Goal: Communication & Community: Answer question/provide support

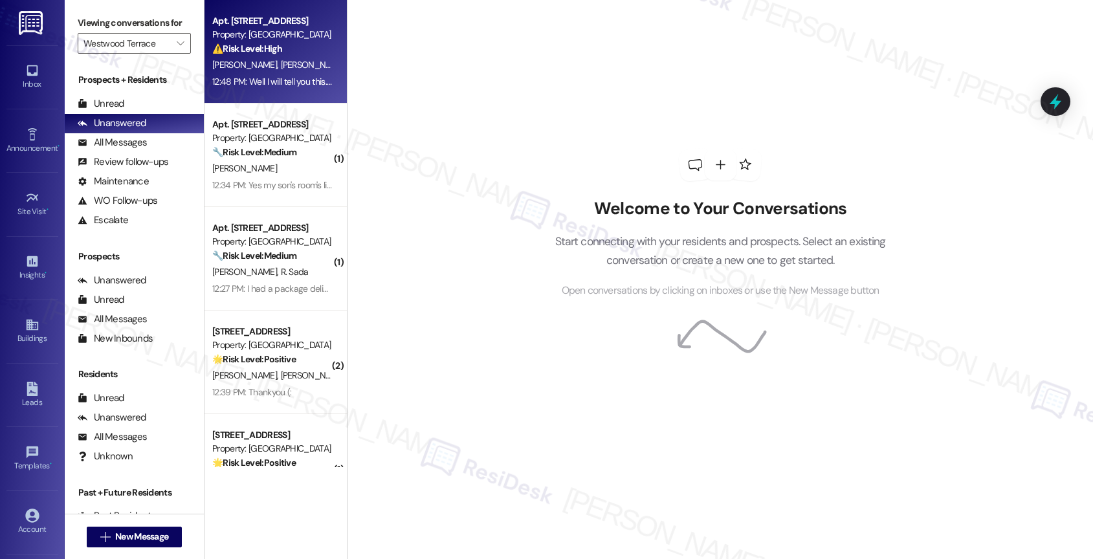
click at [281, 60] on span "[PERSON_NAME]" at bounding box center [313, 65] width 65 height 12
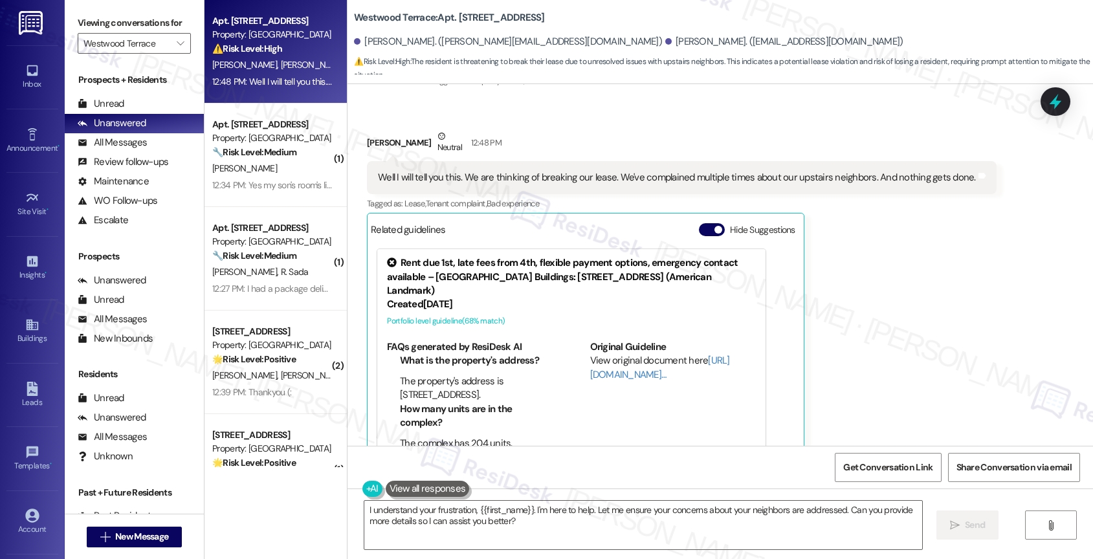
scroll to position [422, 0]
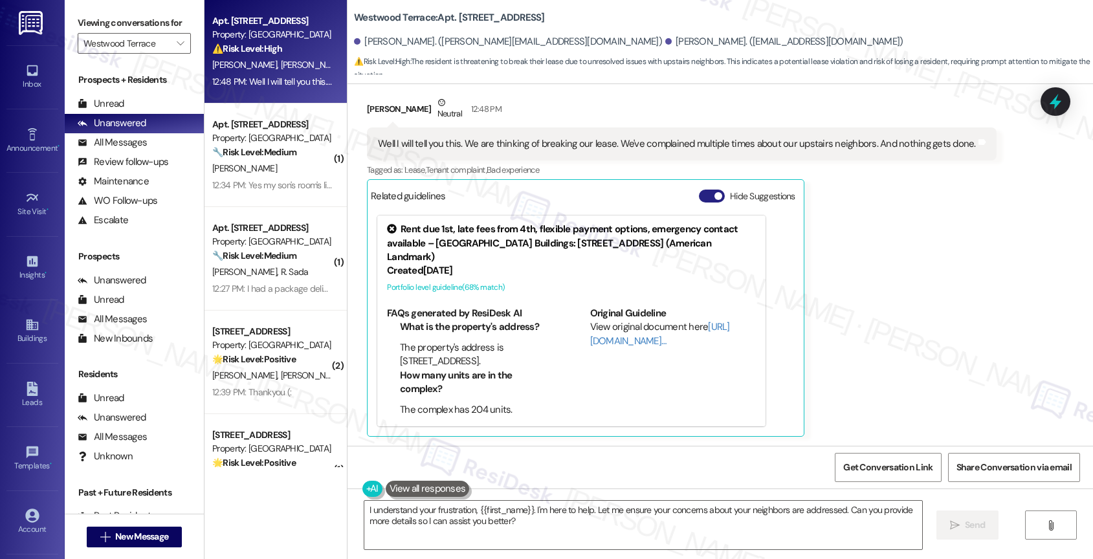
click at [699, 195] on button "Hide Suggestions" at bounding box center [712, 196] width 26 height 13
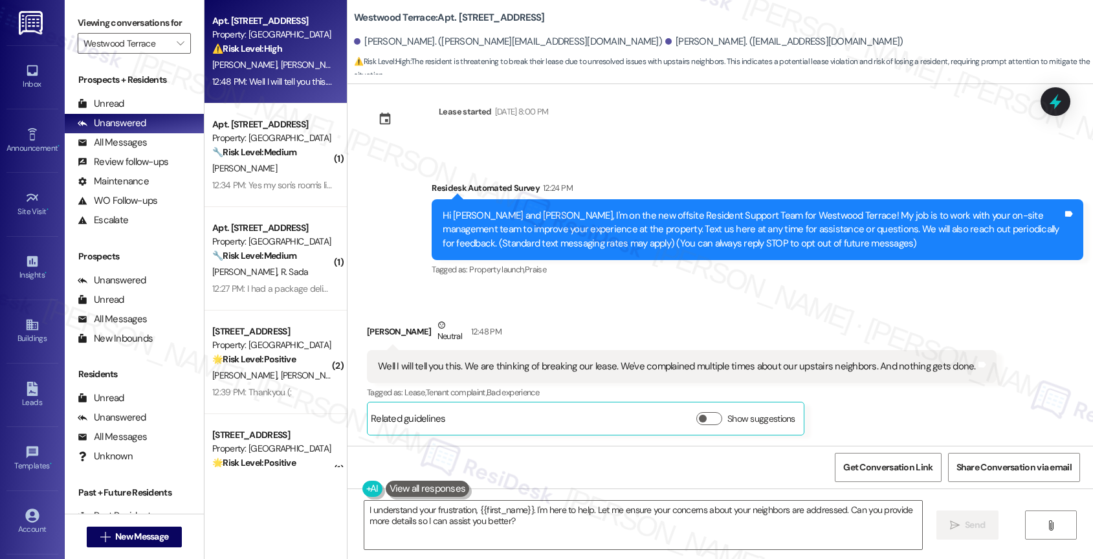
click at [562, 316] on div "Received via SMS [PERSON_NAME] Neutral 12:48 PM Well I will tell you this. We a…" at bounding box center [681, 377] width 649 height 137
click at [369, 517] on textarea "I understand your frustration, {{first_name}}. I'm here to help. Let me ensure …" at bounding box center [643, 525] width 558 height 49
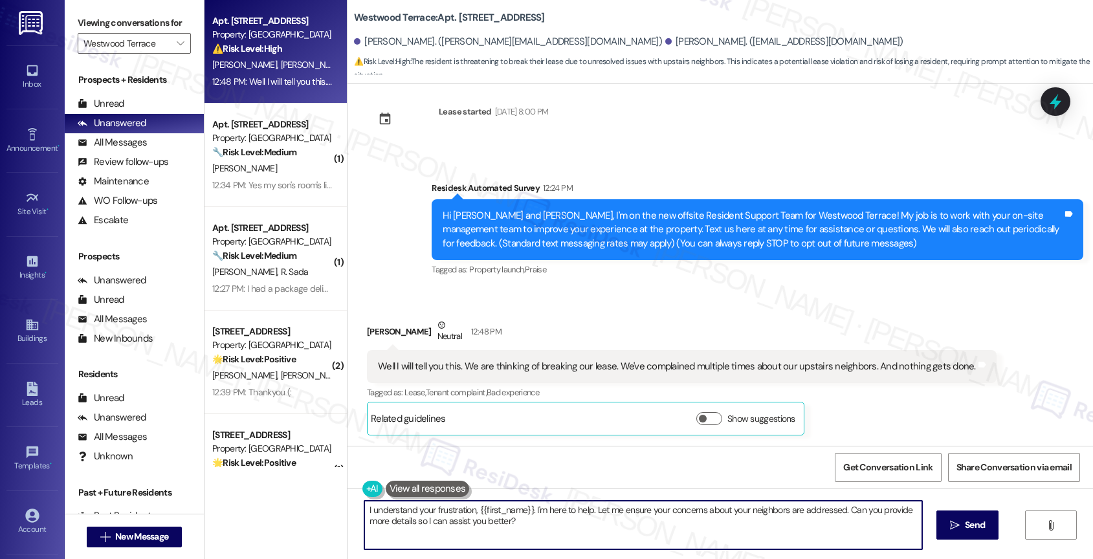
click at [369, 517] on textarea "I understand your frustration, {{first_name}}. I'm here to help. Let me ensure …" at bounding box center [643, 525] width 558 height 49
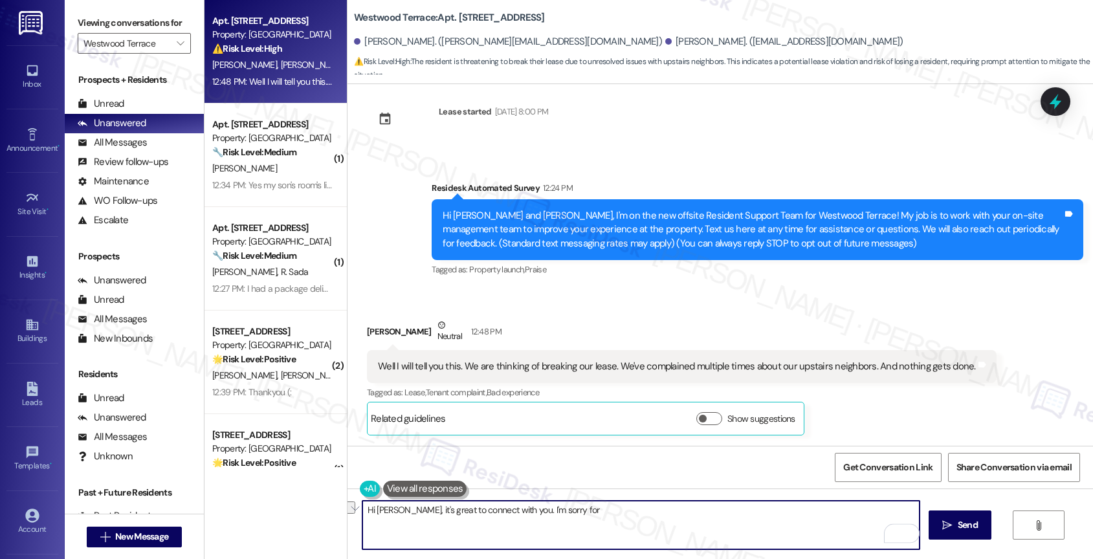
drag, startPoint x: 509, startPoint y: 508, endPoint x: 620, endPoint y: 523, distance: 112.3
click at [620, 523] on textarea "Hi Valerie, it's great to connect with you. I'm sorry for" at bounding box center [641, 525] width 558 height 49
drag, startPoint x: 525, startPoint y: 505, endPoint x: 656, endPoint y: 511, distance: 131.5
click at [656, 511] on textarea "Hi Valerie, it's great to connect with you. I'm sorry for any incon" at bounding box center [641, 525] width 558 height 49
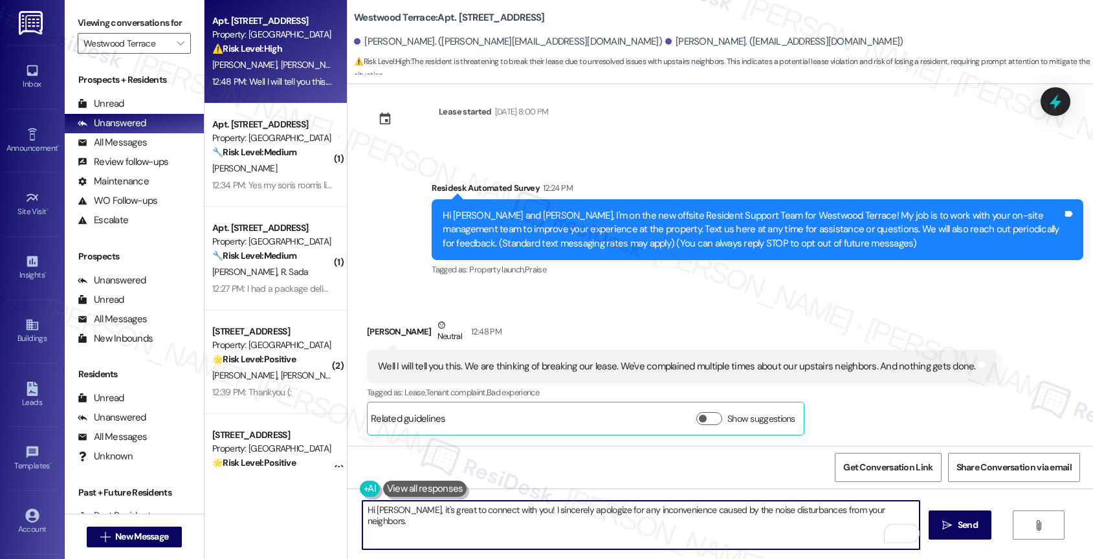
click at [837, 509] on textarea "Hi Valerie, it's great to connect with you! I sincerely apologize for any incon…" at bounding box center [641, 525] width 558 height 49
click at [912, 510] on textarea "Hi Valerie, it's great to connect with you! I sincerely apologize for any incon…" at bounding box center [641, 525] width 558 height 49
type textarea "Fetching suggested responses. Please feel free to read through the conversation…"
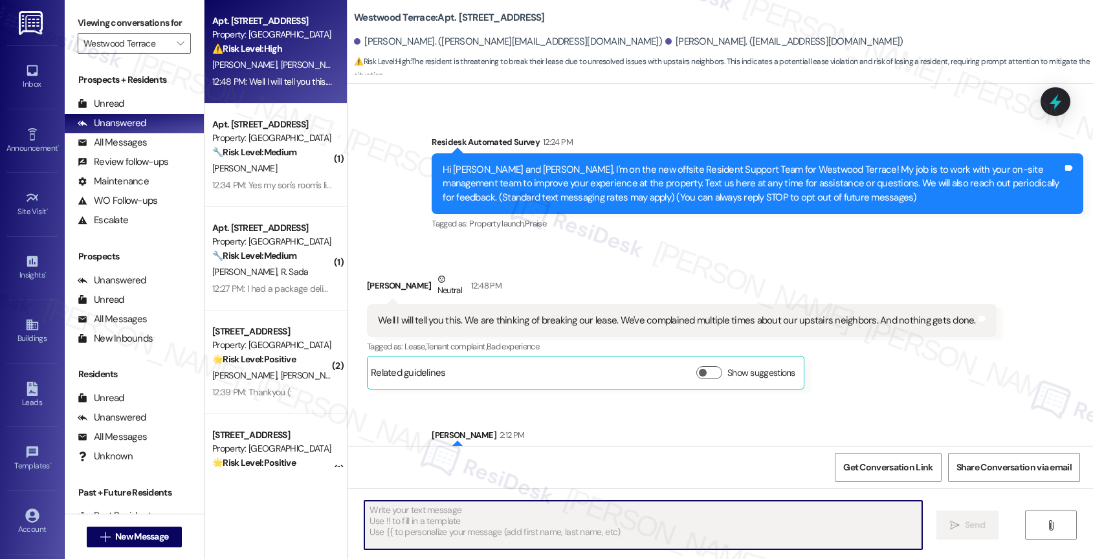
scroll to position [303, 0]
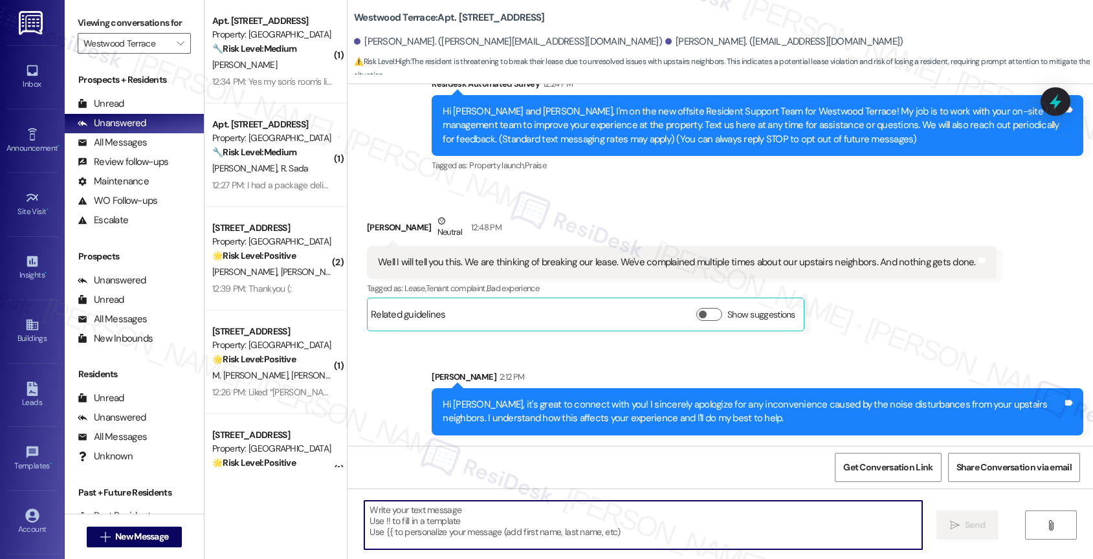
click at [467, 535] on textarea "To enrich screen reader interactions, please activate Accessibility in Grammarl…" at bounding box center [643, 525] width 558 height 49
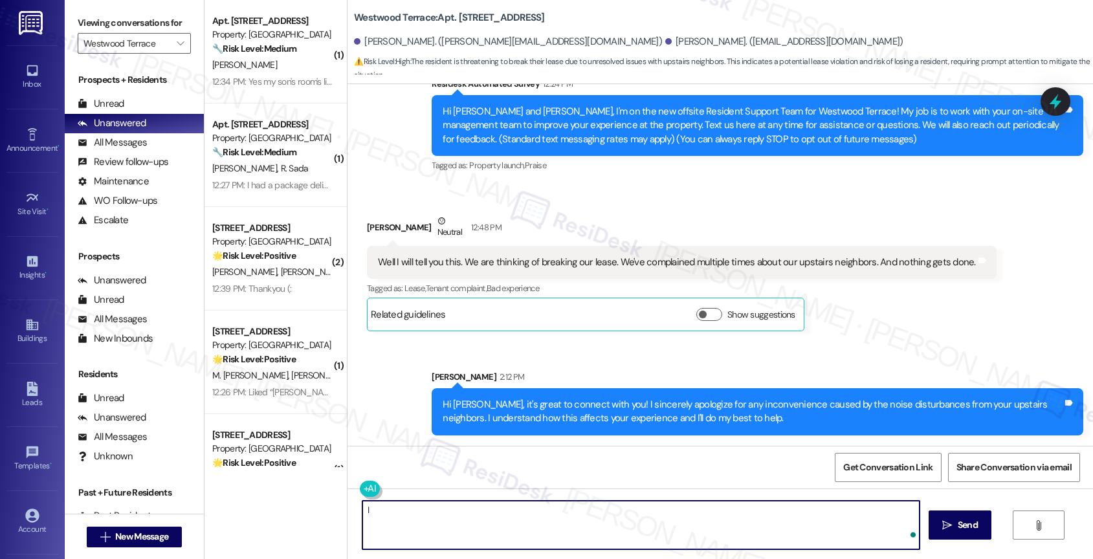
type textarea "I"
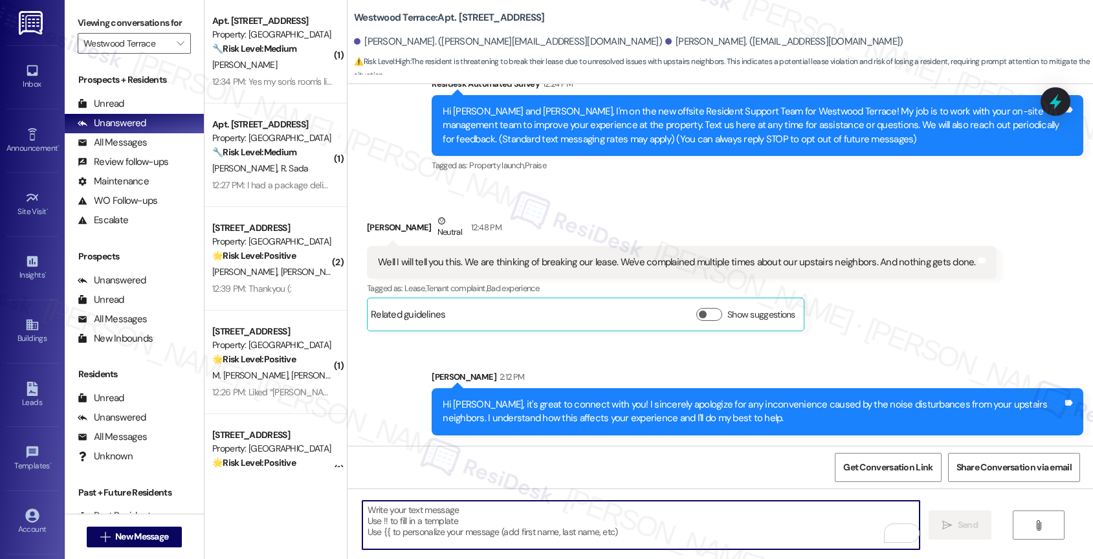
click at [450, 517] on textarea "To enrich screen reader interactions, please activate Accessibility in Grammarl…" at bounding box center [641, 525] width 558 height 49
drag, startPoint x: 387, startPoint y: 514, endPoint x: 329, endPoint y: 514, distance: 57.6
click at [329, 514] on div "( 1 ) Apt. 3208, 11139 Culebra Rd Property: Westwood Terrace 🔧 Risk Level: Medi…" at bounding box center [648, 279] width 888 height 559
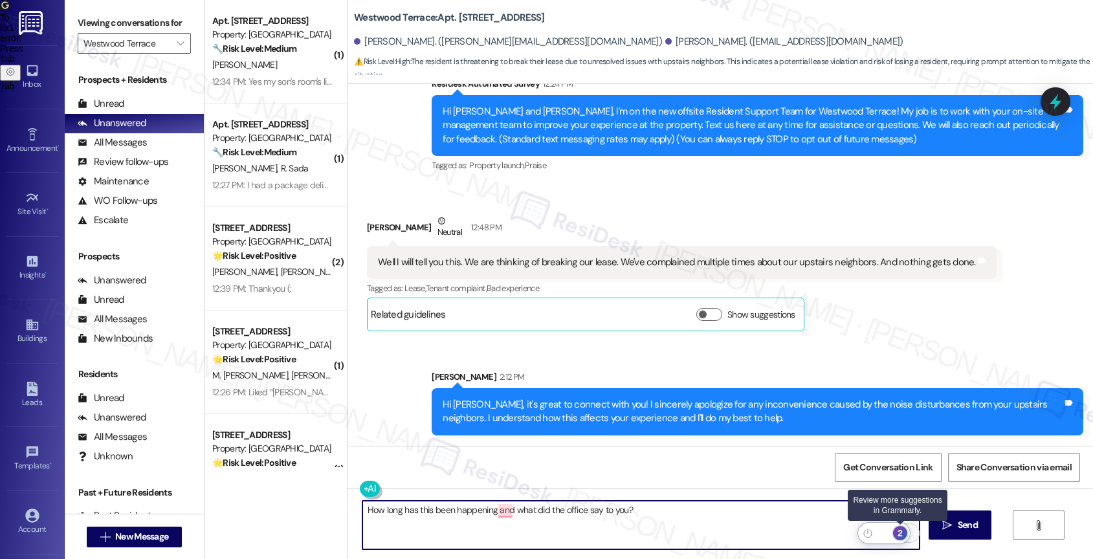
click at [901, 529] on div "2" at bounding box center [900, 533] width 14 height 14
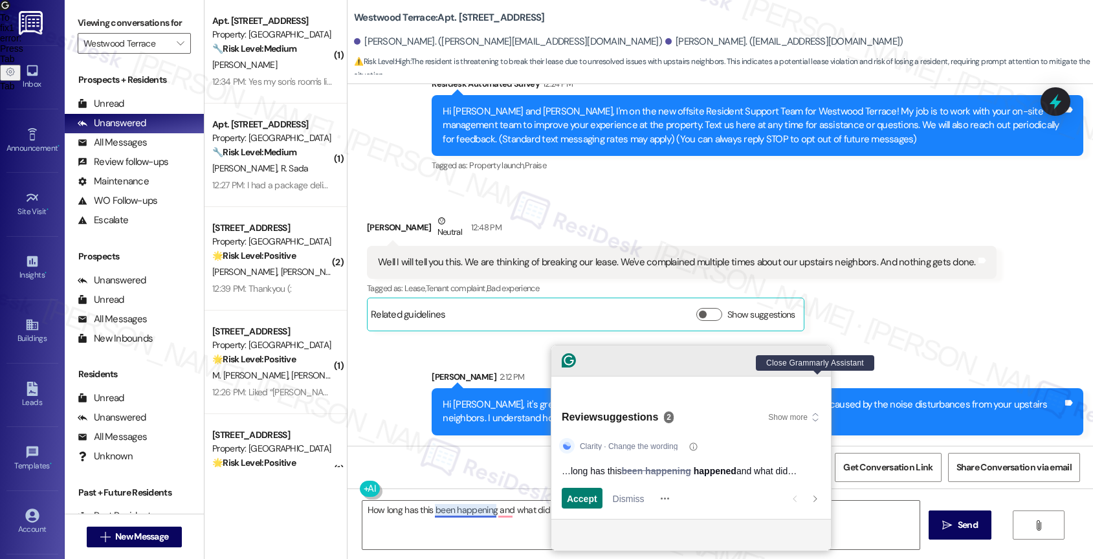
click at [817, 366] on icon "Close Grammarly Assistant" at bounding box center [818, 360] width 10 height 10
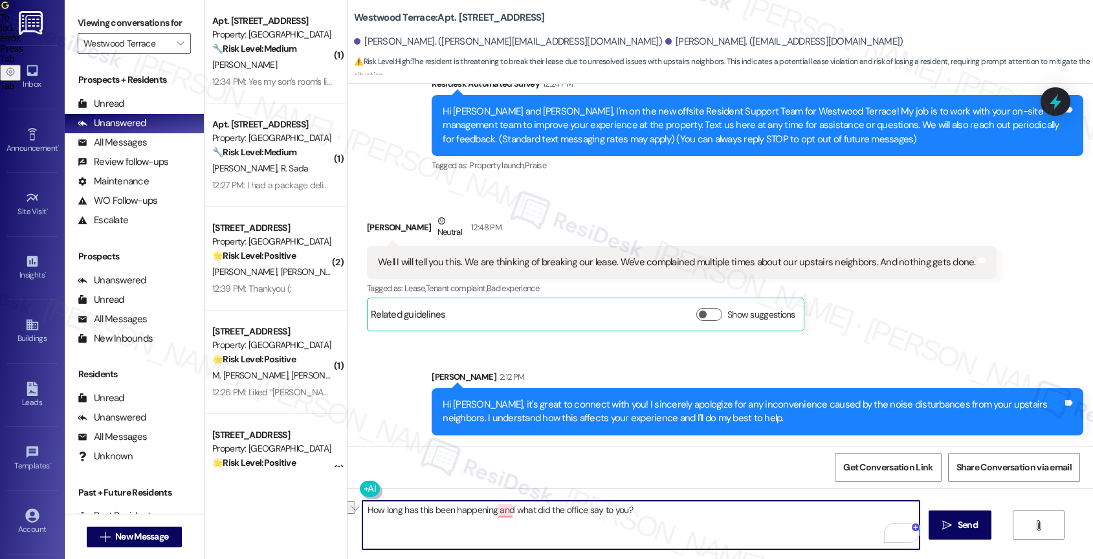
drag, startPoint x: 408, startPoint y: 509, endPoint x: 489, endPoint y: 511, distance: 80.9
click at [489, 511] on textarea "How long has this been happening and what did the office say to you?" at bounding box center [641, 525] width 558 height 49
click at [735, 517] on textarea "How long have you been experiencing this issue and what did the office say to y…" at bounding box center [641, 525] width 558 height 49
click at [563, 469] on span "and" at bounding box center [554, 470] width 17 height 11
click at [743, 509] on textarea "How long have you been experiencing this issue, and what did the office say to …" at bounding box center [641, 525] width 558 height 49
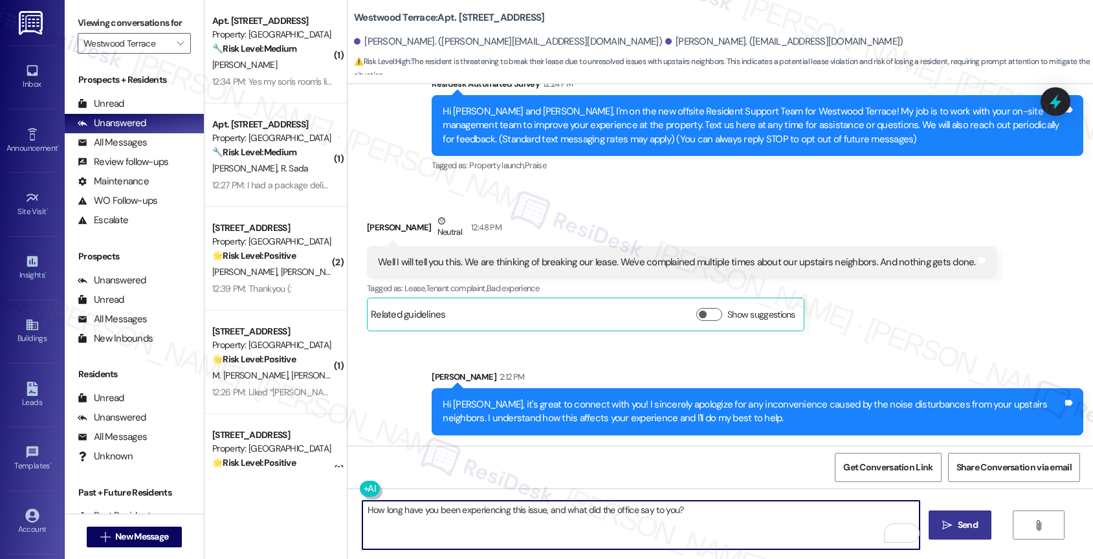
type textarea "How long have you been experiencing this issue, and what did the office say to …"
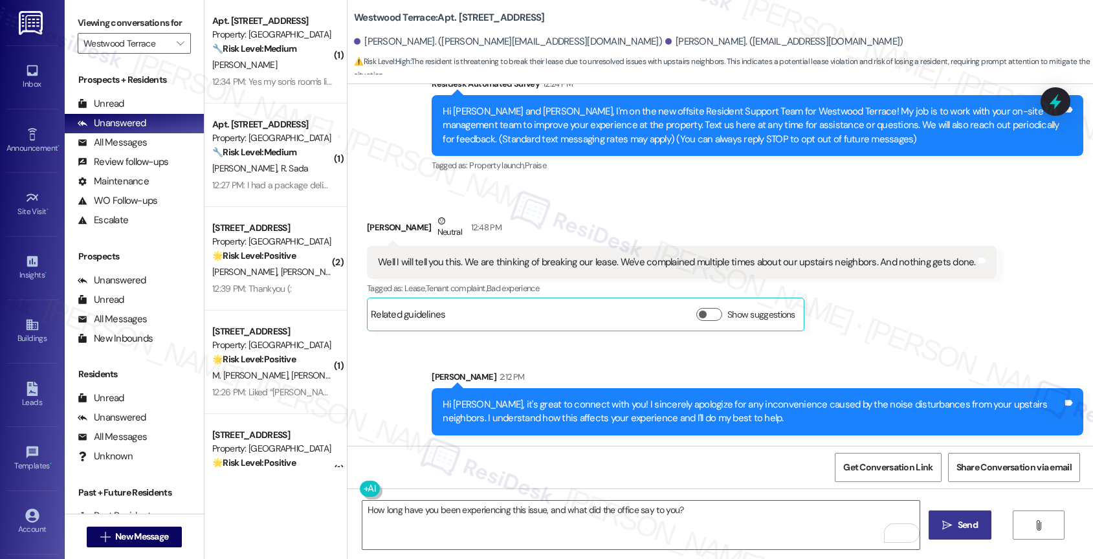
click at [958, 518] on span "Send" at bounding box center [968, 525] width 20 height 14
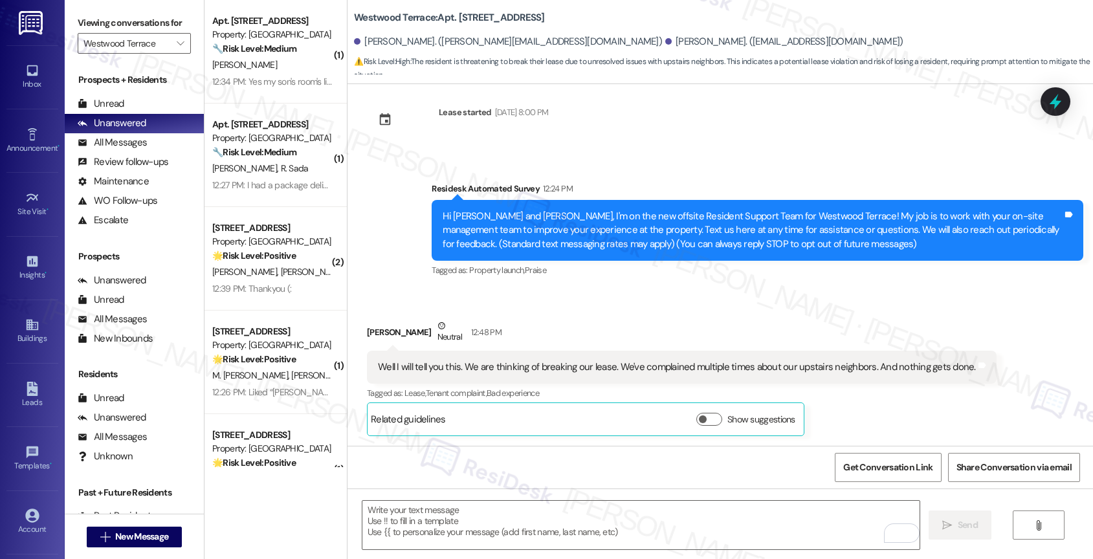
scroll to position [393, 0]
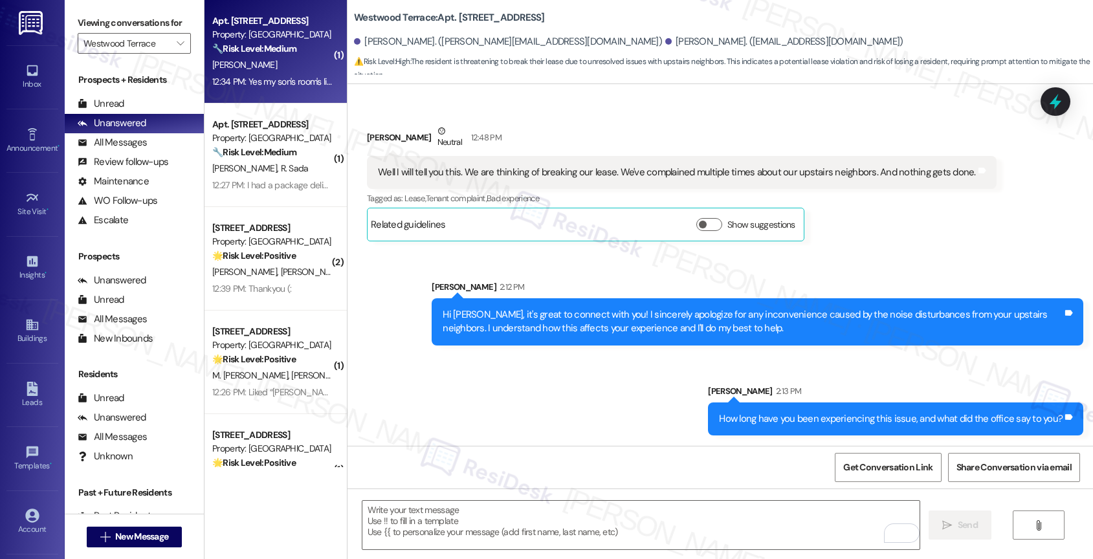
click at [258, 56] on div "Apt. 3208, 11139 Culebra Rd Property: Westwood Terrace 🔧 Risk Level: Medium The…" at bounding box center [272, 35] width 122 height 44
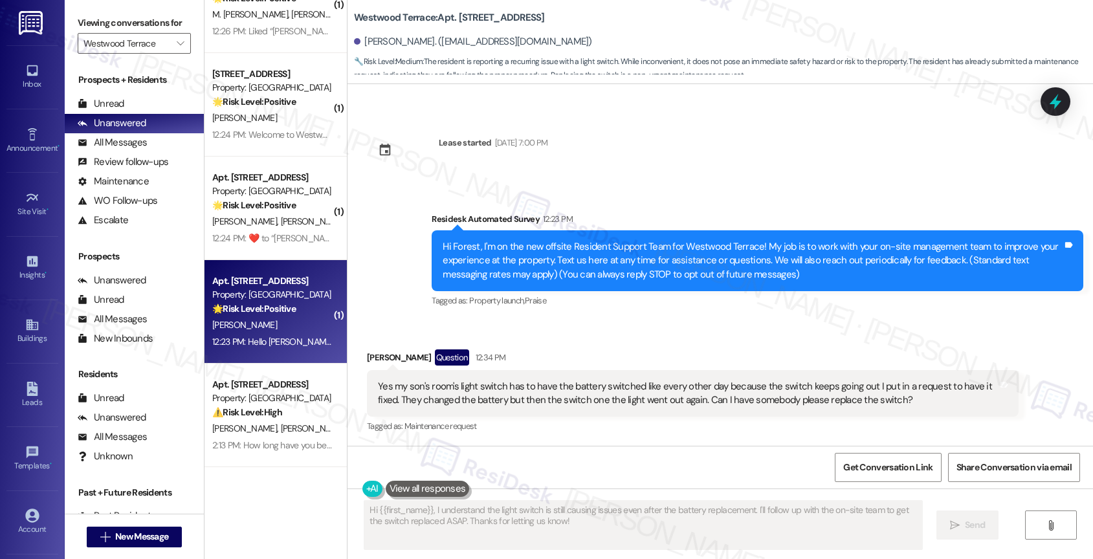
scroll to position [0, 0]
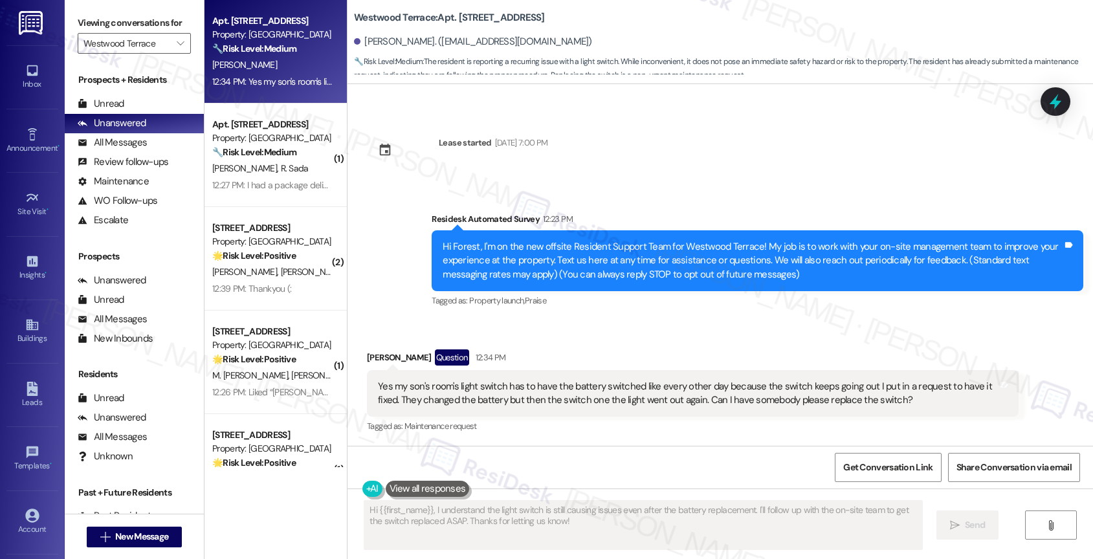
click at [588, 338] on div "Received via SMS Forest Stewart Question 12:34 PM Yes my son's room's light swi…" at bounding box center [719, 383] width 745 height 126
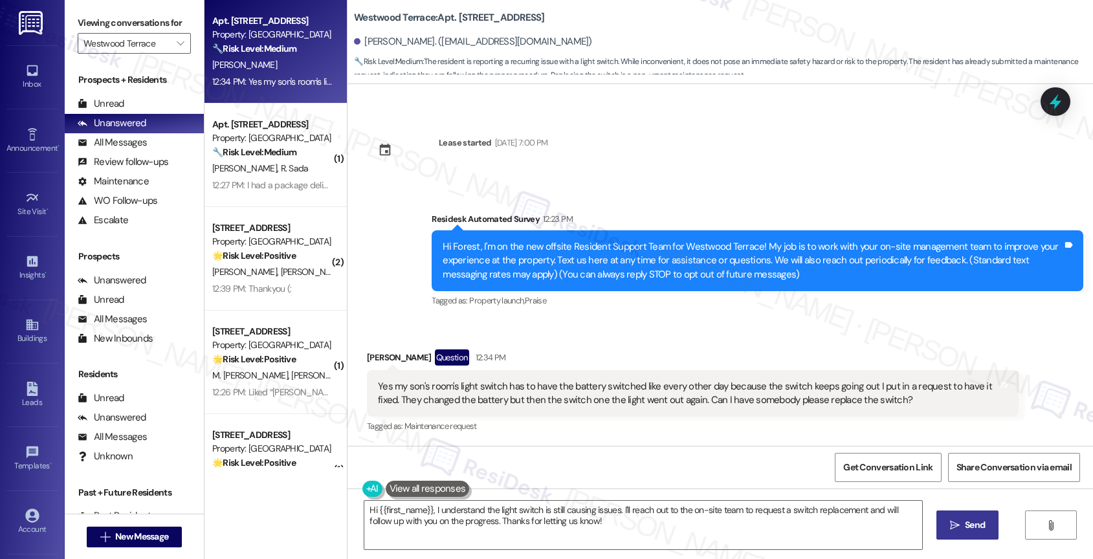
scroll to position [131, 0]
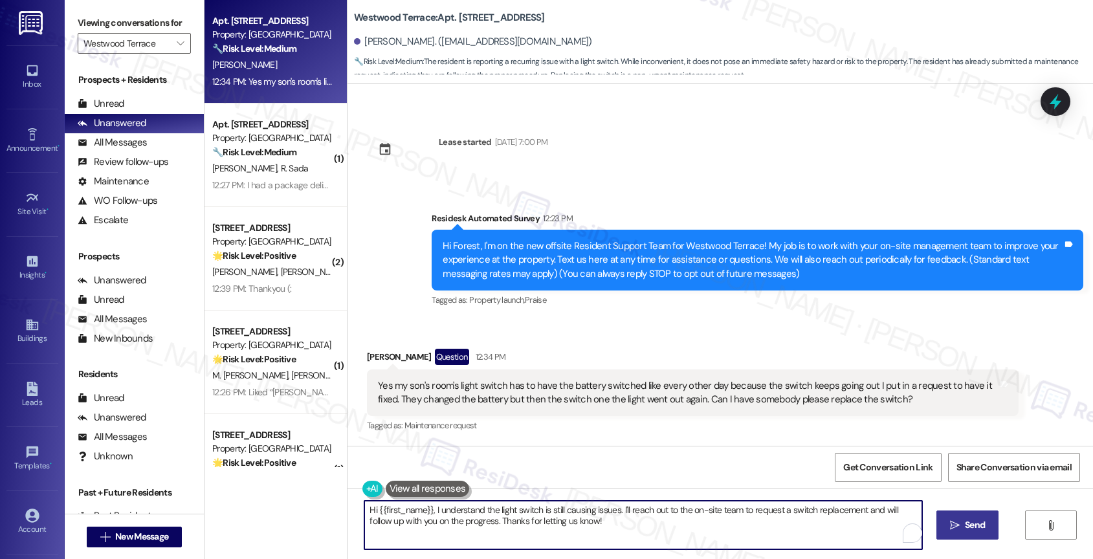
click at [427, 508] on textarea "Hi {{first_name}}, I understand the light switch is still causing issues. I'll …" at bounding box center [643, 525] width 558 height 49
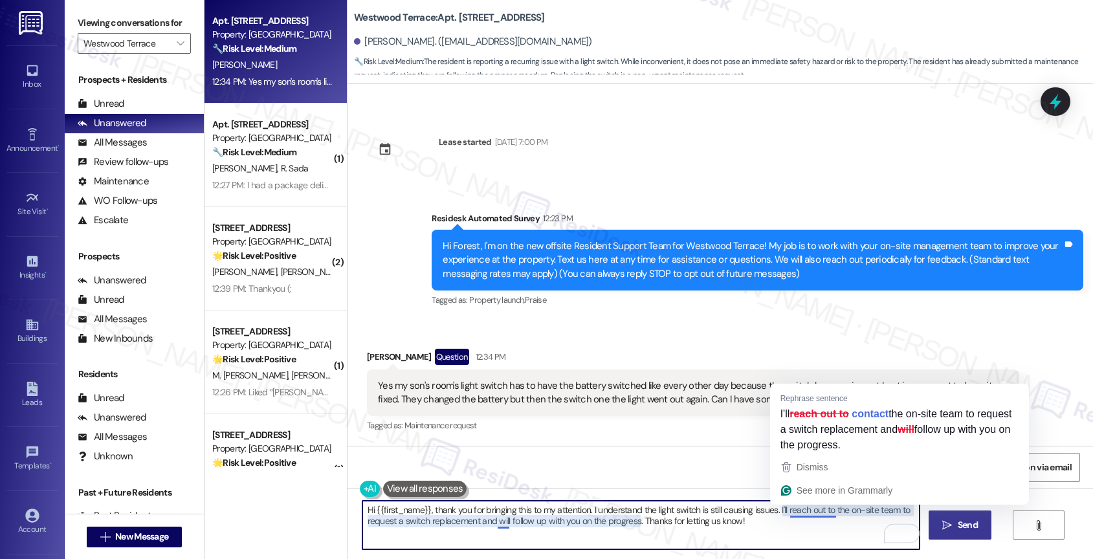
drag, startPoint x: 781, startPoint y: 509, endPoint x: 785, endPoint y: 522, distance: 13.5
click at [785, 522] on textarea "Hi {{first_name}}, thank you for bringing this to my attention. I understand th…" at bounding box center [641, 525] width 558 height 49
drag, startPoint x: 781, startPoint y: 506, endPoint x: 788, endPoint y: 524, distance: 18.6
click at [788, 524] on textarea "Hi {{first_name}}, thank you for bringing this to my attention. I understand th…" at bounding box center [641, 525] width 558 height 49
drag, startPoint x: 780, startPoint y: 511, endPoint x: 793, endPoint y: 532, distance: 24.4
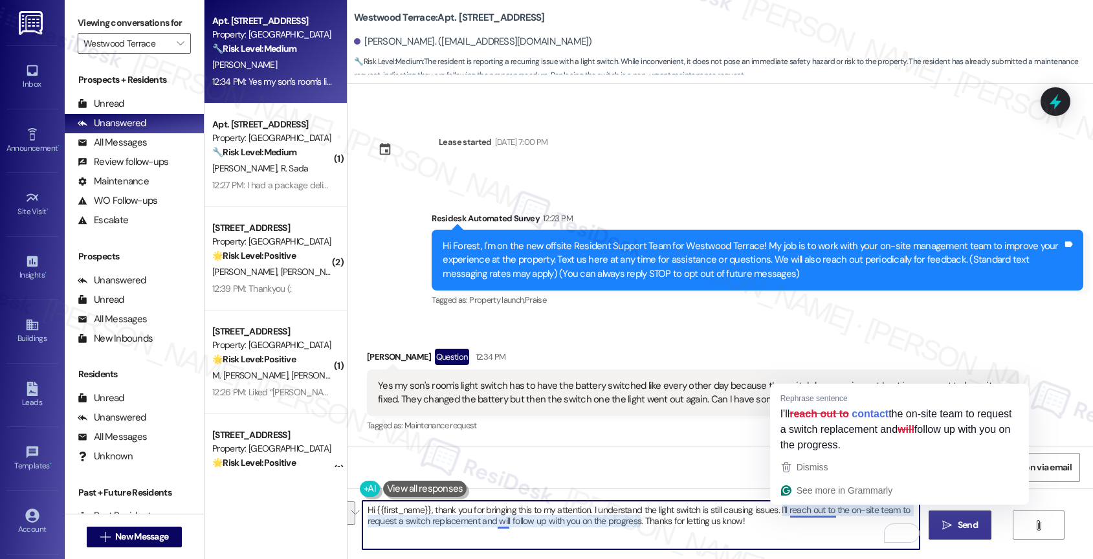
click at [793, 532] on textarea "Hi {{first_name}}, thank you for bringing this to my attention. I understand th…" at bounding box center [641, 525] width 558 height 49
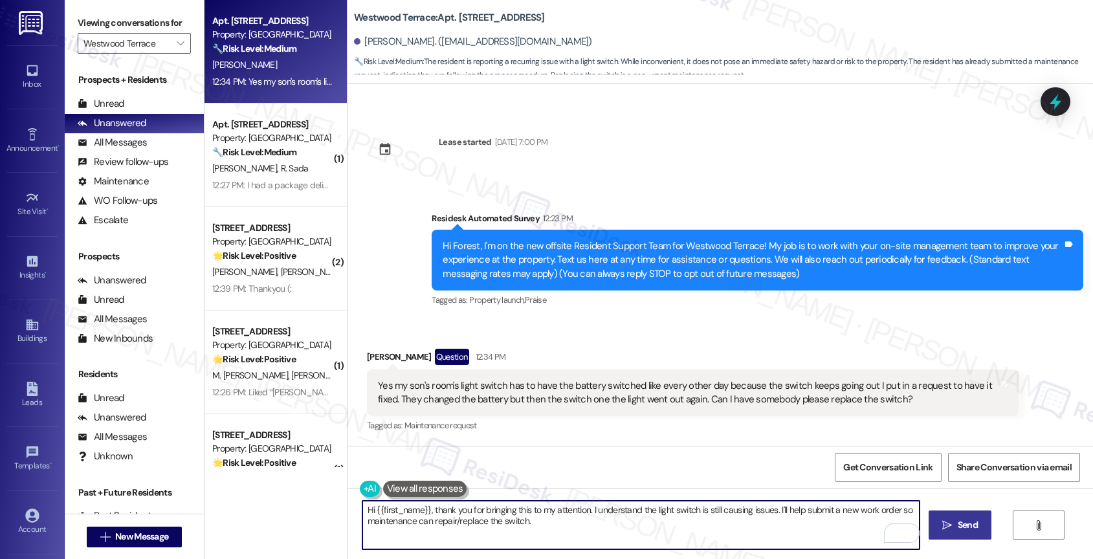
click at [573, 393] on div "Yes my son's room's light switch has to have the battery switched like every ot…" at bounding box center [688, 393] width 620 height 28
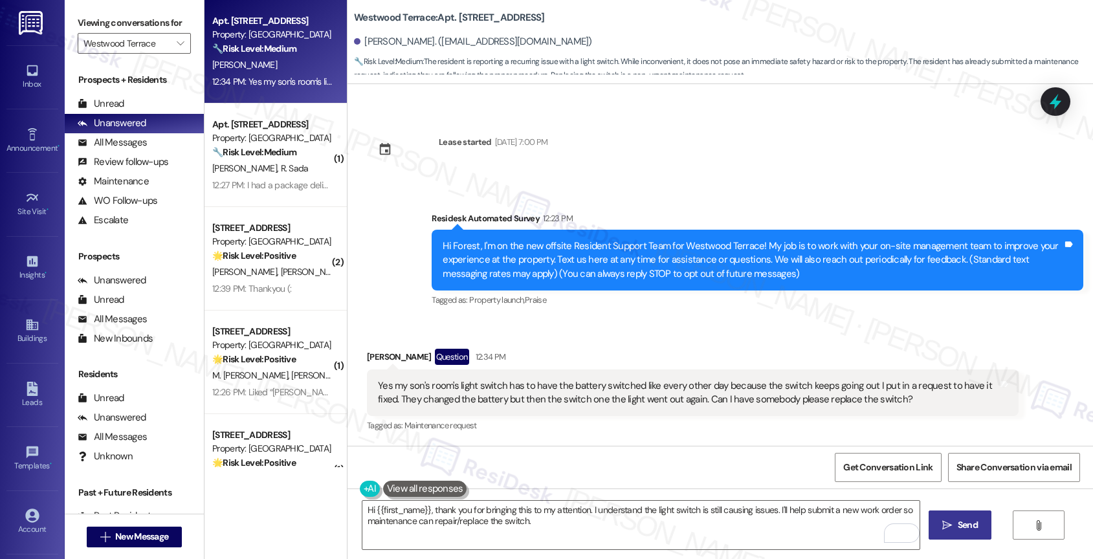
click at [573, 393] on div "Yes my son's room's light switch has to have the battery switched like every ot…" at bounding box center [688, 393] width 620 height 28
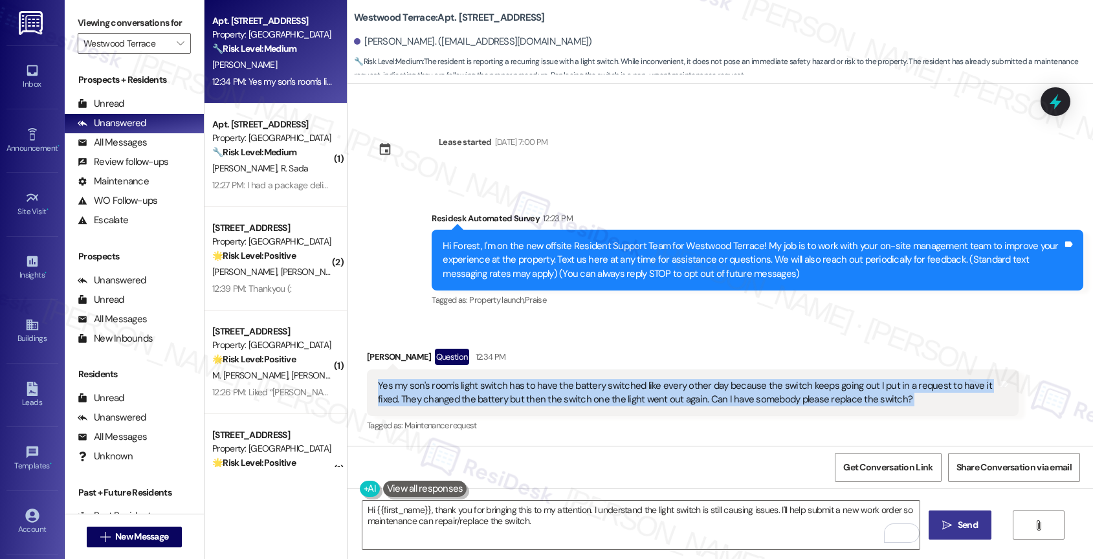
click at [573, 393] on div "Yes my son's room's light switch has to have the battery switched like every ot…" at bounding box center [688, 393] width 620 height 28
copy div "Yes my son's room's light switch has to have the battery switched like every ot…"
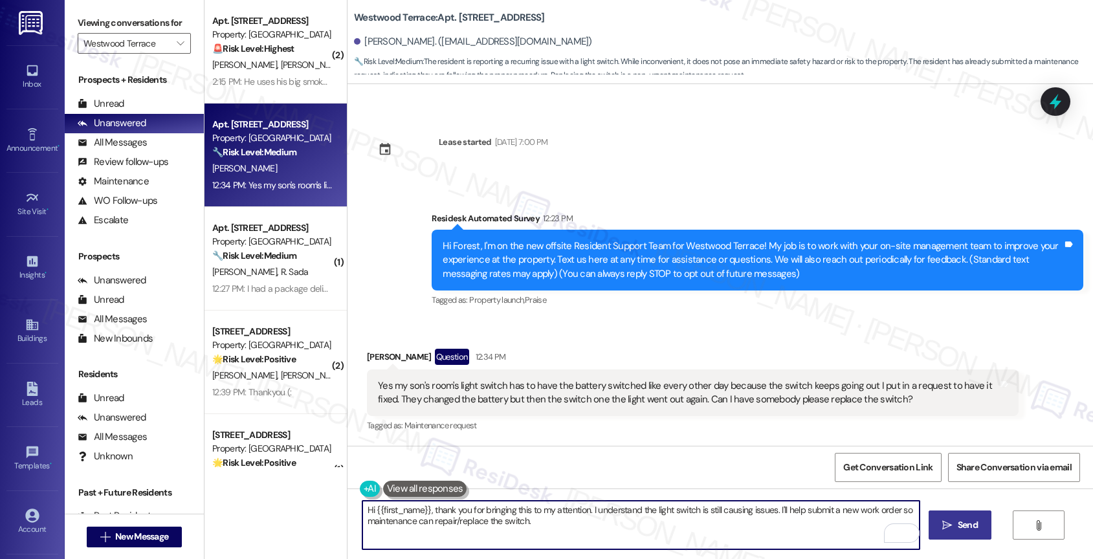
click at [569, 527] on textarea "Hi {{first_name}}, thank you for bringing this to my attention. I understand th…" at bounding box center [641, 525] width 558 height 49
paste textarea "Has the issue only affected your son’s room light, or are other switches or lig…"
type textarea "Hi {{first_name}}, thank you for bringing this to my attention. I understand th…"
click at [951, 522] on span " Send" at bounding box center [960, 525] width 41 height 14
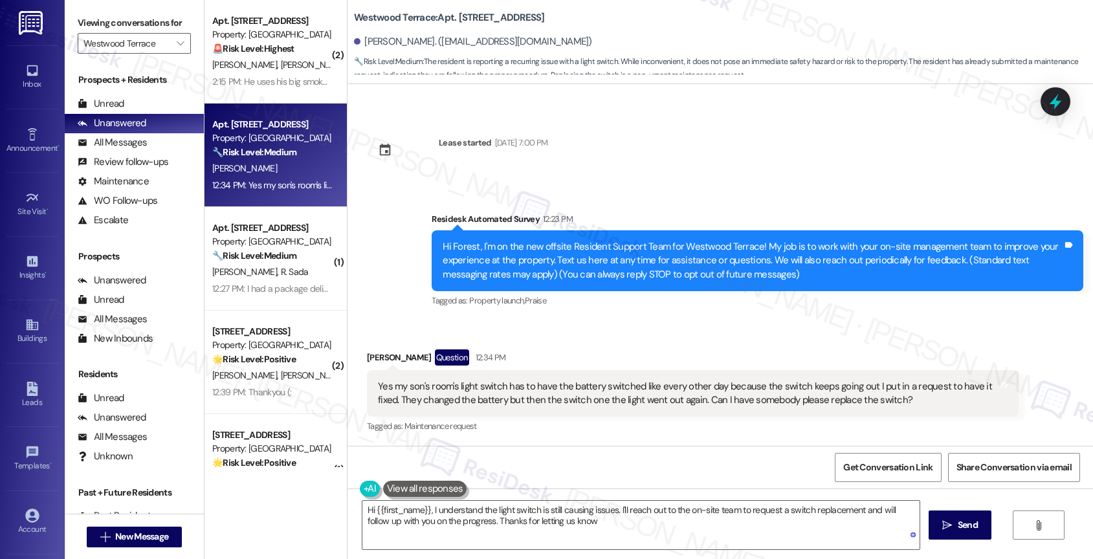
type textarea "Hi {{first_name}}, I understand the light switch is still causing issues. I'll …"
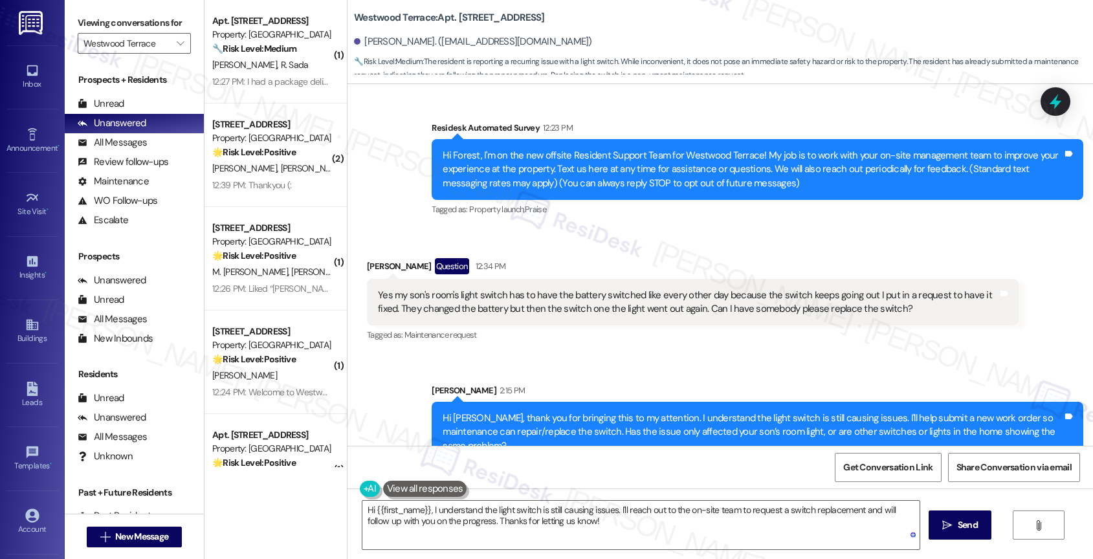
scroll to position [235, 0]
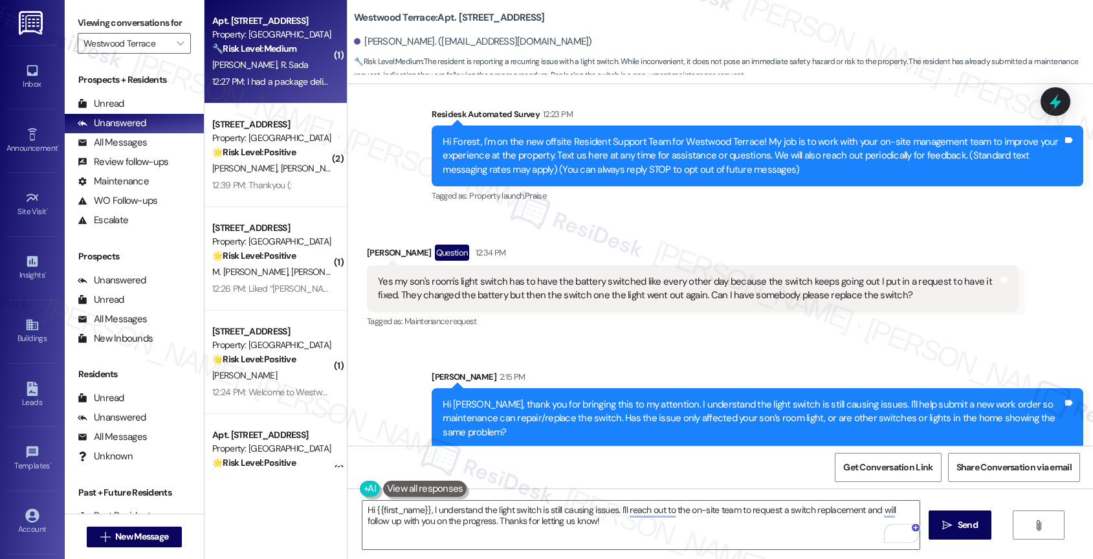
click at [249, 69] on span "[PERSON_NAME]" at bounding box center [246, 65] width 69 height 12
type textarea "Fetching suggested responses. Please feel free to read through the conversation…"
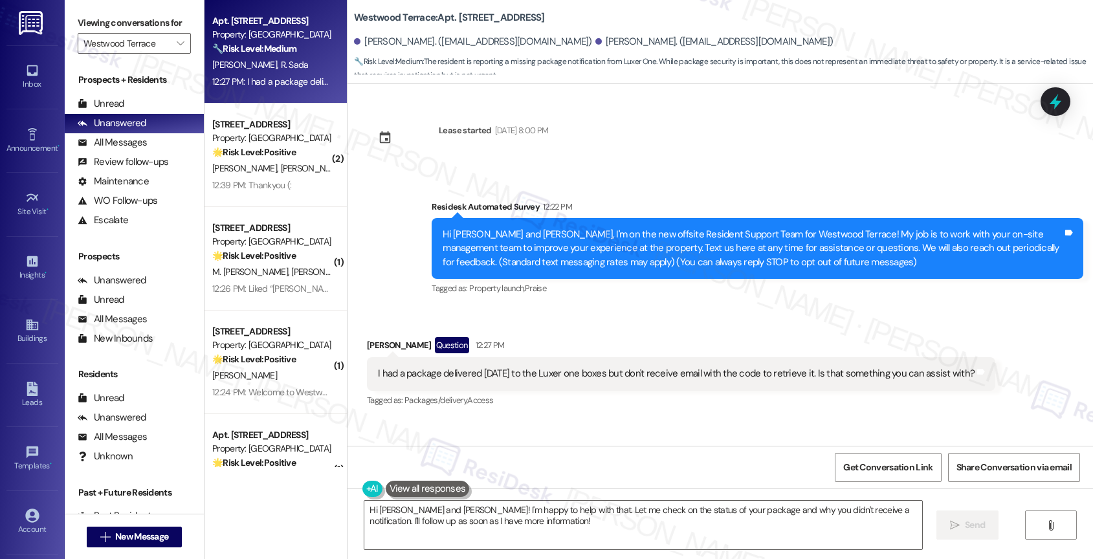
click at [628, 336] on div "Received via SMS Raymundo Sada Question 12:27 PM I had a package delivered yest…" at bounding box center [681, 373] width 648 height 93
click at [414, 371] on div "I had a package delivered yesterday to the Luxer one boxes but don't receive em…" at bounding box center [676, 374] width 597 height 14
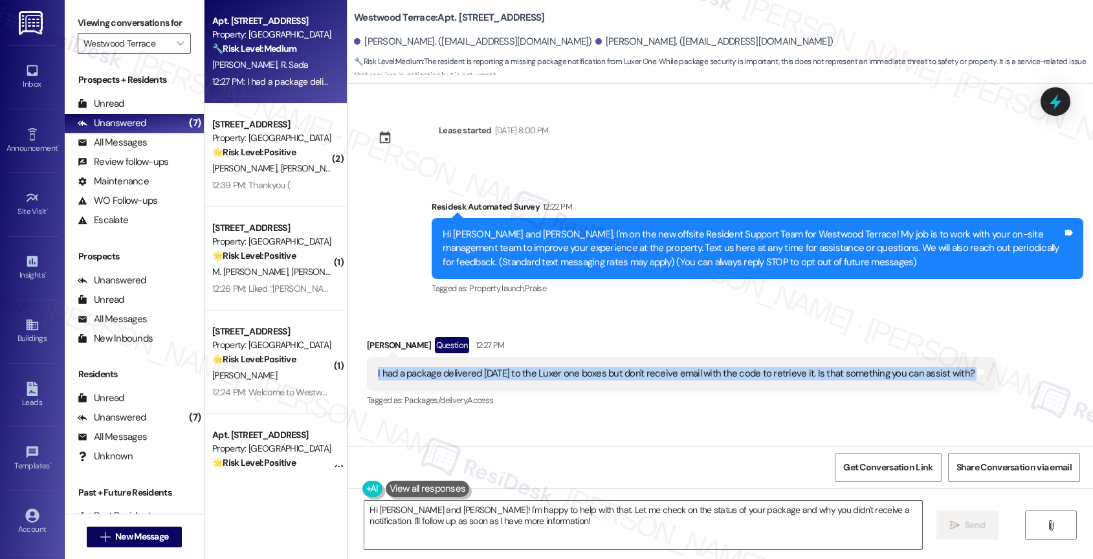
click at [414, 371] on div "I had a package delivered yesterday to the Luxer one boxes but don't receive em…" at bounding box center [676, 374] width 597 height 14
copy div "I had a package delivered yesterday to the Luxer one boxes but don't receive em…"
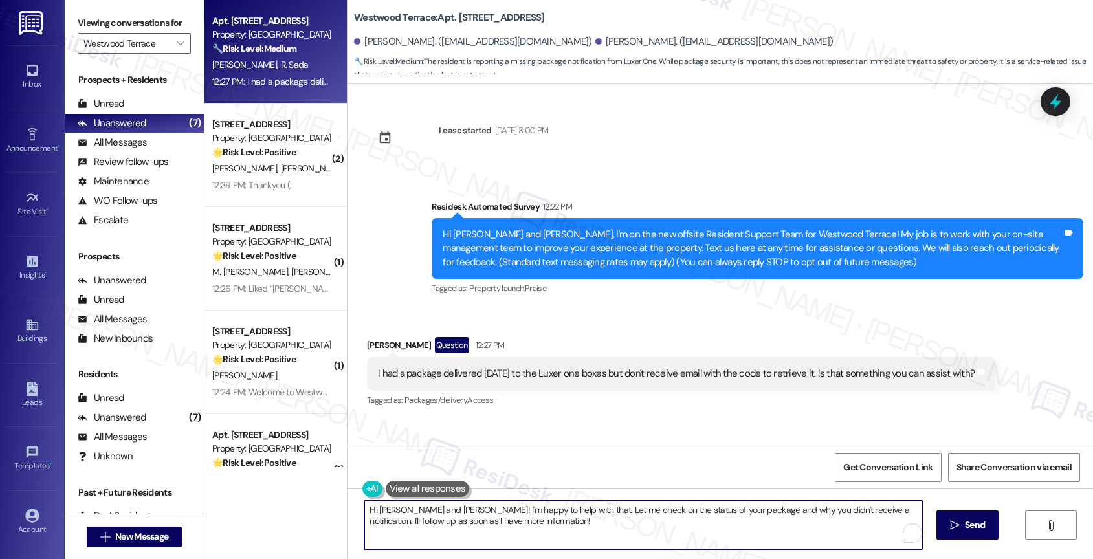
drag, startPoint x: 454, startPoint y: 518, endPoint x: 779, endPoint y: 584, distance: 332.1
click at [779, 558] on html "Inbox Go to Inbox Announcement • Send A Text Announcement Site Visit • Go to Si…" at bounding box center [546, 279] width 1093 height 559
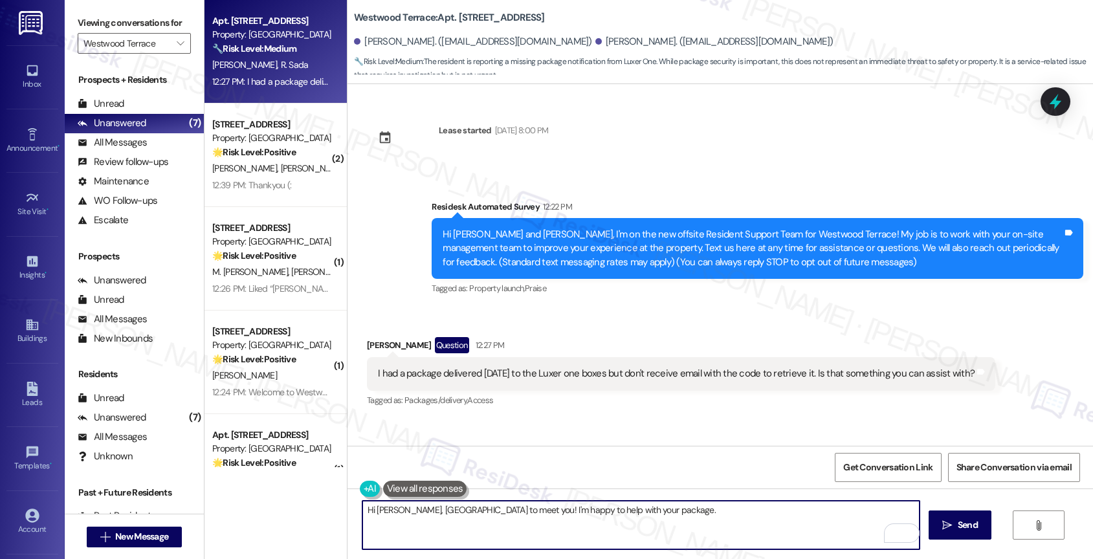
drag, startPoint x: 527, startPoint y: 508, endPoint x: 778, endPoint y: 522, distance: 251.5
click at [778, 522] on textarea "Hi Raymundo, nice to meet you! I'm happy to help with your package." at bounding box center [641, 525] width 558 height 49
paste textarea "Have you checked your spam/junk email folders and confirmed the delivery email …"
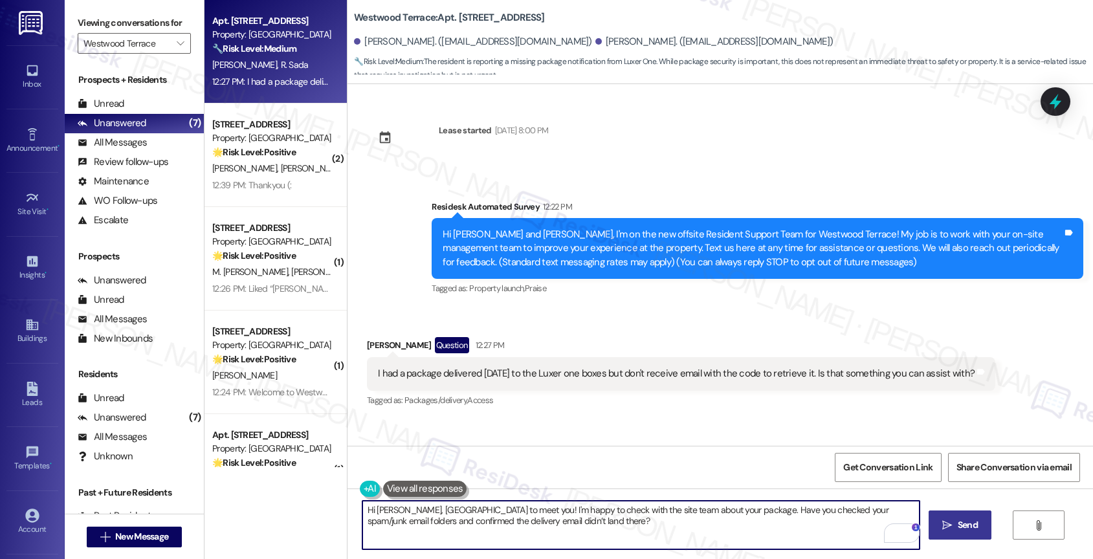
click at [947, 528] on icon "" at bounding box center [947, 525] width 10 height 10
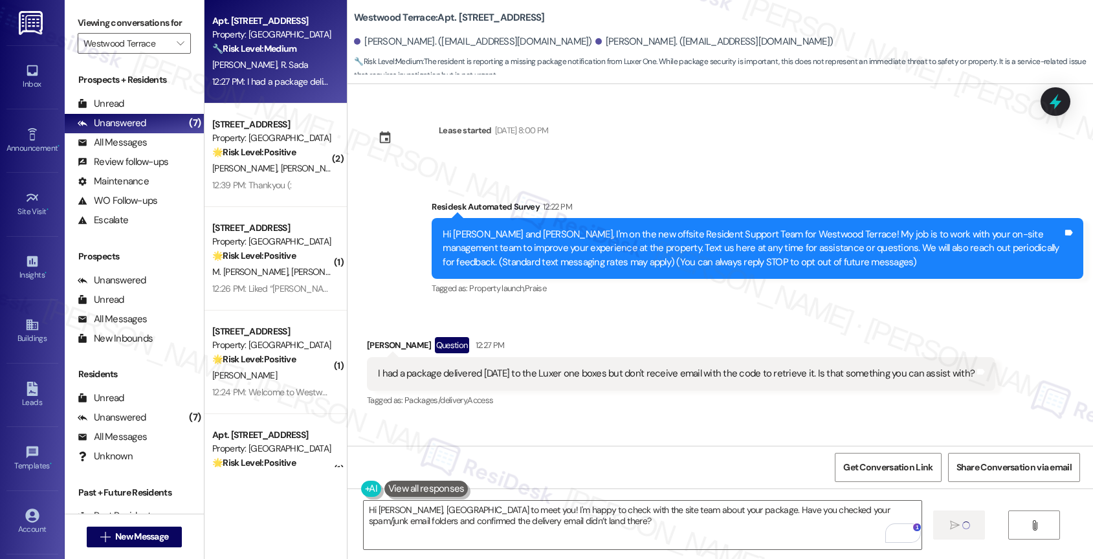
type textarea "Fetching suggested responses. Please feel free to read through the conversation…"
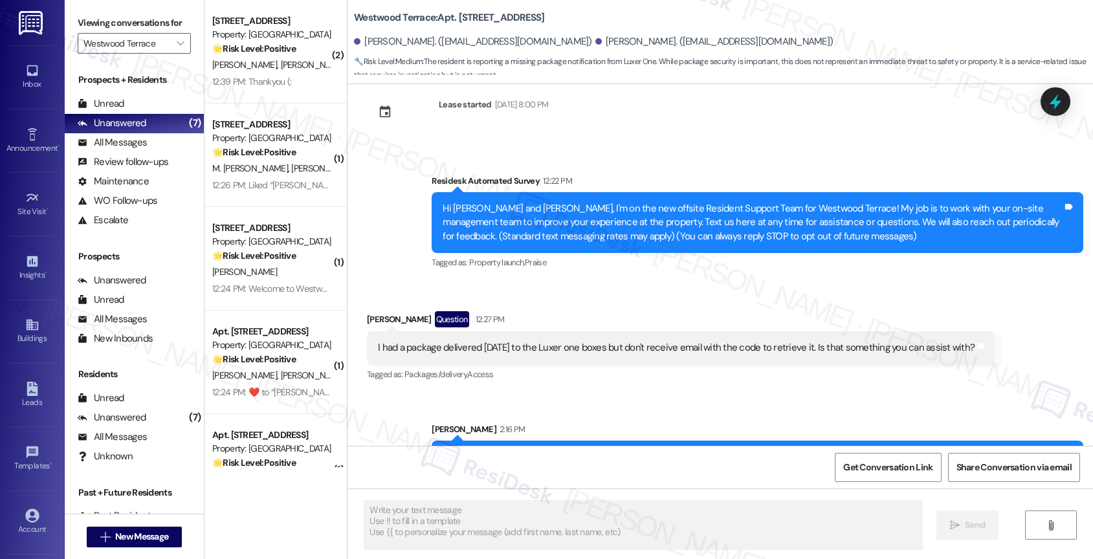
scroll to position [78, 0]
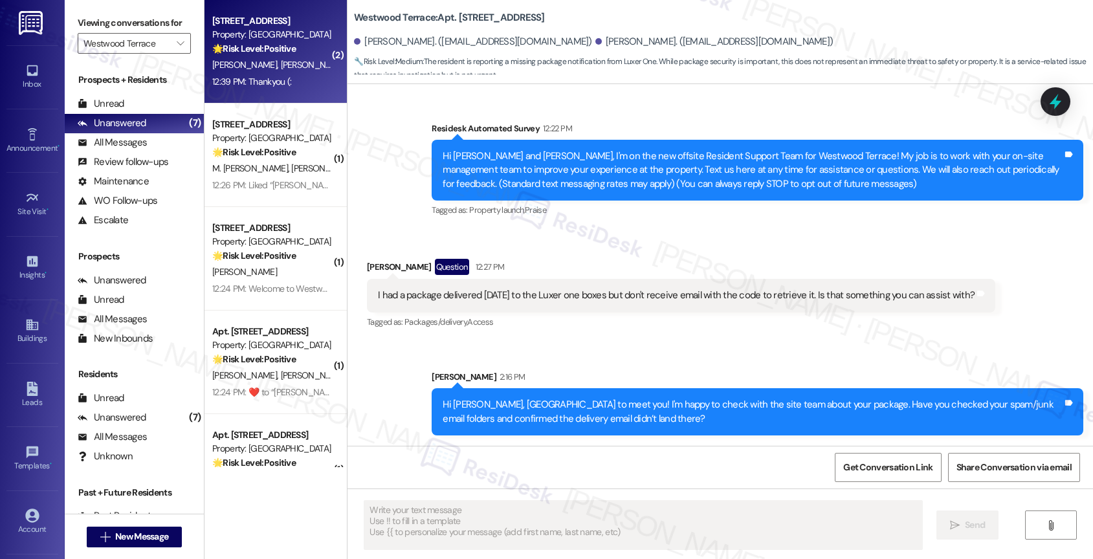
click at [271, 79] on div "12:39 PM: Thankyou (: 12:39 PM: Thankyou (:" at bounding box center [251, 82] width 79 height 12
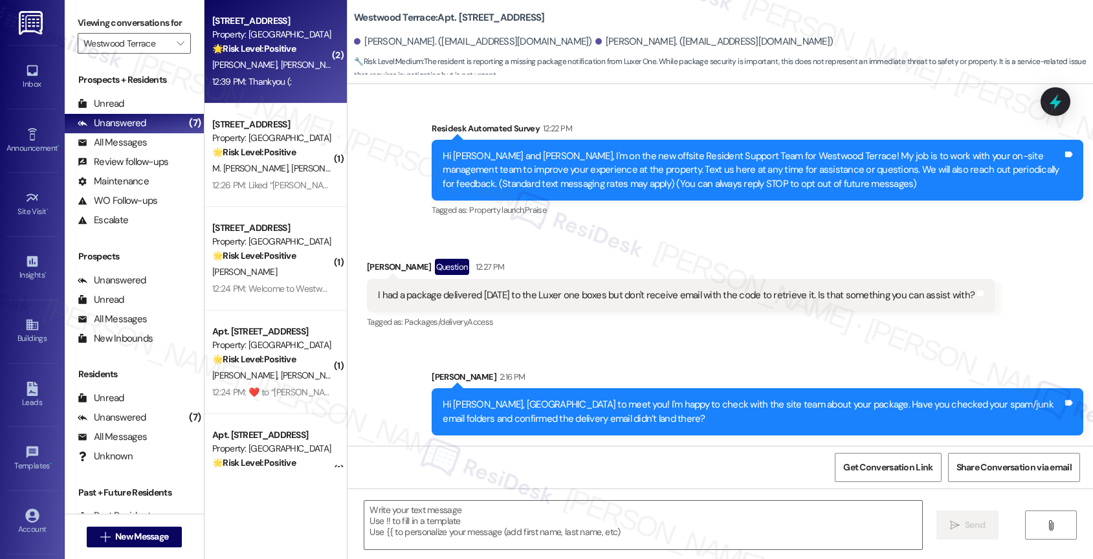
type textarea "Fetching suggested responses. Please feel free to read through the conversation…"
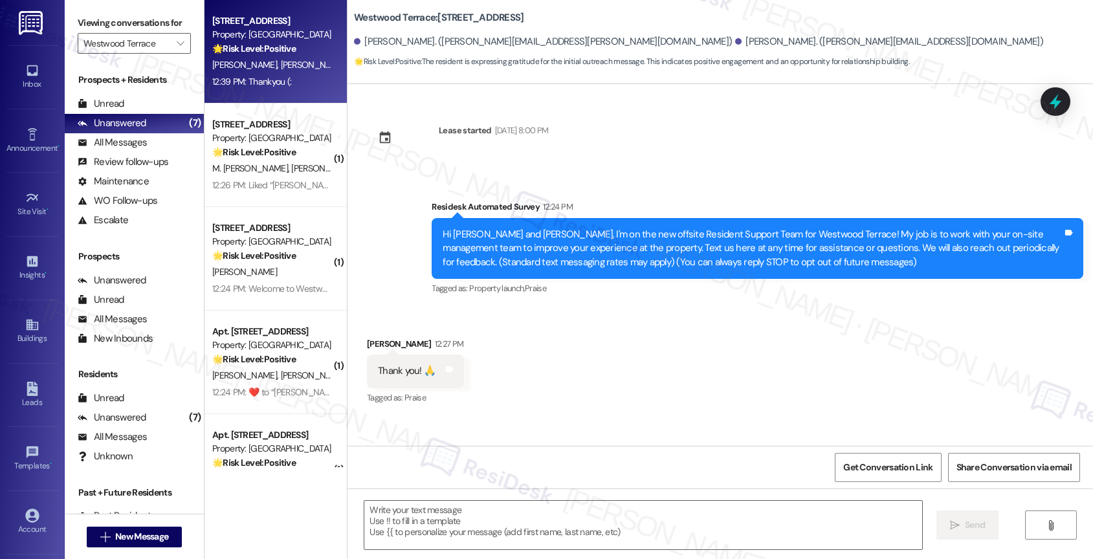
scroll to position [81, 0]
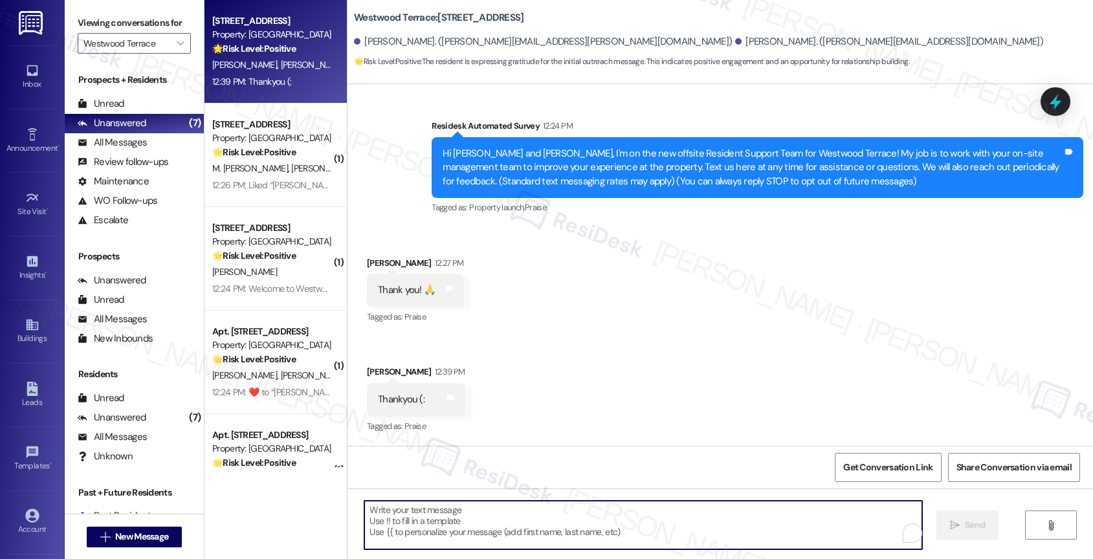
click at [441, 514] on textarea "To enrich screen reader interactions, please activate Accessibility in Grammarl…" at bounding box center [643, 525] width 558 height 49
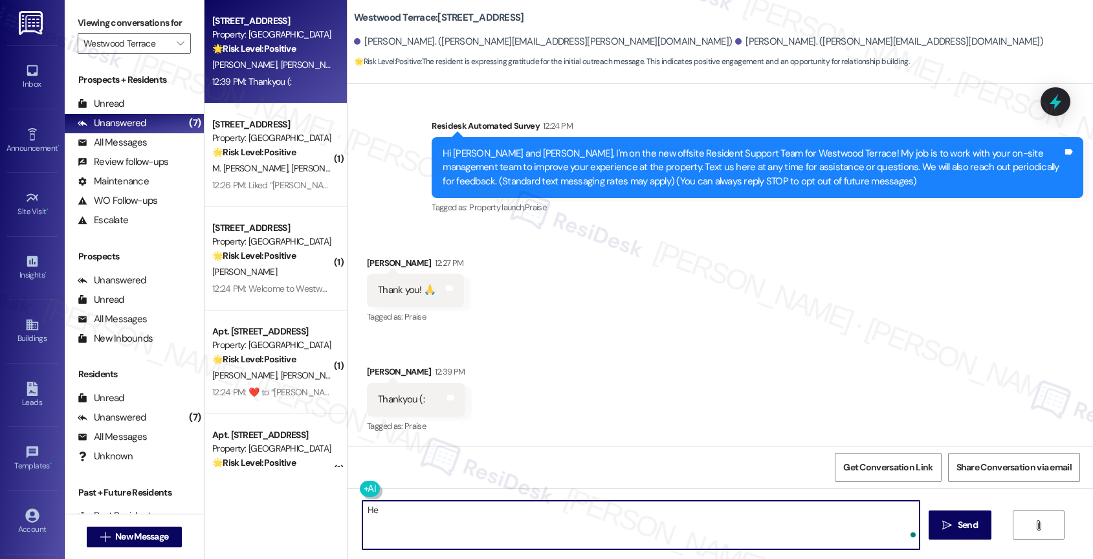
type textarea "H"
type textarea "You're welcome,"
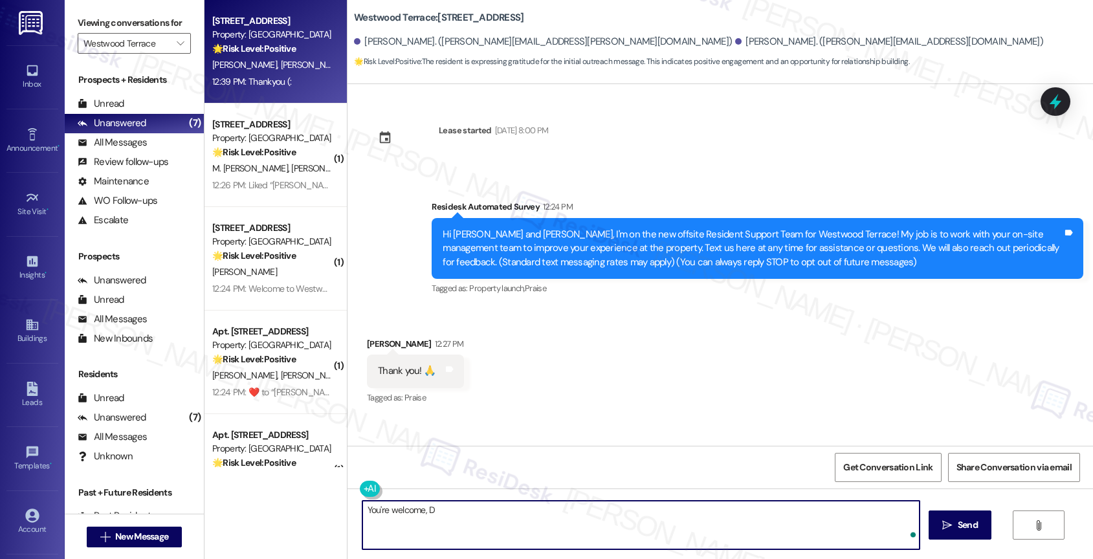
scroll to position [81, 0]
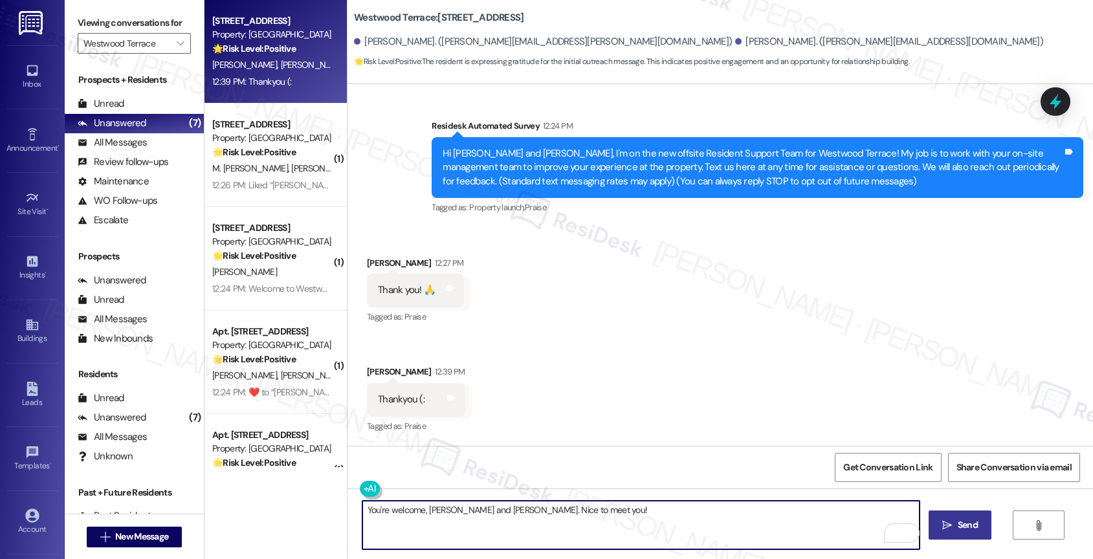
type textarea "You're welcome, Daniel and Nina. Nice to meet you!"
click at [958, 529] on span "Send" at bounding box center [968, 525] width 20 height 14
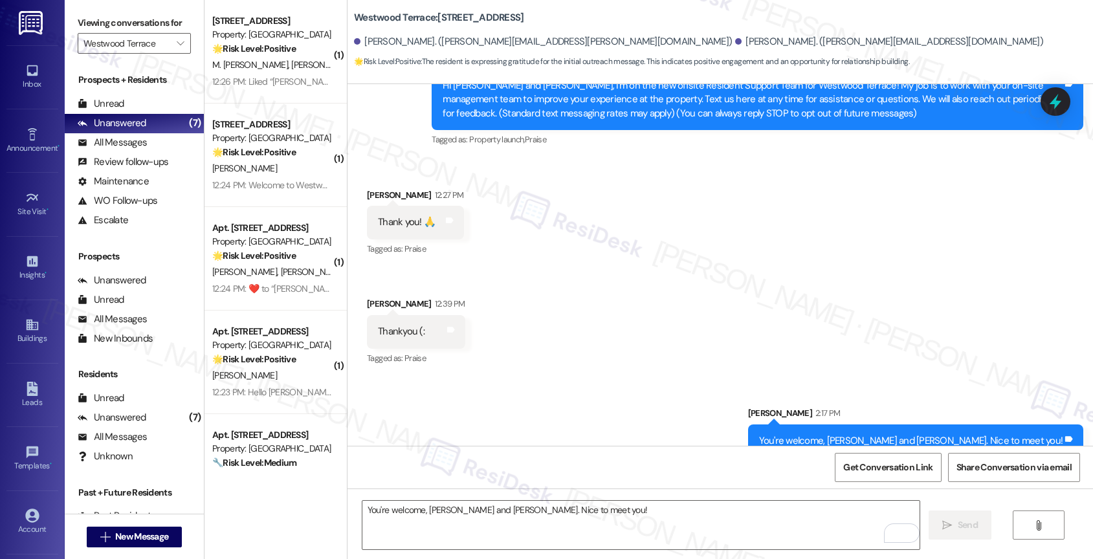
scroll to position [171, 0]
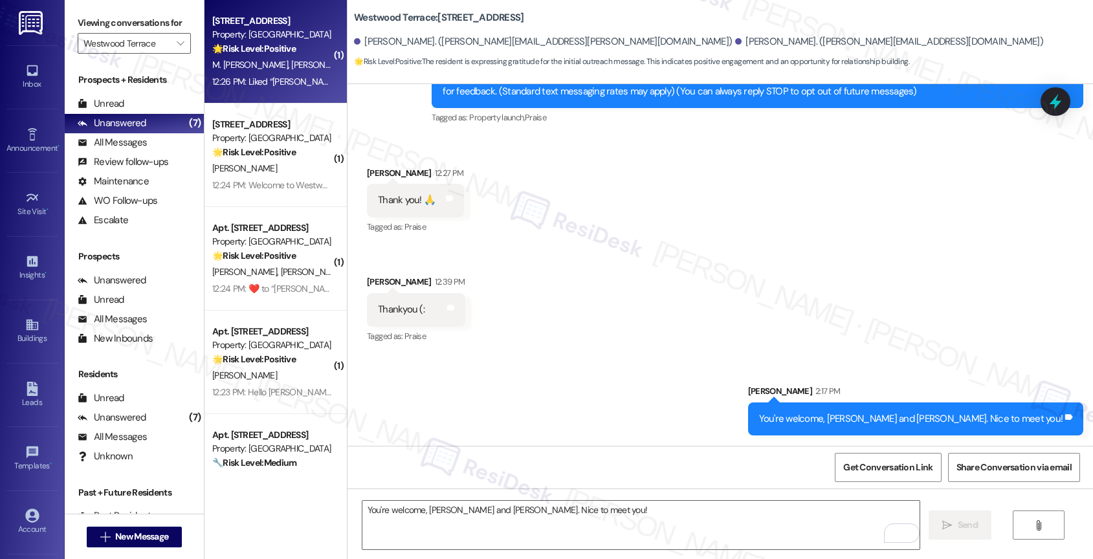
click at [252, 68] on span "M. [PERSON_NAME]" at bounding box center [251, 65] width 79 height 12
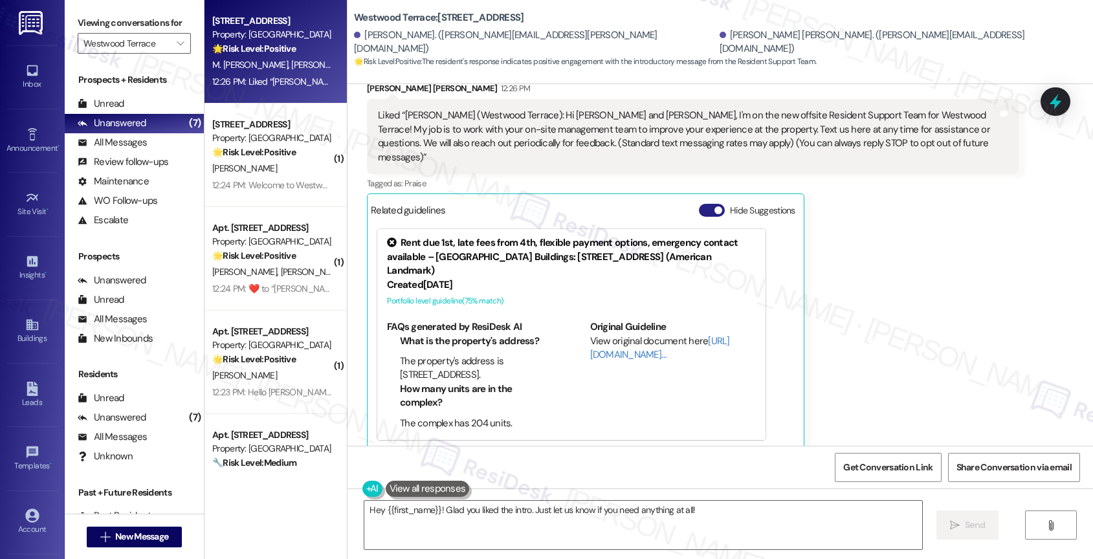
click at [699, 204] on button "Hide Suggestions" at bounding box center [712, 210] width 26 height 13
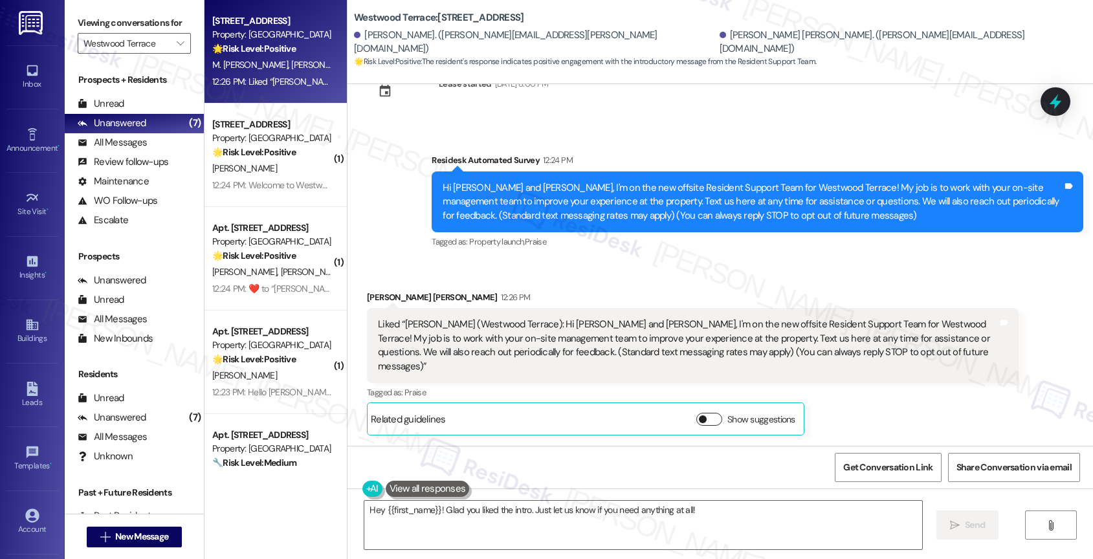
scroll to position [32, 0]
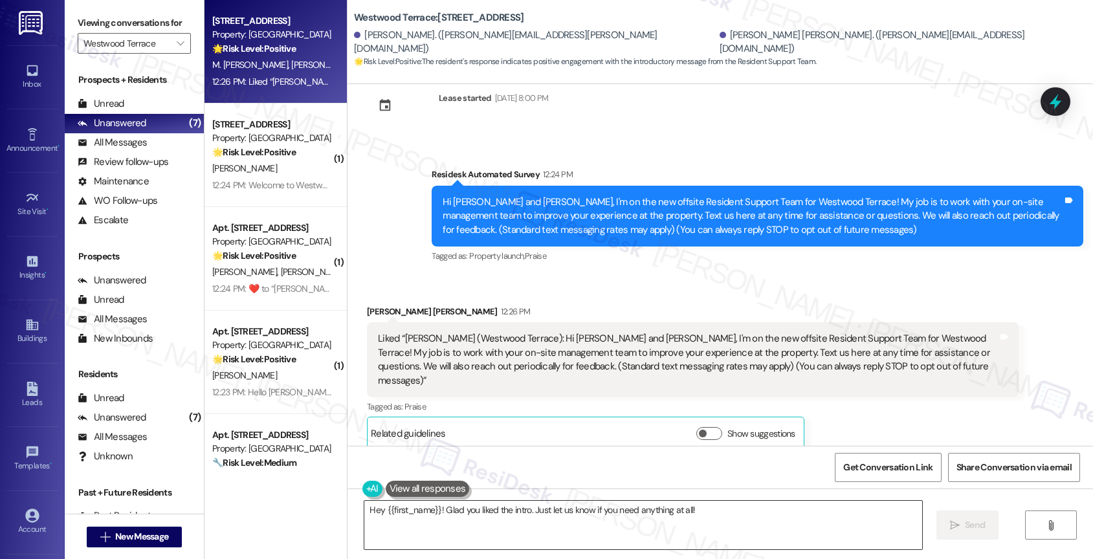
click at [474, 507] on textarea "Hey {{first_name}}! Glad you liked the intro. Just let us know if you need anyt…" at bounding box center [643, 525] width 558 height 49
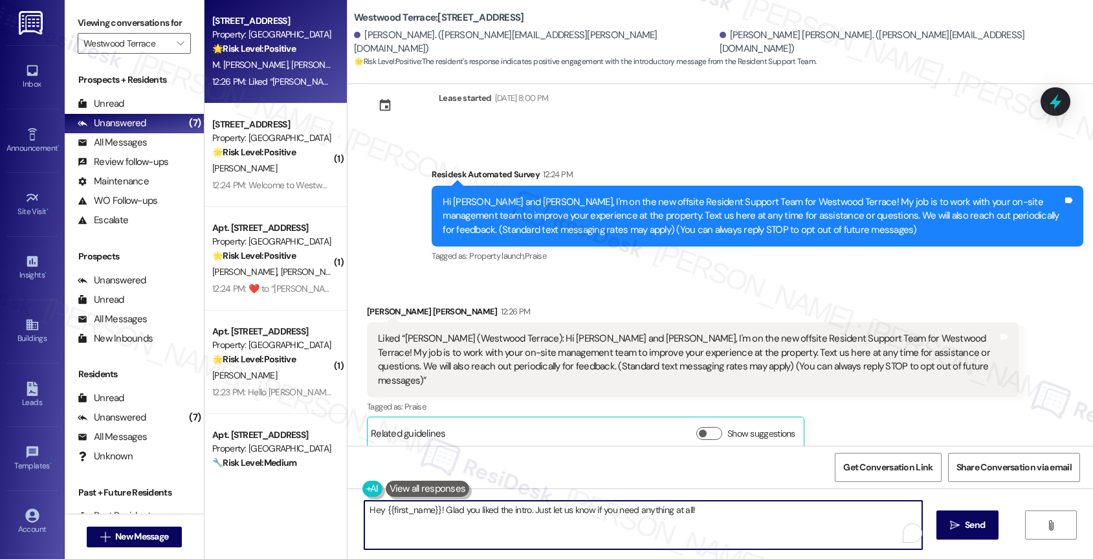
click at [474, 507] on textarea "Hey {{first_name}}! Glad you liked the intro. Just let us know if you need anyt…" at bounding box center [643, 525] width 558 height 49
type textarea "Fetching suggested responses. Please feel free to read through the conversation…"
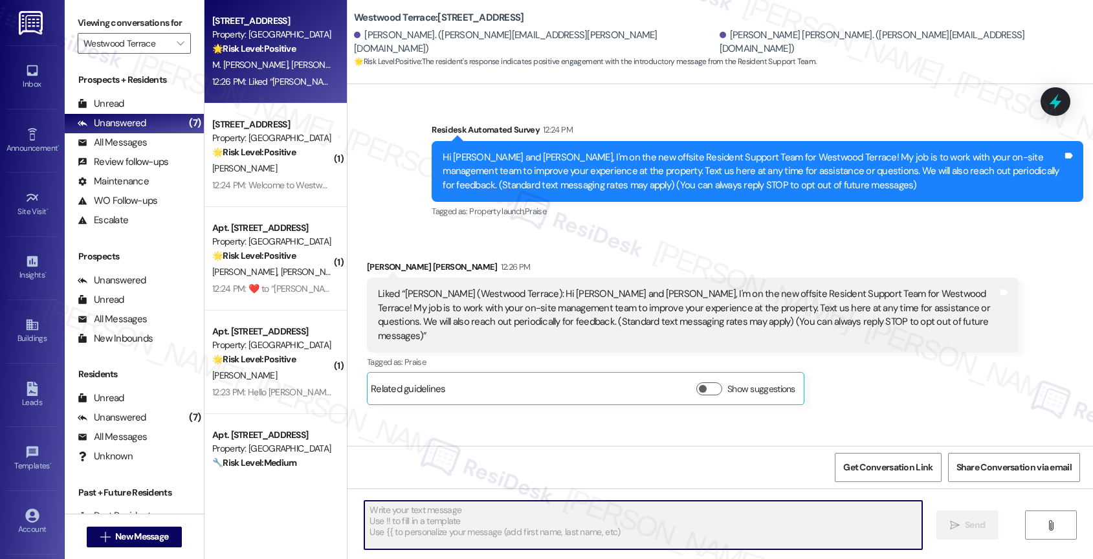
scroll to position [123, 0]
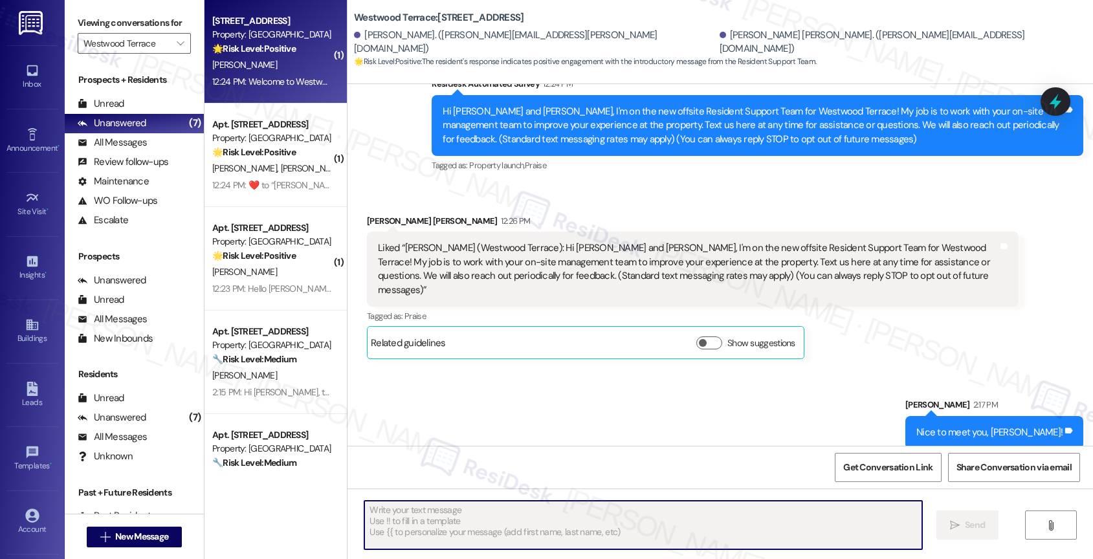
click at [241, 65] on div "J. Mallard" at bounding box center [272, 65] width 122 height 16
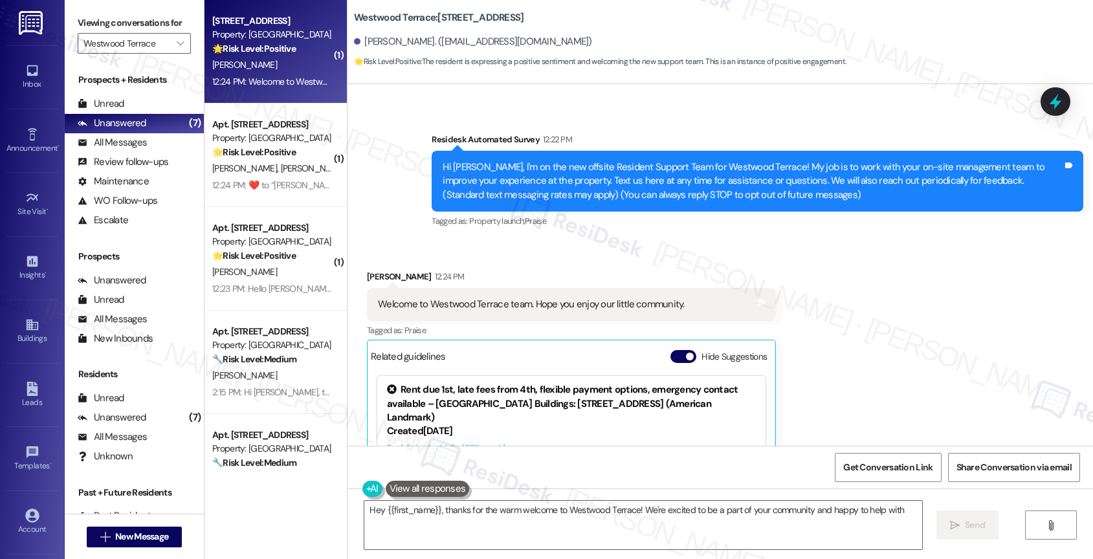
scroll to position [256, 0]
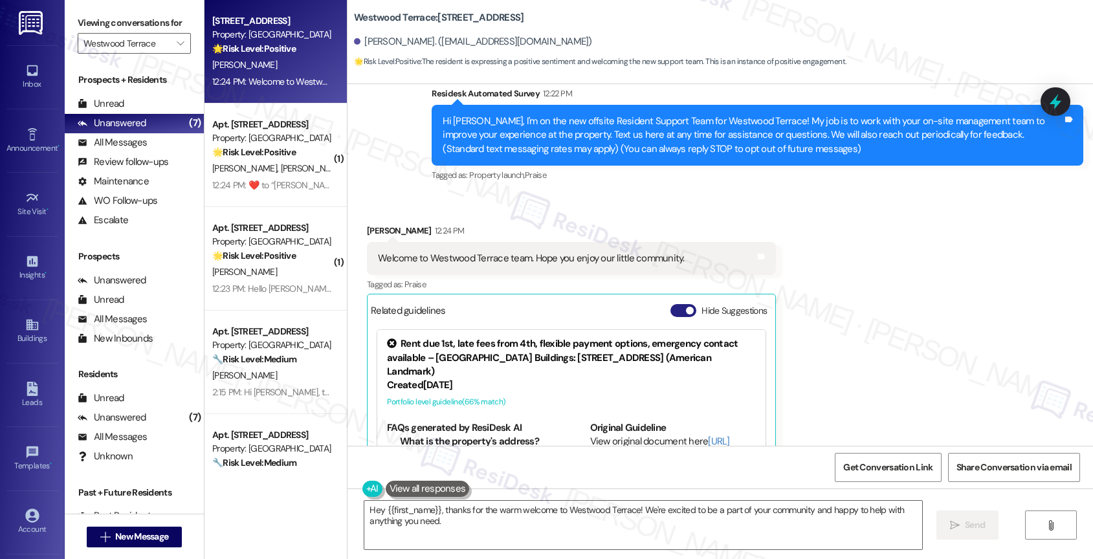
click at [673, 309] on button "Hide Suggestions" at bounding box center [683, 310] width 26 height 13
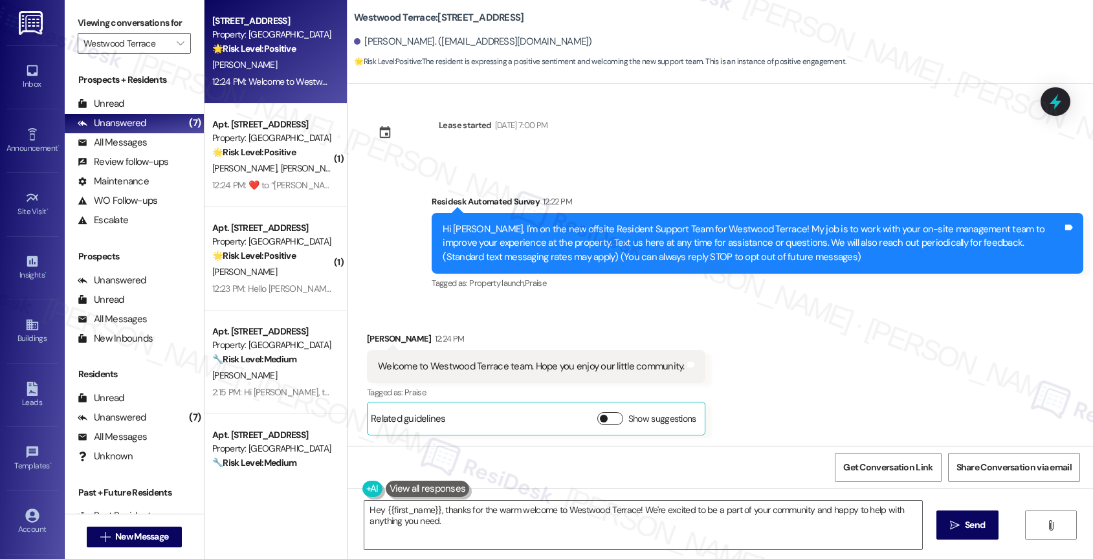
scroll to position [148, 0]
click at [497, 297] on div "Survey, sent via SMS Residesk Automated Survey 12:22 PM Hi Jaren, I'm on the ne…" at bounding box center [757, 244] width 671 height 118
click at [684, 533] on textarea "Hey {{first_name}}, thanks for the warm welcome to Westwood Terrace! We're exci…" at bounding box center [643, 525] width 558 height 49
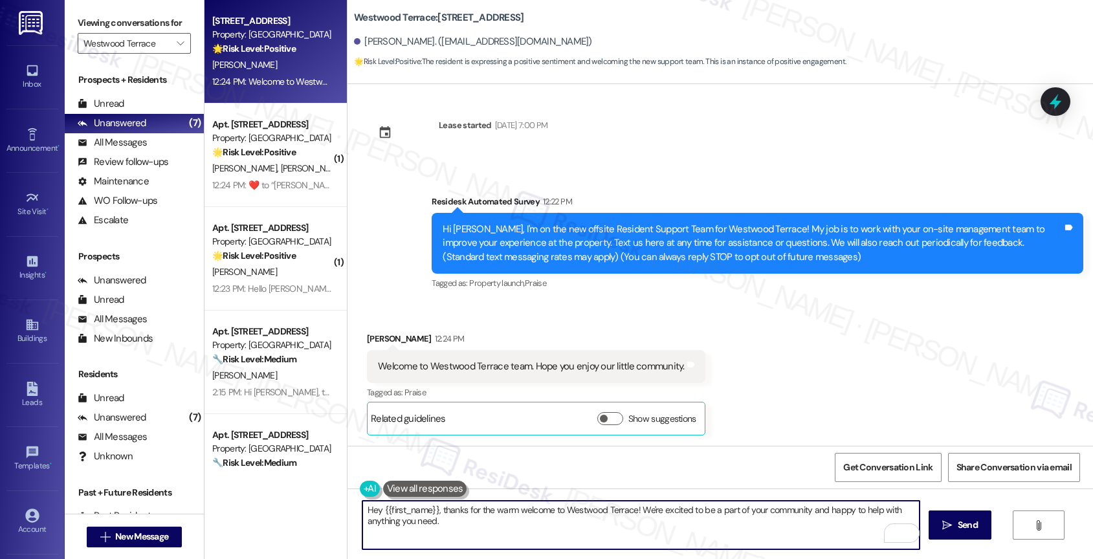
click at [684, 533] on textarea "Hey {{first_name}}, thanks for the warm welcome to Westwood Terrace! We're exci…" at bounding box center [641, 525] width 558 height 49
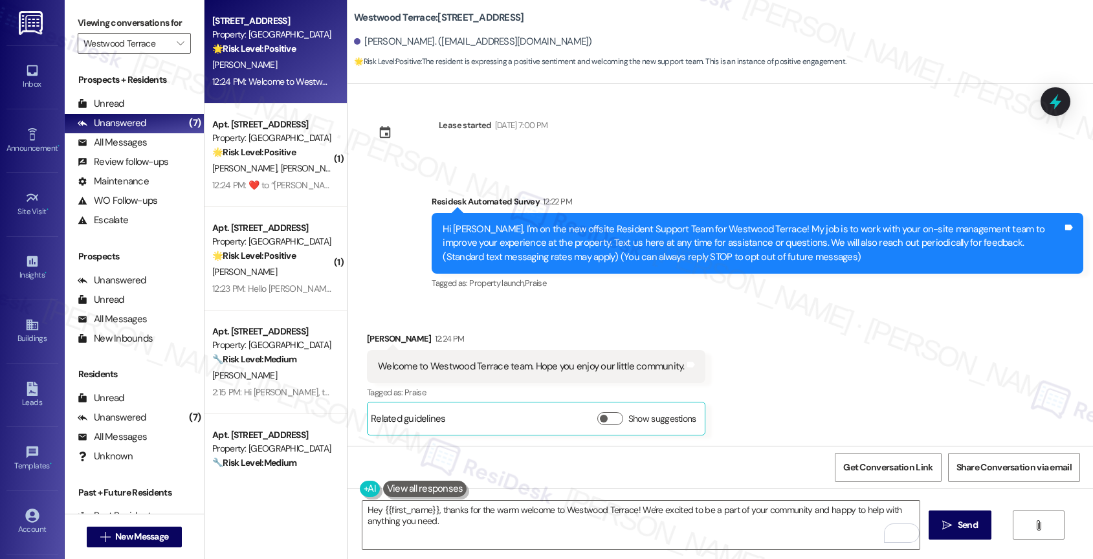
drag, startPoint x: 945, startPoint y: 527, endPoint x: 692, endPoint y: 397, distance: 285.1
click at [945, 527] on icon "" at bounding box center [947, 525] width 10 height 10
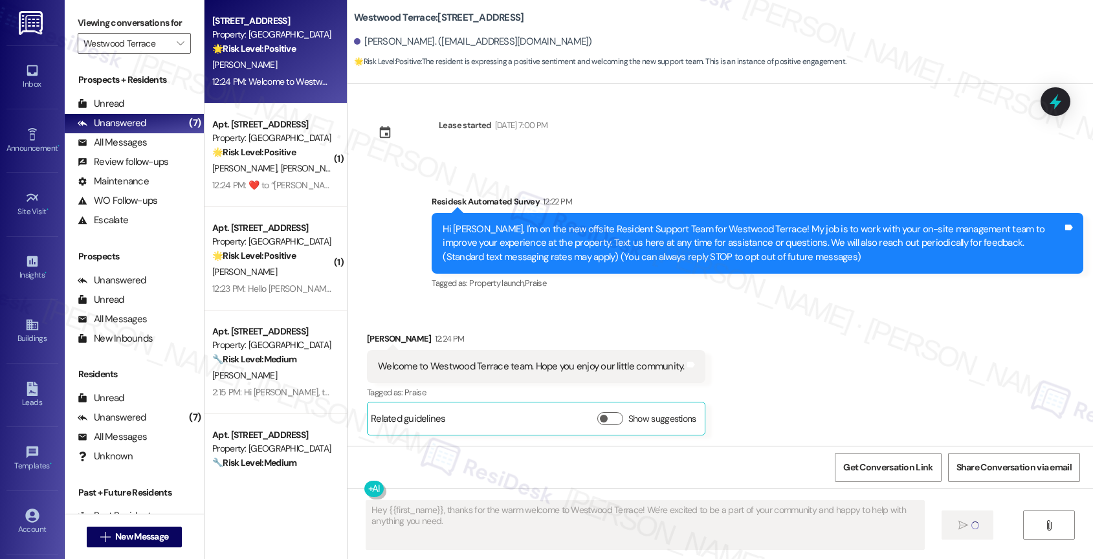
type textarea "Fetching suggested responses. Please feel free to read through the conversation…"
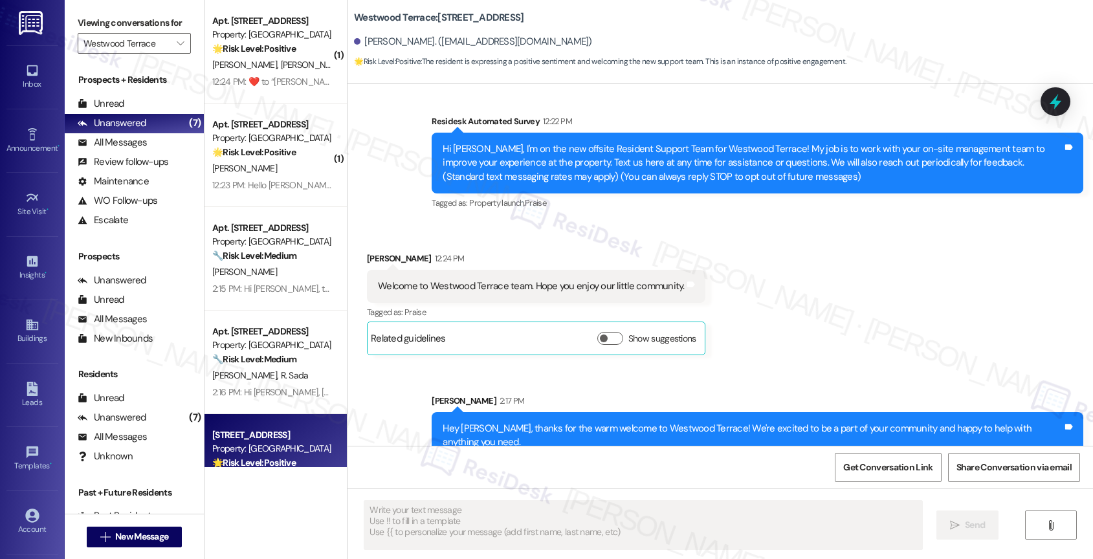
scroll to position [237, 0]
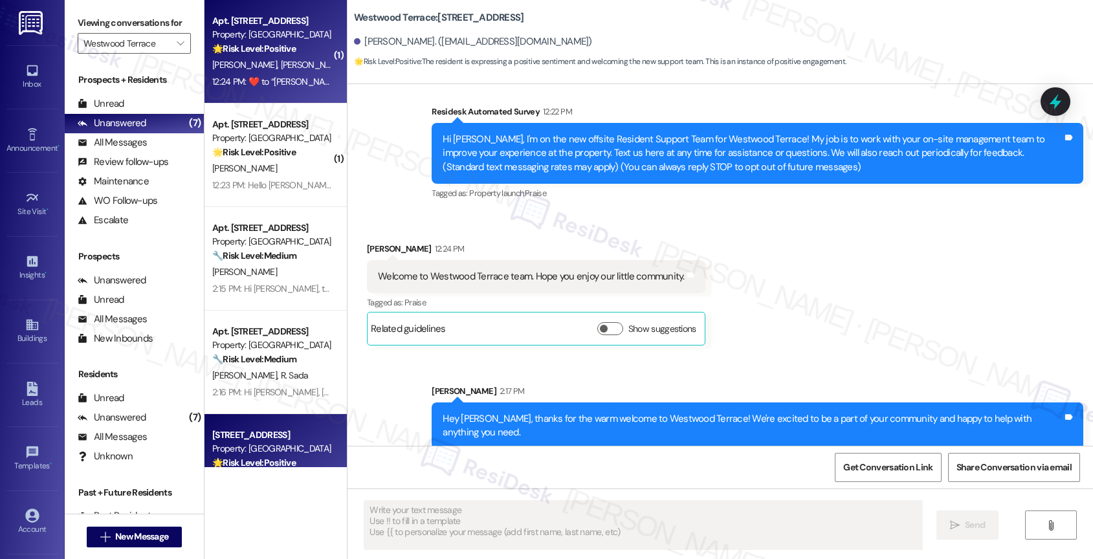
click at [256, 44] on strong "🌟 Risk Level: Positive" at bounding box center [253, 49] width 83 height 12
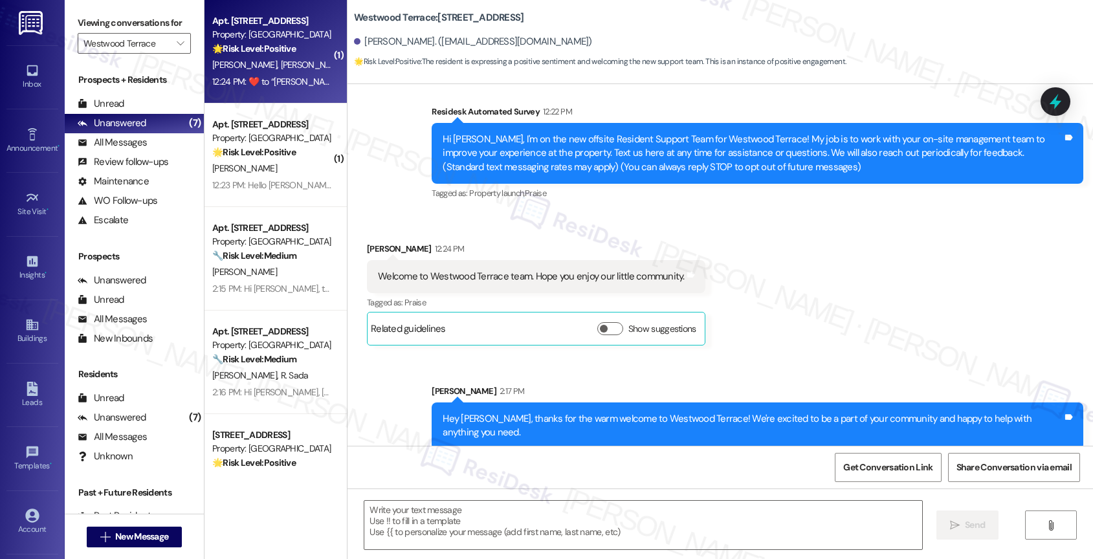
type textarea "Fetching suggested responses. Please feel free to read through the conversation…"
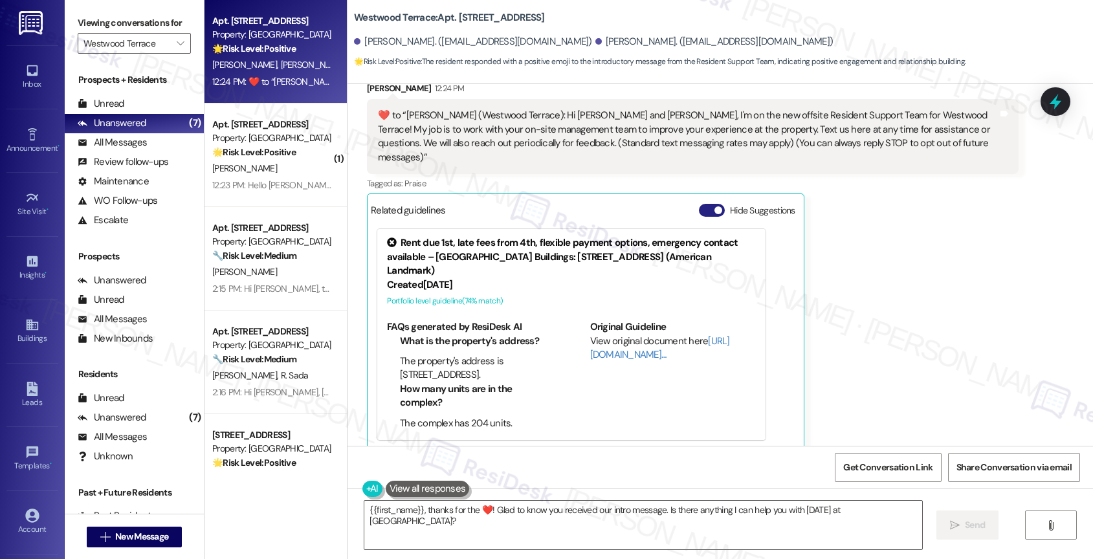
click at [699, 204] on button "Hide Suggestions" at bounding box center [712, 210] width 26 height 13
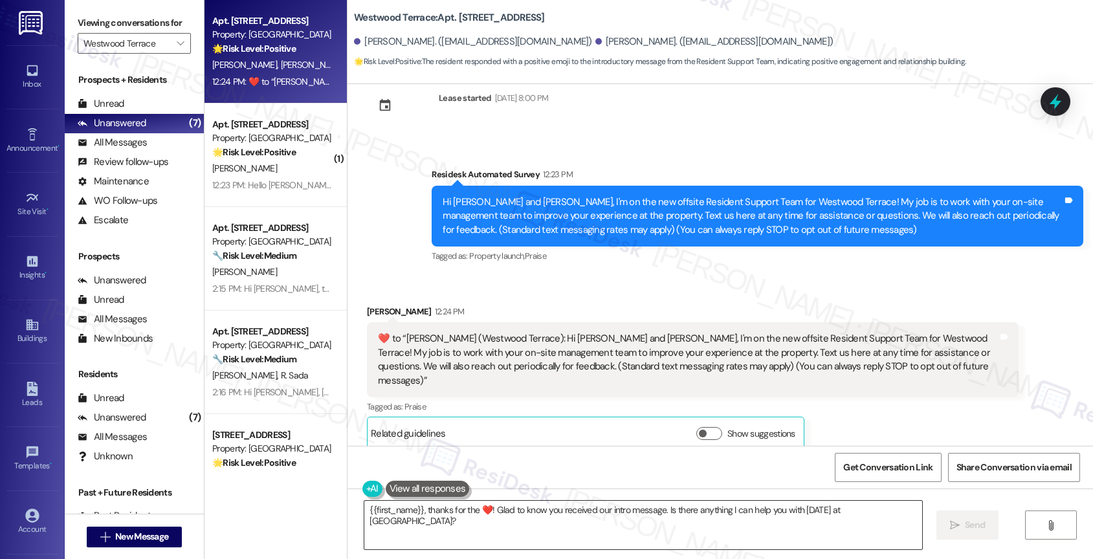
click at [450, 521] on textarea "{{first_name}}, thanks for the ❤️! Glad to know you received our intro message.…" at bounding box center [643, 525] width 558 height 49
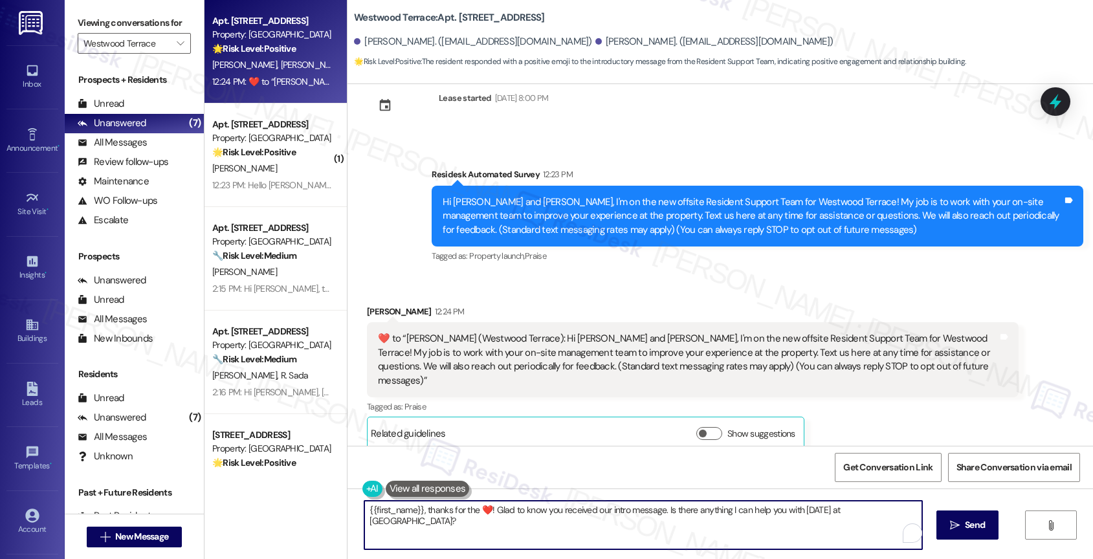
click at [450, 521] on textarea "{{first_name}}, thanks for the ❤️! Glad to know you received our intro message.…" at bounding box center [643, 525] width 558 height 49
click at [450, 521] on textarea "{{first_name}}, thanks for the ❤️! Glad to know you received our intro message.…" at bounding box center [641, 525] width 558 height 49
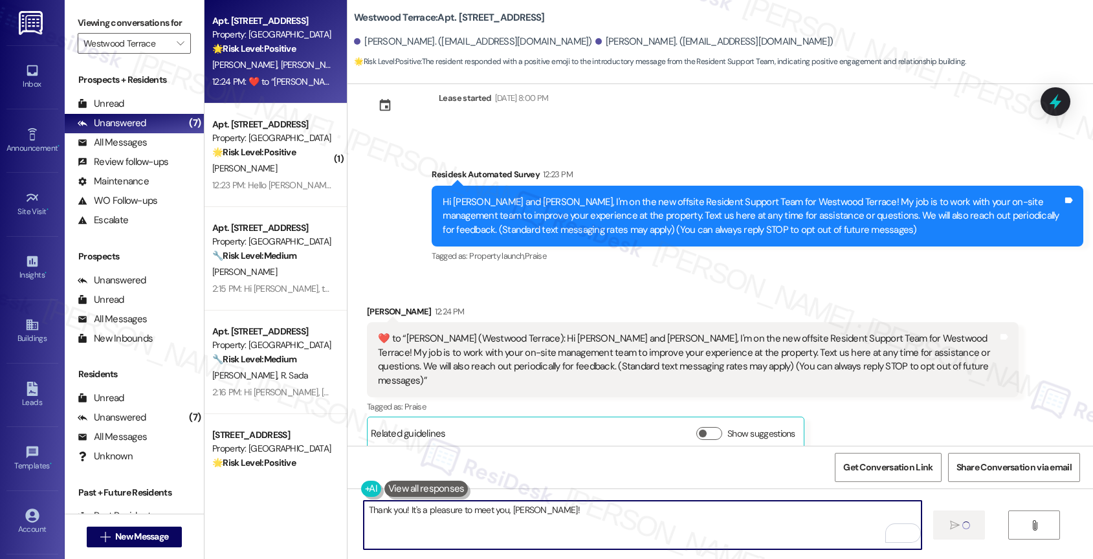
type textarea "Fetching suggested responses. Please feel free to read through the conversation…"
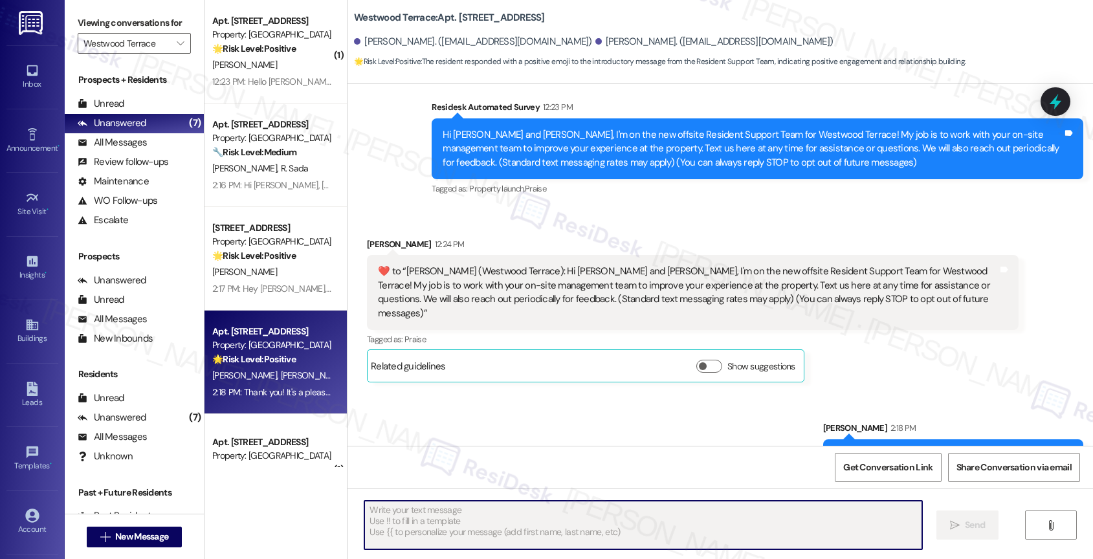
scroll to position [123, 0]
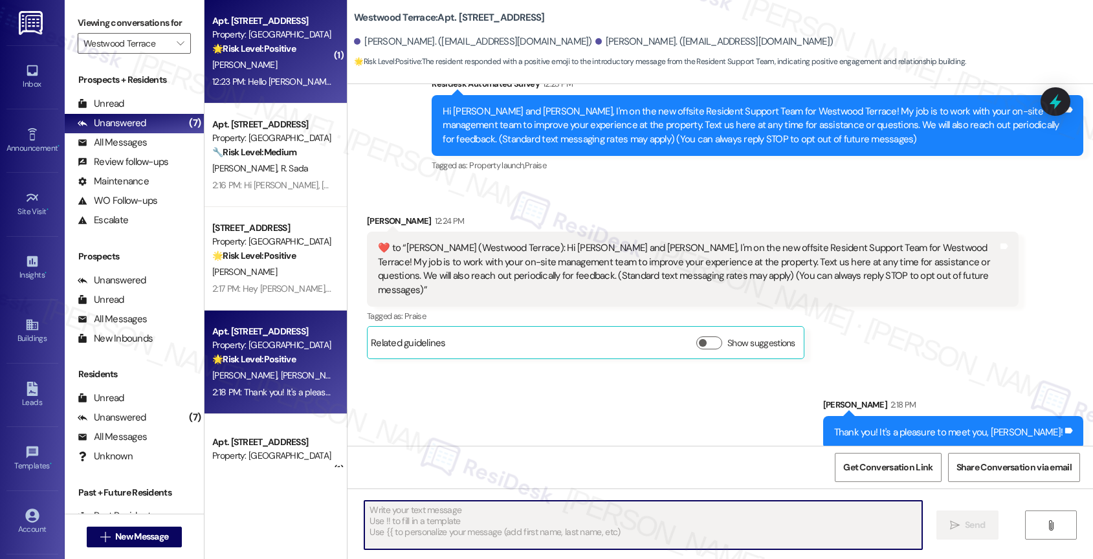
click at [272, 46] on strong "🌟 Risk Level: Positive" at bounding box center [253, 49] width 83 height 12
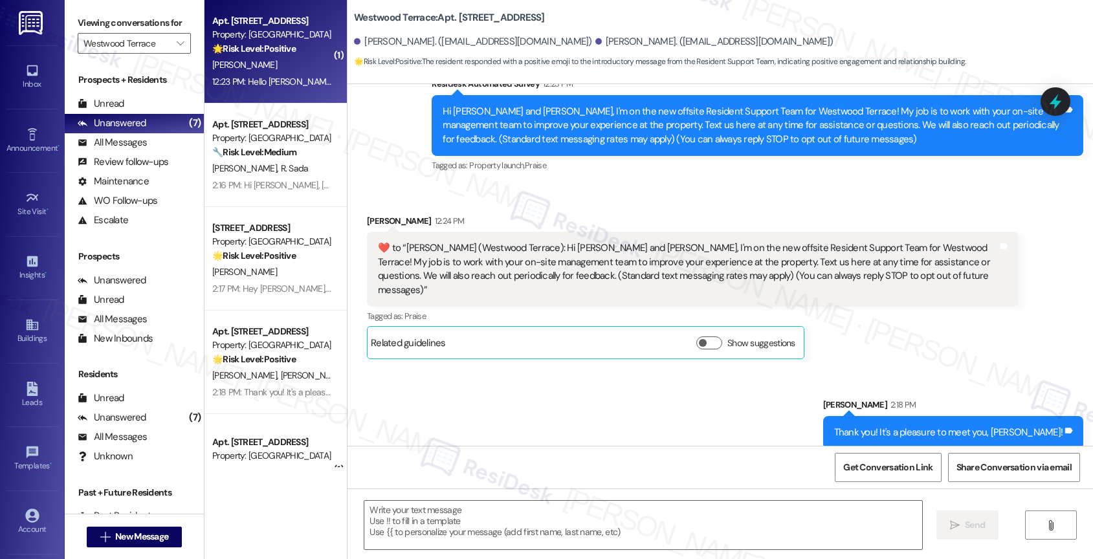
type textarea "Fetching suggested responses. Please feel free to read through the conversation…"
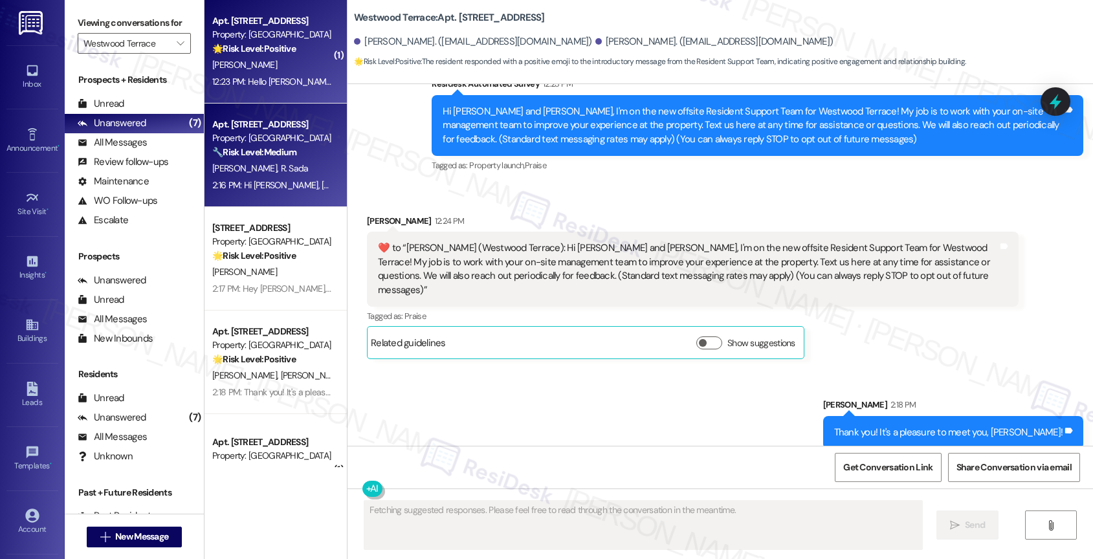
scroll to position [0, 0]
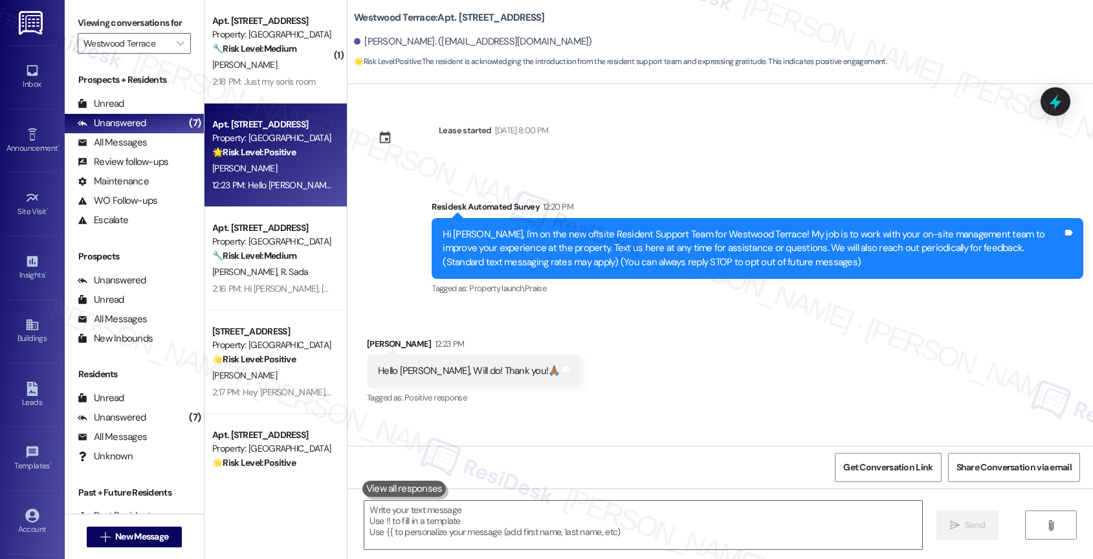
click at [582, 341] on div "Received via SMS Gwendolyn Jones 12:23 PM Hello Sarah, Will do! Thank you!🙏🏾 Ta…" at bounding box center [719, 362] width 745 height 109
click at [437, 516] on textarea at bounding box center [643, 525] width 558 height 49
drag, startPoint x: 391, startPoint y: 342, endPoint x: 357, endPoint y: 340, distance: 34.3
click at [367, 340] on div "Gwendolyn Jones 12:23 PM" at bounding box center [474, 346] width 214 height 18
copy div "Gwendolyn"
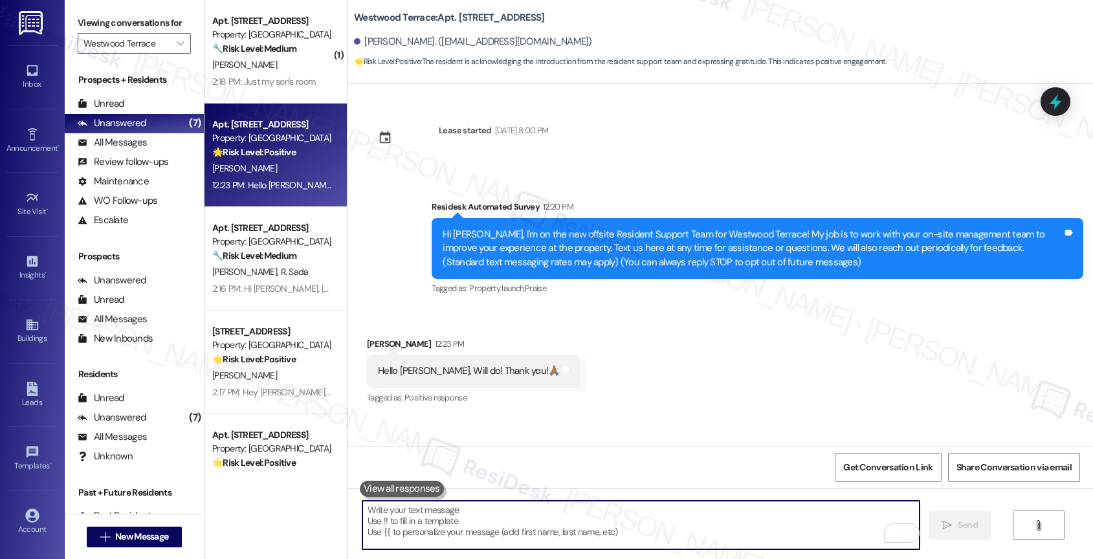
click at [407, 522] on textarea "To enrich screen reader interactions, please activate Accessibility in Grammarl…" at bounding box center [641, 525] width 558 height 49
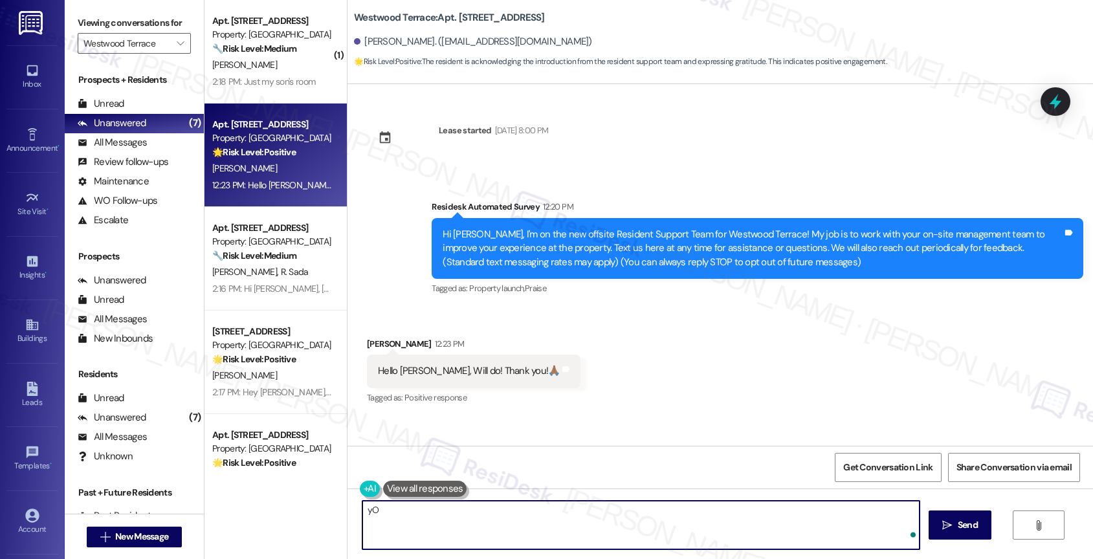
type textarea "y"
paste textarea "Gwendolyn"
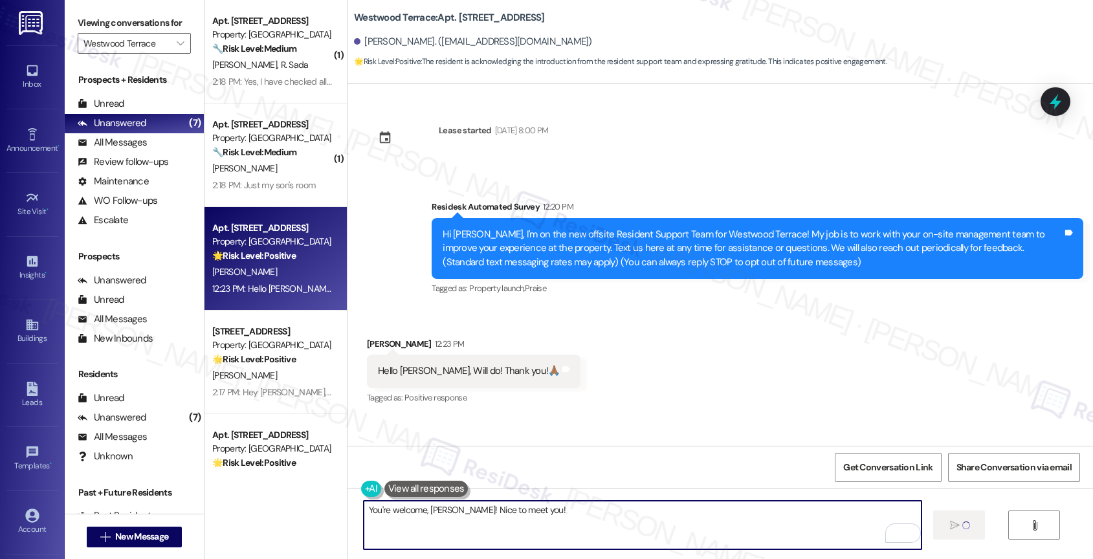
type textarea "Fetching suggested responses. Please feel free to read through the conversation…"
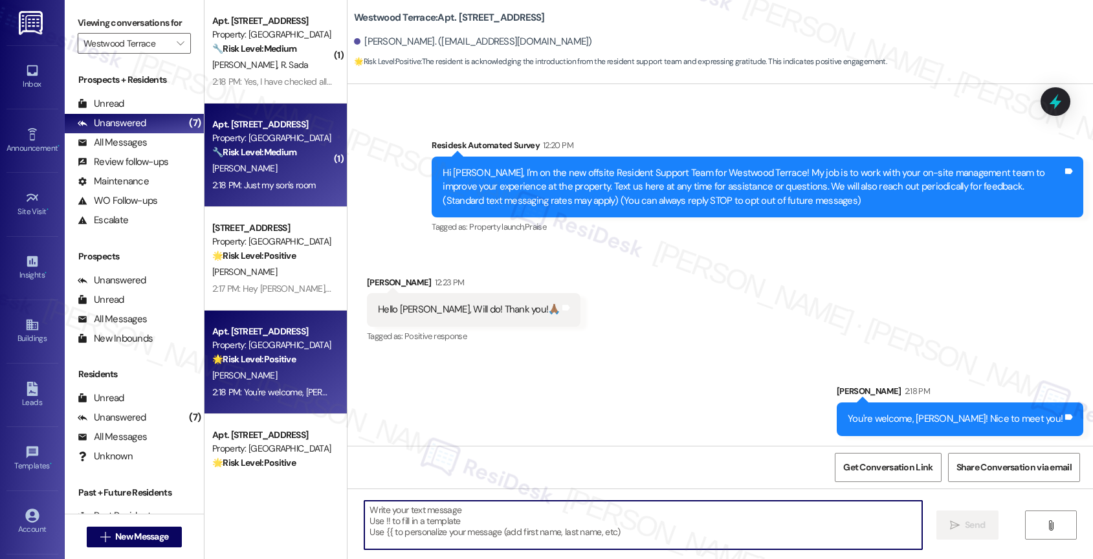
click at [266, 183] on div "2:18 PM: Just my son's room 2:18 PM: Just my son's room" at bounding box center [263, 185] width 103 height 12
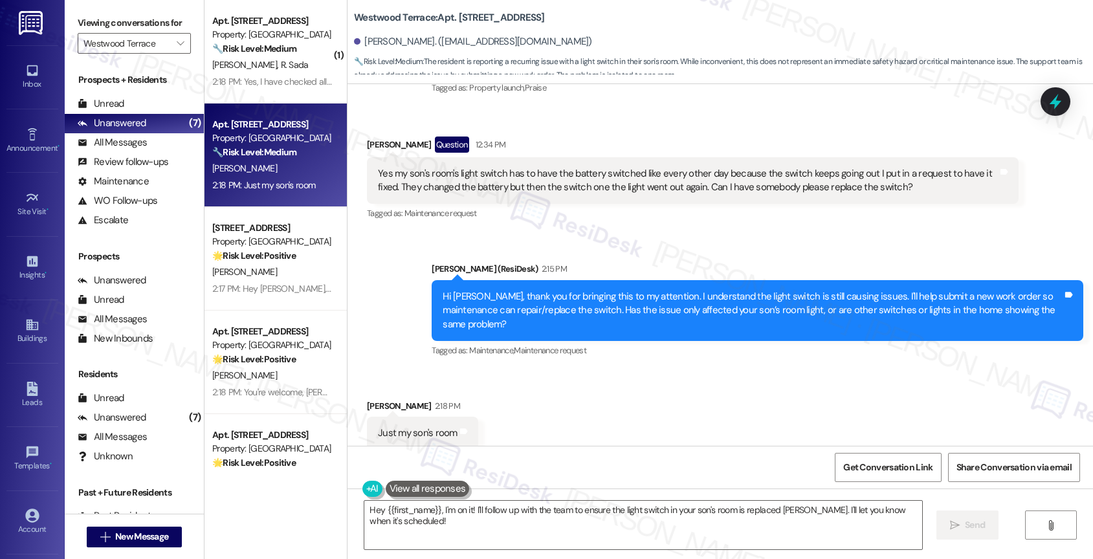
scroll to position [344, 0]
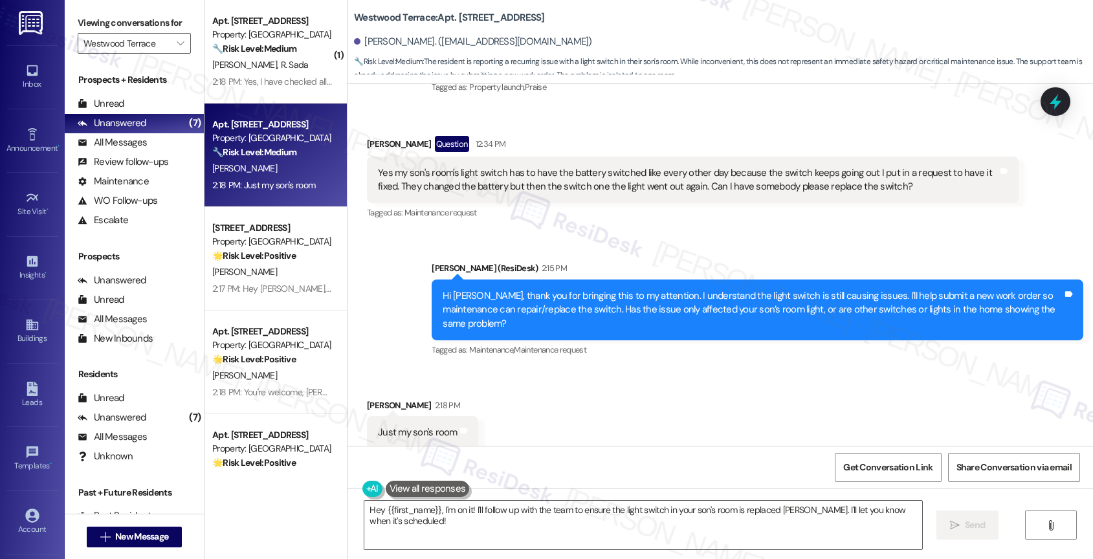
click at [600, 382] on div "Received via SMS Forest Stewart 2:18 PM Just my son's room Tags and notes" at bounding box center [719, 414] width 745 height 90
click at [476, 515] on textarea "Hey {{first_name}}, I'm on it! I'll follow up with the team to ensure the light…" at bounding box center [643, 525] width 558 height 49
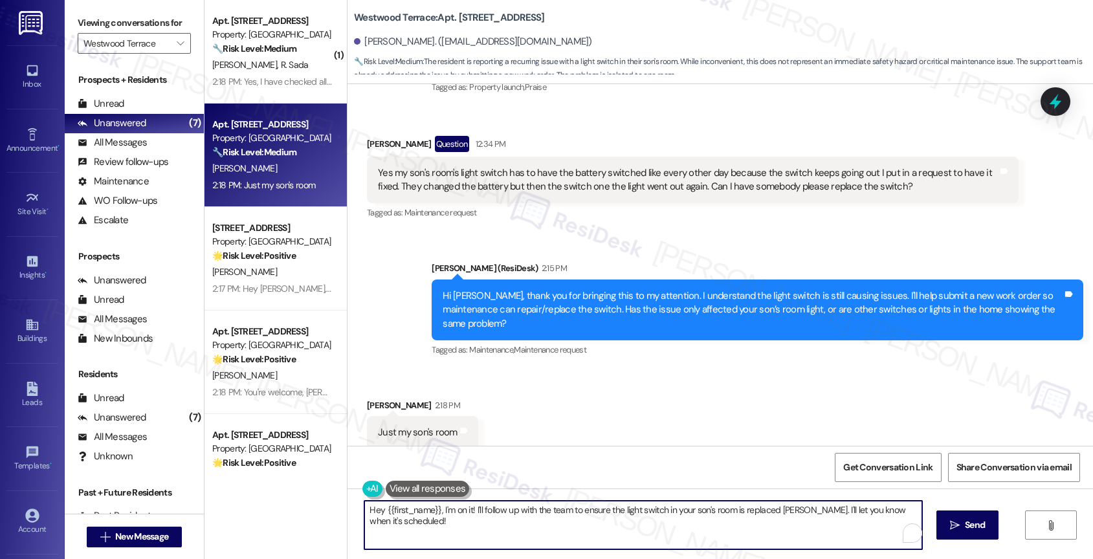
click at [476, 515] on textarea "Hey {{first_name}}, I'm on it! I'll follow up with the team to ensure the light…" at bounding box center [643, 525] width 558 height 49
type textarea "Thanks for confirming! I'm submitting a work order now. Do we have your permiss…"
click at [903, 532] on icon "Open Grammarly. 0 Suggestions." at bounding box center [900, 533] width 14 height 14
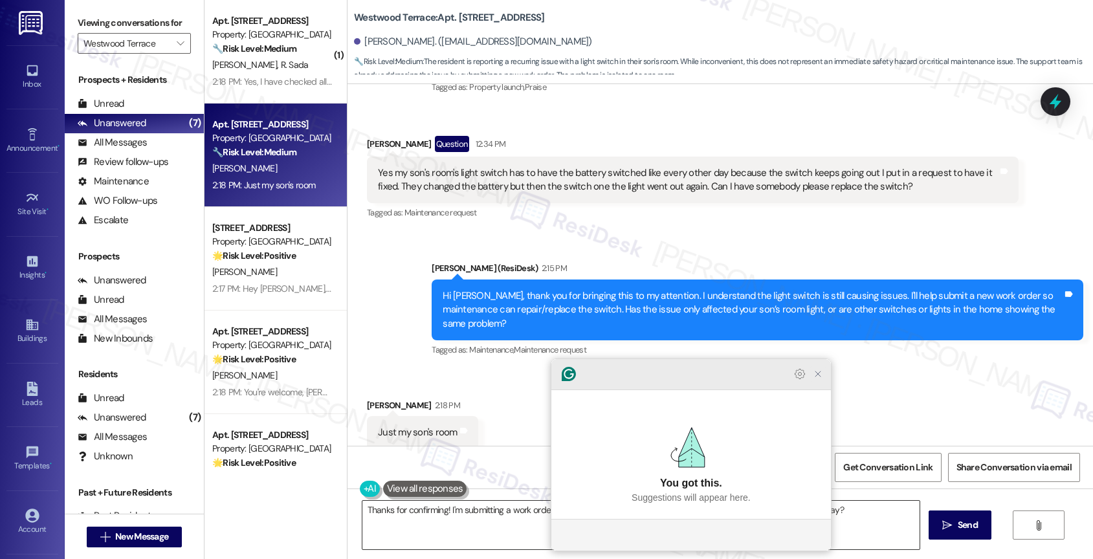
click at [816, 379] on icon "Close Grammarly Assistant" at bounding box center [818, 374] width 10 height 10
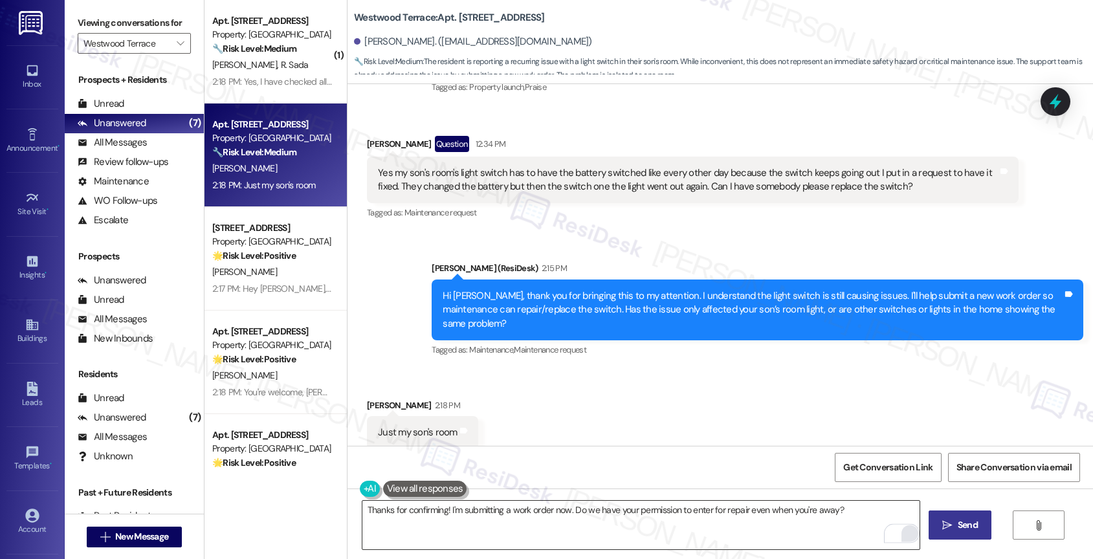
click at [946, 511] on button " Send" at bounding box center [960, 525] width 63 height 29
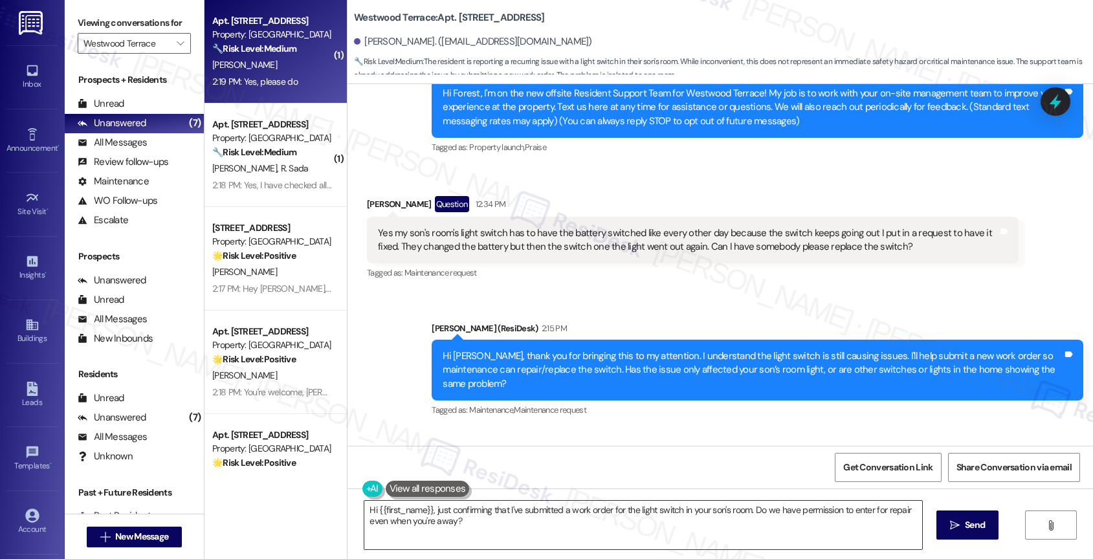
scroll to position [282, 0]
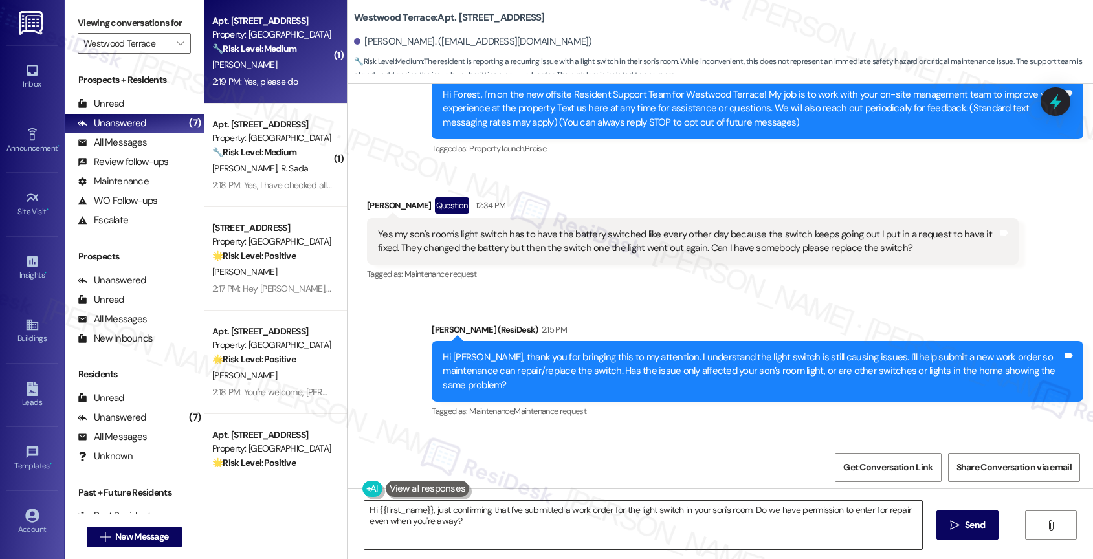
click at [421, 236] on div "Yes my son's room's light switch has to have the battery switched like every ot…" at bounding box center [688, 242] width 620 height 28
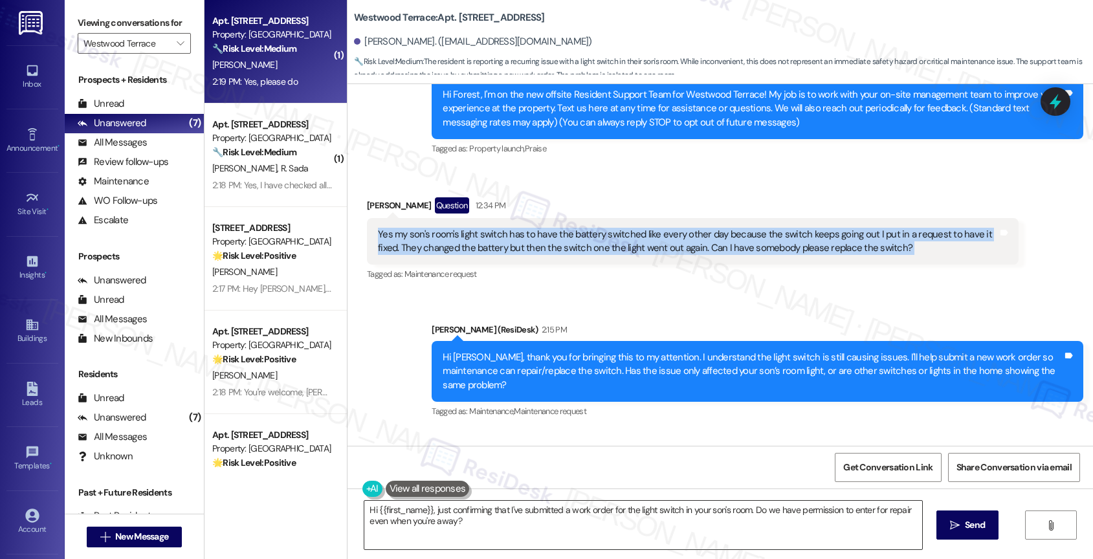
click at [421, 236] on div "Yes my son's room's light switch has to have the battery switched like every ot…" at bounding box center [688, 242] width 620 height 28
copy div "Yes my son's room's light switch has to have the battery switched like every ot…"
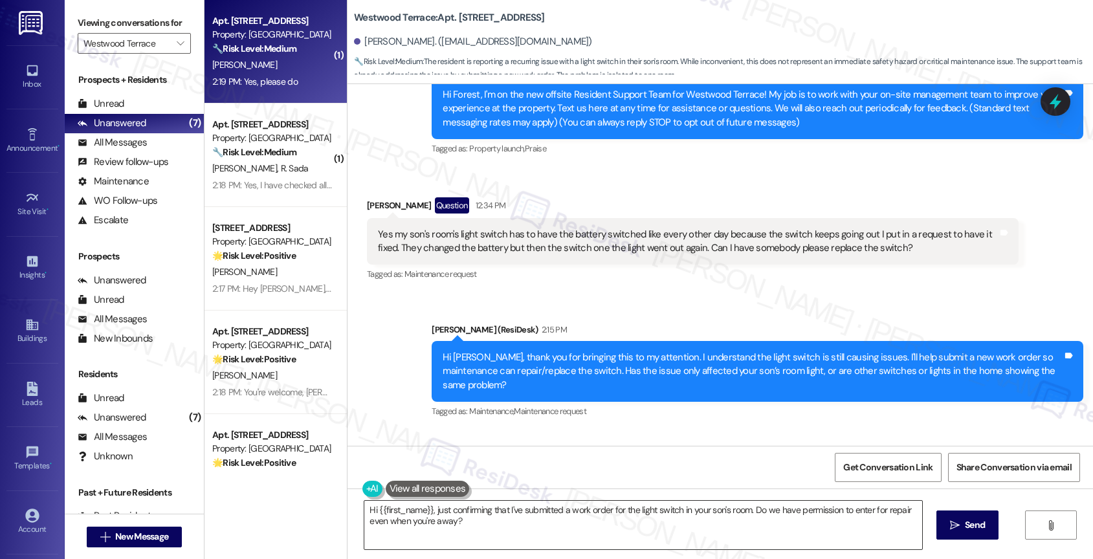
click at [560, 300] on div "Sent via SMS Sarah (ResiDesk) 2:15 PM Hi Forest, thank you for bringing this to…" at bounding box center [719, 362] width 745 height 137
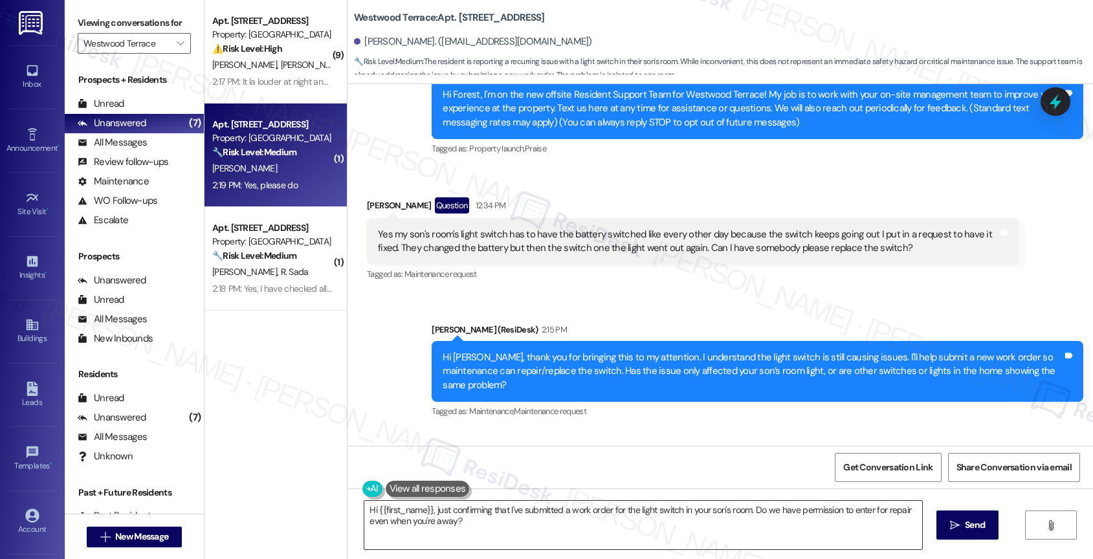
click at [626, 306] on div "Sent via SMS Sarah (ResiDesk) 2:15 PM Hi Forest, thank you for bringing this to…" at bounding box center [719, 362] width 745 height 137
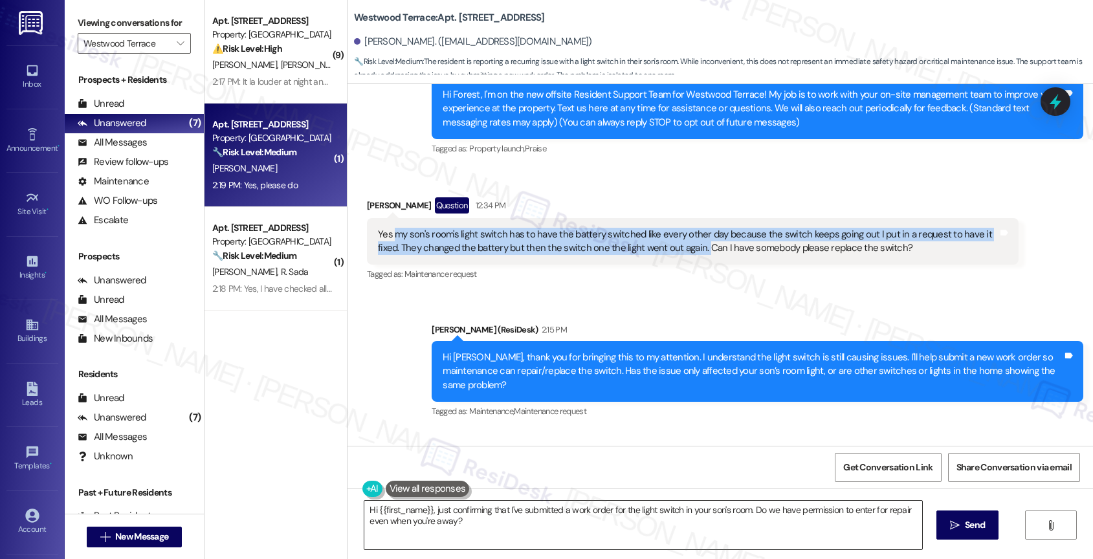
drag, startPoint x: 386, startPoint y: 230, endPoint x: 671, endPoint y: 246, distance: 285.8
click at [671, 246] on div "Yes my son's room's light switch has to have the battery switched like every ot…" at bounding box center [688, 242] width 620 height 28
copy div "my son's room's light switch has to have the battery switched like every other …"
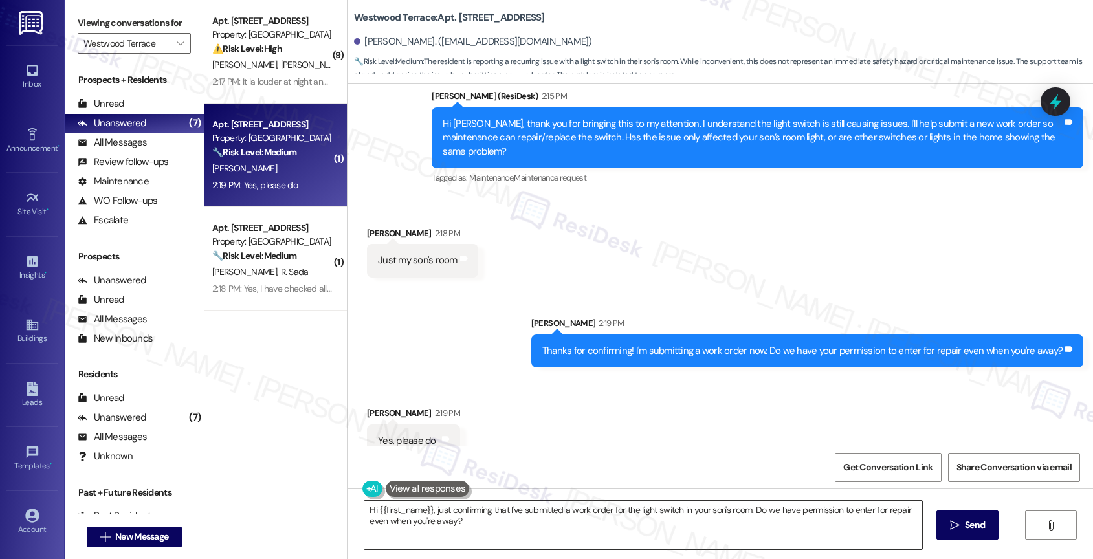
scroll to position [524, 0]
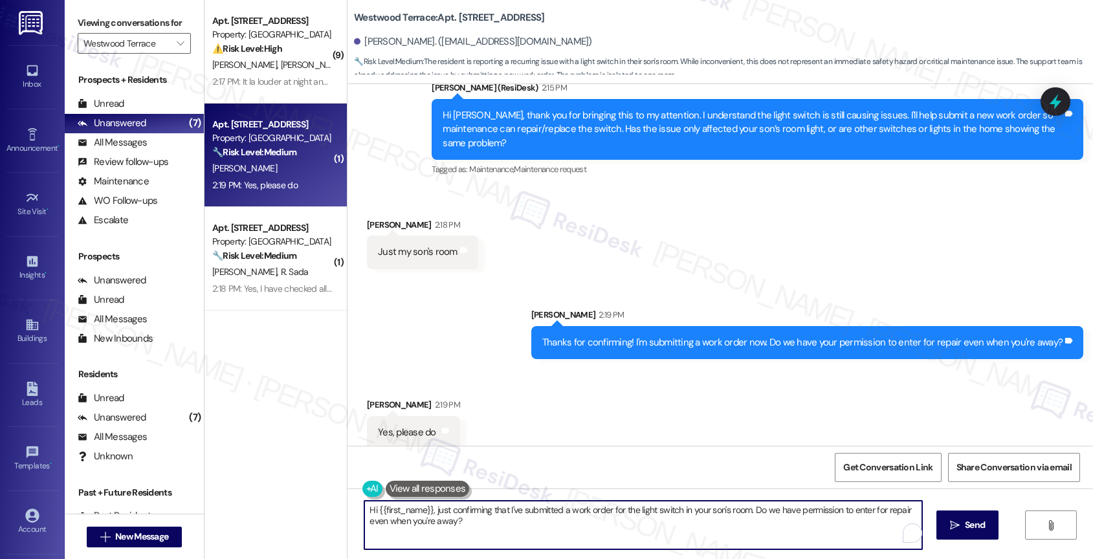
click at [476, 507] on textarea "Hi {{first_name}}, just confirming that I've submitted a work order for the lig…" at bounding box center [643, 525] width 558 height 49
type textarea "I've submitted work order 3893-1 to maintenance. Is there anything else you nee…"
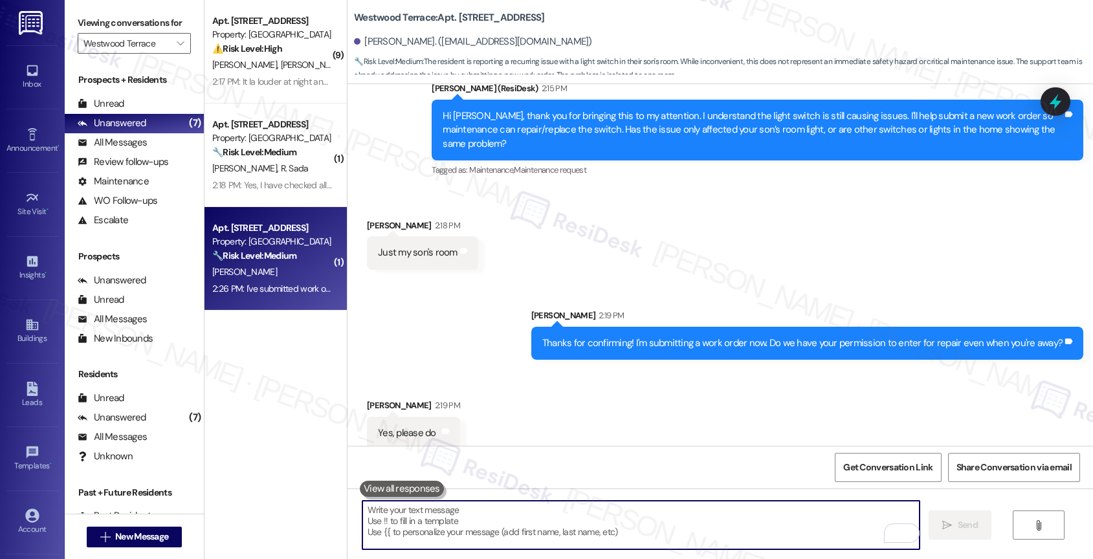
scroll to position [614, 0]
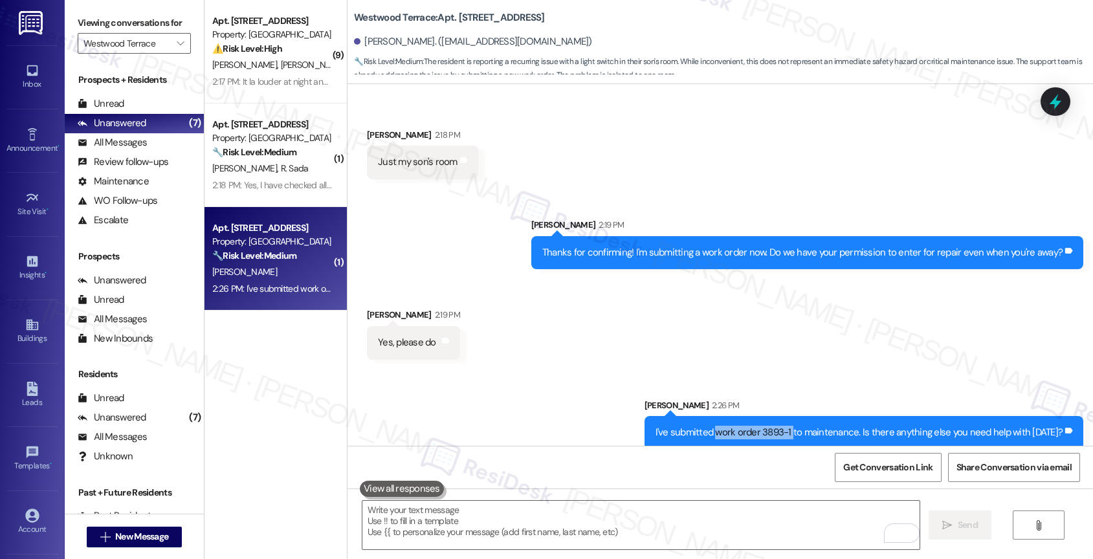
drag, startPoint x: 721, startPoint y: 417, endPoint x: 796, endPoint y: 415, distance: 75.1
click at [796, 426] on div "I've submitted work order 3893-1 to maintenance. Is there anything else you nee…" at bounding box center [860, 433] width 408 height 14
copy div "work order 3893-1"
click at [579, 369] on div "Sent via SMS Sarah 2:26 PM I've submitted work order 3893-1 to maintenance. Is …" at bounding box center [719, 414] width 745 height 90
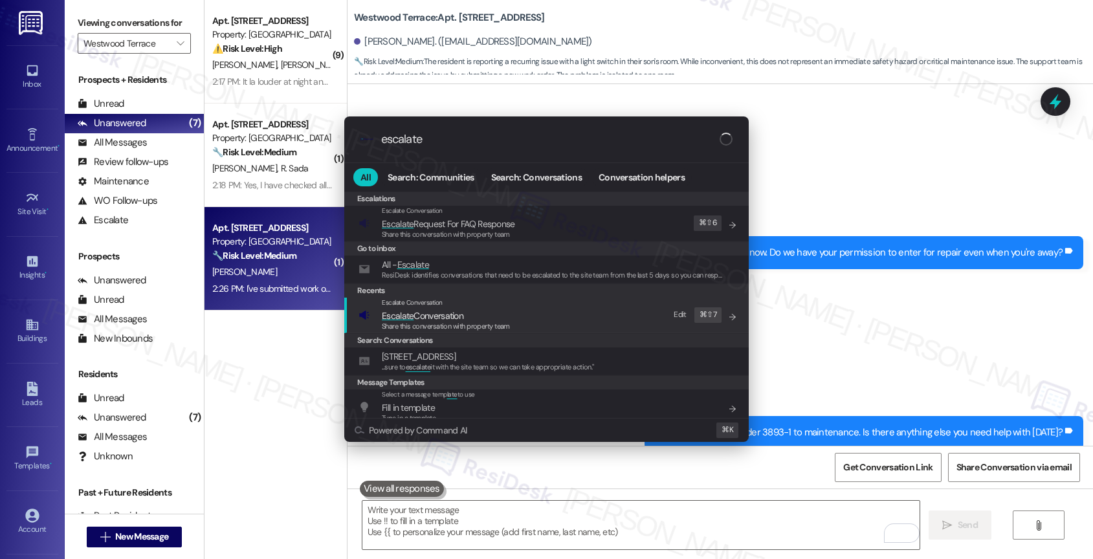
drag, startPoint x: 949, startPoint y: 318, endPoint x: 789, endPoint y: 320, distance: 159.8
click at [947, 318] on div ".cls-1{fill:#0a055f;}.cls-2{fill:#0cc4c4;} resideskLogoBlueOrange escalate All …" at bounding box center [546, 279] width 1093 height 559
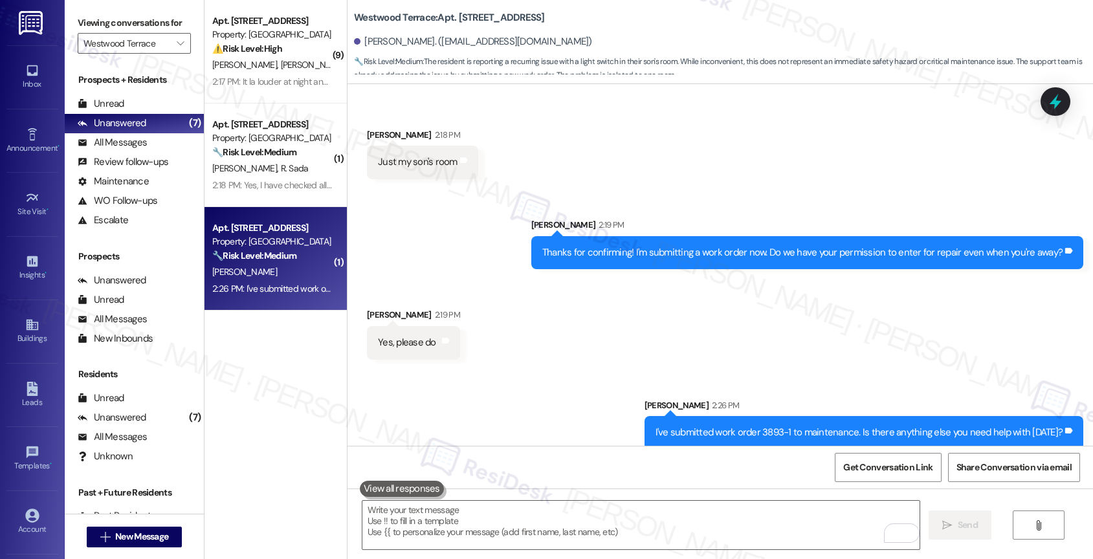
click at [527, 353] on div "Received via SMS Forest Stewart 2:19 PM Yes, please do Tags and notes" at bounding box center [719, 324] width 745 height 90
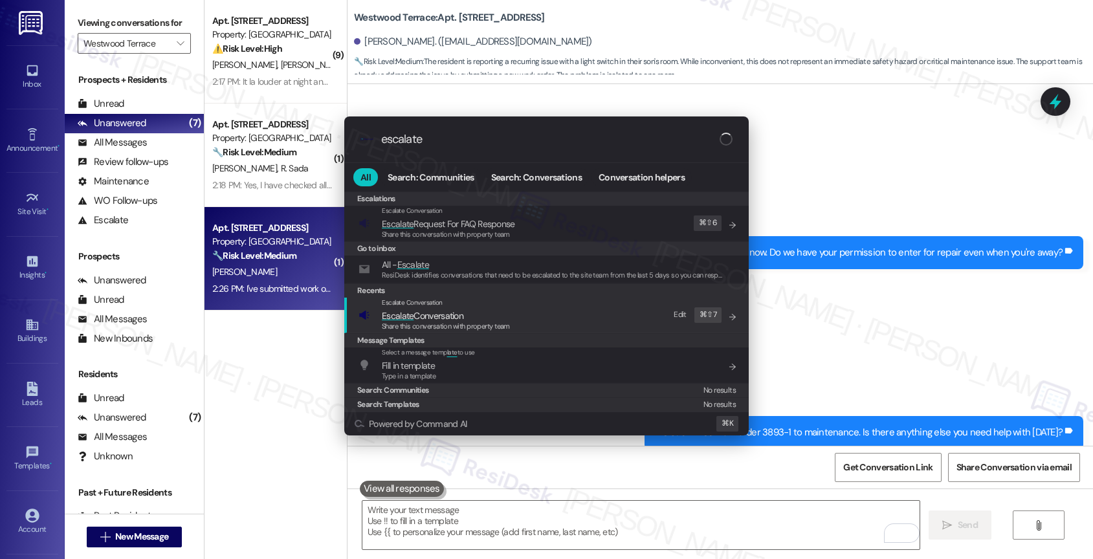
type input "escalate"
click at [452, 316] on span "Escalate Conversation" at bounding box center [423, 316] width 82 height 12
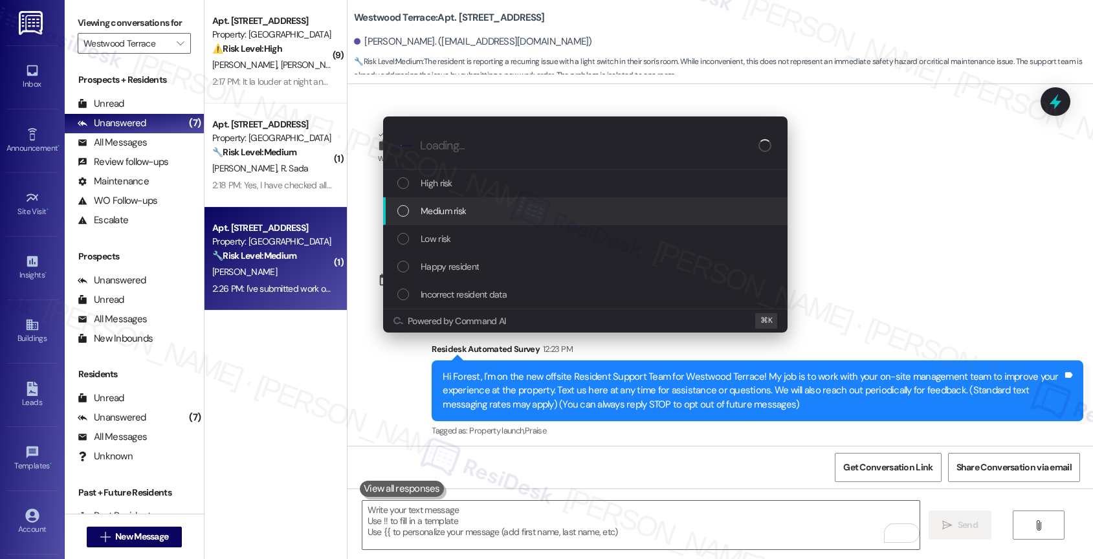
scroll to position [614, 0]
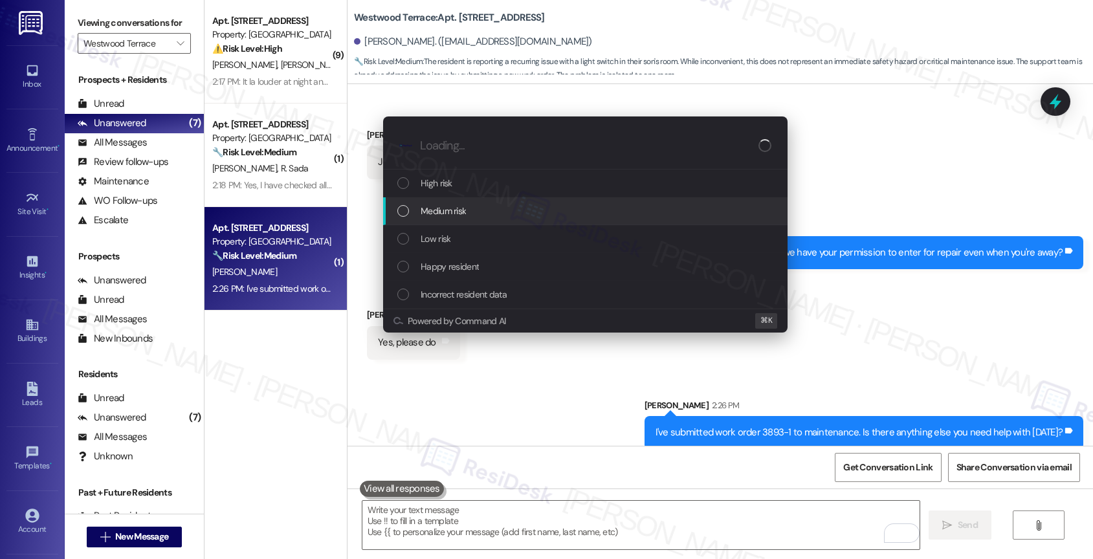
click at [454, 210] on span "Medium risk" at bounding box center [443, 211] width 45 height 14
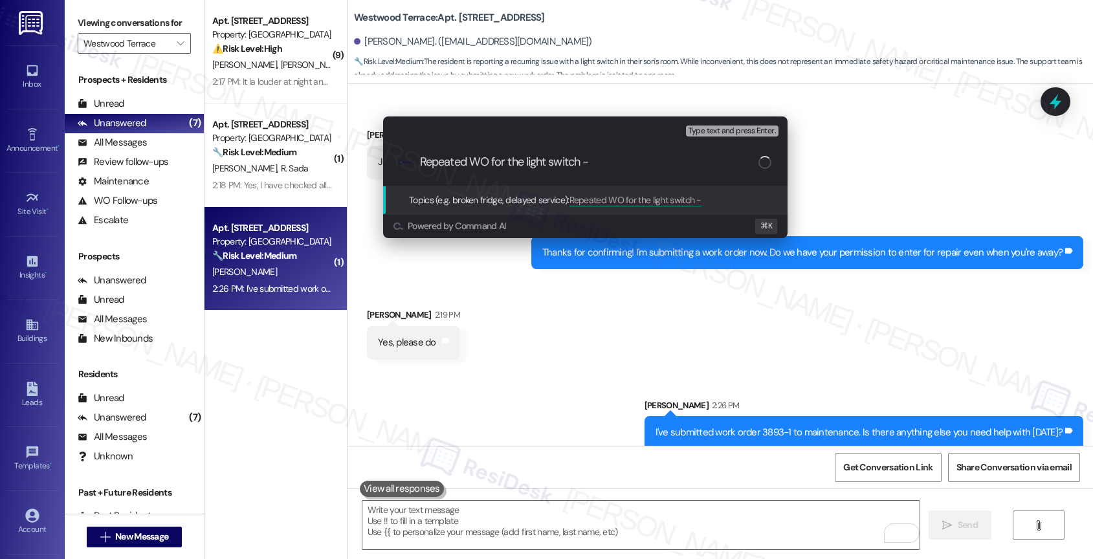
paste input "work order 3893-1"
click at [594, 157] on input "Repeated WO for the light switch - work order 3893-1" at bounding box center [589, 162] width 338 height 14
type input "Repeated WO for the light switch - New work order 3893-1"
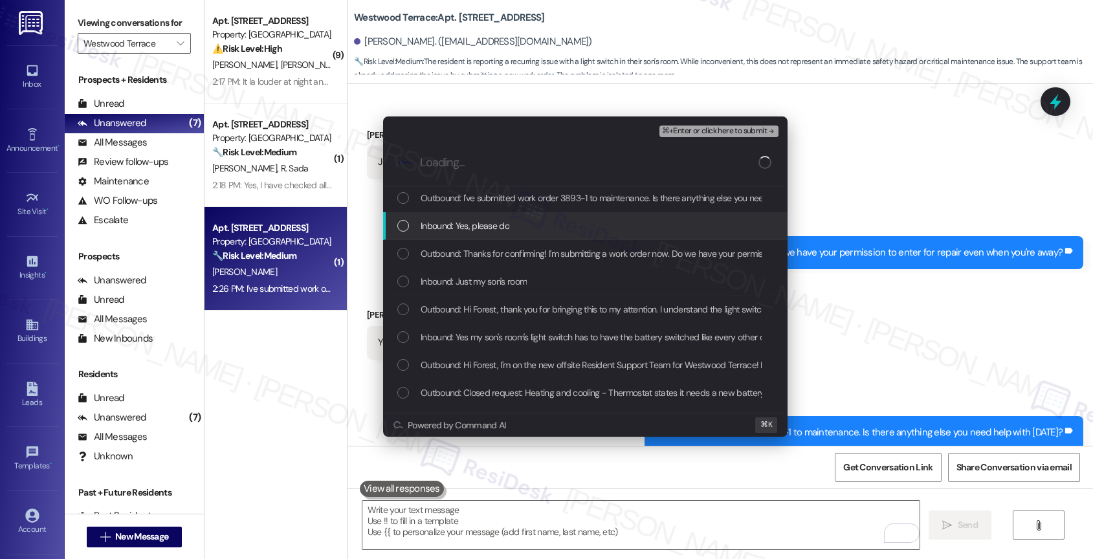
scroll to position [3, 0]
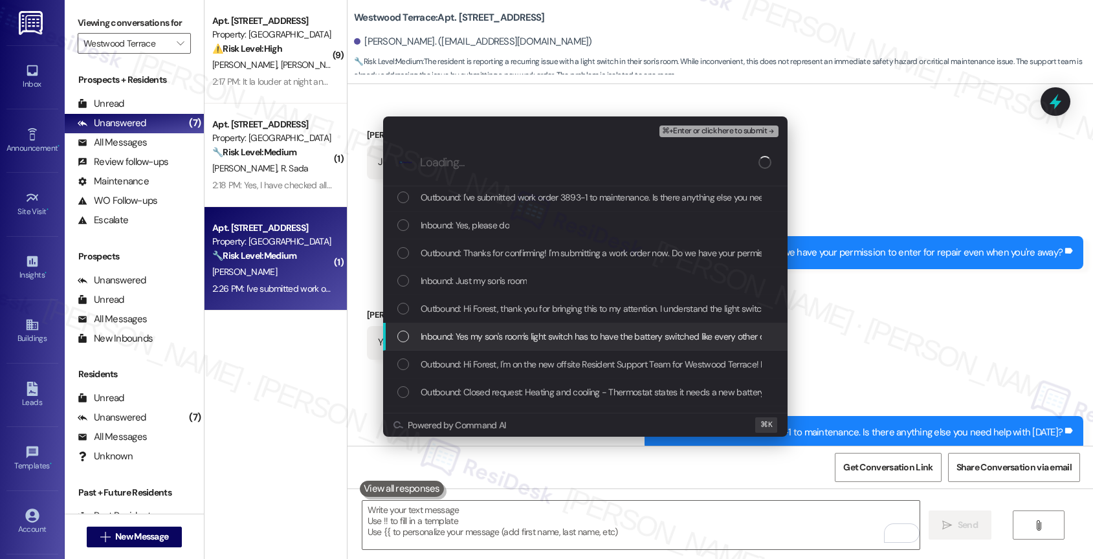
click at [521, 336] on span "Inbound: Yes my son's room's light switch has to have the battery switched like…" at bounding box center [964, 336] width 1086 height 14
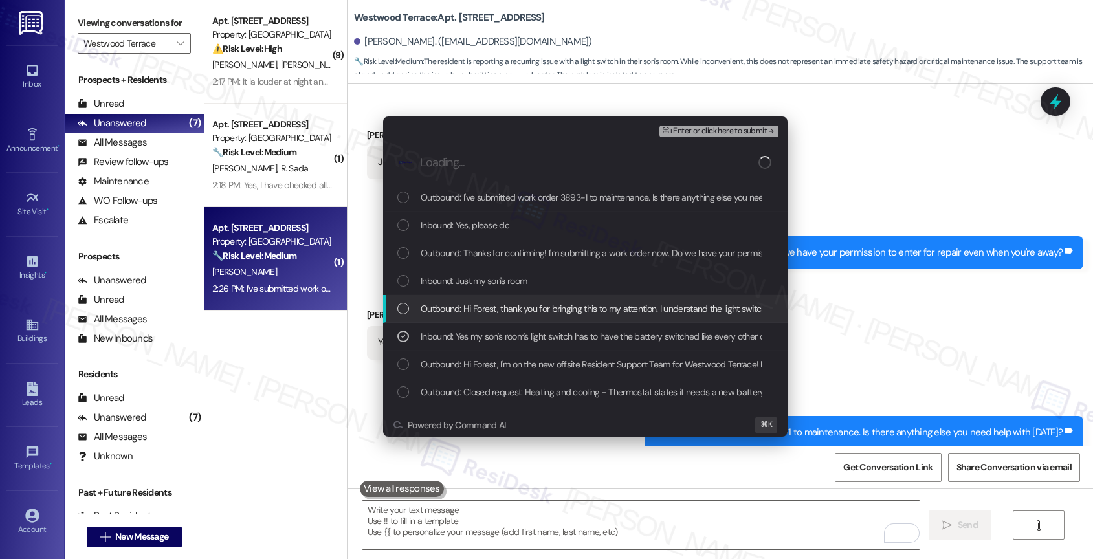
drag, startPoint x: 513, startPoint y: 309, endPoint x: 493, endPoint y: 276, distance: 38.8
click at [511, 306] on span "Outbound: Hi Forest, thank you for bringing this to my attention. I understand …" at bounding box center [1008, 309] width 1175 height 14
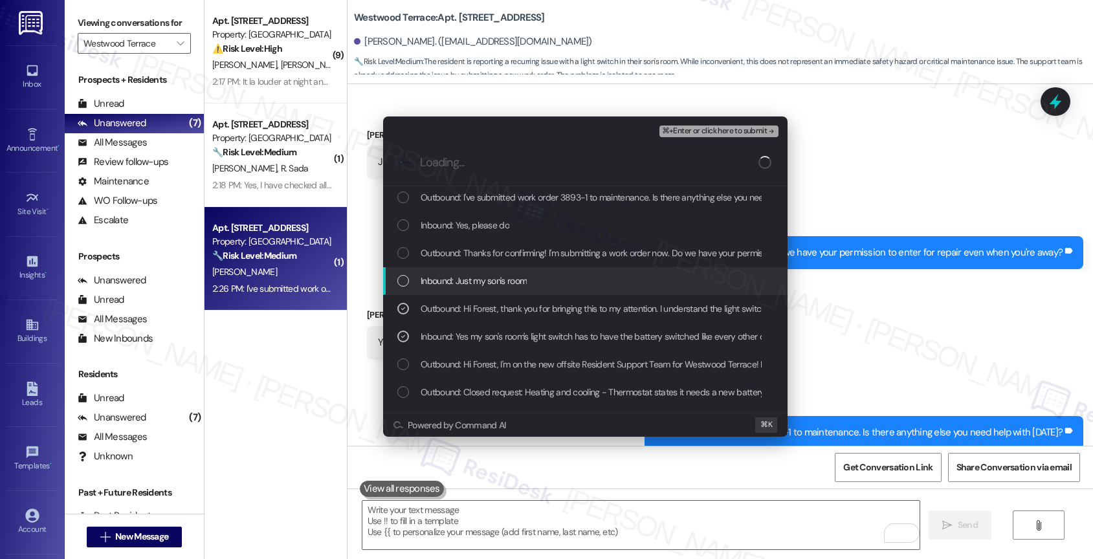
click at [493, 276] on span "Inbound: Just my son's room" at bounding box center [474, 281] width 106 height 14
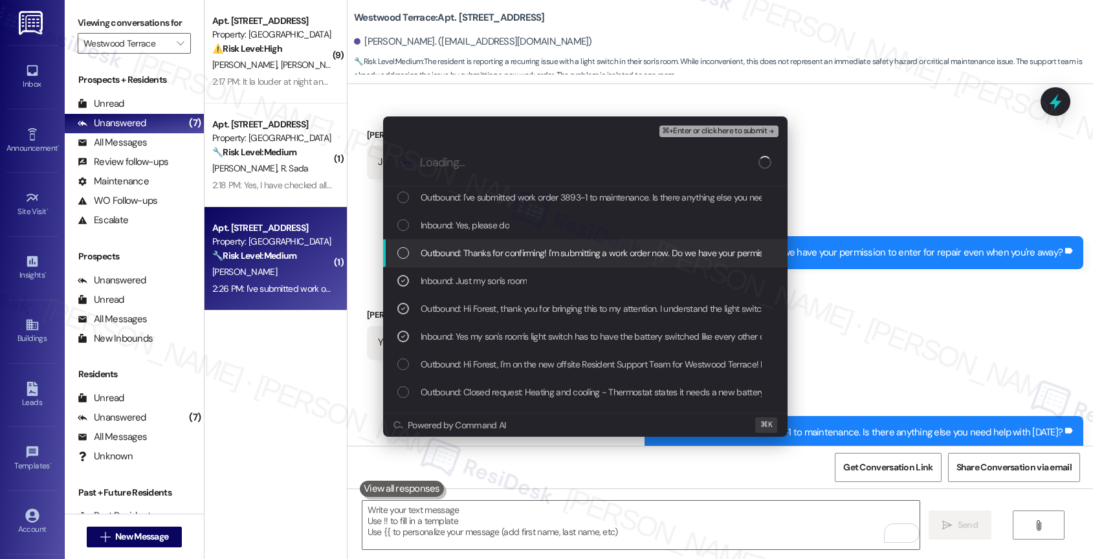
click at [502, 247] on span "Outbound: Thanks for confirming! I'm submitting a work order now. Do we have yo…" at bounding box center [681, 253] width 520 height 14
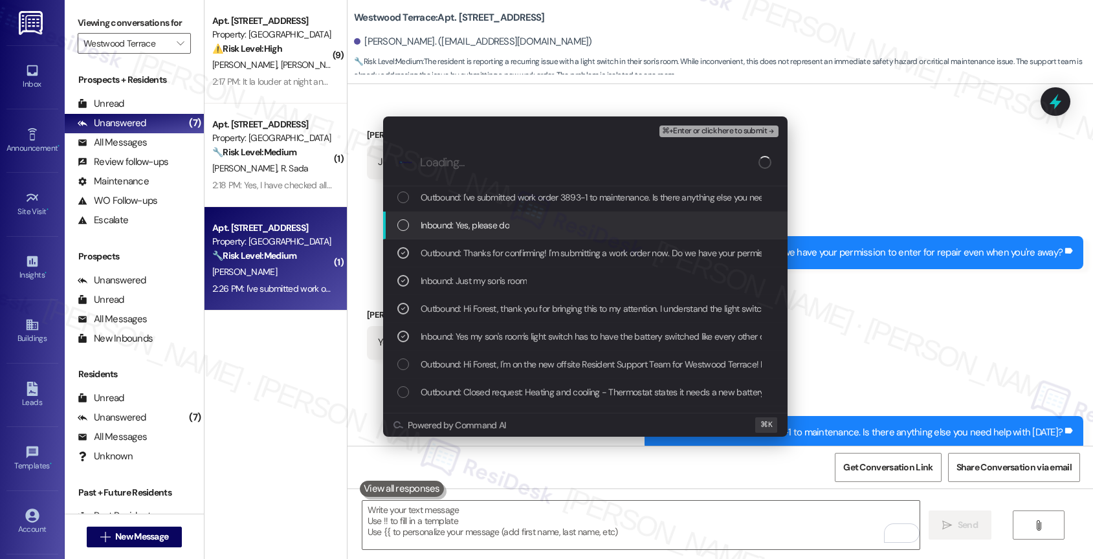
click at [480, 221] on span "Inbound: Yes, please do" at bounding box center [465, 225] width 89 height 14
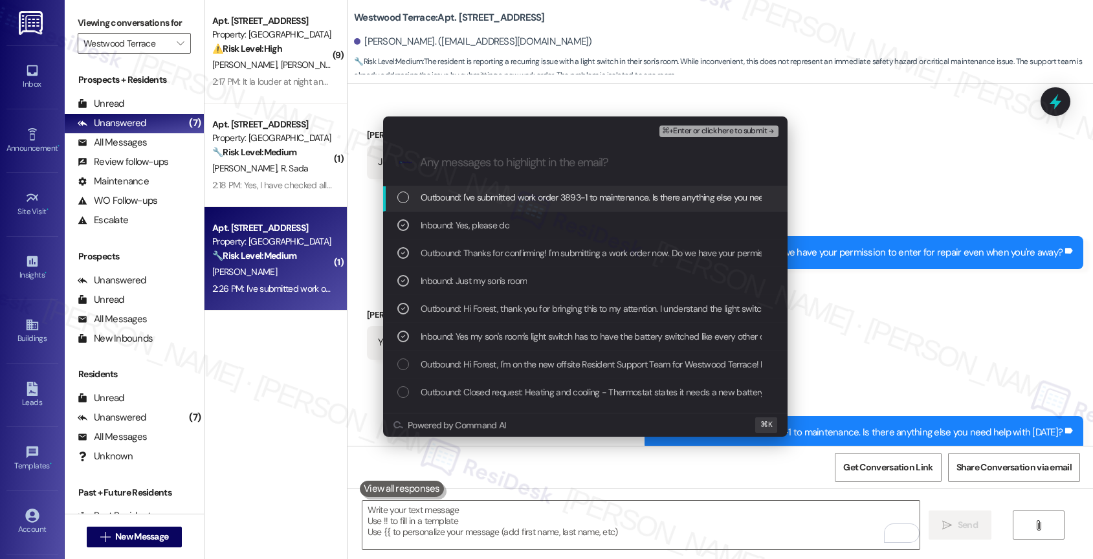
click at [597, 188] on div "Outbound: I've submitted work order 3893-1 to maintenance. Is there anything el…" at bounding box center [585, 198] width 404 height 28
click at [733, 129] on span "⌘+Enter or click here to submit" at bounding box center [714, 131] width 105 height 9
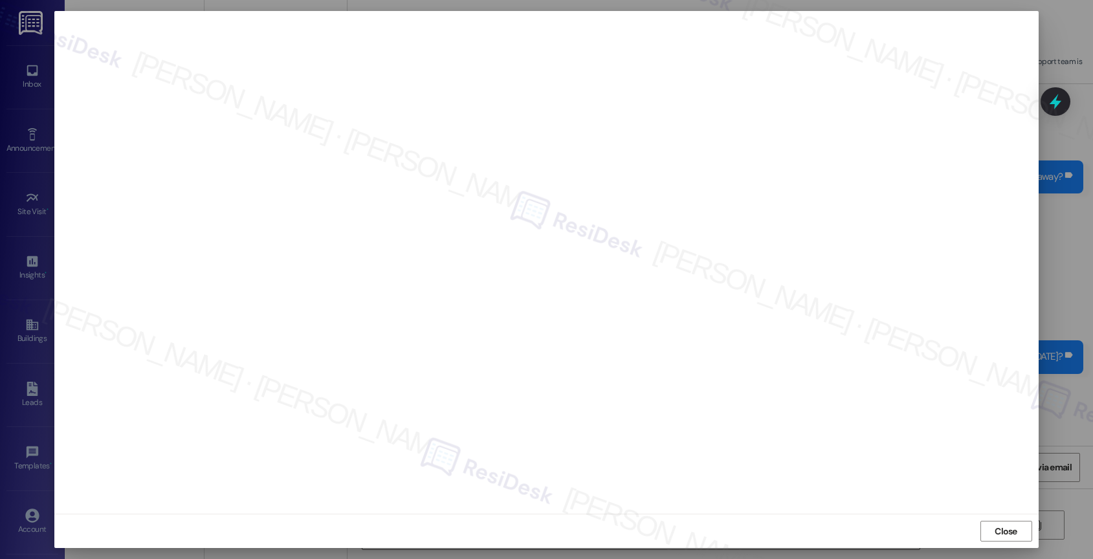
scroll to position [704, 0]
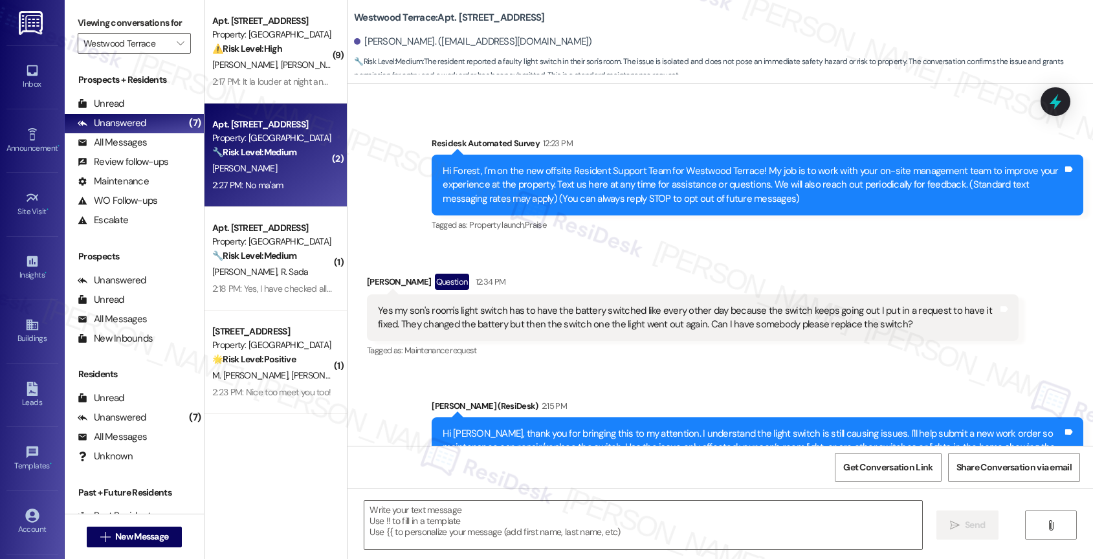
type textarea "Fetching suggested responses. Please feel free to read through the conversation…"
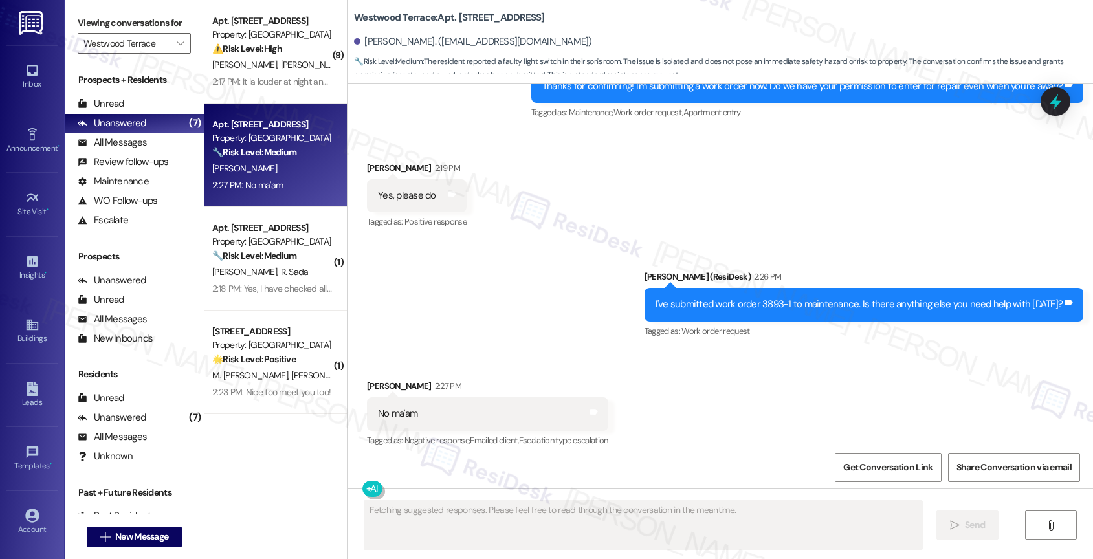
scroll to position [781, 0]
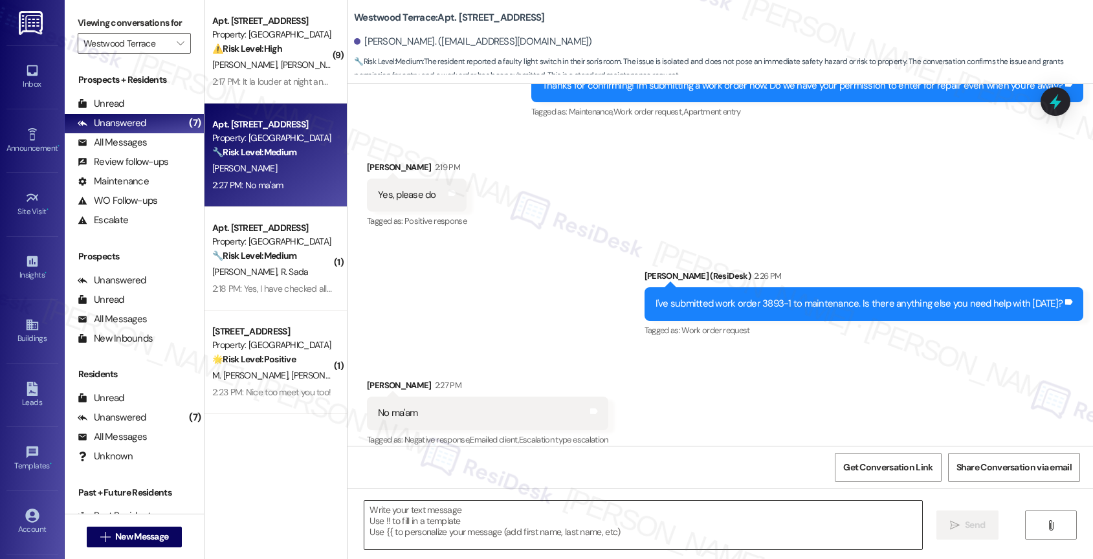
click at [444, 517] on textarea at bounding box center [643, 525] width 558 height 49
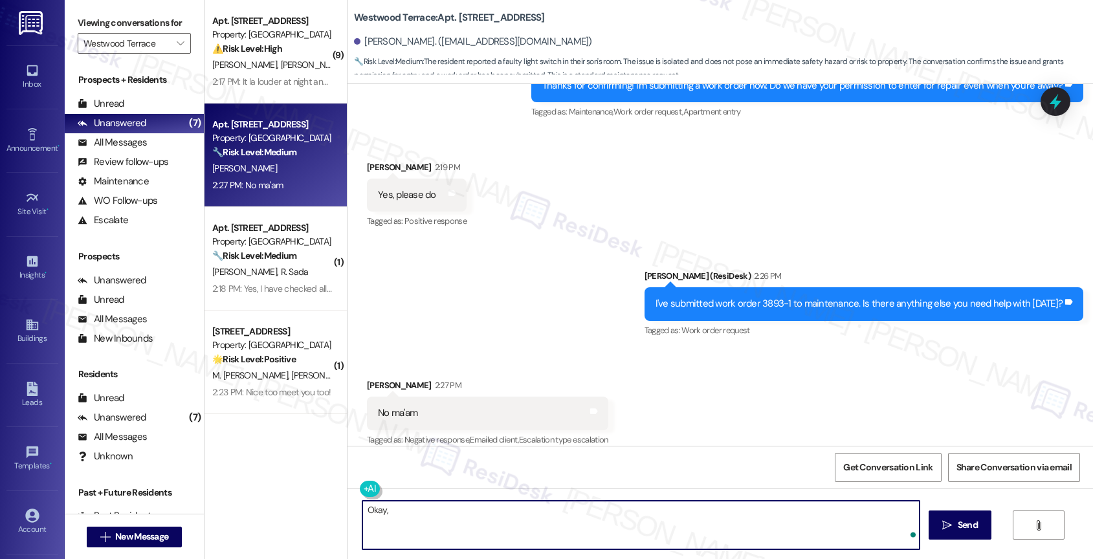
scroll to position [780, 0]
paste textarea "If anything else comes up or you have more questions, feel free to reach out an…"
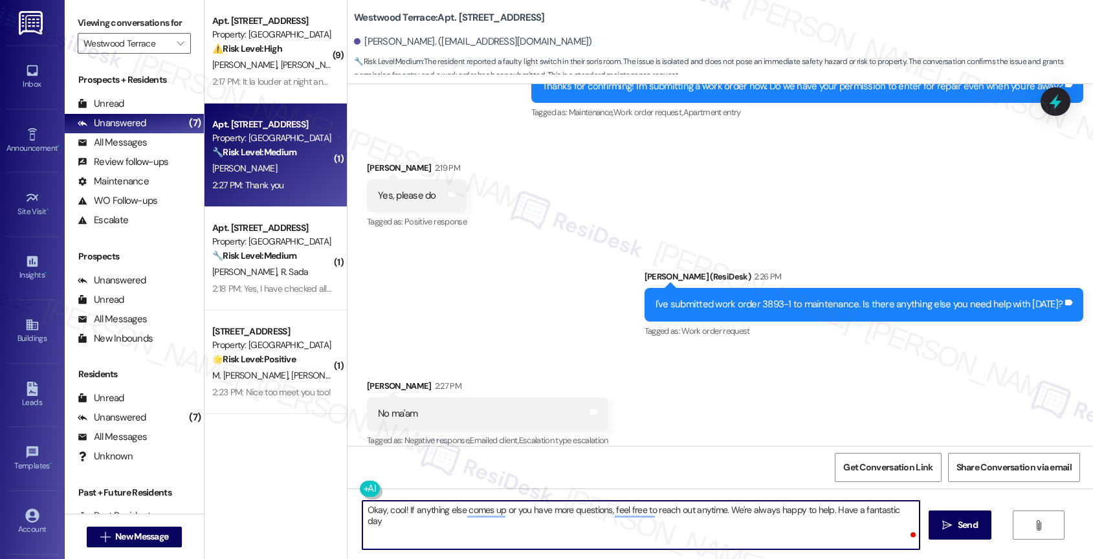
type textarea "Okay, cool! If anything else comes up or you have more questions, feel free to …"
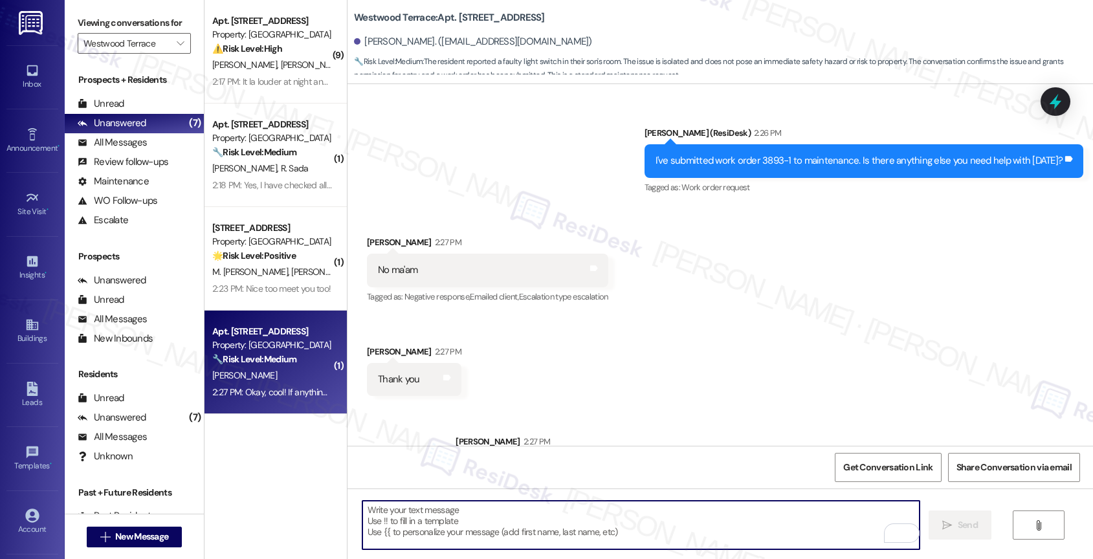
scroll to position [961, 0]
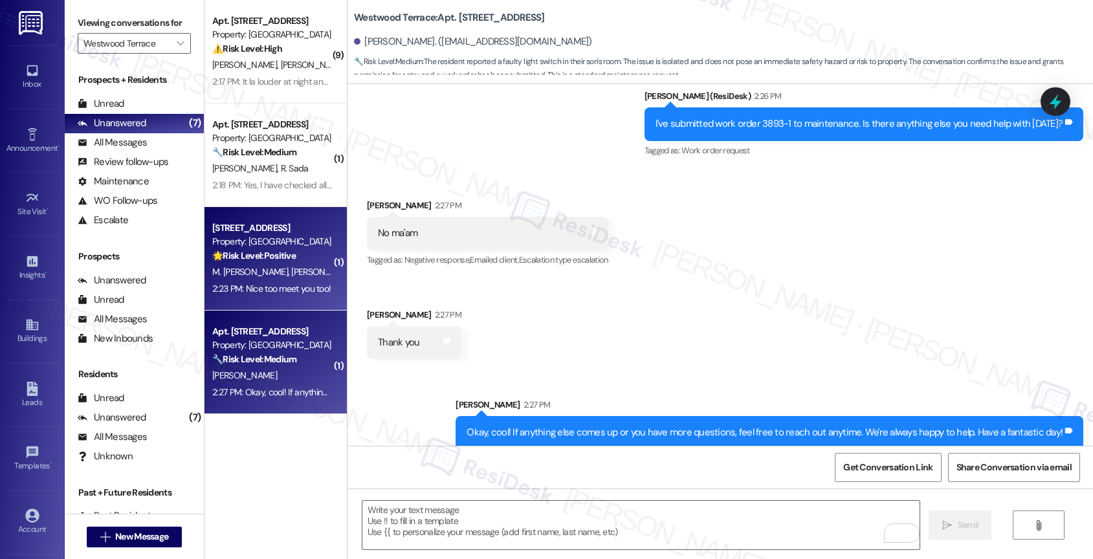
click at [278, 260] on strong "🌟 Risk Level: Positive" at bounding box center [253, 256] width 83 height 12
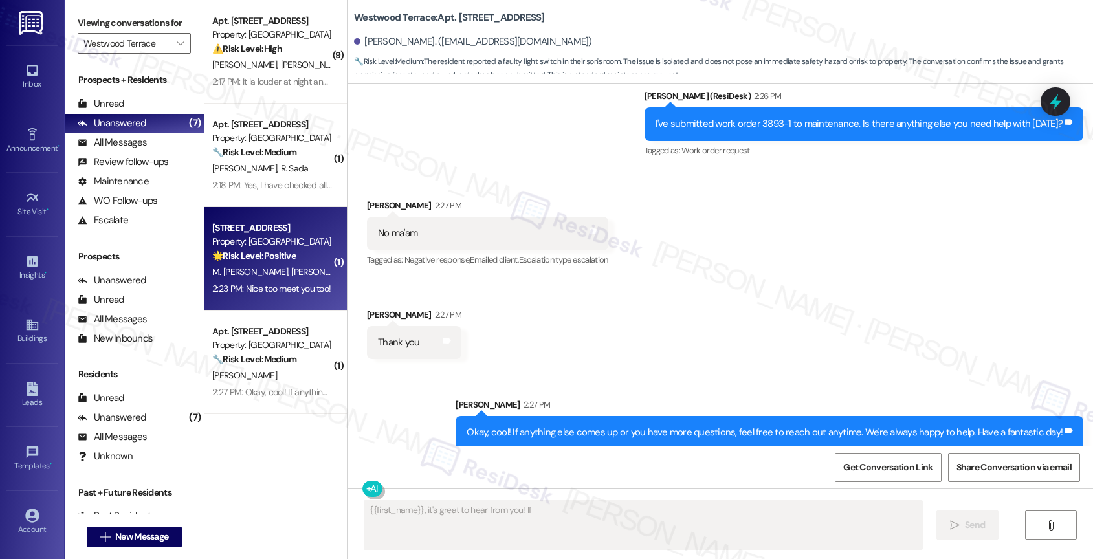
scroll to position [251, 0]
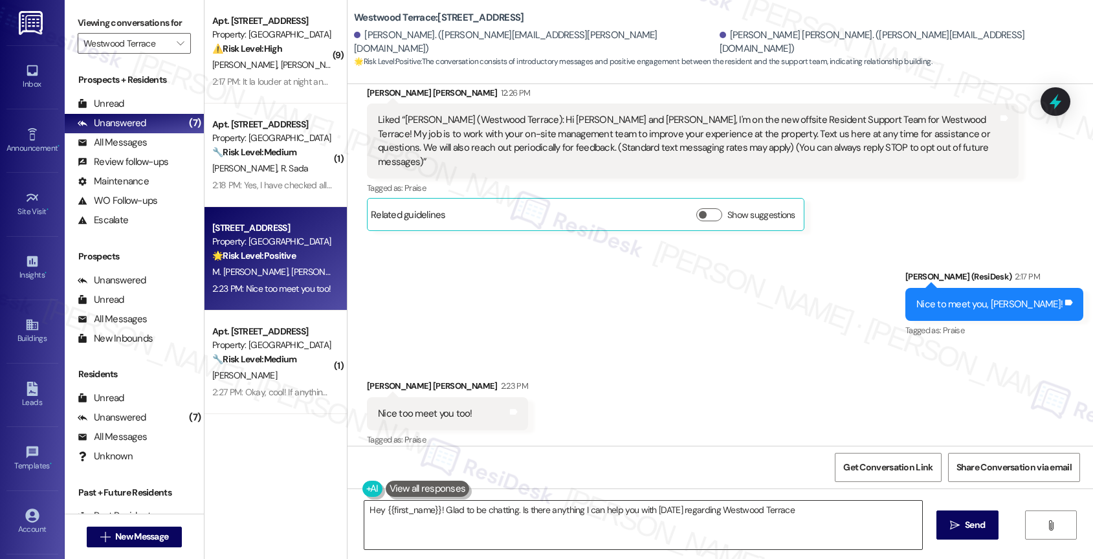
type textarea "Hey {{first_name}}! Glad to be chatting. Is there anything I can help you with …"
click at [419, 516] on textarea "Hey {{first_name}}! Glad to be chatting. Is there anything I can help you with …" at bounding box center [643, 525] width 558 height 49
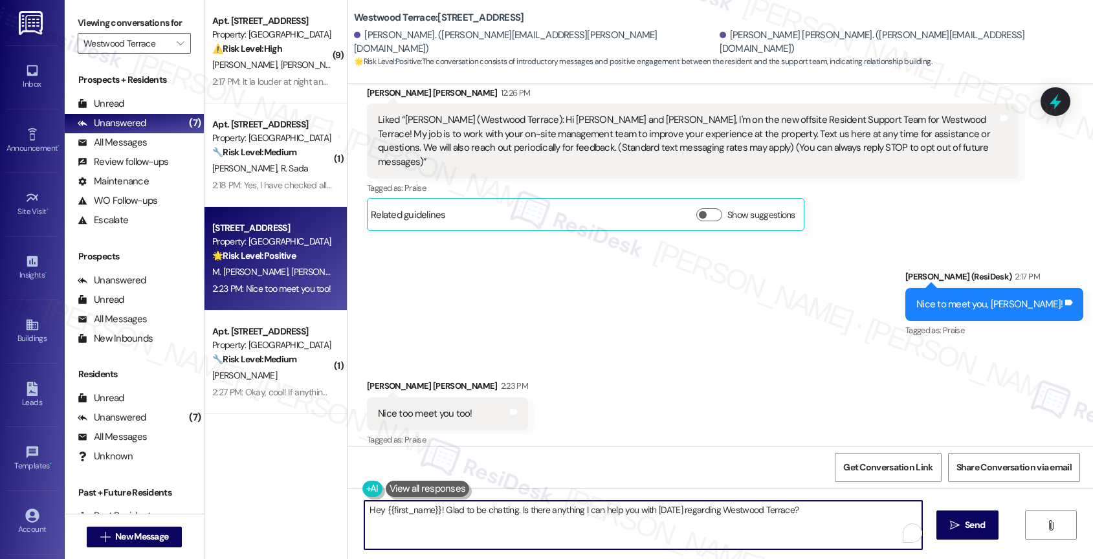
click at [419, 516] on textarea "Hey {{first_name}}! Glad to be chatting. Is there anything I can help you with …" at bounding box center [643, 525] width 558 height 49
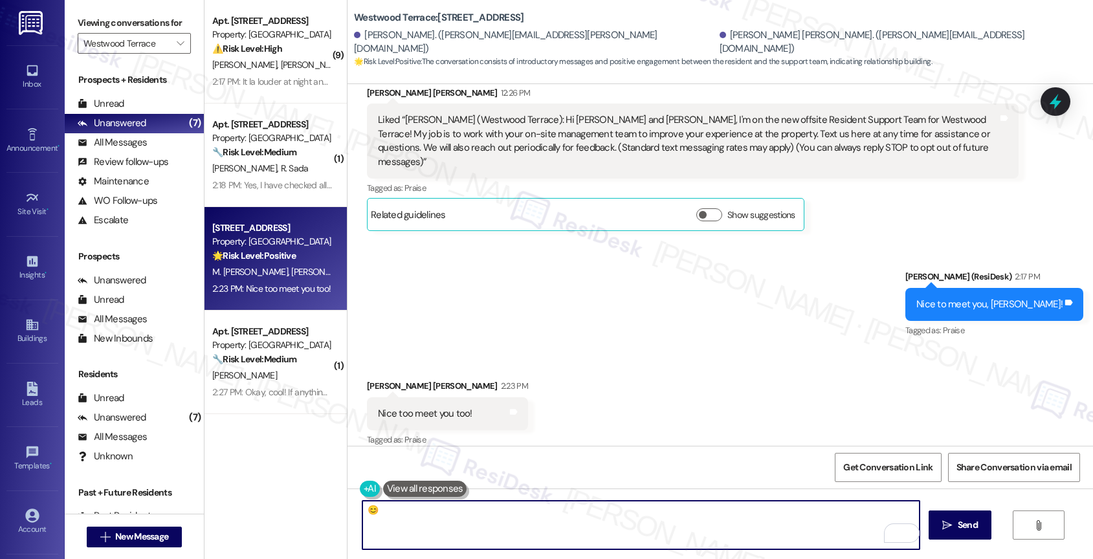
click at [362, 509] on textarea "😊" at bounding box center [641, 525] width 558 height 49
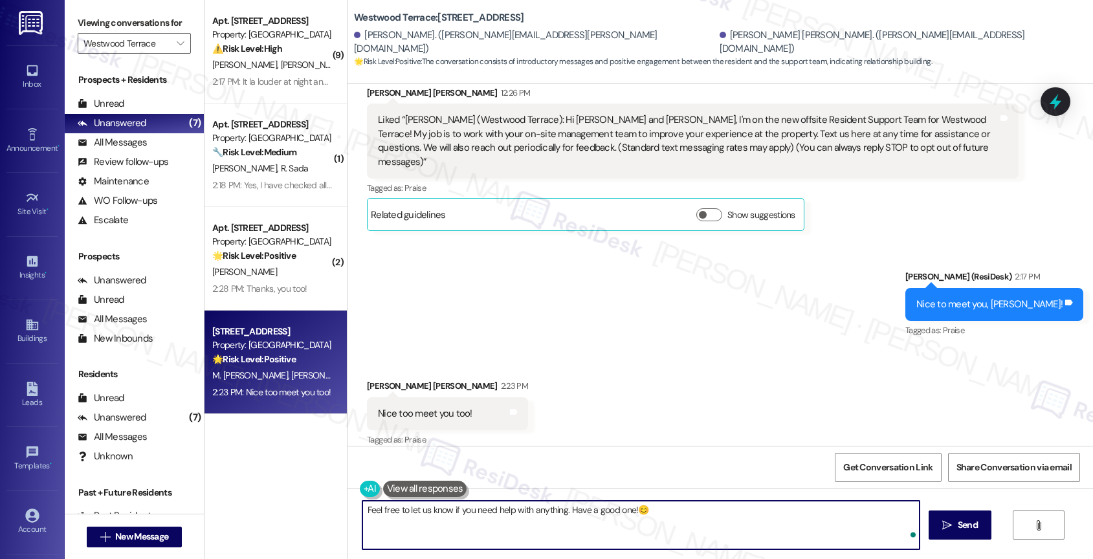
type textarea "Feel free to let us know if you need help with anything. Have a good one! 😊"
type textarea "Hey {{first_name}}! Glad to be chatting. Is there anything I can help you with …"
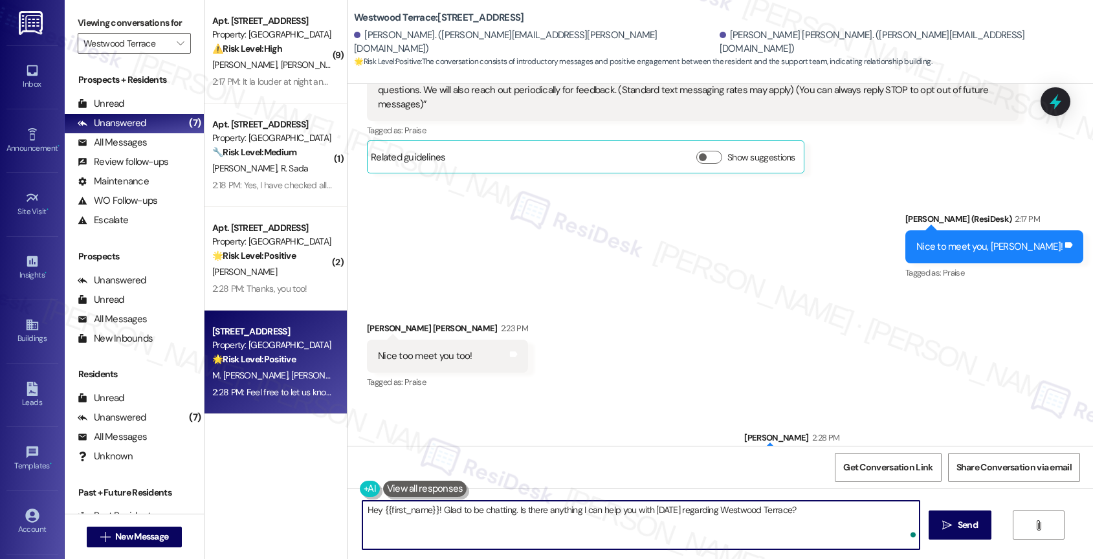
scroll to position [341, 0]
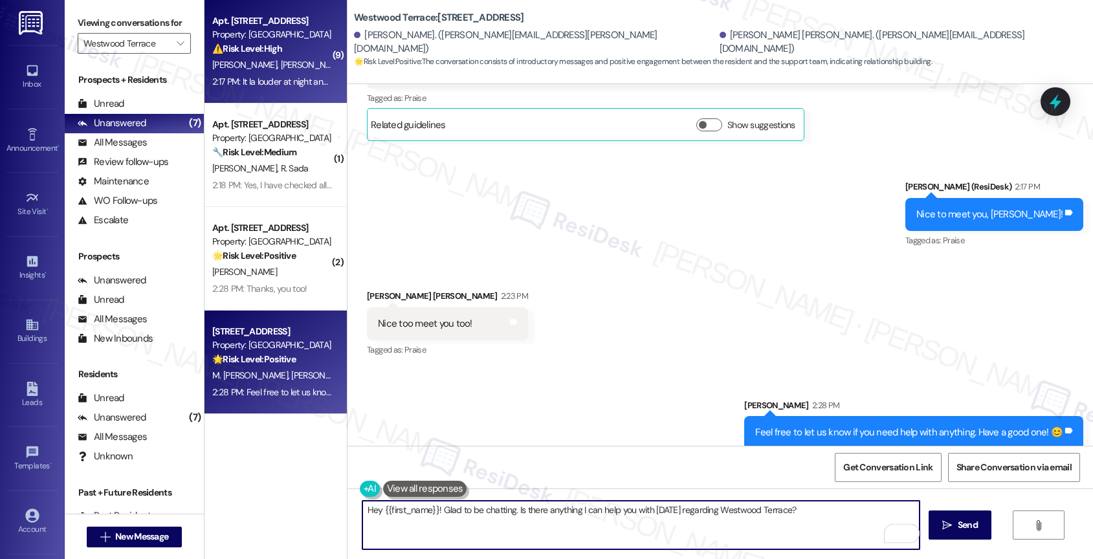
click at [272, 50] on strong "⚠️ Risk Level: High" at bounding box center [247, 49] width 70 height 12
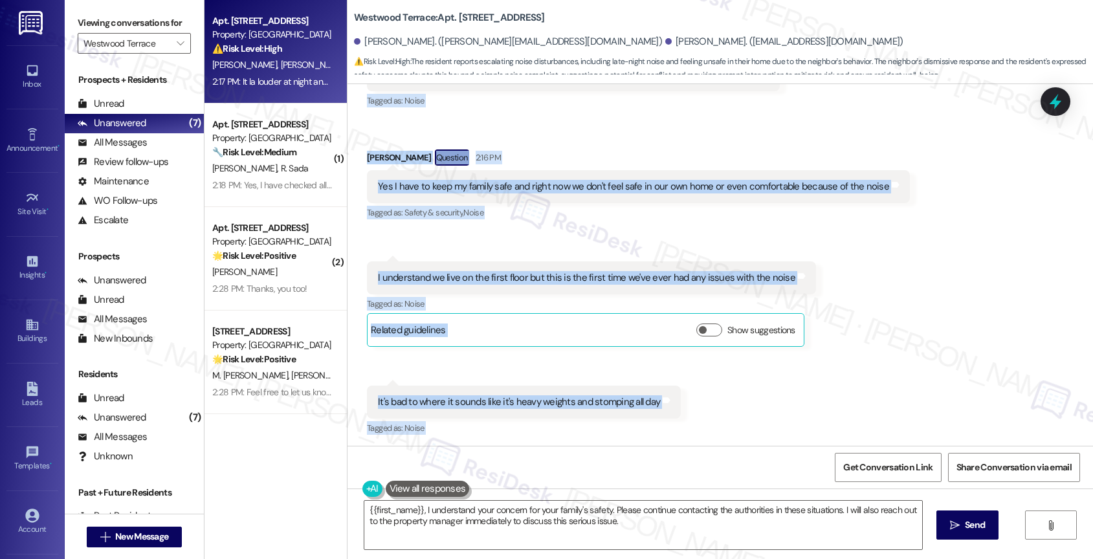
scroll to position [1389, 0]
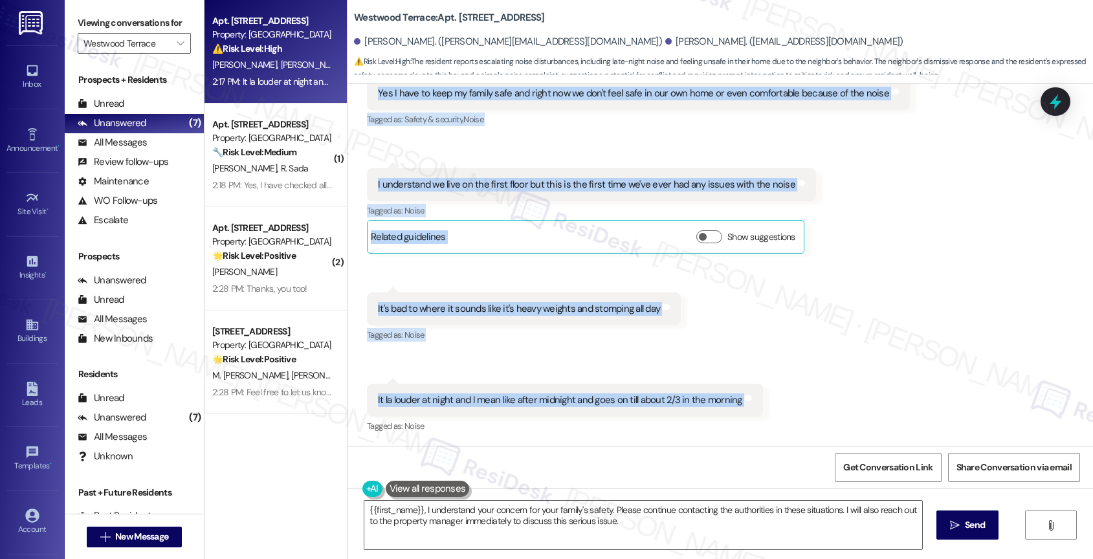
drag, startPoint x: 364, startPoint y: 261, endPoint x: 740, endPoint y: 402, distance: 402.2
copy div "It's not just noice disturbance. He beats his girl friend.. it's been going on …"
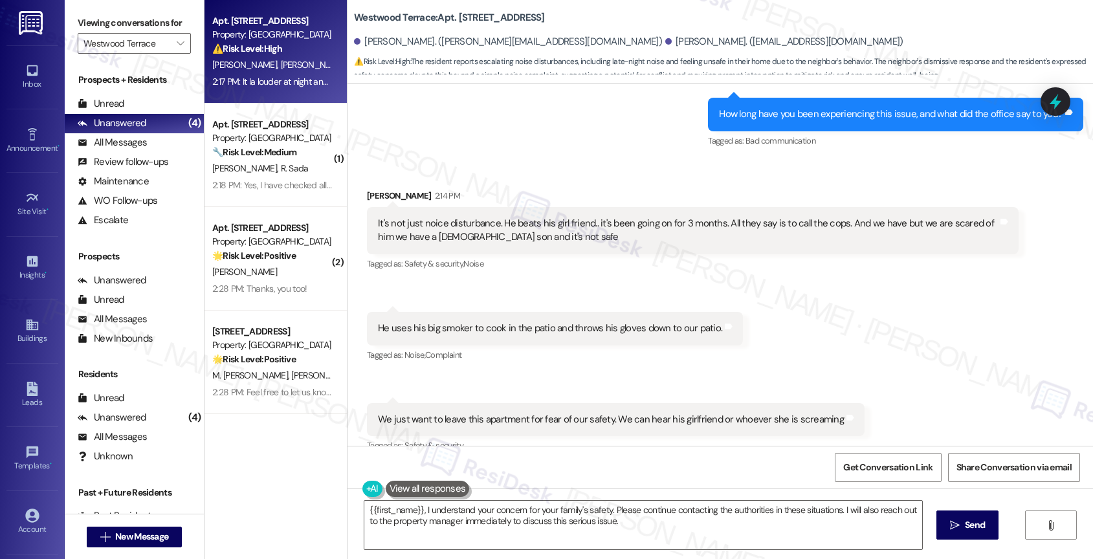
scroll to position [718, 0]
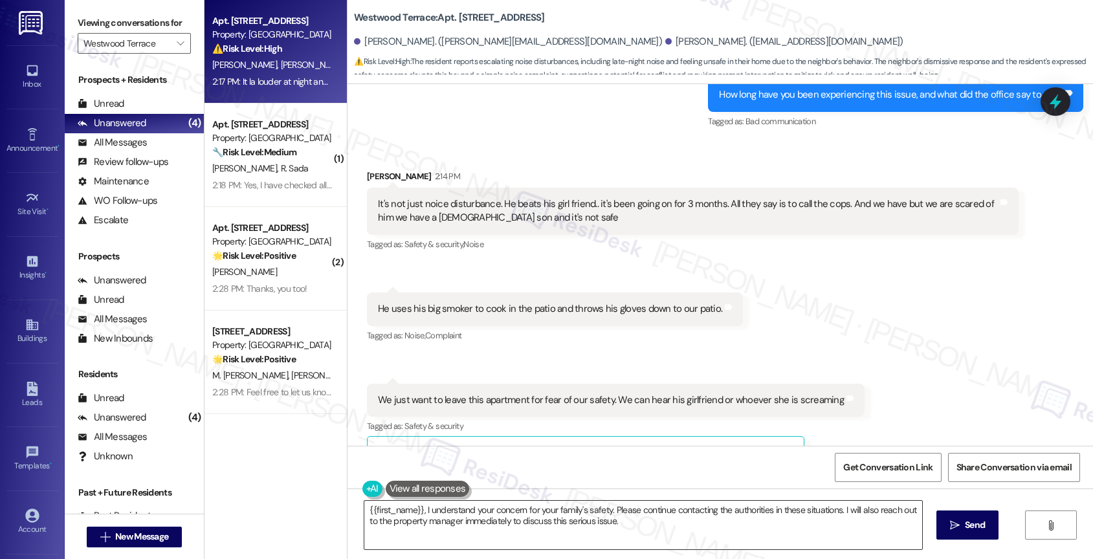
click at [450, 517] on textarea "{{first_name}}, I understand your concern for your family's safety. Please cont…" at bounding box center [643, 525] width 558 height 49
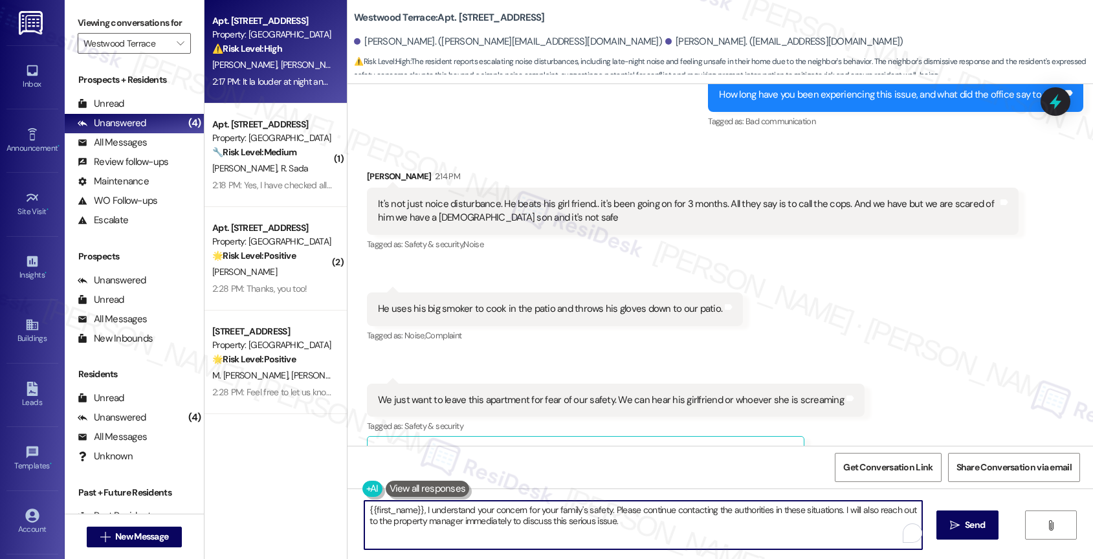
click at [450, 517] on textarea "{{first_name}}, I understand your concern for your family's safety. Please cont…" at bounding box center [643, 525] width 558 height 49
paste textarea "it sounds like an incredibly difficult and frightening situation, and I'm truly…"
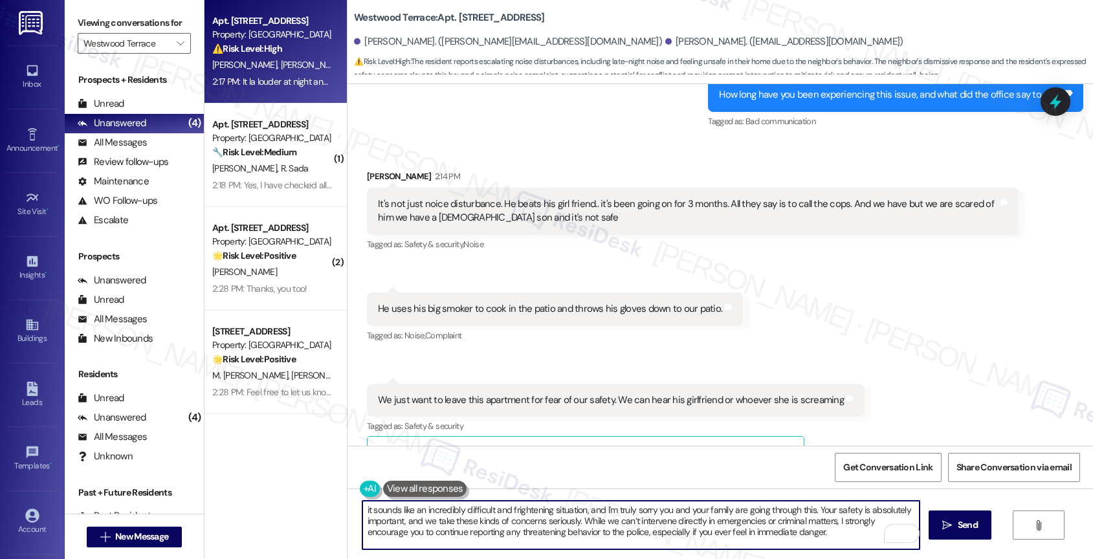
click at [362, 507] on textarea "it sounds like an incredibly difficult and frightening situation, and I'm truly…" at bounding box center [641, 525] width 558 height 49
click at [362, 509] on textarea "sounds like an incredibly difficult and frightening situation, and I'm truly so…" at bounding box center [641, 525] width 558 height 49
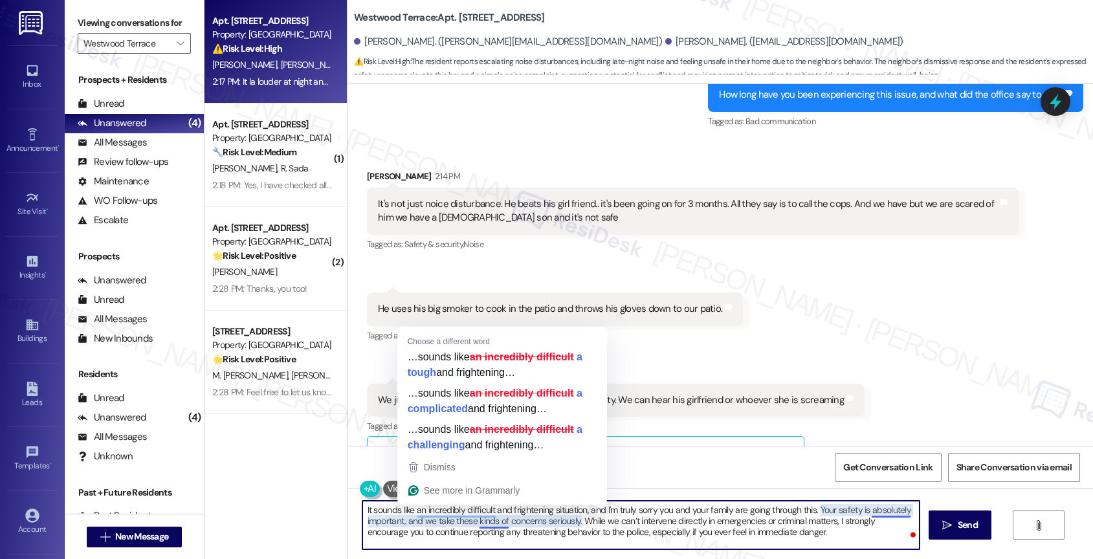
click at [426, 540] on textarea "It sounds like an incredibly difficult and frightening situation, and I'm truly…" at bounding box center [641, 525] width 558 height 49
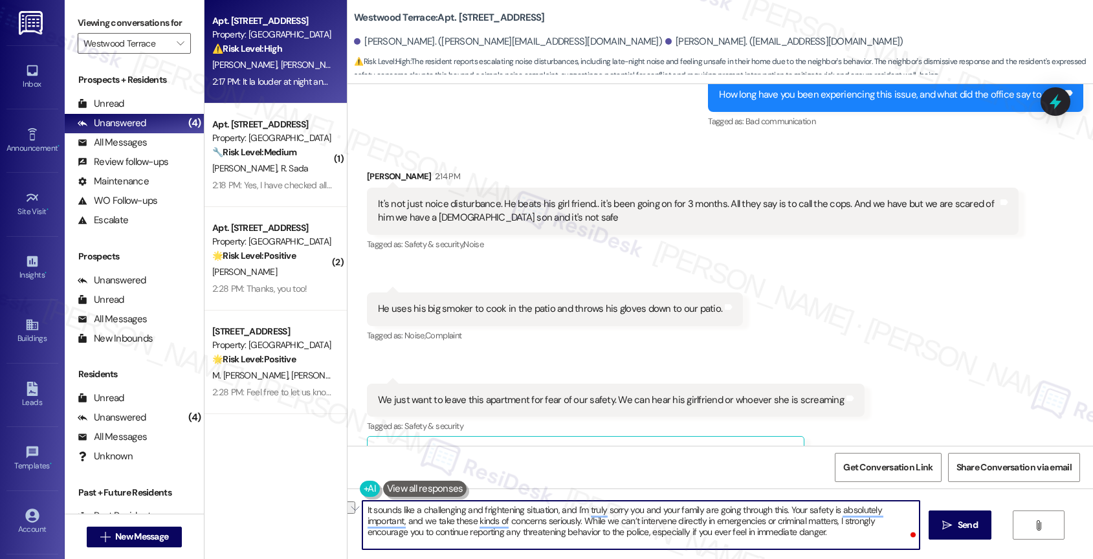
drag, startPoint x: 413, startPoint y: 509, endPoint x: 346, endPoint y: 503, distance: 67.0
click at [355, 503] on div "It sounds like a challenging and frightening situation, and I'm truly sorry you…" at bounding box center [634, 525] width 559 height 50
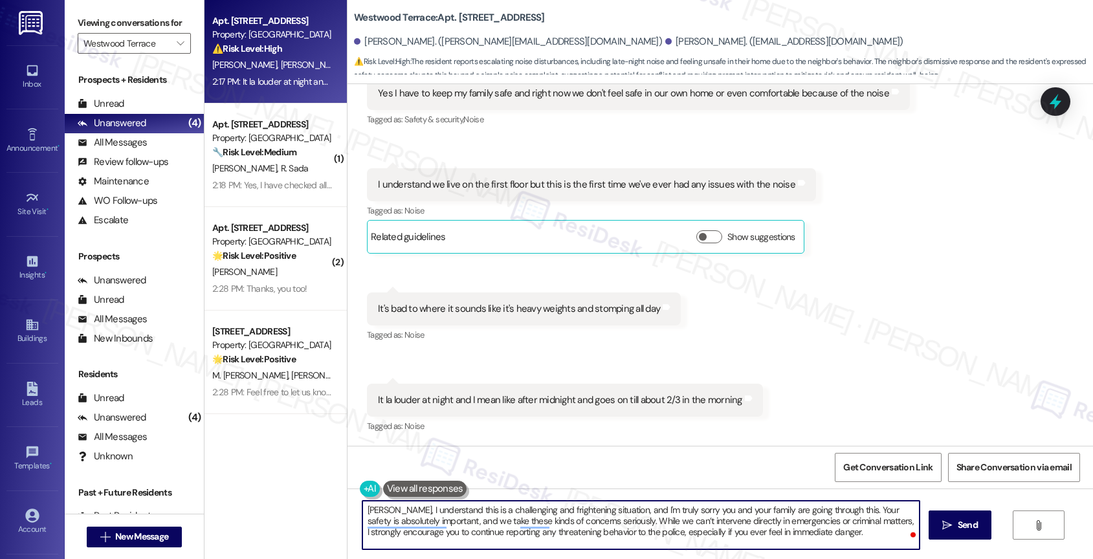
scroll to position [1240, 0]
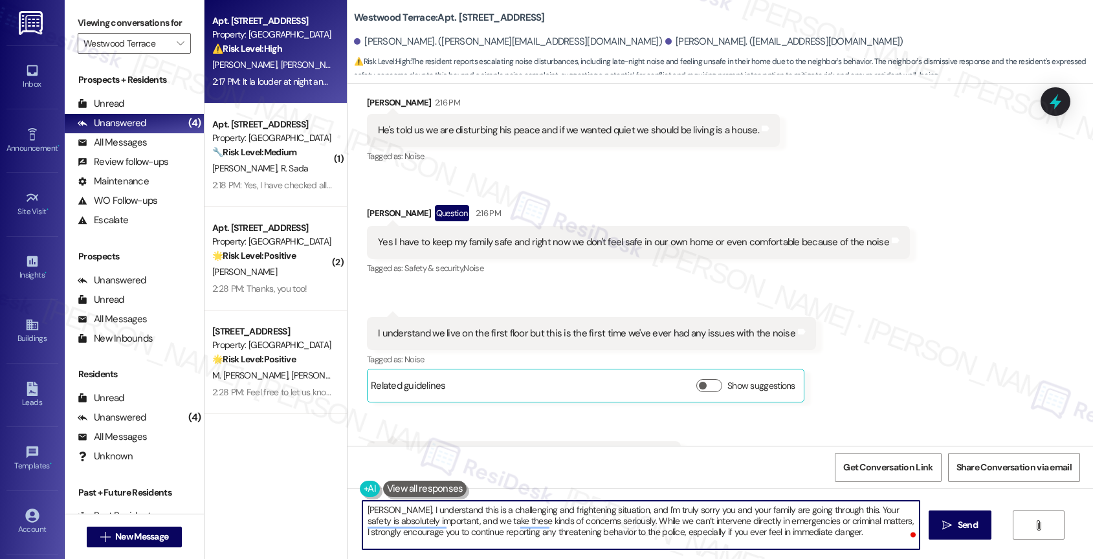
click at [733, 525] on textarea "Valerie, I understand this is a challenging and frightening situation, and I'm …" at bounding box center [641, 525] width 558 height 49
click at [617, 521] on textarea "Valerie, I understand this is a challenging and frightening situation, and I'm …" at bounding box center [641, 525] width 558 height 49
click at [610, 535] on textarea "Valerie, I understand this is a challenging and frightening situation, and I'm …" at bounding box center [641, 525] width 558 height 49
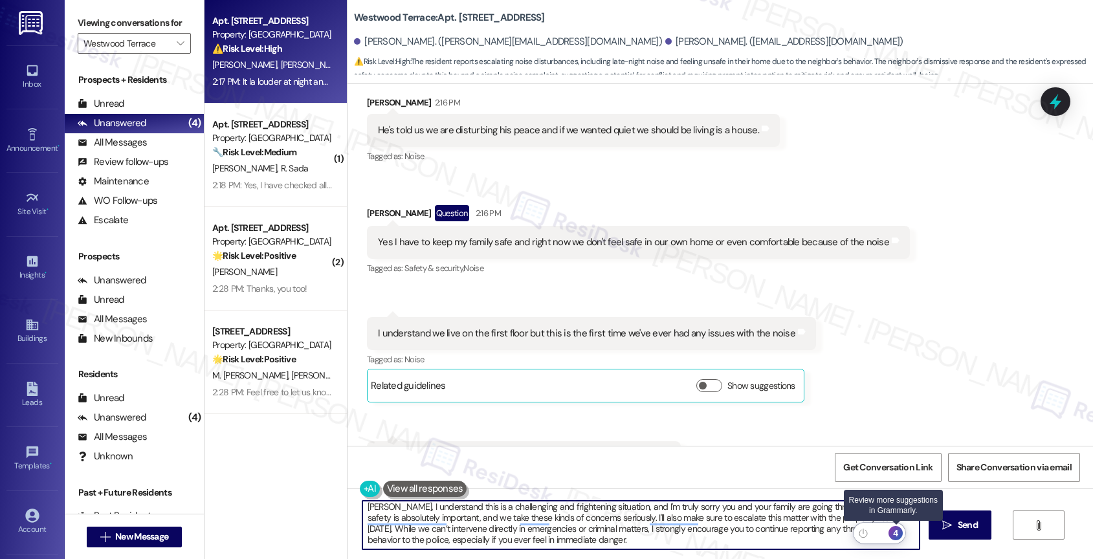
type textarea "Valerie, I understand this is a challenging and frightening situation, and I'm …"
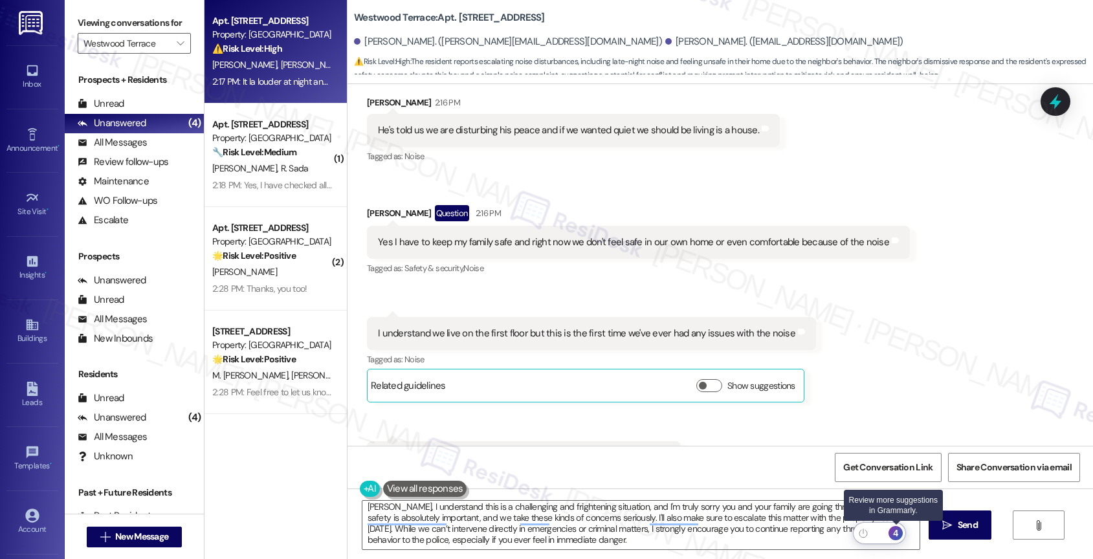
click at [898, 530] on div "4" at bounding box center [895, 533] width 14 height 14
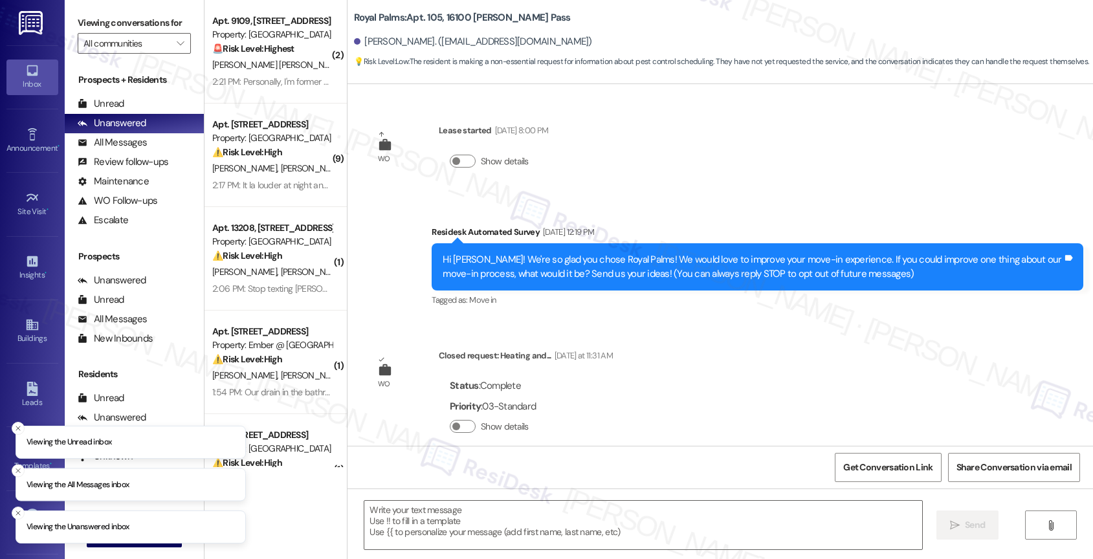
type textarea "Fetching suggested responses. Please feel free to read through the conversation…"
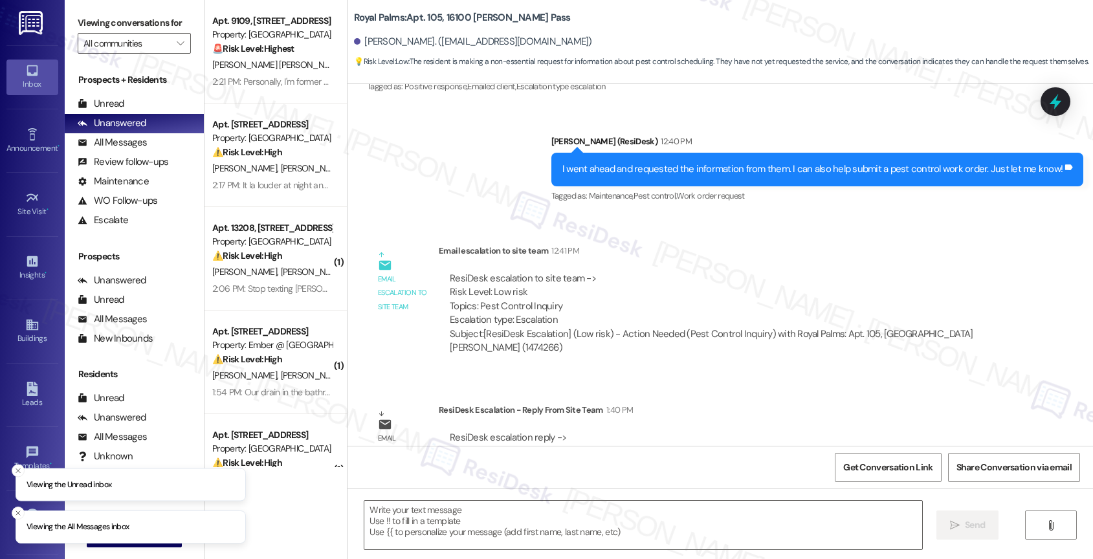
scroll to position [1075, 0]
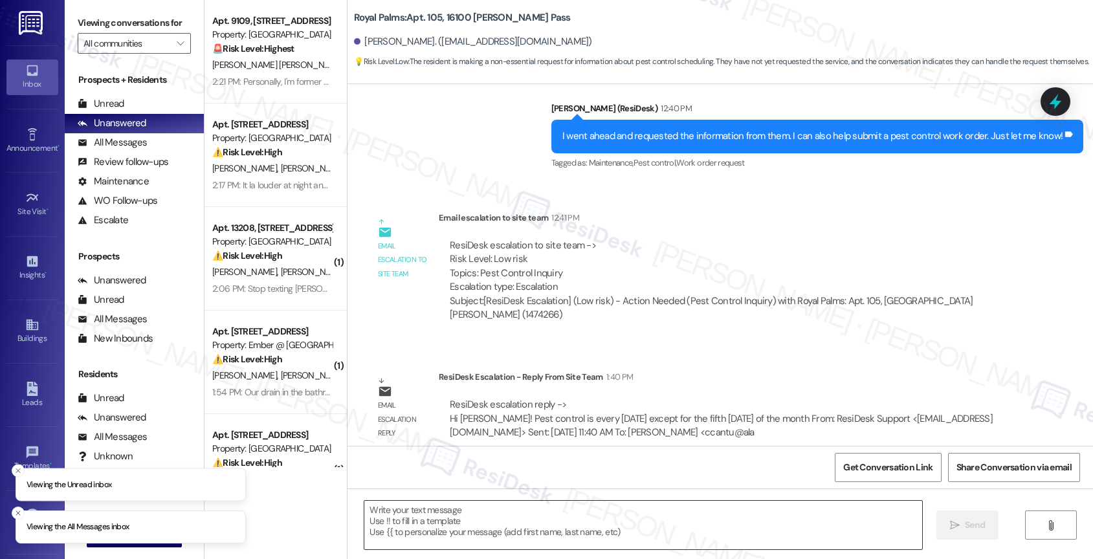
click at [430, 520] on textarea at bounding box center [643, 525] width 558 height 49
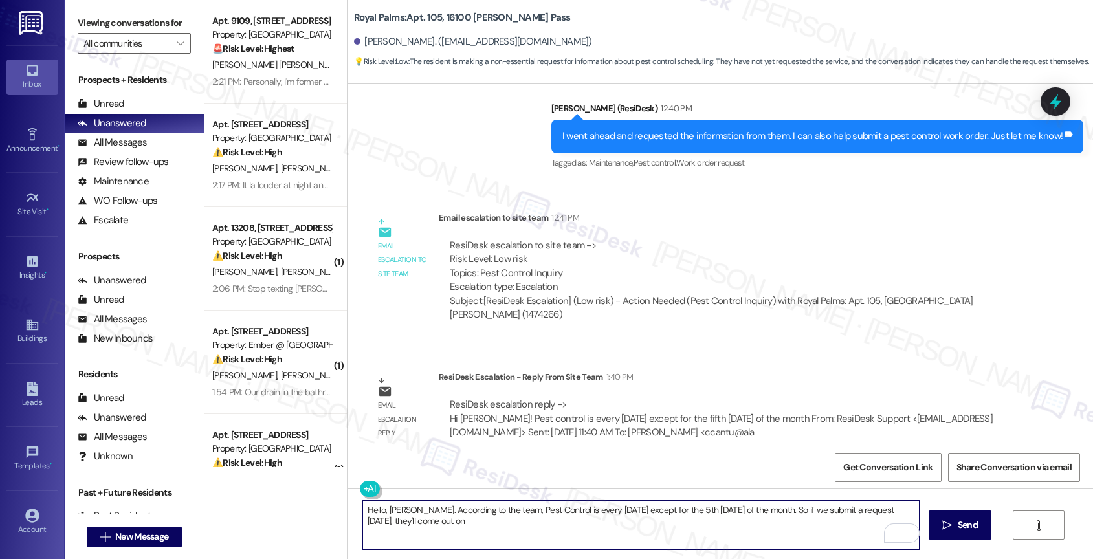
click at [491, 530] on textarea "Hello, [PERSON_NAME]. According to the team, Pest Control is every [DATE] excep…" at bounding box center [641, 525] width 558 height 49
click at [486, 528] on textarea "Hello, [PERSON_NAME]. According to the team, Pest Control is every [DATE] excep…" at bounding box center [641, 525] width 558 height 49
click at [901, 530] on icon "Open Grammarly. 0 Suggestions." at bounding box center [900, 533] width 14 height 14
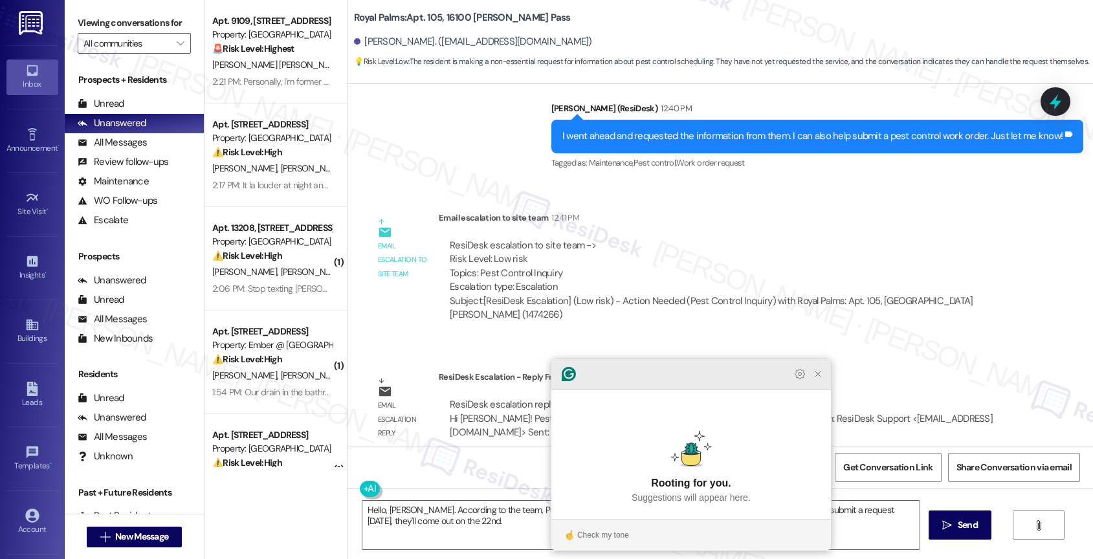
click at [819, 379] on icon "Close Grammarly Assistant" at bounding box center [818, 374] width 10 height 10
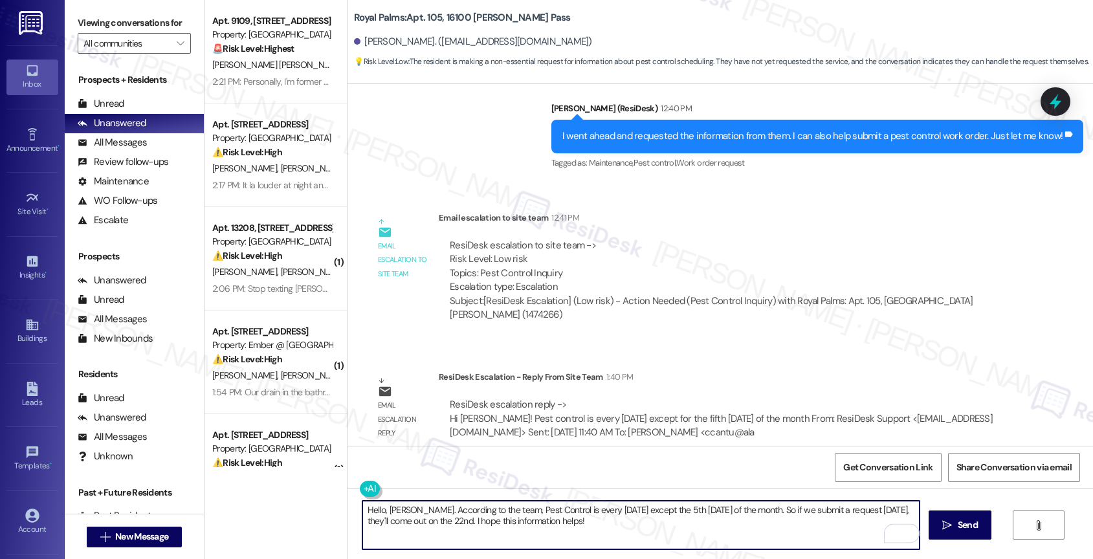
click at [601, 525] on textarea "Hello, [PERSON_NAME]. According to the team, Pest Control is every [DATE] excep…" at bounding box center [641, 525] width 558 height 49
type textarea "Hello, [PERSON_NAME]. According to the team, Pest Control is every [DATE] excep…"
click at [973, 524] on span "Send" at bounding box center [968, 525] width 20 height 14
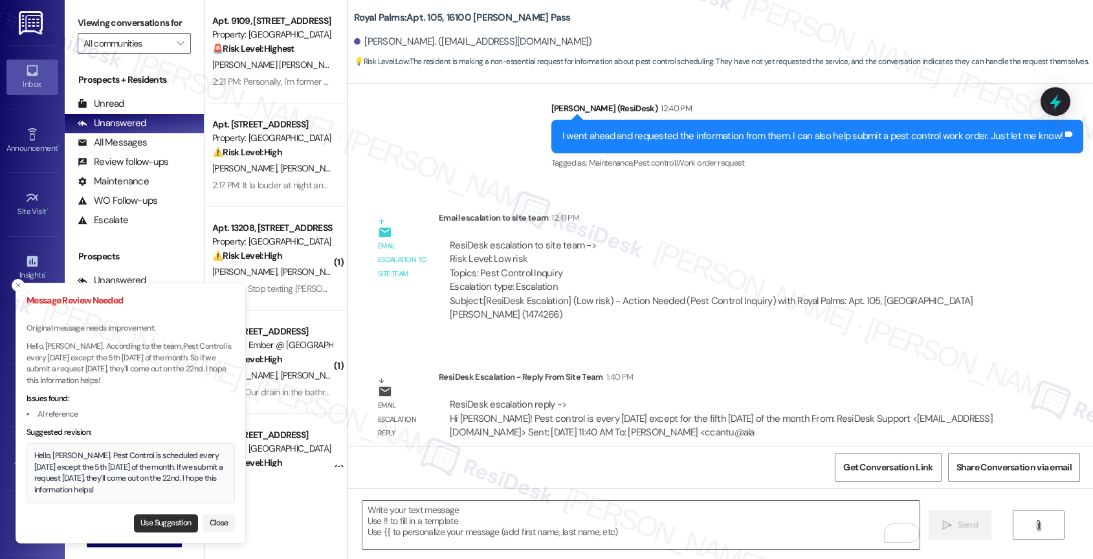
click at [170, 520] on button "Use Suggestion" at bounding box center [166, 523] width 64 height 18
type textarea "Hello, [PERSON_NAME]. Pest Control is scheduled every [DATE] except the 5th [DA…"
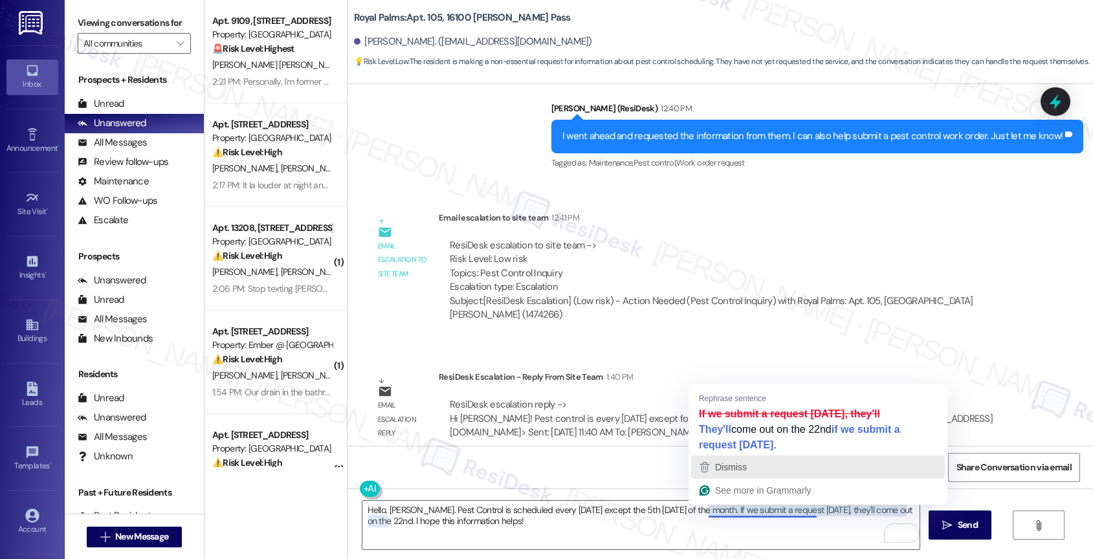
click at [735, 468] on span "Dismiss" at bounding box center [731, 467] width 32 height 10
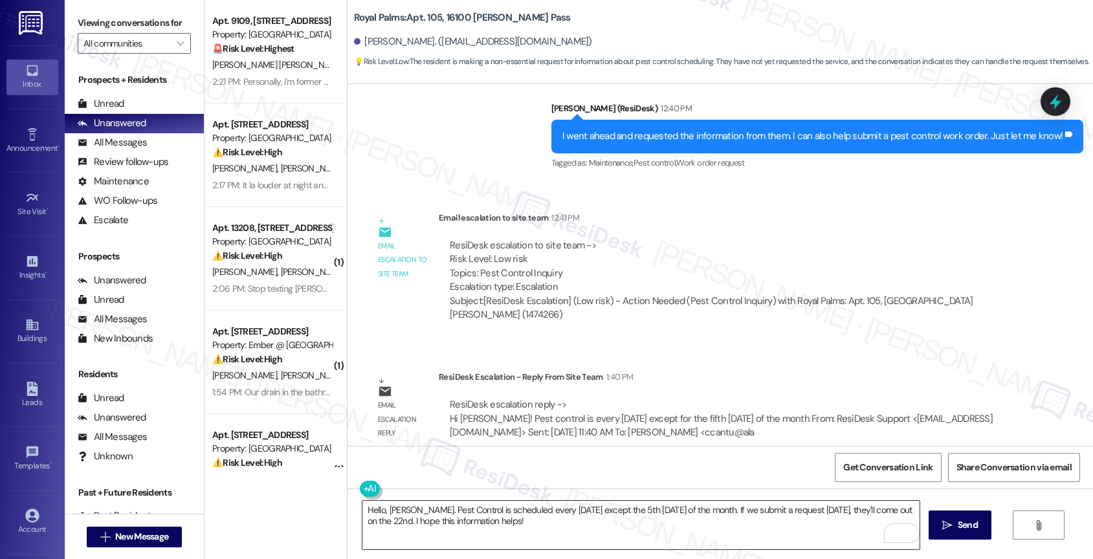
click at [533, 533] on textarea "Hello, [PERSON_NAME]. Pest Control is scheduled every [DATE] except the 5th [DA…" at bounding box center [641, 525] width 558 height 49
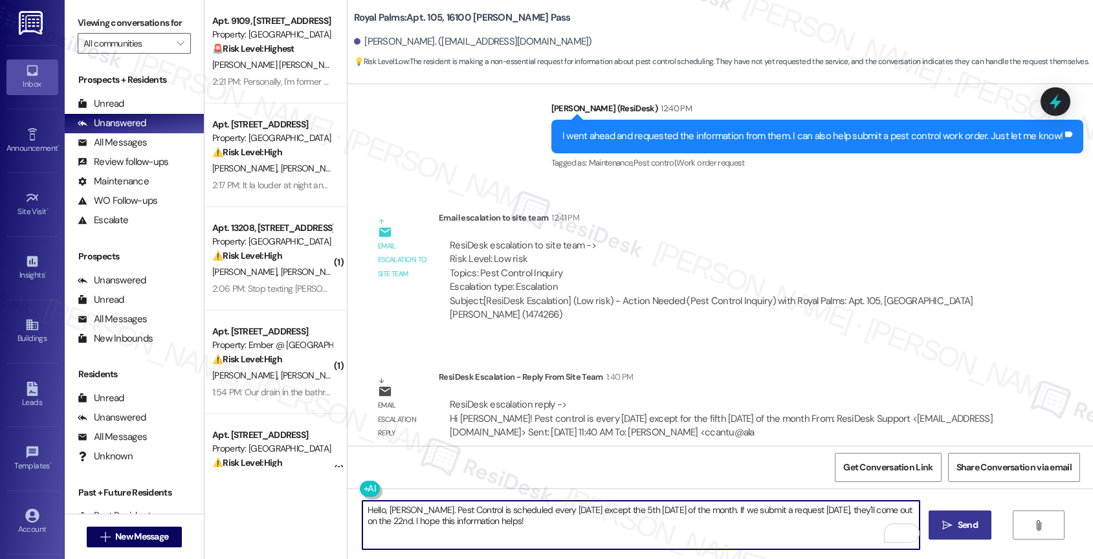
click at [951, 526] on span " Send" at bounding box center [960, 525] width 41 height 14
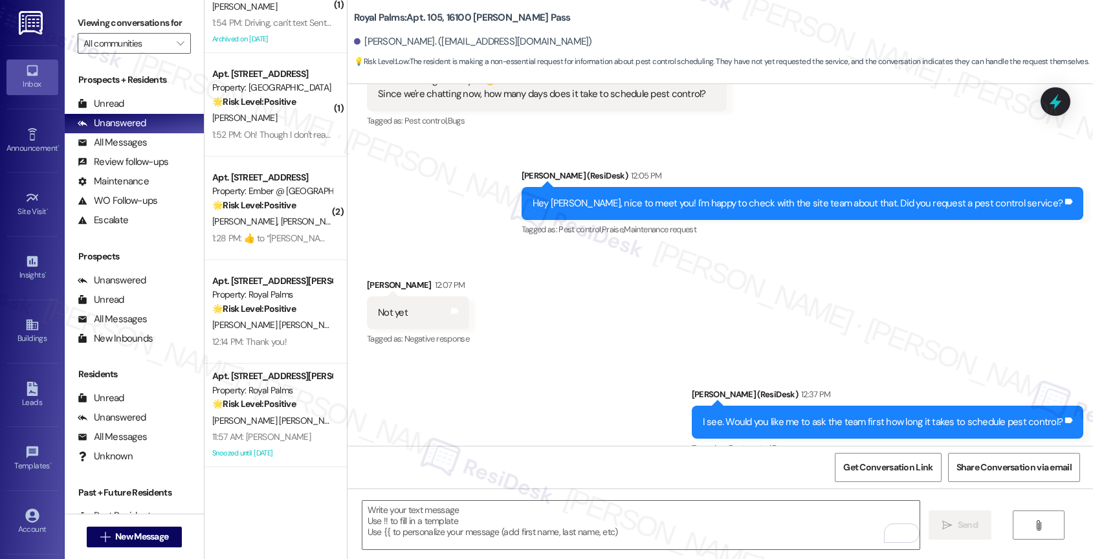
scroll to position [1179, 0]
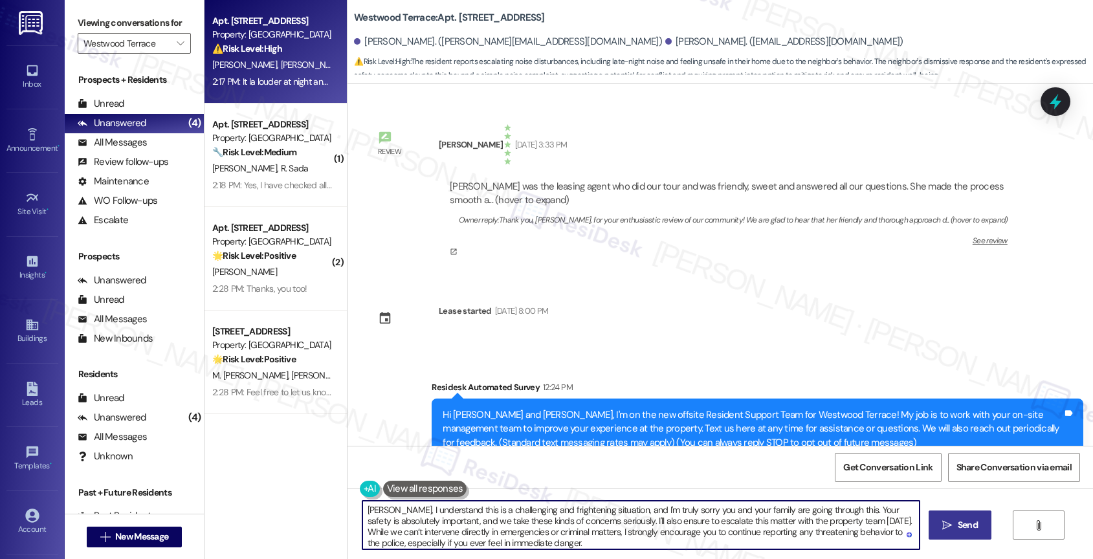
scroll to position [3, 0]
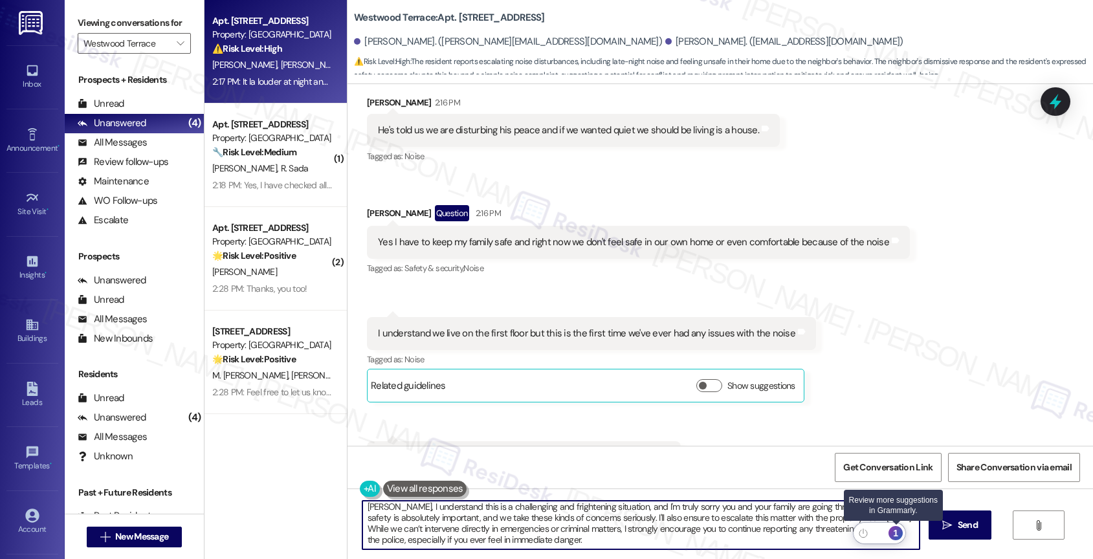
click at [898, 531] on div "1" at bounding box center [895, 533] width 14 height 14
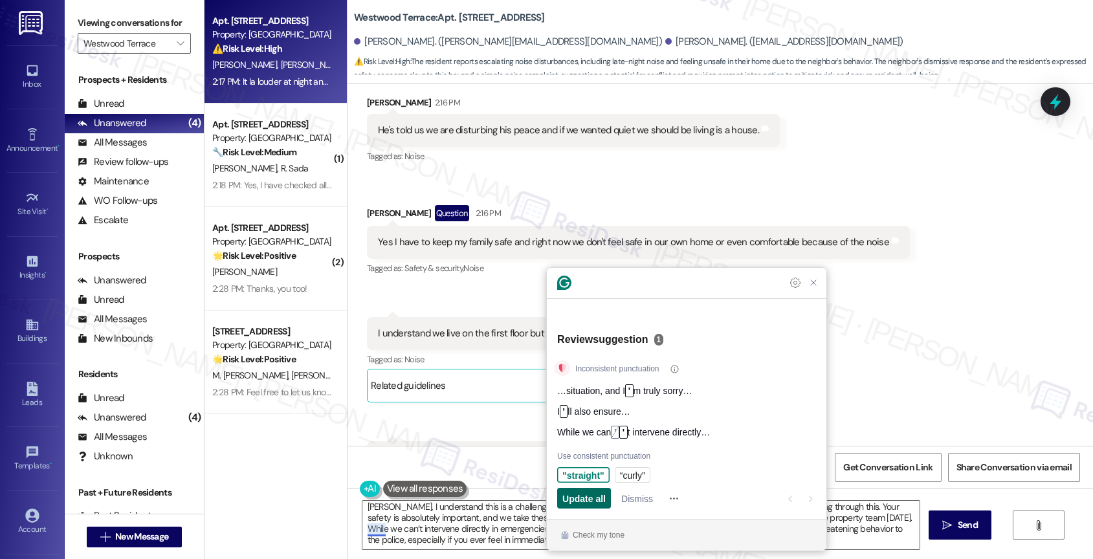
click at [594, 500] on span "Update all" at bounding box center [583, 499] width 43 height 14
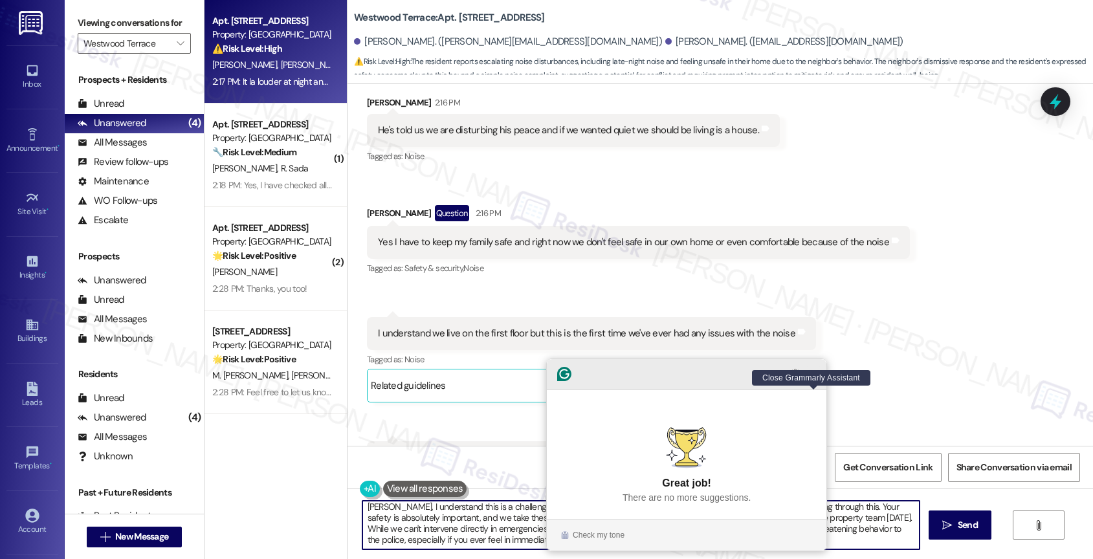
click at [817, 379] on icon "Close Grammarly Assistant" at bounding box center [813, 374] width 10 height 10
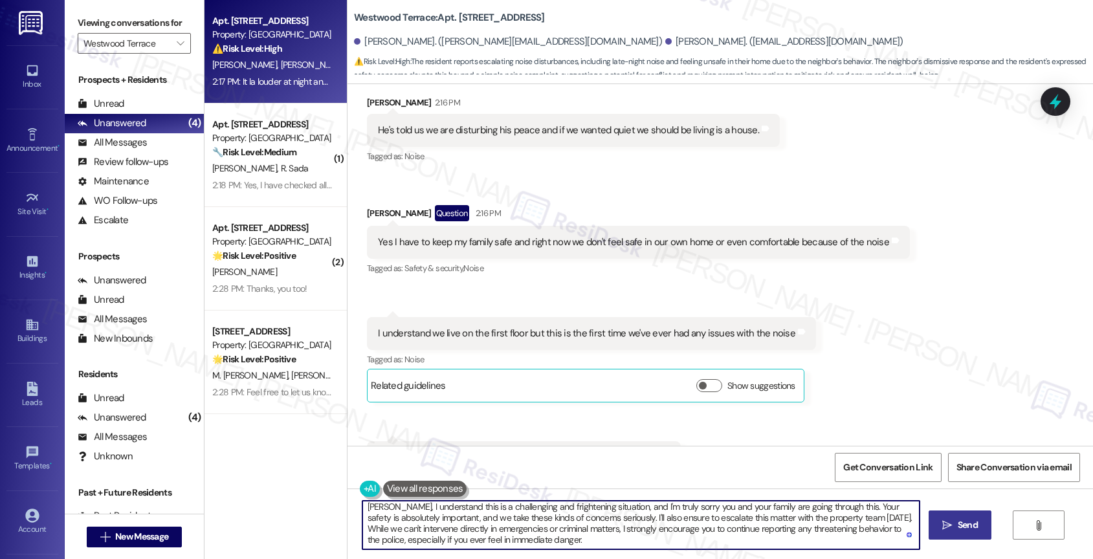
click at [947, 515] on button " Send" at bounding box center [960, 525] width 63 height 29
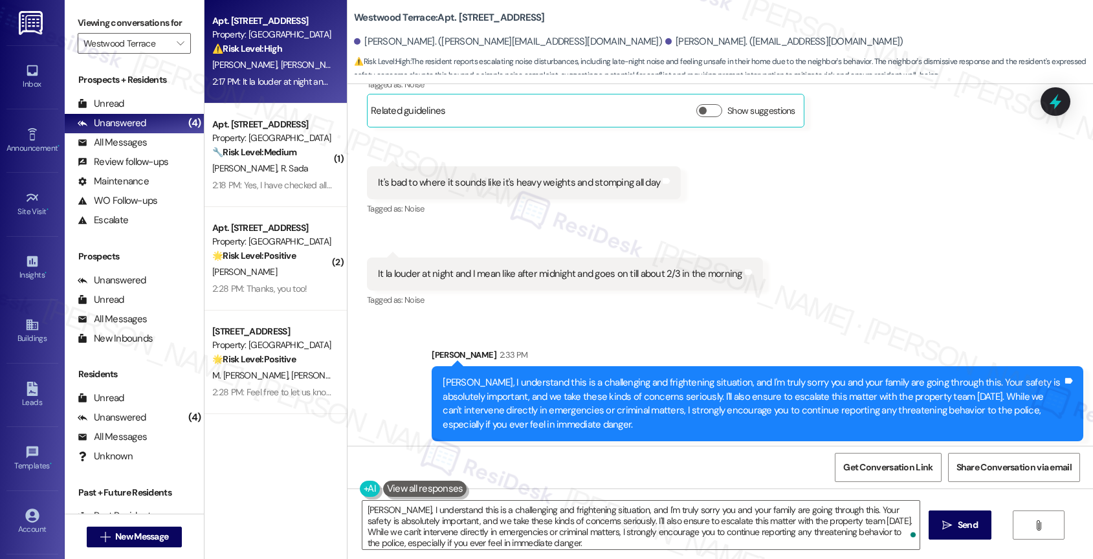
scroll to position [1521, 0]
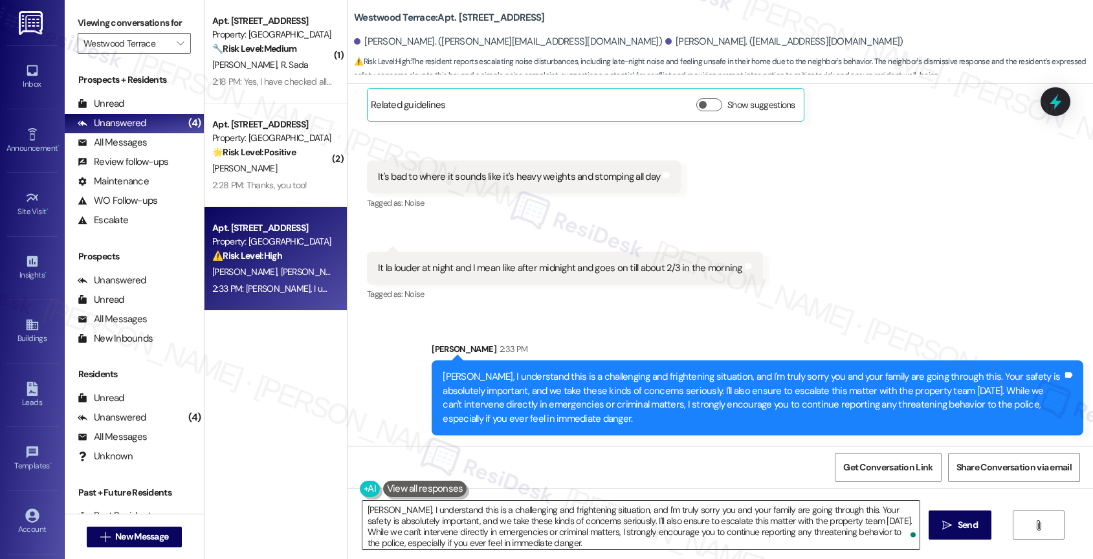
click at [472, 533] on textarea "{{first_name}}, I understand your concern for your family's safety. Please cont…" at bounding box center [641, 525] width 558 height 49
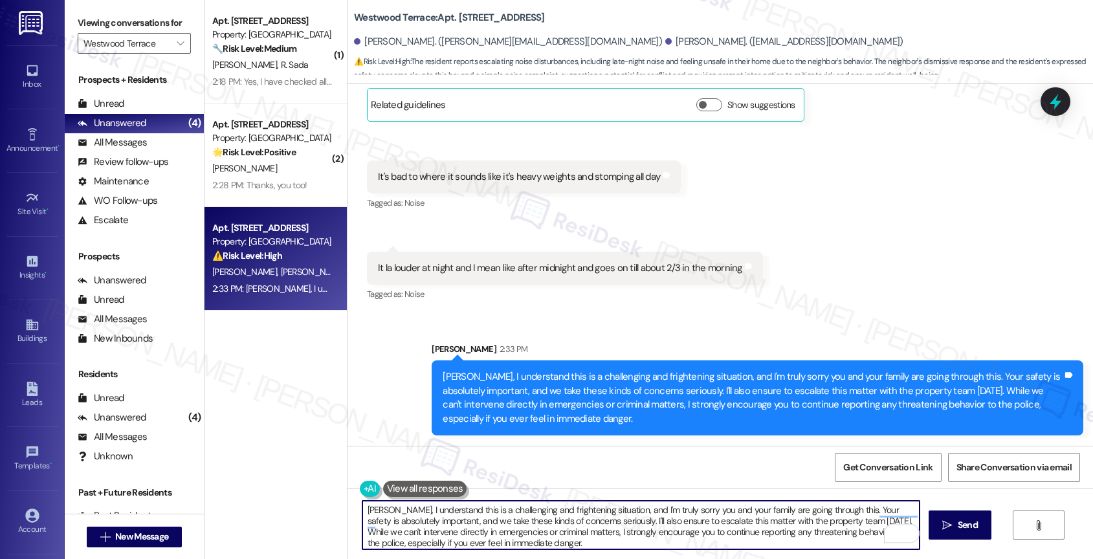
click at [472, 533] on textarea "{{first_name}}, I understand your concern for your family's safety. Please cont…" at bounding box center [641, 525] width 558 height 49
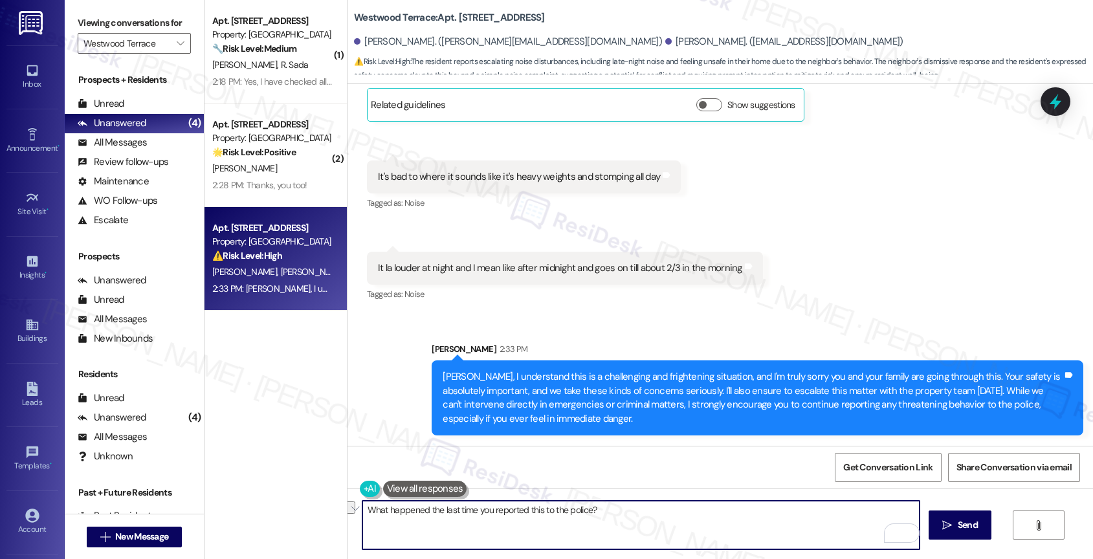
drag, startPoint x: 593, startPoint y: 512, endPoint x: 486, endPoint y: 509, distance: 107.4
click at [486, 509] on textarea "What happened the last time you reported this to the police?" at bounding box center [641, 525] width 558 height 49
type textarea "What happened the last time you called the police?"
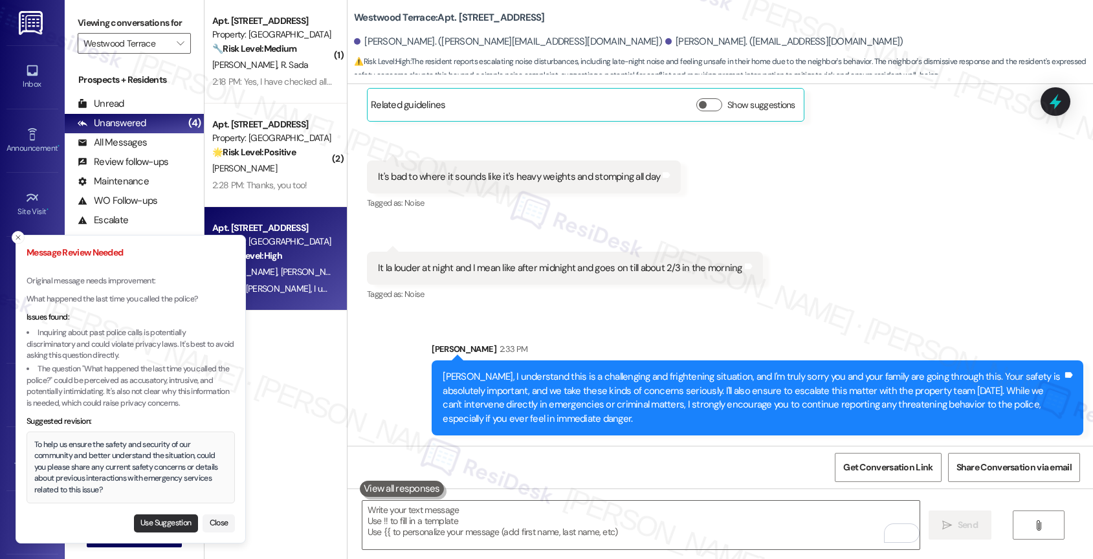
click at [168, 520] on button "Use Suggestion" at bounding box center [166, 523] width 64 height 18
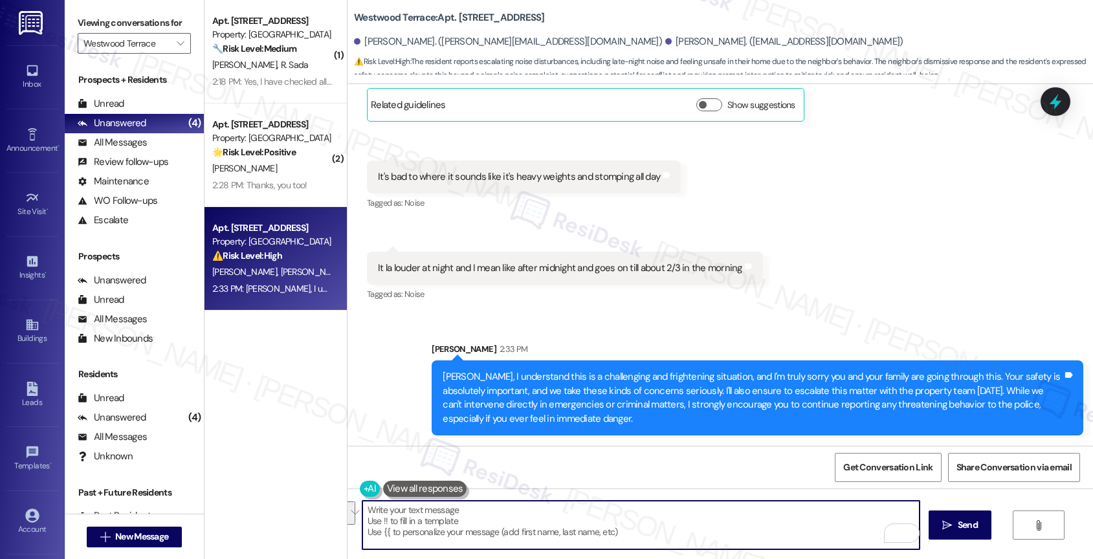
drag, startPoint x: 755, startPoint y: 527, endPoint x: 352, endPoint y: 510, distance: 403.5
click at [352, 510] on div "To help us ensure the safety and security of our community and better understan…" at bounding box center [719, 537] width 745 height 97
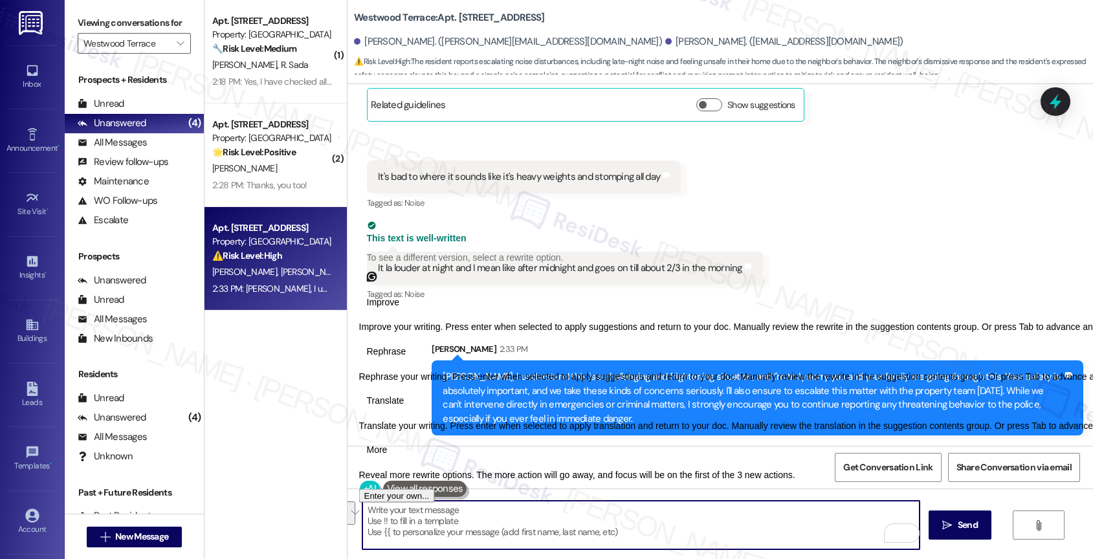
type textarea "To help us ensure the safety and security of our community and better understan…"
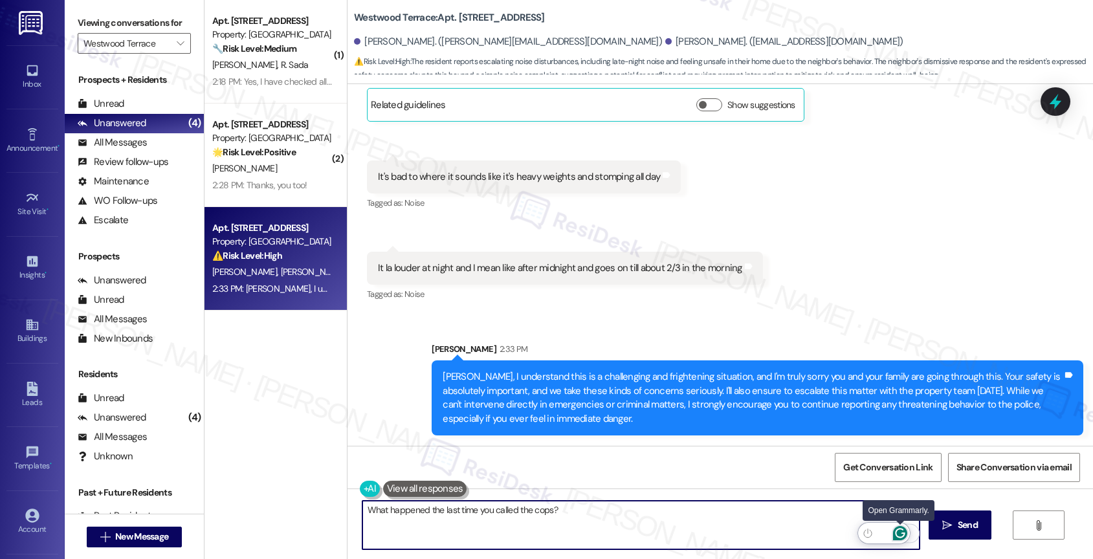
type textarea "What happened the last time you called the cops?"
click at [903, 531] on icon "Open Grammarly. 0 Suggestions." at bounding box center [900, 533] width 14 height 14
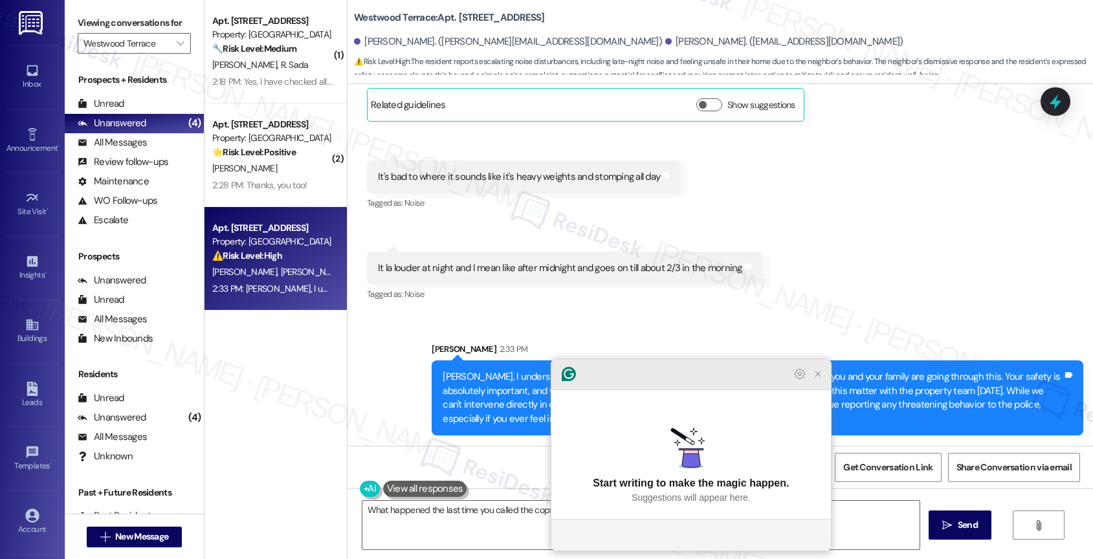
click at [819, 379] on icon "Close Grammarly Assistant" at bounding box center [818, 374] width 10 height 10
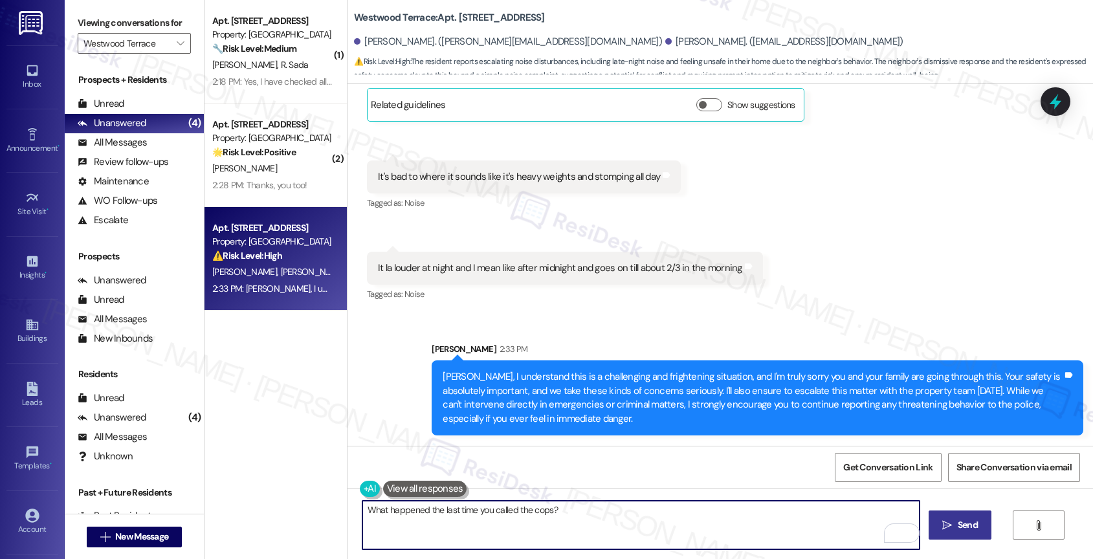
click at [941, 518] on button " Send" at bounding box center [960, 525] width 63 height 29
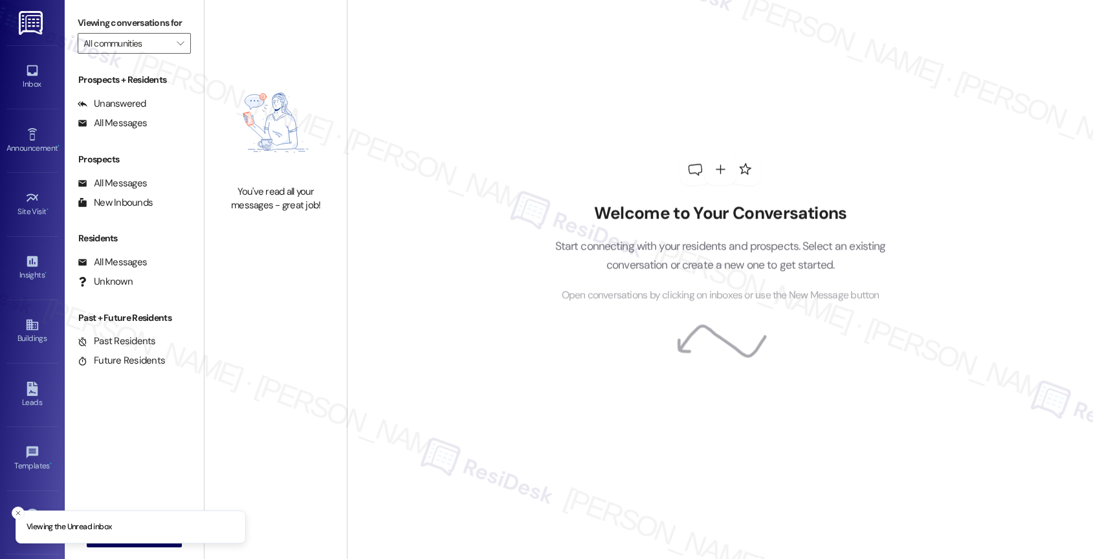
type input "Westwood Terrace"
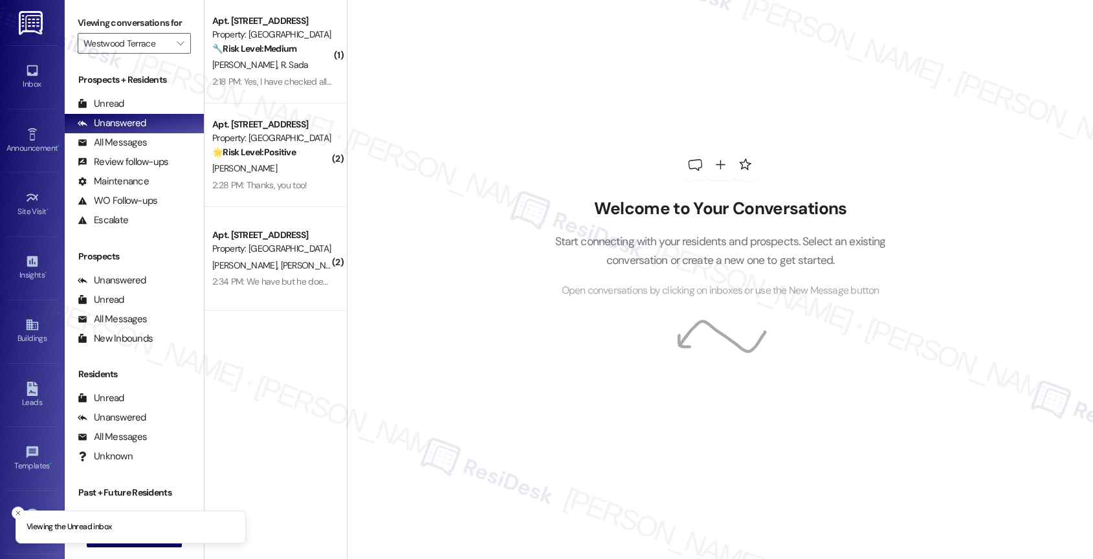
click at [261, 256] on div "Apt. [STREET_ADDRESS] Property: [GEOGRAPHIC_DATA]" at bounding box center [272, 242] width 122 height 30
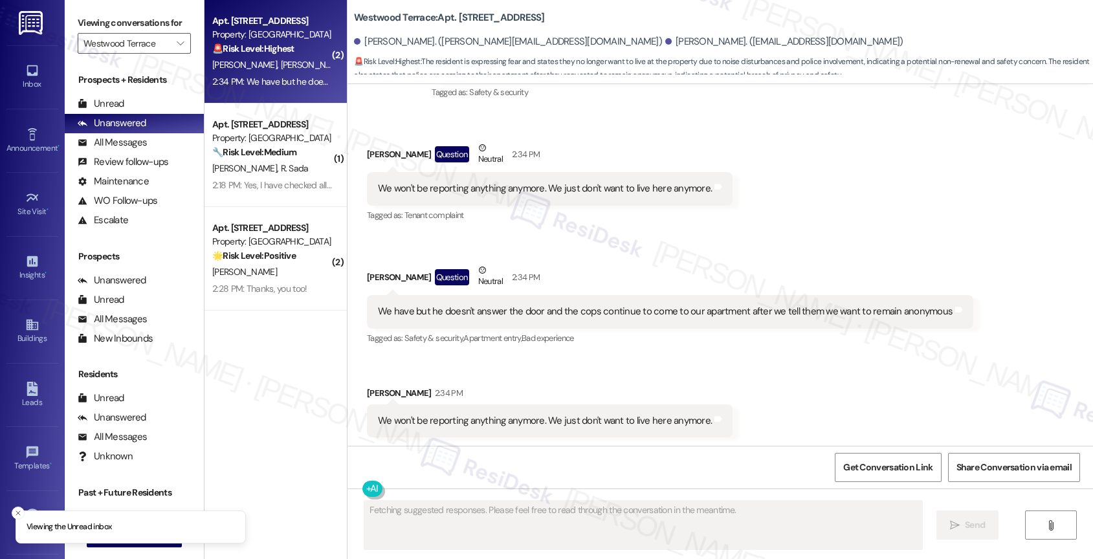
scroll to position [1875, 0]
click at [261, 54] on strong "🚨 Risk Level: Highest" at bounding box center [253, 49] width 82 height 12
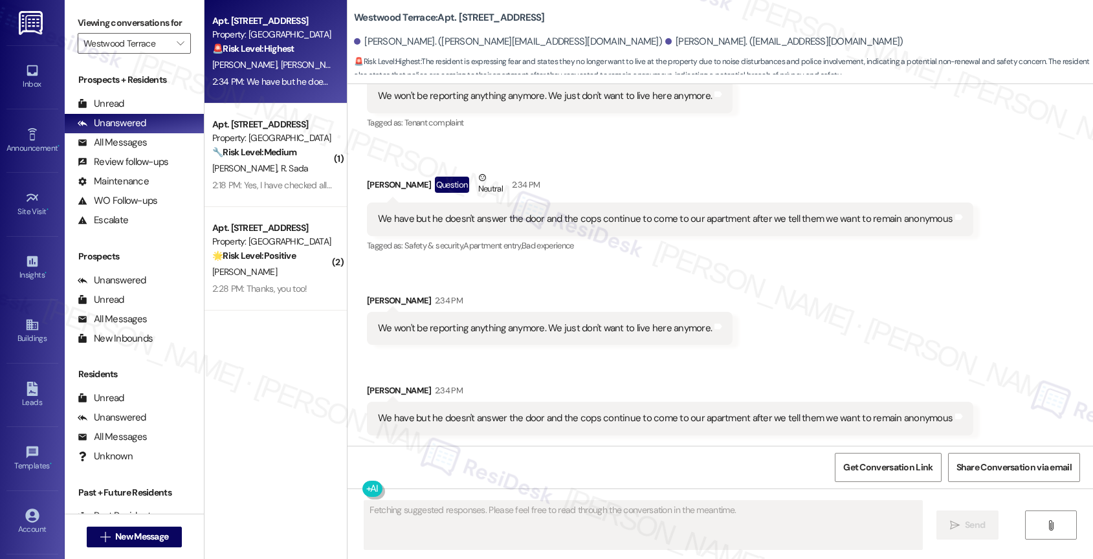
scroll to position [1626, 0]
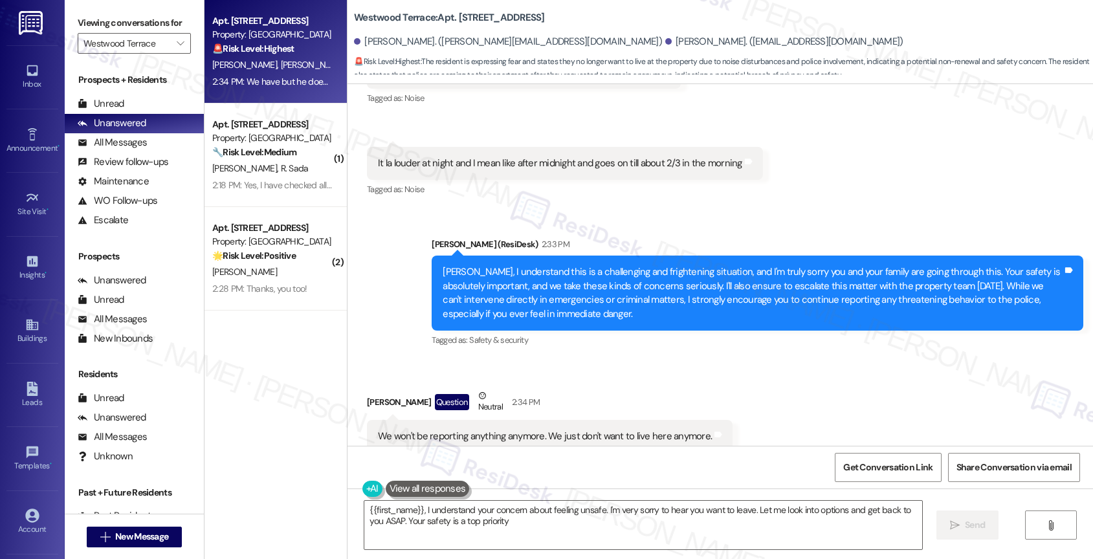
type textarea "{{first_name}}, I understand your concern about feeling unsafe. I'm very sorry …"
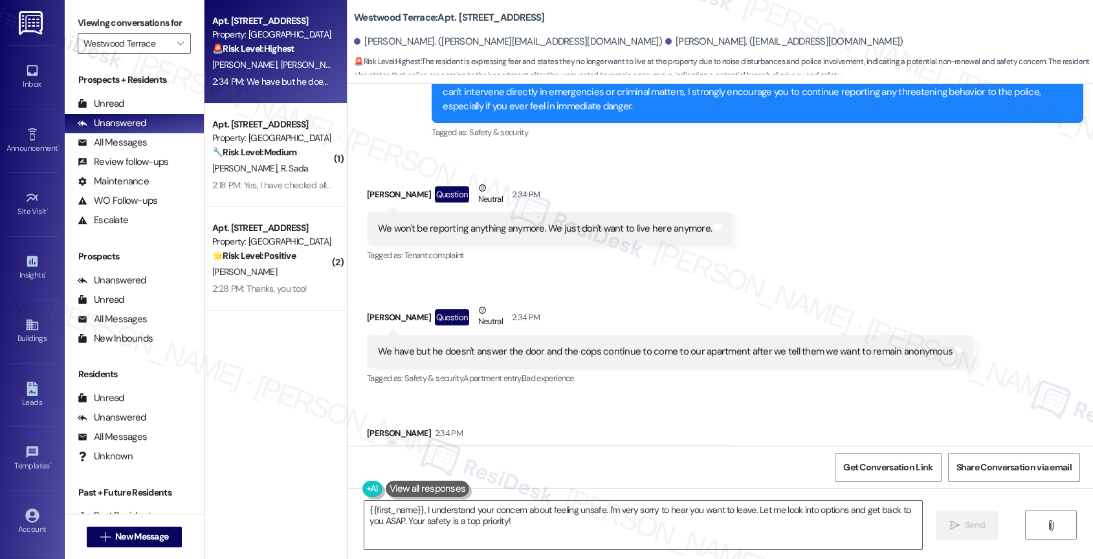
scroll to position [1831, 0]
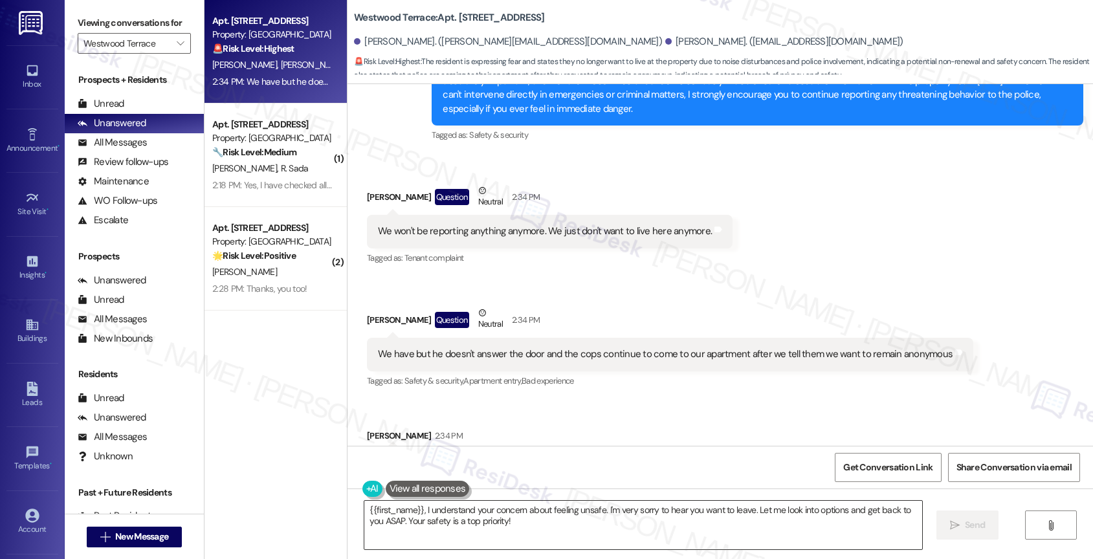
click at [449, 513] on textarea "{{first_name}}, I understand your concern about feeling unsafe. I'm very sorry …" at bounding box center [643, 525] width 558 height 49
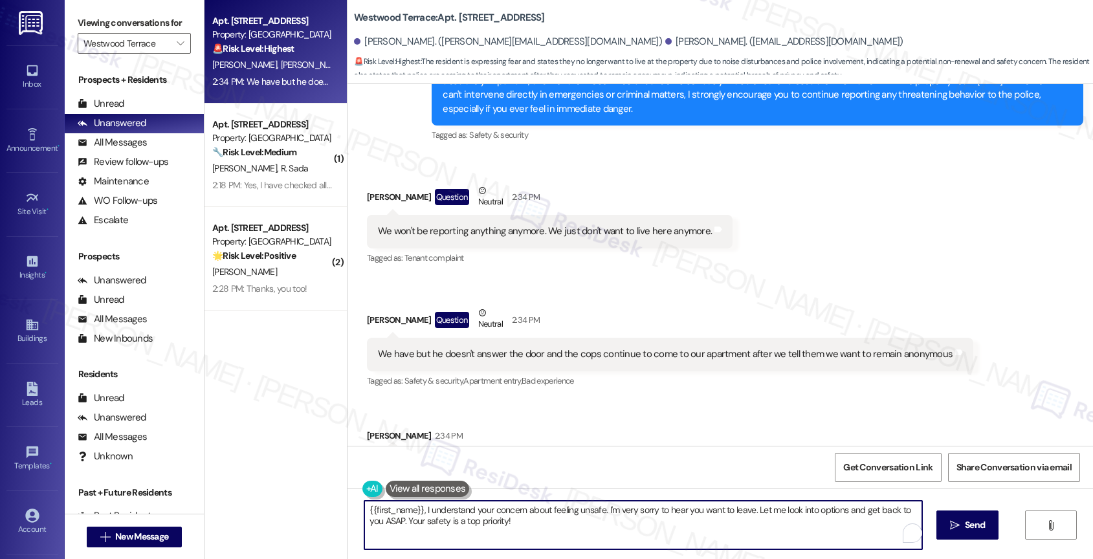
click at [449, 513] on textarea "{{first_name}}, I understand your concern about feeling unsafe. I'm very sorry …" at bounding box center [643, 525] width 558 height 49
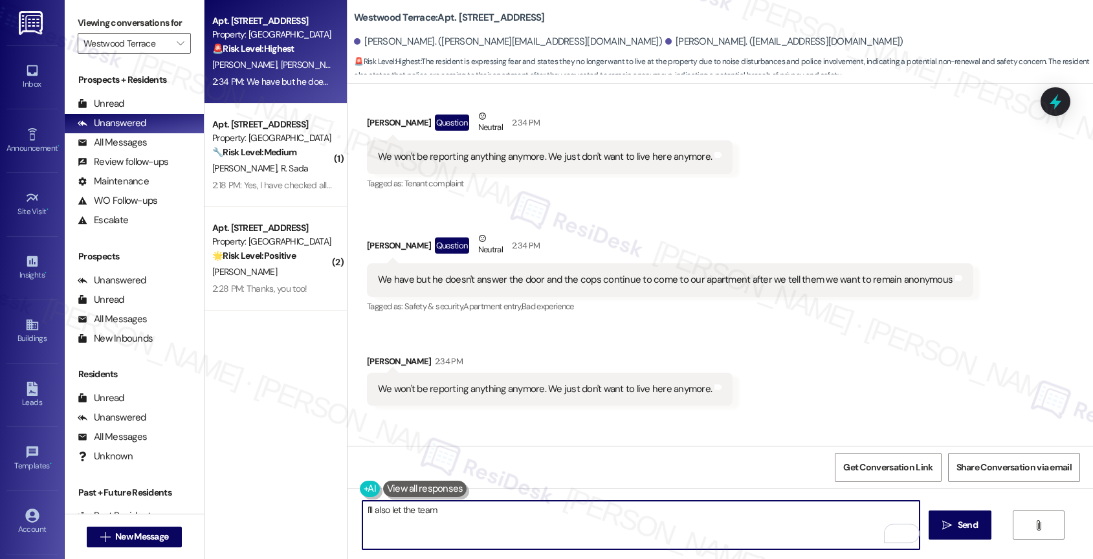
scroll to position [1906, 0]
click at [362, 511] on textarea "I'll also let the team" at bounding box center [641, 525] width 558 height 49
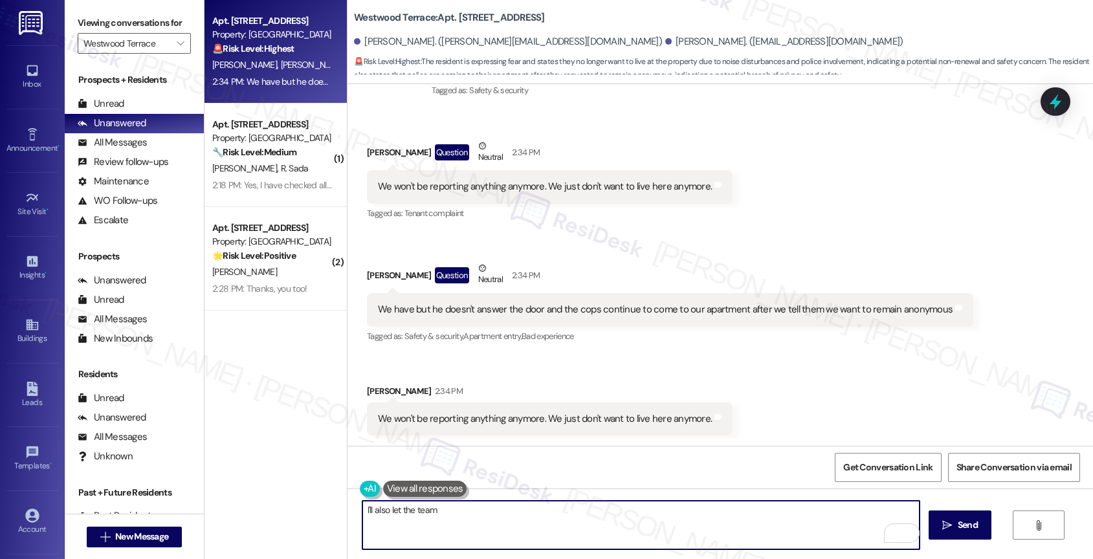
scroll to position [1875, 0]
click at [535, 513] on textarea "I understand. I'll also let the team" at bounding box center [641, 525] width 558 height 49
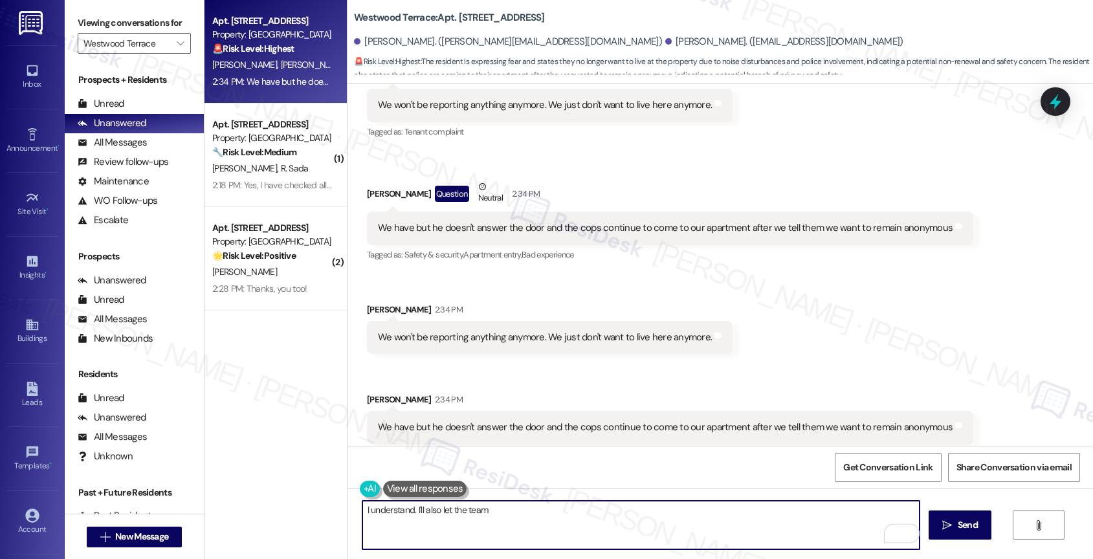
scroll to position [1966, 0]
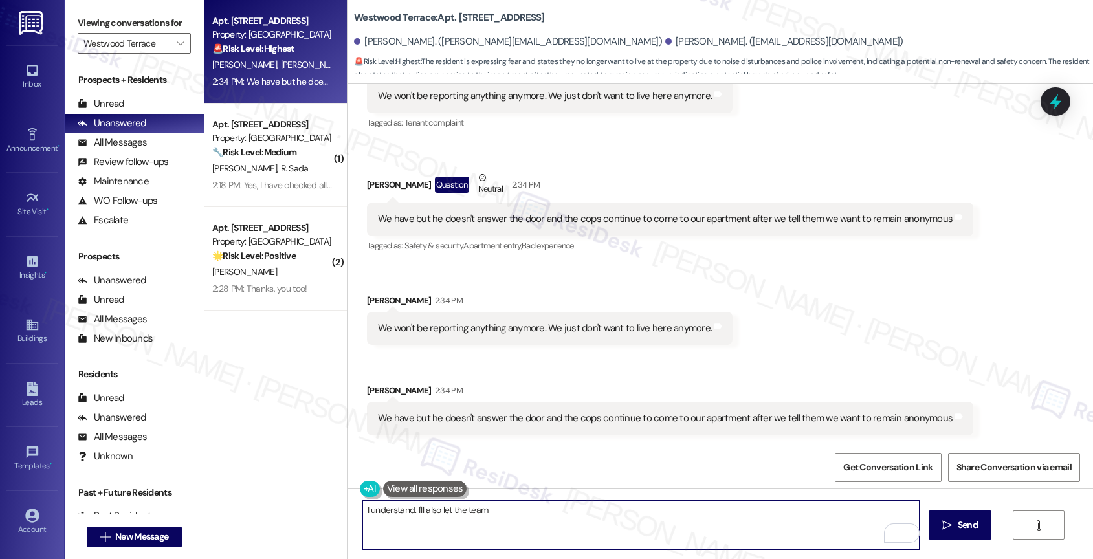
click at [408, 513] on textarea "I understand. I'll also let the team" at bounding box center [641, 525] width 558 height 49
click at [532, 519] on textarea "I understand. I'll also let the team" at bounding box center [641, 525] width 558 height 49
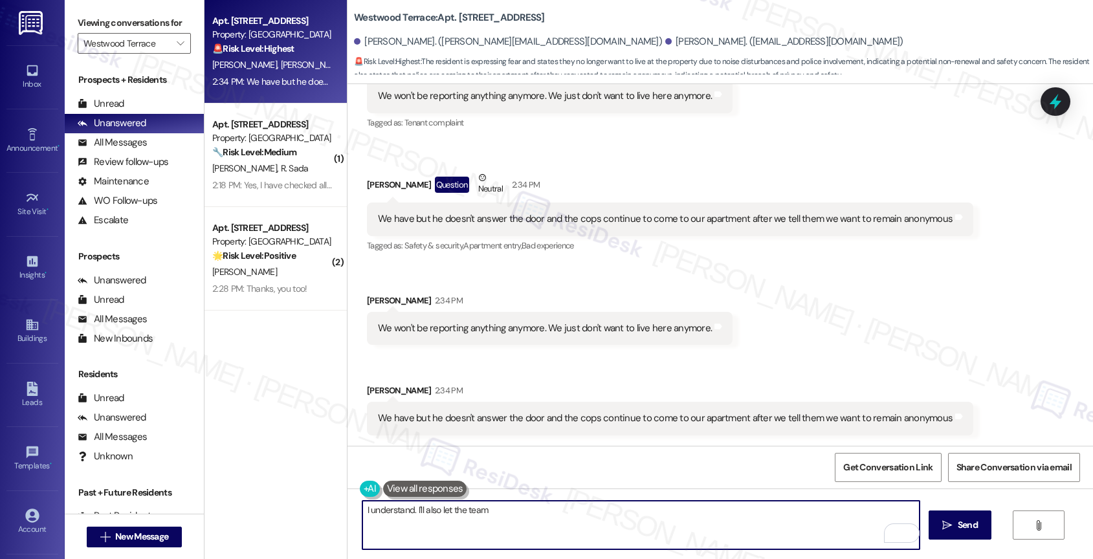
drag, startPoint x: 402, startPoint y: 509, endPoint x: 293, endPoint y: 505, distance: 109.4
click at [293, 505] on div "Apt. 2102, 11139 Culebra Rd Property: Westwood Terrace 🚨 Risk Level: Highest Th…" at bounding box center [648, 279] width 888 height 559
click at [441, 507] on textarea "Thank you for informing me that he doesn't answer the door. I'll also let the t…" at bounding box center [641, 525] width 558 height 49
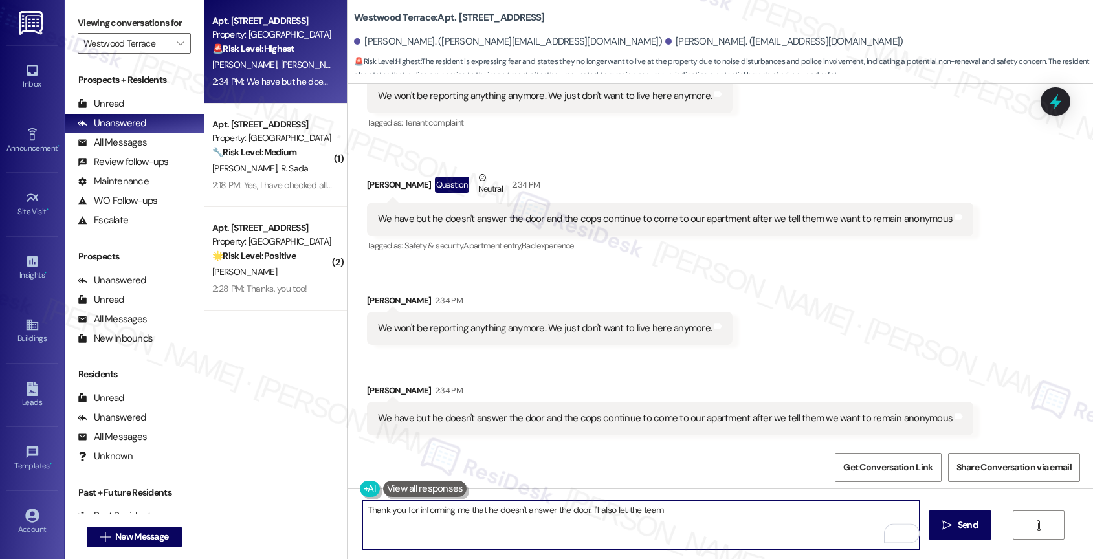
click at [441, 507] on textarea "Thank you for informing me that he doesn't answer the door. I'll also let the t…" at bounding box center [641, 525] width 558 height 49
click at [674, 524] on textarea "Thank you for informing me that he doesn't answer the door. I'll also let the t…" at bounding box center [641, 525] width 558 height 49
drag, startPoint x: 584, startPoint y: 509, endPoint x: 750, endPoint y: 516, distance: 165.8
click at [750, 516] on textarea "Thank you for informing me that he doesn't answer the door. I'll also let the t…" at bounding box center [641, 525] width 558 height 49
click at [580, 509] on textarea "Thank you for informing me that he doesn't answer the door. Please" at bounding box center [641, 525] width 558 height 49
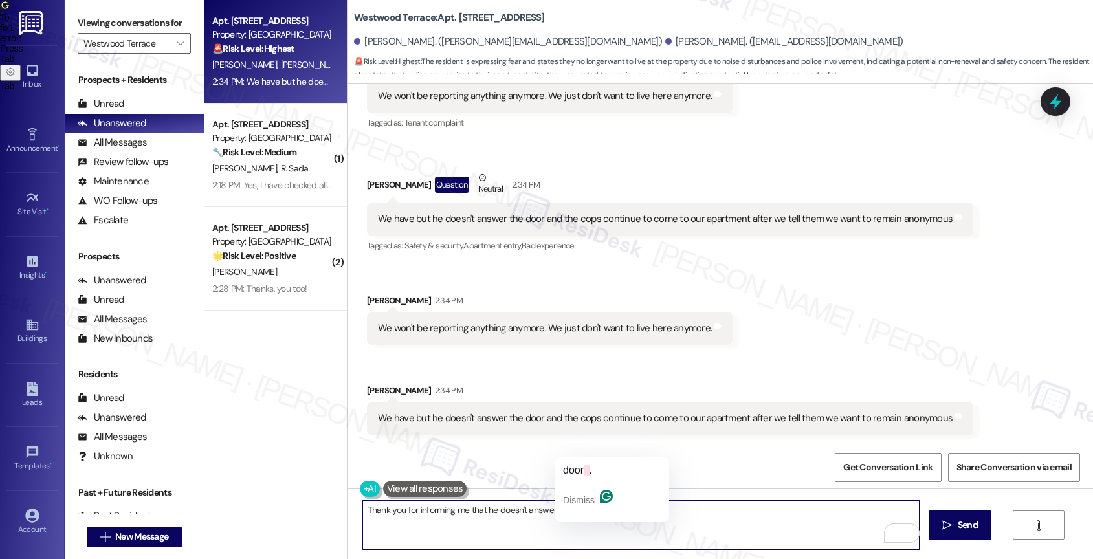
click at [580, 509] on textarea "Thank you for informing me that he doesn't answer the door . Please" at bounding box center [641, 525] width 558 height 49
click at [676, 516] on textarea "Thank you for informing me that he doesn't answer the door. Please" at bounding box center [641, 525] width 558 height 49
click at [645, 513] on textarea "Thank you for informing me that he doesn't answer the door. Please" at bounding box center [641, 525] width 558 height 49
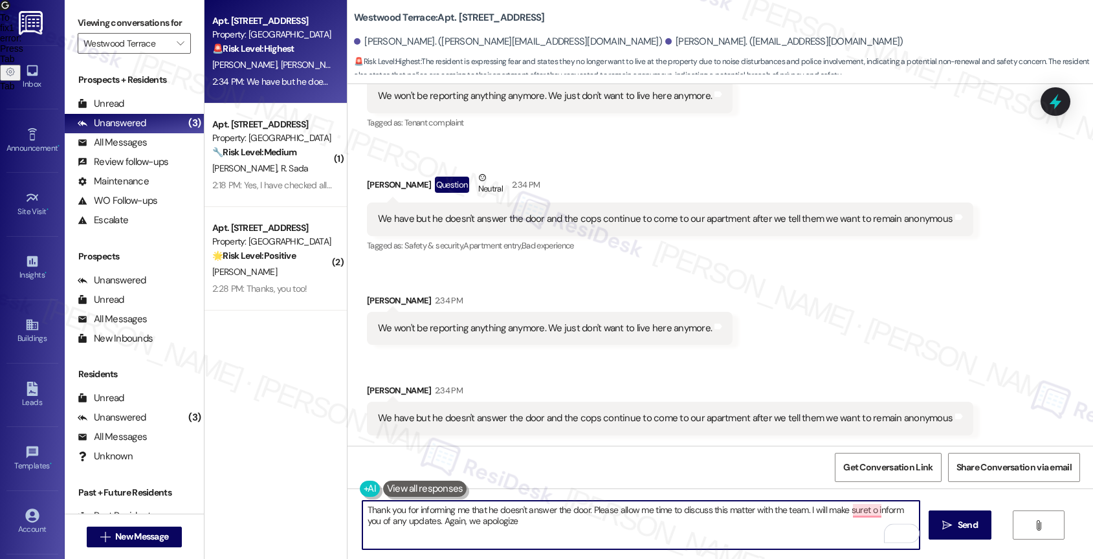
drag, startPoint x: 454, startPoint y: 520, endPoint x: 590, endPoint y: 535, distance: 136.1
click at [590, 535] on textarea "Thank you for informing me that he doesn't answer the door. Please allow me tim…" at bounding box center [641, 525] width 558 height 49
click at [551, 527] on textarea "Thank you for informing me that he doesn't answer the door. Please allow me tim…" at bounding box center [641, 525] width 558 height 49
click at [866, 508] on textarea "Thank you for informing me that he doesn't answer the door. Please allow me tim…" at bounding box center [641, 525] width 558 height 49
click at [851, 520] on textarea "Thank you for informing me that he doesn't answer the door. Please allow me tim…" at bounding box center [641, 525] width 558 height 49
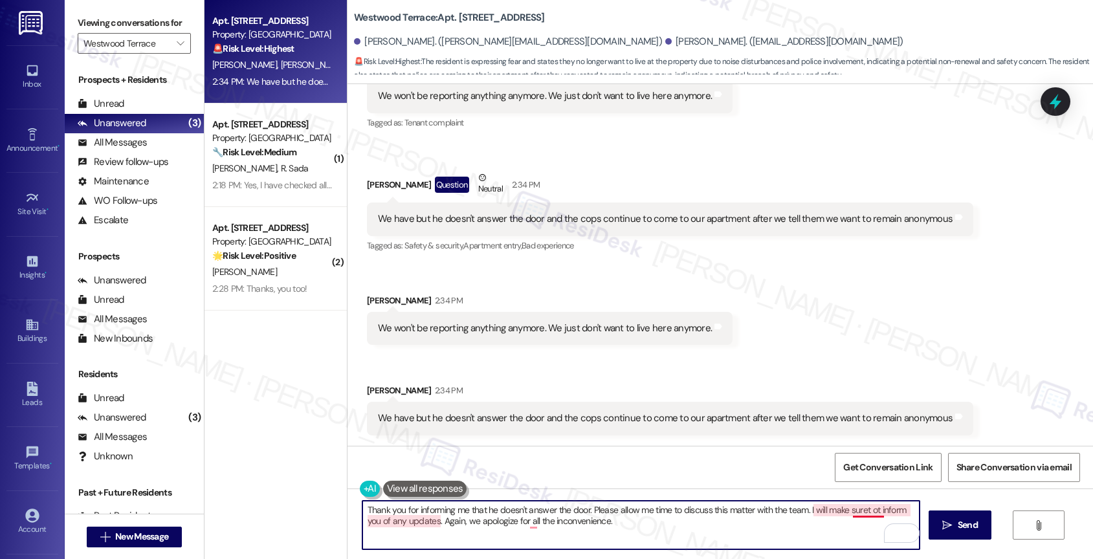
click at [872, 515] on textarea "Thank you for informing me that he doesn't answer the door. Please allow me tim…" at bounding box center [641, 525] width 558 height 49
click at [709, 536] on textarea "Thank you for informing me that he doesn't answer the door. Please allow me tim…" at bounding box center [641, 525] width 558 height 49
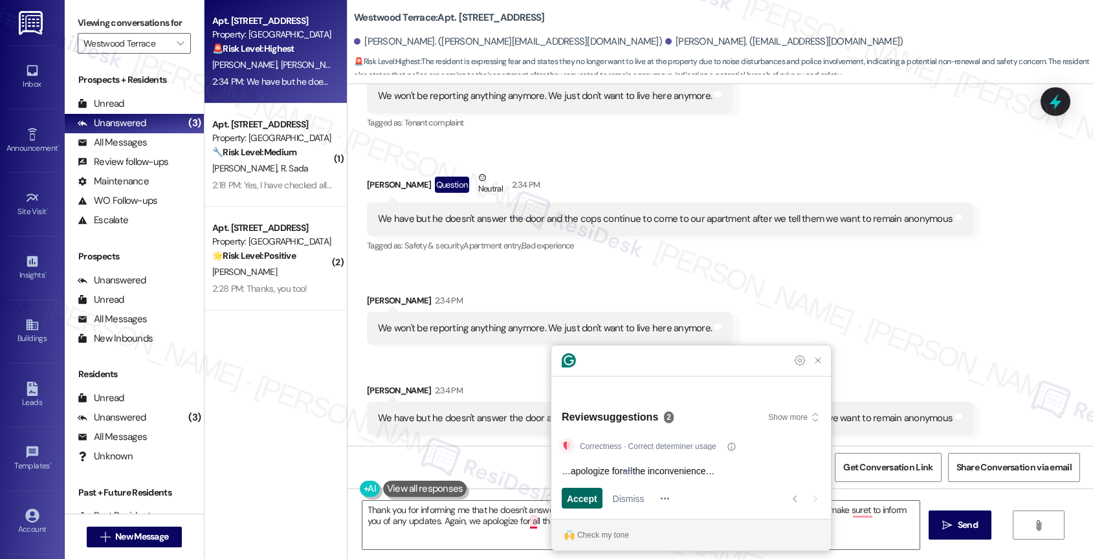
click at [584, 499] on span "Accept" at bounding box center [582, 499] width 30 height 14
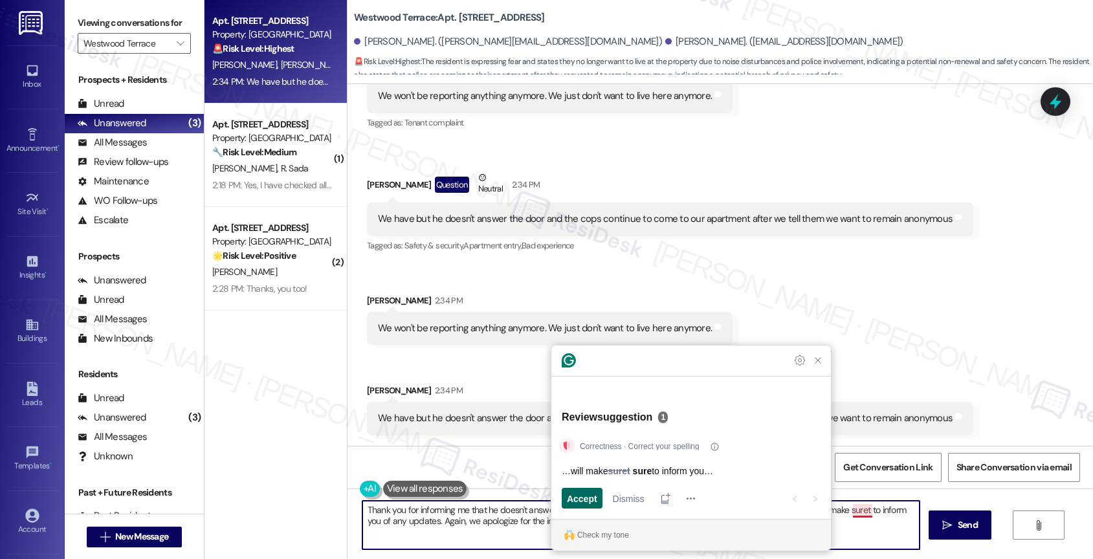
click at [580, 493] on span "Accept" at bounding box center [582, 499] width 30 height 14
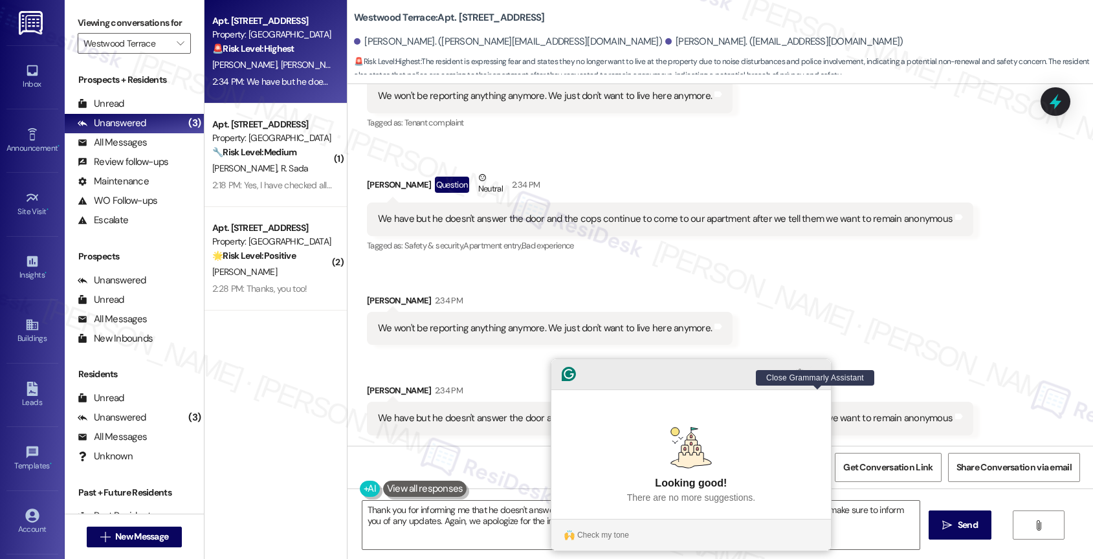
click at [822, 379] on icon "Close Grammarly Assistant" at bounding box center [818, 374] width 10 height 10
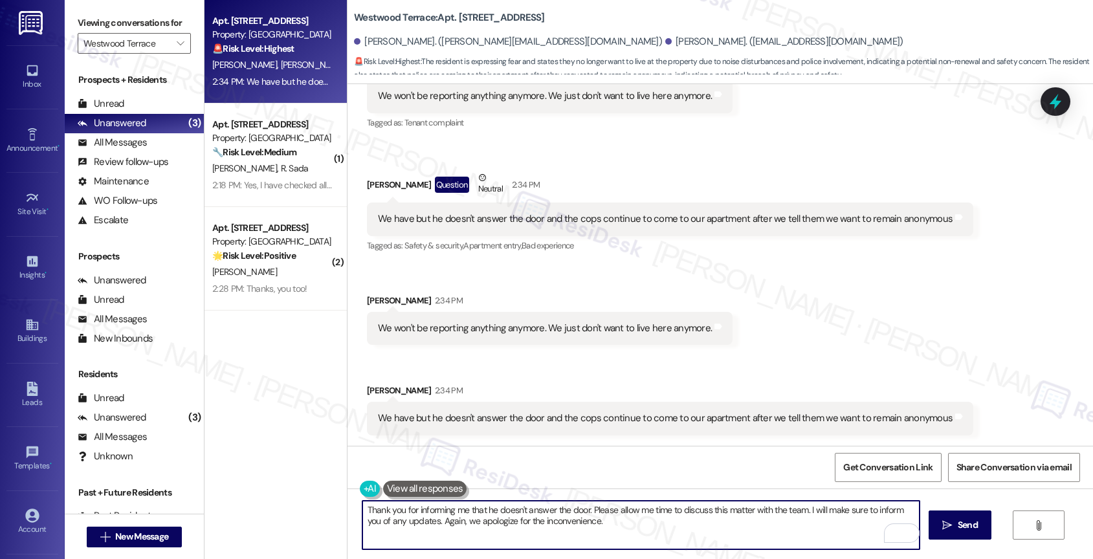
click at [585, 510] on textarea "Thank you for informing me that he doesn't answer the door. Please allow me tim…" at bounding box center [641, 525] width 558 height 49
click at [580, 510] on textarea "Thank you for informing me that he doesn't answer the door. Please allow me tim…" at bounding box center [641, 525] width 558 height 49
drag, startPoint x: 580, startPoint y: 510, endPoint x: 357, endPoint y: 508, distance: 223.3
click at [362, 508] on textarea "Thank you for informing me that he doesn't answer the door. Please allow me tim…" at bounding box center [641, 525] width 558 height 49
click at [579, 509] on textarea "Thank you for informing me that he doesn't answer the door. Please allow me tim…" at bounding box center [641, 525] width 558 height 49
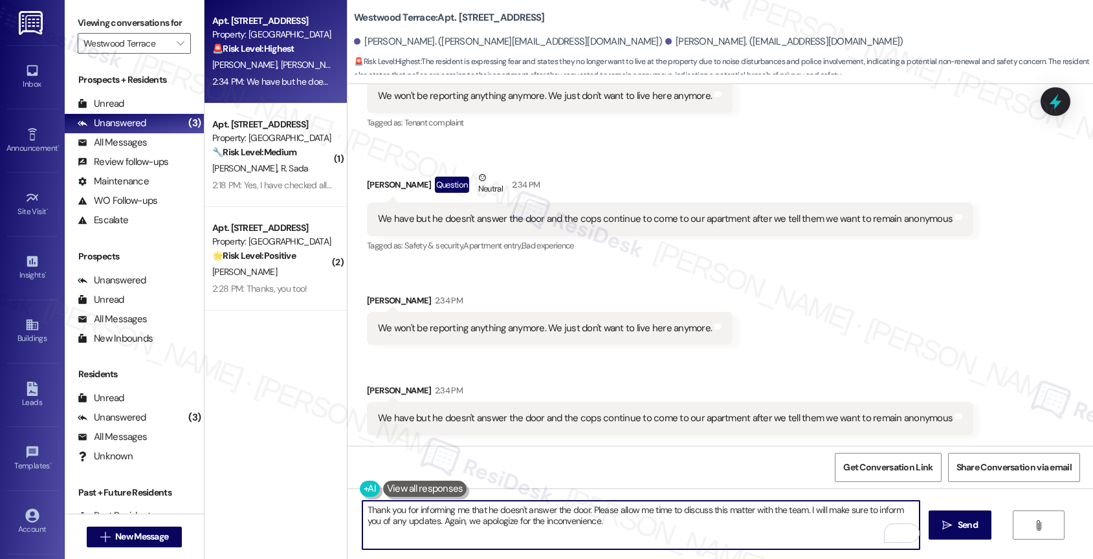
click at [580, 505] on textarea "Thank you for informing me that he doesn't answer the door. Please allow me tim…" at bounding box center [641, 525] width 558 height 49
click at [731, 525] on textarea "Thank you for informing me that he doesn't answer the door when you called the …" at bounding box center [641, 525] width 558 height 49
click at [362, 507] on textarea "Thank you for informing me that he doesn't answer the door when you called the …" at bounding box center [641, 525] width 558 height 49
click at [748, 529] on textarea "I see. Thank you for informing me that he doesn't answer the door when you call…" at bounding box center [641, 525] width 558 height 49
type textarea "I see. Thank you for informing me that he doesn't answer the door when you call…"
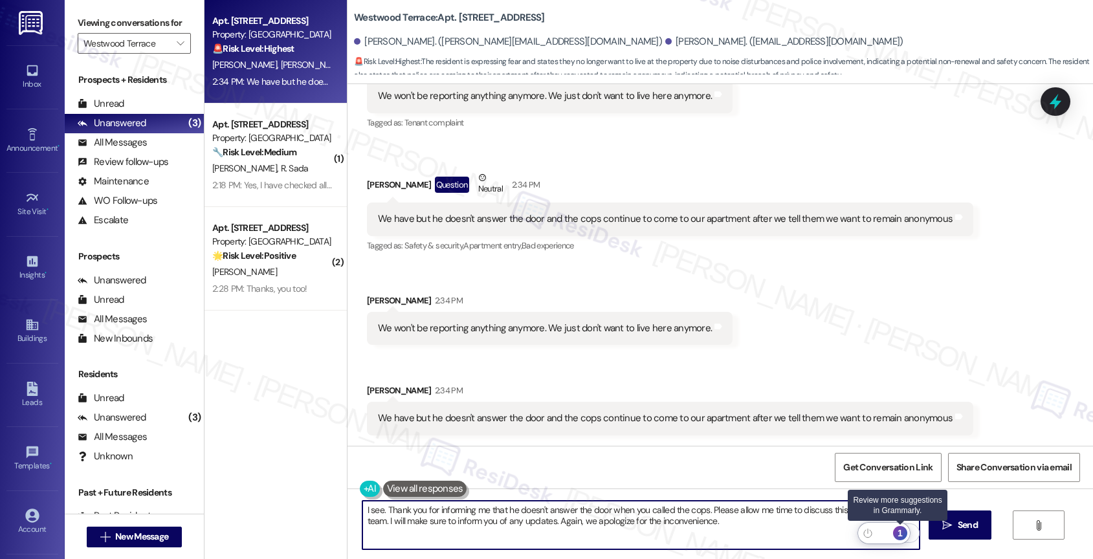
click at [901, 531] on div "1" at bounding box center [900, 533] width 14 height 14
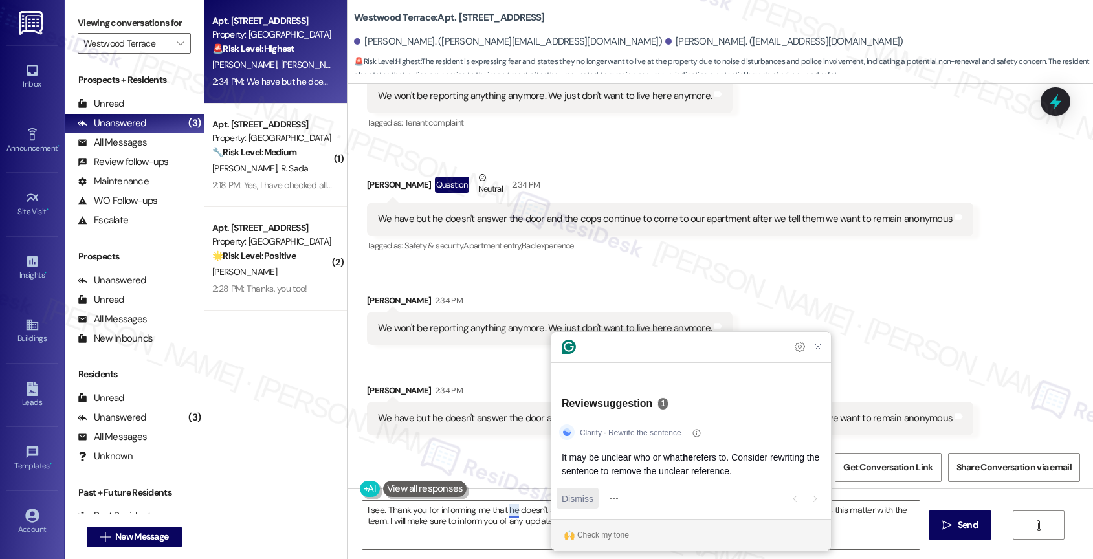
click at [580, 496] on span "Dismiss" at bounding box center [578, 499] width 32 height 14
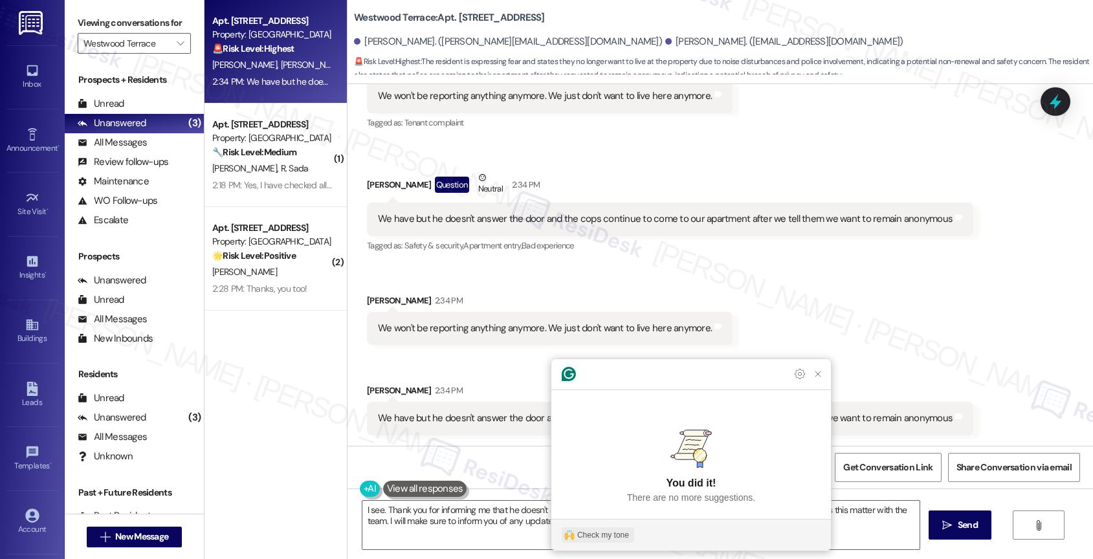
click at [593, 536] on div "Check my tone" at bounding box center [603, 535] width 52 height 12
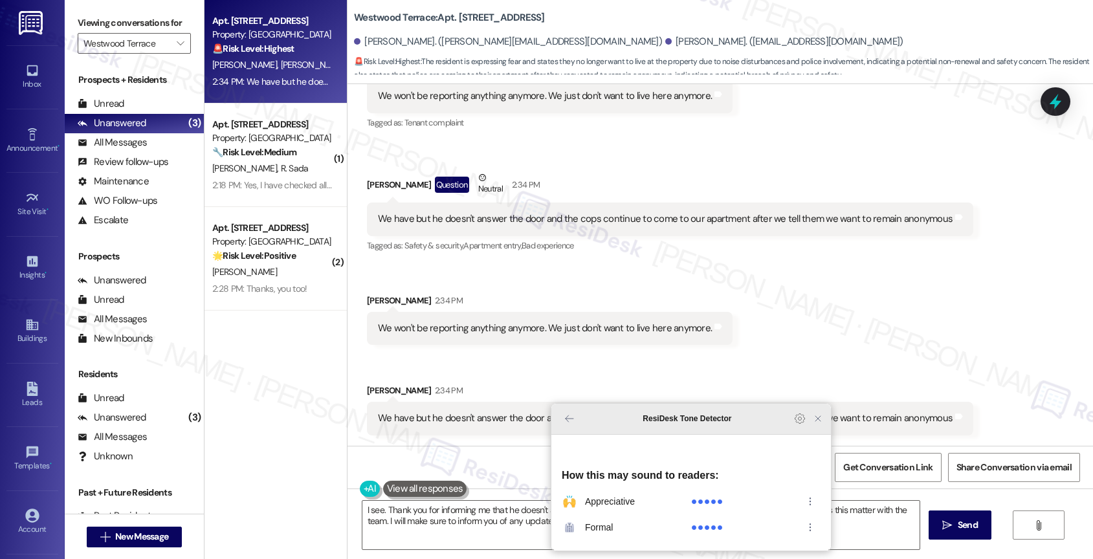
click at [821, 424] on icon "Close Grammarly Assistant" at bounding box center [818, 418] width 10 height 10
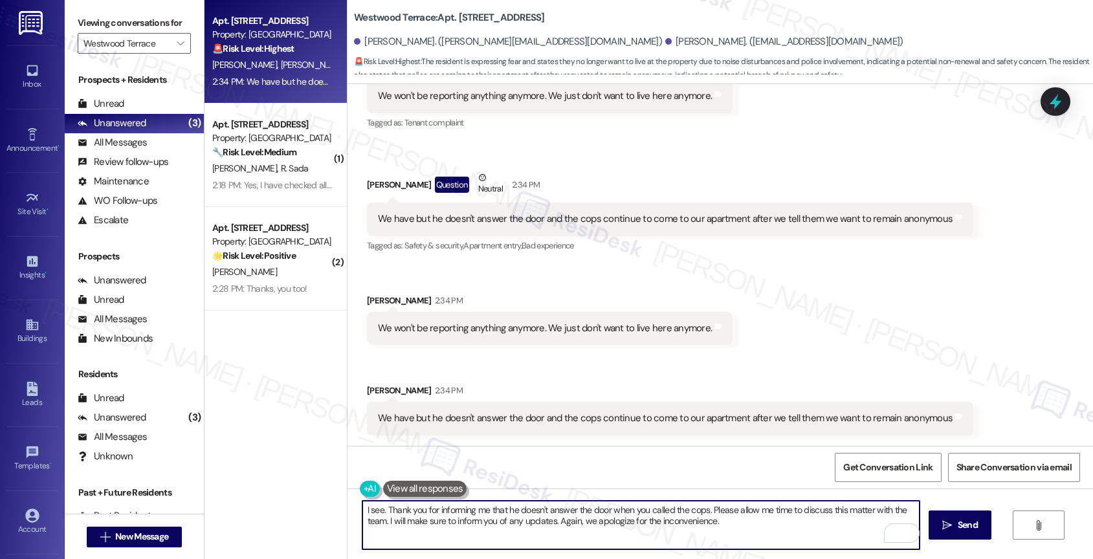
click at [944, 519] on span " Send" at bounding box center [960, 525] width 41 height 14
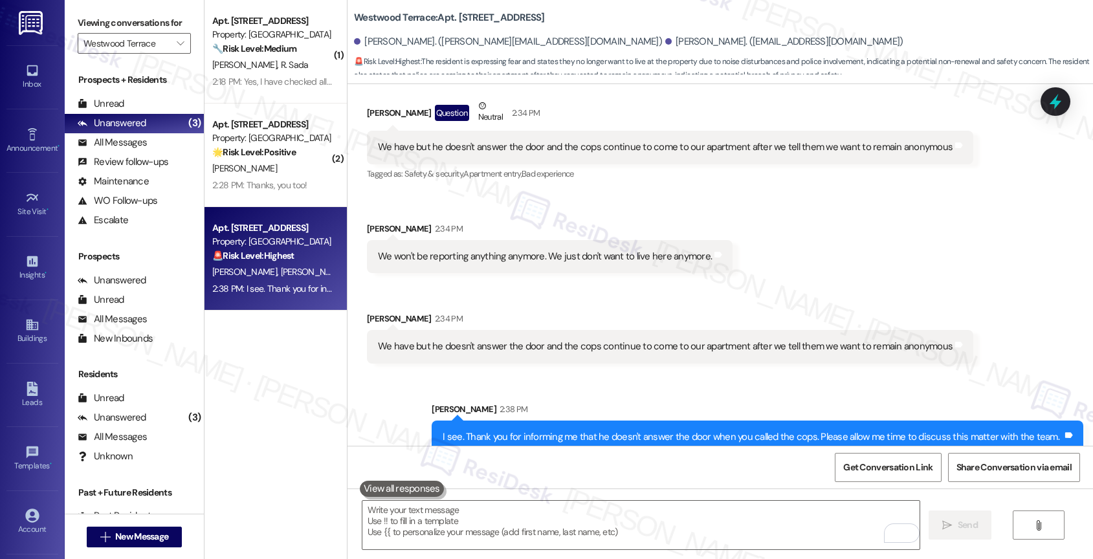
scroll to position [2070, 0]
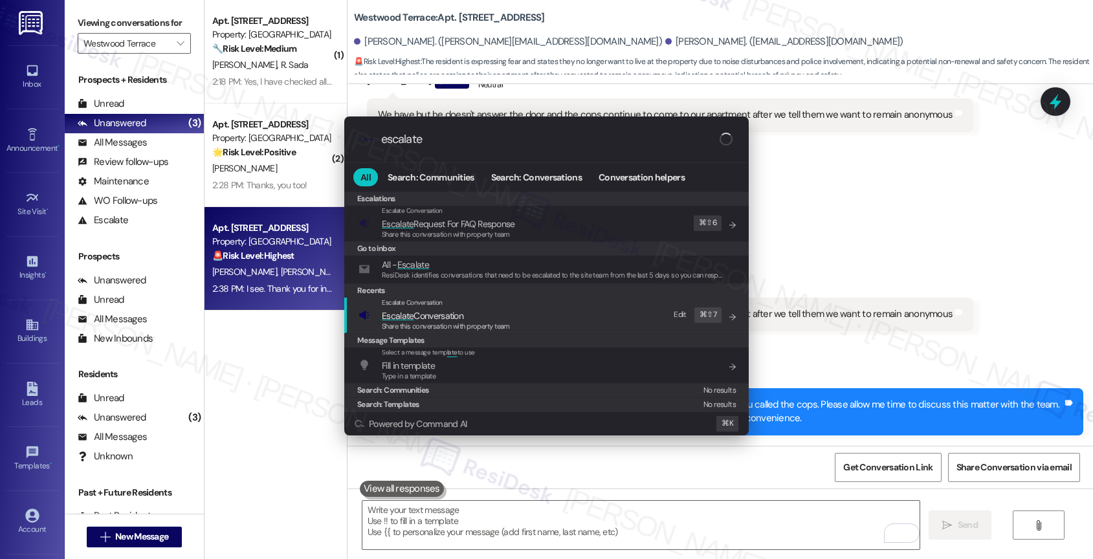
type input "escalate"
click at [466, 310] on span "Escalate Conversation" at bounding box center [446, 316] width 128 height 14
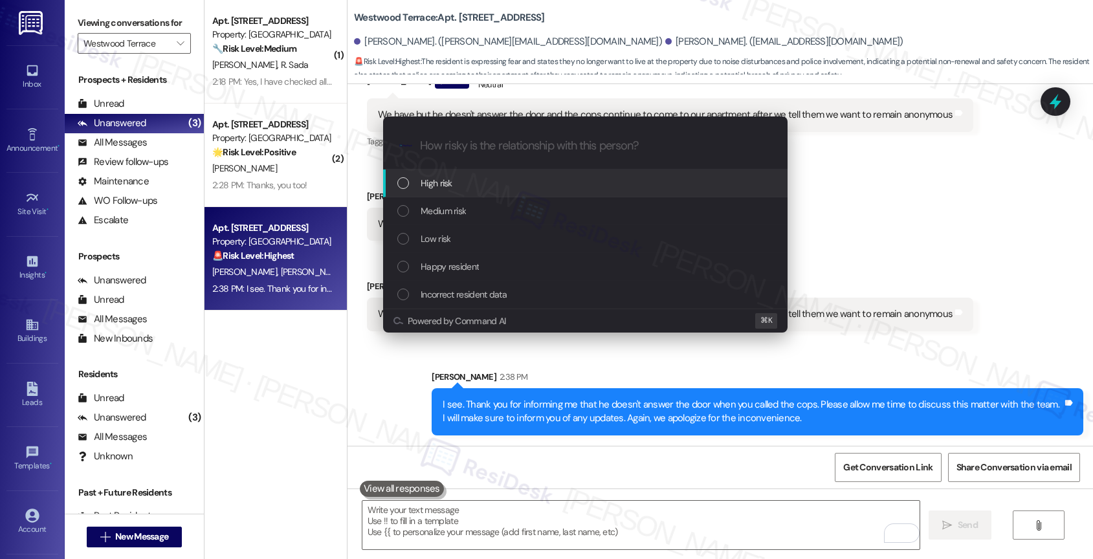
click at [454, 176] on div "High risk" at bounding box center [586, 183] width 379 height 14
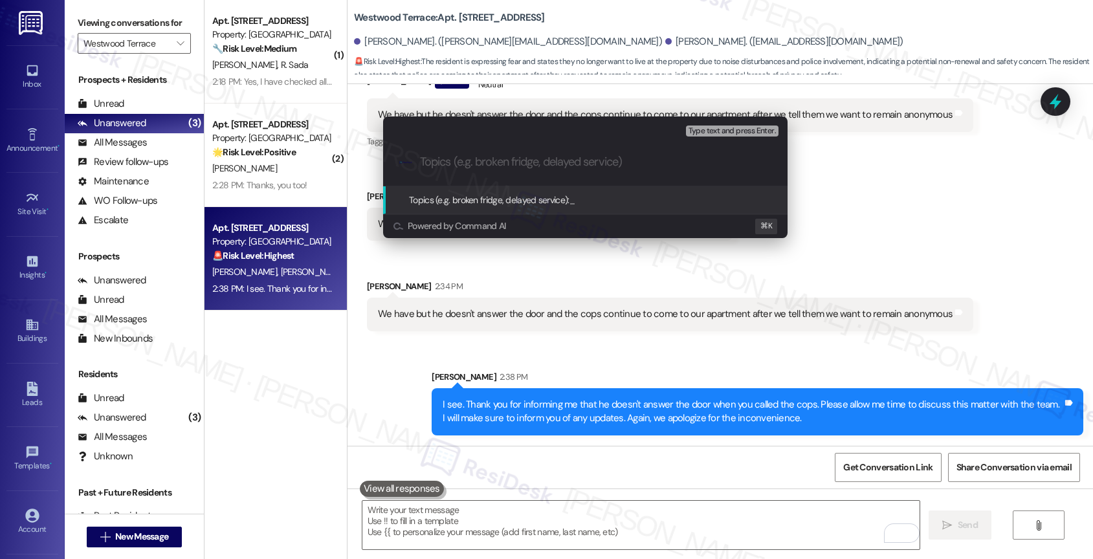
click at [454, 164] on input "Topics (e.g. broken fridge, delayed service)" at bounding box center [595, 162] width 351 height 14
click at [524, 163] on input "Renewal Risk -" at bounding box center [590, 162] width 341 height 14
type input "Renewal Risk - Noise Disturbance from upstairs neighbors"
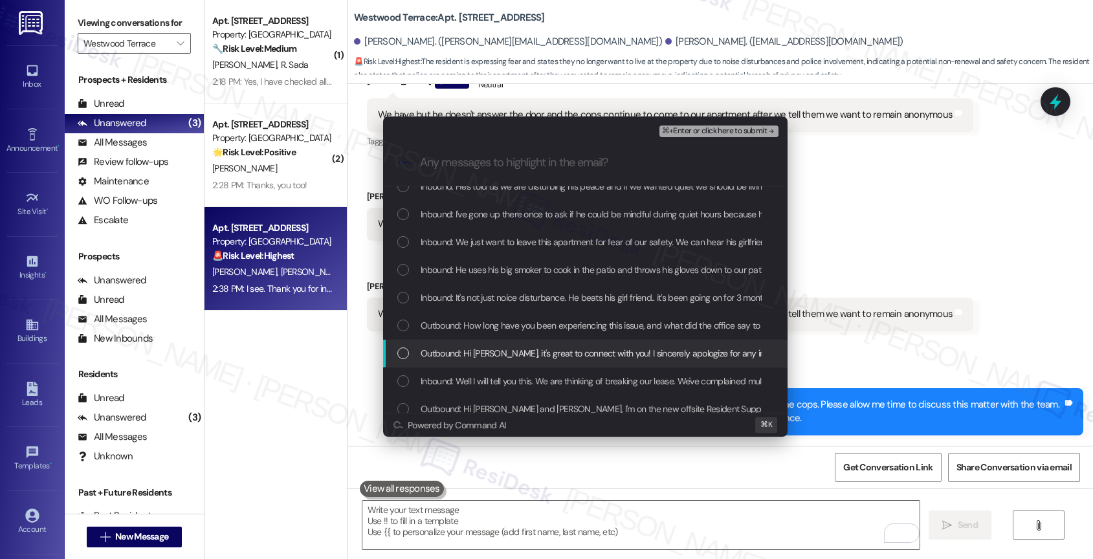
scroll to position [302, 0]
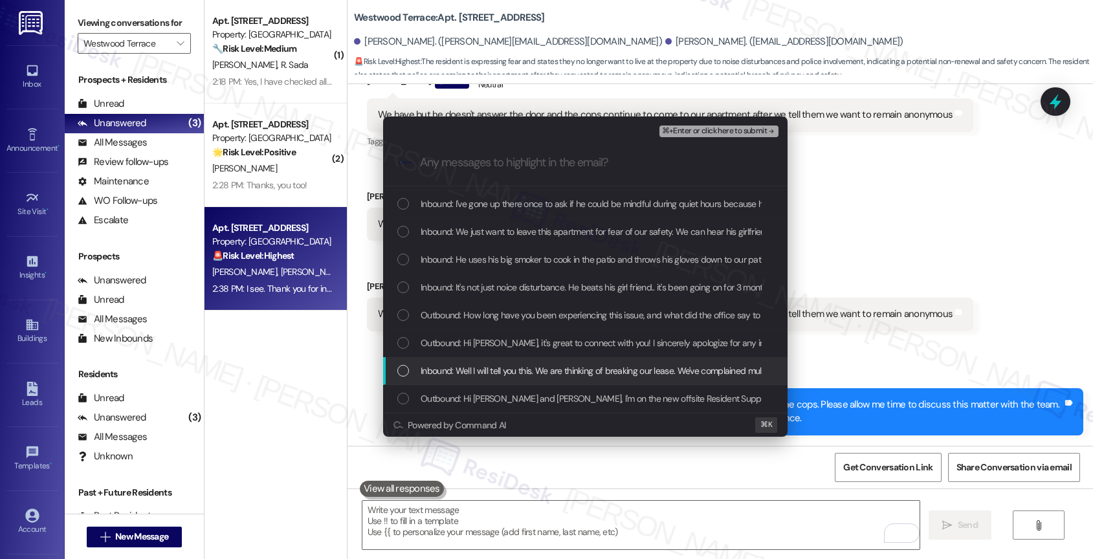
click at [520, 368] on span "Inbound: Well I will tell you this. We are thinking of breaking our lease. We'v…" at bounding box center [711, 371] width 580 height 14
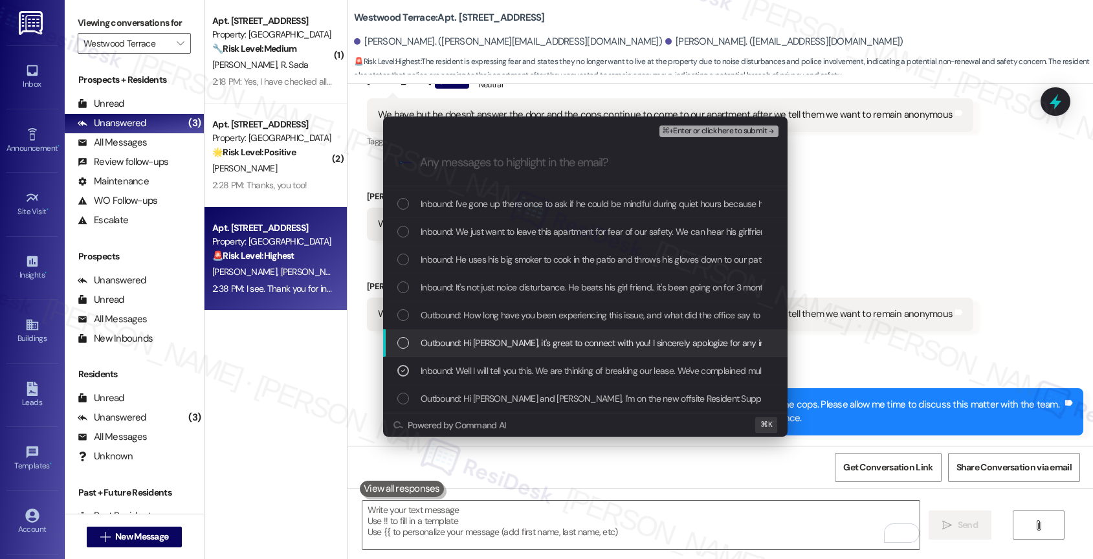
drag, startPoint x: 519, startPoint y: 342, endPoint x: 517, endPoint y: 304, distance: 37.6
click at [519, 335] on div "Outbound: Hi Valerie, it's great to connect with you! I sincerely apologize for…" at bounding box center [585, 343] width 404 height 28
click at [517, 304] on div "Outbound: How long have you been experiencing this issue, and what did the offi…" at bounding box center [585, 316] width 404 height 28
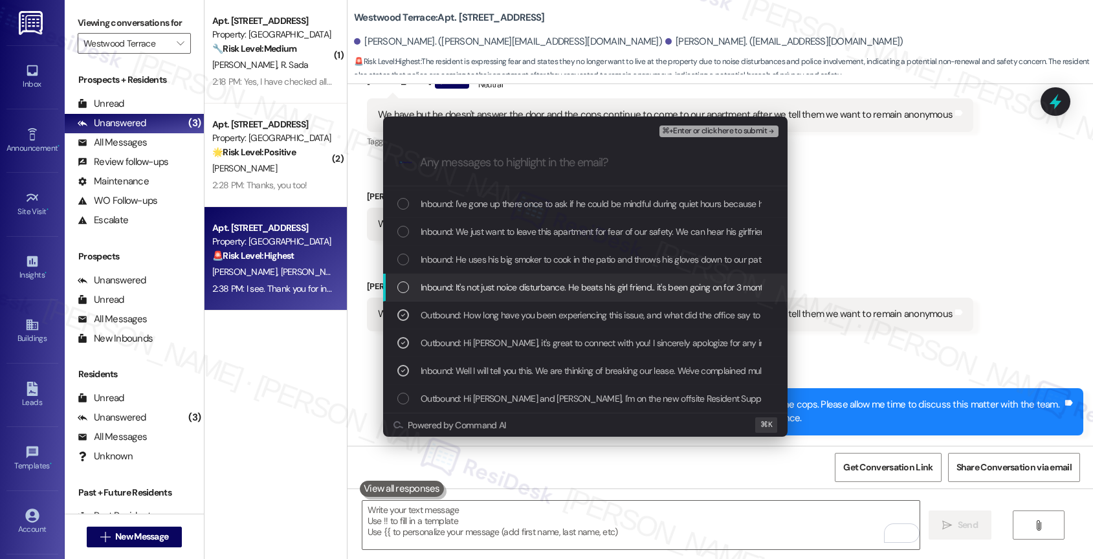
click at [518, 278] on div "Inbound: It's not just noice disturbance. He beats his girl friend.. it's been …" at bounding box center [585, 288] width 404 height 28
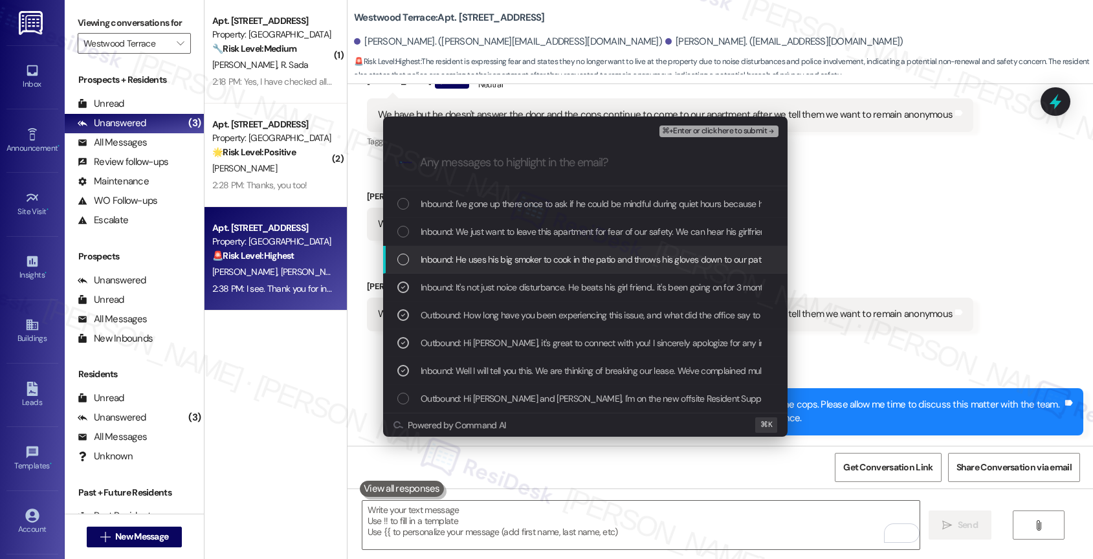
drag, startPoint x: 520, startPoint y: 259, endPoint x: 521, endPoint y: 245, distance: 14.3
click at [521, 254] on span "Inbound: He uses his big smoker to cook in the patio and throws his gloves down…" at bounding box center [595, 259] width 348 height 14
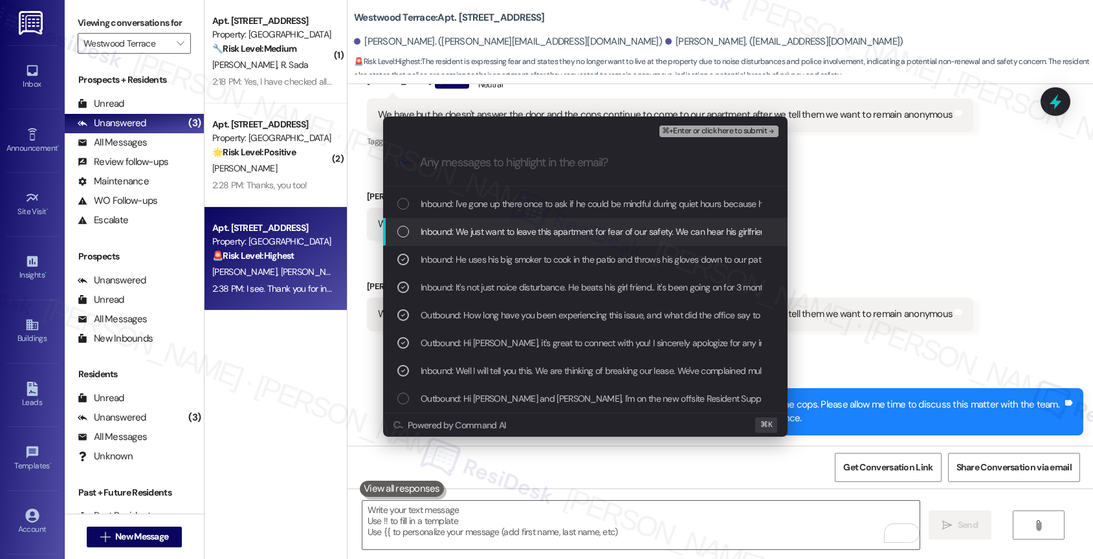
click at [519, 230] on span "Inbound: We just want to leave this apartment for fear of our safety. We can he…" at bounding box center [650, 232] width 459 height 14
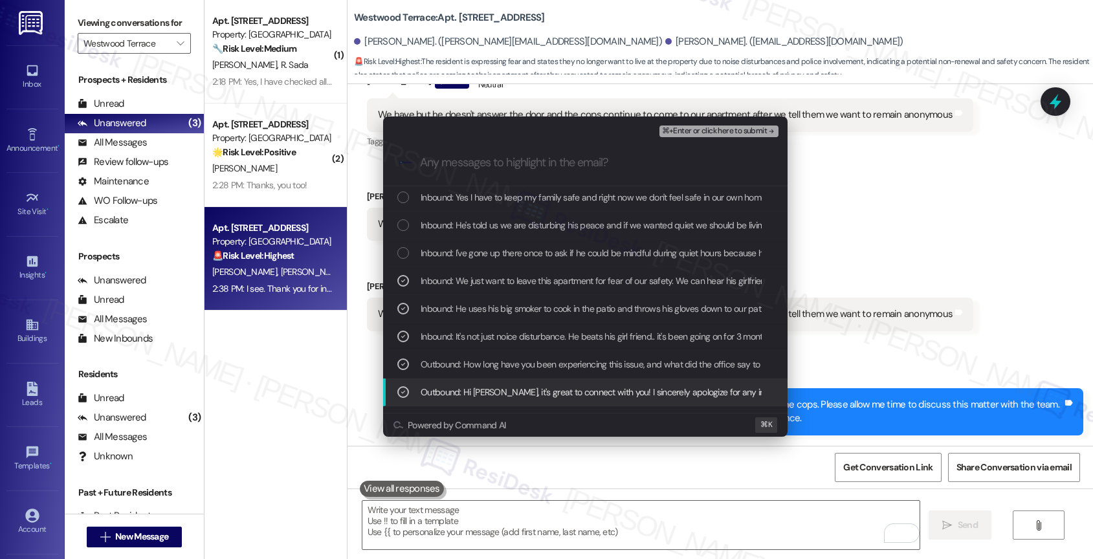
scroll to position [174, 0]
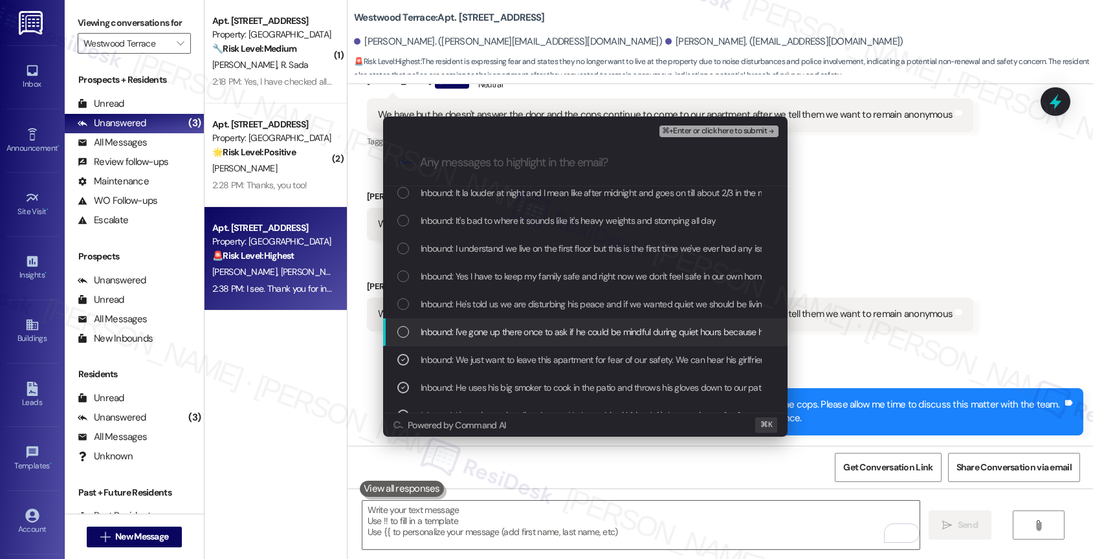
click at [552, 331] on span "Inbound: I've gone up there once to ask if he could be mindful during quiet hou…" at bounding box center [628, 332] width 415 height 14
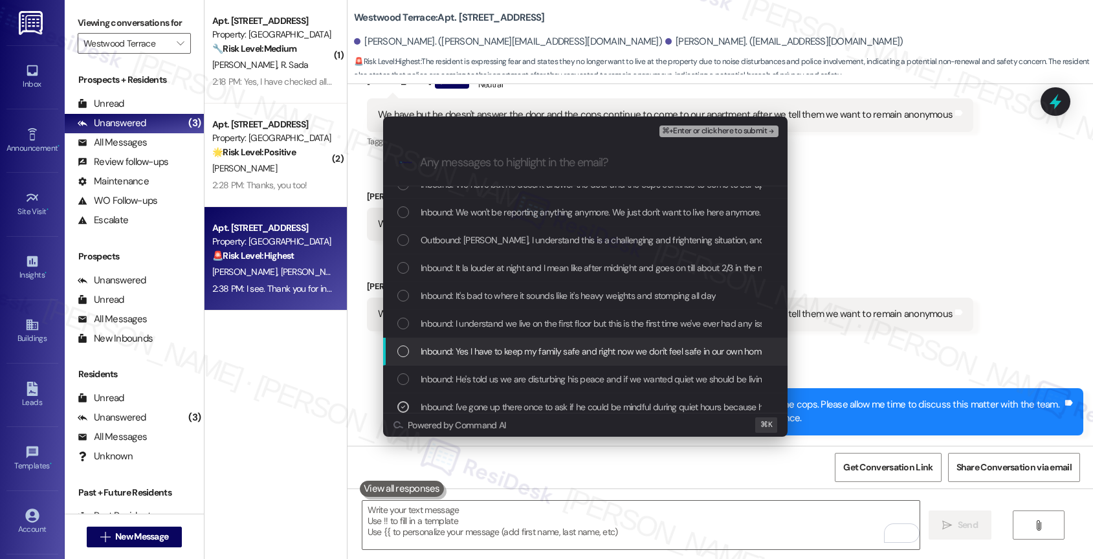
scroll to position [96, 0]
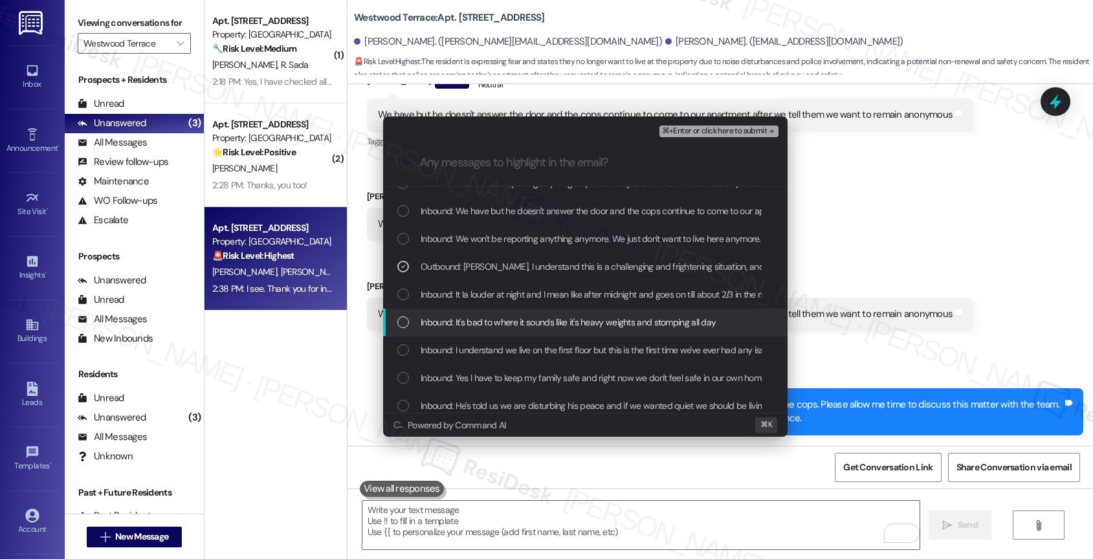
scroll to position [47, 0]
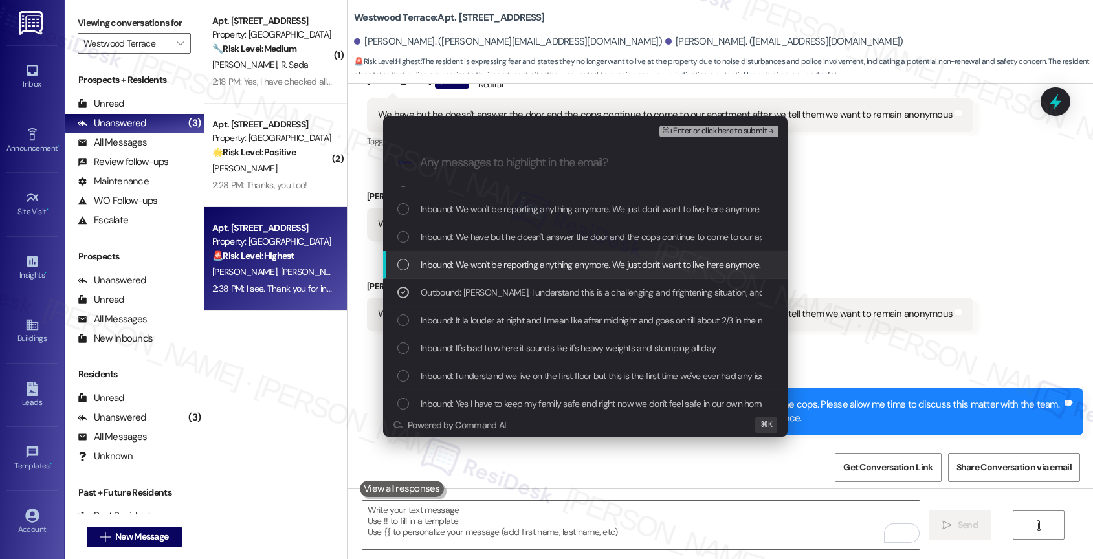
click at [565, 261] on span "Inbound: We won't be reporting anything anymore. We just don't want to live her…" at bounding box center [591, 265] width 340 height 14
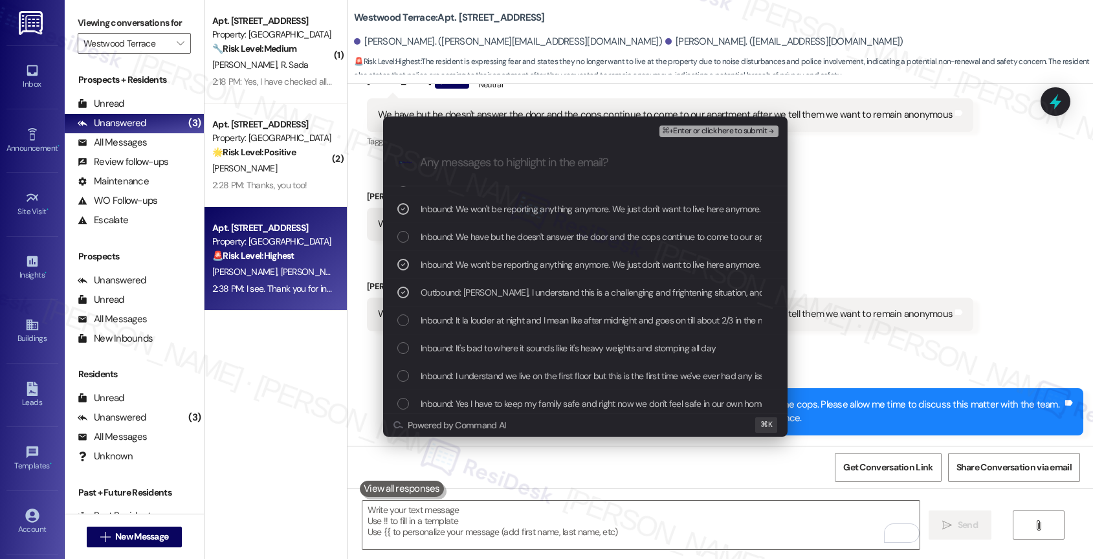
click at [558, 230] on span "Inbound: We have but he doesn't answer the door and the cops continue to come t…" at bounding box center [701, 237] width 560 height 14
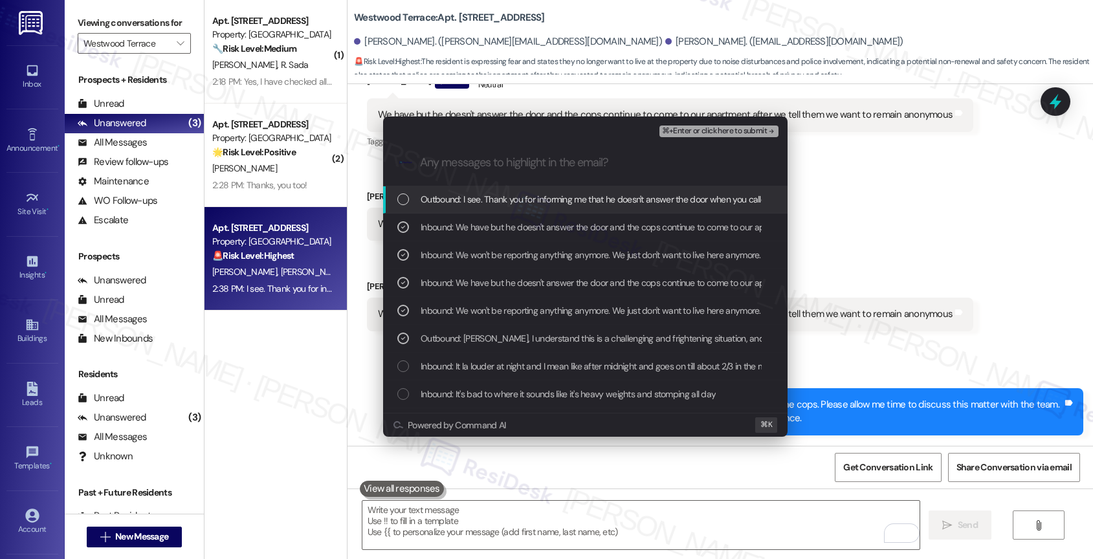
scroll to position [0, 0]
click at [525, 201] on span "Outbound: I see. Thank you for informing me that he doesn't answer the door whe…" at bounding box center [889, 200] width 936 height 14
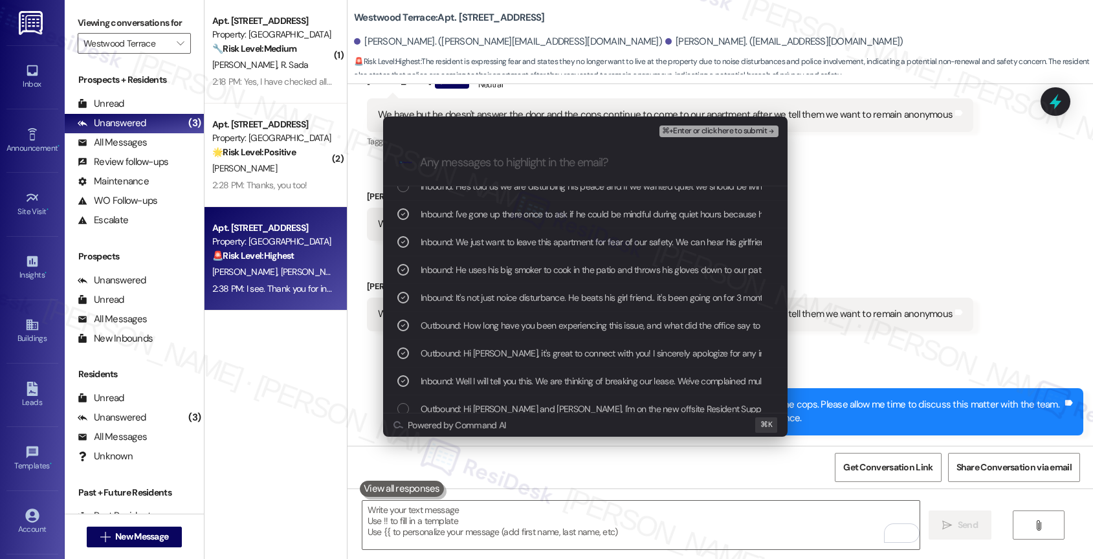
scroll to position [302, 0]
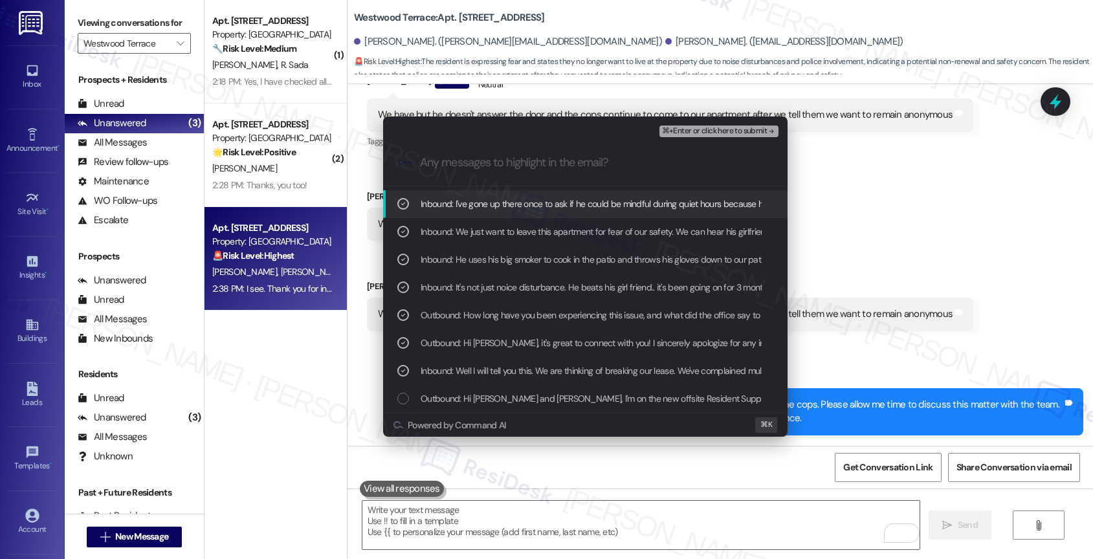
click at [734, 132] on span "⌘+Enter or click here to submit" at bounding box center [714, 131] width 105 height 9
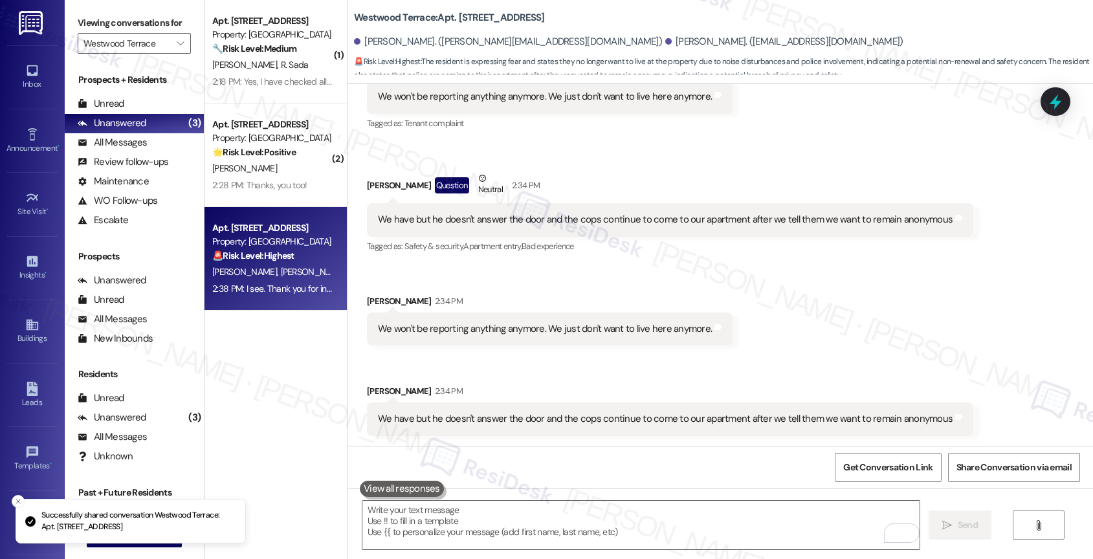
scroll to position [1908, 0]
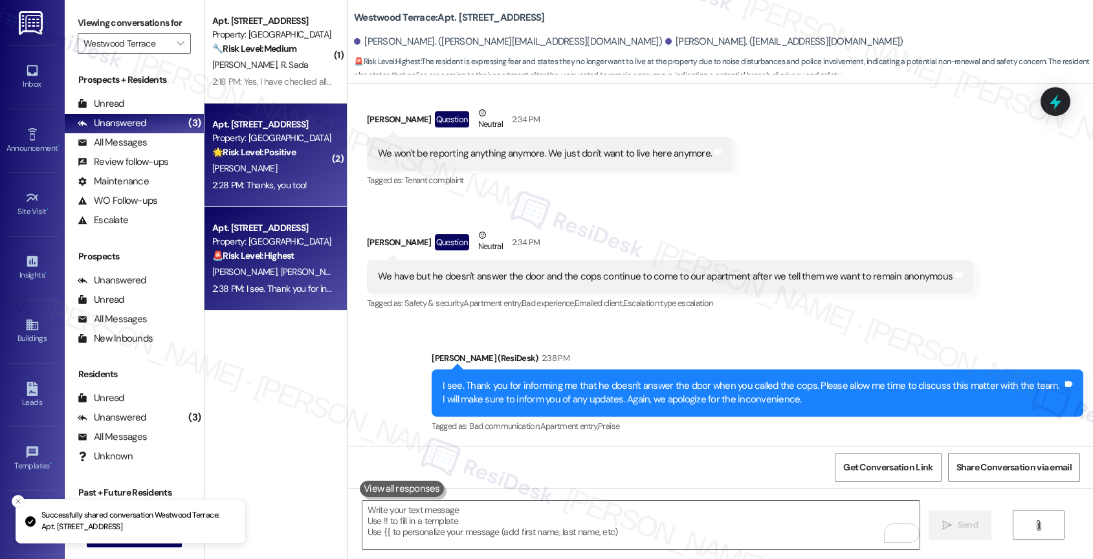
click at [267, 148] on strong "🌟 Risk Level: Positive" at bounding box center [253, 152] width 83 height 12
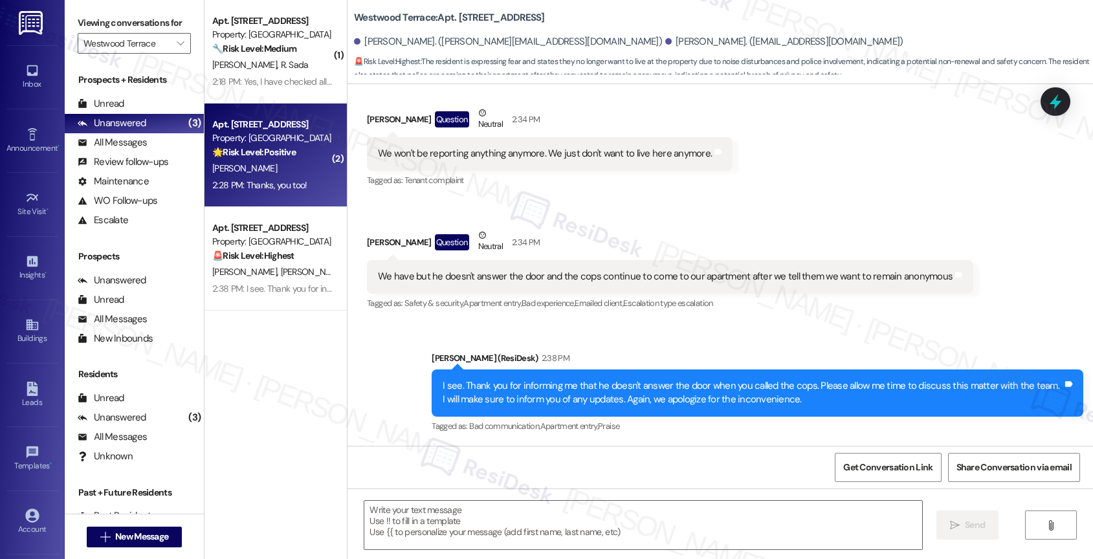
type textarea "Fetching suggested responses. Please feel free to read through the conversation…"
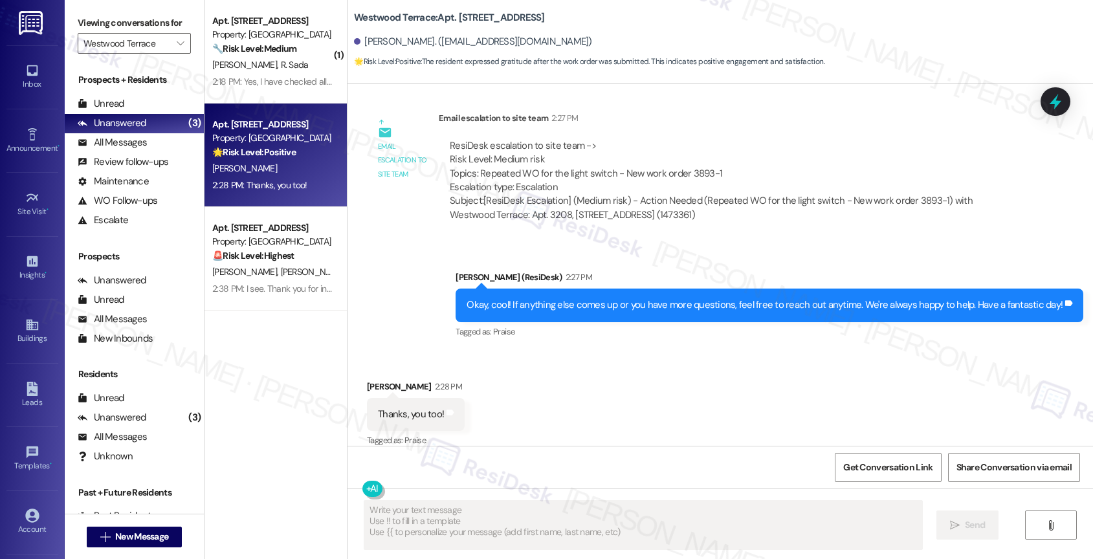
scroll to position [1250, 0]
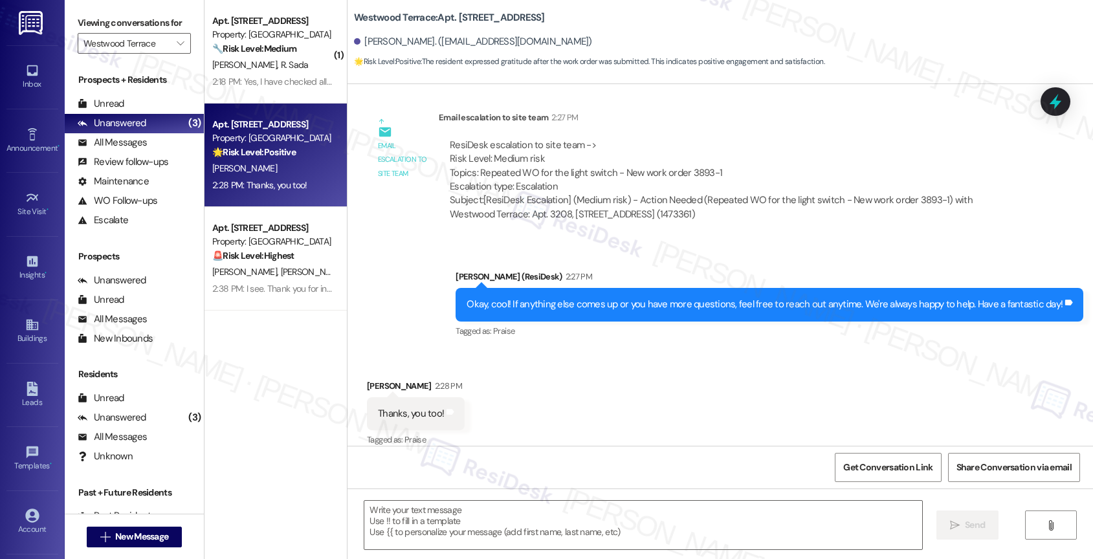
click at [564, 377] on div "Received via SMS Forest Stewart 2:28 PM Thanks, you too! Tags and notes Tagged …" at bounding box center [719, 404] width 745 height 109
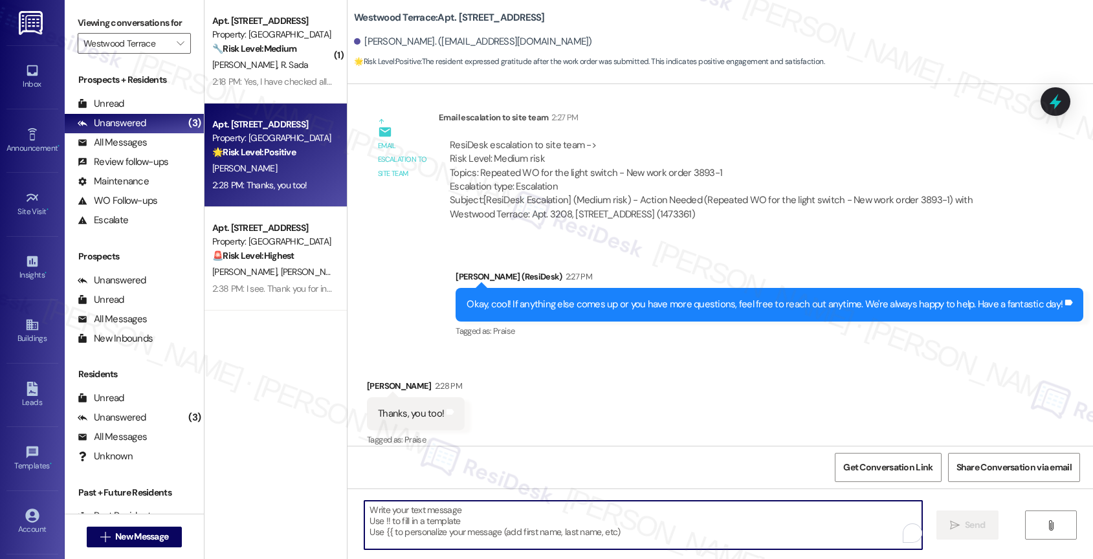
click at [434, 525] on textarea "To enrich screen reader interactions, please activate Accessibility in Grammarl…" at bounding box center [643, 525] width 558 height 49
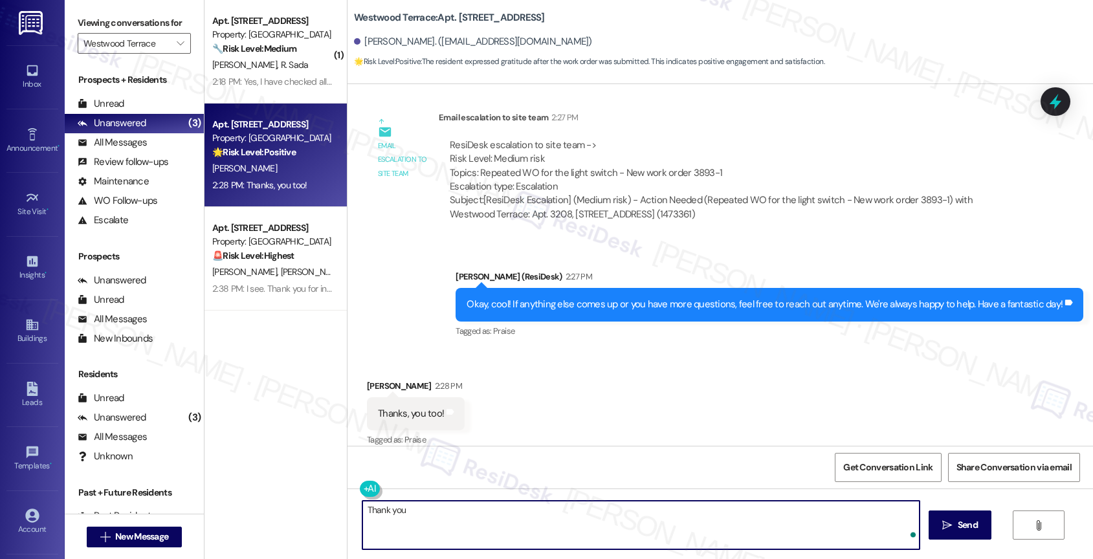
type textarea "Thank you!"
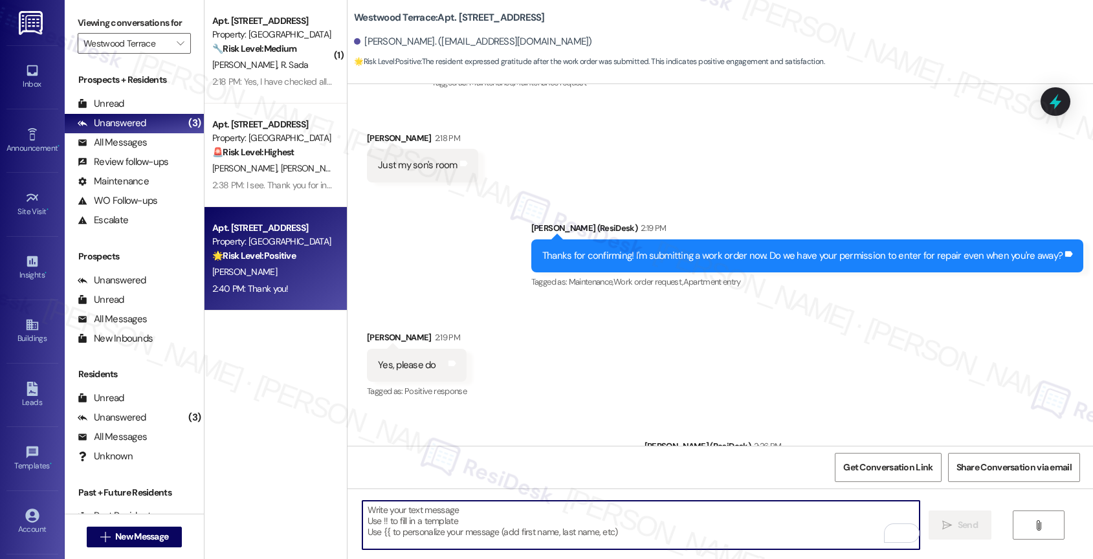
scroll to position [1340, 0]
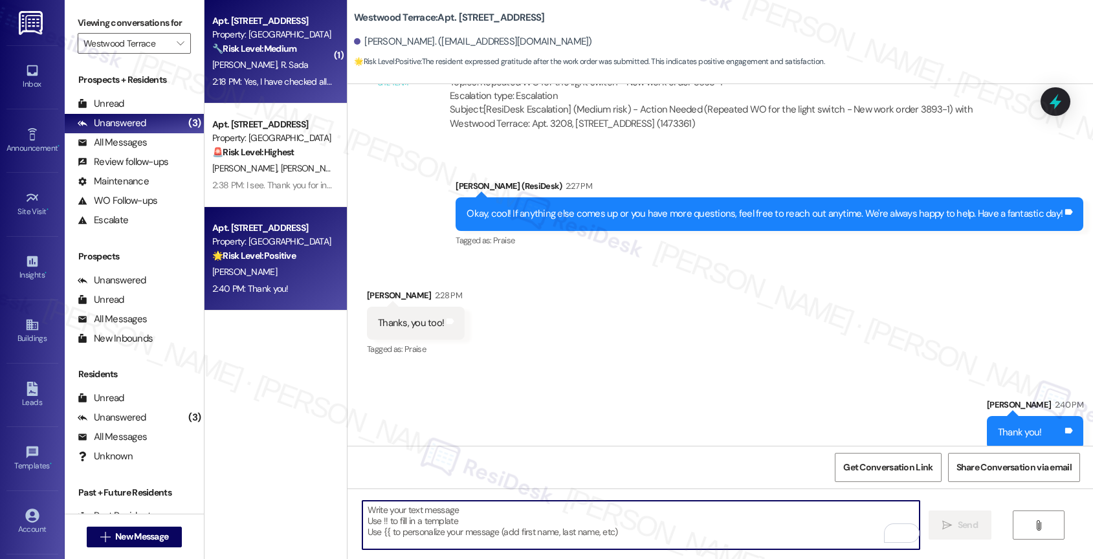
click at [286, 65] on span "R. Sada" at bounding box center [295, 65] width 28 height 12
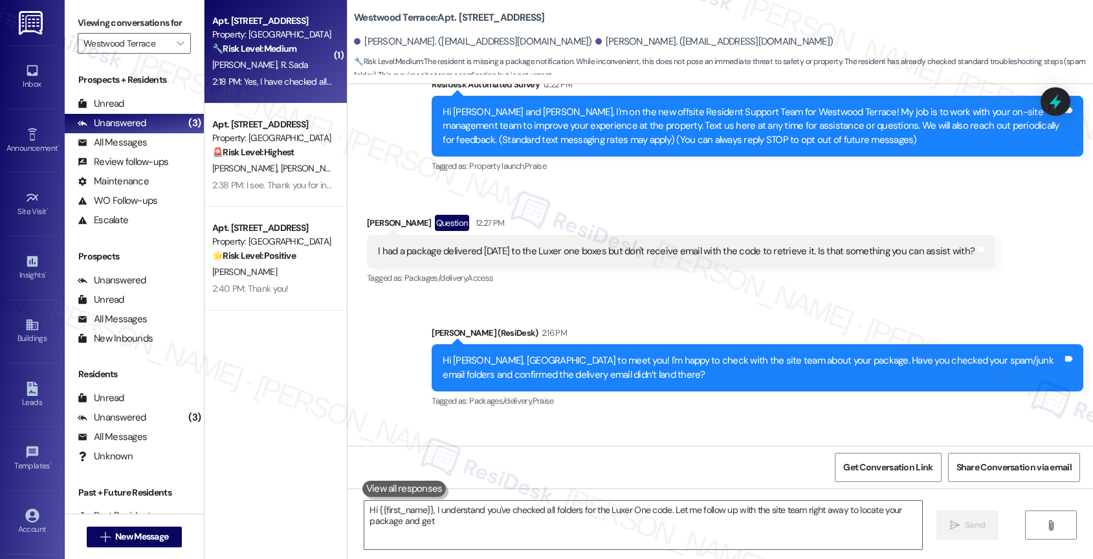
scroll to position [206, 0]
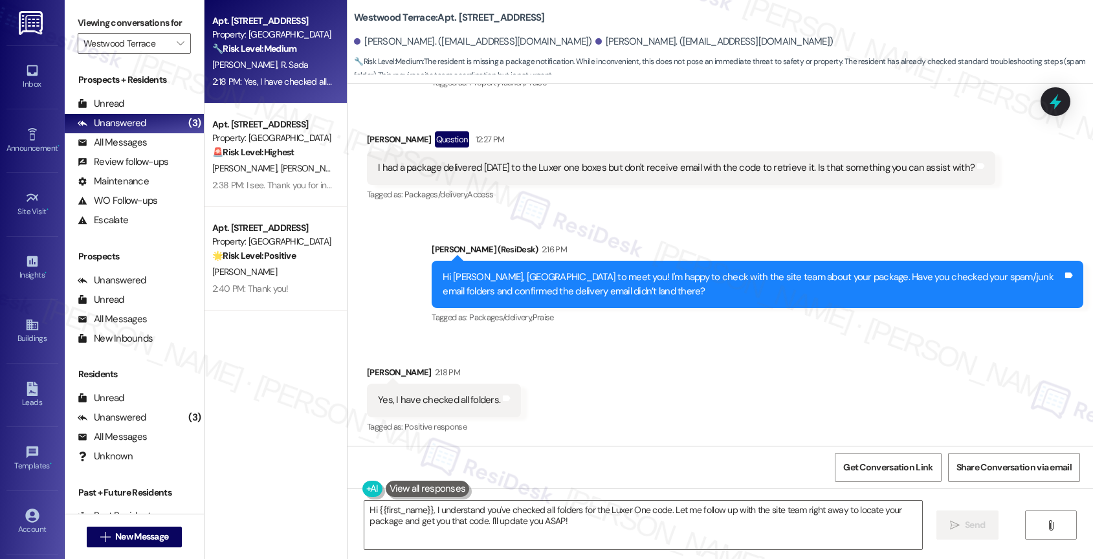
click at [592, 381] on div "Received via SMS Raymundo Sada 2:18 PM Yes, I have checked all folders. Tags an…" at bounding box center [719, 390] width 745 height 109
click at [503, 519] on textarea "Hi {{first_name}}, I understand you've checked all folders for the Luxer One co…" at bounding box center [643, 525] width 558 height 49
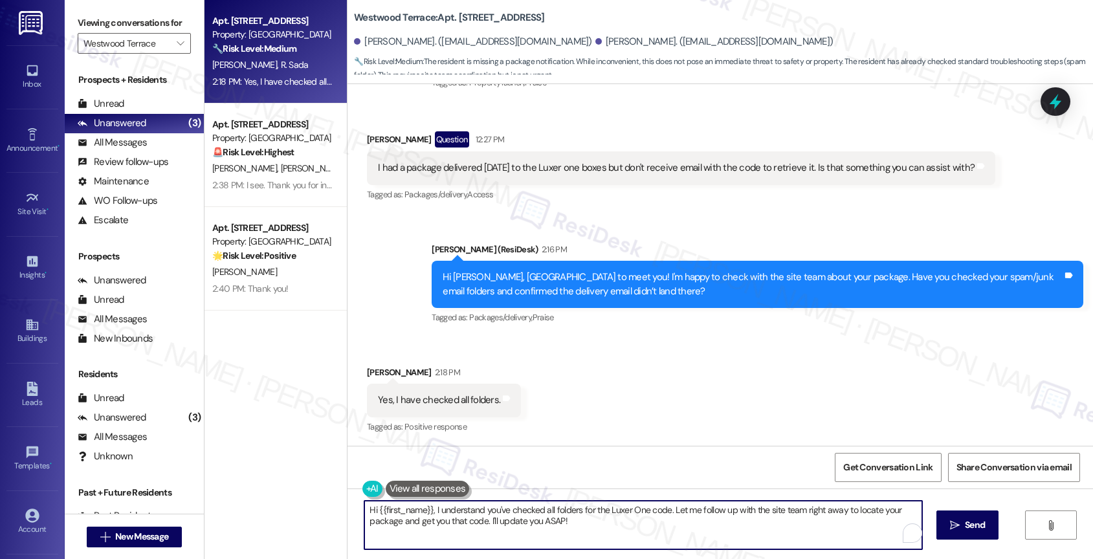
click at [503, 519] on textarea "Hi {{first_name}}, I understand you've checked all folders for the Luxer One co…" at bounding box center [643, 525] width 558 height 49
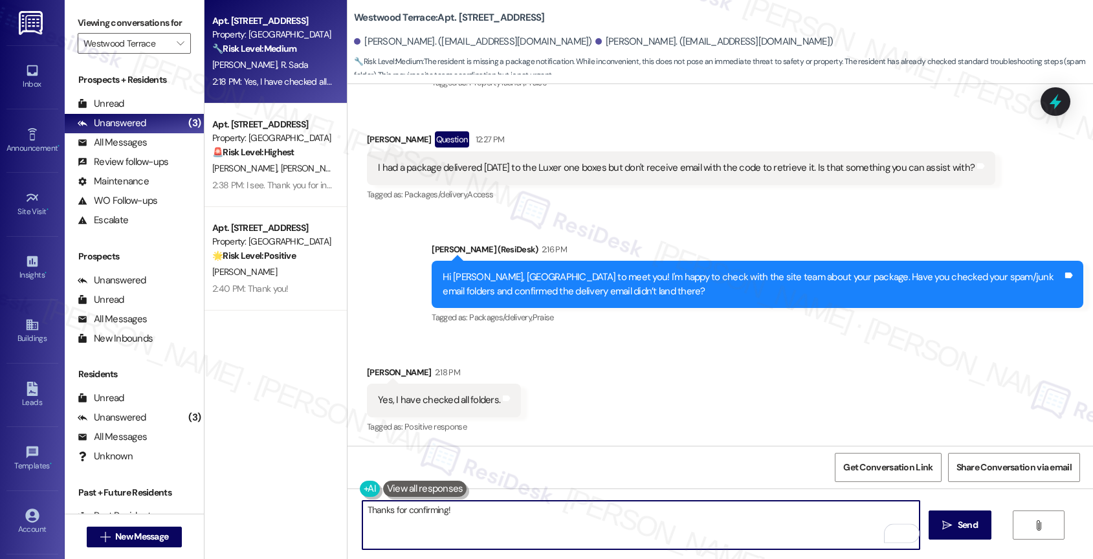
click at [502, 522] on textarea "Thanks for confirming!" at bounding box center [641, 525] width 558 height 49
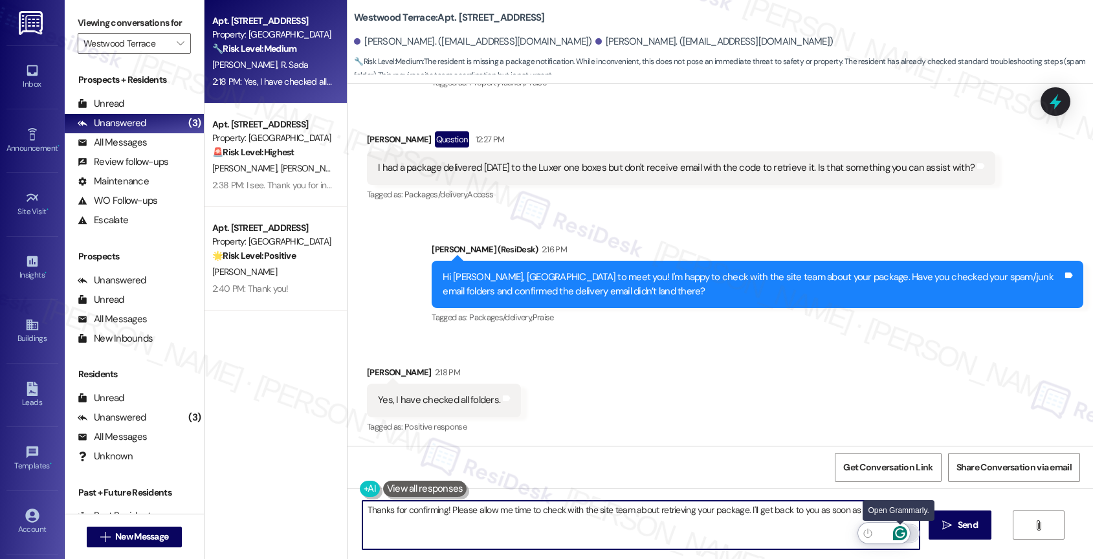
type textarea "Thanks for confirming! Please allow me time to check with the site team about r…"
click at [900, 531] on icon "Open Grammarly. 0 Suggestions." at bounding box center [900, 533] width 14 height 14
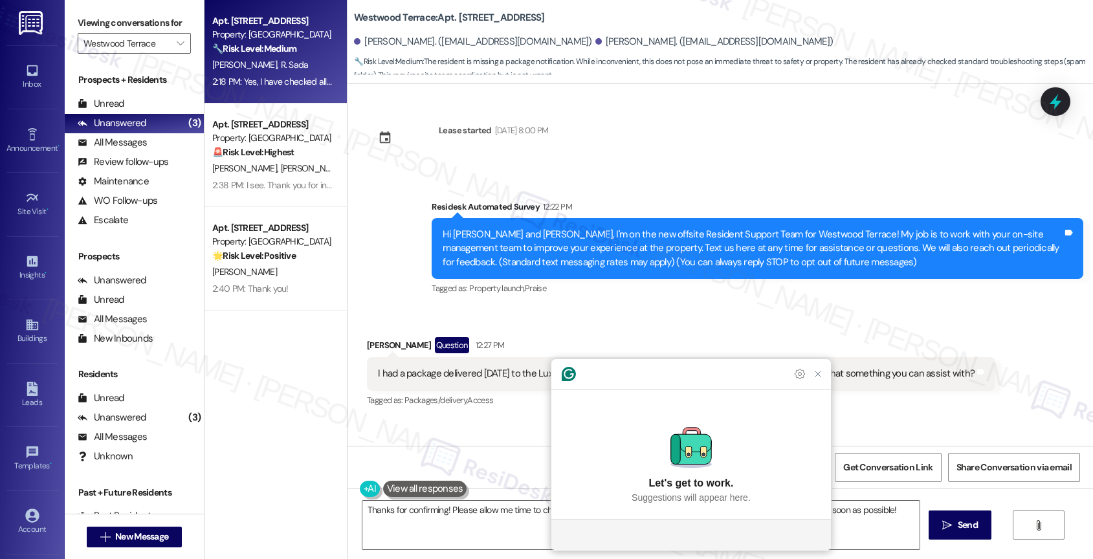
scroll to position [206, 0]
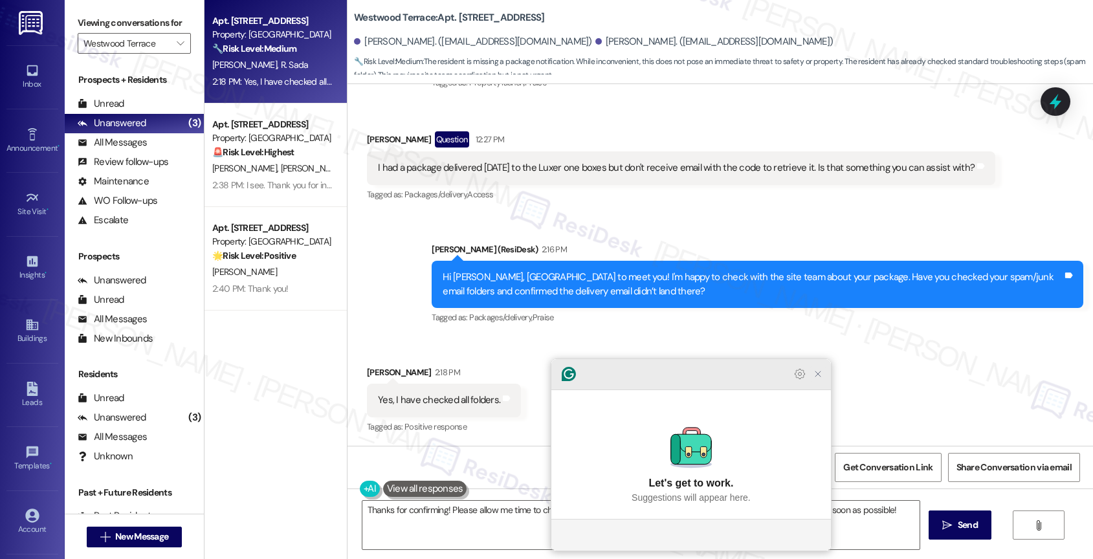
click at [819, 377] on icon "Close Grammarly Assistant" at bounding box center [817, 373] width 5 height 5
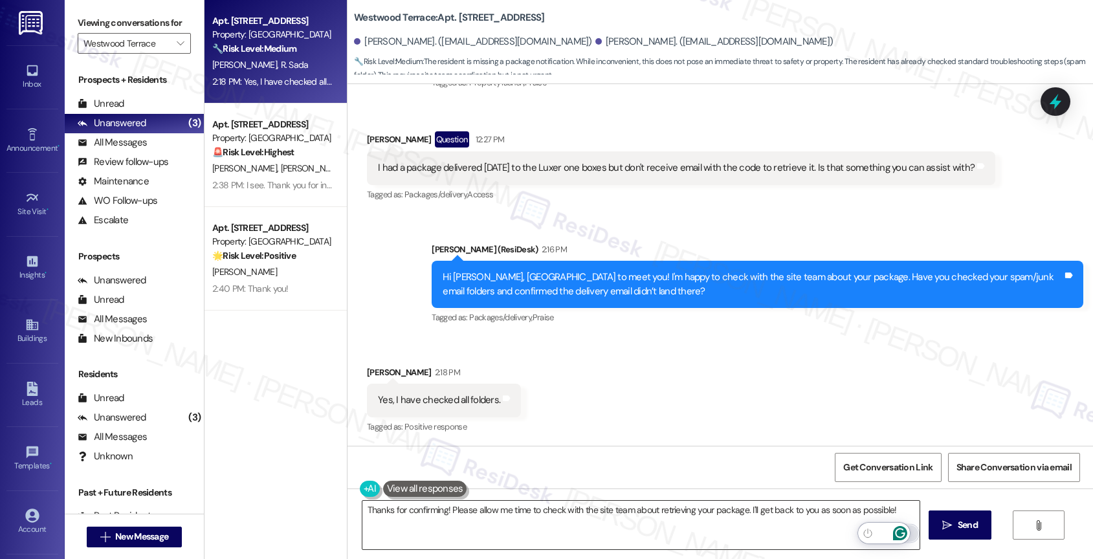
click at [904, 531] on icon "Open Grammarly. 0 Suggestions." at bounding box center [900, 533] width 14 height 14
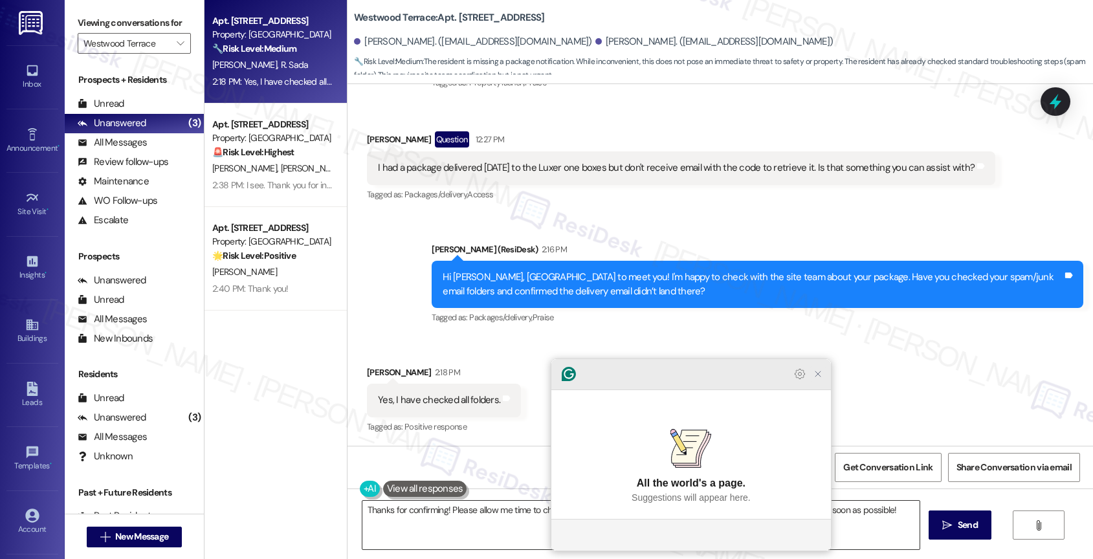
click at [822, 379] on icon "Close Grammarly Assistant" at bounding box center [818, 374] width 10 height 10
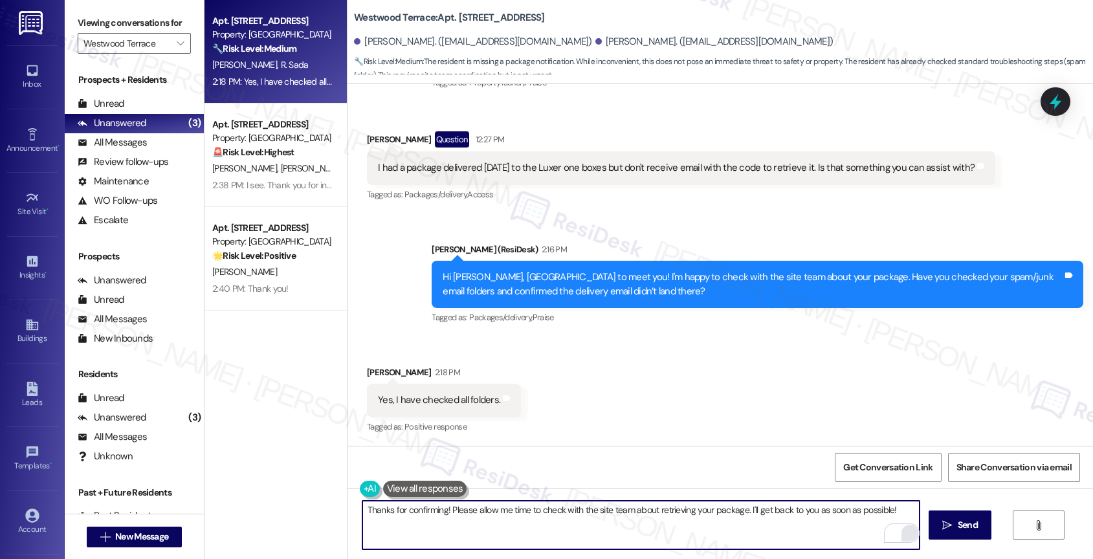
scroll to position [206, 0]
click at [961, 528] on span "Send" at bounding box center [968, 525] width 20 height 14
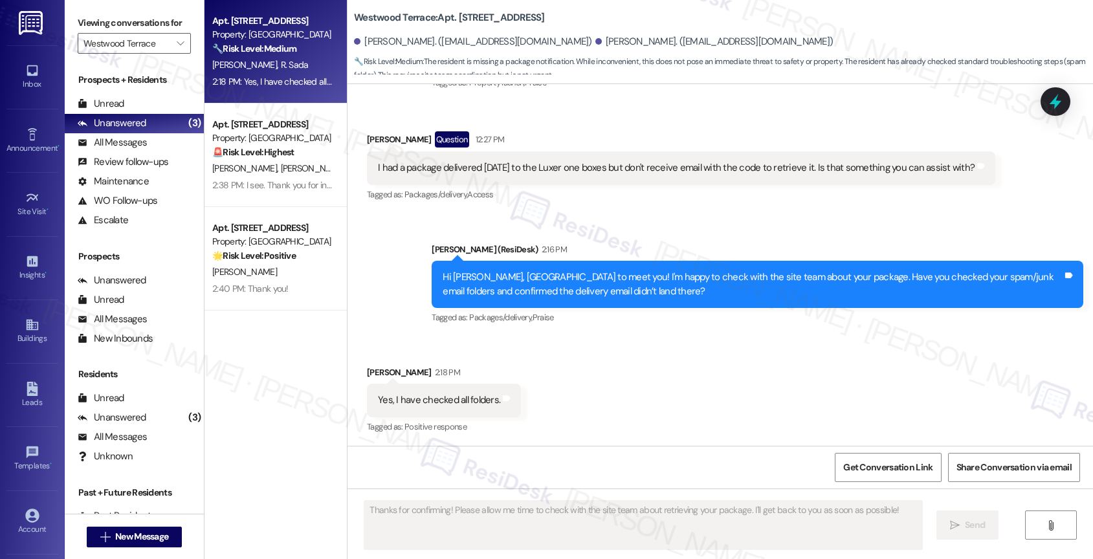
scroll to position [296, 0]
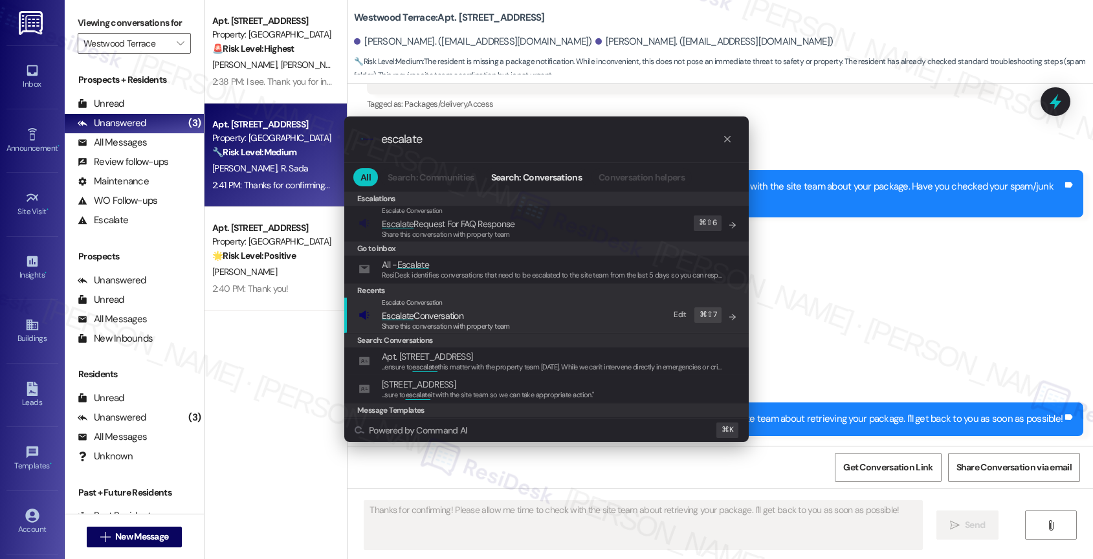
type input "escalate"
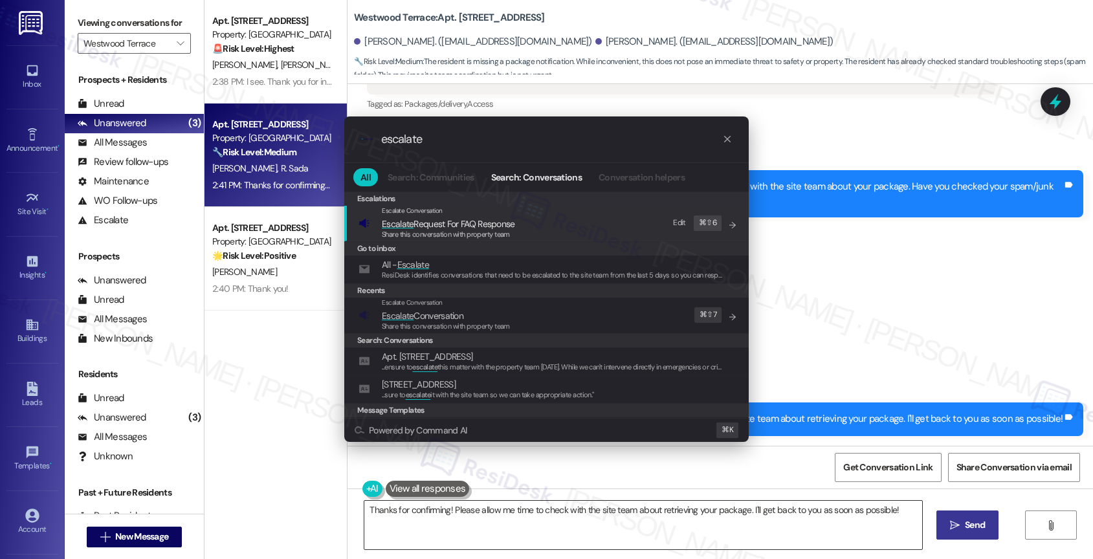
click at [464, 307] on div "Escalate Conversation" at bounding box center [446, 303] width 128 height 10
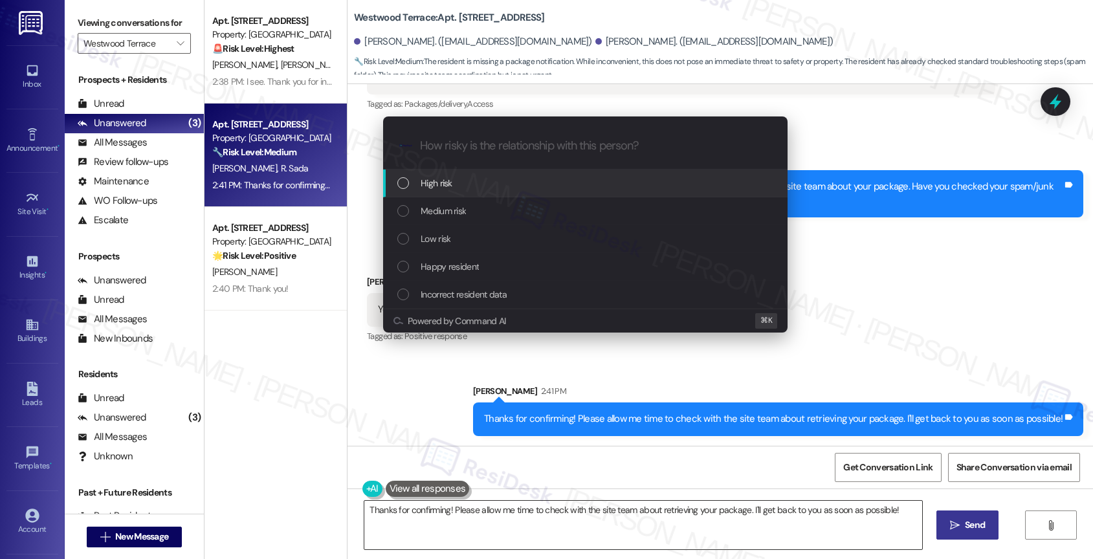
click at [459, 204] on span "Medium risk" at bounding box center [443, 211] width 45 height 14
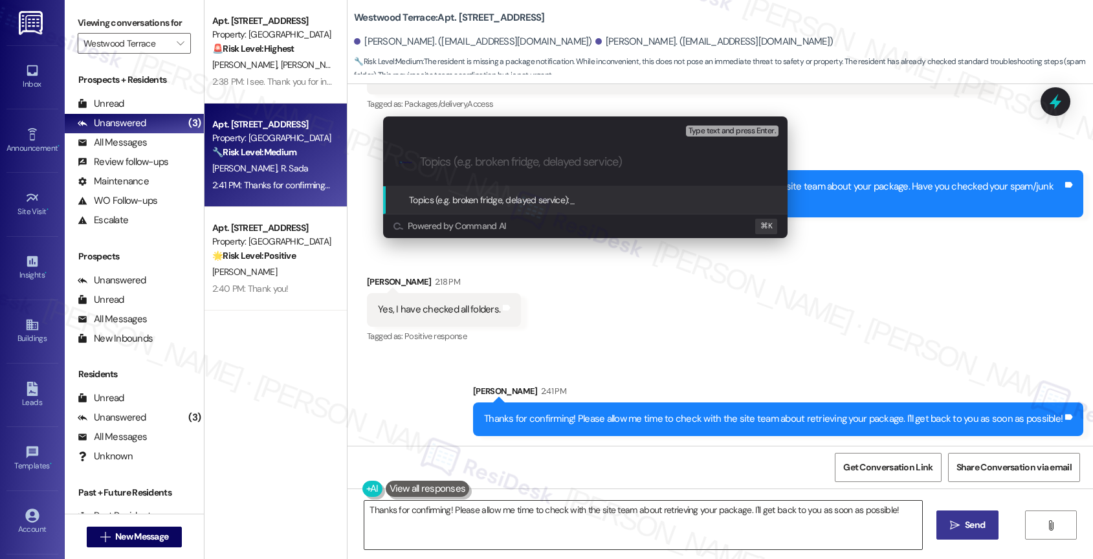
click at [459, 166] on input "Topics (e.g. broken fridge, delayed service)" at bounding box center [595, 162] width 351 height 14
type input "Package Retrieval - No locker code"
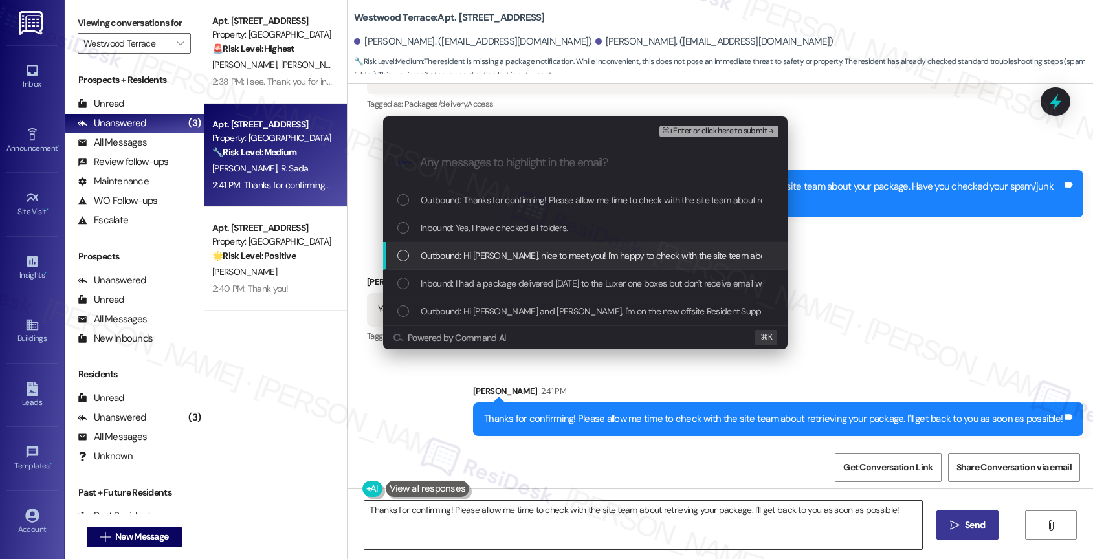
click at [511, 258] on span "Outbound: Hi [PERSON_NAME], nice to meet you! I'm happy to check with the site …" at bounding box center [812, 255] width 782 height 14
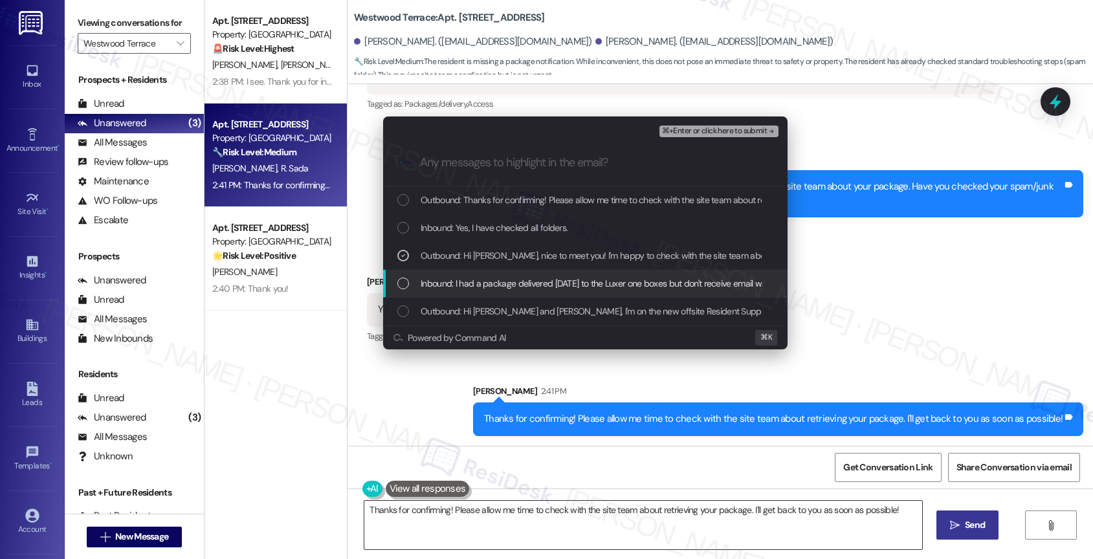
click at [498, 283] on span "Inbound: I had a package delivered yesterday to the Luxer one boxes but don't r…" at bounding box center [709, 283] width 577 height 14
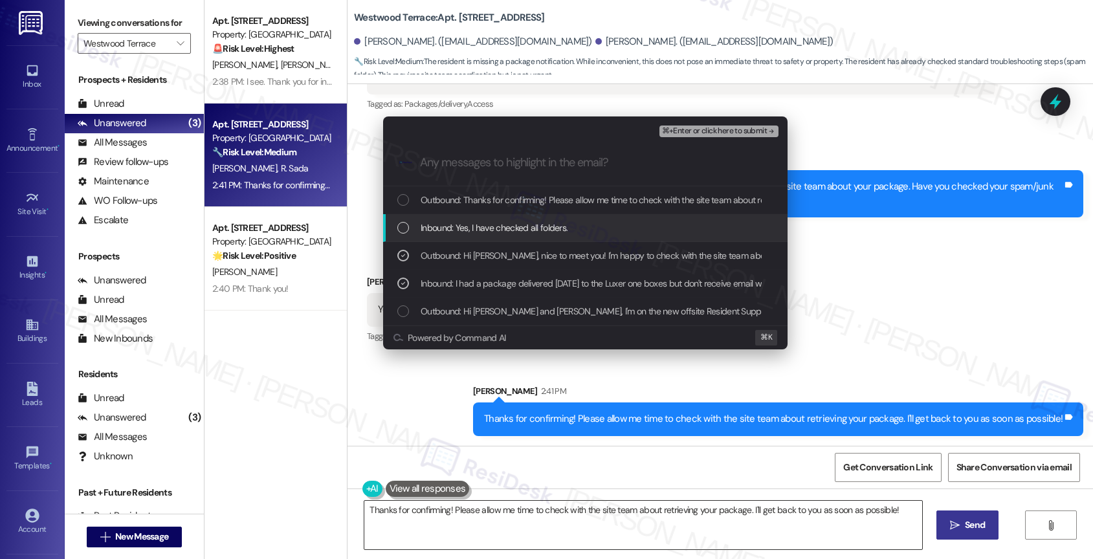
click at [512, 231] on span "Inbound: Yes, I have checked all folders." at bounding box center [494, 228] width 147 height 14
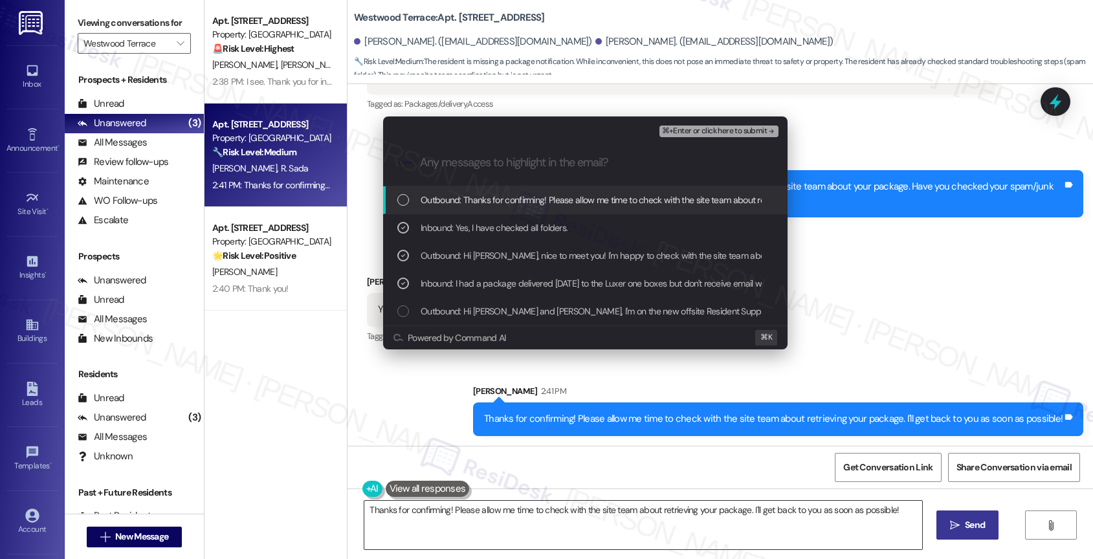
click at [518, 206] on span "Outbound: Thanks for confirming! Please allow me time to check with the site te…" at bounding box center [707, 200] width 572 height 14
click at [594, 206] on span "Outbound: Thanks for confirming! Please allow me time to check with the site te…" at bounding box center [707, 200] width 572 height 14
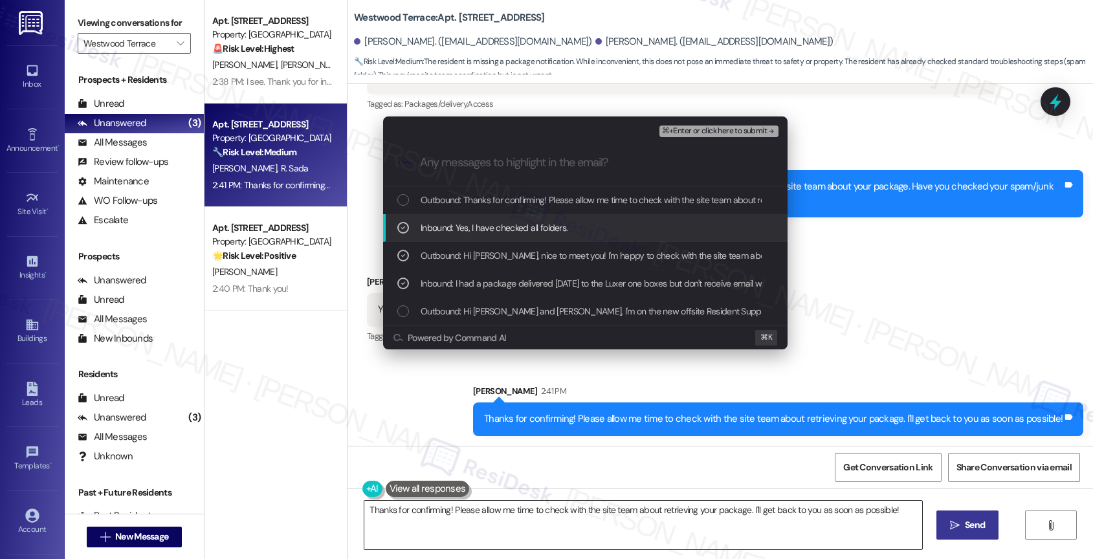
click at [524, 236] on div "Inbound: Yes, I have checked all folders." at bounding box center [585, 228] width 404 height 28
click at [524, 233] on span "Inbound: Yes, I have checked all folders." at bounding box center [494, 228] width 147 height 14
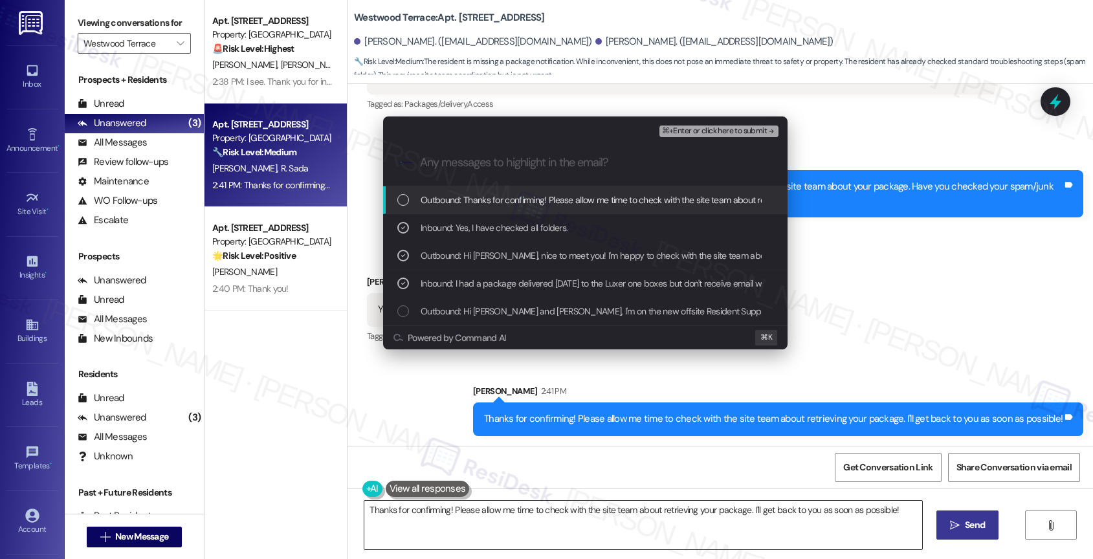
click at [753, 126] on button "⌘+Enter or click here to submit" at bounding box center [718, 132] width 119 height 12
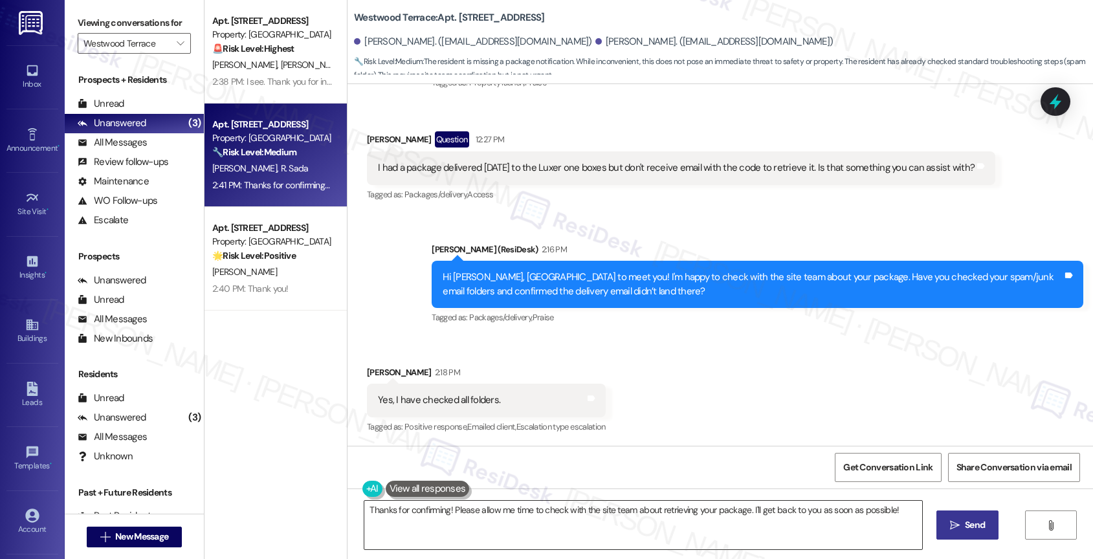
scroll to position [316, 0]
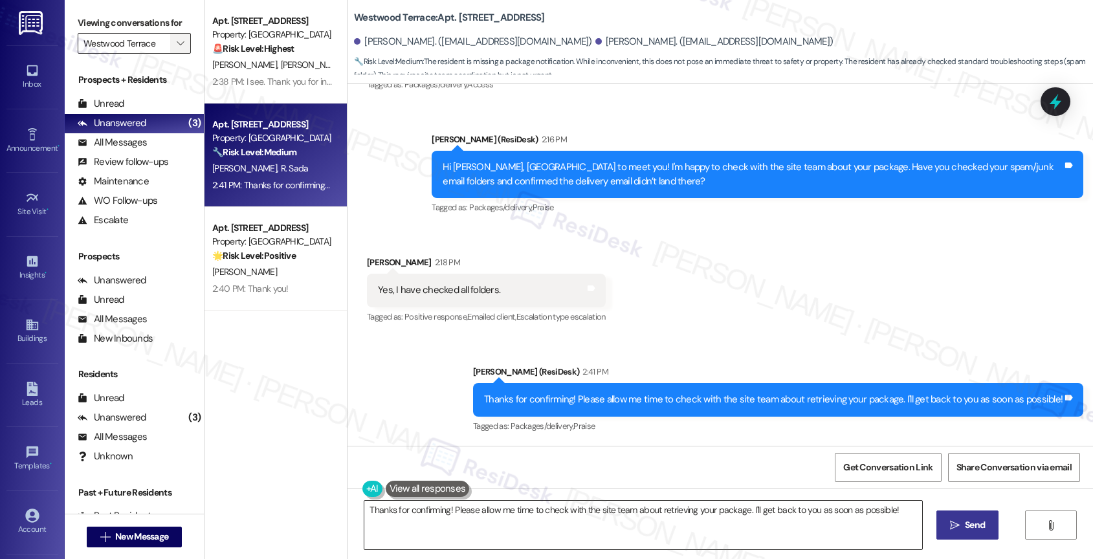
click at [177, 49] on icon "" at bounding box center [180, 43] width 7 height 10
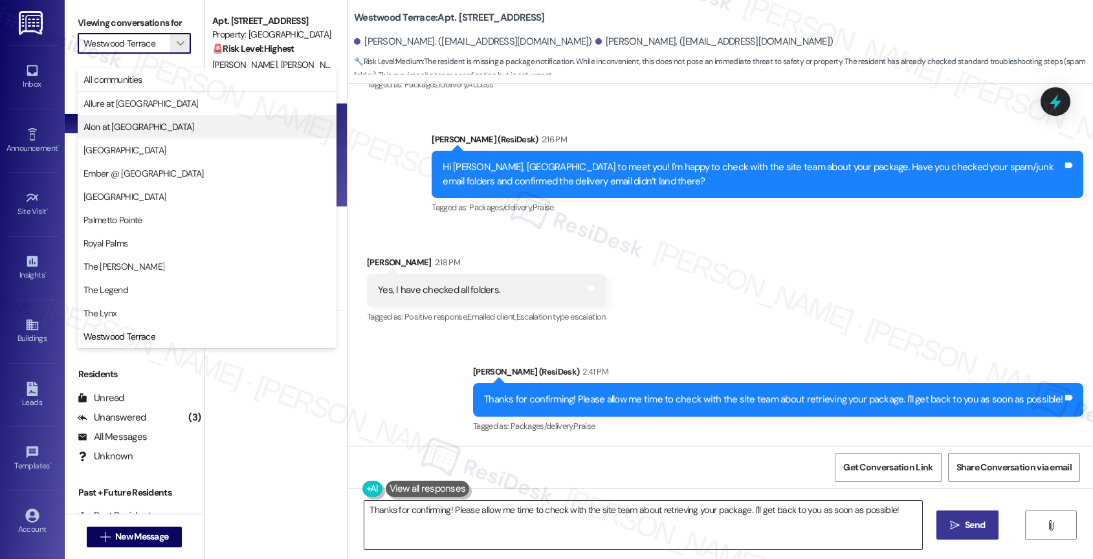
click at [125, 117] on button "Alon at [GEOGRAPHIC_DATA]" at bounding box center [207, 126] width 259 height 23
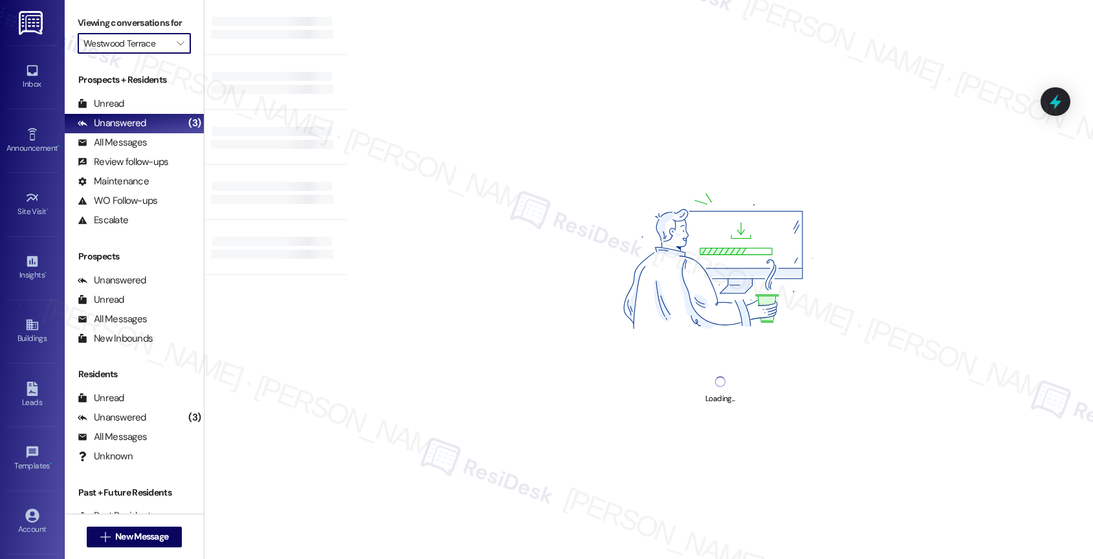
type input "Alon at [GEOGRAPHIC_DATA]"
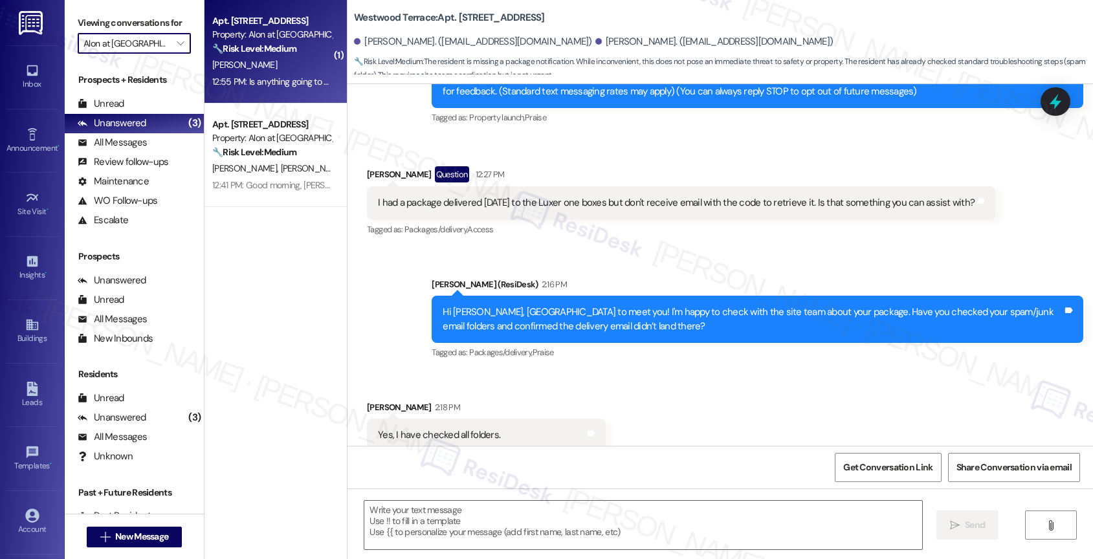
type textarea "Fetching suggested responses. Please feel free to read through the conversation…"
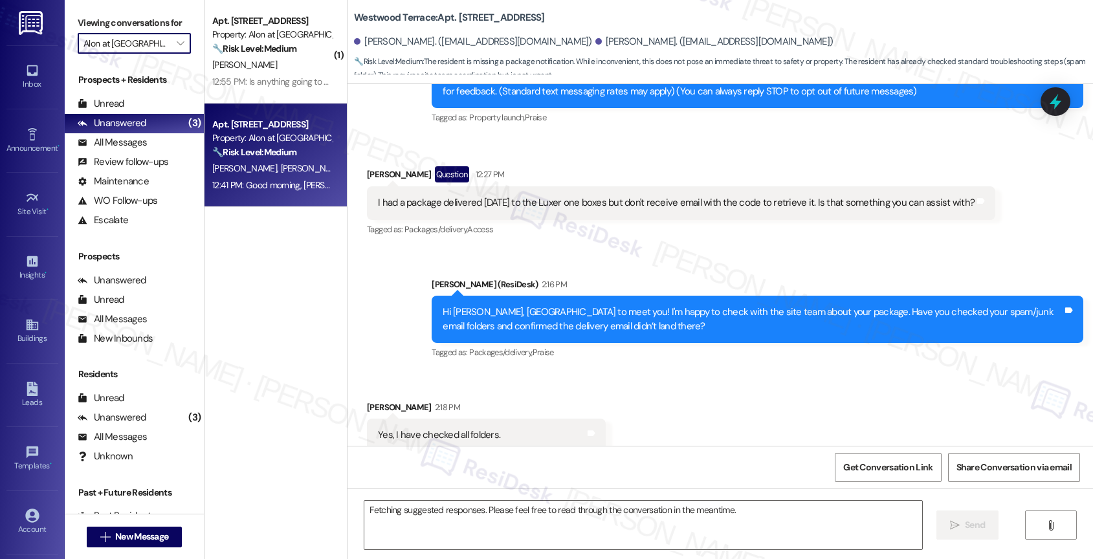
scroll to position [206, 0]
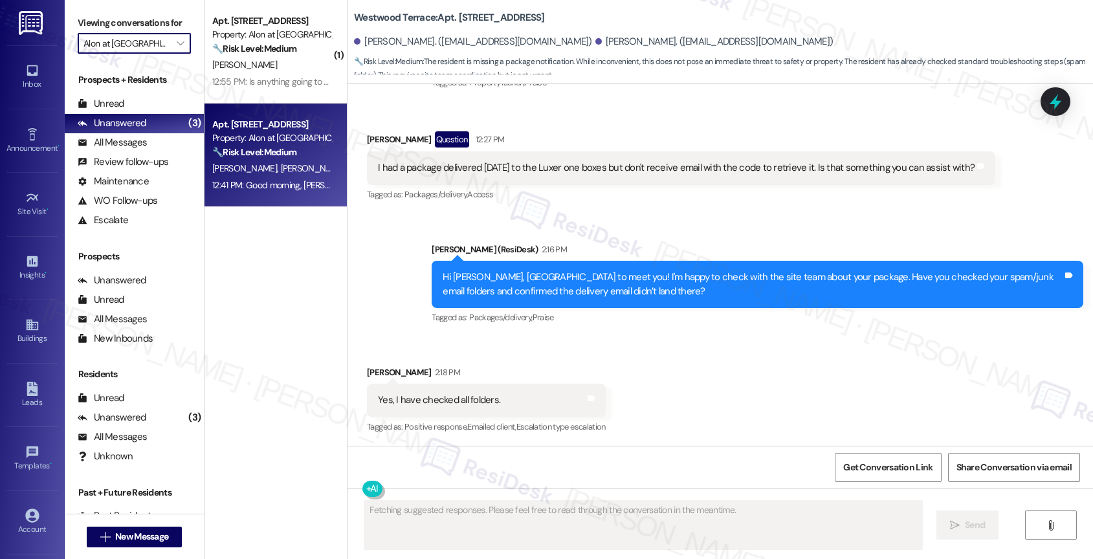
click at [265, 160] on div "Apt. 311, 1835 Lockhill Selma Rd Property: Alon at Castle Hills 🔧 Risk Level: M…" at bounding box center [272, 138] width 122 height 44
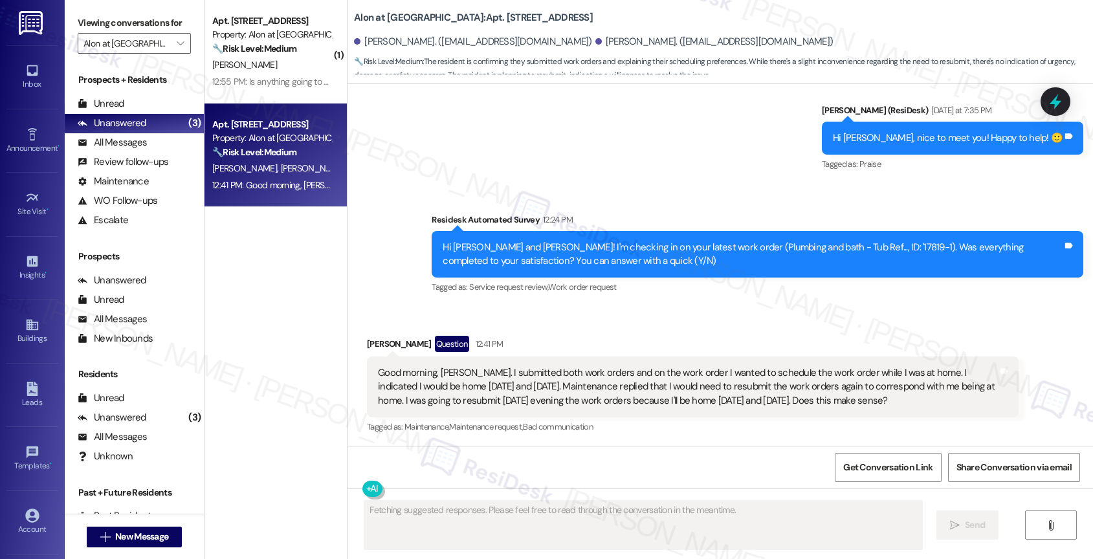
scroll to position [763, 0]
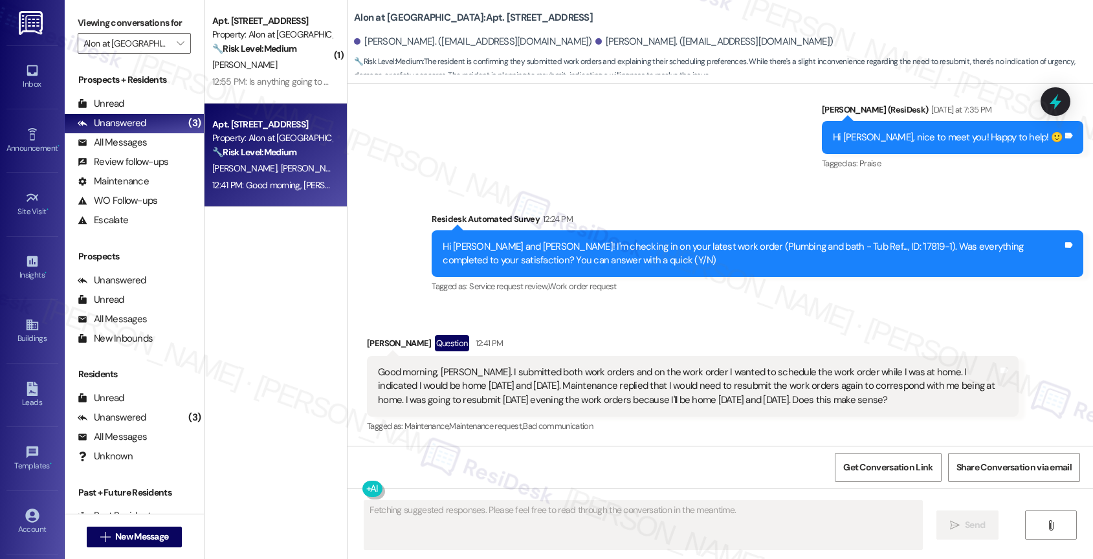
click at [592, 329] on div "Received via SMS Ramon Barboza Question 12:41 PM Good morning, Sarah. I submitt…" at bounding box center [692, 385] width 671 height 120
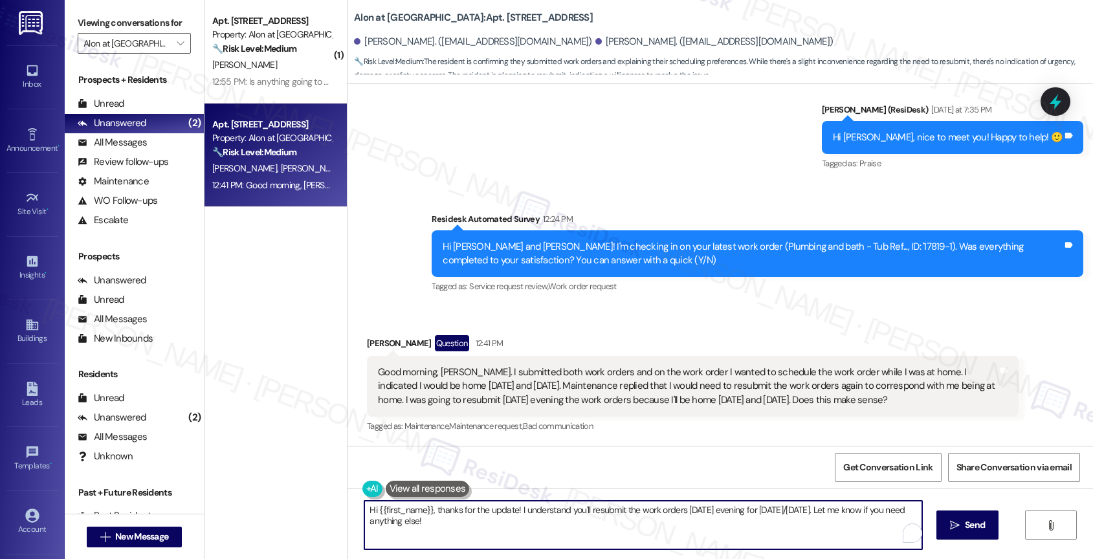
drag, startPoint x: 424, startPoint y: 509, endPoint x: 327, endPoint y: 506, distance: 97.1
click at [327, 506] on div "( 1 ) Apt. 724, 1835 Lockhill Selma Rd Property: Alon at Castle Hills 🔧 Risk Le…" at bounding box center [648, 279] width 888 height 559
click at [525, 535] on textarea "Hi Ramon, thanks for the update! I understand you'll resubmit the work orders t…" at bounding box center [641, 525] width 558 height 49
click at [722, 540] on textarea "Hi Ramon, thanks for the update! I understand you'll resubmit the work orders f…" at bounding box center [641, 525] width 558 height 49
drag, startPoint x: 796, startPoint y: 509, endPoint x: 804, endPoint y: 525, distance: 17.9
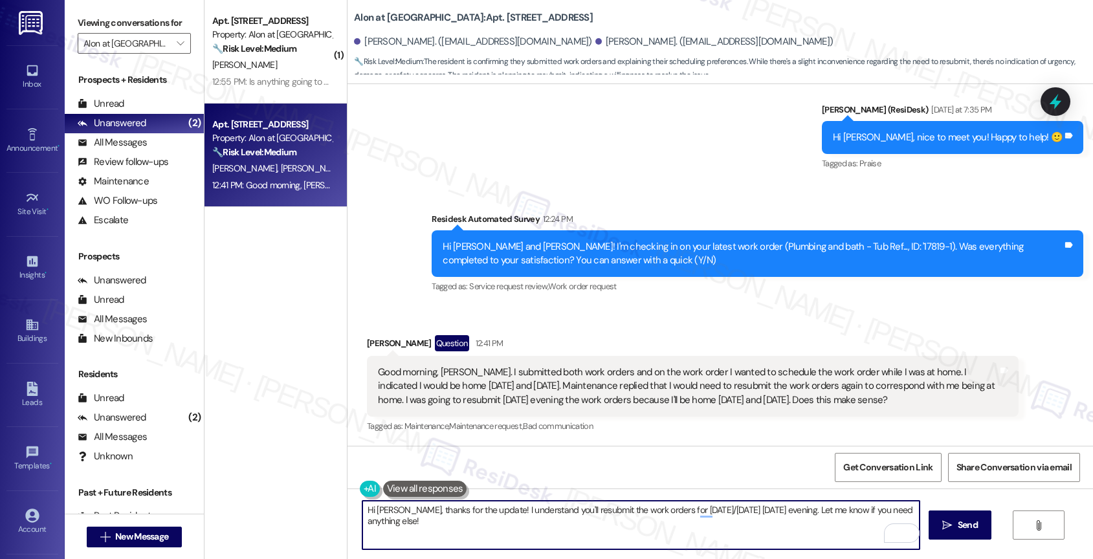
click at [804, 525] on textarea "Hi Ramon, thanks for the update! I understand you'll resubmit the work orders f…" at bounding box center [641, 525] width 558 height 49
drag, startPoint x: 794, startPoint y: 508, endPoint x: 910, endPoint y: 512, distance: 116.5
click at [910, 512] on textarea "Hi Ramon, thanks for the update! I understand you'll resubmit the work orders f…" at bounding box center [641, 525] width 558 height 49
type textarea "Hi Ramon, thanks for the update! I understand you'll resubmit the work orders f…"
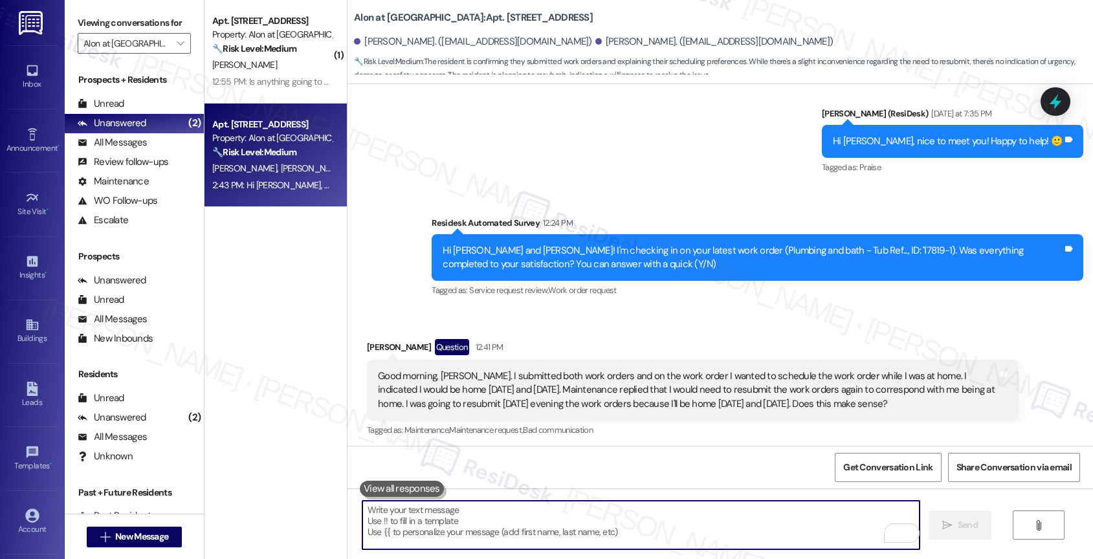
scroll to position [854, 0]
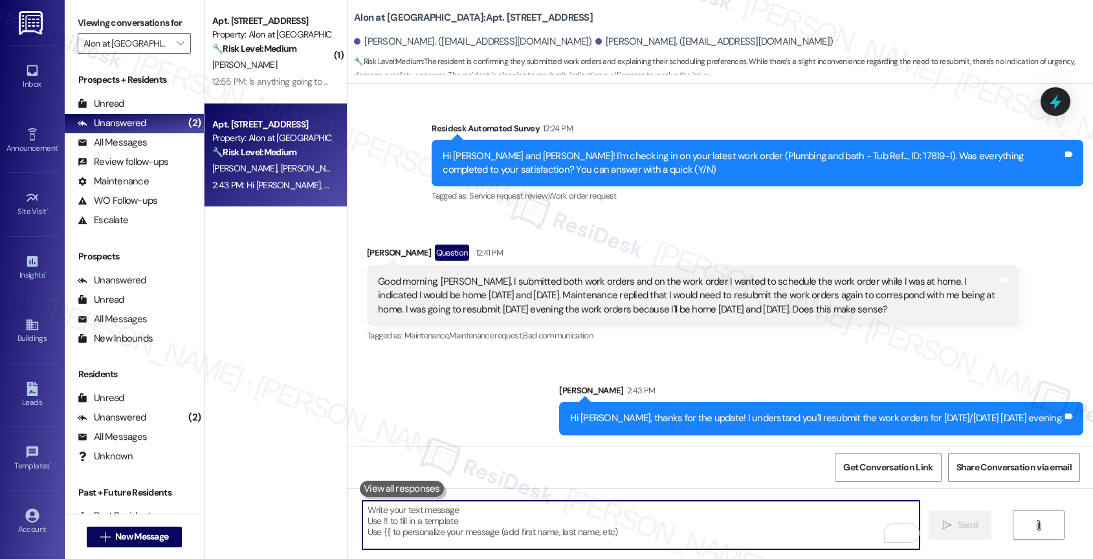
click at [488, 529] on textarea "To enrich screen reader interactions, please activate Accessibility in Grammarl…" at bounding box center [641, 525] width 558 height 49
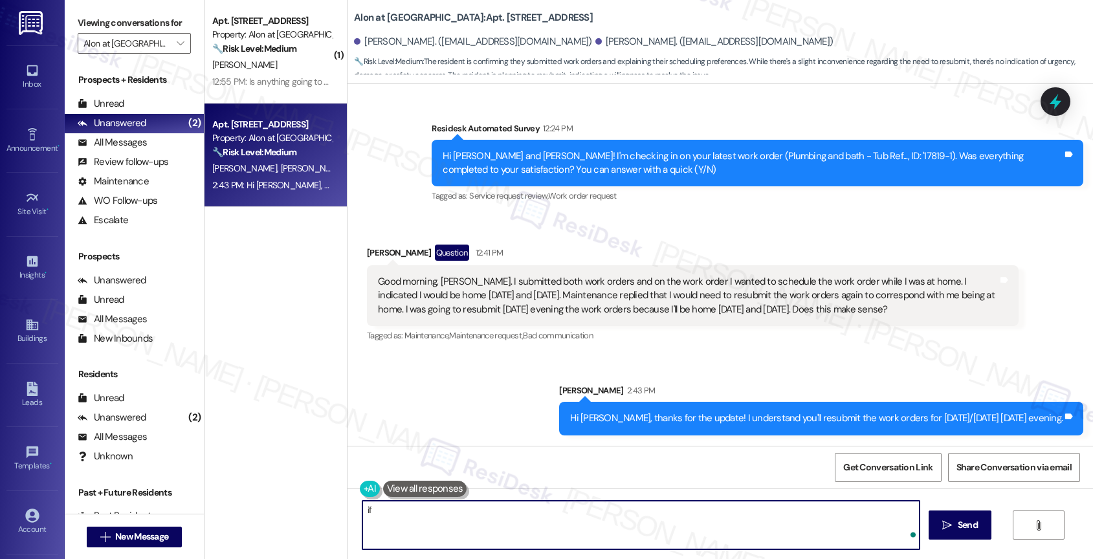
type textarea "i"
type textarea "If there's anything else you need help with, please let me know!"
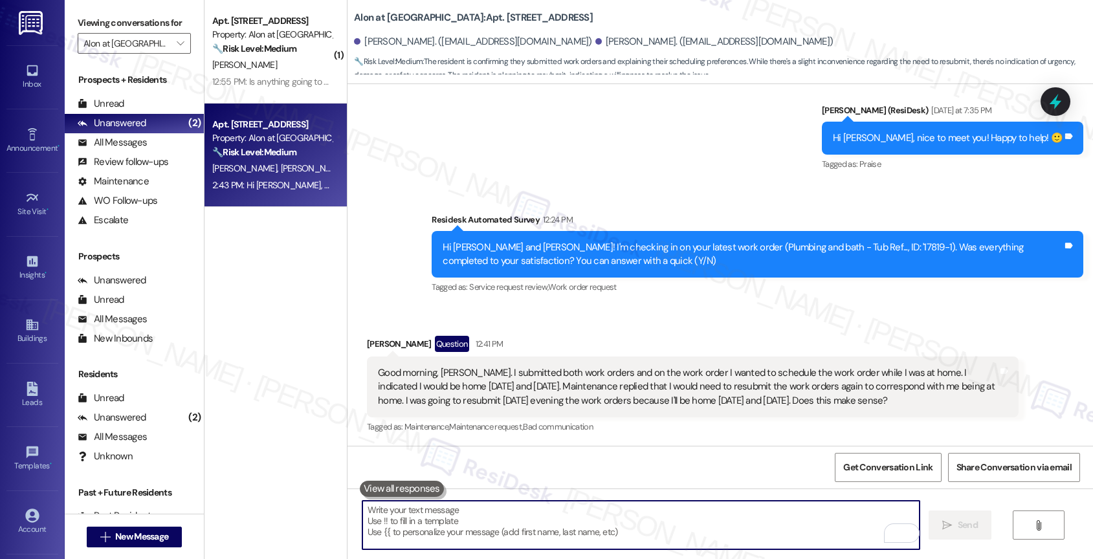
scroll to position [943, 0]
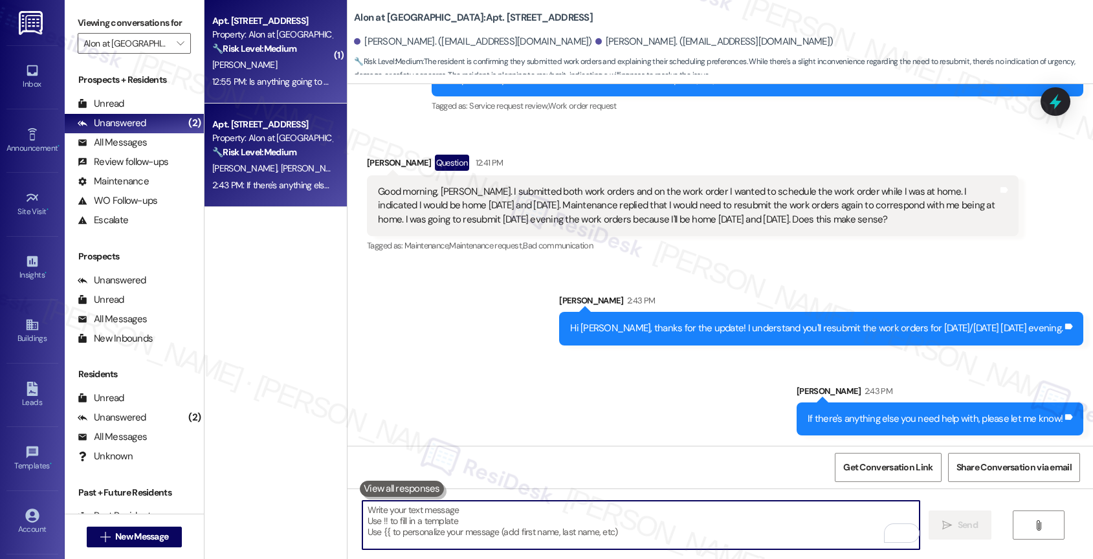
click at [272, 71] on div "M. Barber" at bounding box center [272, 65] width 122 height 16
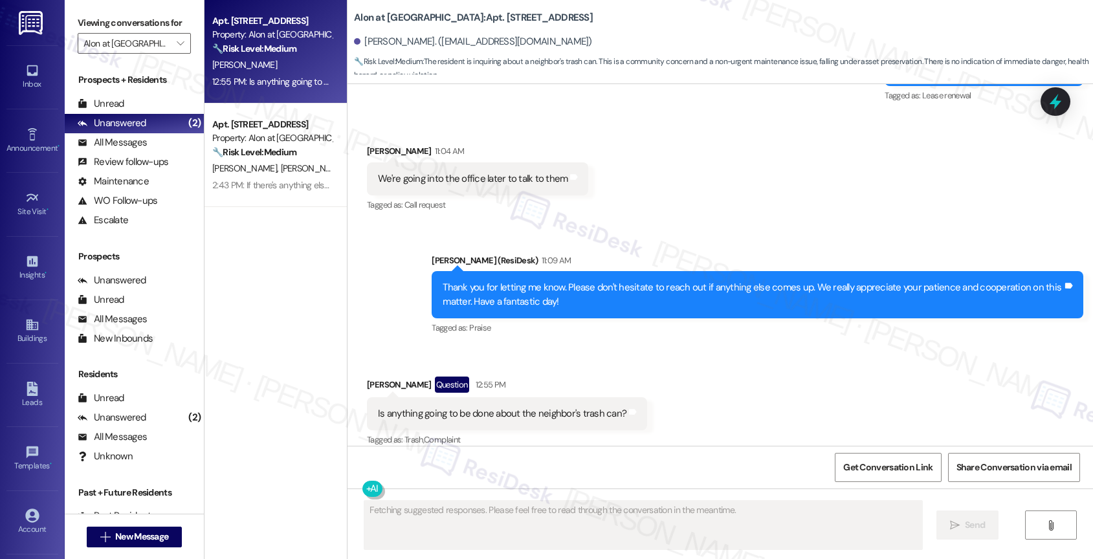
scroll to position [2856, 0]
click at [716, 355] on div "Received via SMS Madison Barber Question 12:55 PM Is anything going to be done …" at bounding box center [719, 403] width 745 height 112
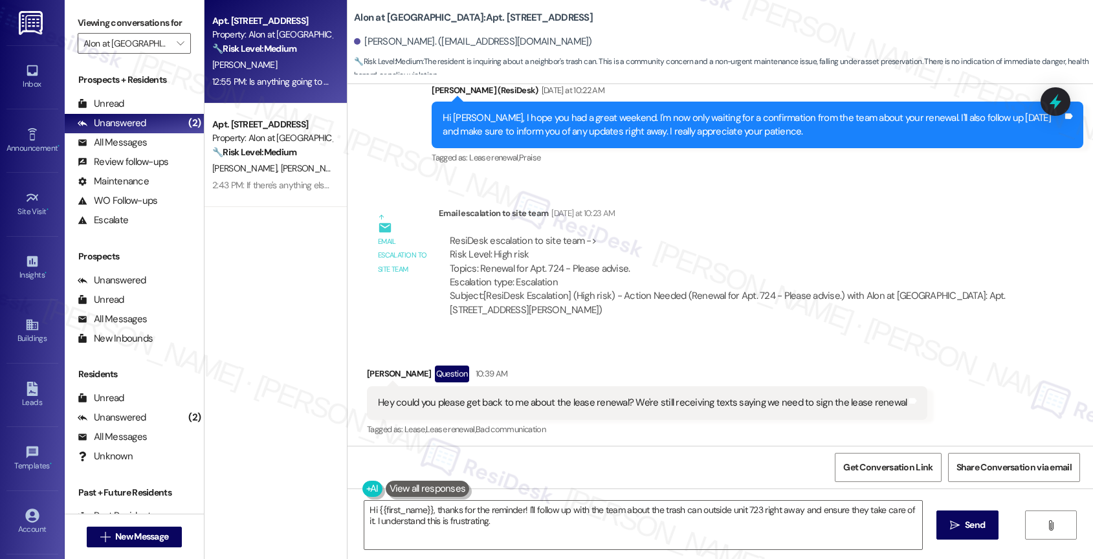
scroll to position [2091, 0]
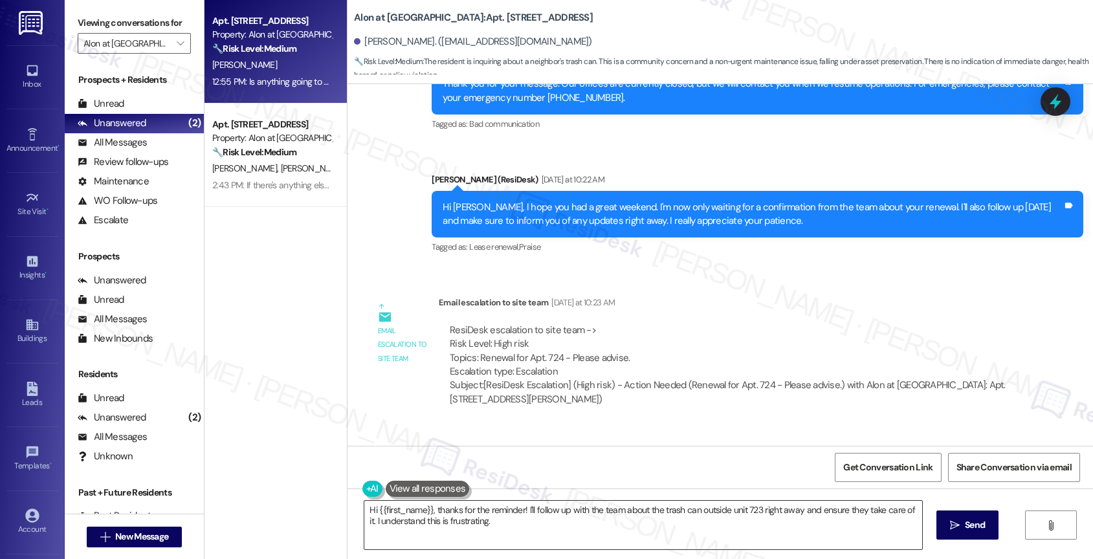
click at [458, 524] on textarea "Hi {{first_name}}, thanks for the reminder! I'll follow up with the team about …" at bounding box center [643, 525] width 558 height 49
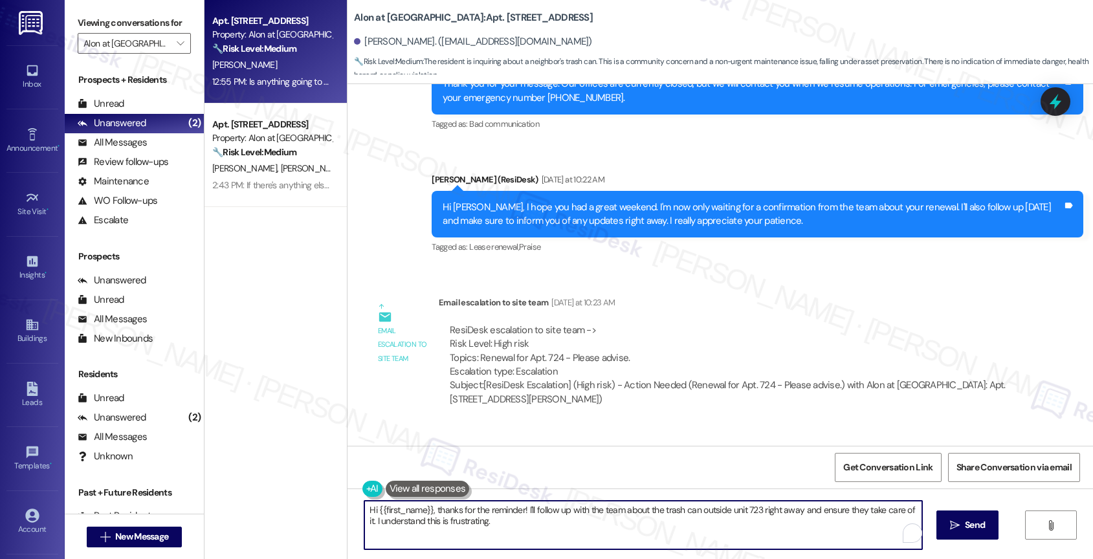
click at [458, 524] on textarea "Hi {{first_name}}, thanks for the reminder! I'll follow up with the team about …" at bounding box center [643, 525] width 558 height 49
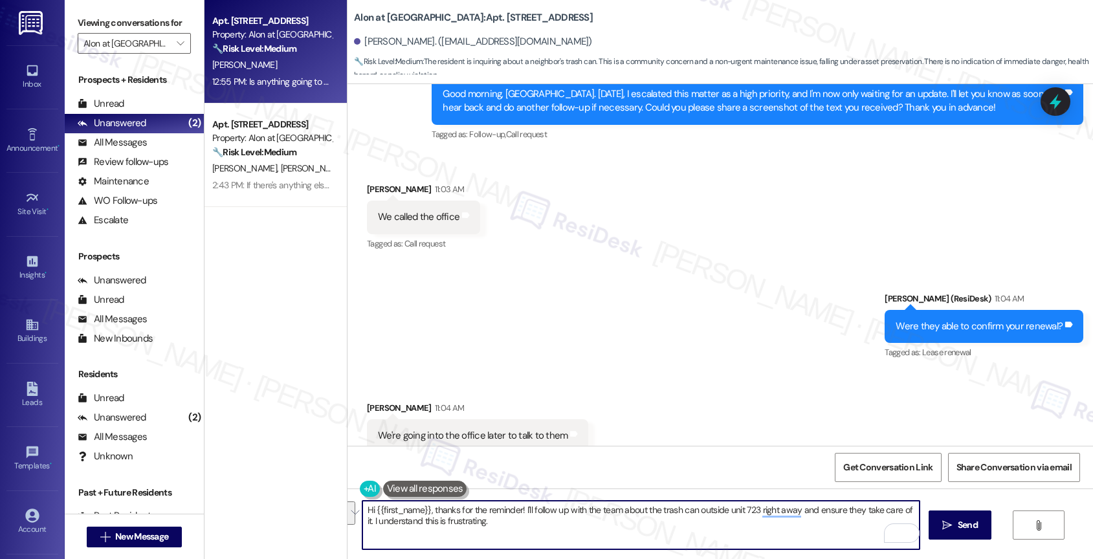
scroll to position [2856, 0]
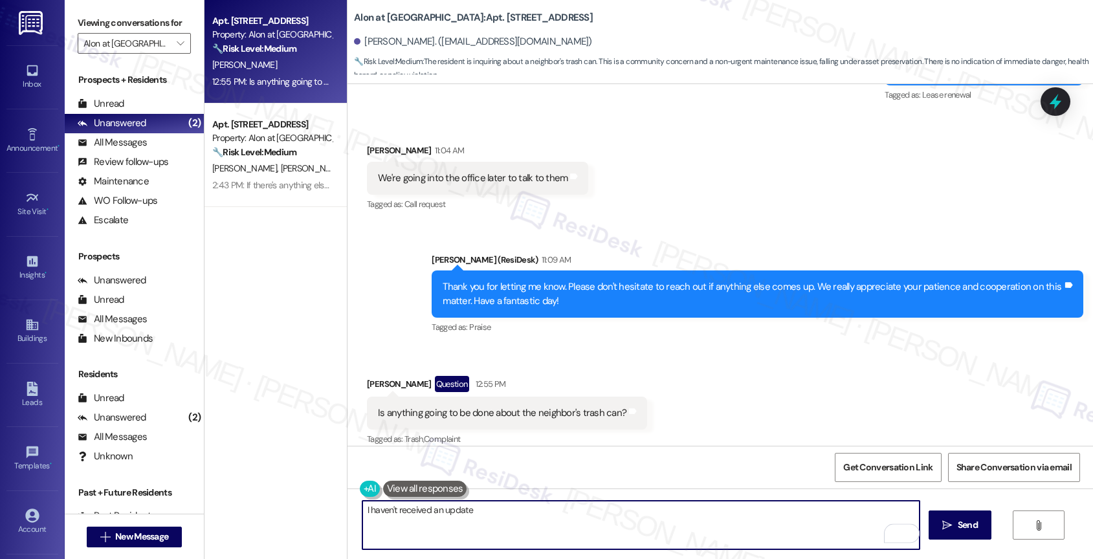
click at [388, 508] on textarea "I haven't received an update" at bounding box center [641, 525] width 558 height 49
click at [362, 514] on textarea "I'm still waiting for an update from the team about the trash can outside unit …" at bounding box center [641, 525] width 558 height 49
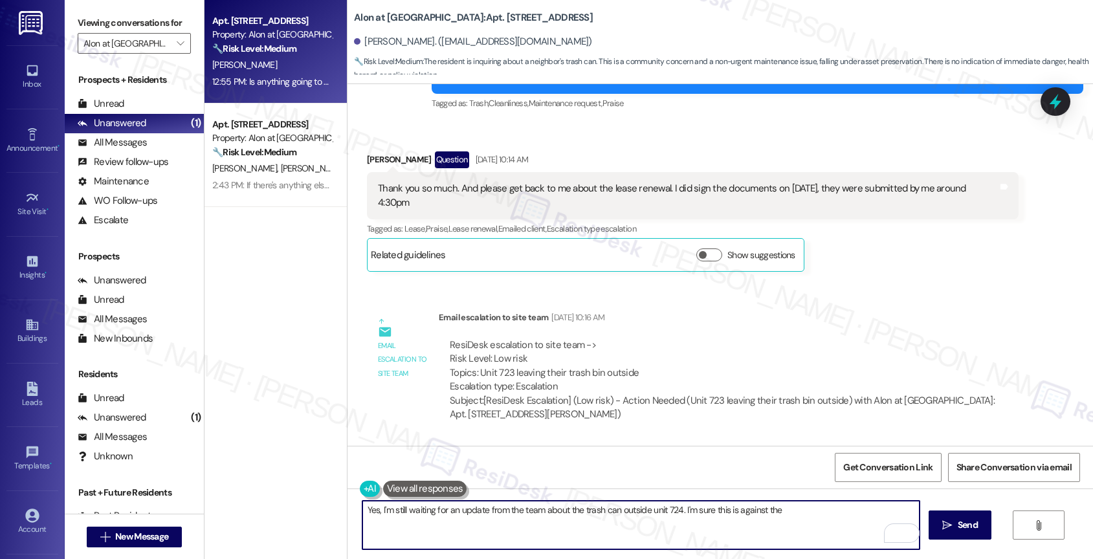
scroll to position [1291, 0]
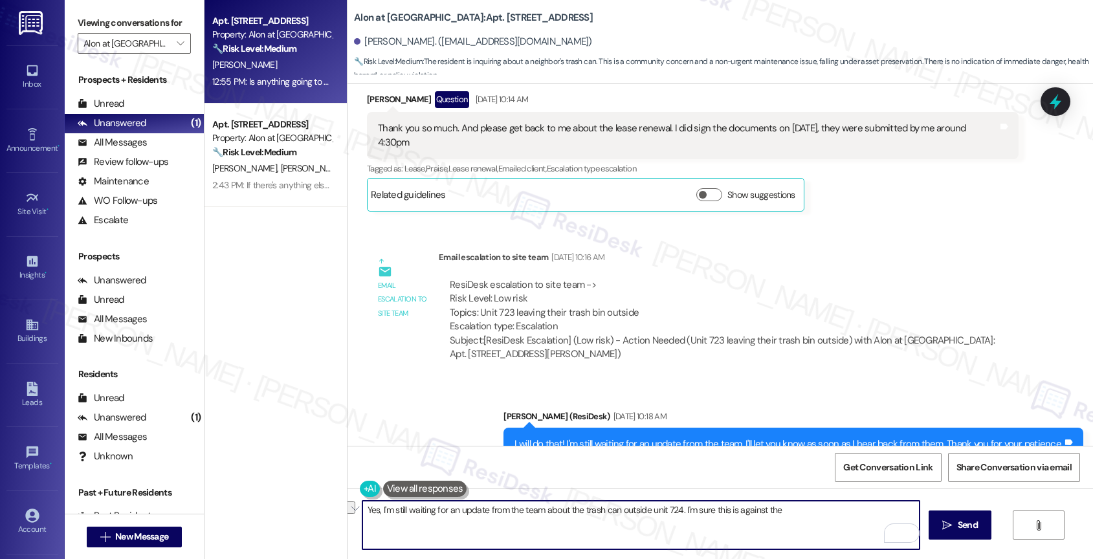
drag, startPoint x: 677, startPoint y: 507, endPoint x: 839, endPoint y: 511, distance: 162.5
click at [839, 511] on textarea "Yes, I'm still waiting for an update from the team about the trash can outside …" at bounding box center [641, 525] width 558 height 49
click at [807, 513] on textarea "Yes, I'm still waiting for an update from the team about the trash can outside …" at bounding box center [641, 525] width 558 height 49
click at [671, 510] on textarea "Yes, I'm still waiting for an update from the team about the trash can outside …" at bounding box center [641, 525] width 558 height 49
click at [866, 514] on textarea "Yes, I'm still waiting for an update from the team about the trash can outside …" at bounding box center [641, 525] width 558 height 49
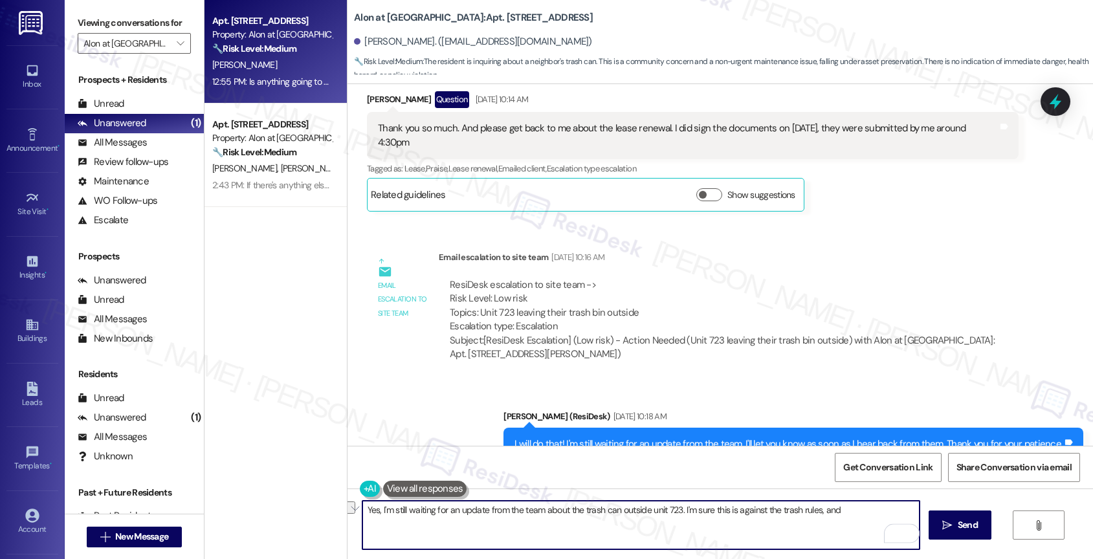
drag, startPoint x: 708, startPoint y: 506, endPoint x: 855, endPoint y: 511, distance: 147.0
click at [855, 511] on textarea "Yes, I'm still waiting for an update from the team about the trash can outside …" at bounding box center [641, 525] width 558 height 49
drag, startPoint x: 863, startPoint y: 512, endPoint x: 756, endPoint y: 512, distance: 106.1
click at [855, 512] on textarea "Yes, I'm still waiting for an update from the team about the trash can outside …" at bounding box center [641, 525] width 558 height 49
drag, startPoint x: 687, startPoint y: 511, endPoint x: 871, endPoint y: 518, distance: 184.5
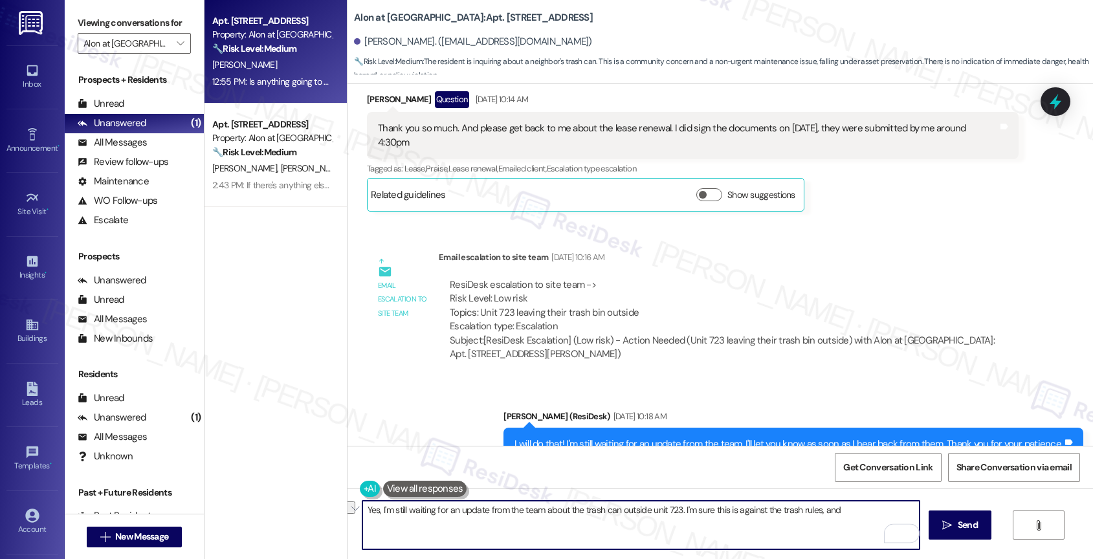
click at [871, 518] on textarea "Yes, I'm still waiting for an update from the team about the trash can outside …" at bounding box center [641, 525] width 558 height 49
drag, startPoint x: 768, startPoint y: 511, endPoint x: 863, endPoint y: 512, distance: 95.1
click at [863, 512] on textarea "Yes, I'm still waiting for an update from the team about the trash can outside …" at bounding box center [641, 525] width 558 height 49
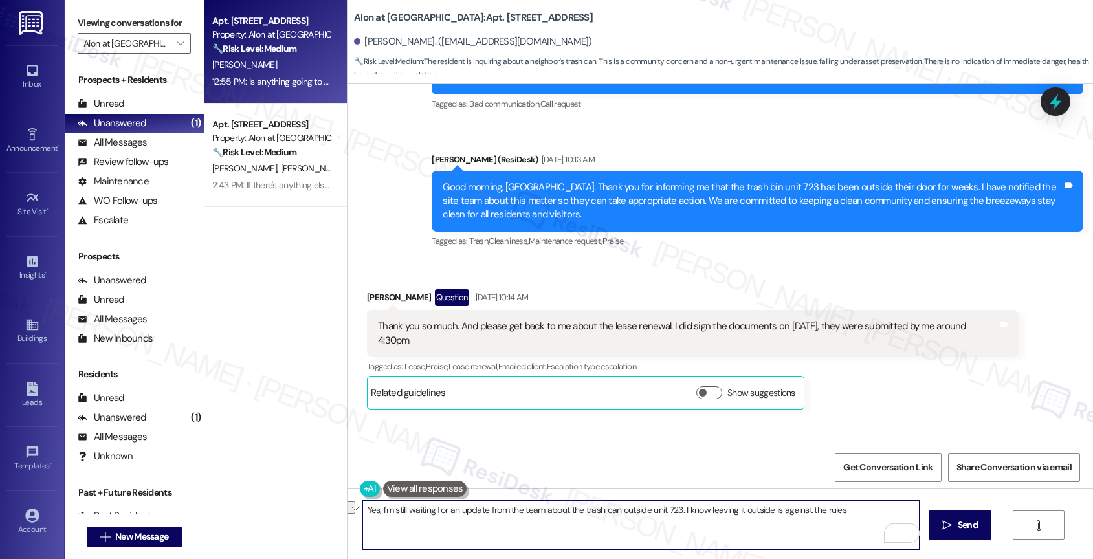
scroll to position [1103, 0]
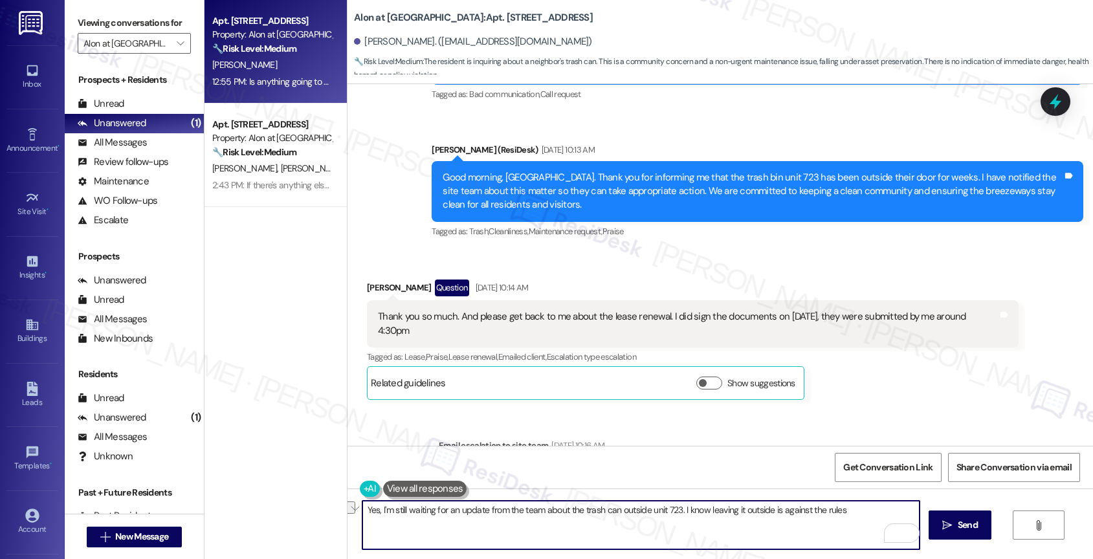
click at [841, 514] on textarea "Yes, I'm still waiting for an update from the team about the trash can outside …" at bounding box center [641, 525] width 558 height 49
drag, startPoint x: 841, startPoint y: 514, endPoint x: 700, endPoint y: 508, distance: 141.2
click at [700, 508] on textarea "Yes, I'm still waiting for an update from the team about the trash can outside …" at bounding box center [641, 525] width 558 height 49
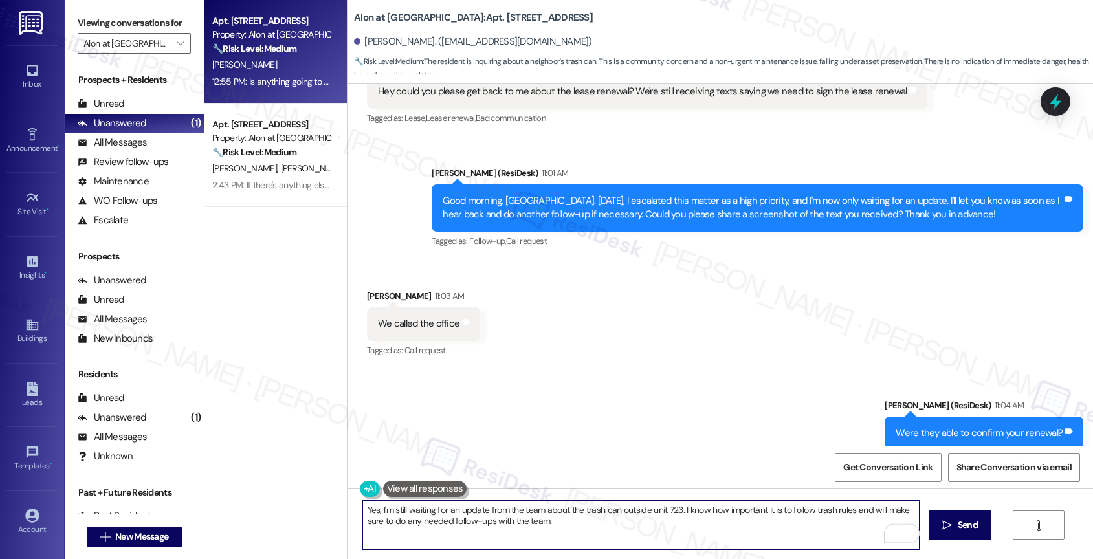
scroll to position [2856, 0]
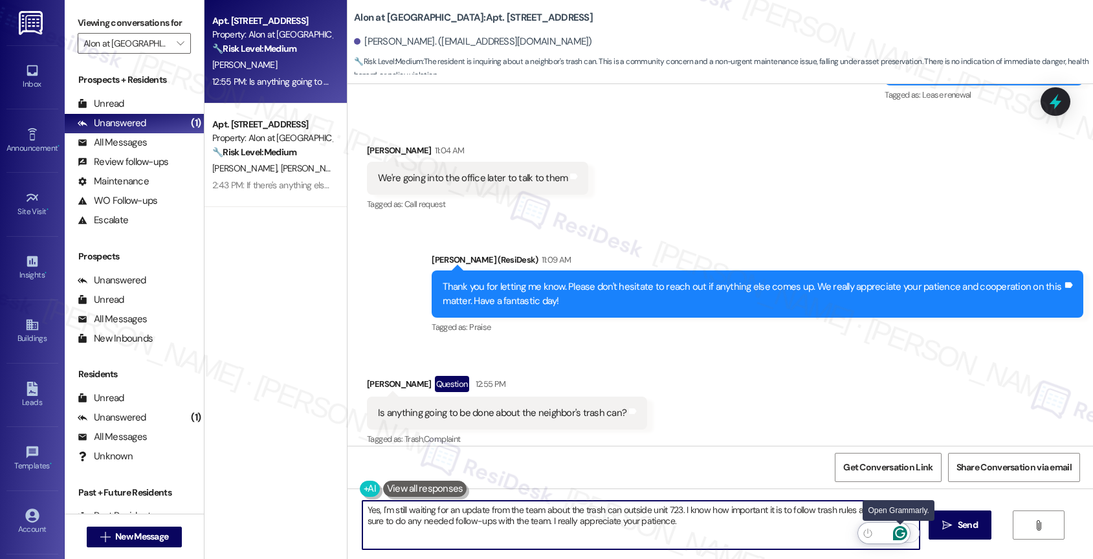
type textarea "Yes, I'm still waiting for an update from the team about the trash can outside …"
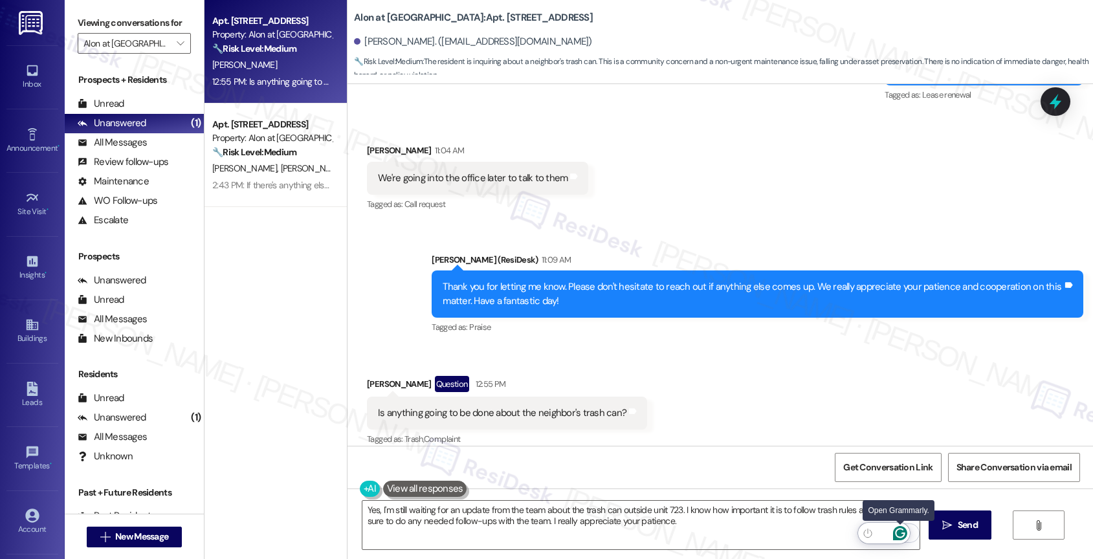
click at [901, 531] on icon "Open Grammarly. 0 Suggestions." at bounding box center [900, 533] width 14 height 14
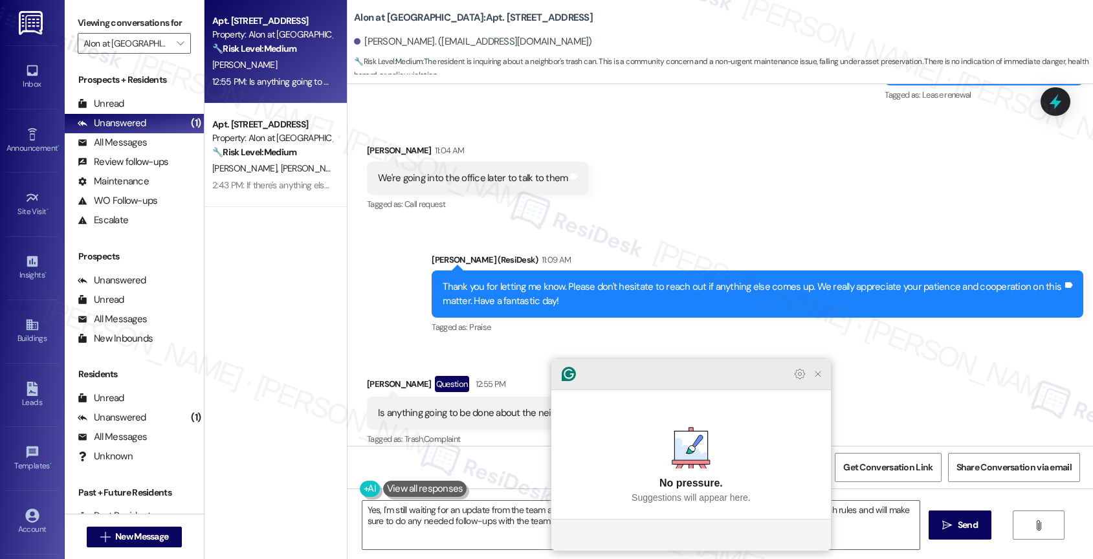
click at [822, 382] on icon "Close Grammarly Assistant" at bounding box center [818, 374] width 16 height 16
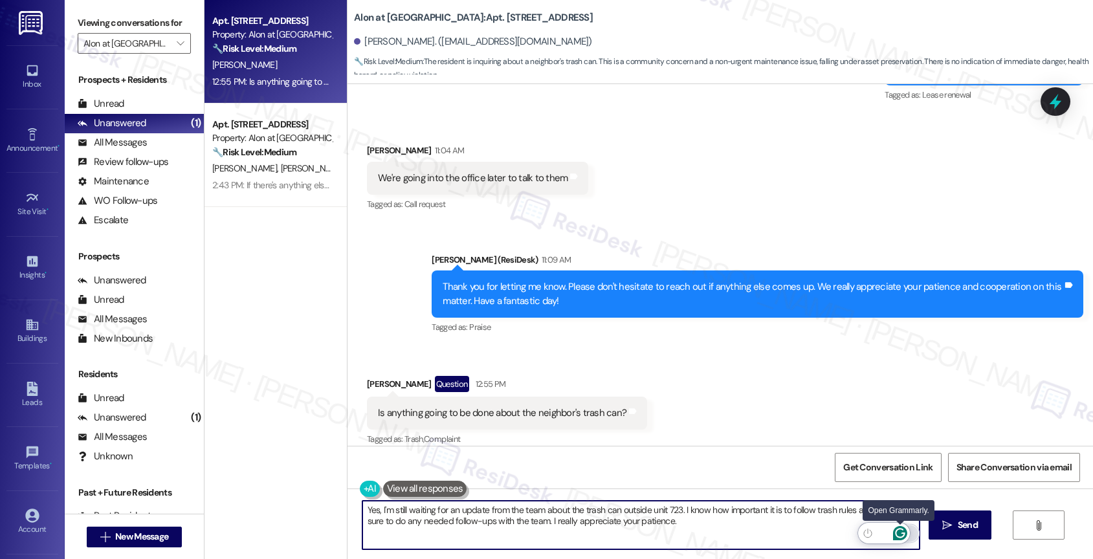
click at [902, 531] on icon "Open Grammarly. 0 Suggestions." at bounding box center [900, 533] width 14 height 14
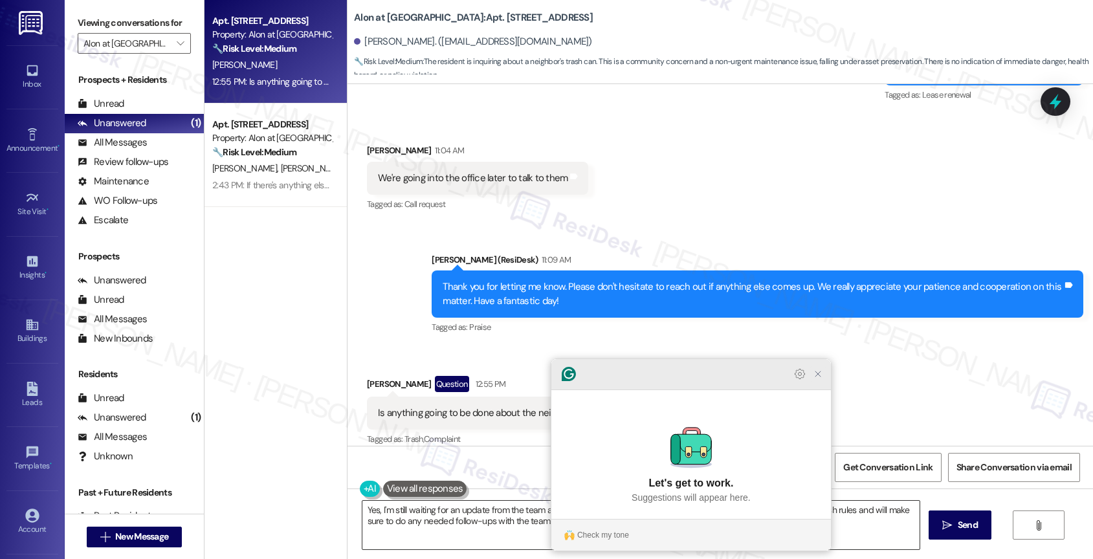
click at [817, 379] on icon "Close Grammarly Assistant" at bounding box center [818, 374] width 10 height 10
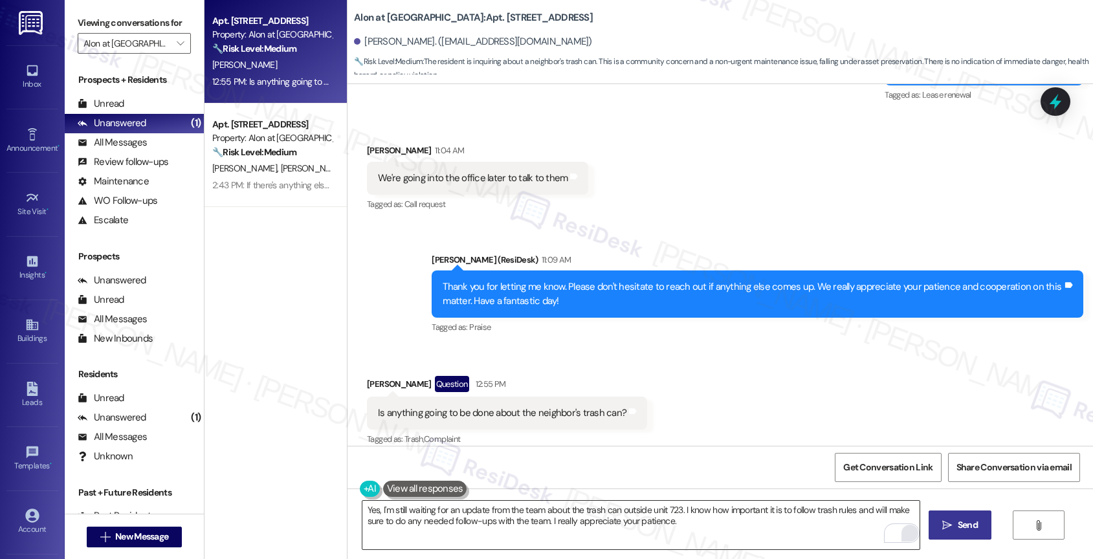
click at [947, 526] on icon "" at bounding box center [947, 525] width 10 height 10
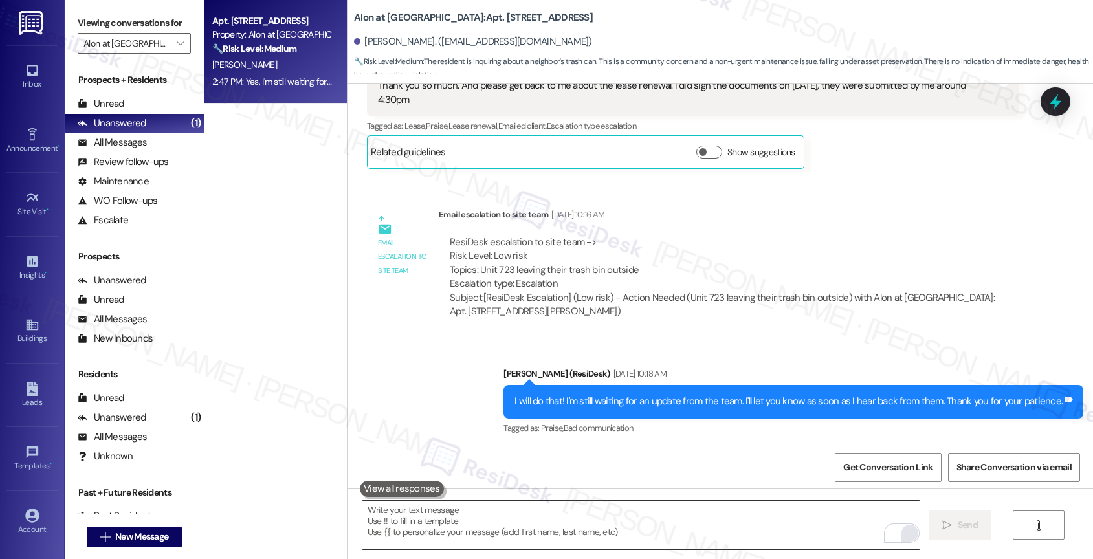
scroll to position [1346, 0]
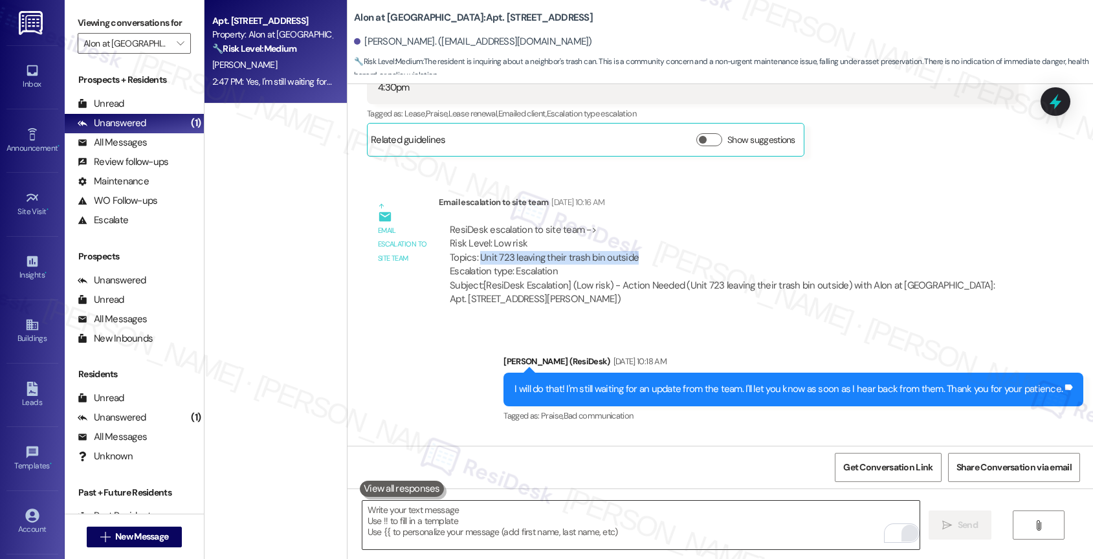
drag, startPoint x: 469, startPoint y: 244, endPoint x: 643, endPoint y: 245, distance: 173.4
click at [643, 245] on div "ResiDesk escalation to site team -> Risk Level: Low risk Topics: Unit 723 leavi…" at bounding box center [729, 251] width 558 height 56
copy div "Unit 723 leaving their trash bin outside"
click at [450, 337] on div "Sent via SMS Sarah (ResiDesk) Sep 12, 2025 at 10:18 AM I will do that! I'm stil…" at bounding box center [719, 379] width 745 height 109
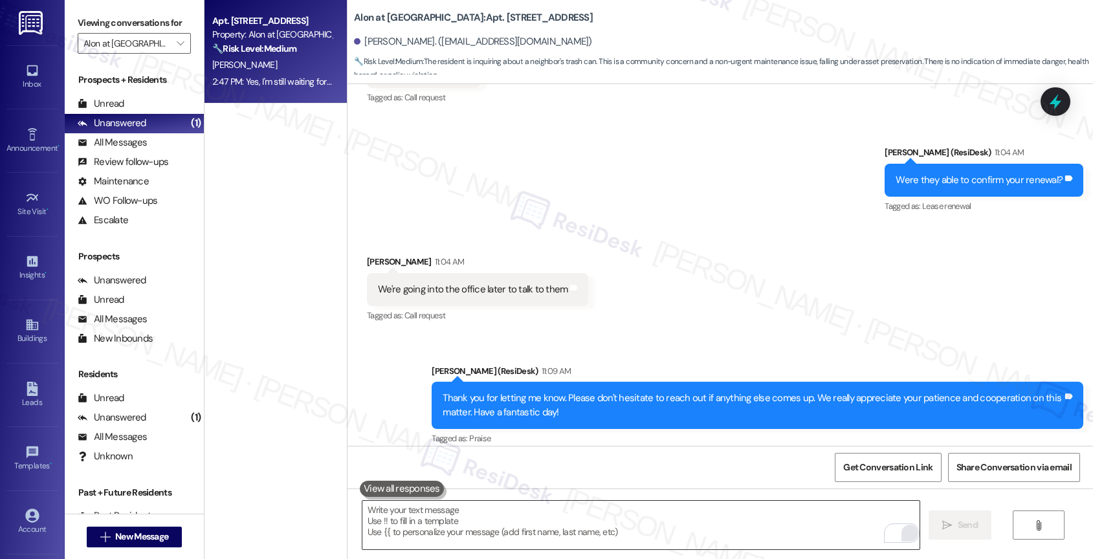
scroll to position [2959, 0]
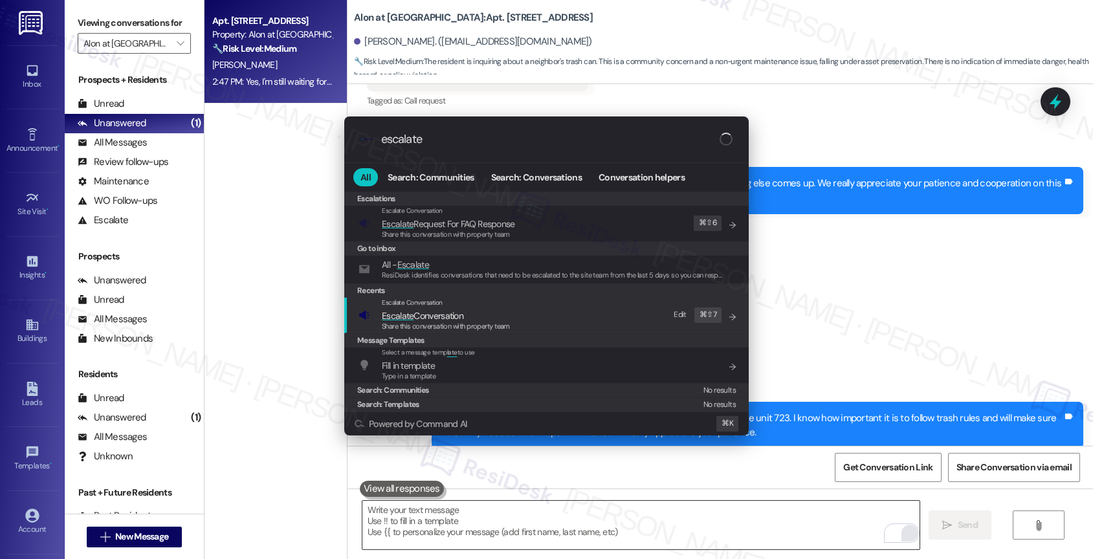
type input "escalate"
click at [452, 307] on div "Escalate Conversation" at bounding box center [446, 303] width 128 height 10
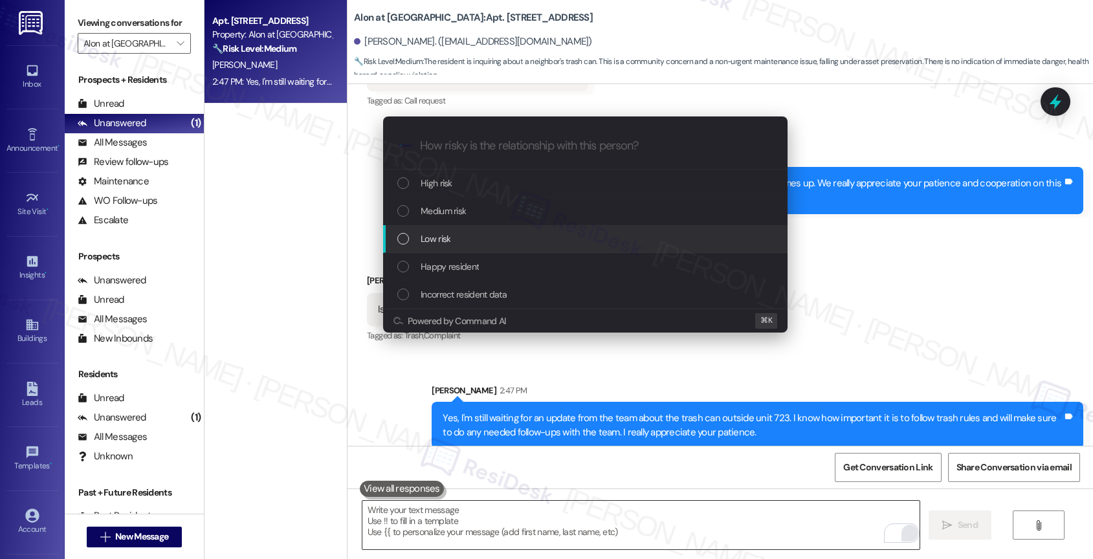
click at [452, 227] on div "Low risk" at bounding box center [585, 239] width 404 height 28
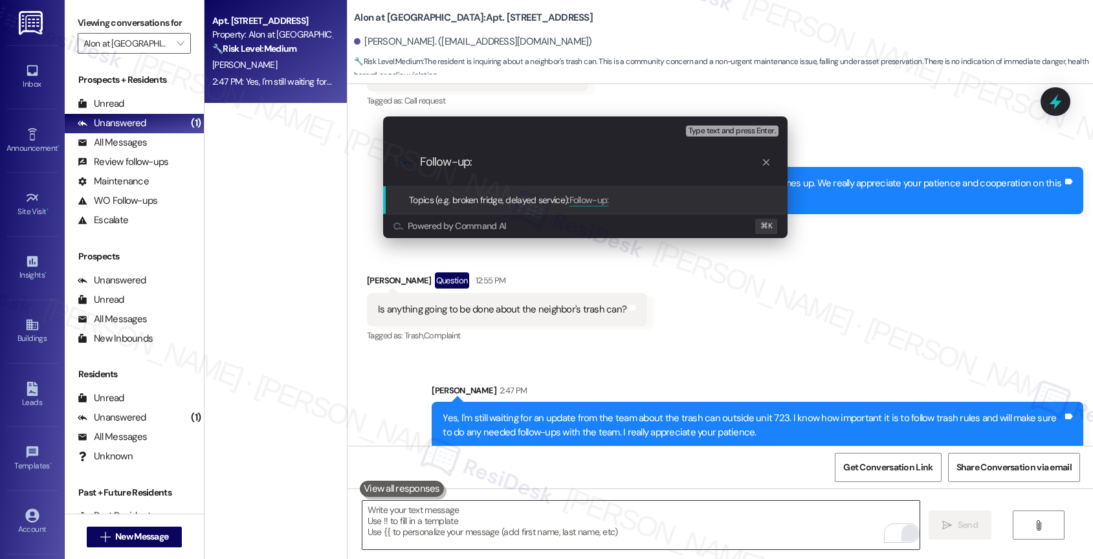
paste input "Unit 723 leaving their trash bin outside"
type input "Follow-up: Unit 723 leaving their trash bin outside"
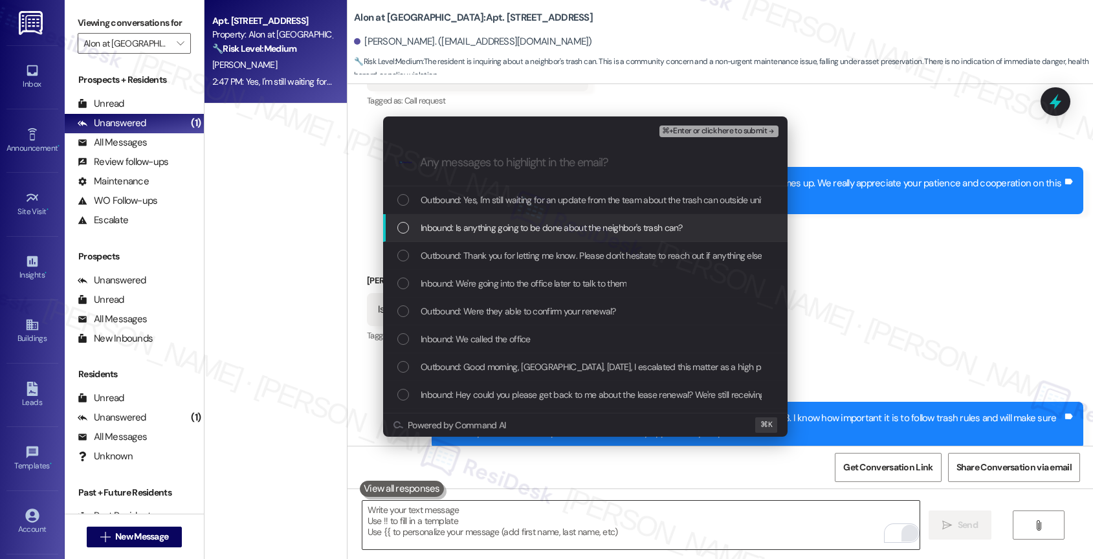
click at [525, 230] on span "Inbound: Is anything going to be done about the neighbor's trash can?" at bounding box center [552, 228] width 262 height 14
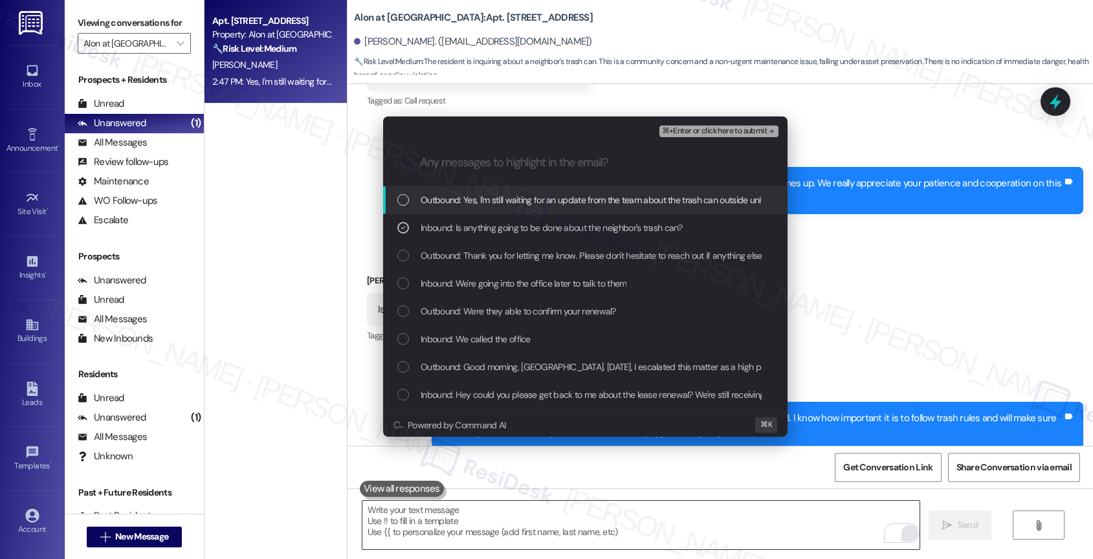
click at [541, 204] on span "Outbound: Yes, I'm still waiting for an update from the team about the trash ca…" at bounding box center [869, 200] width 896 height 14
click at [742, 129] on span "⌘+Enter or click here to submit" at bounding box center [714, 131] width 105 height 9
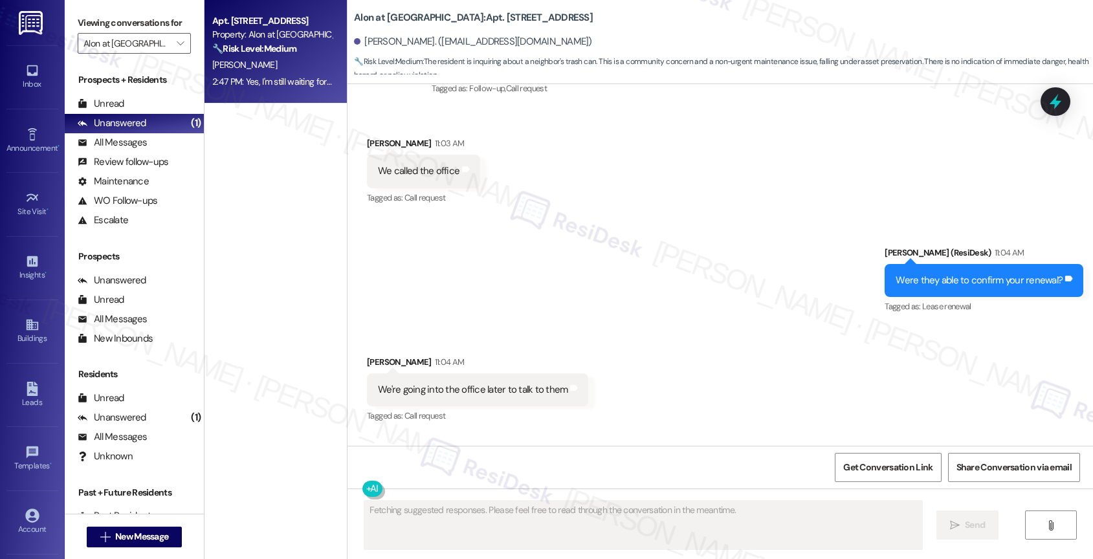
scroll to position [2855, 0]
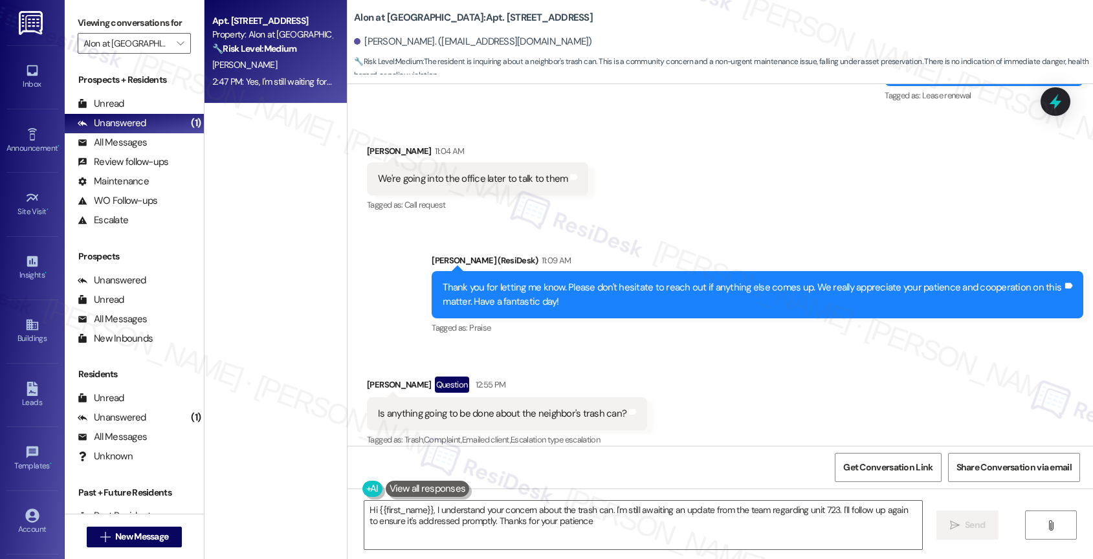
type textarea "Hi {{first_name}}, I understand your concern about the trash can. I'm still awa…"
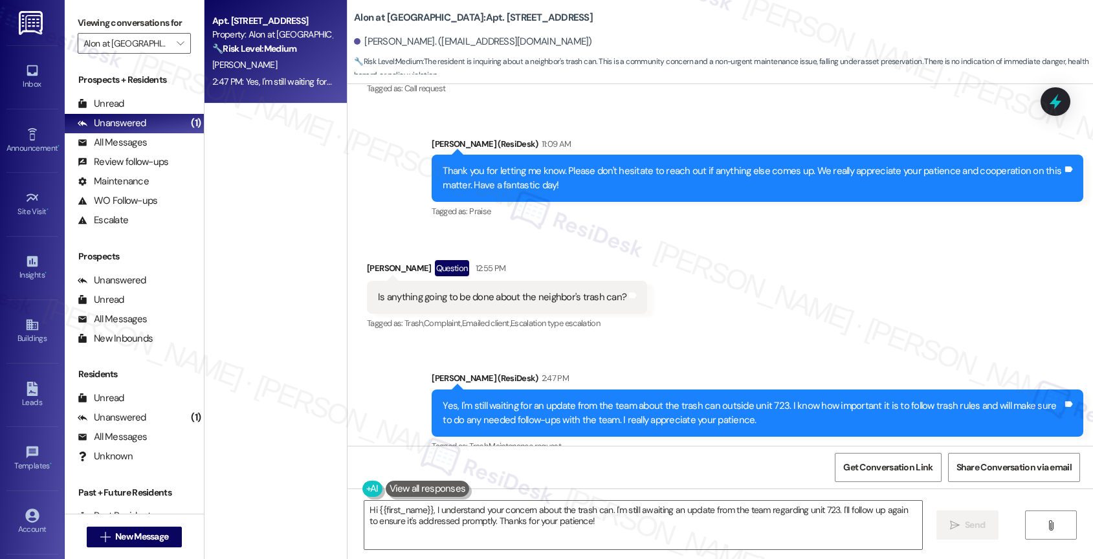
scroll to position [2979, 0]
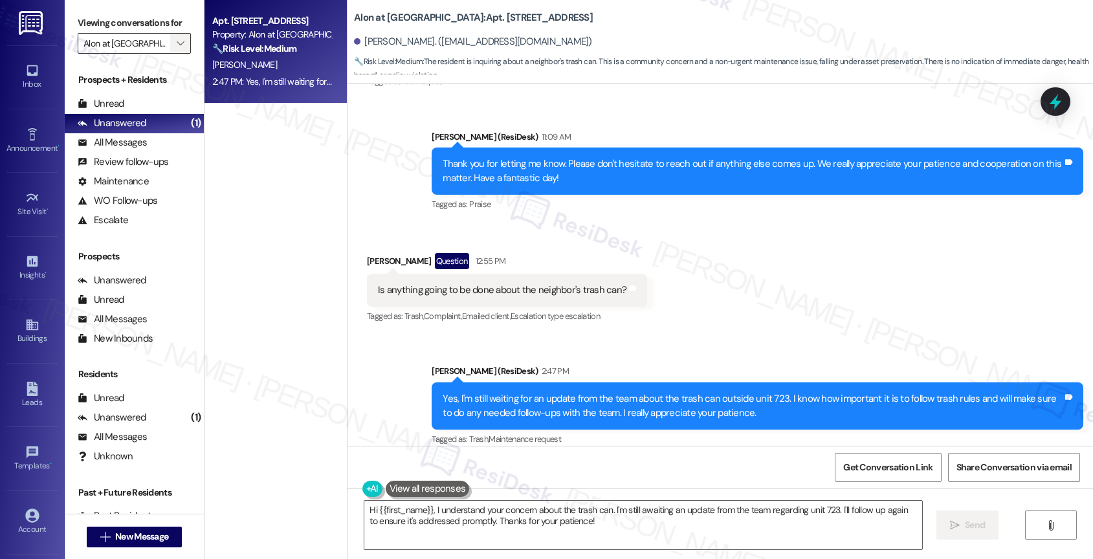
click at [175, 54] on span "" at bounding box center [180, 43] width 12 height 21
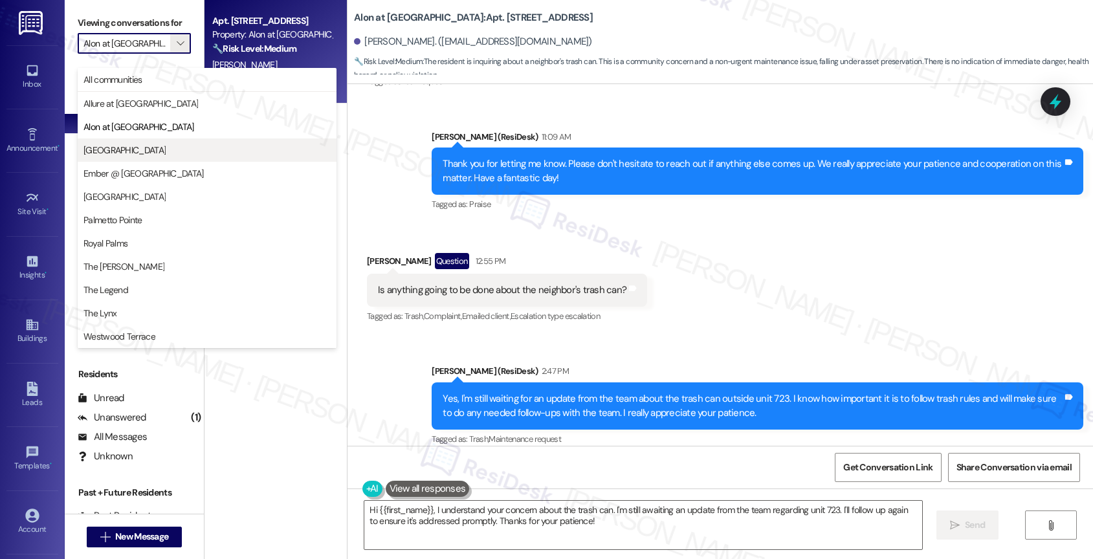
click at [134, 142] on button "[GEOGRAPHIC_DATA]" at bounding box center [207, 149] width 259 height 23
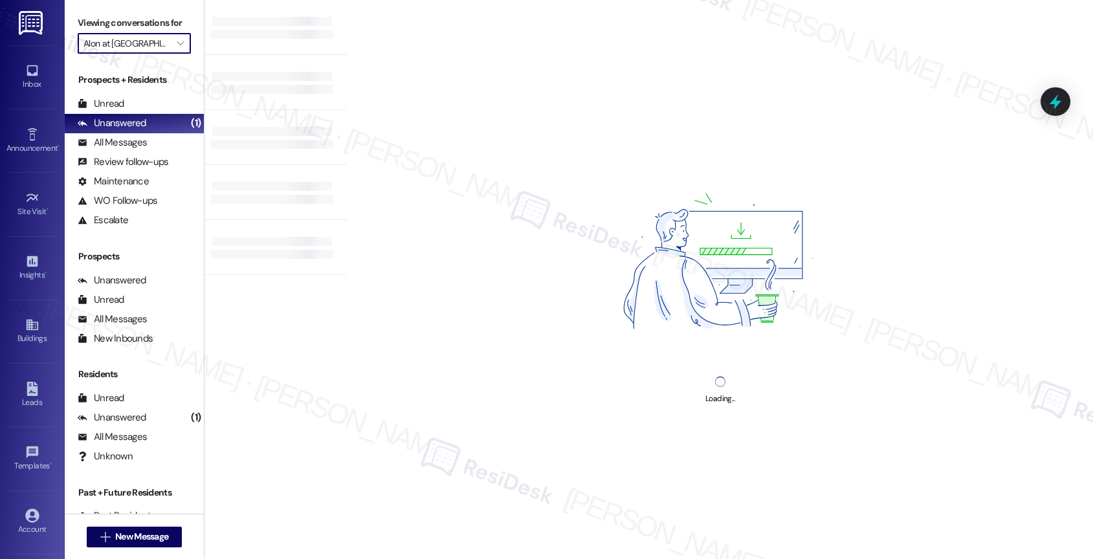
type input "[GEOGRAPHIC_DATA]"
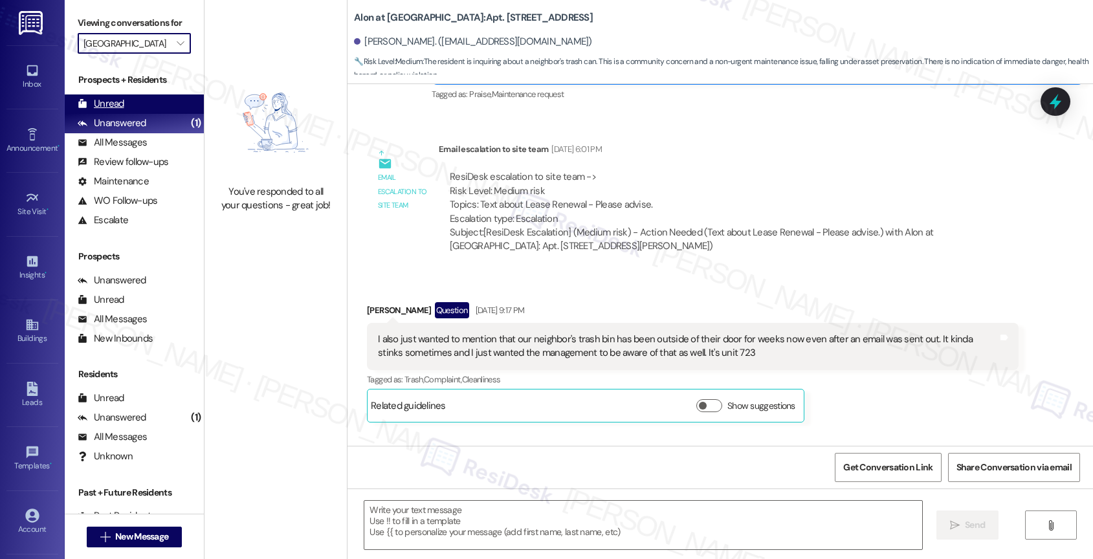
type textarea "Fetching suggested responses. Please feel free to read through the conversation…"
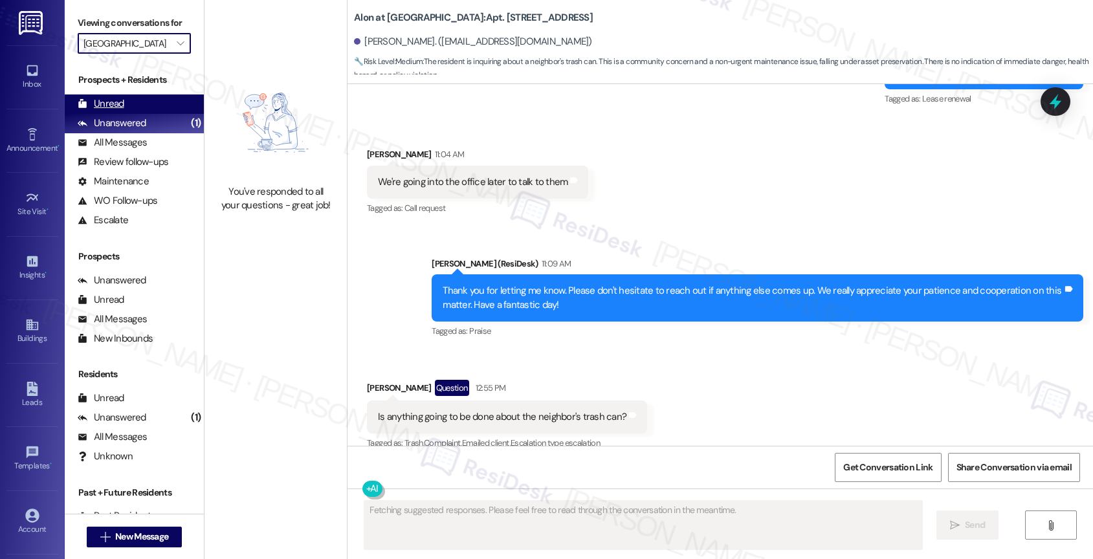
scroll to position [2855, 0]
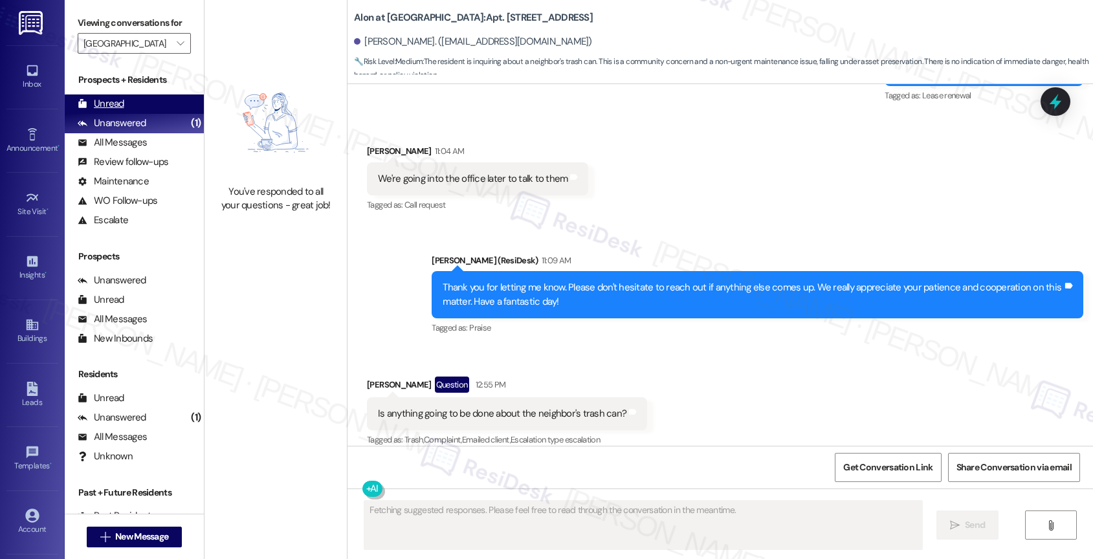
click at [142, 114] on div "Unread (0)" at bounding box center [134, 103] width 139 height 19
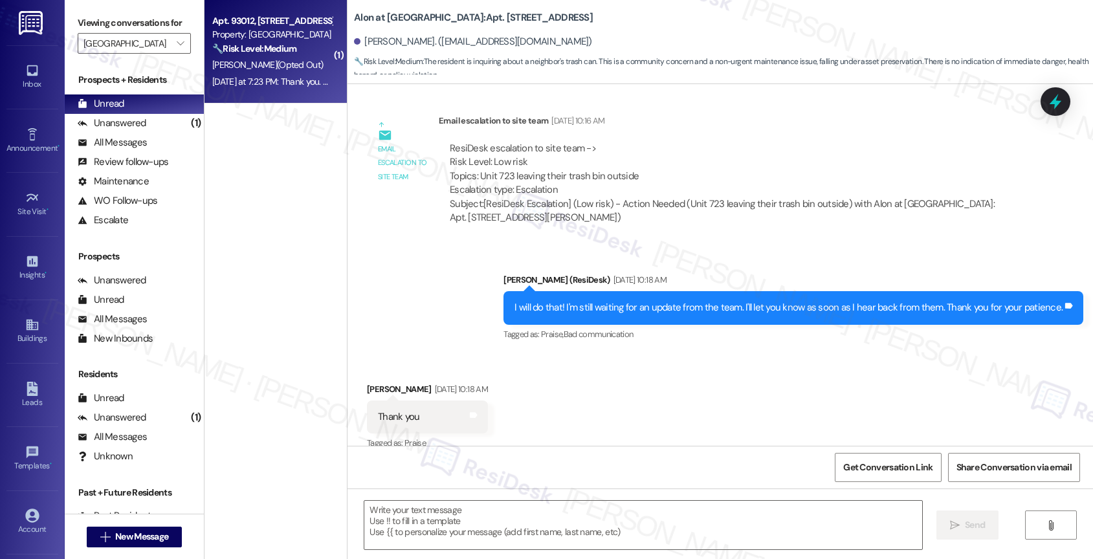
type textarea "Fetching suggested responses. Please feel free to read through the conversation…"
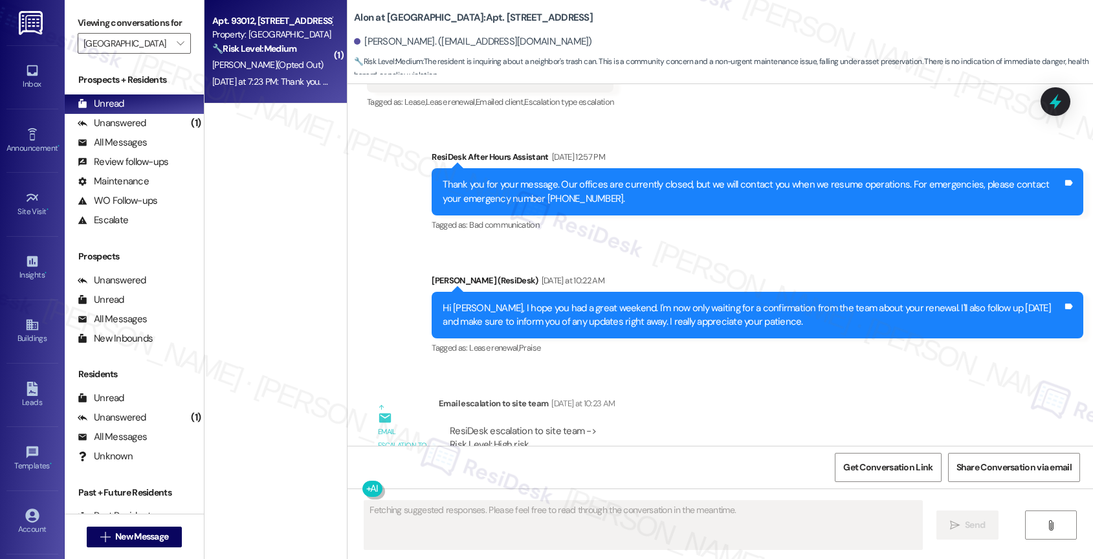
click at [280, 46] on strong "🔧 Risk Level: Medium" at bounding box center [254, 49] width 84 height 12
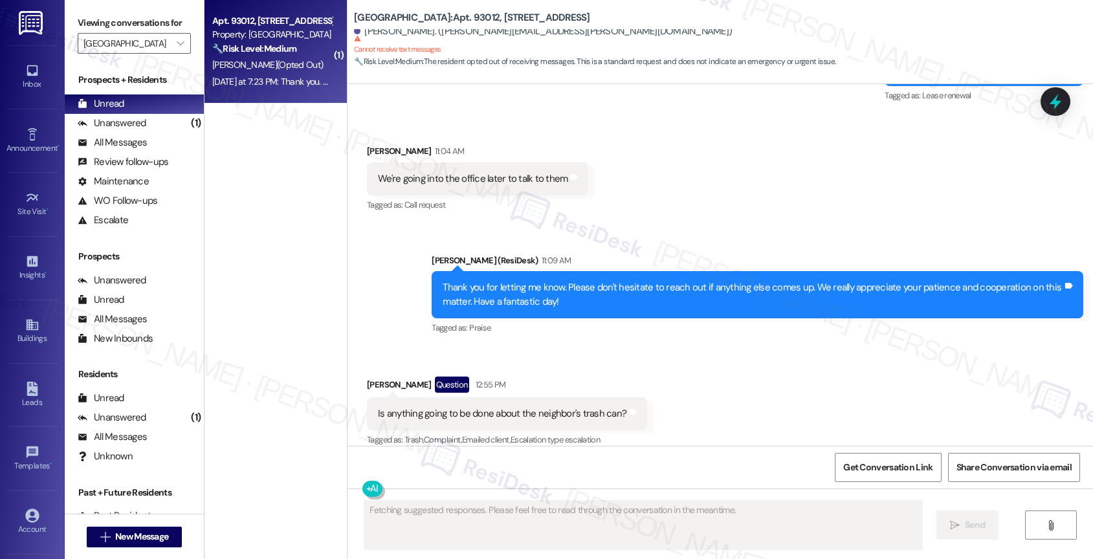
scroll to position [75, 0]
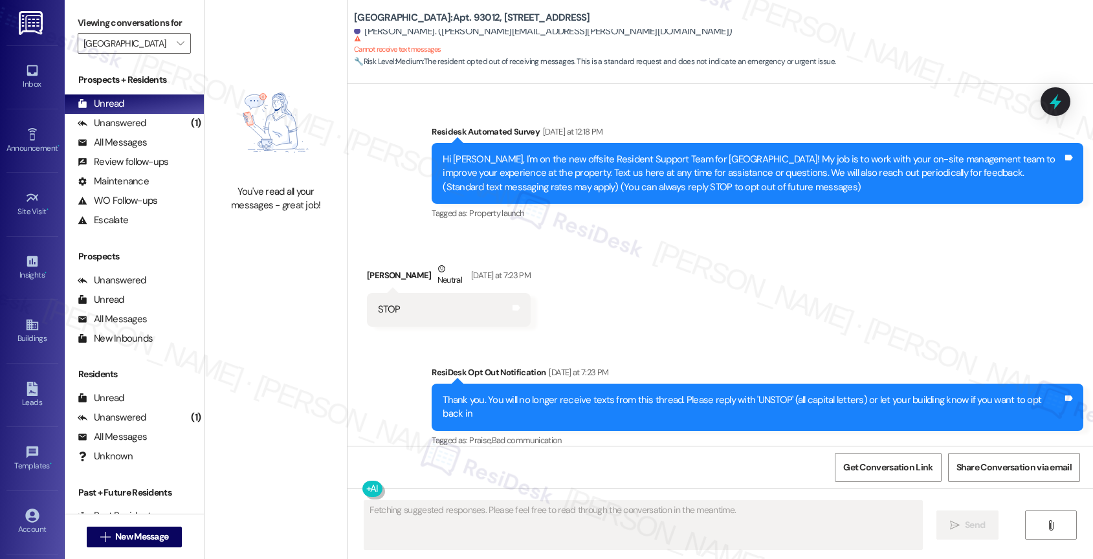
click at [675, 316] on div "Received via SMS Collin Loxterman Neutral Yesterday at 7:23 PM STOP Tags and no…" at bounding box center [719, 285] width 745 height 104
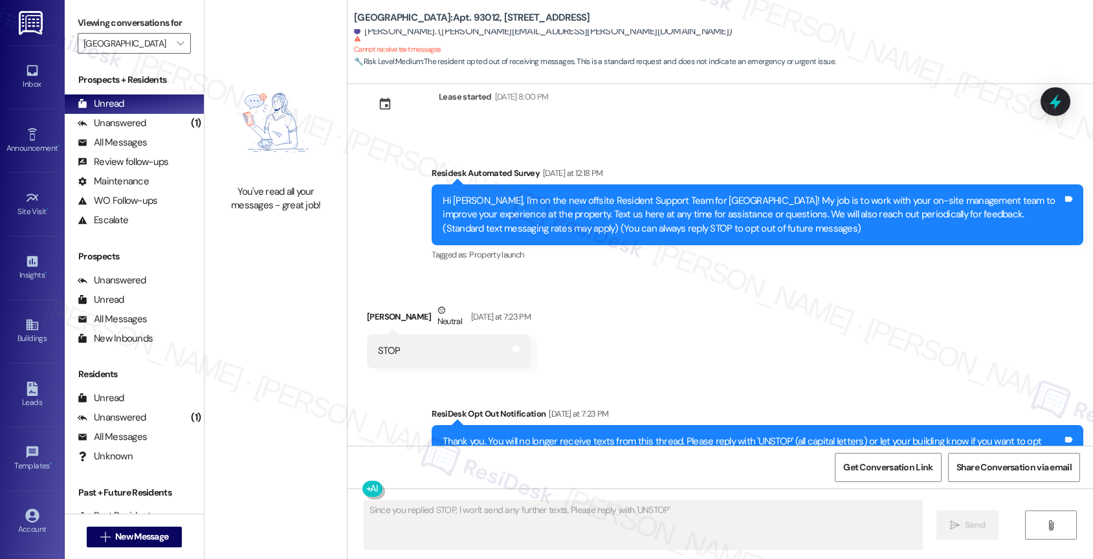
scroll to position [0, 0]
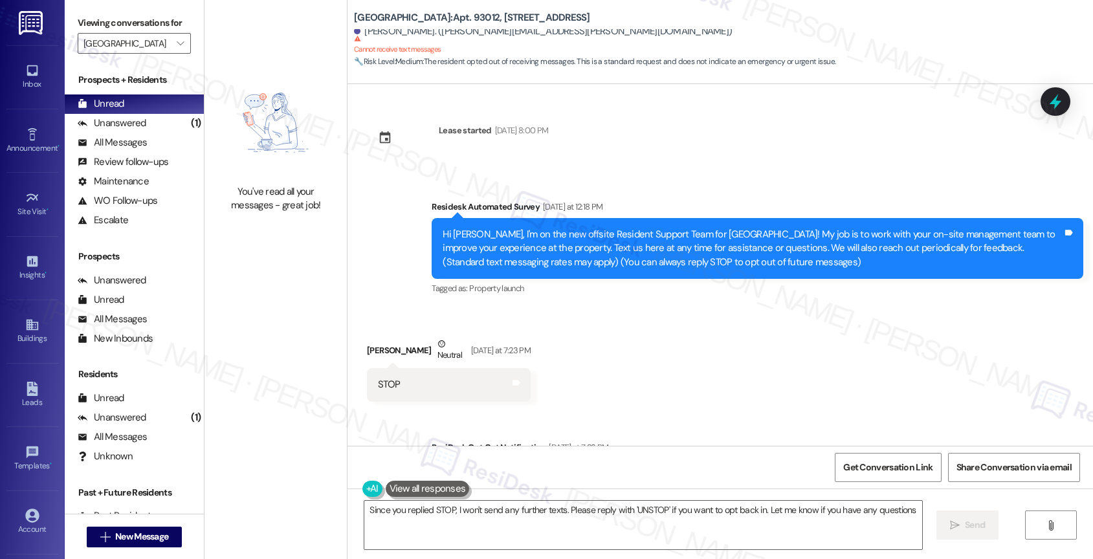
type textarea "Since you replied STOP, I won't send any further texts. Please reply with 'UNST…"
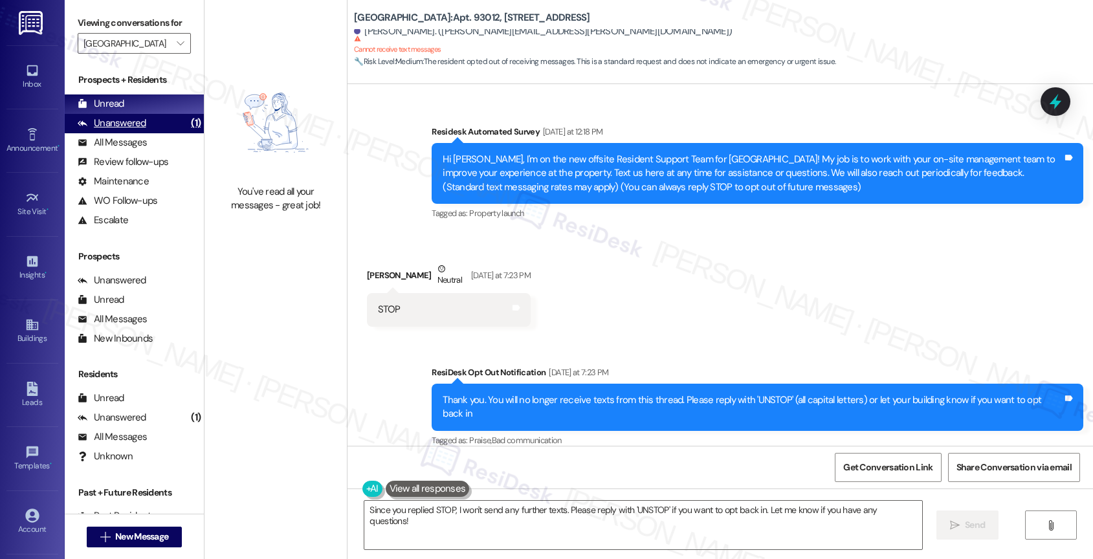
click at [120, 130] on div "Unanswered" at bounding box center [112, 123] width 69 height 14
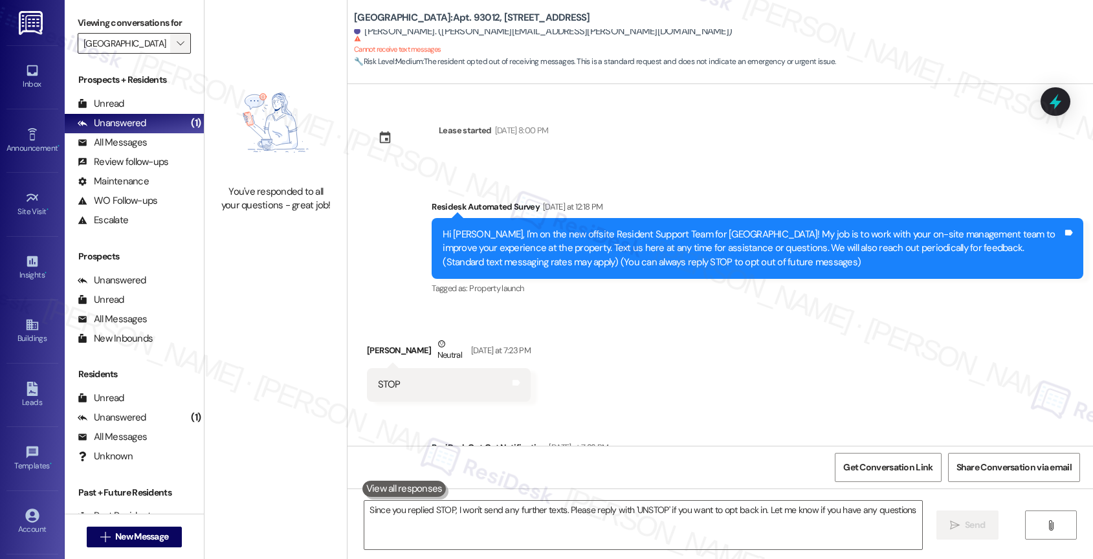
type textarea "Since you replied STOP, I won't send any further texts. Please reply with 'UNST…"
click at [177, 49] on icon "" at bounding box center [180, 43] width 7 height 10
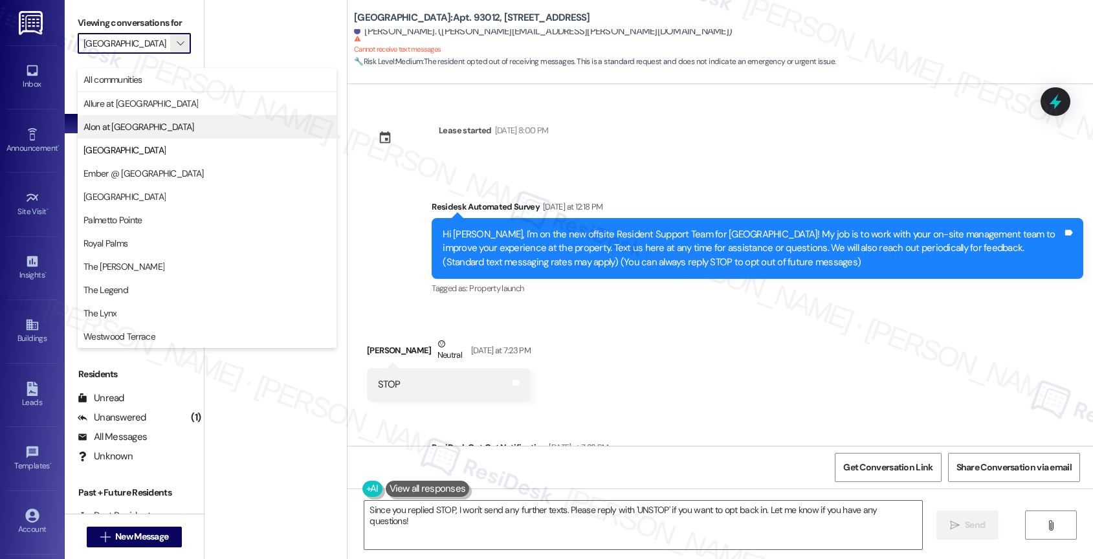
click at [143, 122] on span "Alon at [GEOGRAPHIC_DATA]" at bounding box center [138, 126] width 111 height 13
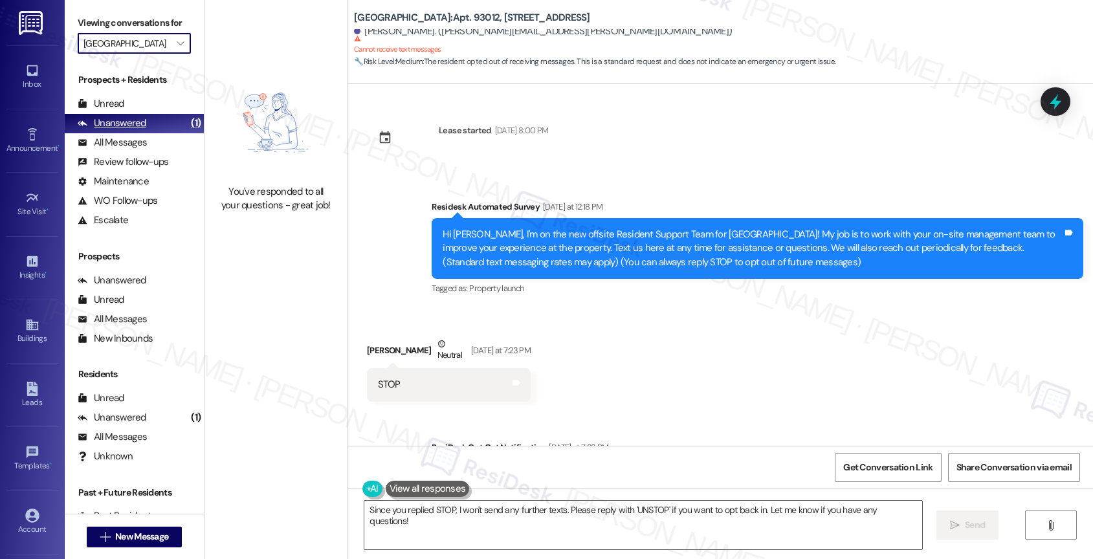
type input "Alon at [GEOGRAPHIC_DATA]"
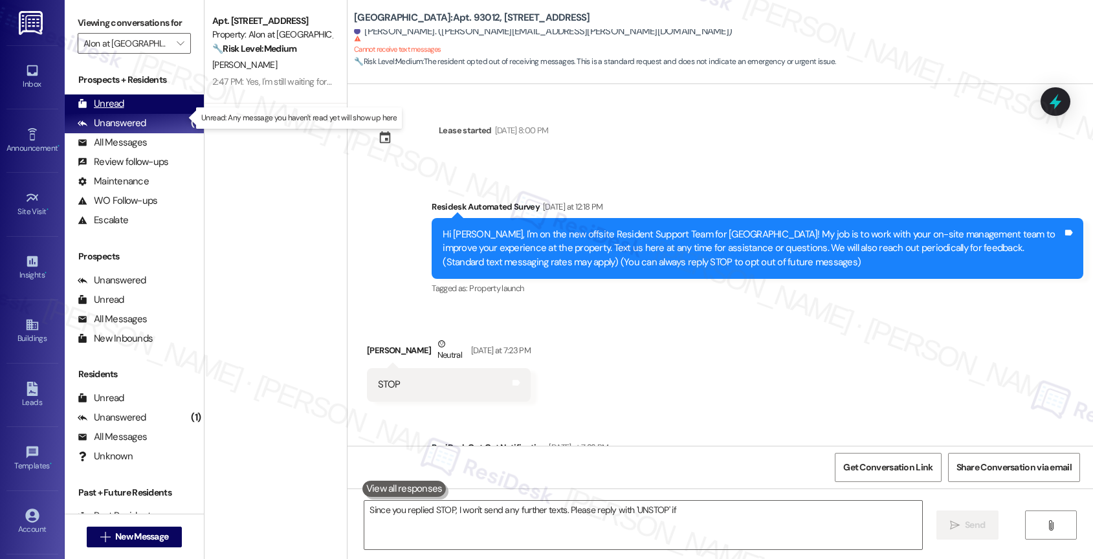
click at [142, 111] on div "Unread (0)" at bounding box center [134, 103] width 139 height 19
type textarea "Since you replied STOP, I won't send any further texts. Please reply with 'UNST…"
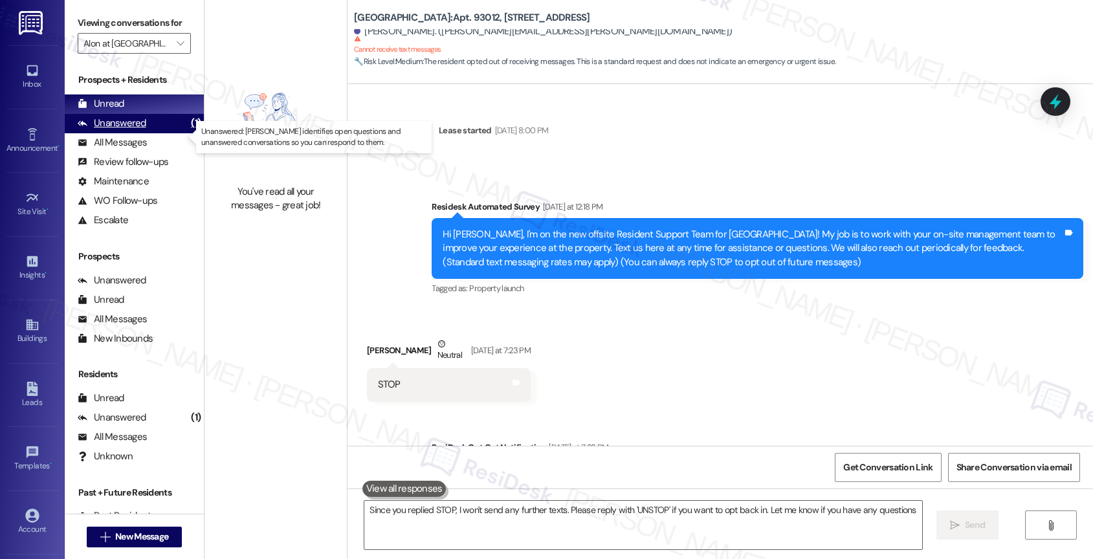
type textarea "Since you replied STOP, I won't send any further texts. Please reply with 'UNST…"
click at [142, 130] on div "Unanswered" at bounding box center [112, 123] width 69 height 14
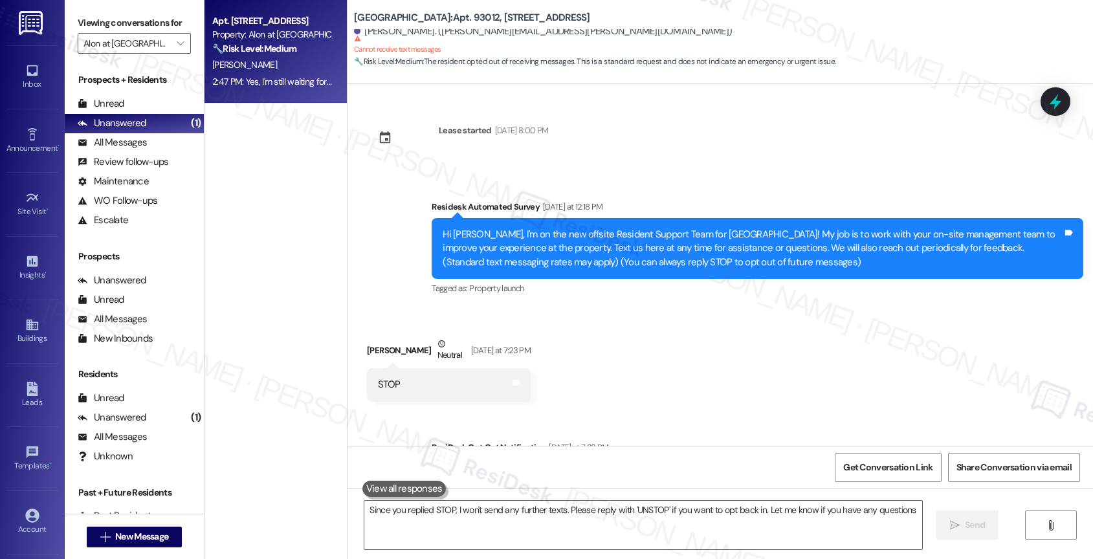
type textarea "Since you replied STOP, I won't send any further texts. Please reply with 'UNST…"
click at [234, 67] on span "M. Barber" at bounding box center [244, 65] width 65 height 12
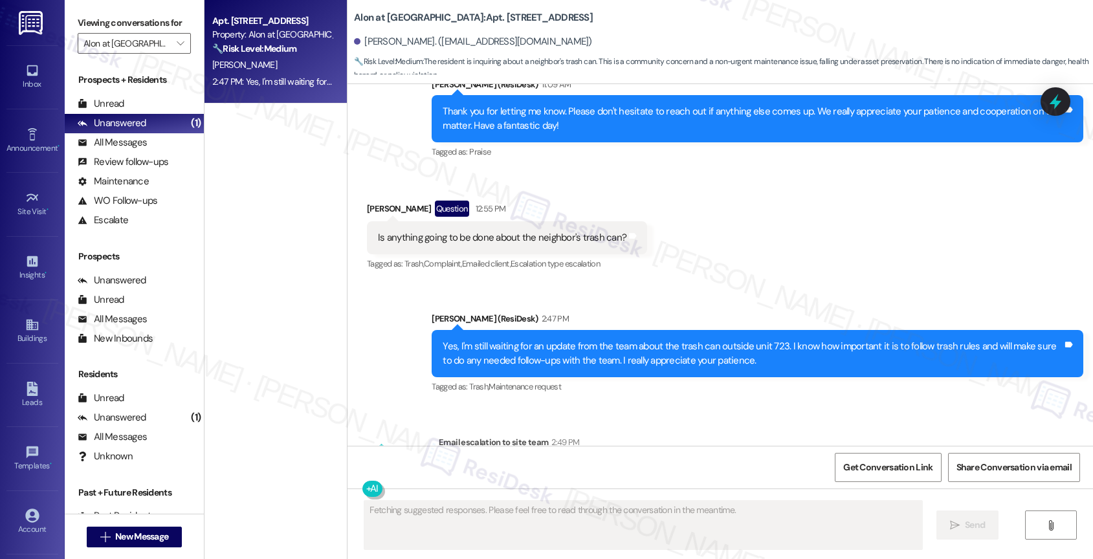
scroll to position [2990, 0]
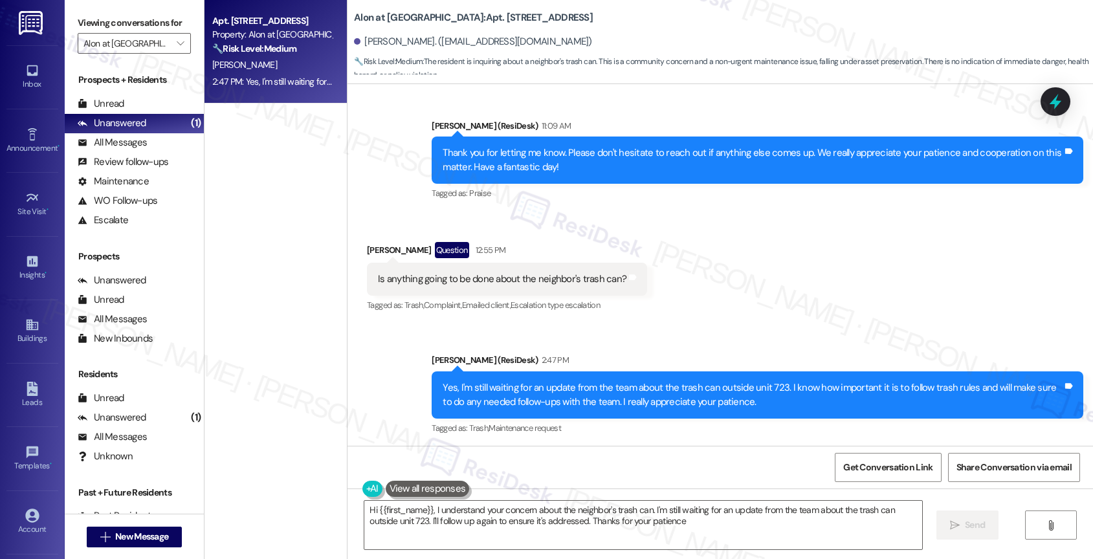
type textarea "Hi {{first_name}}, I understand your concern about the neighbor's trash can. I'…"
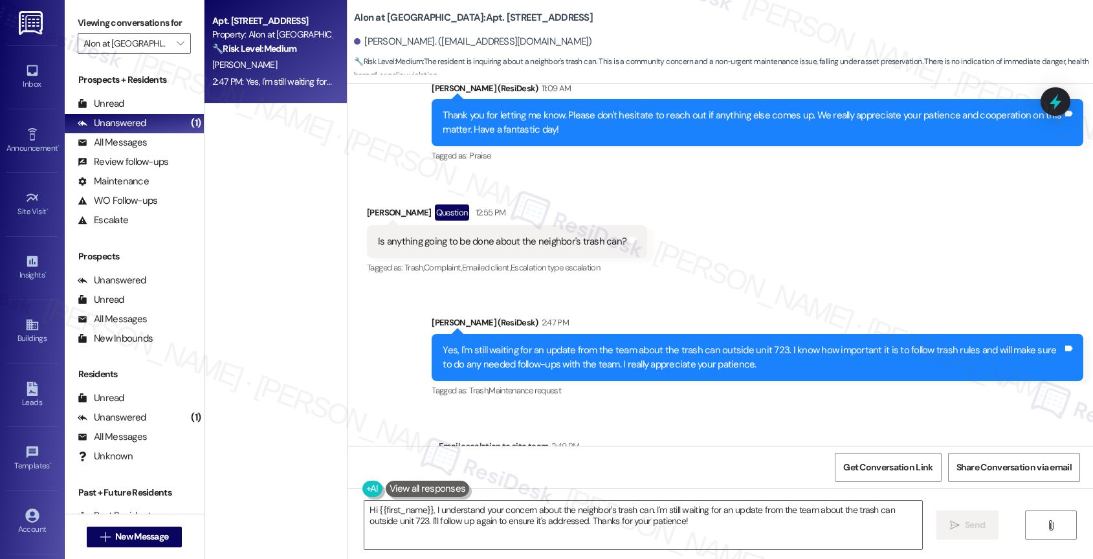
scroll to position [3067, 0]
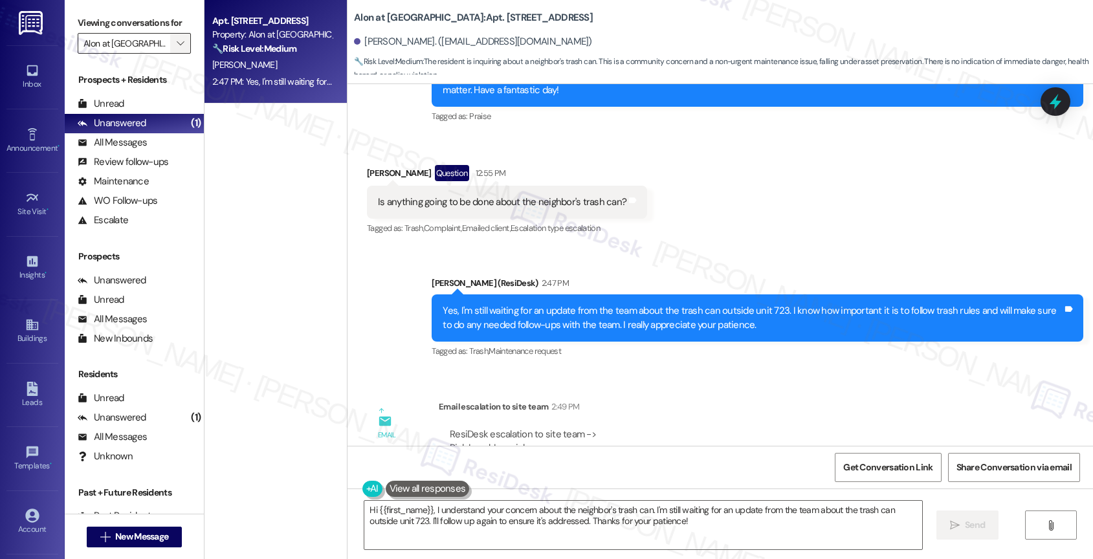
click at [174, 54] on span "" at bounding box center [180, 43] width 12 height 21
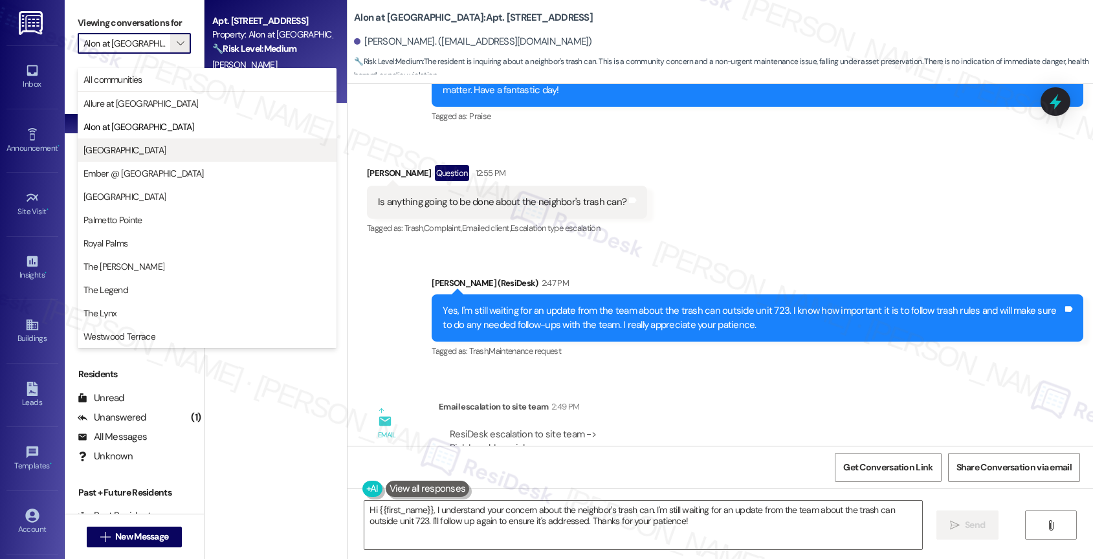
click at [133, 147] on span "[GEOGRAPHIC_DATA]" at bounding box center [206, 150] width 247 height 13
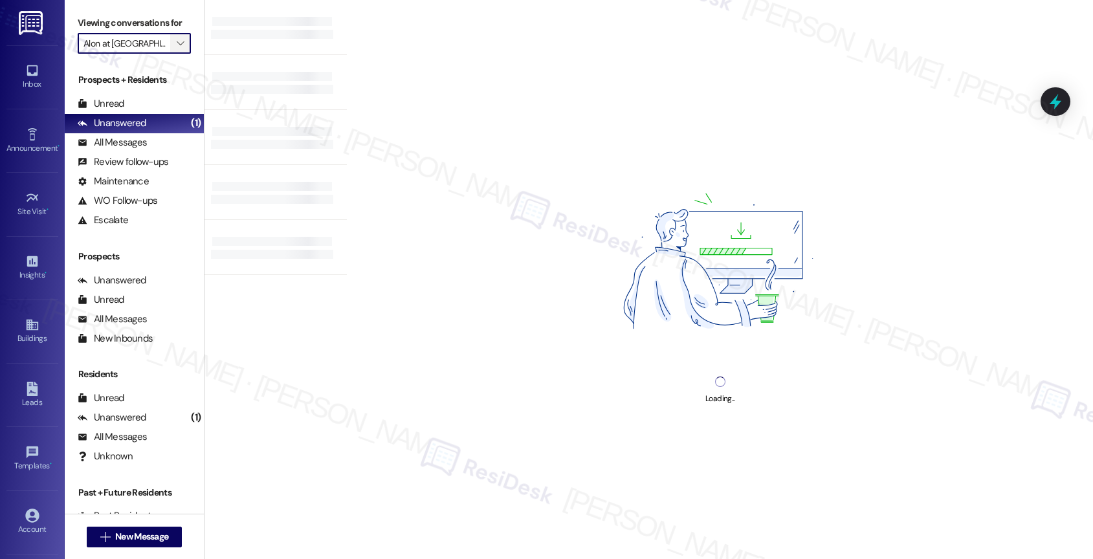
type input "[GEOGRAPHIC_DATA]"
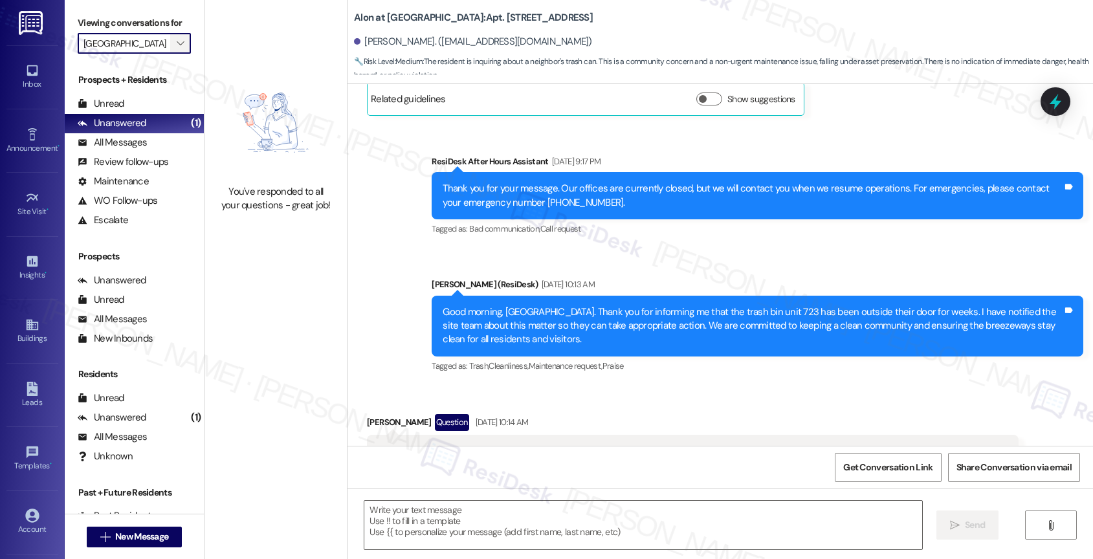
type textarea "Fetching suggested responses. Please feel free to read through the conversation…"
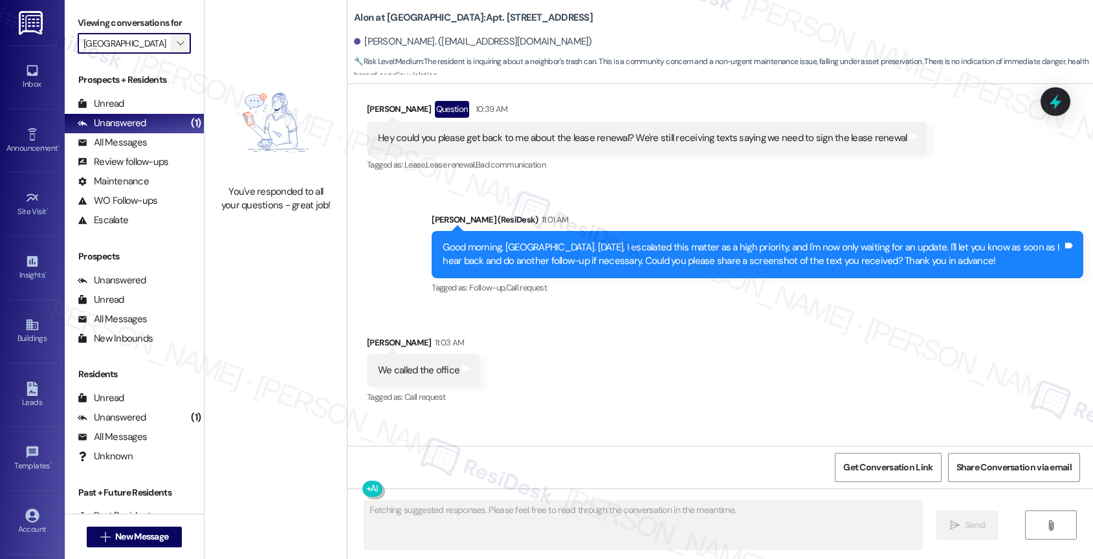
scroll to position [2855, 0]
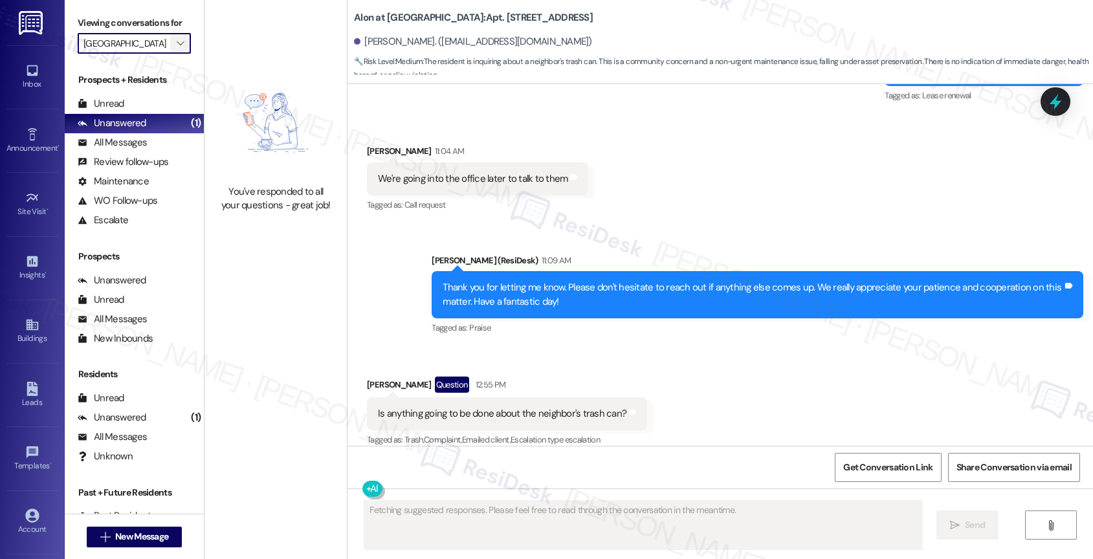
click at [177, 49] on icon "" at bounding box center [180, 43] width 7 height 10
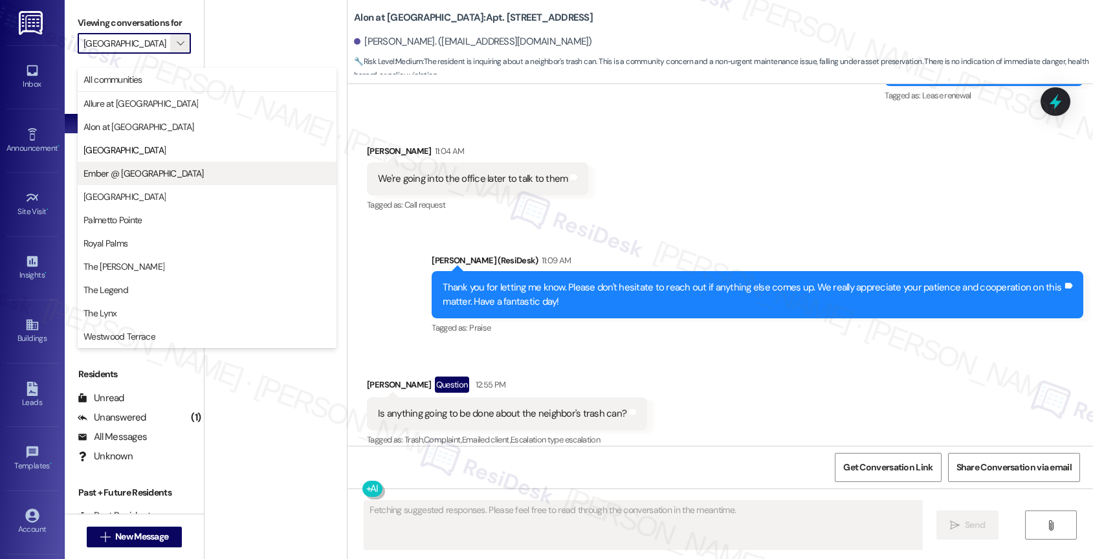
click at [155, 171] on span "Ember @ [GEOGRAPHIC_DATA]" at bounding box center [143, 173] width 120 height 13
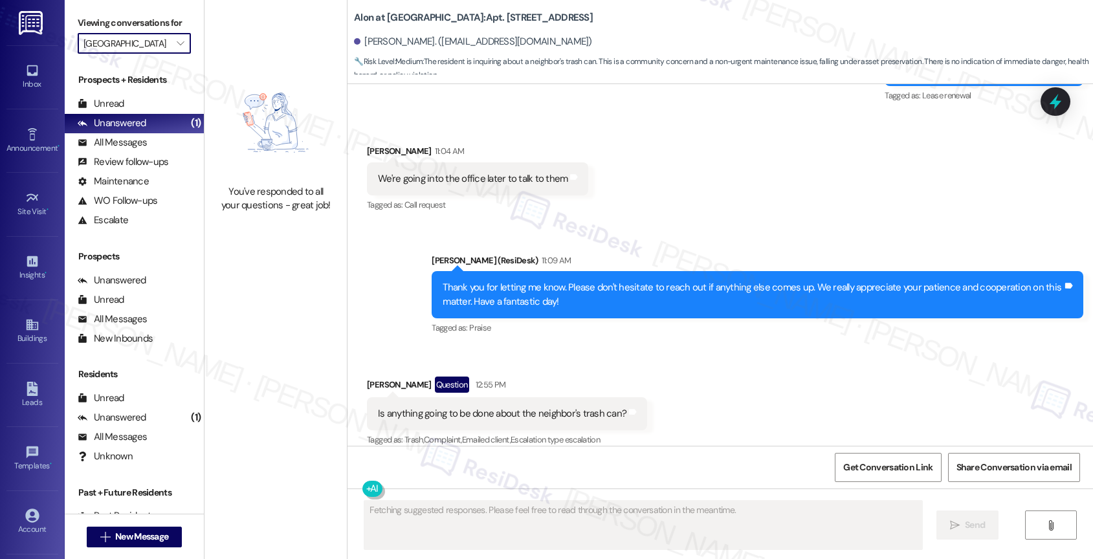
type input "Ember @ [GEOGRAPHIC_DATA]"
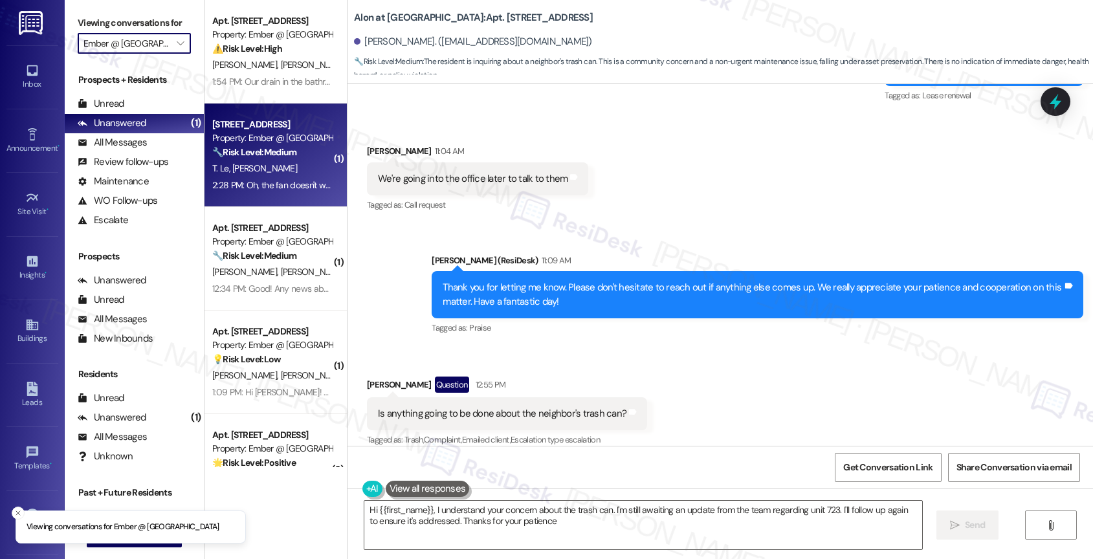
type textarea "Hi {{first_name}}, I understand your concern about the trash can. I'm still awa…"
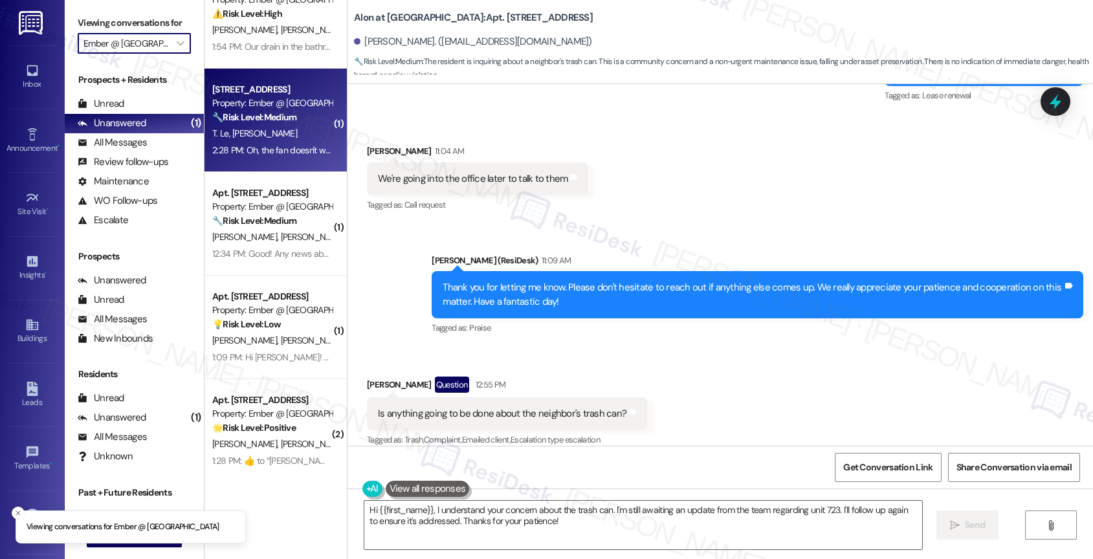
scroll to position [50, 0]
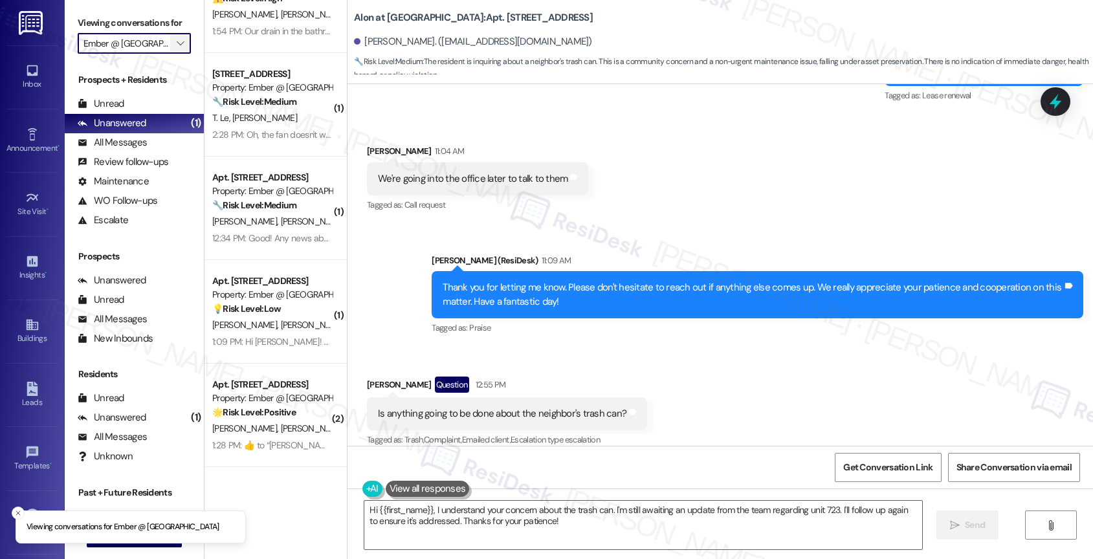
click at [177, 49] on icon "" at bounding box center [180, 43] width 7 height 10
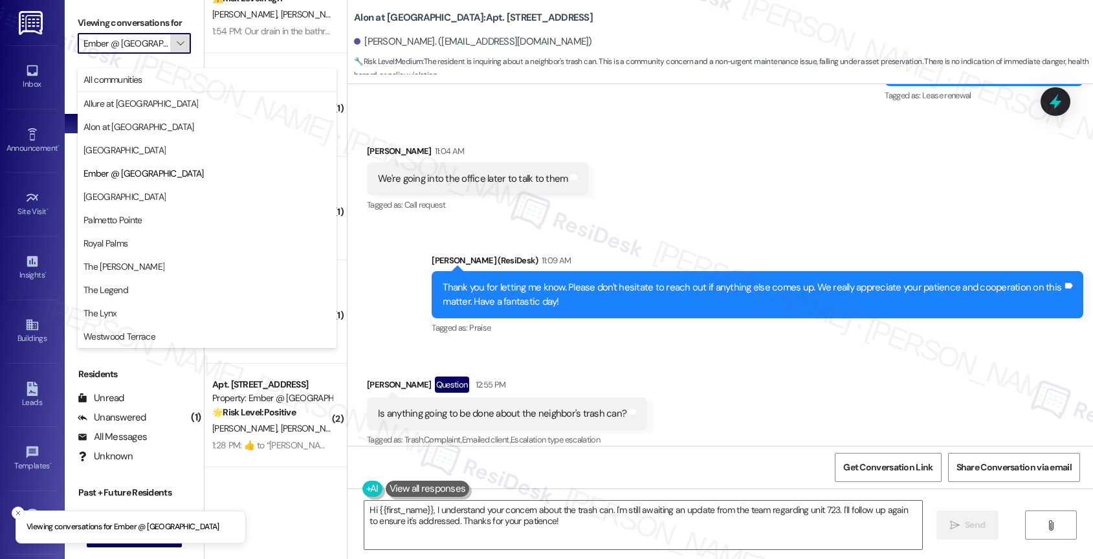
scroll to position [0, 10]
click at [134, 193] on span "[GEOGRAPHIC_DATA]" at bounding box center [206, 196] width 247 height 13
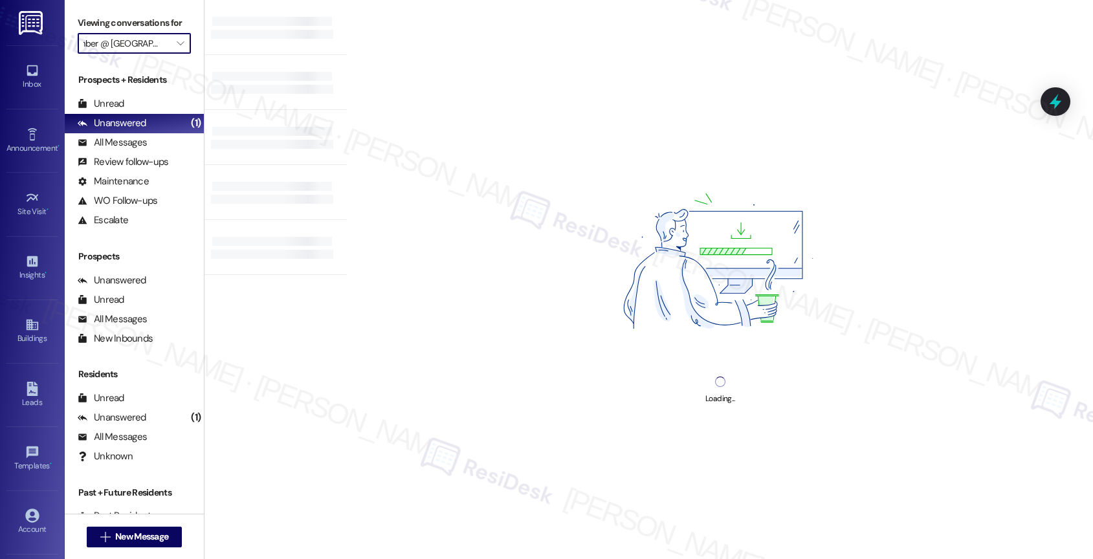
type input "[GEOGRAPHIC_DATA]"
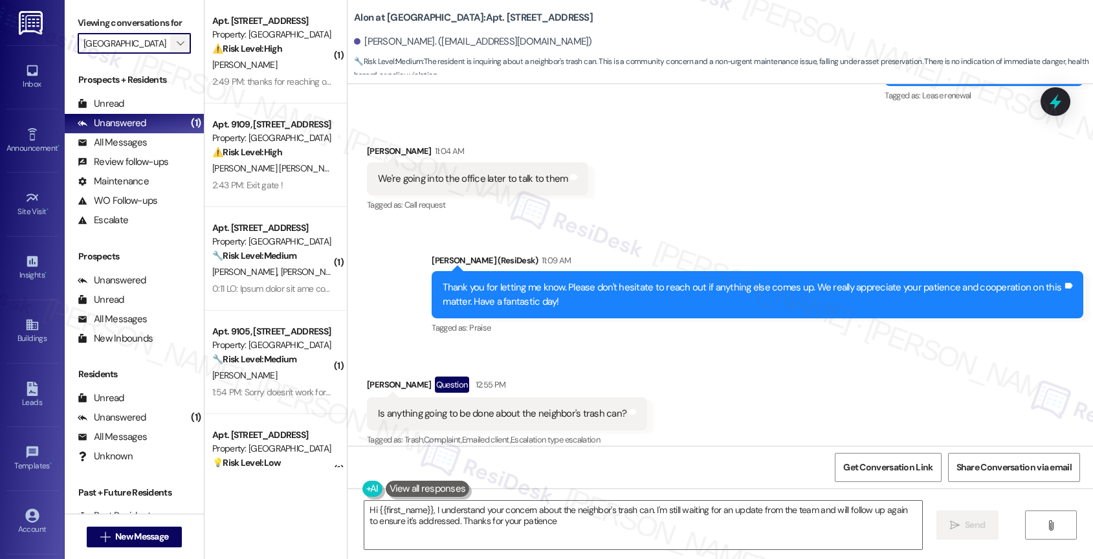
type textarea "Hi {{first_name}}, I understand your concern about the neighbor's trash can. I'…"
click at [177, 49] on icon "" at bounding box center [180, 43] width 7 height 10
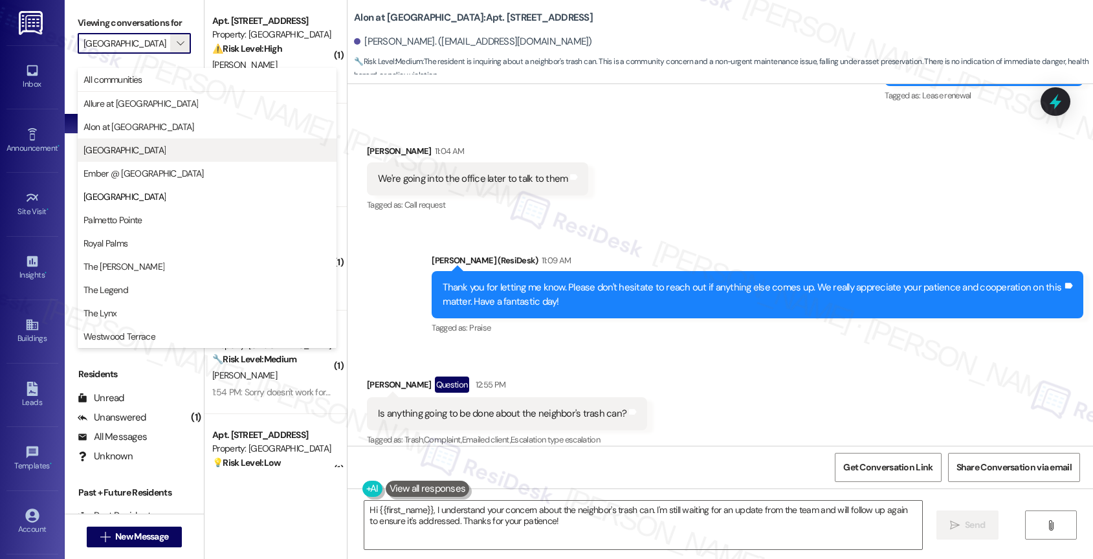
click at [151, 149] on span "[GEOGRAPHIC_DATA]" at bounding box center [206, 150] width 247 height 13
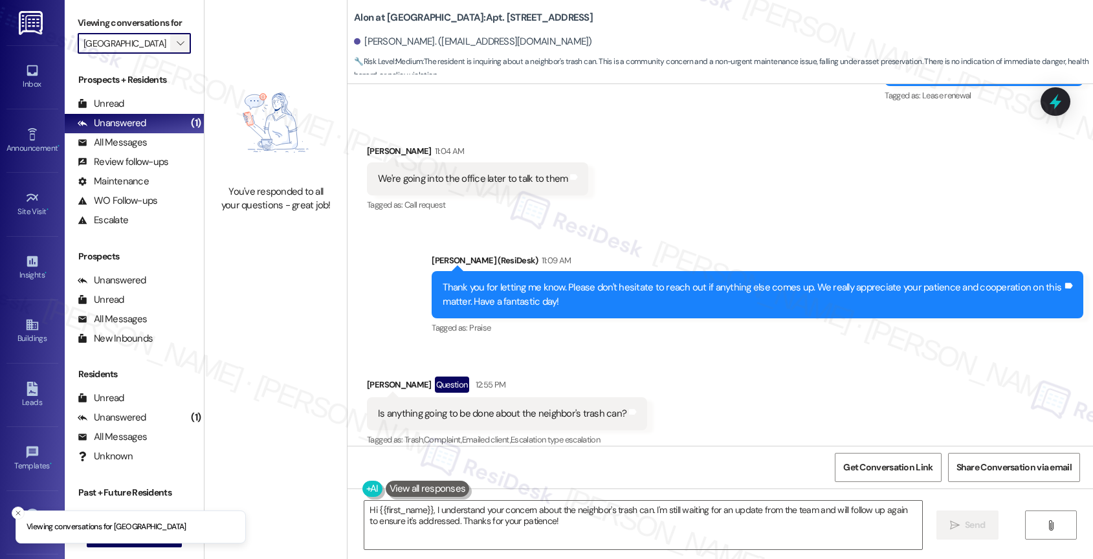
click at [174, 52] on span "" at bounding box center [180, 43] width 12 height 21
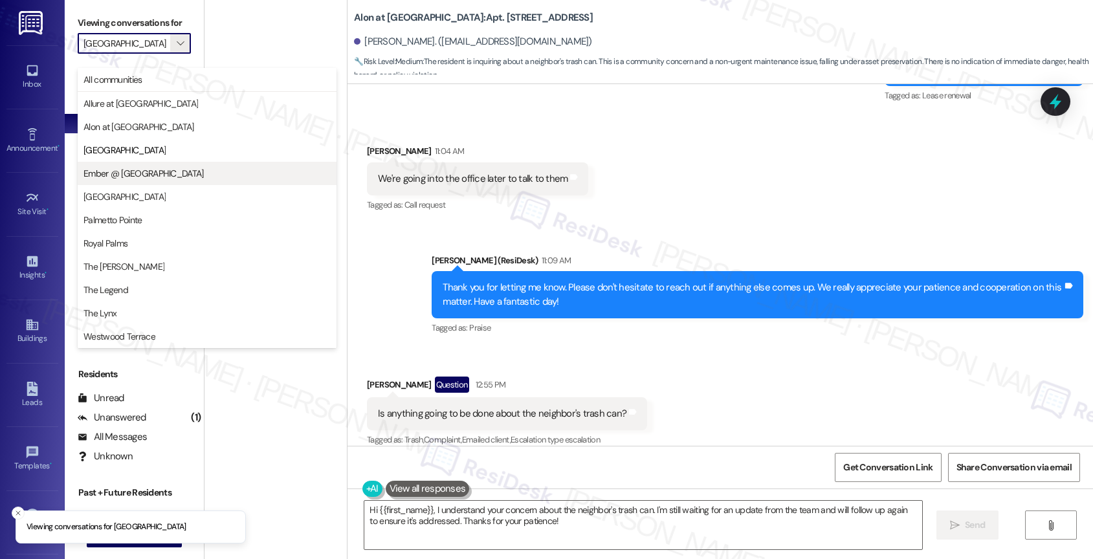
click at [159, 171] on span "Ember @ [GEOGRAPHIC_DATA]" at bounding box center [143, 173] width 120 height 13
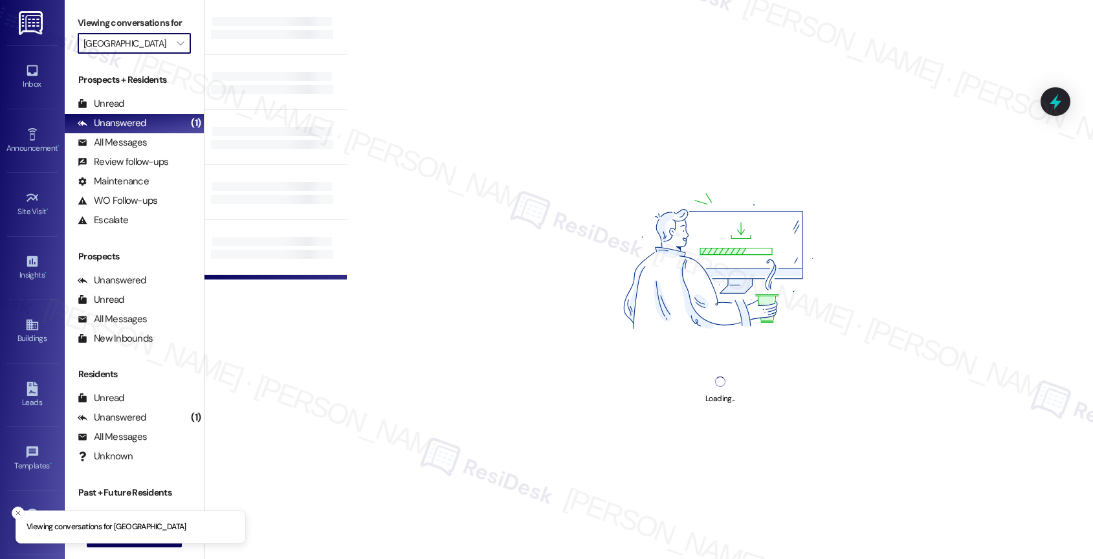
type input "Ember @ [GEOGRAPHIC_DATA]"
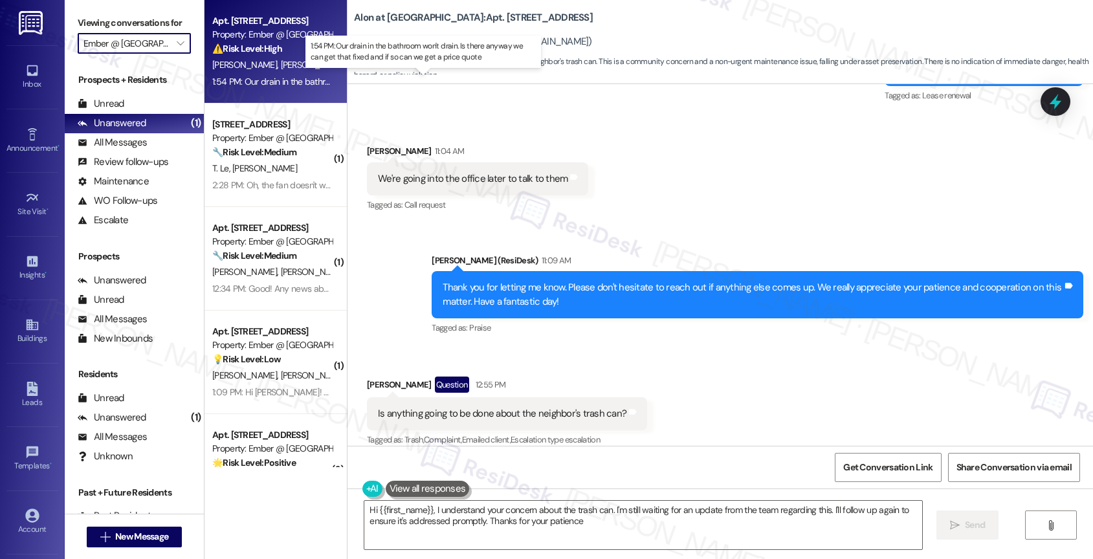
type textarea "Hi {{first_name}}, I understand your concern about the trash can. I'm still wai…"
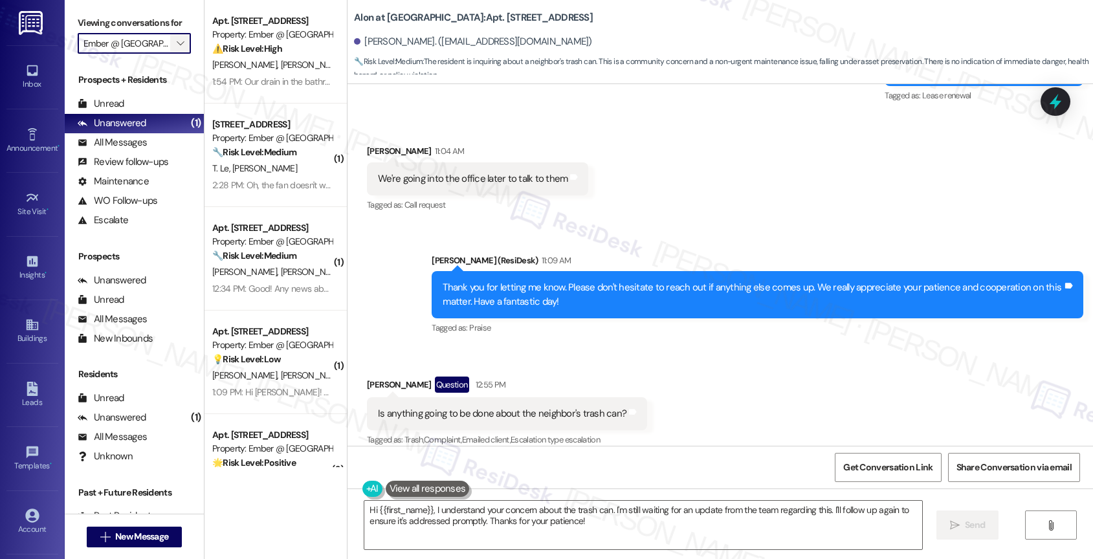
click at [175, 54] on span "" at bounding box center [180, 43] width 12 height 21
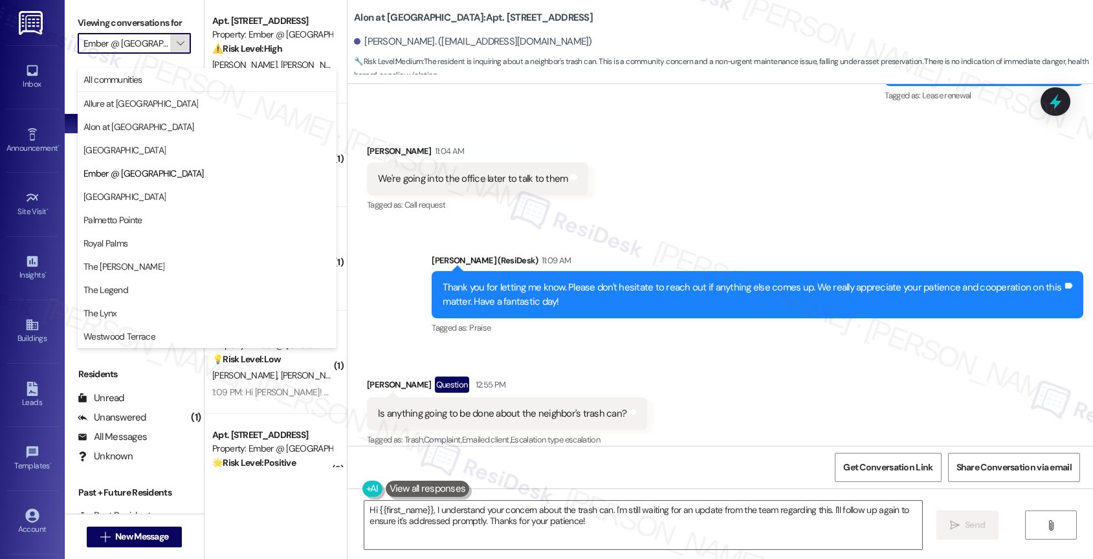
scroll to position [0, 10]
click at [157, 193] on span "[GEOGRAPHIC_DATA]" at bounding box center [206, 196] width 247 height 13
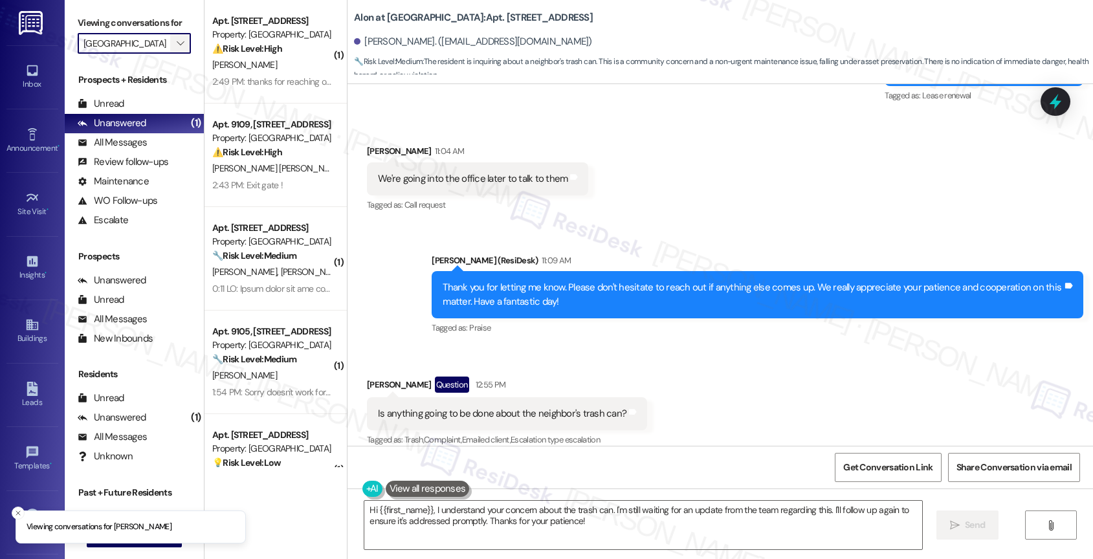
click at [177, 49] on icon "" at bounding box center [180, 43] width 7 height 10
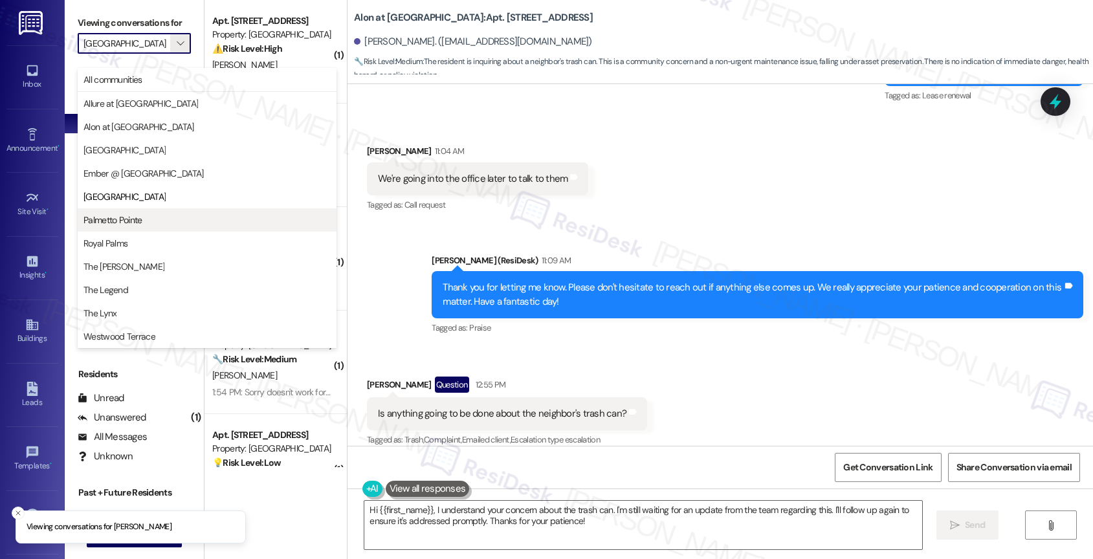
click at [148, 223] on span "Palmetto Pointe" at bounding box center [206, 220] width 247 height 13
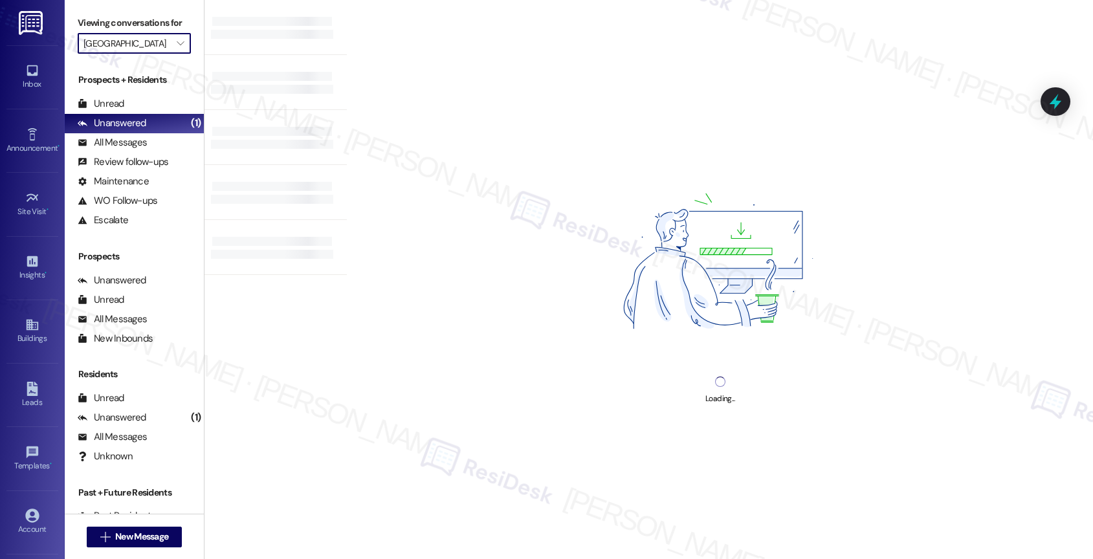
type input "Palmetto Pointe"
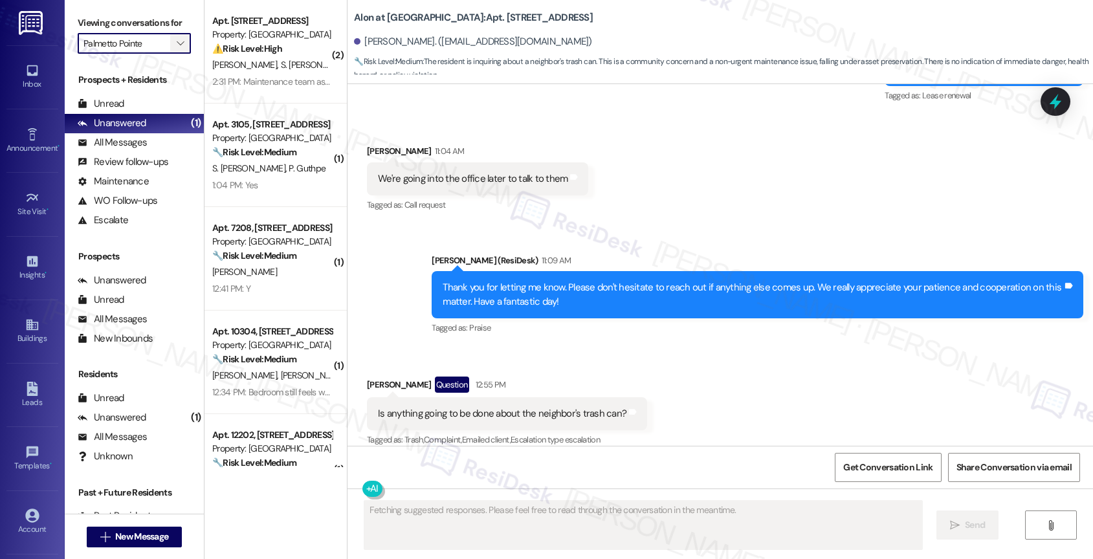
click at [177, 49] on icon "" at bounding box center [180, 43] width 7 height 10
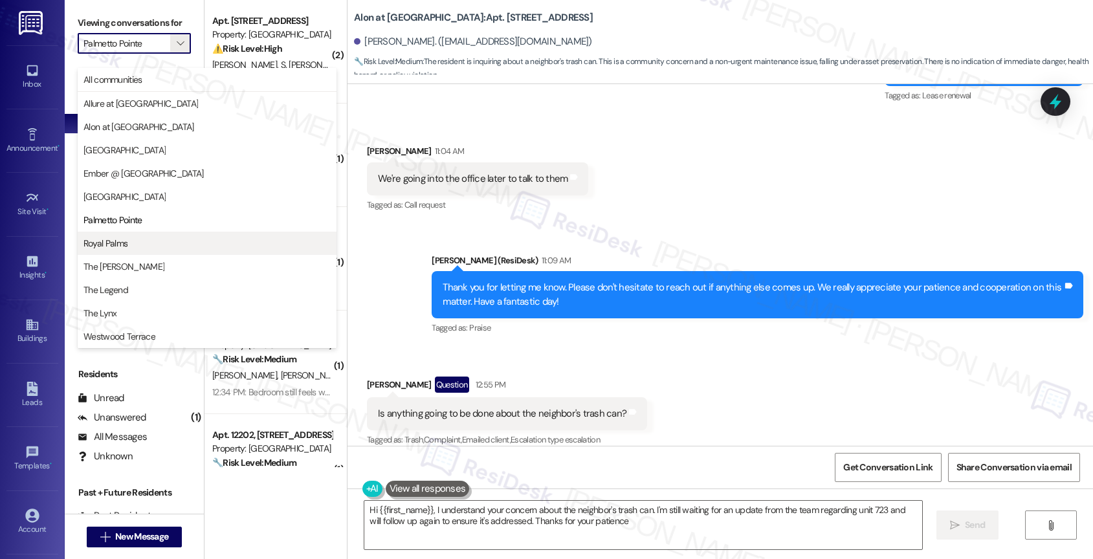
type textarea "Hi {{first_name}}, I understand your concern about the neighbor's trash can. I'…"
click at [148, 237] on span "Royal Palms" at bounding box center [206, 243] width 247 height 13
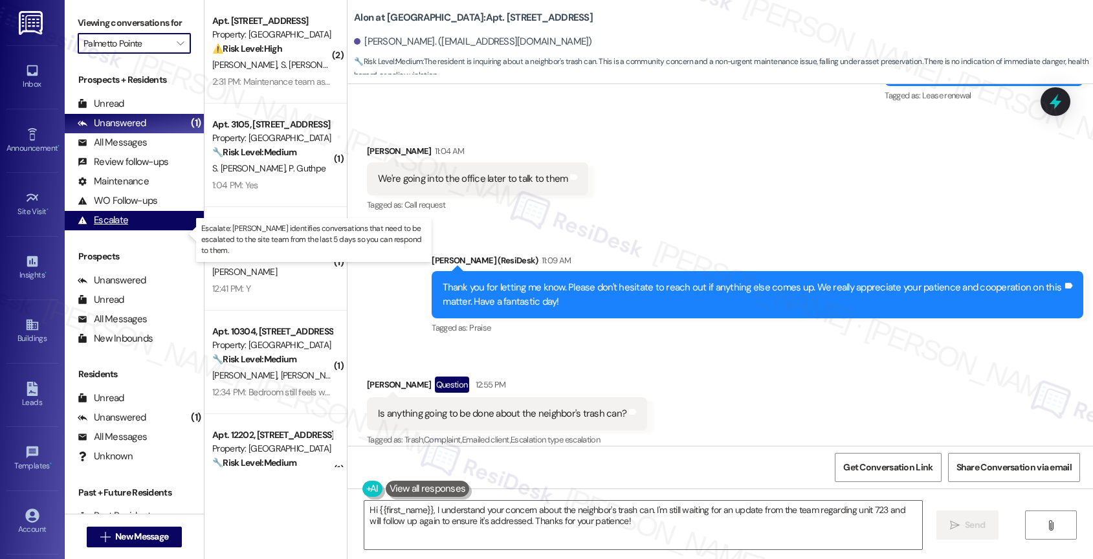
type input "Royal Palms"
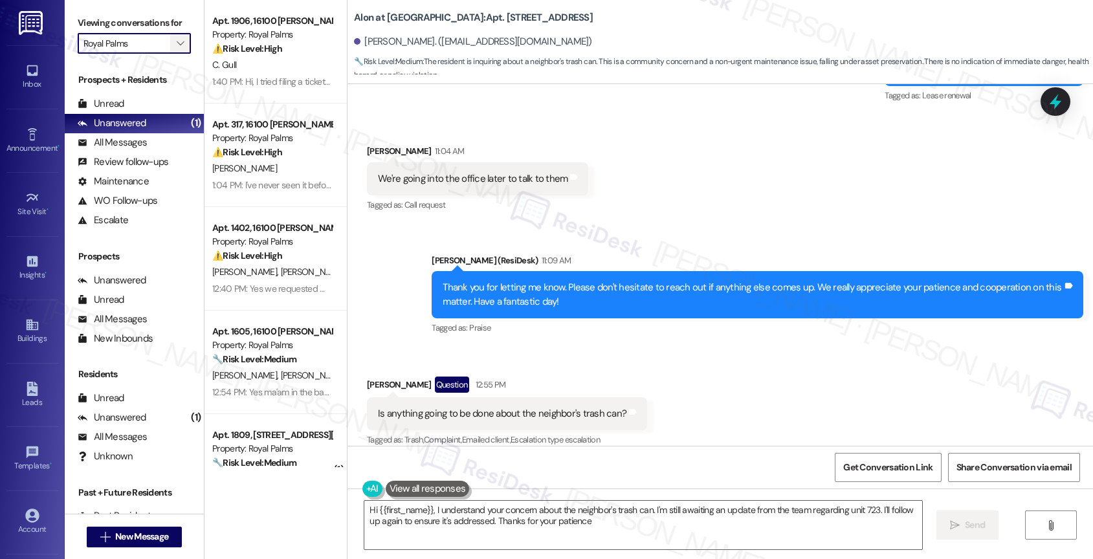
type textarea "Hi {{first_name}}, I understand your concern about the neighbor's trash can. I'…"
click at [177, 49] on icon "" at bounding box center [180, 43] width 7 height 10
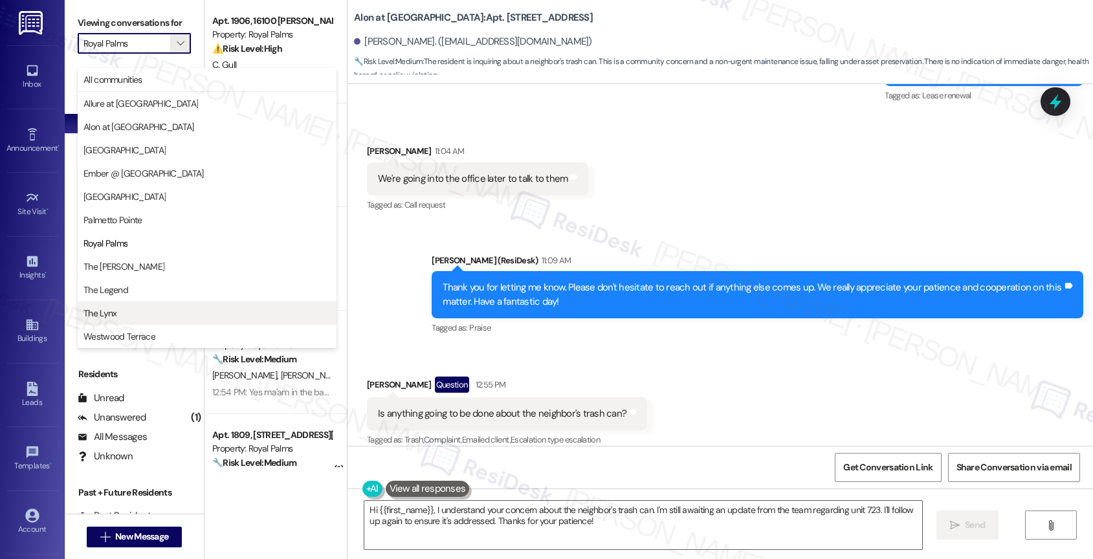
click at [131, 307] on span "The Lynx" at bounding box center [206, 313] width 247 height 13
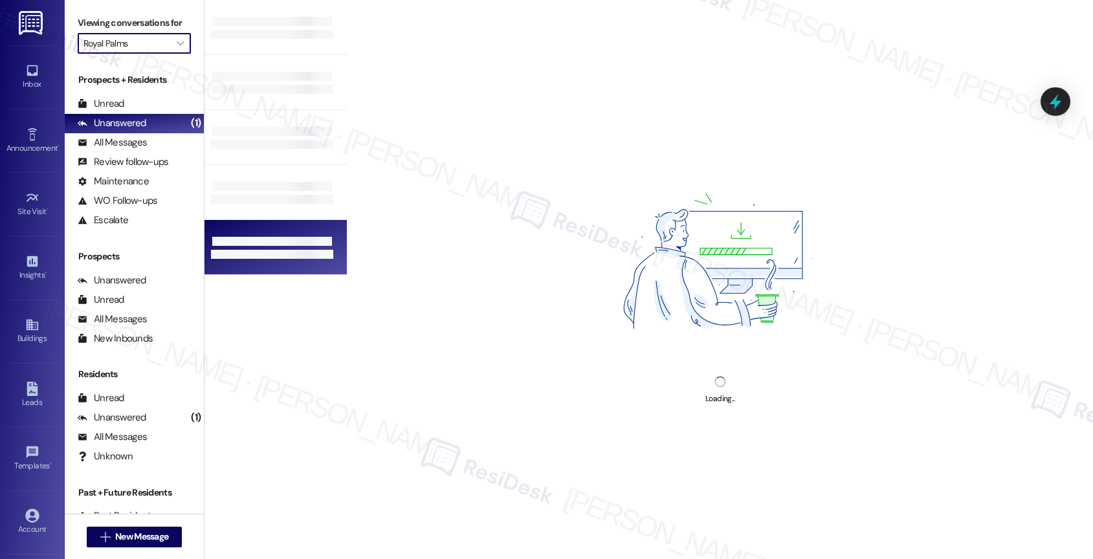
type input "The Lynx"
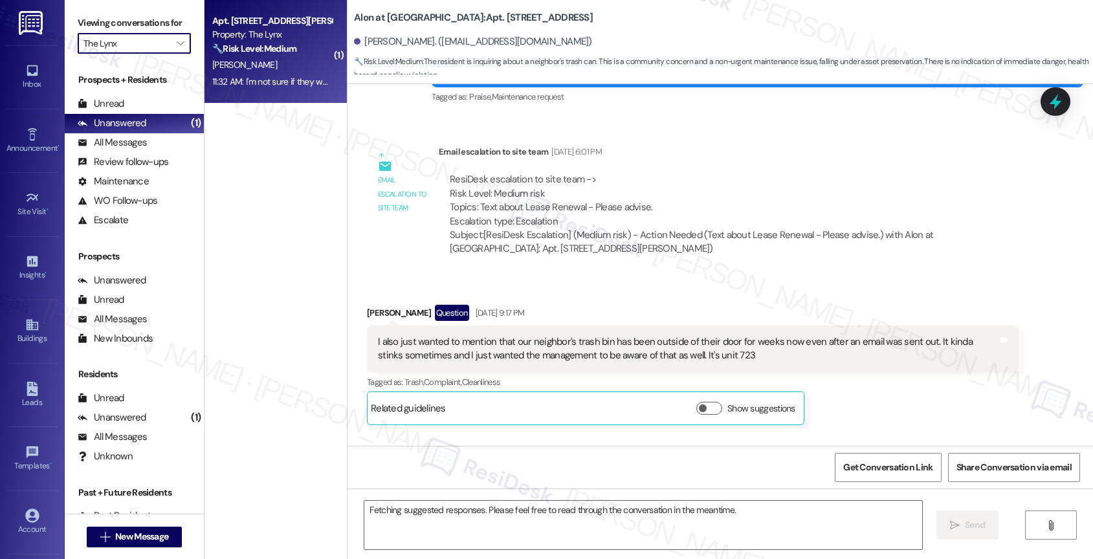
click at [265, 80] on div "11:32 AM: I'm not sure if they were taken. I noticed them missing about 1-2 wee…" at bounding box center [357, 82] width 291 height 12
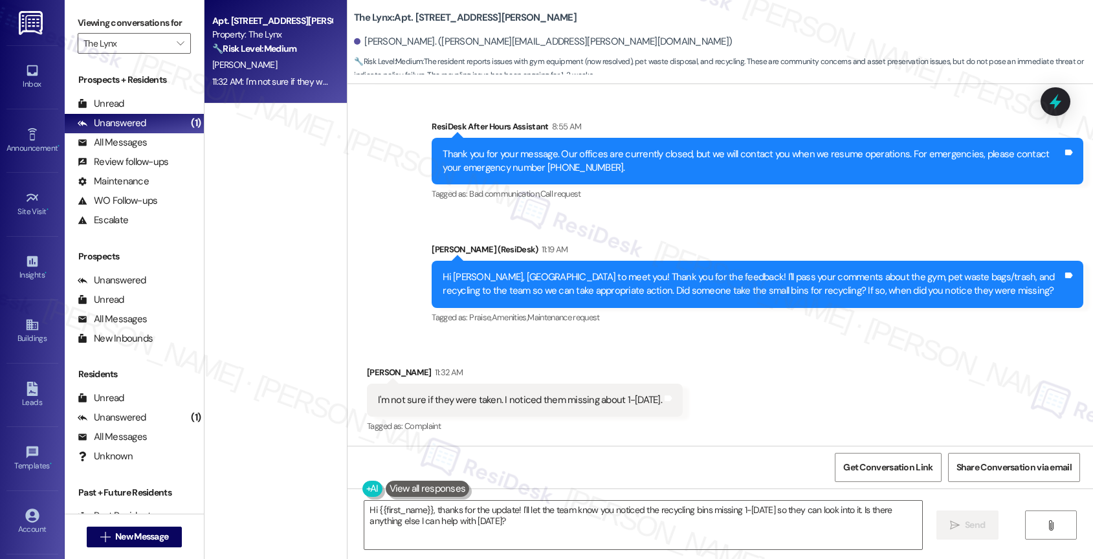
click at [577, 338] on div "Received via SMS Tamy Reese 11:32 AM I'm not sure if they were taken. I noticed…" at bounding box center [719, 390] width 745 height 109
click at [461, 524] on textarea "Hi {{first_name}}, thanks for the update! I'll let the team know you noticed th…" at bounding box center [643, 525] width 558 height 49
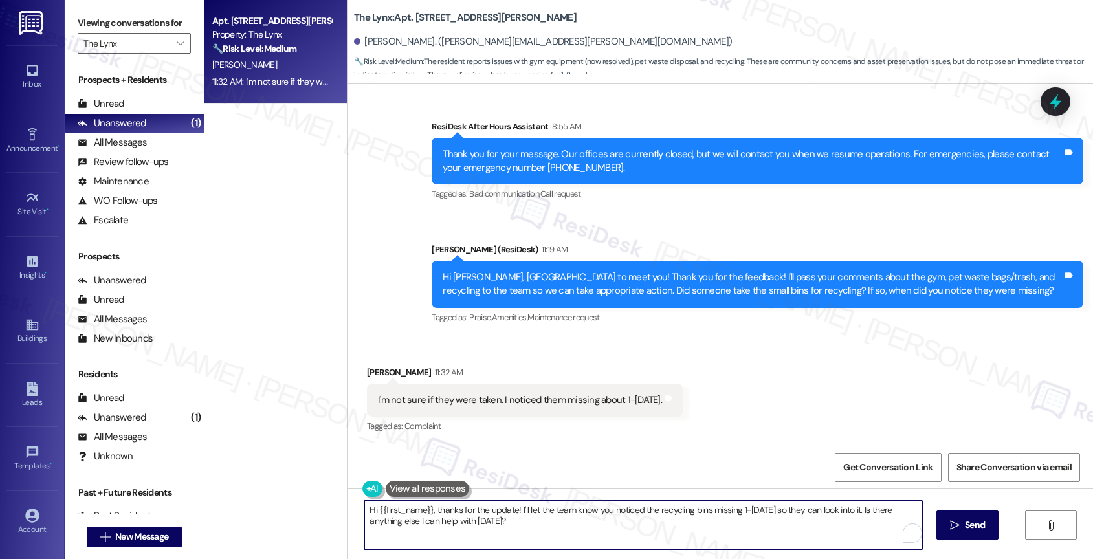
click at [461, 524] on textarea "Hi {{first_name}}, thanks for the update! I'll let the team know you noticed th…" at bounding box center [643, 525] width 558 height 49
type textarea "Got that, Tamy. Don't worry. I'll ensure to discuss this matter with the site t…"
click at [901, 530] on div "1" at bounding box center [900, 533] width 14 height 14
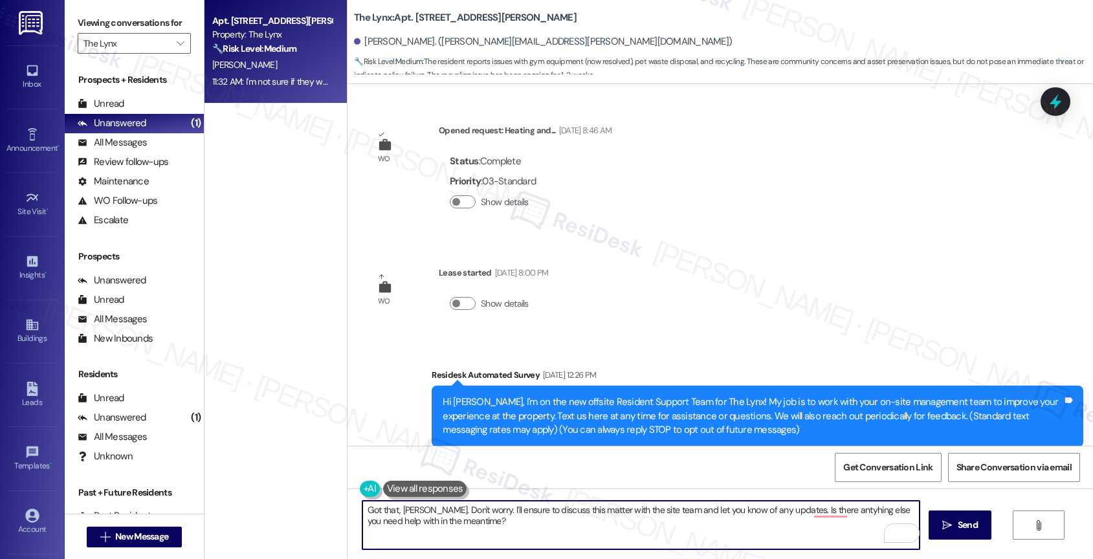
scroll to position [569, 0]
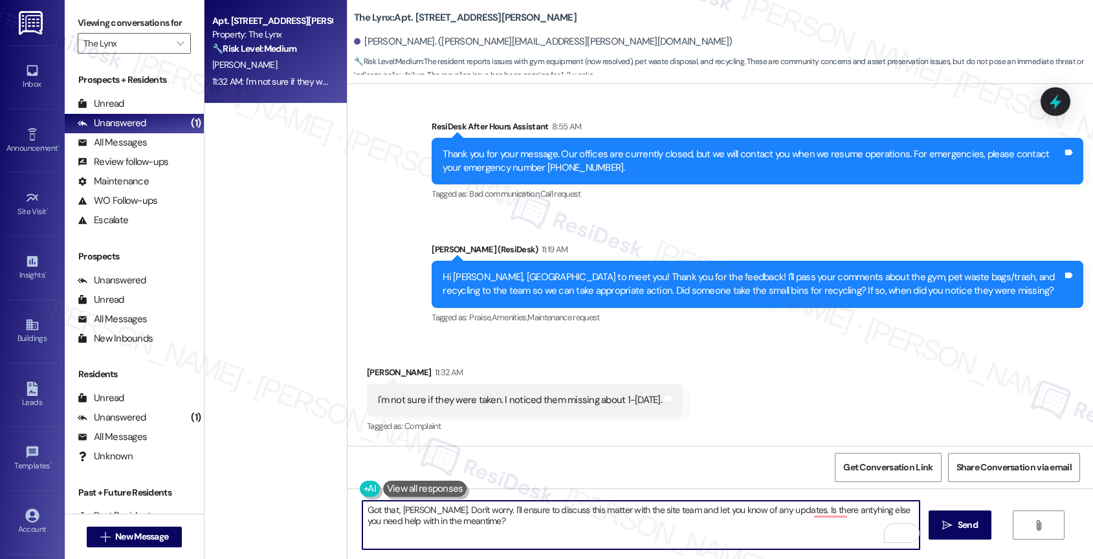
click at [469, 509] on textarea "Got that, [PERSON_NAME]. Don't worry. I'll ensure to discuss this matter with t…" at bounding box center [641, 525] width 558 height 49
click at [750, 540] on textarea "Got that, [PERSON_NAME]. Don't worry. I'll make sure to discuss this matter wit…" at bounding box center [641, 525] width 558 height 49
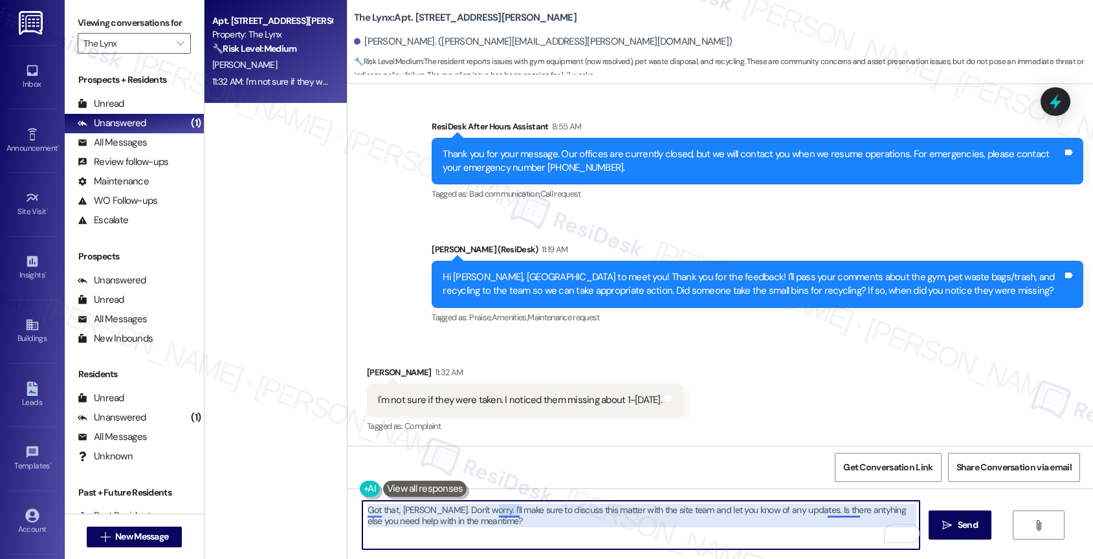
click at [835, 508] on textarea "Got that, [PERSON_NAME]. Don't worry. I'll make sure to discuss this matter wit…" at bounding box center [641, 525] width 558 height 49
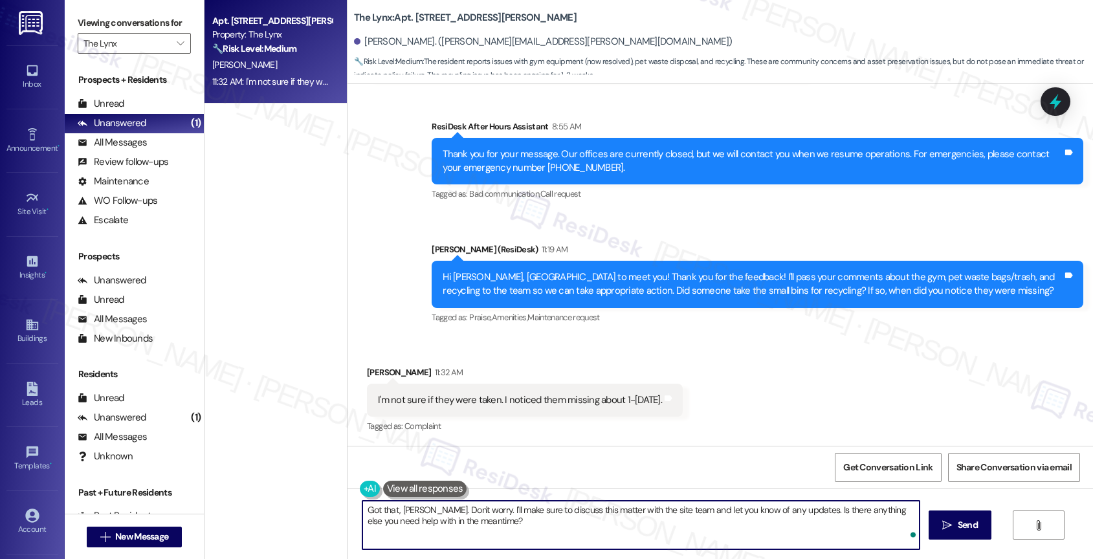
click at [815, 529] on textarea "Got that, [PERSON_NAME]. Don't worry. I'll make sure to discuss this matter wit…" at bounding box center [641, 525] width 558 height 49
type textarea "Got that, [PERSON_NAME]. Don't worry. I'll make sure to discuss this matter wit…"
click at [944, 524] on icon "" at bounding box center [947, 525] width 10 height 10
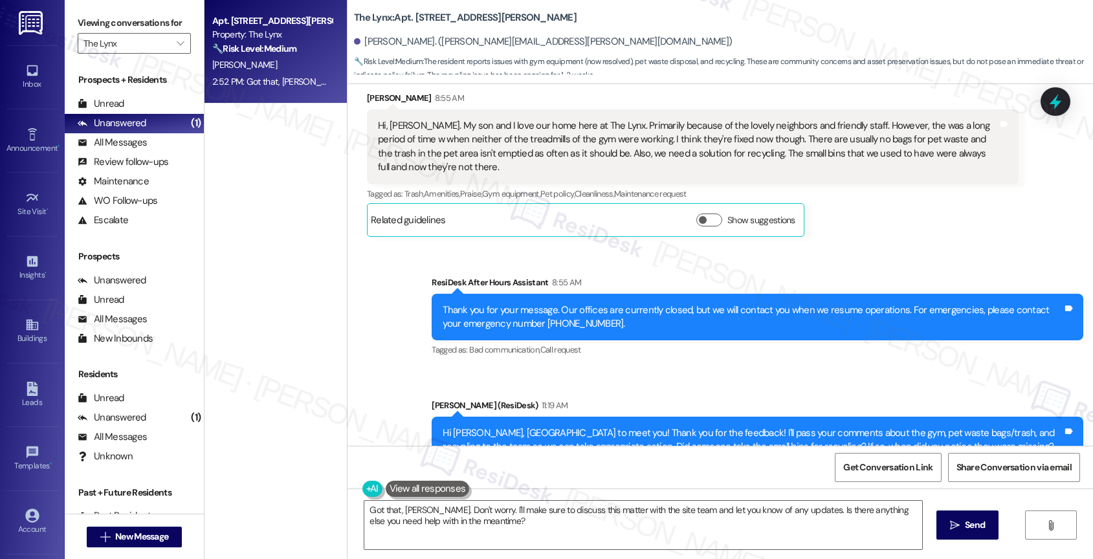
scroll to position [414, 0]
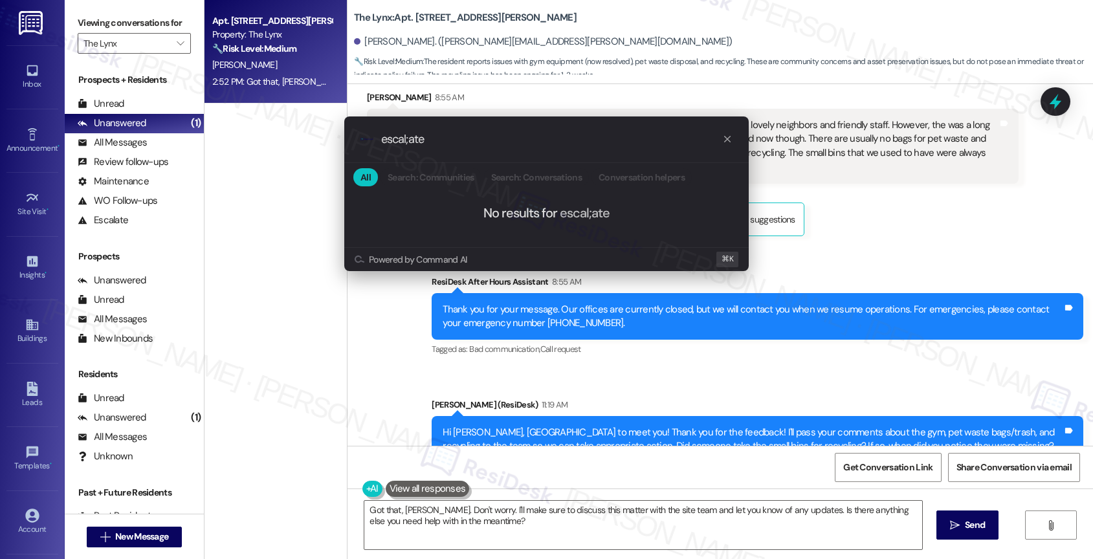
type input "escal;ate"
click at [665, 280] on div ".cls-1{fill:#0a055f;}.cls-2{fill:#0cc4c4;} resideskLogoBlueOrange escal;ate All…" at bounding box center [546, 194] width 437 height 181
click at [674, 327] on div ".cls-1{fill:#0a055f;}.cls-2{fill:#0cc4c4;} resideskLogoBlueOrange escal;ate All…" at bounding box center [546, 279] width 1093 height 559
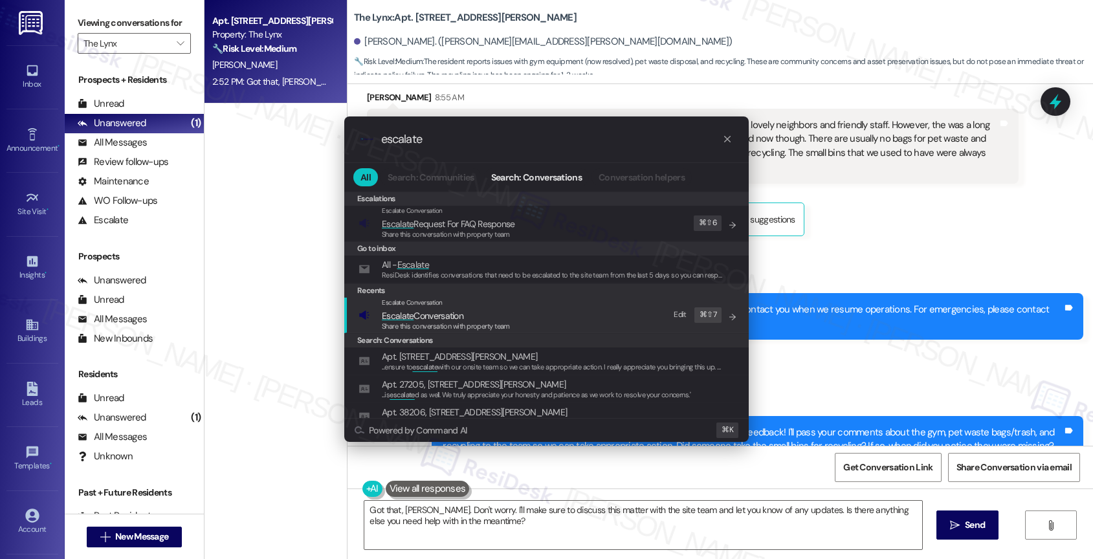
type input "escalate"
click at [462, 314] on span "Escalate Conversation" at bounding box center [423, 316] width 82 height 12
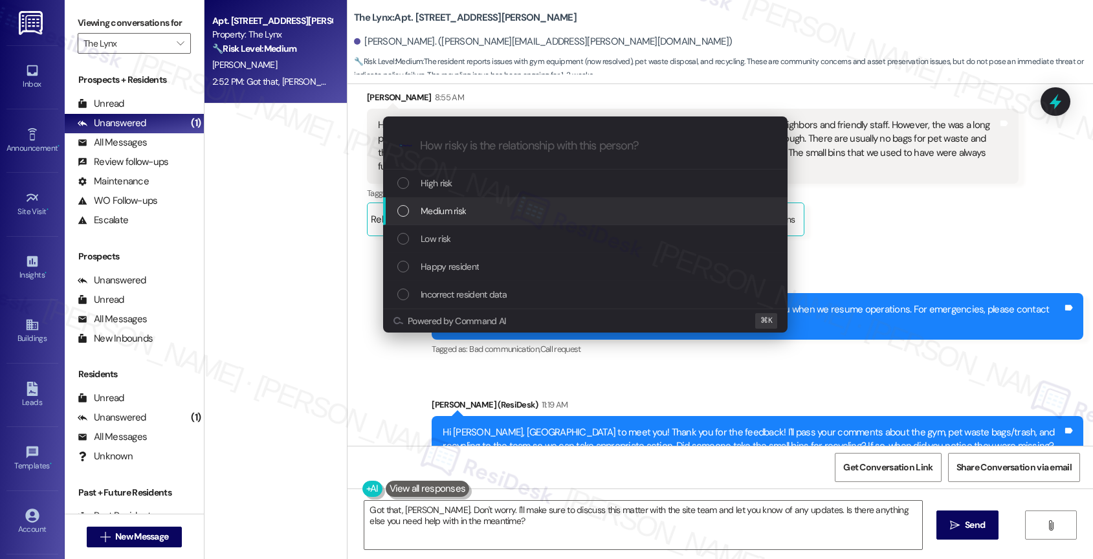
click at [468, 206] on div "Medium risk" at bounding box center [586, 211] width 379 height 14
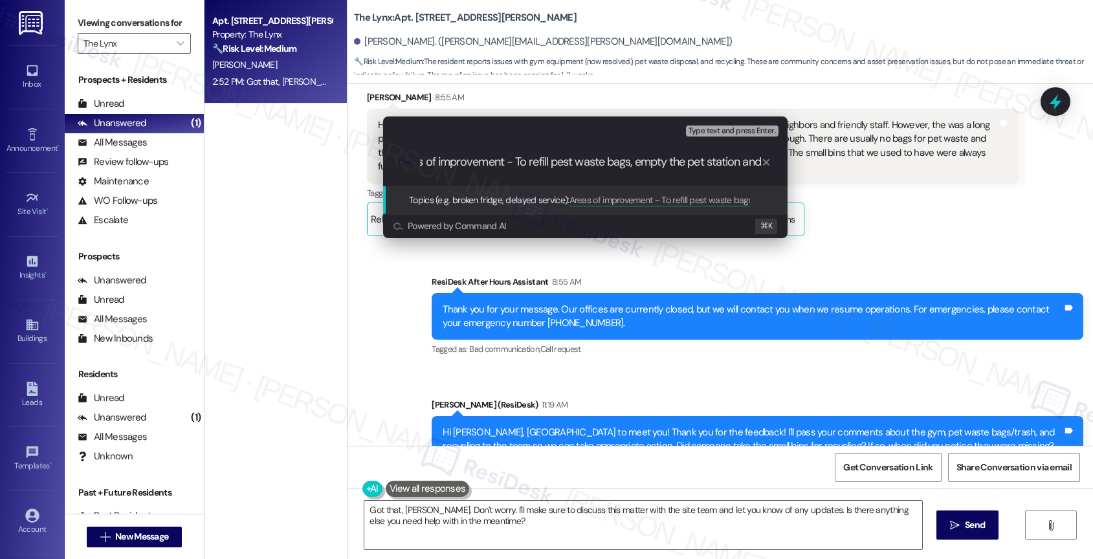
scroll to position [0, 29]
type input "Areas of improvement - To refill pest waste bags, empty the pet station and pro…"
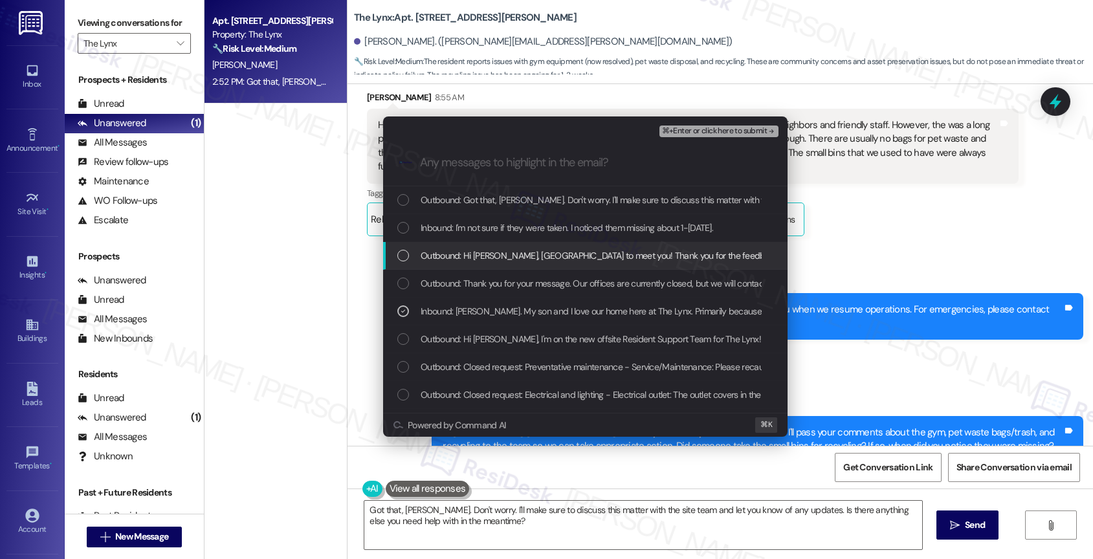
click at [538, 252] on span "Outbound: Hi Tamy, nice to meet you! Thank you for the feedback! I'll pass your…" at bounding box center [1006, 255] width 1170 height 14
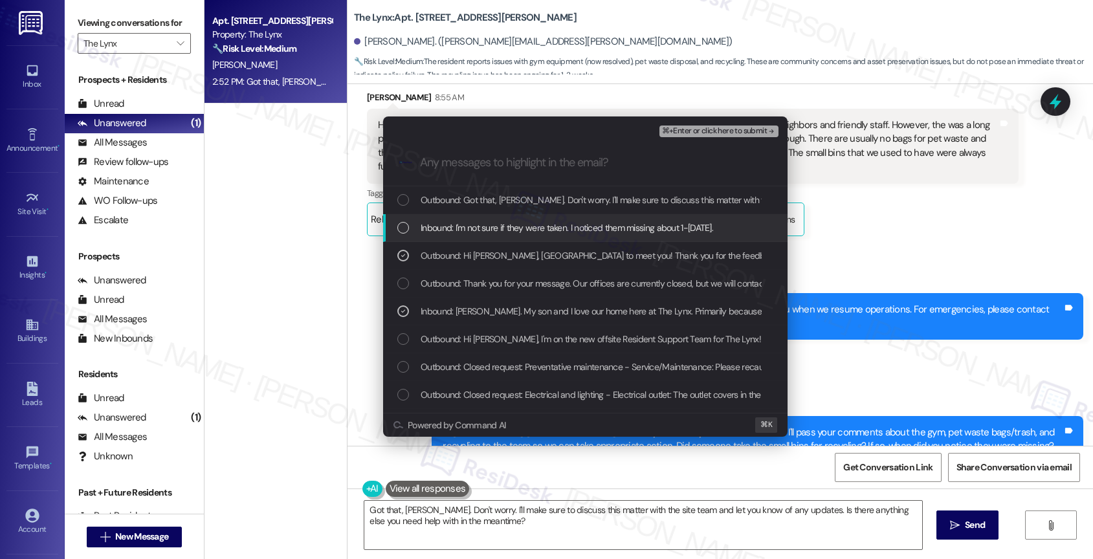
drag, startPoint x: 540, startPoint y: 228, endPoint x: 546, endPoint y: 195, distance: 33.6
click at [540, 228] on span "Inbound: I'm not sure if they were taken. I noticed them missing about 1-2 week…" at bounding box center [567, 228] width 292 height 14
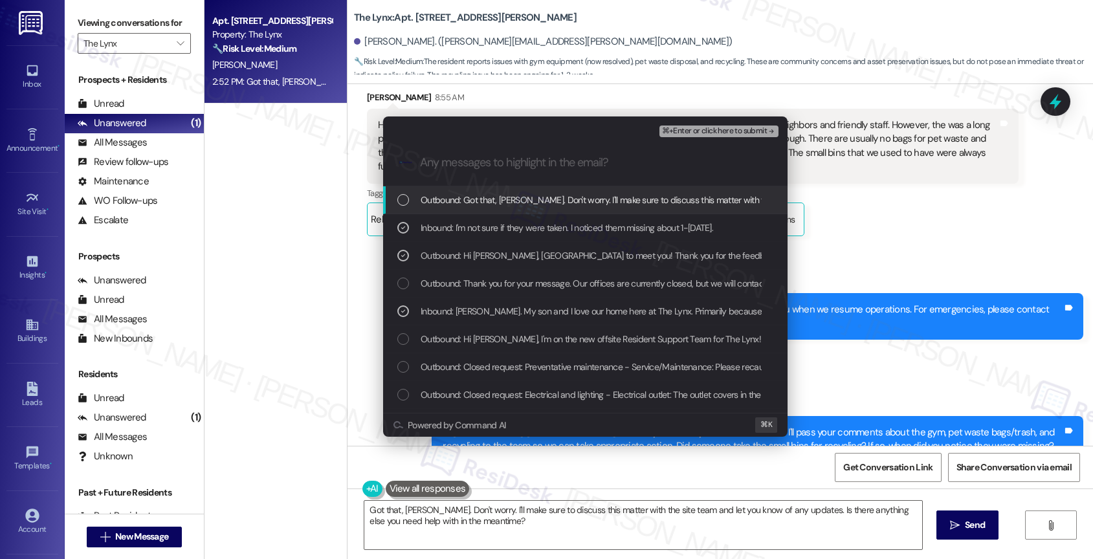
click at [546, 195] on span "Outbound: Got that, Tamy. Don't worry. I'll make sure to discuss this matter wi…" at bounding box center [790, 200] width 739 height 14
click at [758, 127] on span "⌘+Enter or click here to submit" at bounding box center [714, 131] width 105 height 9
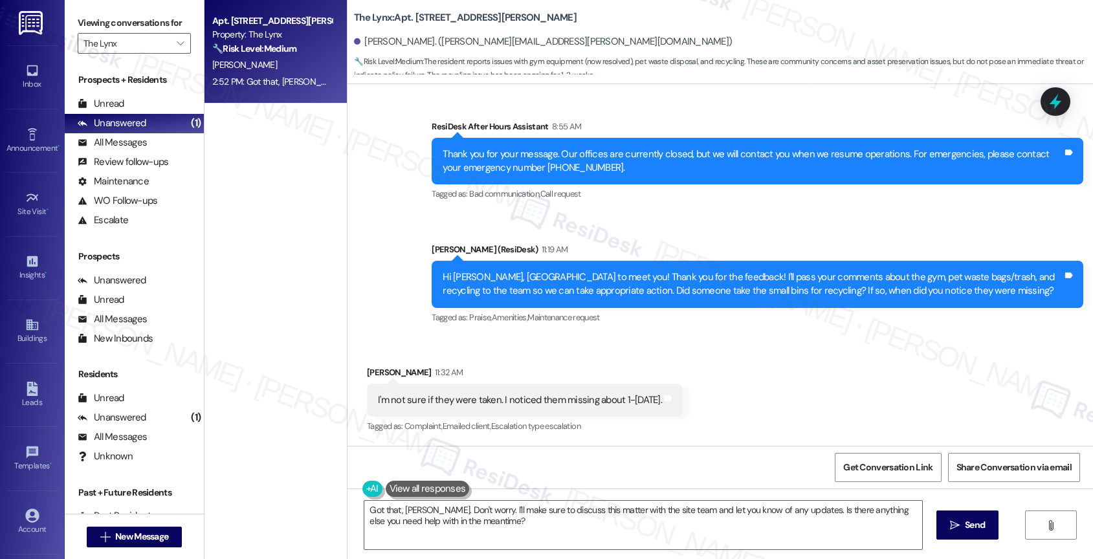
scroll to position [693, 0]
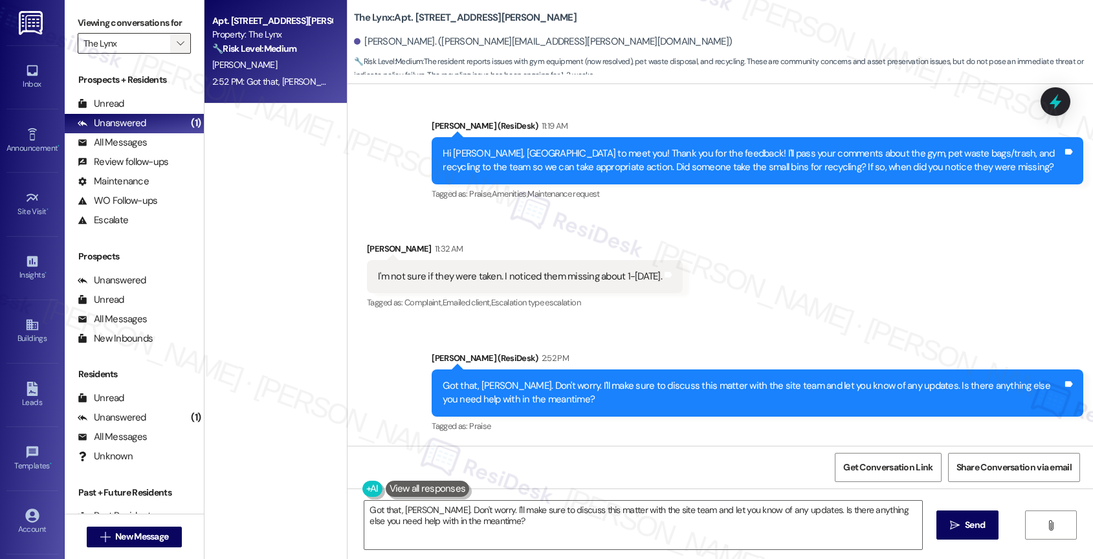
click at [174, 50] on span "" at bounding box center [180, 43] width 12 height 21
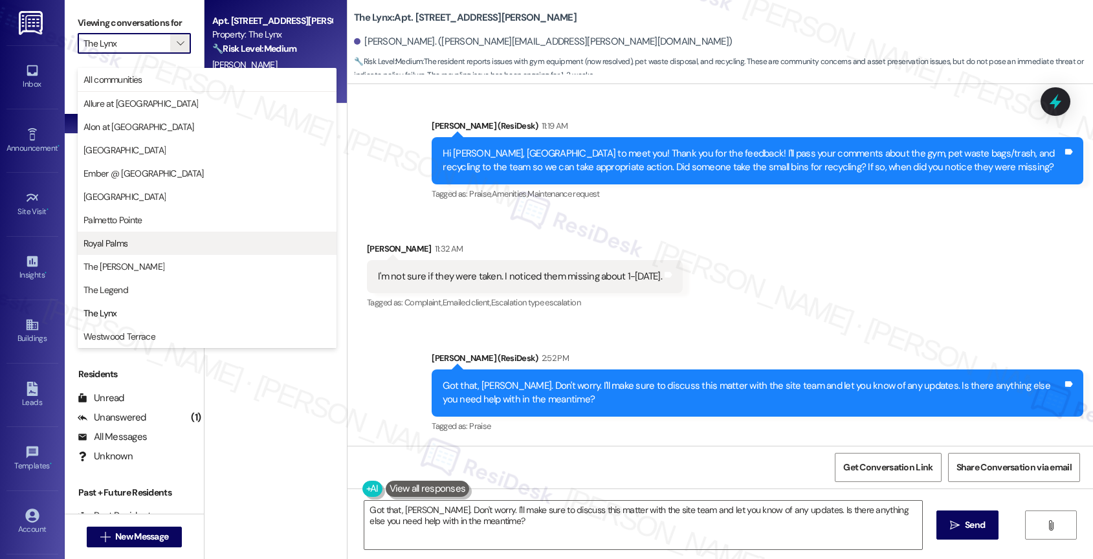
click at [140, 247] on span "Royal Palms" at bounding box center [206, 243] width 247 height 13
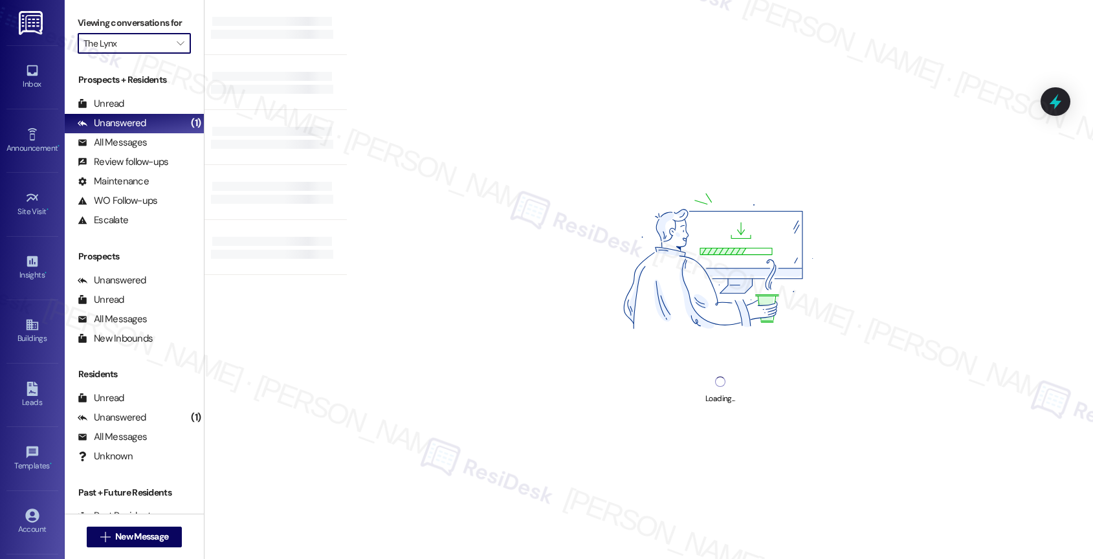
type input "Royal Palms"
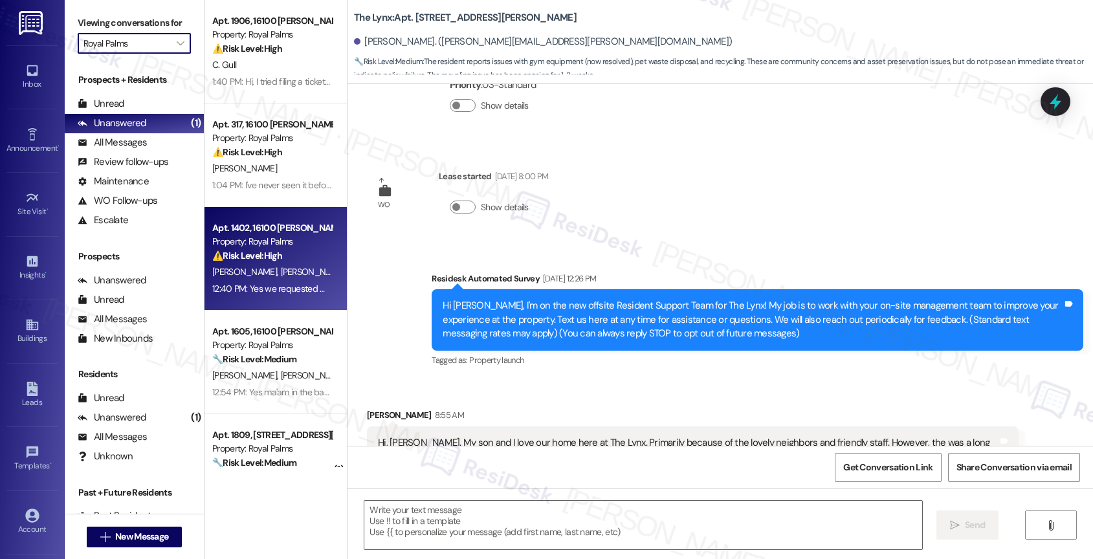
type textarea "Fetching suggested responses. Please feel free to read through the conversation…"
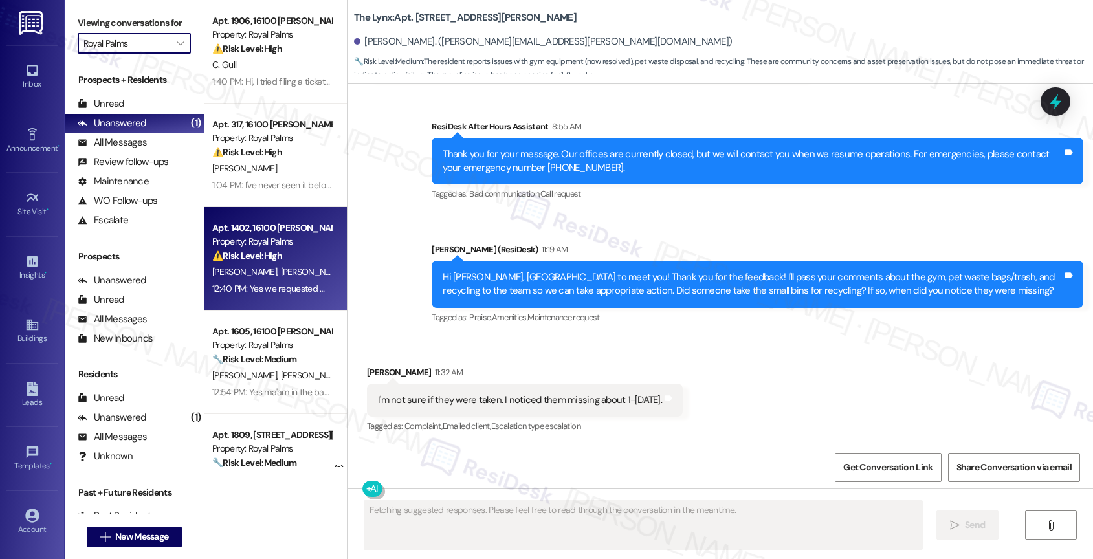
click at [275, 259] on div "⚠️ Risk Level: High The resident is reporting a water pressure issue and a pote…" at bounding box center [272, 256] width 120 height 14
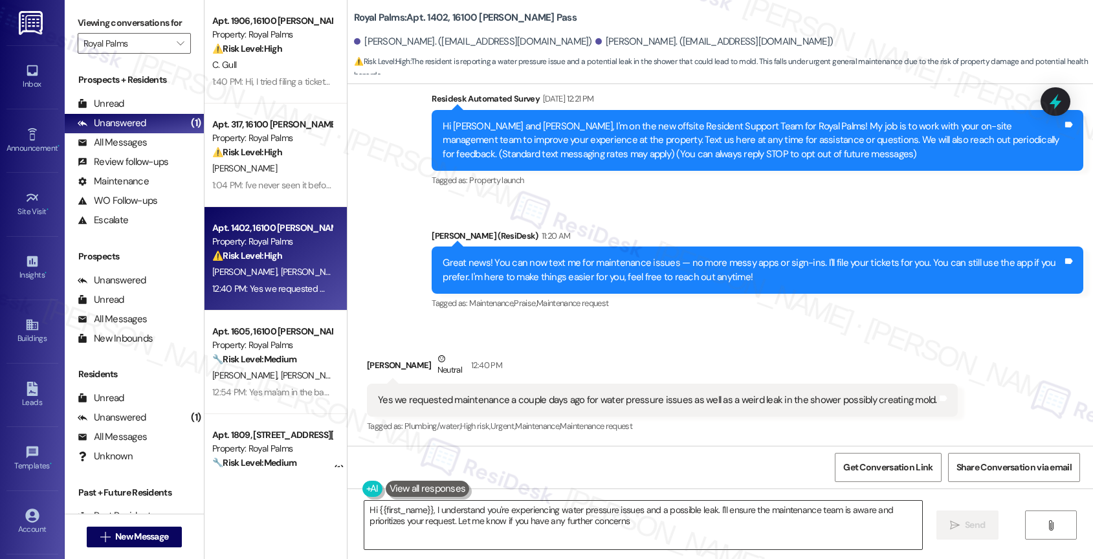
type textarea "Hi {{first_name}}, I understand you're experiencing water pressure issues and a…"
click at [656, 350] on div "Received via SMS Harper Shelton Neutral 12:40 PM Yes we requested maintenance a…" at bounding box center [662, 394] width 610 height 104
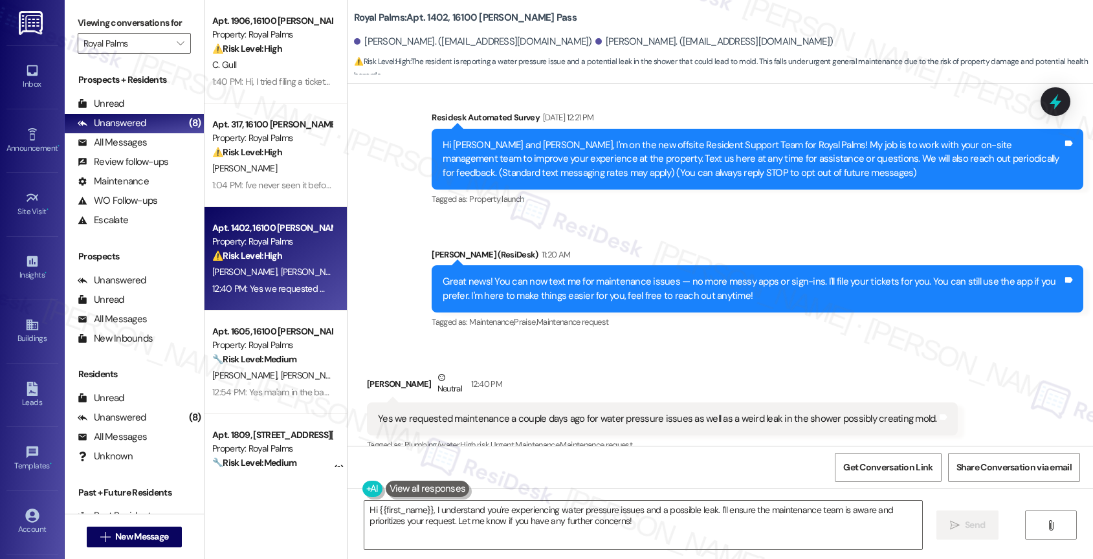
scroll to position [104, 0]
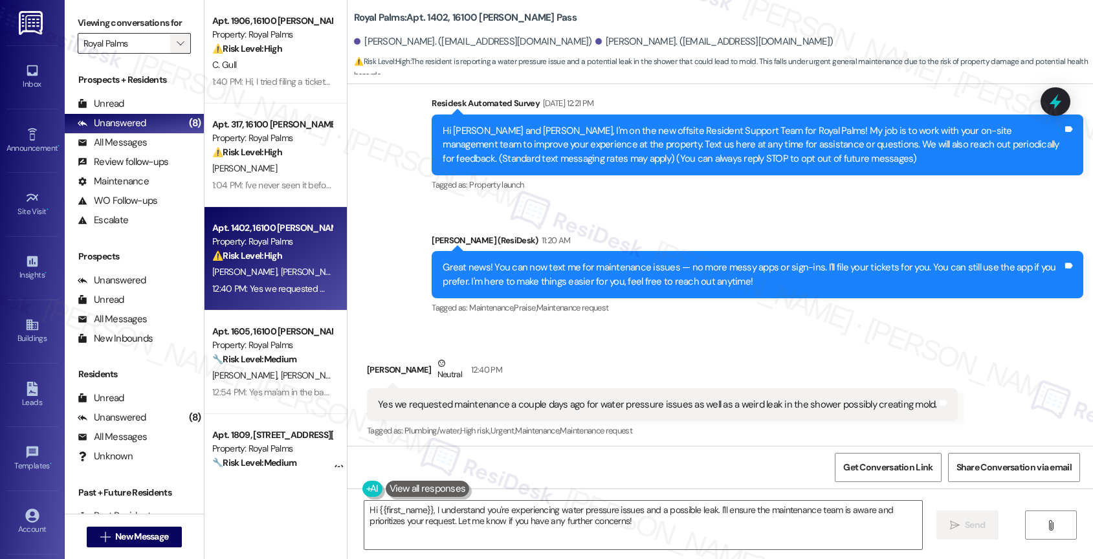
click at [174, 50] on span "" at bounding box center [180, 43] width 12 height 21
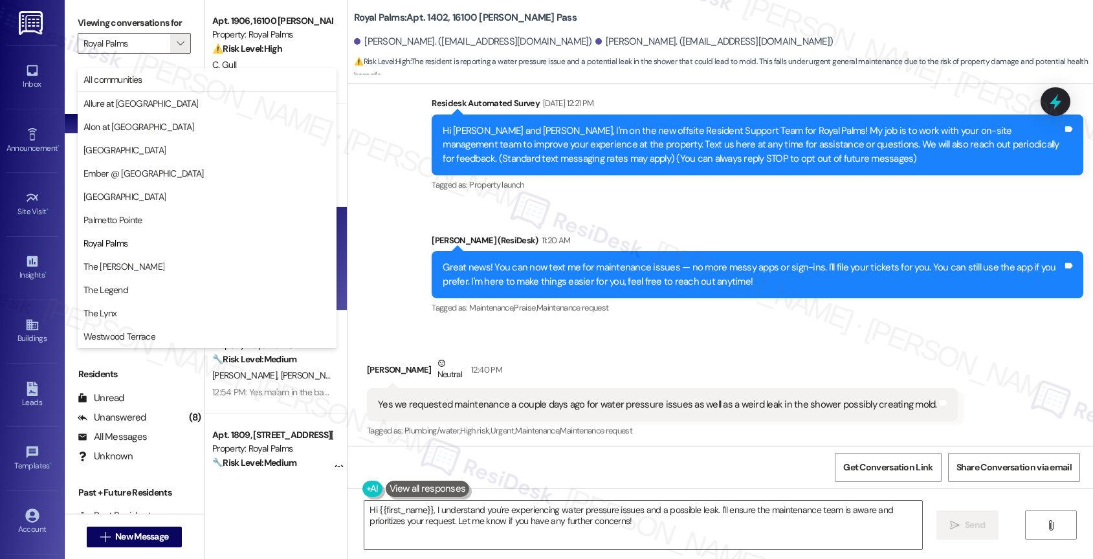
click at [388, 199] on div "Survey, sent via SMS Residesk Automated Survey Sep 09, 2025 at 12:21 PM Hi Harp…" at bounding box center [719, 197] width 745 height 260
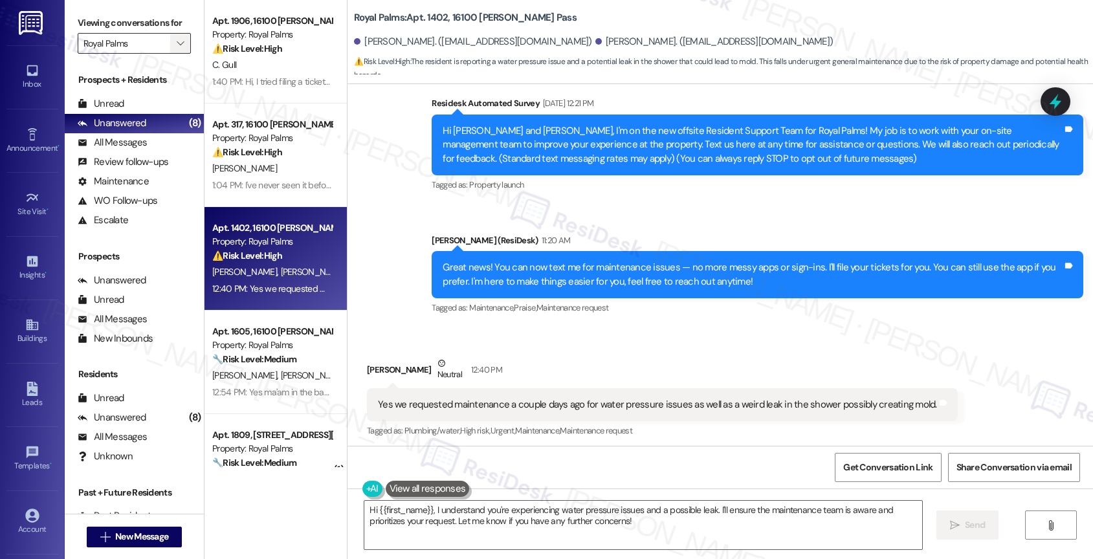
click at [174, 52] on span "" at bounding box center [180, 43] width 12 height 21
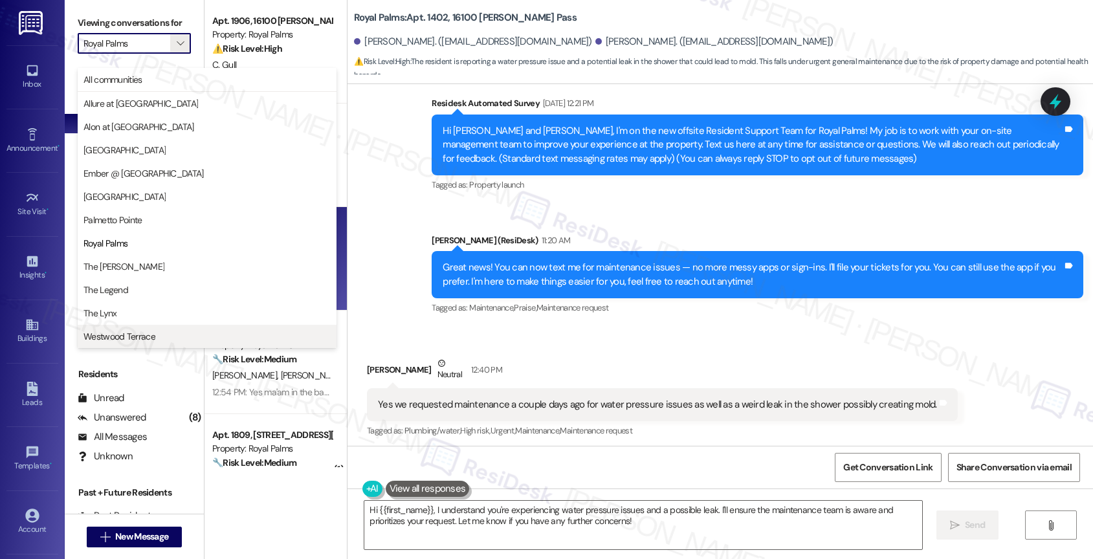
click at [163, 331] on span "Westwood Terrace" at bounding box center [206, 336] width 247 height 13
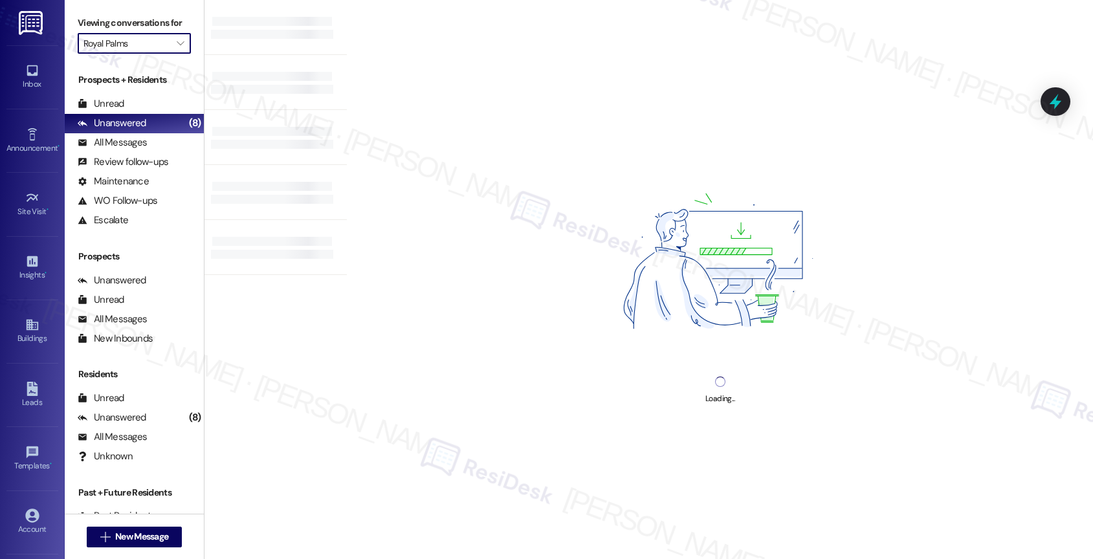
type input "Westwood Terrace"
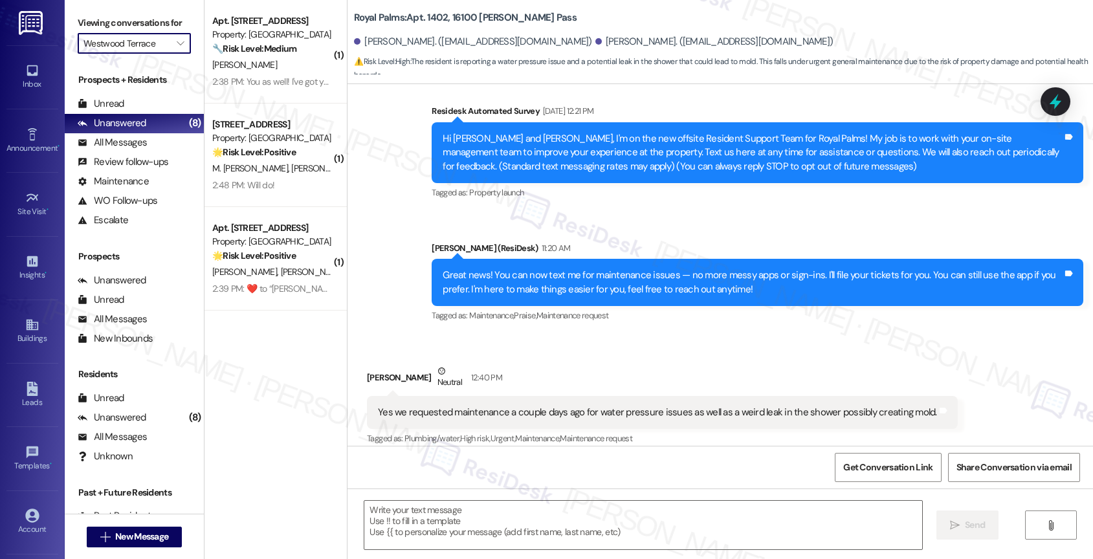
type textarea "Fetching suggested responses. Please feel free to read through the conversation…"
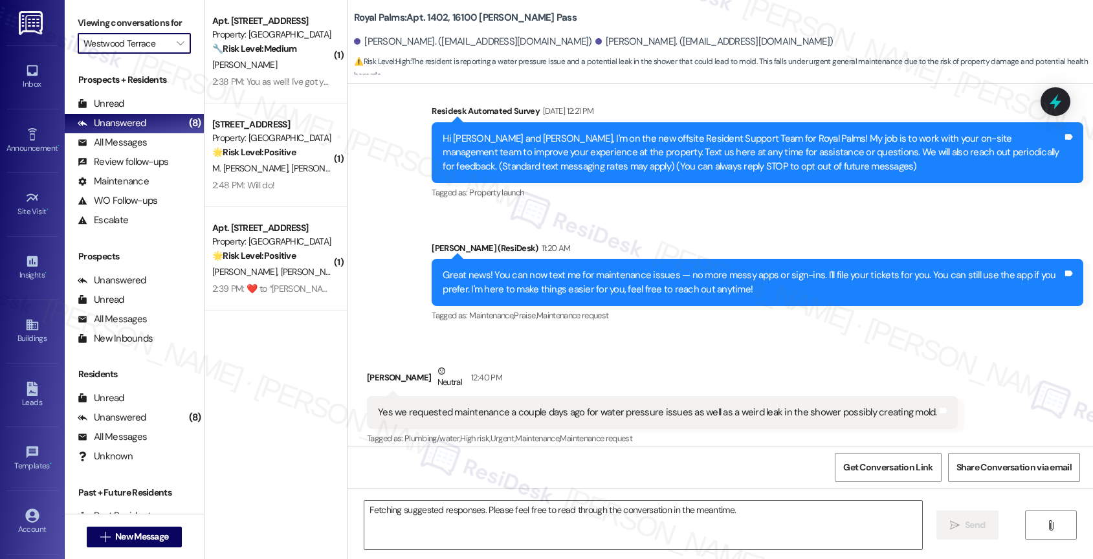
scroll to position [107, 0]
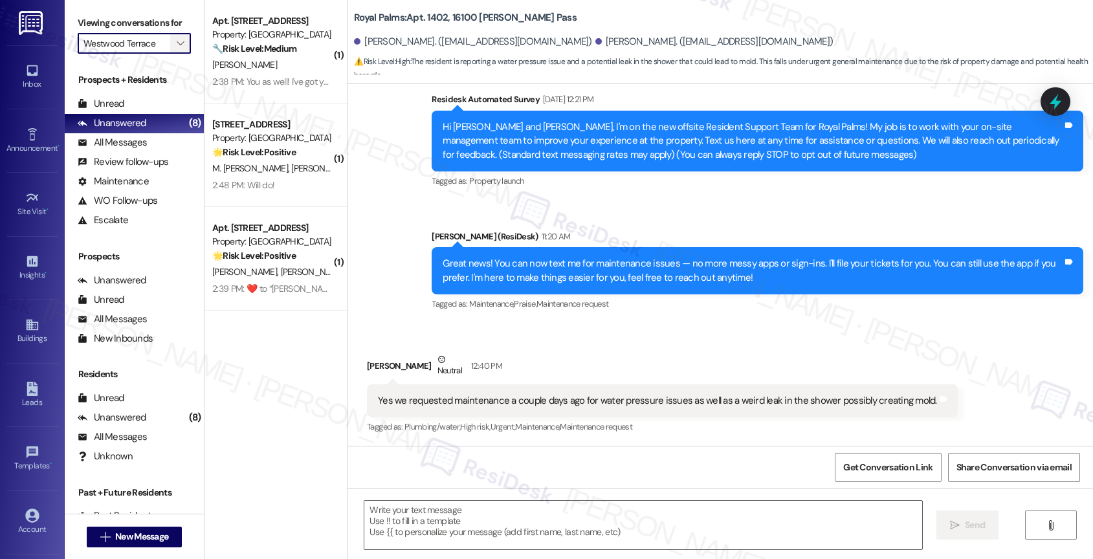
click at [177, 49] on icon "" at bounding box center [180, 43] width 7 height 10
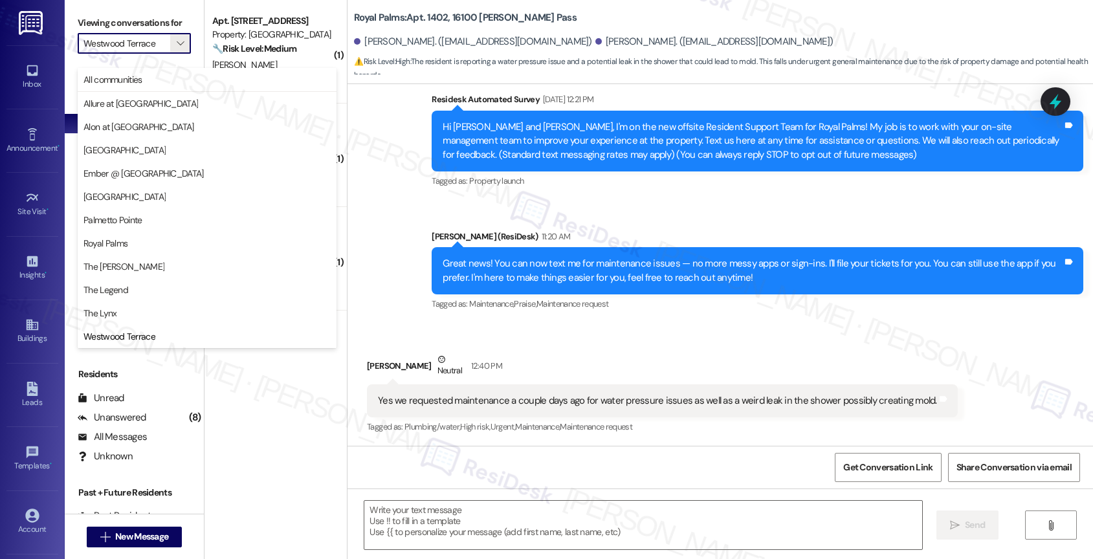
click at [380, 149] on div "Survey, sent via SMS Residesk Automated Survey Sep 09, 2025 at 12:21 PM Hi Harp…" at bounding box center [719, 193] width 745 height 260
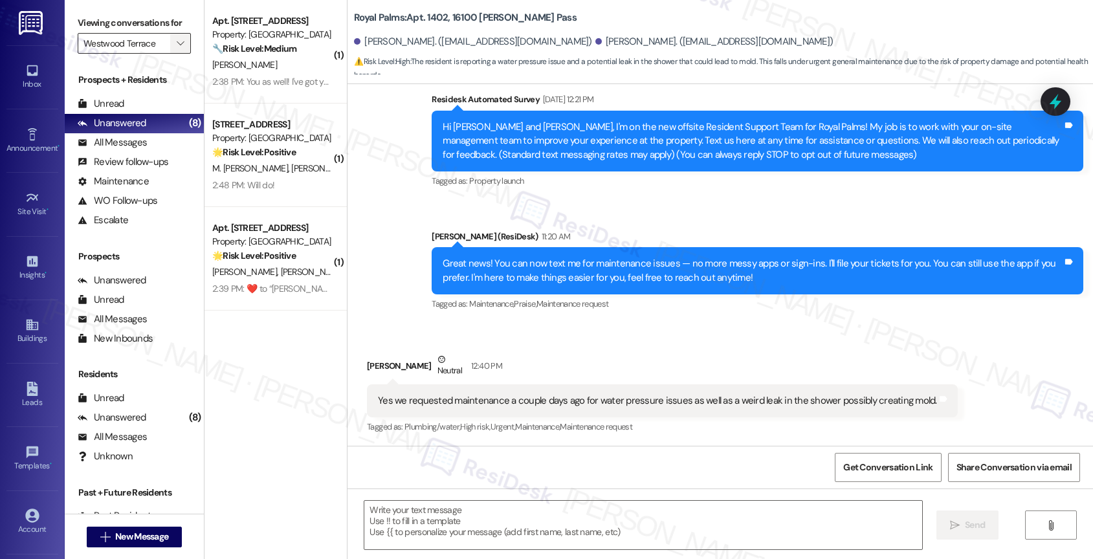
click at [177, 49] on icon "" at bounding box center [180, 43] width 7 height 10
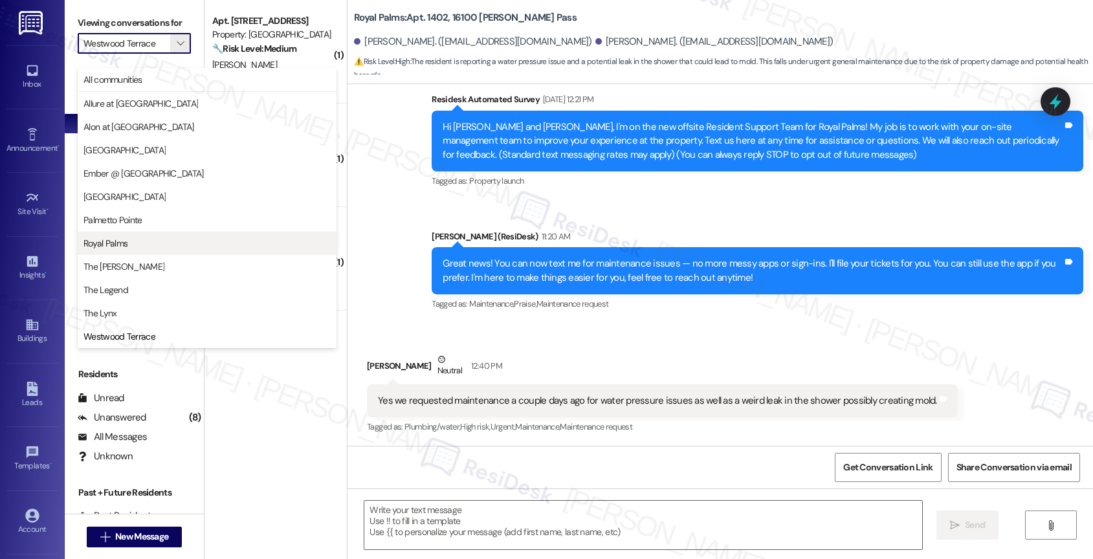
click at [156, 239] on span "Royal Palms" at bounding box center [206, 243] width 247 height 13
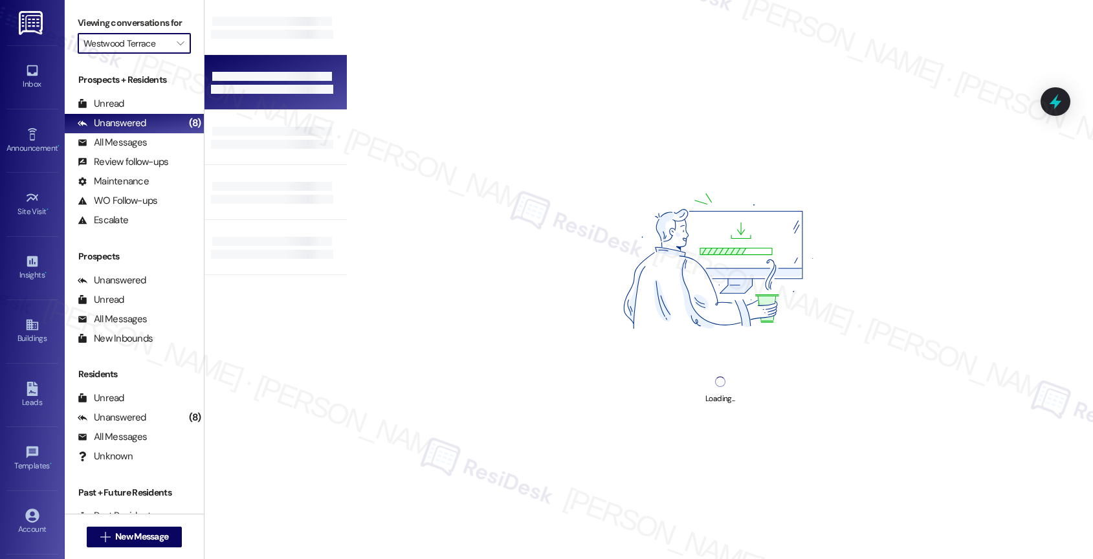
type input "Royal Palms"
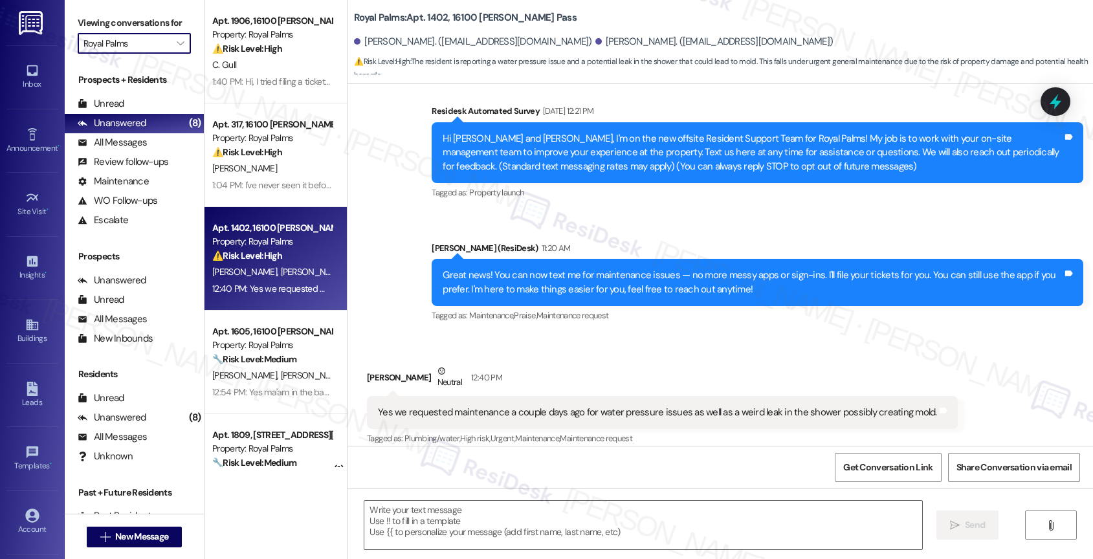
type textarea "Fetching suggested responses. Please feel free to read through the conversation…"
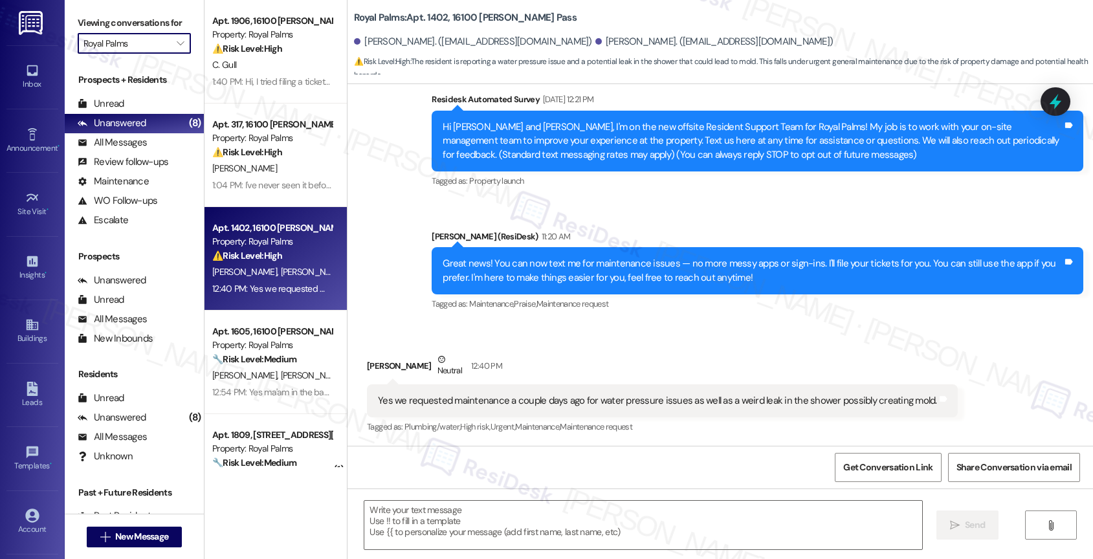
scroll to position [108, 0]
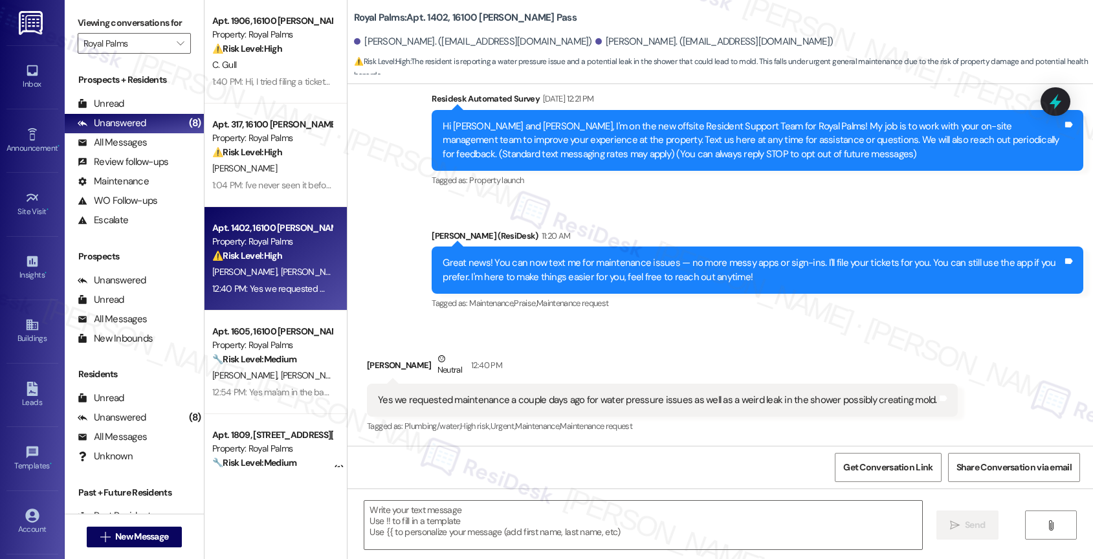
click at [629, 336] on div "Received via SMS Harper Shelton Neutral 12:40 PM Yes we requested maintenance a…" at bounding box center [719, 384] width 745 height 123
click at [603, 345] on div "Received via SMS Harper Shelton Neutral 12:40 PM Yes we requested maintenance a…" at bounding box center [662, 394] width 610 height 104
click at [635, 215] on div "Survey, sent via SMS Residesk Automated Survey Sep 09, 2025 at 12:21 PM Hi Harp…" at bounding box center [719, 193] width 745 height 260
click at [641, 221] on div "Announcement, sent via SMS Sarah (ResiDesk) 11:20 AM Great news! You can now te…" at bounding box center [757, 271] width 671 height 104
click at [447, 517] on textarea at bounding box center [643, 525] width 558 height 49
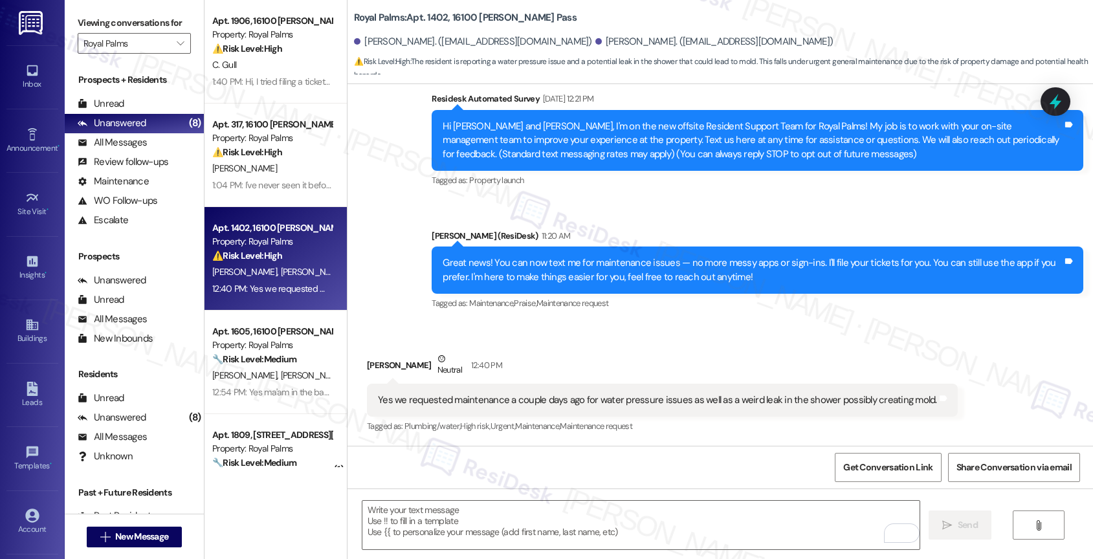
click at [579, 337] on div "Received via SMS Harper Shelton Neutral 12:40 PM Yes we requested maintenance a…" at bounding box center [719, 384] width 745 height 123
click at [434, 519] on textarea "To enrich screen reader interactions, please activate Accessibility in Grammarl…" at bounding box center [641, 525] width 558 height 49
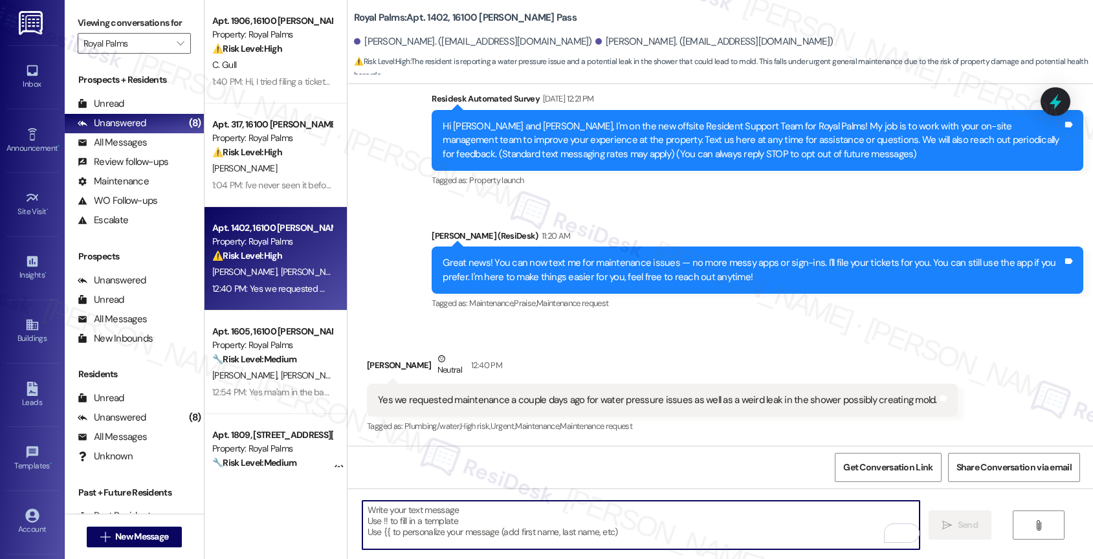
click at [536, 332] on div "Received via SMS Harper Shelton Neutral 12:40 PM Yes we requested maintenance a…" at bounding box center [719, 384] width 745 height 123
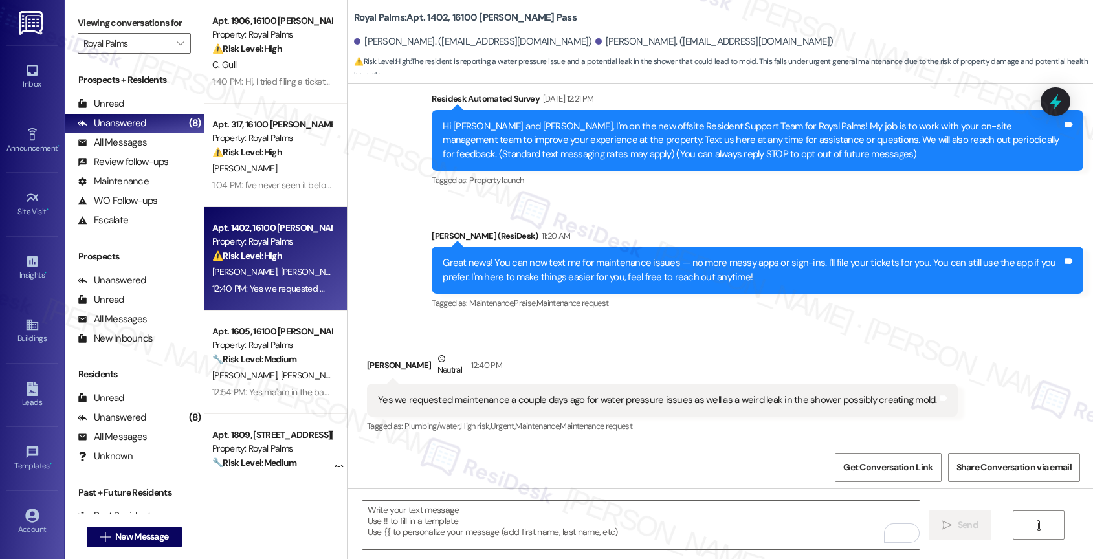
click at [590, 338] on div "Received via SMS Harper Shelton Neutral 12:40 PM Yes we requested maintenance a…" at bounding box center [719, 384] width 745 height 123
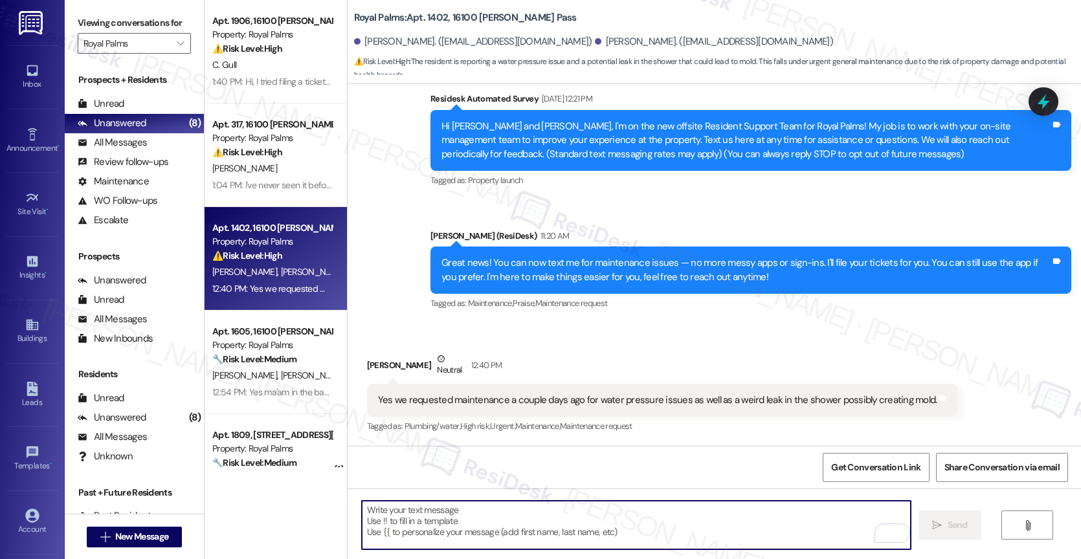
click at [454, 525] on textarea "To enrich screen reader interactions, please activate Accessibility in Grammarl…" at bounding box center [636, 525] width 549 height 49
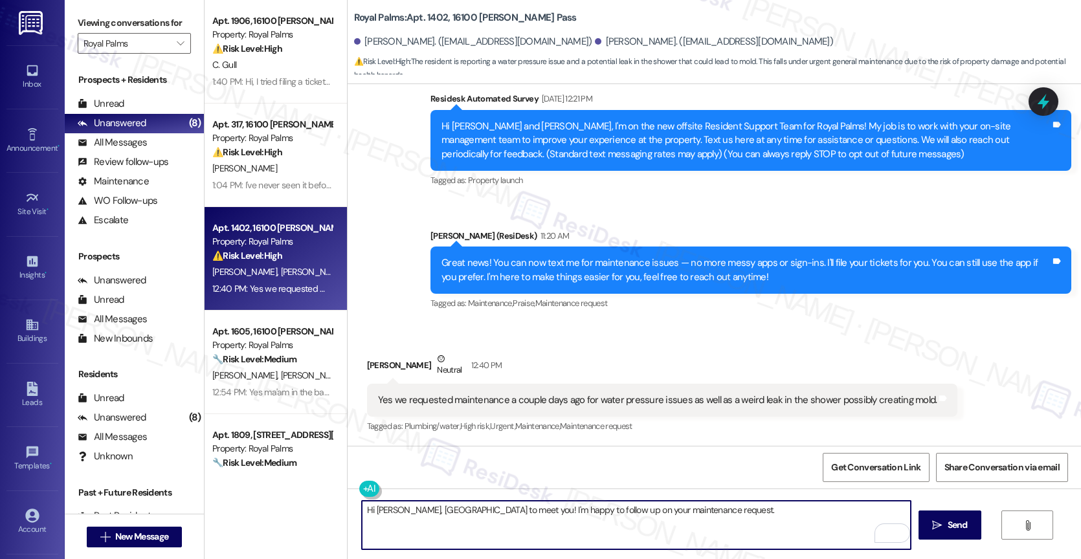
click at [719, 519] on textarea "Hi Harper, nice to meet you! I'm happy to follow up on your maintenance request." at bounding box center [636, 525] width 549 height 49
click at [472, 508] on textarea "Hi Harper, nice to meet you! I'm happy to follow up on your maintenance request." at bounding box center [636, 525] width 549 height 49
drag, startPoint x: 802, startPoint y: 509, endPoint x: 910, endPoint y: 511, distance: 108.7
click at [910, 511] on div "Hi Harper, nice to meet you! I see the work order you submitted for the water p…" at bounding box center [713, 537] width 733 height 97
click at [437, 526] on textarea "Hi Harper, nice to meet you! I see the work order you submitted for the water p…" at bounding box center [636, 525] width 549 height 49
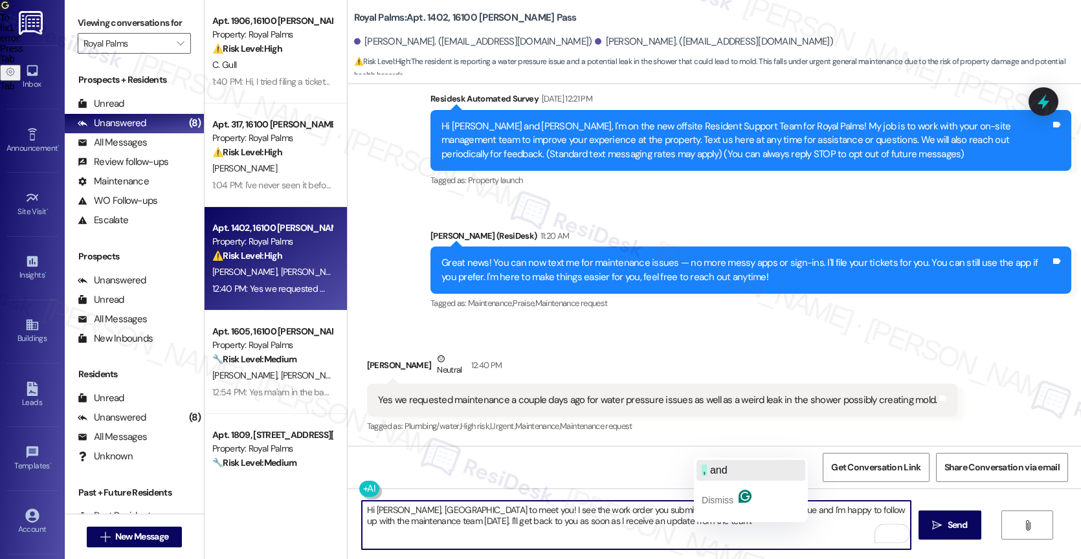
click at [722, 472] on span "and" at bounding box center [718, 470] width 17 height 11
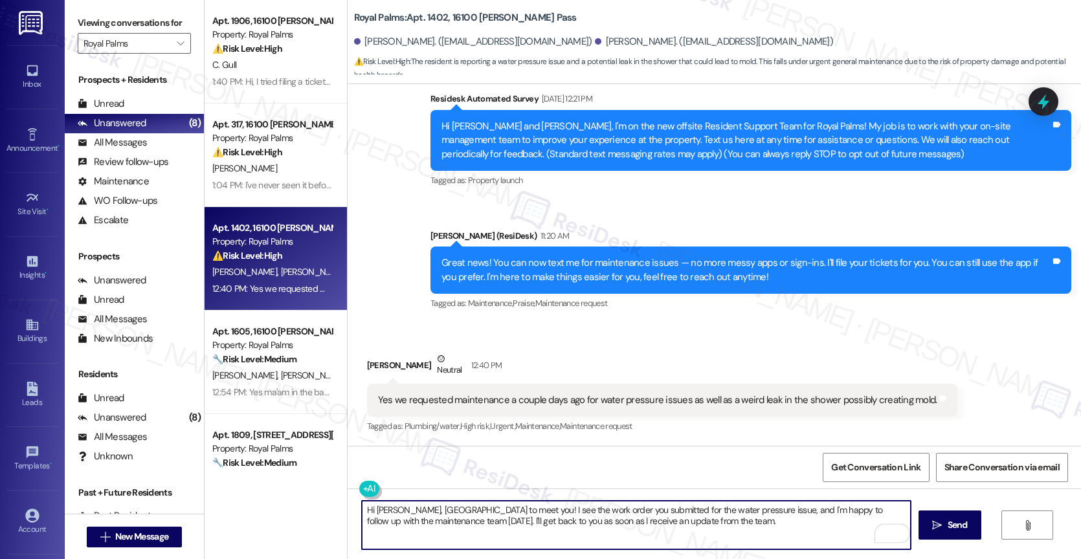
click at [692, 521] on textarea "Hi Harper, nice to meet you! I see the work order you submitted for the water p…" at bounding box center [636, 525] width 549 height 49
type textarea "Hi Harper, nice to meet you! I see the work order you submitted for the water p…"
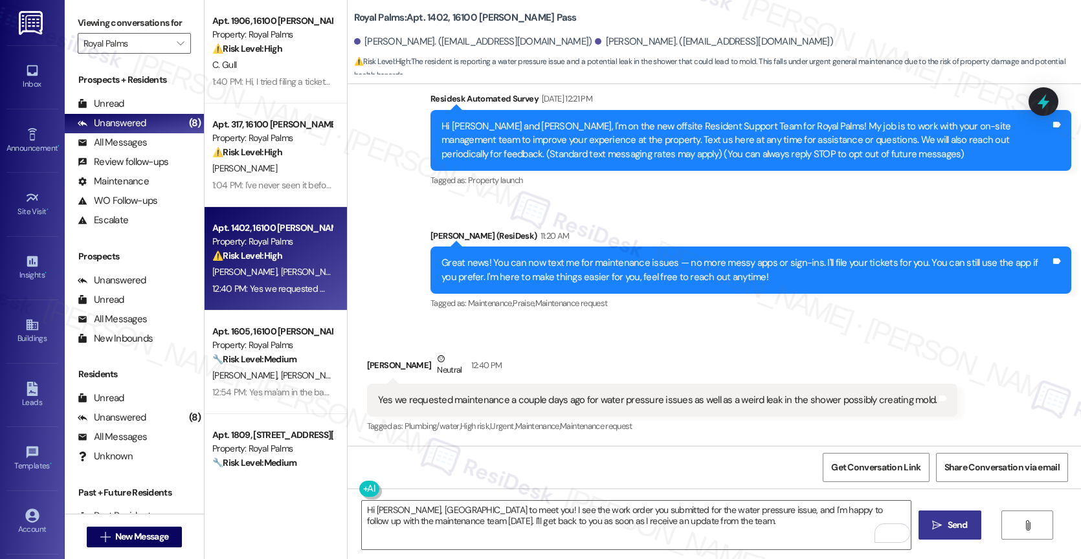
click at [927, 525] on button " Send" at bounding box center [949, 525] width 63 height 29
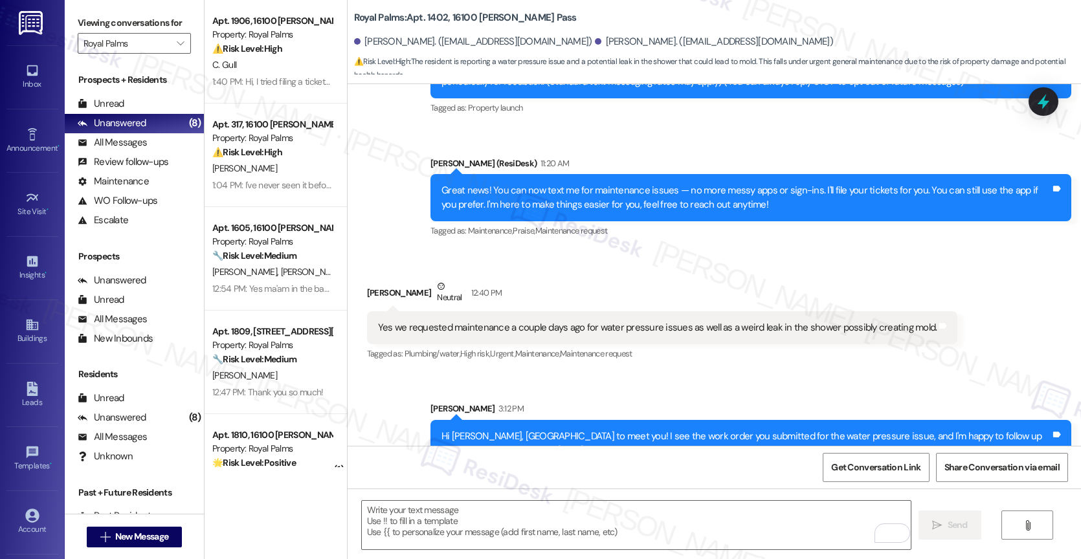
scroll to position [212, 0]
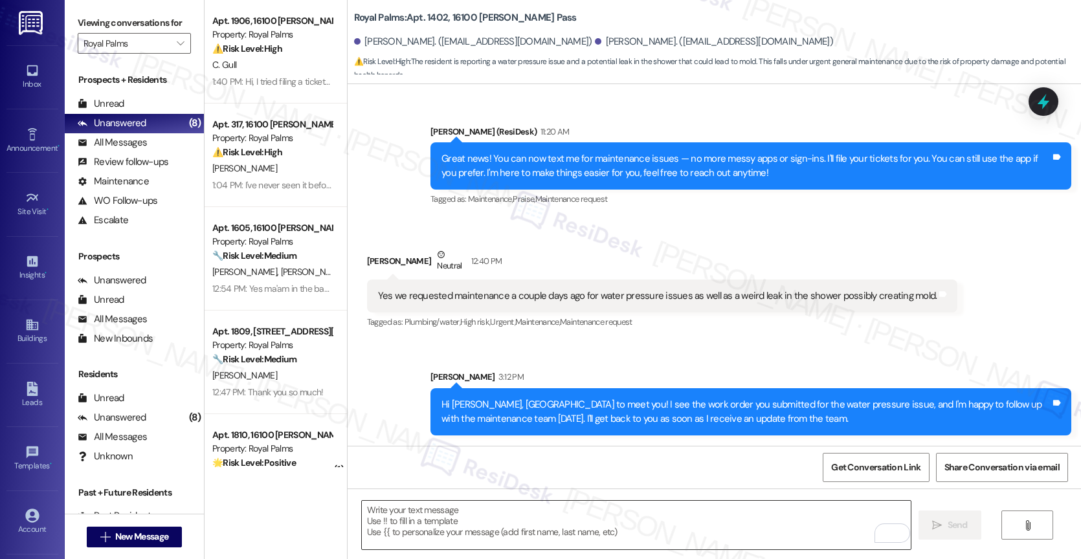
click at [460, 522] on textarea "To enrich screen reader interactions, please activate Accessibility in Grammarl…" at bounding box center [636, 525] width 549 height 49
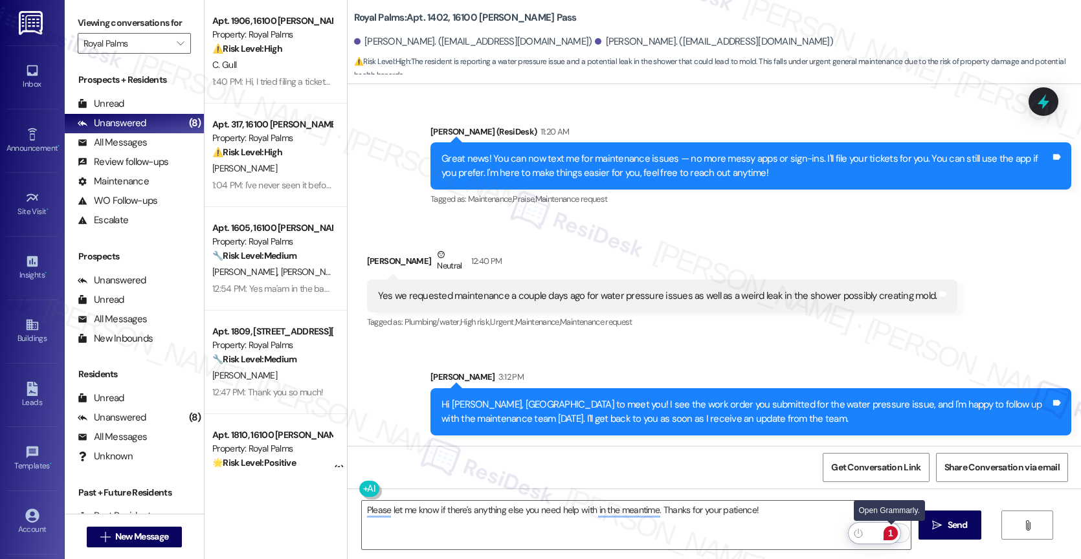
click at [893, 531] on div "1" at bounding box center [890, 533] width 14 height 14
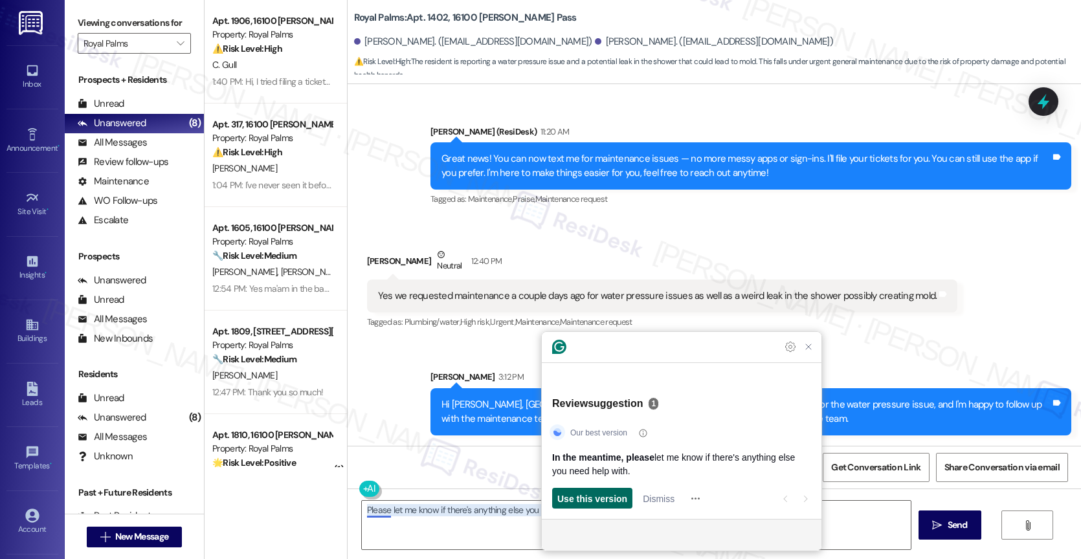
click at [587, 495] on span "Use this version" at bounding box center [592, 499] width 70 height 14
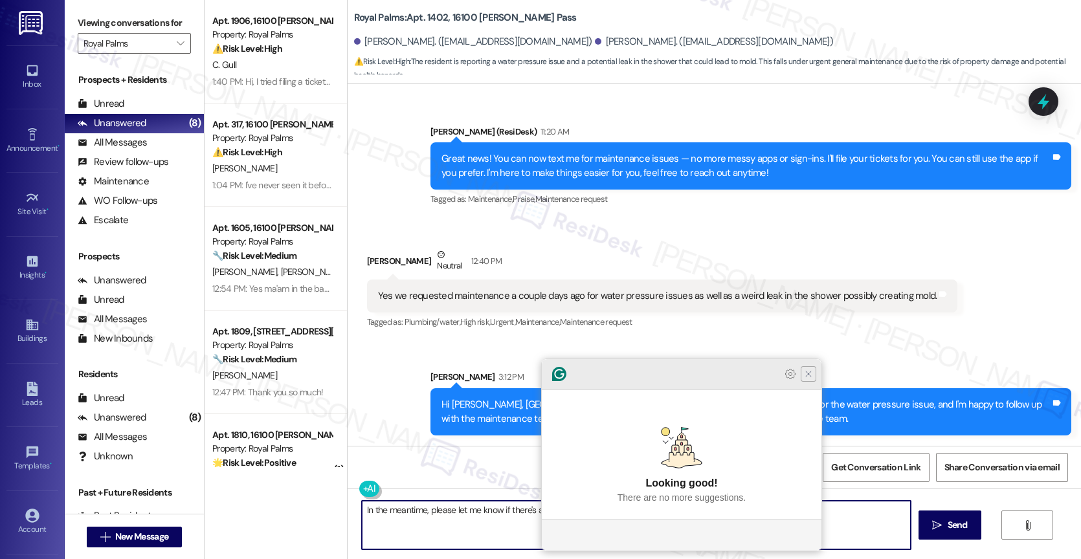
type textarea "In the meantime, please let me know if there's anything else you need help with…"
click at [808, 379] on icon "Close Grammarly Assistant" at bounding box center [808, 374] width 10 height 10
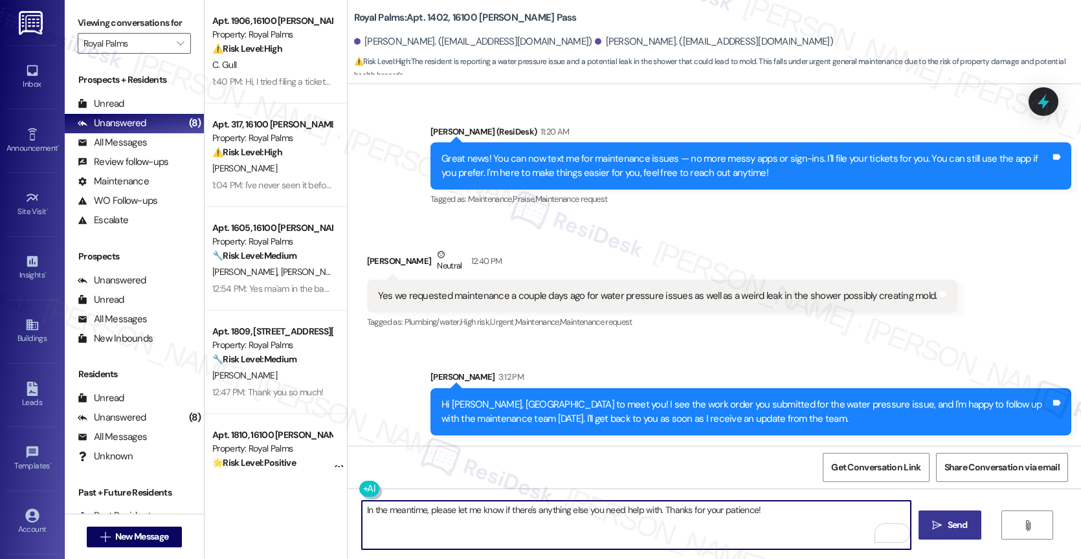
click at [947, 528] on span "Send" at bounding box center [957, 525] width 20 height 14
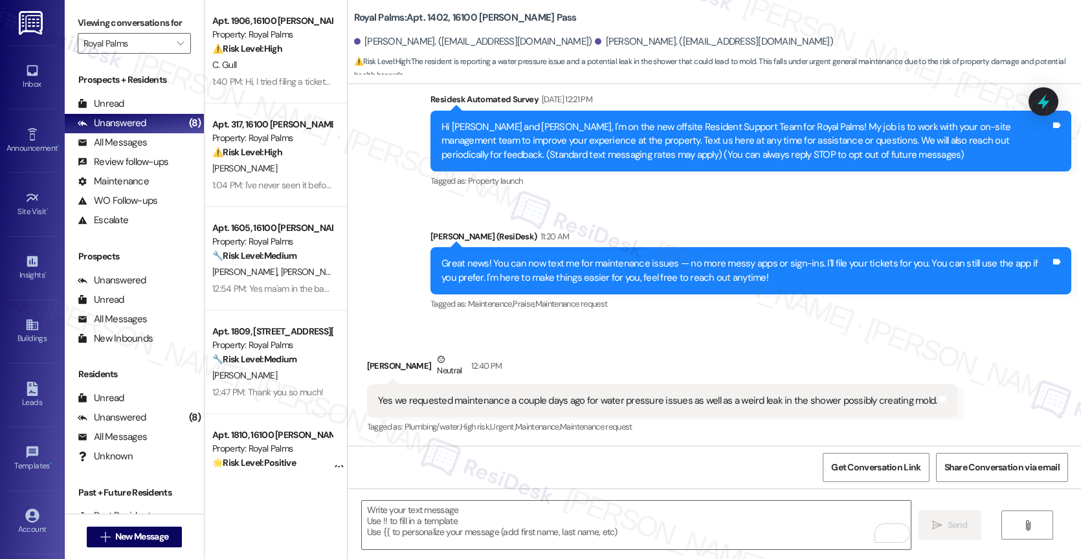
scroll to position [302, 0]
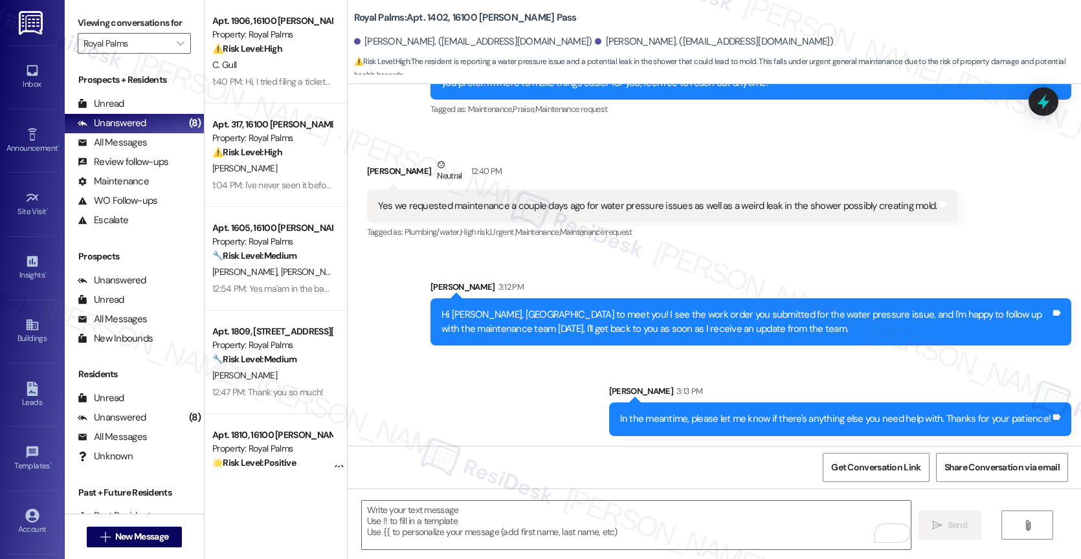
click at [510, 379] on div "Sent via SMS Sarah 3:12 PM Hi Harper, nice to meet you! I see the work order yo…" at bounding box center [713, 348] width 733 height 194
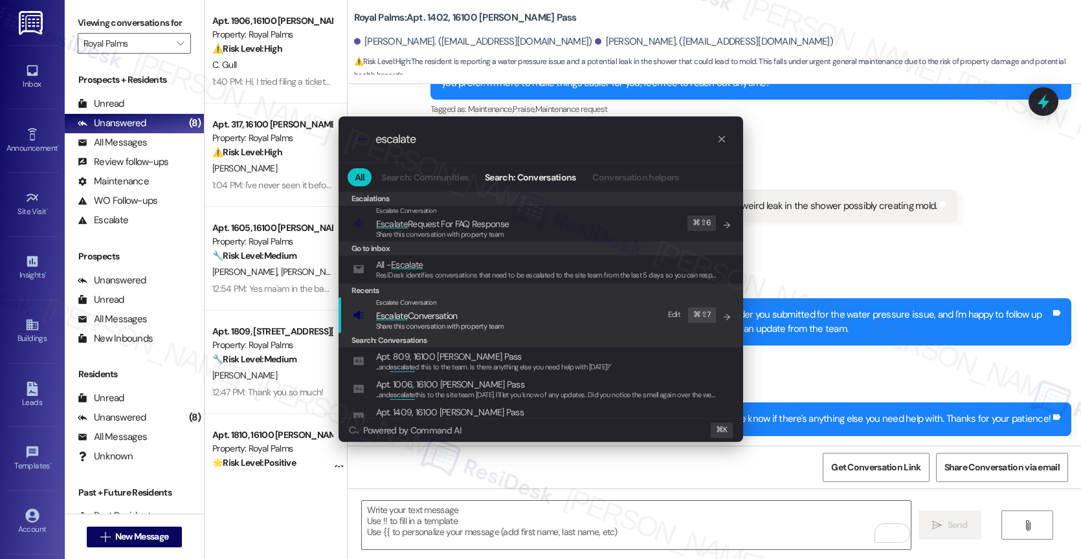
type input "escalate"
click at [486, 305] on div "Escalate Conversation" at bounding box center [440, 303] width 128 height 10
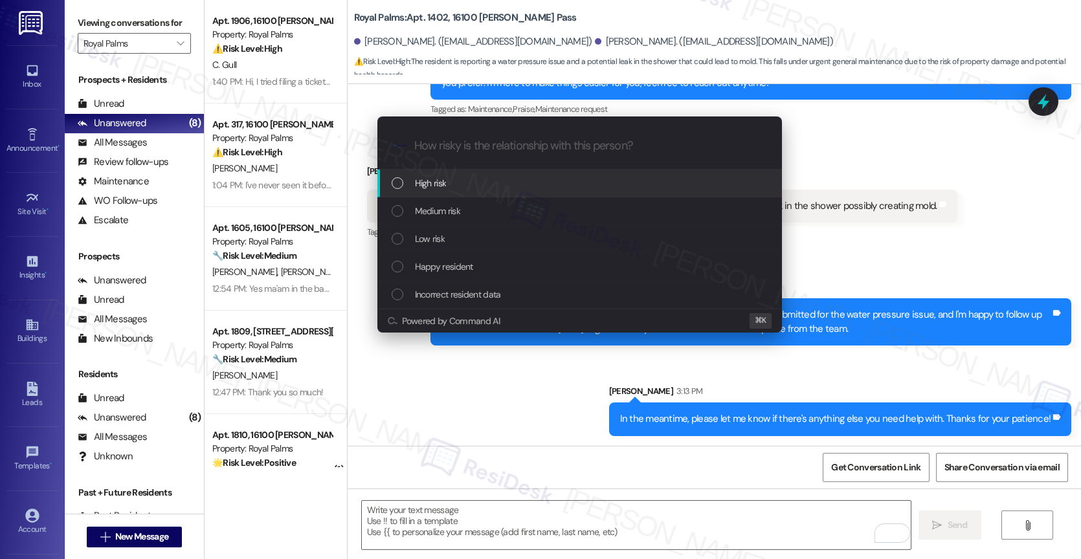
click at [459, 179] on div "High risk" at bounding box center [580, 183] width 379 height 14
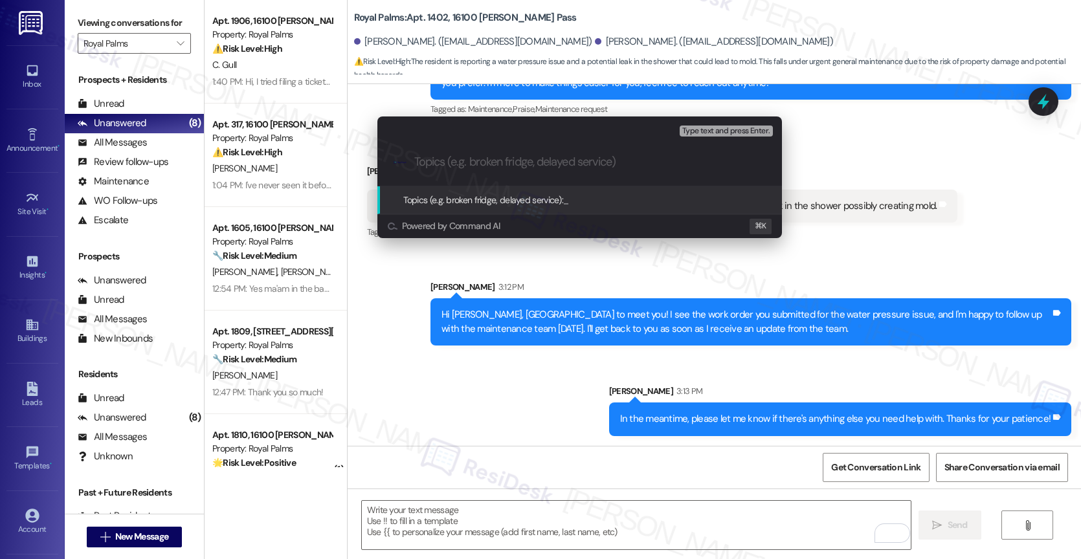
click at [459, 164] on input "Topics (e.g. broken fridge, delayed service)" at bounding box center [589, 162] width 351 height 14
paste input "Request 10804-1"
drag, startPoint x: 592, startPoint y: 159, endPoint x: 555, endPoint y: 159, distance: 37.5
click at [555, 159] on input "Following up on work order Request 10804-1" at bounding box center [584, 162] width 341 height 14
type input "Following up on work order 10804-1"
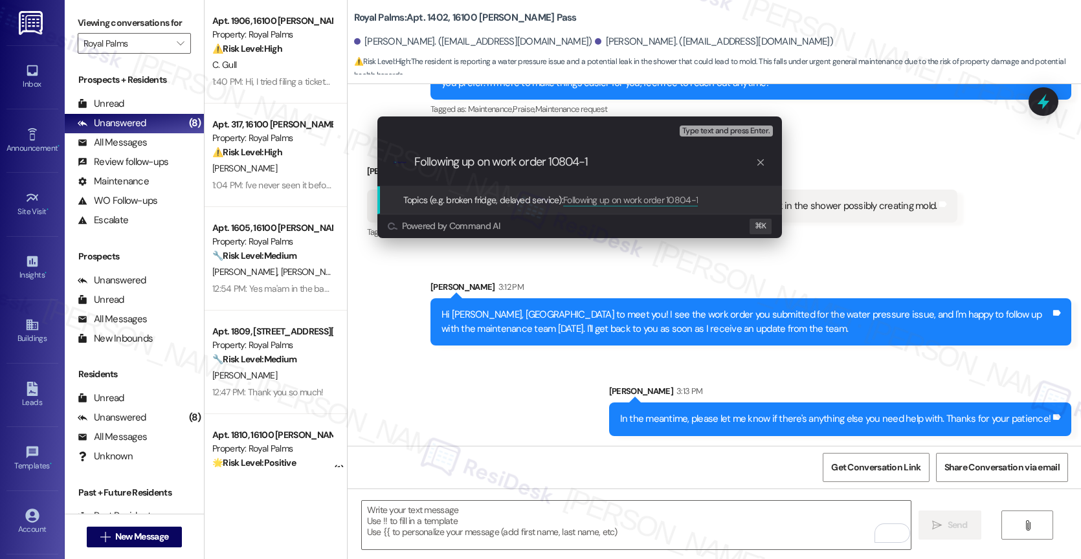
click at [614, 168] on input "Following up on work order 10804-1" at bounding box center [584, 162] width 341 height 14
click at [625, 163] on input "Following up on work order 10804-1" at bounding box center [584, 162] width 341 height 14
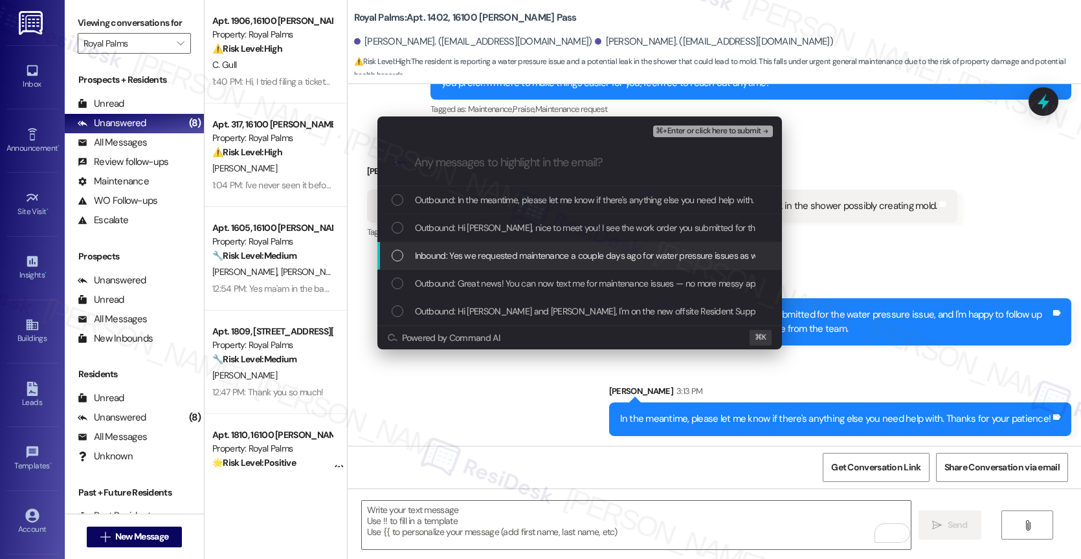
drag, startPoint x: 508, startPoint y: 254, endPoint x: 513, endPoint y: 227, distance: 27.6
click at [508, 251] on span "Inbound: Yes we requested maintenance a couple days ago for water pressure issu…" at bounding box center [690, 255] width 550 height 14
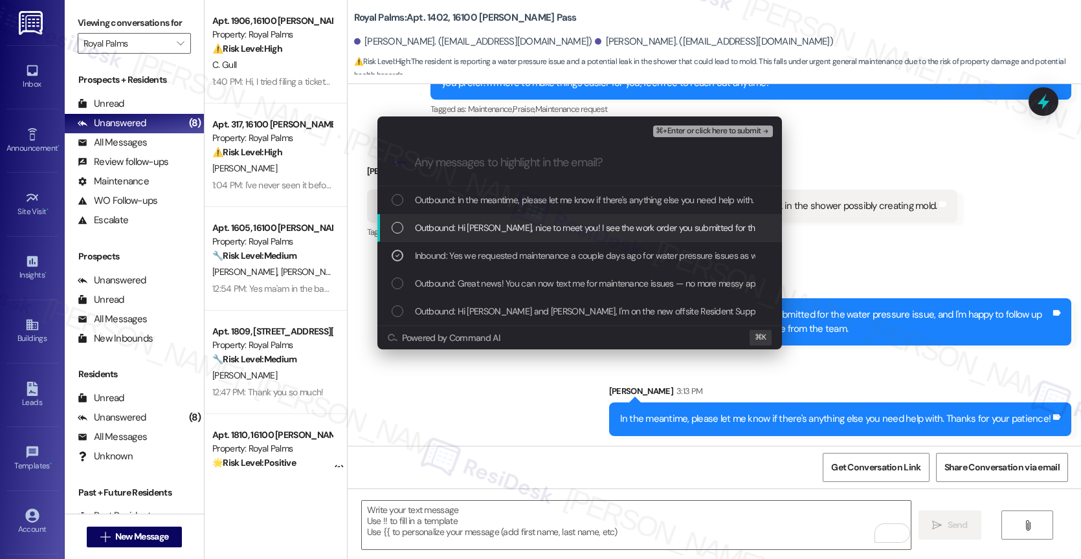
click at [513, 225] on span "Outbound: Hi Harper, nice to meet you! I see the work order you submitted for t…" at bounding box center [866, 228] width 903 height 14
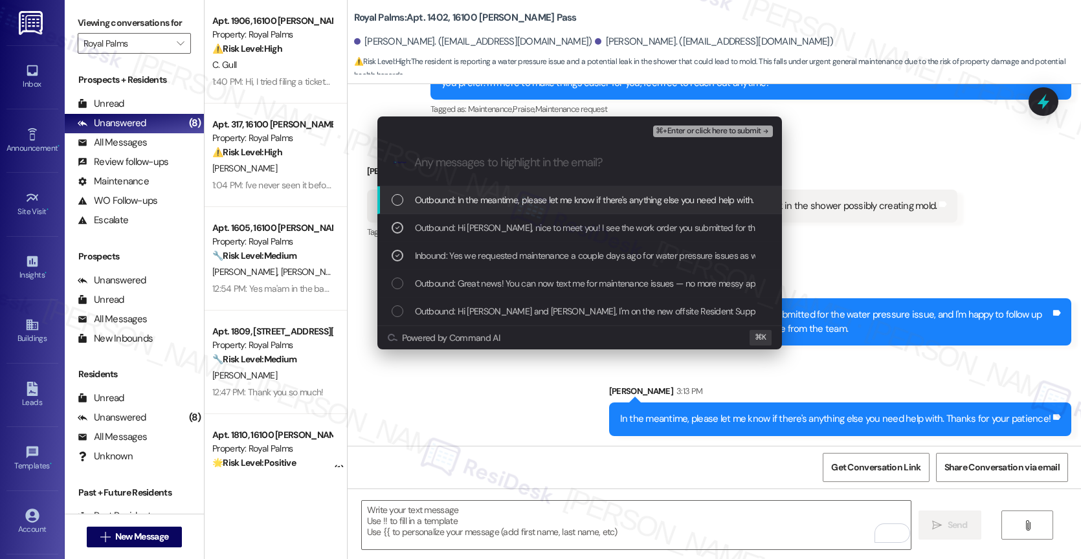
click at [514, 196] on span "Outbound: In the meantime, please let me know if there's anything else you need…" at bounding box center [633, 200] width 437 height 14
click at [755, 129] on span "⌘+Enter or click here to submit" at bounding box center [708, 131] width 105 height 9
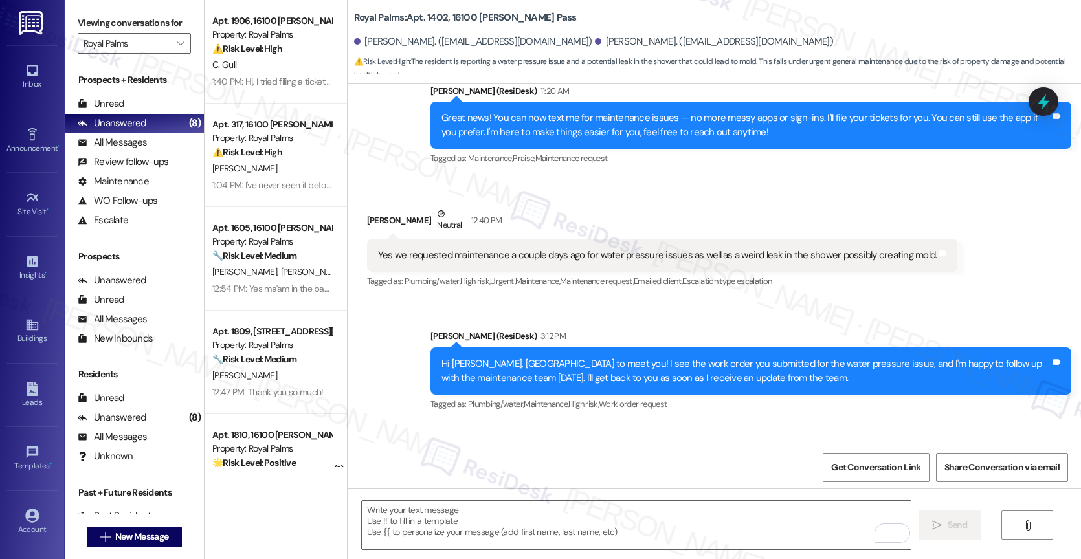
scroll to position [322, 0]
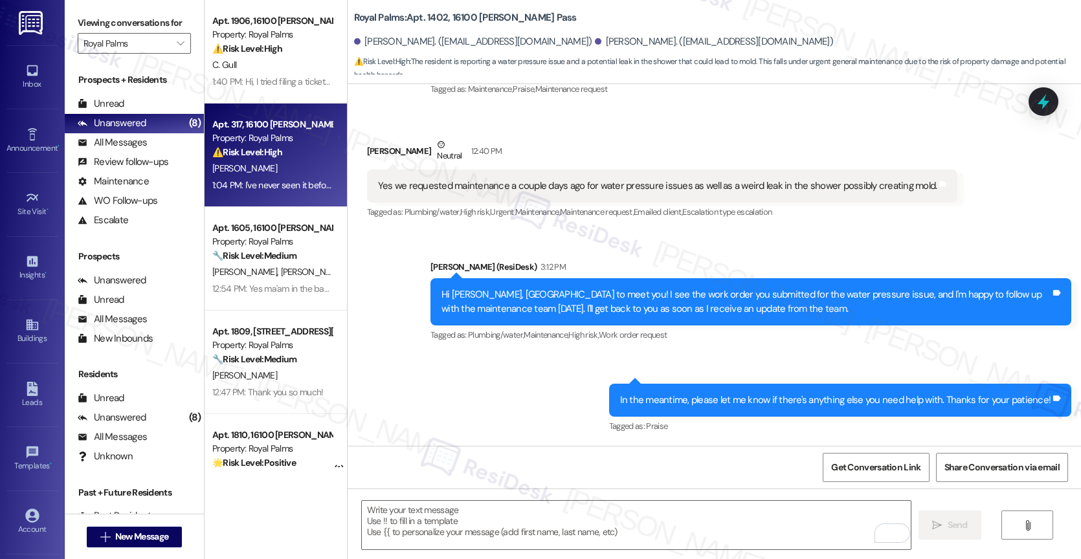
click at [260, 168] on div "B. Coffey" at bounding box center [272, 168] width 122 height 16
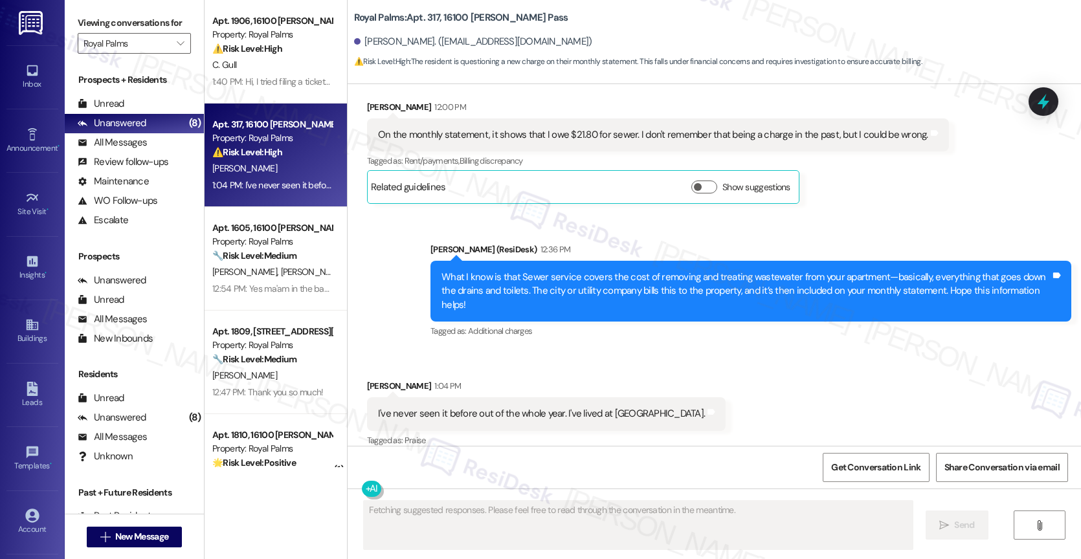
scroll to position [618, 0]
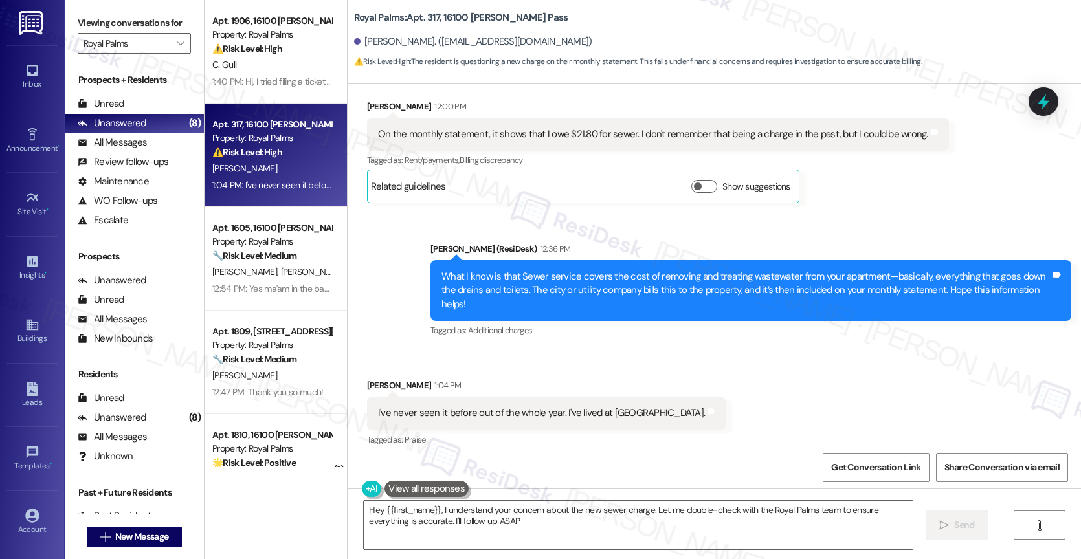
type textarea "Hey {{first_name}}, I understand your concern about the new sewer charge. Let m…"
click at [707, 367] on div "Received via SMS Branden Coffey 1:04 PM I've never seen it before out of the wh…" at bounding box center [713, 403] width 733 height 109
click at [689, 363] on div "Received via SMS Branden Coffey 1:04 PM I've never seen it before out of the wh…" at bounding box center [713, 403] width 733 height 109
click at [516, 513] on textarea "Hey {{first_name}}, I understand your concern about the new sewer charge. Let m…" at bounding box center [638, 525] width 549 height 49
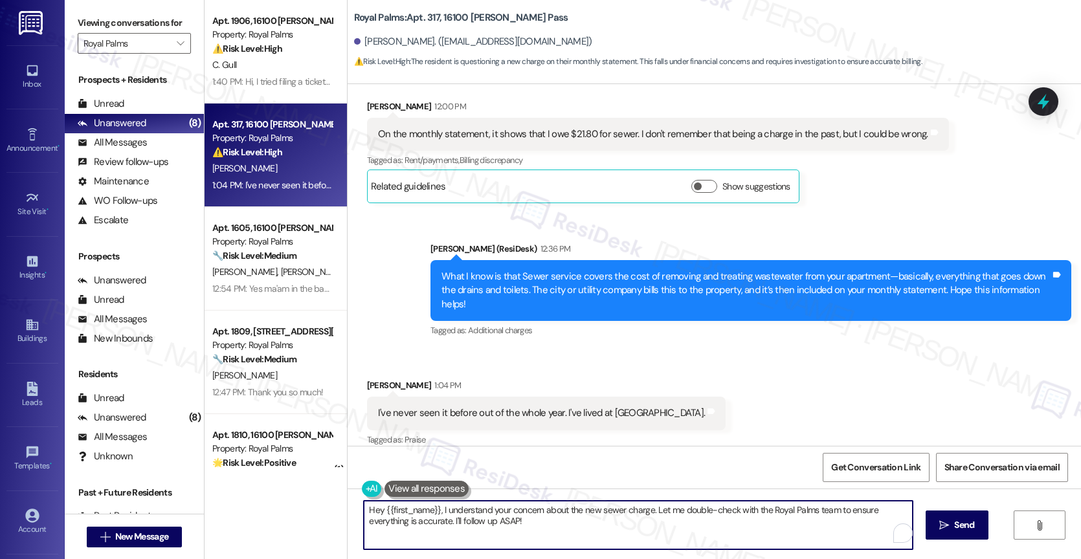
click at [516, 513] on textarea "Hey {{first_name}}, I understand your concern about the new sewer charge. Let m…" at bounding box center [638, 525] width 549 height 49
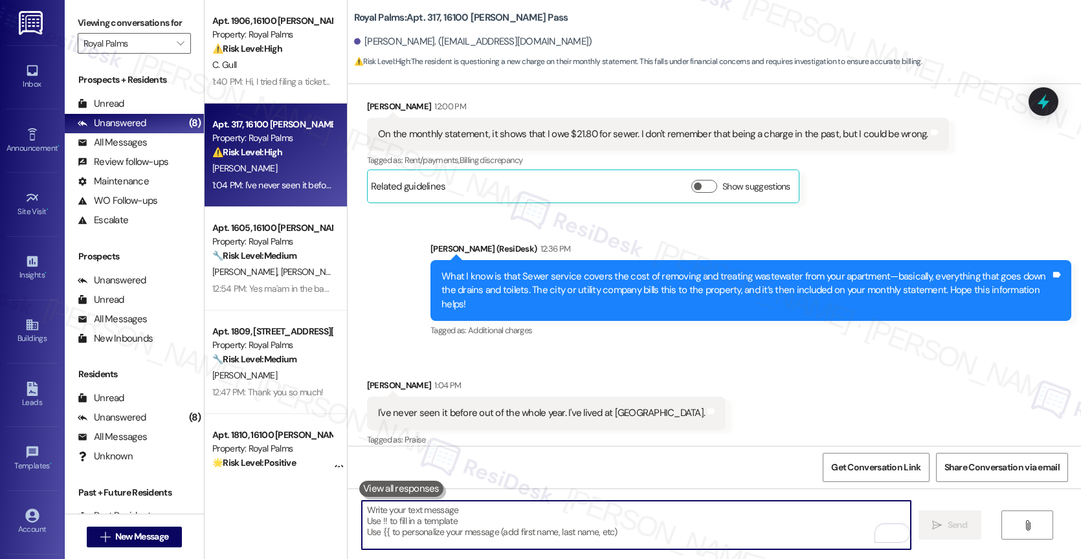
click at [435, 515] on textarea "To enrich screen reader interactions, please activate Accessibility in Grammarl…" at bounding box center [636, 525] width 549 height 49
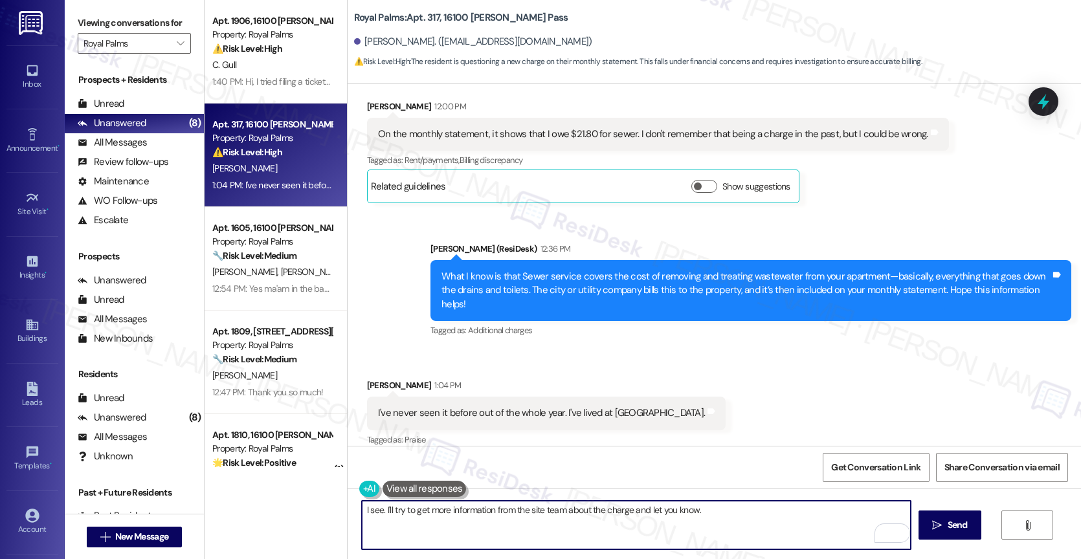
click at [697, 179] on div "Related guidelines Show suggestions" at bounding box center [583, 185] width 424 height 25
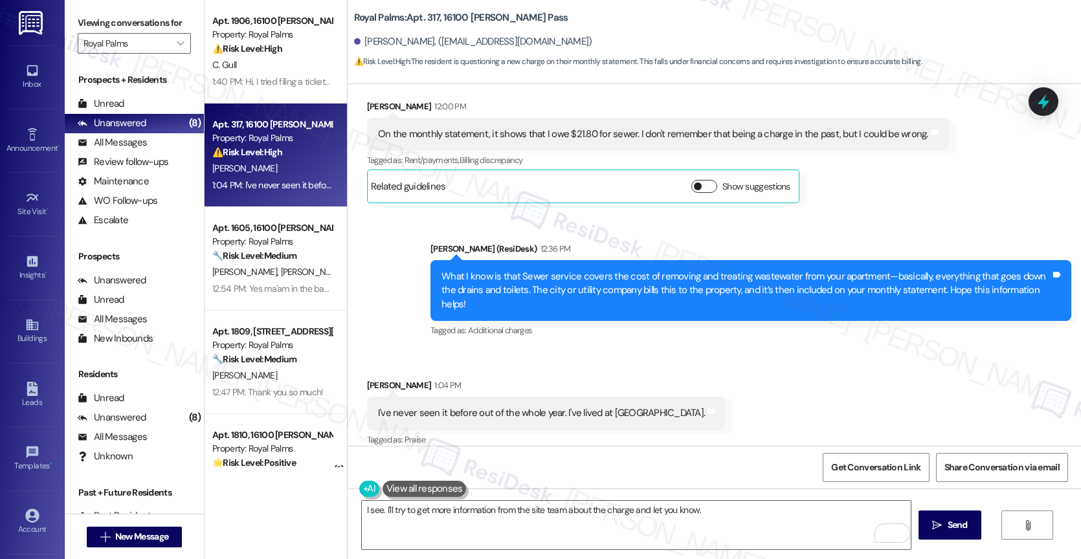
click at [694, 186] on button "Show suggestions" at bounding box center [704, 186] width 26 height 13
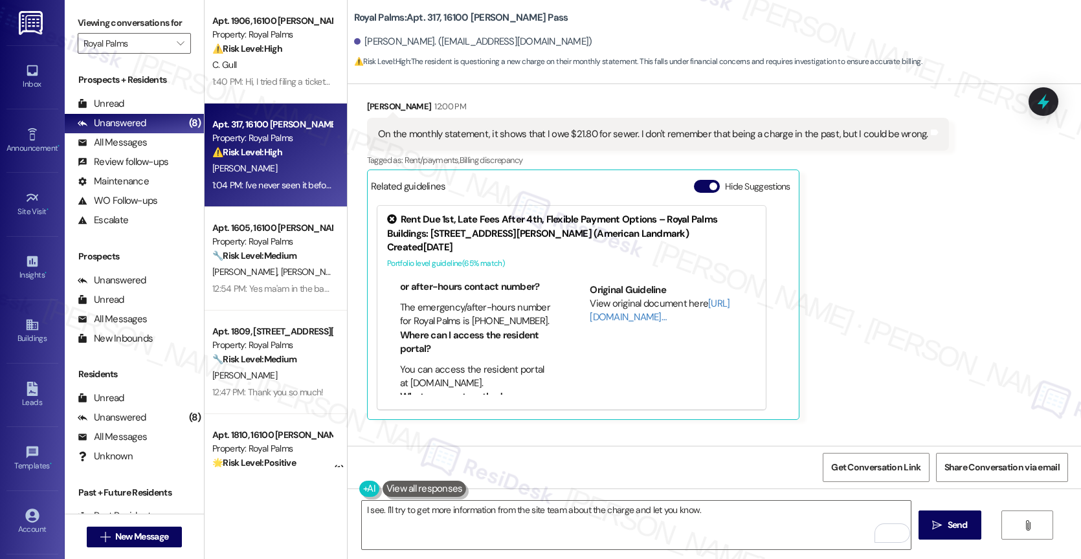
scroll to position [61, 0]
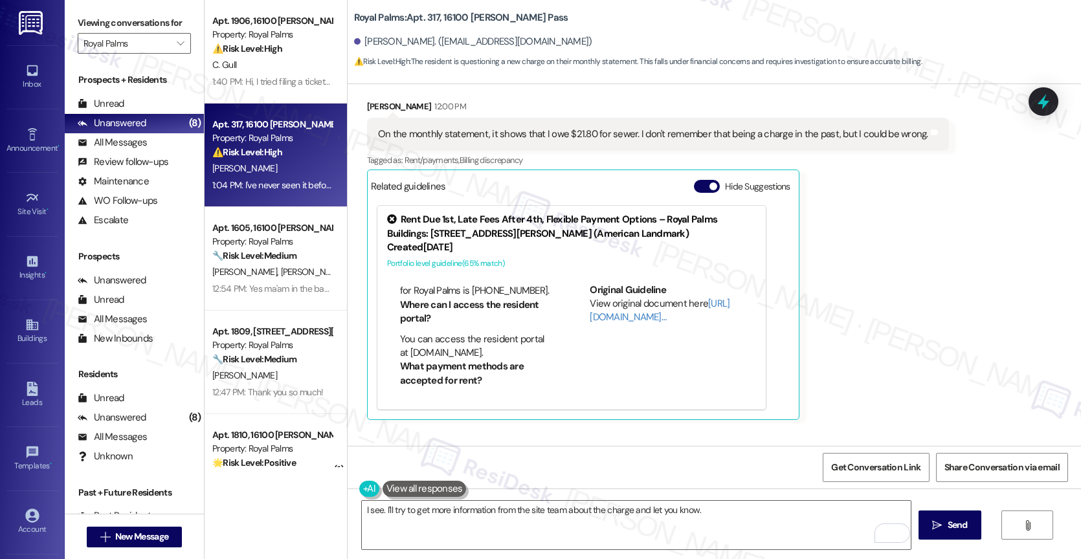
click at [463, 186] on div "Related guidelines Hide Suggestions" at bounding box center [583, 185] width 424 height 25
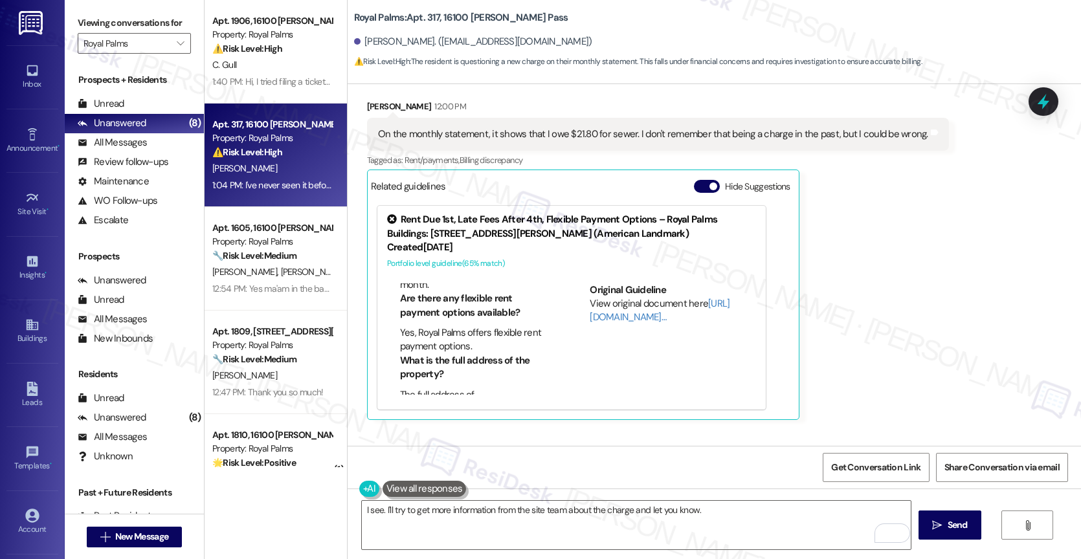
scroll to position [472, 0]
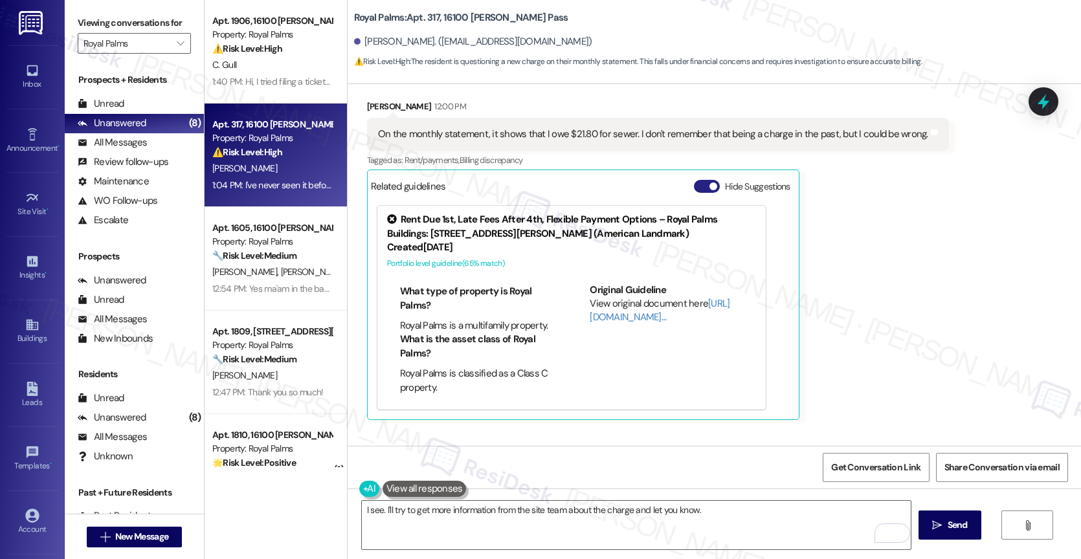
click at [698, 188] on button "Hide Suggestions" at bounding box center [707, 186] width 26 height 13
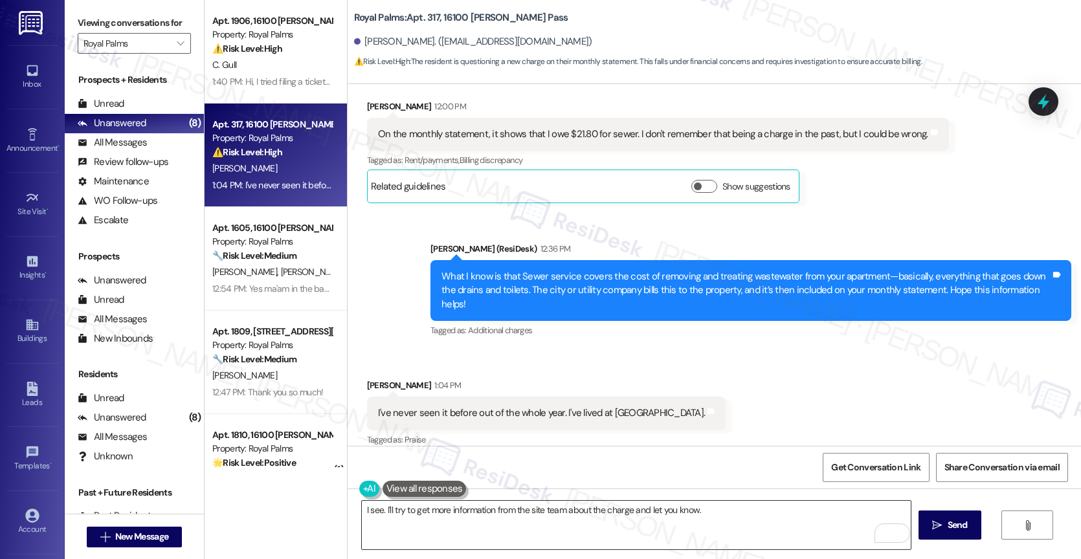
click at [714, 516] on textarea "I see. I'll try to get more information from the site team about the charge and…" at bounding box center [636, 525] width 549 height 49
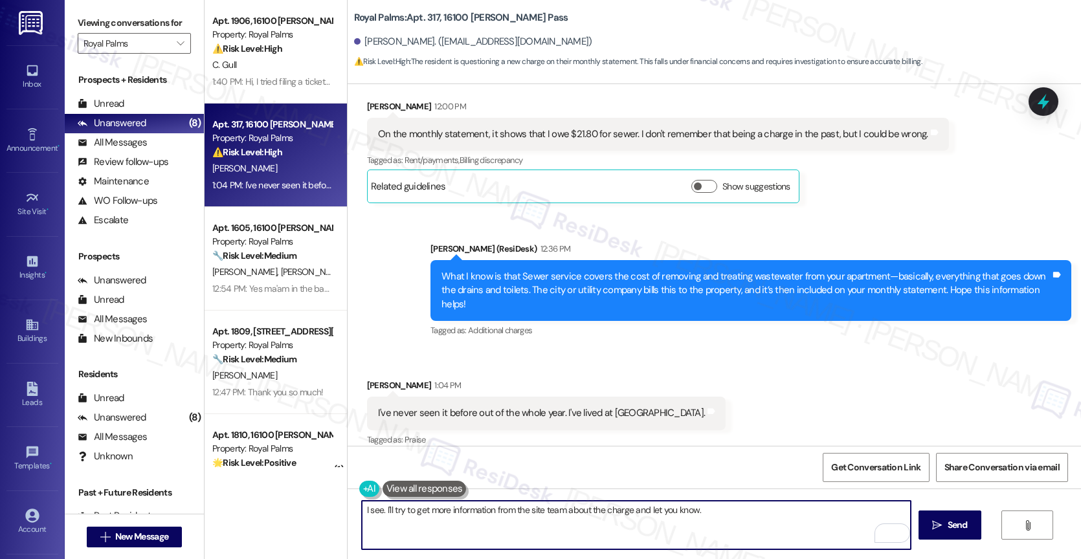
click at [710, 511] on textarea "I see. I'll try to get more information from the site team about the charge and…" at bounding box center [636, 525] width 549 height 49
type textarea "I see. I'll try to get more information from the site team about the charge and…"
click at [945, 529] on span "Send" at bounding box center [957, 525] width 25 height 14
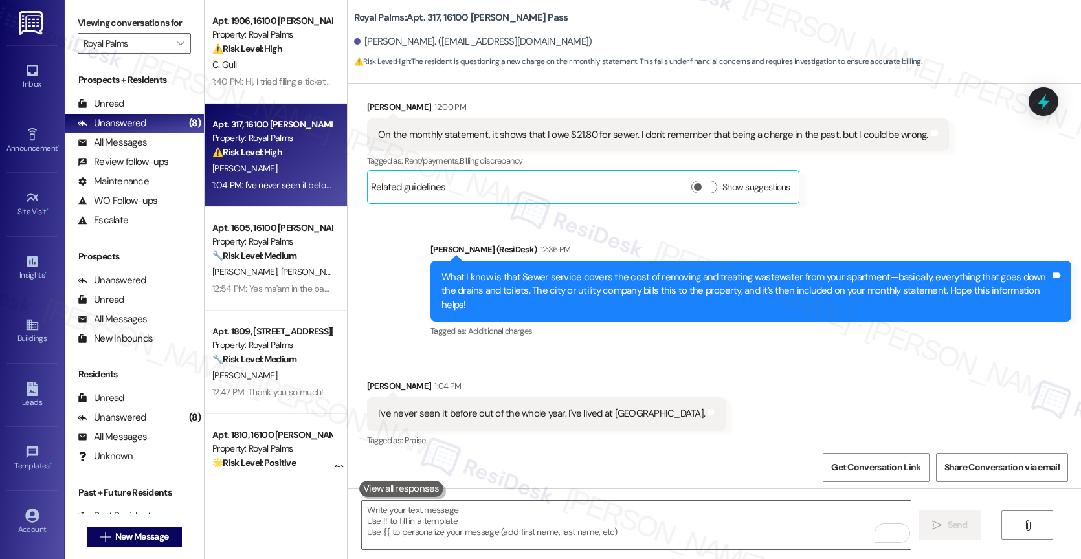
scroll to position [708, 0]
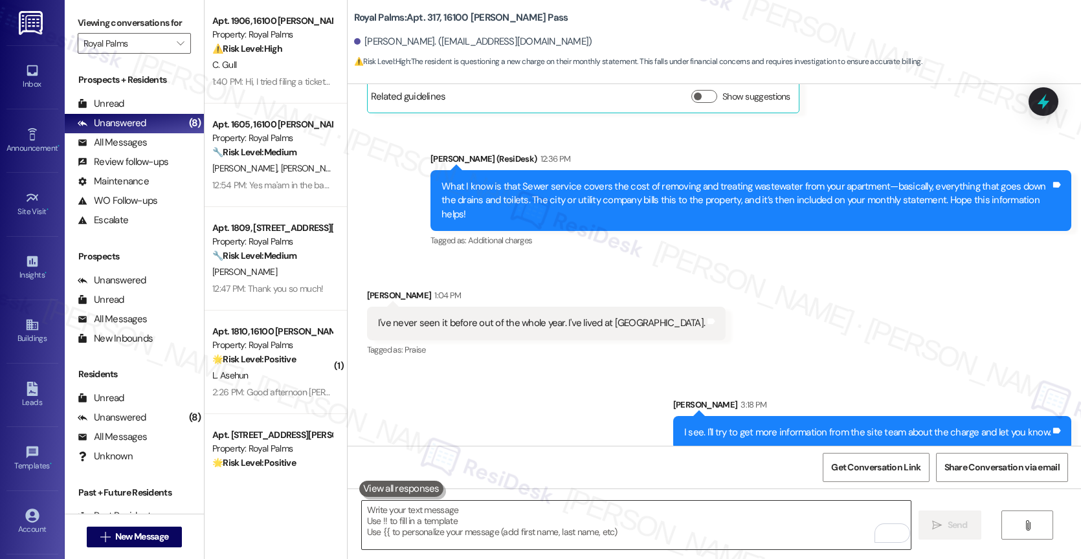
click at [415, 526] on textarea "To enrich screen reader interactions, please activate Accessibility in Grammarl…" at bounding box center [636, 525] width 549 height 49
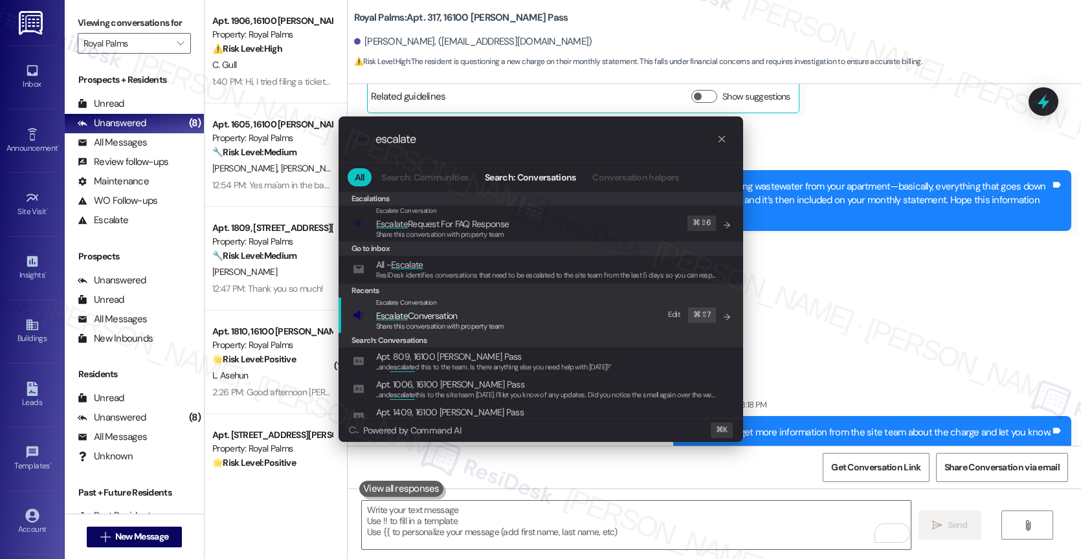
type input "escalate"
click at [467, 313] on span "Escalate Conversation" at bounding box center [440, 316] width 128 height 14
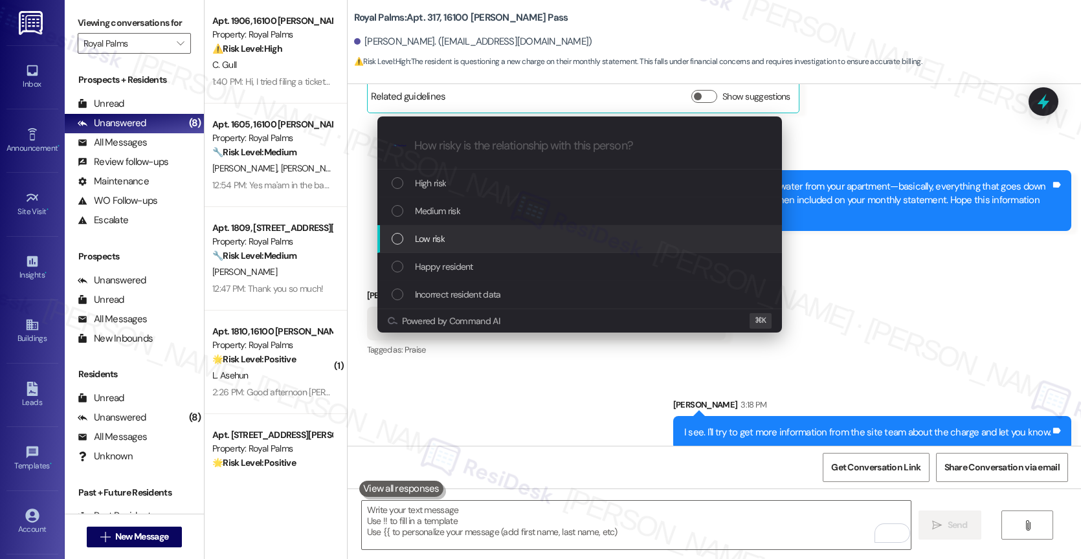
click at [461, 237] on div "Low risk" at bounding box center [580, 239] width 379 height 14
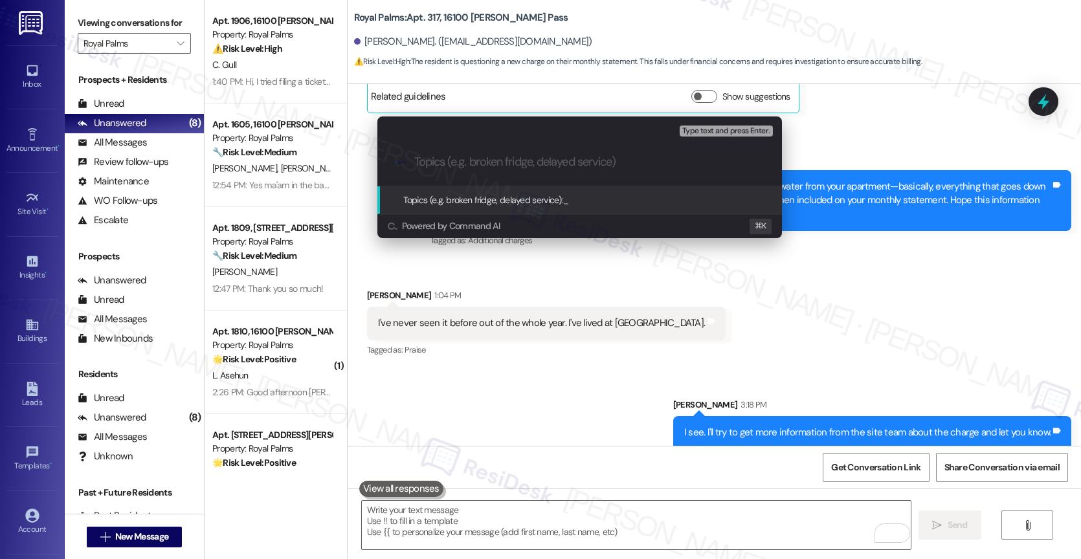
click at [458, 159] on input "Topics (e.g. broken fridge, delayed service)" at bounding box center [589, 162] width 351 height 14
type input "Billing Inquiry - Sewer Charge"
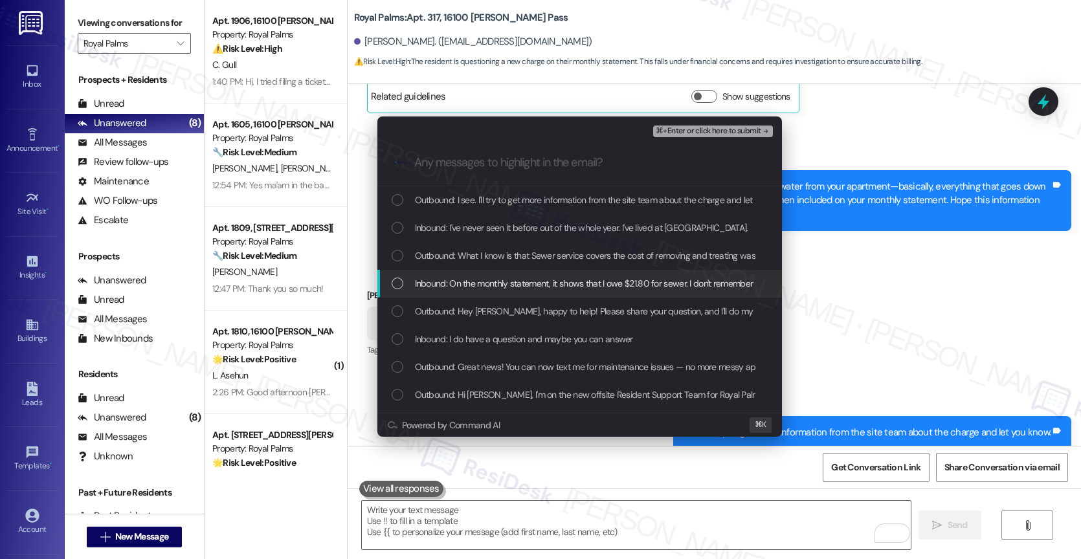
drag, startPoint x: 520, startPoint y: 285, endPoint x: 525, endPoint y: 255, distance: 30.9
click at [520, 280] on span "Inbound: On the monthly statement, it shows that I owe $21.80 for sewer. I don'…" at bounding box center [684, 283] width 539 height 14
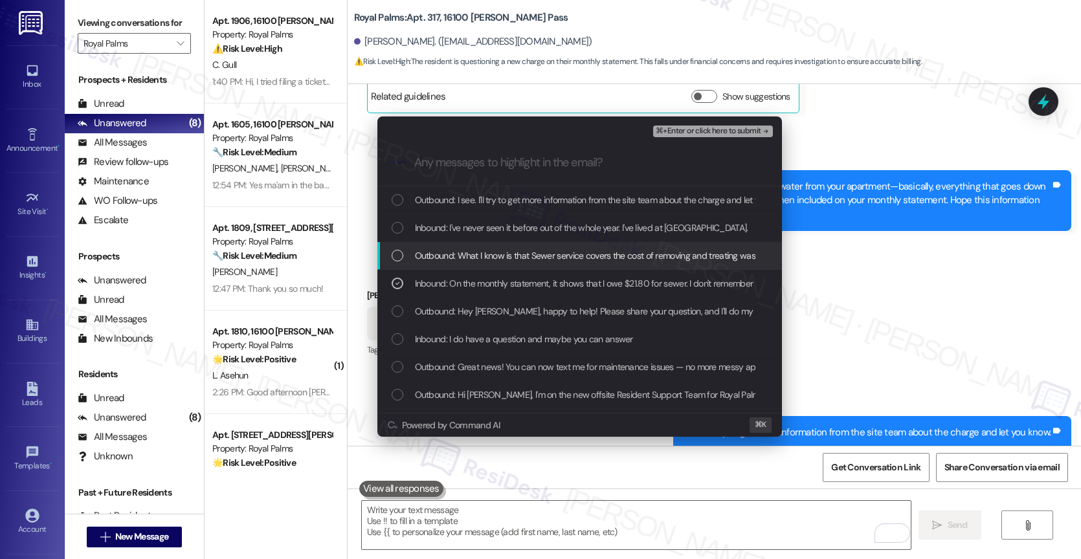
drag, startPoint x: 525, startPoint y: 254, endPoint x: 525, endPoint y: 244, distance: 10.4
click at [525, 254] on span "Outbound: What I know is that Sewer service covers the cost of removing and tre…" at bounding box center [996, 255] width 1163 height 14
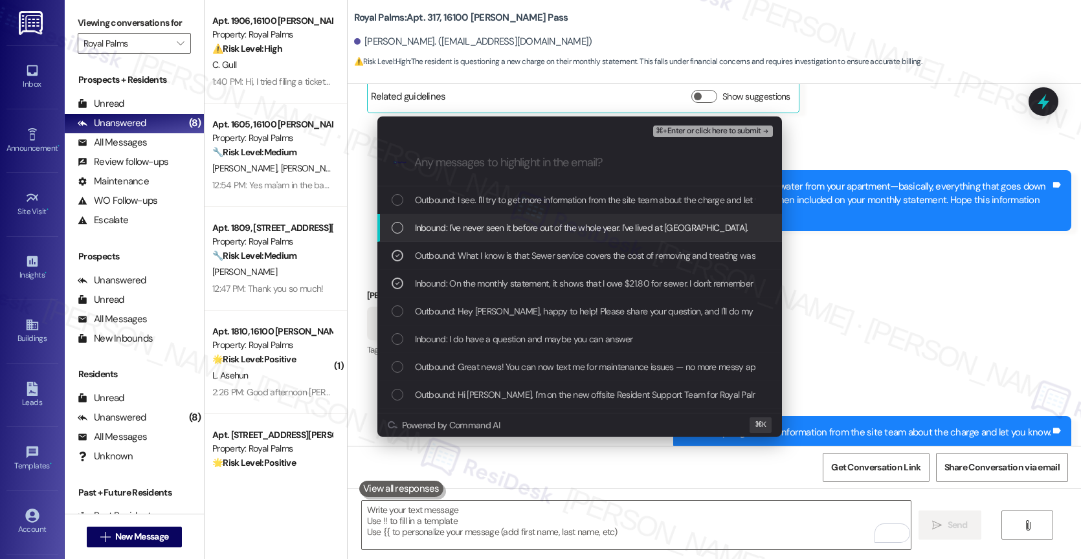
click at [524, 223] on span "Inbound: I've never seen it before out of the whole year. I've lived at Royal P…" at bounding box center [581, 228] width 333 height 14
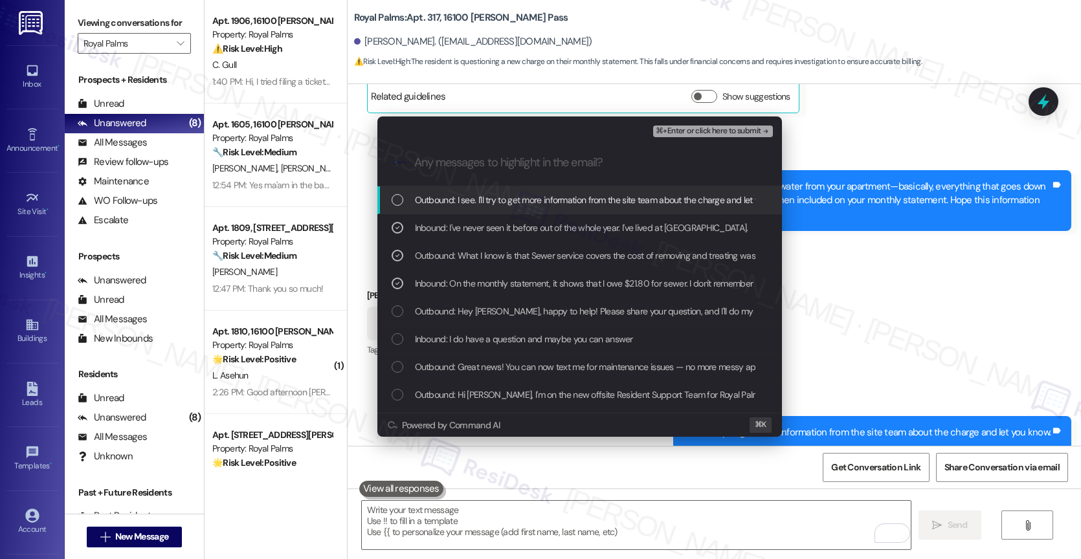
click at [538, 199] on span "Outbound: I see. I'll try to get more information from the site team about the …" at bounding box center [603, 200] width 377 height 14
click at [753, 129] on span "⌘+Enter or click here to submit" at bounding box center [708, 131] width 105 height 9
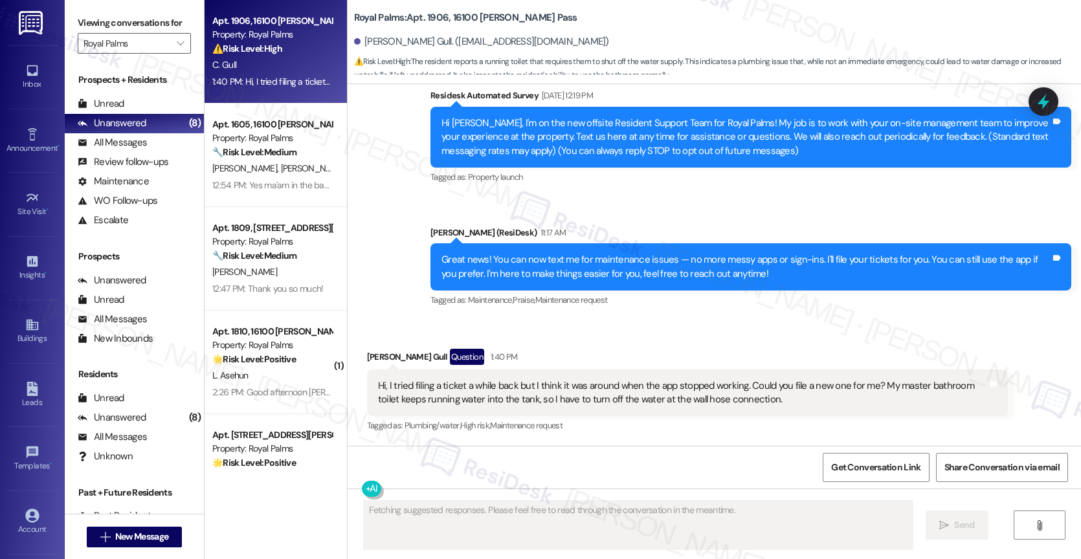
scroll to position [111, 0]
click at [639, 338] on div "Received via SMS Chandler Gull Question 1:40 PM Hi, I tried filing a ticket a w…" at bounding box center [713, 383] width 733 height 126
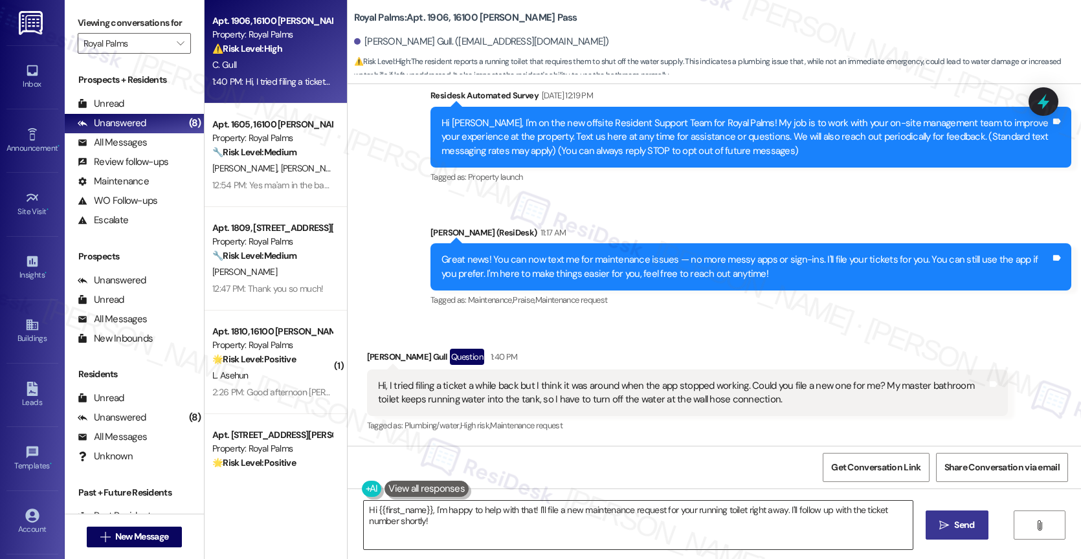
click at [447, 526] on textarea "Hi {{first_name}}, I'm happy to help with that! I'll file a new maintenance req…" at bounding box center [638, 525] width 549 height 49
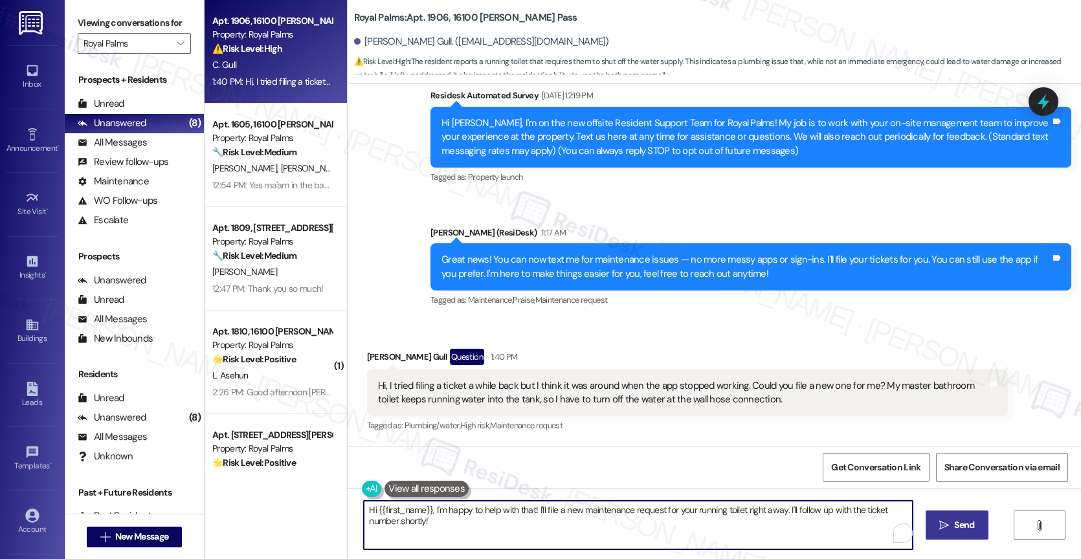
click at [621, 525] on textarea "Hi {{first_name}}, I'm happy to help with that! I'll file a new maintenance req…" at bounding box center [638, 525] width 549 height 49
click at [441, 525] on textarea "Hi {{first_name}}, I'm happy to help with that! I'll file a new maintenance req…" at bounding box center [636, 525] width 549 height 49
click at [555, 530] on textarea "Hi {{first_name}}, I'm happy to help with that! I'll file a new maintenance req…" at bounding box center [636, 525] width 549 height 49
click at [472, 516] on textarea "Hi {{first_name}}, I'm happy to help with that! I'll file a new maintenance req…" at bounding box center [636, 525] width 549 height 49
drag, startPoint x: 735, startPoint y: 505, endPoint x: 738, endPoint y: 516, distance: 10.8
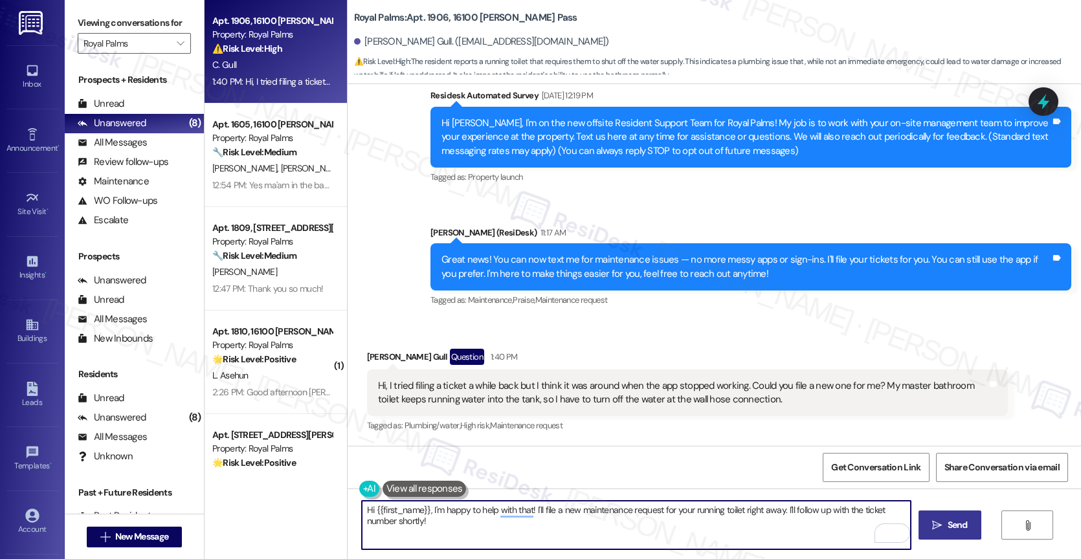
click at [738, 516] on textarea "Hi {{first_name}}, I'm happy to help with that! I'll file a new maintenance req…" at bounding box center [636, 525] width 549 height 49
drag, startPoint x: 736, startPoint y: 513, endPoint x: 737, endPoint y: 522, distance: 8.4
click at [737, 522] on textarea "Hi {{first_name}}, I'm happy to help with that! I'll file a new maintenance req…" at bounding box center [636, 525] width 549 height 49
type textarea "Hi {{first_name}}, I'm happy to help with that! I'll file a new maintenance req…"
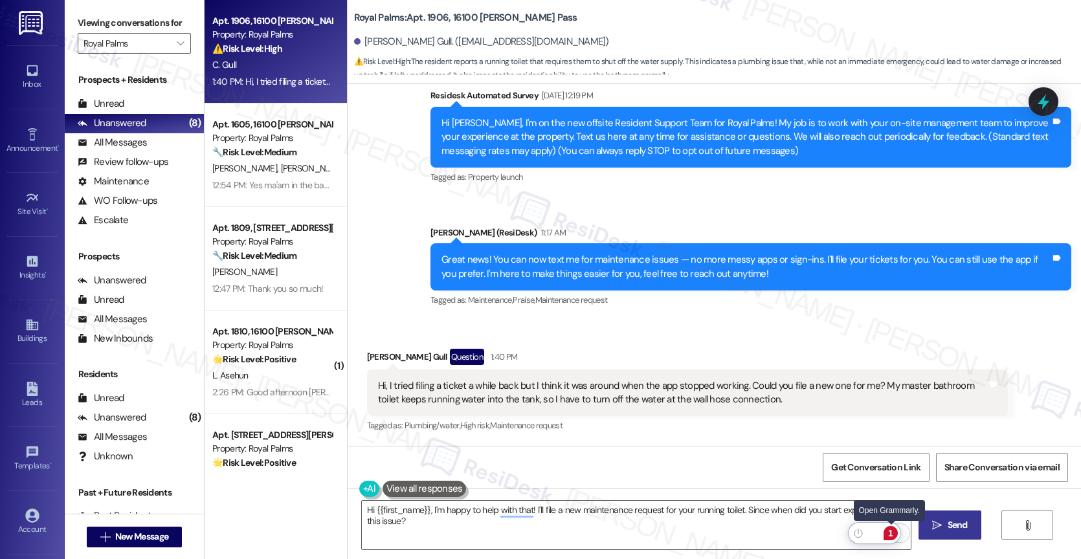
click at [891, 530] on div "1" at bounding box center [890, 533] width 14 height 14
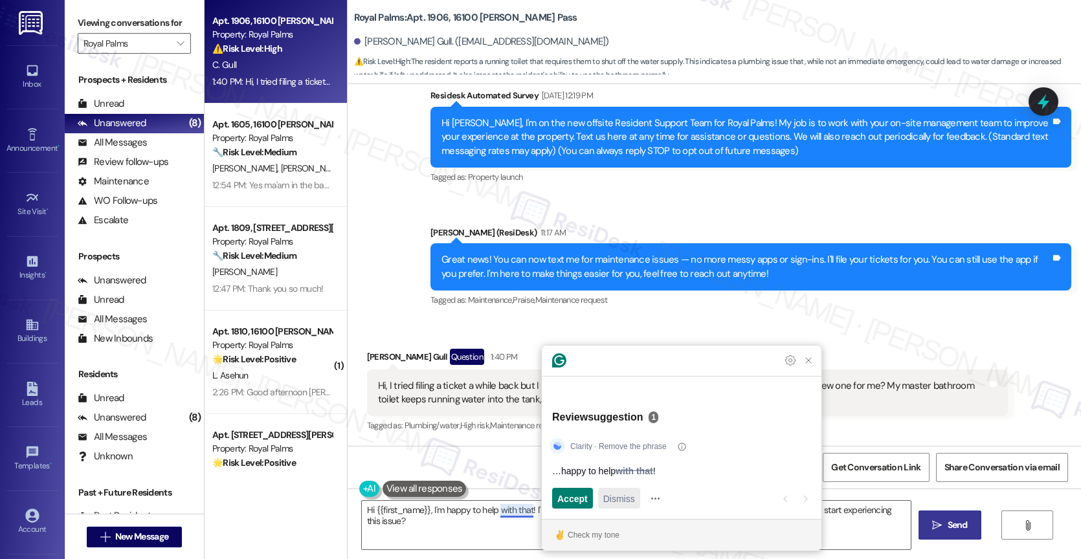
click at [626, 496] on span "Dismiss" at bounding box center [619, 499] width 32 height 14
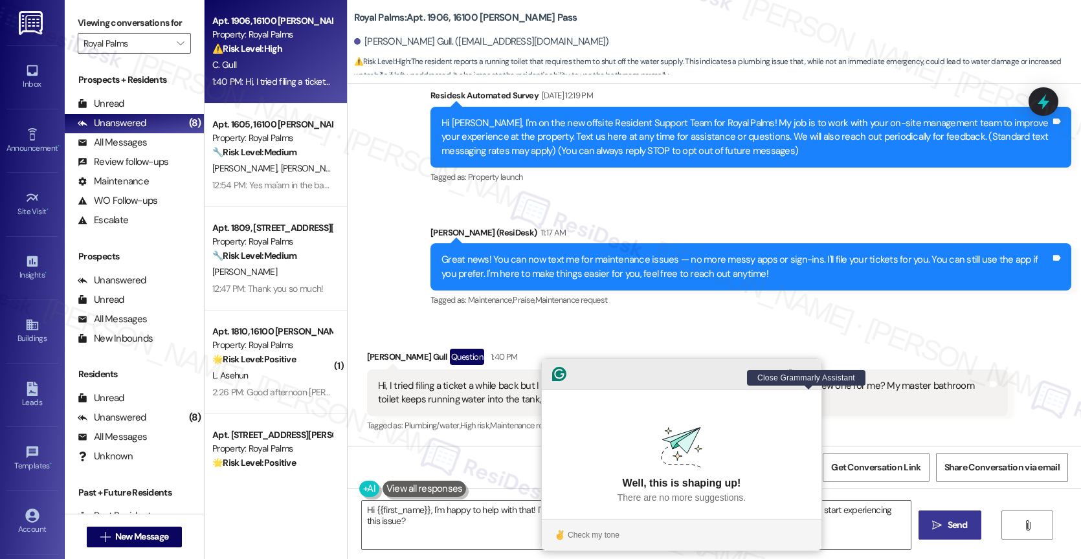
click at [808, 382] on icon "Close Grammarly Assistant" at bounding box center [808, 374] width 16 height 16
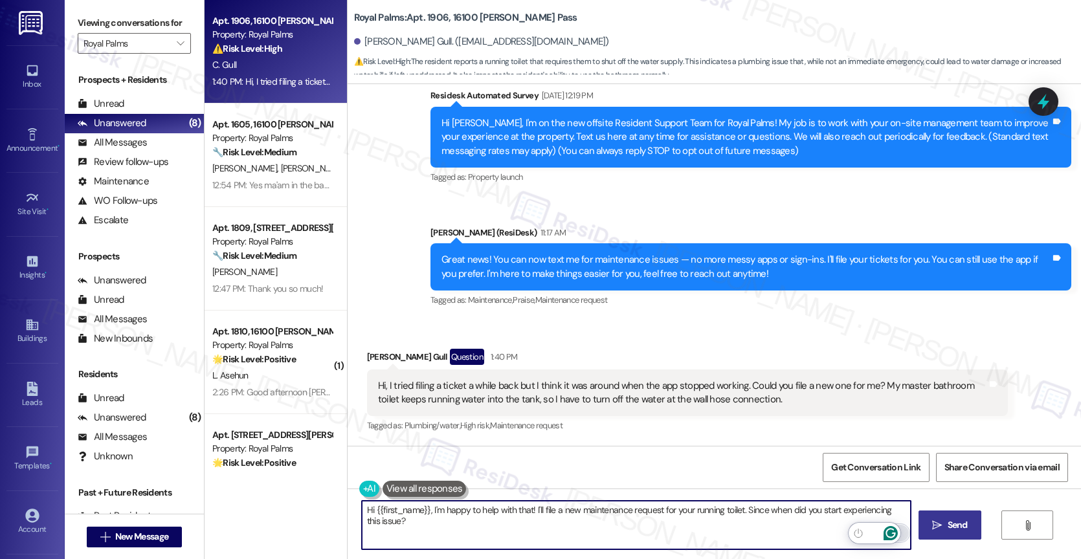
click at [890, 531] on icon "Open Grammarly. 0 Suggestions." at bounding box center [890, 533] width 14 height 14
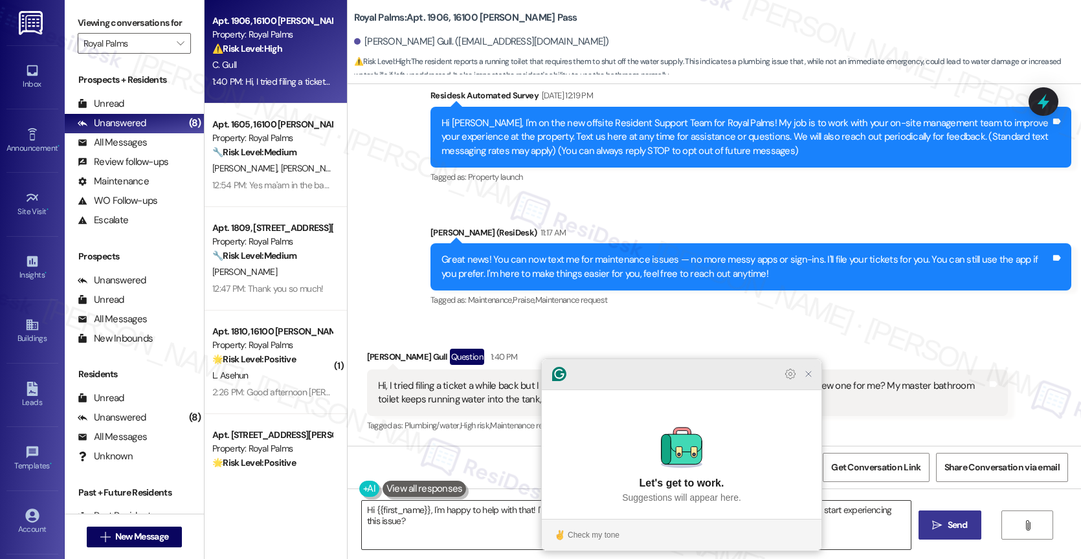
click at [811, 379] on icon "Close Grammarly Assistant" at bounding box center [808, 374] width 10 height 10
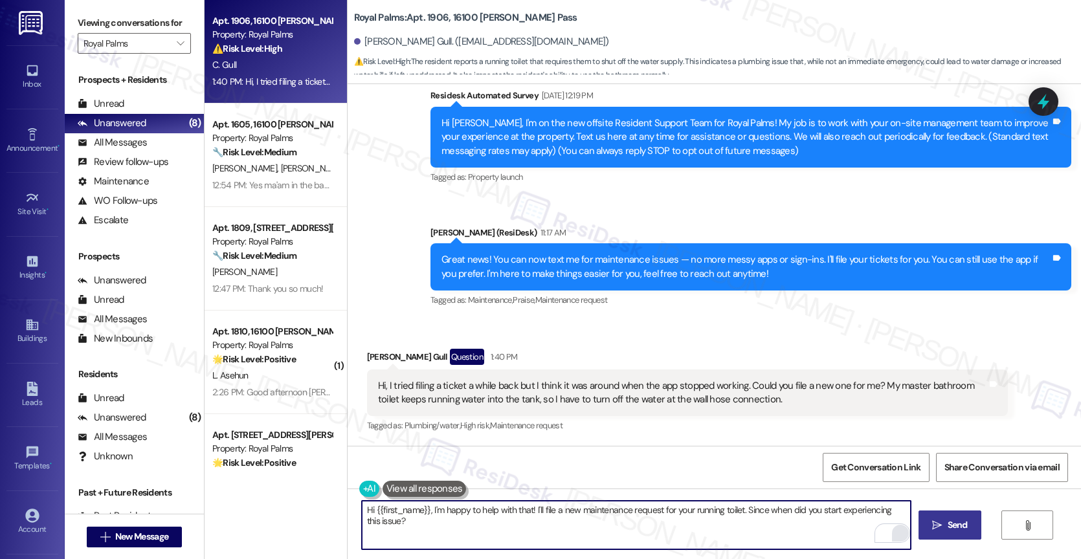
click at [767, 535] on textarea "Hi {{first_name}}, I'm happy to help with that! I'll file a new maintenance req…" at bounding box center [636, 525] width 549 height 49
click at [958, 529] on span "Send" at bounding box center [957, 525] width 20 height 14
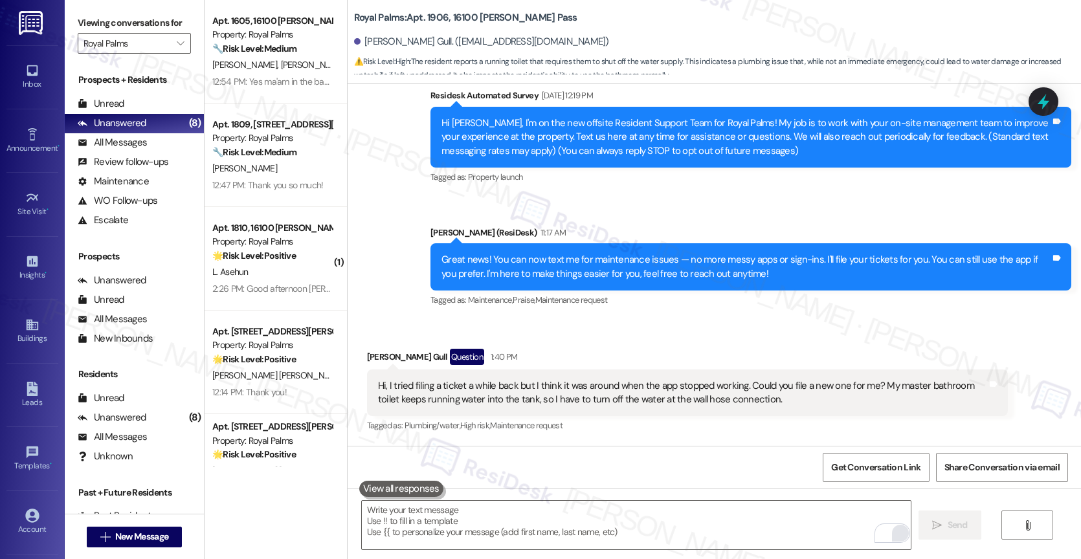
scroll to position [201, 0]
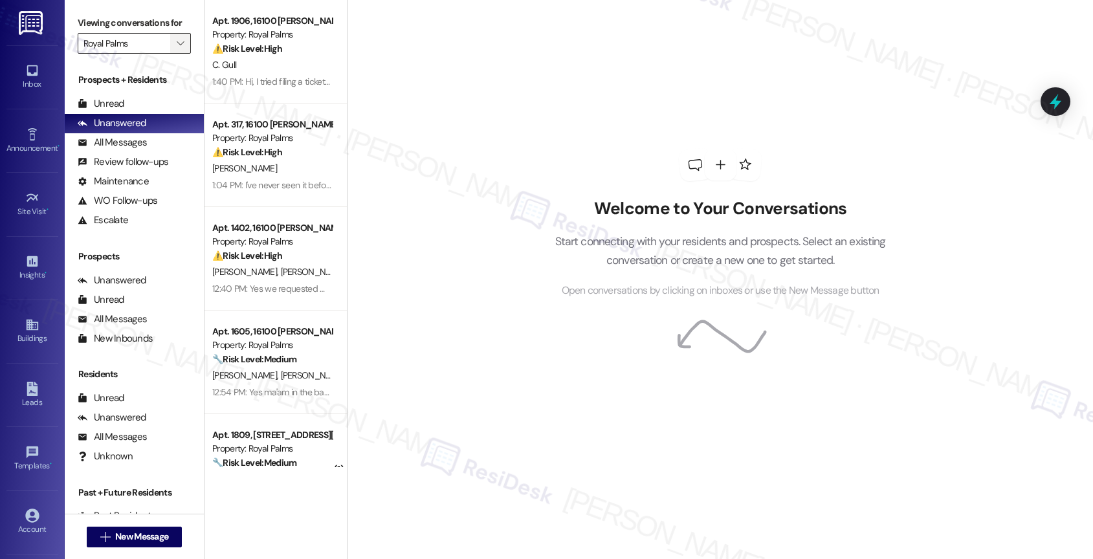
click at [177, 49] on icon "" at bounding box center [180, 43] width 7 height 10
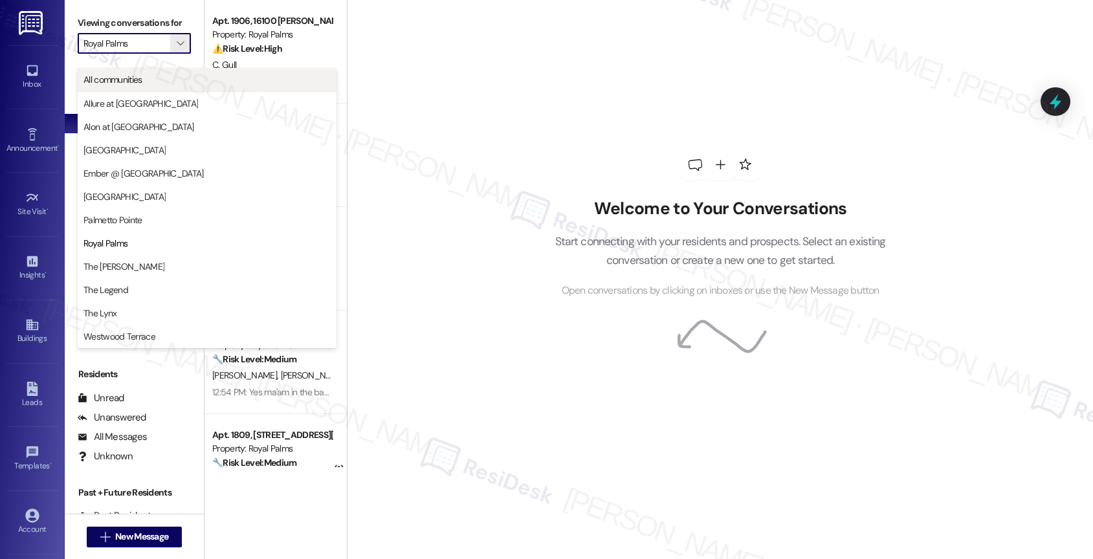
click at [171, 72] on button "All communities" at bounding box center [207, 79] width 259 height 23
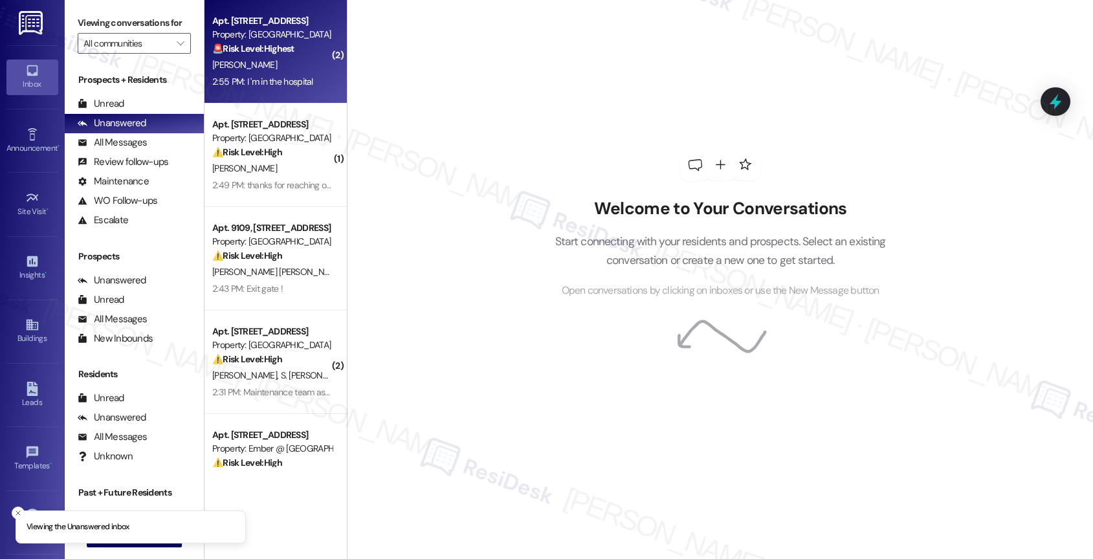
click at [264, 47] on strong "🚨 Risk Level: Highest" at bounding box center [253, 49] width 82 height 12
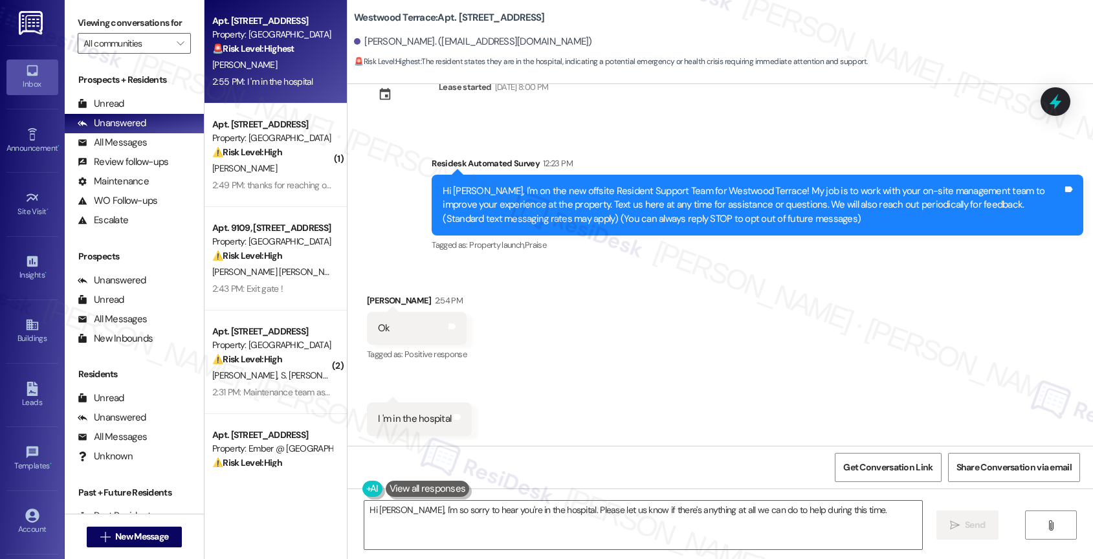
scroll to position [186, 0]
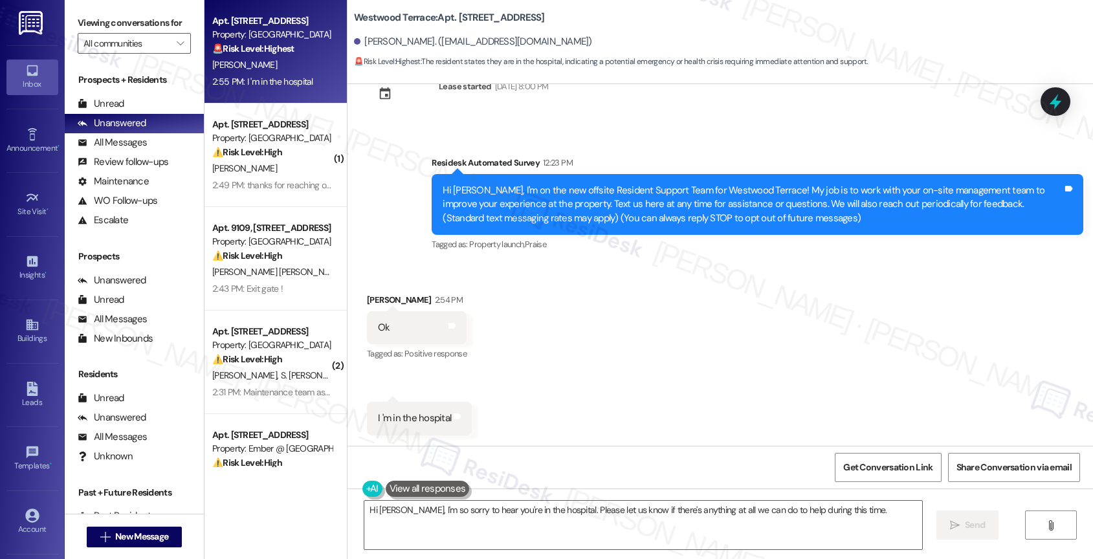
click at [430, 486] on button at bounding box center [428, 489] width 84 height 16
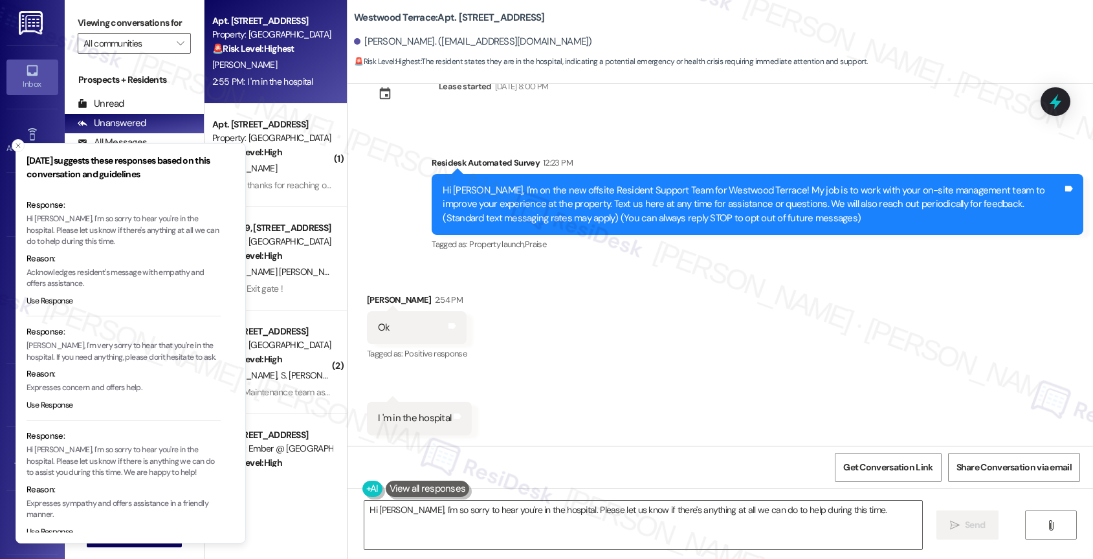
scroll to position [28, 0]
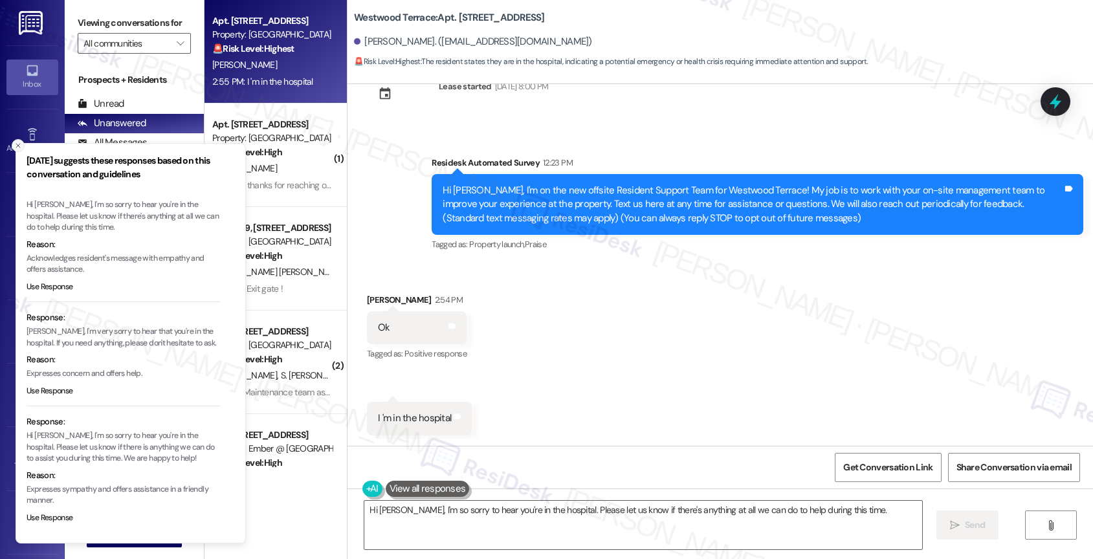
click at [15, 142] on icon "Close toast" at bounding box center [18, 146] width 8 height 8
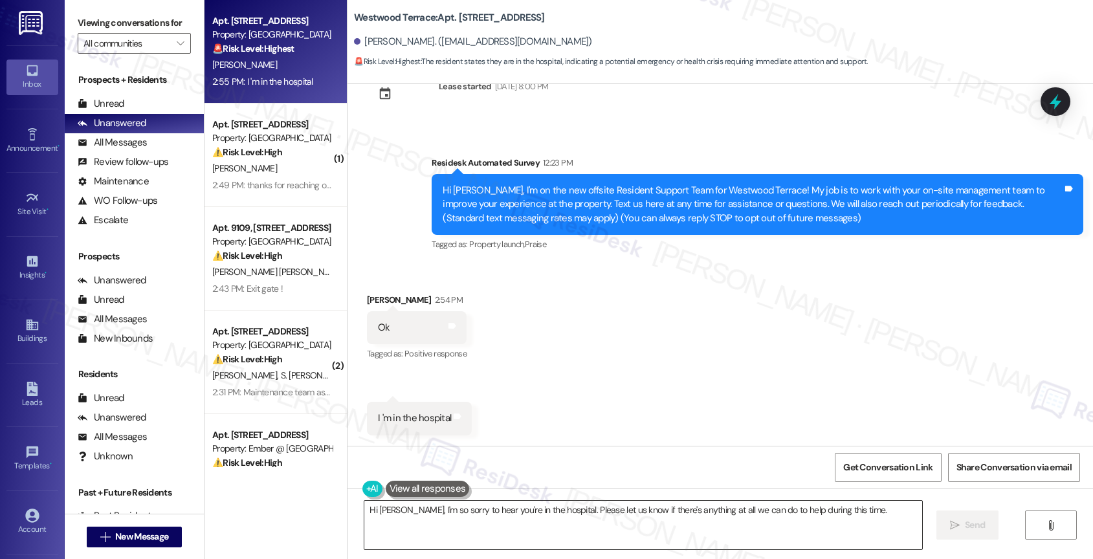
click at [453, 509] on textarea "Hi Joseph, I'm so sorry to hear you're in the hospital. Please let us know if t…" at bounding box center [643, 525] width 558 height 49
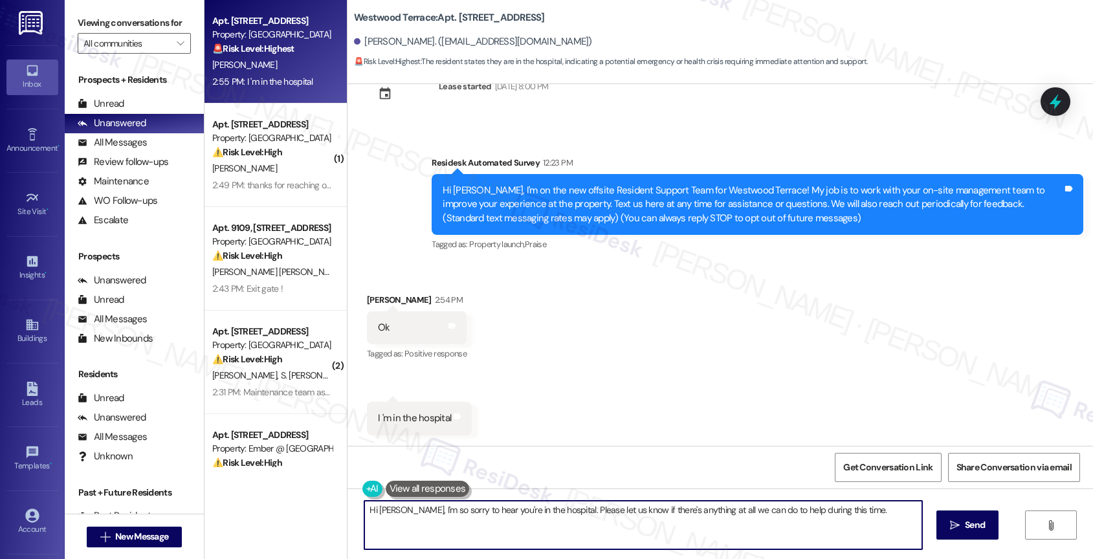
click at [453, 509] on textarea "Hi Joseph, I'm so sorry to hear you're in the hospital. Please let us know if t…" at bounding box center [643, 525] width 558 height 49
type textarea "H"
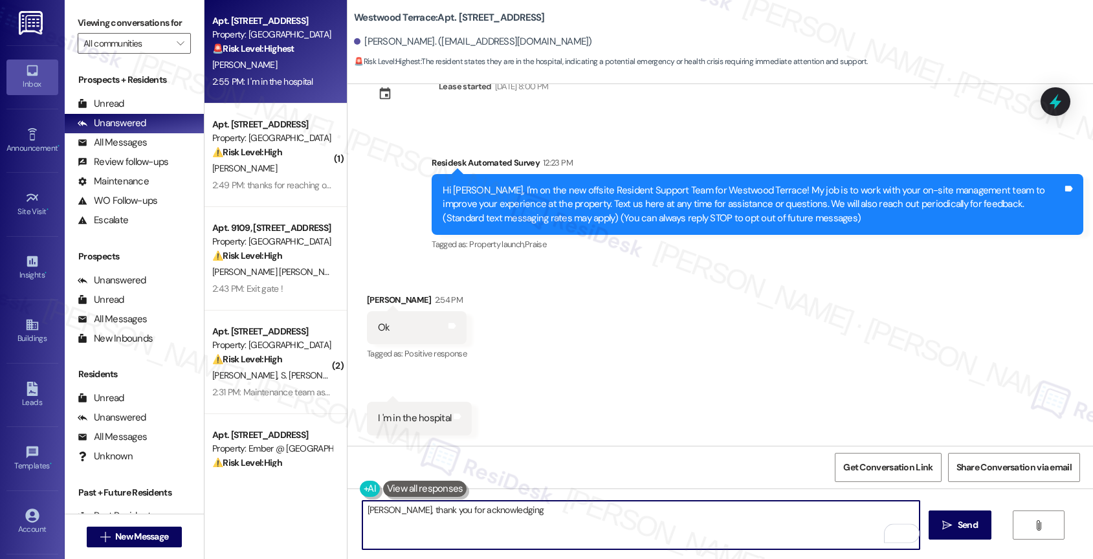
drag, startPoint x: 441, startPoint y: 509, endPoint x: 652, endPoint y: 514, distance: 211.0
click at [652, 514] on textarea "Joseph, thank you for acknowledging" at bounding box center [641, 525] width 558 height 49
click at [901, 527] on icon "Open Grammarly. 0 Suggestions." at bounding box center [900, 533] width 14 height 14
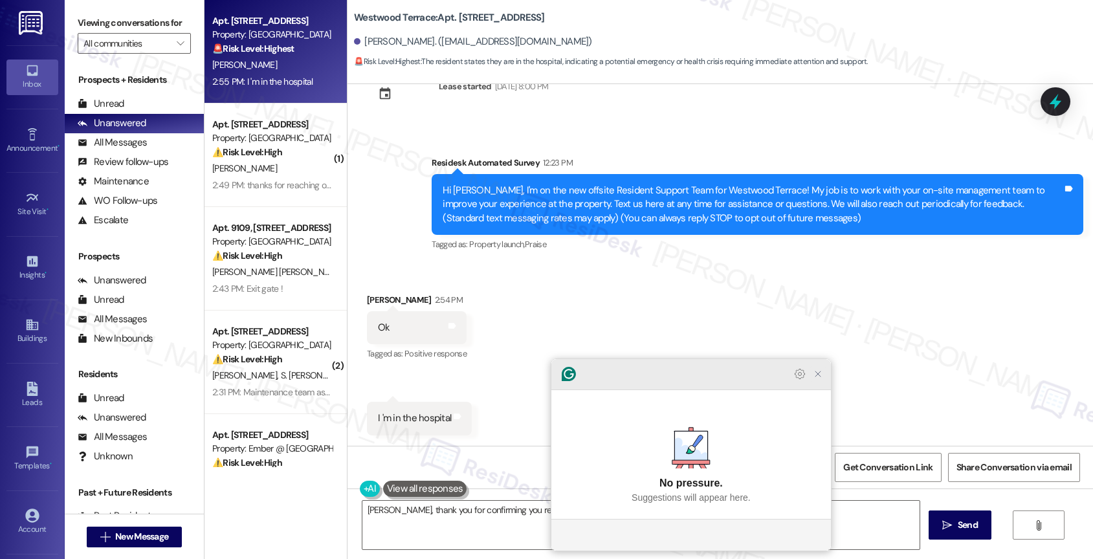
click at [819, 379] on icon "Close Grammarly Assistant" at bounding box center [818, 374] width 10 height 10
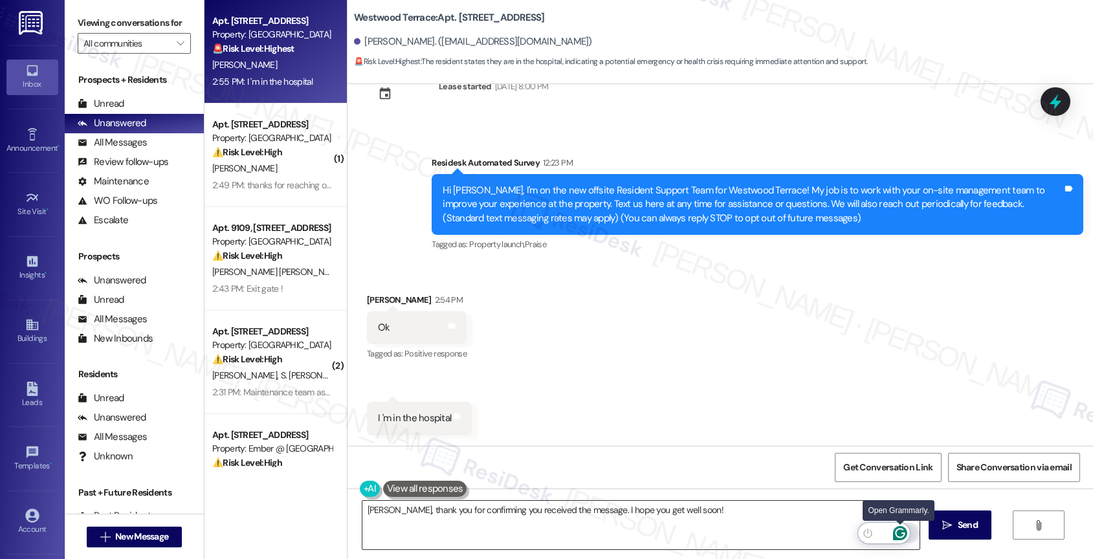
click at [900, 531] on icon "Open Grammarly. 0 Suggestions." at bounding box center [900, 533] width 14 height 14
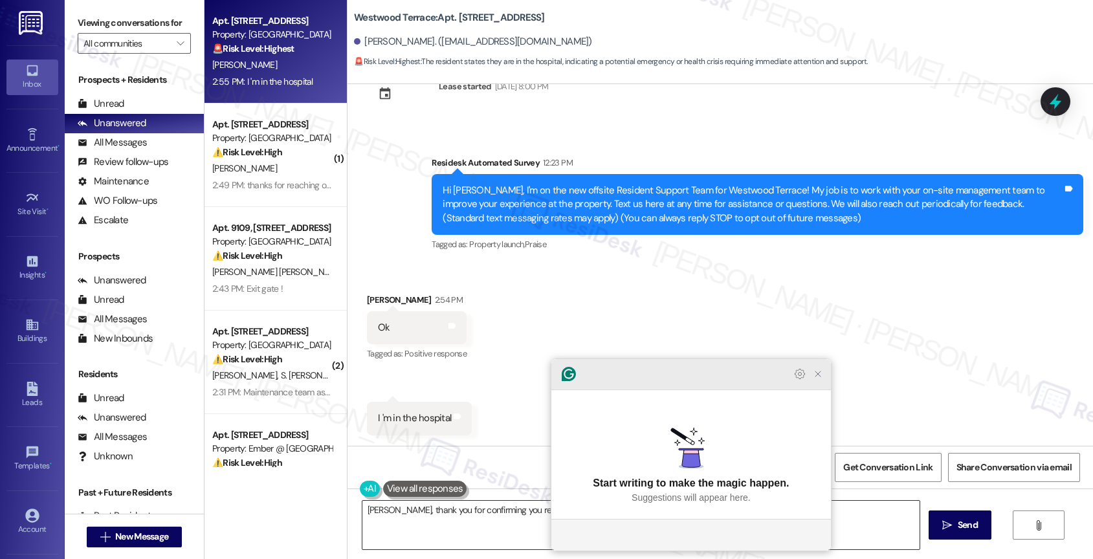
click at [817, 379] on icon "Close Grammarly Assistant" at bounding box center [818, 374] width 10 height 10
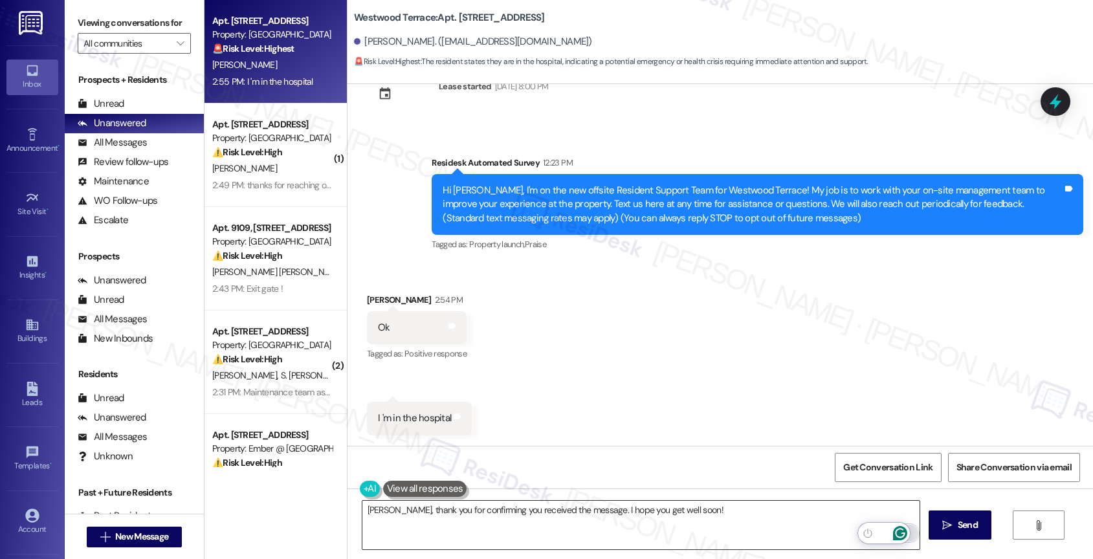
click at [899, 527] on icon "Open Grammarly. 0 Suggestions." at bounding box center [900, 533] width 14 height 14
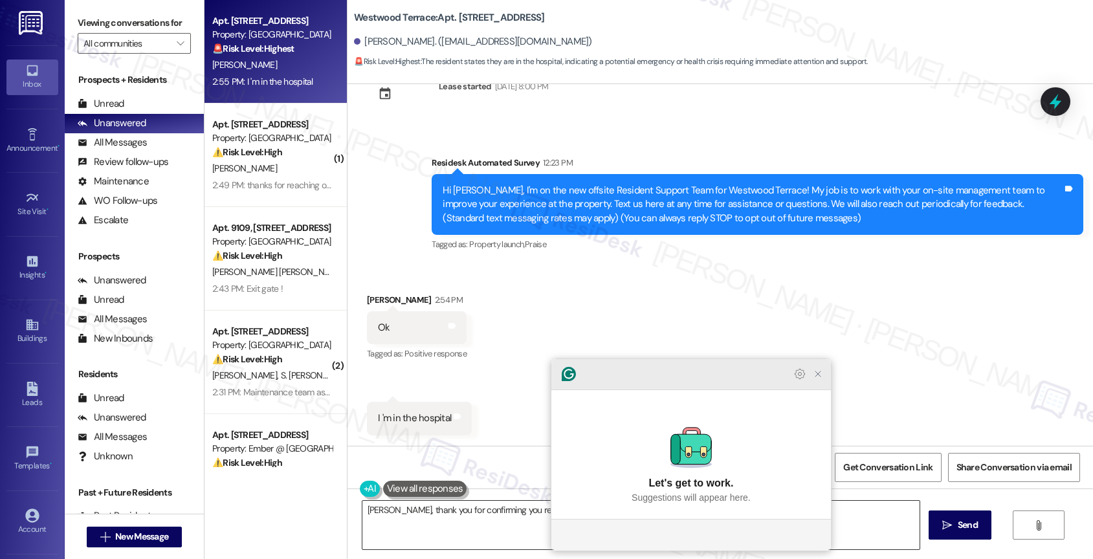
click at [821, 379] on icon "Close Grammarly Assistant" at bounding box center [818, 374] width 10 height 10
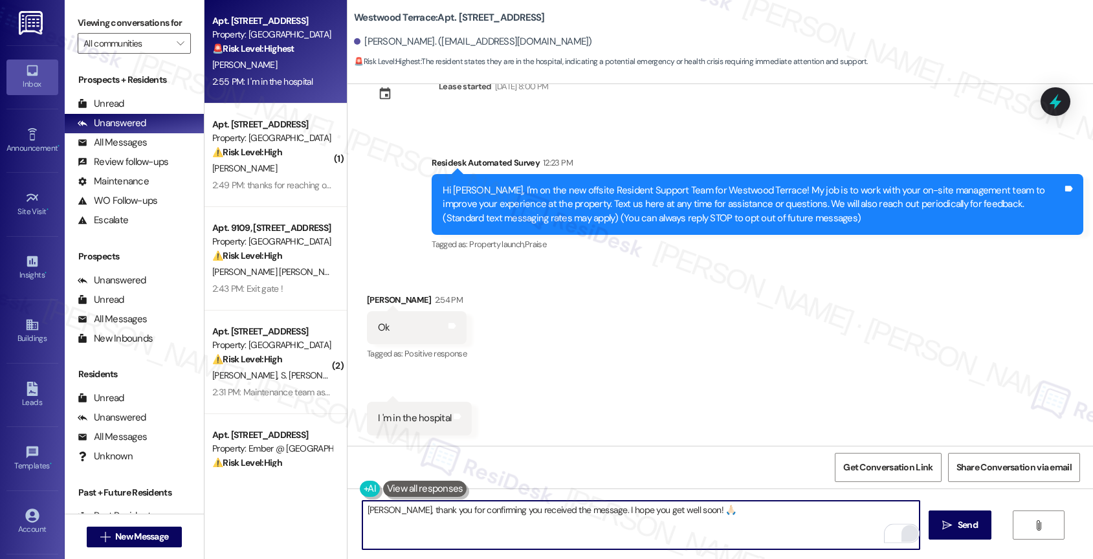
click at [584, 511] on textarea "Joseph, thank you for confirming you received the message. I hope you get well …" at bounding box center [641, 525] width 558 height 49
click at [590, 511] on textarea "Joseph, thank you for confirming you received the message. feel freeI hope you …" at bounding box center [641, 525] width 558 height 49
click at [620, 507] on textarea "Joseph, thank you for confirming you received the message. Feel freeI hope you …" at bounding box center [641, 525] width 558 height 49
click at [809, 465] on span "Hope" at bounding box center [800, 470] width 26 height 11
click at [895, 511] on textarea "Joseph, thank you for confirming you received the message. Feel free to let us …" at bounding box center [641, 525] width 558 height 49
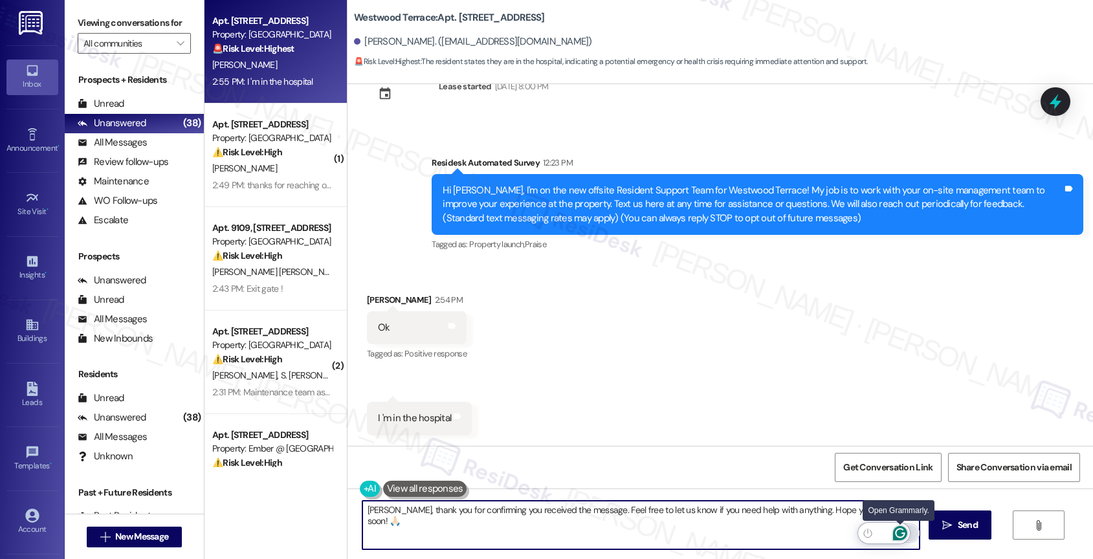
click at [901, 529] on icon "Open Grammarly. 0 Suggestions." at bounding box center [900, 534] width 10 height 10
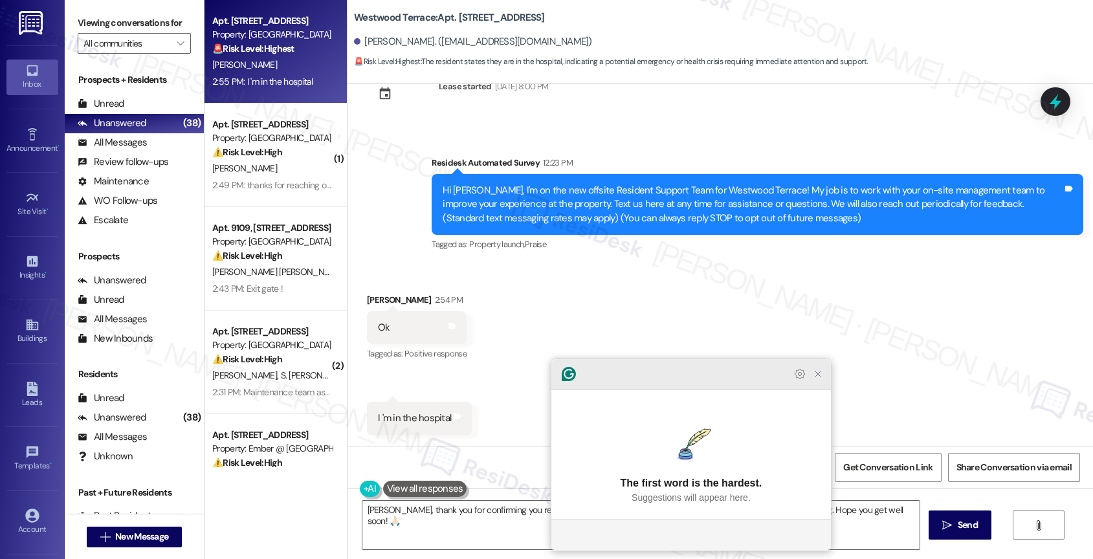
click at [817, 382] on icon "Close Grammarly Assistant" at bounding box center [818, 374] width 16 height 16
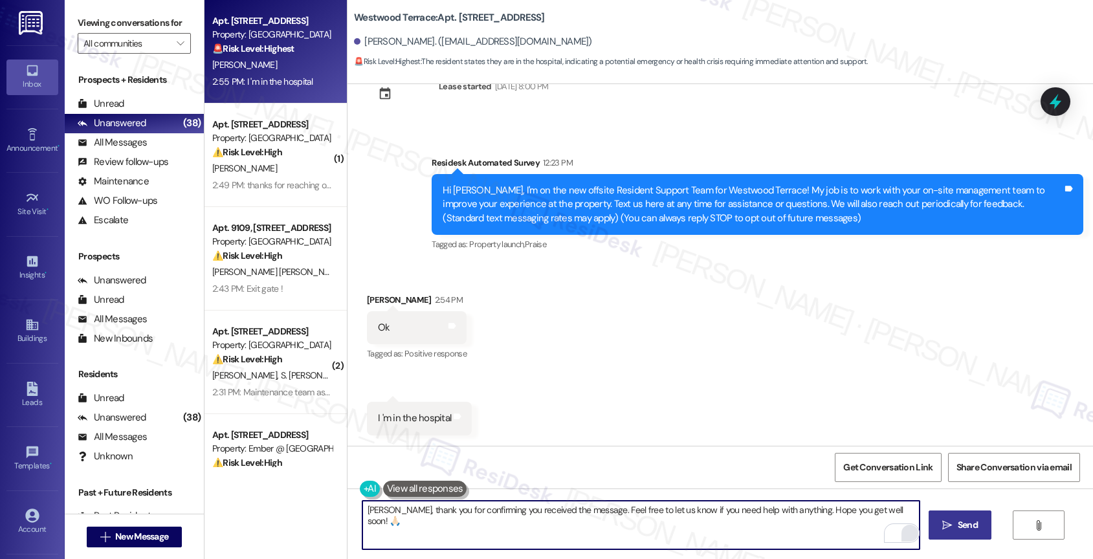
click at [969, 521] on span "Send" at bounding box center [968, 525] width 20 height 14
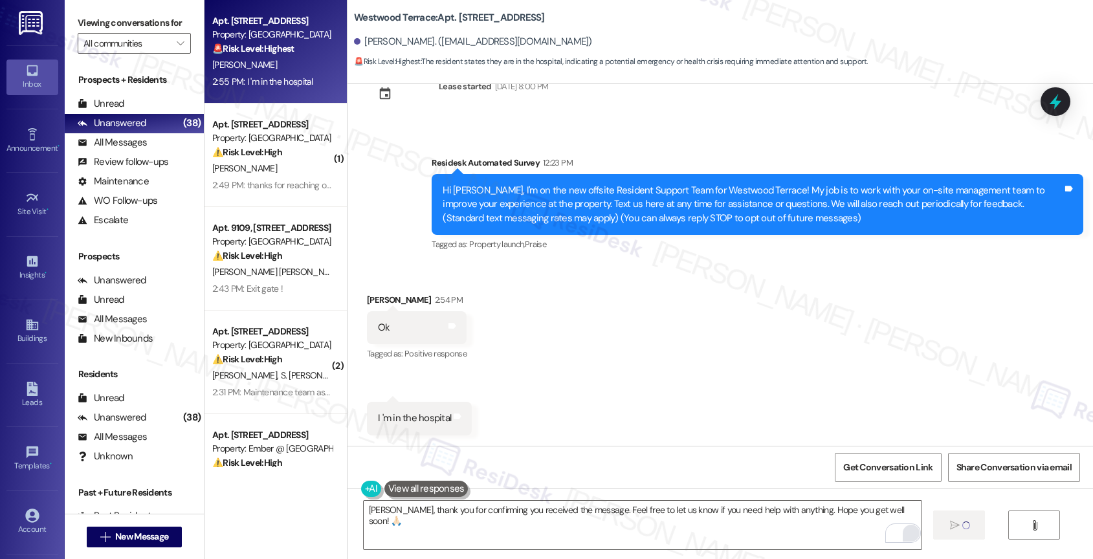
type textarea "Fetching suggested responses. Please feel free to read through the conversation…"
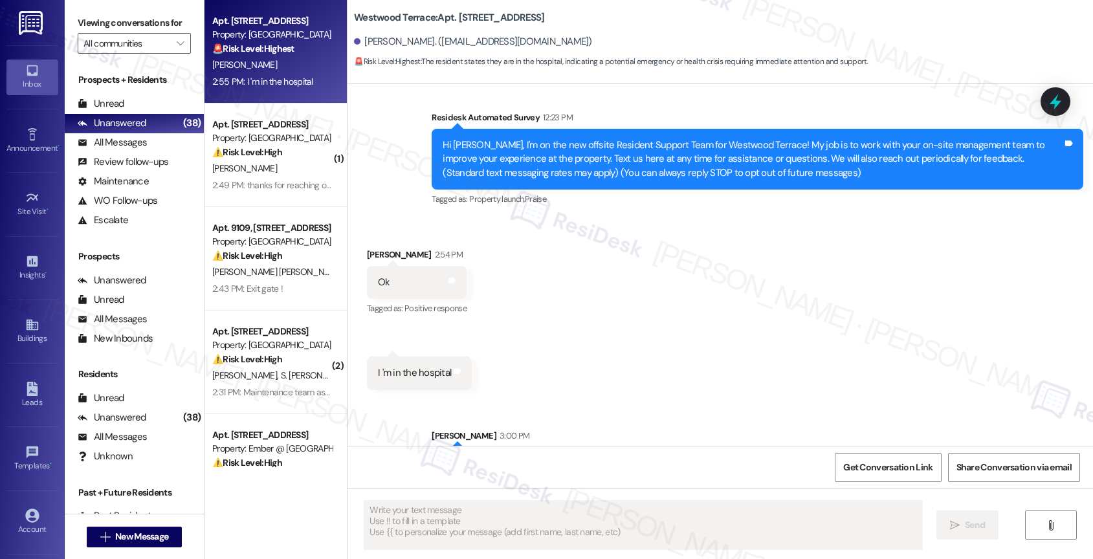
scroll to position [276, 0]
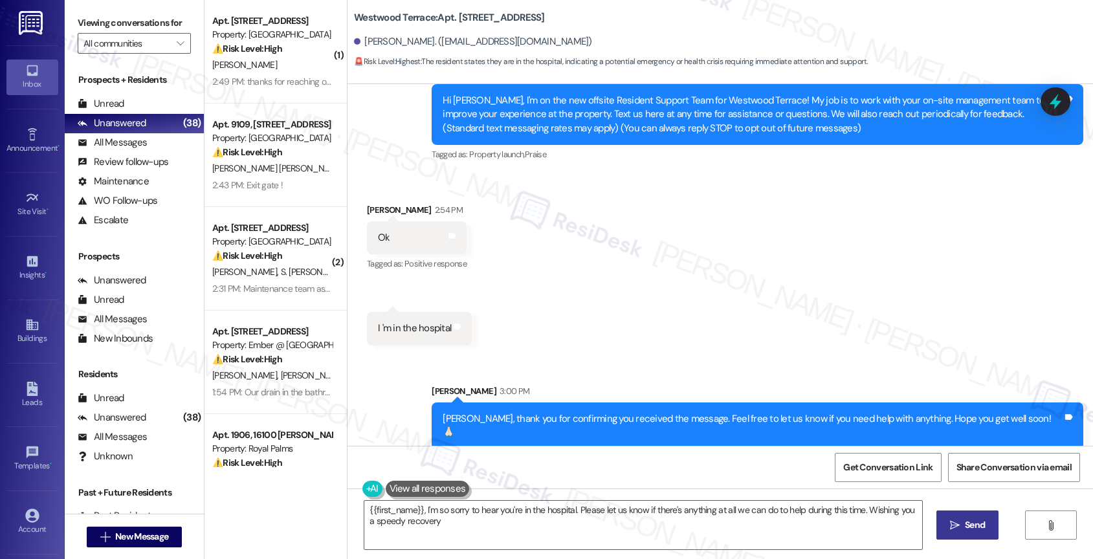
type textarea "{{first_name}}, I'm so sorry to hear you're in the hospital. Please let us know…"
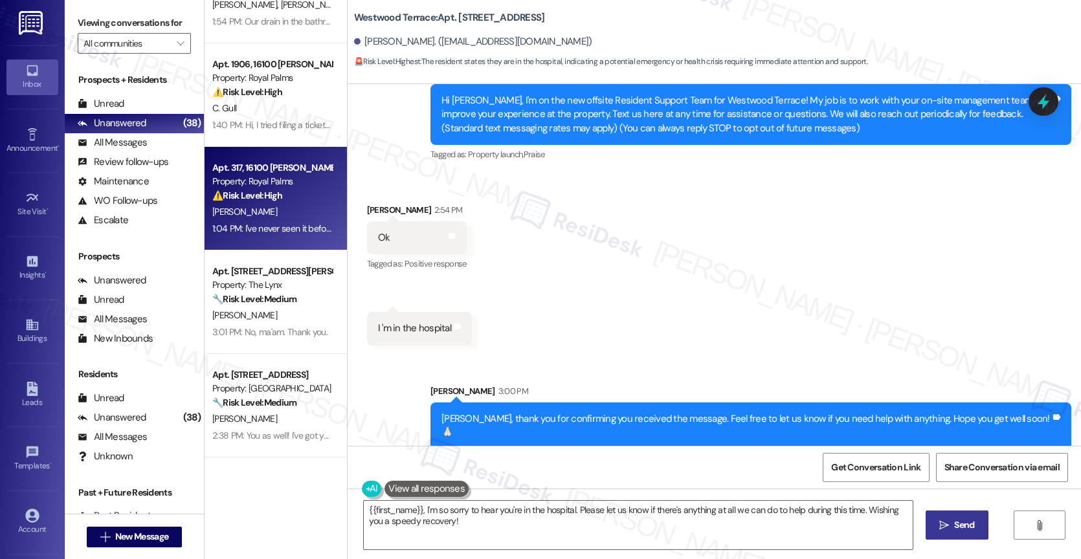
click at [285, 189] on div "⚠️ Risk Level: High The resident is questioning a new charge on their monthly s…" at bounding box center [272, 196] width 120 height 14
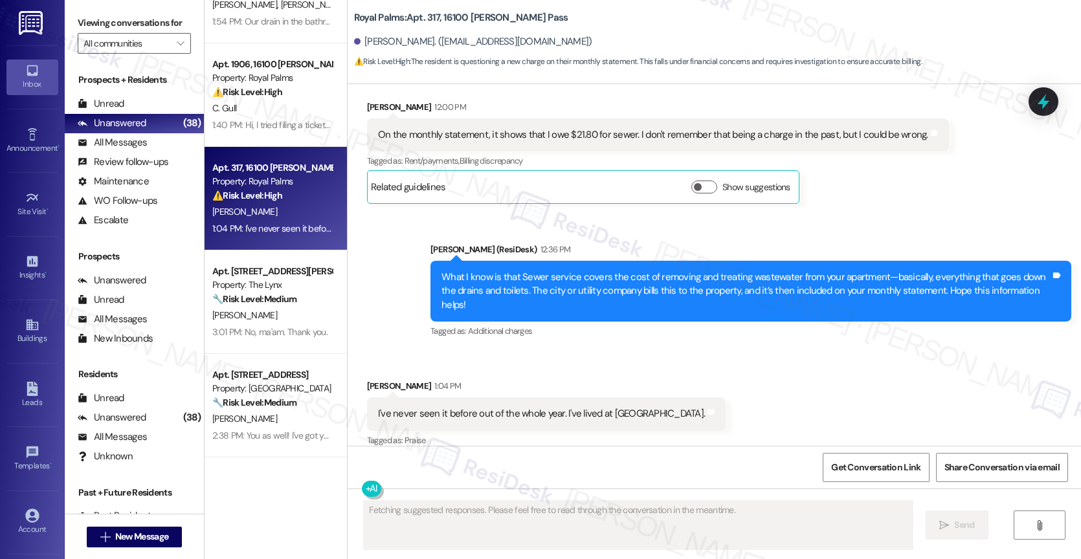
scroll to position [618, 0]
click at [635, 349] on div "Received via SMS Branden Coffey 1:04 PM I've never seen it before out of the wh…" at bounding box center [713, 403] width 733 height 109
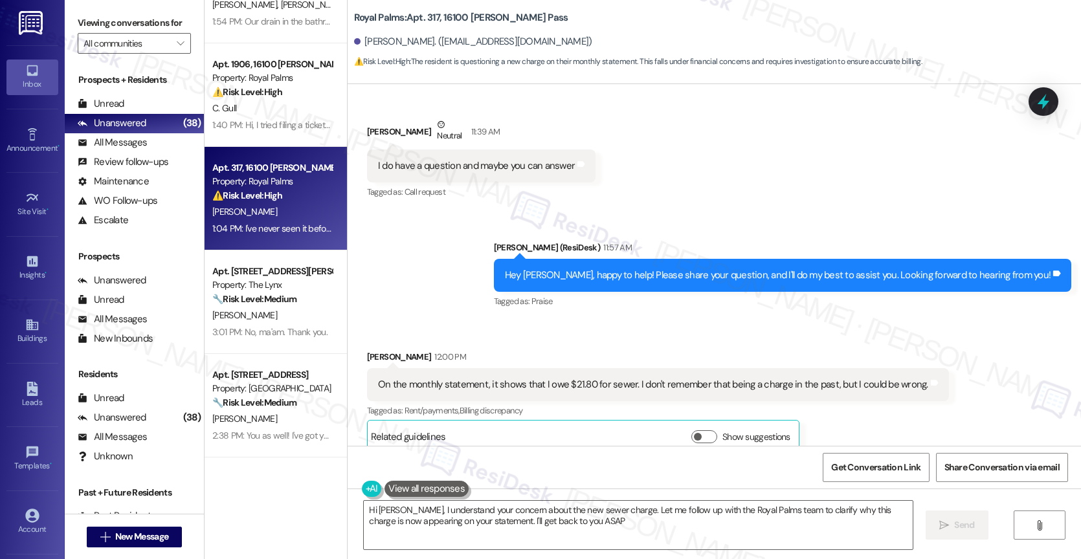
type textarea "Hi Branden, I understand your concern about the new sewer charge. Let me follow…"
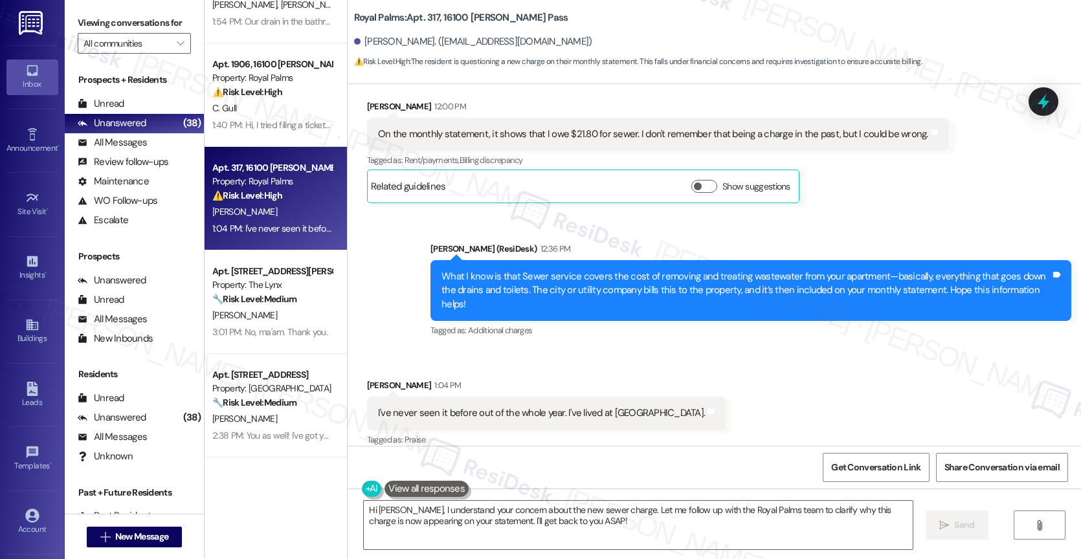
click at [685, 349] on div "Received via SMS Branden Coffey 1:04 PM I've never seen it before out of the wh…" at bounding box center [713, 403] width 733 height 109
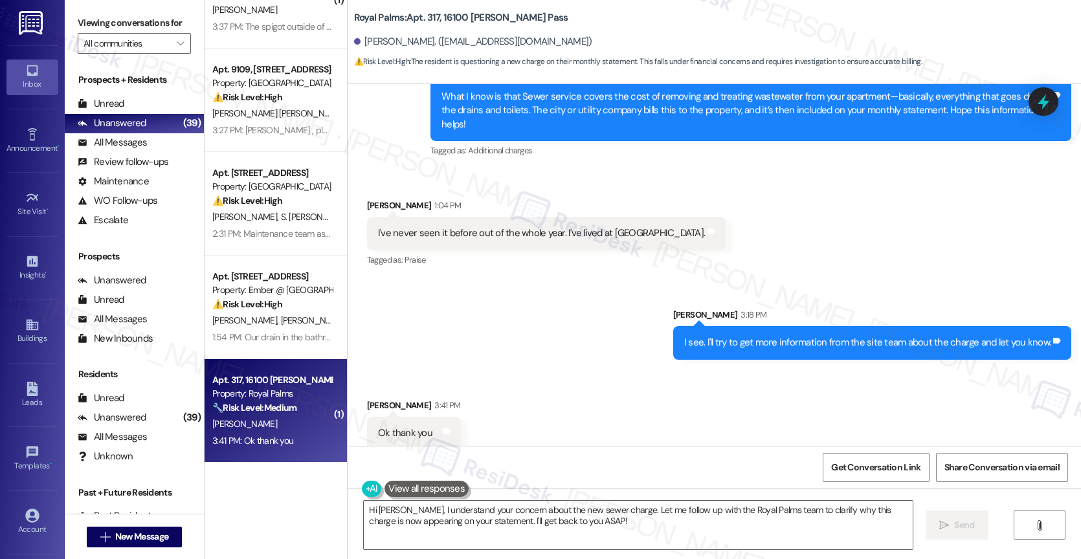
scroll to position [0, 0]
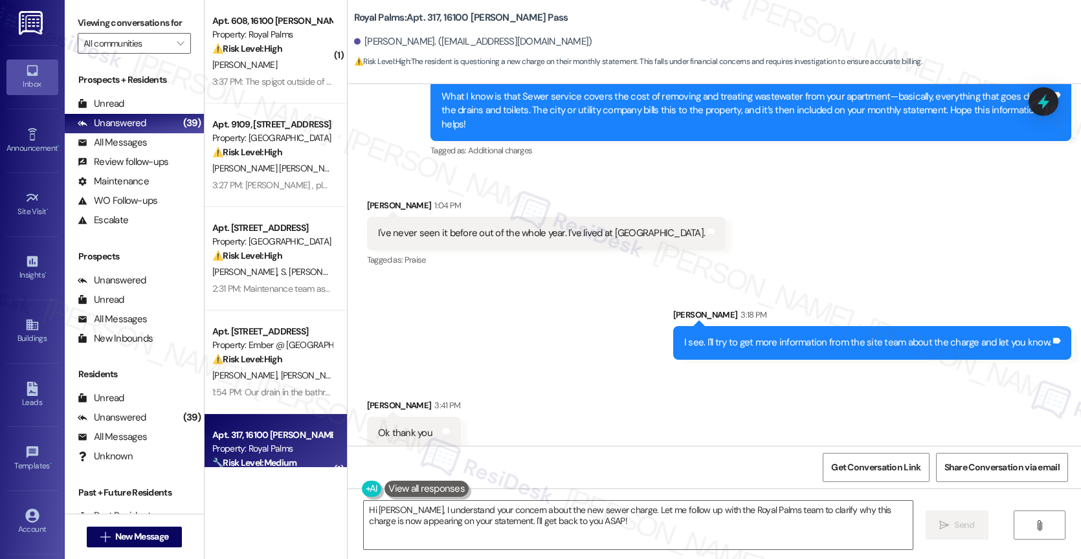
click at [575, 322] on div "Sent via SMS Sarah 3:18 PM I see. I'll try to get more information from the sit…" at bounding box center [713, 324] width 733 height 90
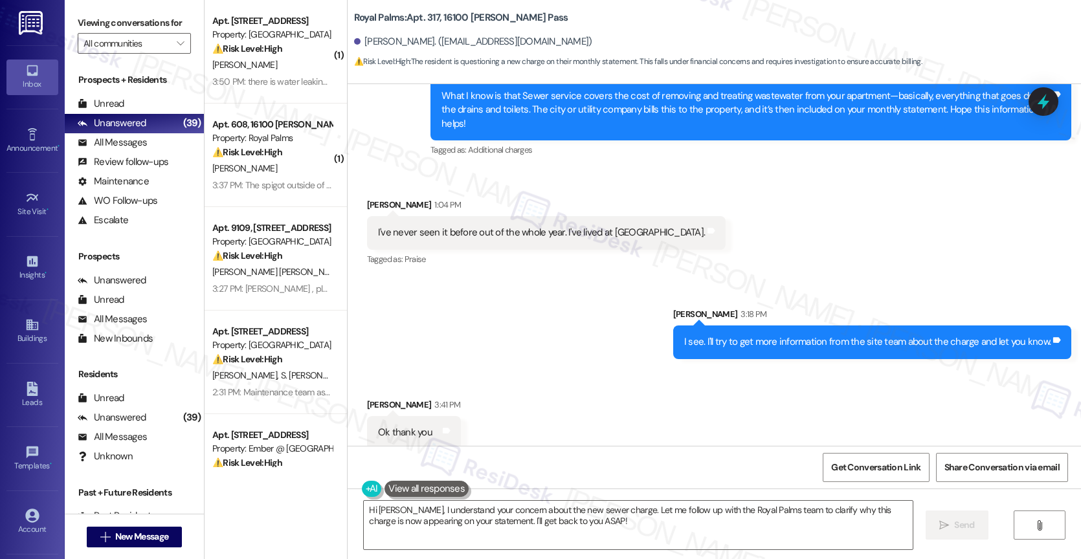
scroll to position [456, 0]
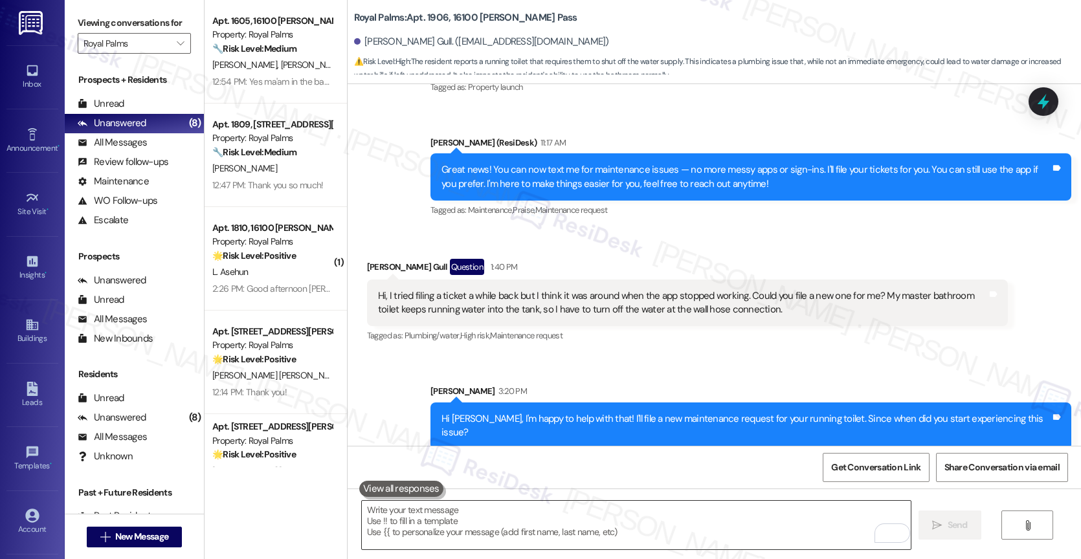
click at [421, 529] on textarea "To enrich screen reader interactions, please activate Accessibility in Grammarl…" at bounding box center [636, 525] width 549 height 49
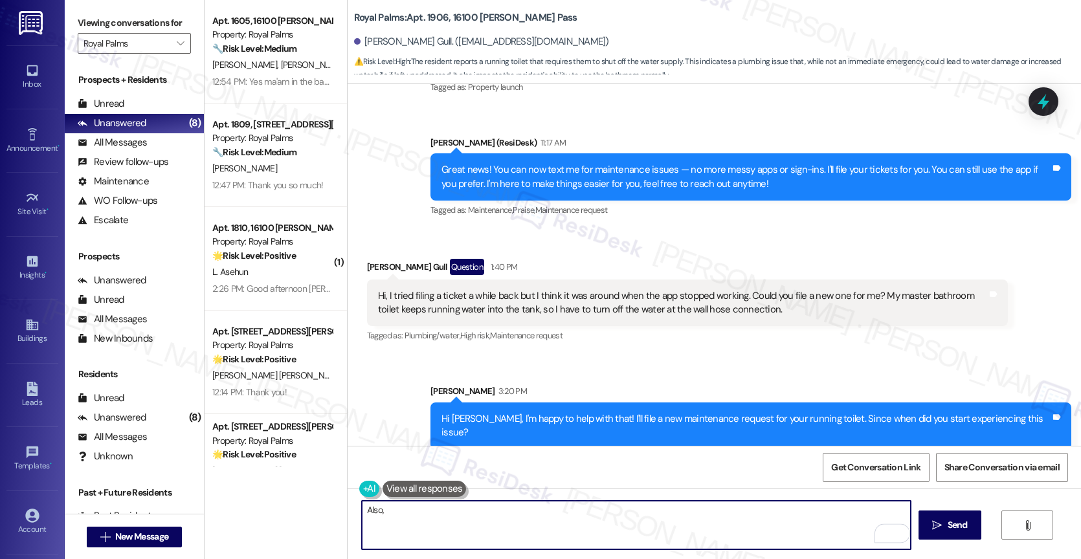
click at [439, 520] on textarea "Also," at bounding box center [636, 525] width 549 height 49
click at [413, 512] on textarea "Also, do" at bounding box center [636, 525] width 549 height 49
click at [591, 510] on textarea "Also, do we have your permission to enter for repair?" at bounding box center [636, 525] width 549 height 49
click at [574, 512] on textarea "Also, do we have your permission to enter for repair?" at bounding box center [636, 525] width 549 height 49
click at [582, 514] on textarea "Also, do we have your permission to enter for repair" at bounding box center [636, 525] width 549 height 49
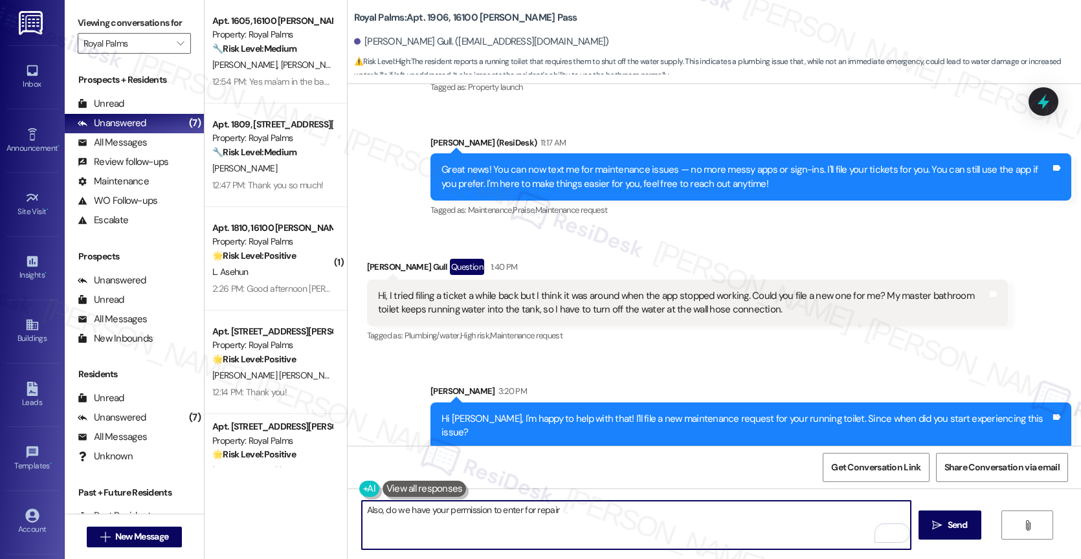
click at [588, 514] on textarea "Also, do we have your permission to enter for repair" at bounding box center [636, 525] width 549 height 49
click at [699, 516] on textarea "Also, do we have your permission to enter for repair even when you're away?" at bounding box center [636, 525] width 549 height 49
type textarea "Also, do we have your permission to enter for repair even when you're away? Ple…"
click at [888, 532] on icon "Open Grammarly. 0 Suggestions." at bounding box center [890, 533] width 14 height 14
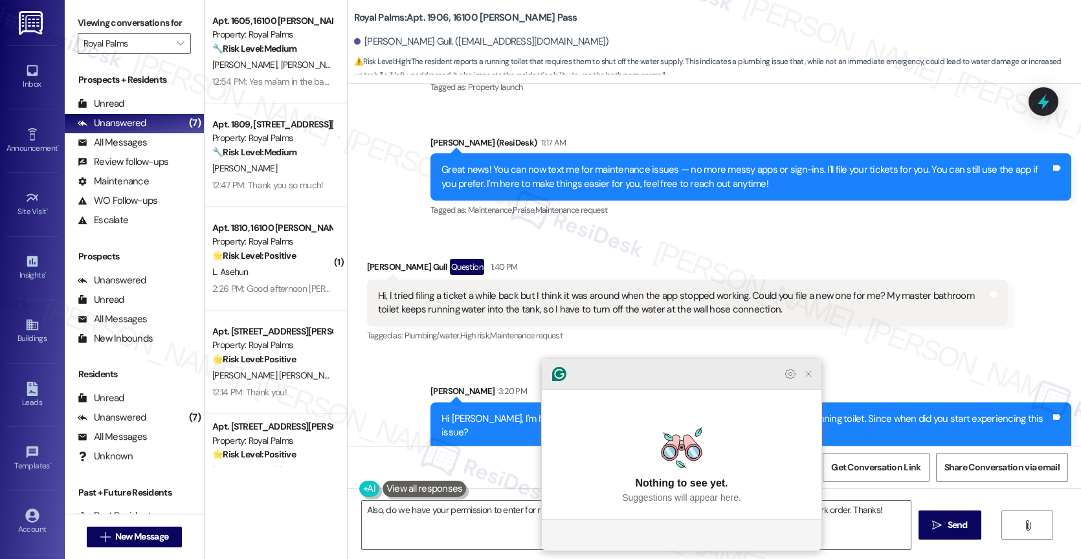
click at [810, 379] on icon "Close Grammarly Assistant" at bounding box center [808, 374] width 10 height 10
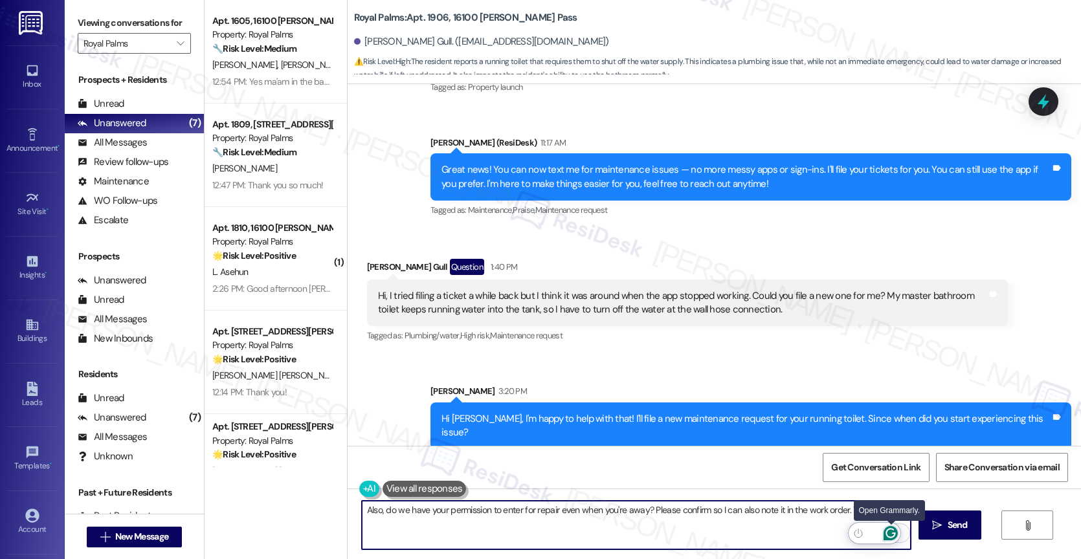
click at [894, 529] on icon "Open Grammarly. 0 Suggestions." at bounding box center [890, 533] width 14 height 14
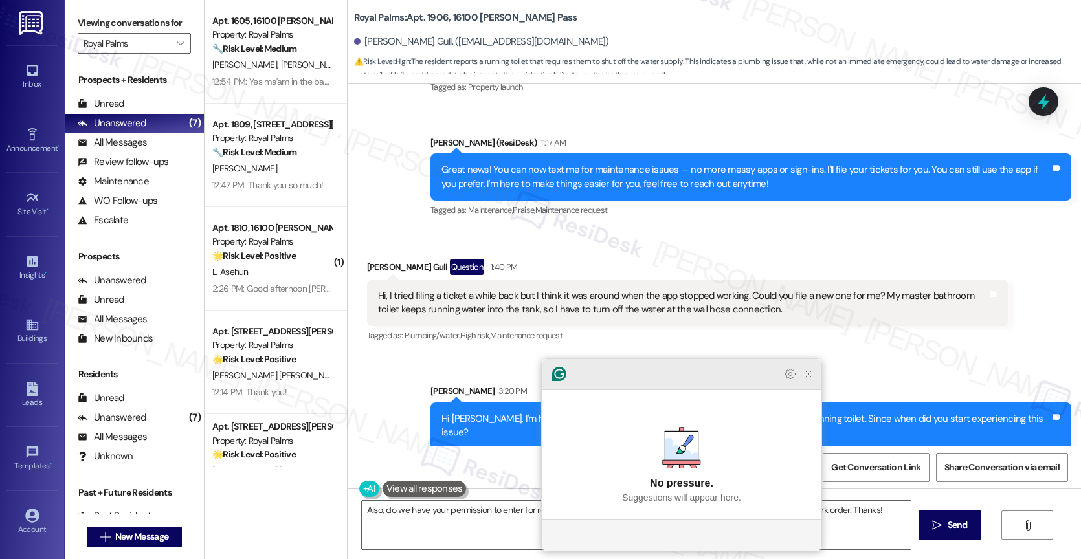
click at [808, 379] on icon "Close Grammarly Assistant" at bounding box center [808, 374] width 10 height 10
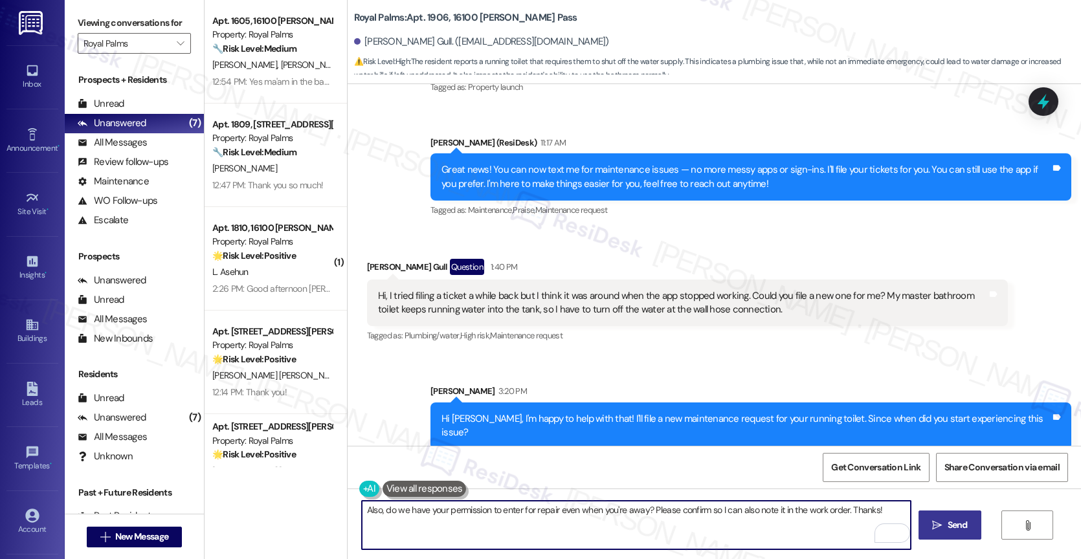
click at [948, 519] on span "Send" at bounding box center [957, 525] width 20 height 14
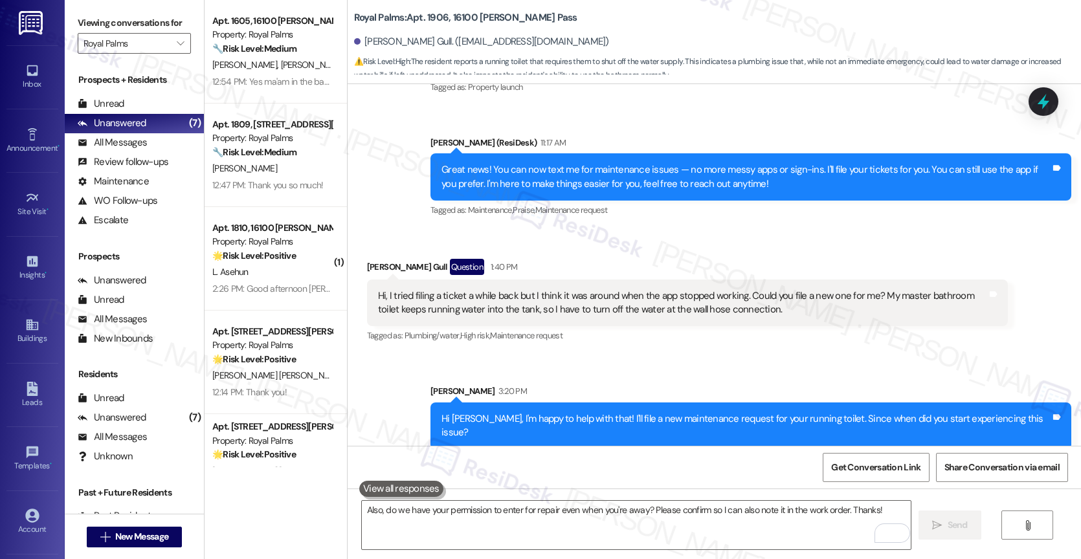
scroll to position [291, 0]
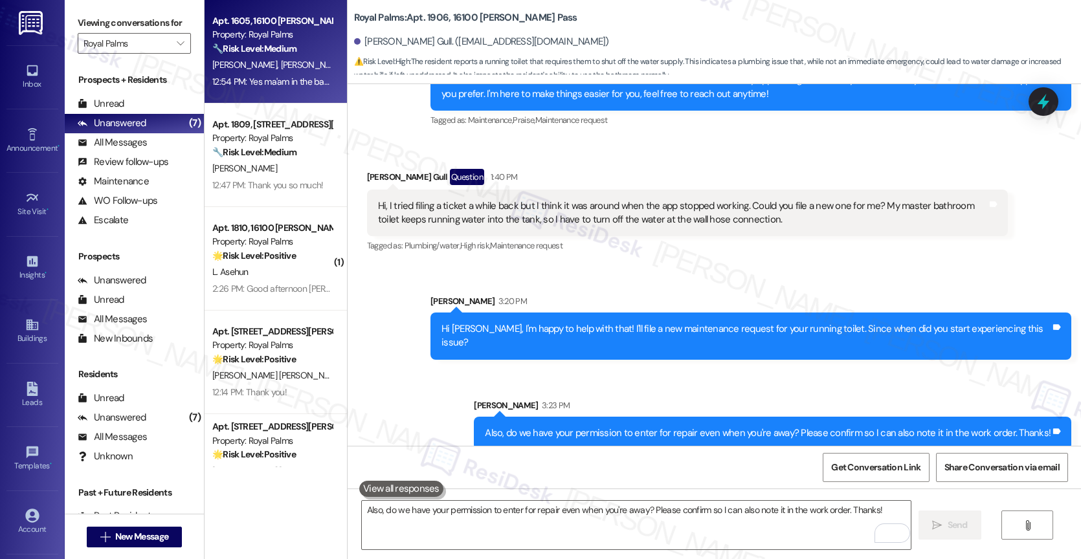
click at [274, 74] on div "12:54 PM: Yes ma'am in the bathroom 12:54 PM: Yes ma'am in the bathroom" at bounding box center [272, 82] width 122 height 16
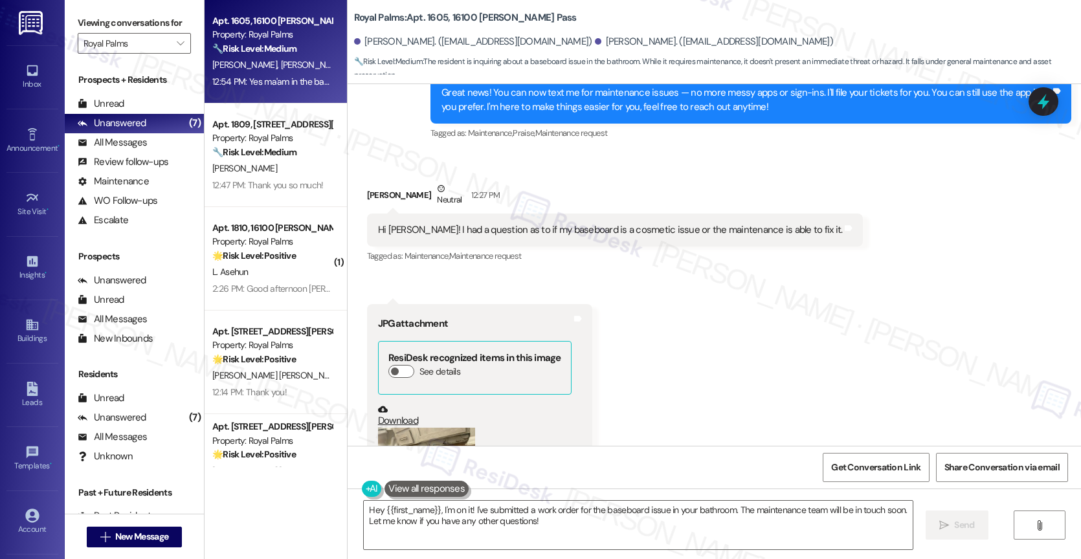
scroll to position [254, 0]
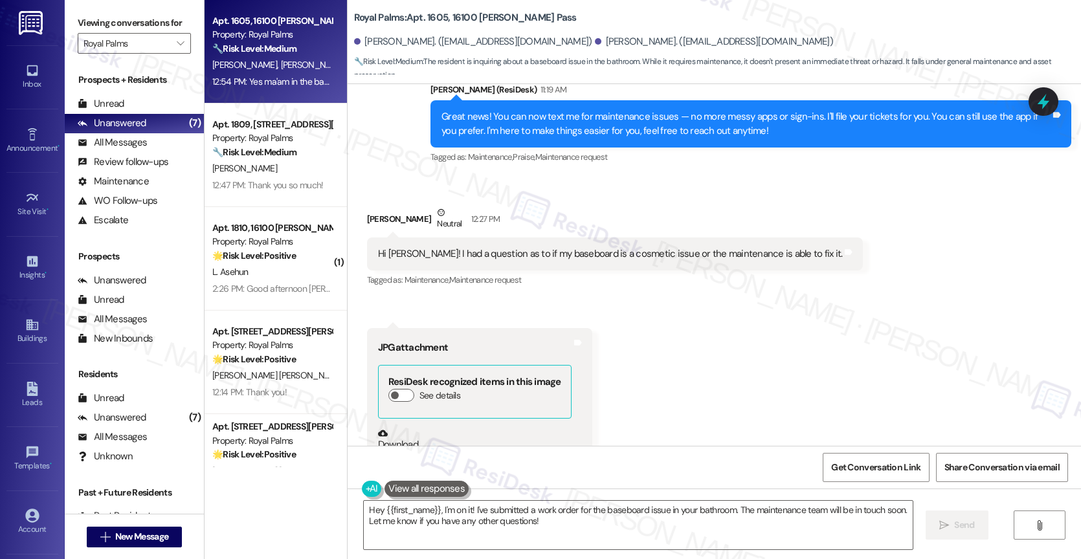
click at [625, 191] on div "Received via SMS Eryn Estrada Neutral 12:27 PM Hi Sarah! I had a question as to…" at bounding box center [713, 370] width 733 height 386
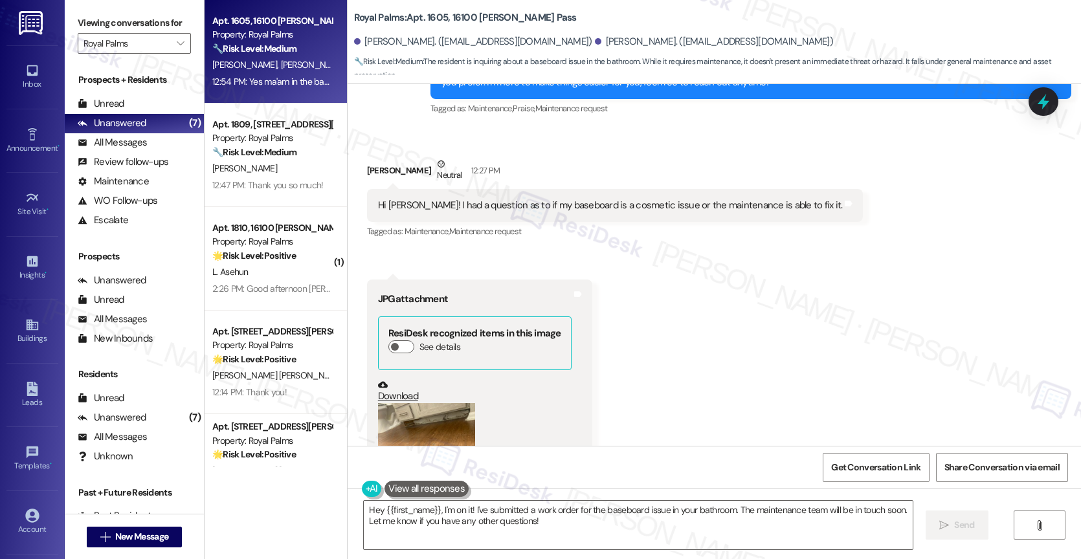
scroll to position [382, 0]
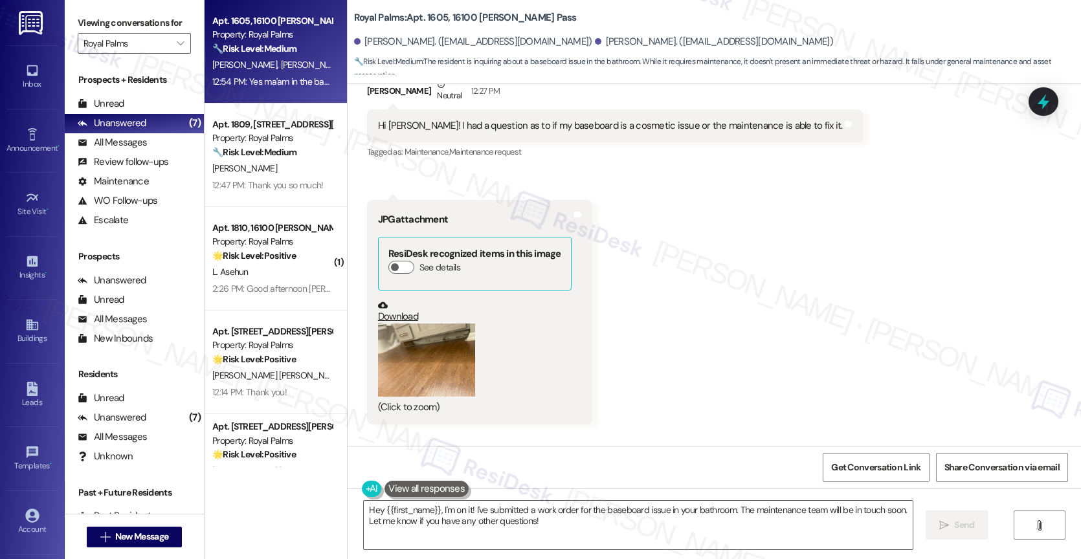
click at [442, 361] on button "Zoom image" at bounding box center [426, 360] width 97 height 73
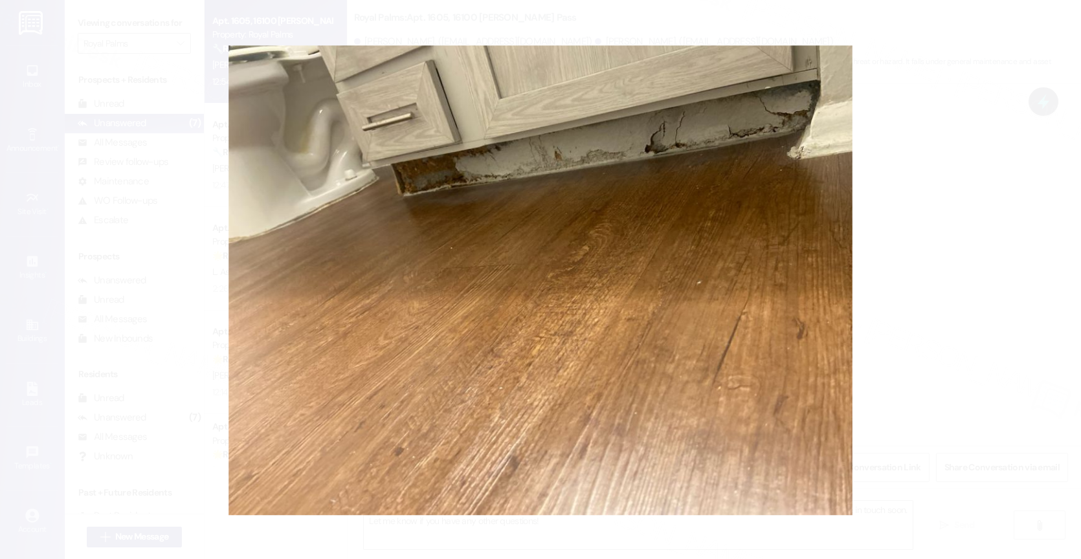
click at [555, 211] on button "Unzoom image" at bounding box center [540, 279] width 1081 height 559
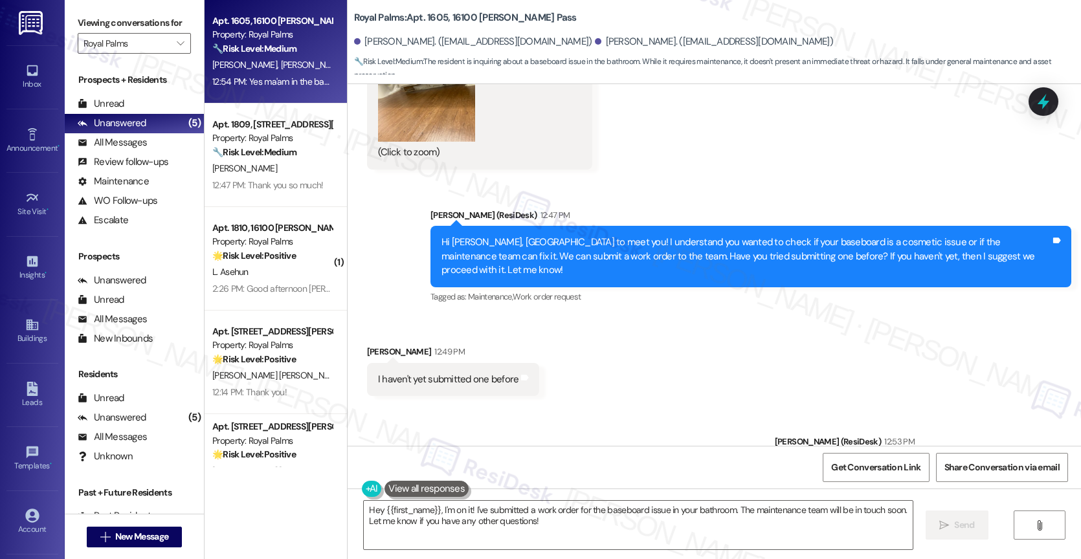
scroll to position [802, 0]
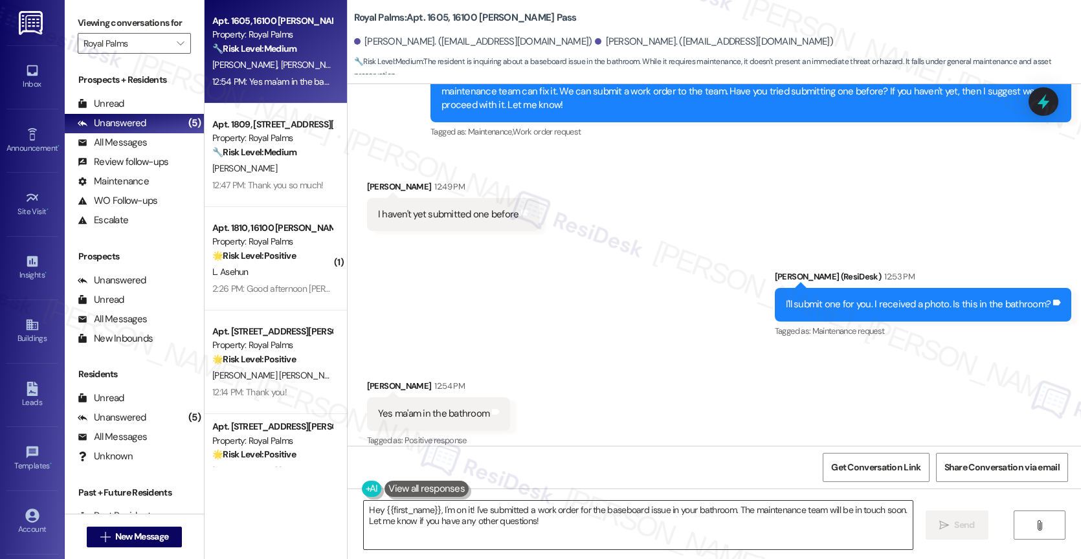
click at [460, 521] on textarea "Hey {{first_name}}, I'm on it! I've submitted a work order for the baseboard is…" at bounding box center [638, 525] width 549 height 49
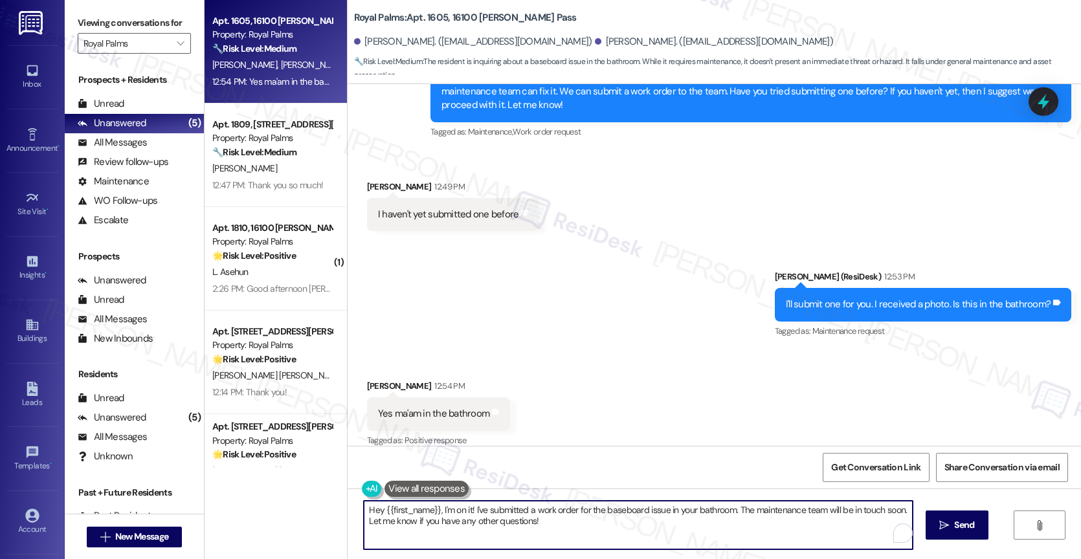
click at [460, 521] on textarea "Hey {{first_name}}, I'm on it! I've submitted a work order for the baseboard is…" at bounding box center [638, 525] width 549 height 49
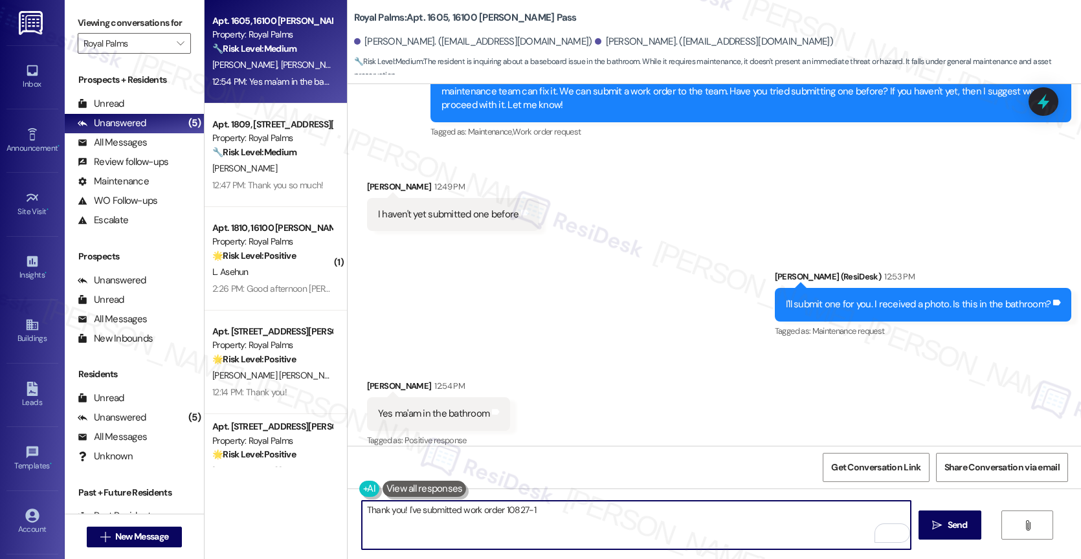
click at [863, 298] on div "I'll submit one for you. I received a photo. Is this in the bathroom?" at bounding box center [918, 305] width 265 height 14
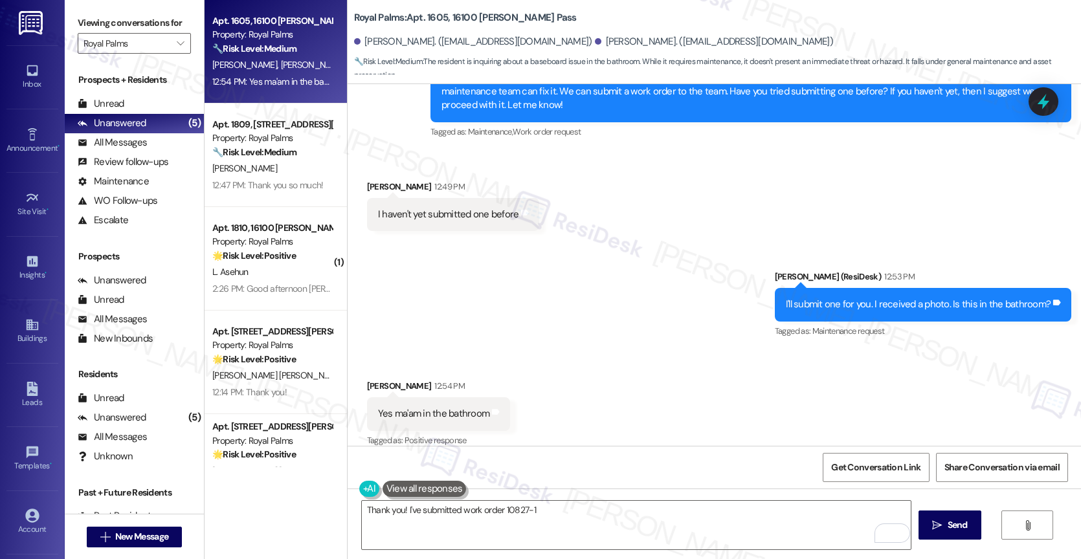
click at [921, 245] on div "Sent via SMS Sarah (ResiDesk) 12:53 PM I'll submit one for you. I received a ph…" at bounding box center [713, 295] width 733 height 109
click at [585, 515] on textarea "Thank you! I've submitted work order 10827-1" at bounding box center [636, 525] width 549 height 49
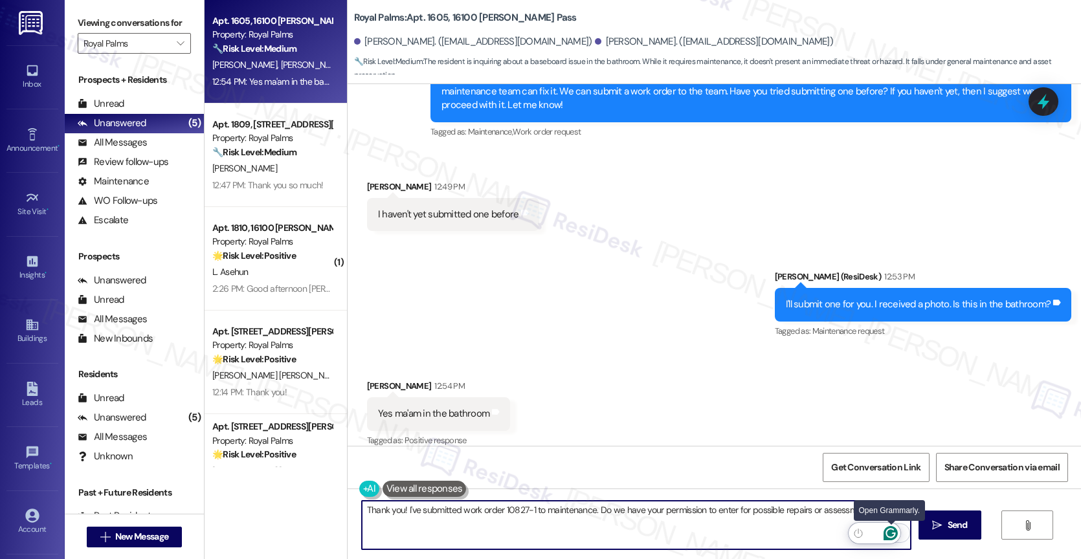
type textarea "Thank you! I've submitted work order 10827-1 to maintenance. Do we have your pe…"
click at [891, 533] on icon "Open Grammarly. 0 Suggestions." at bounding box center [890, 533] width 14 height 14
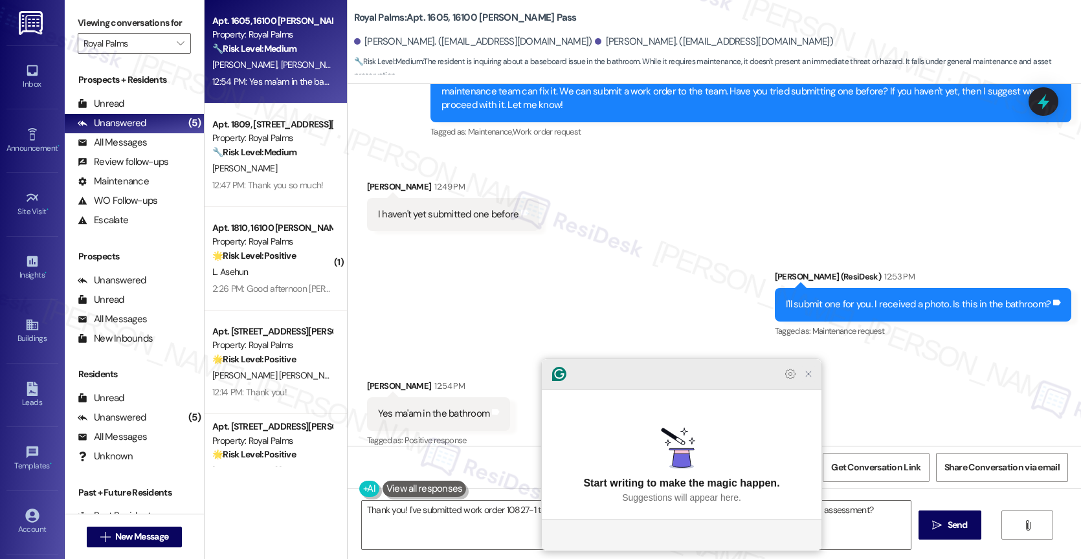
click at [811, 379] on icon "Close Grammarly Assistant" at bounding box center [808, 374] width 10 height 10
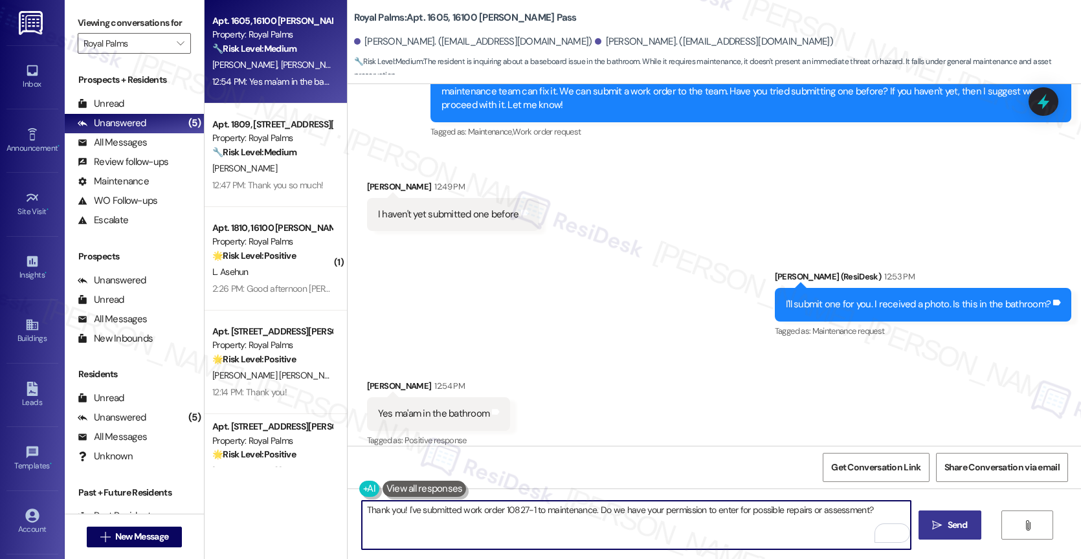
click at [932, 522] on icon "" at bounding box center [937, 525] width 10 height 10
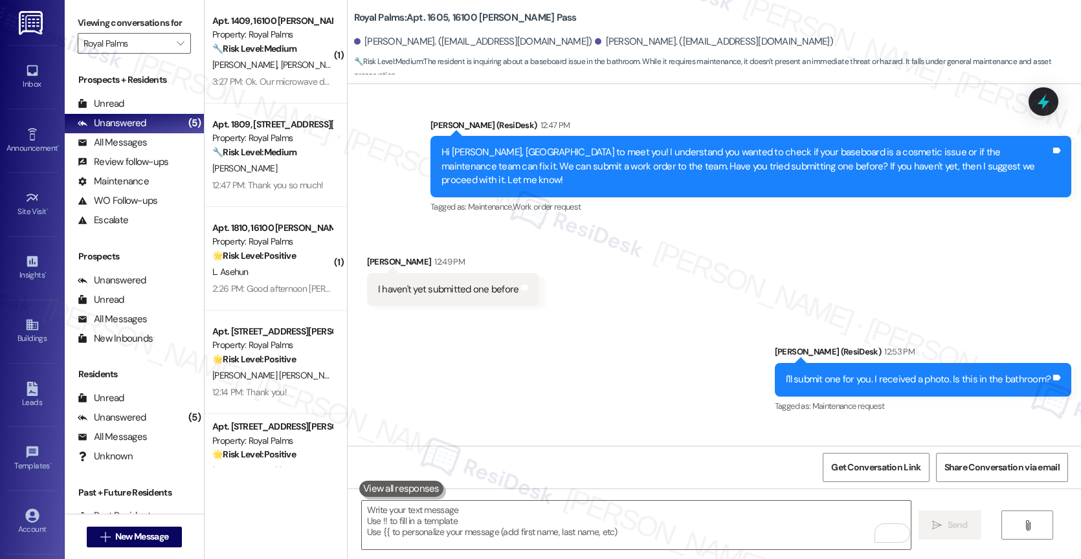
scroll to position [892, 0]
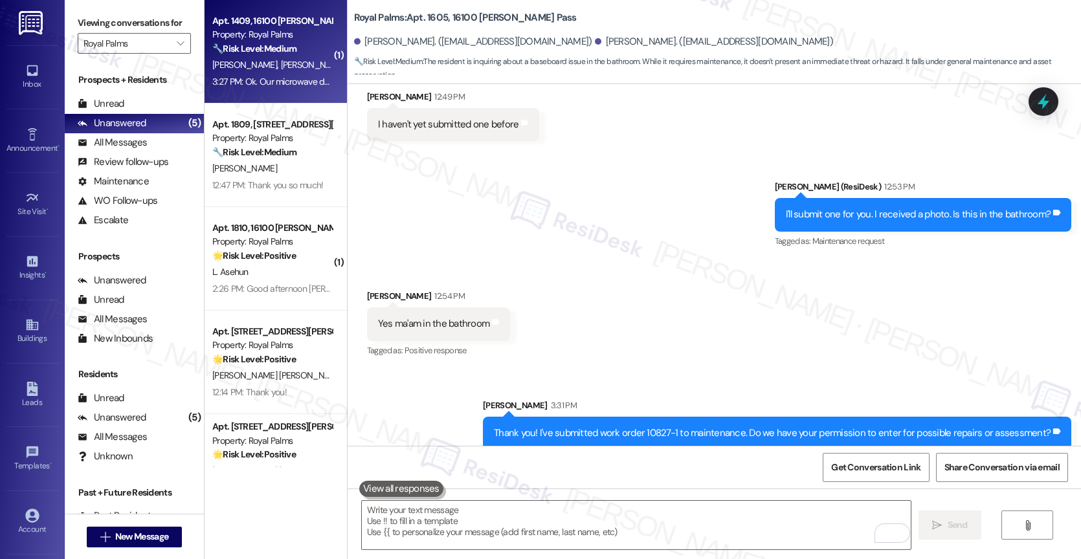
click at [280, 65] on span "[PERSON_NAME]" at bounding box center [312, 65] width 65 height 12
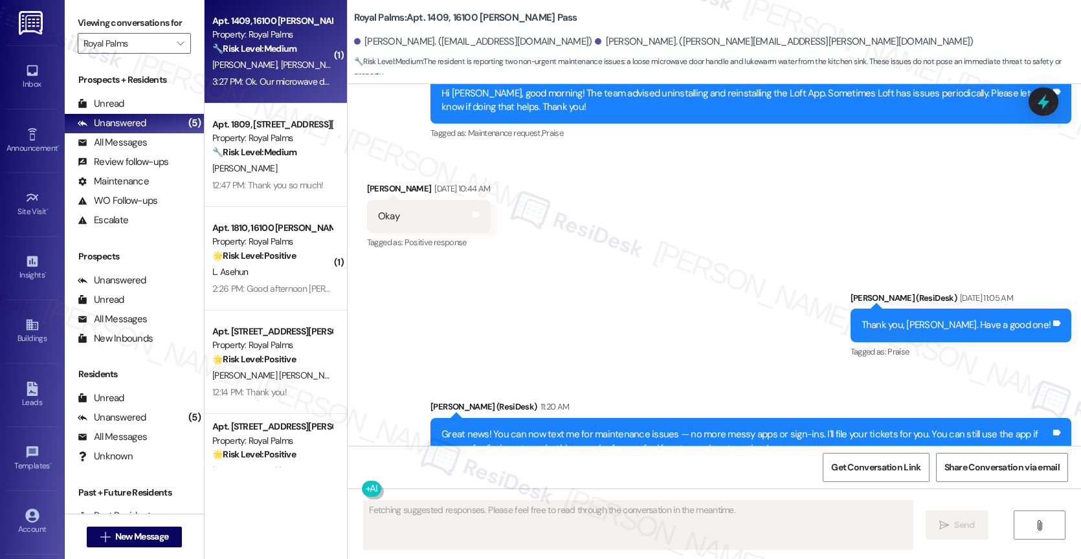
scroll to position [2109, 0]
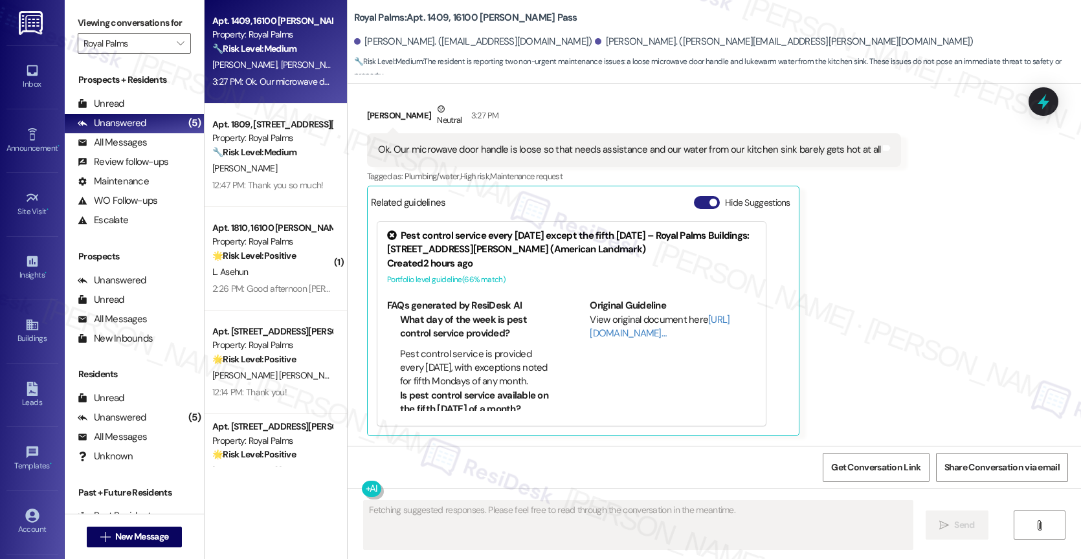
click at [694, 206] on button "Hide Suggestions" at bounding box center [707, 202] width 26 height 13
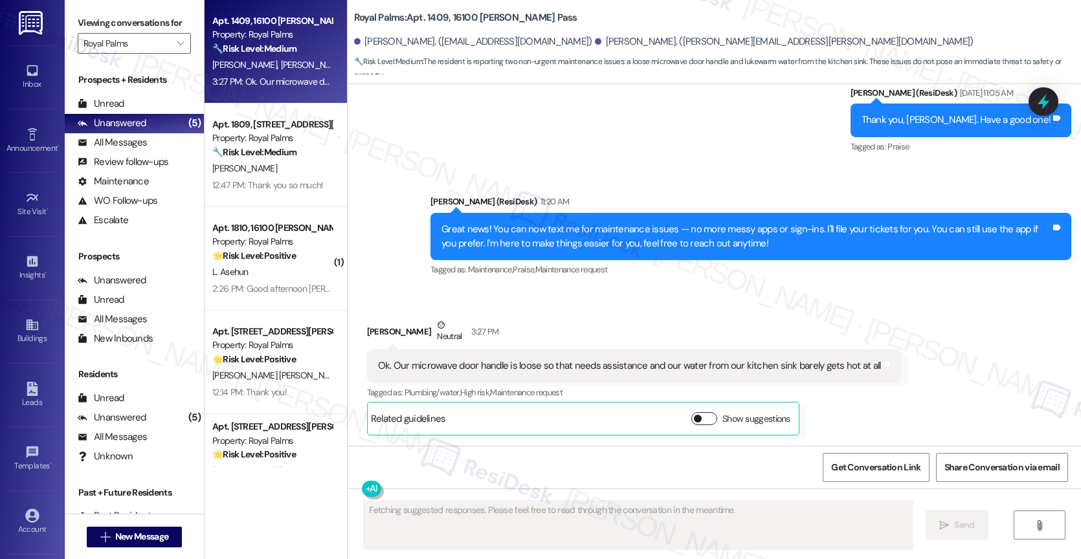
scroll to position [1893, 0]
click at [618, 320] on div "Jacqueline Mcgarity Neutral 3:27 PM" at bounding box center [634, 334] width 535 height 32
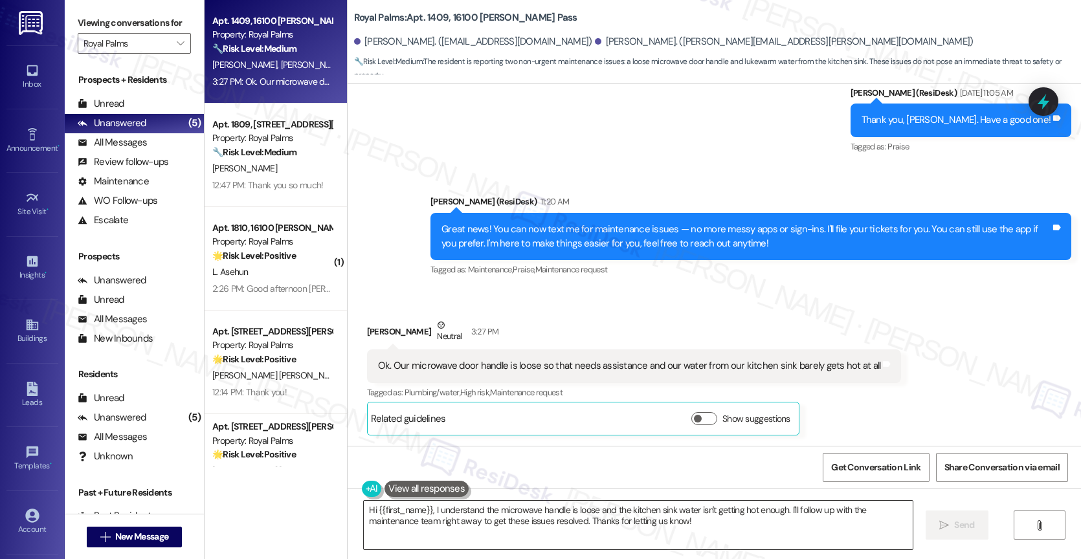
click at [503, 523] on textarea "Hi {{first_name}}, I understand the microwave handle is loose and the kitchen s…" at bounding box center [638, 525] width 549 height 49
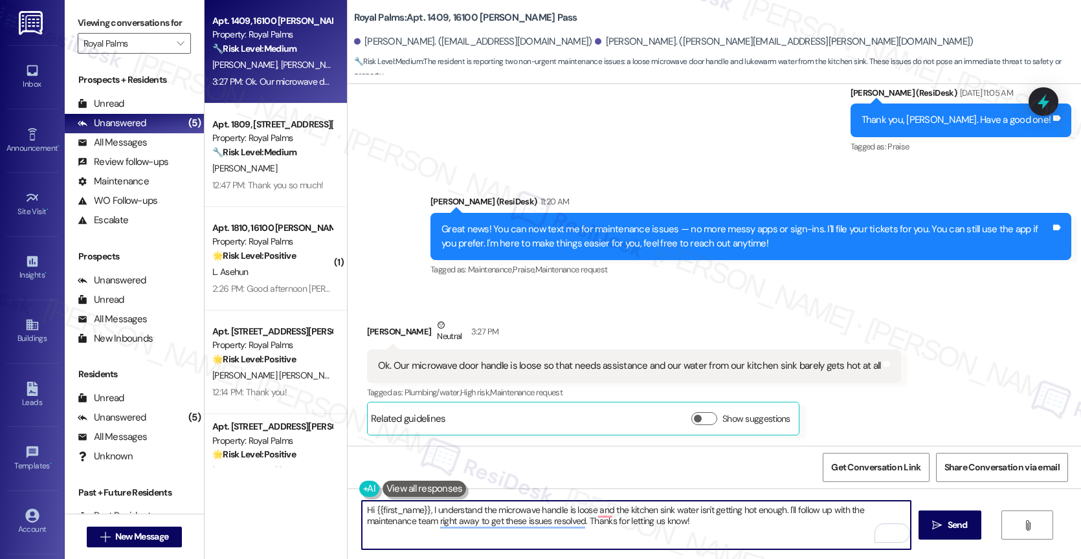
drag, startPoint x: 421, startPoint y: 507, endPoint x: 371, endPoint y: 507, distance: 49.2
click at [371, 507] on textarea "Hi {{first_name}}, I understand the microwave handle is loose and the kitchen s…" at bounding box center [636, 525] width 549 height 49
click at [494, 510] on textarea "Hi {{first_name}}, I understand the microwave handle is loose and the kitchen s…" at bounding box center [636, 525] width 549 height 49
click at [402, 509] on textarea "Hi {{first_name}}, I understand the microwave handle is loose and the kitchen s…" at bounding box center [636, 525] width 549 height 49
click at [421, 507] on textarea "Hi {{first_name}}, I understand the microwave handle is loose and the kitchen s…" at bounding box center [636, 525] width 549 height 49
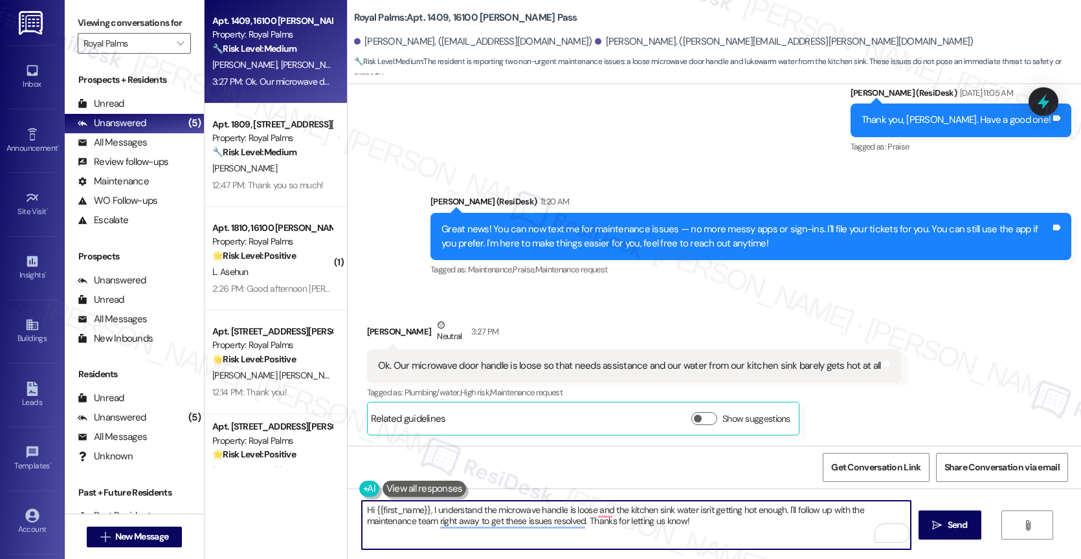
drag, startPoint x: 423, startPoint y: 507, endPoint x: 369, endPoint y: 509, distance: 53.1
click at [367, 507] on textarea "Hi {{first_name}}, I understand the microwave handle is loose and the kitchen s…" at bounding box center [636, 525] width 549 height 49
click at [662, 522] on textarea "Hi Jacqueline, I understand the microwave handle is loose and the kitchen sink …" at bounding box center [636, 525] width 549 height 49
click at [775, 536] on textarea "Hi Jacqueline, I understand the microwave handle is loose and the kitchen sink …" at bounding box center [636, 525] width 549 height 49
click at [667, 527] on textarea "Hi Jacqueline, I understand the microwave handle is loose and the kitchen sink …" at bounding box center [636, 525] width 549 height 49
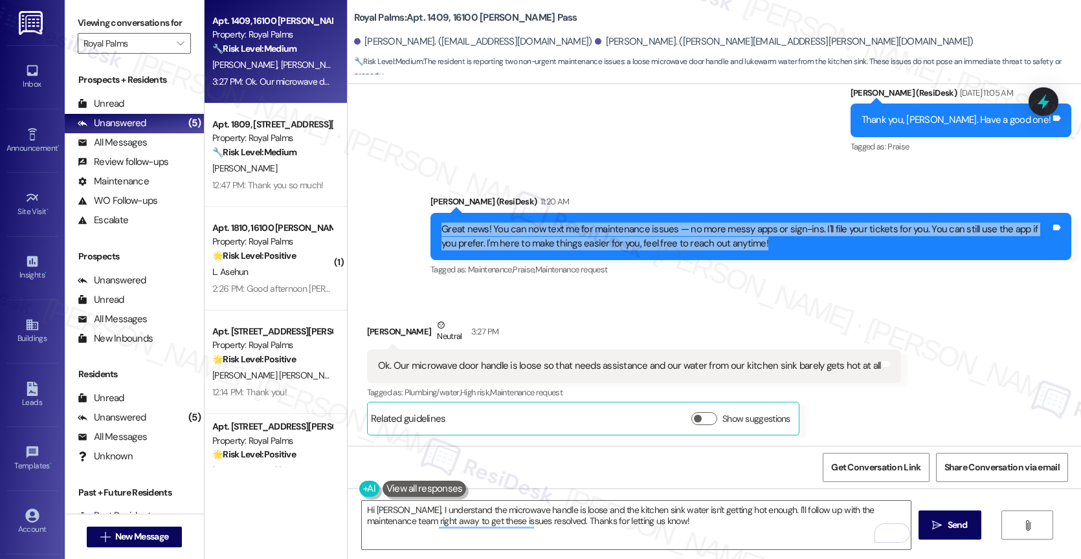
drag, startPoint x: 430, startPoint y: 226, endPoint x: 760, endPoint y: 256, distance: 331.4
click at [760, 256] on div "Great news! You can now text me for maintenance issues — no more messy apps or …" at bounding box center [750, 236] width 641 height 47
click at [698, 237] on div "Great news! You can now text me for maintenance issues — no more messy apps or …" at bounding box center [745, 237] width 609 height 28
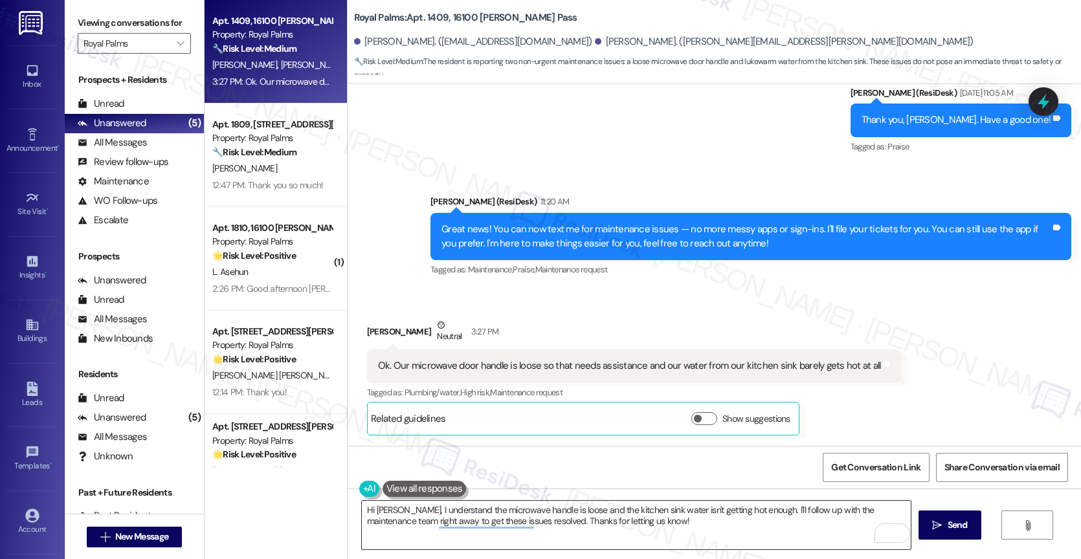
click at [661, 533] on textarea "Hi Jacqueline, I understand the microwave handle is loose and the kitchen sink …" at bounding box center [636, 525] width 549 height 49
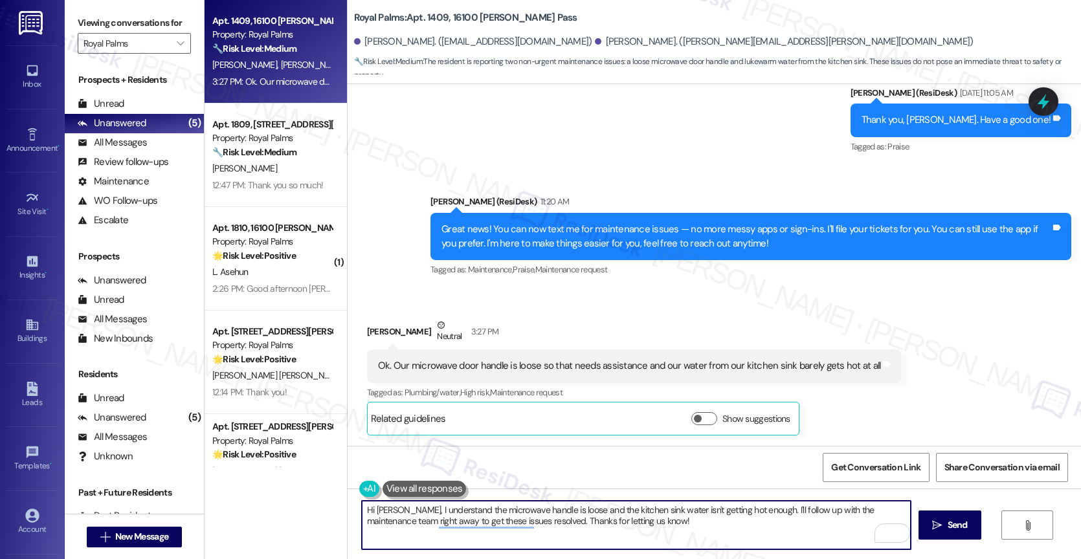
click at [661, 532] on textarea "Hi Jacqueline, I understand the microwave handle is loose and the kitchen sink …" at bounding box center [636, 525] width 549 height 49
click at [661, 520] on textarea "Hi Jacqueline, I understand the microwave handle is loose and the kitchen sink …" at bounding box center [636, 525] width 549 height 49
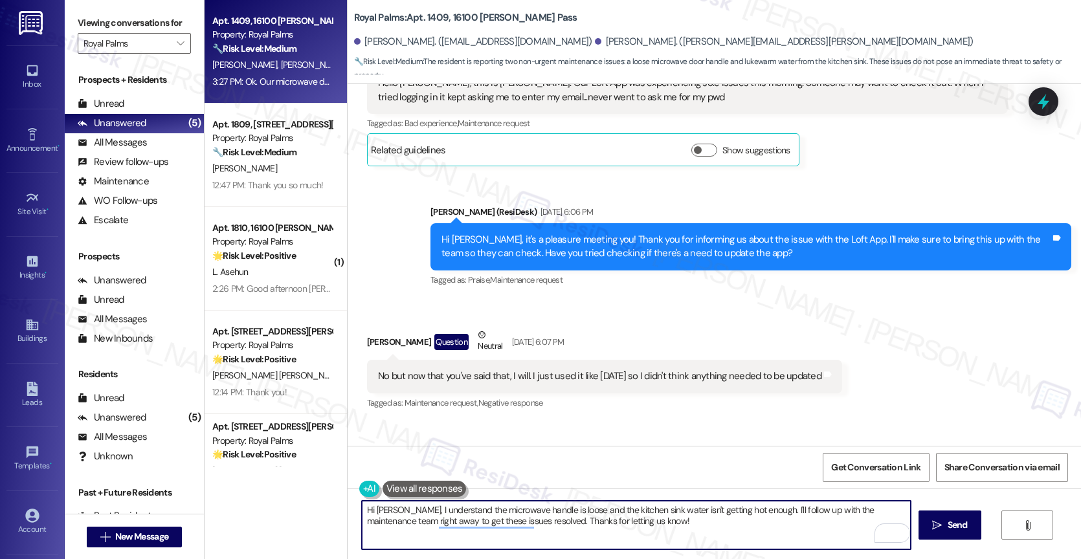
scroll to position [0, 0]
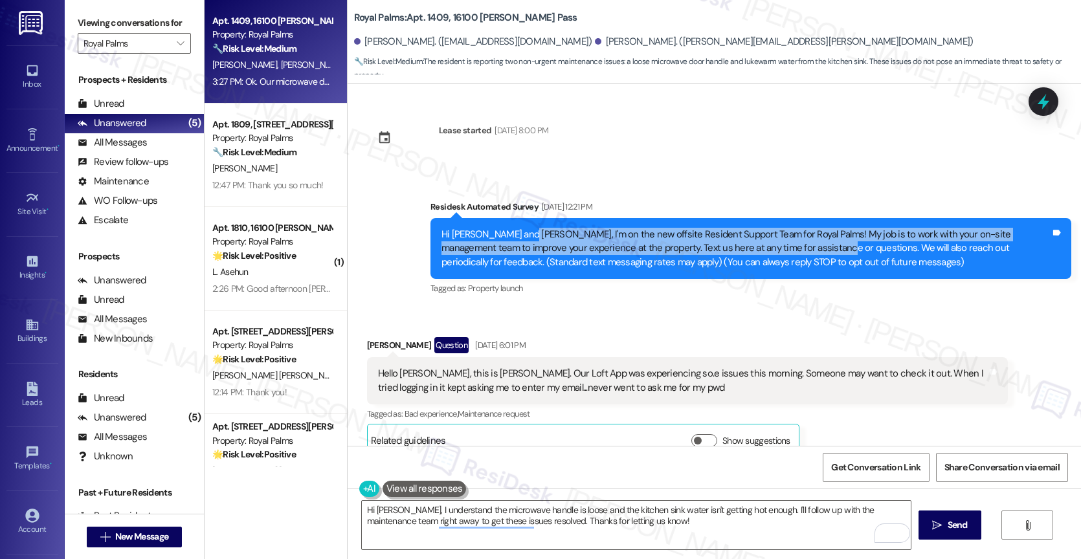
drag, startPoint x: 516, startPoint y: 240, endPoint x: 780, endPoint y: 242, distance: 264.0
click at [780, 242] on div "Hi Terrence and Jacqueline, I'm on the new offsite Resident Support Team for Ro…" at bounding box center [745, 248] width 609 height 41
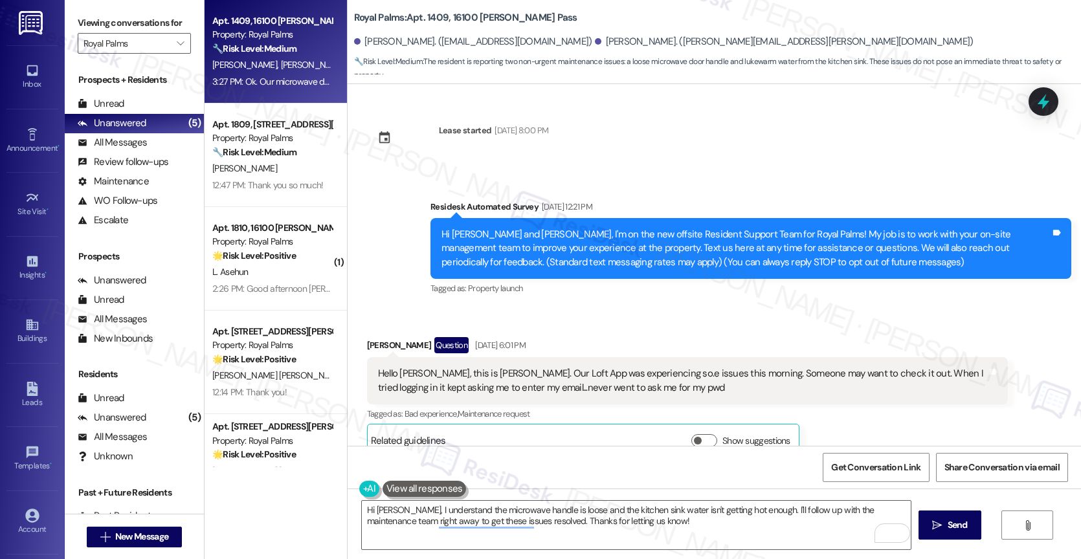
click at [877, 246] on div "Hi Terrence and Jacqueline, I'm on the new offsite Resident Support Team for Ro…" at bounding box center [745, 248] width 609 height 41
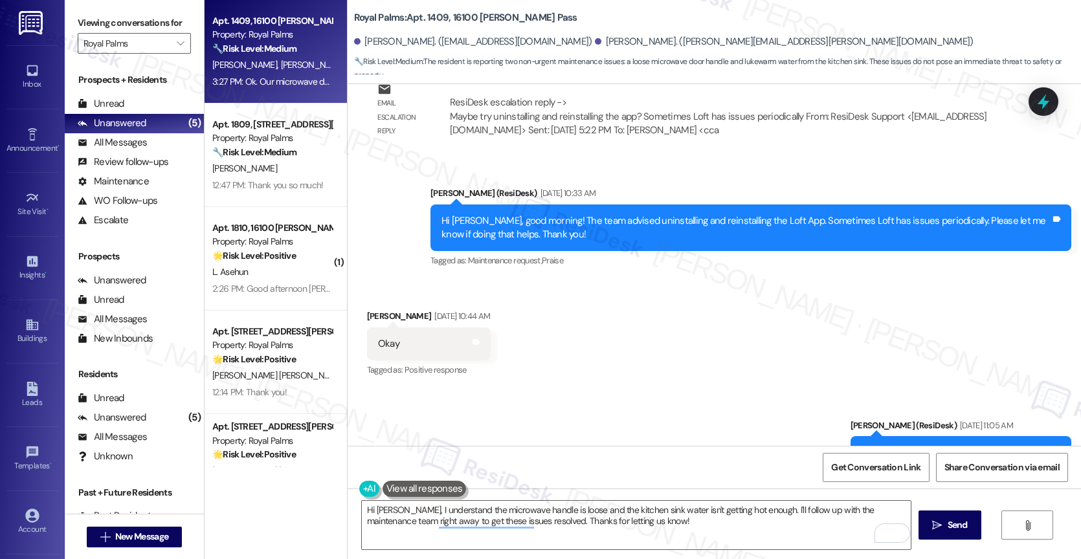
scroll to position [1893, 0]
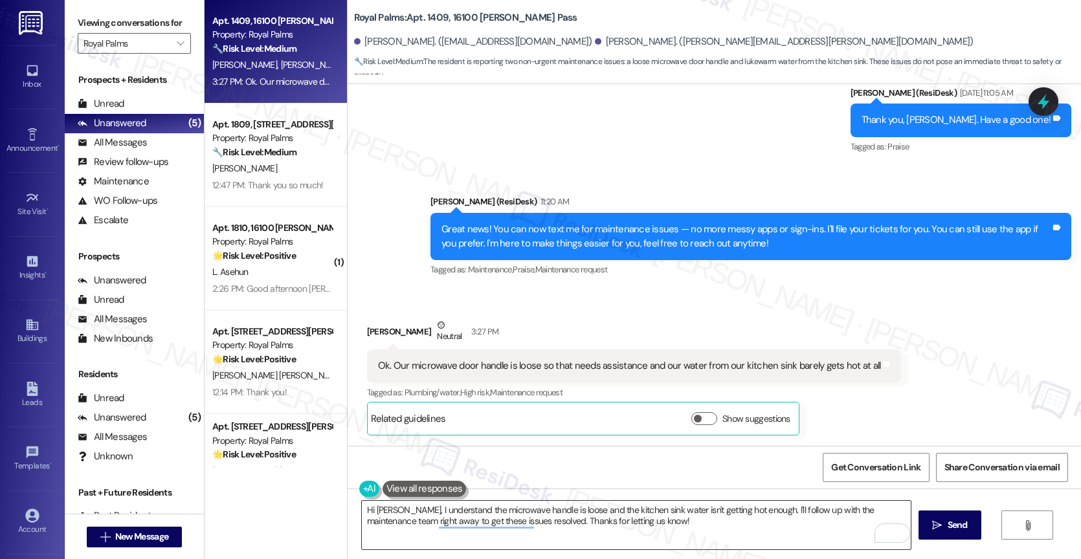
click at [649, 528] on textarea "Hi Jacqueline, I understand the microwave handle is loose and the kitchen sink …" at bounding box center [636, 525] width 549 height 49
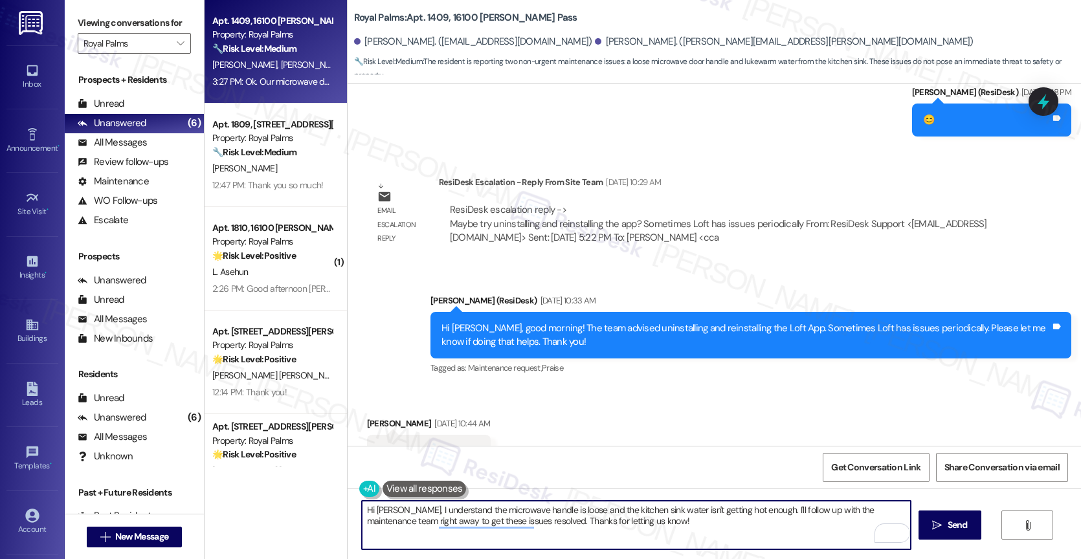
scroll to position [1433, 0]
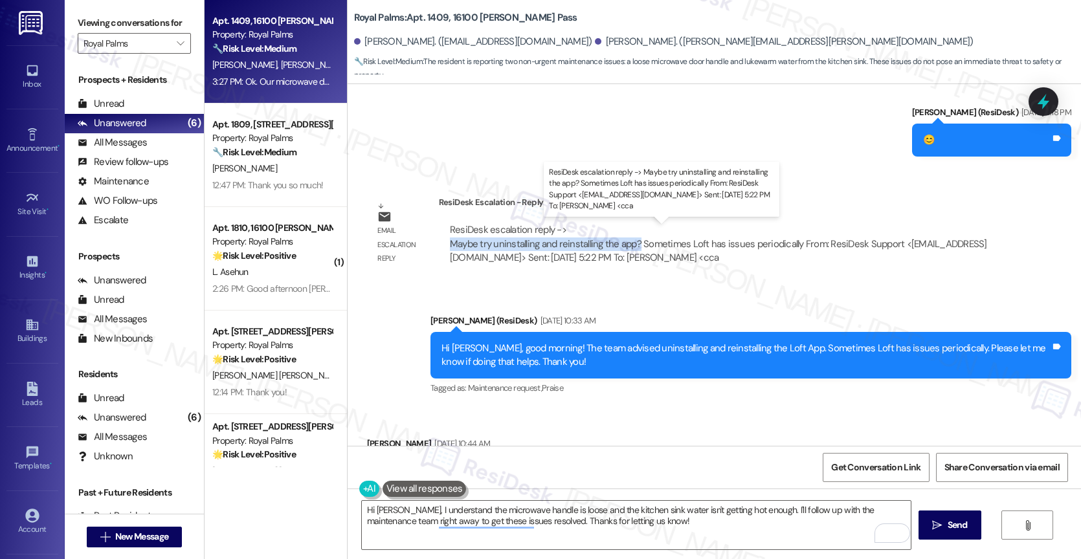
drag, startPoint x: 439, startPoint y: 240, endPoint x: 628, endPoint y: 239, distance: 189.0
click at [628, 239] on div "ResiDesk escalation reply -> Maybe try uninstalling and reinstalling the app? S…" at bounding box center [718, 243] width 537 height 41
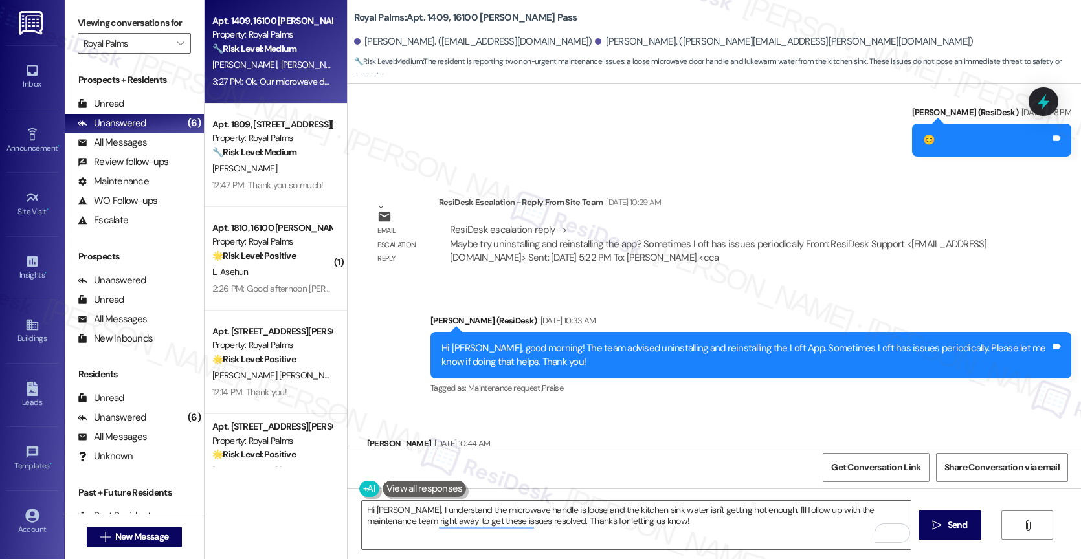
click at [655, 312] on div "Sent via SMS Sarah (ResiDesk) Sep 10, 2025 at 10:33 AM Hi Jacqueline, good morn…" at bounding box center [751, 356] width 660 height 104
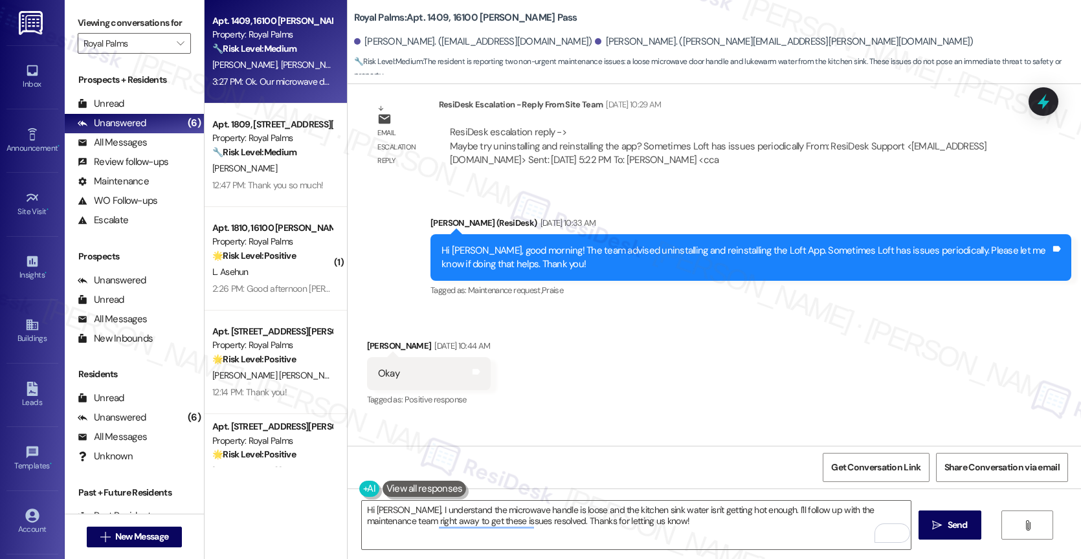
scroll to position [1533, 0]
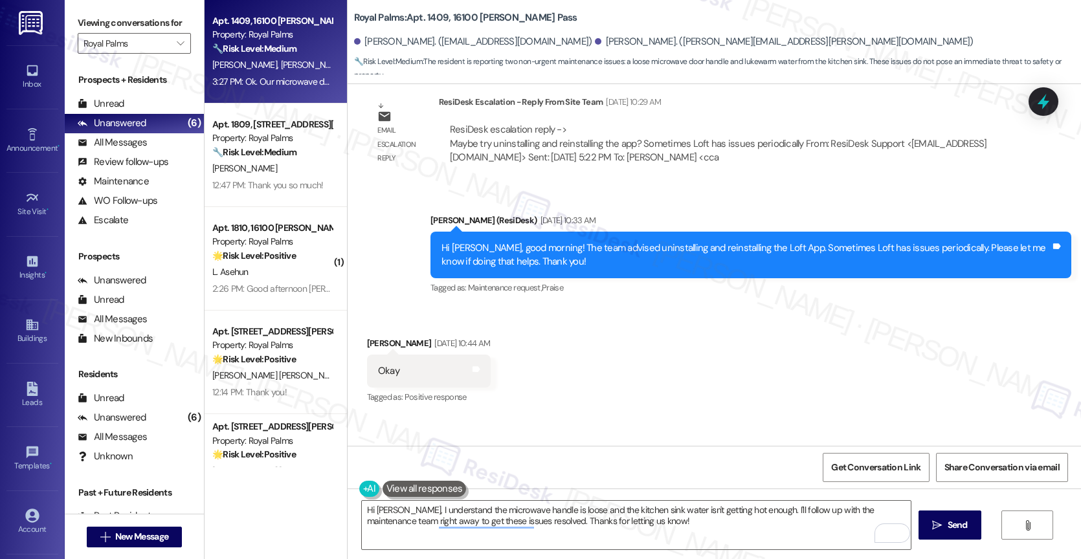
click at [720, 255] on div "Hi Jacqueline, good morning! The team advised uninstalling and reinstalling the…" at bounding box center [745, 255] width 609 height 28
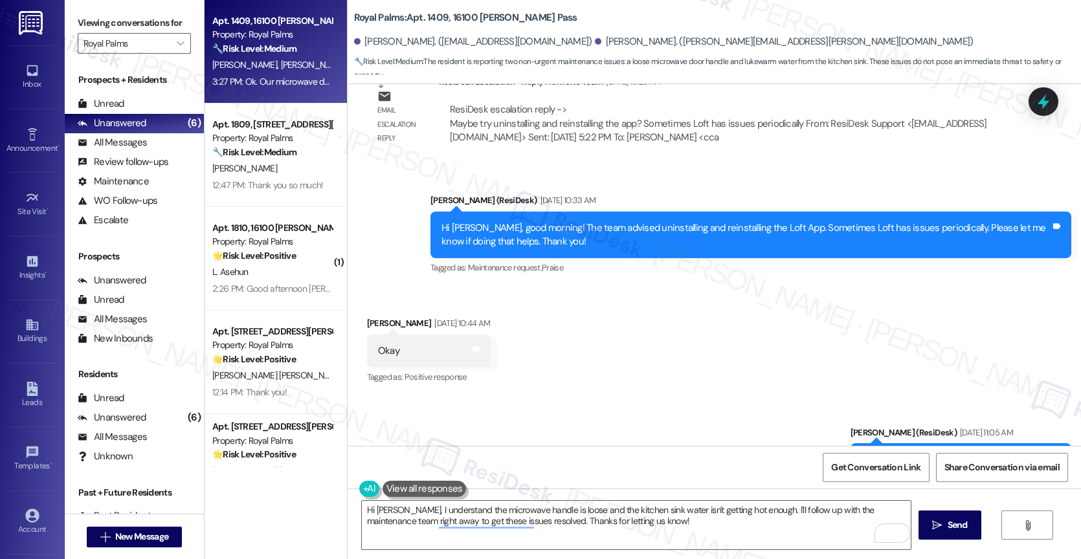
scroll to position [1893, 0]
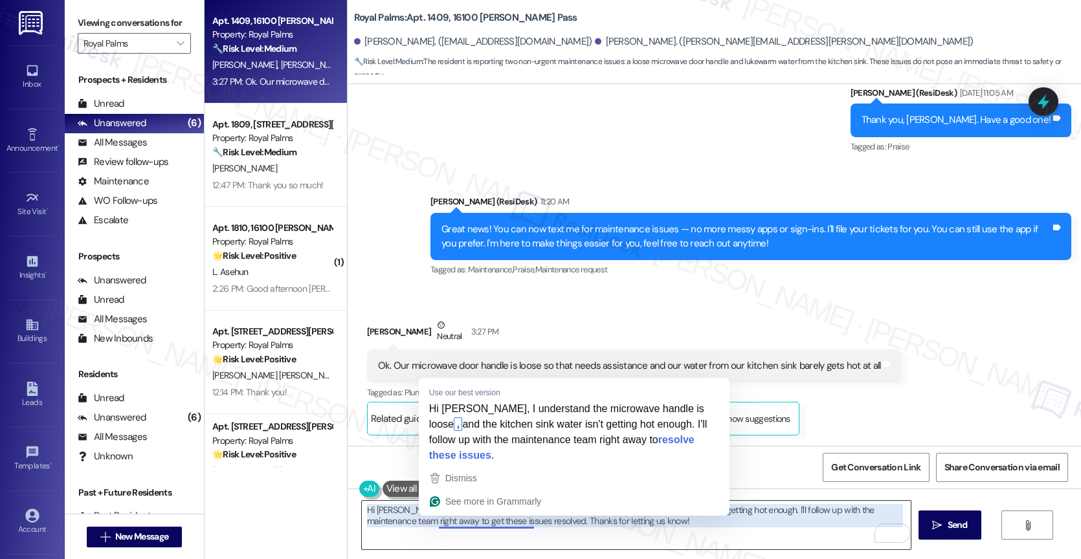
click at [659, 536] on textarea "Hi Jacqueline, I understand the microwave handle is loose and the kitchen sink …" at bounding box center [636, 525] width 549 height 49
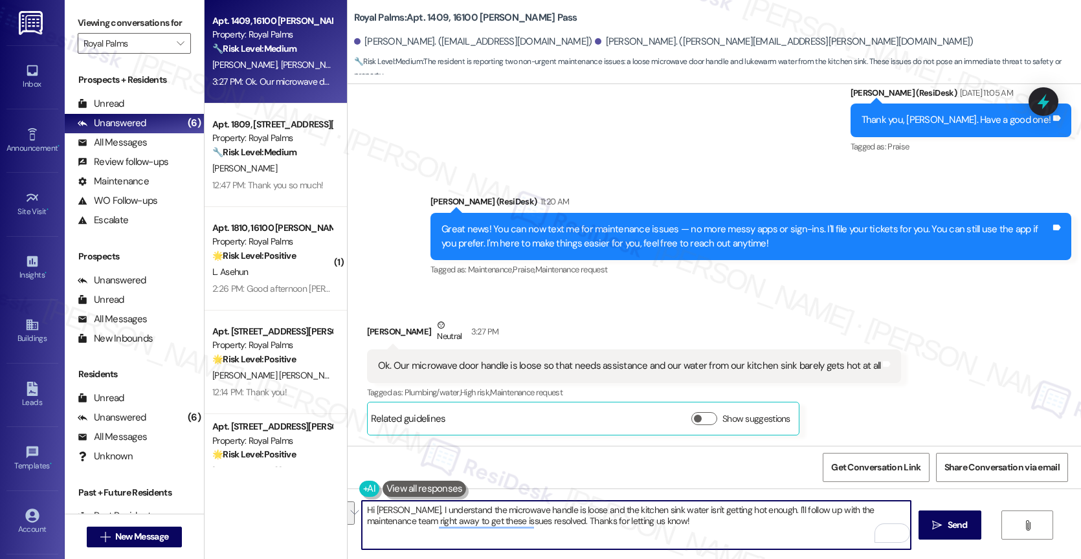
drag, startPoint x: 766, startPoint y: 504, endPoint x: 773, endPoint y: 523, distance: 19.9
click at [773, 523] on textarea "Hi Jacqueline, I understand the microwave handle is loose and the kitchen sink …" at bounding box center [636, 525] width 549 height 49
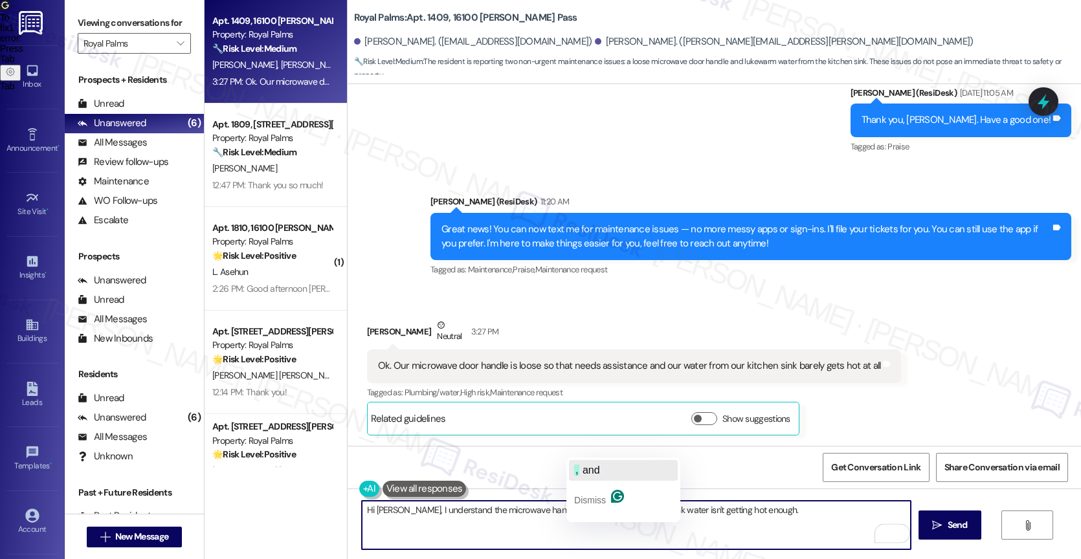
click at [599, 461] on div ", and" at bounding box center [587, 470] width 26 height 21
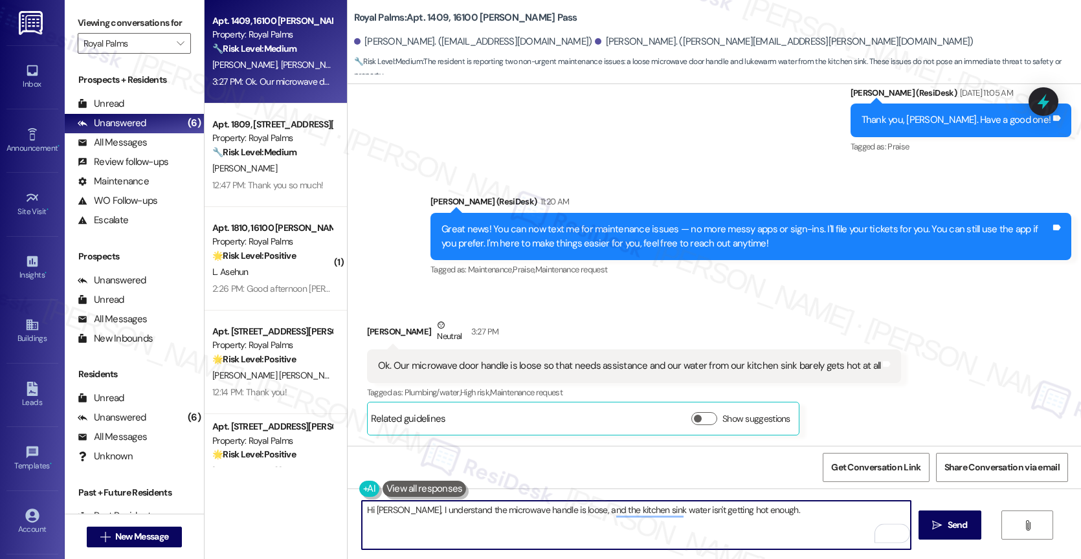
click at [810, 513] on textarea "Hi Jacqueline, I understand the microwave handle is loose, and the kitchen sink…" at bounding box center [636, 525] width 549 height 49
click at [792, 516] on textarea "Hi Jacqueline, I understand the microwave handle is loose, and the kitchen sink…" at bounding box center [636, 525] width 549 height 49
click at [870, 511] on textarea "Hi Jacqueline, I understand the microwave handle is loose, and the kitchen sink…" at bounding box center [636, 525] width 549 height 49
click at [635, 526] on textarea "Hi Jacqueline, I understand the microwave handle is loose, and the kitchen sink…" at bounding box center [636, 525] width 549 height 49
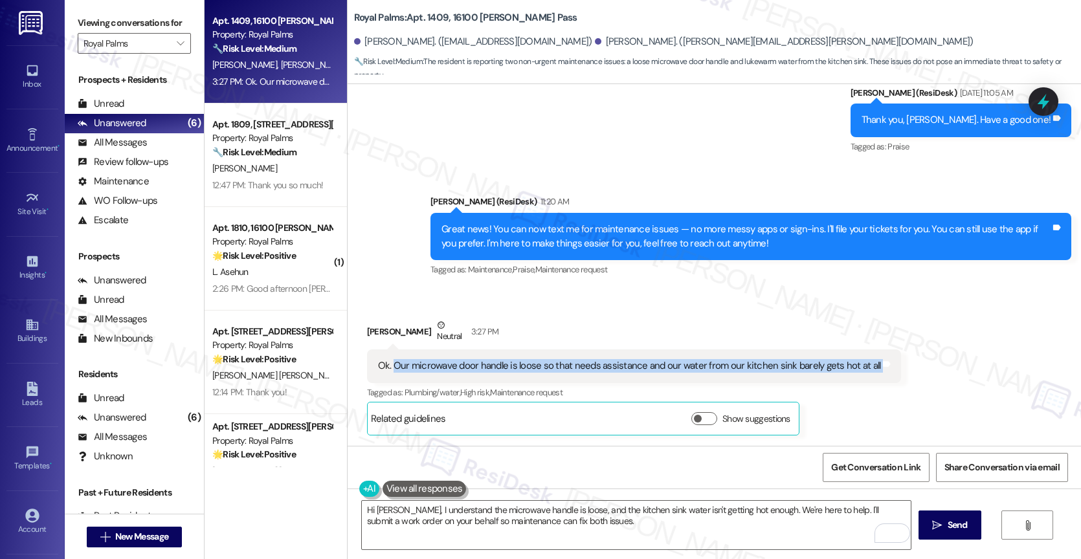
drag, startPoint x: 384, startPoint y: 360, endPoint x: 876, endPoint y: 368, distance: 492.5
click at [876, 368] on div "Received via SMS Jacqueline Mcgarity Neutral 3:27 PM Ok. Our microwave door han…" at bounding box center [634, 377] width 554 height 137
copy div "Our microwave door handle is loose so that needs assistance and our water from …"
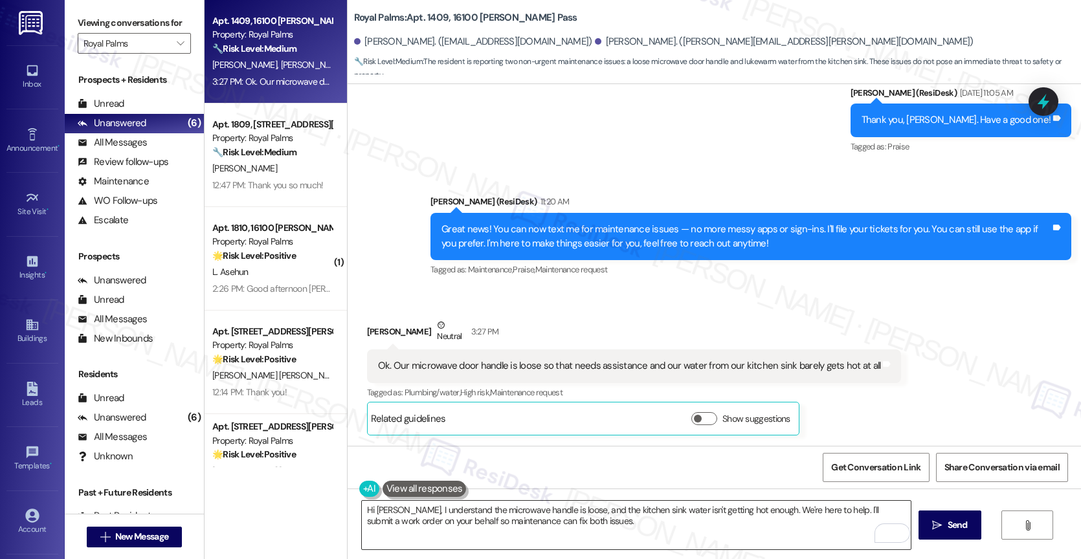
click at [615, 533] on textarea "Hi Jacqueline, I understand the microwave handle is loose, and the kitchen sink…" at bounding box center [636, 525] width 549 height 49
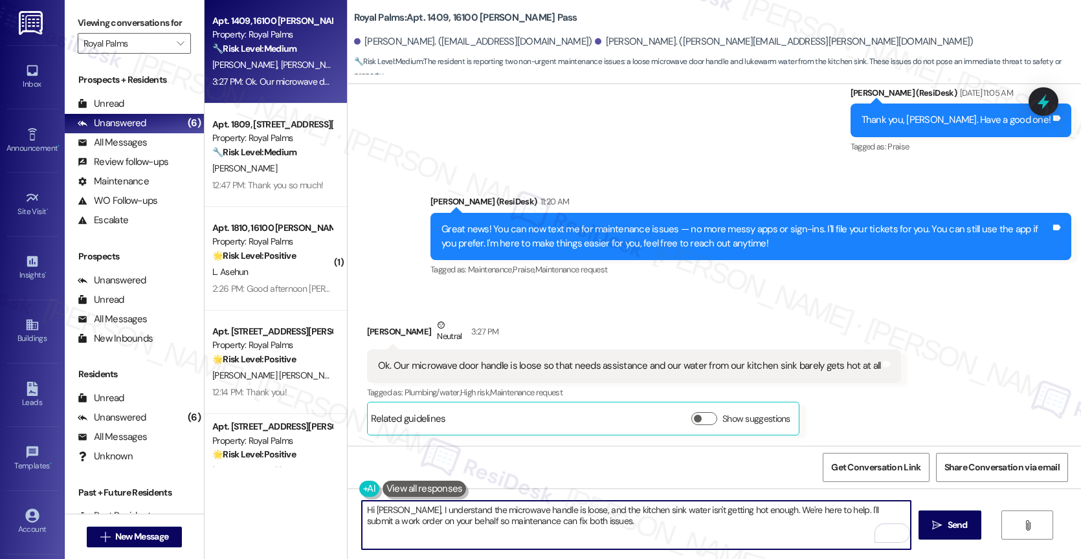
click at [702, 526] on textarea "Hi Jacqueline, I understand the microwave handle is loose, and the kitchen sink…" at bounding box center [636, 525] width 549 height 49
click at [625, 531] on textarea "Hi Jacqueline, I understand the microwave handle is loose, and the kitchen sink…" at bounding box center [636, 525] width 549 height 49
click at [654, 528] on textarea "Hi Jacqueline, I understand the microwave handle is loose, and the kitchen sink…" at bounding box center [636, 525] width 549 height 49
click at [756, 530] on textarea "Hi Jacqueline, I understand the microwave handle is loose, and the kitchen sink…" at bounding box center [636, 525] width 549 height 49
paste textarea "Thanks for reporting these! To make sure maintenance is fully prepared: 1. Rega…"
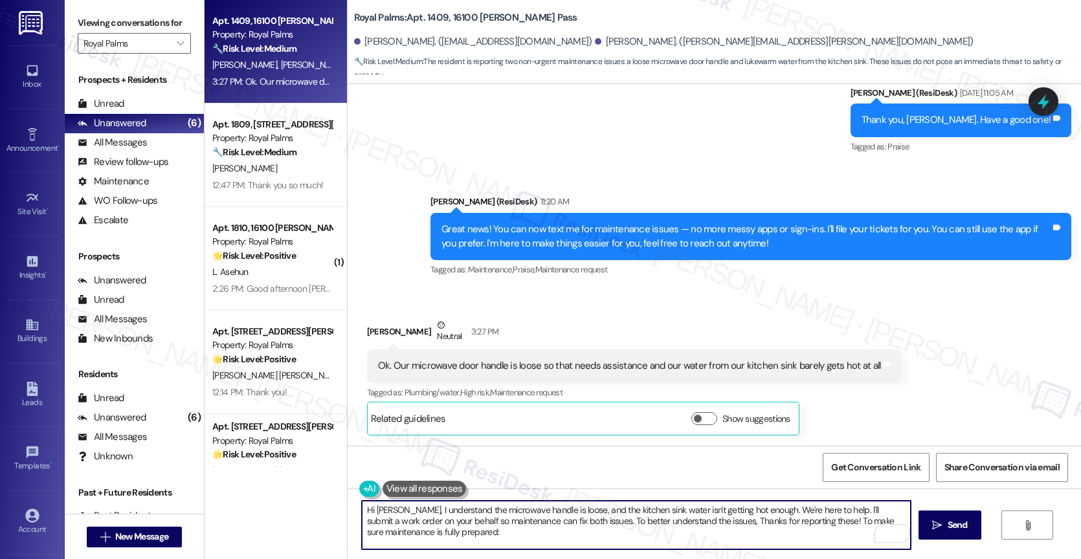
scroll to position [55, 0]
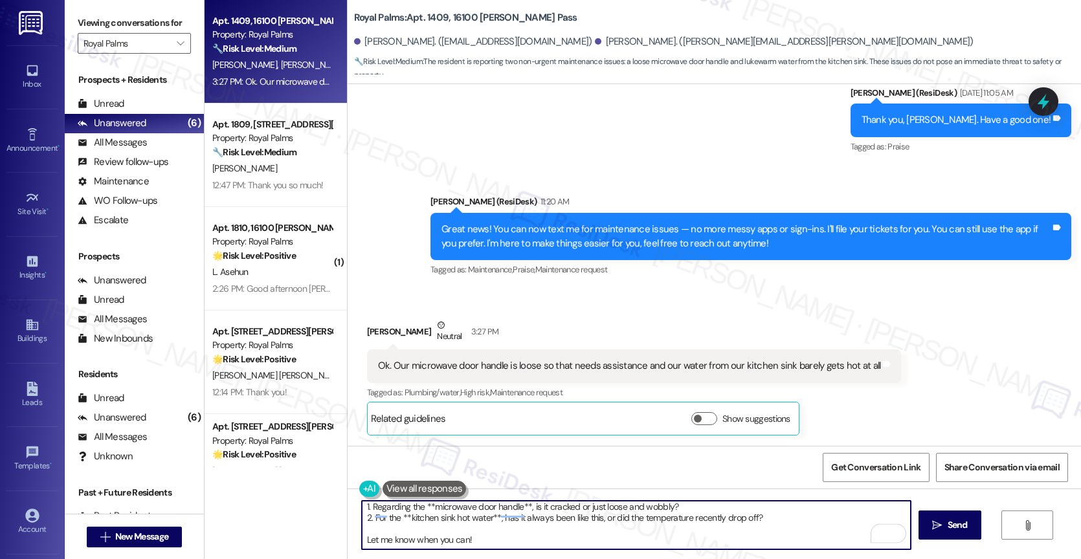
click at [348, 529] on div "Hi Jacqueline, I understand the microwave handle is loose, and the kitchen sink…" at bounding box center [713, 537] width 733 height 97
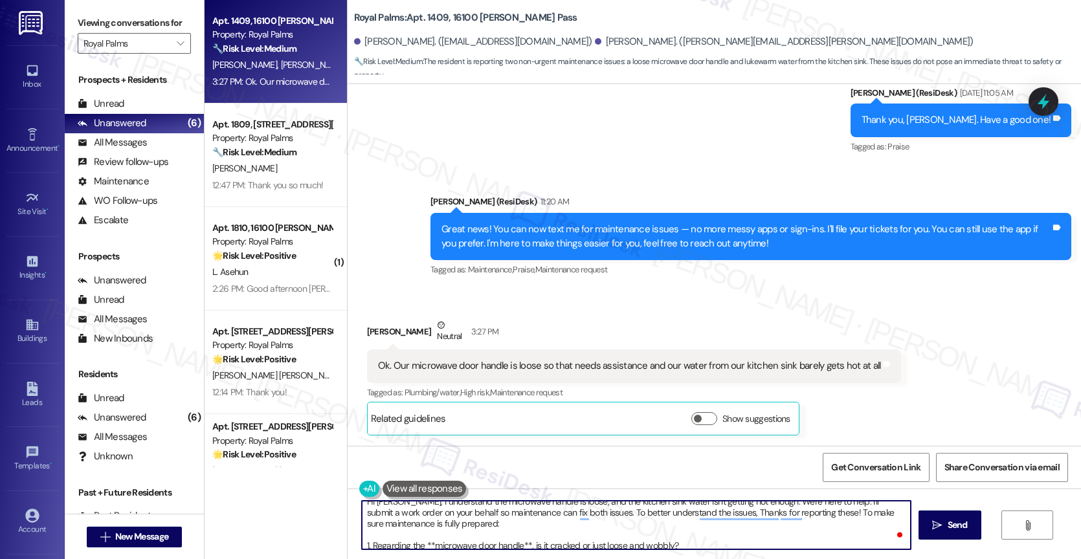
scroll to position [0, 0]
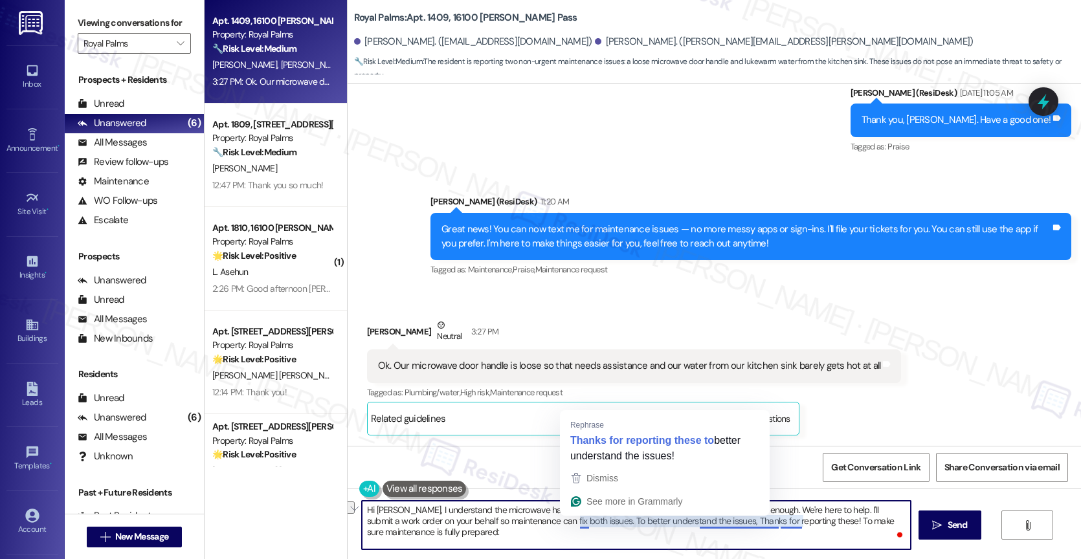
drag, startPoint x: 797, startPoint y: 522, endPoint x: 571, endPoint y: 519, distance: 225.2
click at [571, 519] on textarea "Hi Jacqueline, I understand the microwave handle is loose, and the kitchen sink…" at bounding box center [636, 525] width 549 height 49
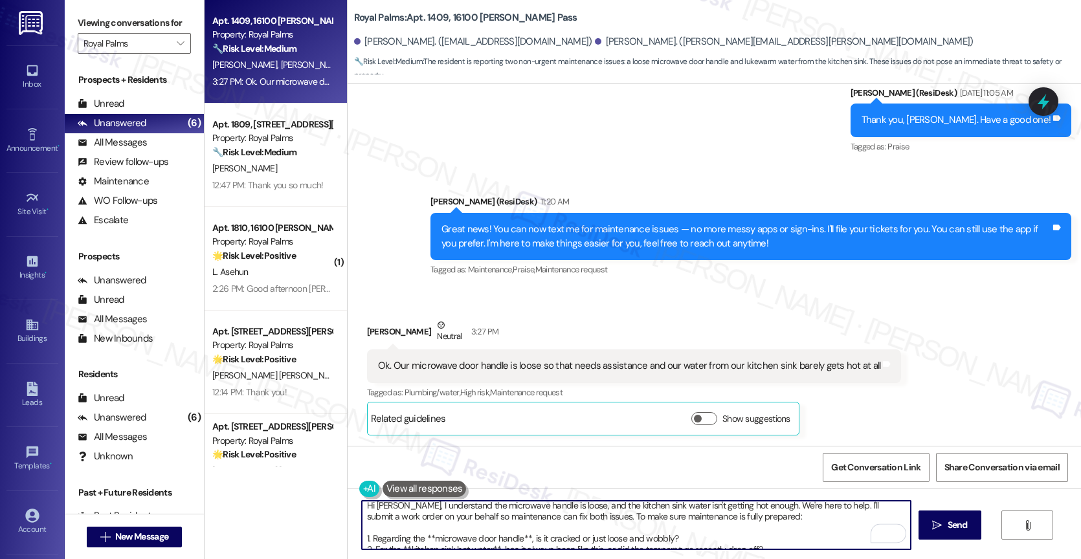
scroll to position [14, 0]
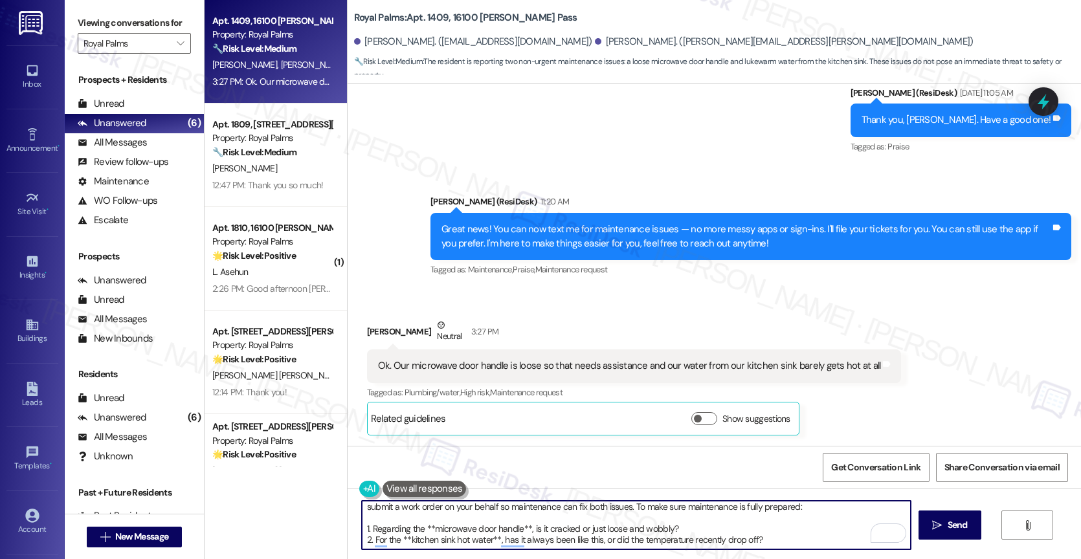
click at [787, 540] on textarea "Hi Jacqueline, I understand the microwave handle is loose, and the kitchen sink…" at bounding box center [636, 525] width 549 height 49
type textarea "Hi Jacqueline, I understand the microwave handle is loose, and the kitchen sink…"
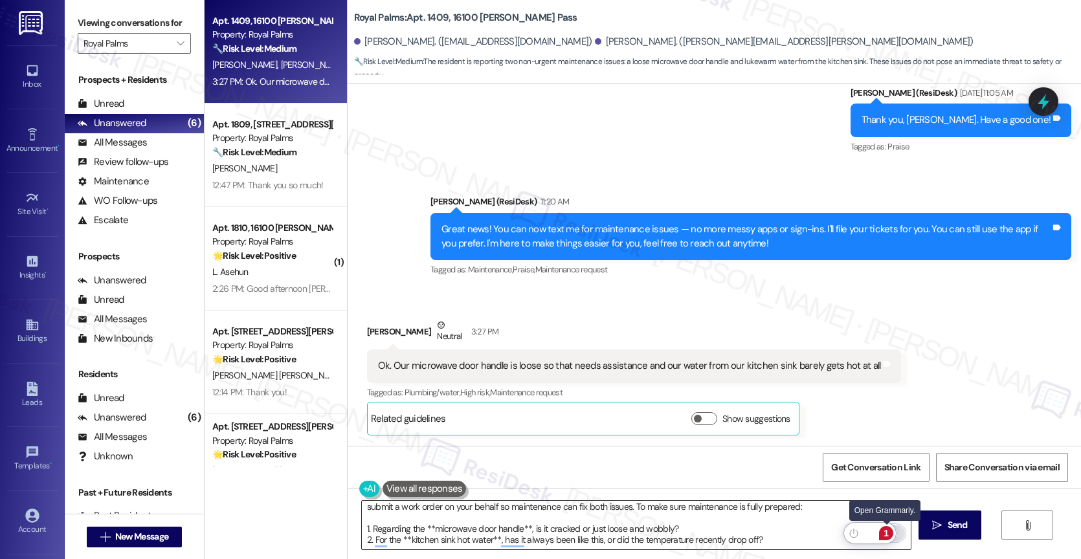
click at [887, 533] on div "1" at bounding box center [886, 533] width 14 height 14
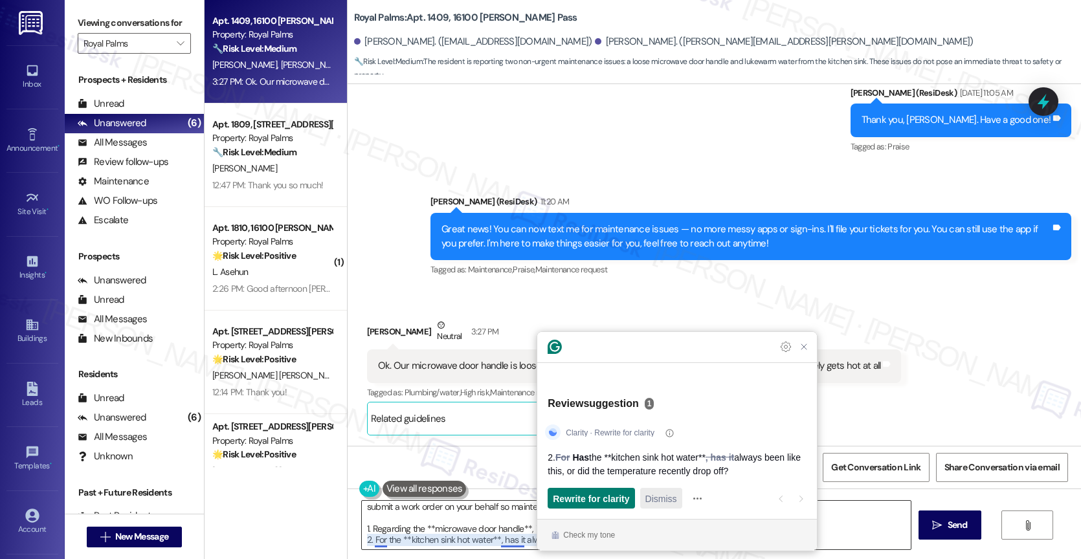
click at [666, 494] on span "Dismiss" at bounding box center [661, 499] width 32 height 14
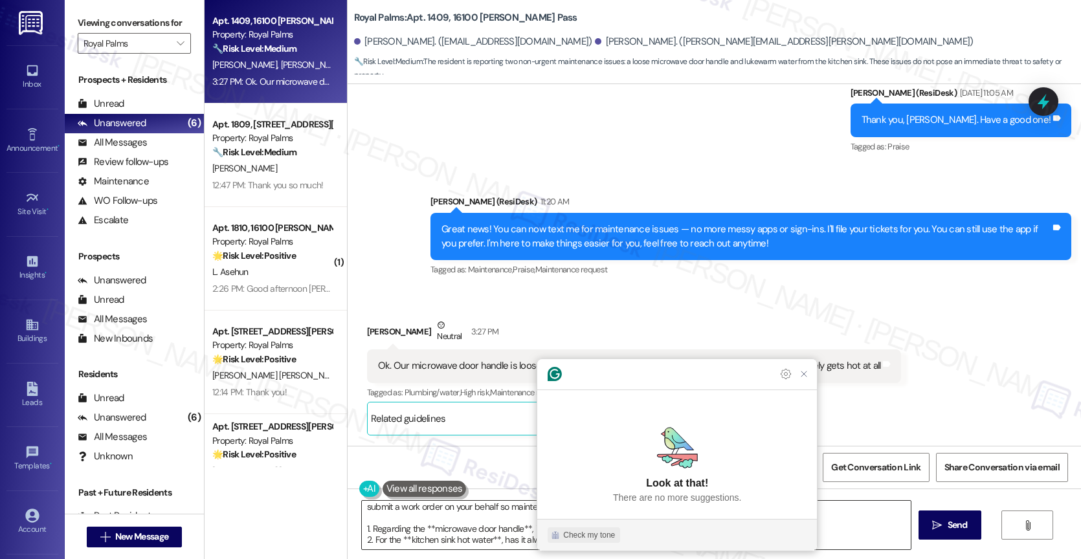
click at [592, 540] on div "Check my tone" at bounding box center [589, 535] width 52 height 12
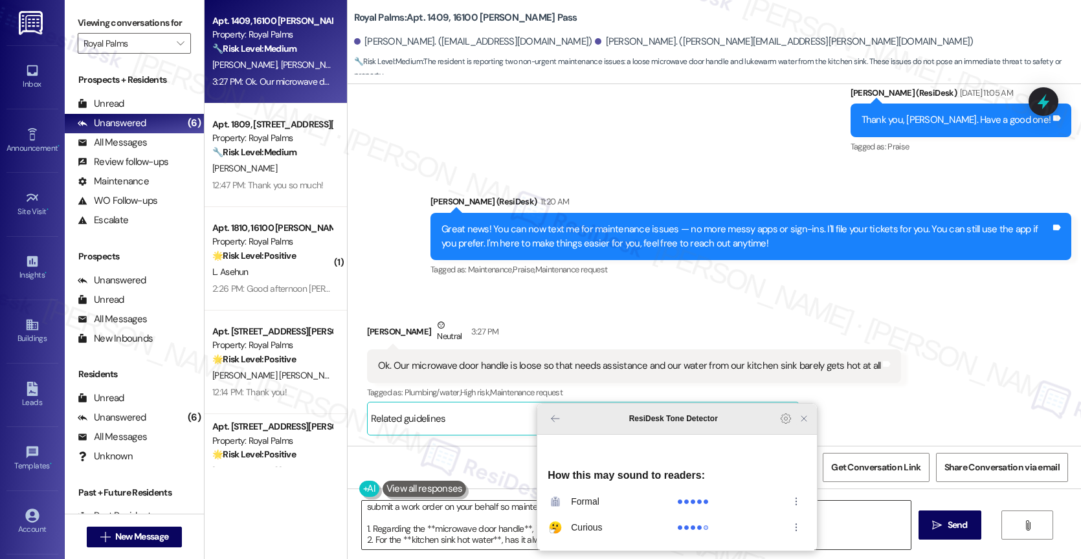
click at [802, 421] on icon "Close Grammarly Assistant" at bounding box center [803, 418] width 5 height 5
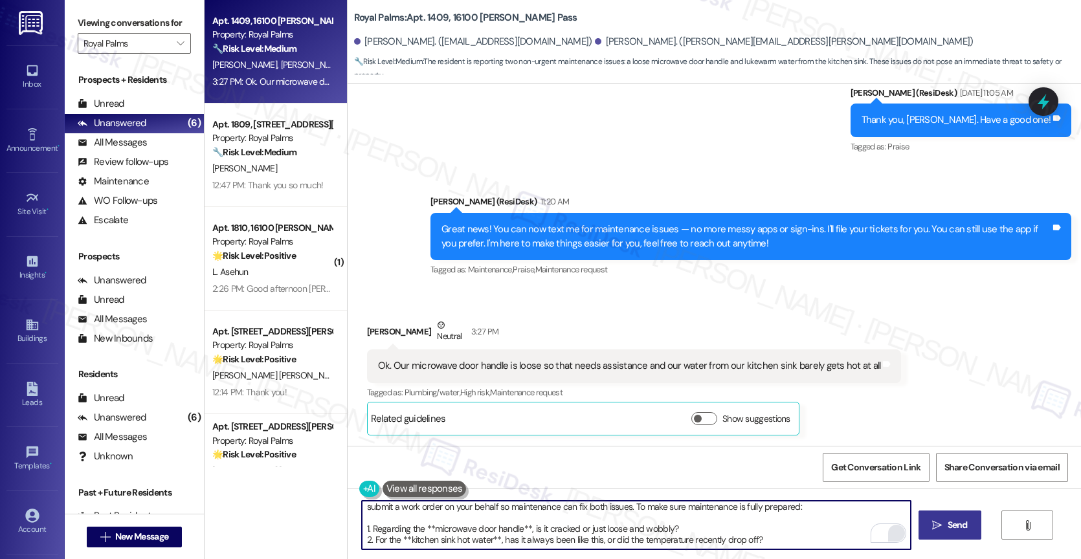
click at [958, 525] on span "Send" at bounding box center [957, 525] width 20 height 14
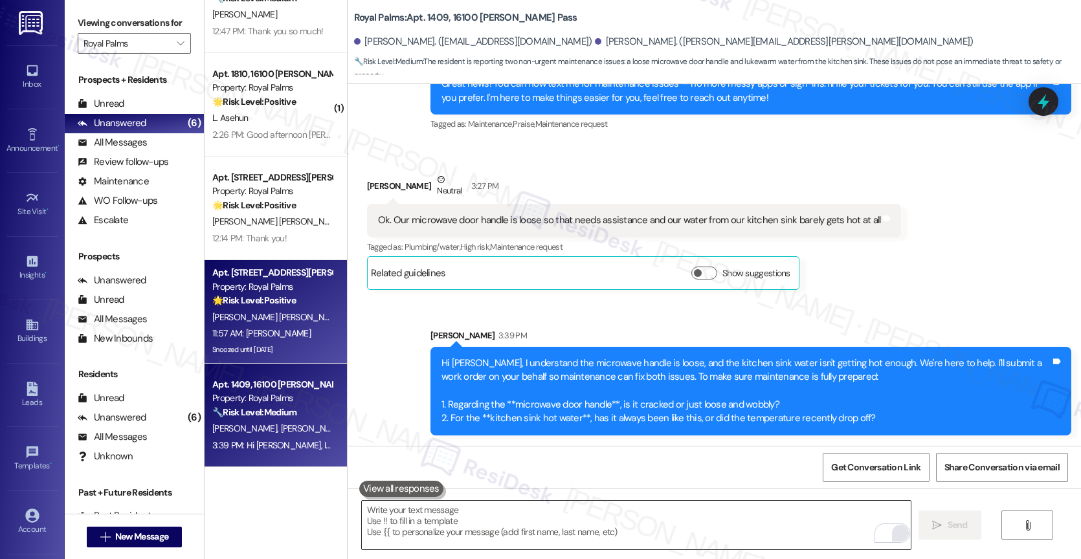
click at [270, 294] on strong "🌟 Risk Level: Positive" at bounding box center [253, 300] width 83 height 12
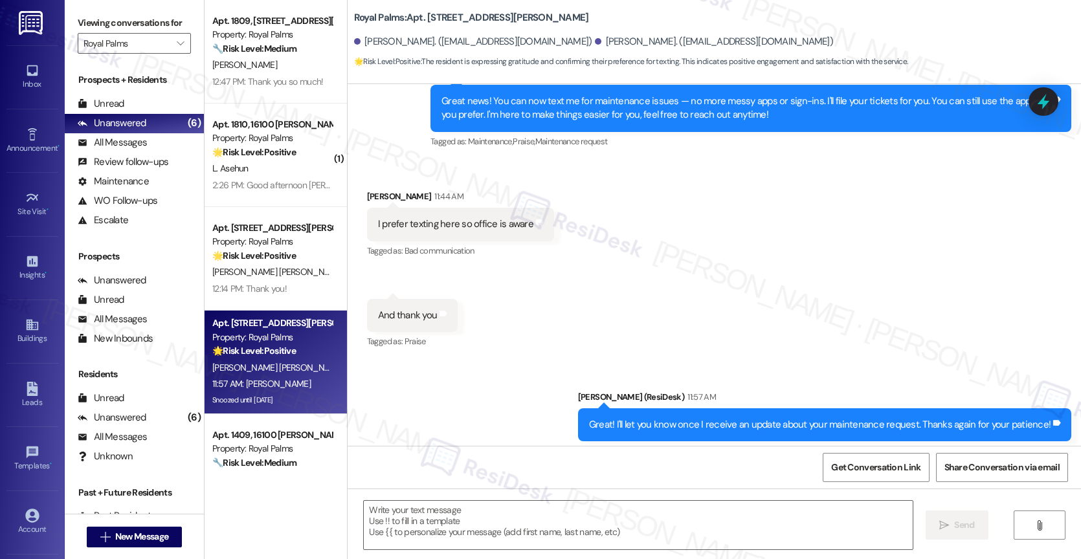
type textarea "Fetching suggested responses. Please feel free to read through the conversation…"
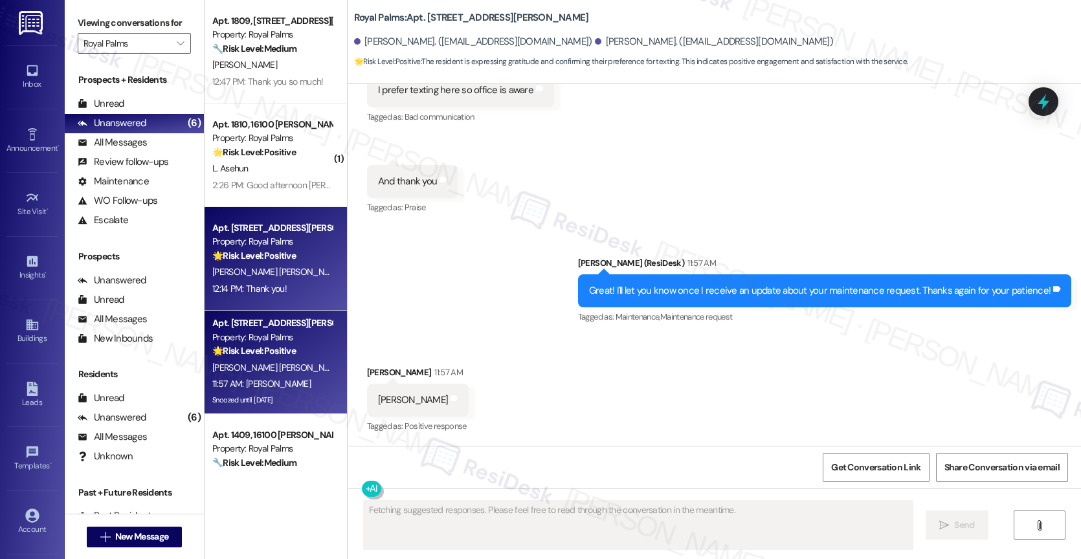
click at [235, 237] on div "Property: Royal Palms" at bounding box center [272, 242] width 120 height 14
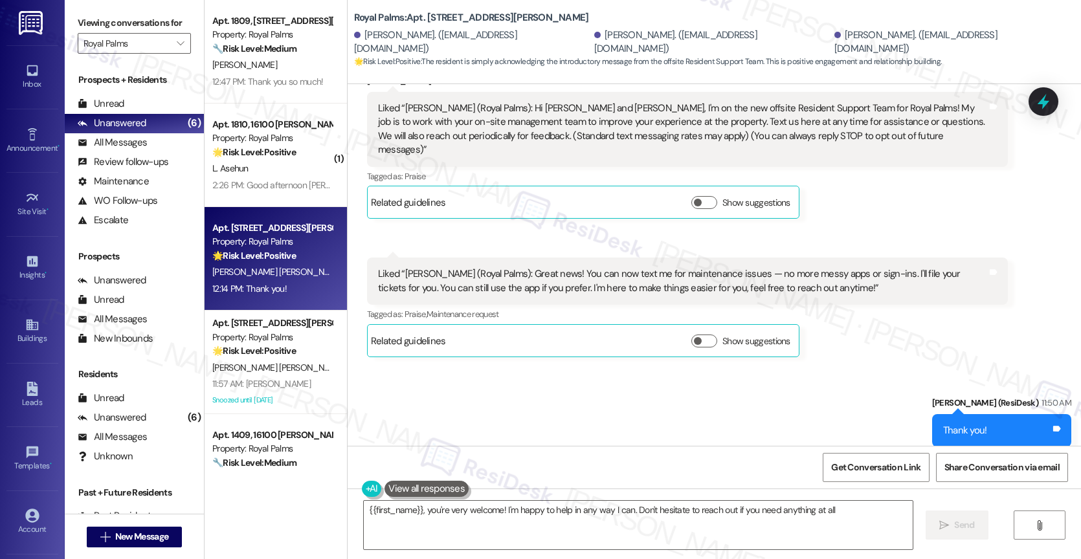
type textarea "{{first_name}}, you're very welcome! I'm happy to help in any way I can. Don't …"
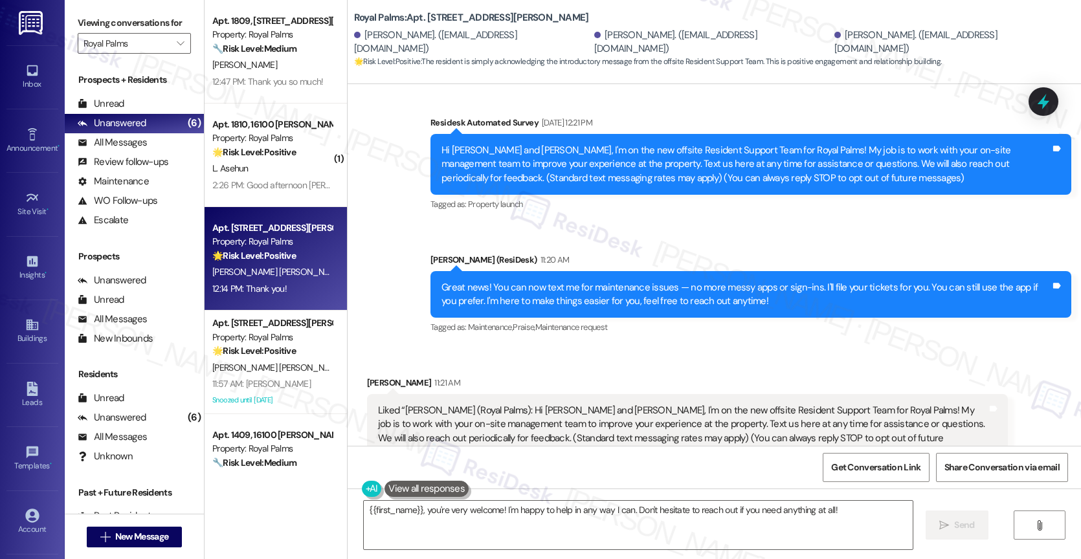
click at [610, 253] on div "Sarah (ResiDesk) 11:20 AM" at bounding box center [750, 262] width 641 height 18
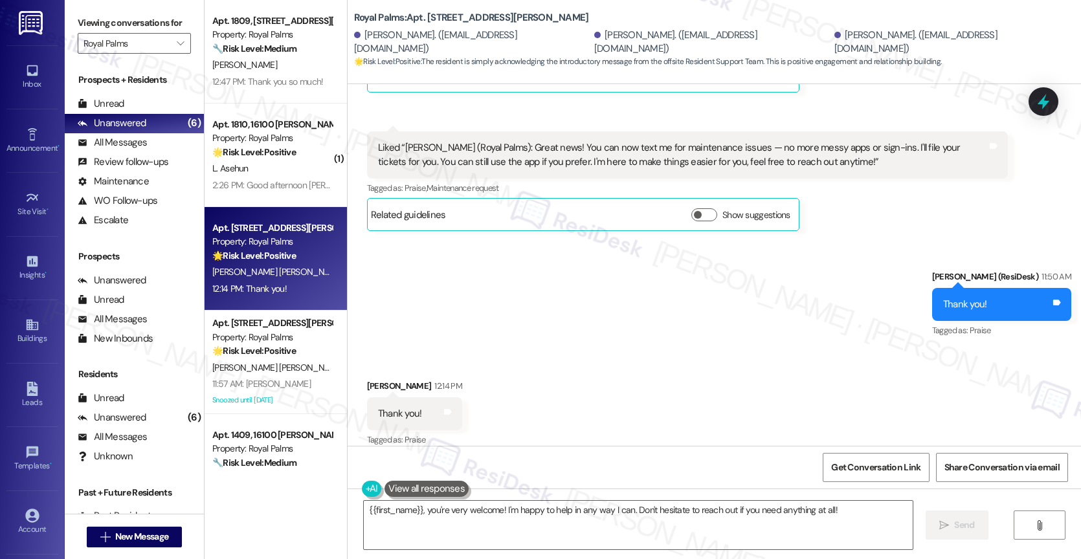
click at [562, 313] on div "Sent via SMS Sarah (ResiDesk) 11:50 AM Thank you! Tags and notes Tagged as: Pra…" at bounding box center [713, 295] width 733 height 109
click at [576, 299] on div "Sent via SMS Sarah (ResiDesk) 11:50 AM Thank you! Tags and notes Tagged as: Pra…" at bounding box center [713, 295] width 733 height 109
click at [496, 517] on textarea "{{first_name}}, you're very welcome! I'm happy to help in any way I can. Don't …" at bounding box center [638, 525] width 549 height 49
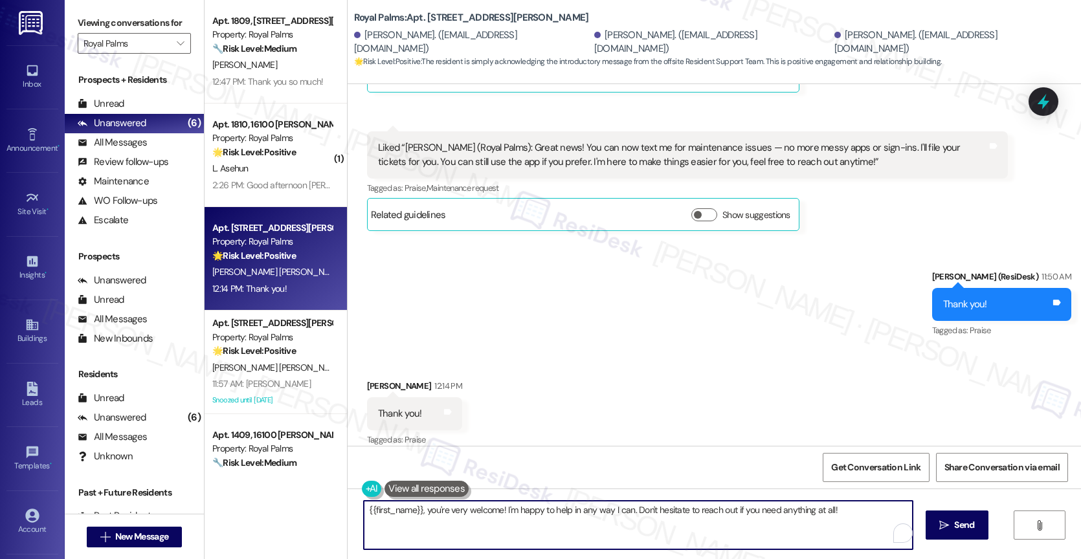
click at [550, 376] on div "Received via SMS Nicholas Martinez 12:14 PM Thank you! Tags and notes Tagged as…" at bounding box center [713, 404] width 733 height 109
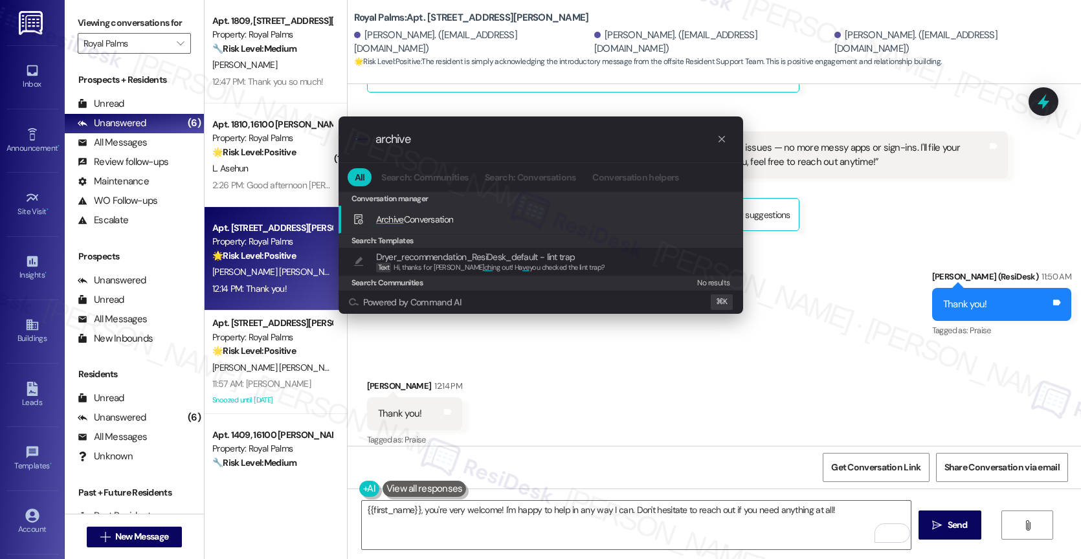
type input "archive"
click at [417, 222] on span "Archive Conversation" at bounding box center [415, 220] width 78 height 12
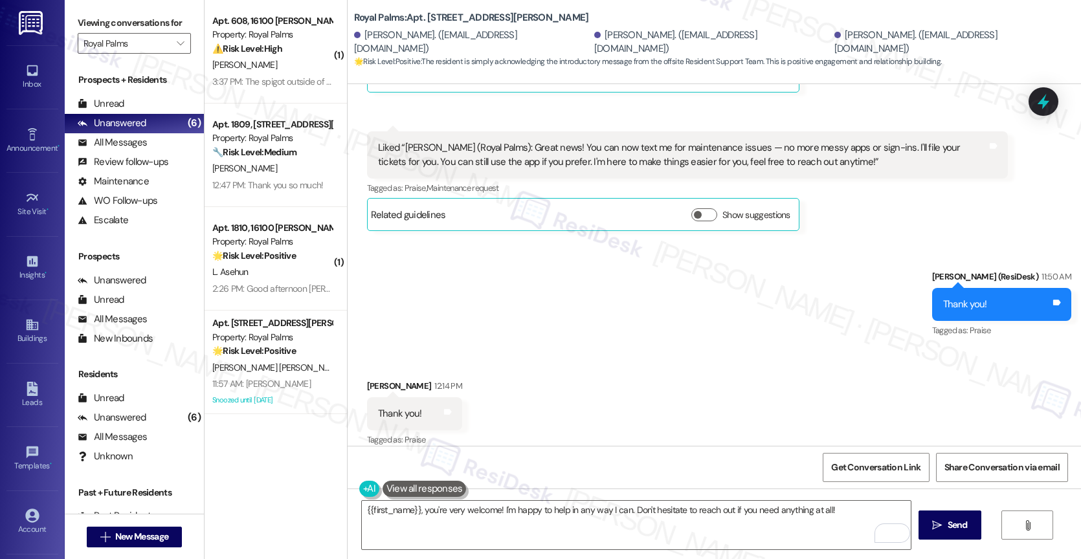
scroll to position [655, 0]
click at [649, 327] on div "Sent via SMS Sarah (ResiDesk) 11:50 AM Thank you! Tags and notes Tagged as: Pra…" at bounding box center [713, 295] width 733 height 109
click at [657, 388] on div "Received via SMS Nicholas Martinez 12:14 PM Thank you! Tags and notes Tagged as…" at bounding box center [713, 404] width 733 height 109
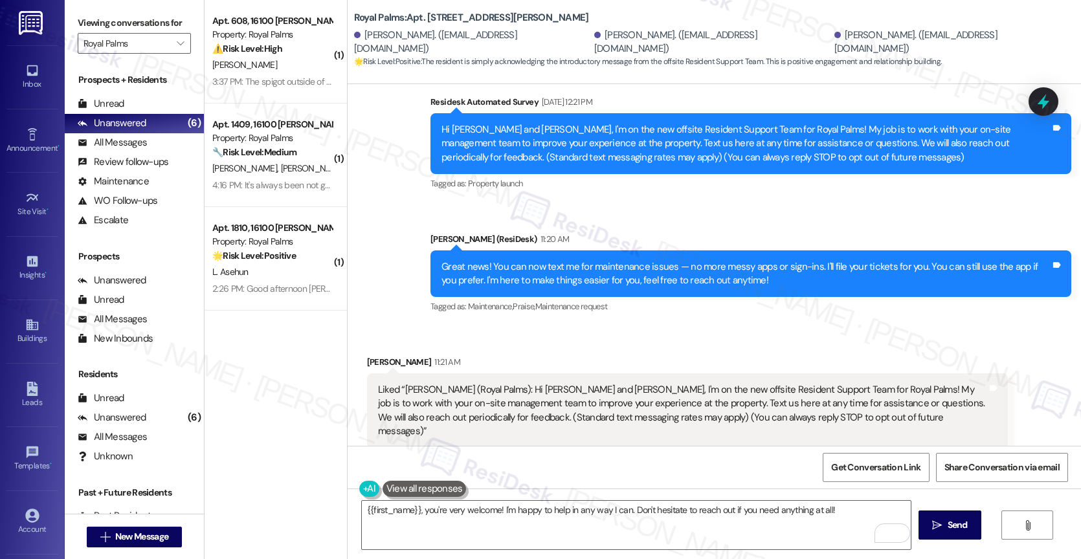
scroll to position [655, 0]
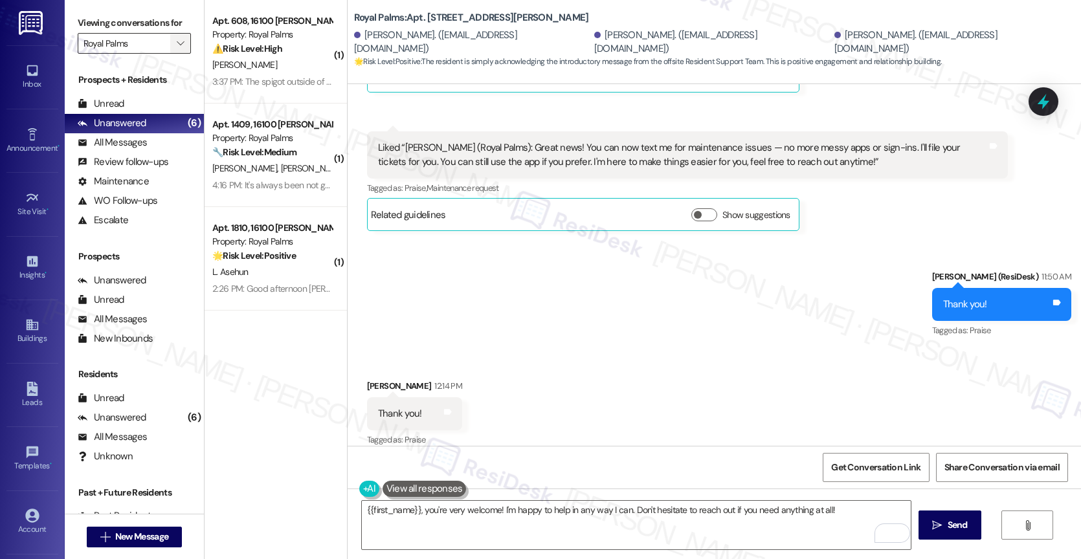
click at [177, 49] on icon "" at bounding box center [180, 43] width 7 height 10
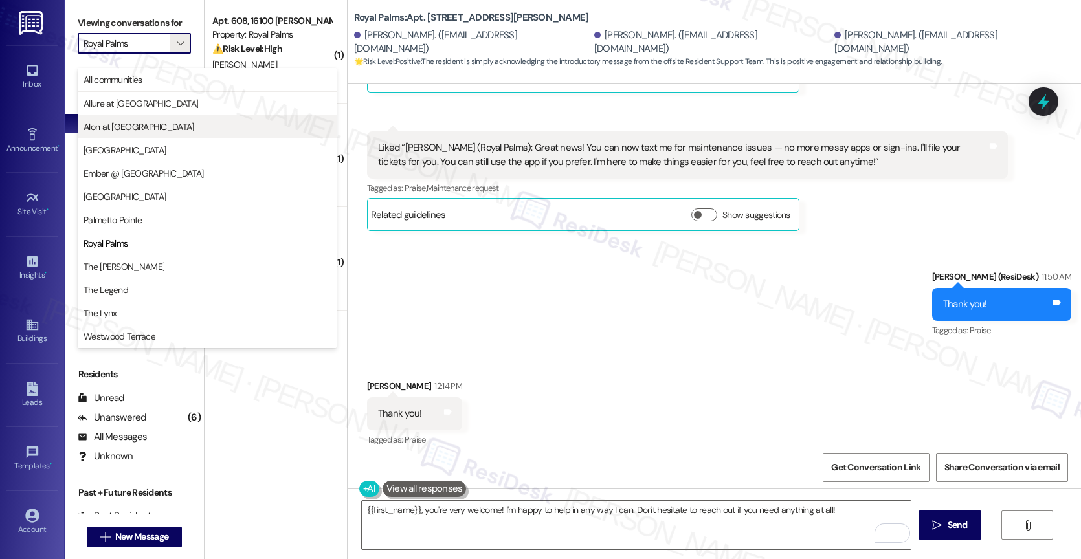
click at [165, 132] on span "Alon at [GEOGRAPHIC_DATA]" at bounding box center [206, 126] width 247 height 13
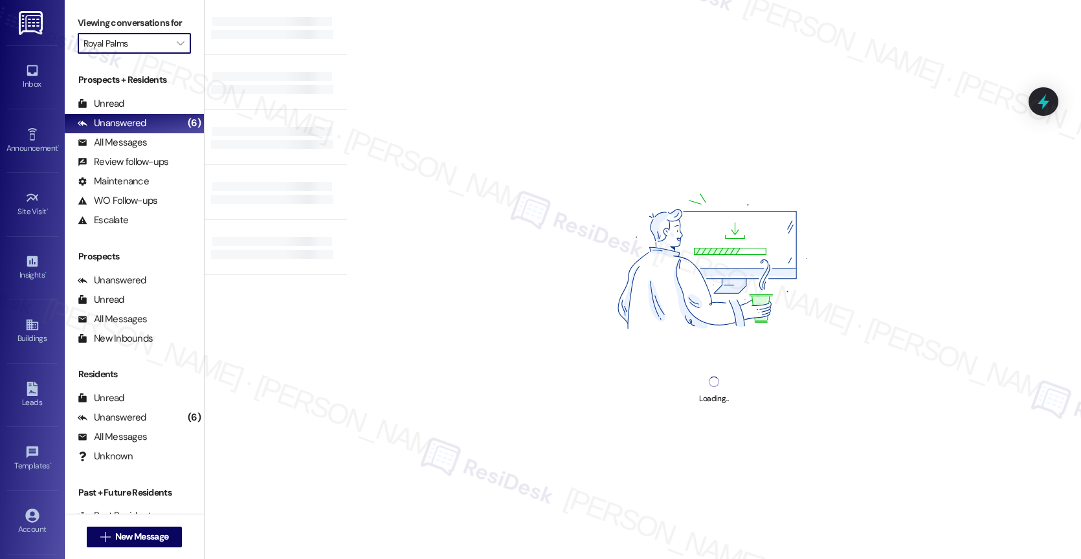
type input "Alon at Castle Hills"
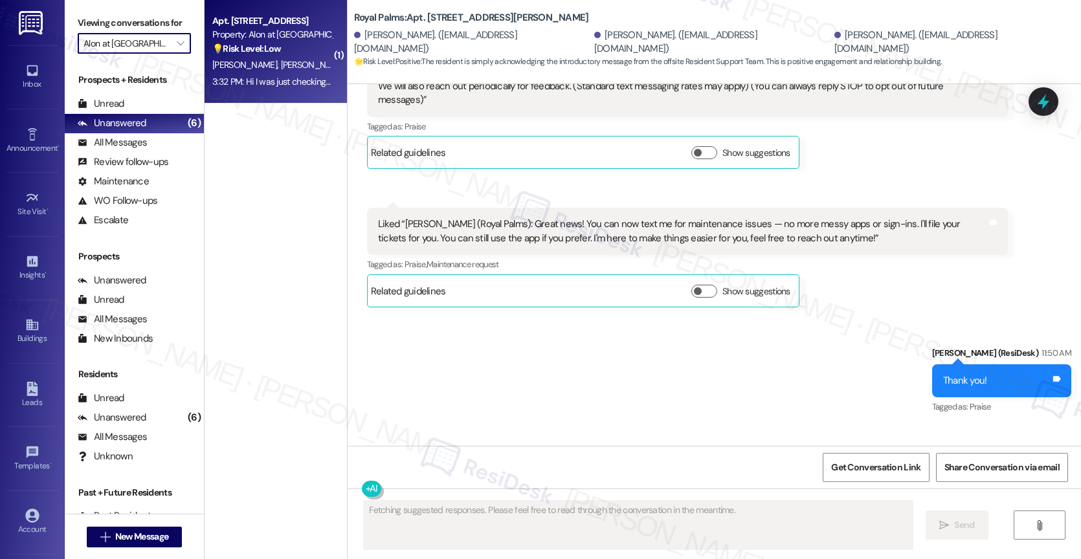
scroll to position [654, 0]
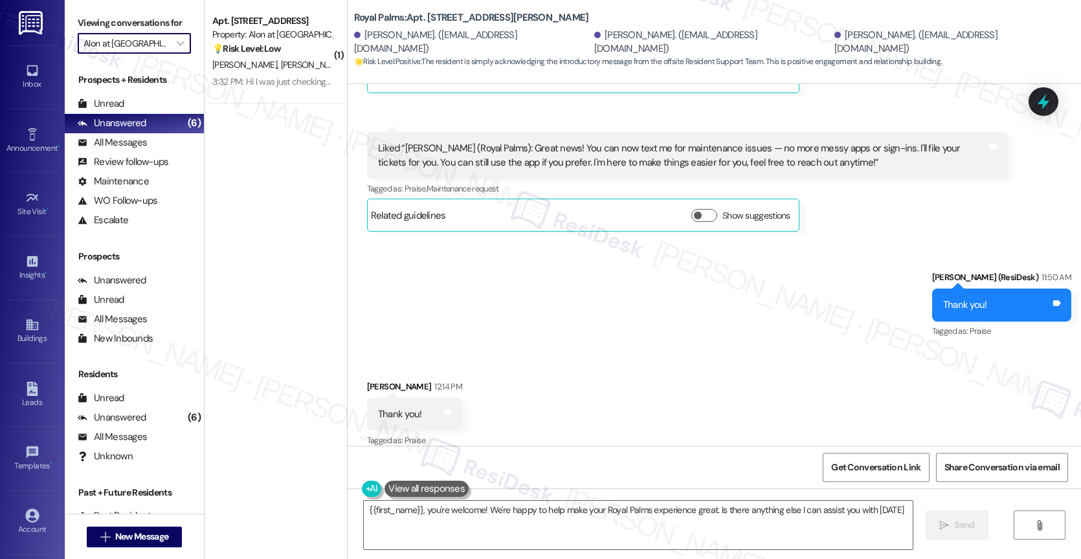
type textarea "{{first_name}}, you're welcome! We're happy to help make your Royal Palms exper…"
click at [175, 54] on span "" at bounding box center [180, 43] width 12 height 21
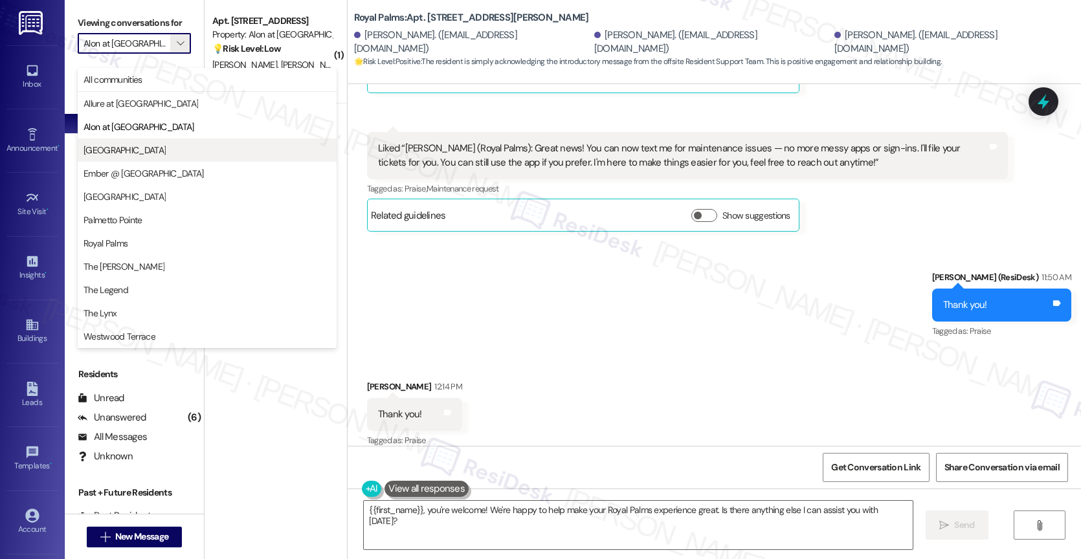
click at [164, 147] on span "Clear Springs" at bounding box center [206, 150] width 247 height 13
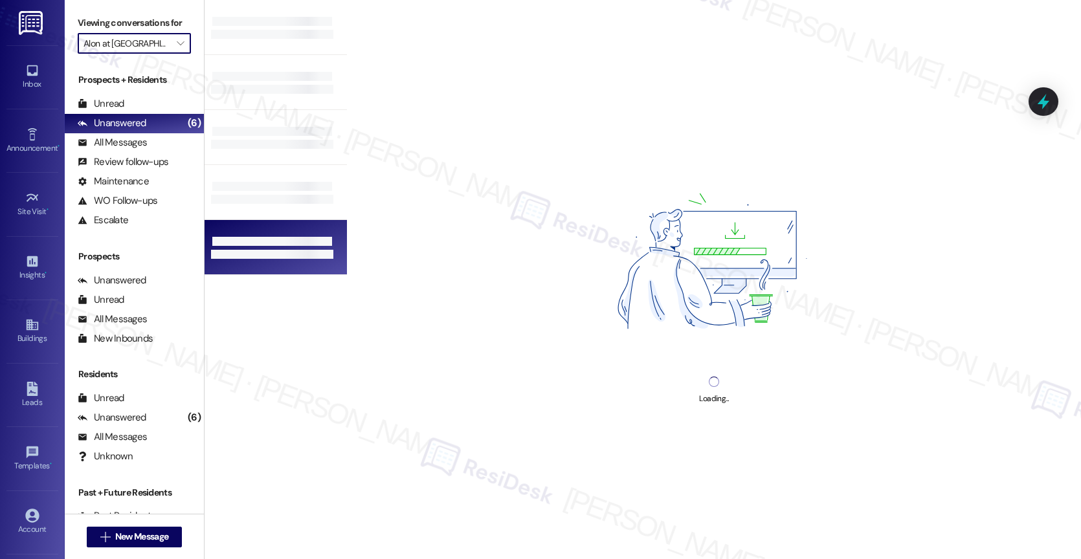
type input "Clear Springs"
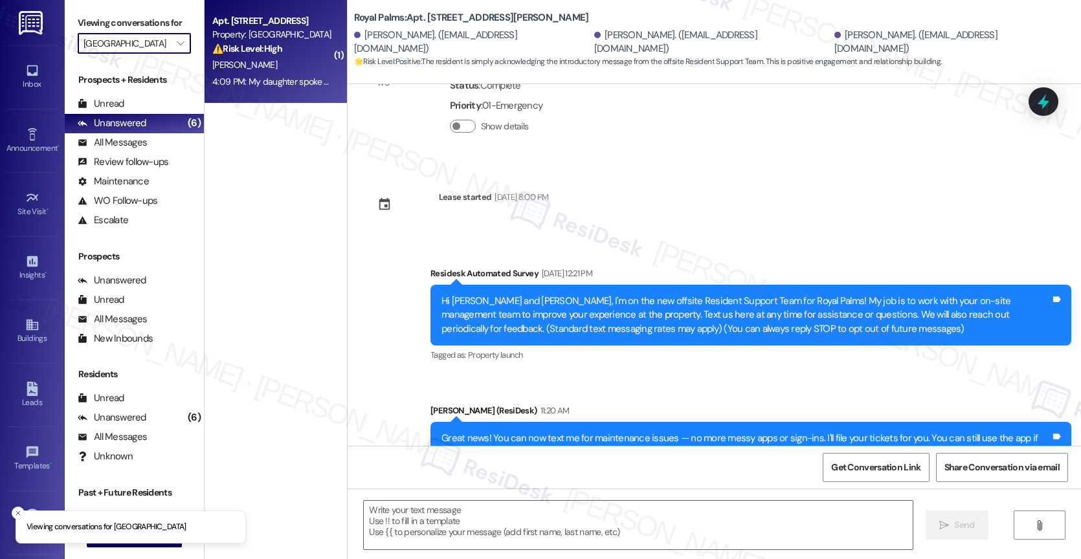
click at [291, 68] on div "M. Chapa" at bounding box center [272, 65] width 122 height 16
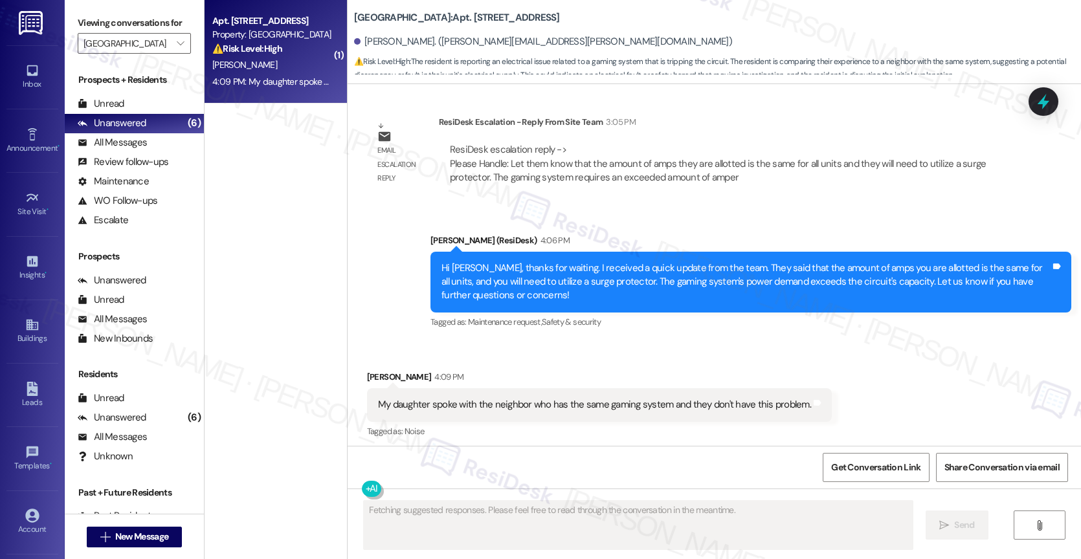
scroll to position [1082, 0]
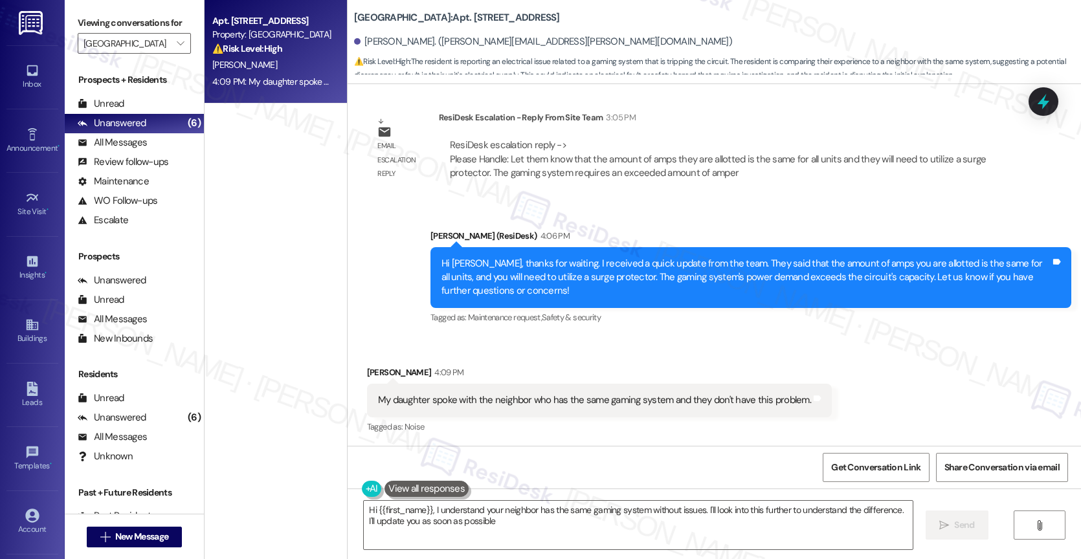
type textarea "Hi {{first_name}}, I understand your neighbor has the same gaming system withou…"
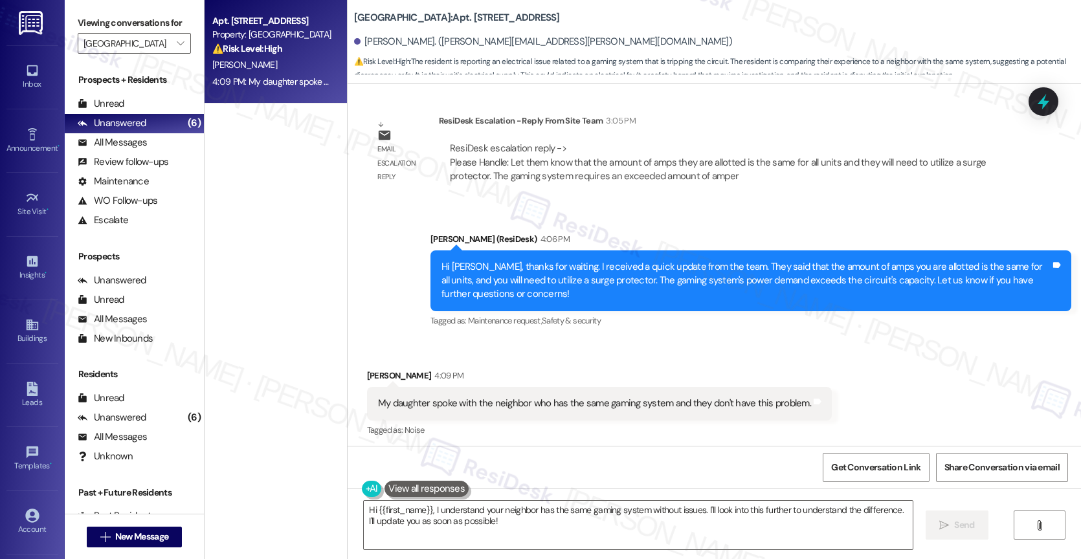
scroll to position [1083, 0]
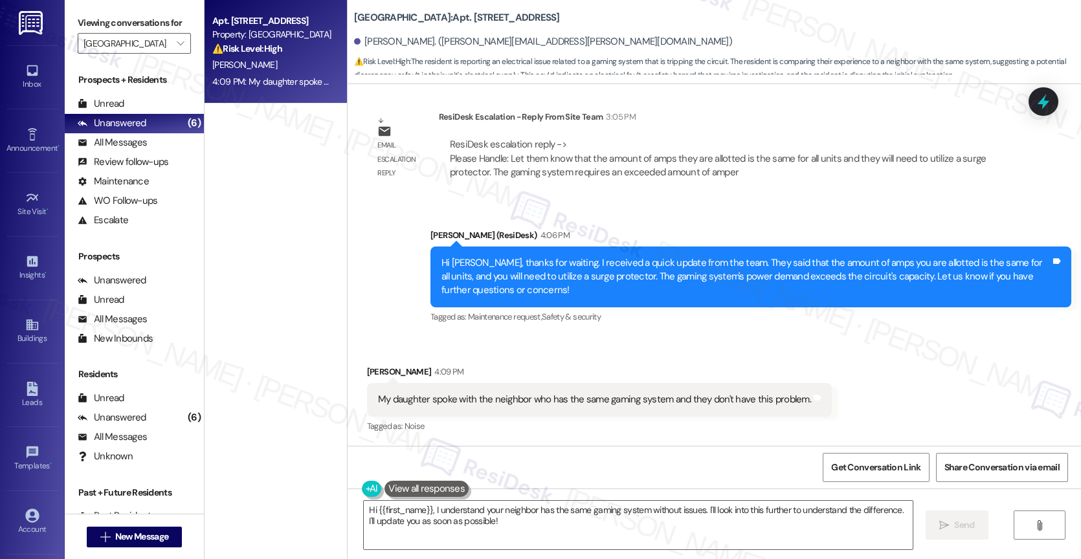
click at [632, 362] on div "Received via SMS Mary Chapa 4:09 PM My daughter spoke with the neighbor who has…" at bounding box center [599, 400] width 484 height 90
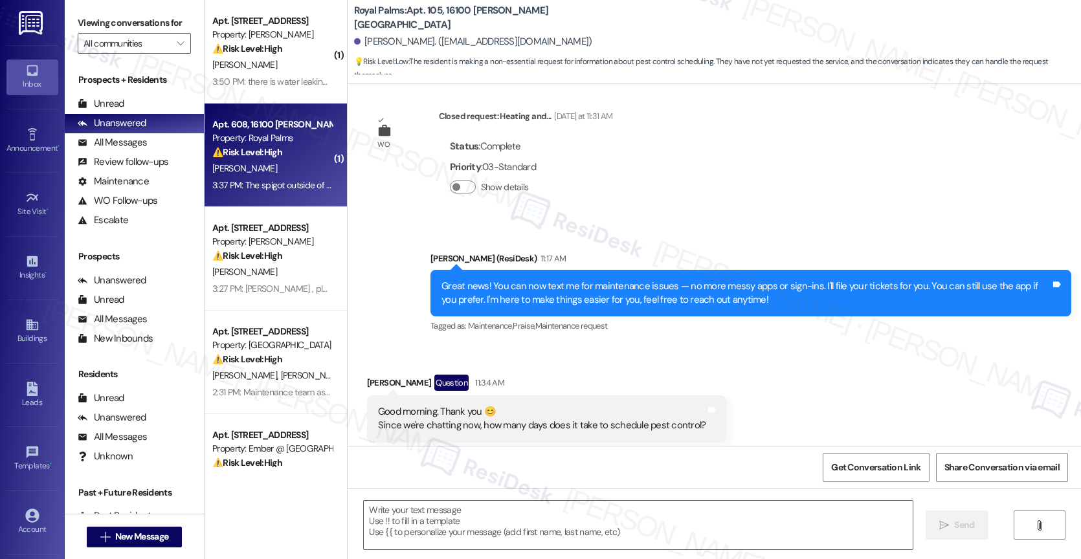
type textarea "Fetching suggested responses. Please feel free to read through the conversation…"
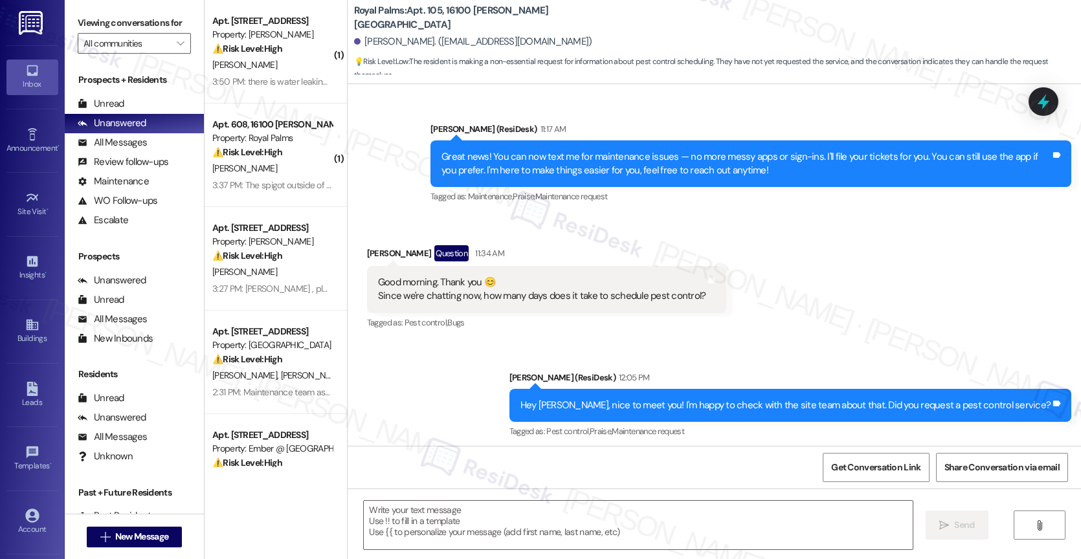
scroll to position [1330, 0]
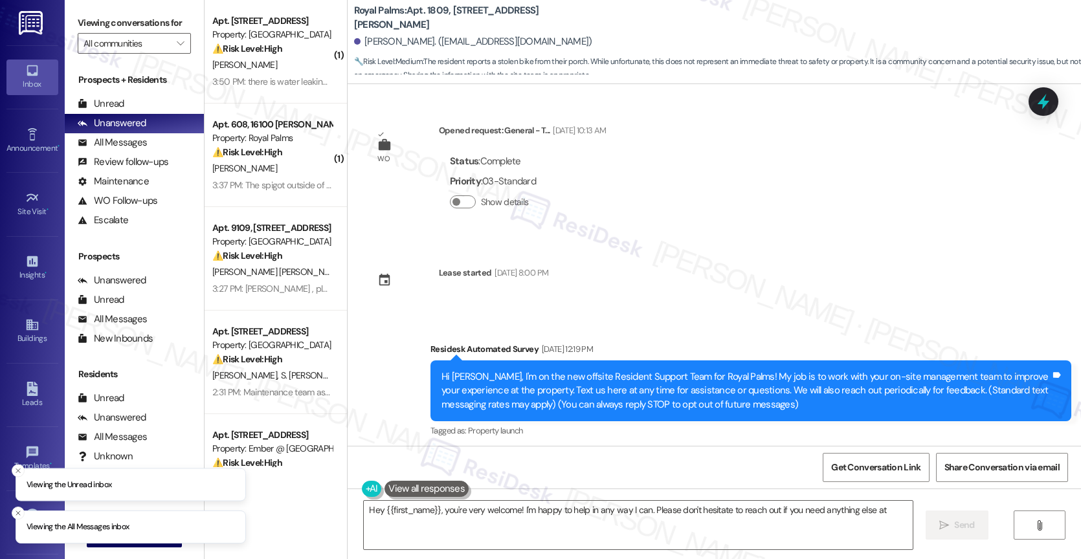
scroll to position [1301, 0]
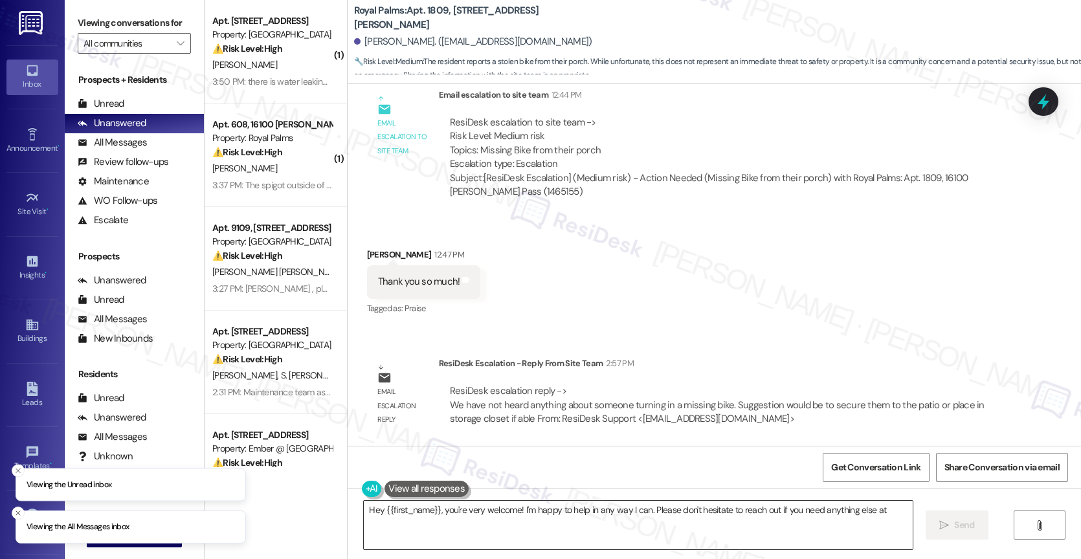
click at [450, 515] on textarea "Hey {{first_name}}, you're very welcome! I'm happy to help in any way I can. Pl…" at bounding box center [638, 525] width 549 height 49
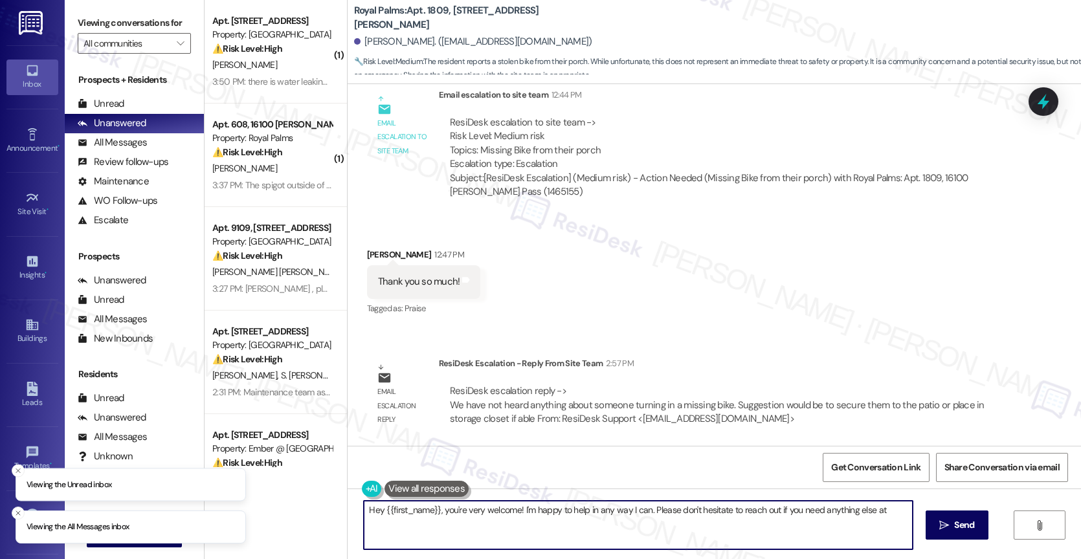
click at [450, 515] on textarea "Hey {{first_name}}, you're very welcome! I'm happy to help in any way I can. Pl…" at bounding box center [638, 525] width 549 height 49
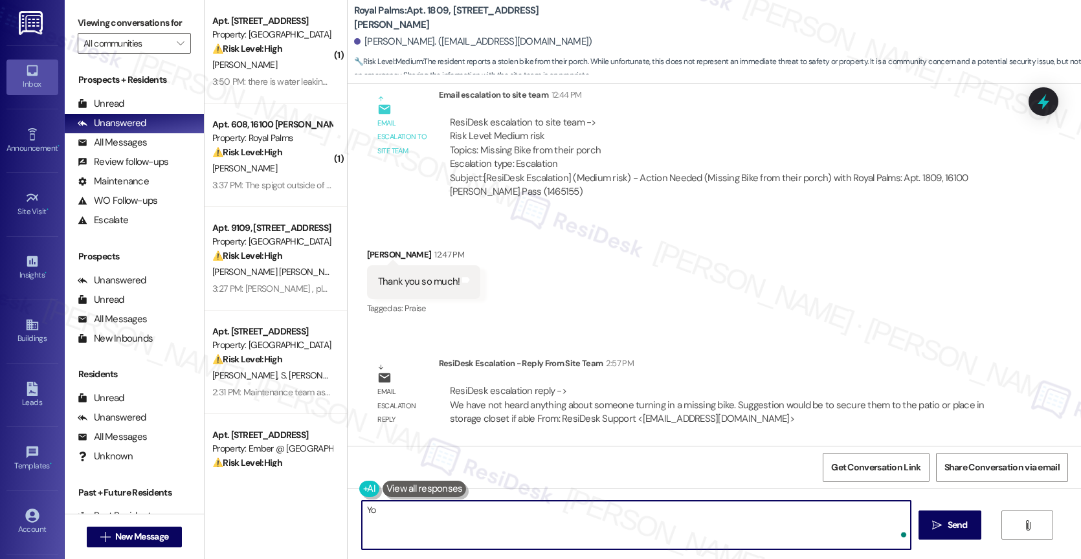
type textarea "Y"
click at [605, 524] on textarea "Hi [PERSON_NAME]. I received a quick update from the team." at bounding box center [636, 525] width 549 height 49
paste textarea "We have not heard anything about someone turning in a missing bike. Suggestion …"
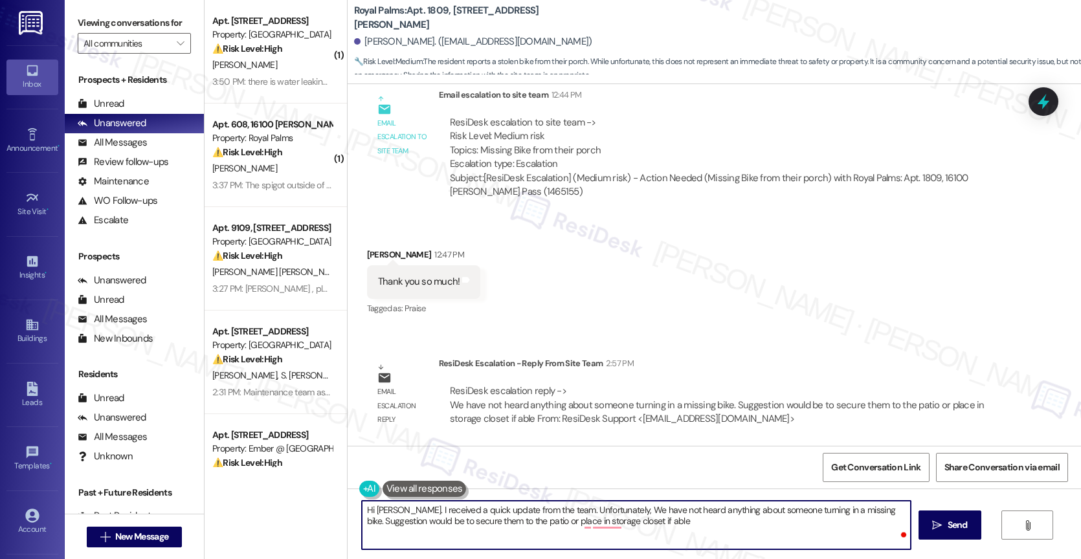
click at [618, 506] on textarea "Hi [PERSON_NAME]. I received a quick update from the team. Unfortunately, We ha…" at bounding box center [636, 525] width 549 height 49
click at [718, 508] on textarea "Hi [PERSON_NAME]. I received a quick update from the team. Unfortunately, they …" at bounding box center [636, 525] width 549 height 49
click at [870, 509] on textarea "Hi [PERSON_NAME]. I received a quick update from the team. Unfortunately, they …" at bounding box center [636, 525] width 549 height 49
click at [362, 520] on textarea "Hi [PERSON_NAME]. I received a quick update from the team. Unfortunately, they …" at bounding box center [636, 525] width 549 height 49
click at [356, 524] on div "Hi [PERSON_NAME]. I received a quick update from the team. Unfortunately, they …" at bounding box center [713, 537] width 733 height 97
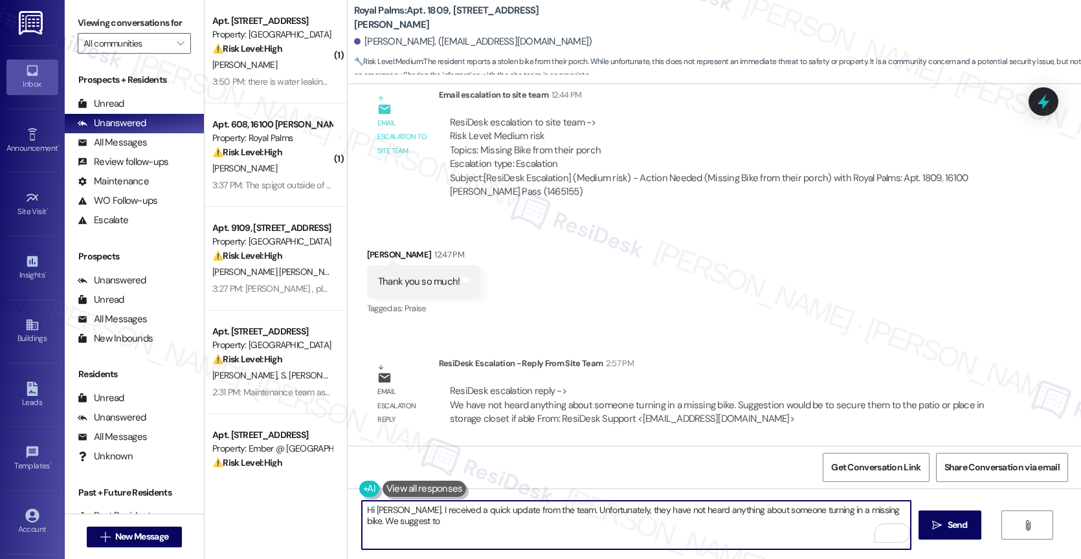
click at [419, 527] on textarea "Hi [PERSON_NAME]. I received a quick update from the team. Unfortunately, they …" at bounding box center [636, 525] width 549 height 49
paste textarea "secure them to the patio or place in storage closet if able"
click at [698, 522] on textarea "Hi [PERSON_NAME]. I received a quick update from the team. Unfortunately, they …" at bounding box center [636, 525] width 549 height 49
click at [892, 533] on div "1" at bounding box center [890, 533] width 14 height 14
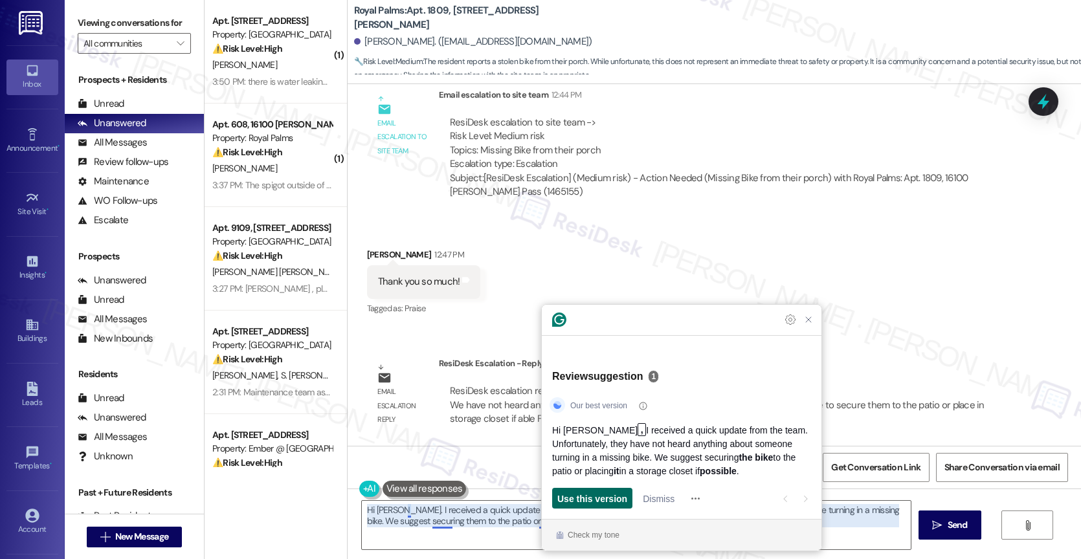
click at [597, 495] on span "Use this version" at bounding box center [592, 499] width 70 height 14
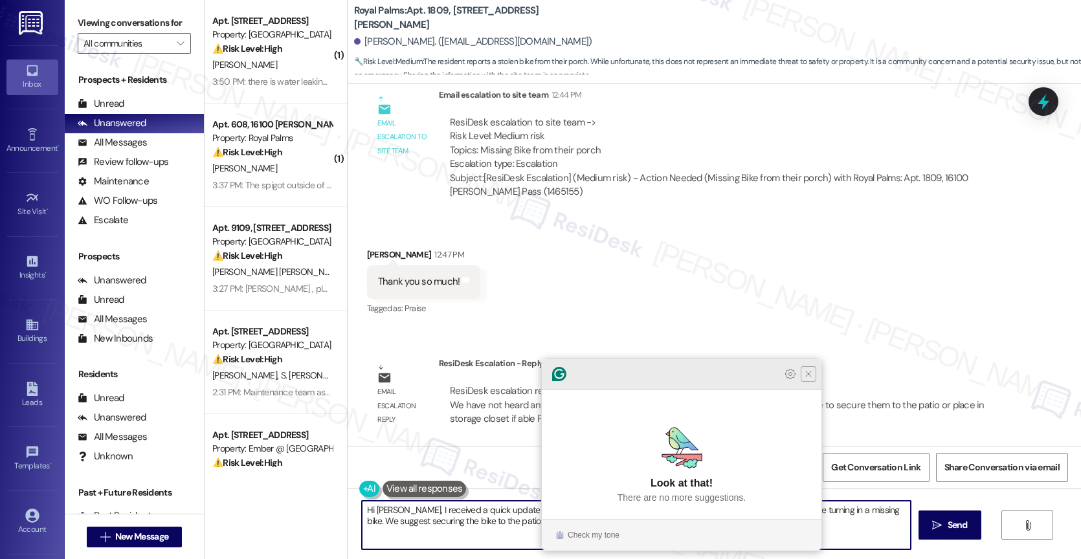
type textarea "Hi [PERSON_NAME], I received a quick update from the team. Unfortunately, they …"
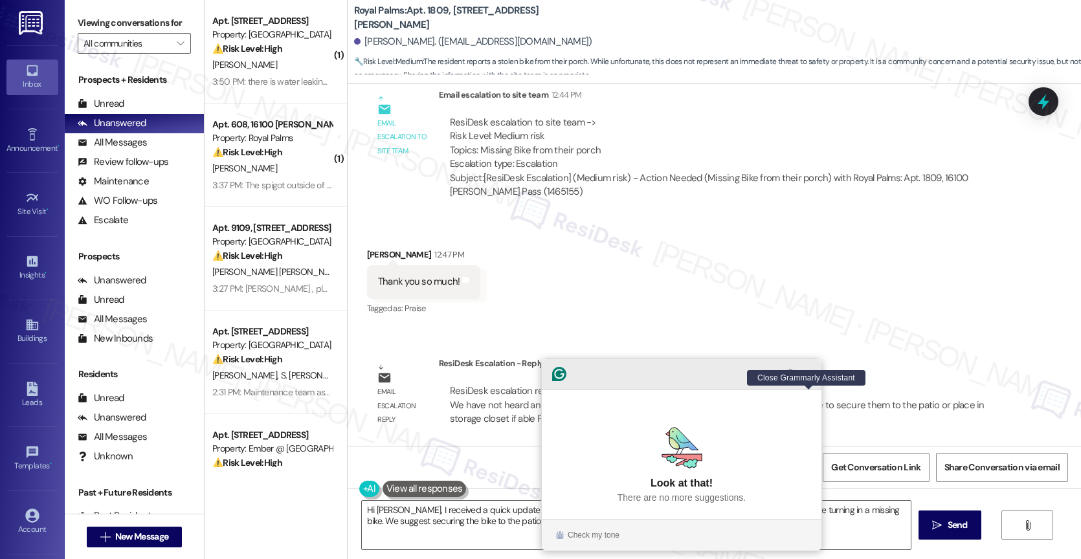
click at [811, 379] on icon "Close Grammarly Assistant" at bounding box center [808, 374] width 10 height 10
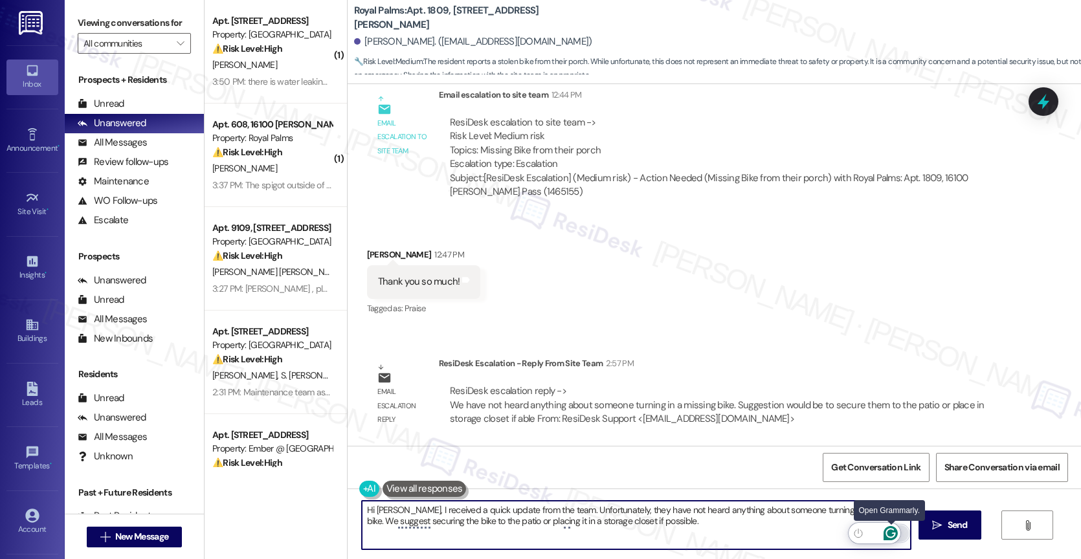
click at [891, 532] on icon "Open Grammarly. 0 Suggestions." at bounding box center [890, 533] width 14 height 14
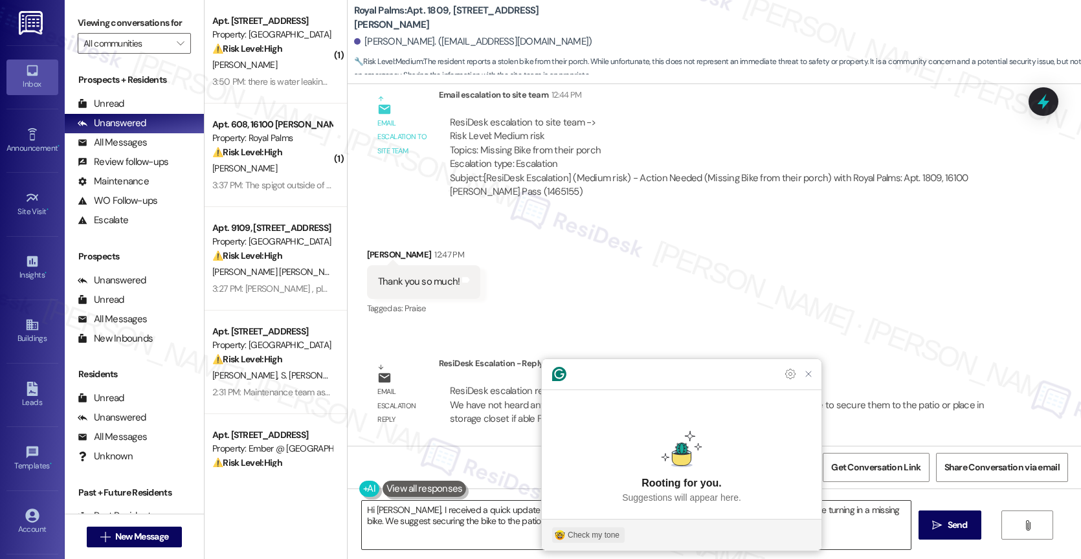
click at [588, 533] on div "Check my tone" at bounding box center [594, 535] width 52 height 12
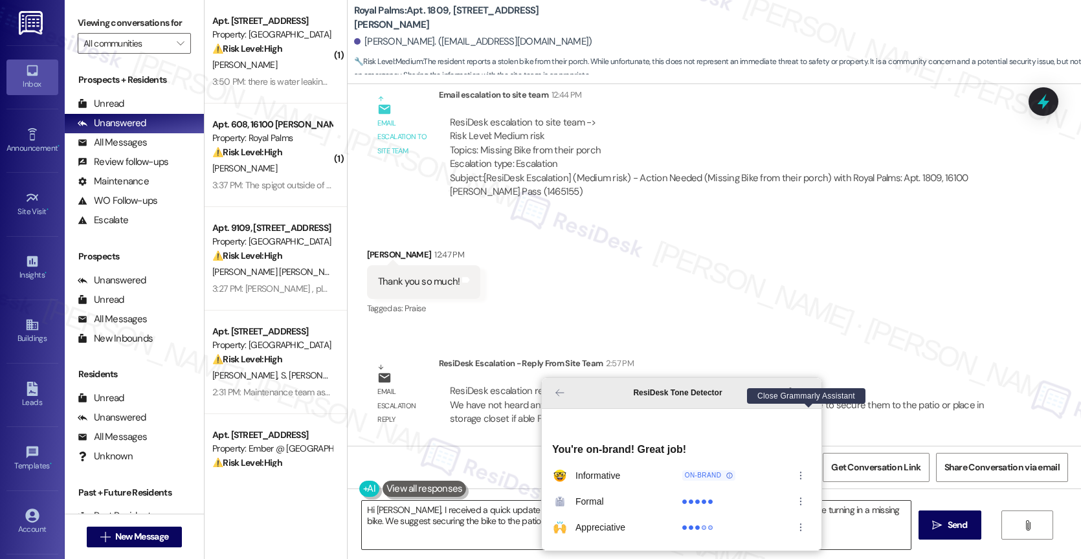
click at [810, 398] on icon "Close Grammarly Assistant" at bounding box center [808, 393] width 10 height 10
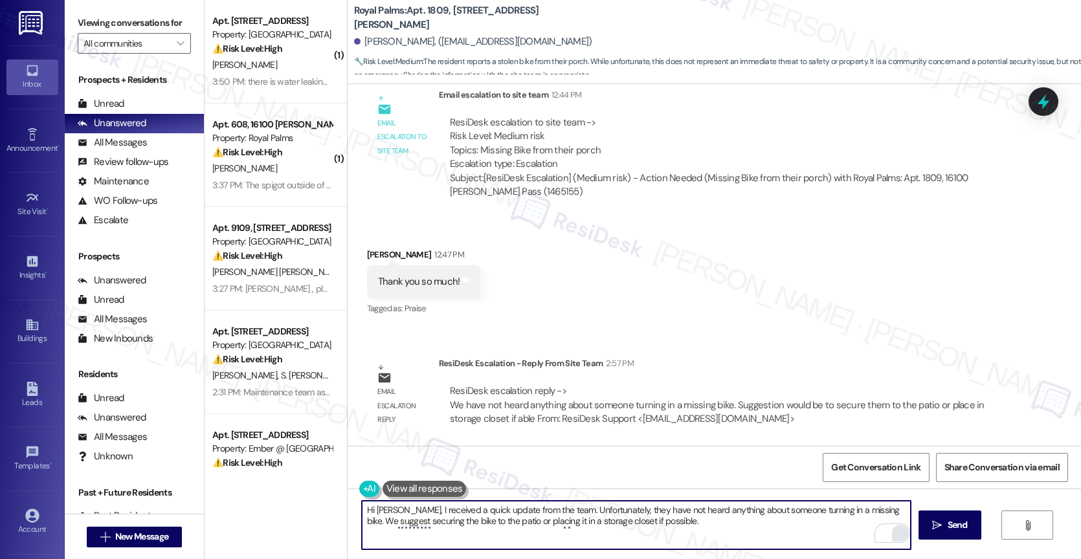
click at [725, 522] on textarea "Hi [PERSON_NAME], I received a quick update from the team. Unfortunately, they …" at bounding box center [636, 525] width 549 height 49
click at [892, 530] on icon "Open Grammarly. 0 Suggestions." at bounding box center [890, 534] width 10 height 10
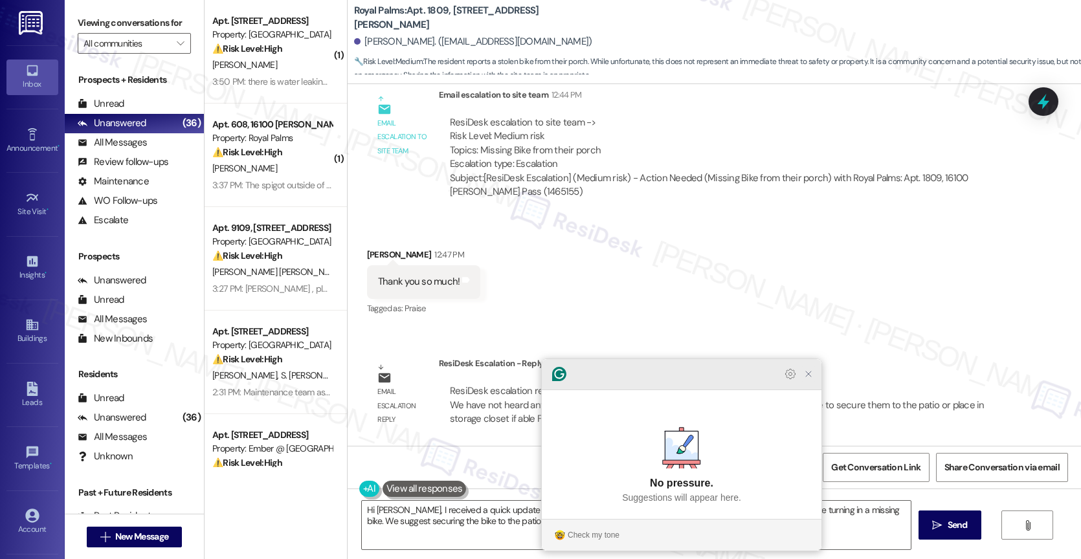
click at [806, 379] on icon "Close Grammarly Assistant" at bounding box center [808, 374] width 10 height 10
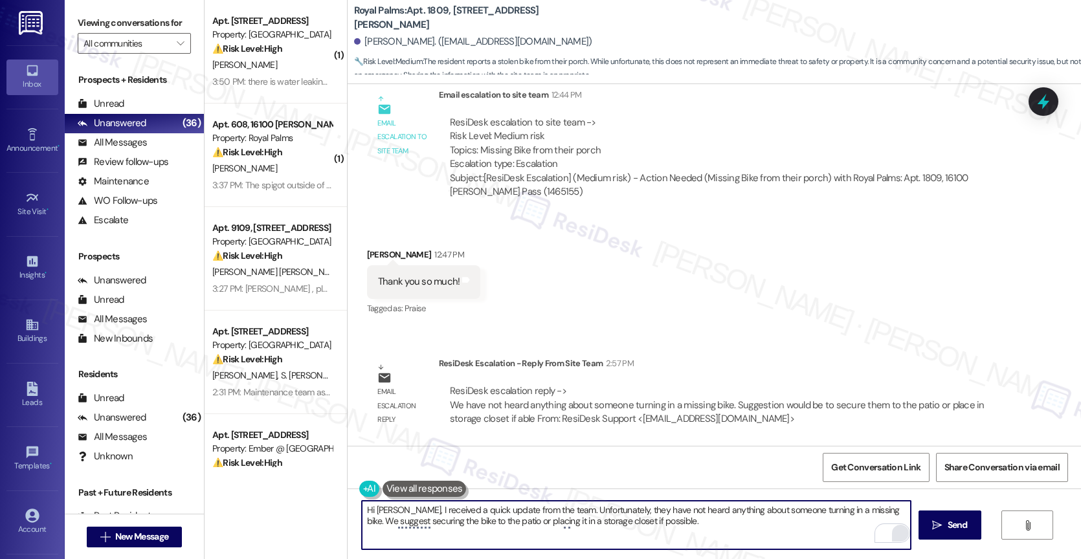
click at [694, 527] on textarea "Hi [PERSON_NAME], I received a quick update from the team. Unfortunately, they …" at bounding box center [636, 525] width 549 height 49
click at [700, 526] on textarea "Hi [PERSON_NAME], I received a quick update from the team. Unfortunately, they …" at bounding box center [636, 525] width 549 height 49
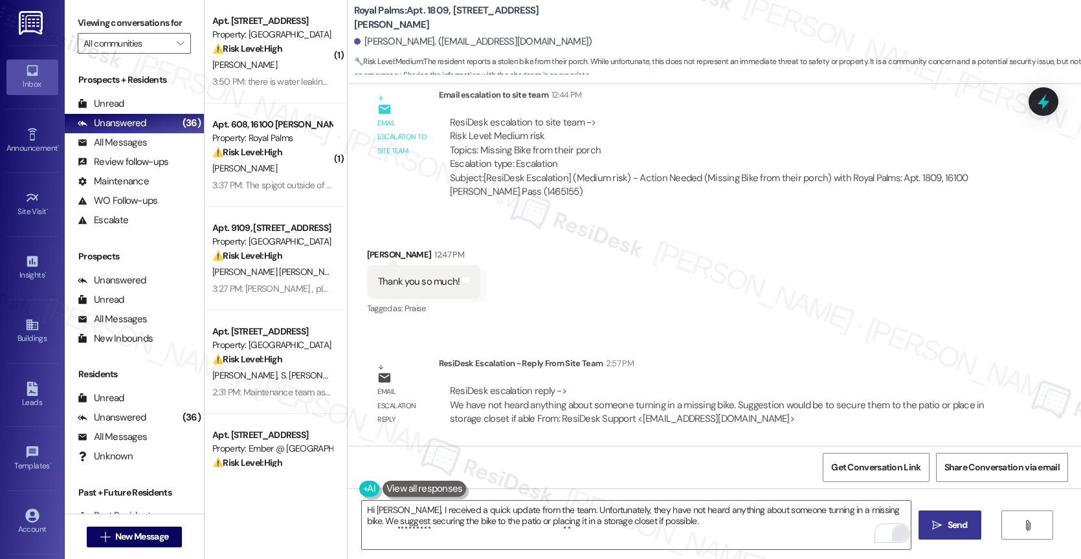
click at [936, 527] on icon "" at bounding box center [937, 525] width 10 height 10
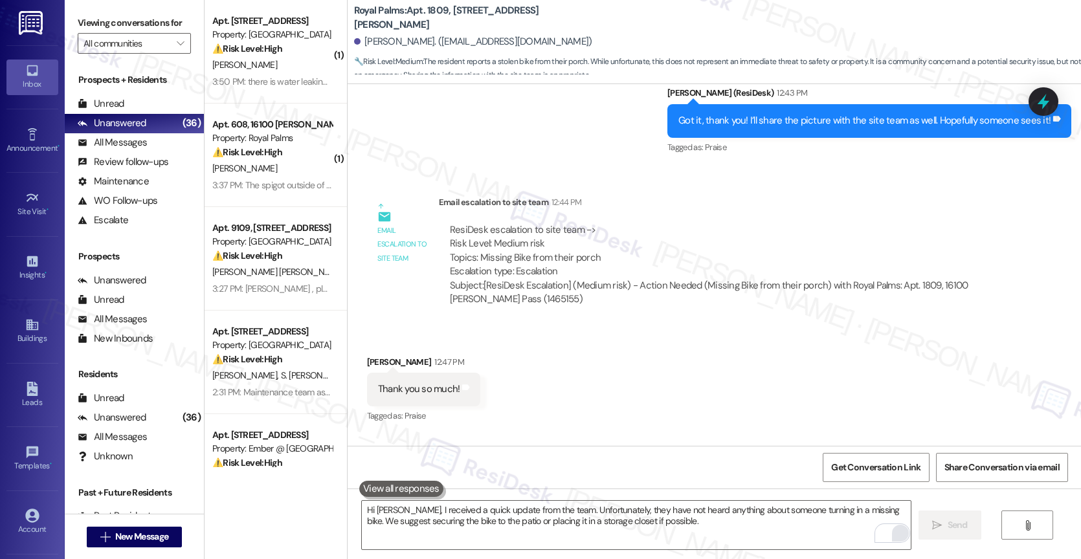
scroll to position [1405, 0]
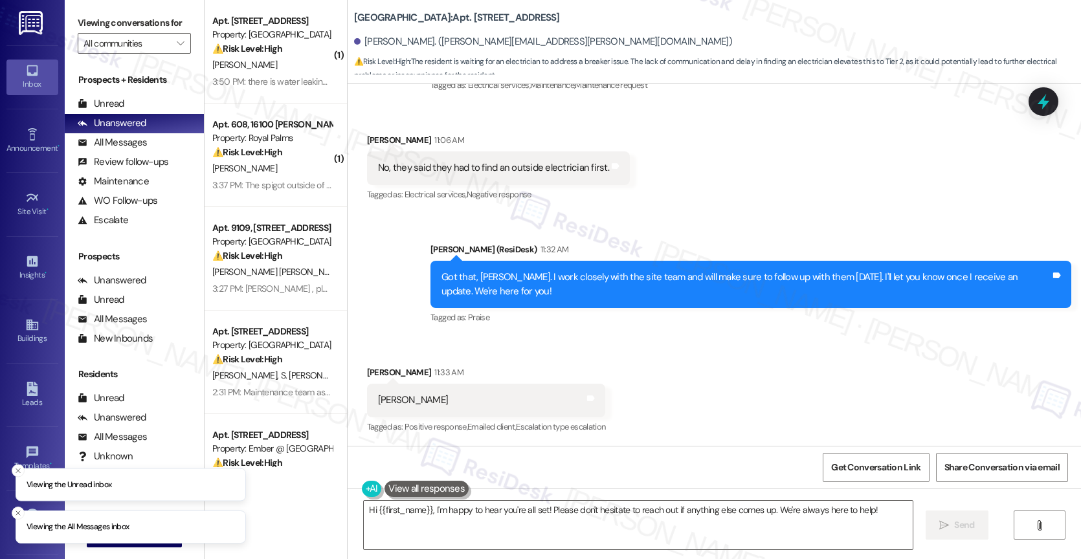
scroll to position [837, 0]
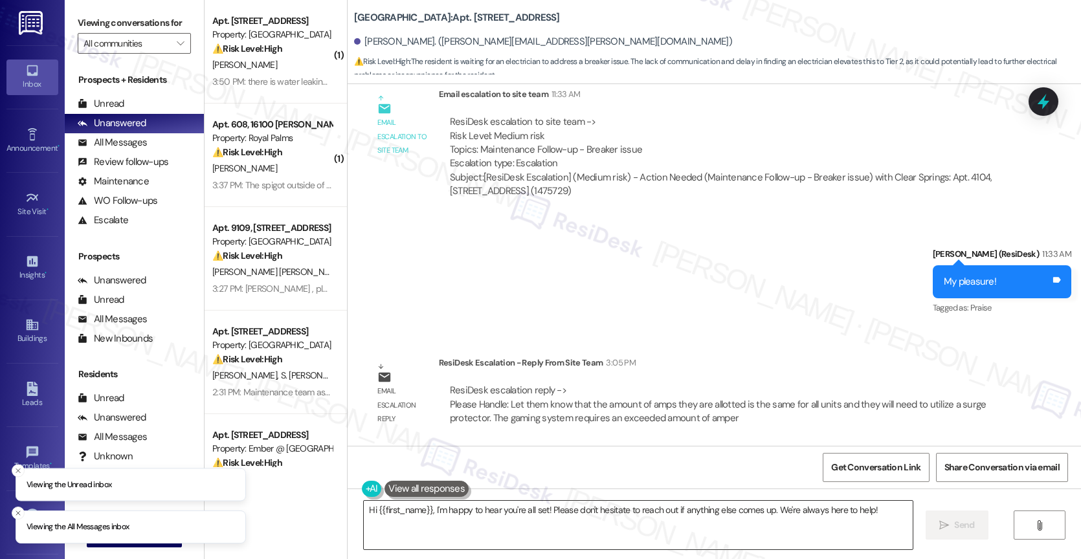
click at [441, 516] on textarea "Hi {{first_name}}, I'm happy to hear you're all set! Please don't hesitate to r…" at bounding box center [638, 525] width 549 height 49
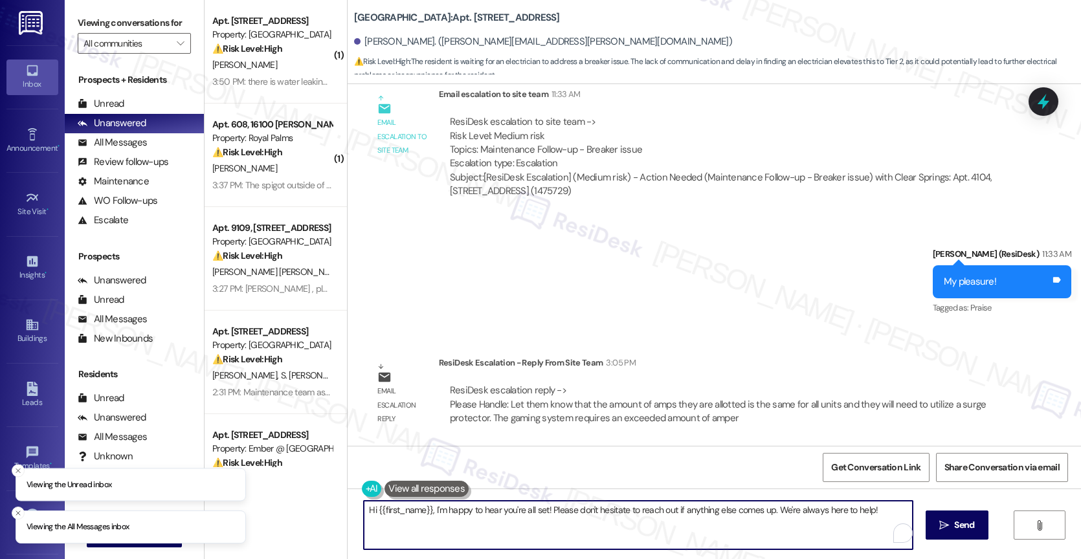
click at [441, 516] on textarea "Hi {{first_name}}, I'm happy to hear you're all set! Please don't hesitate to r…" at bounding box center [638, 525] width 549 height 49
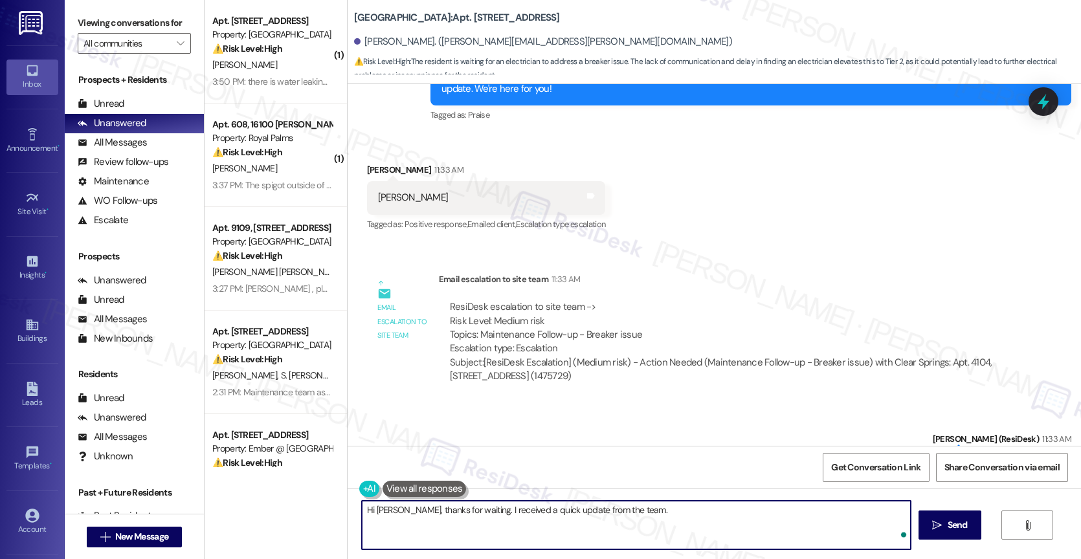
paste textarea "the amount of amps they are allotted is the same for all units and they will ne…"
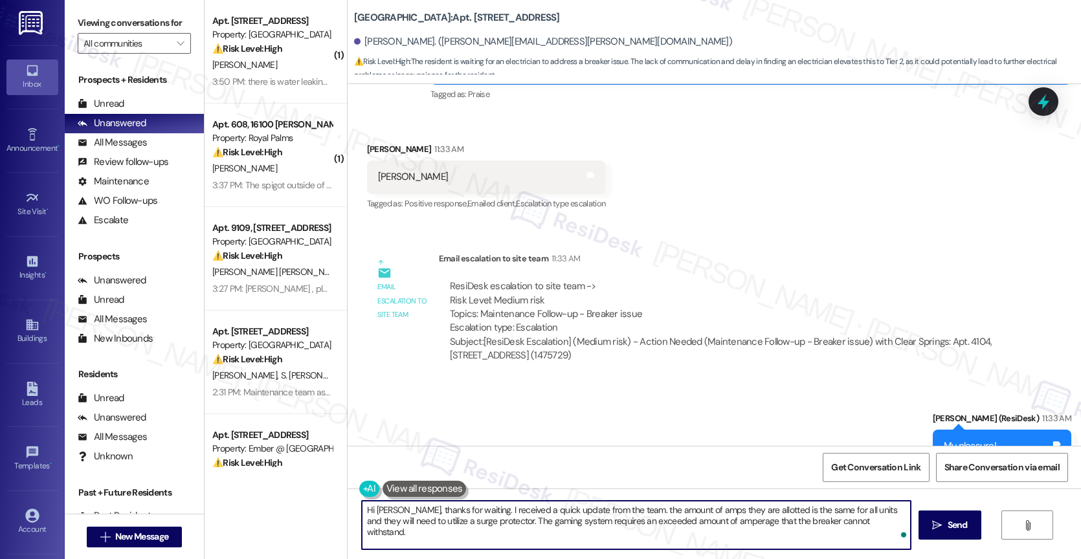
scroll to position [674, 0]
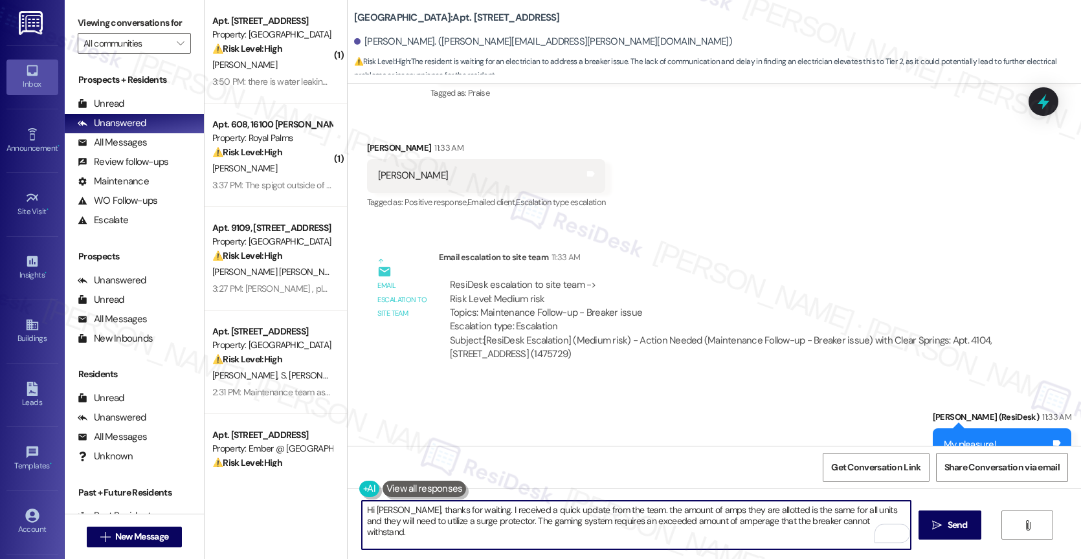
click at [611, 505] on textarea "Hi [PERSON_NAME], thanks for waiting. I received a quick update from the team. …" at bounding box center [636, 525] width 549 height 49
click at [763, 511] on textarea "Hi [PERSON_NAME], thanks for waiting. I received a quick update from the team. …" at bounding box center [636, 525] width 549 height 49
click at [391, 522] on textarea "Hi [PERSON_NAME], thanks for waiting. I received a quick update from the team. …" at bounding box center [636, 525] width 549 height 49
click at [675, 501] on p "Dismiss" at bounding box center [659, 511] width 32 height 21
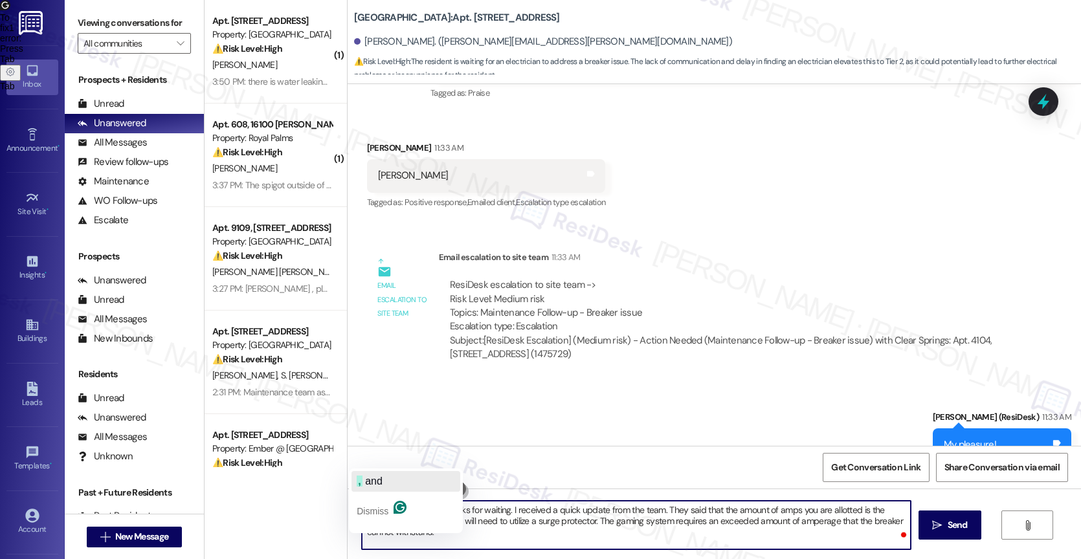
click at [381, 476] on span "and" at bounding box center [373, 481] width 17 height 11
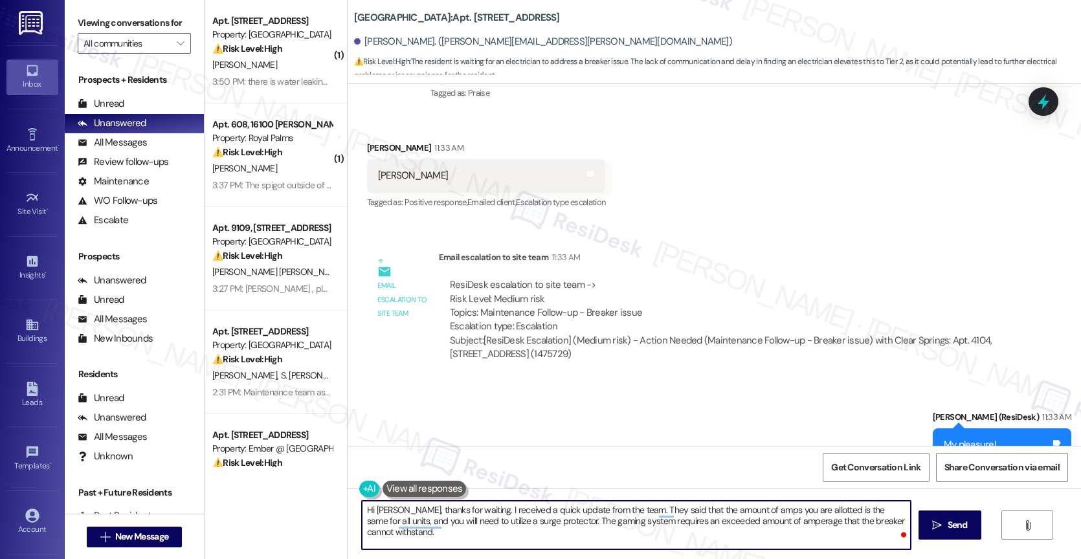
click at [900, 518] on textarea "Hi Mary, thanks for waiting. I received a quick update from the team. They said…" at bounding box center [636, 525] width 549 height 49
type textarea "Hi Mary, thanks for waiting. I received a quick update from the team. They said…"
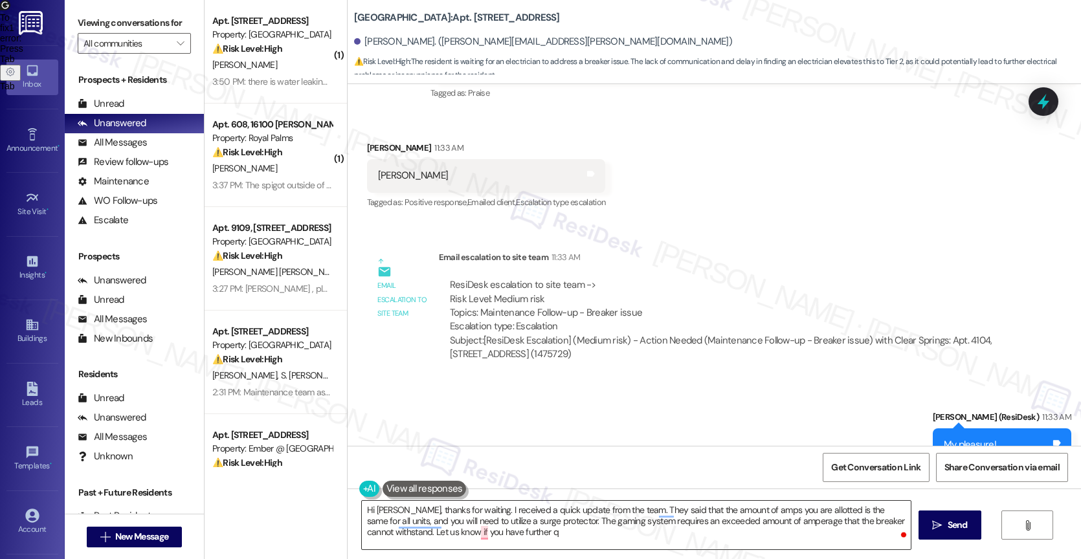
click at [533, 538] on textarea "Hi Mary, thanks for waiting. I received a quick update from the team. They said…" at bounding box center [636, 525] width 549 height 49
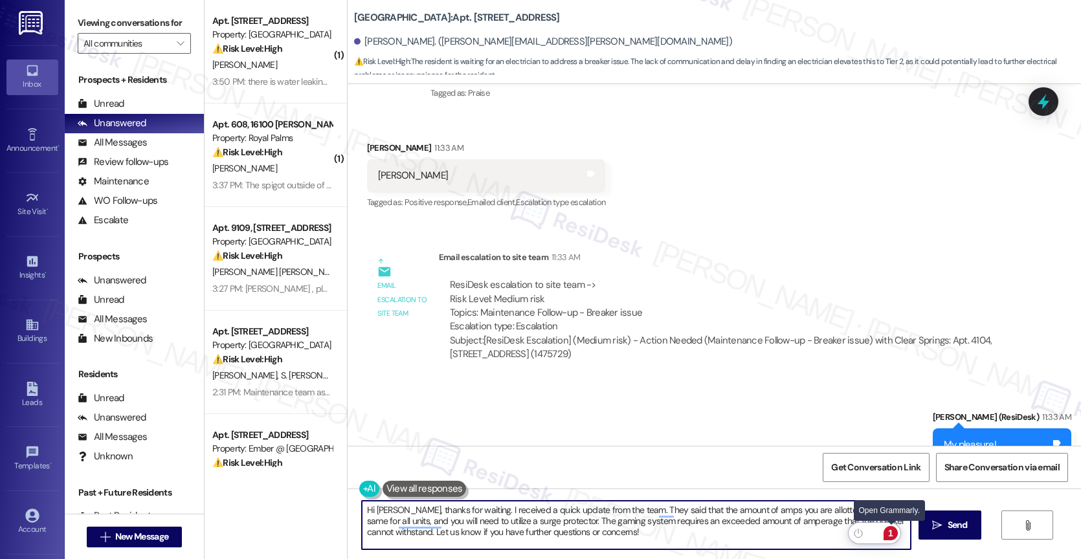
type textarea "Hi Mary, thanks for waiting. I received a quick update from the team. They said…"
click at [894, 533] on div "1" at bounding box center [890, 533] width 14 height 14
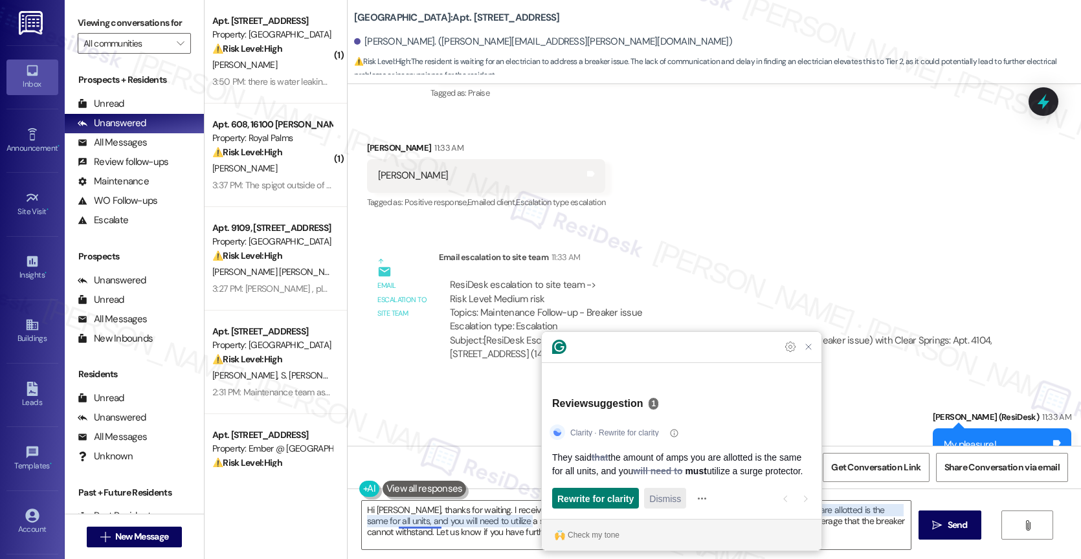
click at [669, 495] on span "Dismiss" at bounding box center [665, 499] width 32 height 14
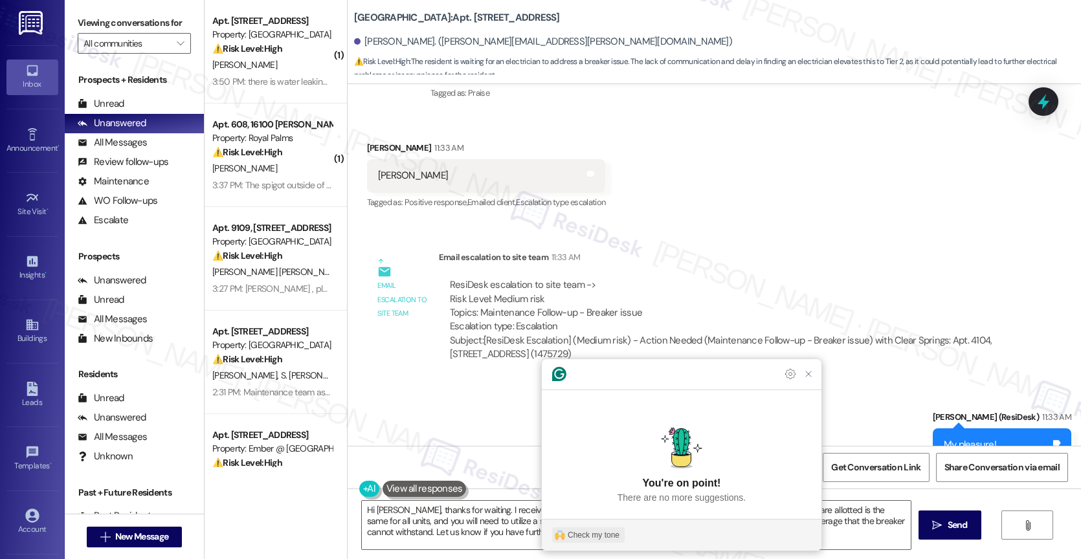
click at [584, 534] on div "Check my tone" at bounding box center [594, 535] width 52 height 12
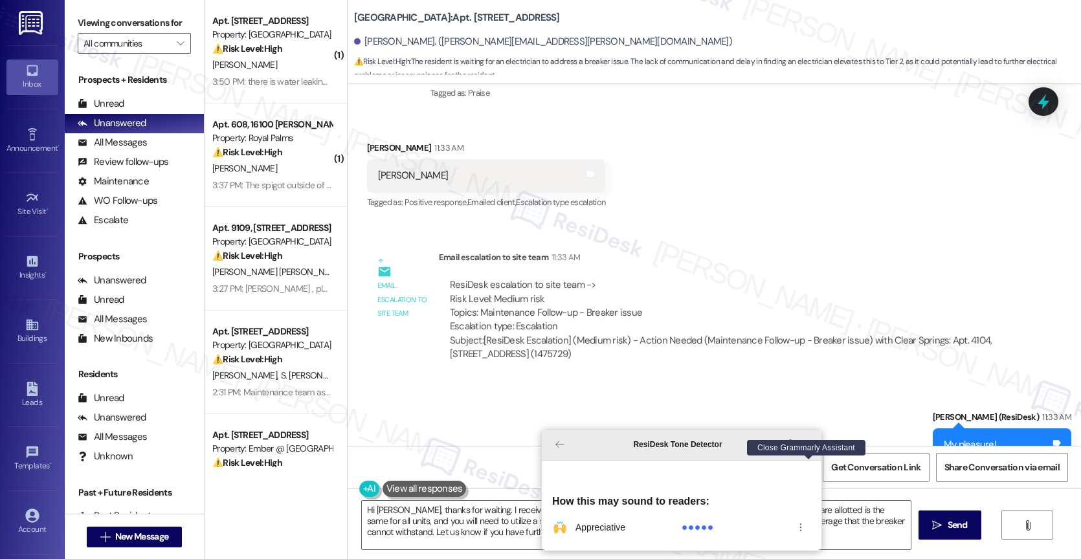
click at [810, 450] on icon "Close Grammarly Assistant" at bounding box center [808, 444] width 10 height 10
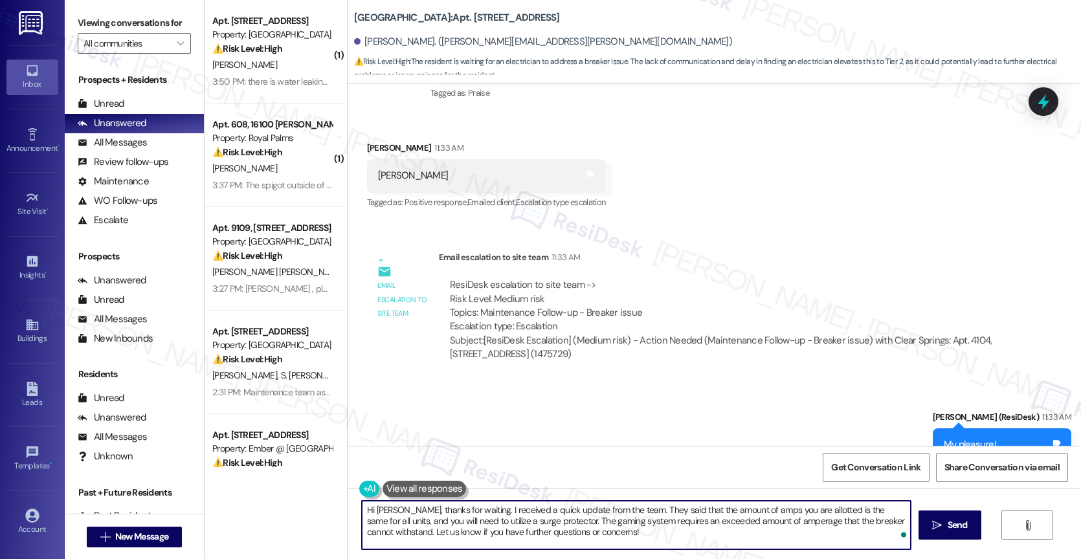
scroll to position [837, 0]
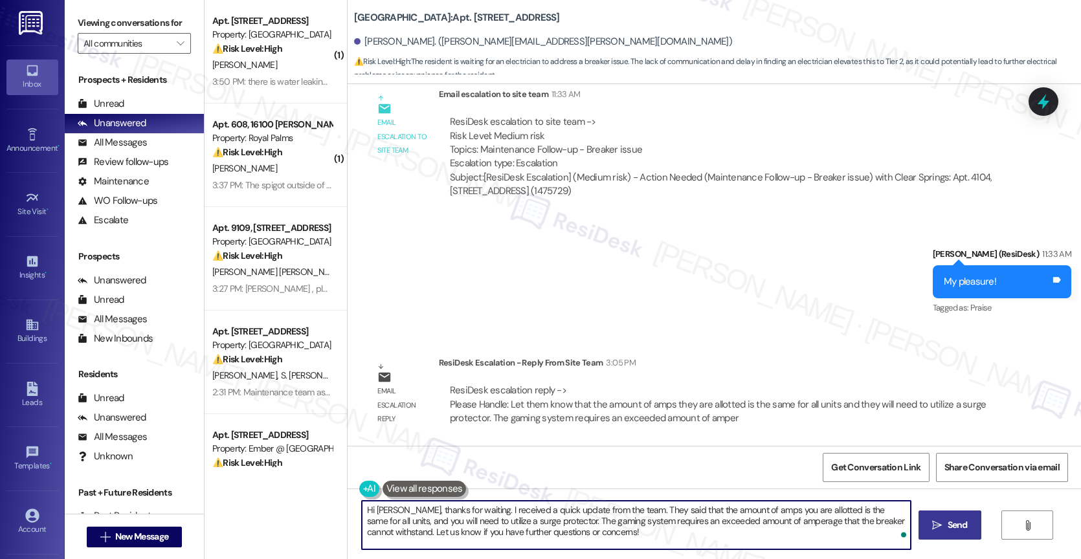
click at [954, 523] on span "Send" at bounding box center [957, 525] width 20 height 14
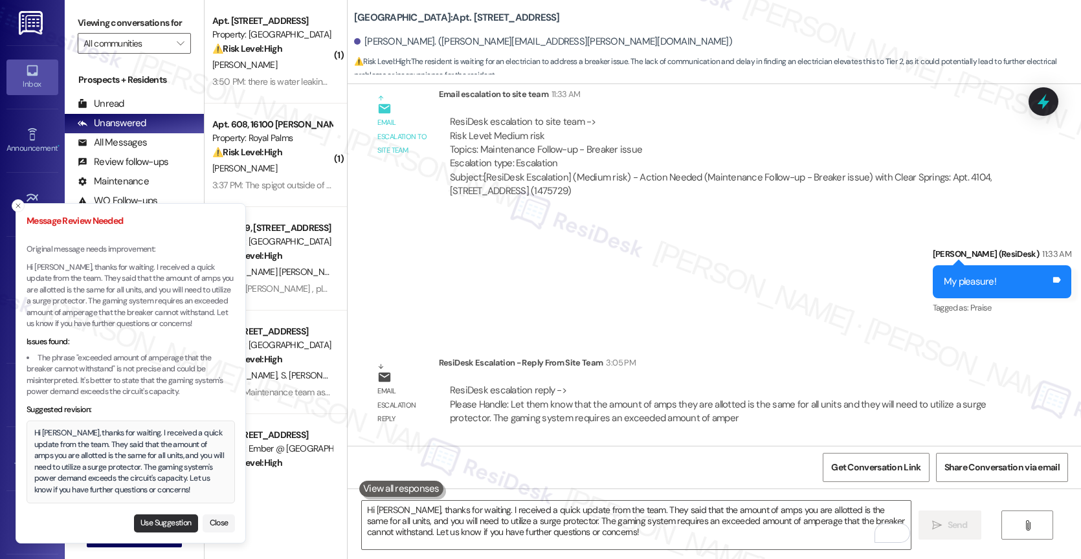
click at [163, 520] on button "Use Suggestion" at bounding box center [166, 523] width 64 height 18
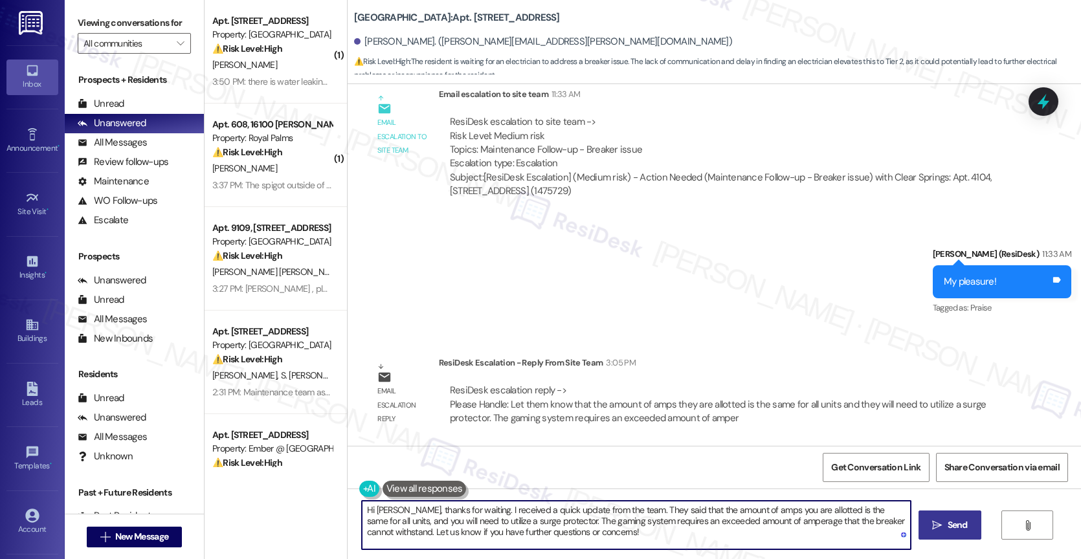
click at [501, 540] on textarea "Hi Mary, thanks for waiting. I received a quick update from the team. They said…" at bounding box center [636, 525] width 549 height 49
click at [505, 541] on textarea "Hi Mary, thanks for waiting. I received a quick update from the team. They said…" at bounding box center [636, 525] width 549 height 49
click at [894, 533] on div "1" at bounding box center [890, 533] width 14 height 14
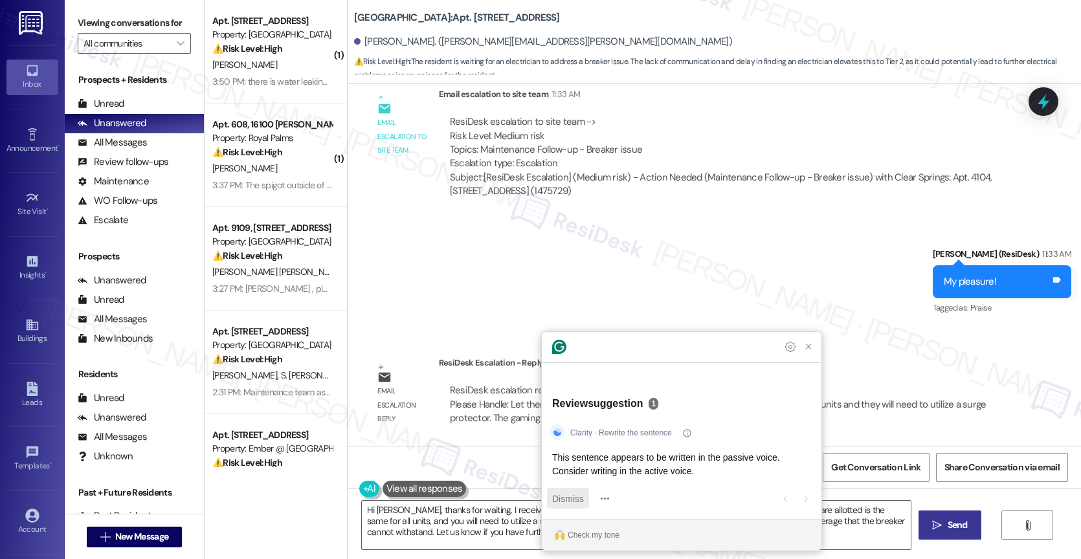
click at [567, 498] on span "Dismiss" at bounding box center [568, 499] width 32 height 14
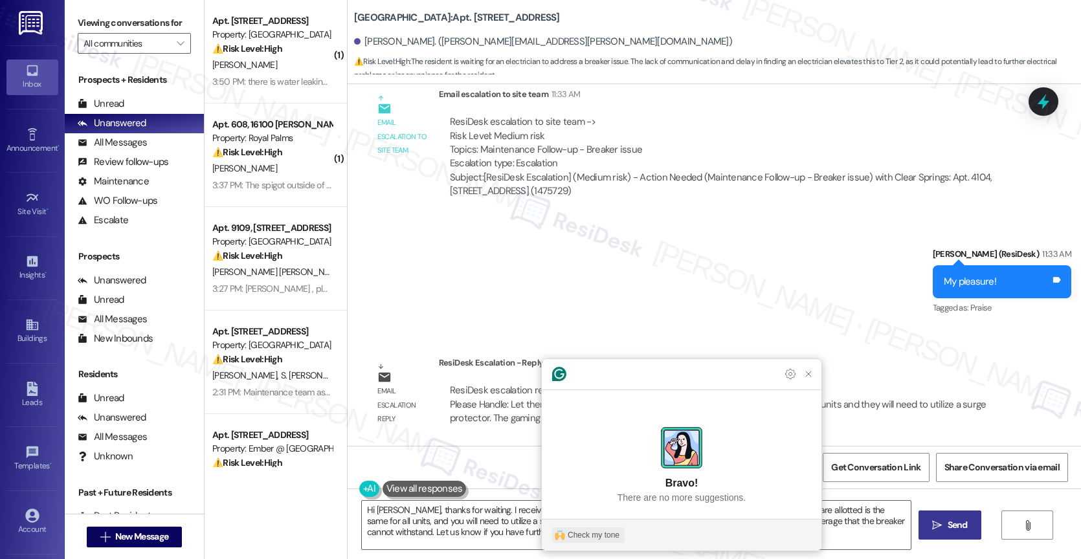
drag, startPoint x: 602, startPoint y: 533, endPoint x: 862, endPoint y: 320, distance: 336.1
click at [602, 533] on div "Check my tone" at bounding box center [594, 535] width 52 height 12
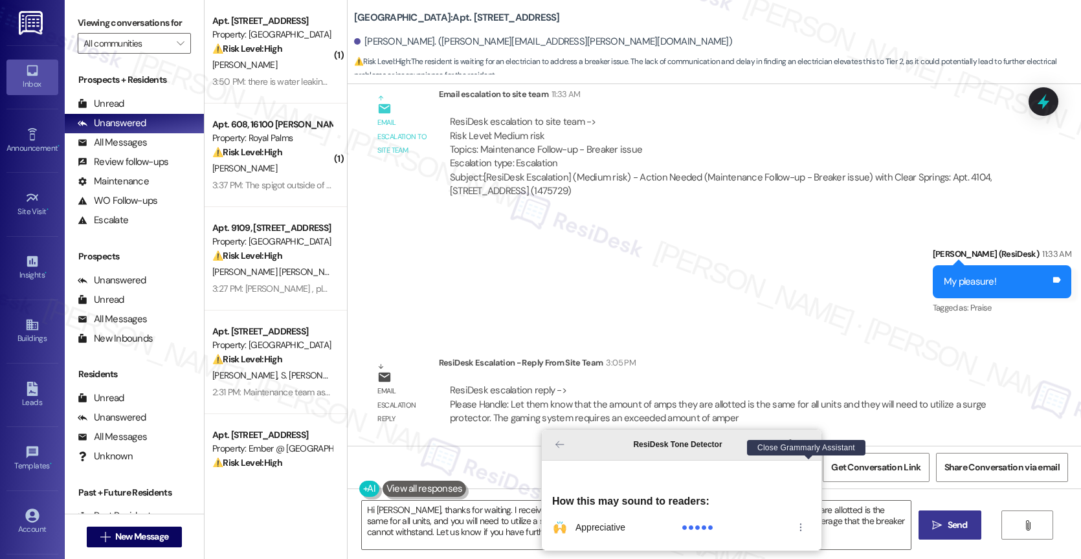
click at [803, 450] on icon "Close Grammarly Assistant" at bounding box center [808, 444] width 10 height 10
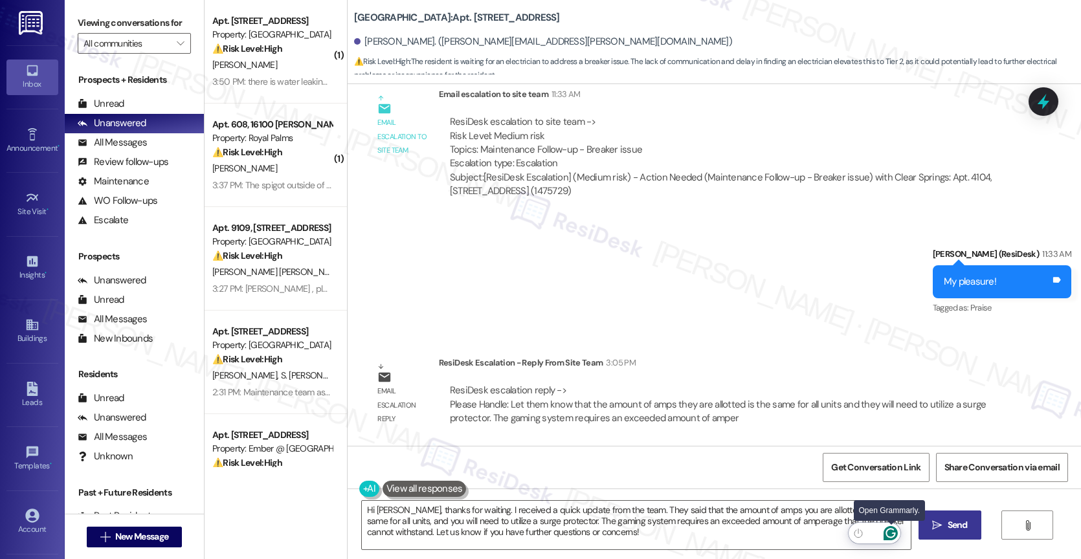
click at [893, 531] on icon "Open Grammarly. 0 Suggestions." at bounding box center [890, 533] width 14 height 14
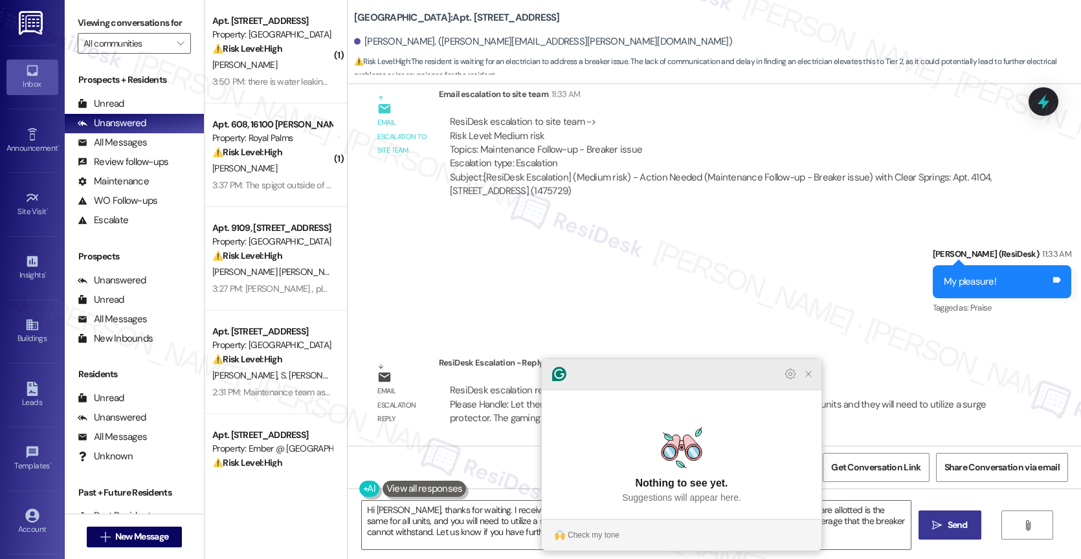
click at [806, 379] on icon "Close Grammarly Assistant" at bounding box center [808, 374] width 10 height 10
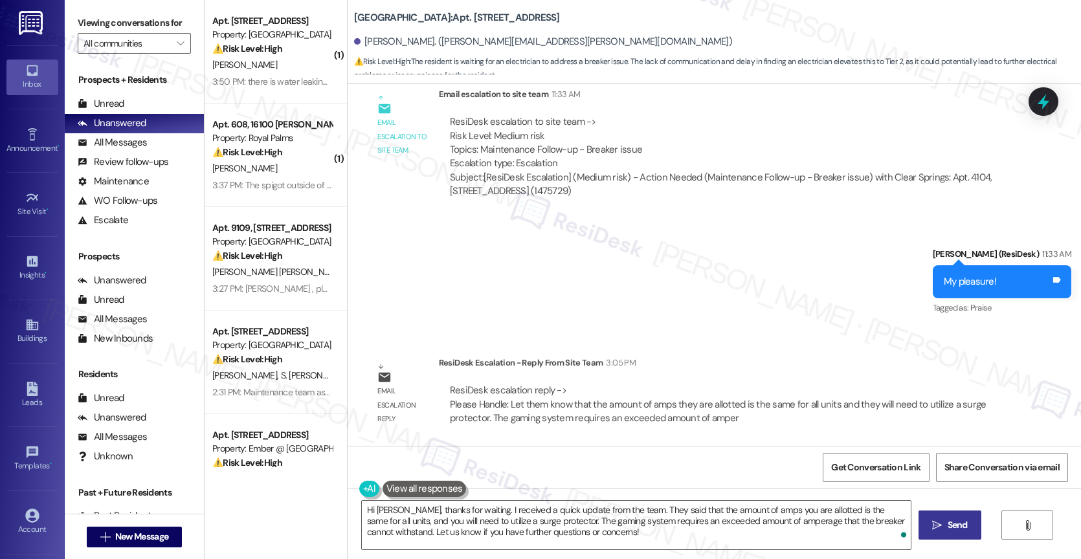
click at [947, 523] on span "Send" at bounding box center [957, 525] width 20 height 14
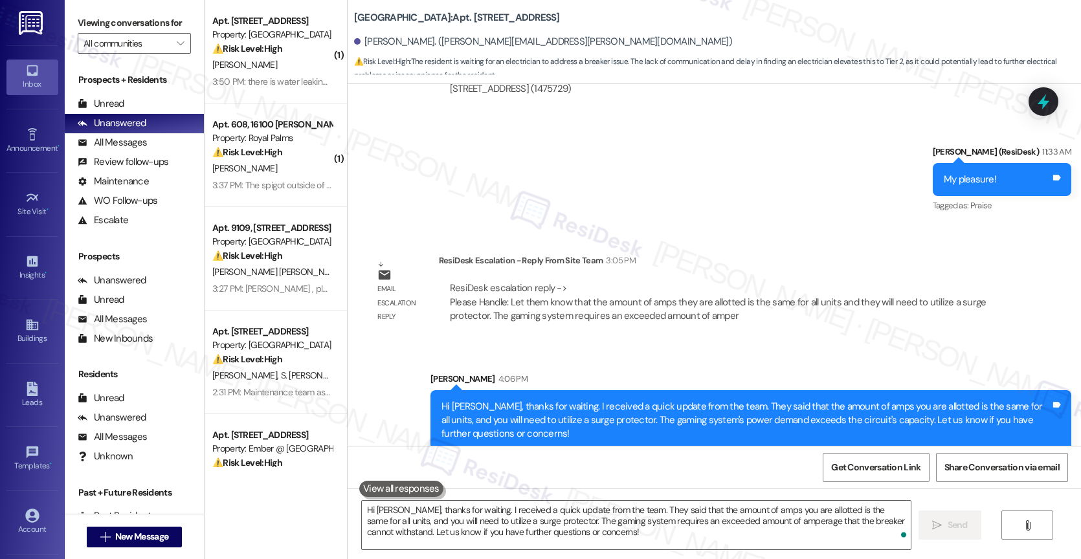
scroll to position [954, 0]
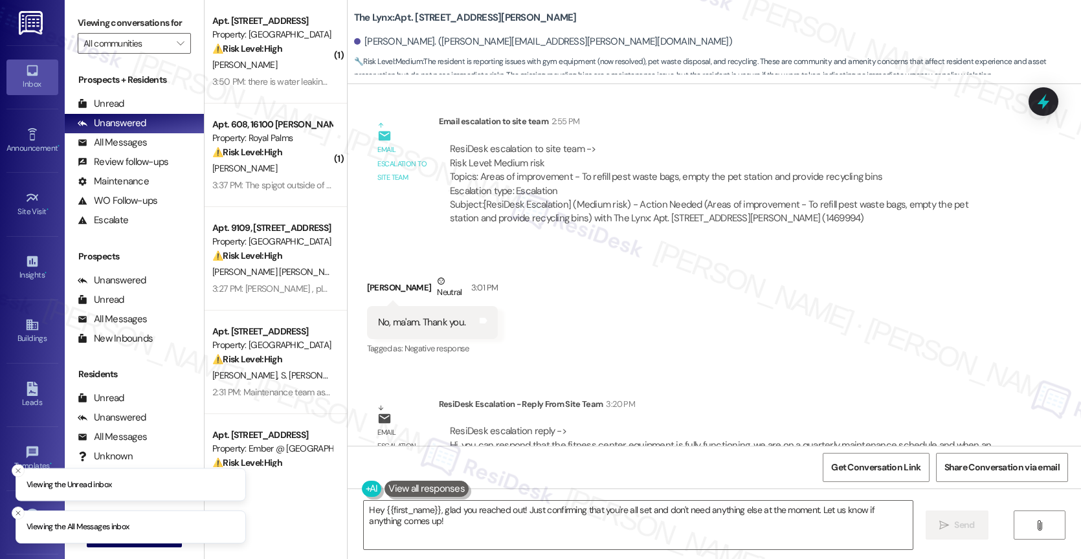
scroll to position [1093, 0]
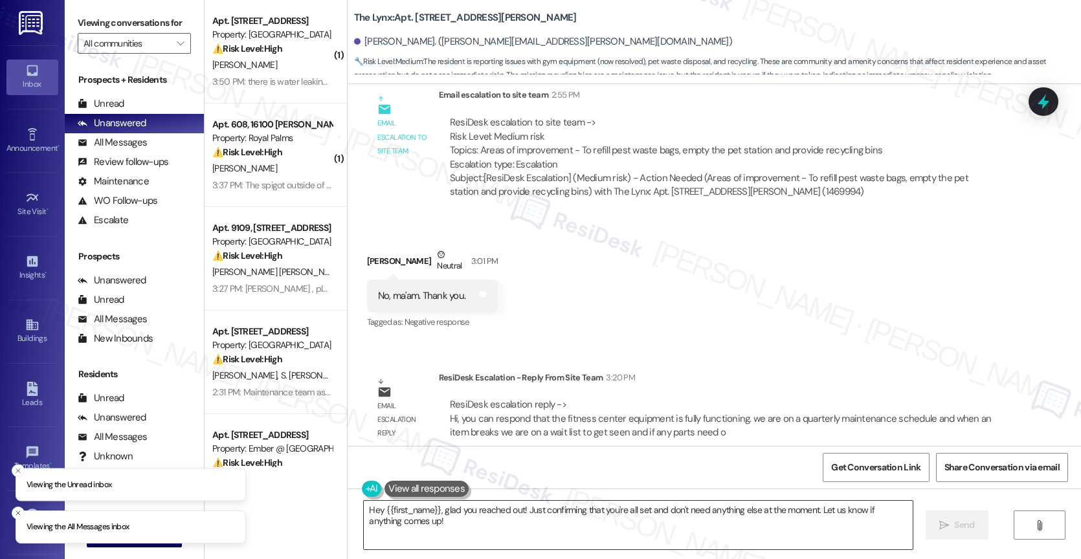
click at [432, 524] on textarea "Hey {{first_name}}, glad you reached out! Just confirming that you're all set a…" at bounding box center [638, 525] width 549 height 49
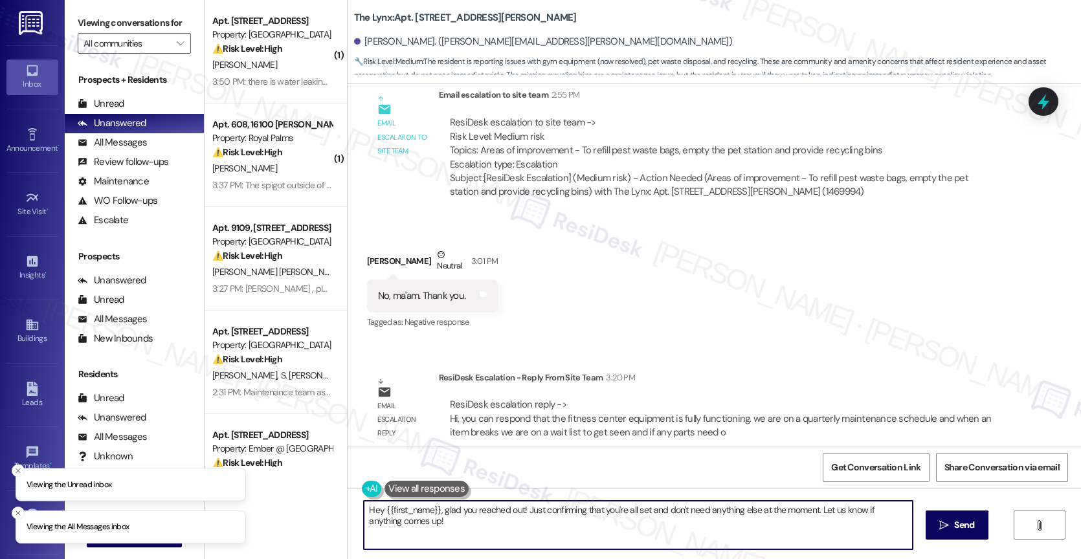
click at [432, 524] on textarea "Hey {{first_name}}, glad you reached out! Just confirming that you're all set a…" at bounding box center [638, 525] width 549 height 49
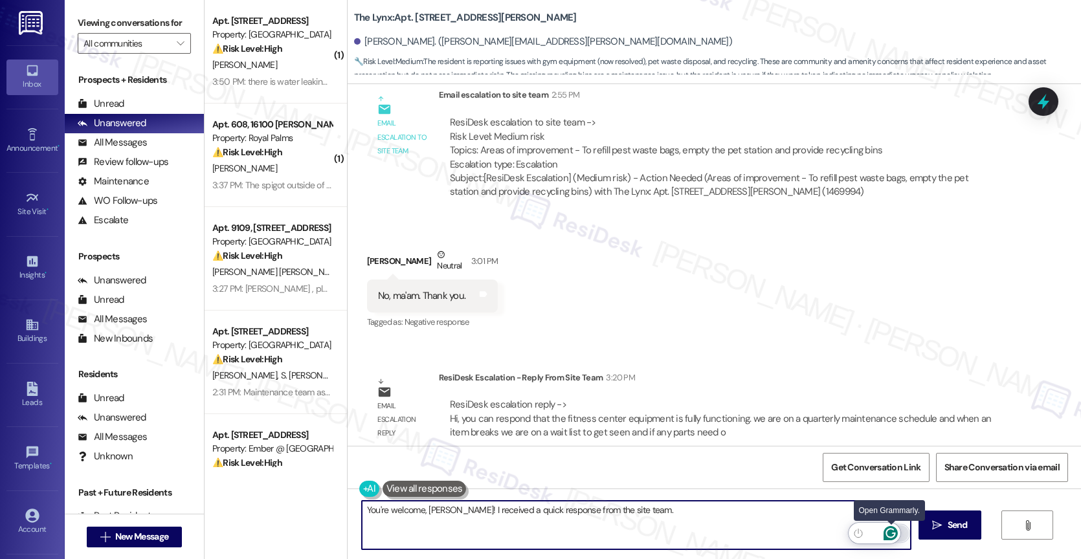
type textarea "You're welcome, [PERSON_NAME]! I received a quick response from the site team."
click at [893, 531] on icon "Open Grammarly. 0 Suggestions." at bounding box center [890, 533] width 14 height 14
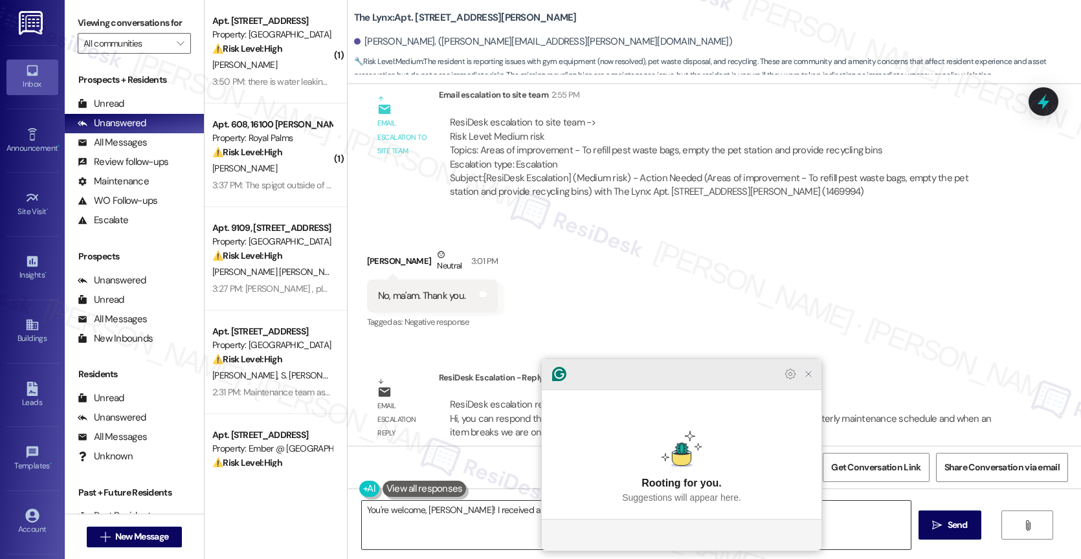
click at [810, 382] on icon "Close Grammarly Assistant" at bounding box center [808, 374] width 16 height 16
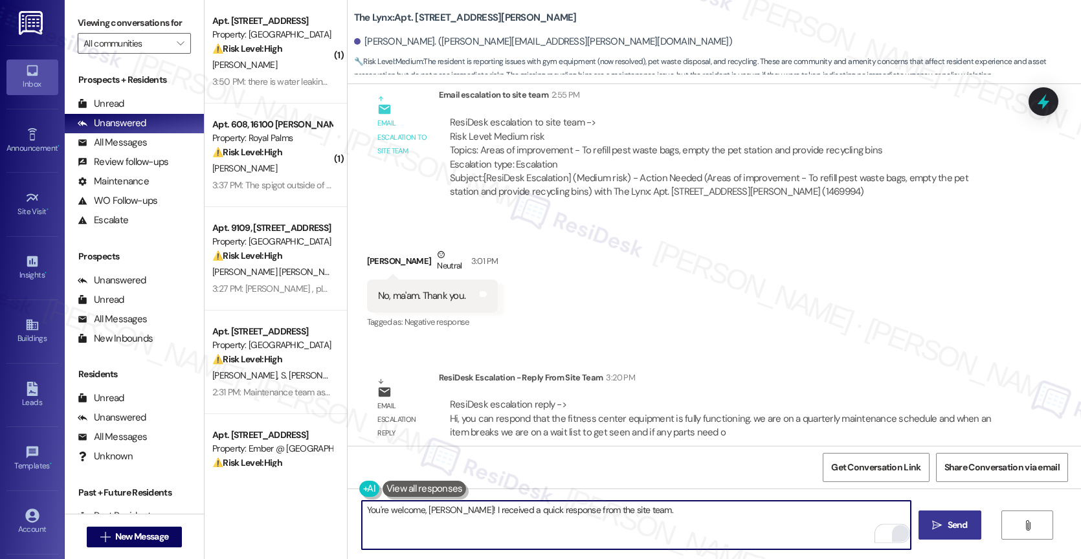
click at [949, 530] on span "Send" at bounding box center [957, 525] width 20 height 14
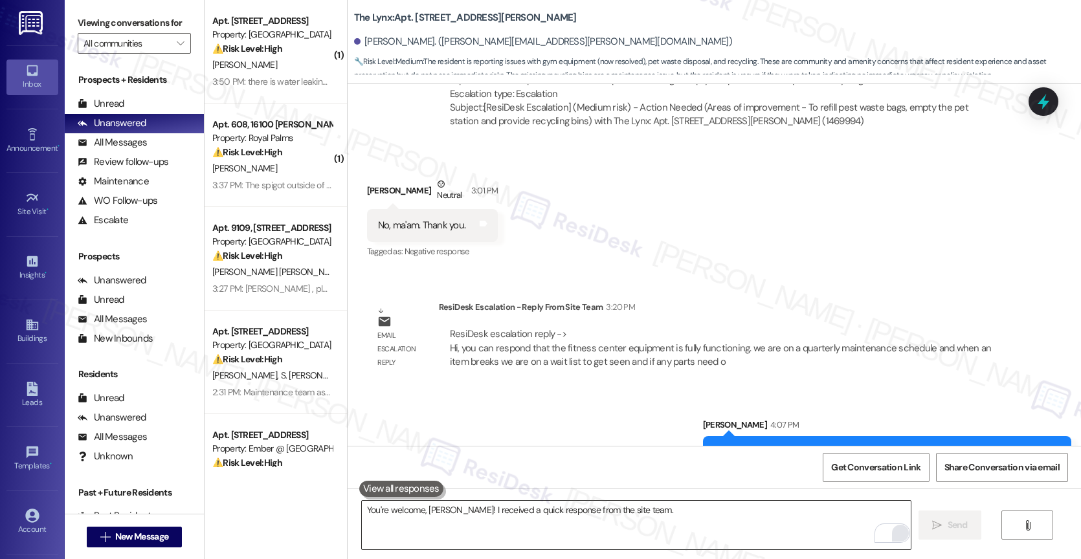
scroll to position [1184, 0]
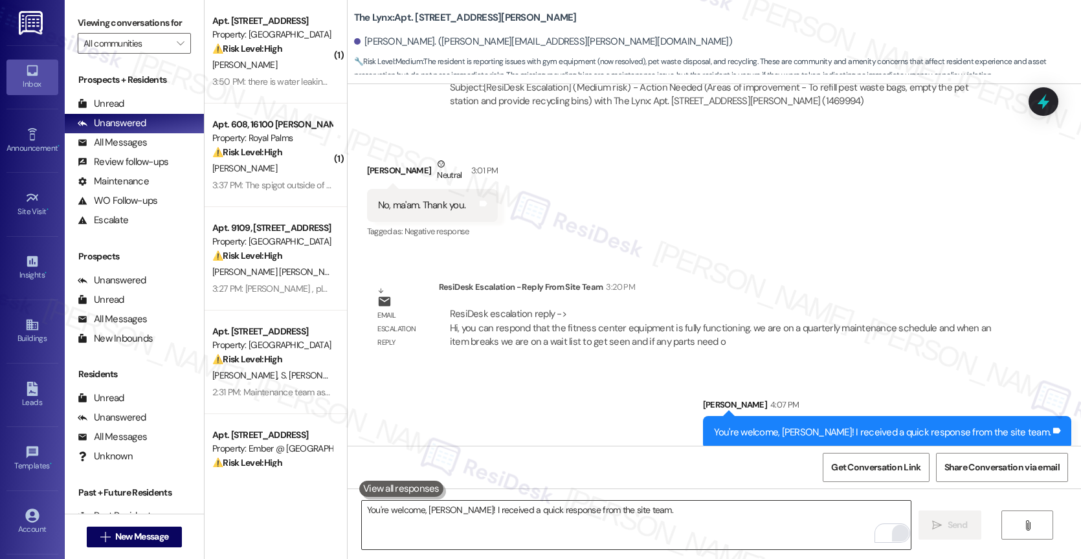
click at [447, 527] on textarea "You're welcome, [PERSON_NAME]! I received a quick response from the site team." at bounding box center [636, 525] width 549 height 49
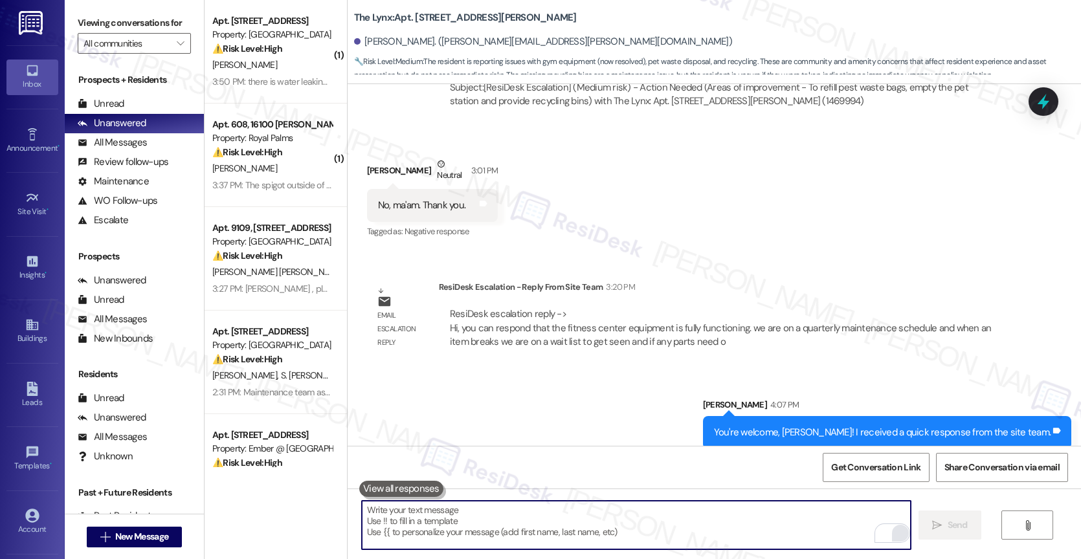
paste textarea "the fitness center equipment is fully functioning. we are on a quarterly mainte…"
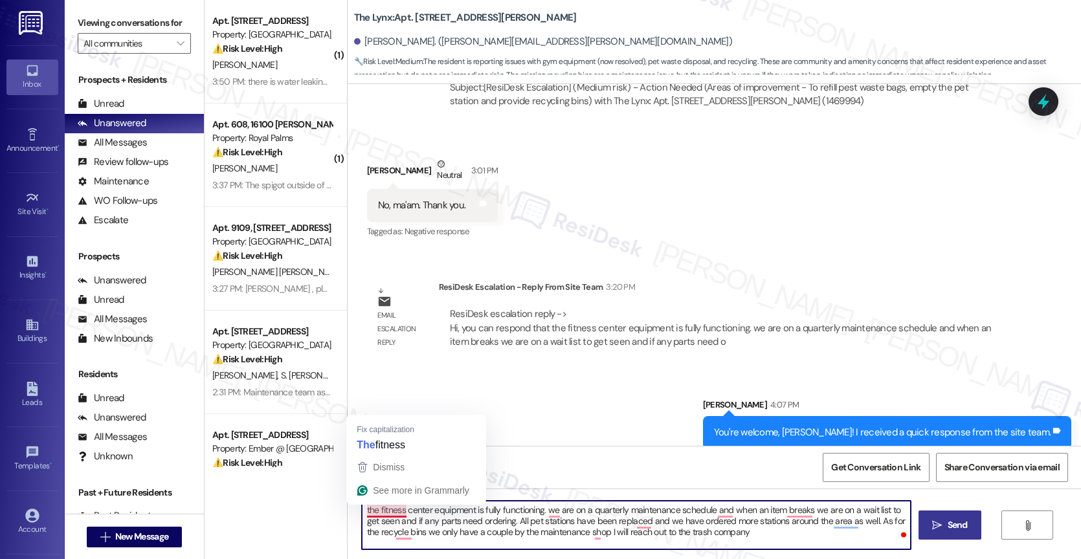
drag, startPoint x: 368, startPoint y: 507, endPoint x: 327, endPoint y: 503, distance: 40.3
click at [327, 503] on div "( 1 ) Apt. 3306, [STREET_ADDRESS] Property: [GEOGRAPHIC_DATA] ⚠️ Risk Level: Hi…" at bounding box center [642, 279] width 876 height 559
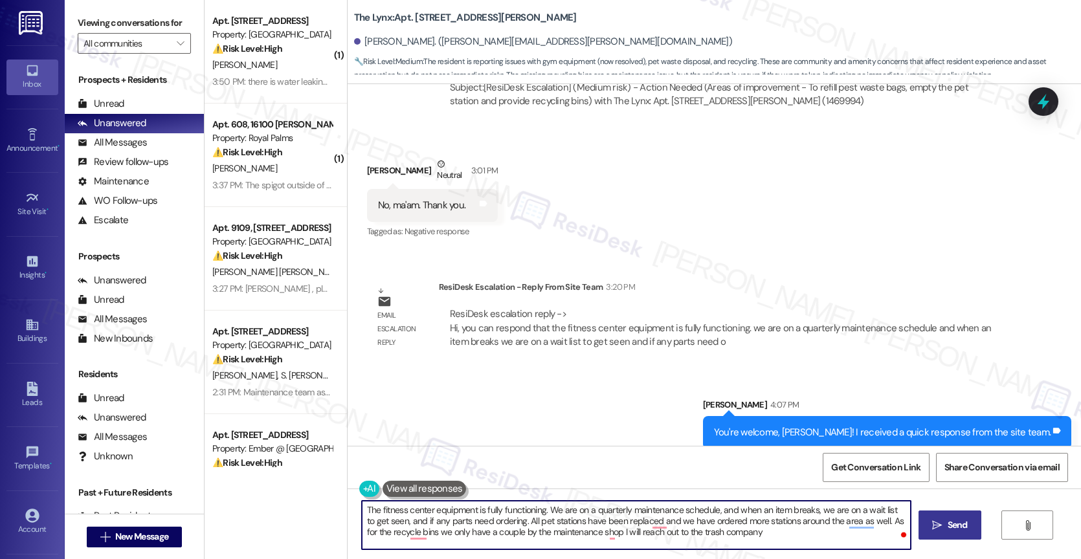
click at [508, 519] on textarea "The fitness center equipment is fully functioning. We are on a quarterly mainte…" at bounding box center [636, 525] width 549 height 49
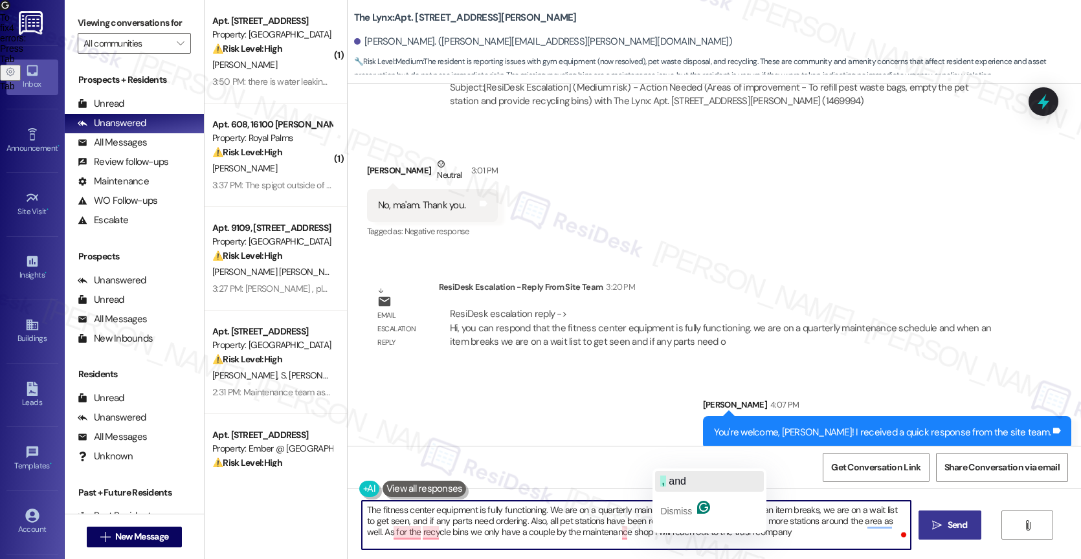
click at [673, 478] on span "and" at bounding box center [676, 481] width 17 height 11
click at [793, 542] on textarea "The fitness center equipment is fully functioning. We are on a quarterly mainte…" at bounding box center [636, 525] width 549 height 49
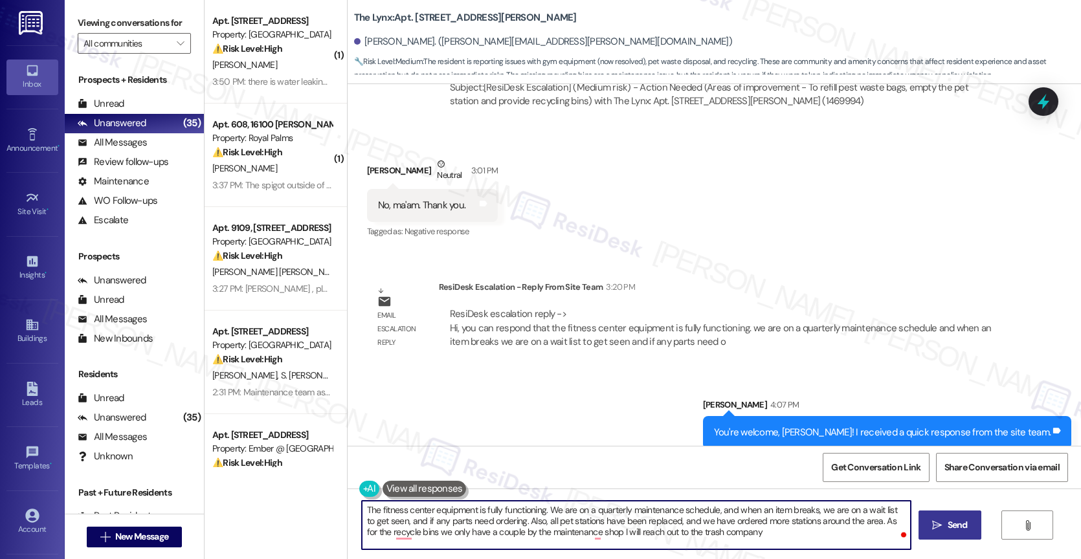
click at [780, 537] on textarea "The fitness center equipment is fully functioning. We are on a quarterly mainte…" at bounding box center [636, 525] width 549 height 49
click at [760, 536] on textarea "The fitness center equipment is fully functioning. We are on a quarterly mainte…" at bounding box center [636, 525] width 549 height 49
click at [761, 536] on textarea "The fitness center equipment is fully functioning. We are on a quarterly mainte…" at bounding box center [636, 525] width 549 height 49
drag, startPoint x: 750, startPoint y: 538, endPoint x: 591, endPoint y: 531, distance: 158.7
click at [591, 531] on textarea "The fitness center equipment is fully functioning. We are on a quarterly mainte…" at bounding box center [636, 525] width 549 height 49
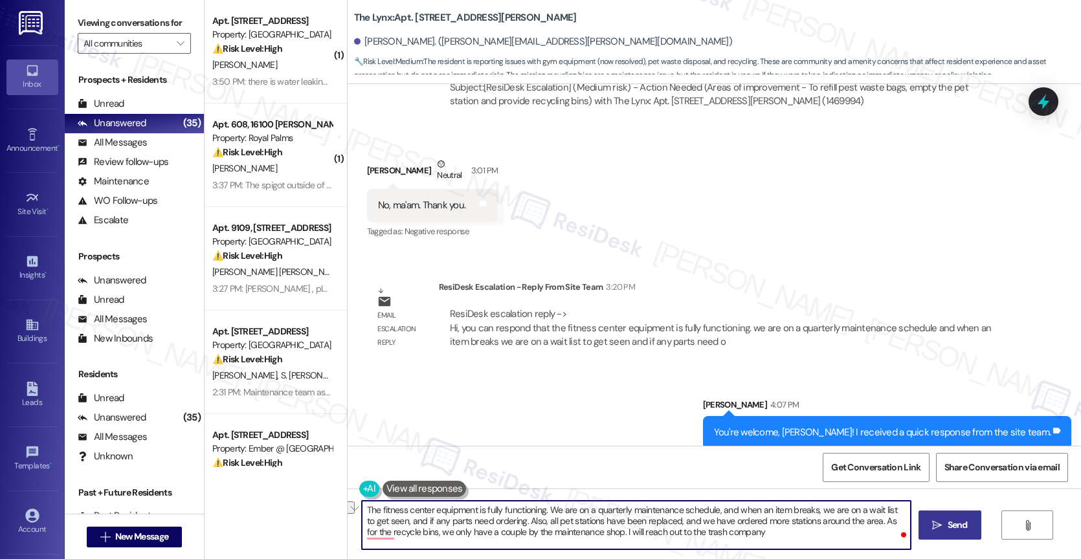
click at [593, 532] on textarea "The fitness center equipment is fully functioning. We are on a quarterly mainte…" at bounding box center [636, 525] width 549 height 49
click at [793, 532] on textarea "The fitness center equipment is fully functioning. We are on a quarterly mainte…" at bounding box center [636, 525] width 549 height 49
click at [891, 530] on div "2" at bounding box center [890, 533] width 14 height 14
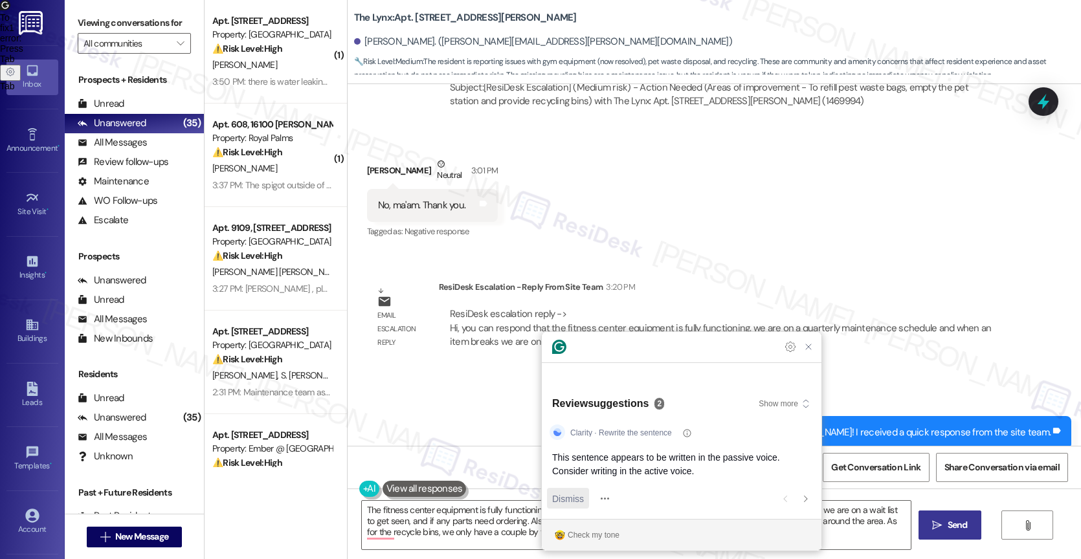
click at [569, 500] on span "Dismiss" at bounding box center [568, 499] width 32 height 14
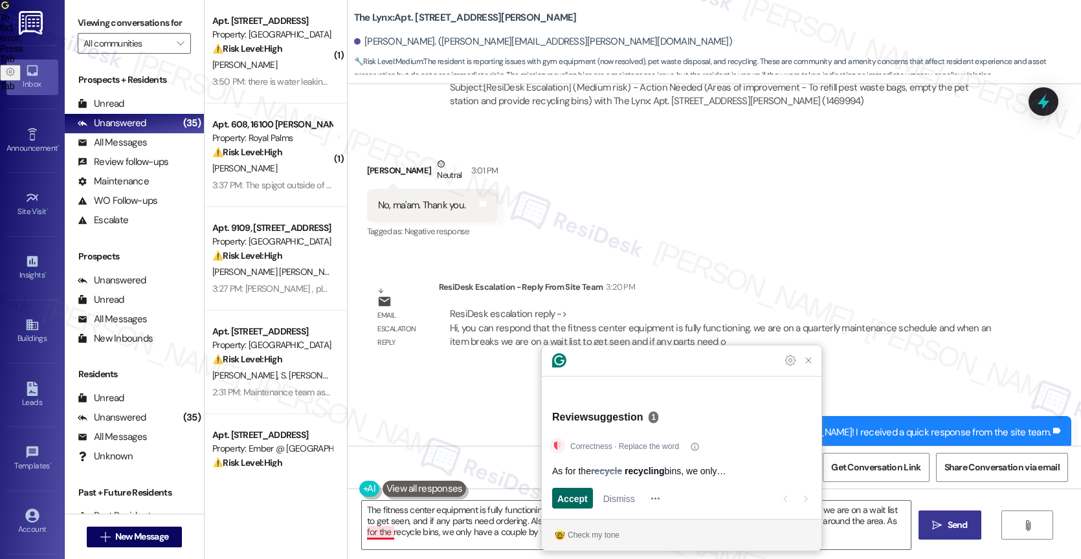
click at [579, 494] on span "Accept" at bounding box center [572, 499] width 30 height 14
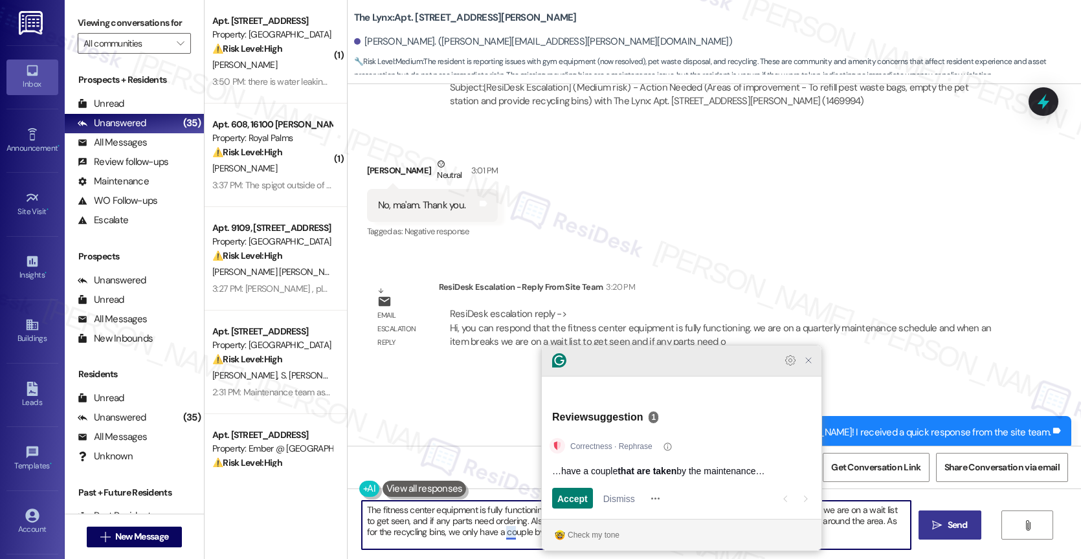
click at [810, 377] on div at bounding box center [682, 361] width 280 height 31
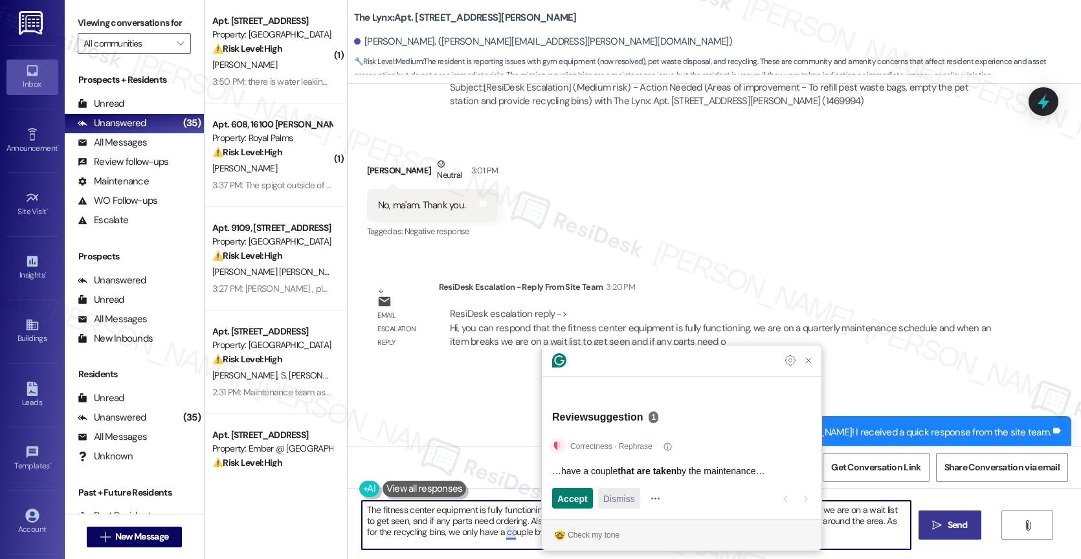
click at [610, 496] on span "Dismiss" at bounding box center [619, 499] width 32 height 14
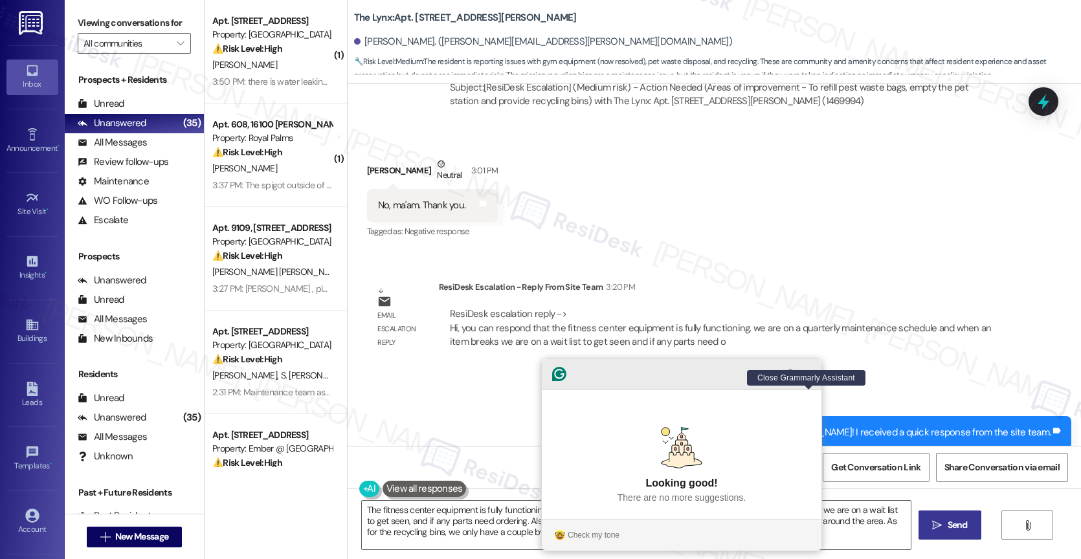
click at [808, 379] on icon "Close Grammarly Assistant" at bounding box center [808, 374] width 10 height 10
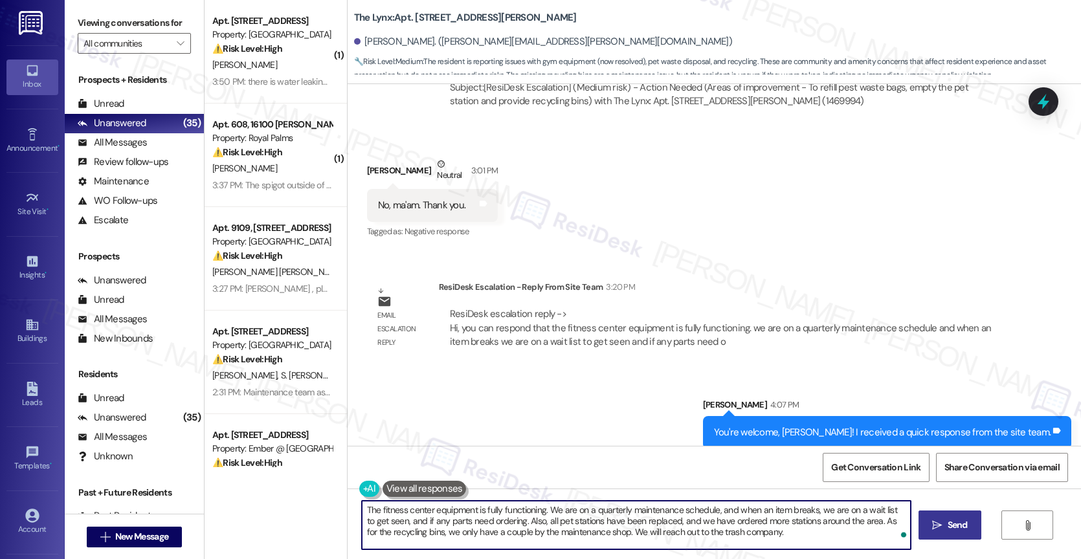
click at [782, 537] on textarea "The fitness center equipment is fully functioning. We are on a quarterly mainte…" at bounding box center [636, 525] width 549 height 49
click at [945, 524] on span "Send" at bounding box center [957, 525] width 25 height 14
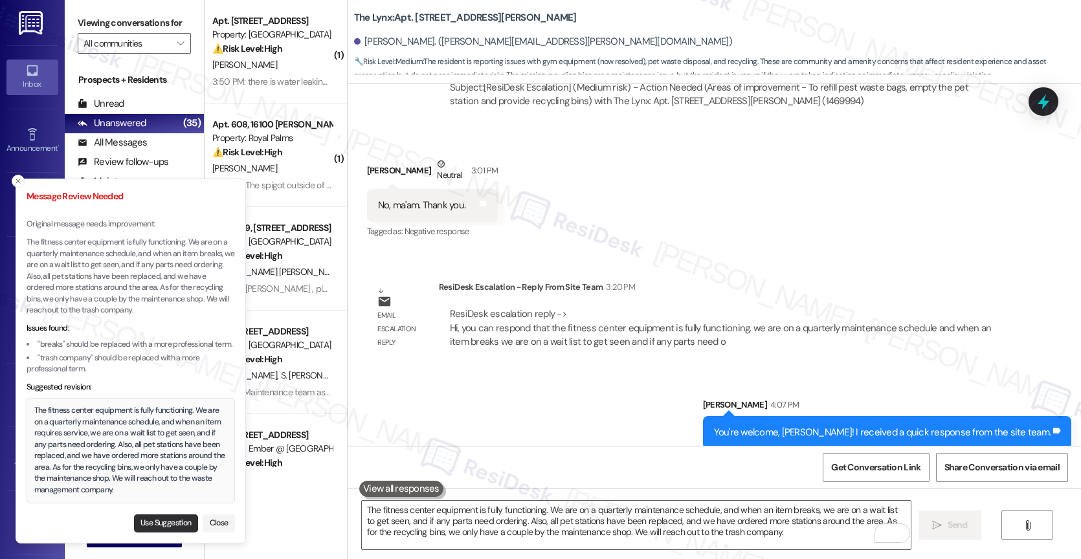
click at [146, 519] on button "Use Suggestion" at bounding box center [166, 523] width 64 height 18
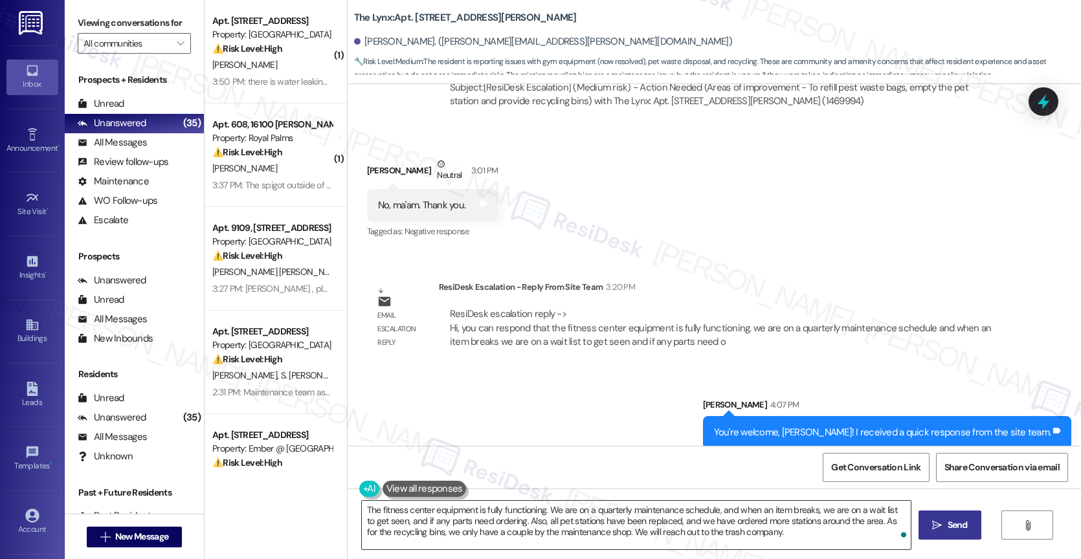
click at [854, 534] on textarea "The fitness center equipment is fully functioning. We are on a quarterly mainte…" at bounding box center [636, 525] width 549 height 49
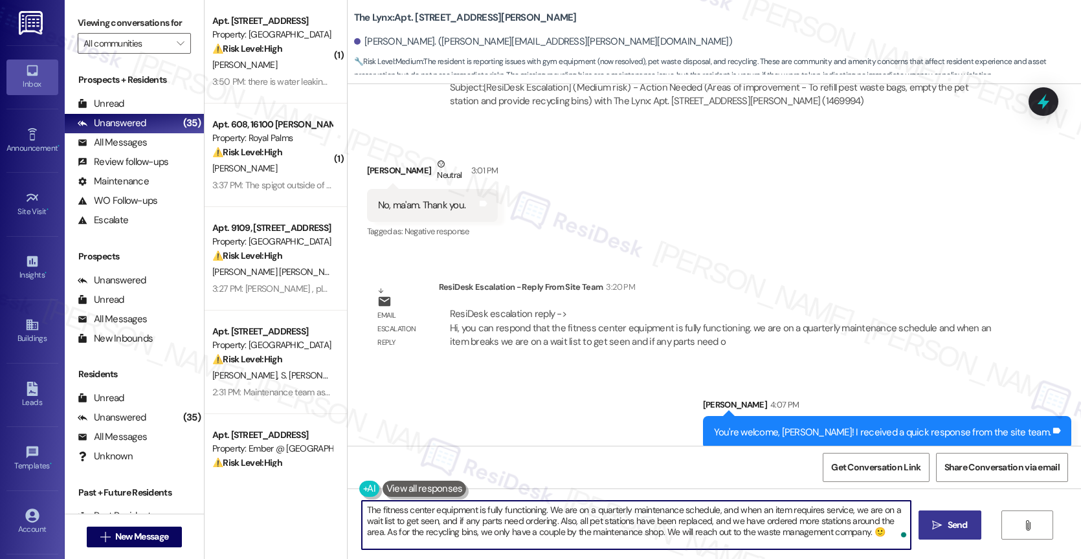
type textarea "The fitness center equipment is fully functioning. We are on a quarterly mainte…"
click at [949, 524] on span "Send" at bounding box center [957, 525] width 20 height 14
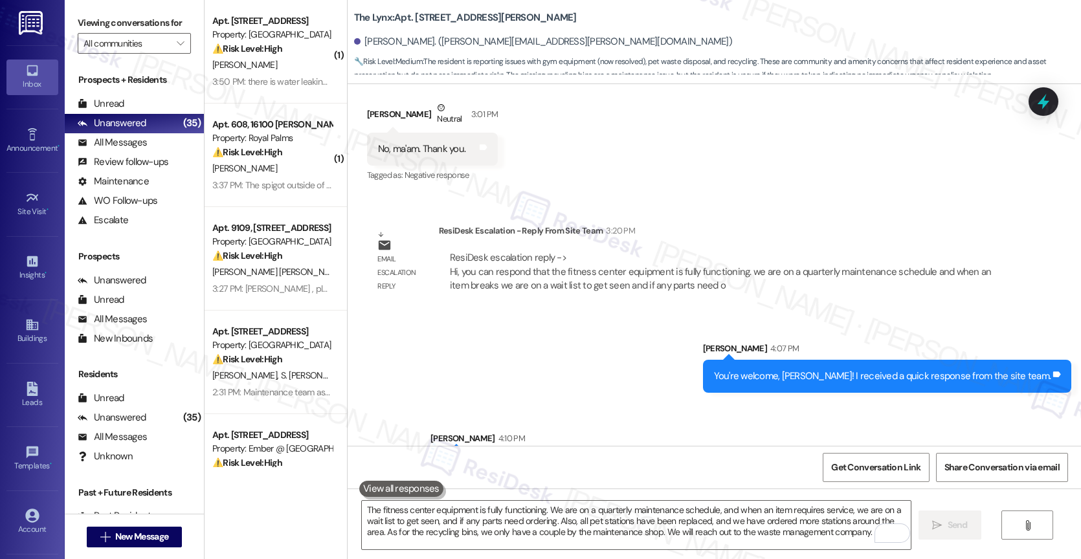
scroll to position [1301, 0]
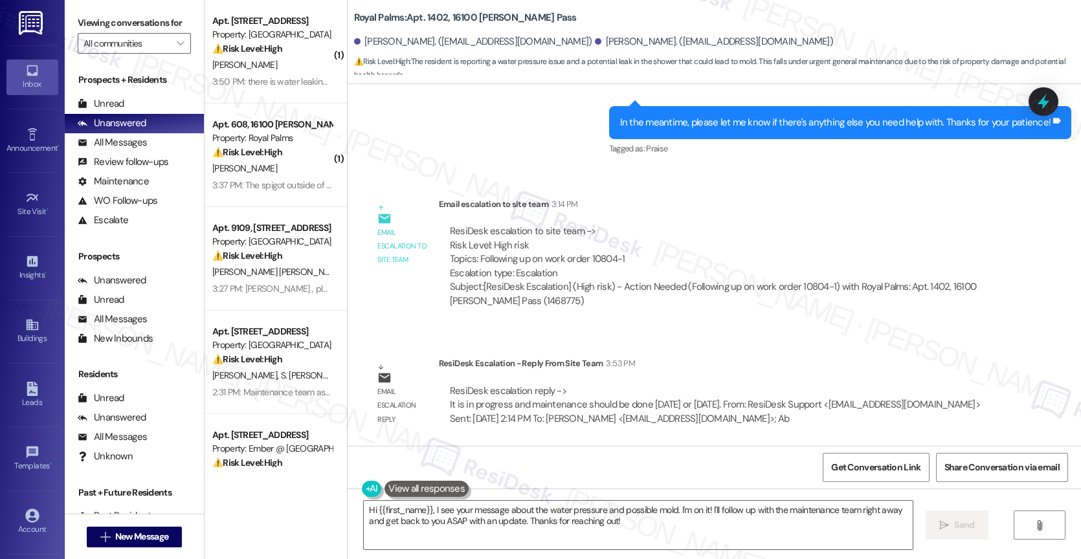
scroll to position [247, 0]
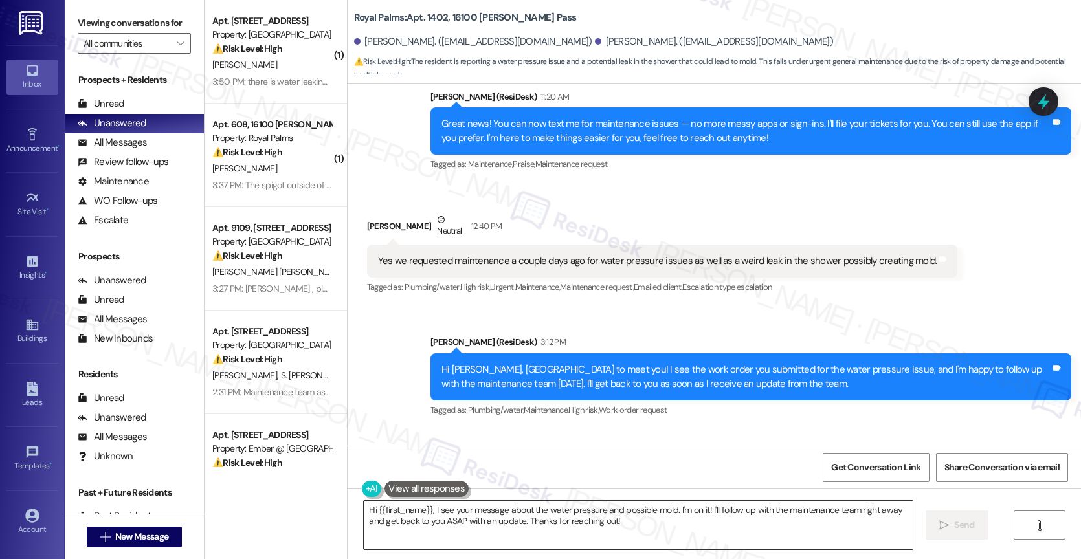
click at [458, 512] on textarea "Hi {{first_name}}, I see your message about the water pressure and possible mol…" at bounding box center [638, 525] width 549 height 49
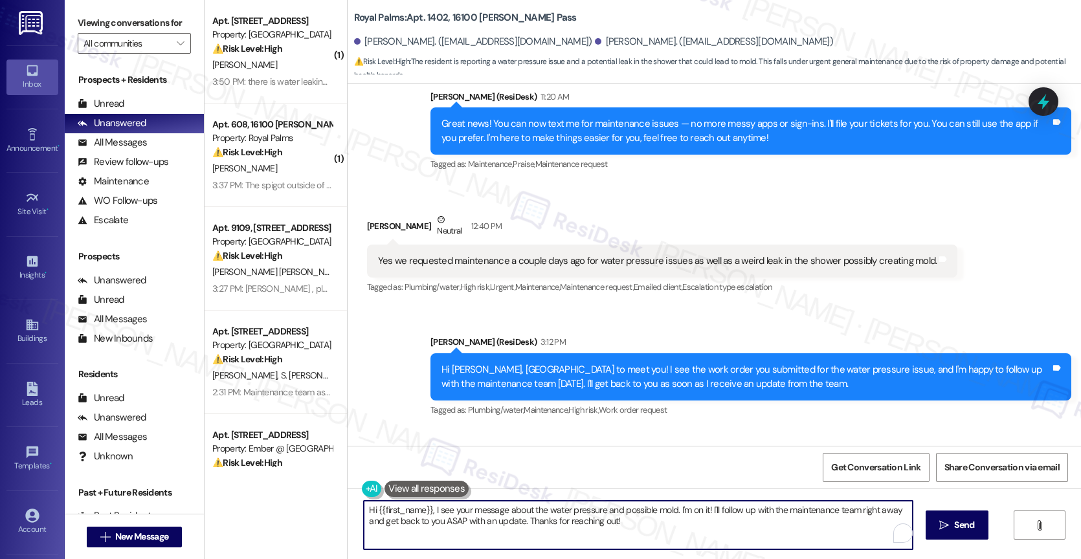
click at [458, 512] on textarea "Hi {{first_name}}, I see your message about the water pressure and possible mol…" at bounding box center [638, 525] width 549 height 49
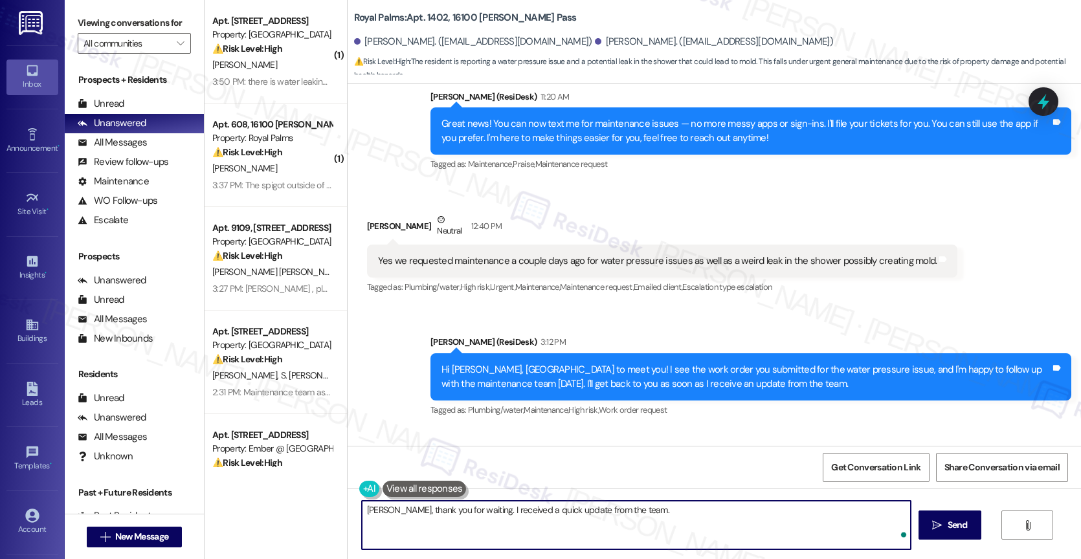
paste textarea "and maintenance should be done today or tomorrow."
drag, startPoint x: 642, startPoint y: 513, endPoint x: 623, endPoint y: 509, distance: 19.9
click at [623, 509] on textarea "Harper, thank you for waiting. I received a quick update from the team. and mai…" at bounding box center [636, 525] width 549 height 49
click at [832, 516] on textarea "Harper, thank you for waiting. I received a quick update from the team. Mainten…" at bounding box center [636, 525] width 549 height 49
click at [621, 507] on textarea "Harper, thank you for waiting. I received a quick update from the team. Mainten…" at bounding box center [636, 525] width 549 height 49
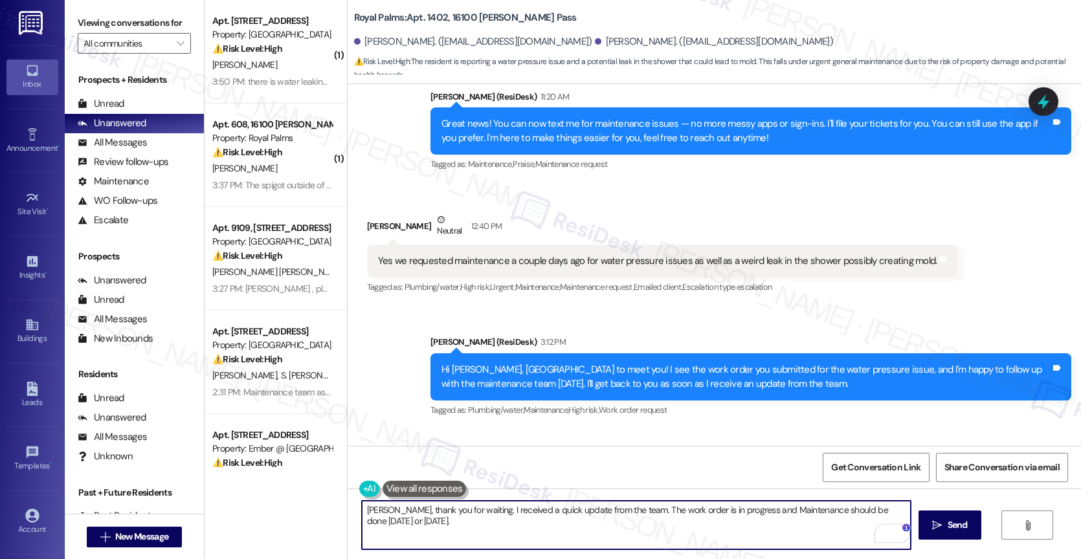
click at [507, 527] on textarea "Harper, thank you for waiting. I received a quick update from the team. The wor…" at bounding box center [636, 525] width 549 height 49
click at [892, 529] on div "Open Grammarly." at bounding box center [900, 533] width 17 height 17
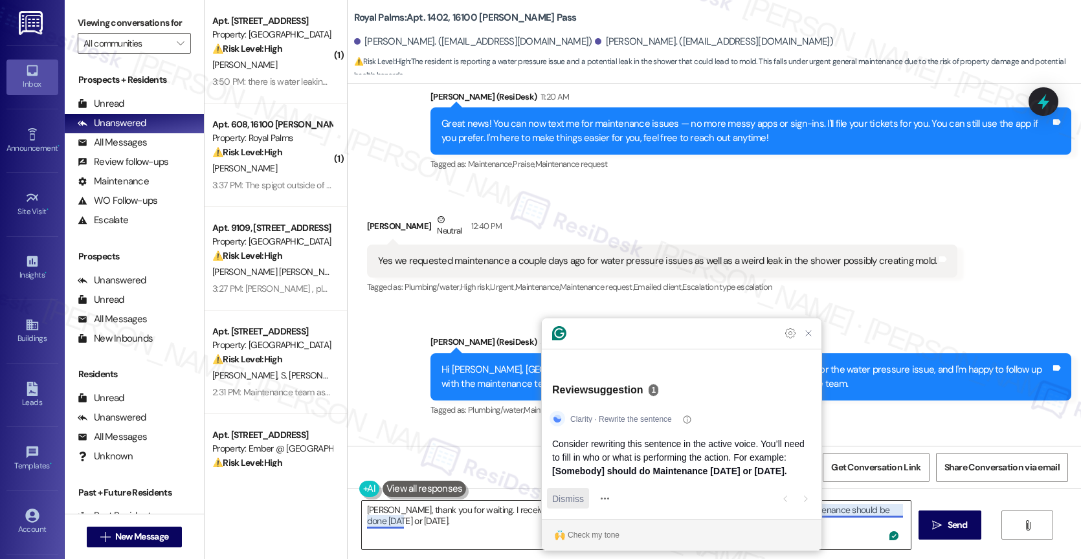
click at [571, 502] on span "Dismiss" at bounding box center [568, 499] width 32 height 14
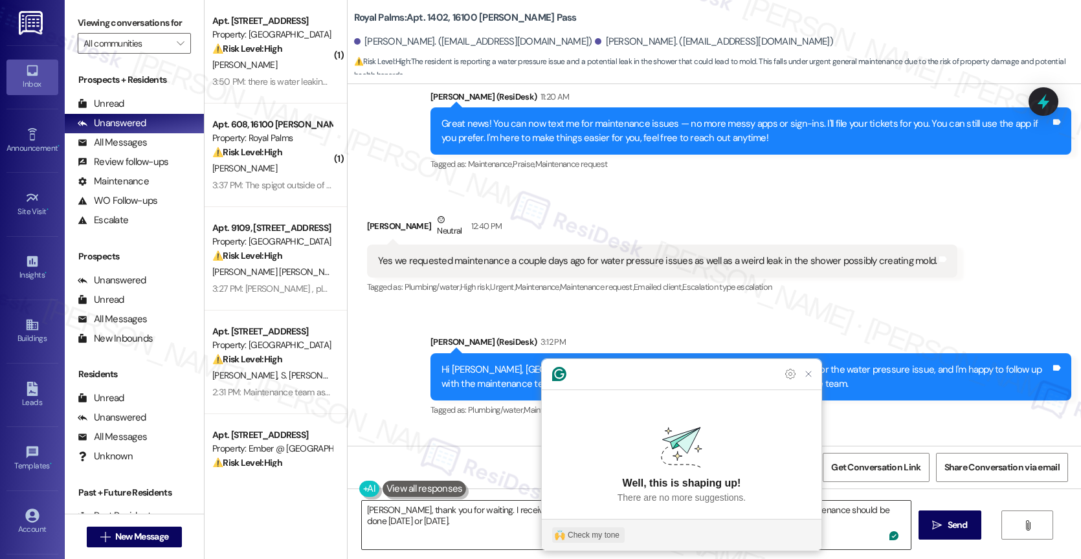
click at [581, 528] on button "Check my tone" at bounding box center [588, 535] width 72 height 16
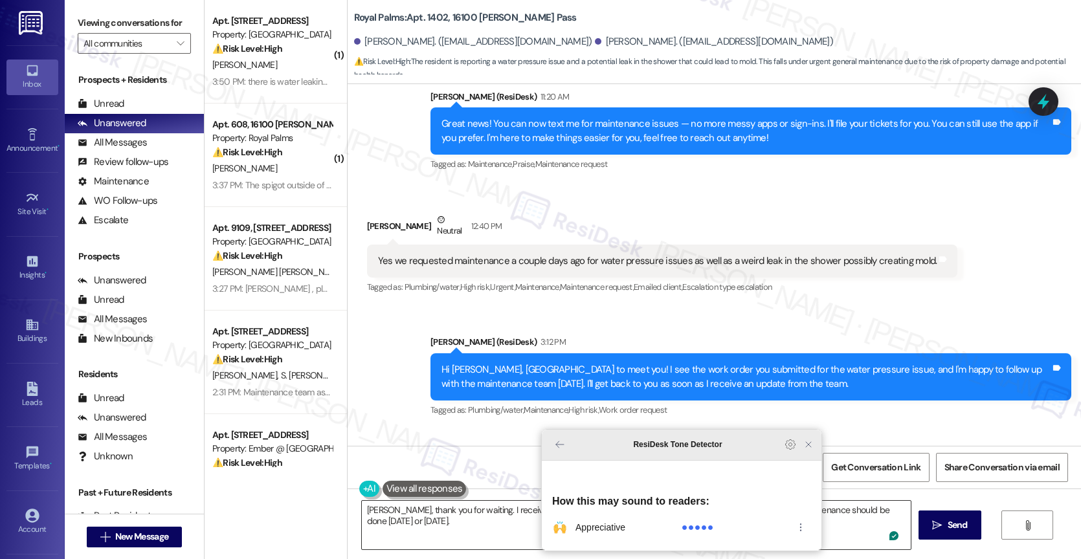
click at [808, 450] on icon "Close Grammarly Assistant" at bounding box center [808, 444] width 10 height 10
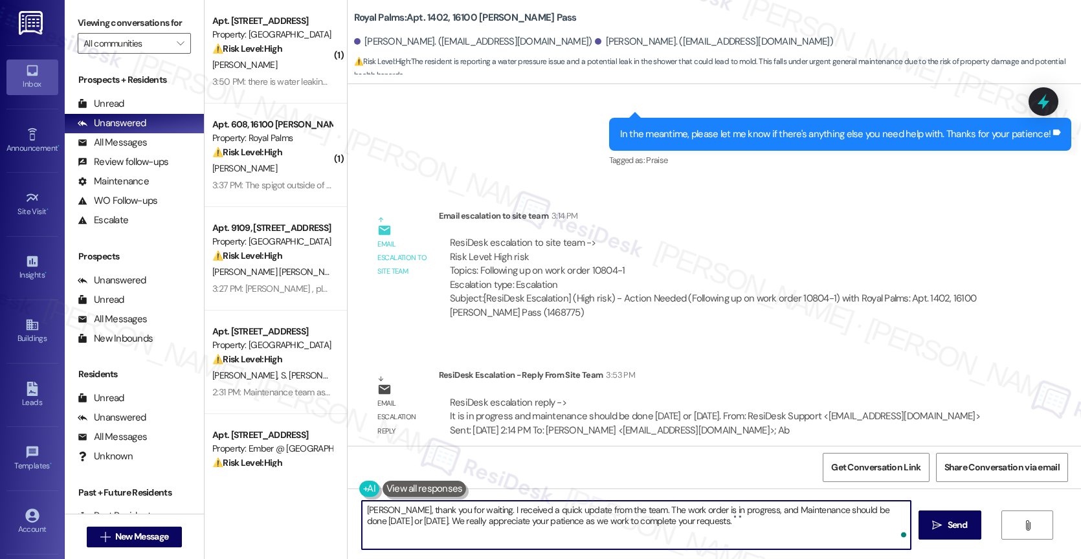
scroll to position [569, 0]
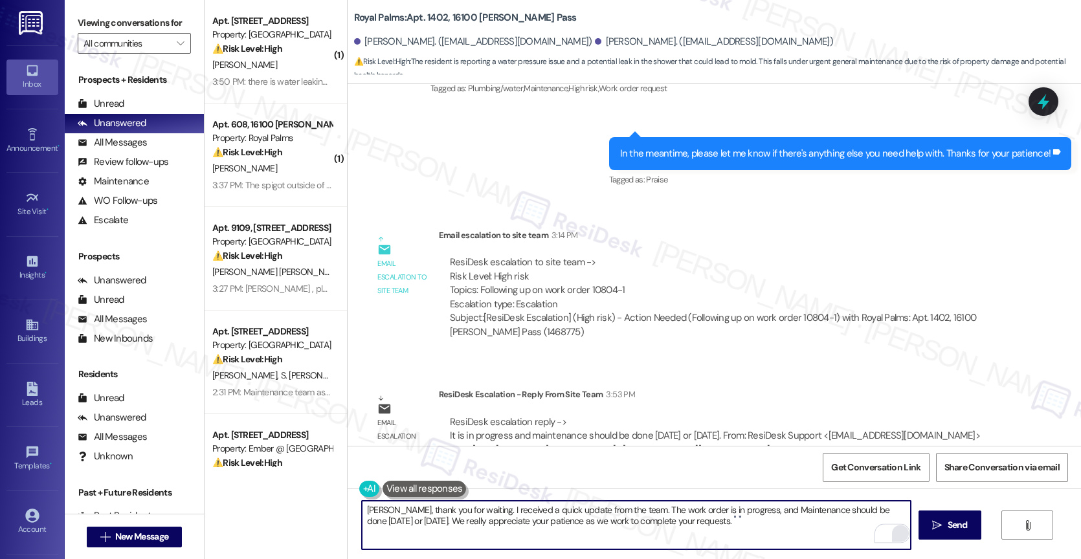
drag, startPoint x: 640, startPoint y: 524, endPoint x: 766, endPoint y: 526, distance: 125.6
click at [766, 526] on textarea "Harper, thank you for waiting. I received a quick update from the team. The wor…" at bounding box center [636, 525] width 549 height 49
drag, startPoint x: 733, startPoint y: 521, endPoint x: 757, endPoint y: 520, distance: 24.6
click at [757, 520] on textarea "Harper, thank you for waiting. I received a quick update from the team. The wor…" at bounding box center [636, 525] width 549 height 49
type textarea "Harper, thank you for waiting. I received a quick update from the team. The wor…"
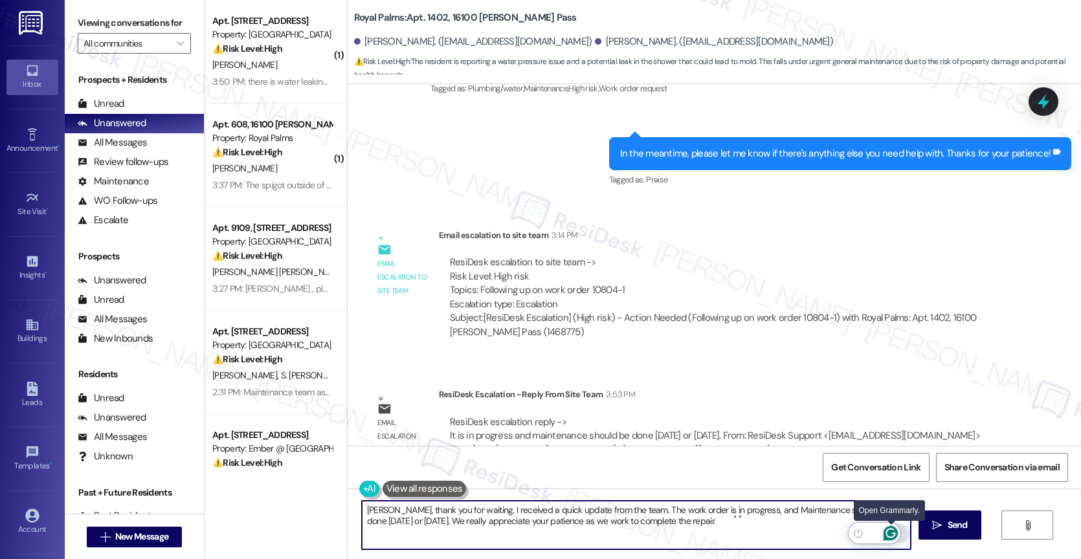
click at [891, 530] on icon "Open Grammarly. 0 Suggestions." at bounding box center [890, 533] width 14 height 14
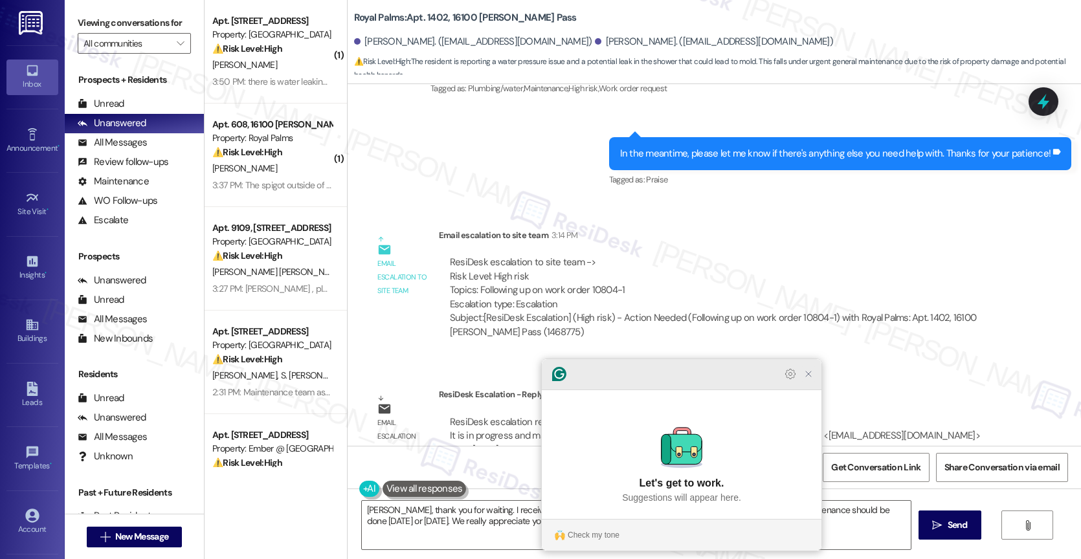
click at [808, 379] on icon "Close Grammarly Assistant" at bounding box center [808, 374] width 10 height 10
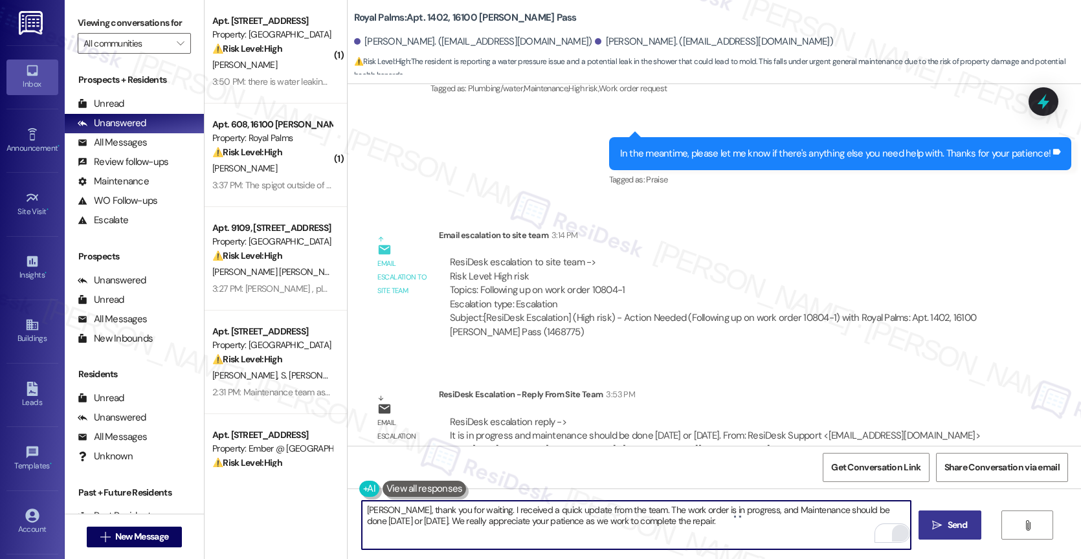
click at [939, 522] on icon "" at bounding box center [937, 525] width 10 height 10
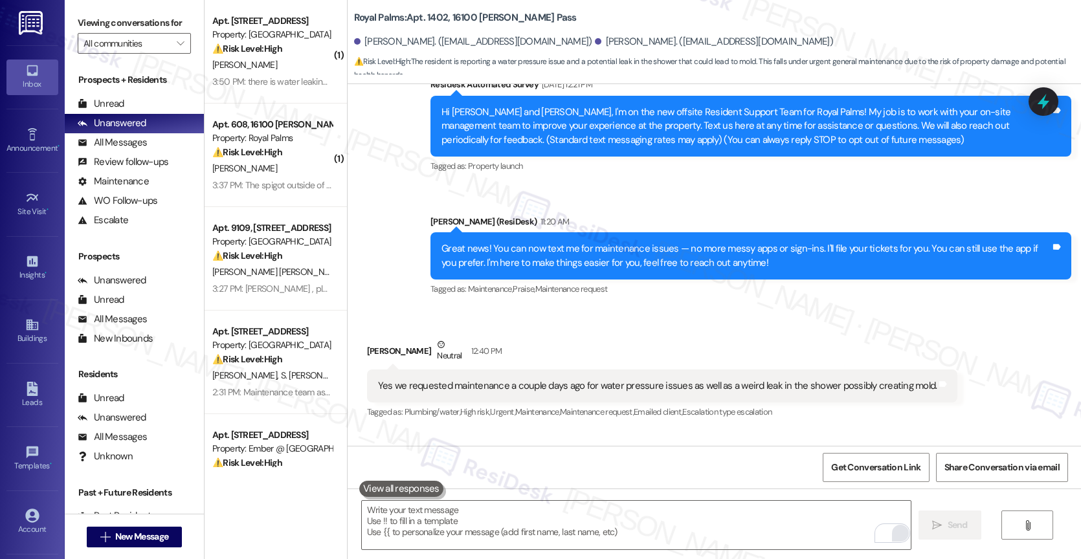
scroll to position [704, 0]
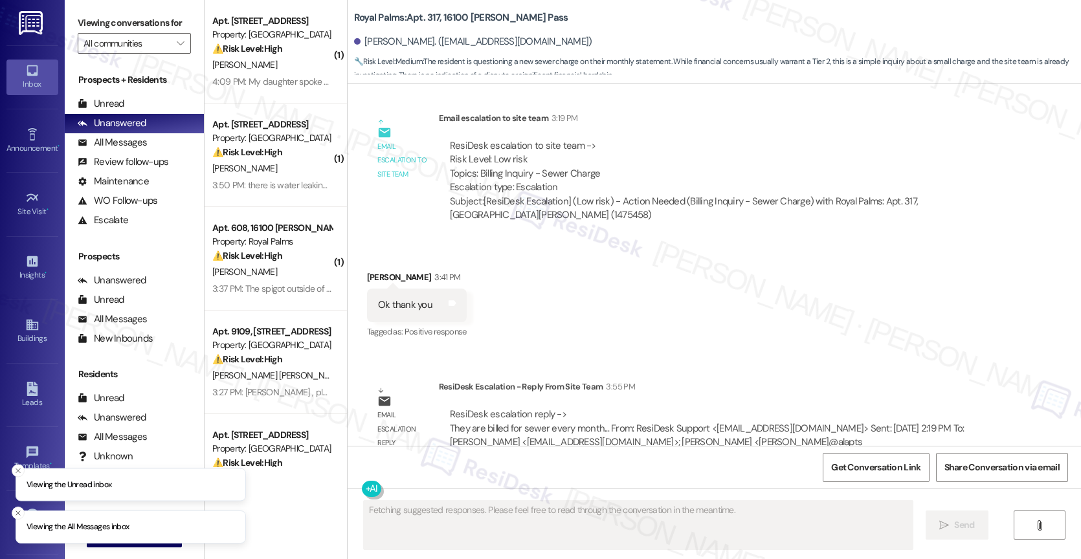
scroll to position [1114, 0]
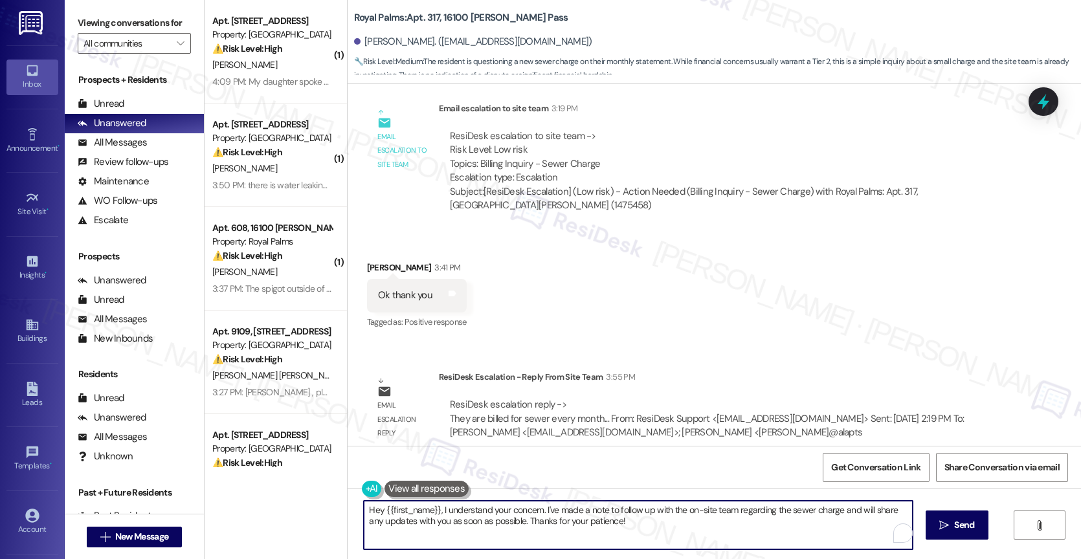
click at [411, 511] on textarea "Hey {{first_name}}, I understand your concern. I've made a note to follow up wi…" at bounding box center [638, 525] width 549 height 49
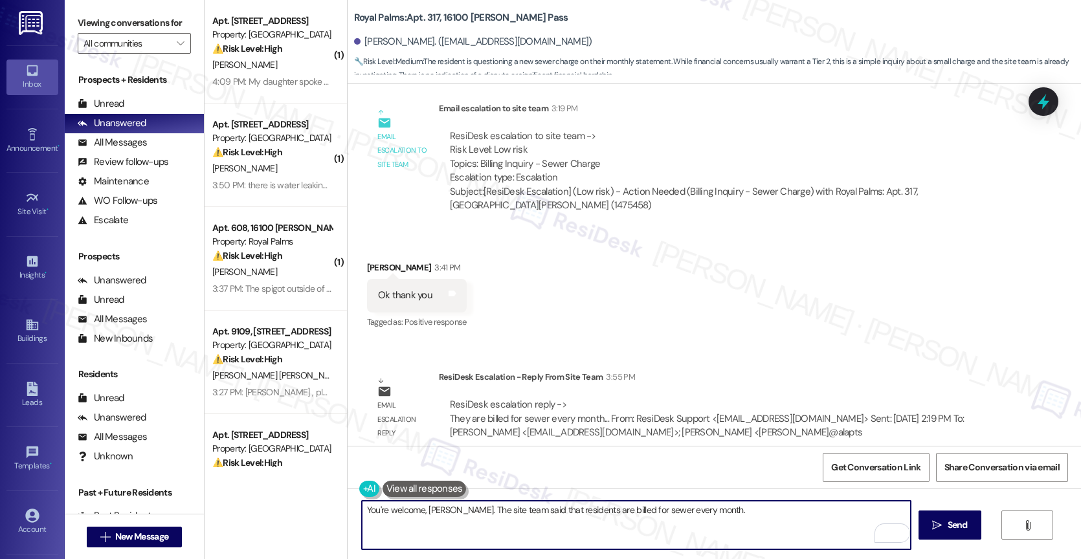
click at [749, 511] on textarea "You're welcome, [PERSON_NAME]. The site team said that residents are billed for…" at bounding box center [636, 525] width 549 height 49
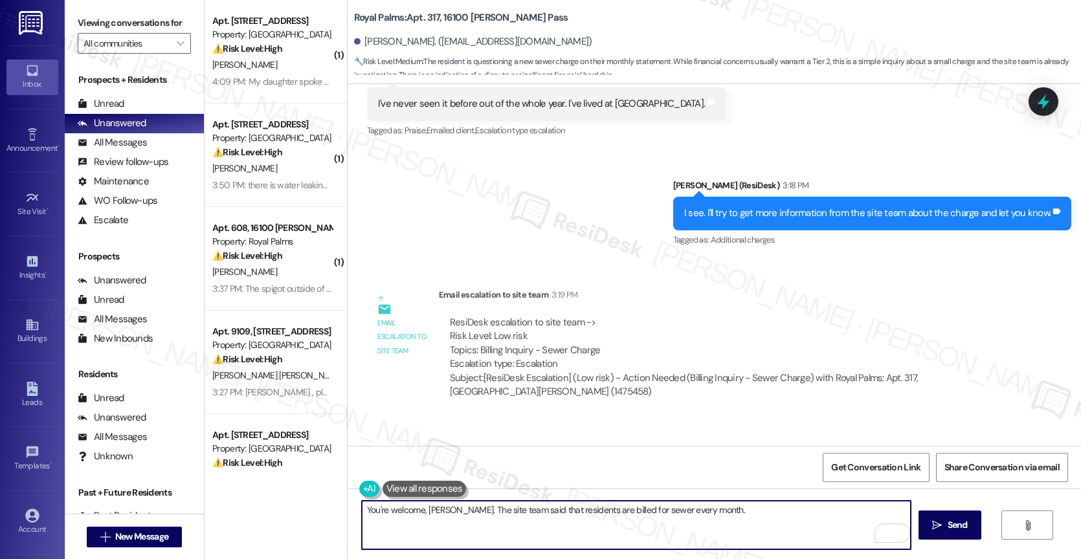
scroll to position [926, 0]
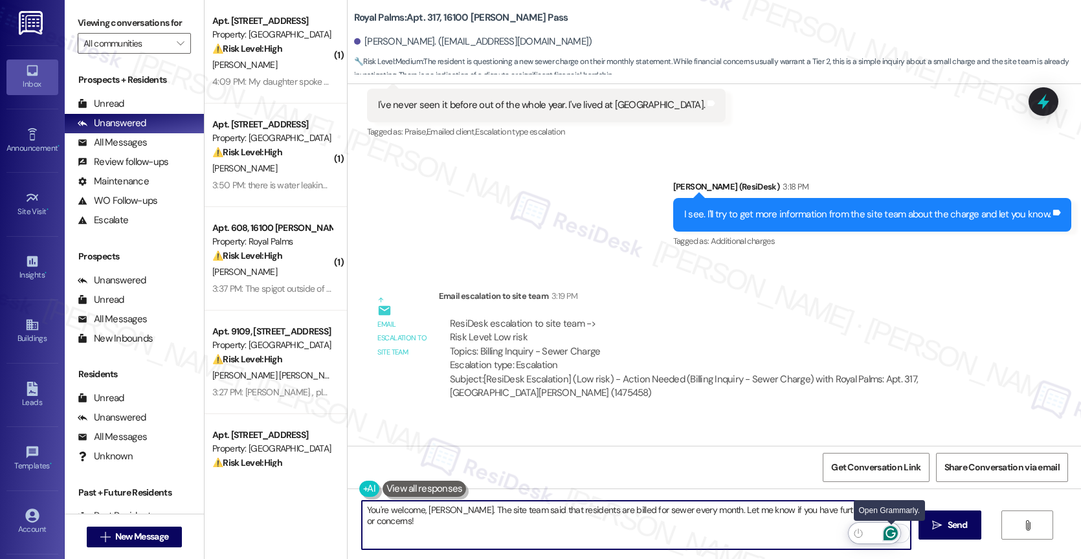
type textarea "You're welcome, [PERSON_NAME]. The site team said that residents are billed for…"
click at [892, 529] on icon "Open Grammarly. 0 Suggestions." at bounding box center [890, 534] width 10 height 10
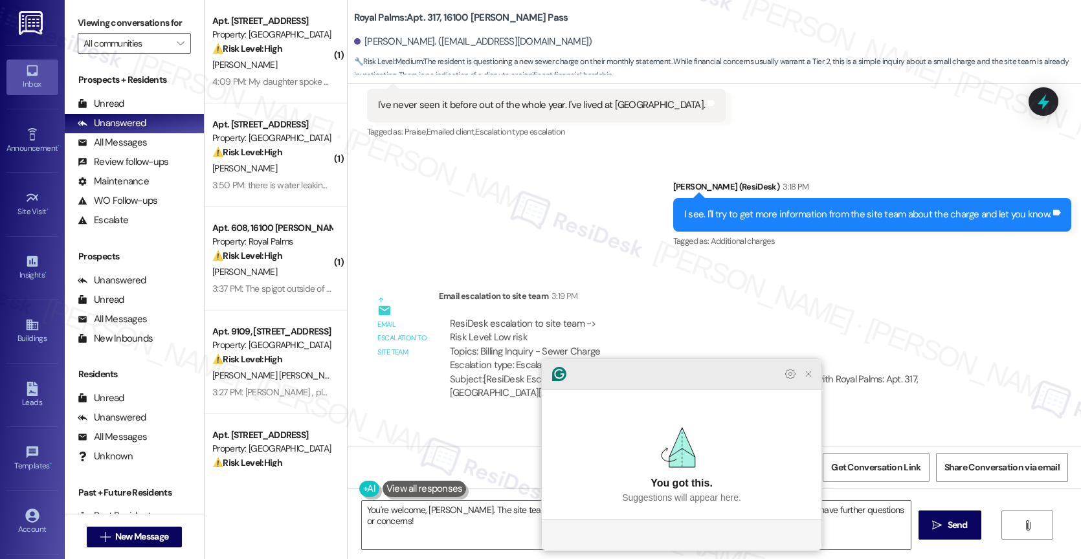
click at [806, 379] on icon "Close Grammarly Assistant" at bounding box center [808, 374] width 10 height 10
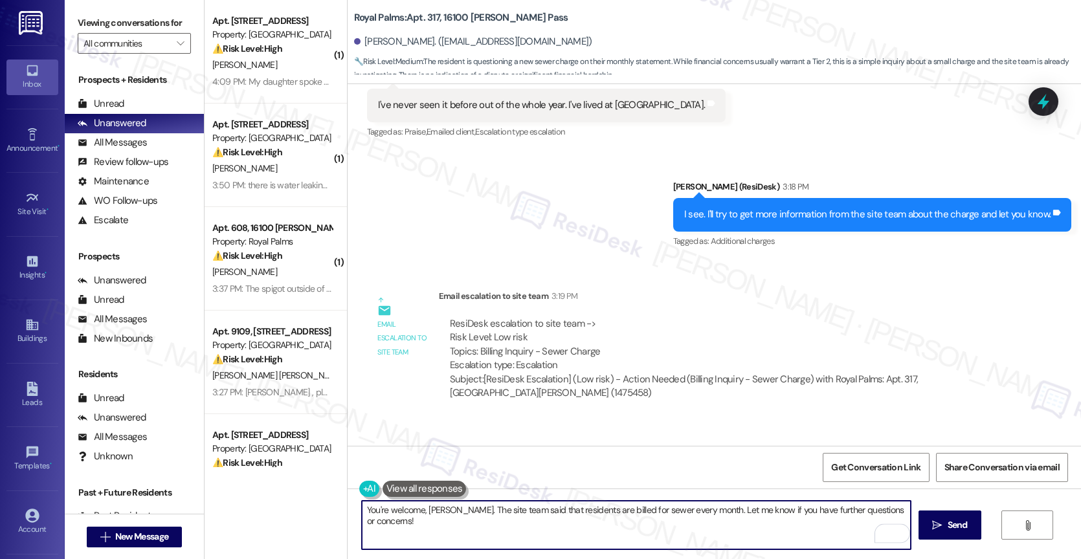
scroll to position [1114, 0]
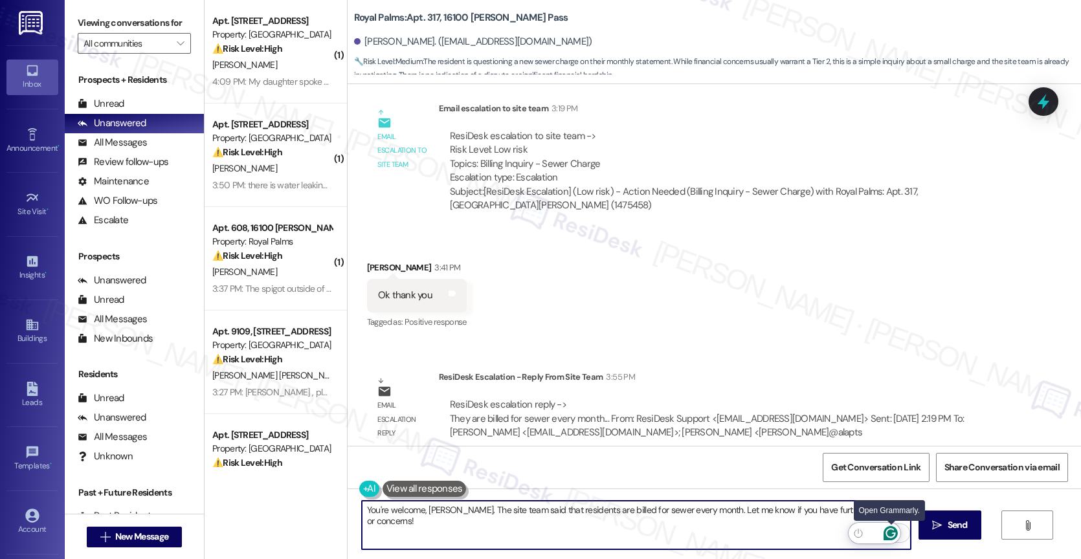
click at [892, 530] on icon "Open Grammarly. 0 Suggestions." at bounding box center [890, 533] width 14 height 14
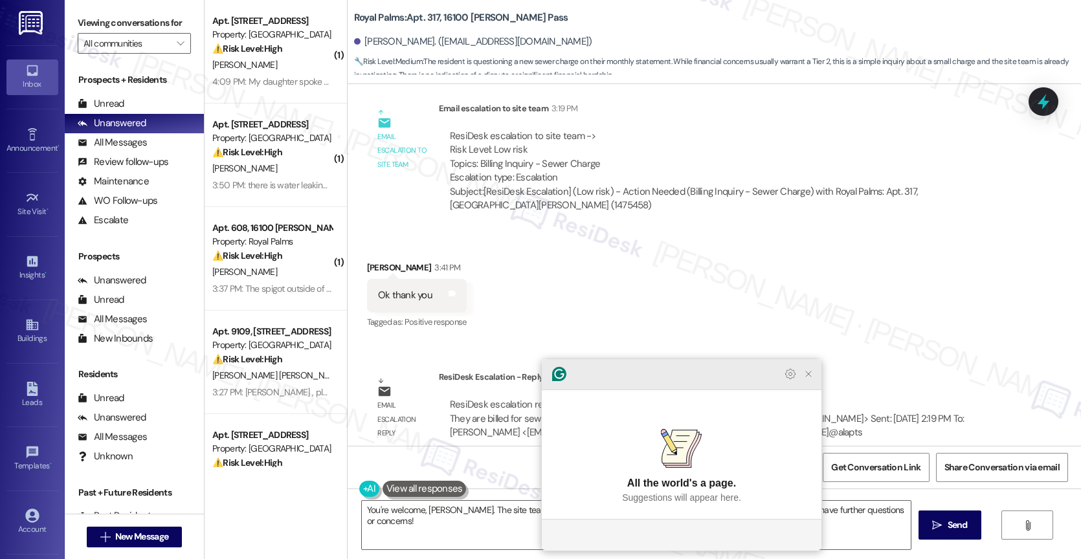
click at [810, 379] on icon "Close Grammarly Assistant" at bounding box center [808, 374] width 10 height 10
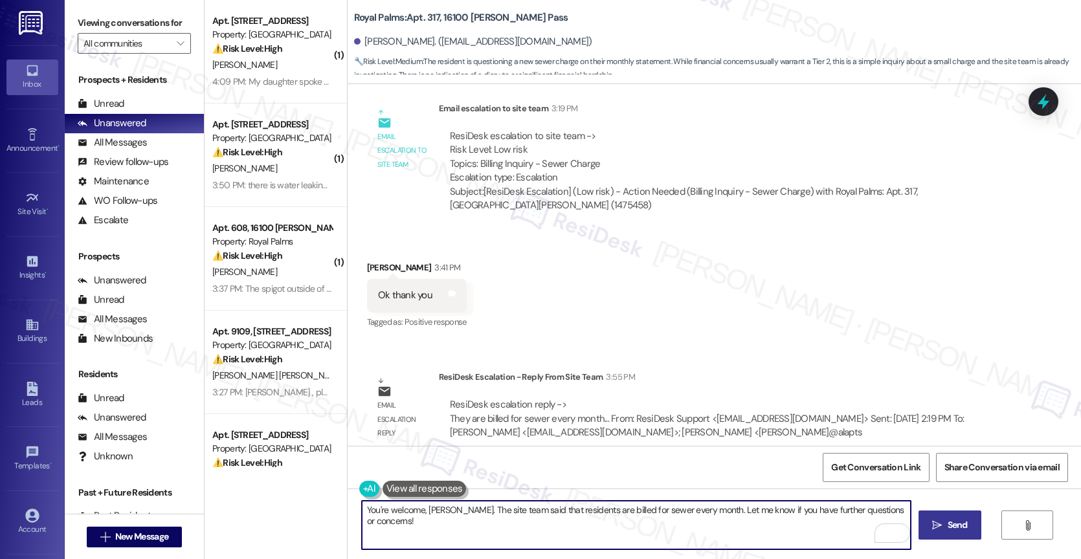
click at [954, 521] on span "Send" at bounding box center [957, 525] width 20 height 14
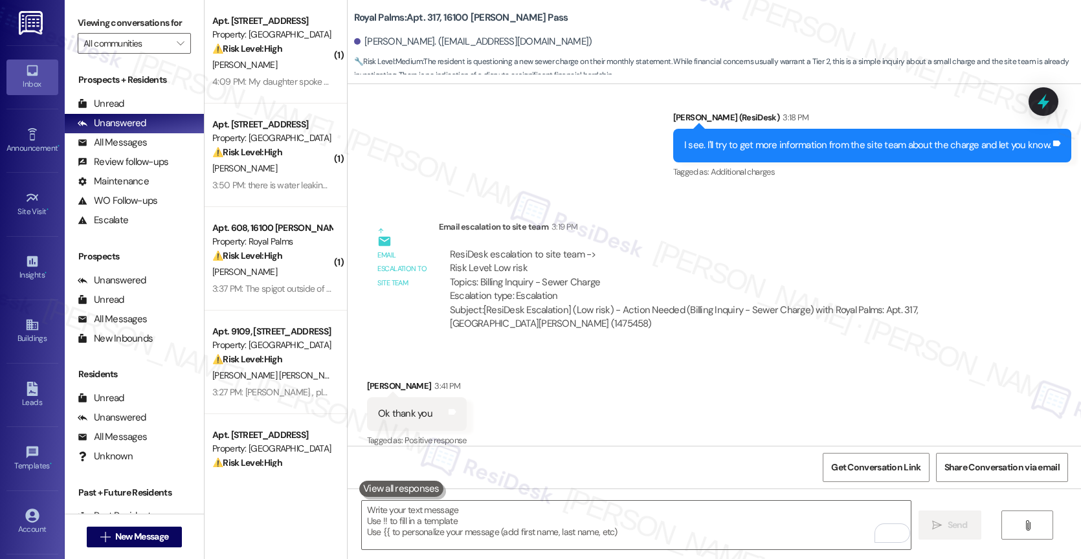
scroll to position [1204, 0]
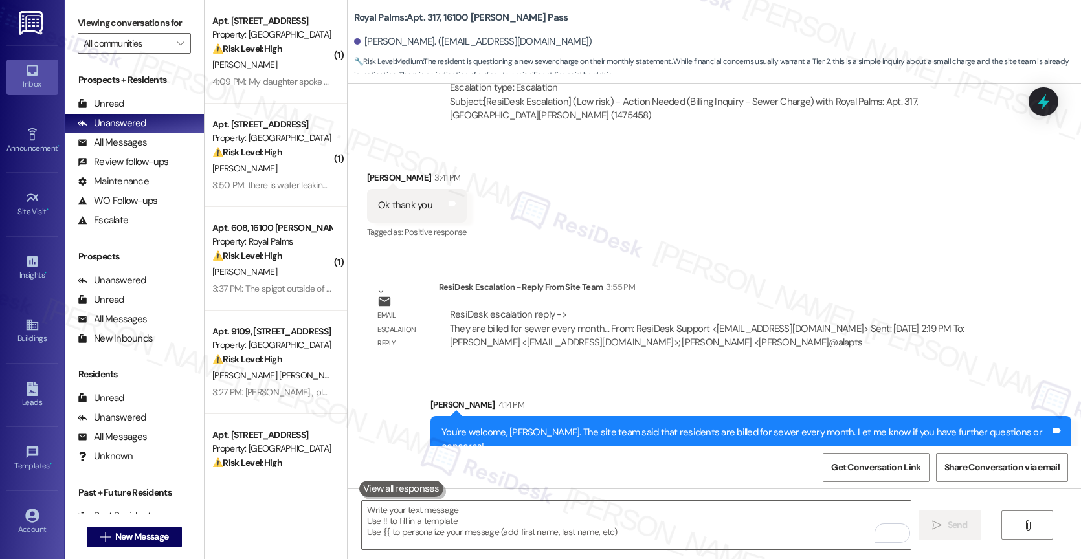
click at [605, 199] on div "Received via SMS [PERSON_NAME] 3:41 PM Ok thank you Tags and notes Tagged as: P…" at bounding box center [713, 196] width 733 height 109
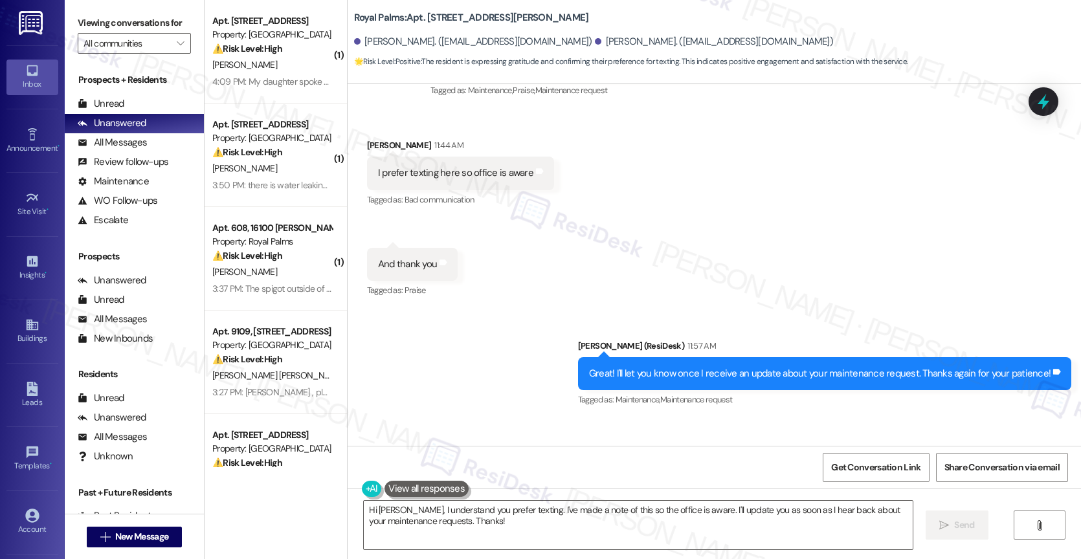
scroll to position [2025, 0]
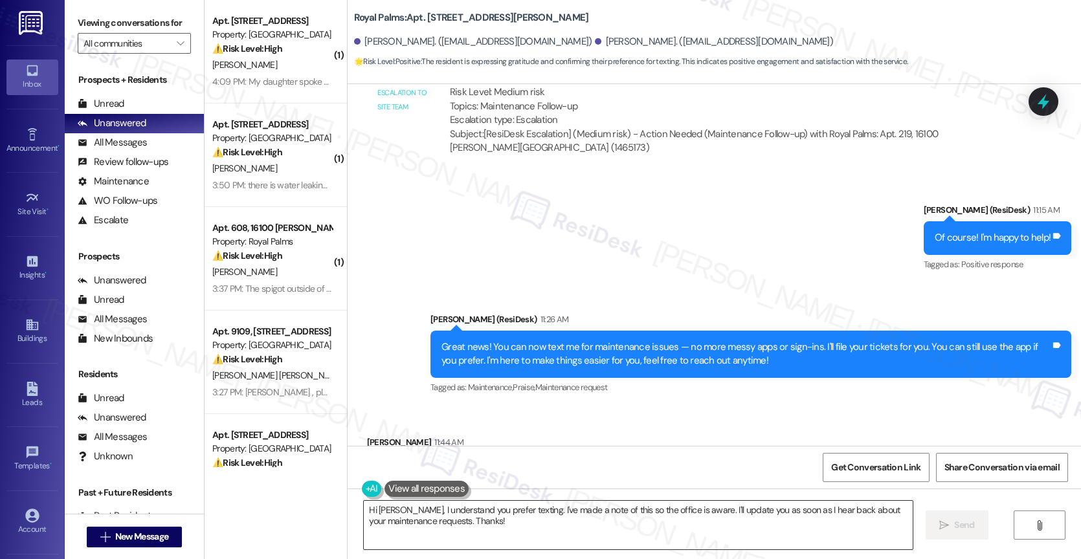
click at [412, 533] on textarea "Hi [PERSON_NAME], I understand you prefer texting. I've made a note of this so …" at bounding box center [638, 525] width 549 height 49
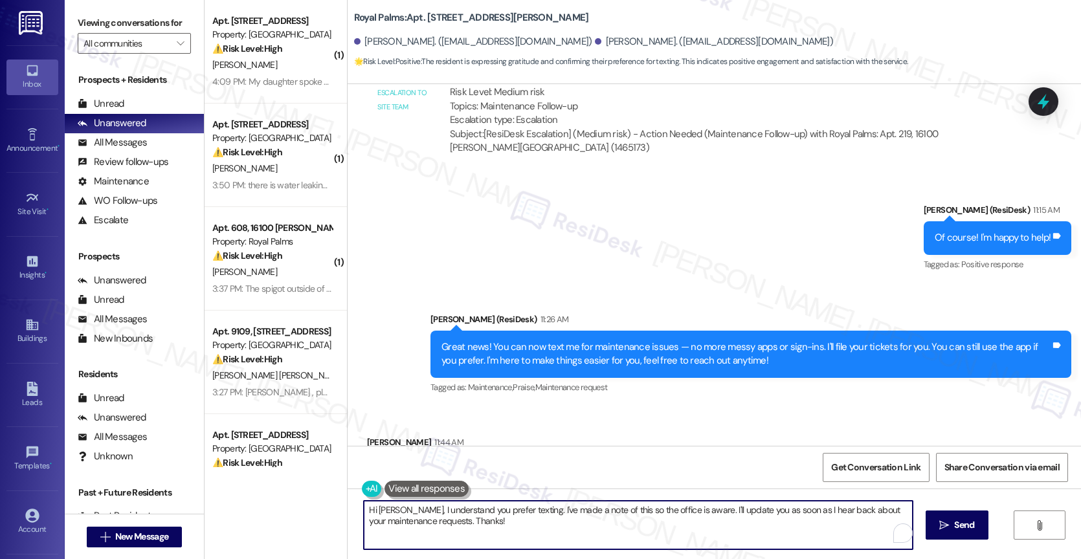
click at [412, 533] on textarea "Hi [PERSON_NAME], I understand you prefer texting. I've made a note of this so …" at bounding box center [638, 525] width 549 height 49
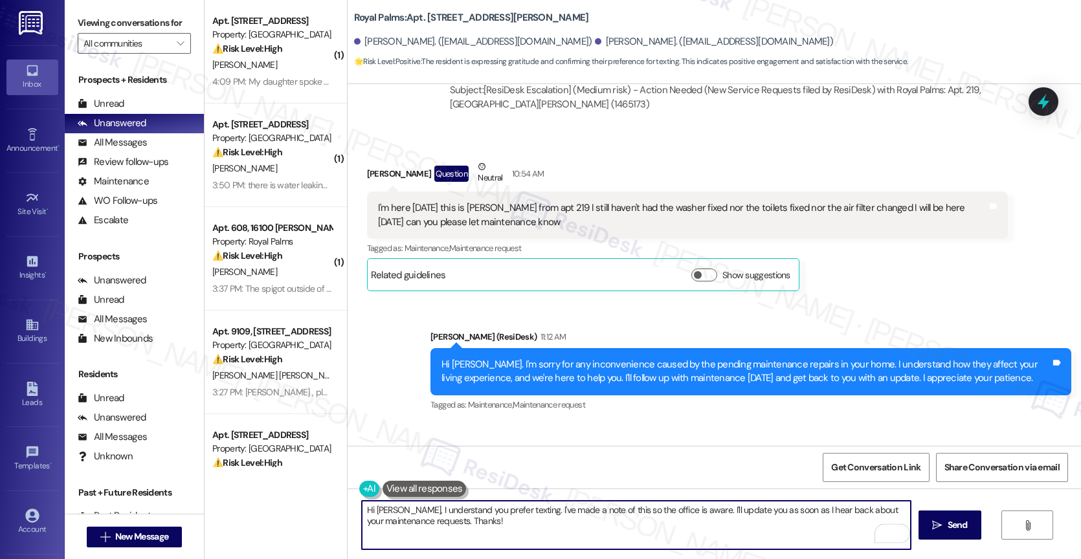
scroll to position [1506, 0]
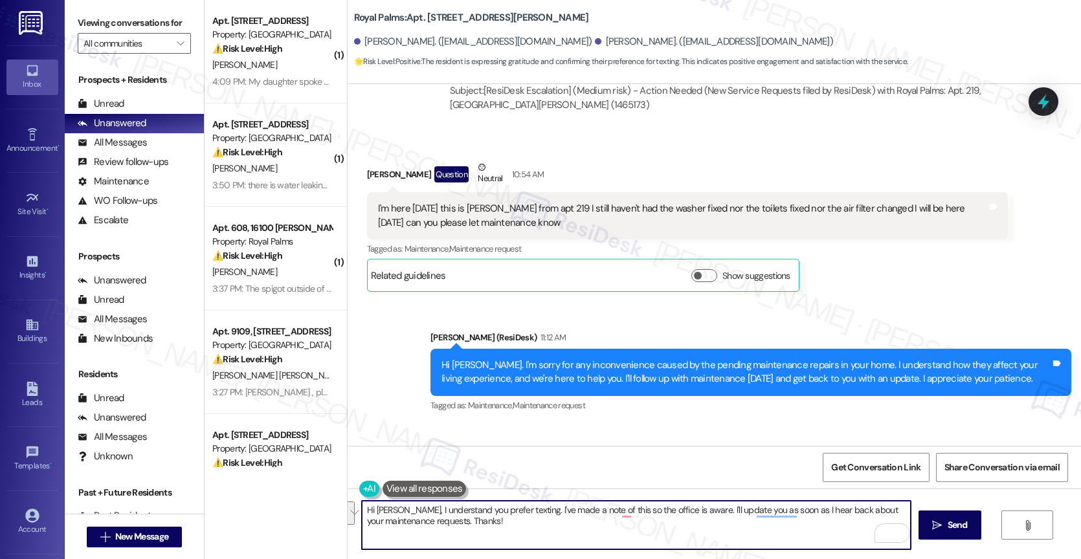
click at [407, 522] on textarea "Hi [PERSON_NAME], I understand you prefer texting. I've made a note of this so …" at bounding box center [636, 525] width 549 height 49
drag, startPoint x: 412, startPoint y: 509, endPoint x: 627, endPoint y: 538, distance: 217.5
click at [627, 538] on textarea "Hi [PERSON_NAME], I understand you prefer texting. I've made a note of this so …" at bounding box center [636, 525] width 549 height 49
click at [524, 514] on textarea "Hi [PERSON_NAME], thank you for waiting." at bounding box center [636, 525] width 549 height 49
paste textarea "child under the age of [DEMOGRAPHIC_DATA] that was there the last time so we co…"
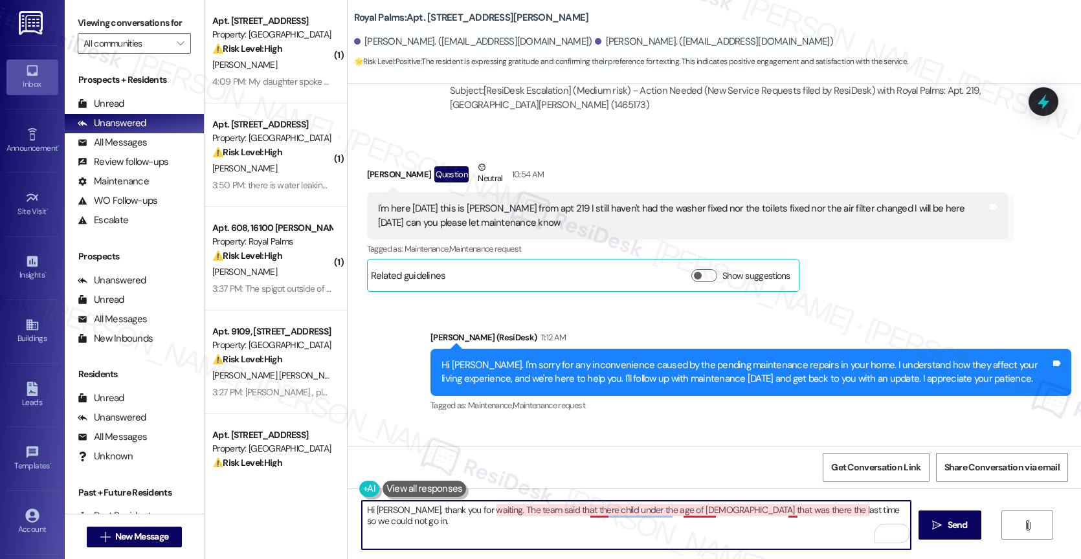
click at [581, 511] on textarea "Hi [PERSON_NAME], thank you for waiting. The team said that there child under t…" at bounding box center [636, 525] width 549 height 49
click at [892, 507] on textarea "Hi [PERSON_NAME], thank you for waiting. The team said that there was a child u…" at bounding box center [636, 525] width 549 height 49
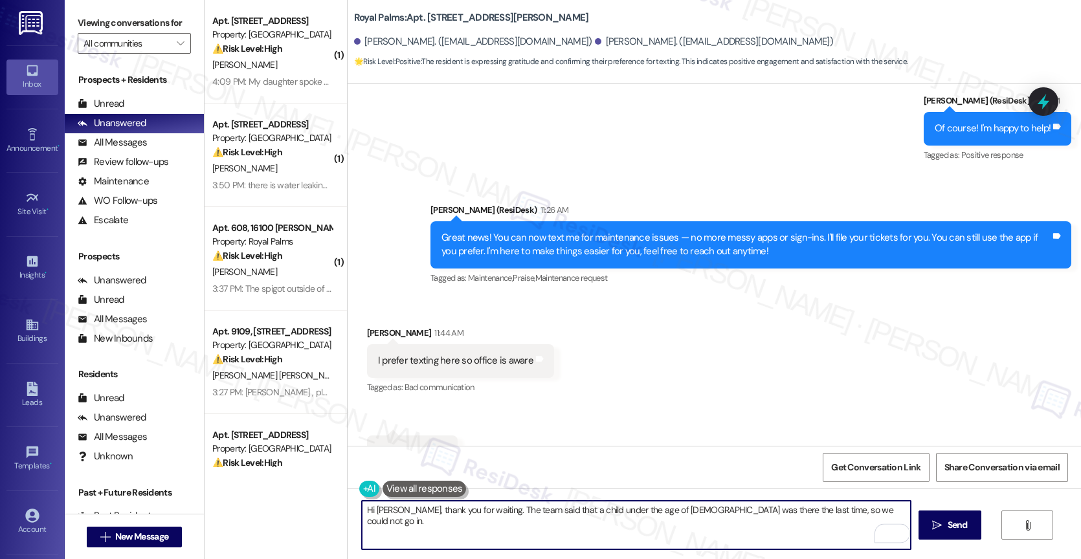
scroll to position [2523, 0]
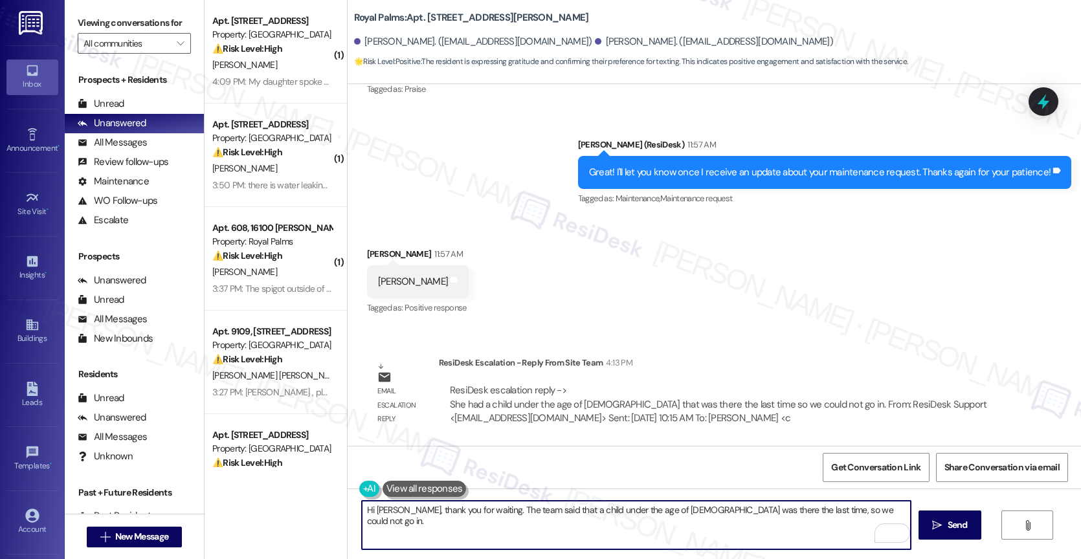
click at [857, 513] on textarea "Hi [PERSON_NAME], thank you for waiting. The team said that a child under the a…" at bounding box center [636, 525] width 549 height 49
type textarea "Hi [PERSON_NAME], thank you for waiting. The team said that a child under the a…"
click at [892, 529] on icon "Open Grammarly. 0 Suggestions." at bounding box center [890, 534] width 10 height 10
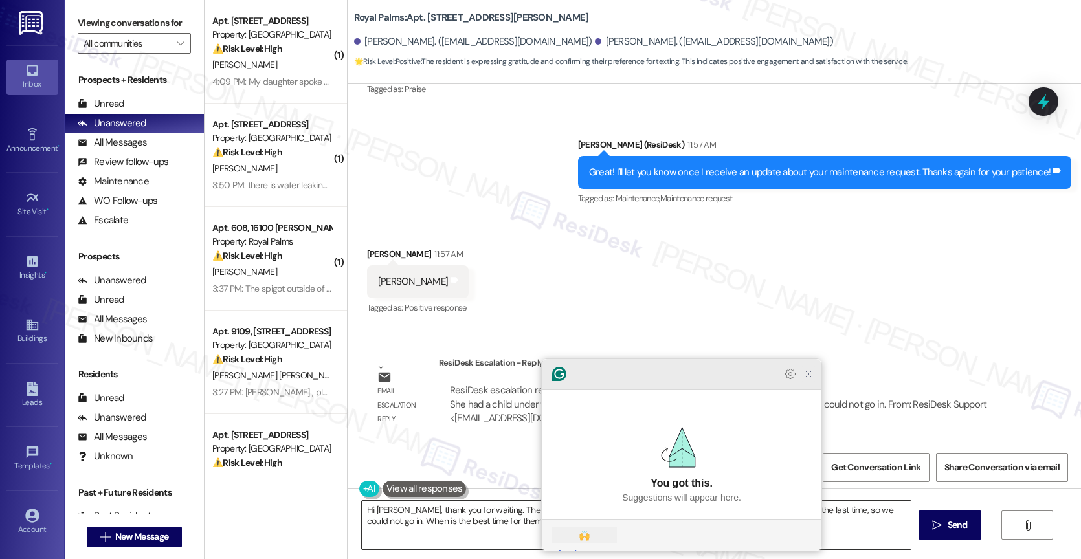
click at [809, 379] on icon "Close Grammarly Assistant" at bounding box center [808, 374] width 10 height 10
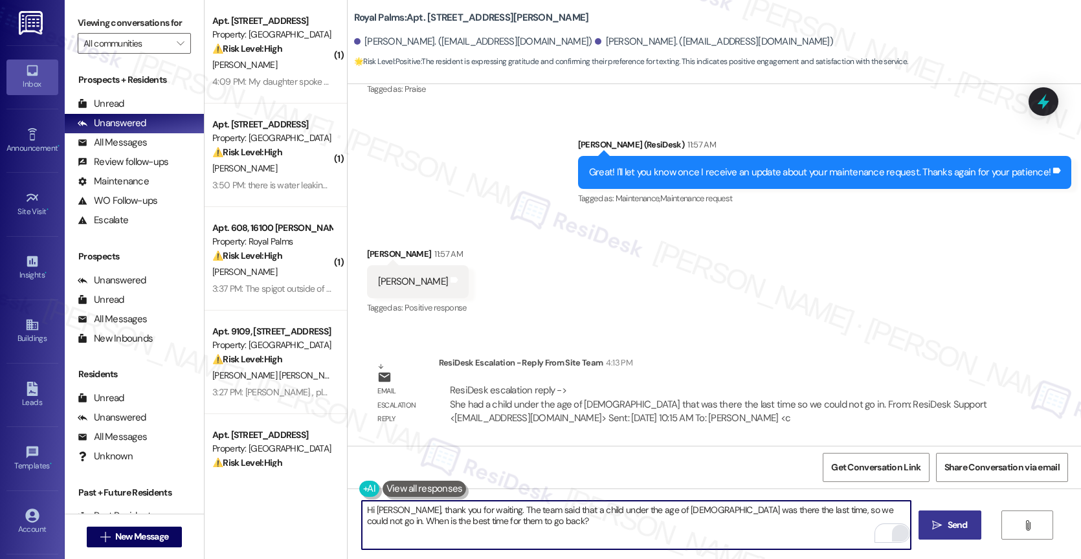
click at [942, 527] on span " Send" at bounding box center [949, 525] width 41 height 14
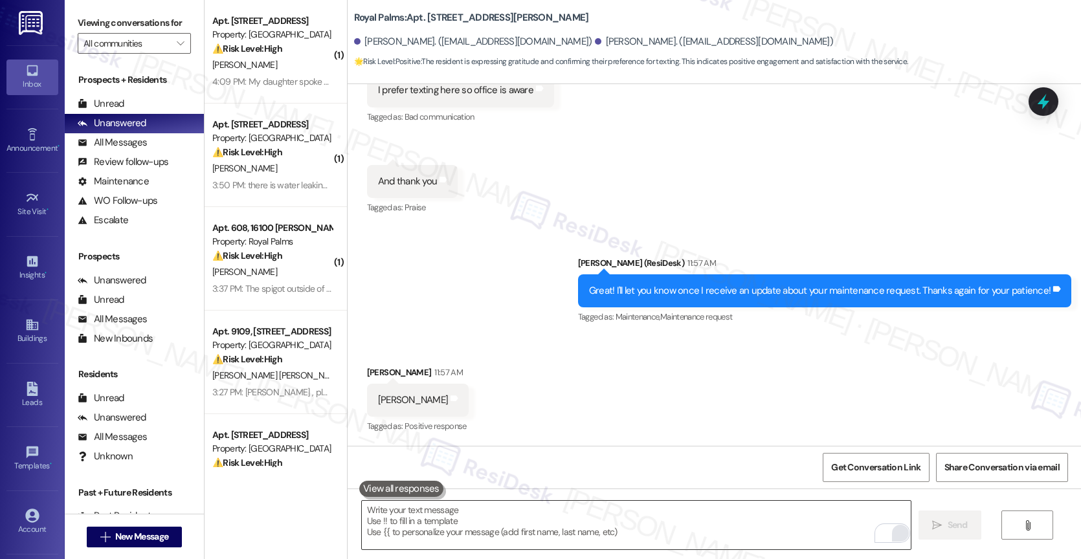
scroll to position [2627, 0]
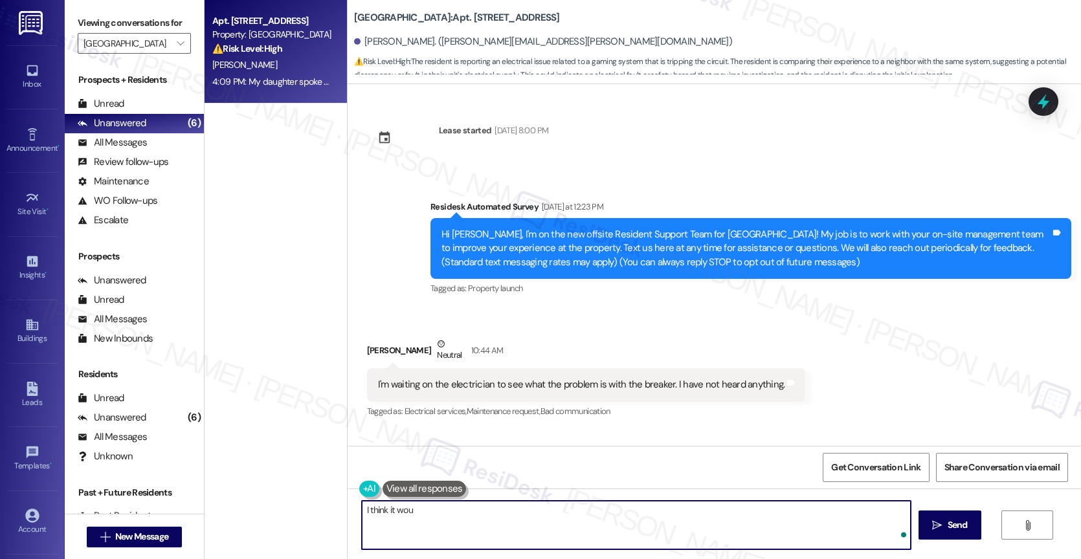
scroll to position [1083, 0]
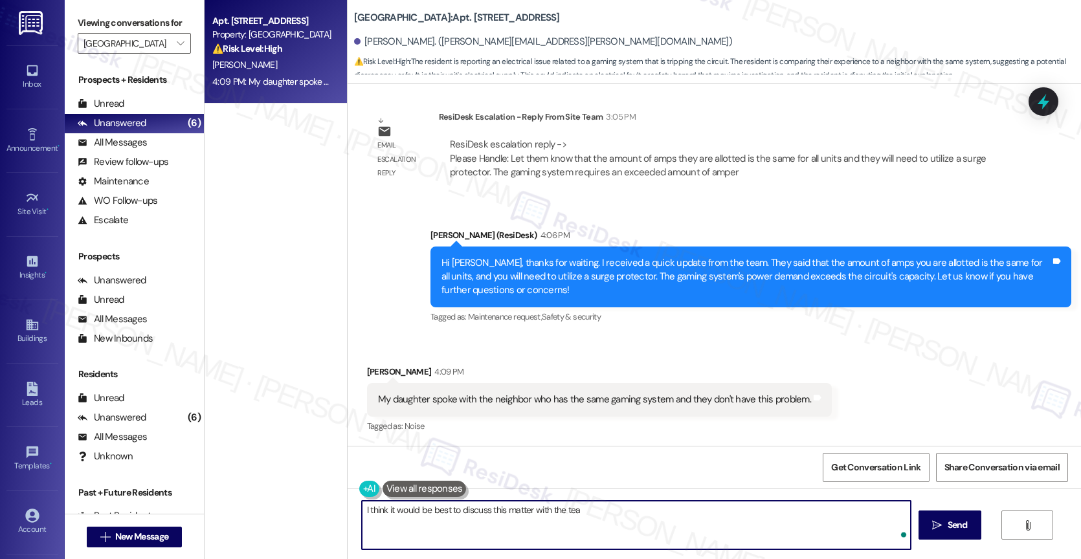
type textarea "I think it would be best to discuss this matter with the team"
click at [529, 513] on textarea "I think it would be best to discuss this matter with the team" at bounding box center [636, 525] width 549 height 49
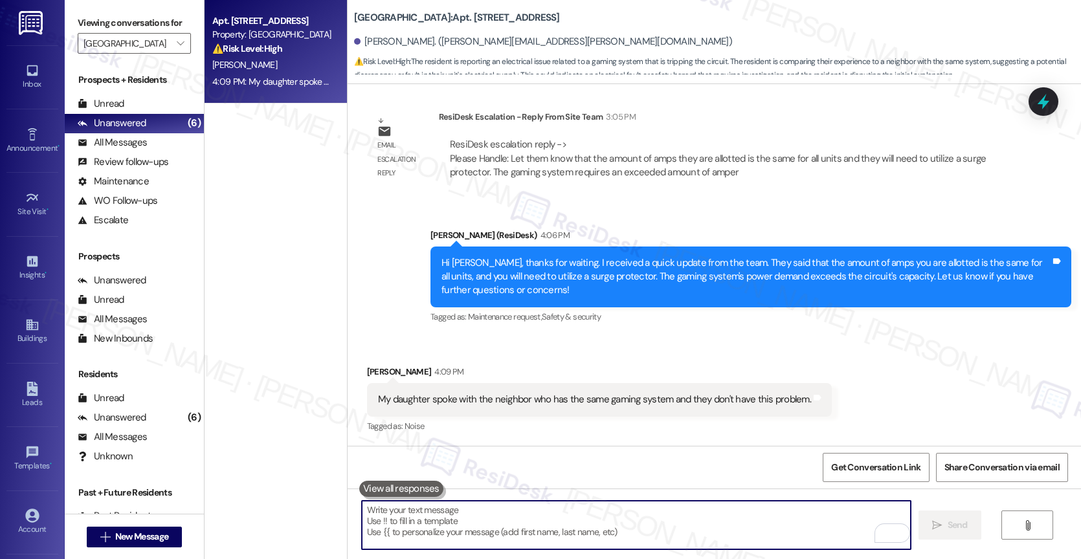
click at [441, 521] on textarea "To enrich screen reader interactions, please activate Accessibility in Grammarl…" at bounding box center [636, 525] width 549 height 49
type textarea "D"
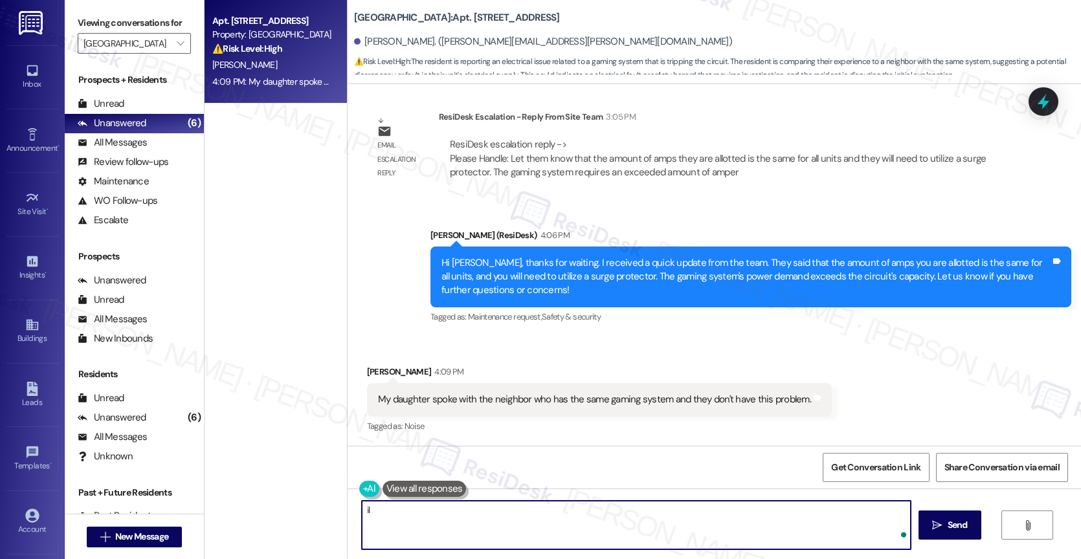
type textarea "i"
drag, startPoint x: 502, startPoint y: 512, endPoint x: 480, endPoint y: 511, distance: 21.4
click at [480, 511] on textarea "I see. Have you also informed the office about this?" at bounding box center [636, 525] width 549 height 49
click at [628, 520] on textarea "I see. Have you also informed the maintenance tech about this?" at bounding box center [636, 525] width 549 height 49
type textarea "I see. Have you also informed the maintenance tech about this?"
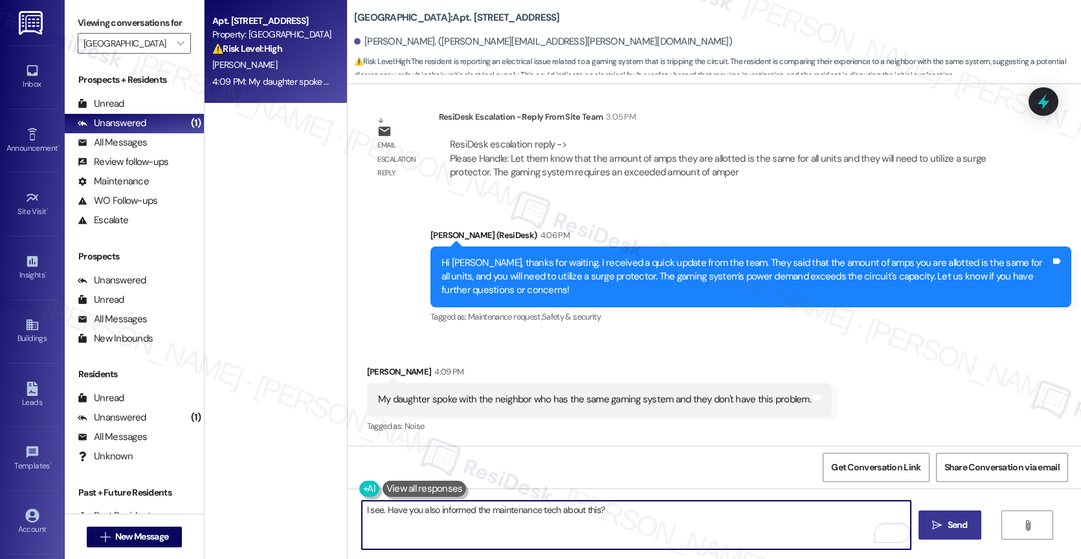
click at [961, 529] on span "Send" at bounding box center [957, 525] width 20 height 14
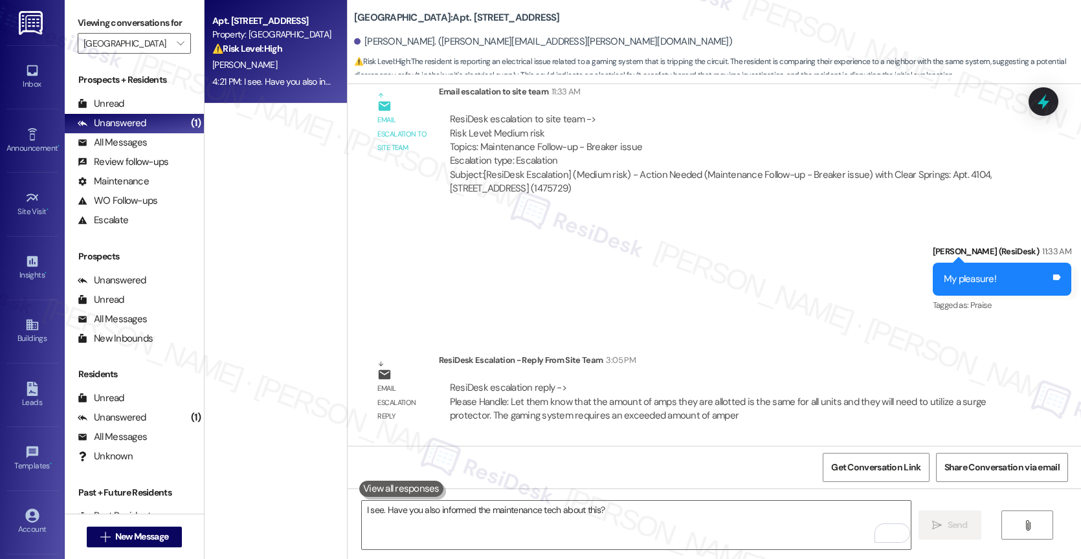
scroll to position [1173, 0]
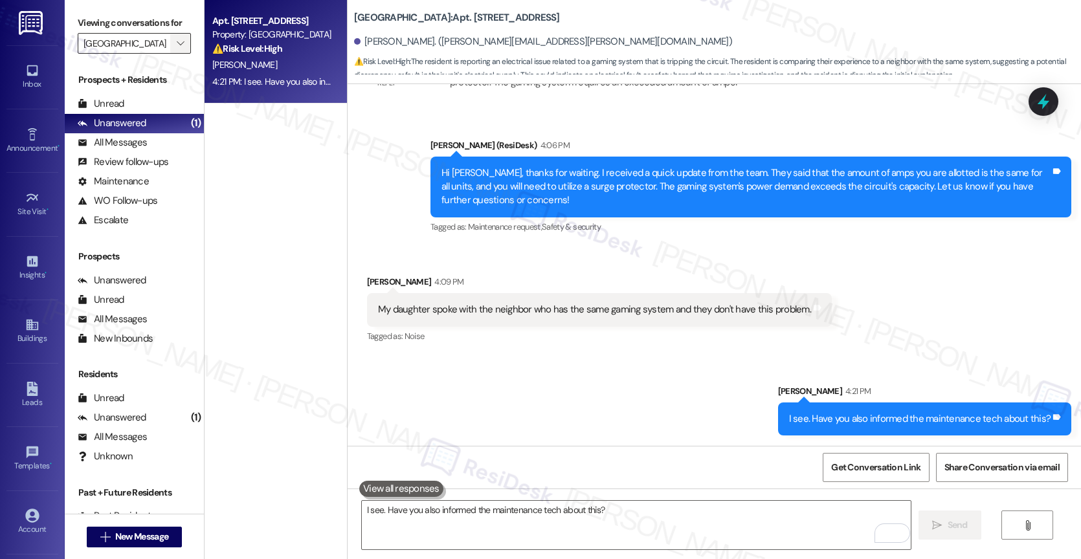
click at [175, 54] on span "" at bounding box center [180, 43] width 12 height 21
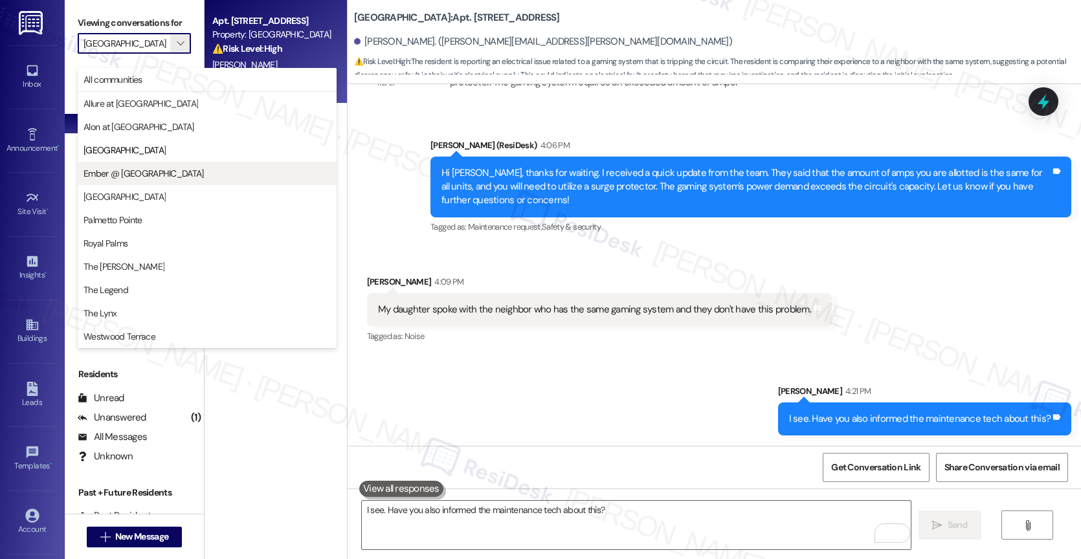
click at [157, 166] on button "Ember @ [GEOGRAPHIC_DATA]" at bounding box center [207, 173] width 259 height 23
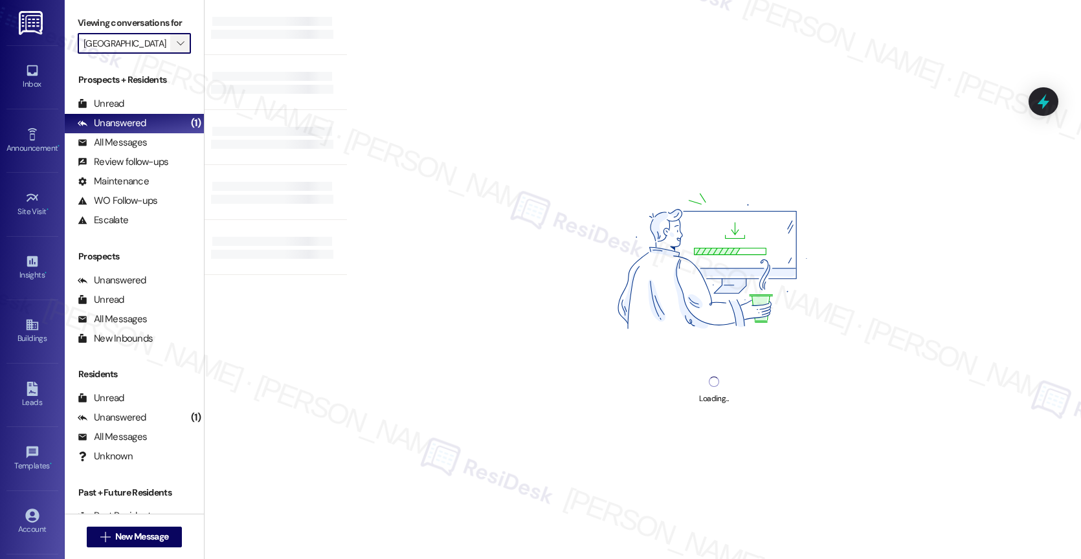
type input "Ember @ [GEOGRAPHIC_DATA]"
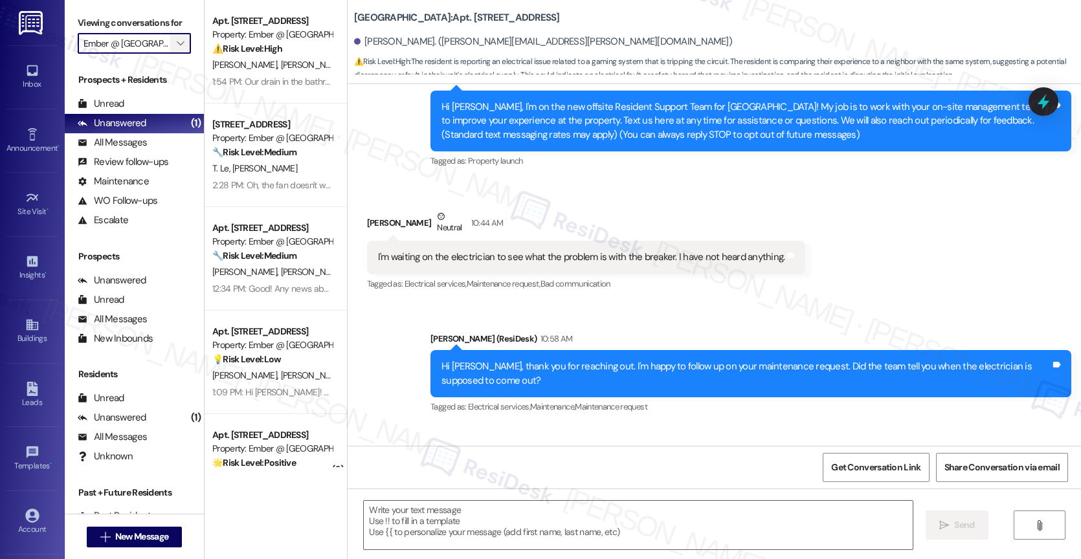
click at [177, 49] on icon "" at bounding box center [180, 43] width 7 height 10
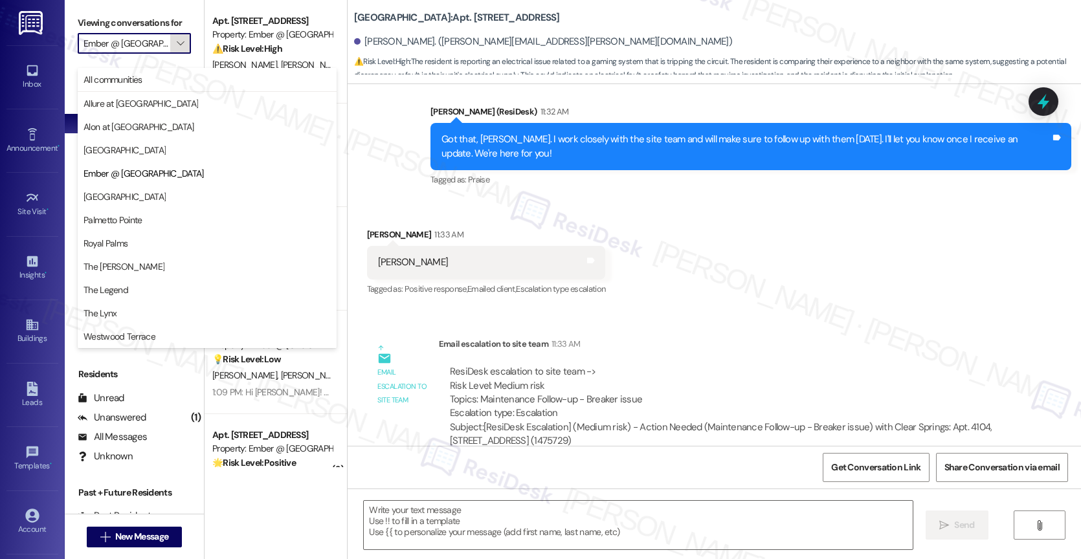
type textarea "Fetching suggested responses. Please feel free to read through the conversation…"
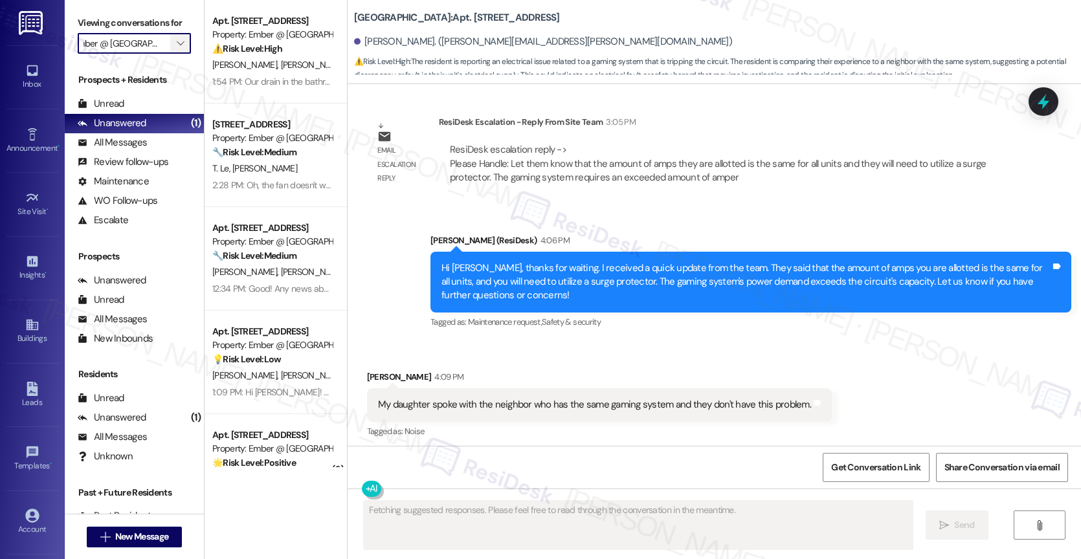
scroll to position [1082, 0]
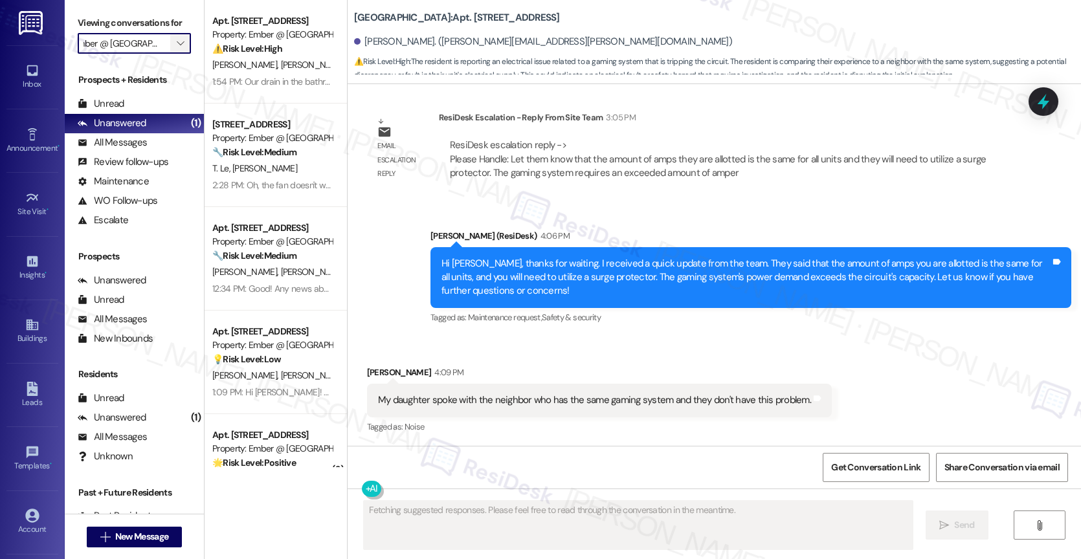
click at [177, 49] on icon "" at bounding box center [180, 43] width 7 height 10
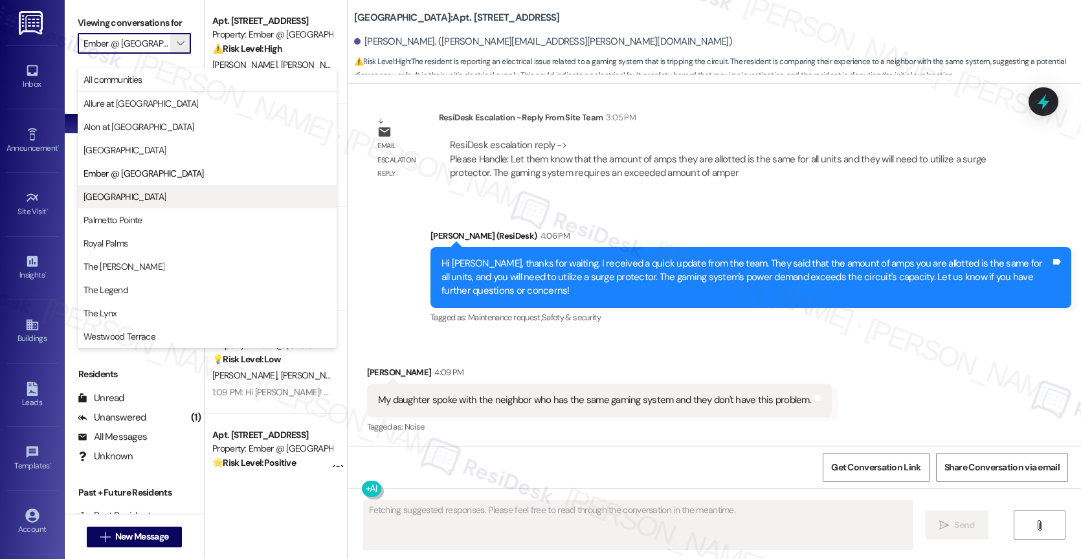
click at [129, 203] on button "[GEOGRAPHIC_DATA]" at bounding box center [207, 196] width 259 height 23
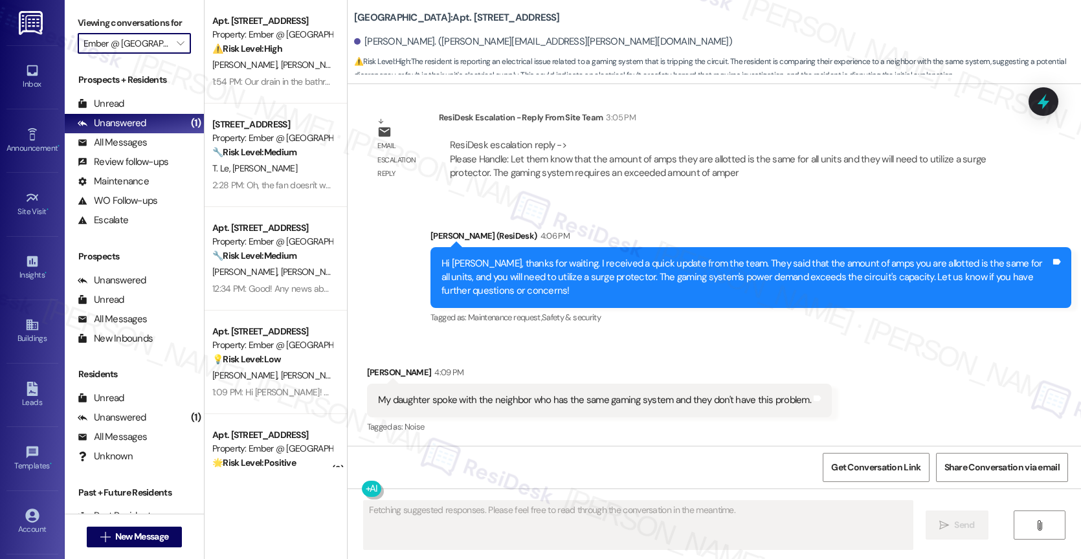
type input "[GEOGRAPHIC_DATA]"
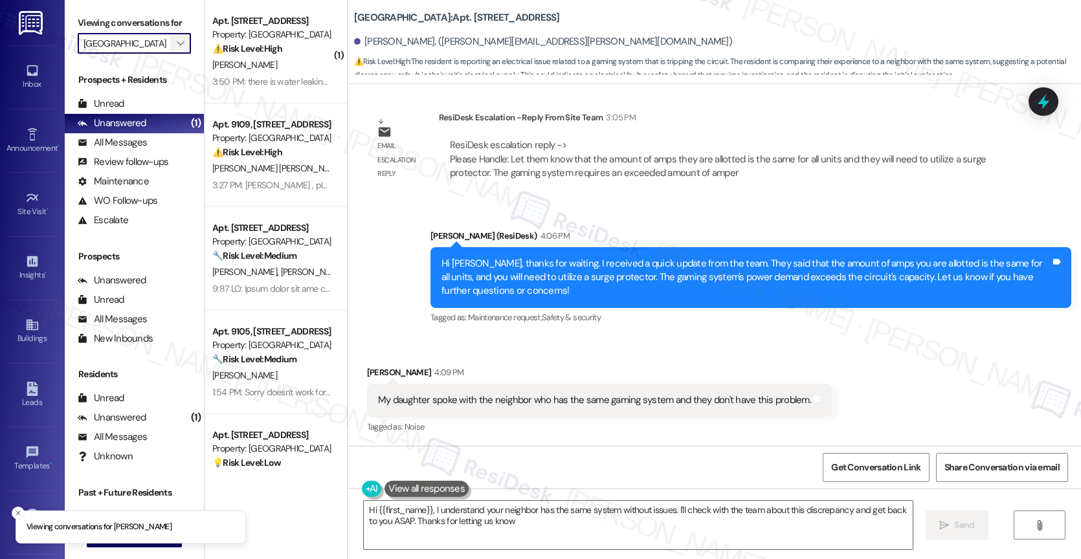
type textarea "Hi {{first_name}}, I understand your neighbor has the same system without issue…"
click at [177, 49] on icon "" at bounding box center [180, 43] width 7 height 10
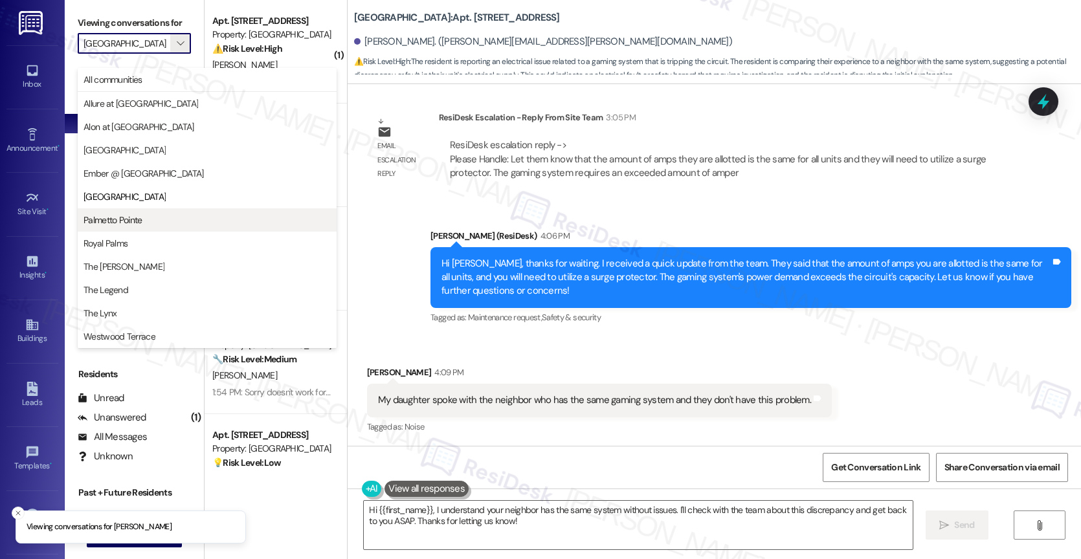
click at [137, 217] on span "Palmetto Pointe" at bounding box center [112, 220] width 59 height 13
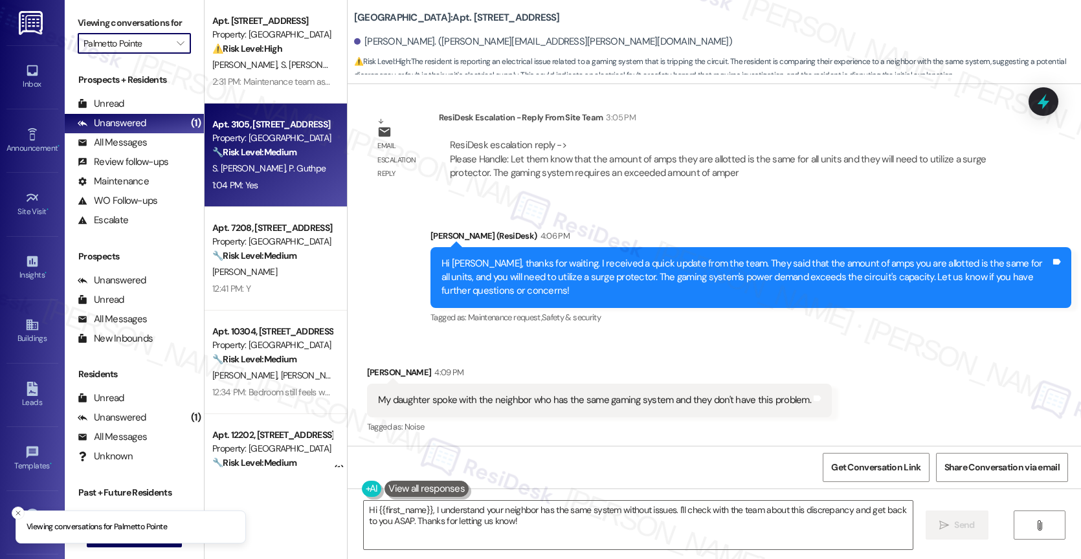
scroll to position [50, 0]
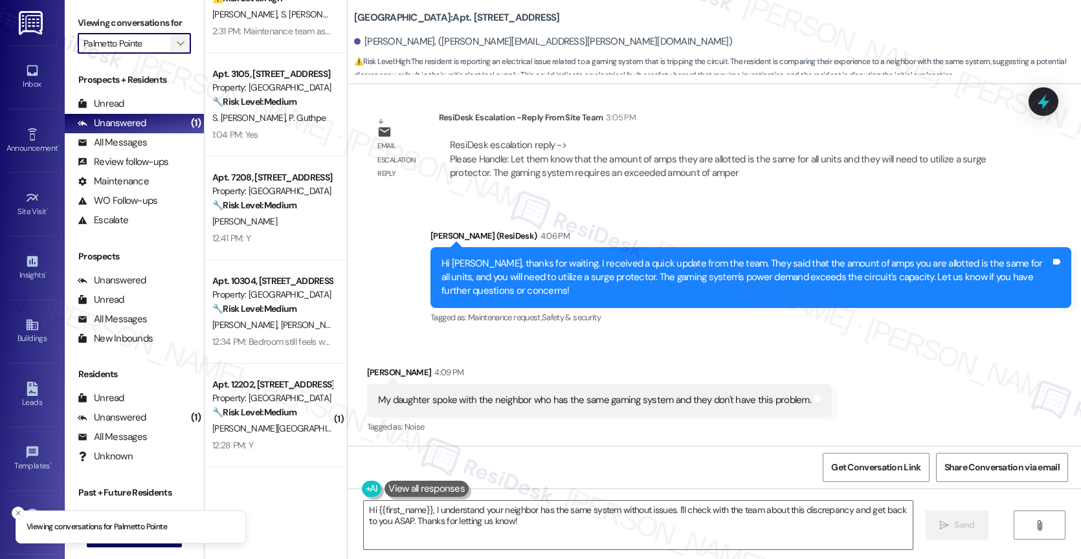
click at [177, 49] on icon "" at bounding box center [180, 43] width 7 height 10
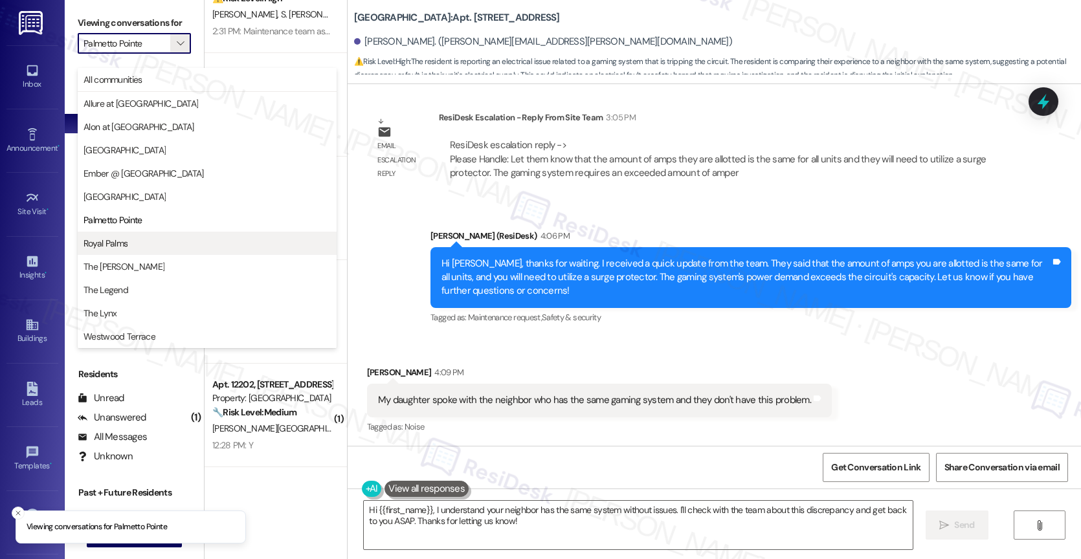
click at [136, 241] on span "Royal Palms" at bounding box center [206, 243] width 247 height 13
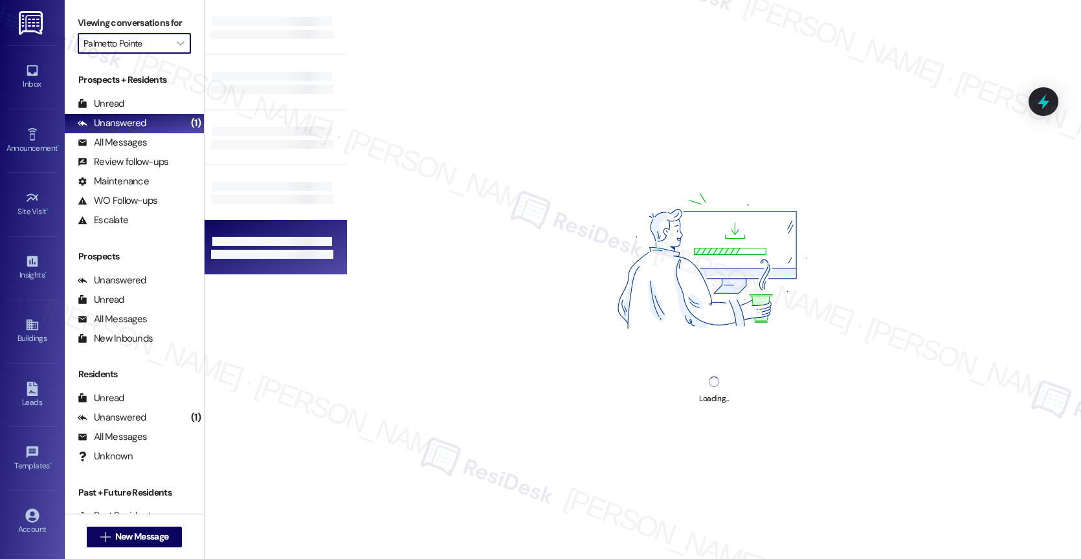
type input "Royal Palms"
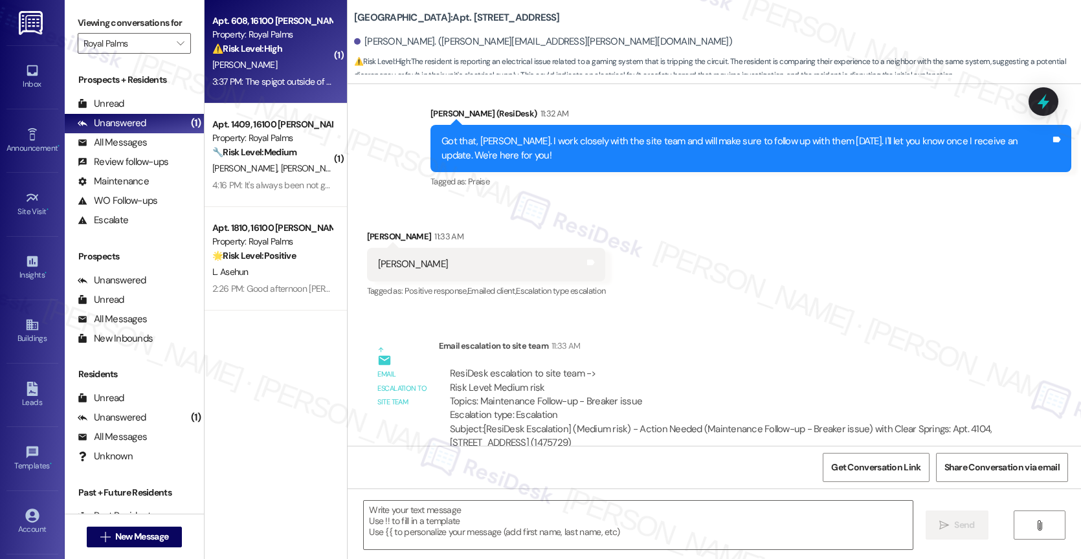
click at [292, 49] on div "⚠️ Risk Level: High The resident reports a water leak that has been ongoing sin…" at bounding box center [272, 49] width 120 height 14
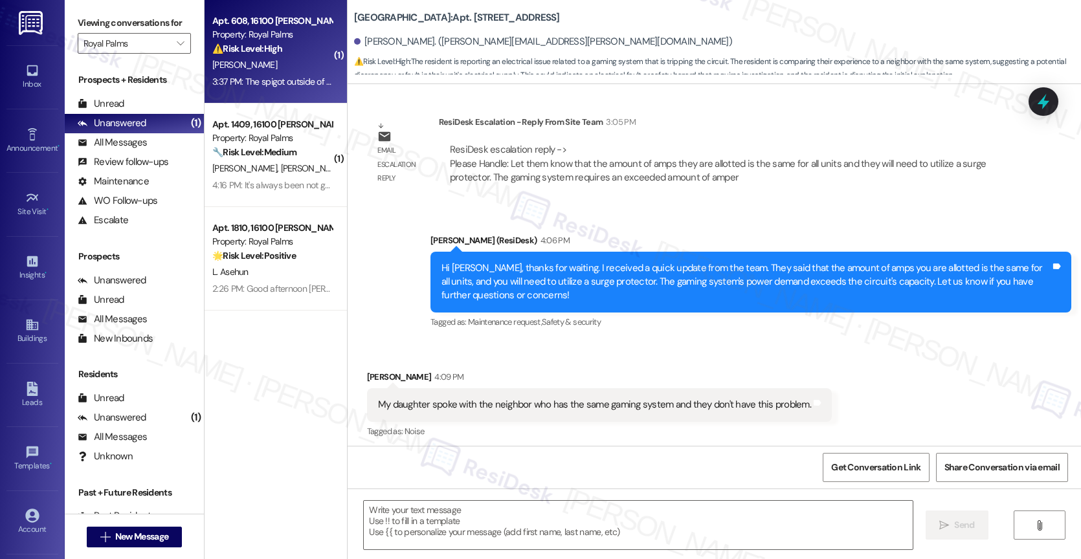
scroll to position [1082, 0]
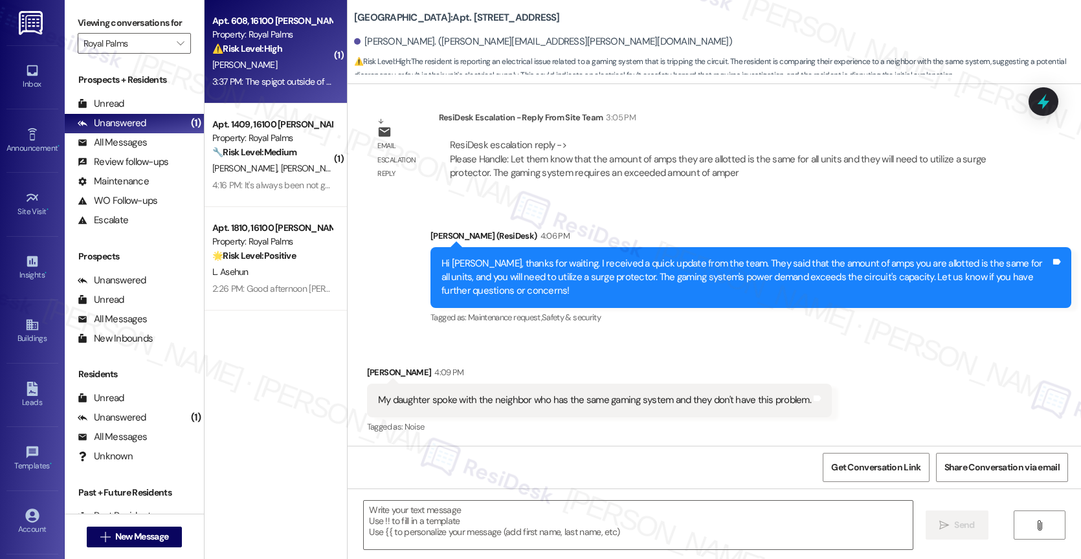
type textarea "Fetching suggested responses. Please feel free to read through the conversation…"
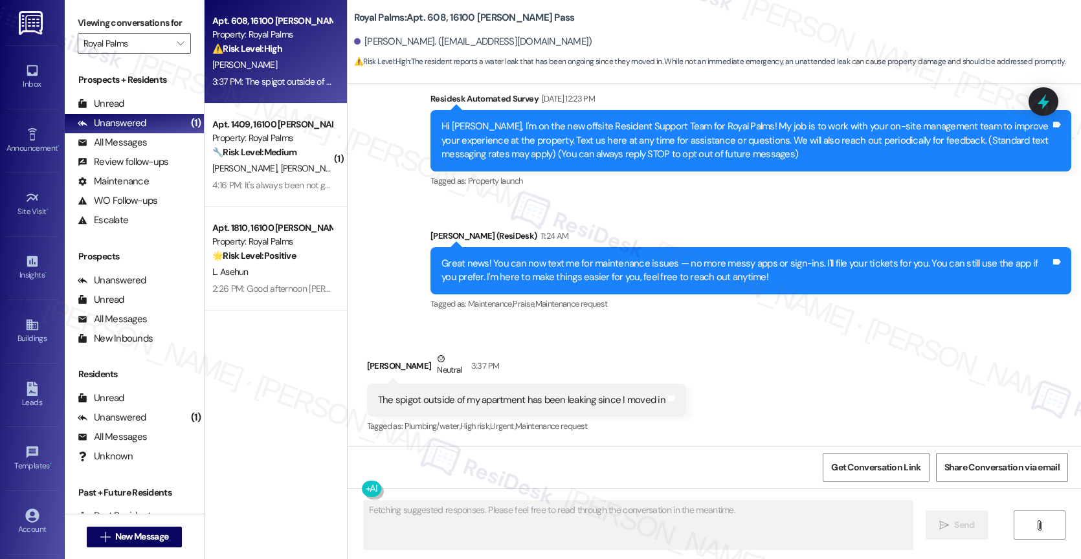
scroll to position [134, 0]
click at [634, 339] on div "Received via SMS [PERSON_NAME] Neutral 3:37 PM The spigot outside of my apartme…" at bounding box center [713, 383] width 733 height 123
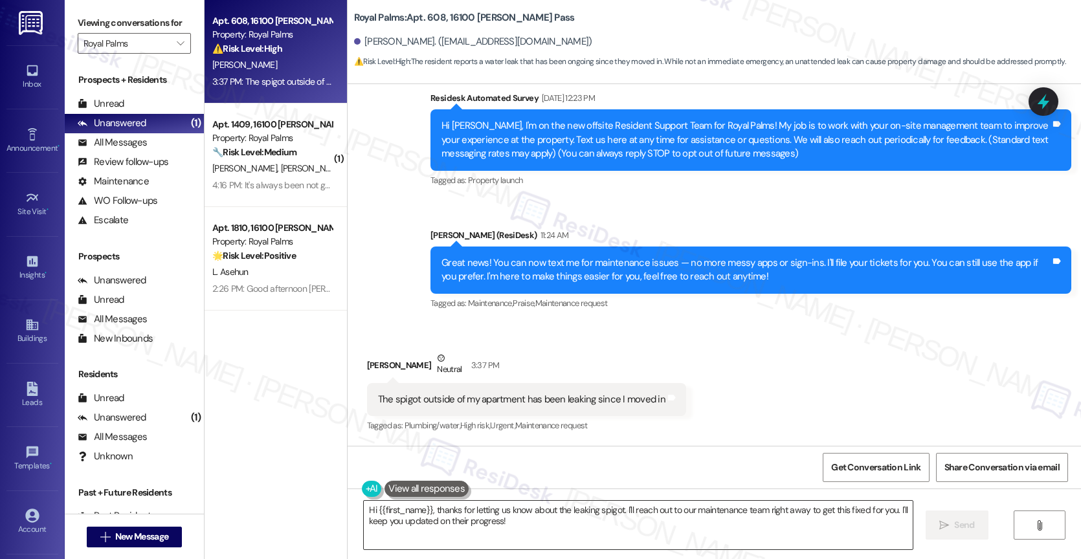
click at [578, 531] on textarea "Hi {{first_name}}, thanks for letting us know about the leaking spigot. I'll re…" at bounding box center [638, 525] width 549 height 49
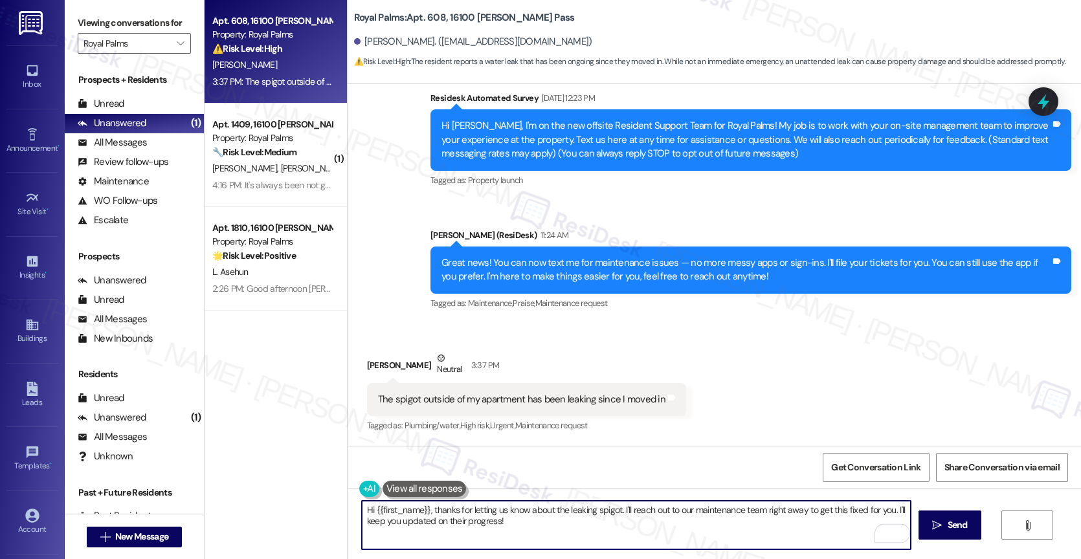
drag, startPoint x: 618, startPoint y: 508, endPoint x: 632, endPoint y: 531, distance: 26.8
click at [632, 531] on textarea "Hi {{first_name}}, thanks for letting us know about the leaking spigot. I'll re…" at bounding box center [636, 525] width 549 height 49
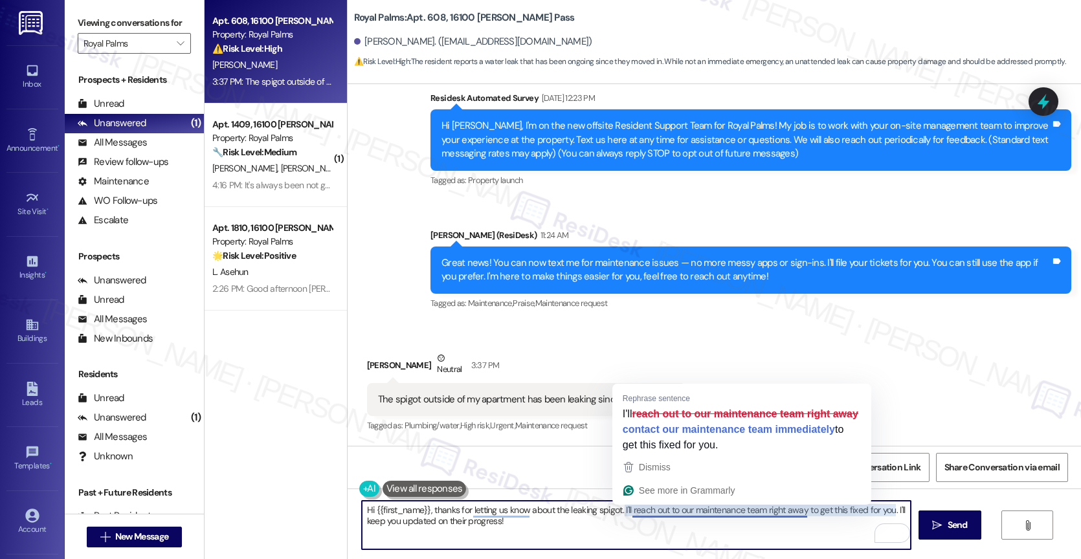
drag, startPoint x: 625, startPoint y: 510, endPoint x: 639, endPoint y: 542, distance: 34.8
click at [639, 542] on textarea "Hi {{first_name}}, thanks for letting us know about the leaking spigot. I'll re…" at bounding box center [636, 525] width 549 height 49
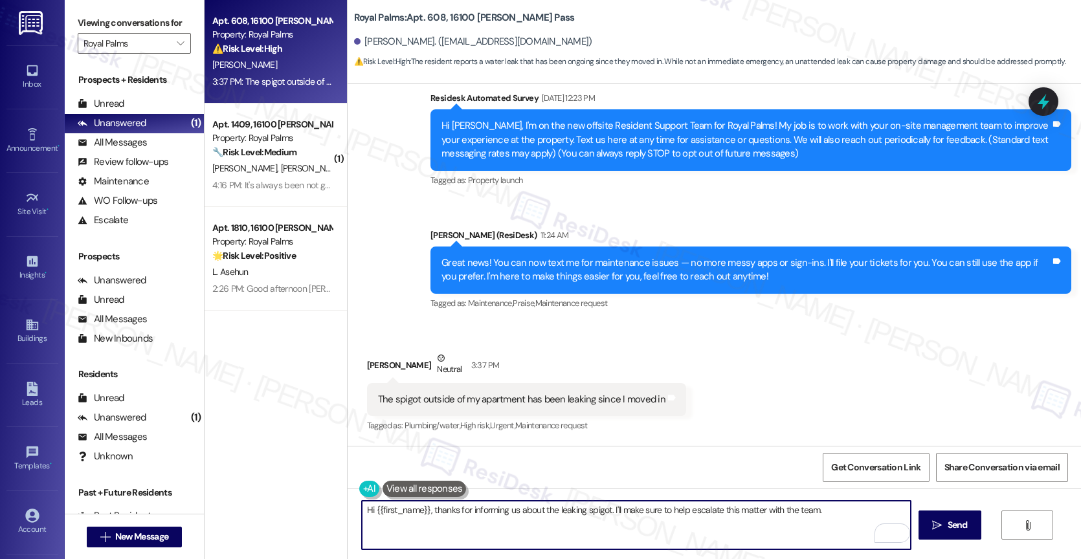
click at [839, 511] on textarea "Hi {{first_name}}, thanks for informing us about the leaking spigot. I'll make …" at bounding box center [636, 525] width 549 height 49
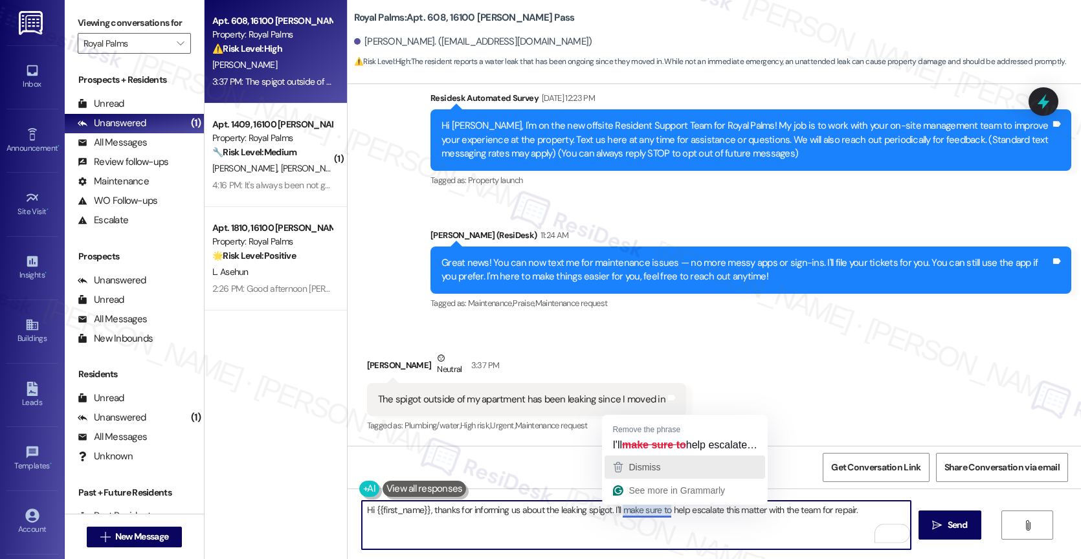
click at [653, 474] on div "Dismiss" at bounding box center [643, 467] width 34 height 19
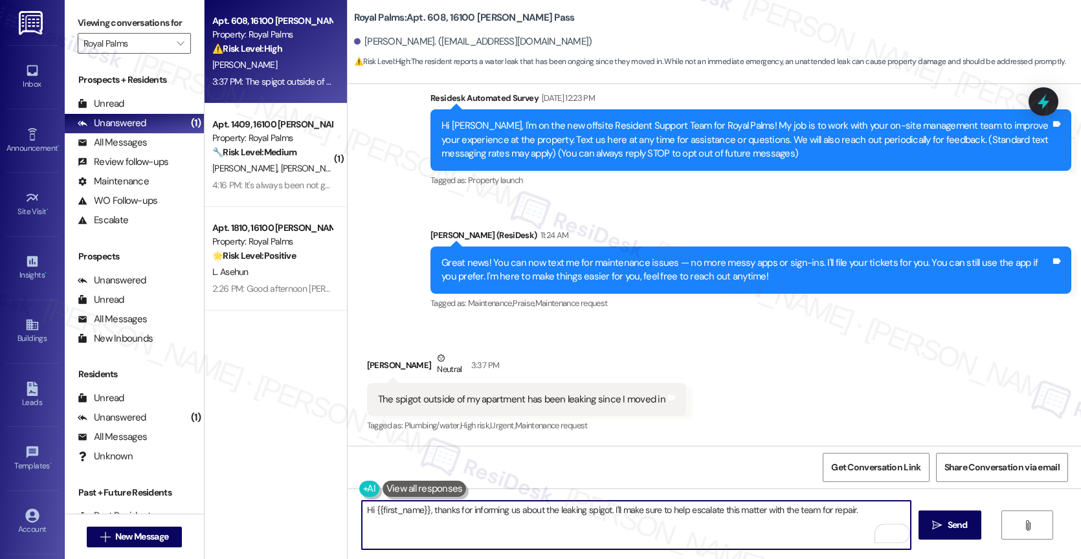
click at [870, 508] on textarea "Hi {{first_name}}, thanks for informing us about the leaking spigot. I'll make …" at bounding box center [636, 525] width 549 height 49
type textarea "Hi {{first_name}}, thanks for informing us about the leaking spigot. I'll make …"
click at [892, 532] on icon "Open Grammarly. 0 Suggestions." at bounding box center [890, 533] width 14 height 14
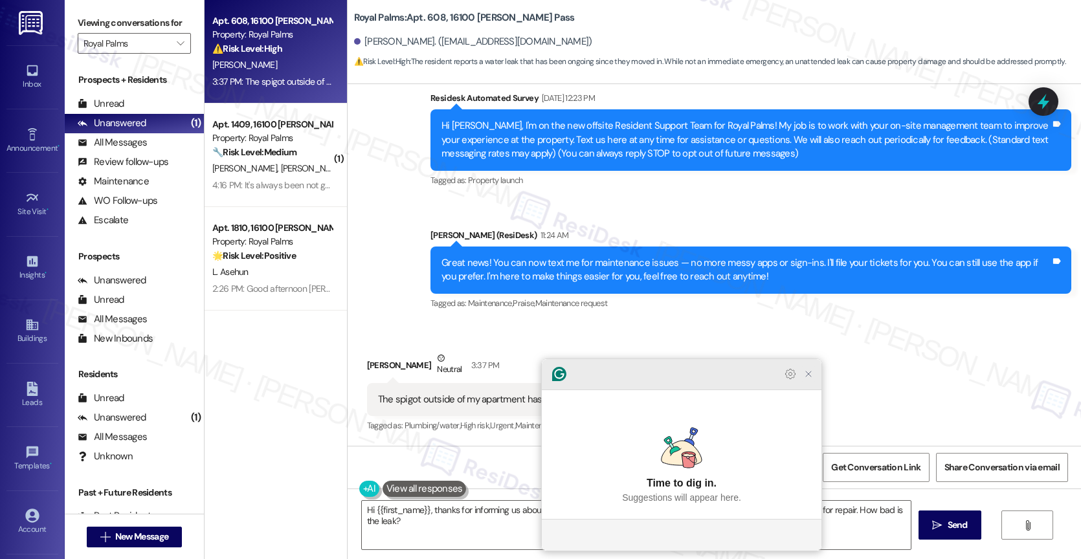
click at [811, 379] on icon "Close Grammarly Assistant" at bounding box center [808, 374] width 10 height 10
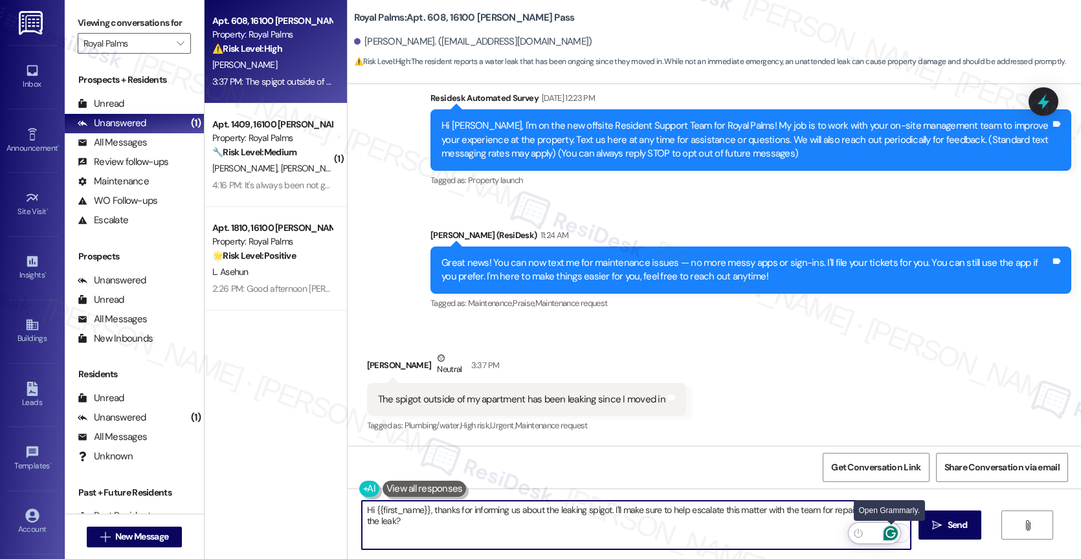
click at [888, 531] on icon "Open Grammarly. 0 Suggestions." at bounding box center [890, 533] width 14 height 14
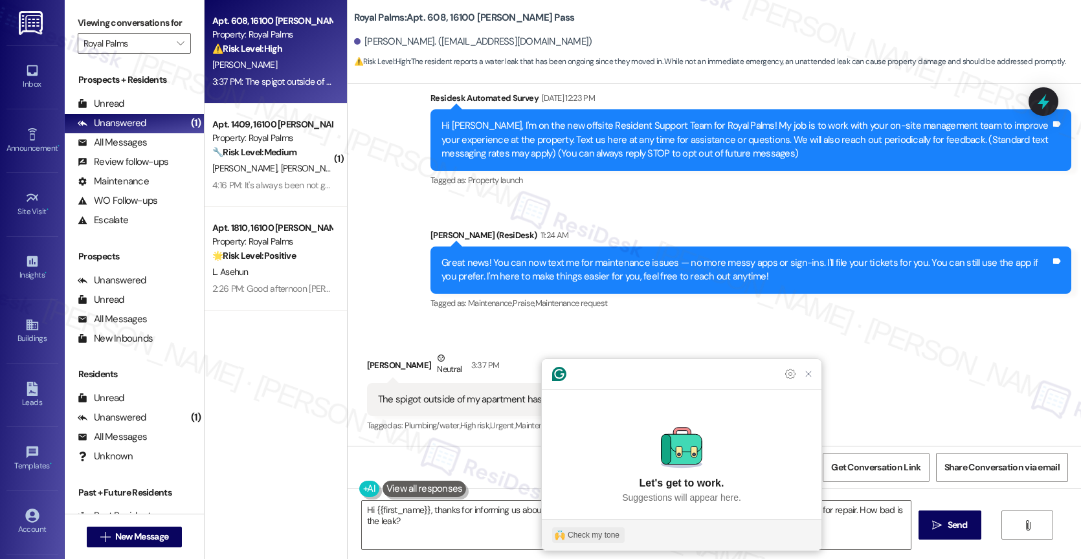
click at [583, 534] on div "Check my tone" at bounding box center [594, 535] width 52 height 12
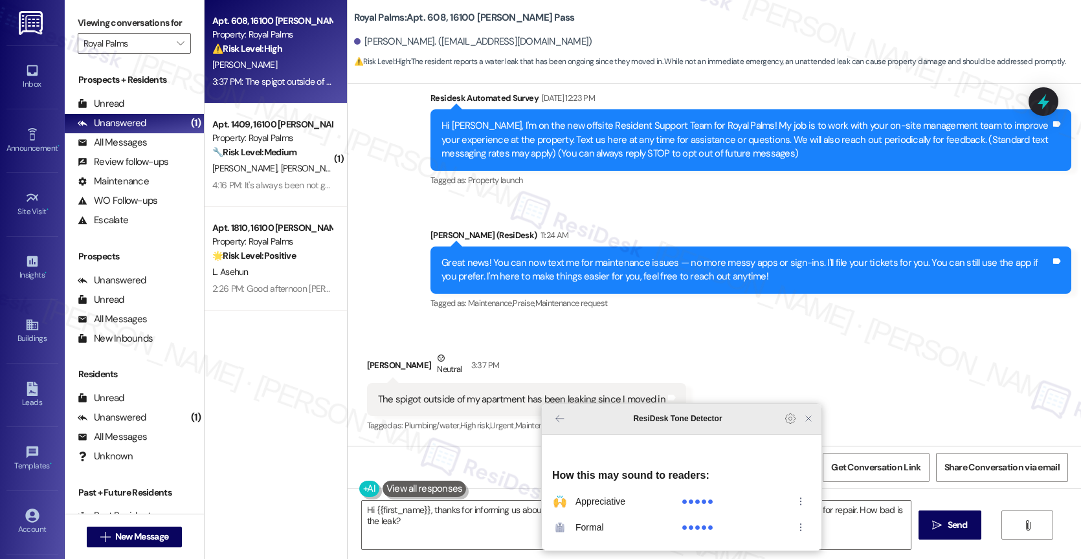
click at [802, 426] on icon "Close Grammarly Assistant" at bounding box center [808, 419] width 16 height 16
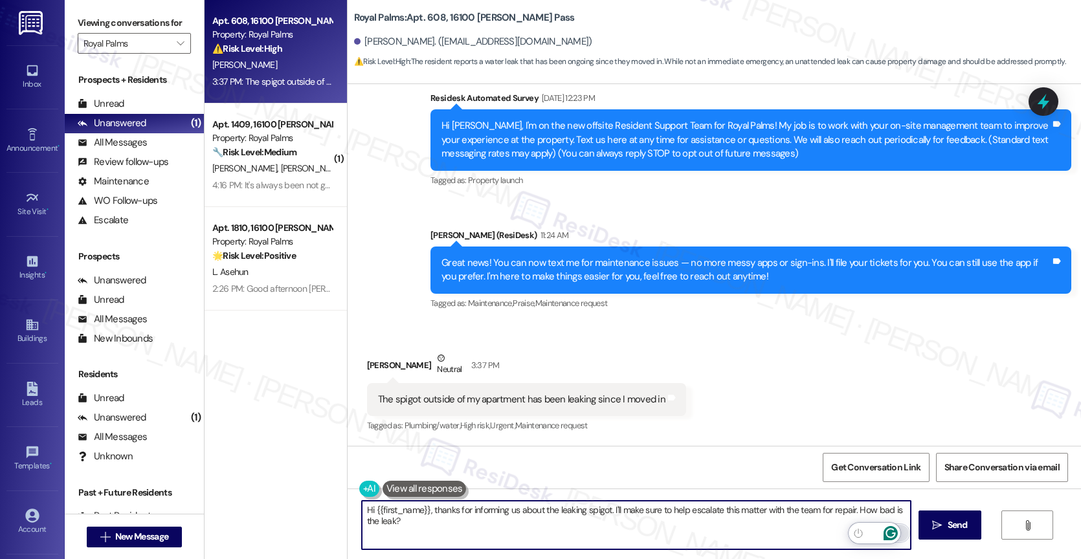
click at [890, 531] on icon "Open Grammarly. 0 Suggestions." at bounding box center [890, 533] width 14 height 14
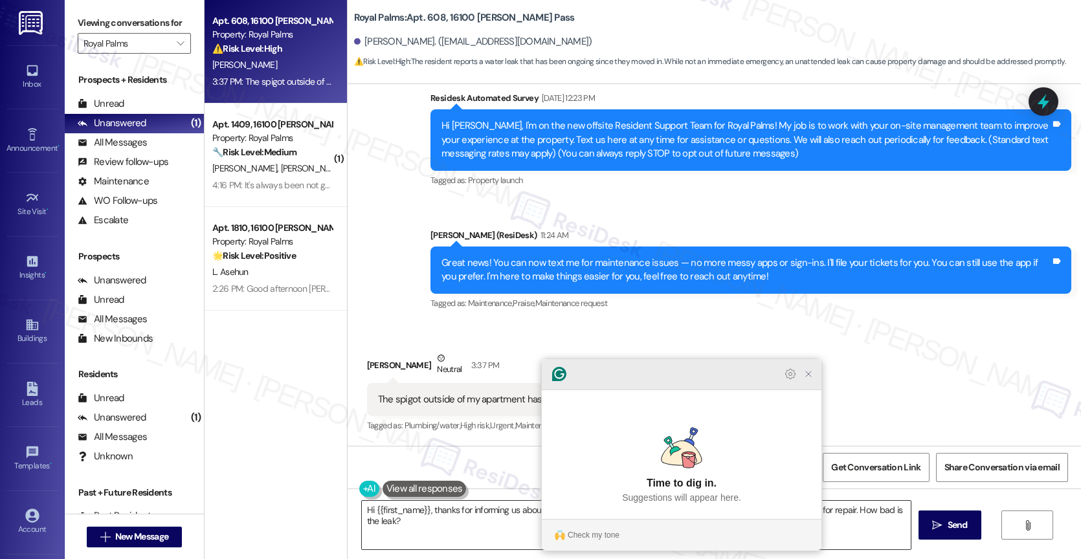
click at [811, 379] on icon "Close Grammarly Assistant" at bounding box center [808, 374] width 10 height 10
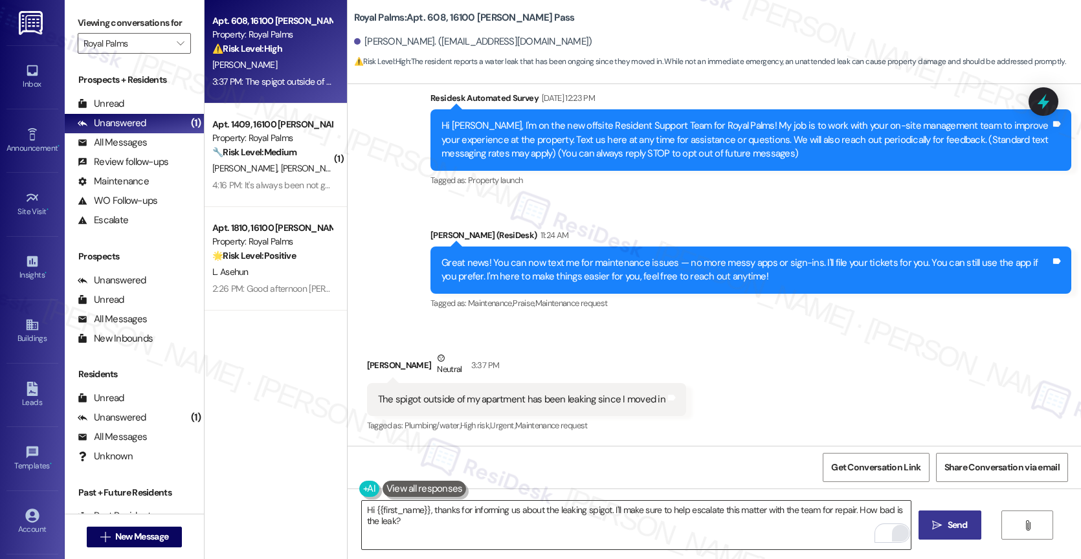
click at [934, 522] on icon "" at bounding box center [937, 525] width 10 height 10
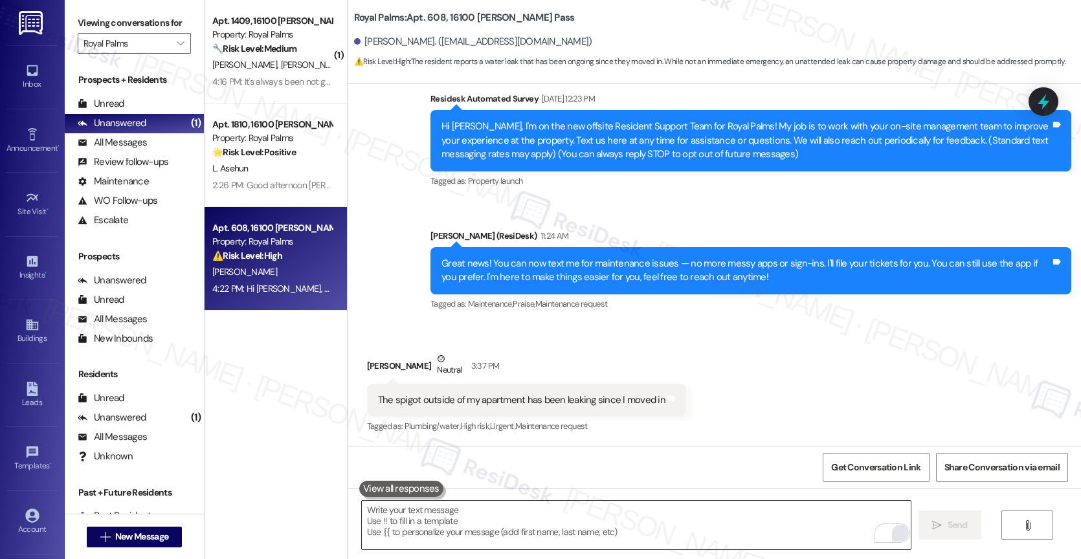
scroll to position [224, 0]
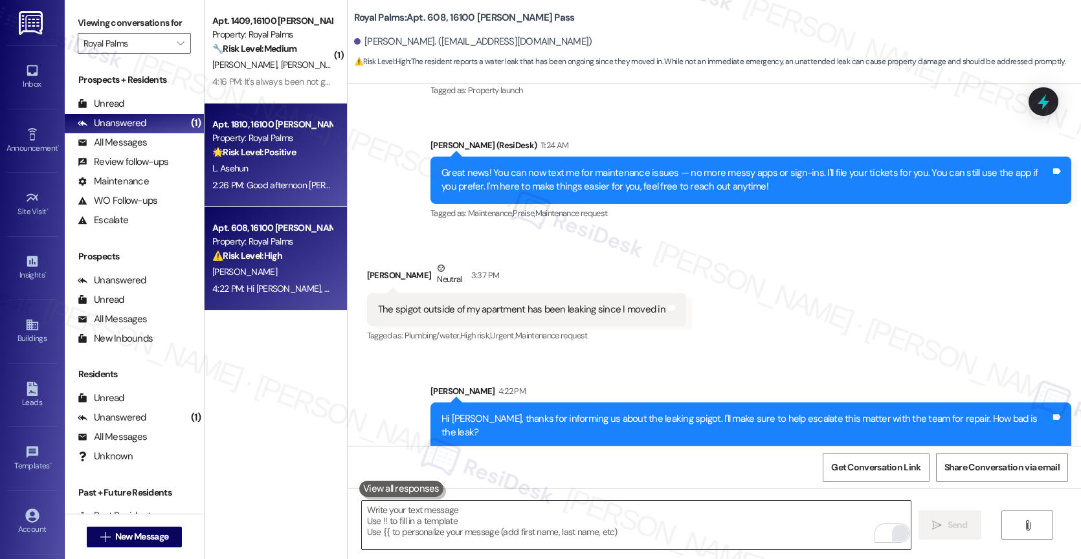
click at [224, 107] on div "Apt. 1810, 16100 [PERSON_NAME] Pass Property: Royal Palms 🌟 Risk Level: Positiv…" at bounding box center [275, 156] width 142 height 104
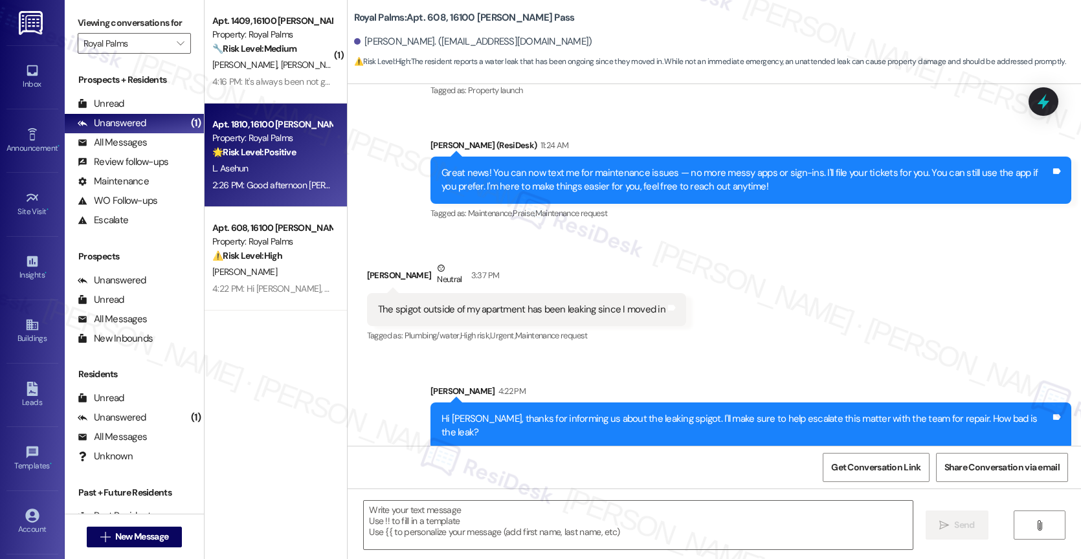
type textarea "Fetching suggested responses. Please feel free to read through the conversation…"
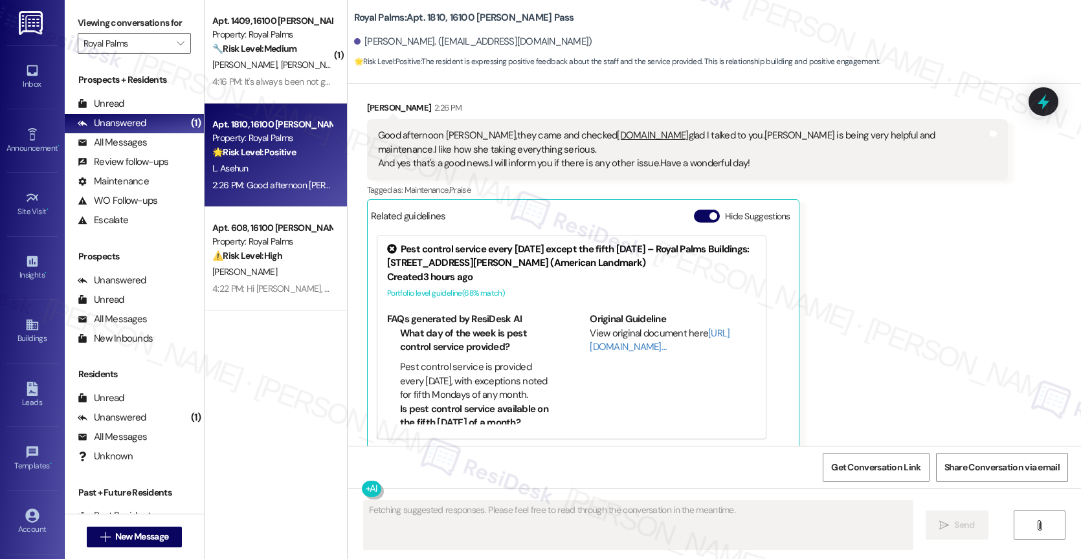
scroll to position [4397, 0]
click at [694, 209] on button "Hide Suggestions" at bounding box center [707, 215] width 26 height 13
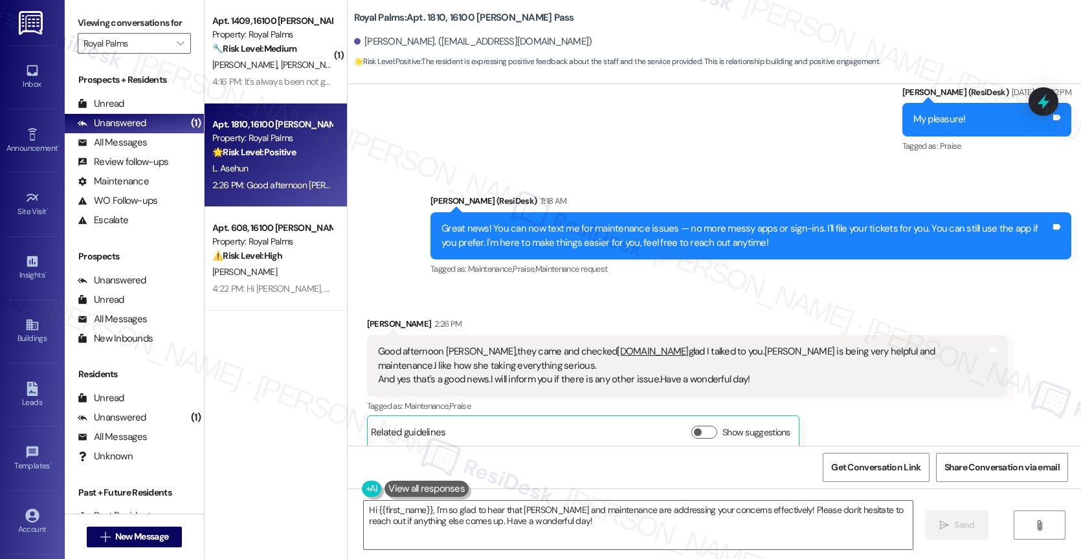
click at [580, 288] on div "Received via SMS [PERSON_NAME] 2:26 PM Good afternoon [PERSON_NAME],they came a…" at bounding box center [713, 373] width 733 height 170
click at [585, 530] on textarea "Hi {{first_name}}, I'm so glad to hear that [PERSON_NAME] and maintenance are a…" at bounding box center [638, 525] width 549 height 49
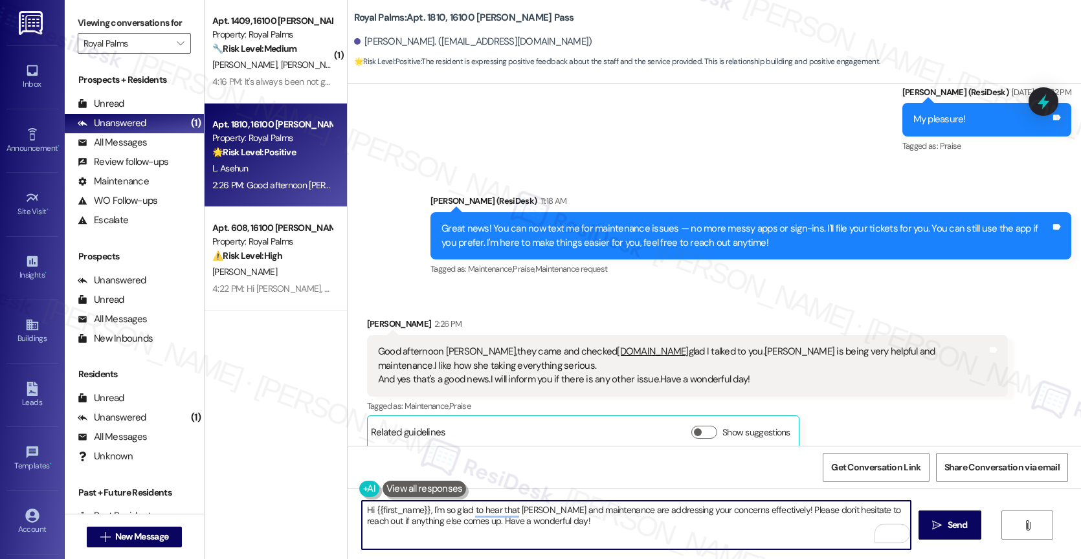
click at [678, 529] on textarea "Hi {{first_name}}, I'm so glad to hear that [PERSON_NAME] and maintenance are a…" at bounding box center [636, 525] width 549 height 49
type textarea "Hi {{first_name}}, I'm so glad to hear that [PERSON_NAME] and maintenance are a…"
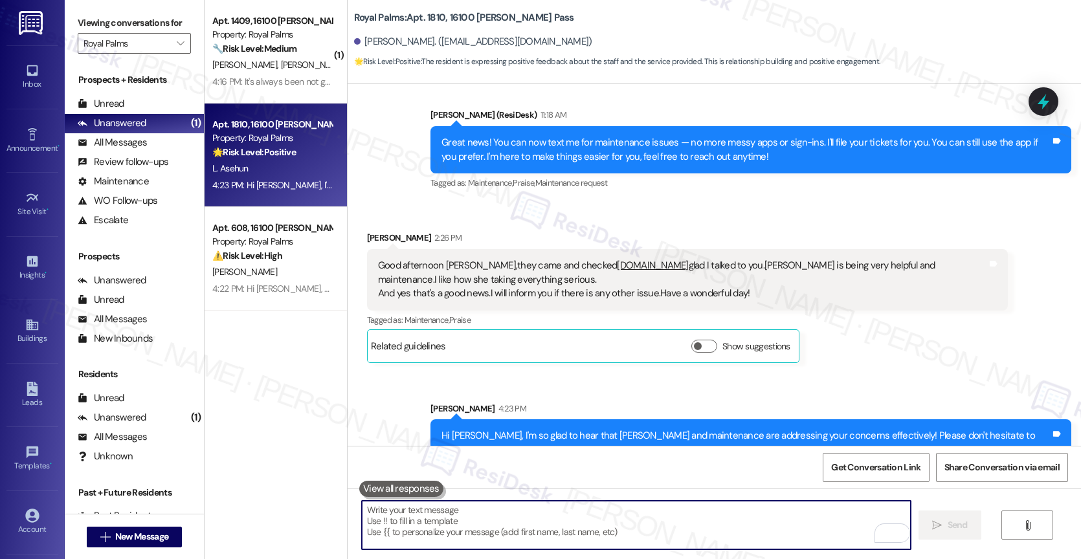
scroll to position [4284, 0]
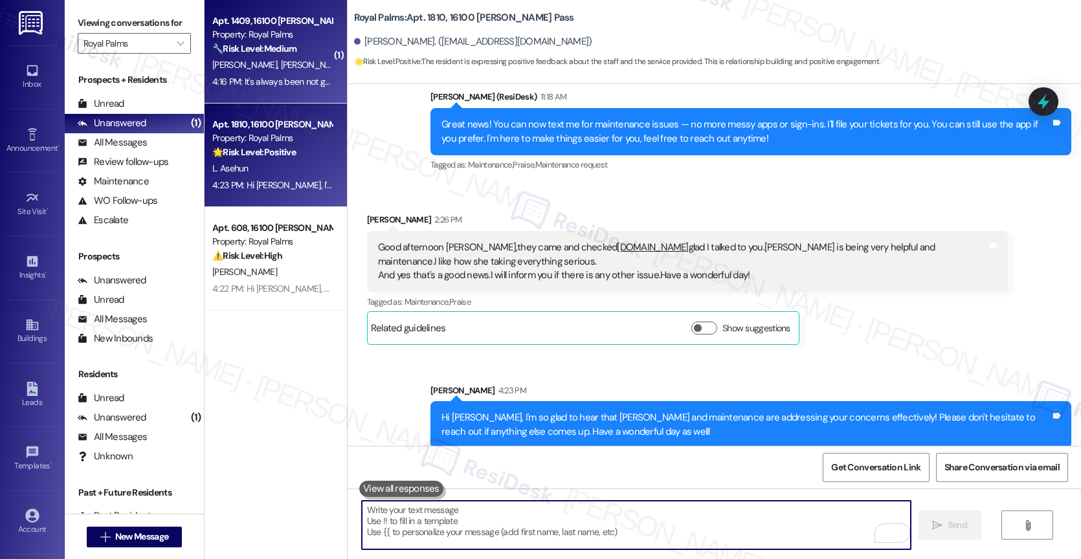
click at [266, 36] on div "Property: Royal Palms" at bounding box center [272, 35] width 120 height 14
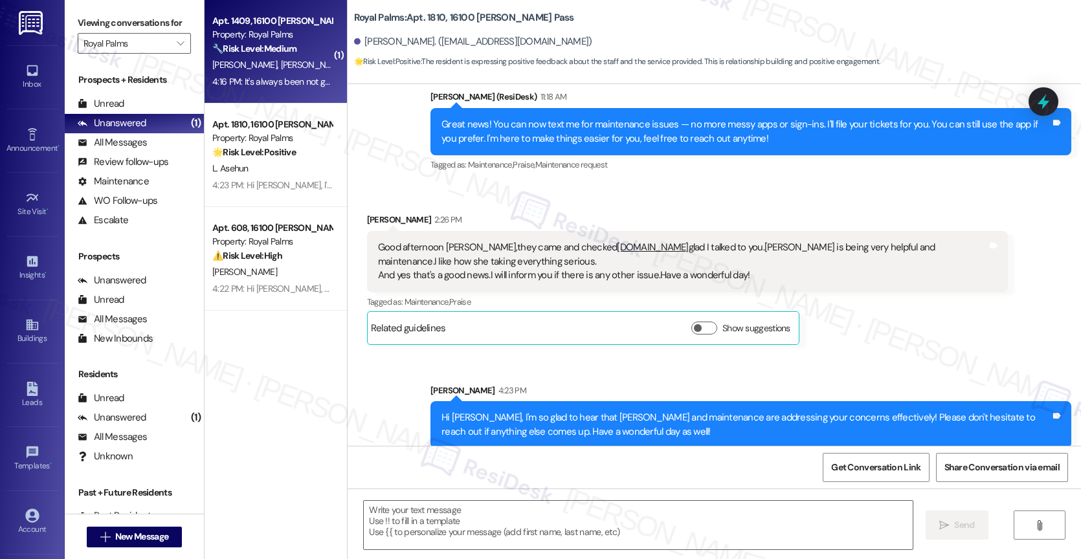
type textarea "Fetching suggested responses. Please feel free to read through the conversation…"
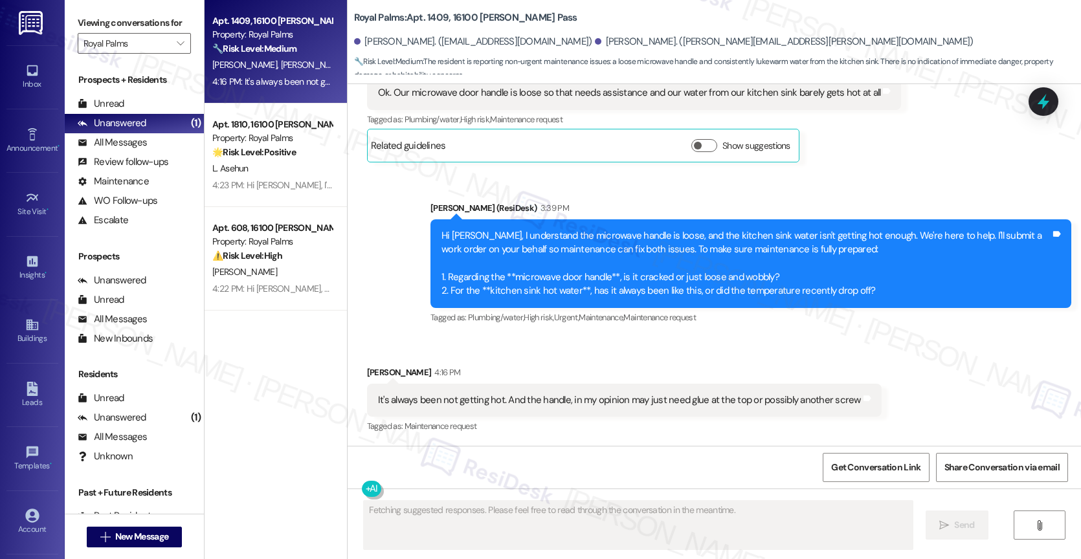
scroll to position [2166, 0]
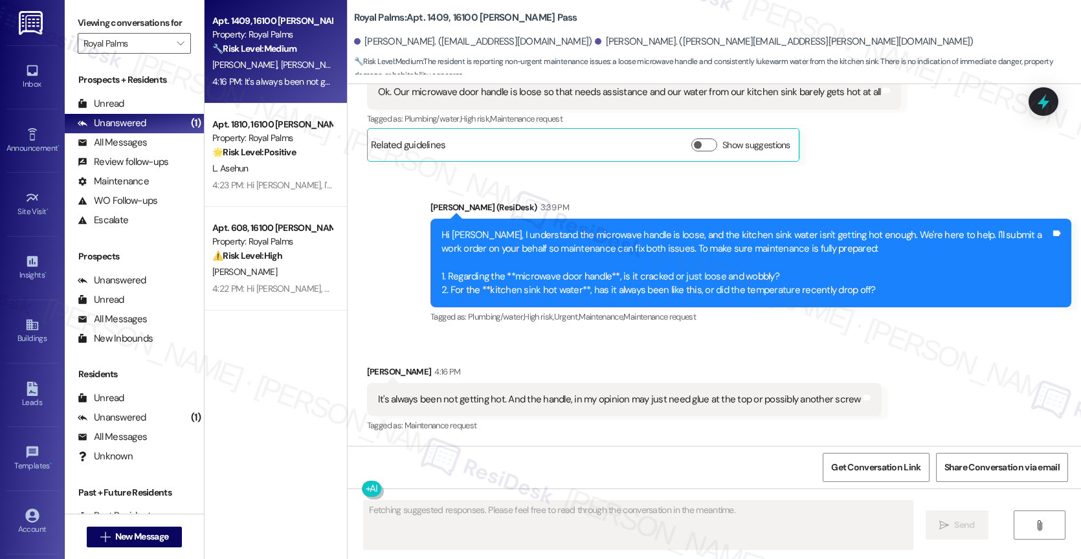
click at [579, 357] on div "Received via SMS [PERSON_NAME] 4:16 PM It's always been not getting hot. And th…" at bounding box center [624, 400] width 534 height 90
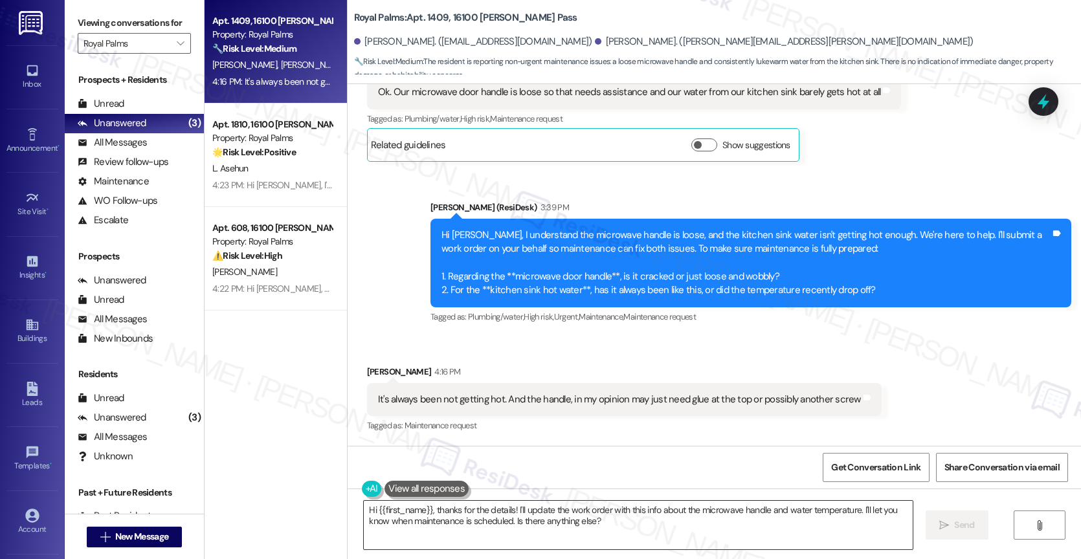
click at [515, 514] on textarea "Hi {{first_name}}, thanks for the details! I'll update the work order with this…" at bounding box center [638, 525] width 549 height 49
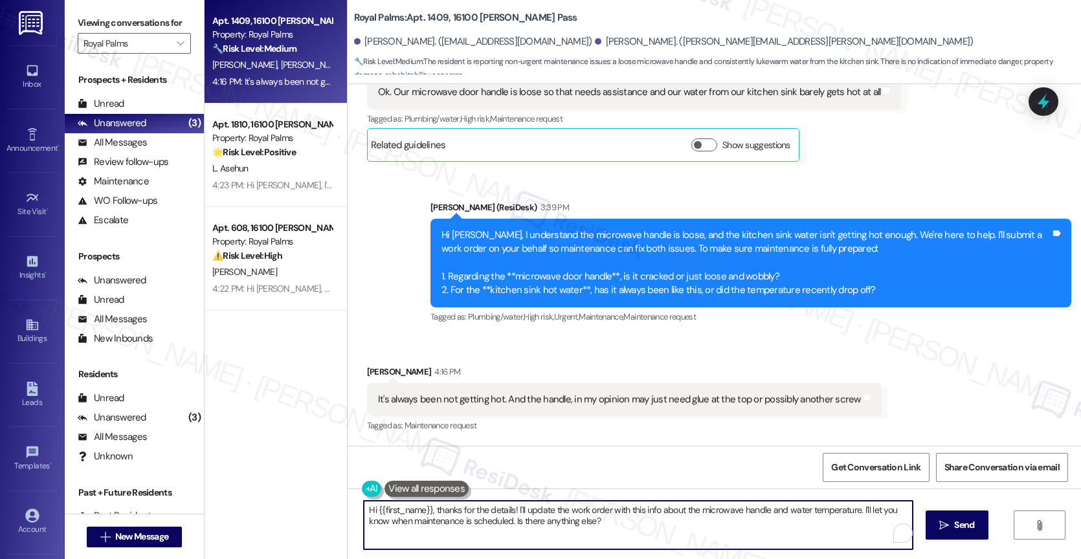
click at [515, 514] on textarea "Hi {{first_name}}, thanks for the details! I'll update the work order with this…" at bounding box center [638, 525] width 549 height 49
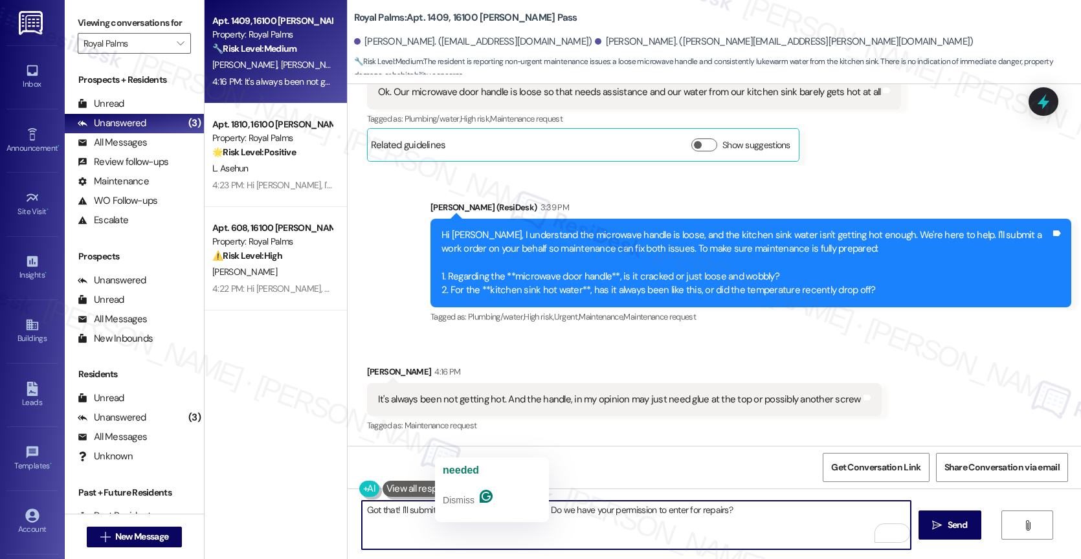
click at [712, 446] on div "Get Conversation Link Share Conversation via email" at bounding box center [713, 467] width 733 height 43
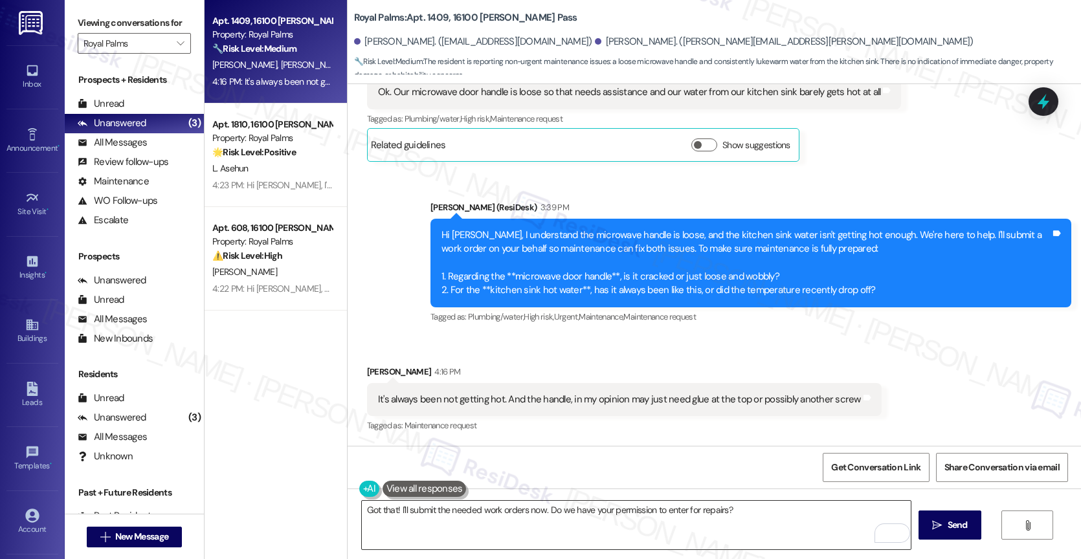
click at [776, 516] on textarea "Got that! I'll submit the needed work orders now. Do we have your permission to…" at bounding box center [636, 525] width 549 height 49
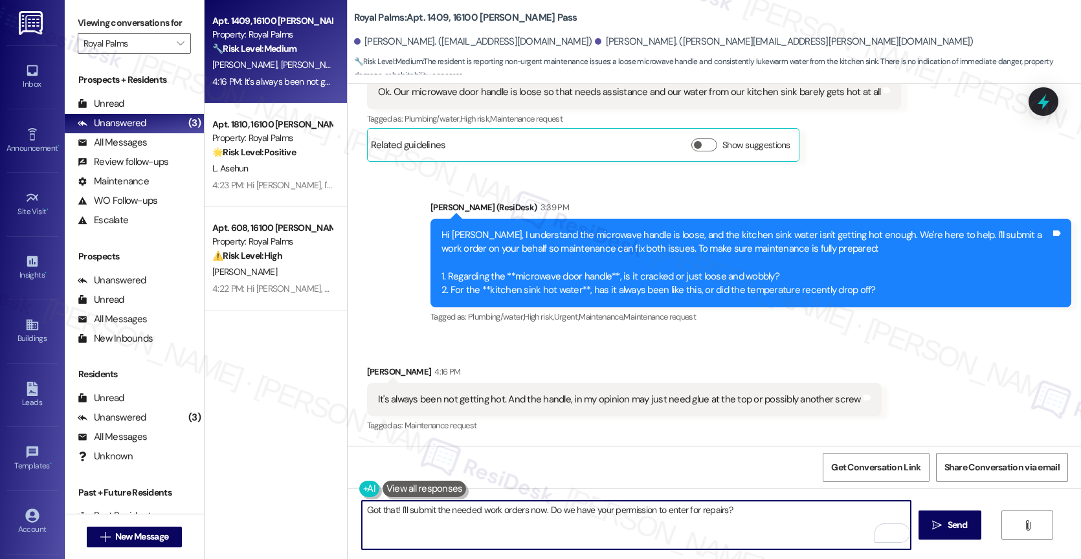
drag, startPoint x: 716, startPoint y: 509, endPoint x: 785, endPoint y: 516, distance: 69.0
click at [718, 509] on textarea "Got that! I'll submit the needed work orders now. Do we have your permission to…" at bounding box center [636, 525] width 549 height 49
click at [865, 514] on textarea "Got that! I'll submit the needed work orders now. Do we have your permission to…" at bounding box center [636, 525] width 549 height 49
type textarea "Got that! I'll submit the needed work orders now. Do we have your permission to…"
click at [893, 532] on icon "Open Grammarly. 0 Suggestions." at bounding box center [890, 533] width 14 height 14
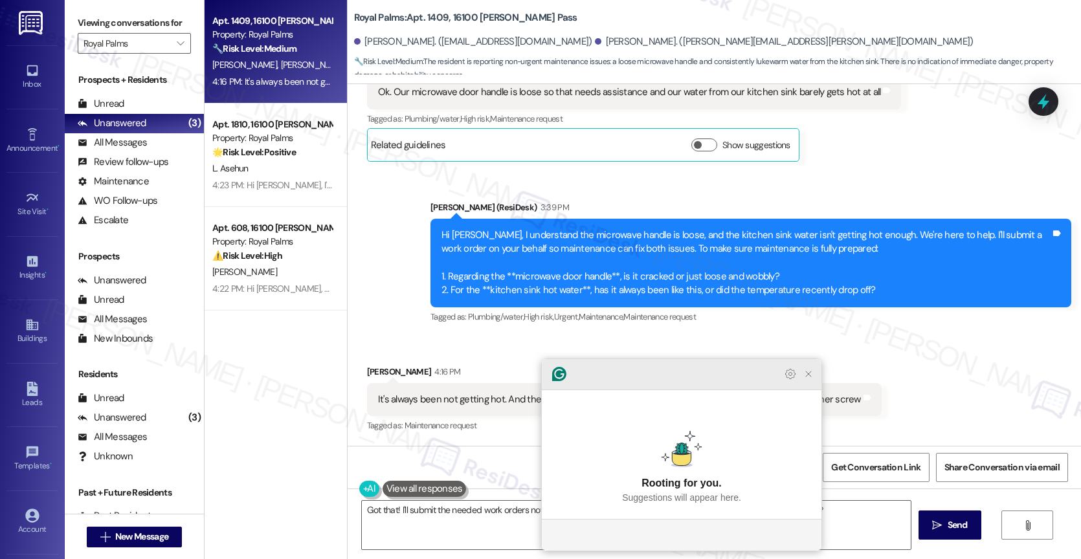
click at [814, 382] on icon "Close Grammarly Assistant" at bounding box center [808, 374] width 16 height 16
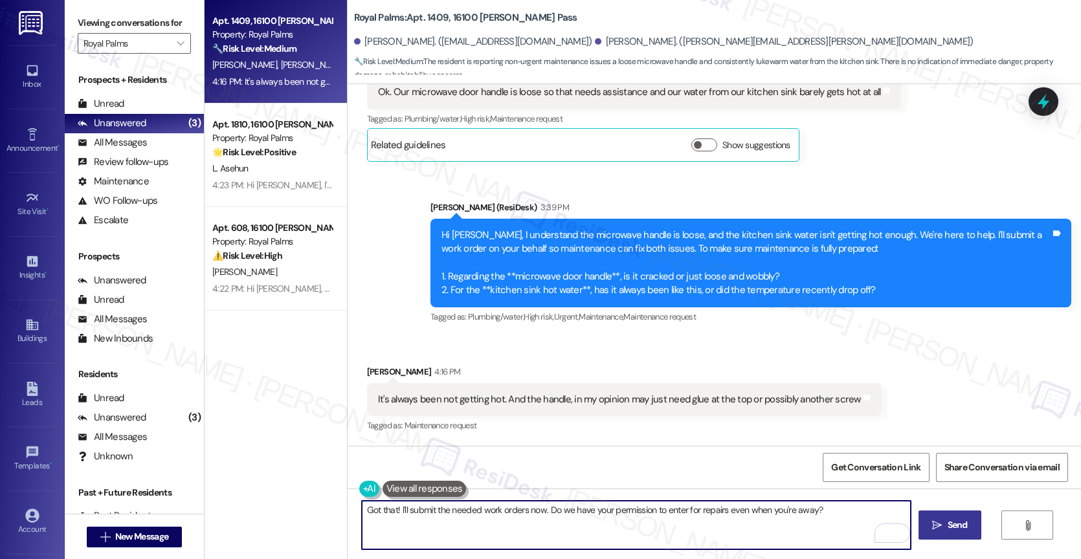
click at [945, 524] on span "Send" at bounding box center [957, 525] width 25 height 14
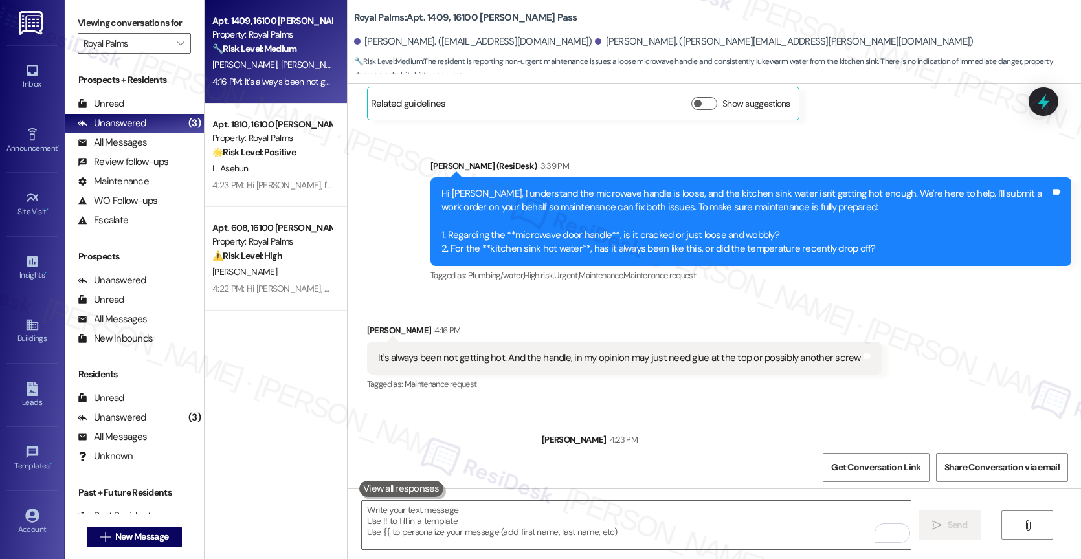
scroll to position [2257, 0]
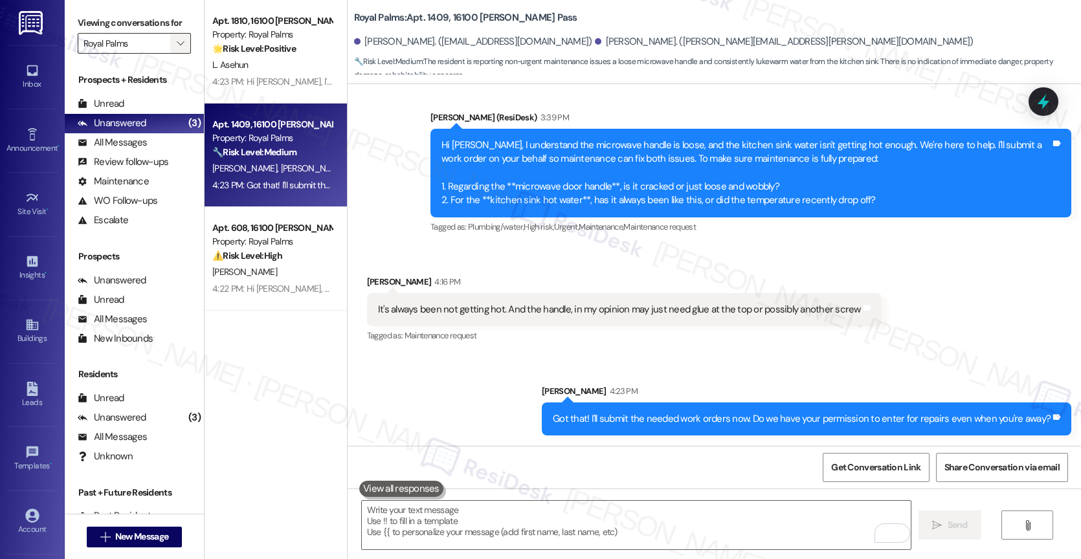
click at [174, 54] on span "" at bounding box center [180, 43] width 12 height 21
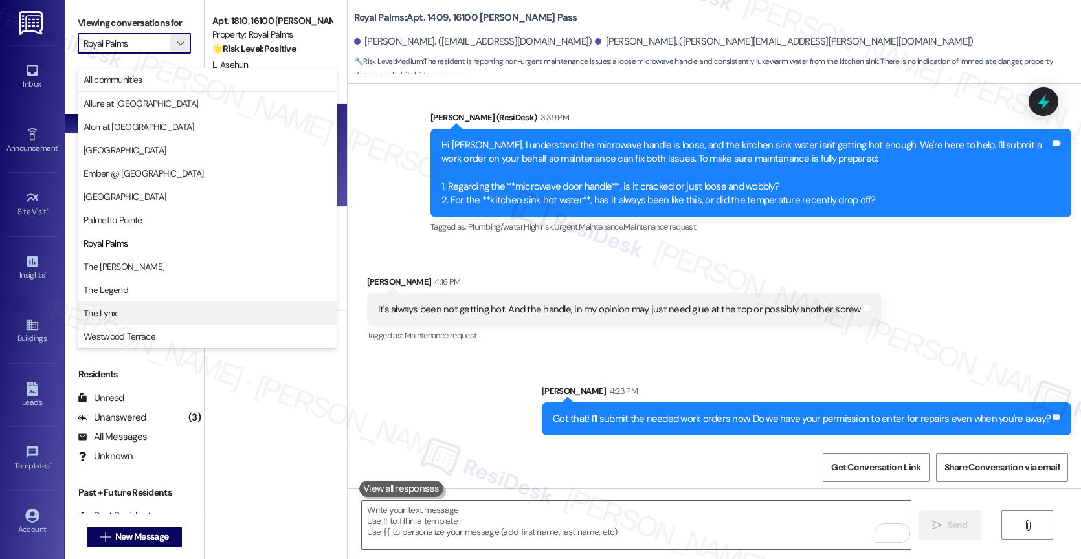
click at [124, 311] on span "The Lynx" at bounding box center [206, 313] width 247 height 13
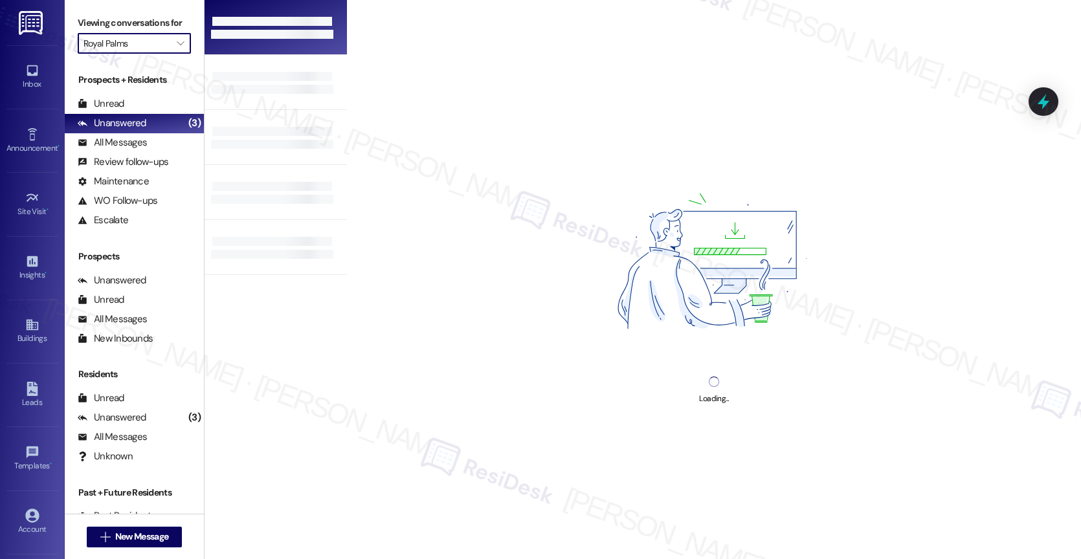
type input "The Lynx"
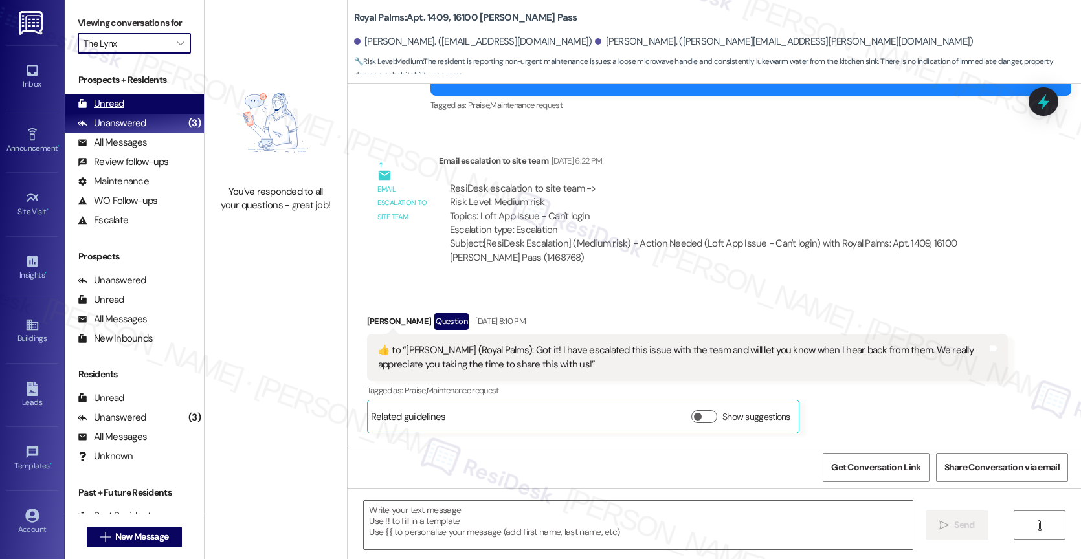
type textarea "Fetching suggested responses. Please feel free to read through the conversation…"
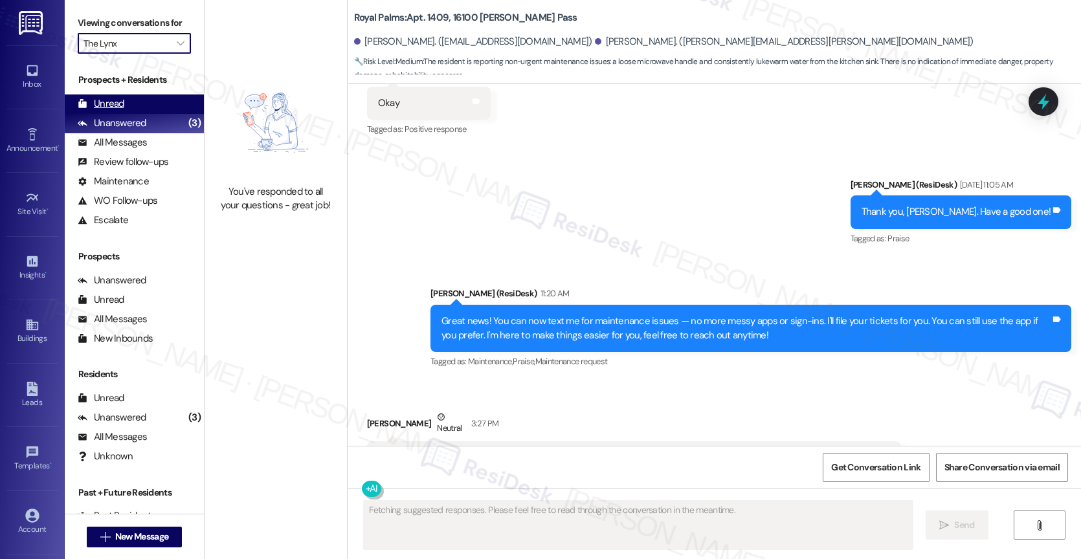
click at [131, 110] on div "Unread (0)" at bounding box center [134, 103] width 139 height 19
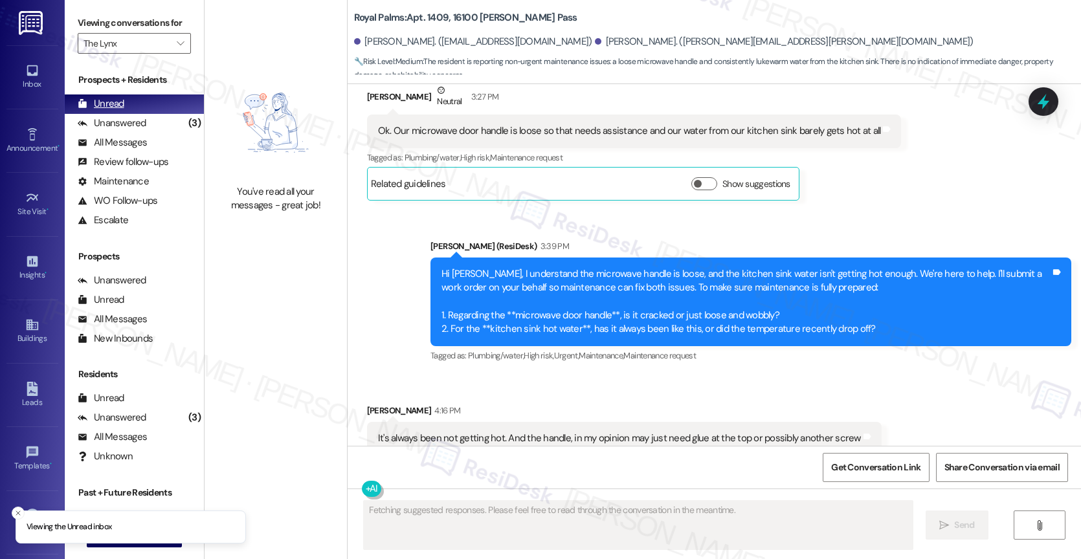
scroll to position [2166, 0]
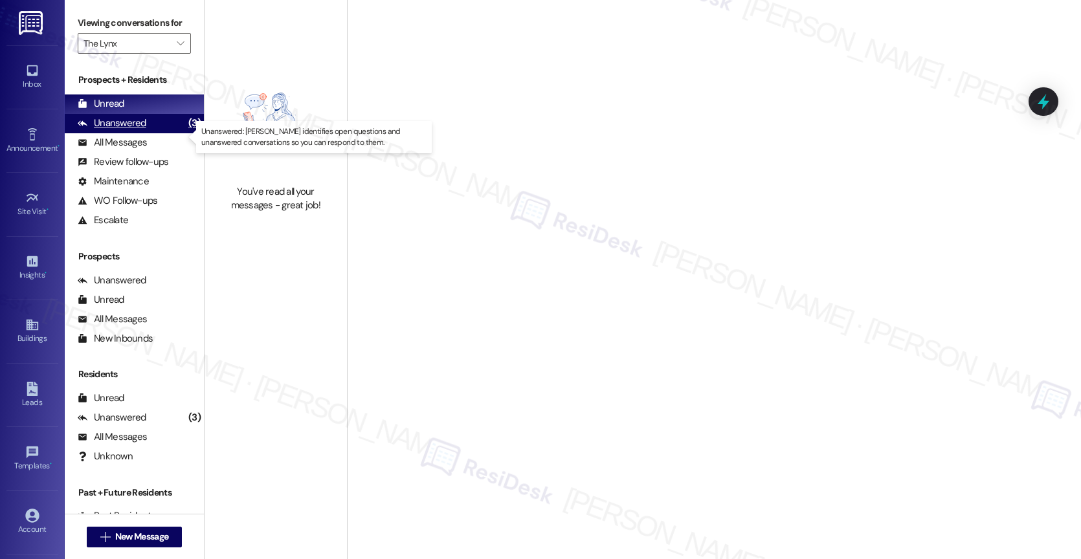
click at [142, 130] on div "Unanswered" at bounding box center [112, 123] width 69 height 14
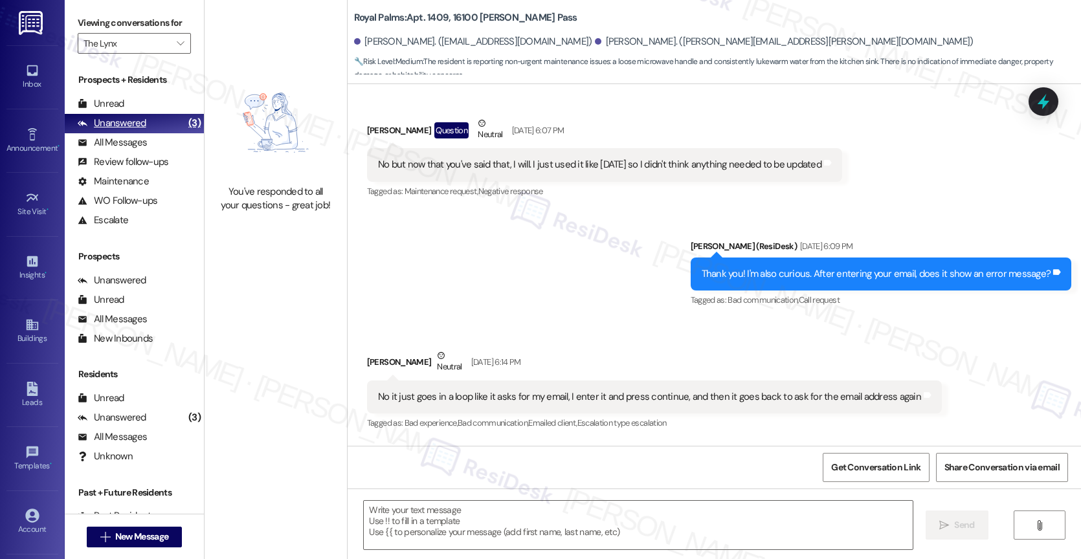
type textarea "Fetching suggested responses. Please feel free to read through the conversation…"
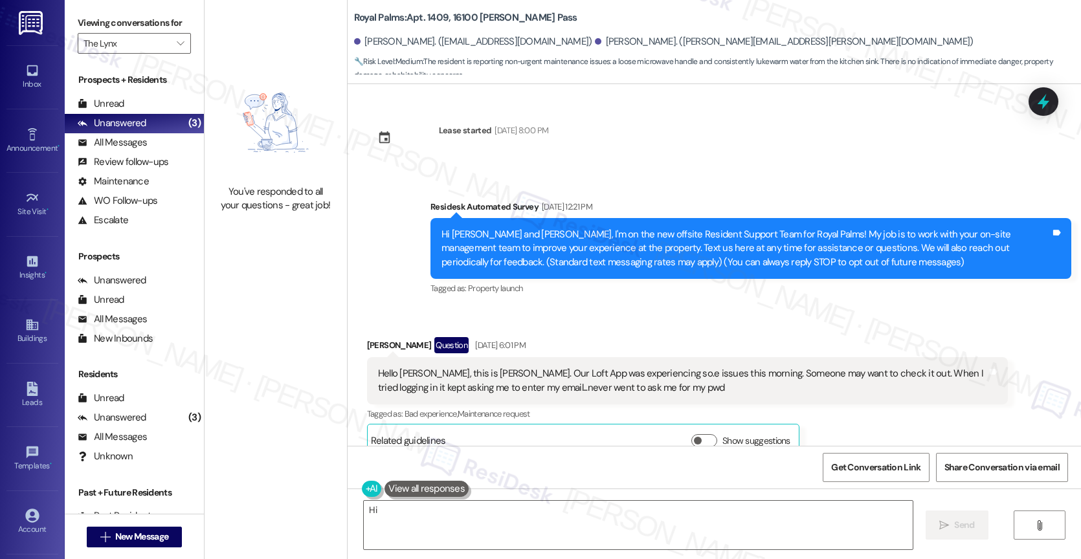
scroll to position [2166, 0]
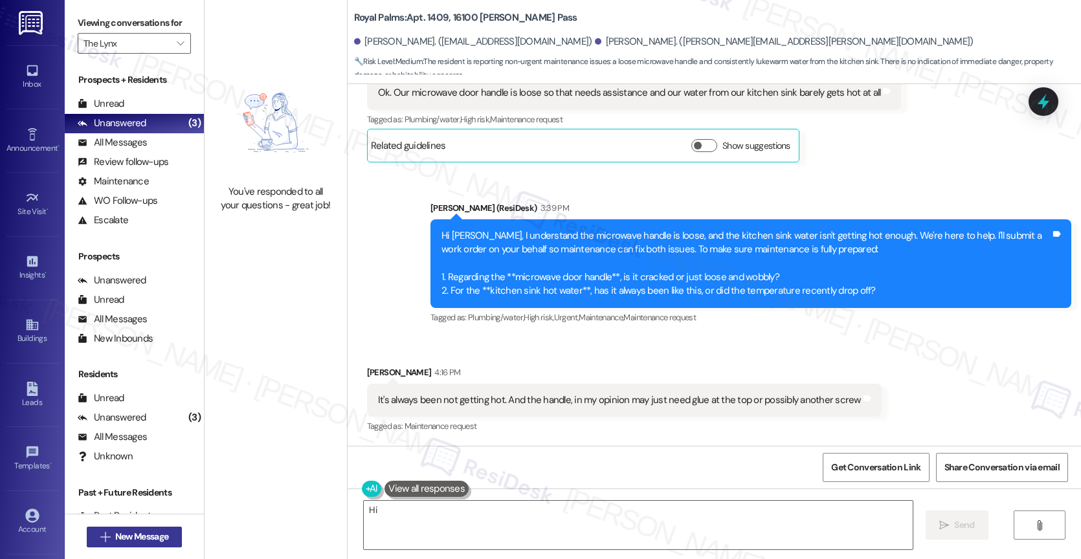
click at [145, 530] on span "New Message" at bounding box center [141, 537] width 53 height 14
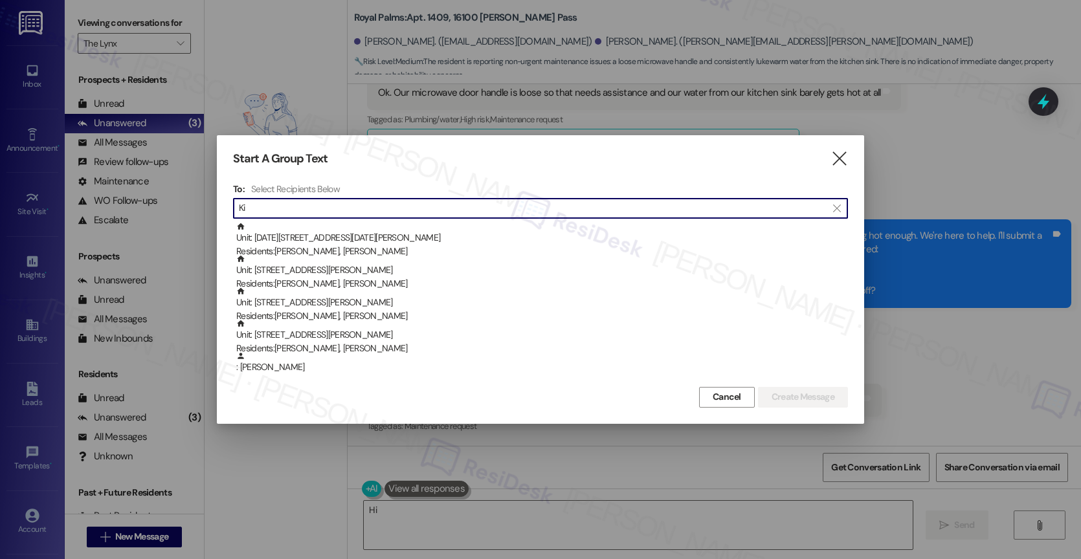
type input "K"
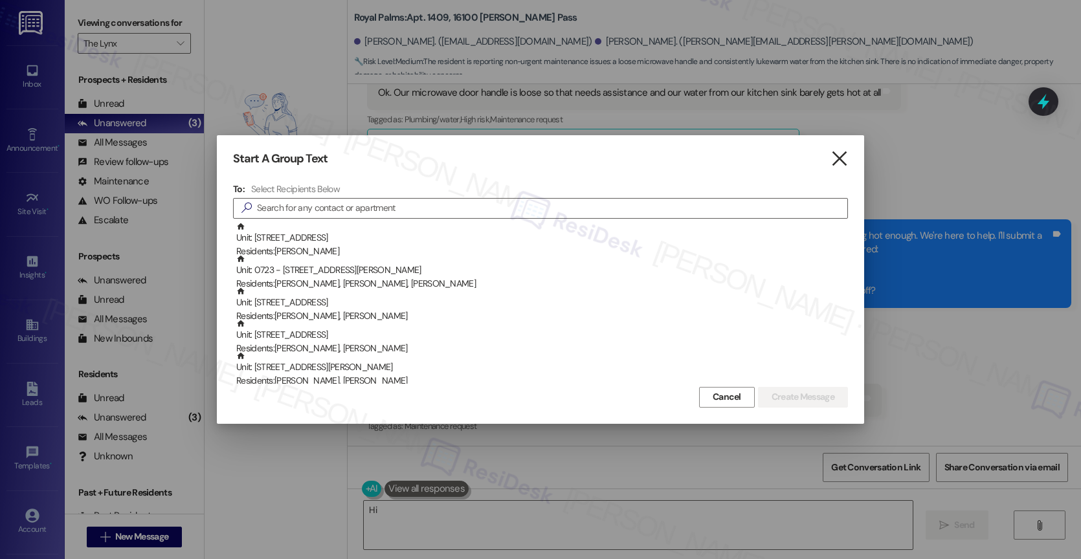
click at [841, 156] on icon "" at bounding box center [838, 159] width 17 height 14
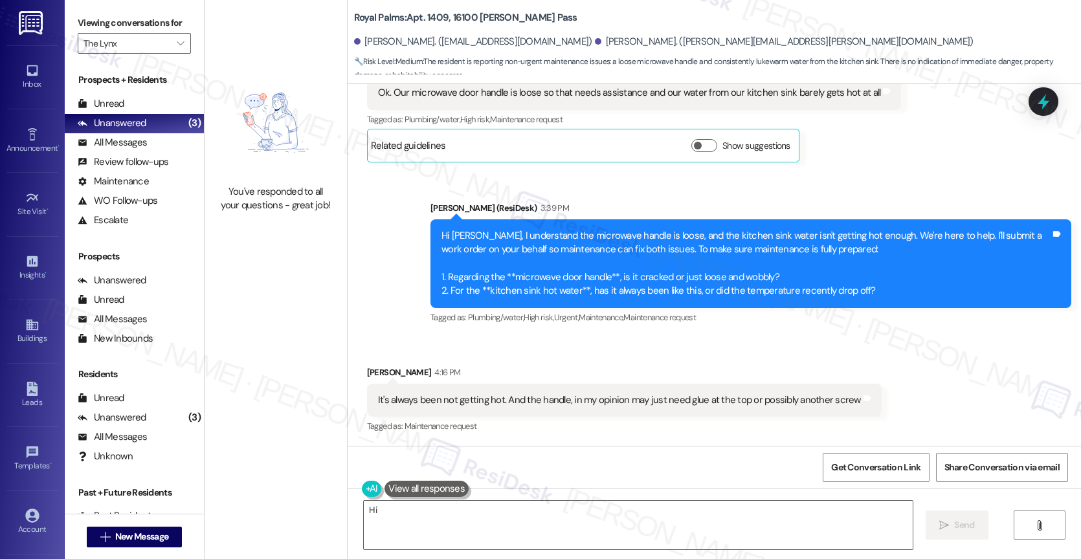
scroll to position [2276, 0]
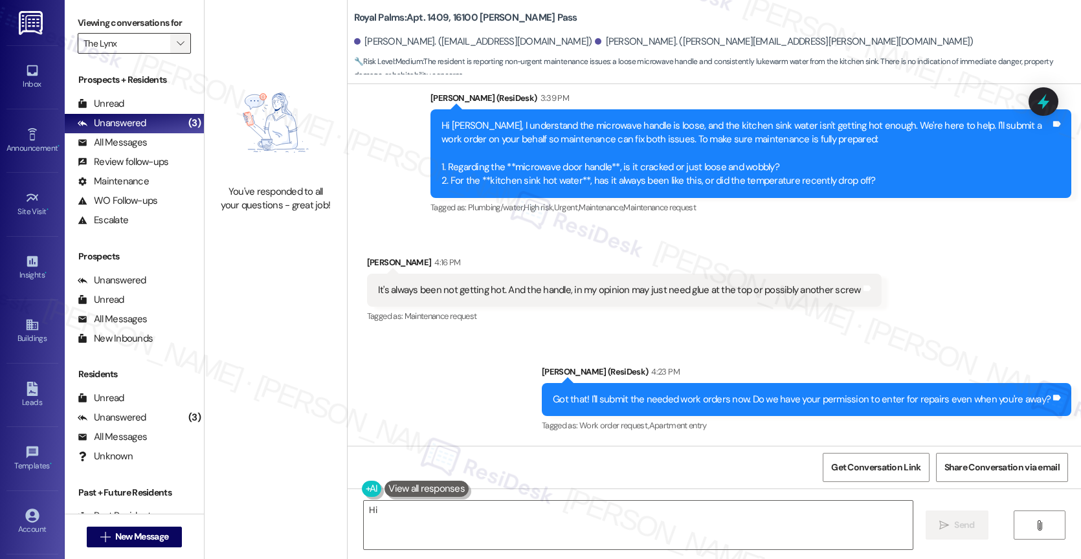
click at [174, 54] on span "" at bounding box center [180, 43] width 12 height 21
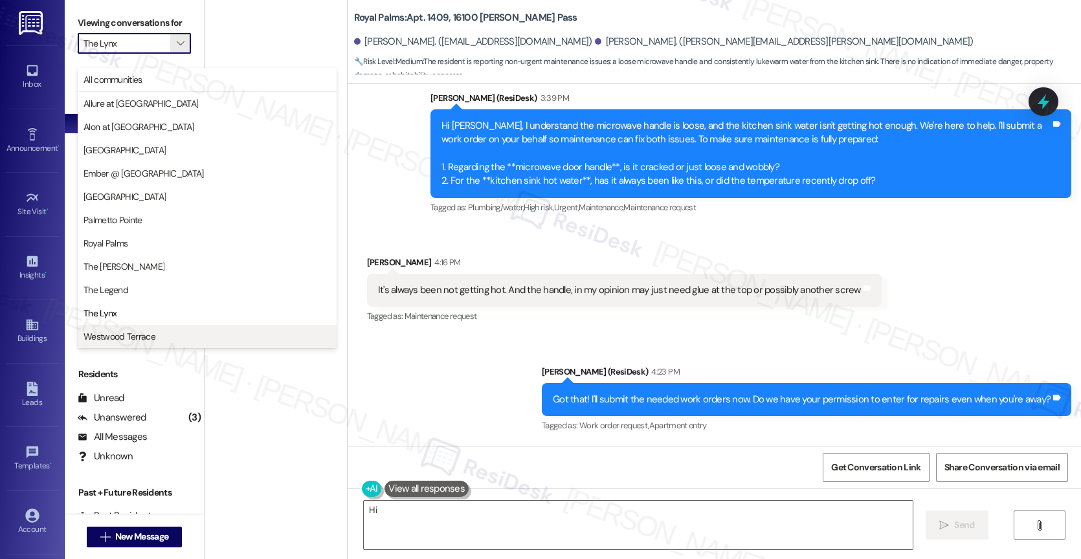
click at [177, 338] on span "Westwood Terrace" at bounding box center [206, 336] width 247 height 13
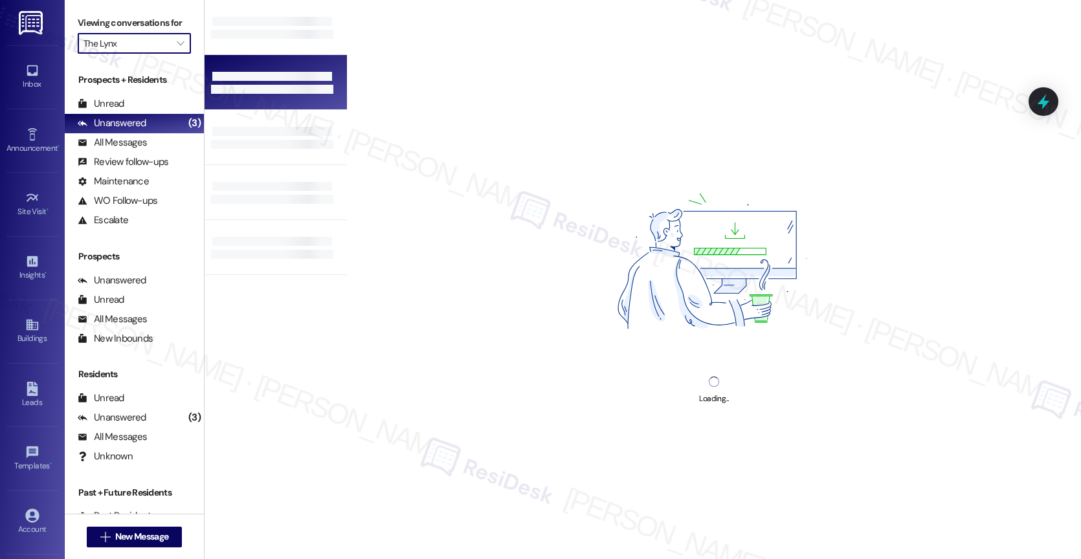
type input "Westwood Terrace"
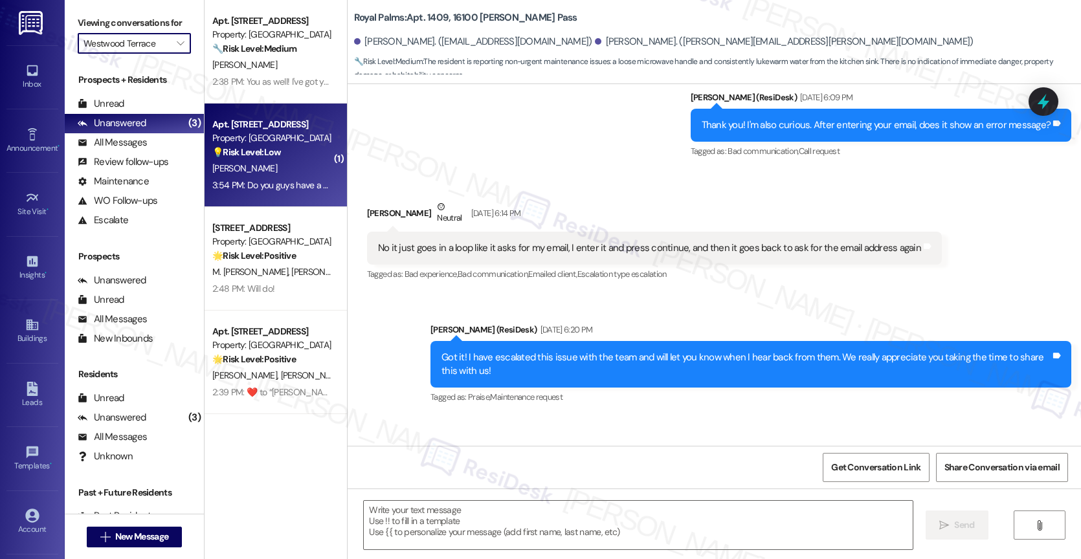
type textarea "Fetching suggested responses. Please feel free to read through the conversation…"
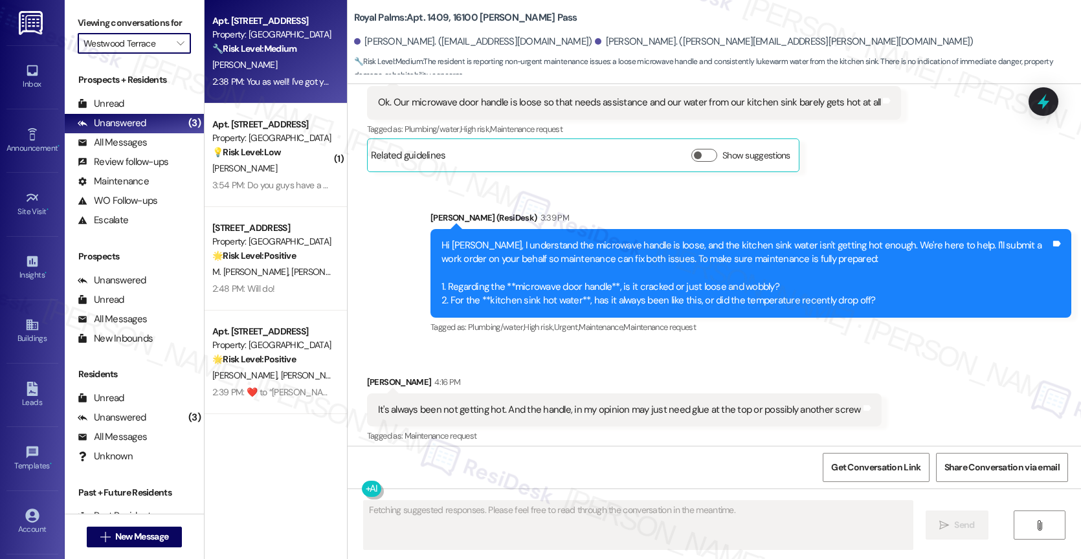
click at [280, 61] on div "G. Jones" at bounding box center [272, 65] width 122 height 16
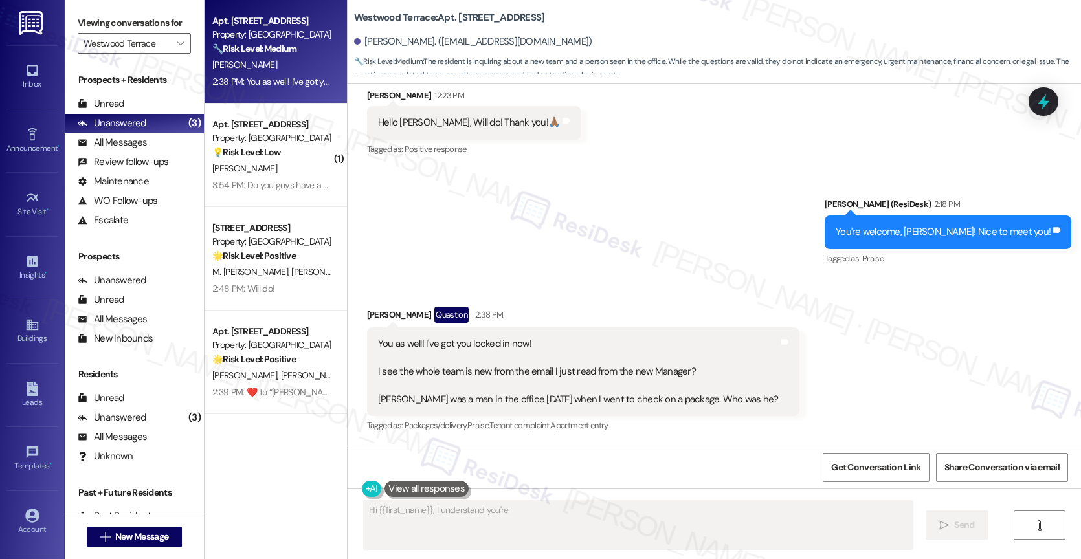
scroll to position [248, 0]
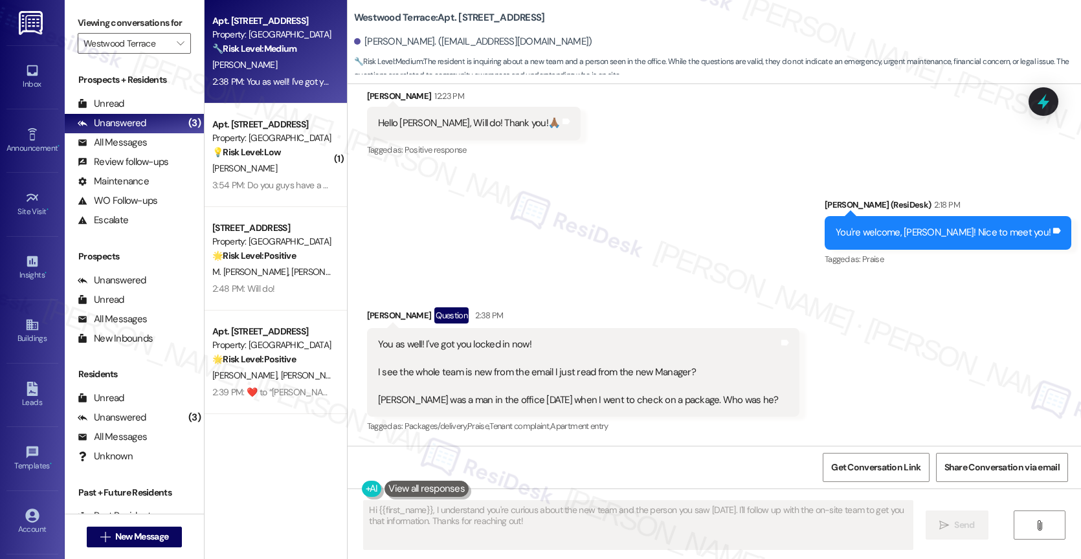
click at [602, 254] on div "Sent via SMS Sarah (ResiDesk) 2:18 PM You're welcome, Gwendolyn! Nice to meet y…" at bounding box center [713, 223] width 733 height 109
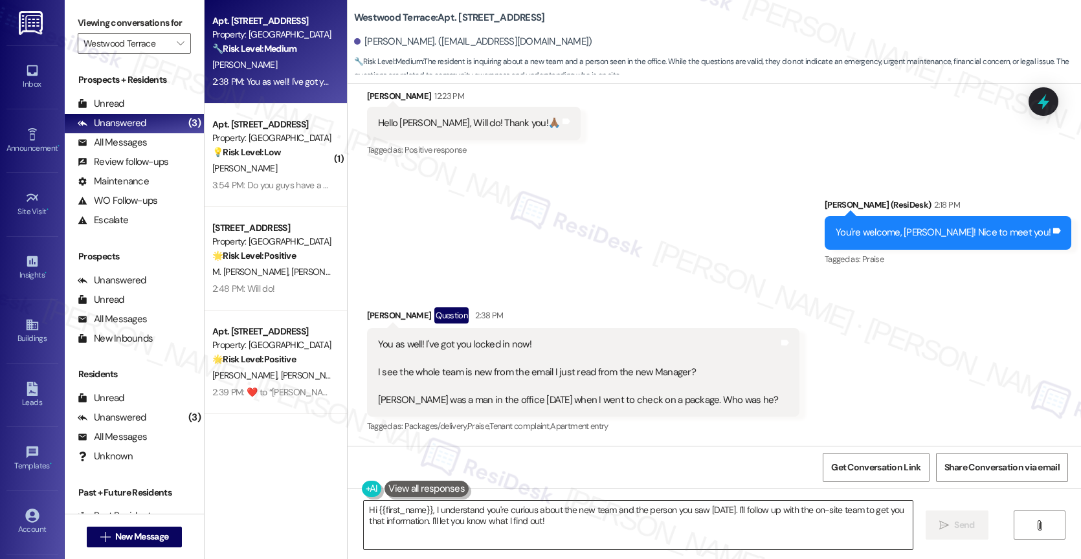
click at [613, 535] on textarea "Hi {{first_name}}, I understand you're curious about the new team and the perso…" at bounding box center [638, 525] width 549 height 49
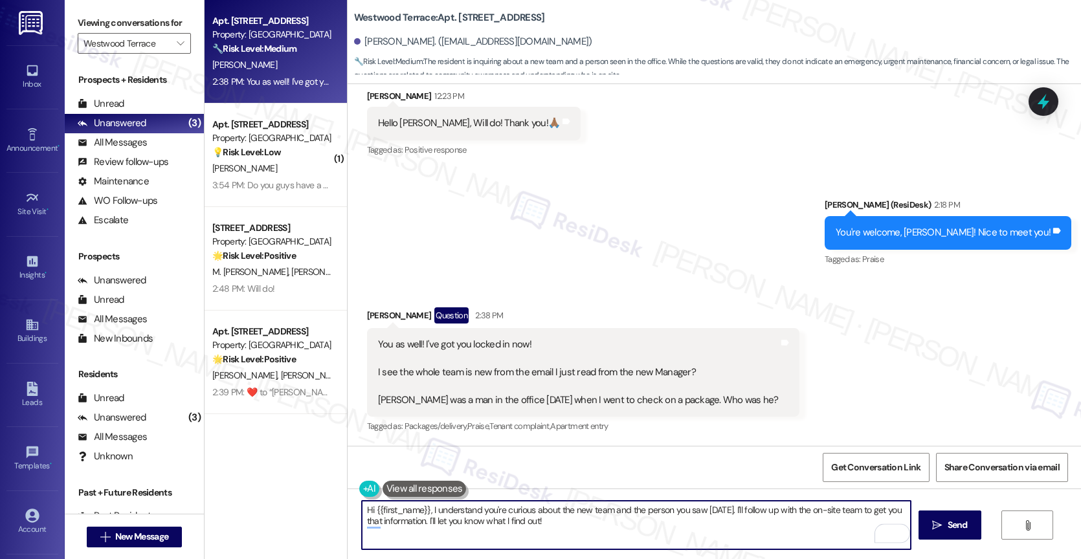
click at [755, 512] on textarea "Hi {{first_name}}, I understand you're curious about the new team and the perso…" at bounding box center [636, 525] width 549 height 49
drag, startPoint x: 749, startPoint y: 507, endPoint x: 766, endPoint y: 530, distance: 28.2
click at [766, 530] on textarea "Hi {{first_name}}, I understand you're curious about the new team and the perso…" at bounding box center [636, 525] width 549 height 49
click at [364, 506] on textarea "Hi {{first_name}}, I understand you're curious about the new team and the perso…" at bounding box center [636, 525] width 549 height 49
drag, startPoint x: 423, startPoint y: 512, endPoint x: 290, endPoint y: 506, distance: 133.4
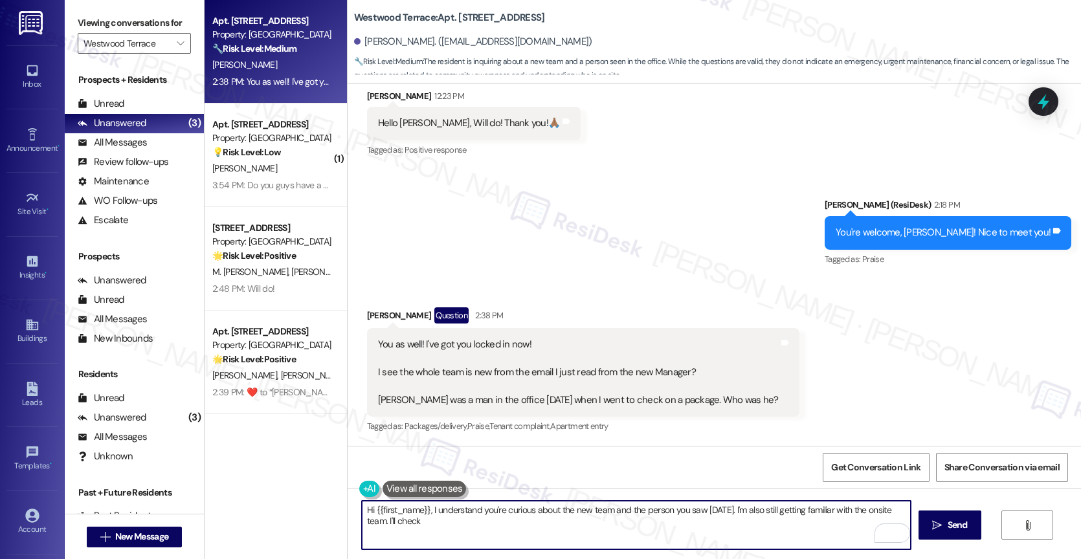
click at [290, 506] on div "Apt. 8106, 11139 Culebra Rd Property: Westwood Terrace 🔧 Risk Level: Medium The…" at bounding box center [642, 279] width 876 height 559
drag, startPoint x: 860, startPoint y: 507, endPoint x: 898, endPoint y: 505, distance: 38.2
click at [898, 505] on textarea "I understand you're curious about the new team and the person you saw on Saturd…" at bounding box center [636, 525] width 549 height 49
drag, startPoint x: 860, startPoint y: 508, endPoint x: 870, endPoint y: 524, distance: 19.2
click at [870, 524] on div "I understand you're curious about the new team and the person you saw on Saturd…" at bounding box center [636, 525] width 550 height 50
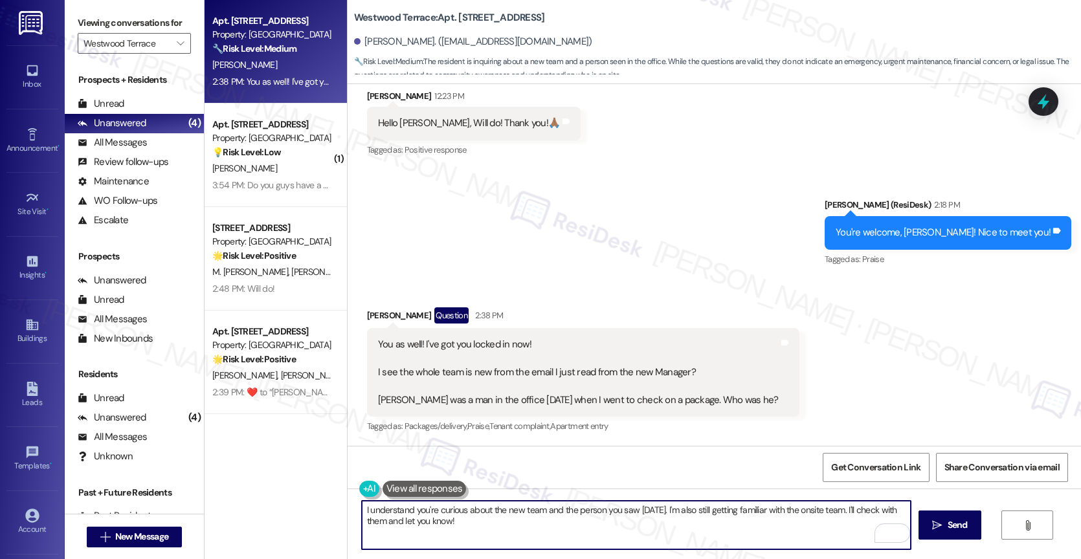
click at [450, 514] on textarea "I understand you're curious about the new team and the person you saw on Saturd…" at bounding box center [636, 525] width 549 height 49
click at [483, 524] on textarea "I understand you're curious about the new team and the person you saw on Saturd…" at bounding box center [636, 525] width 549 height 49
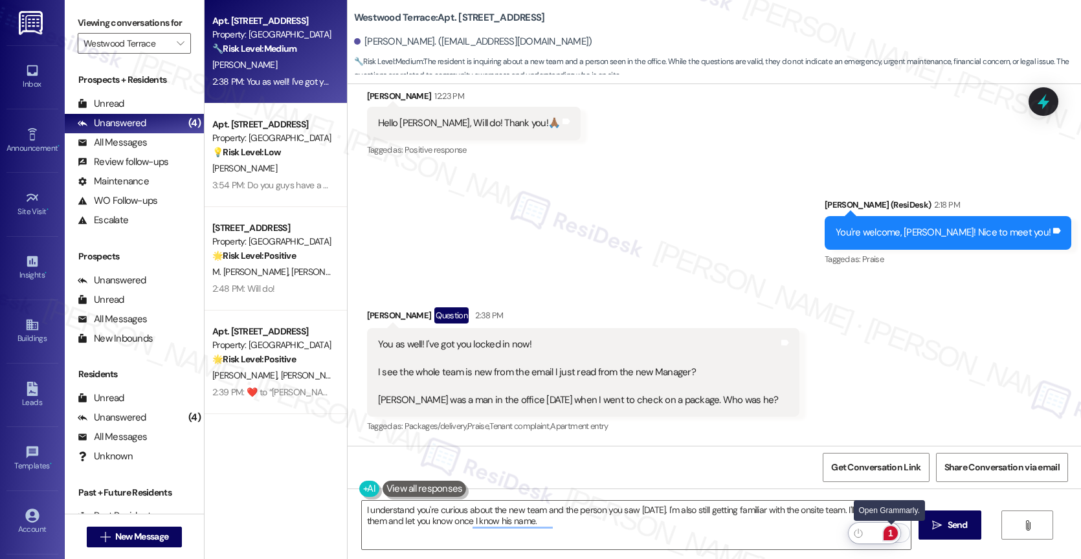
click at [890, 530] on div "1" at bounding box center [890, 533] width 14 height 14
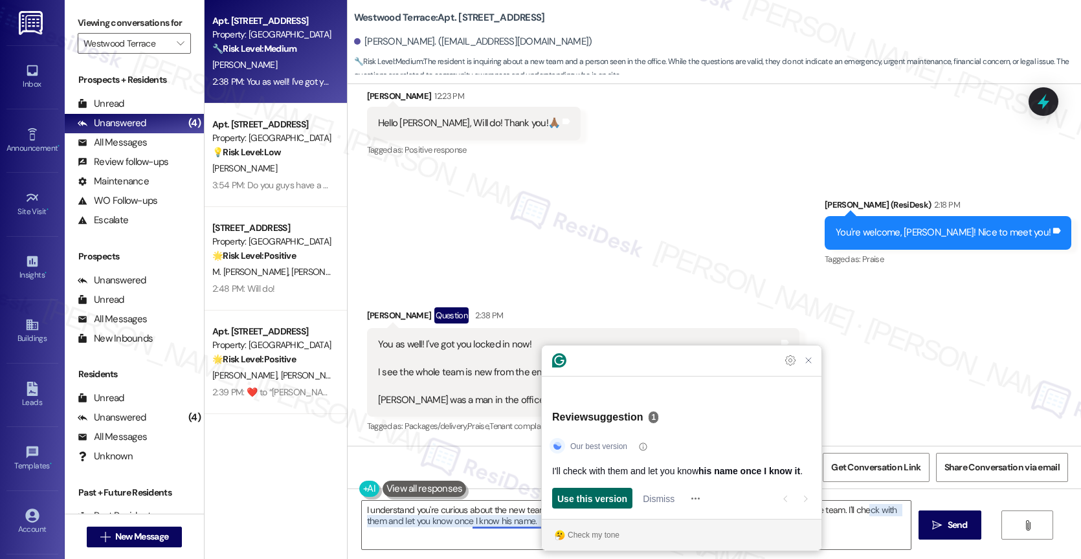
click at [601, 496] on span "Use this version" at bounding box center [592, 499] width 70 height 14
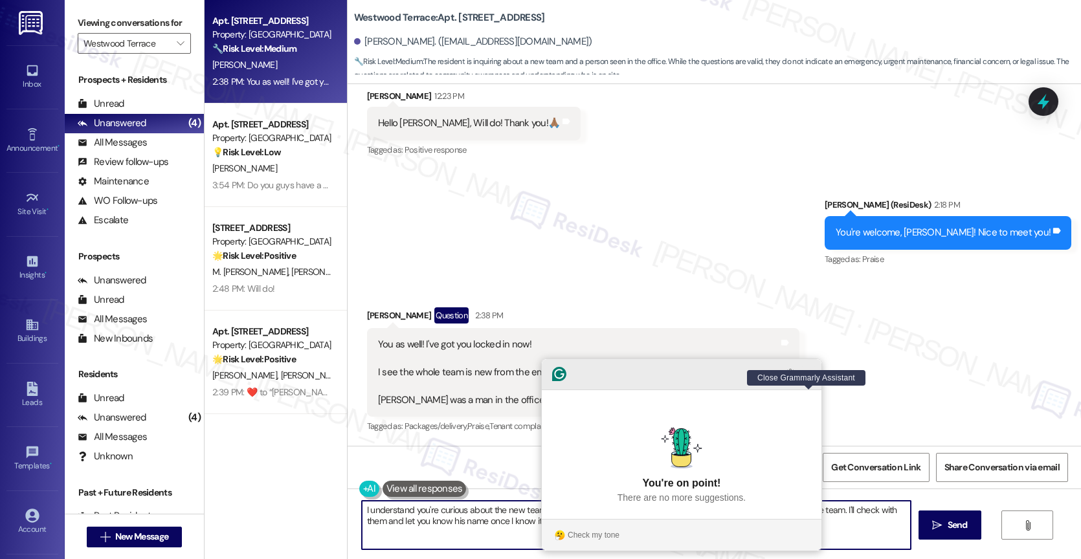
click at [808, 379] on icon "Close Grammarly Assistant" at bounding box center [808, 374] width 10 height 10
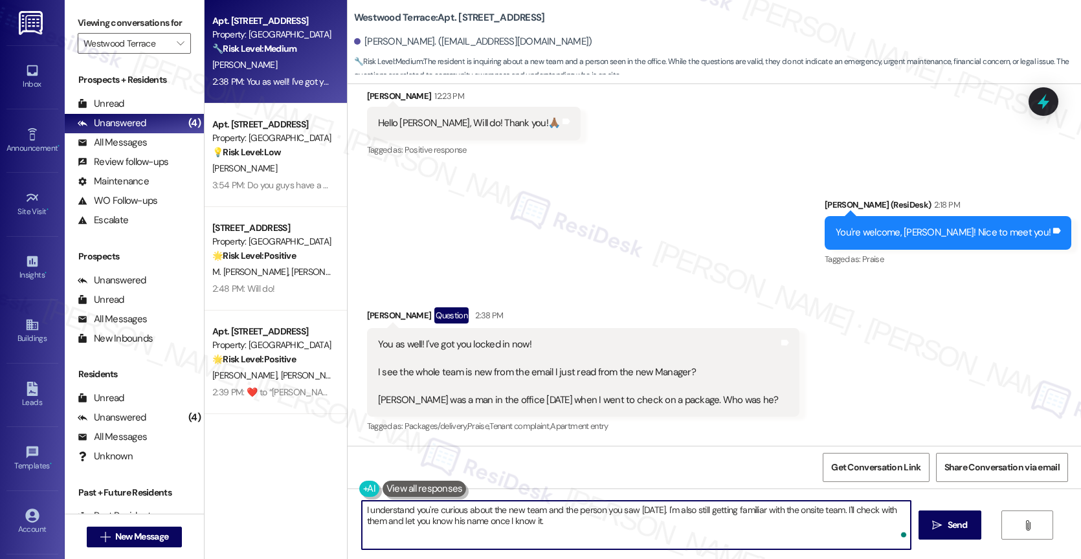
click at [604, 526] on textarea "I understand you're curious about the new team and the person you saw on Saturd…" at bounding box center [636, 525] width 549 height 49
click at [590, 525] on textarea "I understand you're curious about the new team and the person you saw on Saturd…" at bounding box center [636, 525] width 549 height 49
click at [362, 509] on textarea "I understand you're curious about the new team and the person you saw on Saturd…" at bounding box center [636, 525] width 549 height 49
click at [665, 518] on textarea "Hmm, I understand you're curious about the new team and the person you saw on S…" at bounding box center [636, 525] width 549 height 49
click at [611, 525] on textarea "Hmm, I understand you're curious about the new team and the person you saw on S…" at bounding box center [636, 525] width 549 height 49
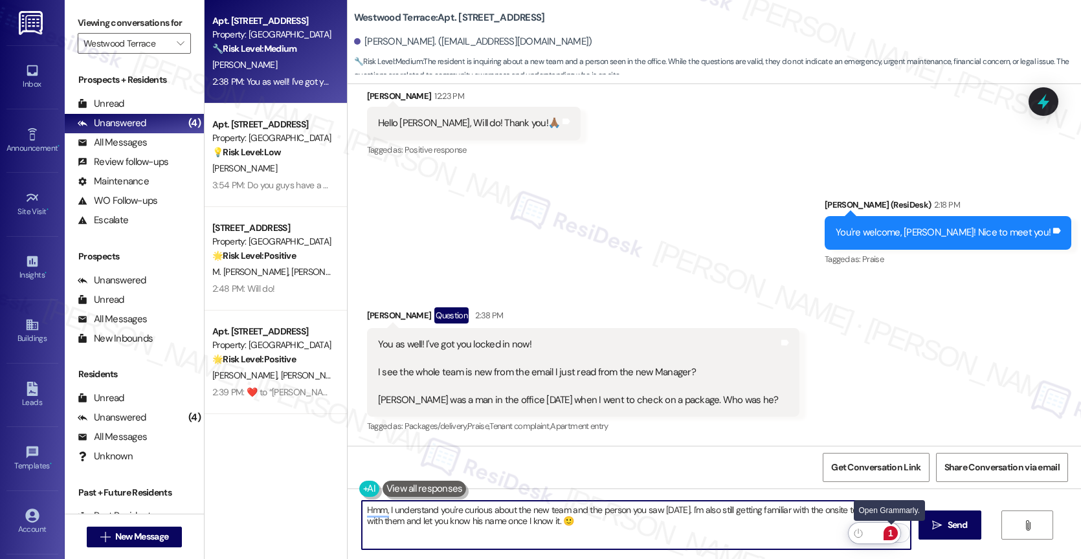
click at [893, 529] on div "1" at bounding box center [890, 533] width 14 height 14
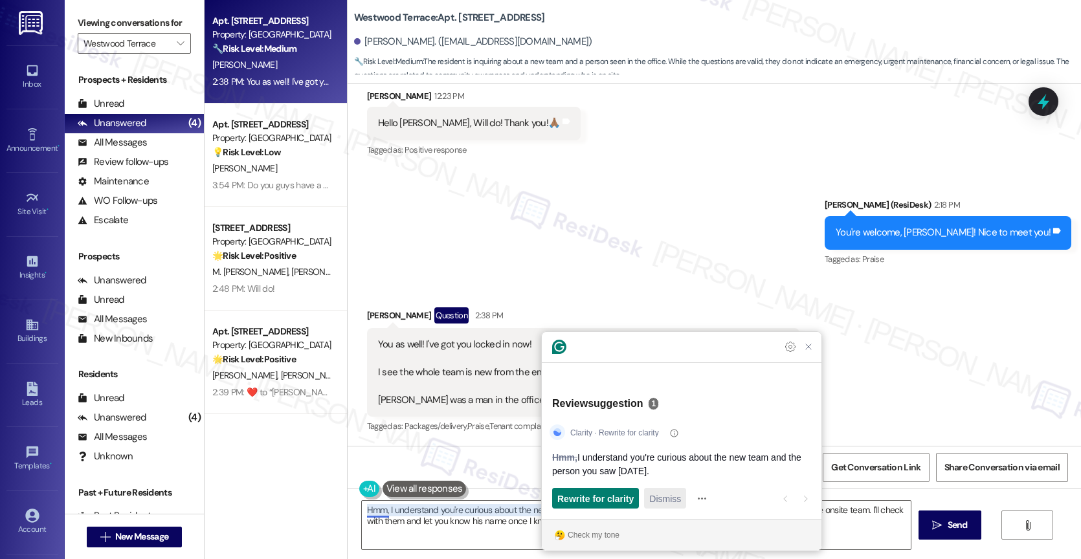
click at [678, 495] on span "Dismiss" at bounding box center [665, 499] width 32 height 14
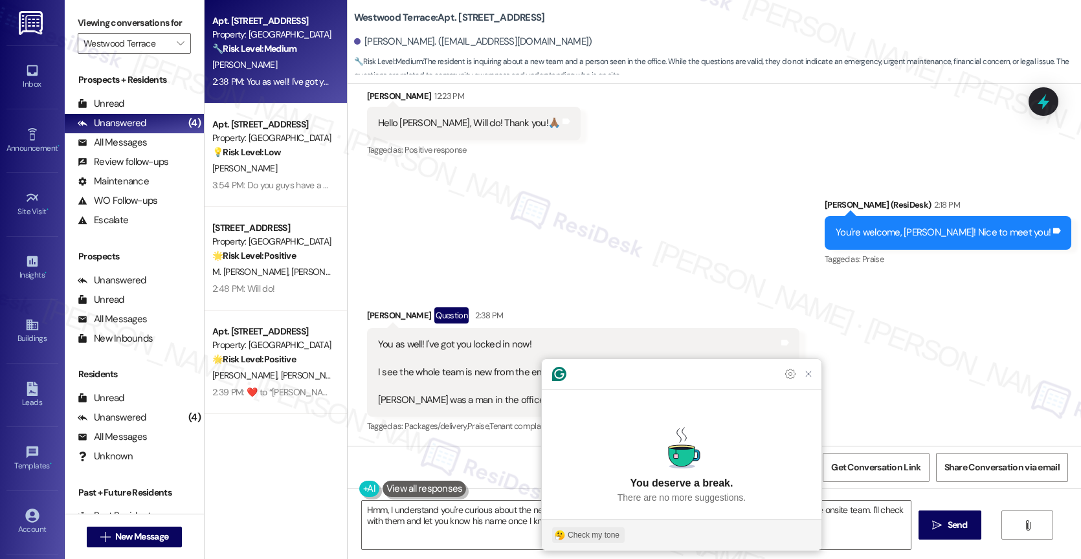
click at [580, 532] on div "Check my tone" at bounding box center [594, 535] width 52 height 12
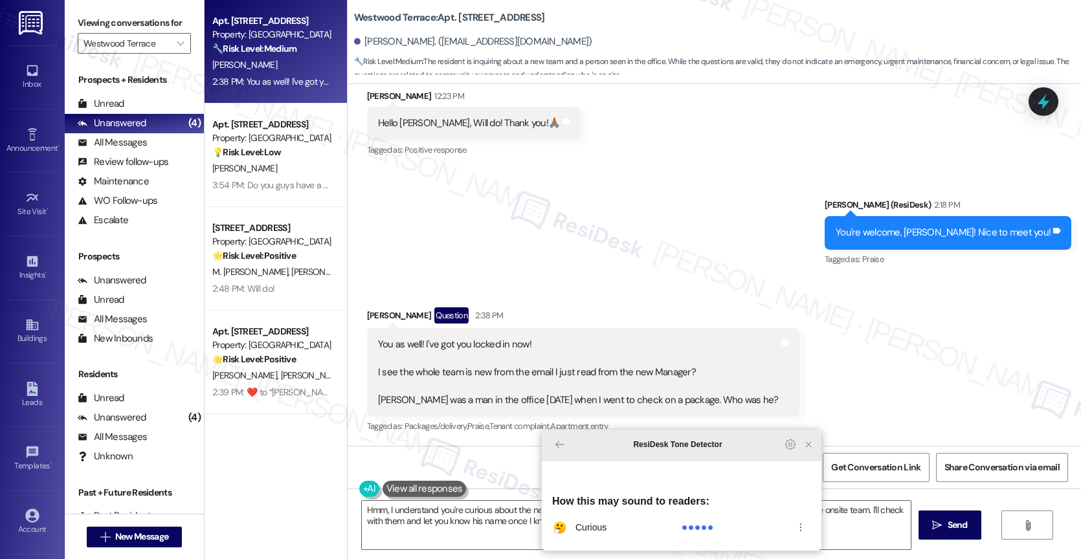
click at [807, 450] on icon "Close Grammarly Assistant" at bounding box center [808, 444] width 10 height 10
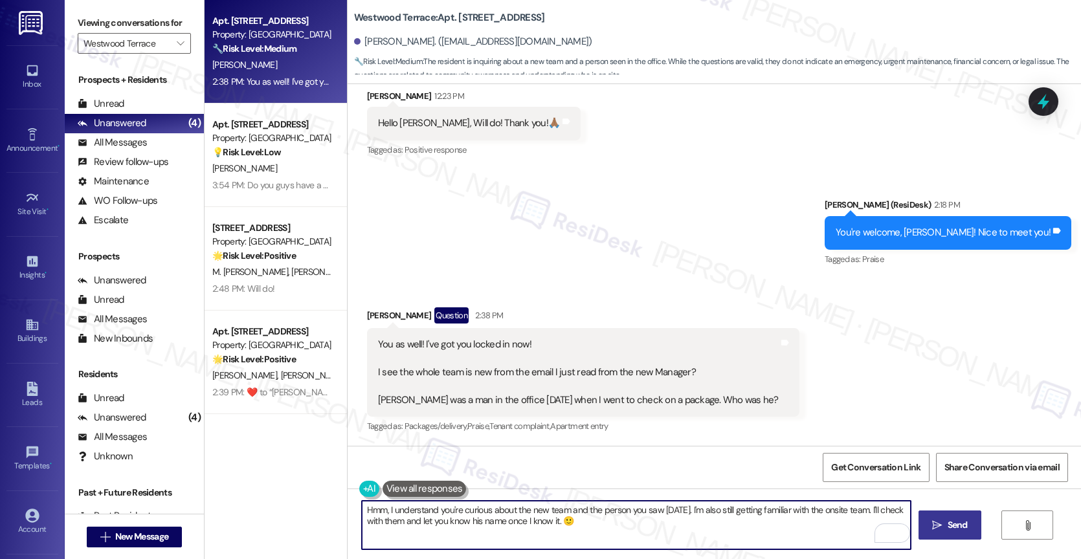
click at [975, 529] on button " Send" at bounding box center [949, 525] width 63 height 29
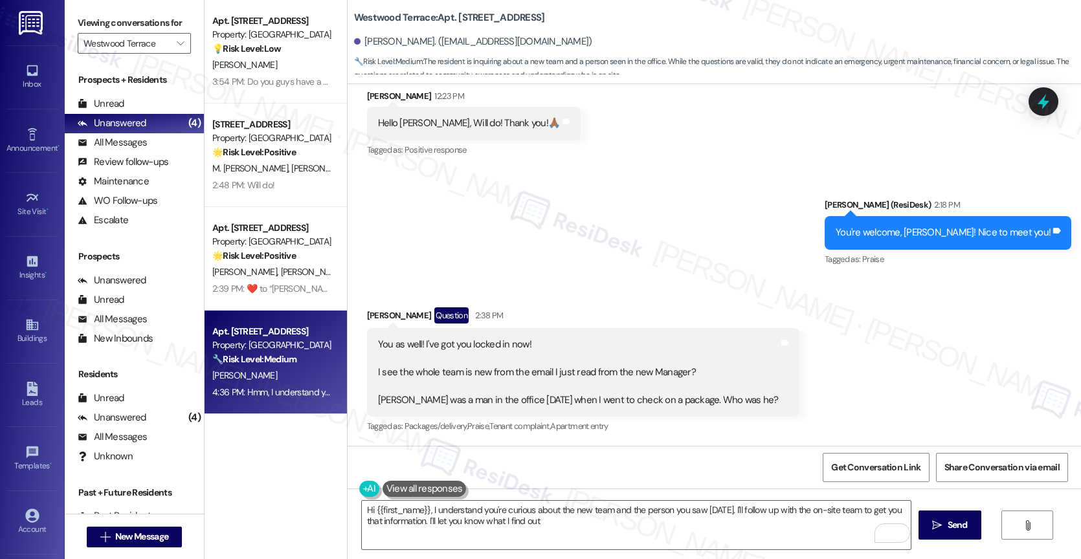
type textarea "Hi {{first_name}}, I understand you're curious about the new team and the perso…"
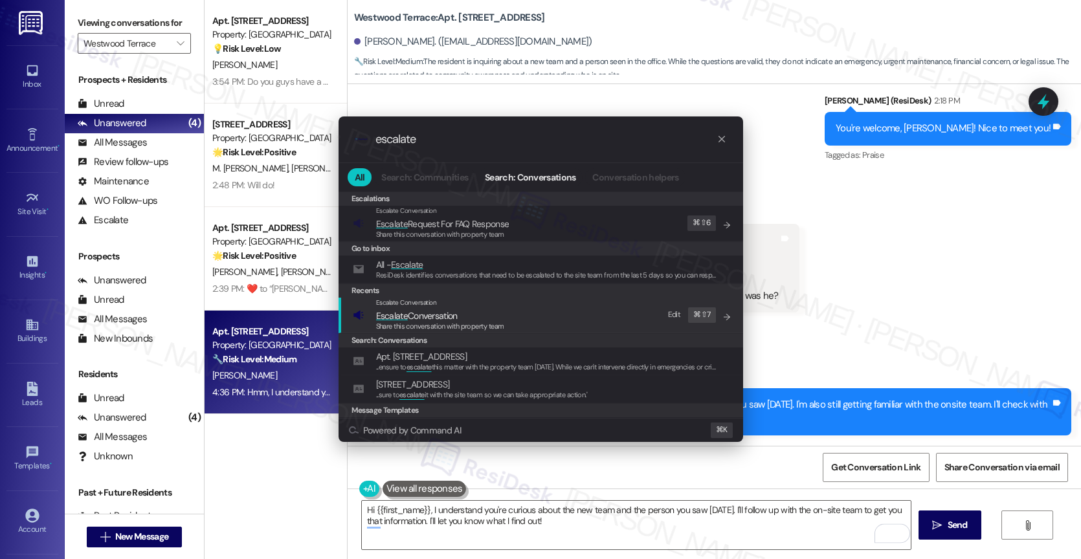
type input "escalate"
click at [447, 311] on span "Escalate Conversation" at bounding box center [417, 316] width 82 height 12
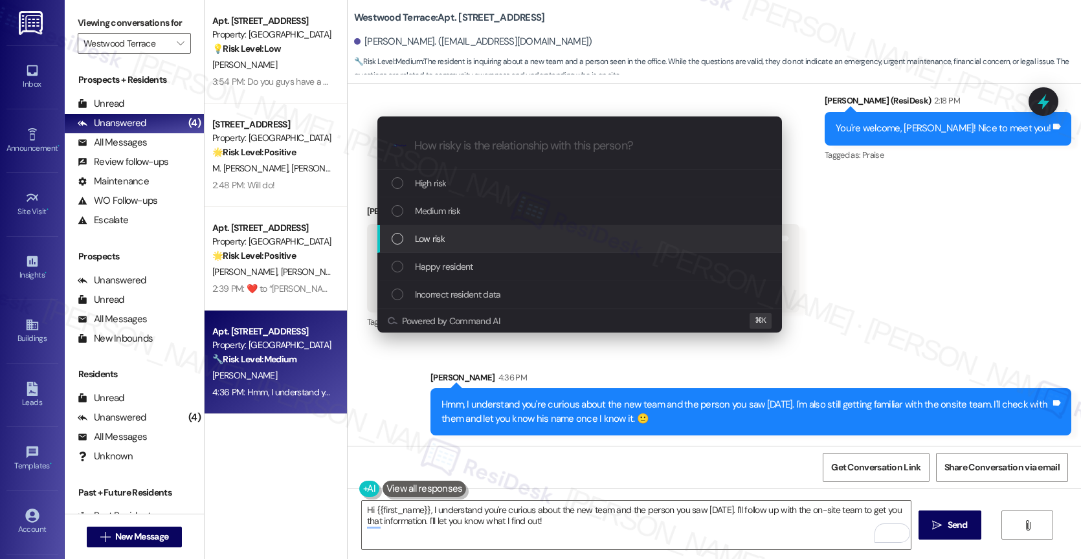
click at [456, 236] on div "Low risk" at bounding box center [580, 239] width 379 height 14
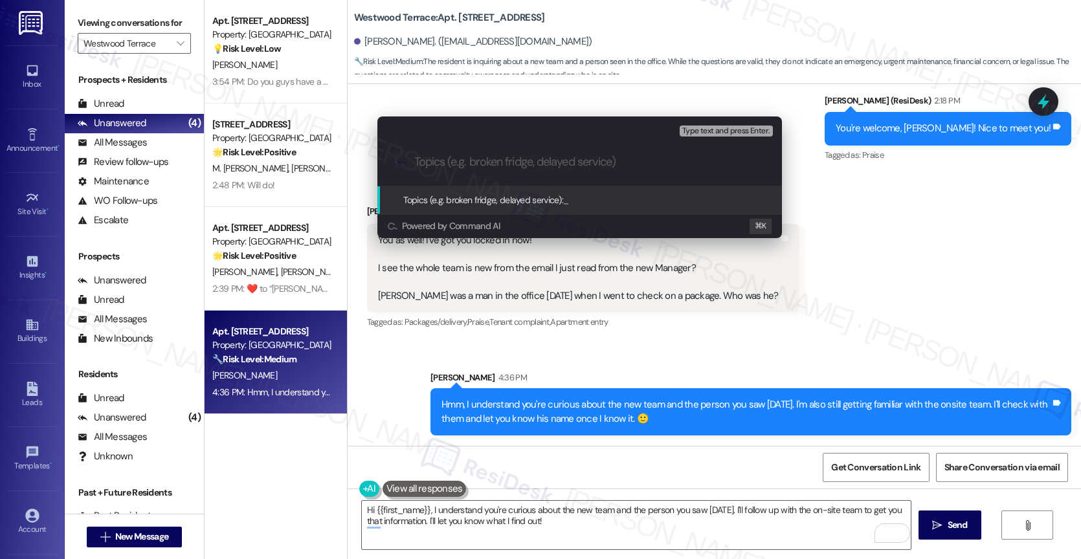
click at [465, 163] on input "Topics (e.g. broken fridge, delayed service)" at bounding box center [589, 162] width 351 height 14
click at [463, 158] on input "Topics (e.g. broken fridge, delayed service)" at bounding box center [589, 162] width 351 height 14
type input "R"
type input "C"
type input "S"
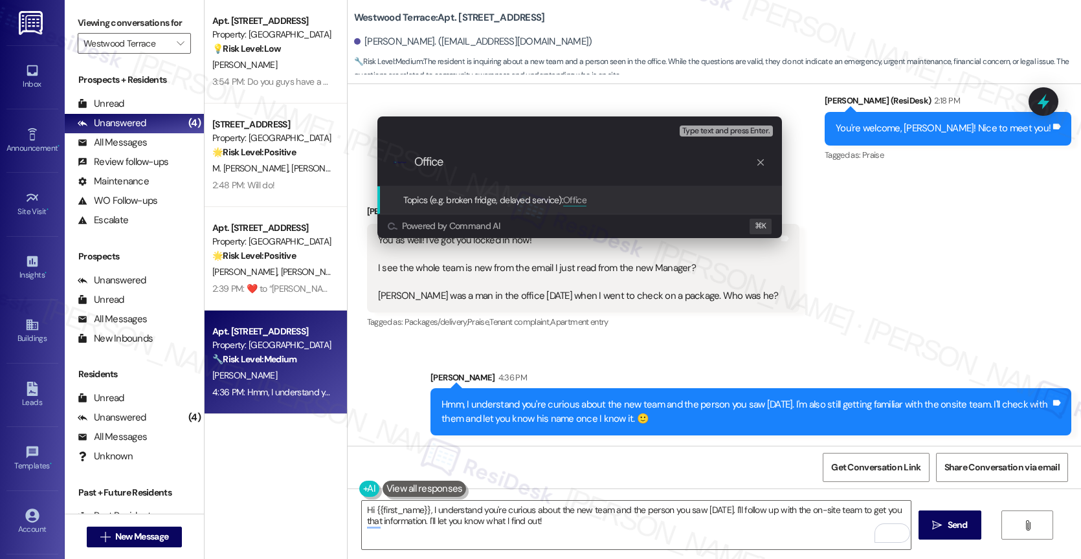
drag, startPoint x: 461, startPoint y: 162, endPoint x: 404, endPoint y: 158, distance: 56.4
click at [404, 158] on div ".cls-1{fill:#0a055f;}.cls-2{fill:#0cc4c4;} resideskLogoBlueOrange Office" at bounding box center [579, 162] width 404 height 46
drag, startPoint x: 585, startPoint y: 164, endPoint x: 412, endPoint y: 153, distance: 173.8
click at [412, 153] on div ".cls-1{fill:#0a055f;}.cls-2{fill:#0cc4c4;} resideskLogoBlueOrange Who is the of…" at bounding box center [579, 162] width 404 height 46
type input "Checking on the name of the site team member"
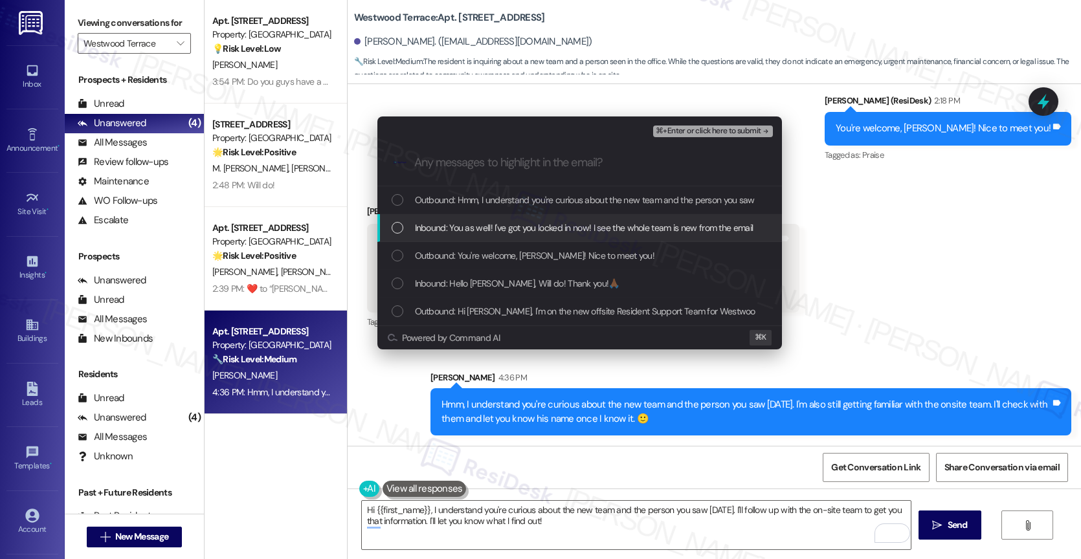
click at [555, 228] on span "Inbound: You as well! I've got you locked in now! I see the whole team is new f…" at bounding box center [836, 228] width 842 height 14
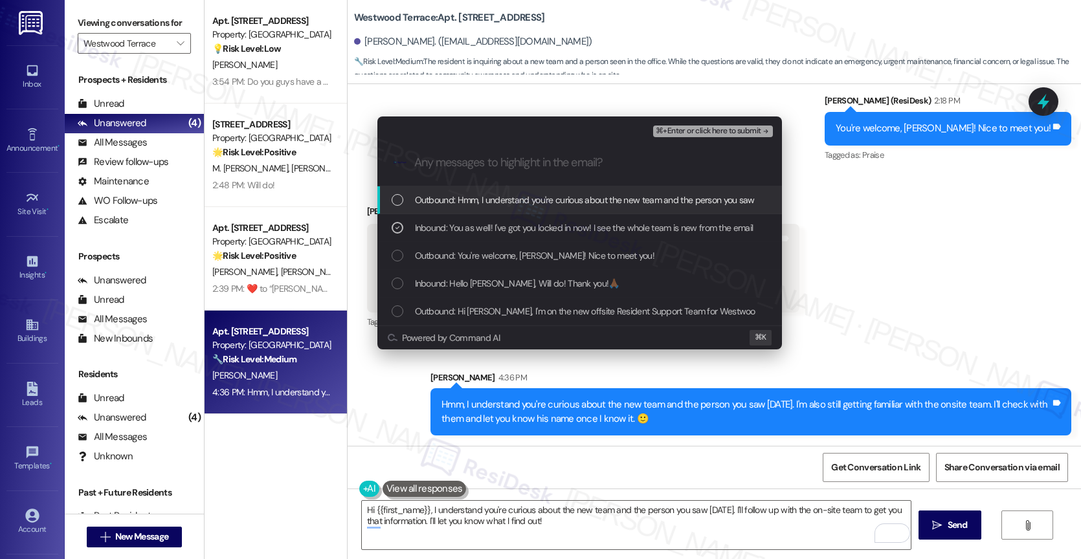
click at [575, 204] on span "Outbound: Hmm, I understand you're curious about the new team and the person yo…" at bounding box center [809, 200] width 788 height 14
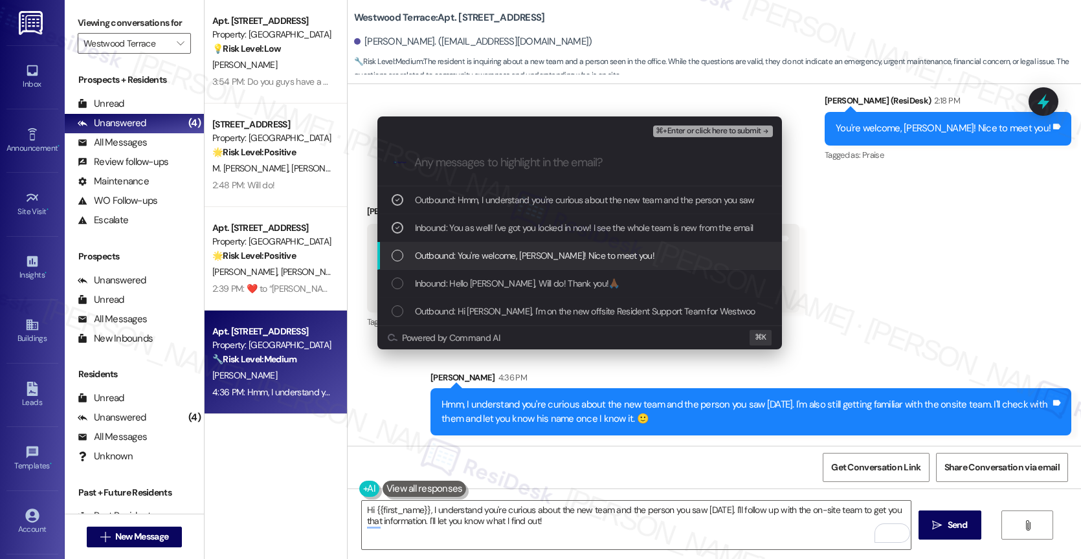
click at [585, 267] on div "Outbound: You're welcome, Gwendolyn! Nice to meet you!" at bounding box center [579, 256] width 404 height 28
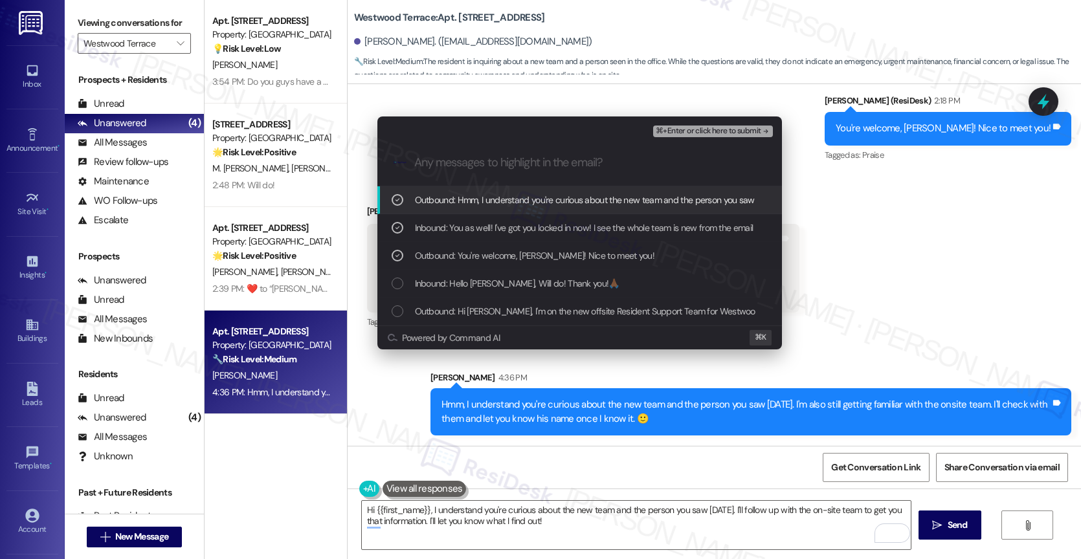
click at [763, 127] on icon "remove-block-⌘+enter-or click here to submit" at bounding box center [765, 131] width 9 height 9
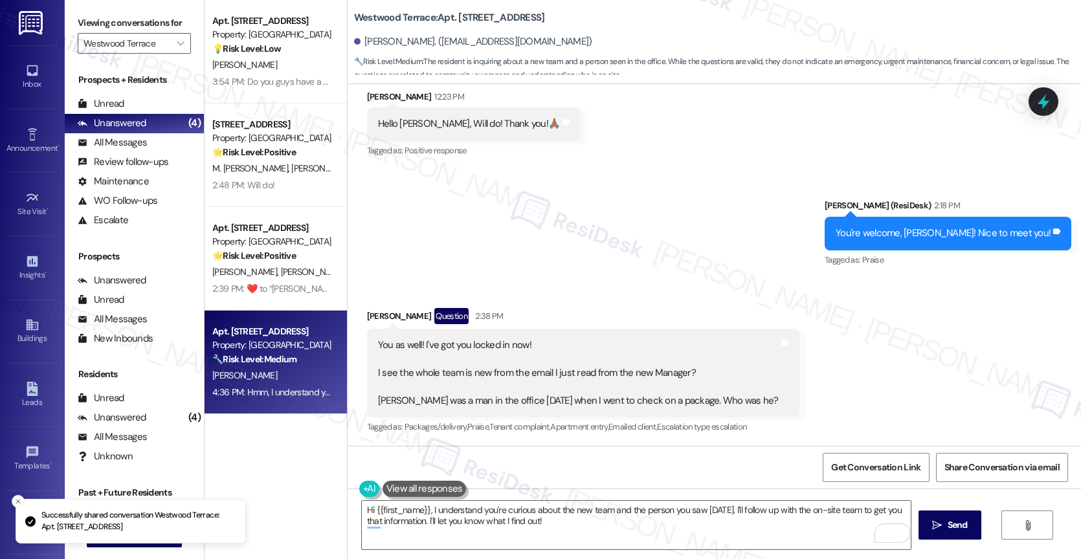
scroll to position [371, 0]
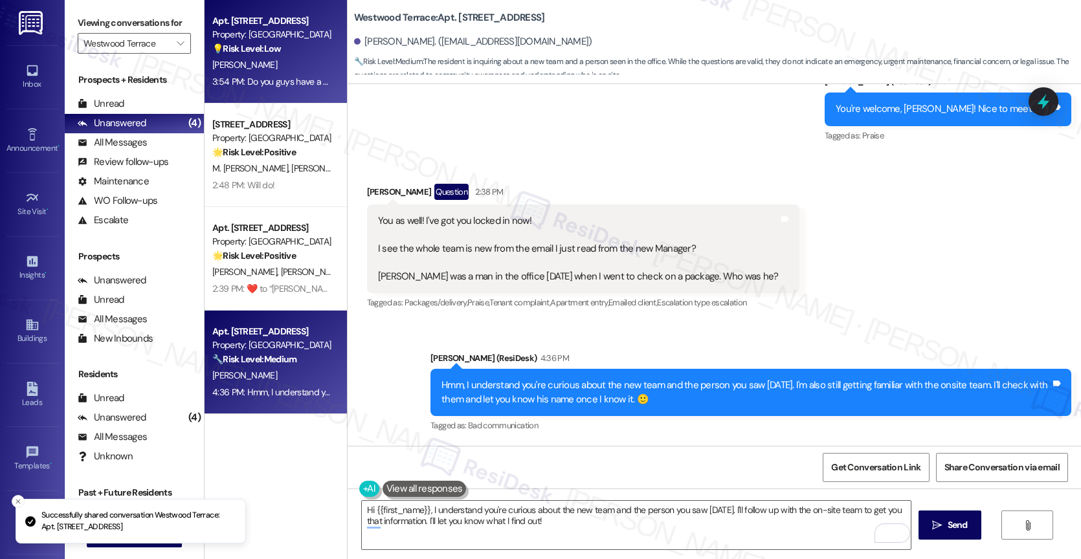
click at [256, 51] on strong "💡 Risk Level: Low" at bounding box center [246, 49] width 69 height 12
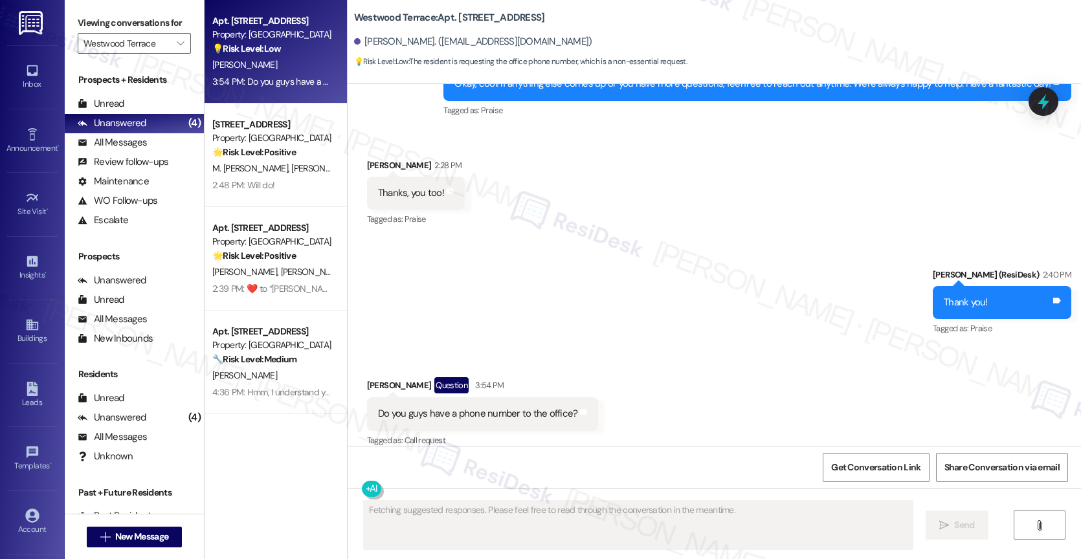
scroll to position [1471, 0]
click at [581, 315] on div "Sent via SMS Sarah (ResiDesk) 2:40 PM Thank you! Tags and notes Tagged as: Prai…" at bounding box center [713, 292] width 733 height 109
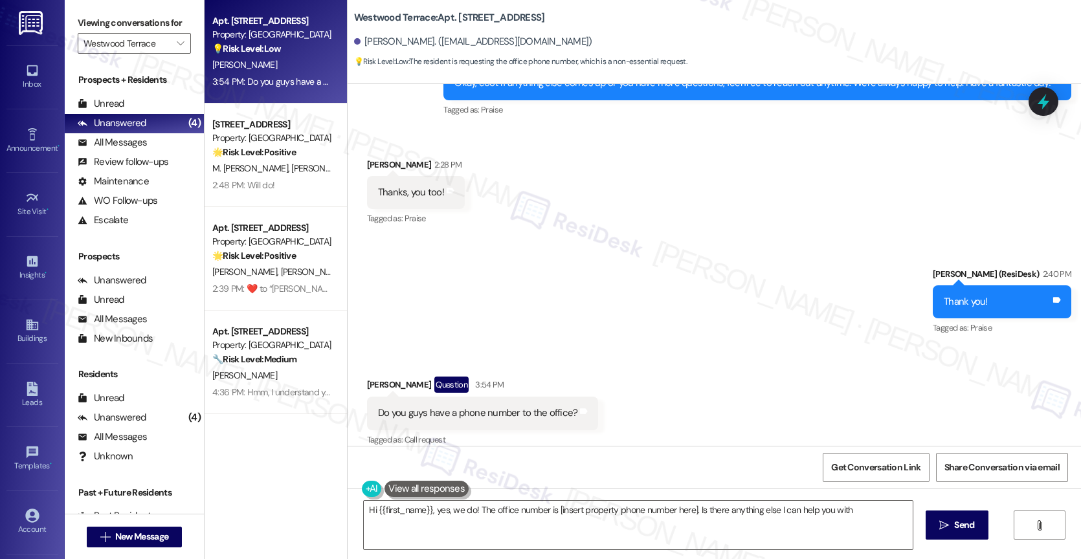
type textarea "Hi {{first_name}}, yes, we do! The office number is [insert property phone numb…"
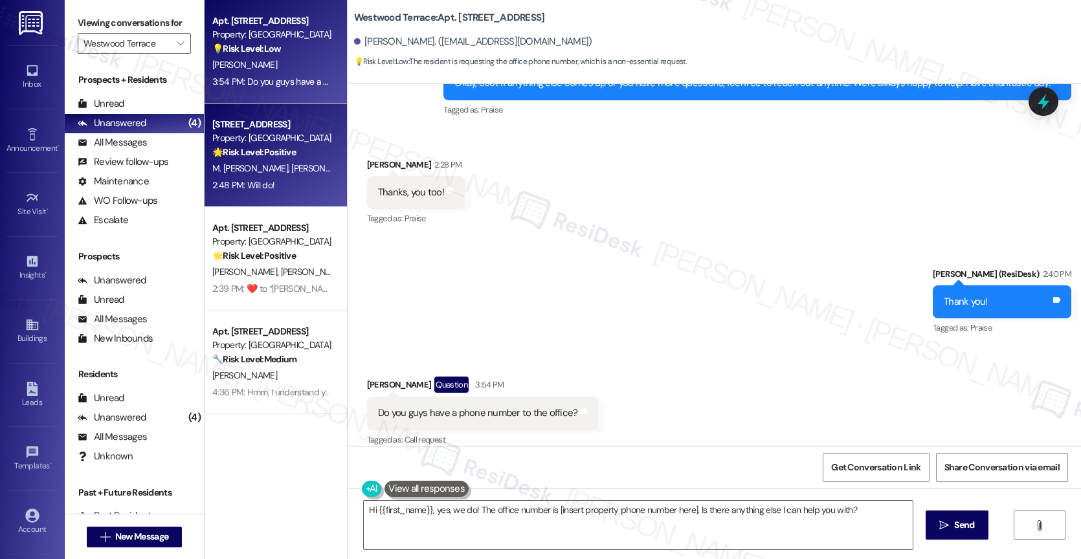
click at [291, 163] on span "K. Martin" at bounding box center [323, 168] width 65 height 12
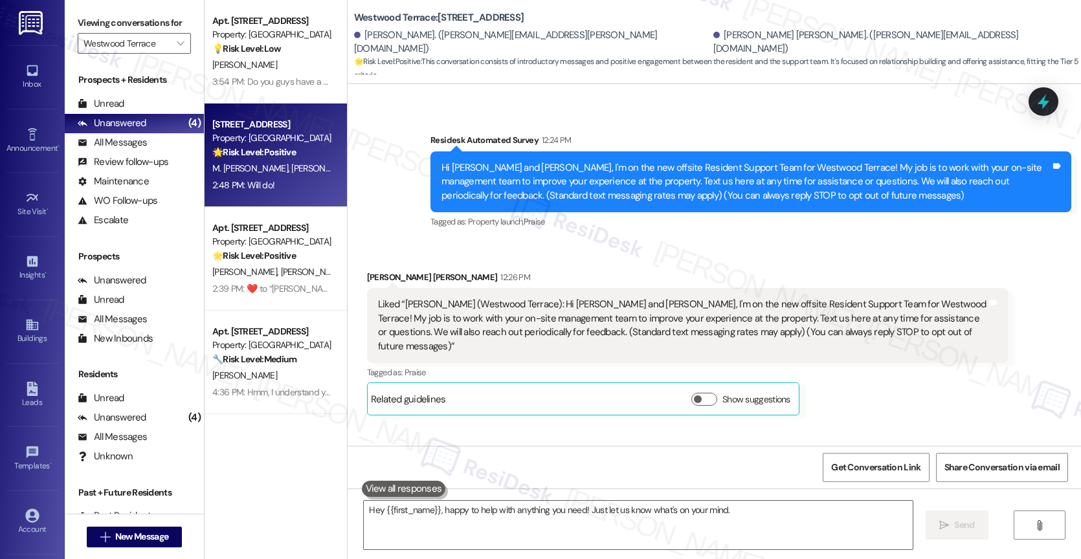
type textarea "Hey {{first_name}}, happy to help with anything you need! Just let us know what…"
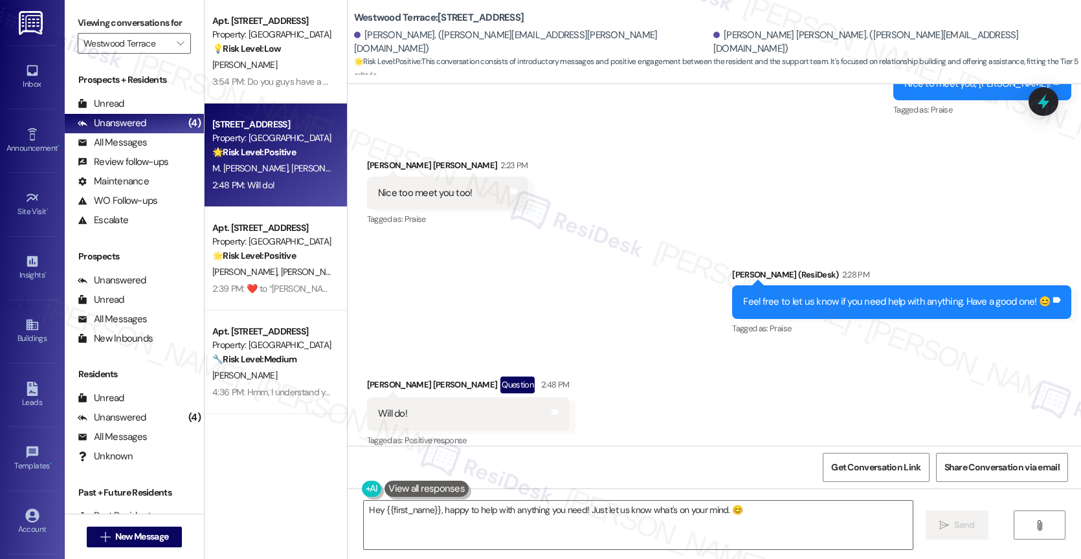
scroll to position [472, 0]
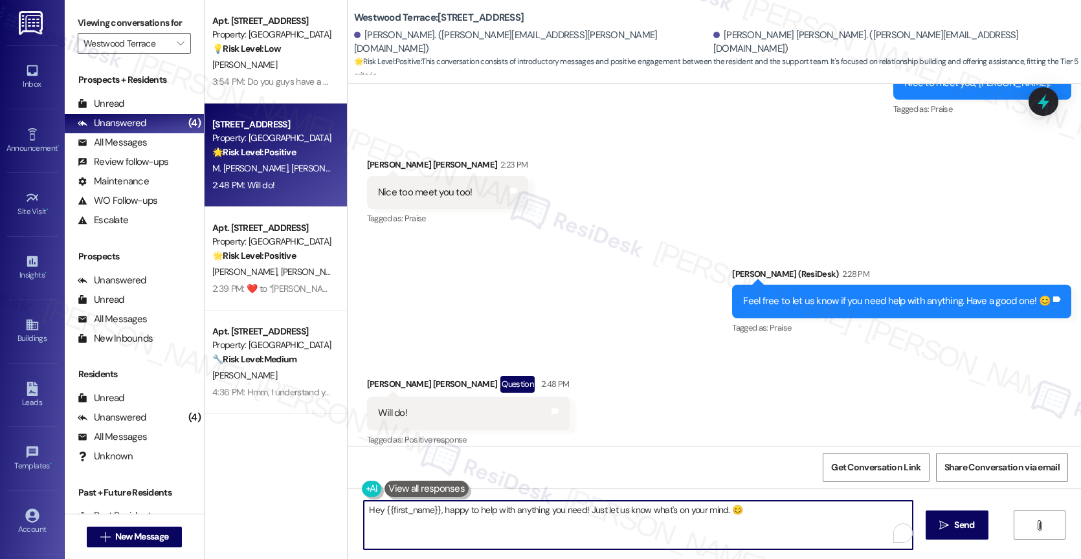
drag, startPoint x: 562, startPoint y: 512, endPoint x: 312, endPoint y: 505, distance: 250.5
click at [312, 505] on div "Apt. 3208, 11139 Culebra Rd Property: Westwood Terrace 💡 Risk Level: Low The re…" at bounding box center [642, 279] width 876 height 559
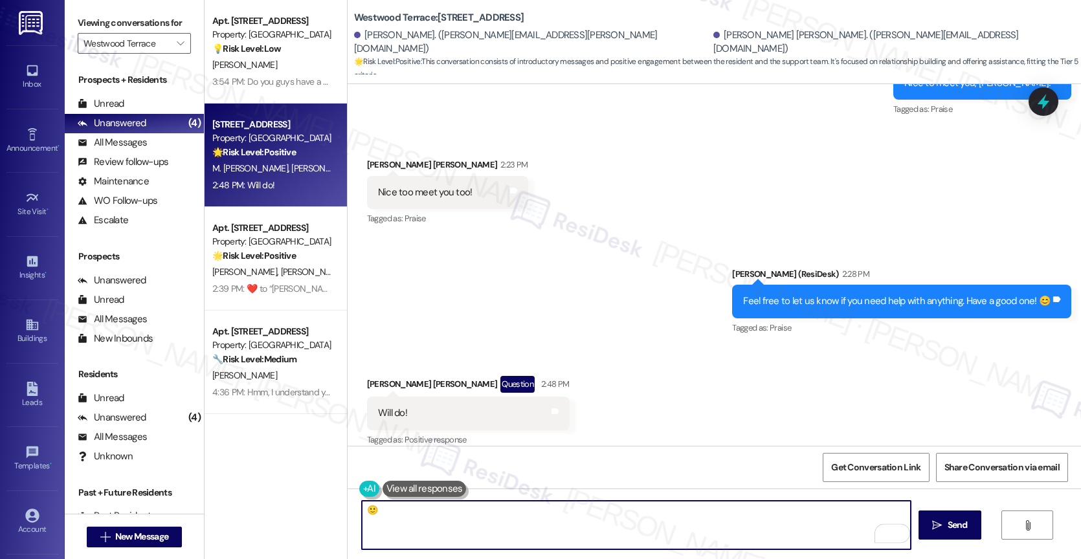
drag, startPoint x: 368, startPoint y: 509, endPoint x: 347, endPoint y: 507, distance: 20.7
click at [355, 507] on div "🙂" at bounding box center [630, 525] width 550 height 50
click at [425, 516] on textarea "🙂" at bounding box center [636, 525] width 549 height 49
type textarea "🙂"
click at [949, 532] on button " Send" at bounding box center [949, 525] width 63 height 29
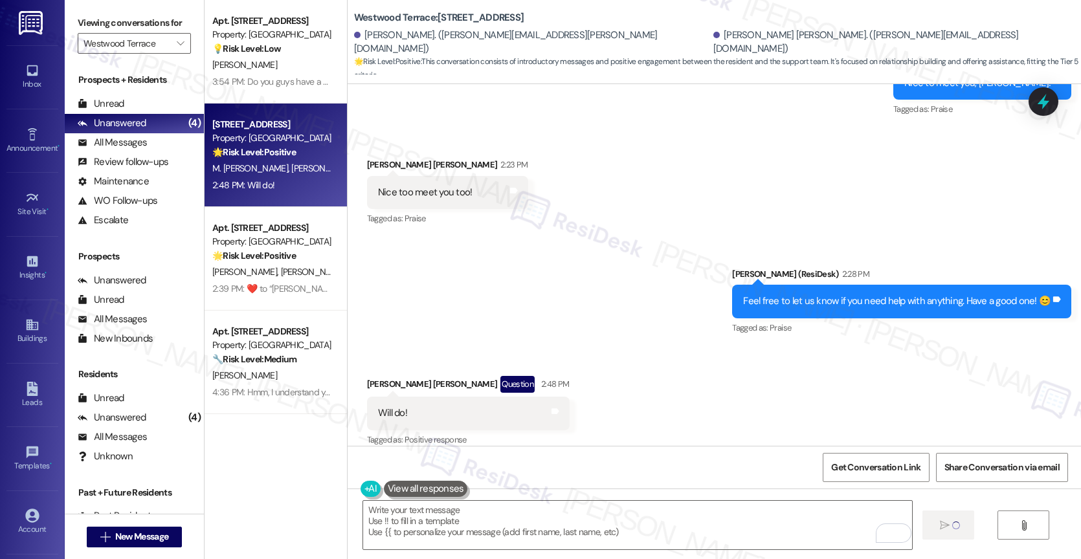
type textarea "Fetching suggested responses. Please feel free to read through the conversation…"
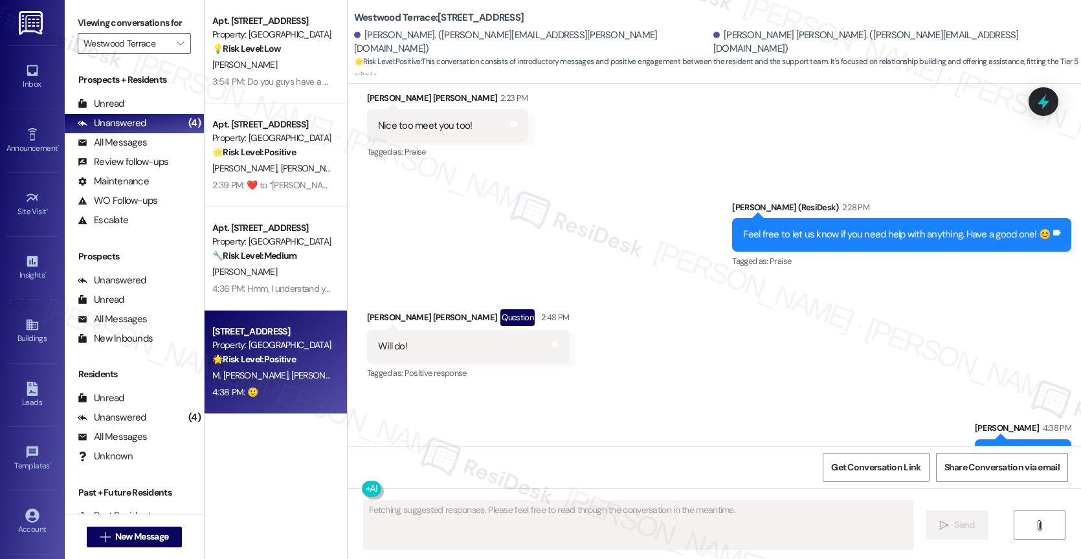
scroll to position [562, 0]
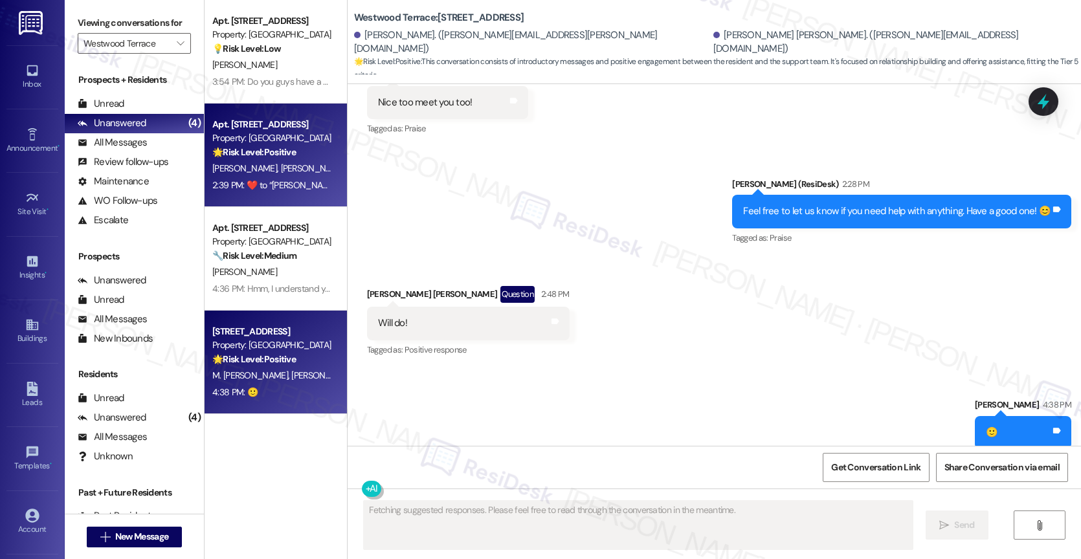
click at [263, 158] on strong "🌟 Risk Level: Positive" at bounding box center [253, 152] width 83 height 12
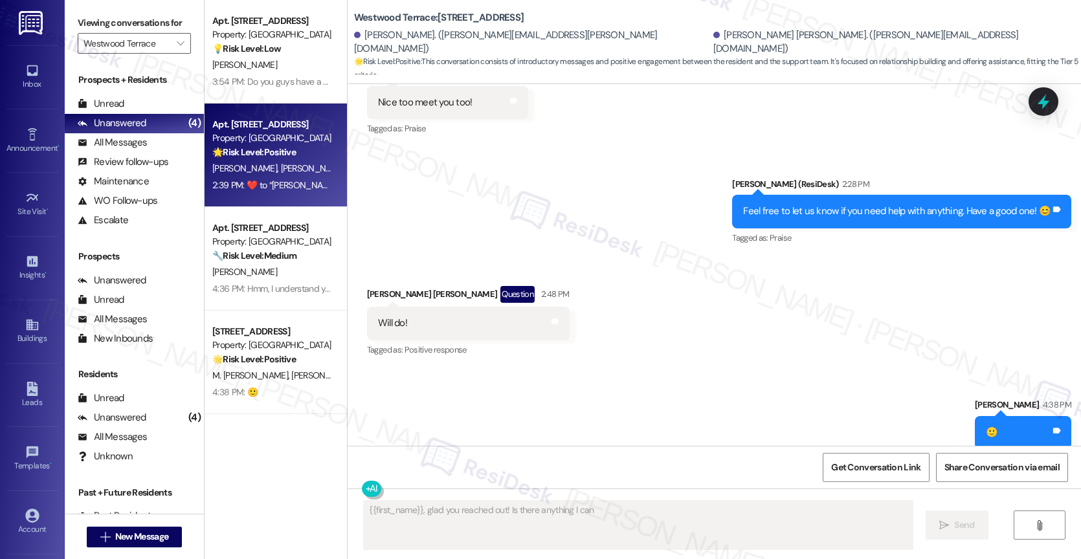
scroll to position [251, 0]
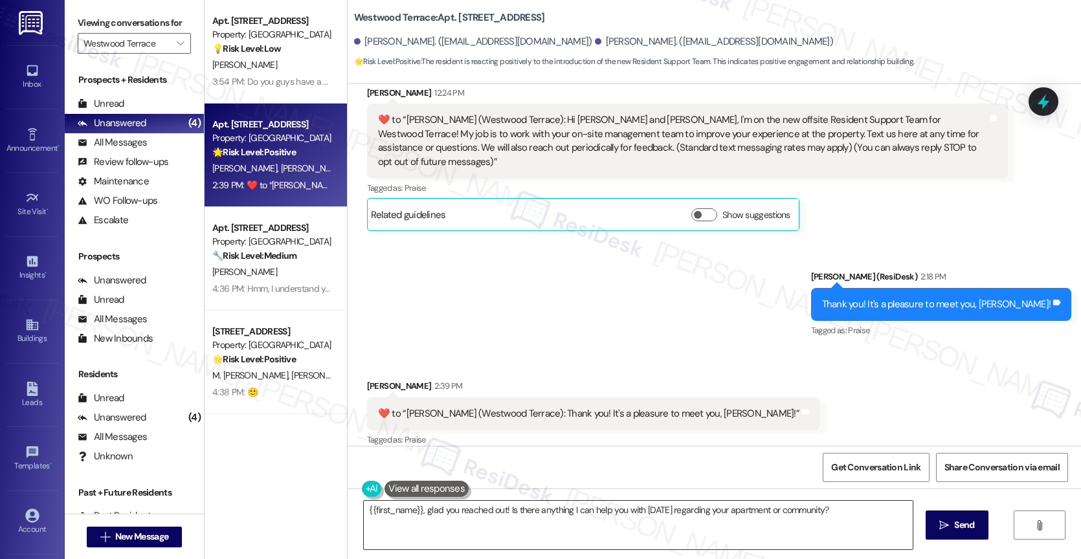
click at [441, 509] on textarea "{{first_name}}, glad you reached out! Is there anything I can help you with tod…" at bounding box center [638, 525] width 549 height 49
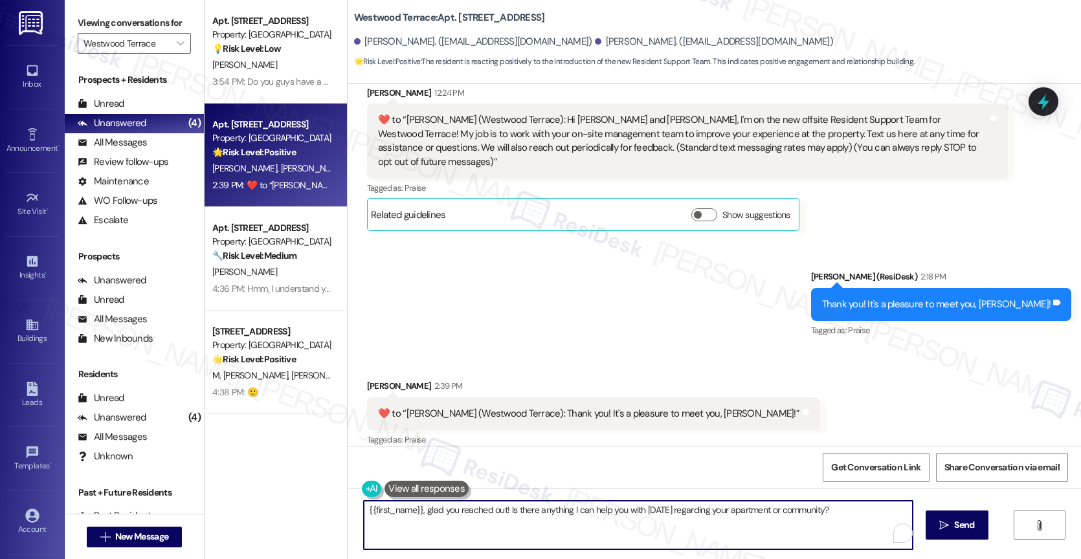
click at [441, 509] on textarea "{{first_name}}, glad you reached out! Is there anything I can help you with tod…" at bounding box center [638, 525] width 549 height 49
paste textarea "🙂"
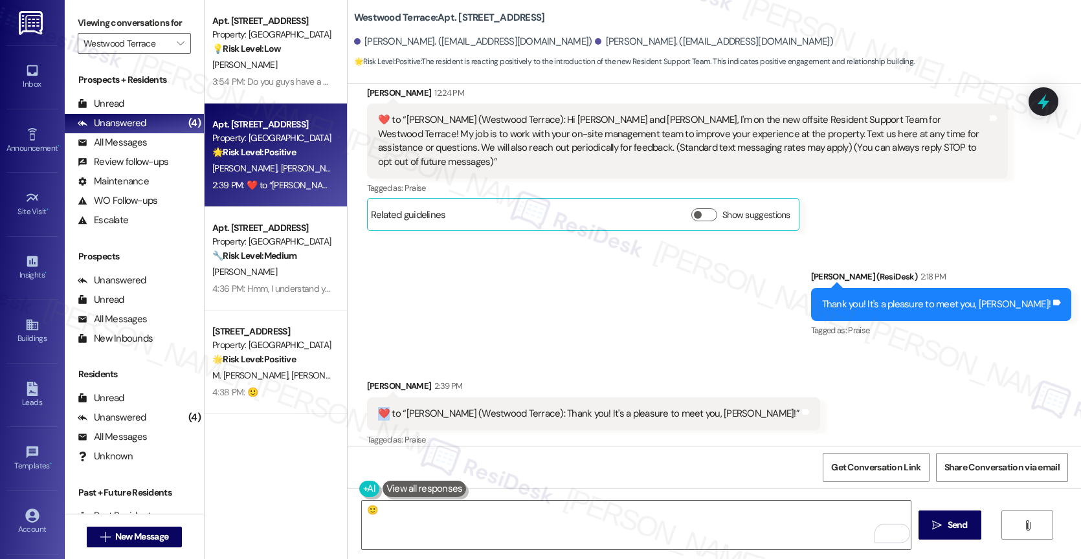
drag, startPoint x: 376, startPoint y: 397, endPoint x: 361, endPoint y: 397, distance: 14.9
click at [367, 397] on div "​❤️​ to “ Sarah (Westwood Terrace): Thank you! It's a pleasure to meet you, Dia…" at bounding box center [593, 413] width 453 height 33
copy div "​❤️"
click at [379, 518] on textarea "🙂" at bounding box center [636, 525] width 549 height 49
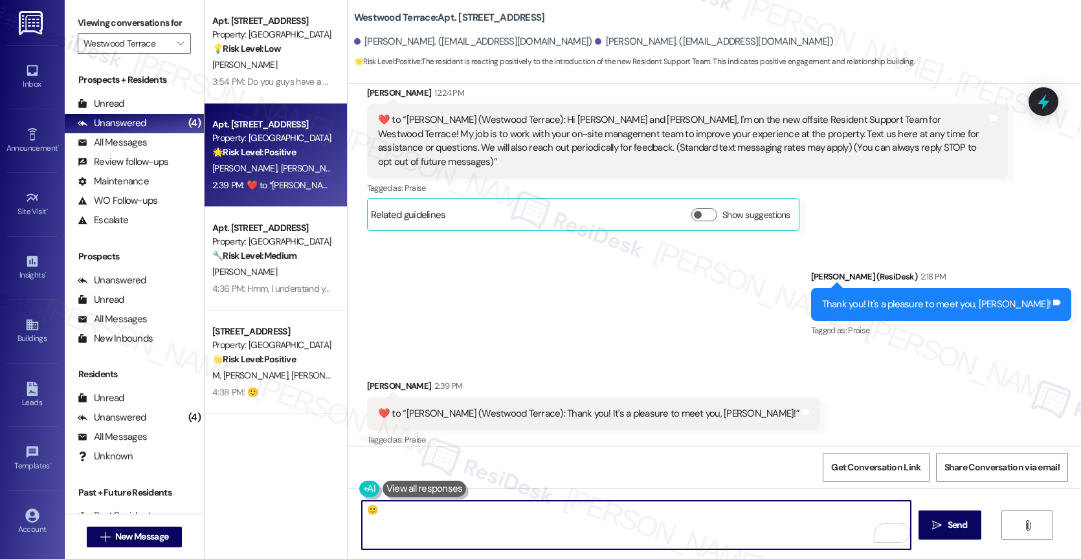
paste textarea "​❤️"
click at [936, 517] on button " Send" at bounding box center [949, 525] width 63 height 29
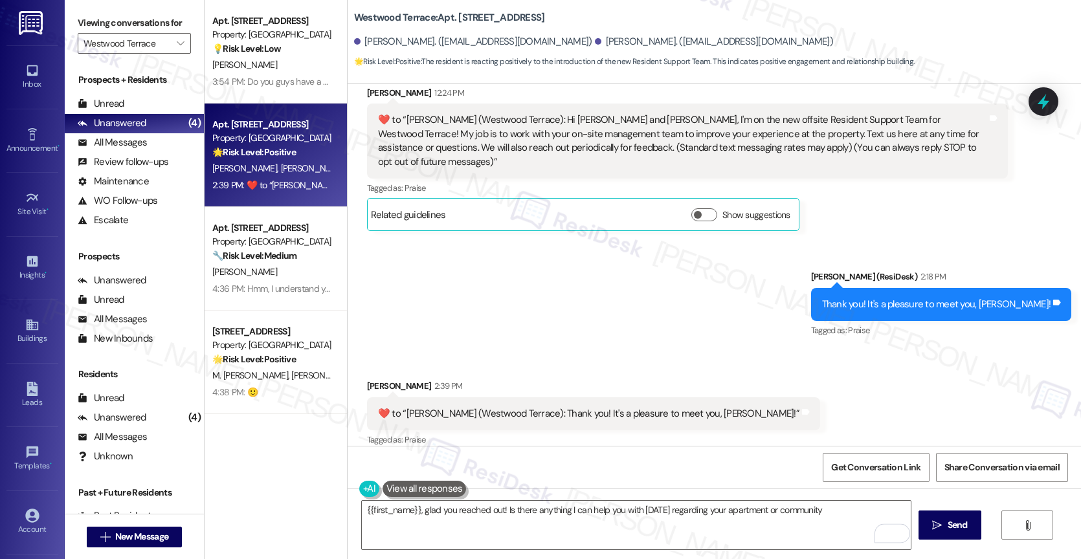
type textarea "{{first_name}}, glad you reached out! Is there anything I can help you with tod…"
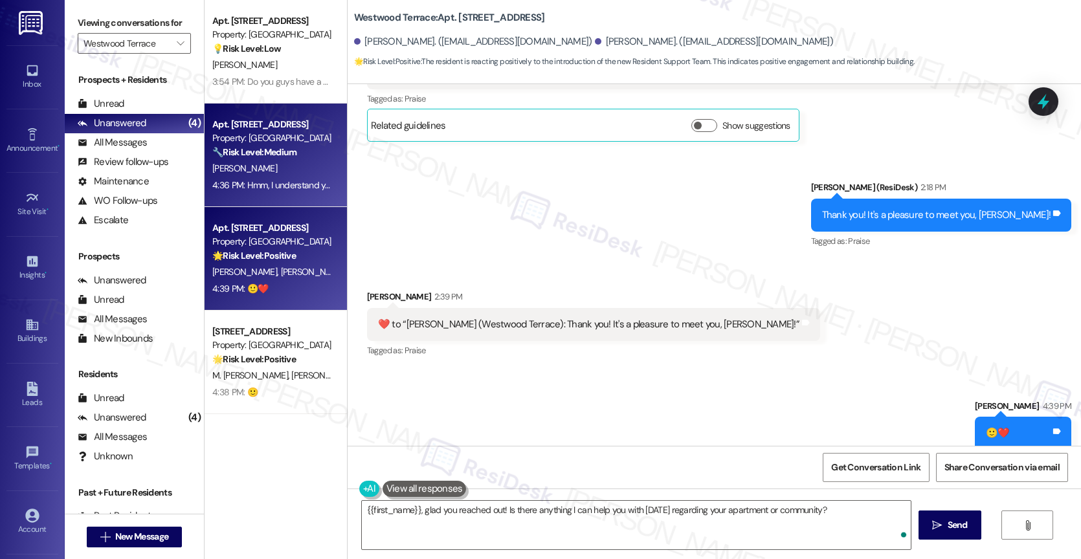
scroll to position [341, 0]
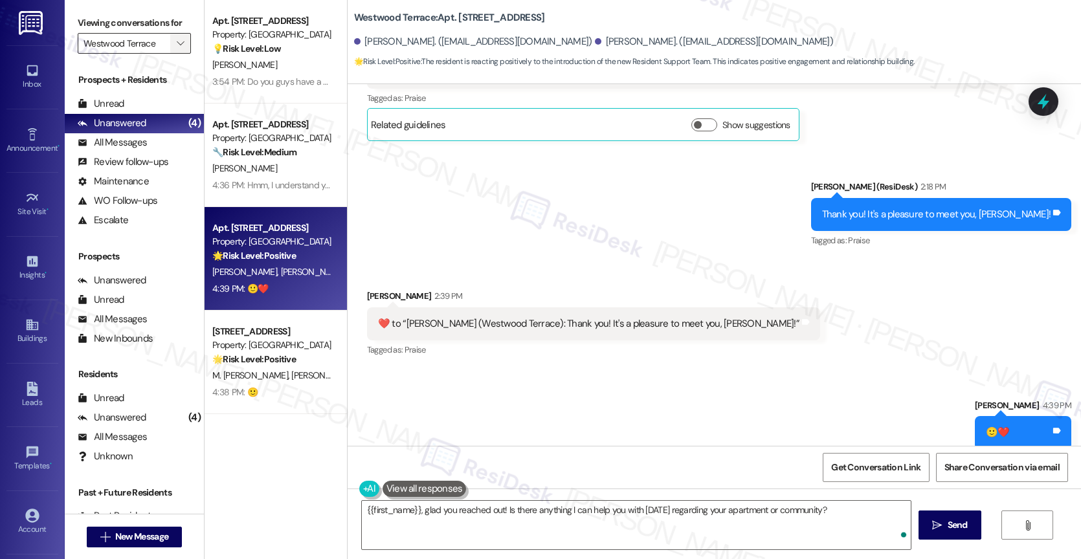
click at [177, 49] on icon "" at bounding box center [180, 43] width 7 height 10
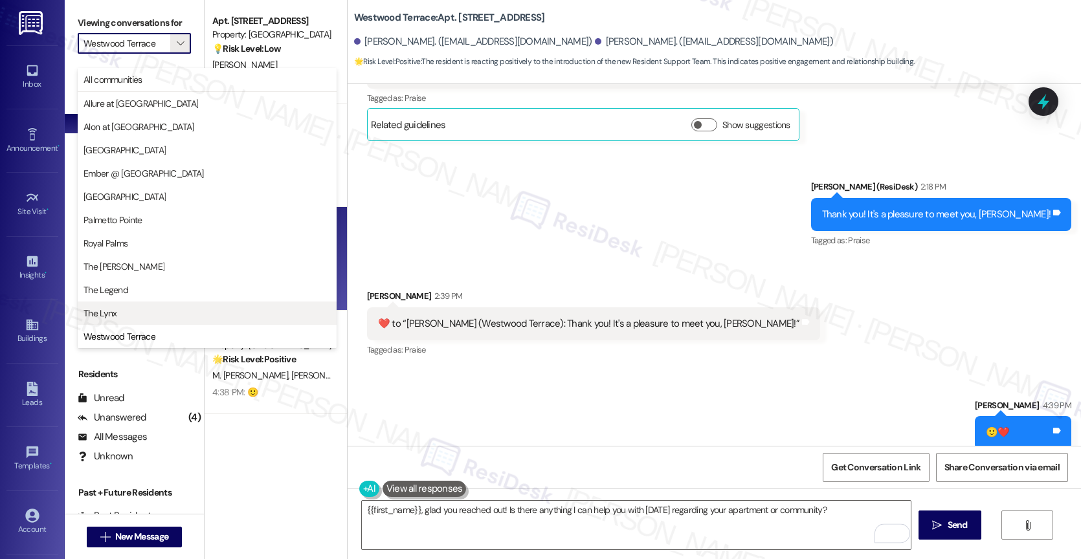
click at [129, 313] on span "The Lynx" at bounding box center [206, 313] width 247 height 13
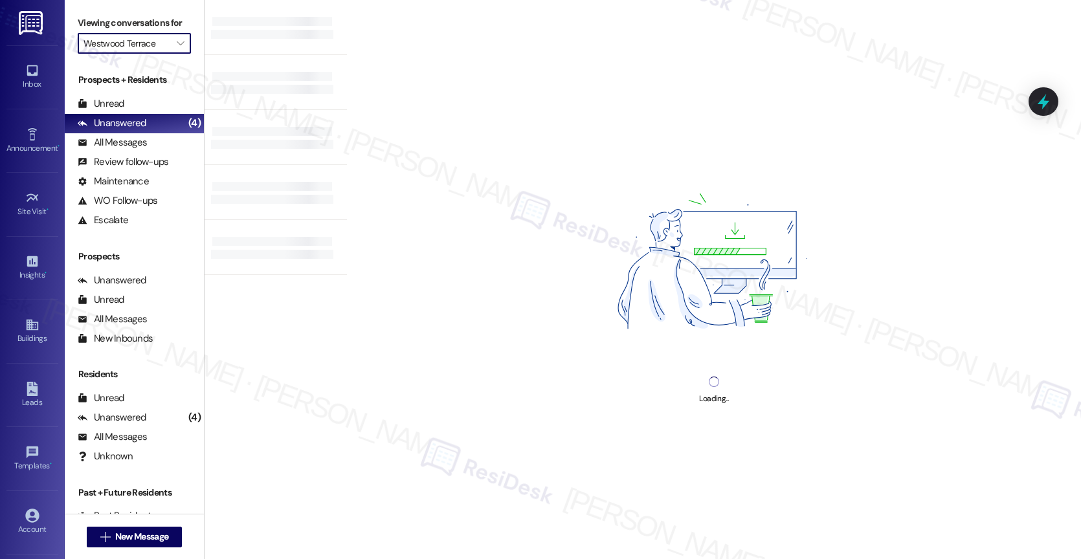
type input "The Lynx"
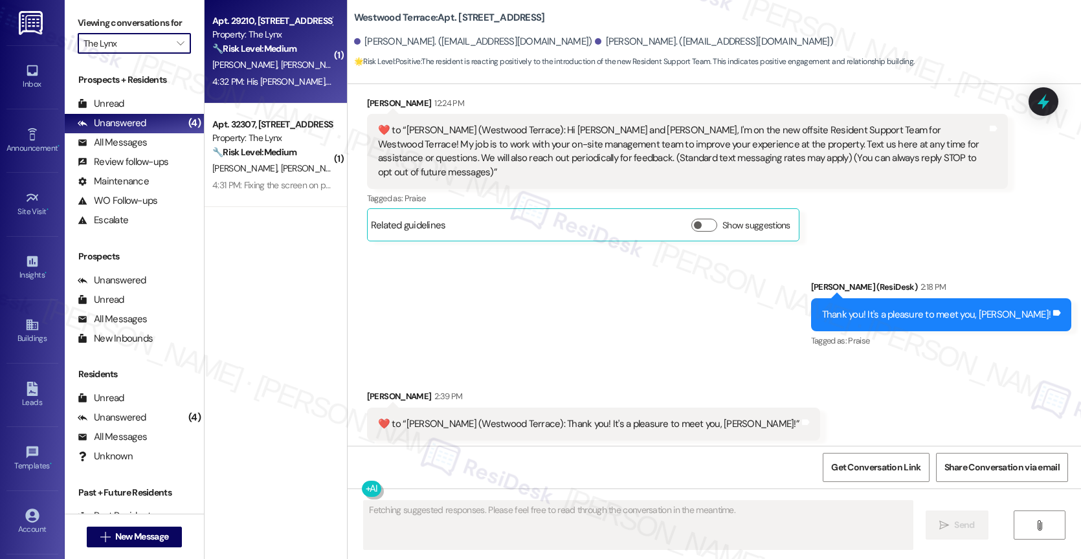
scroll to position [250, 0]
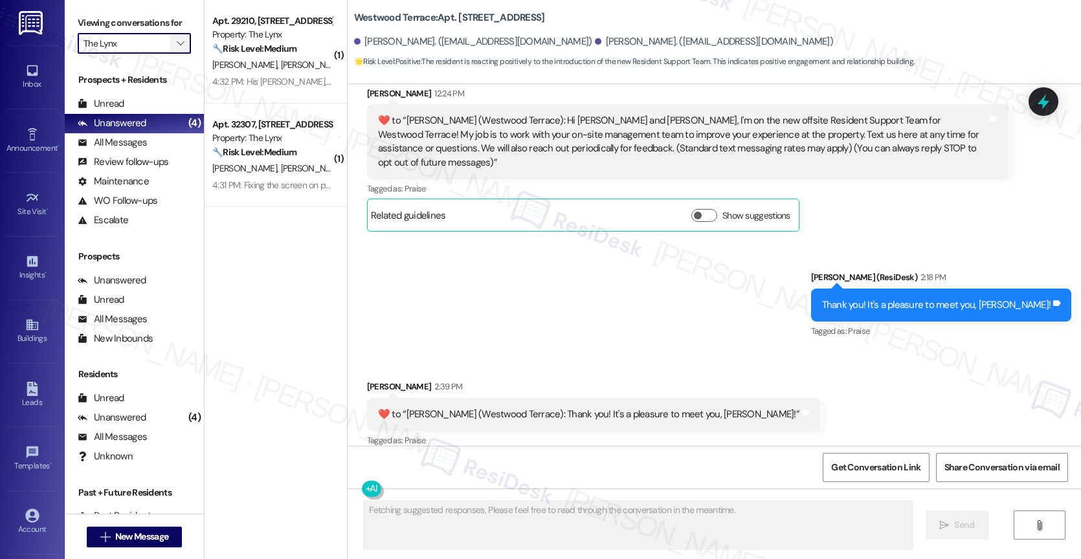
click at [177, 49] on icon "" at bounding box center [180, 43] width 7 height 10
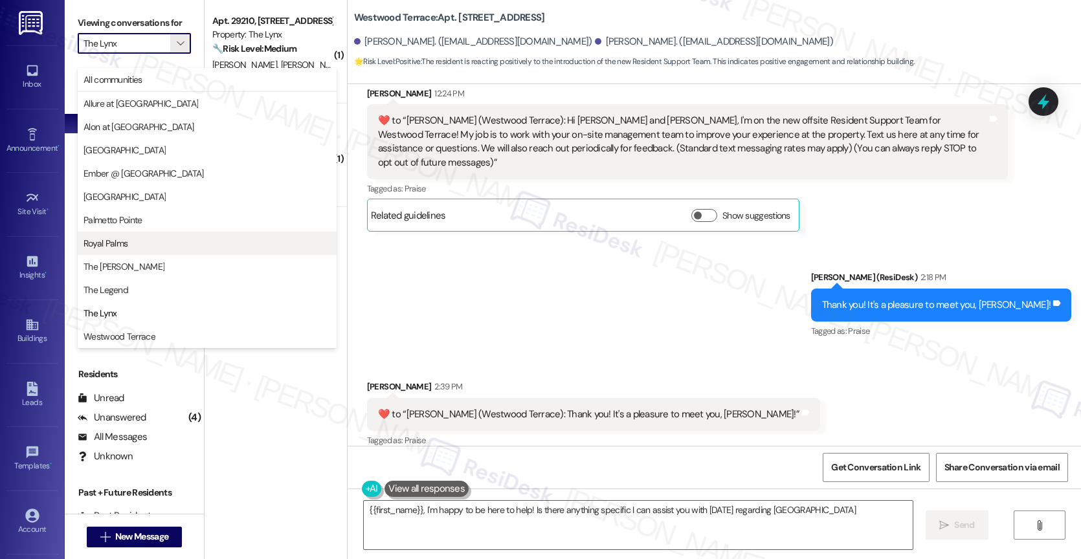
type textarea "{{first_name}}, I'm happy to be here to help! Is there anything specific I can …"
click at [129, 241] on span "Royal Palms" at bounding box center [206, 243] width 247 height 13
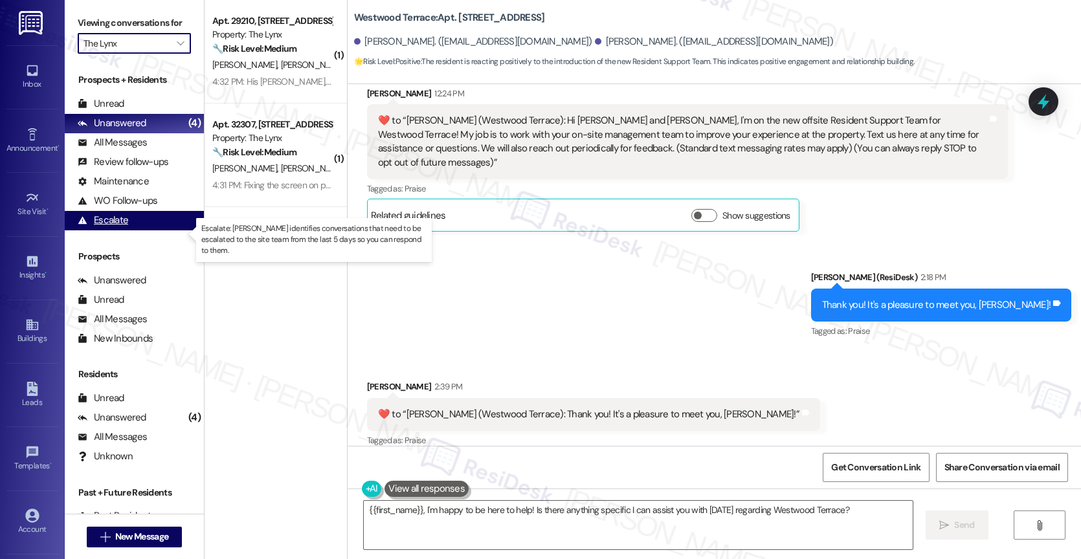
type input "Royal Palms"
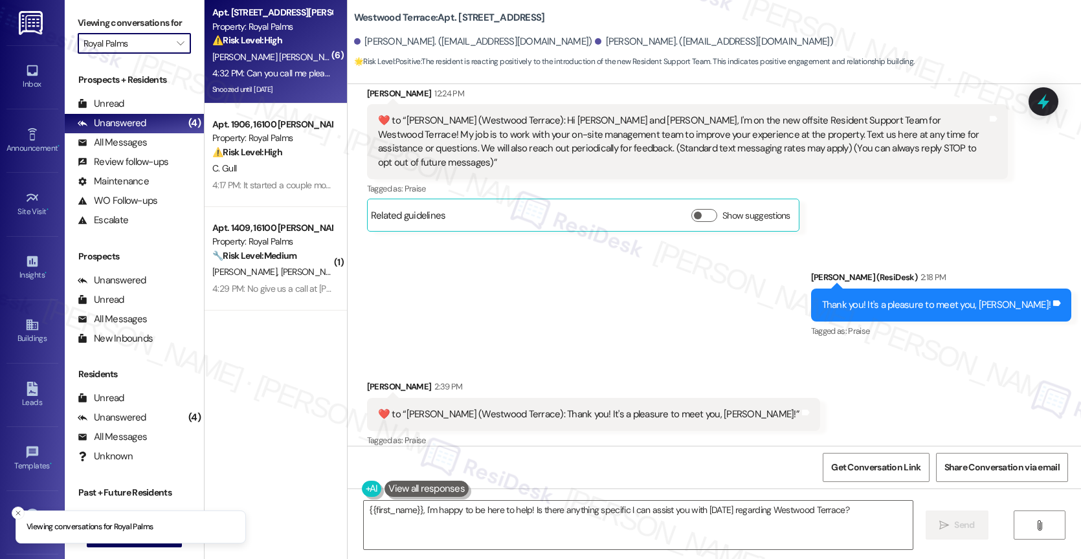
click at [263, 54] on span "[PERSON_NAME] [PERSON_NAME]" at bounding box center [279, 57] width 135 height 12
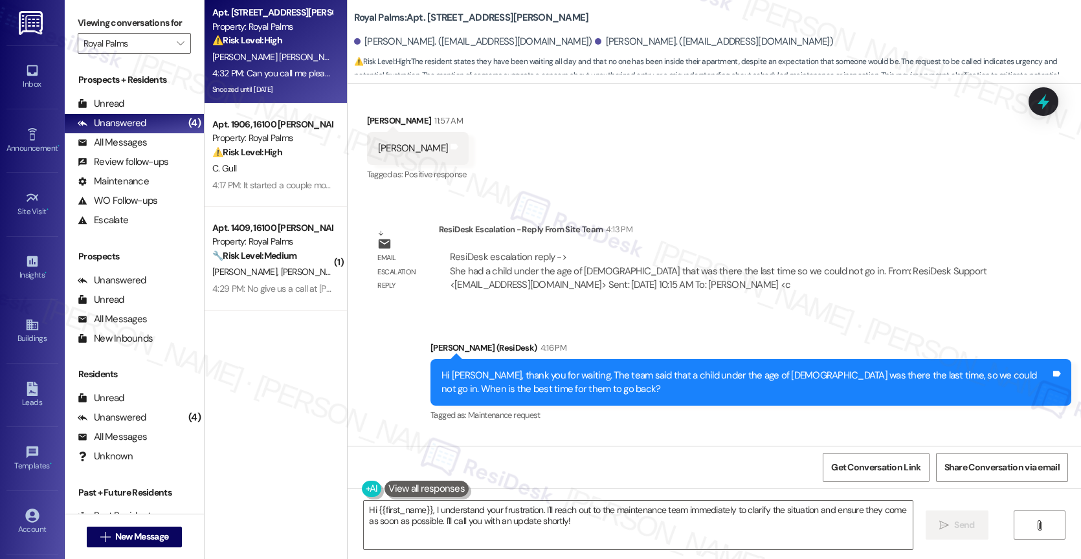
scroll to position [2656, 0]
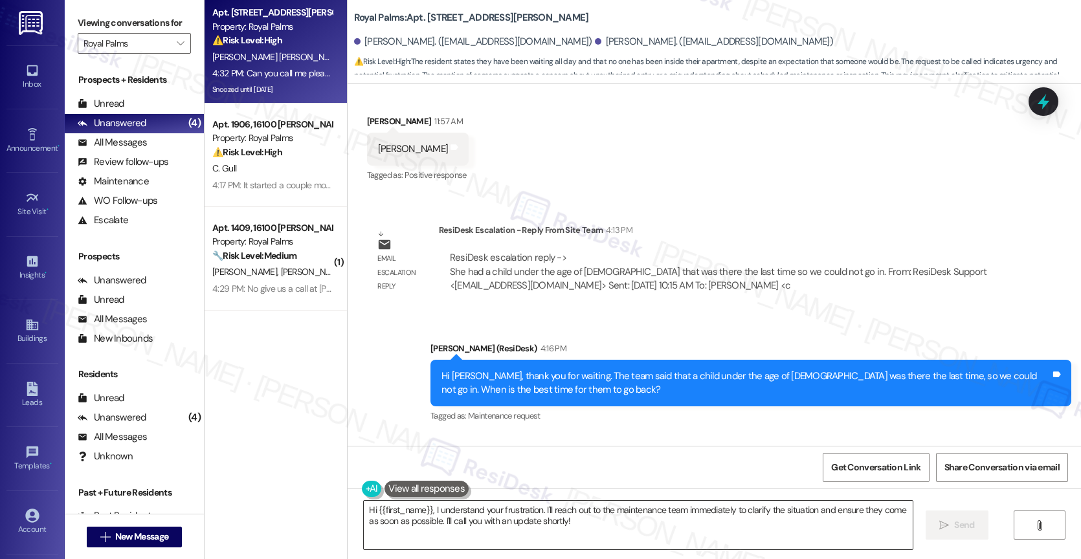
click at [486, 529] on textarea "Hi {{first_name}}, I understand your frustration. I'll reach out to the mainten…" at bounding box center [638, 525] width 549 height 49
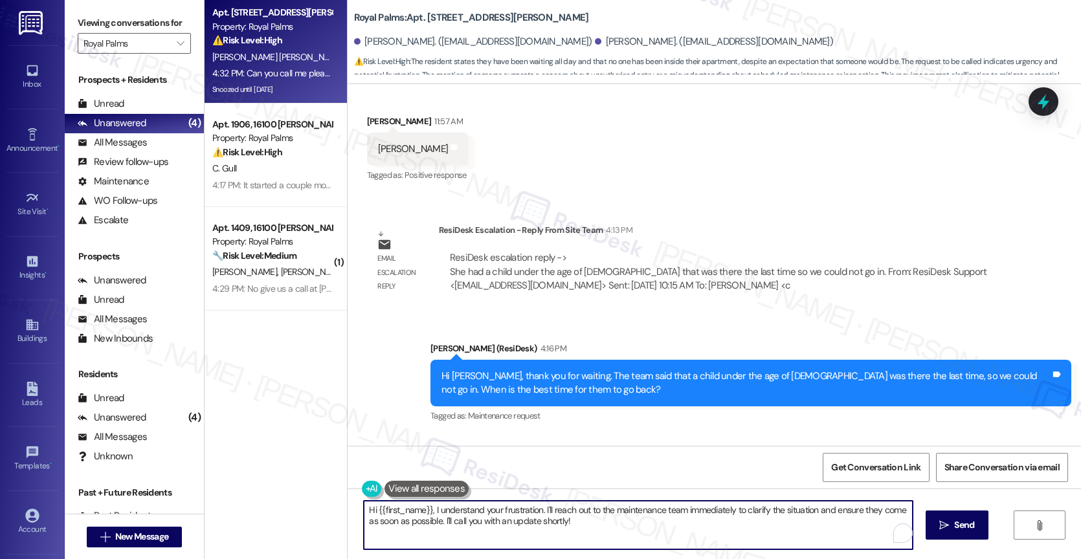
click at [486, 529] on textarea "Hi {{first_name}}, I understand your frustration. I'll reach out to the mainten…" at bounding box center [638, 525] width 549 height 49
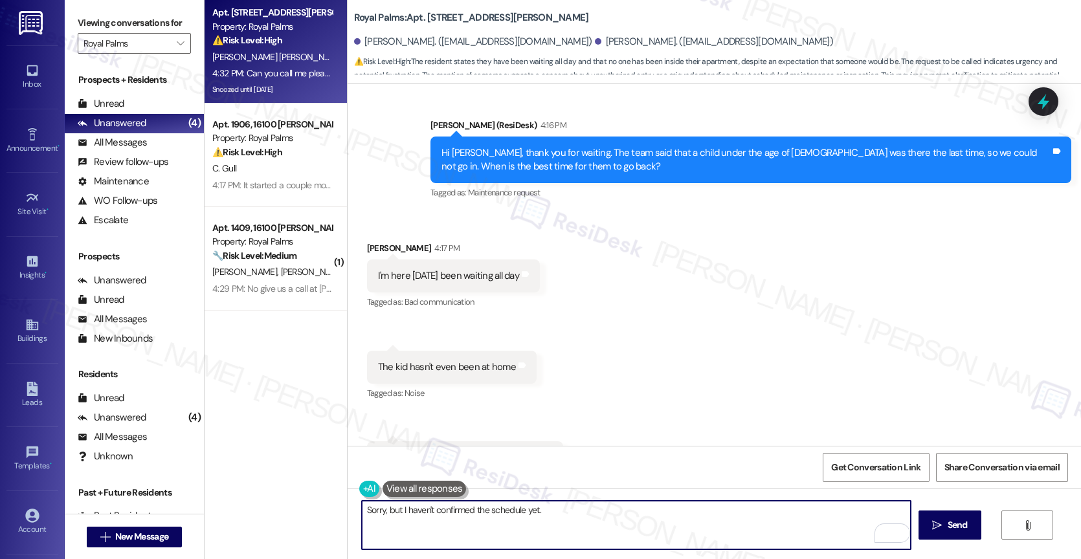
scroll to position [2876, 0]
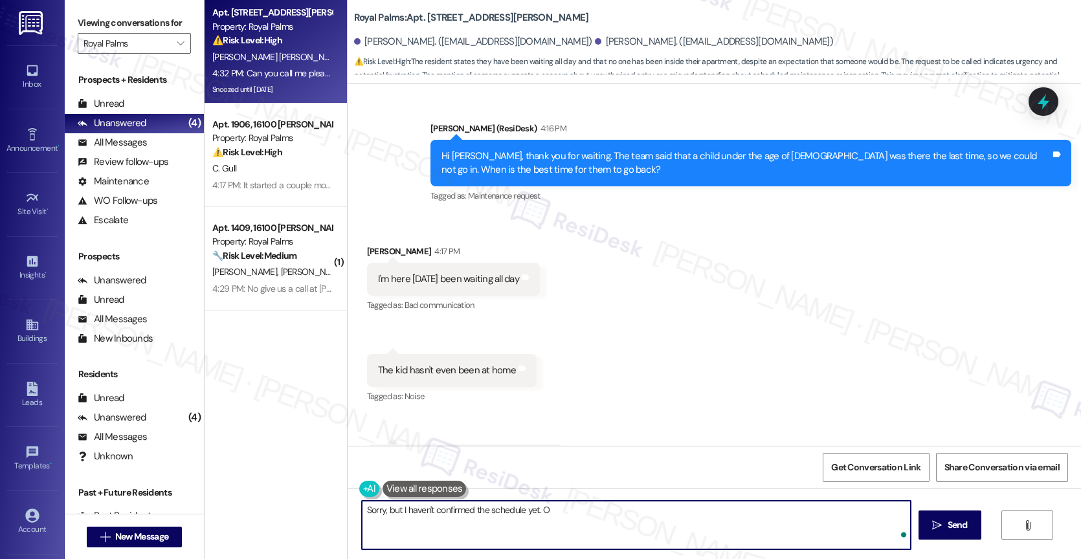
type textarea "Sorry, but I haven't confirmed the schedule yet."
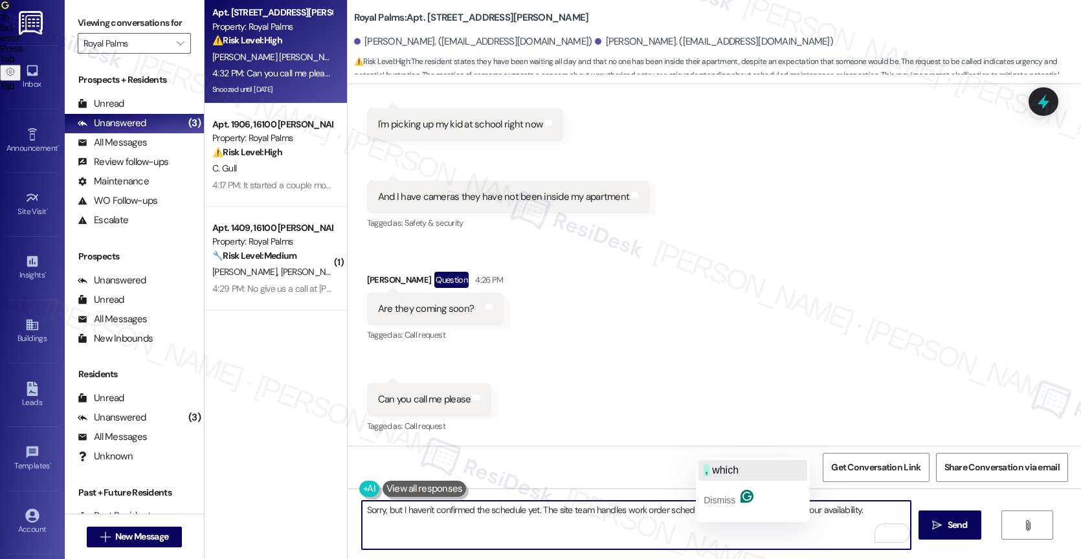
click at [725, 465] on span "which" at bounding box center [725, 470] width 27 height 11
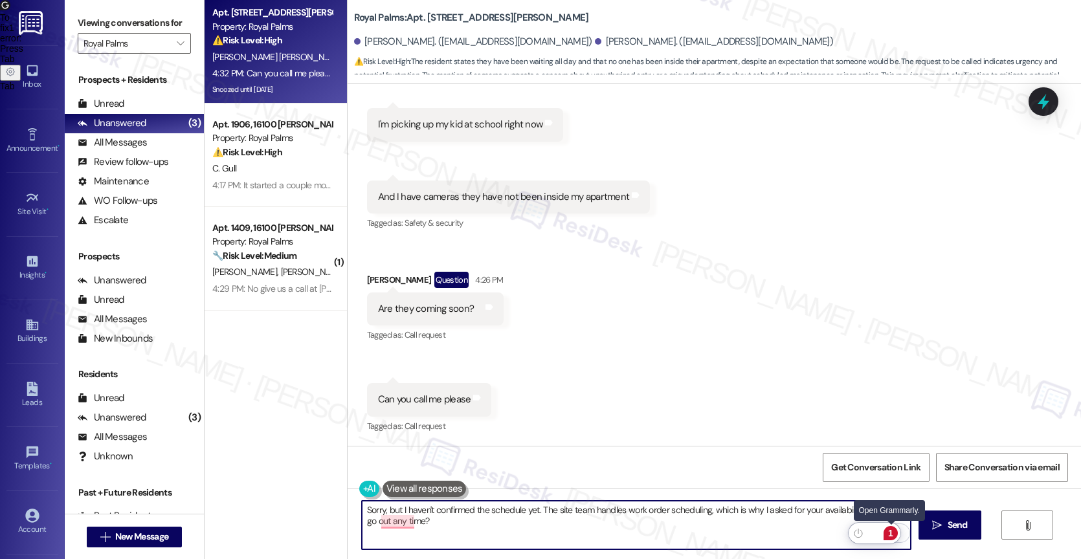
click at [892, 531] on div "1" at bounding box center [890, 533] width 14 height 14
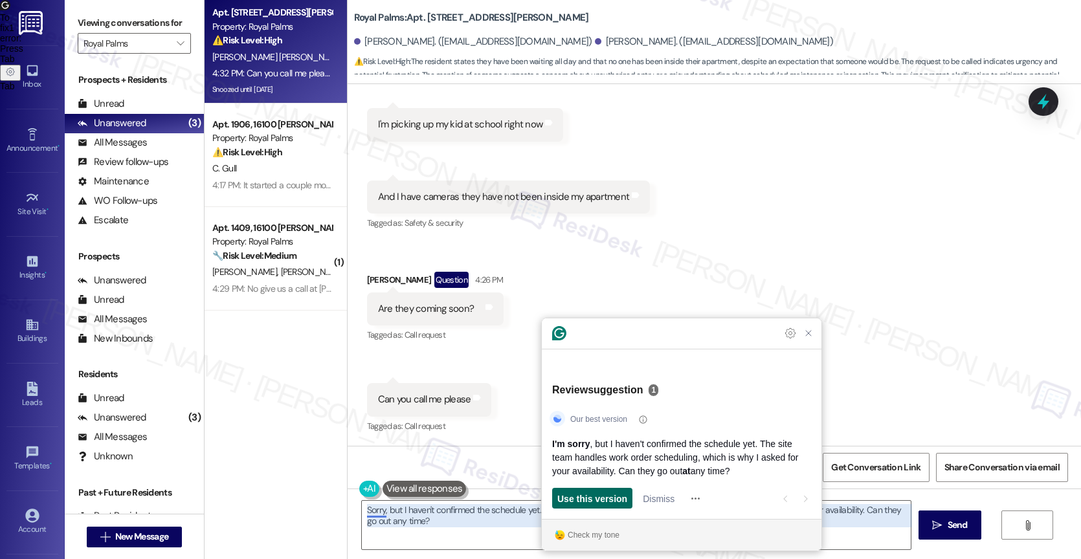
click at [593, 499] on span "Use this version" at bounding box center [592, 499] width 70 height 14
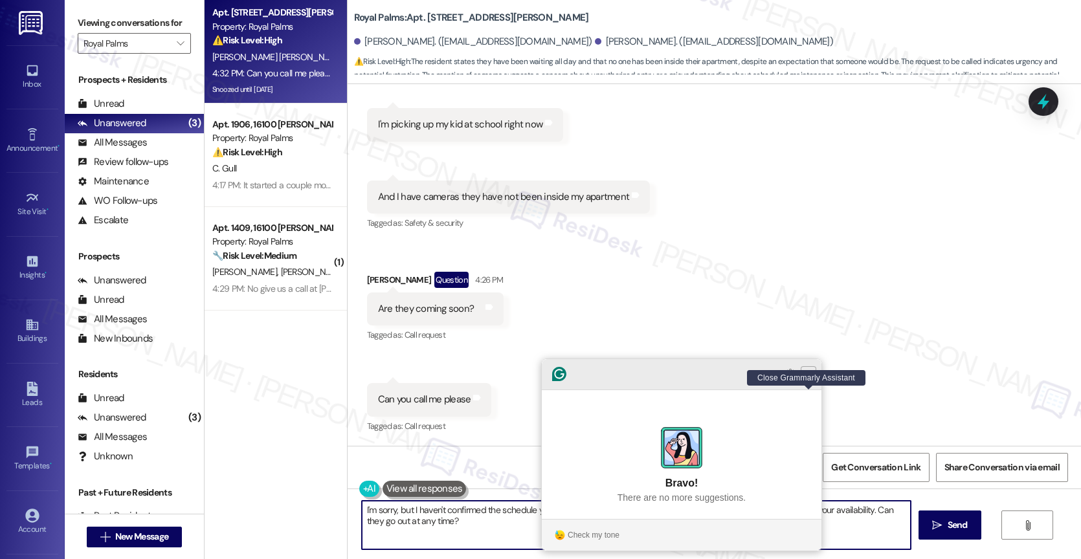
type textarea "I'm sorry, but I haven't confirmed the schedule yet. The site team handles work…"
click at [810, 379] on icon "Close Grammarly Assistant" at bounding box center [808, 374] width 10 height 10
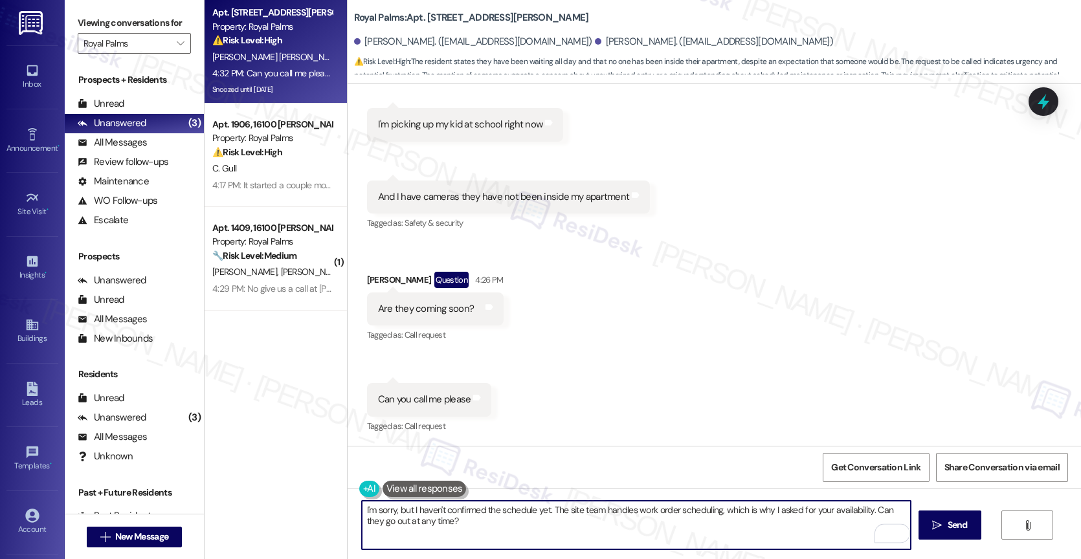
click at [498, 531] on textarea "I'm sorry, but I haven't confirmed the schedule yet. The site team handles work…" at bounding box center [636, 525] width 549 height 49
click at [891, 533] on icon "Open Grammarly. 0 Suggestions." at bounding box center [890, 533] width 14 height 14
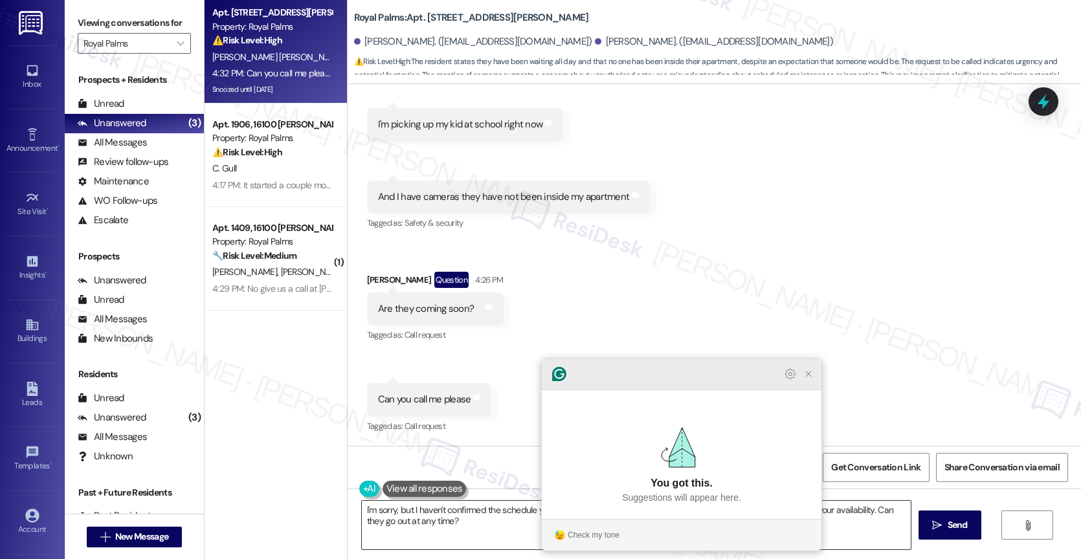
click at [808, 379] on icon "Close Grammarly Assistant" at bounding box center [808, 374] width 10 height 10
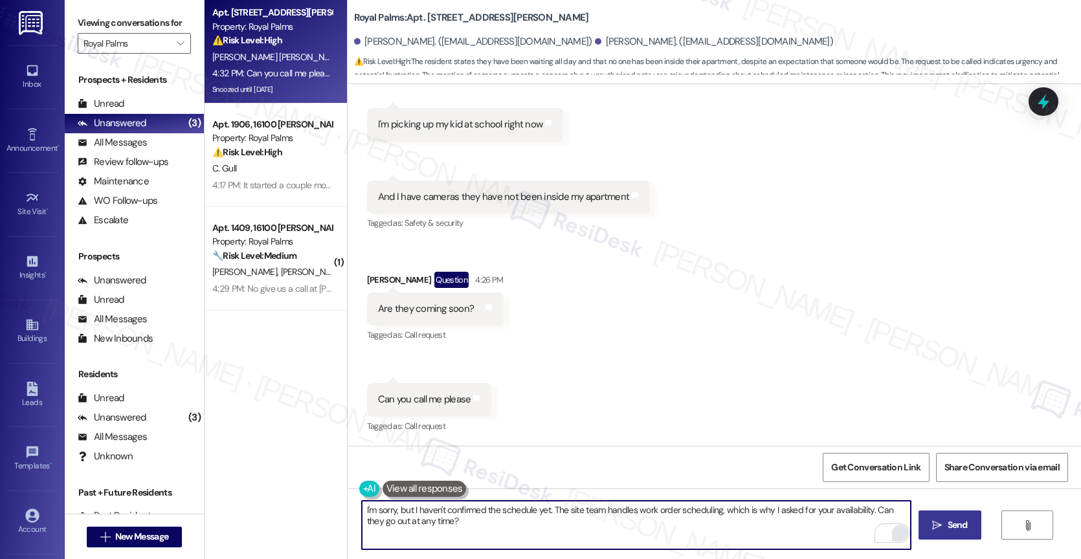
click at [935, 516] on button " Send" at bounding box center [949, 525] width 63 height 29
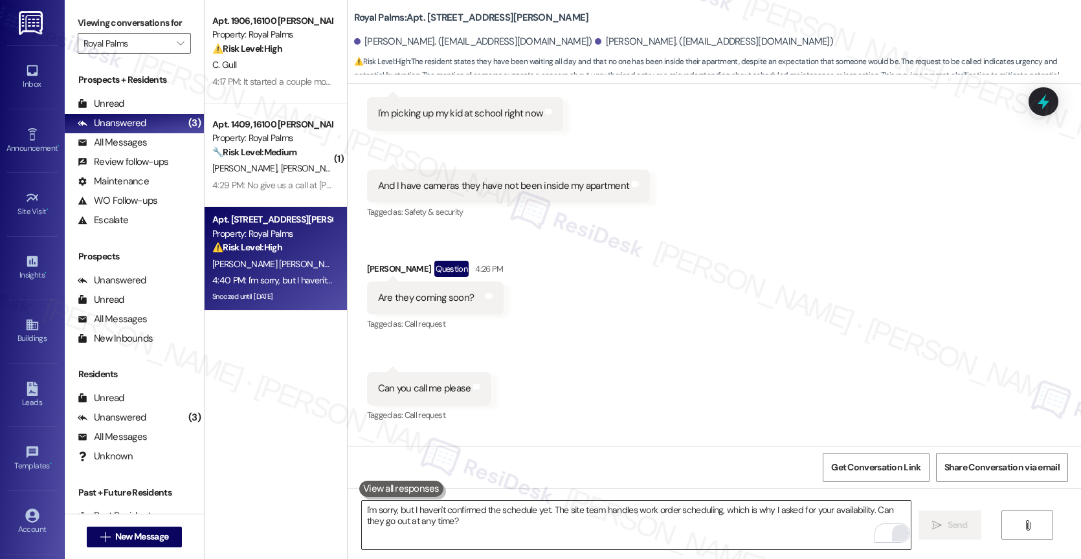
scroll to position [3317, 0]
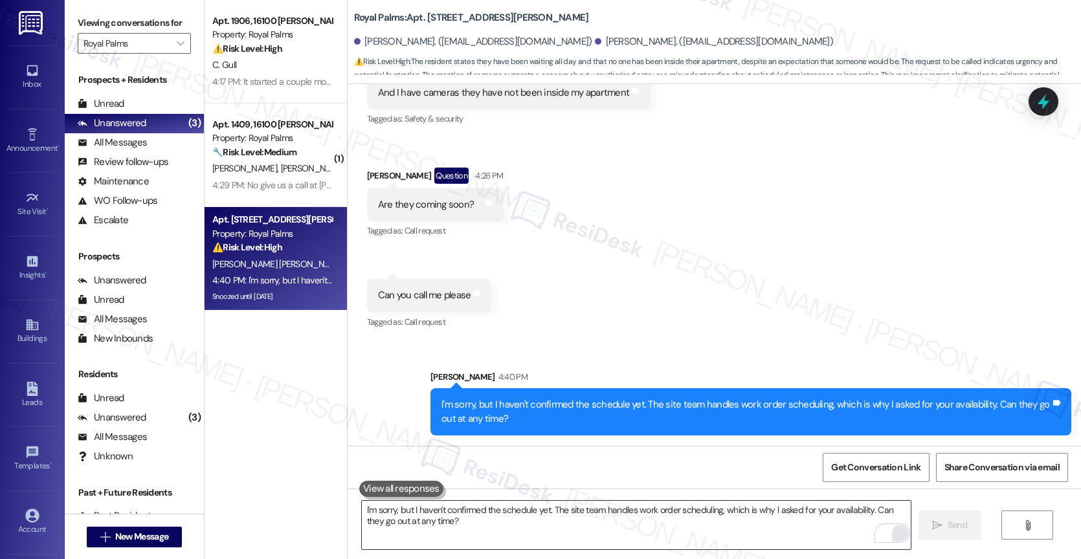
click at [613, 238] on div "Received via SMS [PERSON_NAME] 4:17 PM I'm here [DATE] been waiting all day Tag…" at bounding box center [713, 58] width 733 height 566
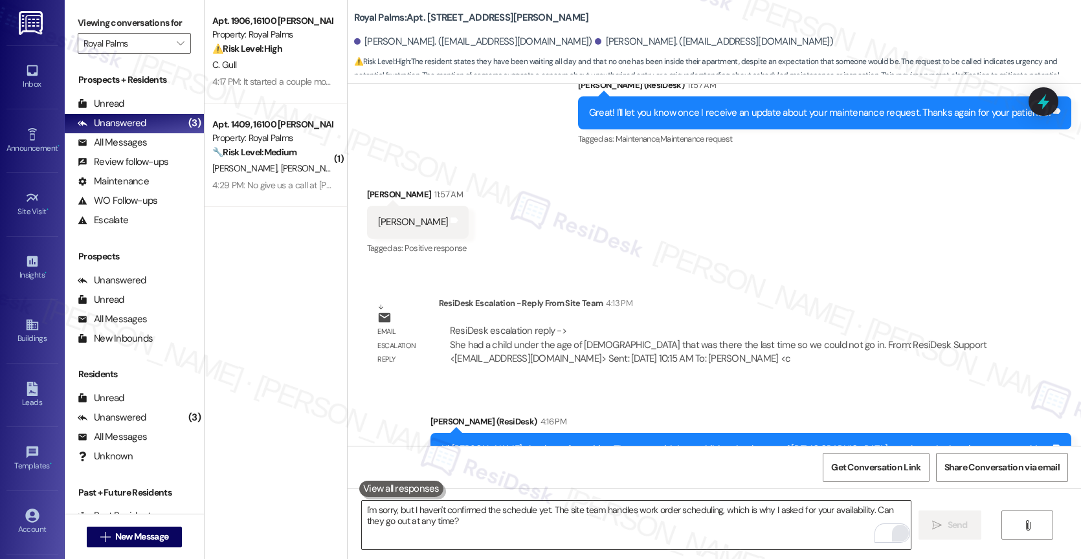
scroll to position [2559, 0]
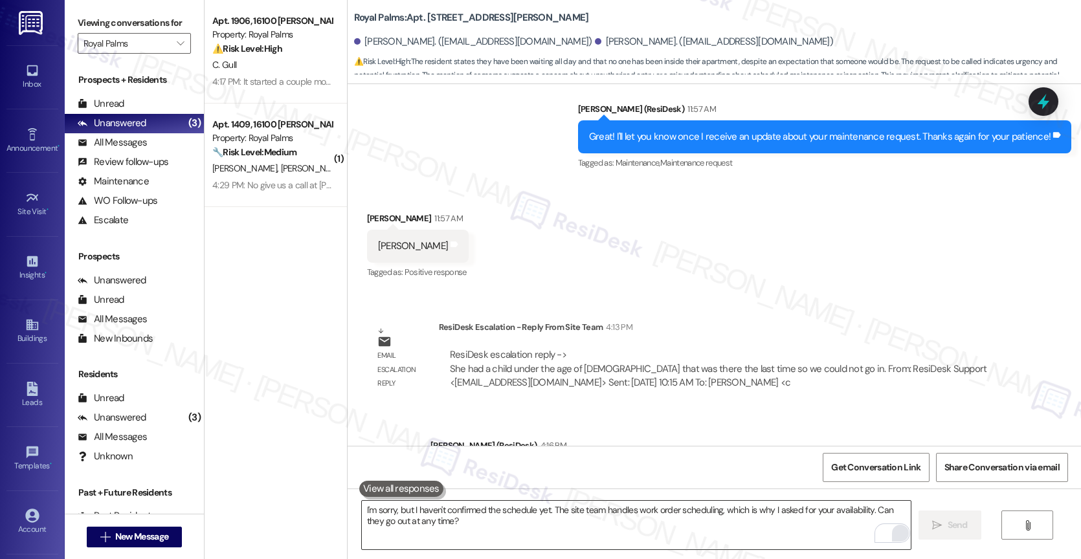
click at [469, 515] on textarea "I'm sorry, but I haven't confirmed the schedule yet. The site team handles work…" at bounding box center [636, 525] width 549 height 49
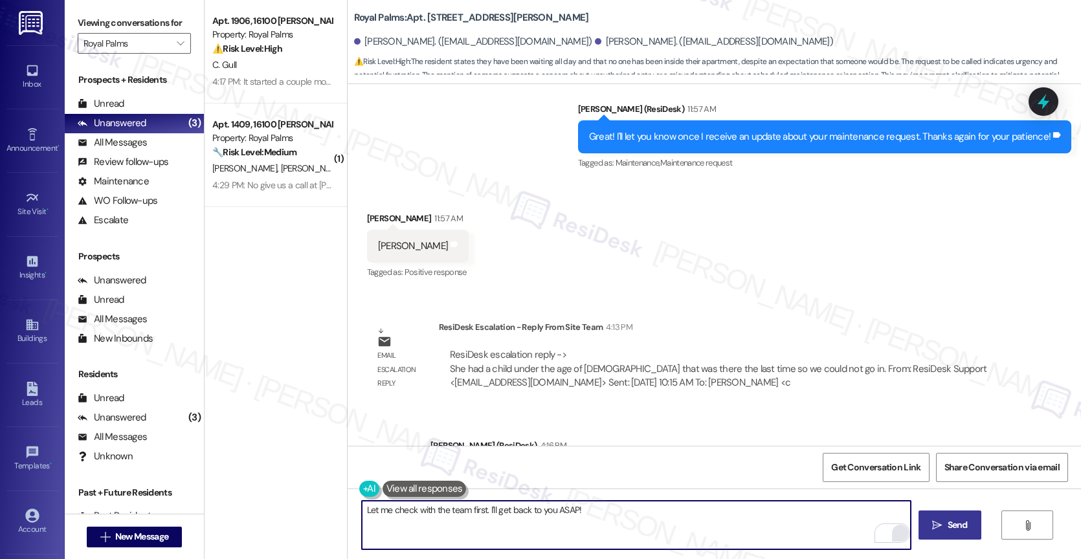
type textarea "Let me check with the team first. I'll get back to you ASAP!"
click at [954, 526] on span "Send" at bounding box center [957, 525] width 20 height 14
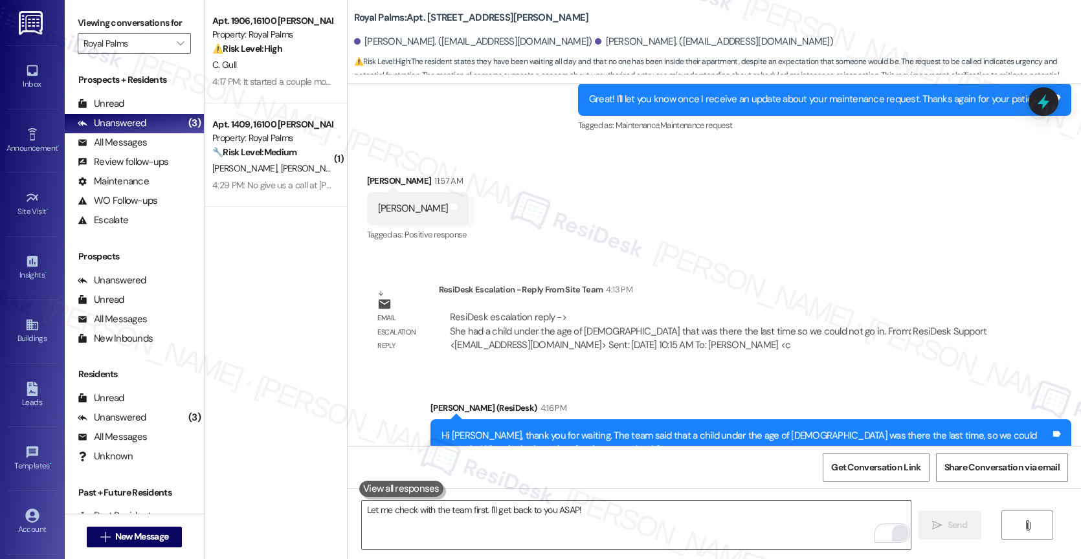
scroll to position [3497, 0]
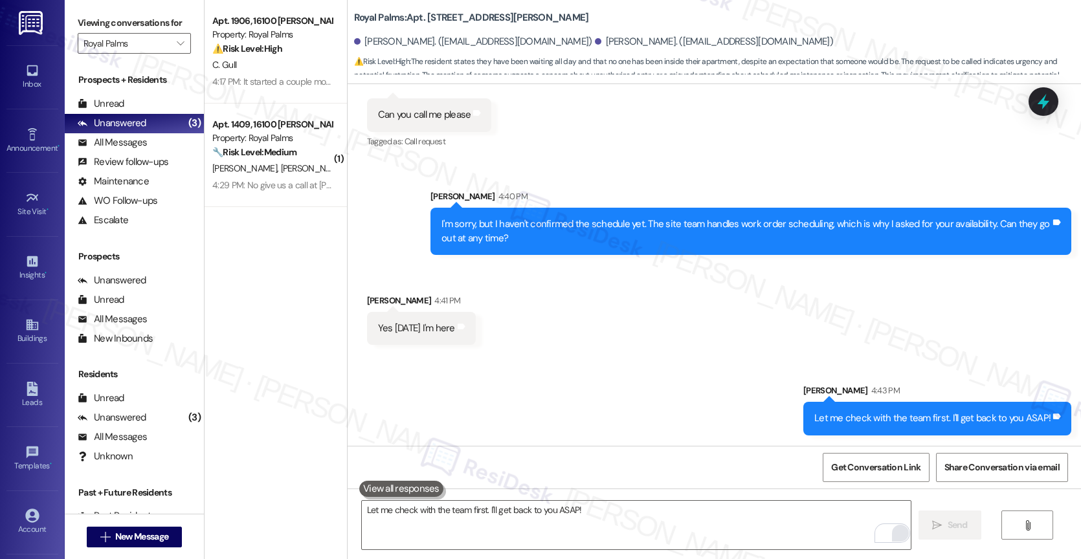
click at [487, 369] on div "Sent via SMS [PERSON_NAME] 4:43 PM Let me check with the team first. I'll get b…" at bounding box center [713, 400] width 733 height 90
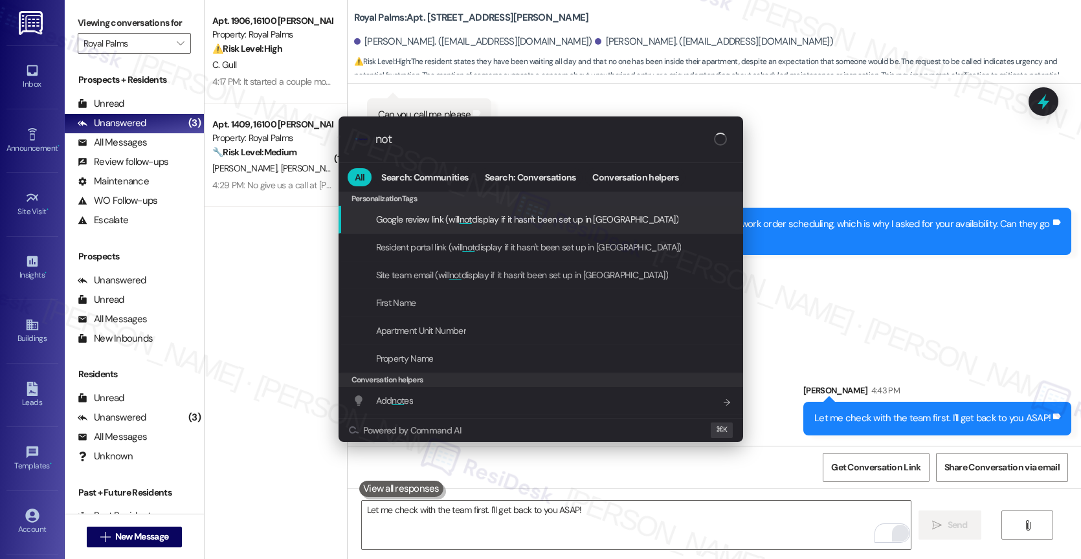
type input "note"
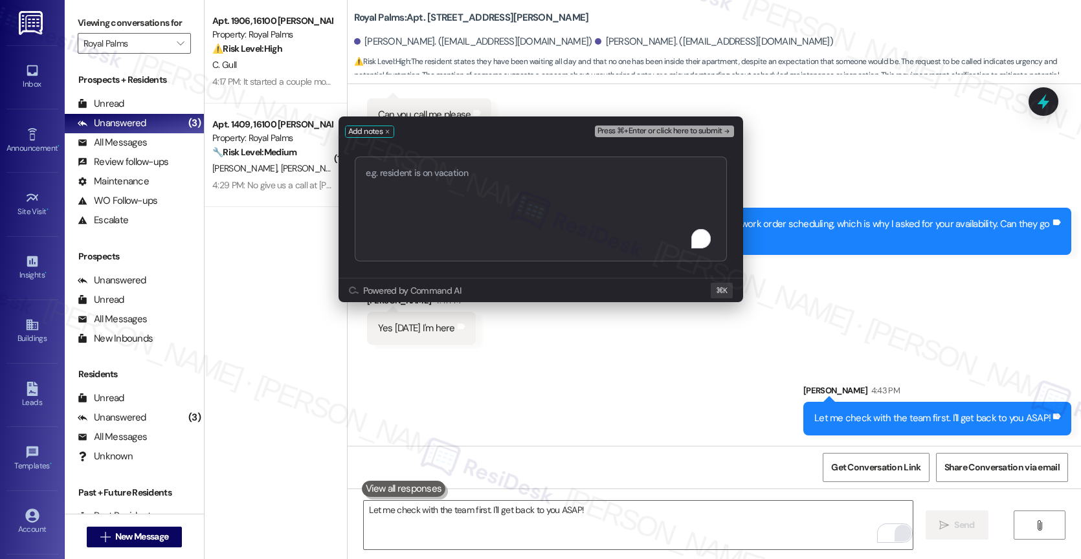
type textarea "[PERSON_NAME] Just now @Steph The resident said that they can come any time. Sh…"
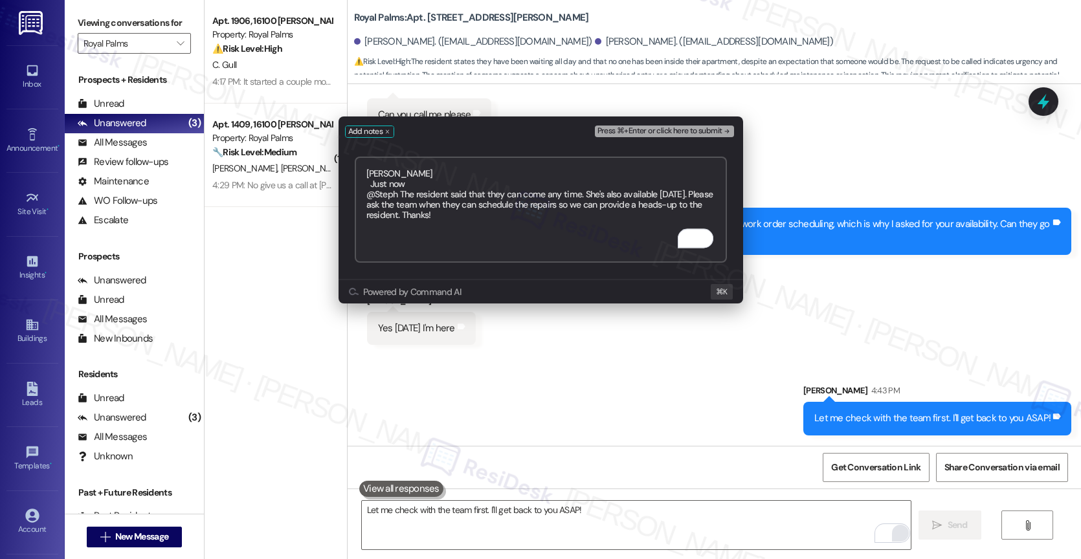
click at [709, 131] on span "Press ⌘+Enter or click here to submit" at bounding box center [659, 131] width 125 height 9
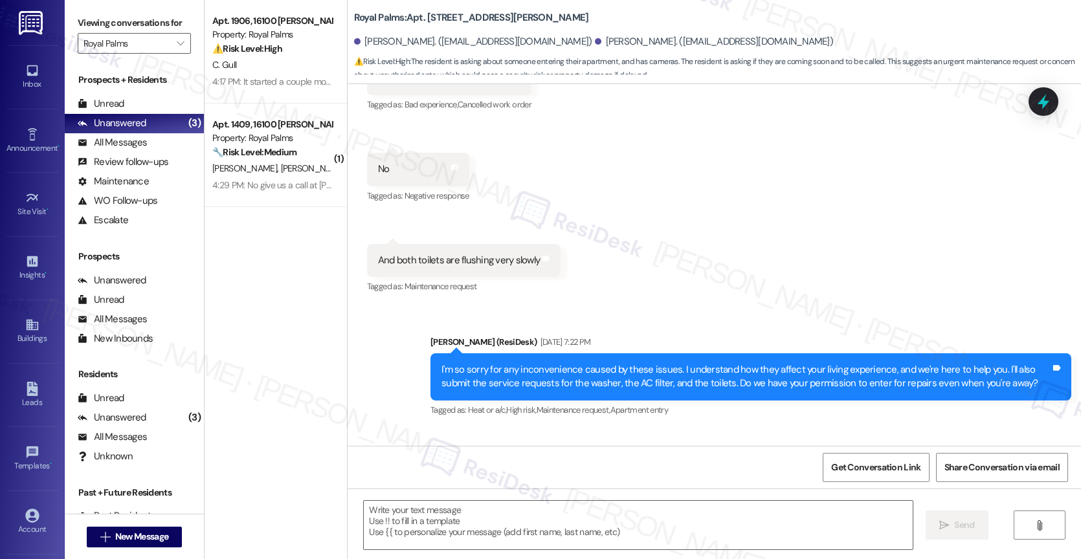
type textarea "Fetching suggested responses. Please feel free to read through the conversation…"
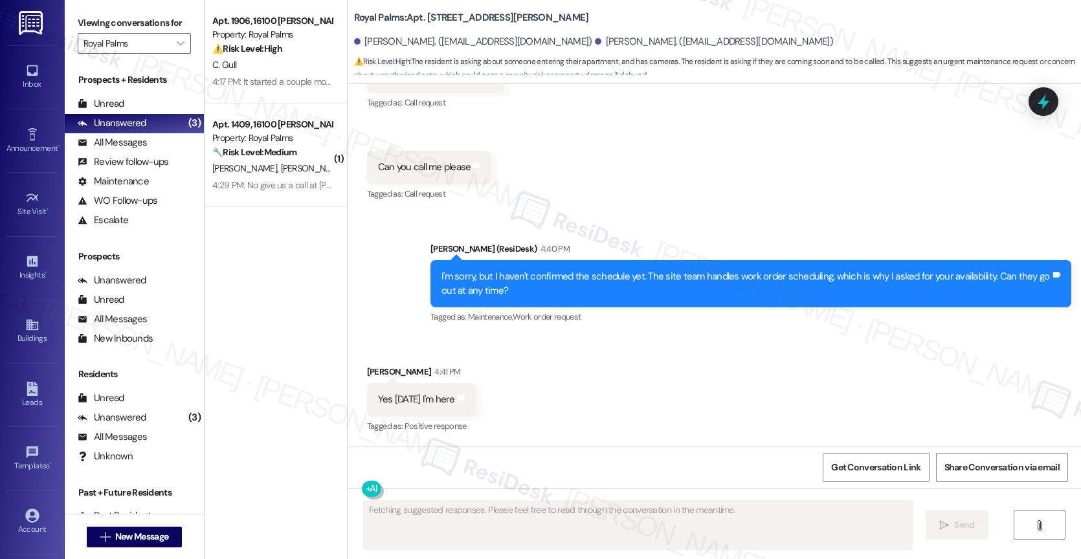
scroll to position [3705, 0]
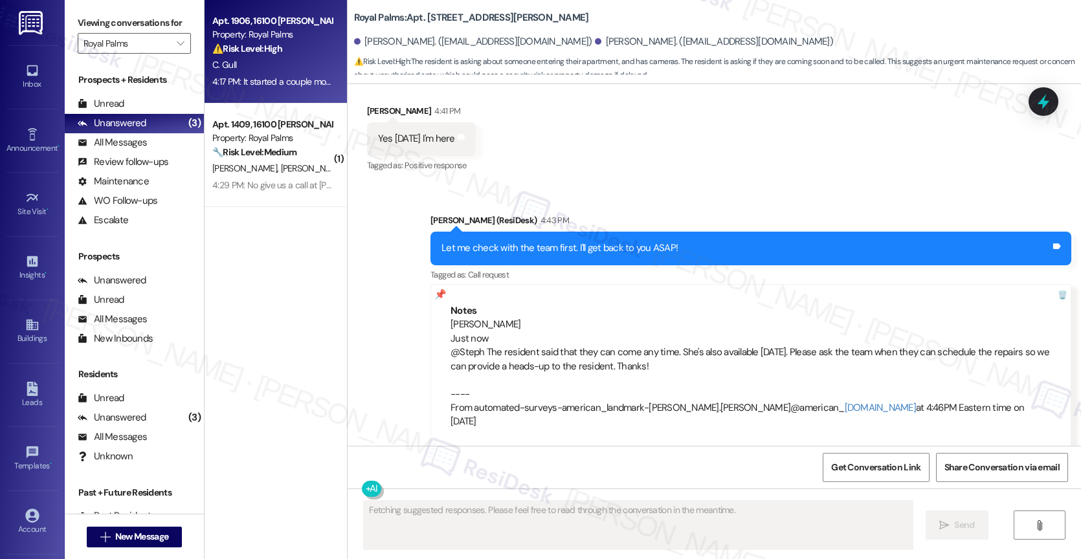
click at [264, 34] on div "Property: Royal Palms" at bounding box center [272, 35] width 120 height 14
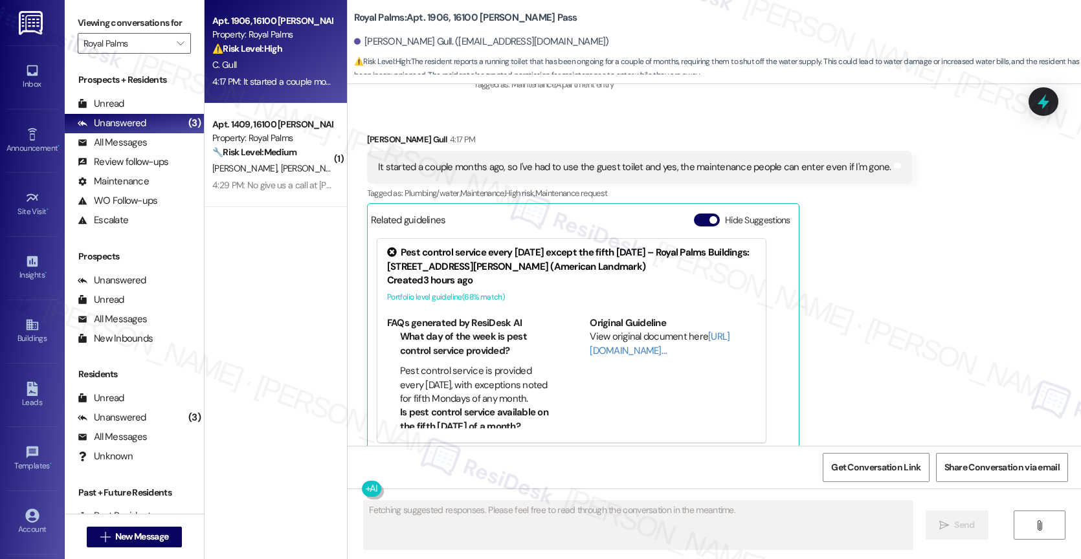
scroll to position [670, 0]
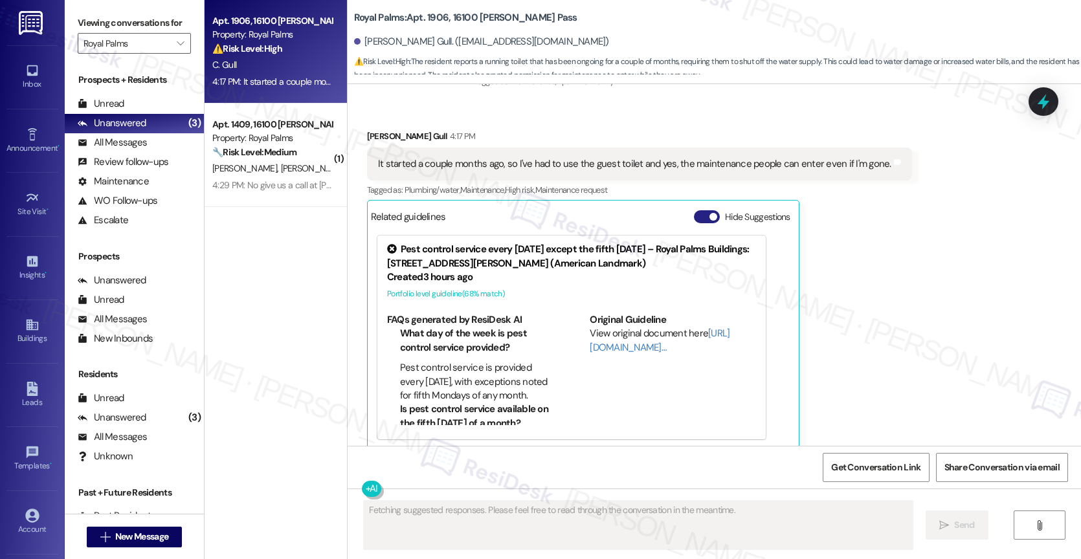
click at [694, 210] on button "Hide Suggestions" at bounding box center [707, 216] width 26 height 13
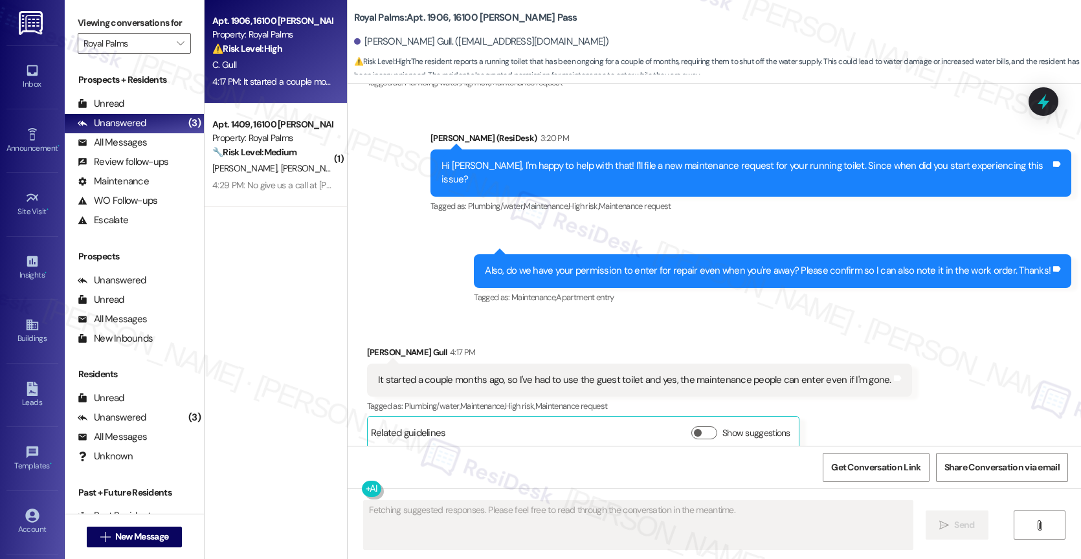
click at [495, 292] on div "Sent via SMS 3:23 PM [PERSON_NAME] (ResiDesk) 3:23 PM Also, do we have your per…" at bounding box center [772, 281] width 617 height 72
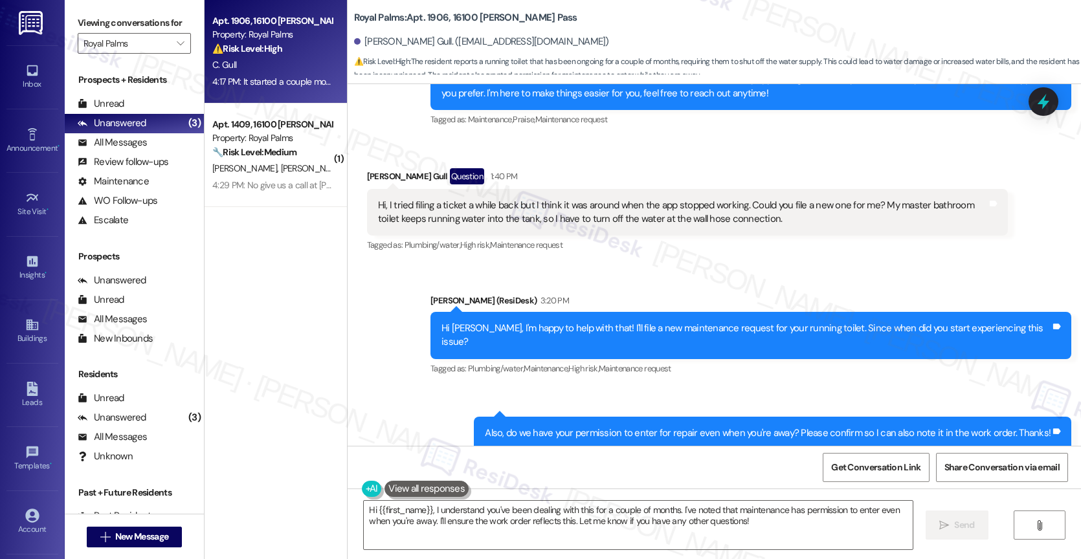
scroll to position [286, 0]
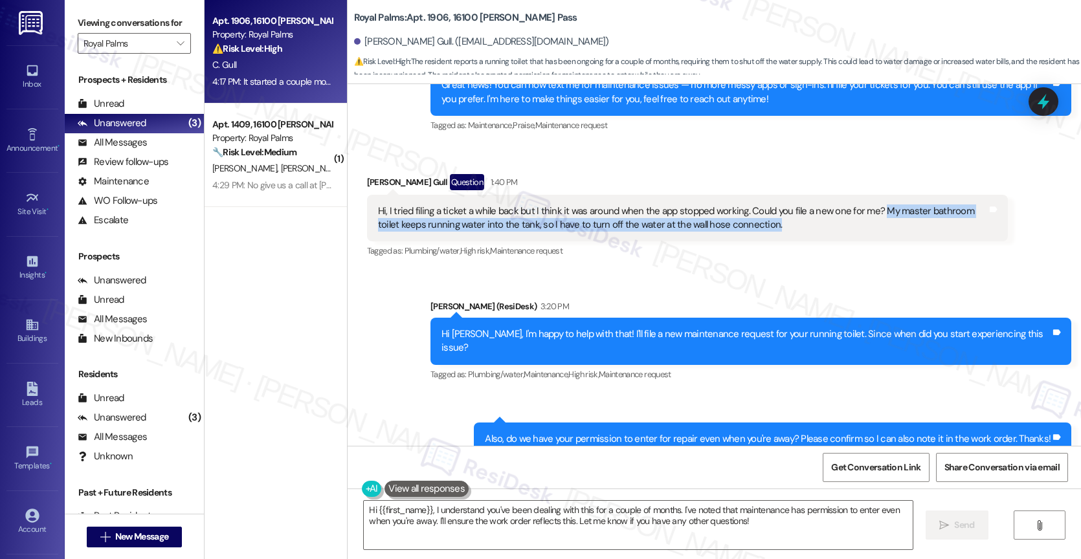
drag, startPoint x: 868, startPoint y: 207, endPoint x: 742, endPoint y: 222, distance: 127.1
click at [742, 222] on div "Hi, I tried filing a ticket a while back but I think it was around when the app…" at bounding box center [682, 218] width 609 height 28
copy div "My master bathroom toilet keeps running water into the tank, so I have to turn …"
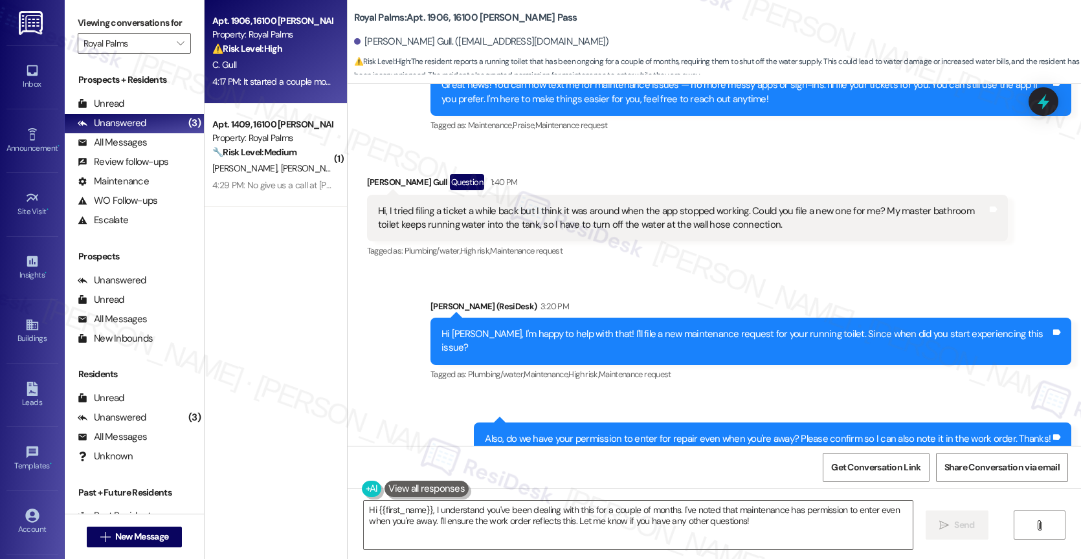
click at [670, 287] on div "Sent via SMS [PERSON_NAME] (ResiDesk) 3:20 PM Hi [PERSON_NAME], I'm happy to he…" at bounding box center [713, 377] width 733 height 214
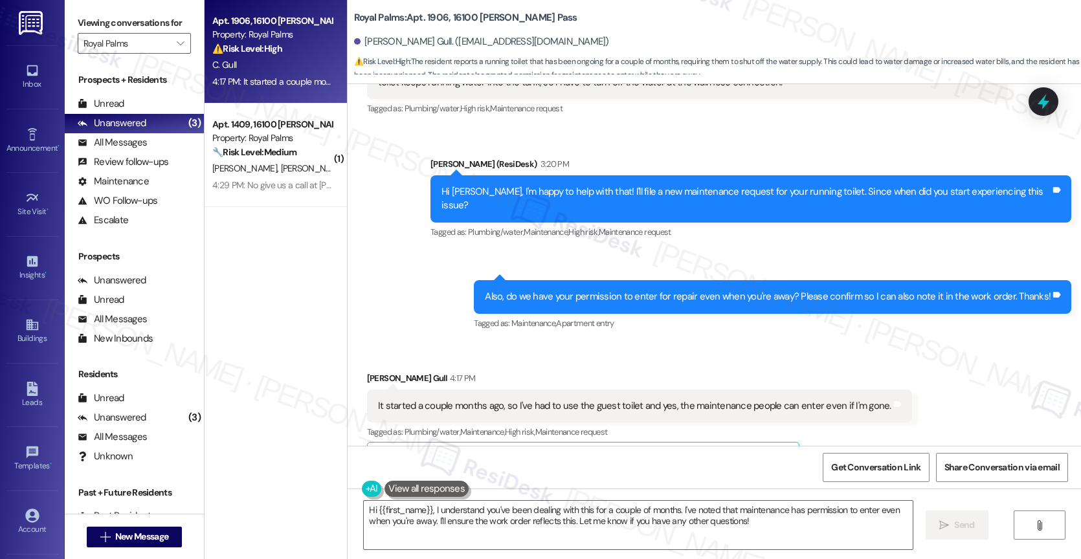
scroll to position [454, 0]
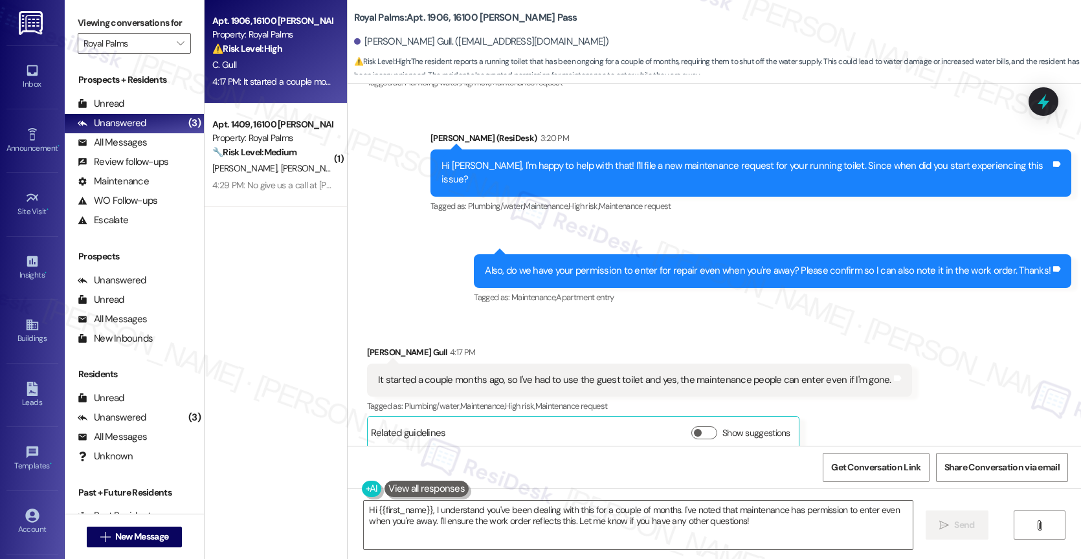
click at [441, 287] on div "Sent via SMS [PERSON_NAME] (ResiDesk) 3:20 PM Hi [PERSON_NAME], I'm happy to he…" at bounding box center [713, 209] width 733 height 214
drag, startPoint x: 377, startPoint y: 364, endPoint x: 626, endPoint y: 365, distance: 249.8
click at [626, 373] on div "It started a couple months ago, so I've had to use the guest toilet and yes, th…" at bounding box center [634, 380] width 513 height 14
copy div "tarted a couple months ago, so I've had to use the guest toilet"
click at [681, 316] on div "Received via SMS [PERSON_NAME] Gull 4:17 PM It started a couple months ago, so …" at bounding box center [713, 387] width 733 height 142
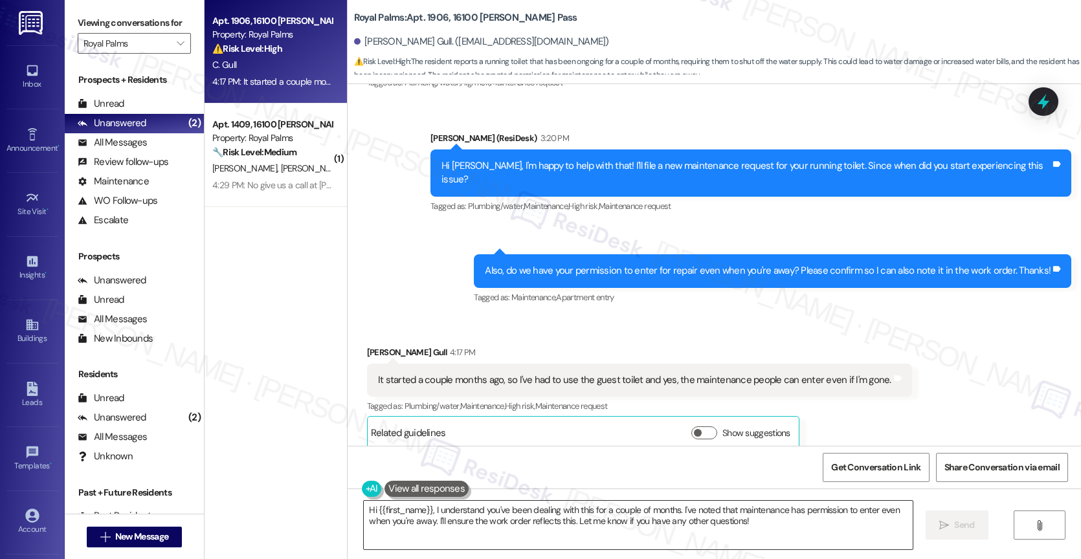
click at [485, 514] on textarea "Hi {{first_name}}, I understand you've been dealing with this for a couple of m…" at bounding box center [638, 525] width 549 height 49
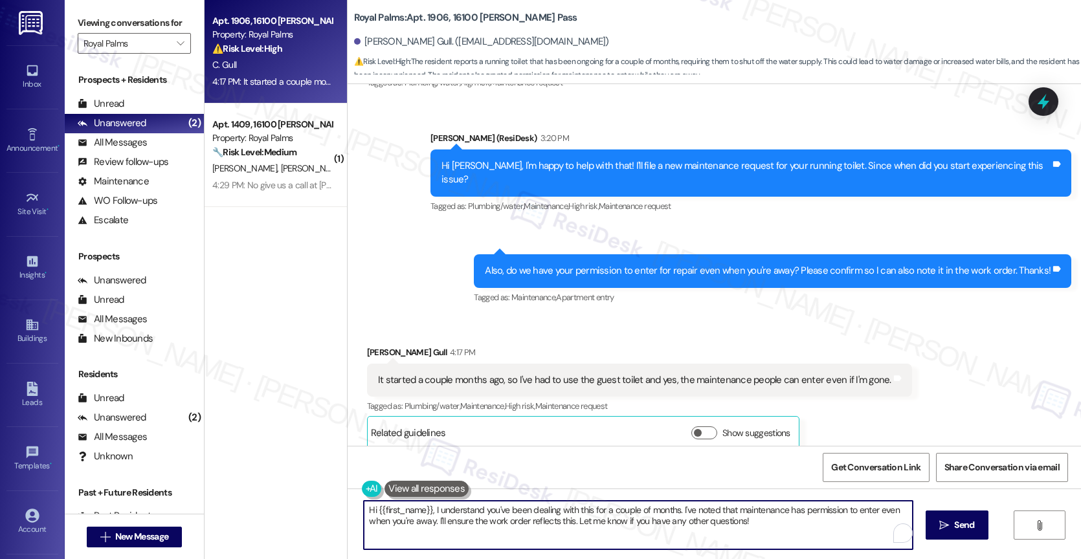
click at [485, 514] on textarea "Hi {{first_name}}, I understand you've been dealing with this for a couple of m…" at bounding box center [638, 525] width 549 height 49
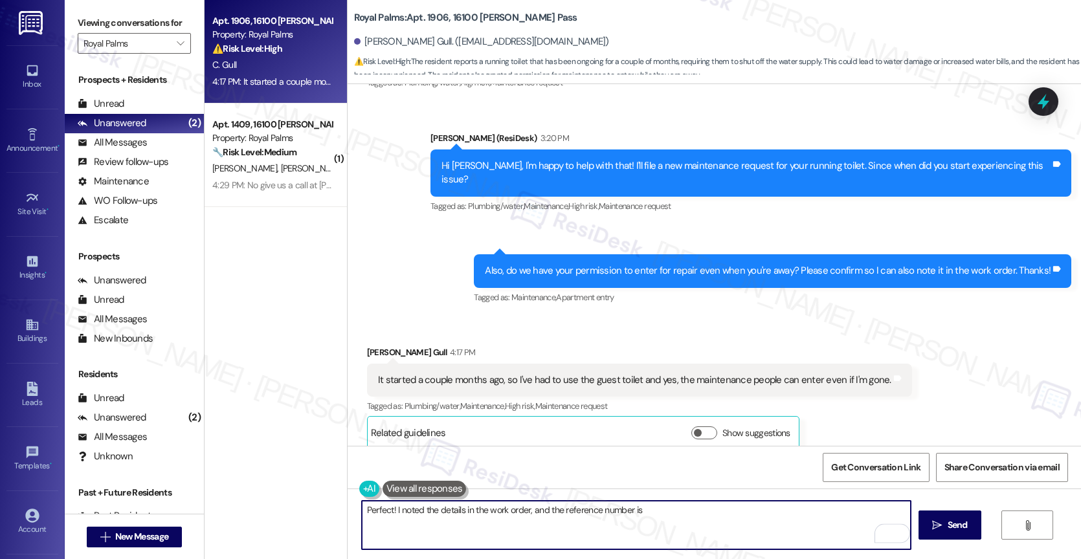
click at [674, 516] on textarea "Perfect! I noted the details in the work order, and the reference number is" at bounding box center [636, 525] width 549 height 49
type textarea "Perfect! I noted the details in the work order, and the reference number is 108…"
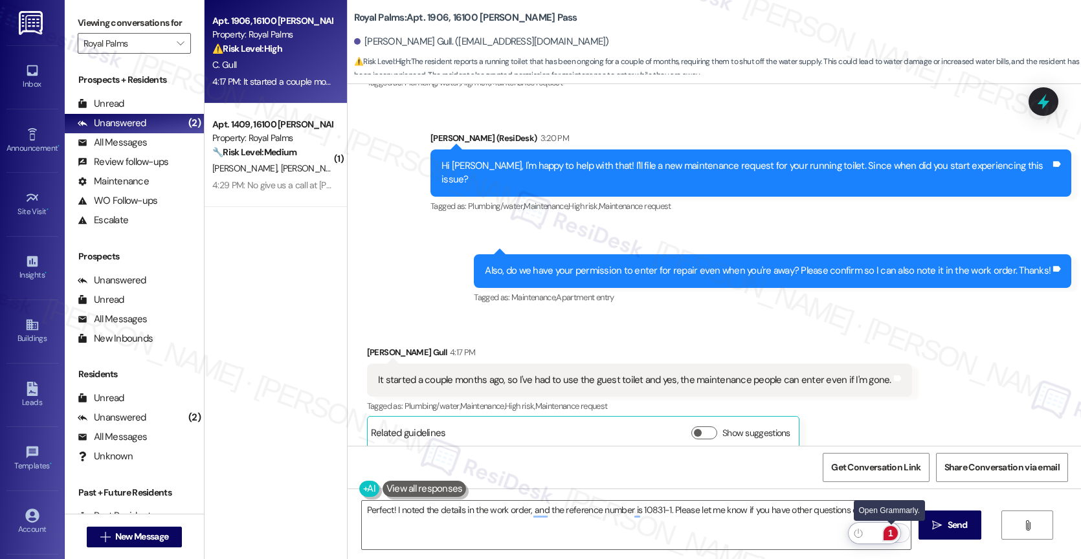
click at [890, 531] on div "1" at bounding box center [890, 533] width 14 height 14
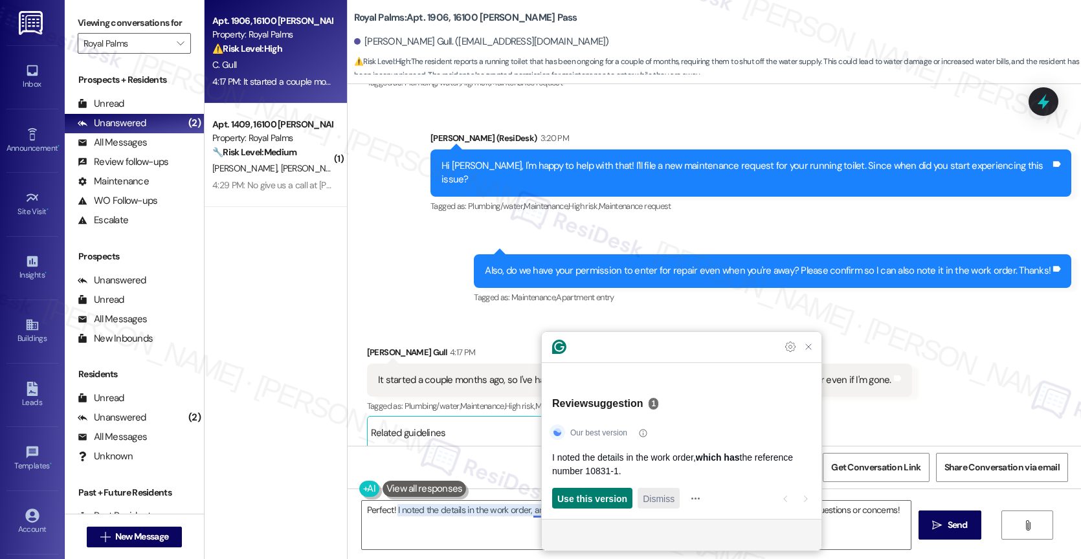
click at [663, 494] on span "Dismiss" at bounding box center [659, 499] width 32 height 14
click at [663, 499] on span "Dismiss" at bounding box center [665, 499] width 32 height 14
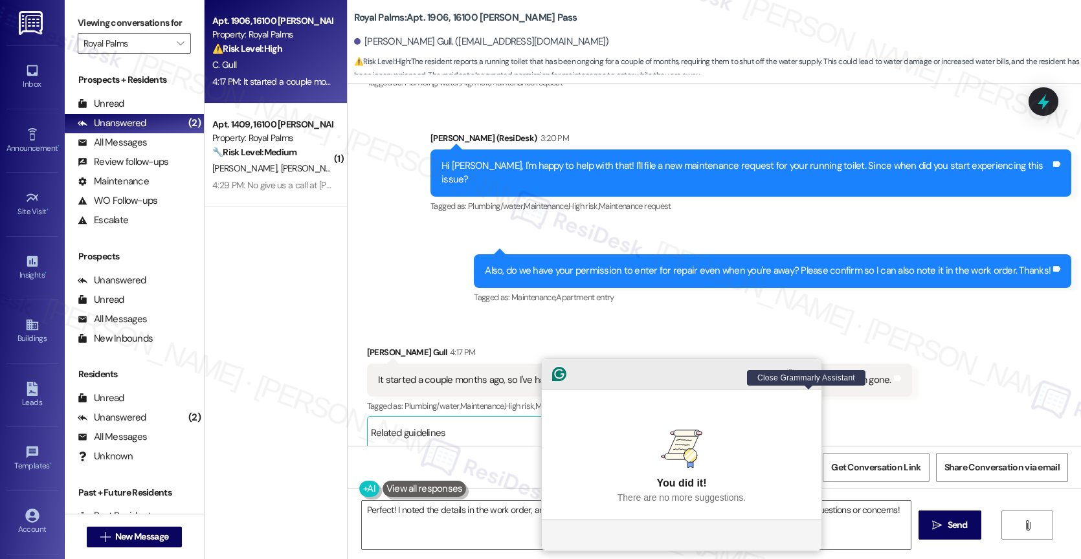
click at [808, 379] on icon "Close Grammarly Assistant" at bounding box center [808, 374] width 10 height 10
click at [811, 379] on icon "Close Grammarly Assistant" at bounding box center [808, 374] width 10 height 10
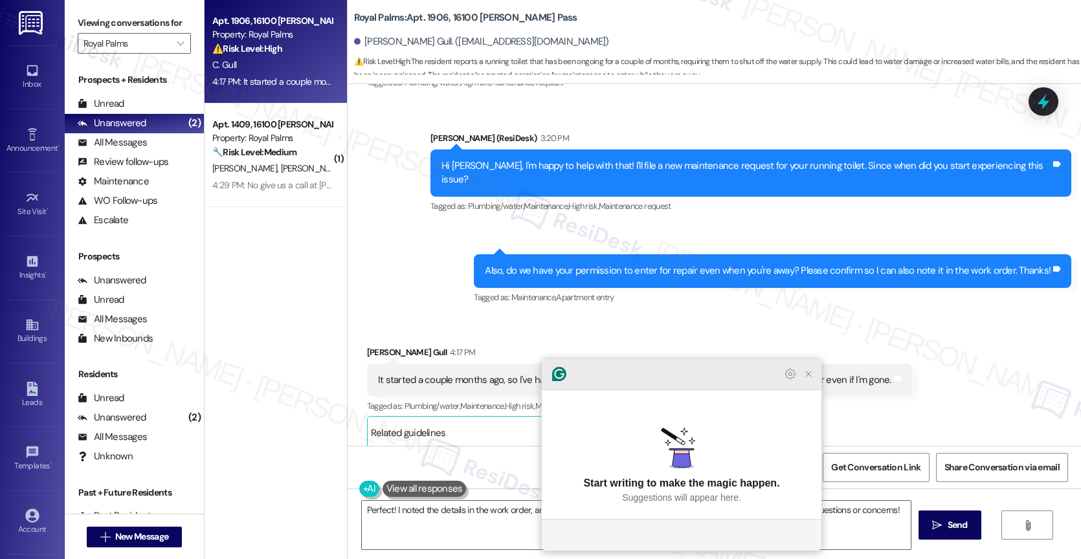
click at [808, 379] on icon "Close Grammarly Assistant" at bounding box center [808, 374] width 10 height 10
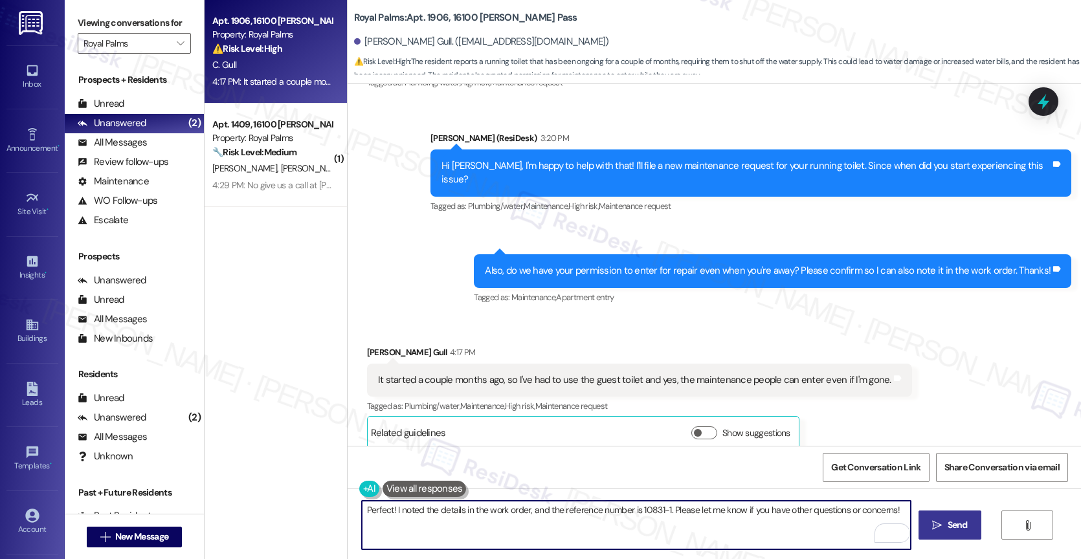
click at [942, 520] on span " Send" at bounding box center [949, 525] width 41 height 14
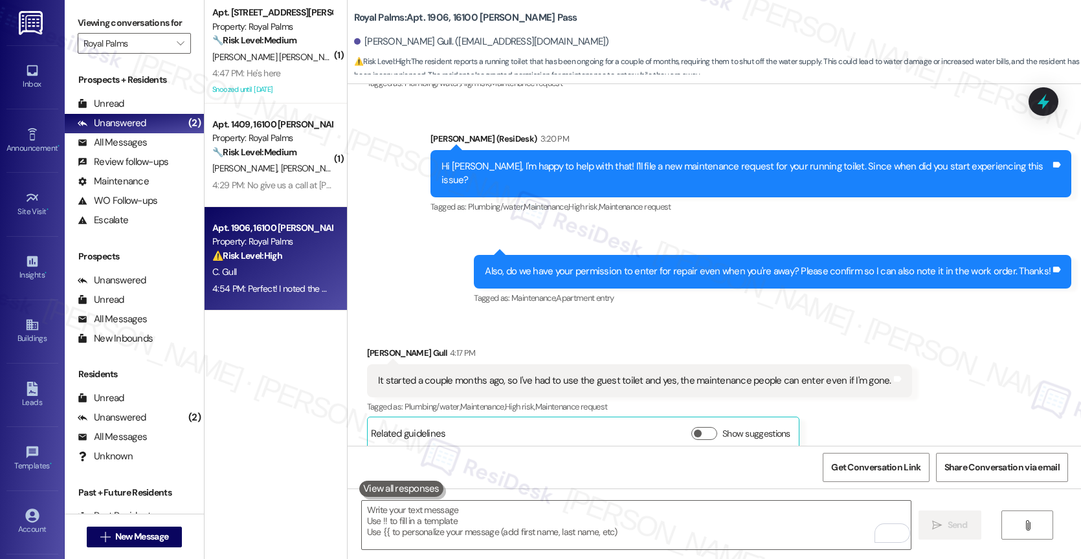
scroll to position [544, 0]
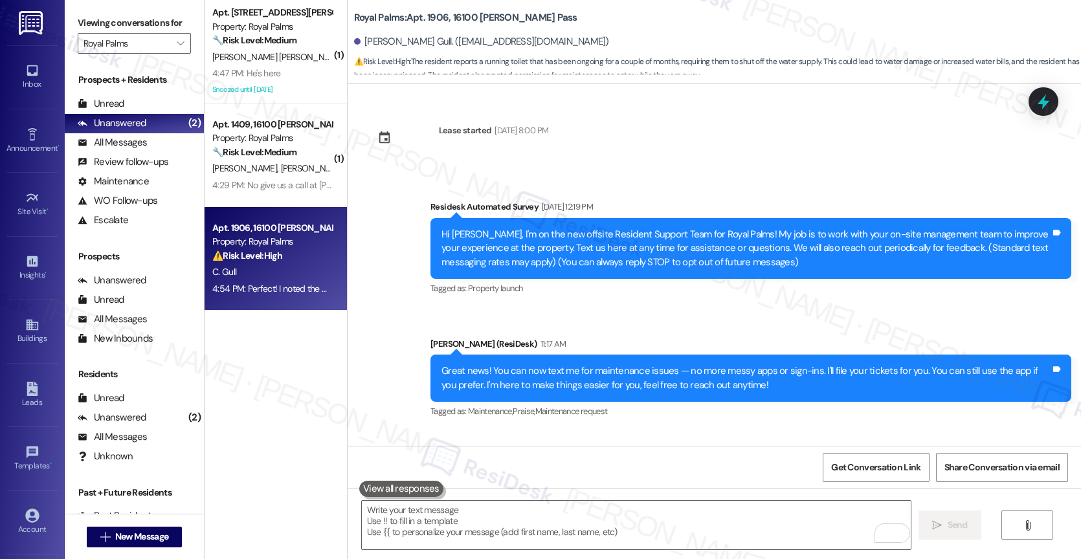
scroll to position [544, 0]
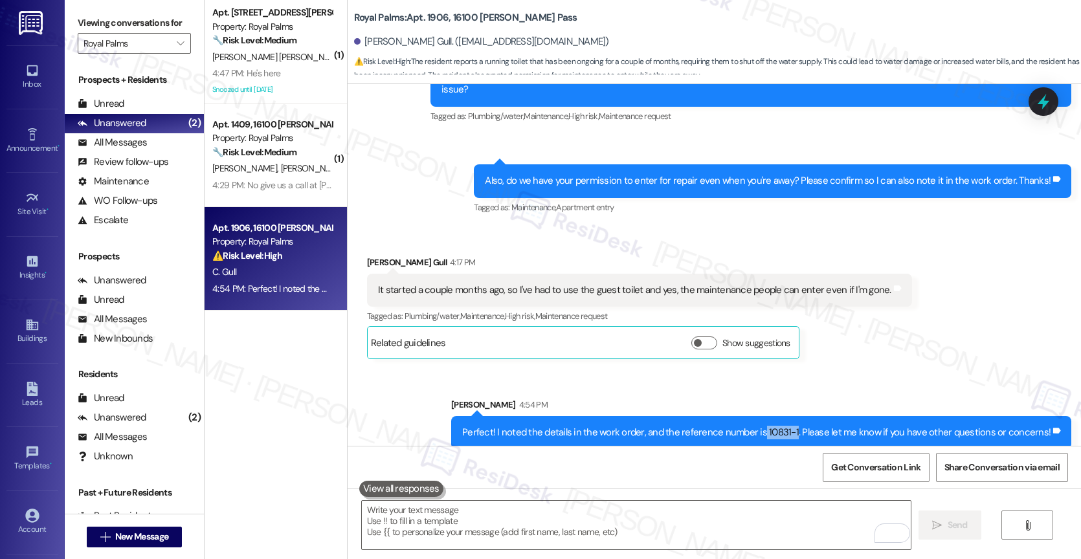
click at [816, 327] on div "[PERSON_NAME] Gull 4:17 PM It started a couple months ago, so I've had to use t…" at bounding box center [639, 308] width 545 height 104
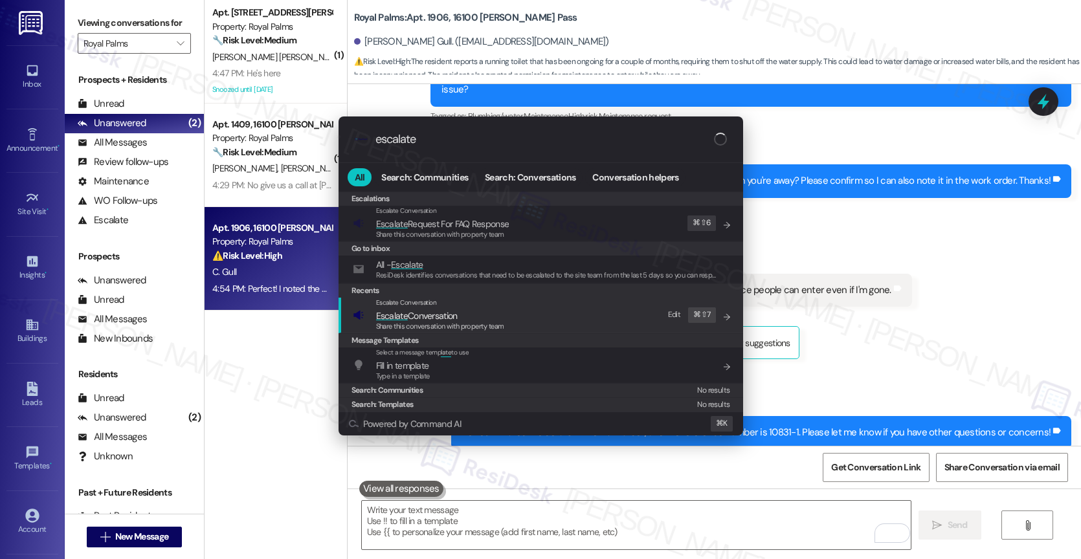
type input "escalate"
click at [461, 314] on span "Escalate Conversation" at bounding box center [440, 316] width 128 height 14
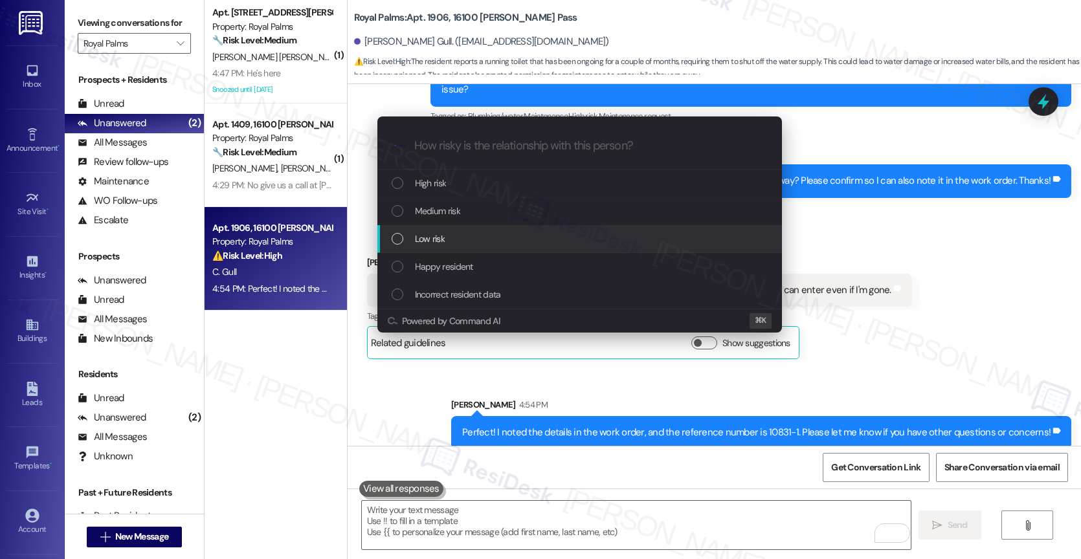
click at [437, 236] on span "Low risk" at bounding box center [430, 239] width 30 height 14
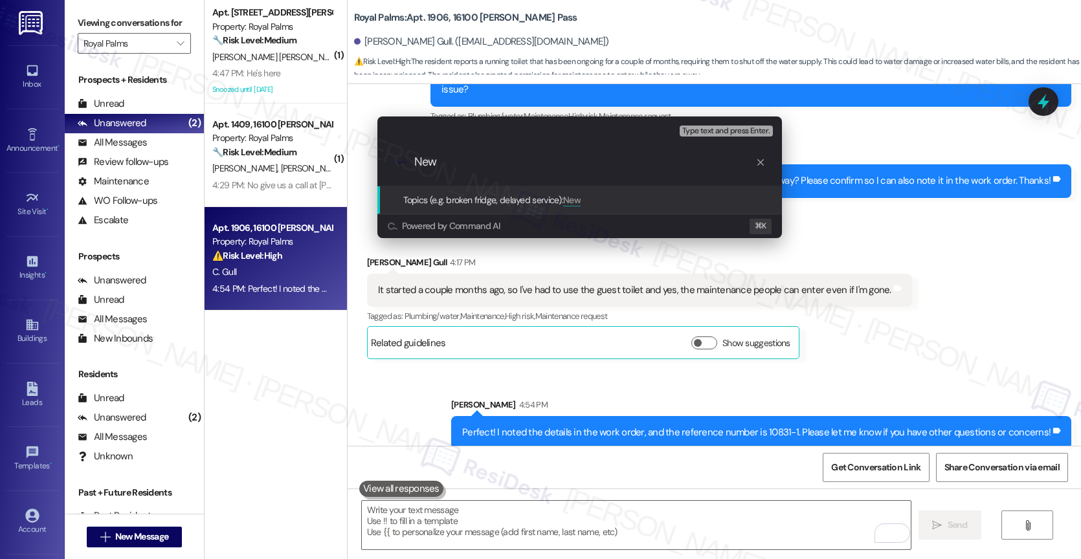
paste input "10831-1"
click at [437, 164] on input "New 10831-1" at bounding box center [584, 162] width 341 height 14
click at [509, 163] on input "New WO 10831-1" at bounding box center [584, 162] width 341 height 14
type input "New WO 10831-1 filed by ResiDesk"
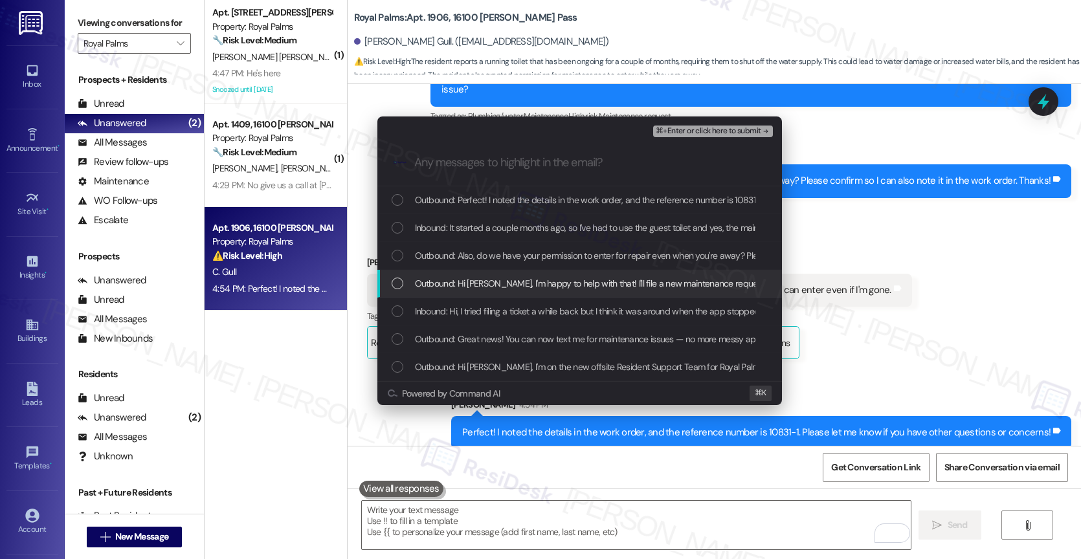
click at [493, 272] on div "Outbound: Hi [PERSON_NAME], I'm happy to help with that! I'll file a new mainte…" at bounding box center [579, 284] width 404 height 28
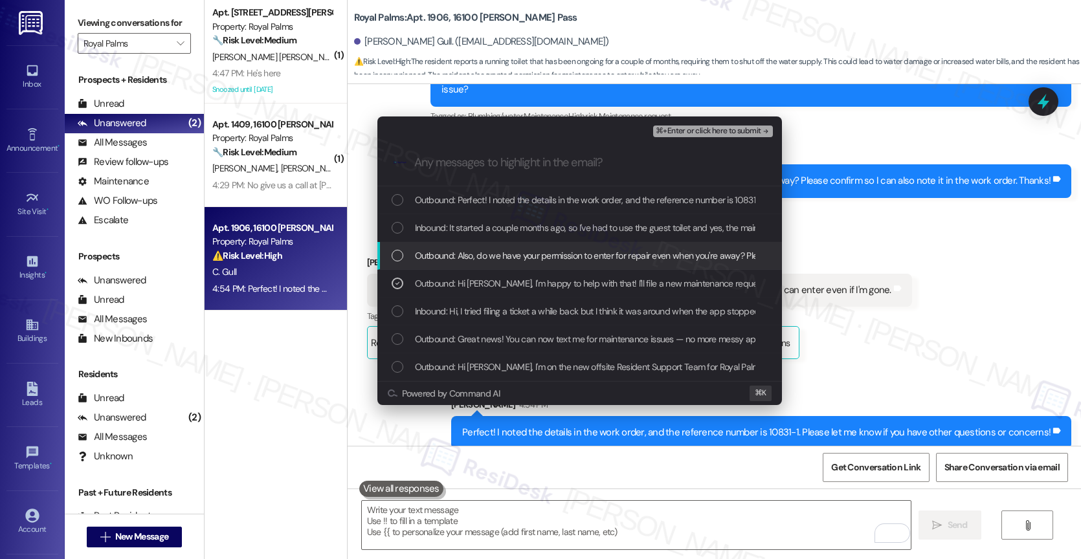
click at [500, 249] on span "Outbound: Also, do we have your permission to enter for repair even when you're…" at bounding box center [694, 255] width 558 height 14
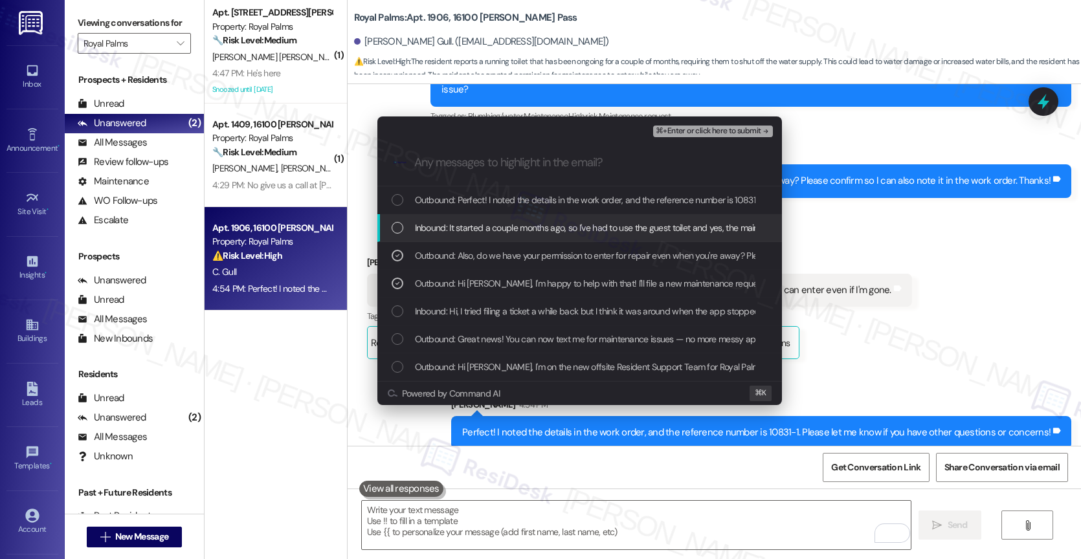
drag, startPoint x: 501, startPoint y: 234, endPoint x: 509, endPoint y: 204, distance: 30.9
click at [502, 230] on span "Inbound: It started a couple months ago, so I've had to use the guest toilet an…" at bounding box center [666, 228] width 503 height 14
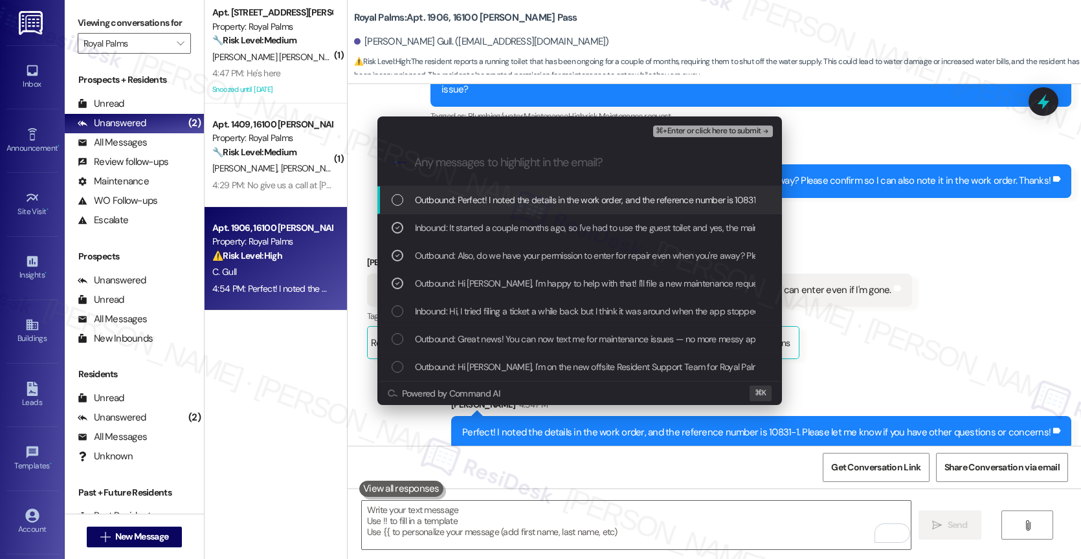
drag, startPoint x: 509, startPoint y: 204, endPoint x: 704, endPoint y: 113, distance: 215.1
click at [521, 197] on span "Outbound: Perfect! I noted the details in the work order, and the reference num…" at bounding box center [702, 200] width 575 height 14
click at [730, 130] on span "⌘+Enter or click here to submit" at bounding box center [708, 131] width 105 height 9
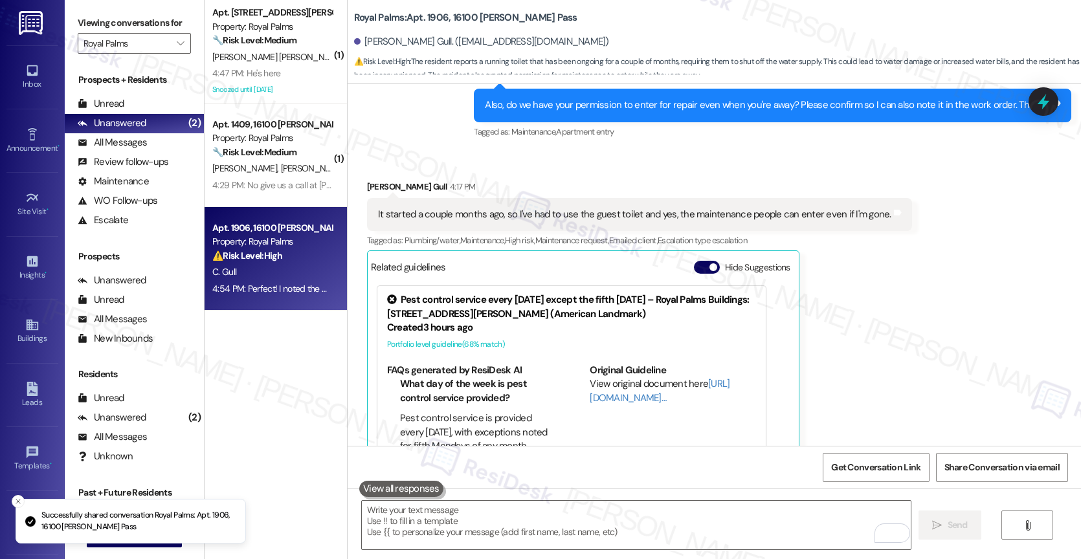
scroll to position [670, 0]
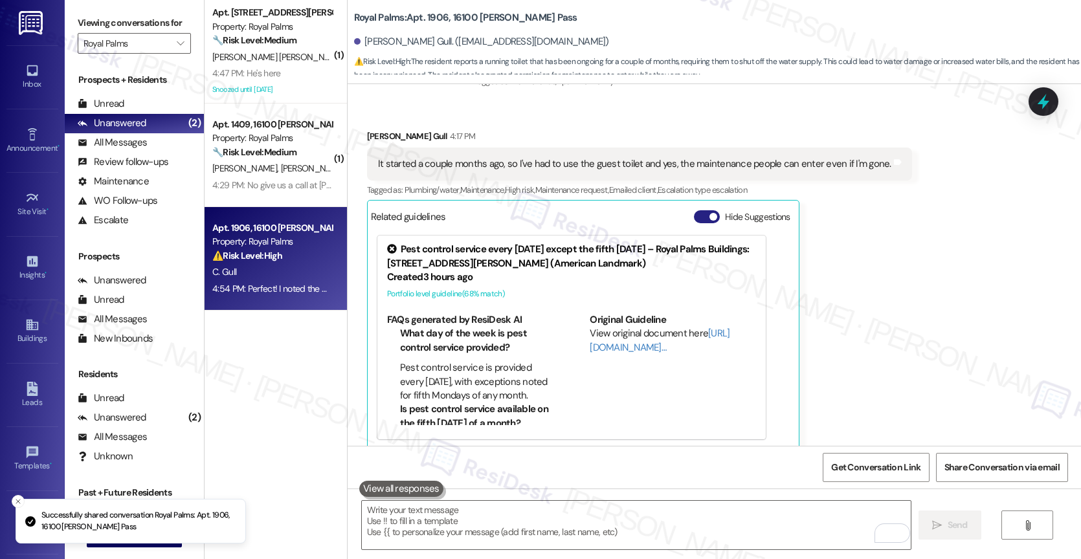
click at [694, 210] on button "Hide Suggestions" at bounding box center [707, 216] width 26 height 13
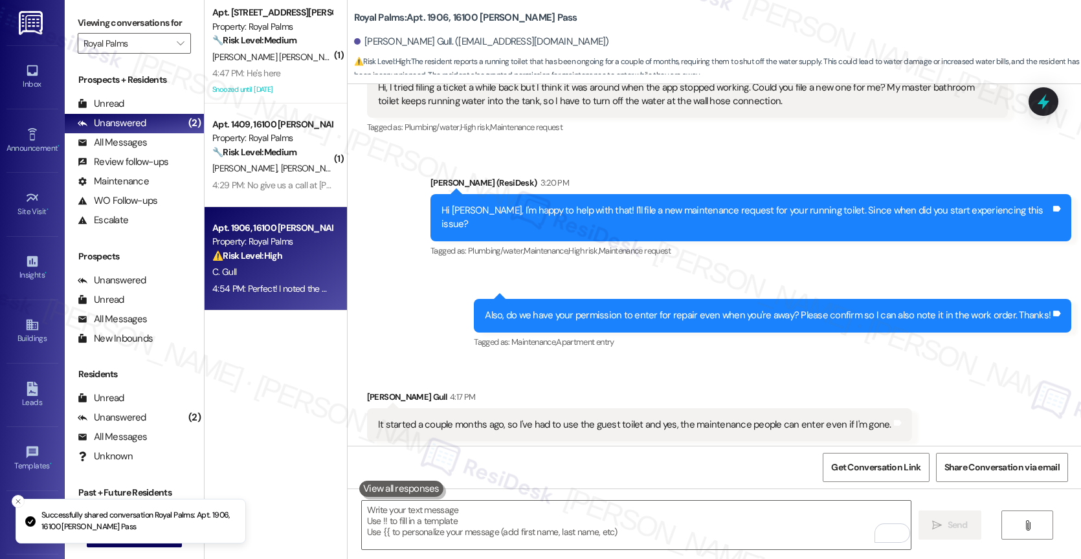
scroll to position [563, 0]
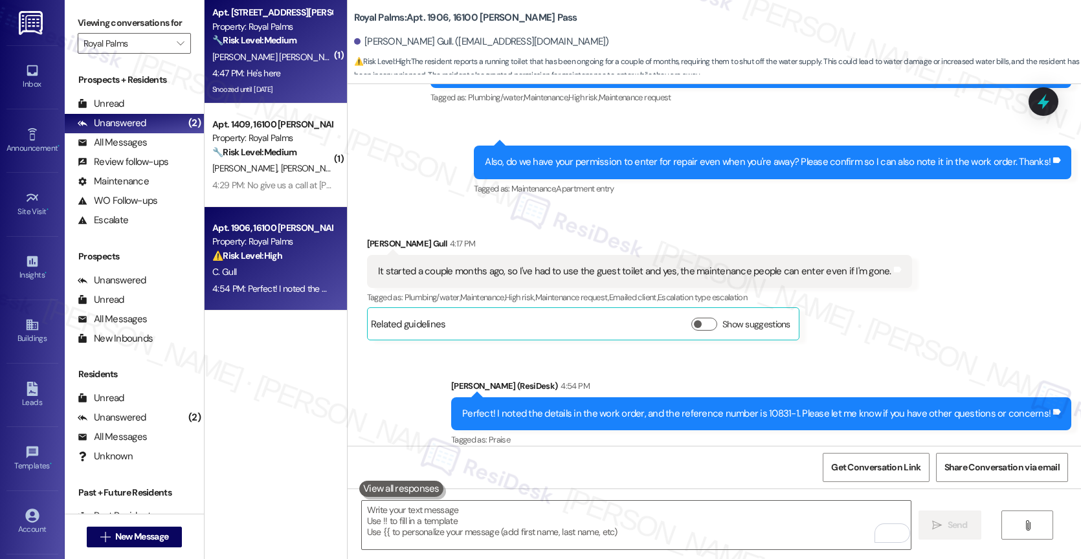
click at [347, 60] on span "M. Esparza" at bounding box center [379, 57] width 65 height 12
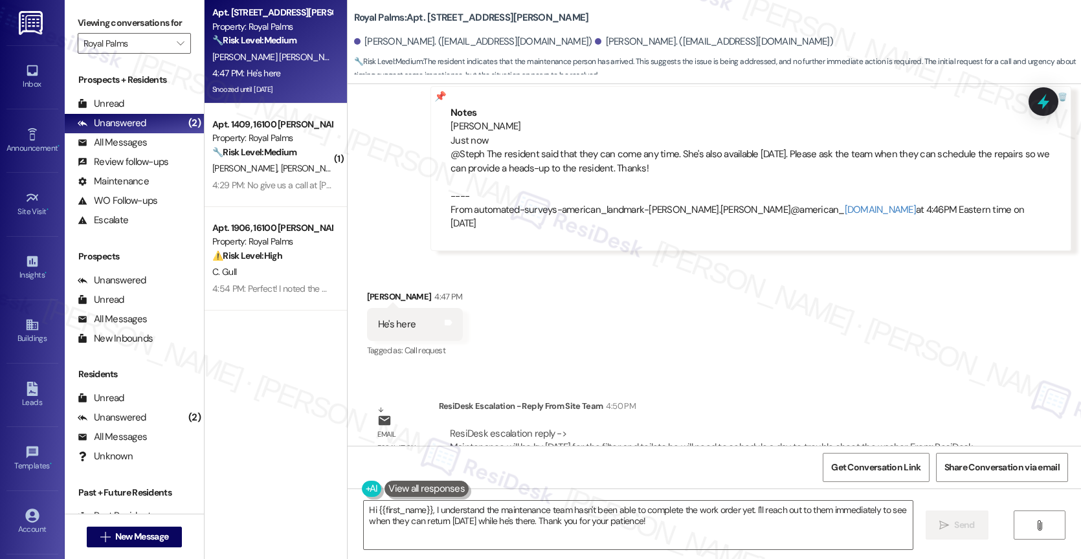
scroll to position [3932, 0]
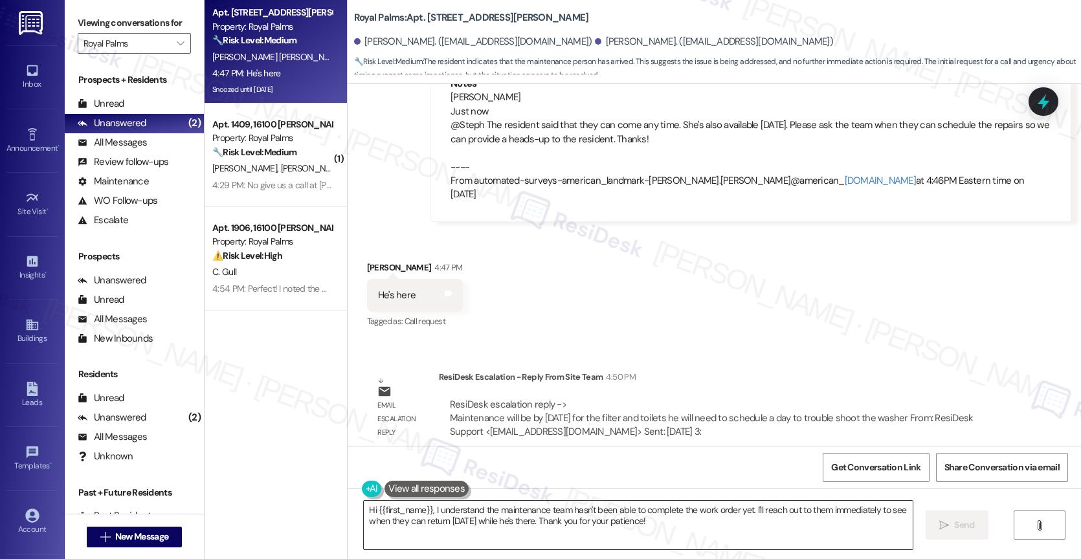
click at [471, 526] on textarea "Hi {{first_name}}, I understand the maintenance team hasn't been able to comple…" at bounding box center [638, 525] width 549 height 49
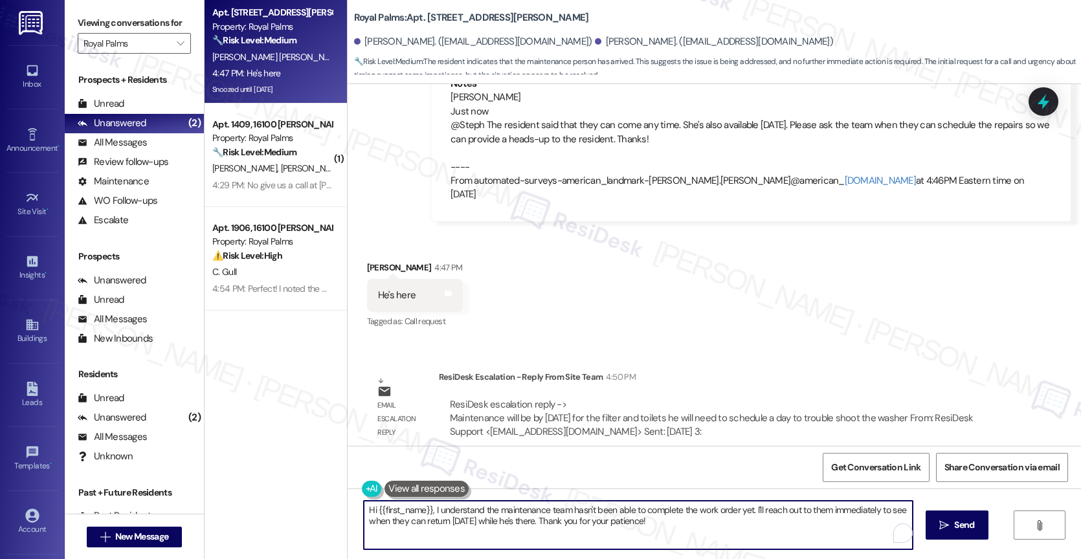
click at [471, 526] on textarea "Hi {{first_name}}, I understand the maintenance team hasn't been able to comple…" at bounding box center [638, 525] width 549 height 49
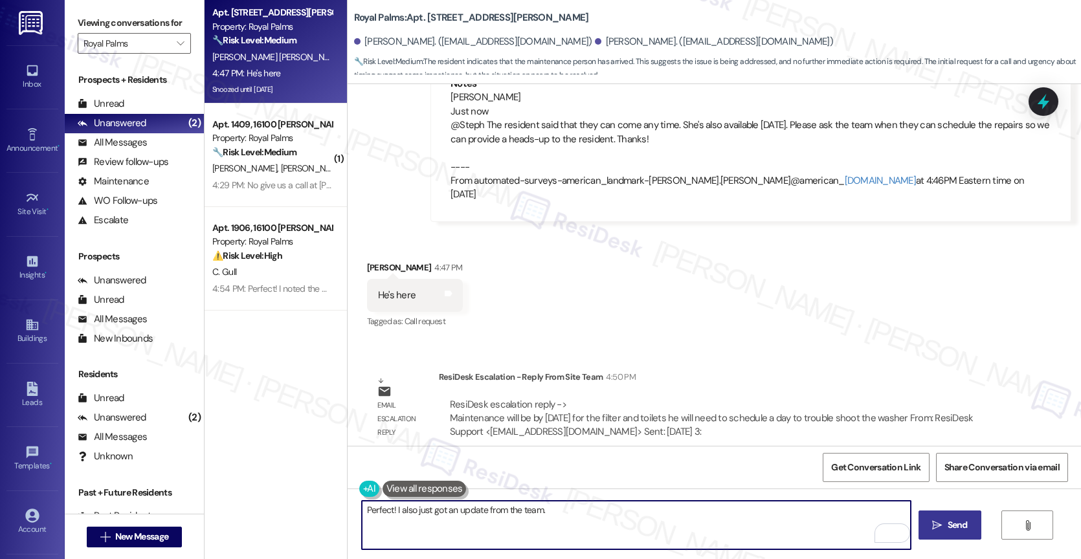
type textarea "Perfect! I also just got an update from the team."
click at [951, 529] on span "Send" at bounding box center [957, 525] width 20 height 14
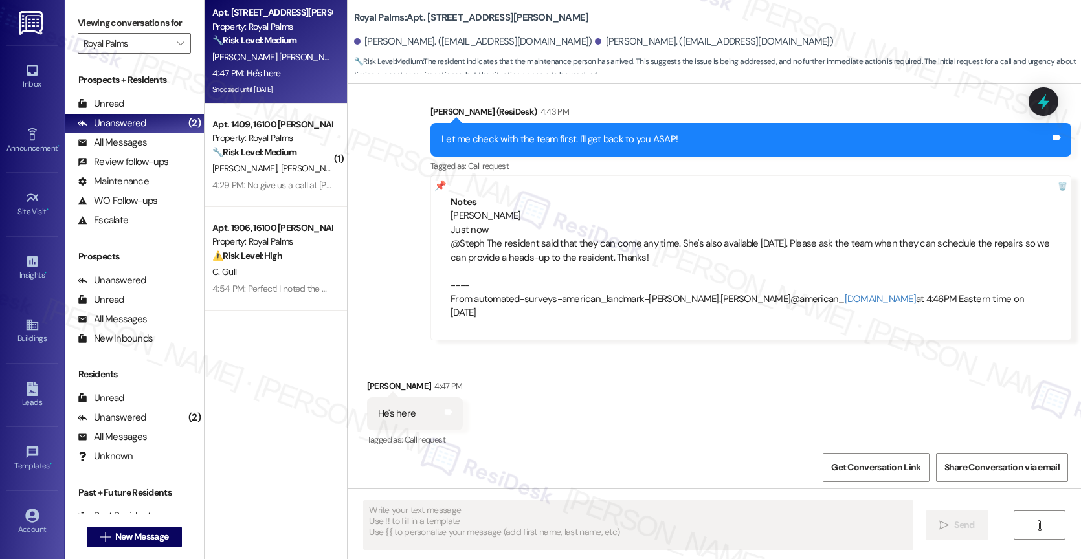
scroll to position [4022, 0]
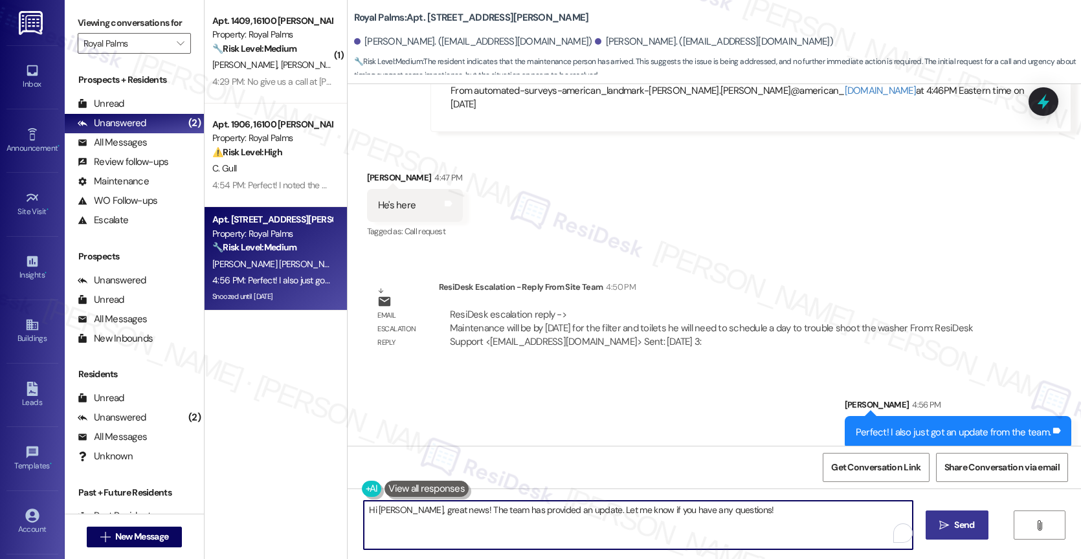
click at [485, 522] on textarea "Hi Margarita, great news! The team has provided an update. Let me know if you h…" at bounding box center [638, 525] width 549 height 49
type textarea "Let me know if anything else comes up. Enjoy the rest of your day!"
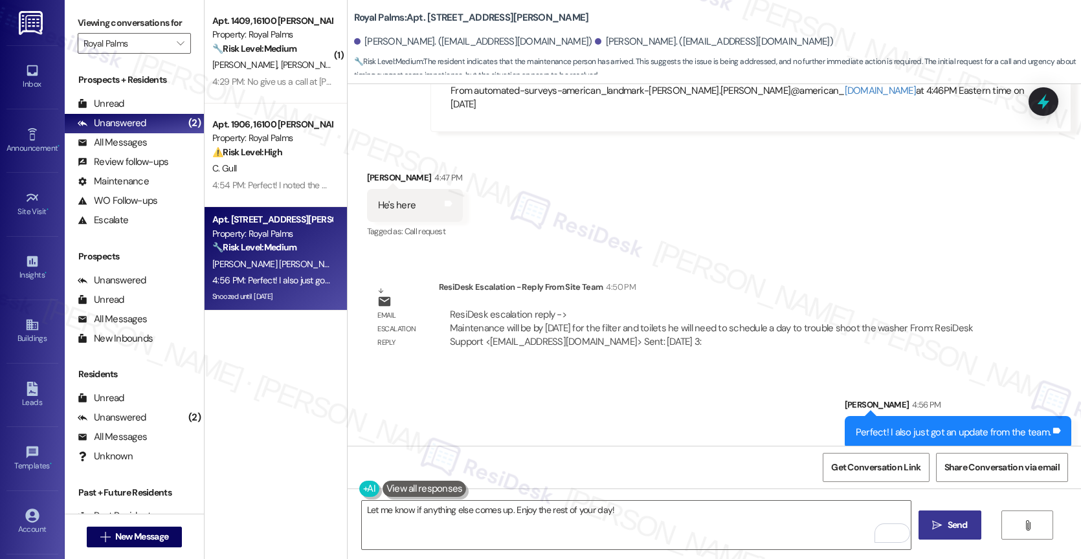
click at [947, 525] on span "Send" at bounding box center [957, 525] width 20 height 14
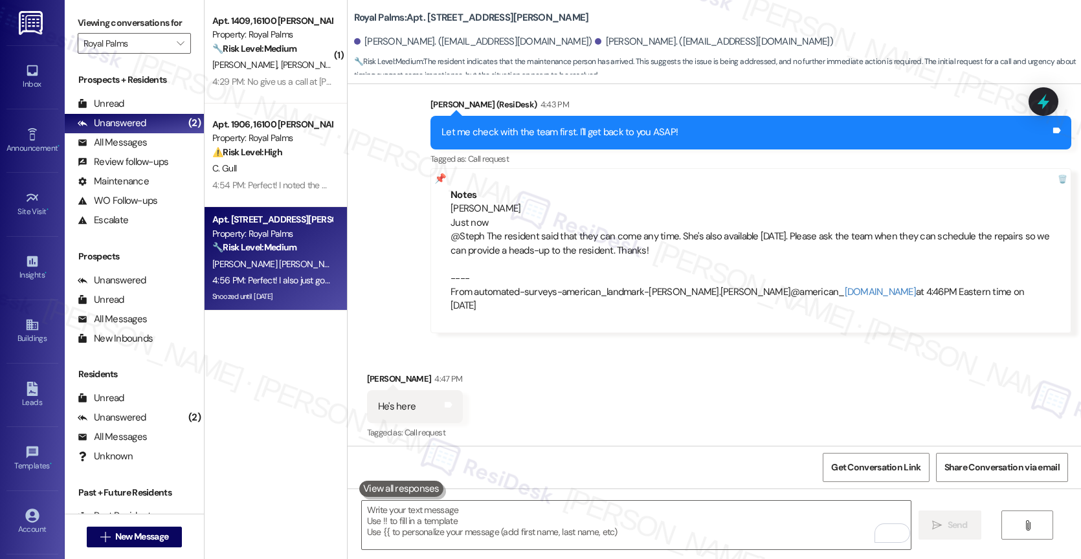
scroll to position [3814, 0]
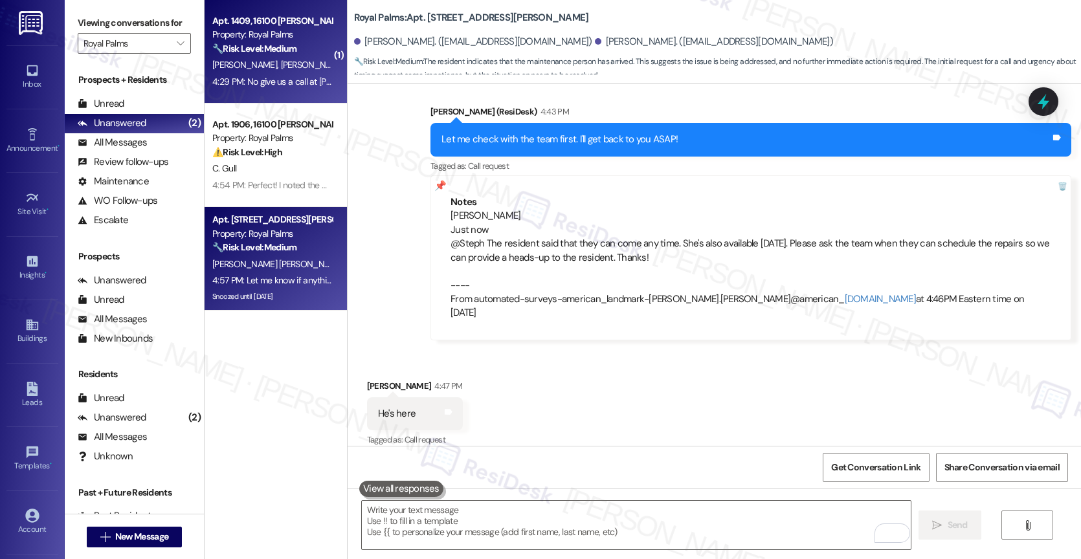
click at [285, 71] on div "J. Mcgarity T. Mcgarity" at bounding box center [272, 65] width 122 height 16
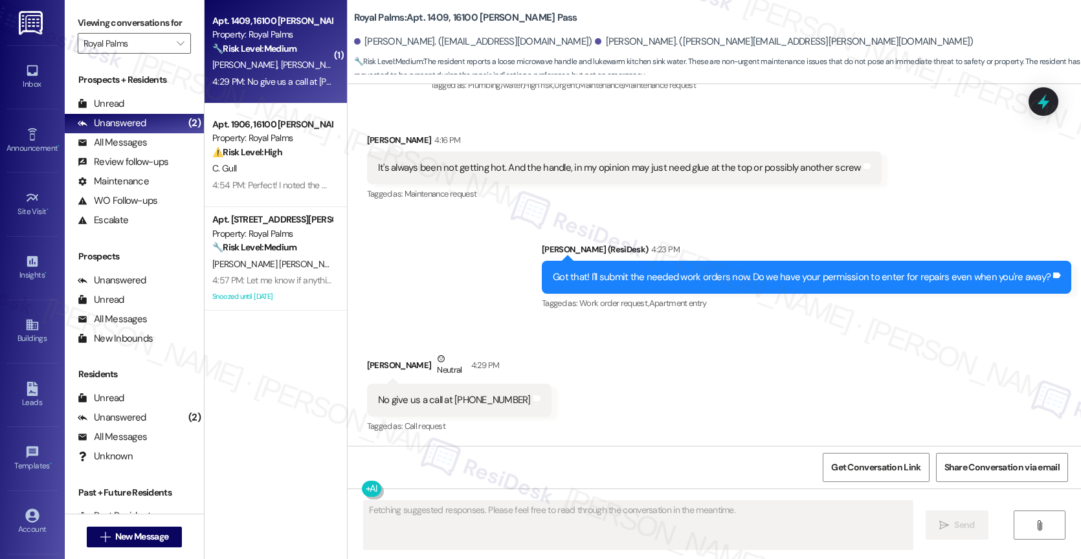
scroll to position [2398, 0]
click at [586, 399] on div "Received via SMS Jacqueline Mcgarity Neutral 4:29 PM No give us a call at 72624…" at bounding box center [713, 384] width 733 height 123
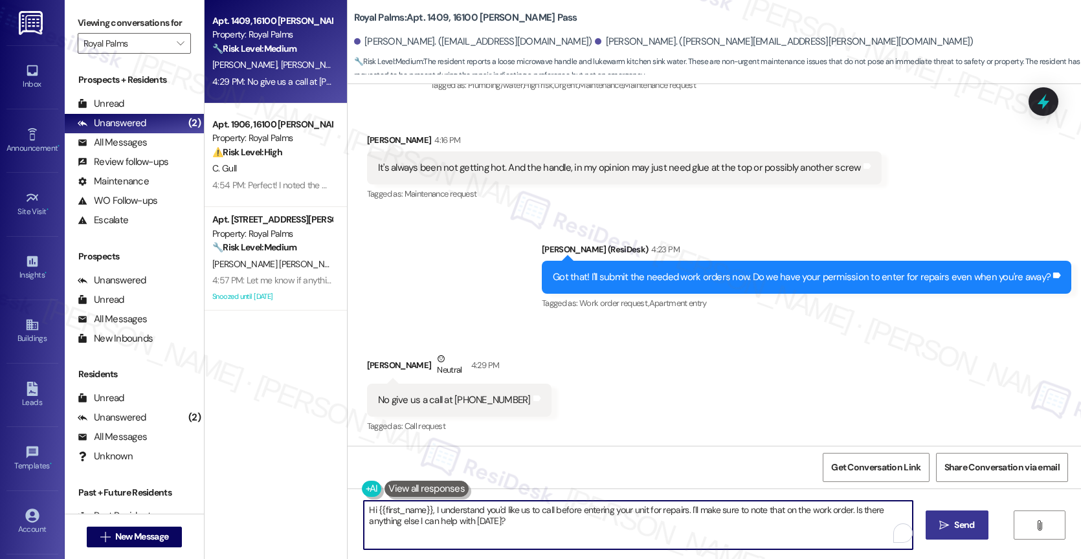
click at [458, 523] on textarea "Hi {{first_name}}, I understand you'd like us to call before entering your unit…" at bounding box center [638, 525] width 549 height 49
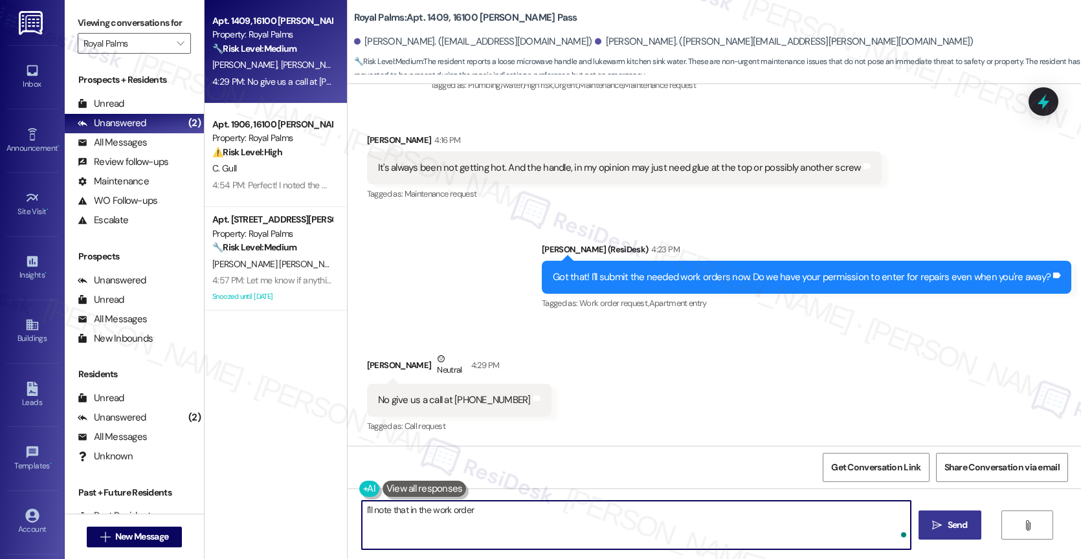
type textarea "I'll note that in the work order."
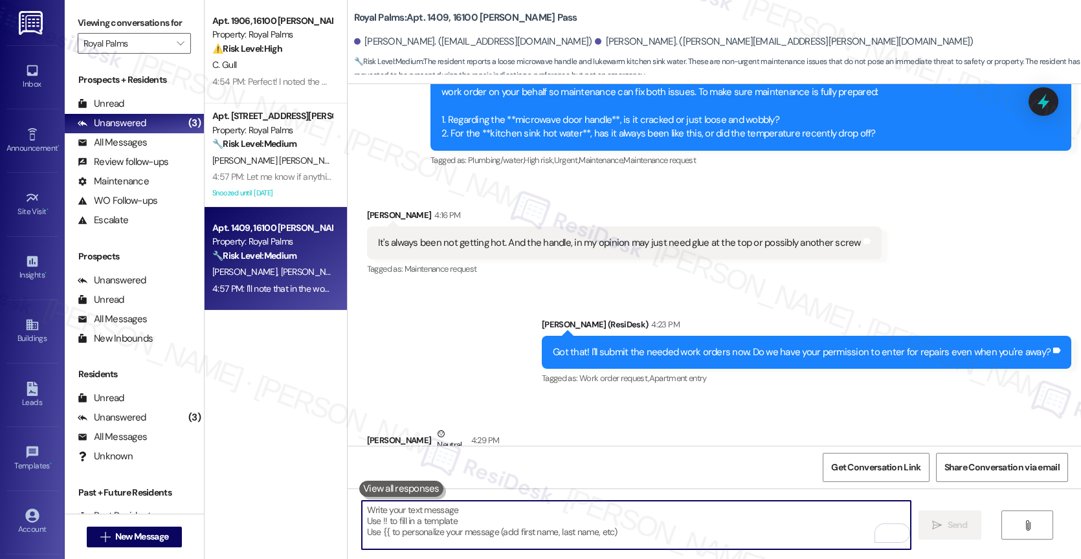
scroll to position [2489, 0]
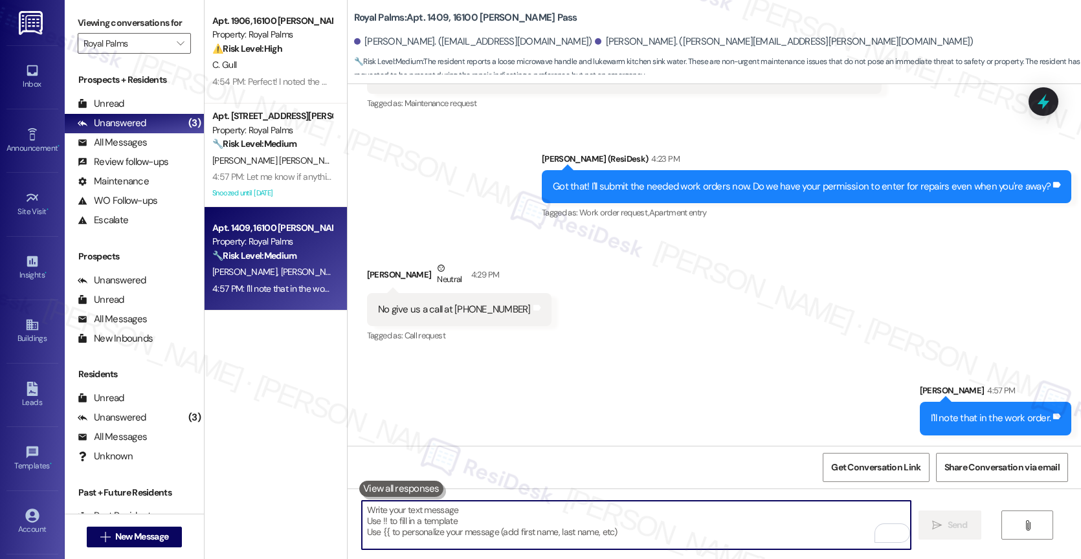
click at [617, 327] on div "Received via SMS Jacqueline Mcgarity Neutral 4:29 PM No give us a call at 72624…" at bounding box center [713, 293] width 733 height 123
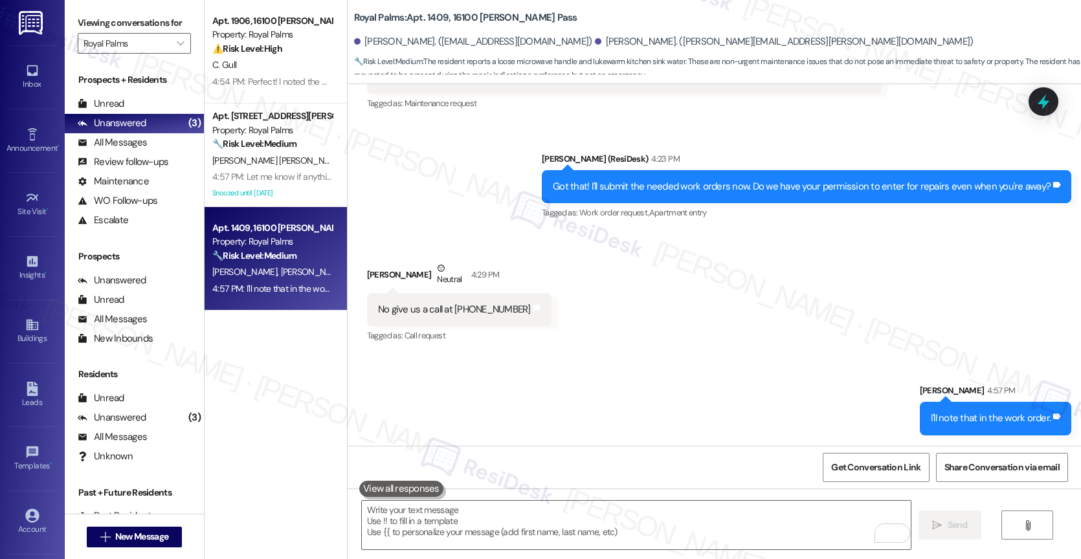
click at [601, 362] on div "Sent via SMS Sarah 4:57 PM I'll note that in the work order. Tags and notes" at bounding box center [713, 400] width 733 height 90
drag, startPoint x: 381, startPoint y: 306, endPoint x: 511, endPoint y: 306, distance: 129.4
click at [511, 306] on div "No give us a call at 7262442658 Tags and notes" at bounding box center [459, 309] width 184 height 33
copy div "give us a call at 7262442658 Tags and notes"
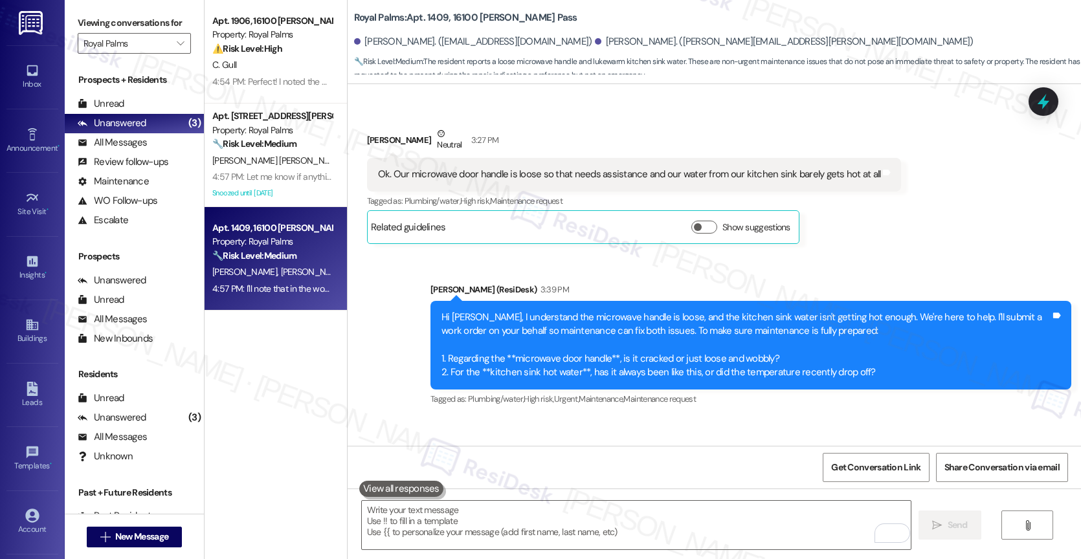
scroll to position [2066, 0]
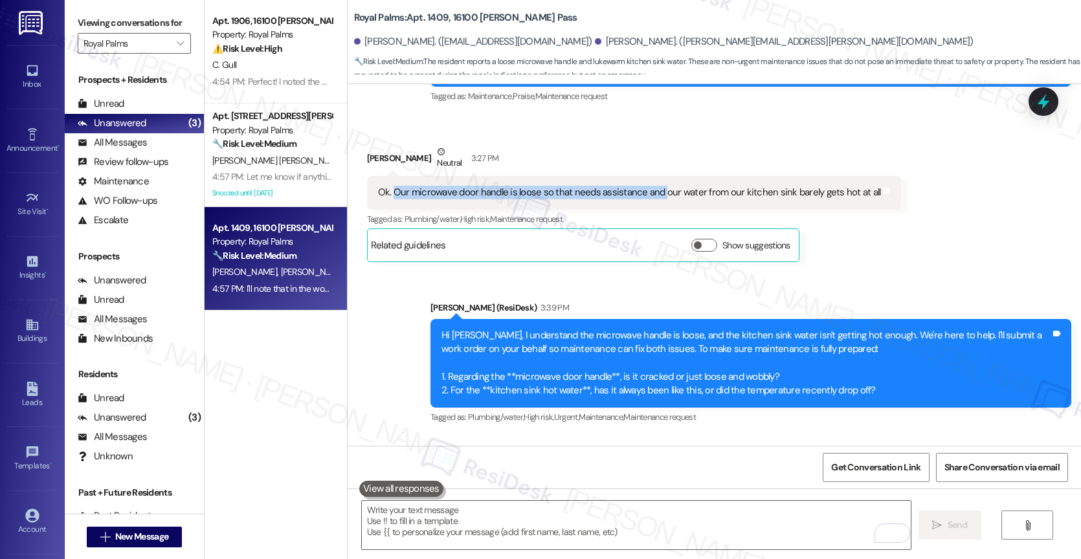
drag, startPoint x: 383, startPoint y: 187, endPoint x: 653, endPoint y: 191, distance: 269.9
click at [653, 191] on div "Ok. Our microwave door handle is loose so that needs assistance and our water f…" at bounding box center [629, 193] width 503 height 14
click at [711, 193] on div "Ok. Our microwave door handle is loose so that needs assistance and our water f…" at bounding box center [629, 193] width 503 height 14
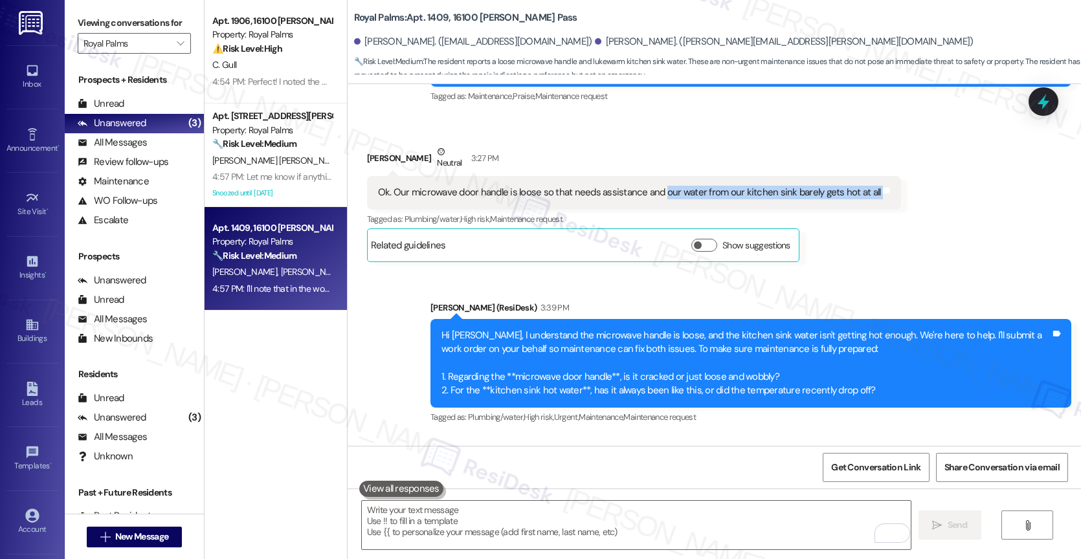
drag, startPoint x: 650, startPoint y: 192, endPoint x: 910, endPoint y: 192, distance: 260.1
click at [910, 192] on div "Received via SMS Jacqueline Mcgarity Neutral 3:27 PM Ok. Our microwave door han…" at bounding box center [713, 194] width 733 height 156
copy div "our water from our kitchen sink barely gets hot at all Tags and notes"
click at [843, 256] on div "Jacqueline Mcgarity Neutral 3:27 PM Ok. Our microwave door handle is loose so t…" at bounding box center [634, 203] width 535 height 117
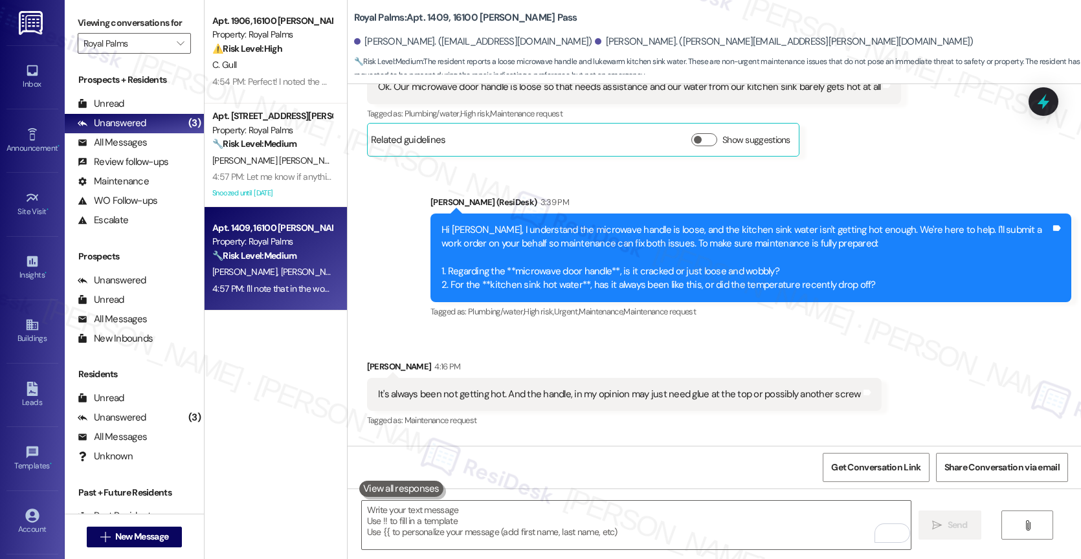
scroll to position [2178, 0]
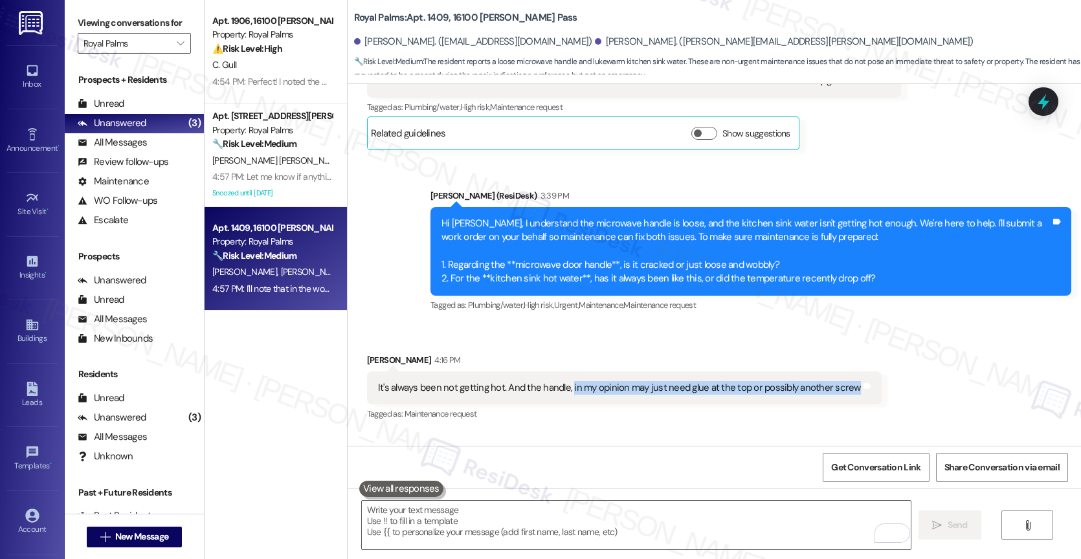
drag, startPoint x: 560, startPoint y: 387, endPoint x: 837, endPoint y: 388, distance: 277.6
click at [837, 388] on div "It's always been not getting hot. And the handle, in my opinion may just need g…" at bounding box center [619, 388] width 483 height 14
copy div "in my opinion may just need glue at the top or possibly another screw"
click at [685, 349] on div "Received via SMS Jacqueline Mcgarity 4:16 PM It's always been not getting hot. …" at bounding box center [624, 389] width 534 height 90
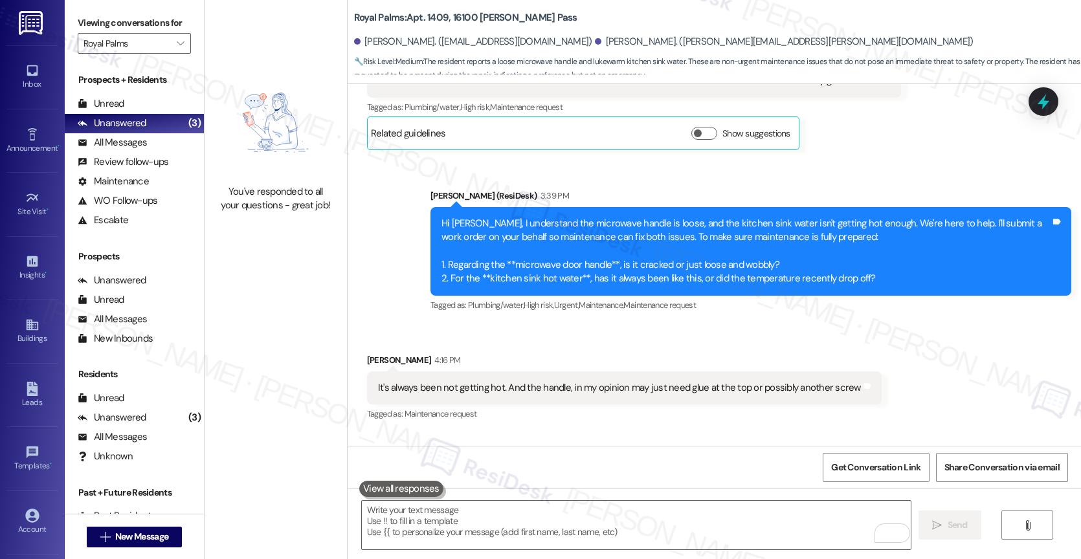
scroll to position [2489, 0]
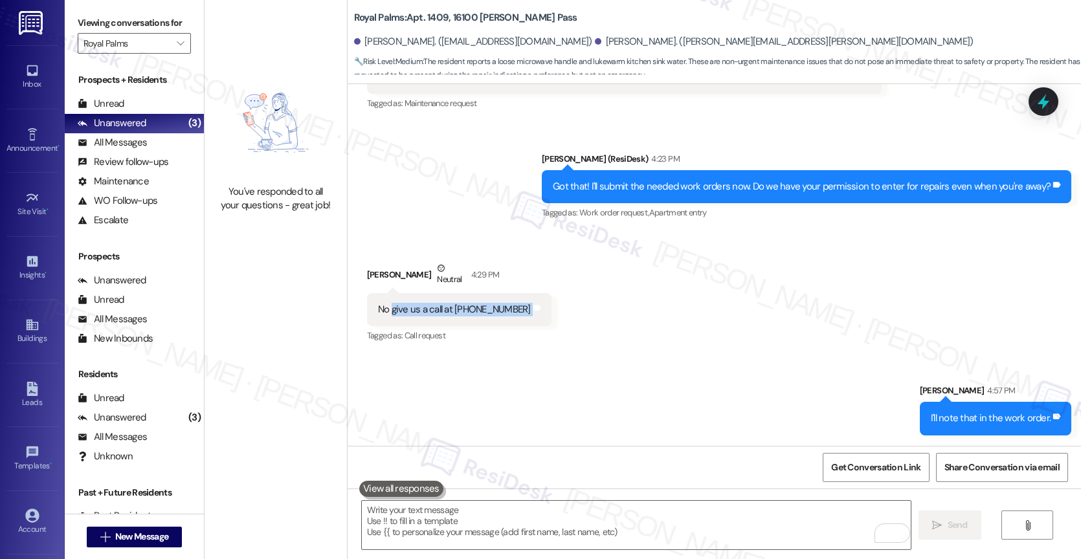
drag, startPoint x: 383, startPoint y: 310, endPoint x: 541, endPoint y: 313, distance: 157.9
click at [541, 313] on div "Received via SMS Jacqueline Mcgarity Neutral 4:29 PM No give us a call at 72624…" at bounding box center [713, 293] width 733 height 123
copy div "give us a call at 7262442658 Tags and notes"
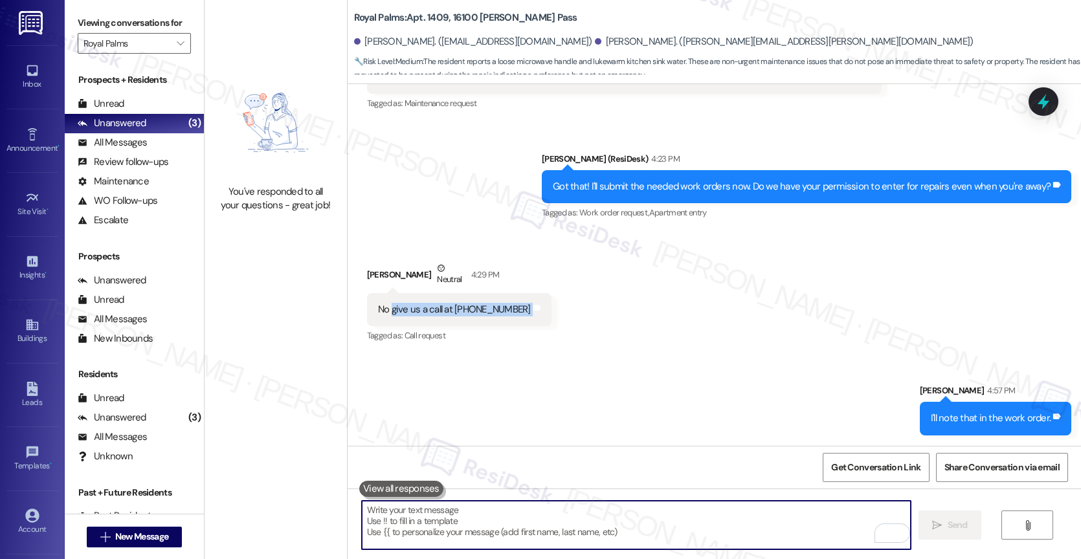
click at [441, 514] on textarea "To enrich screen reader interactions, please activate Accessibility in Grammarl…" at bounding box center [636, 525] width 549 height 49
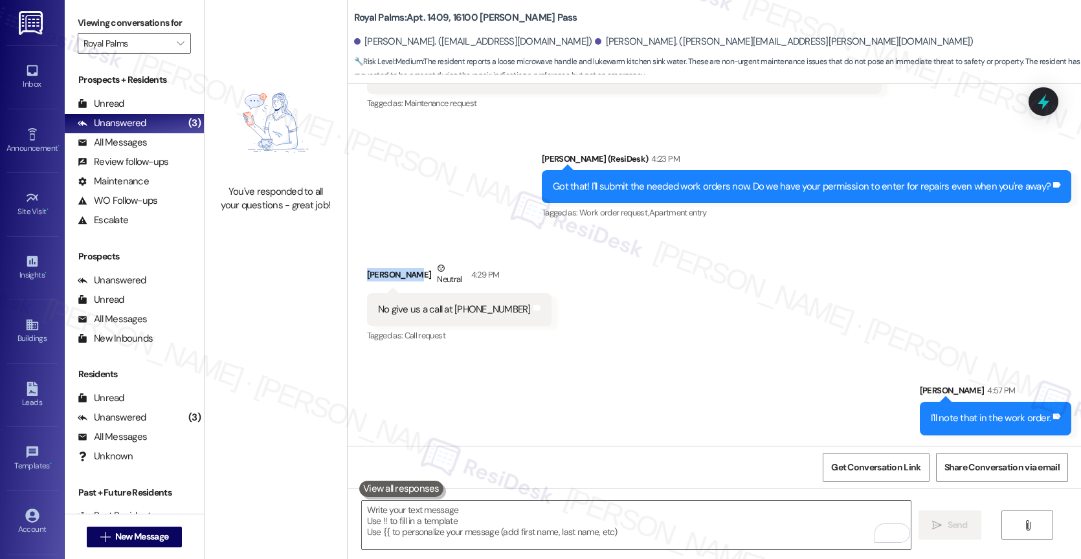
drag, startPoint x: 399, startPoint y: 274, endPoint x: 347, endPoint y: 273, distance: 52.4
click at [357, 273] on div "Received via SMS Jacqueline Mcgarity Neutral 4:29 PM No give us a call at 72624…" at bounding box center [459, 304] width 204 height 104
copy div "Jacqueline"
click at [404, 526] on textarea "To enrich screen reader interactions, please activate Accessibility in Grammarl…" at bounding box center [636, 525] width 549 height 49
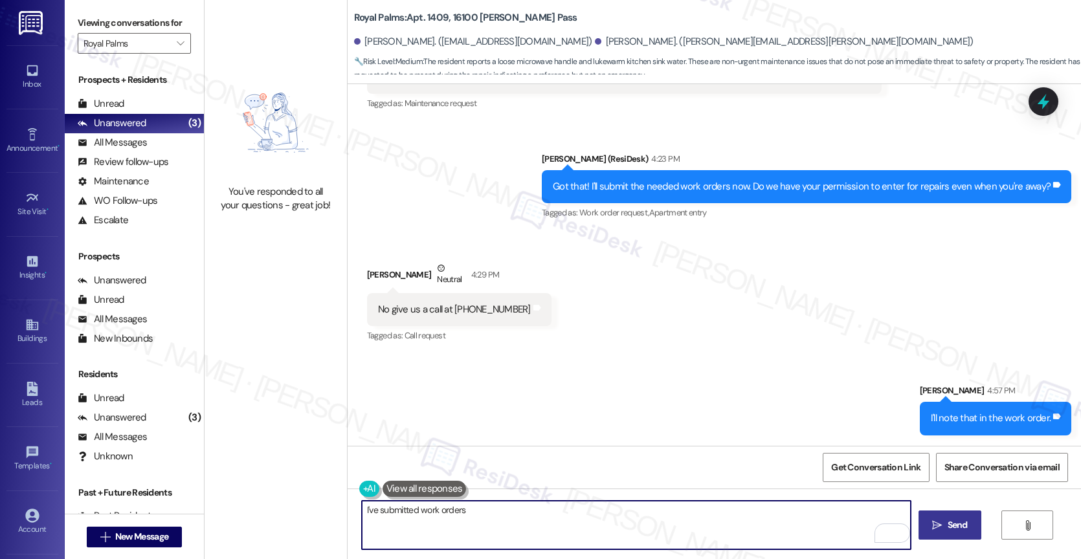
click at [500, 520] on textarea "I've submitted work orders" at bounding box center [636, 525] width 549 height 49
paste textarea "If anything else comes up or you have more questions, feel free to reach out an…"
click at [540, 527] on textarea "I've submitted work orders 10832-1 and 10833-1 for both issues. If anything els…" at bounding box center [636, 525] width 549 height 49
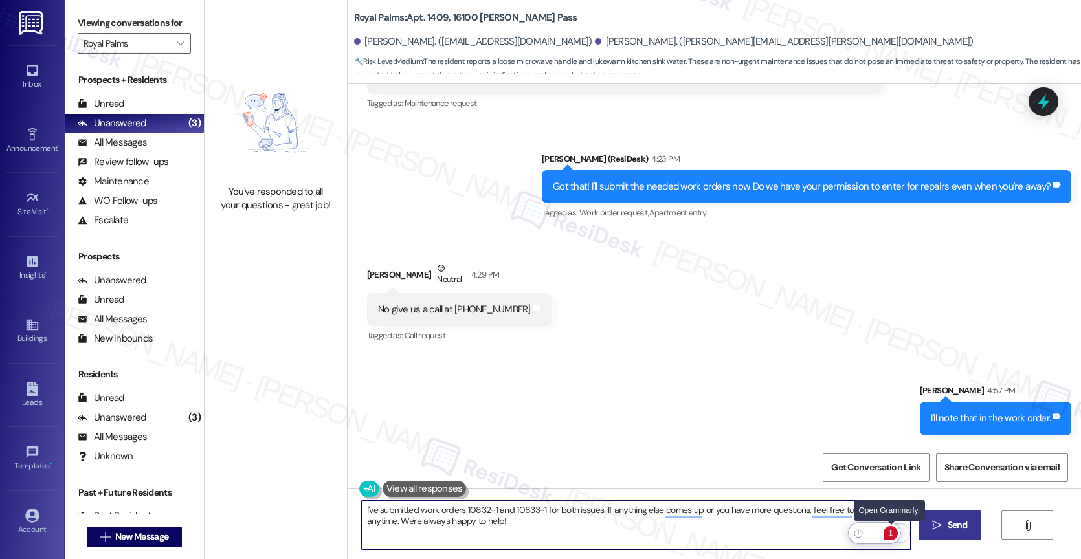
click at [894, 534] on div "1" at bounding box center [890, 533] width 14 height 14
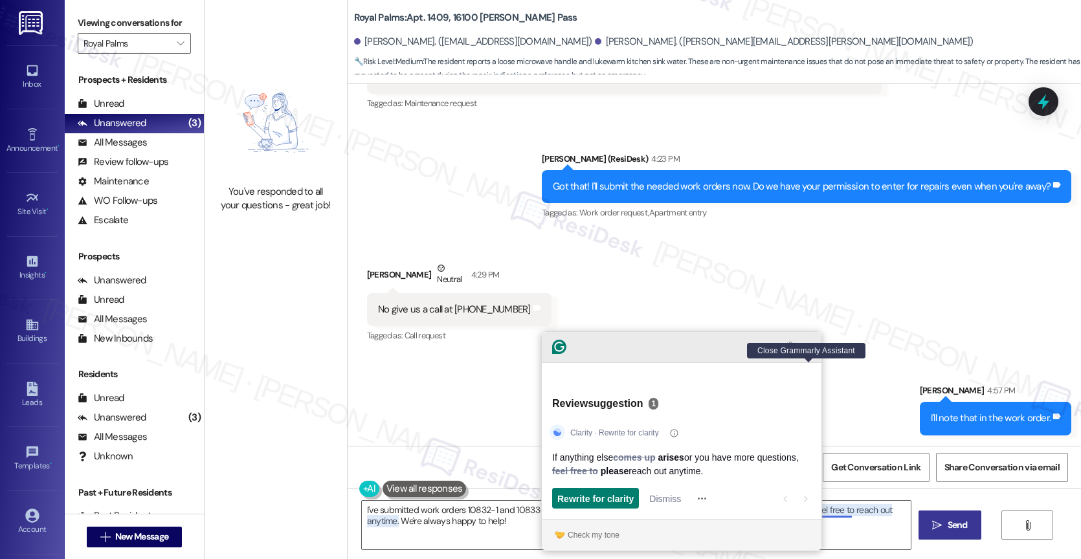
click at [811, 352] on icon "Close Grammarly Assistant" at bounding box center [808, 347] width 10 height 10
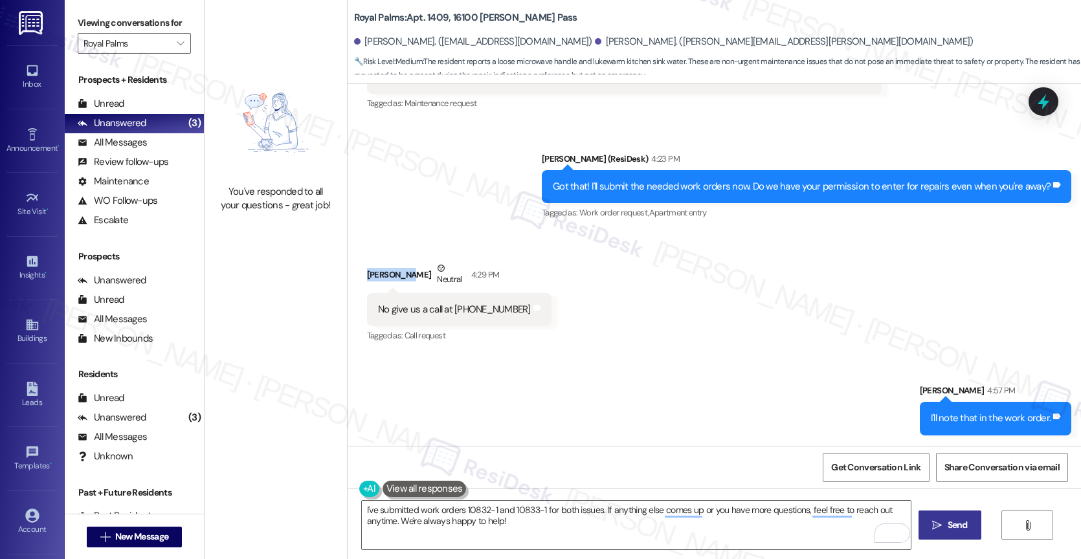
drag, startPoint x: 397, startPoint y: 274, endPoint x: 357, endPoint y: 271, distance: 39.6
click at [367, 271] on div "Jacqueline Mcgarity Neutral 4:29 PM" at bounding box center [459, 277] width 184 height 32
copy div "Jacqueline"
click at [362, 508] on textarea "I've submitted work orders 10832-1 and 10833-1 for both issues. If anything els…" at bounding box center [636, 525] width 549 height 49
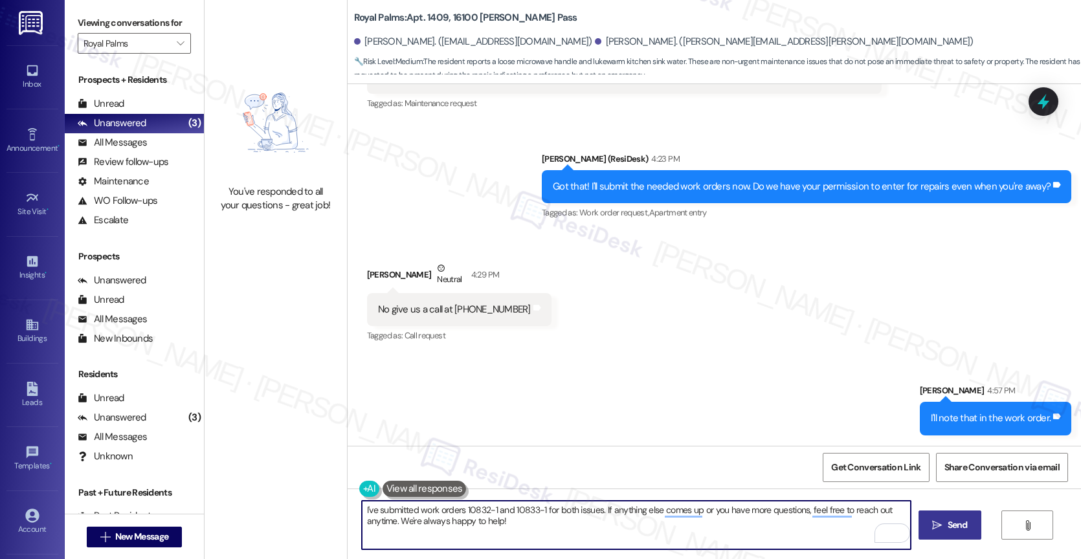
paste textarea "Jacqueline"
type textarea "Jacqueline, I've submitted work orders 10832-1 and 10833-1 for both issues. If …"
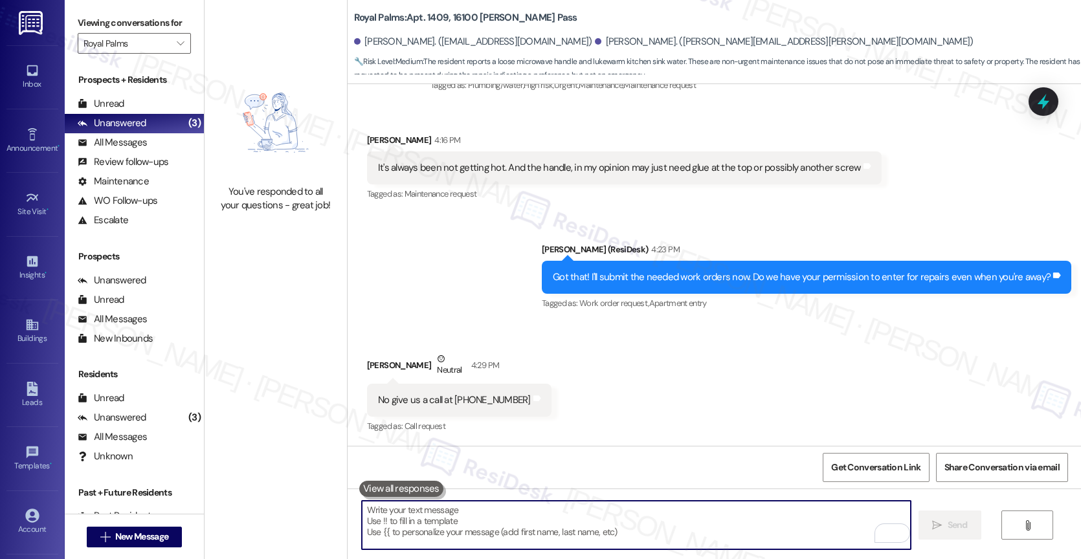
scroll to position [2593, 0]
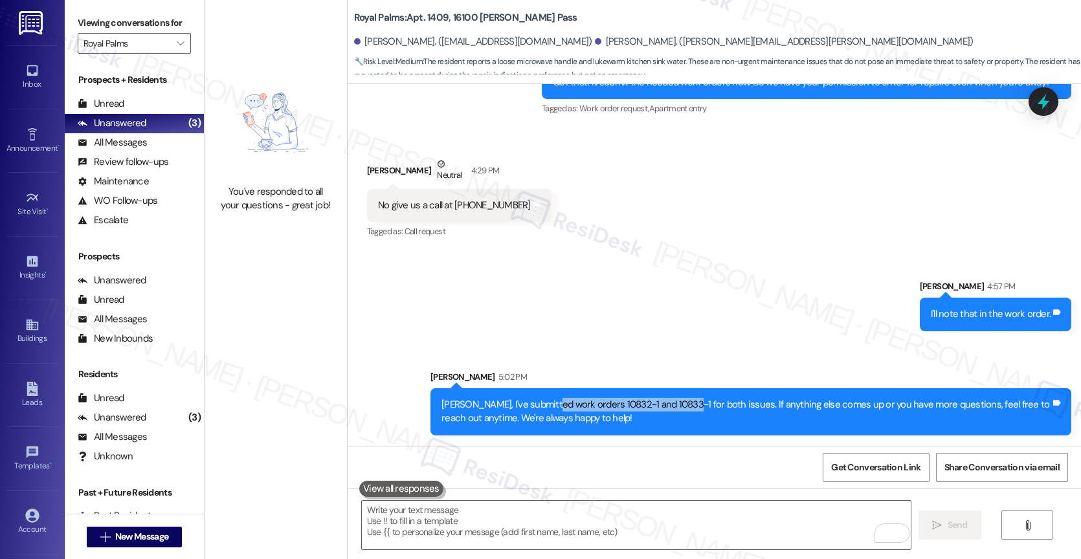
drag, startPoint x: 539, startPoint y: 405, endPoint x: 673, endPoint y: 403, distance: 134.0
click at [673, 403] on div "Jacqueline, I've submitted work orders 10832-1 and 10833-1 for both issues. If …" at bounding box center [745, 412] width 609 height 28
copy div "work orders 10832-1 and 10833-1"
click at [630, 284] on div "Sent via SMS Sarah 4:57 PM I'll note that in the work order. Tags and notes Sen…" at bounding box center [713, 347] width 733 height 194
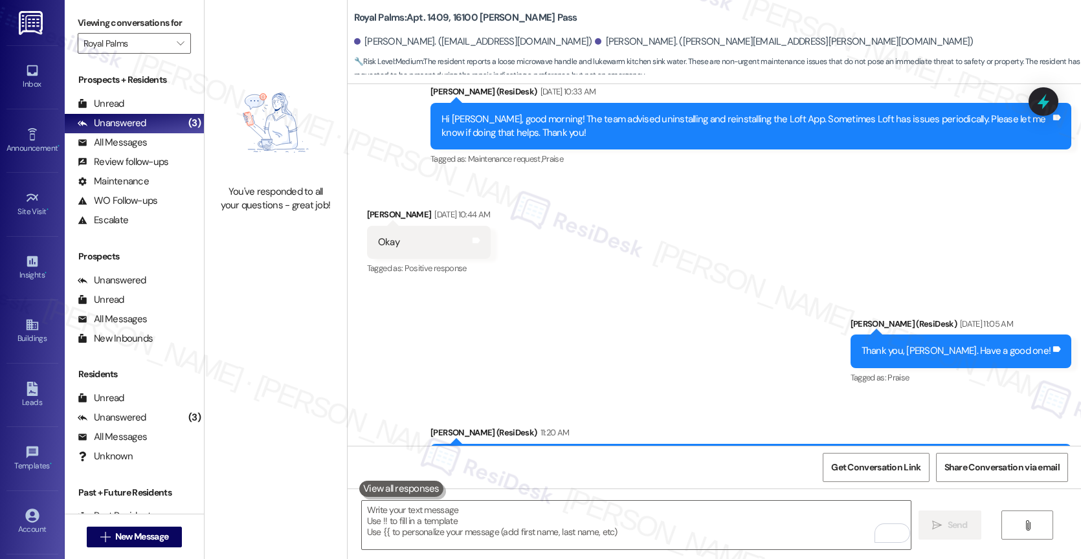
scroll to position [1362, 0]
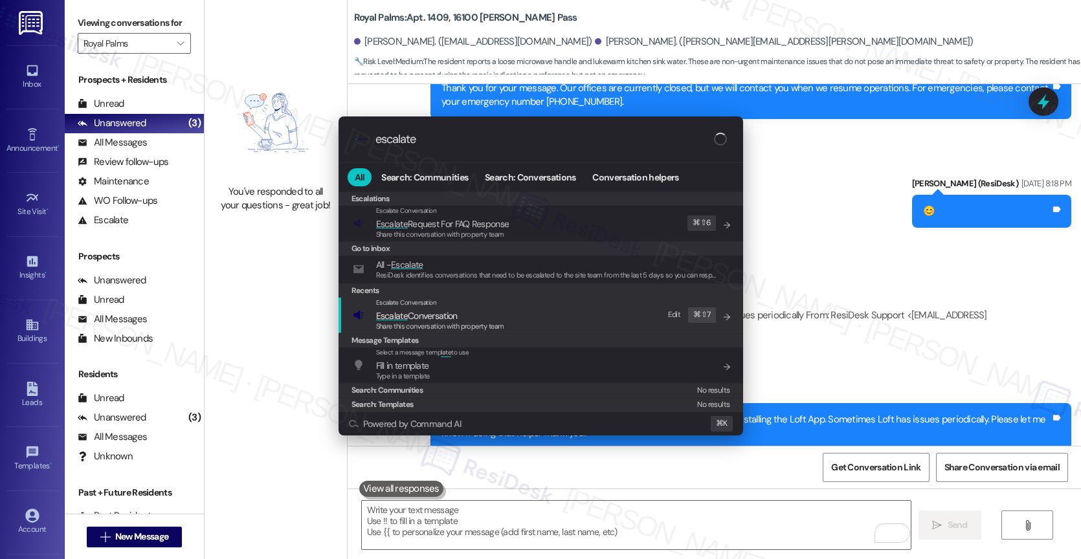
type input "escalate"
click at [452, 314] on span "Escalate Conversation" at bounding box center [417, 316] width 82 height 12
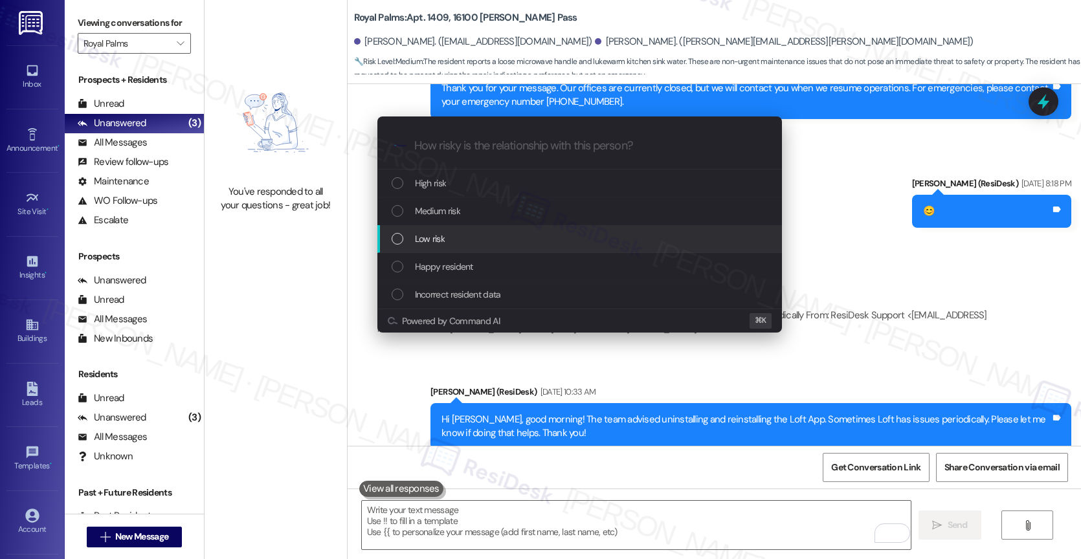
click at [442, 239] on span "Low risk" at bounding box center [430, 239] width 30 height 14
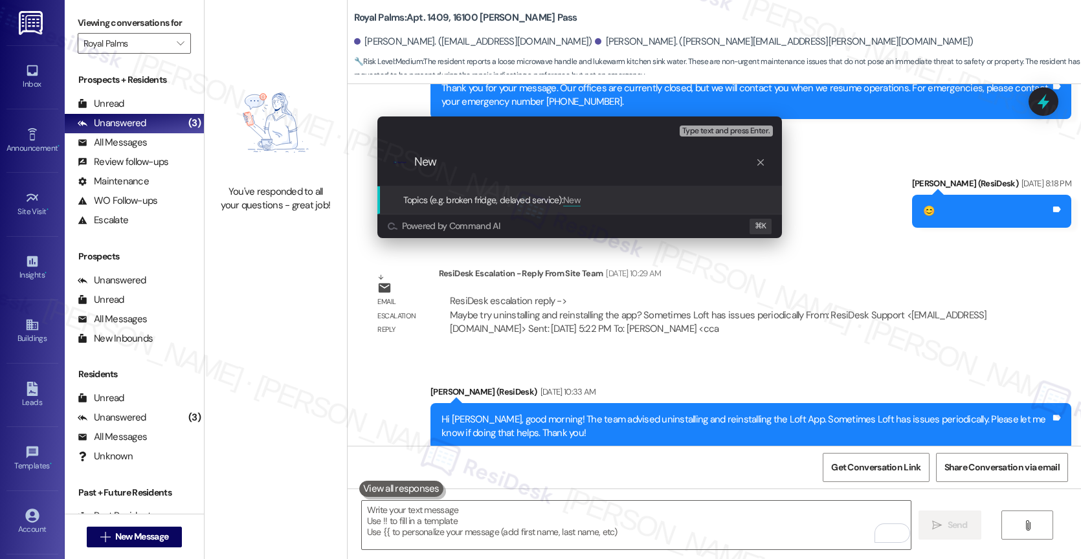
paste input "work orders 10832-1 and 10833-1"
type input "New work orders 10832-1 and 10833-1 filed by ResiDesk"
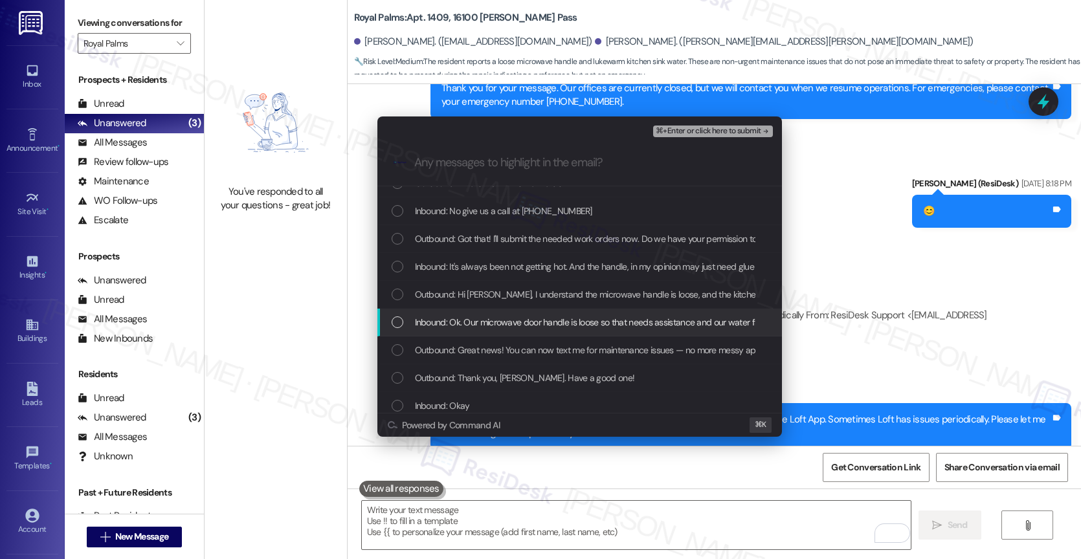
scroll to position [48, 0]
click at [507, 307] on div "Inbound: Ok. Our microwave door handle is loose so that needs assistance and ou…" at bounding box center [579, 319] width 404 height 28
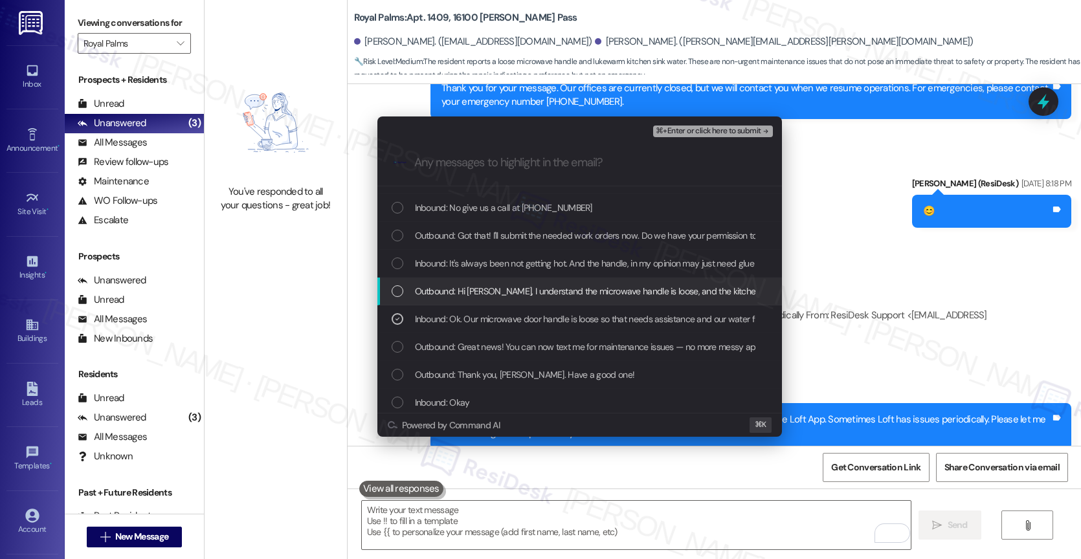
drag, startPoint x: 511, startPoint y: 283, endPoint x: 511, endPoint y: 270, distance: 13.0
click at [511, 283] on div "Outbound: Hi Jacqueline, I understand the microwave handle is loose, and the ki…" at bounding box center [579, 292] width 404 height 28
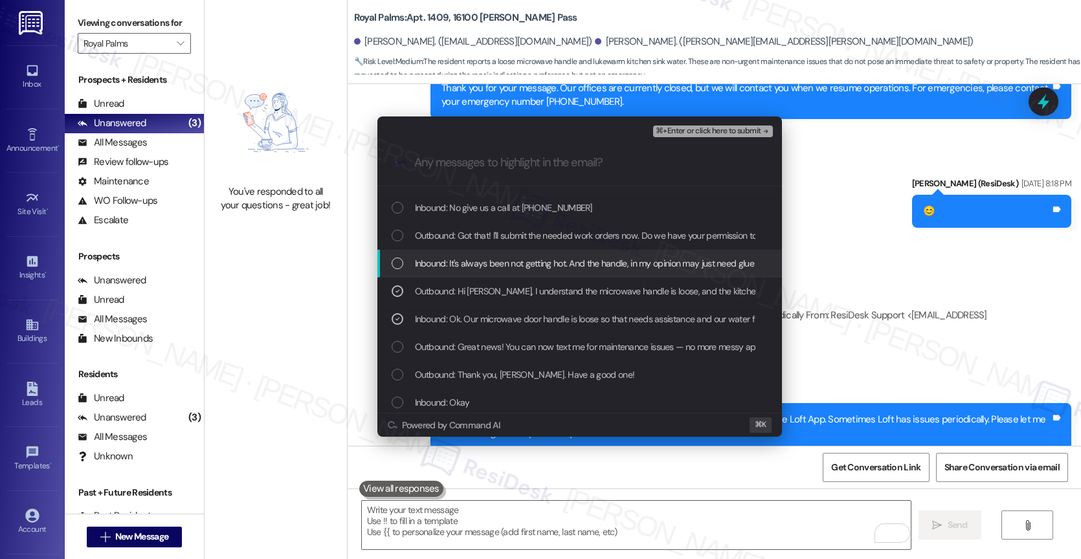
click at [513, 255] on div "Inbound: It's always been not getting hot. And the handle, in my opinion may ju…" at bounding box center [579, 264] width 404 height 28
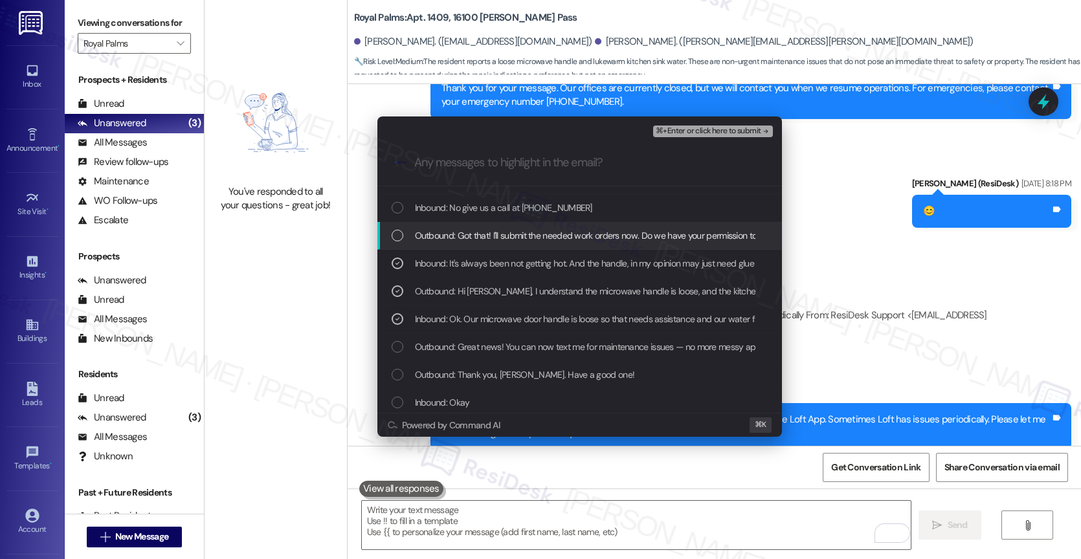
click at [514, 226] on div "Outbound: Got that! I'll submit the needed work orders now. Do we have your per…" at bounding box center [579, 236] width 404 height 28
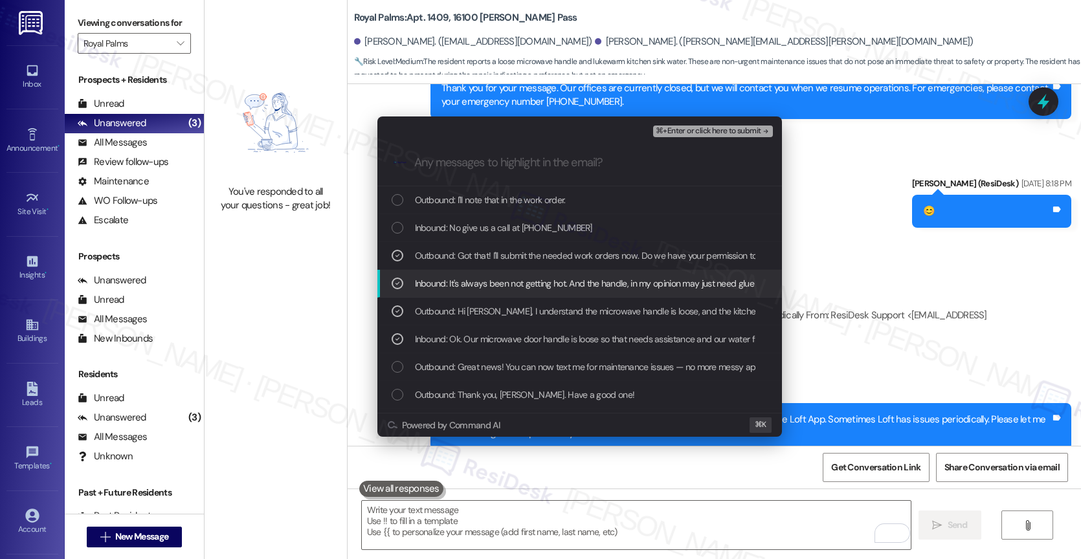
scroll to position [0, 0]
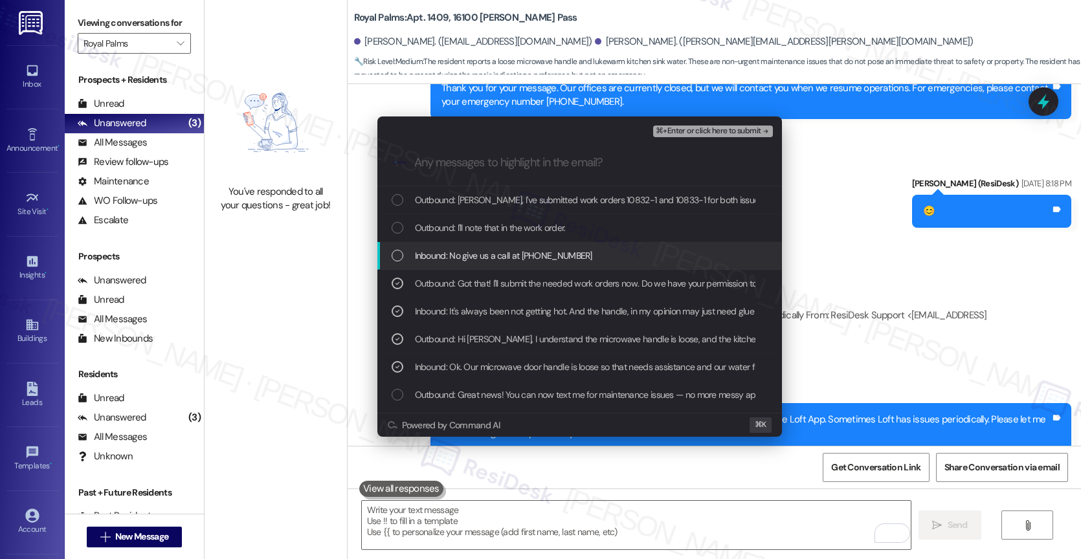
click at [529, 258] on span "Inbound: No give us a call at 7262442658" at bounding box center [503, 255] width 177 height 14
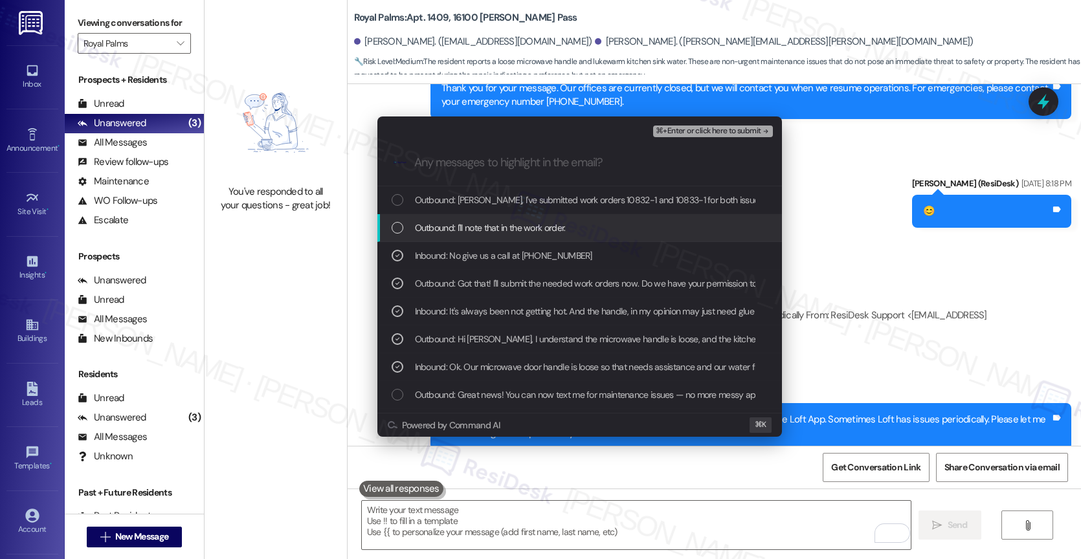
click at [749, 133] on span "⌘+Enter or click here to submit" at bounding box center [708, 131] width 105 height 9
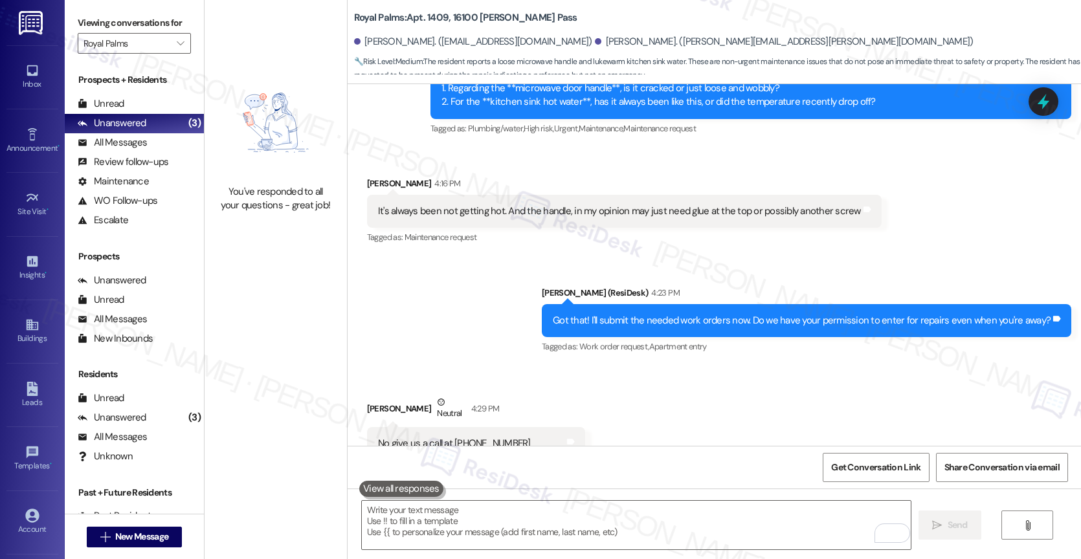
scroll to position [2398, 0]
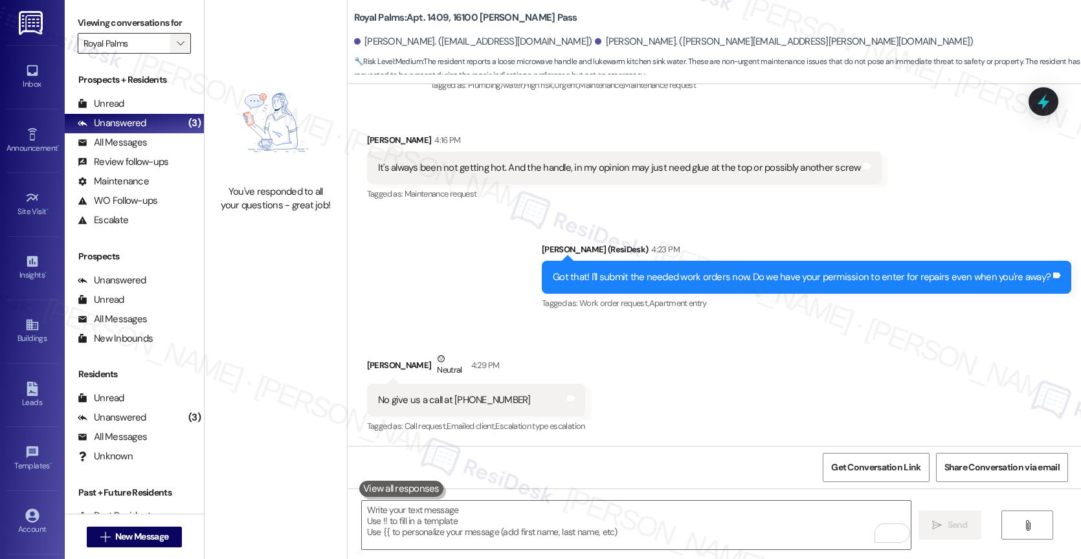
click at [174, 54] on span "" at bounding box center [180, 43] width 12 height 21
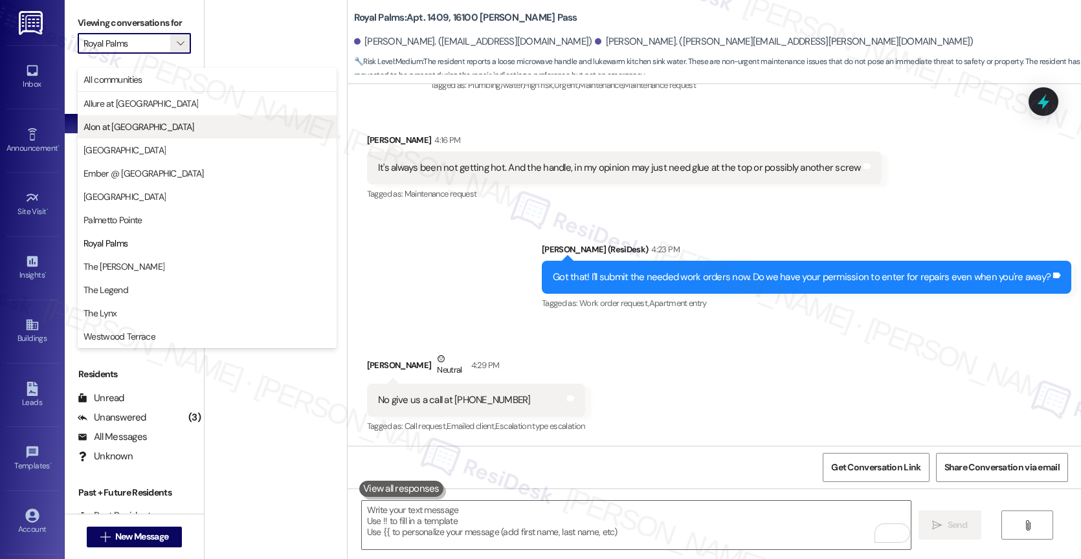
click at [116, 126] on span "Alon at Castle Hills" at bounding box center [138, 126] width 111 height 13
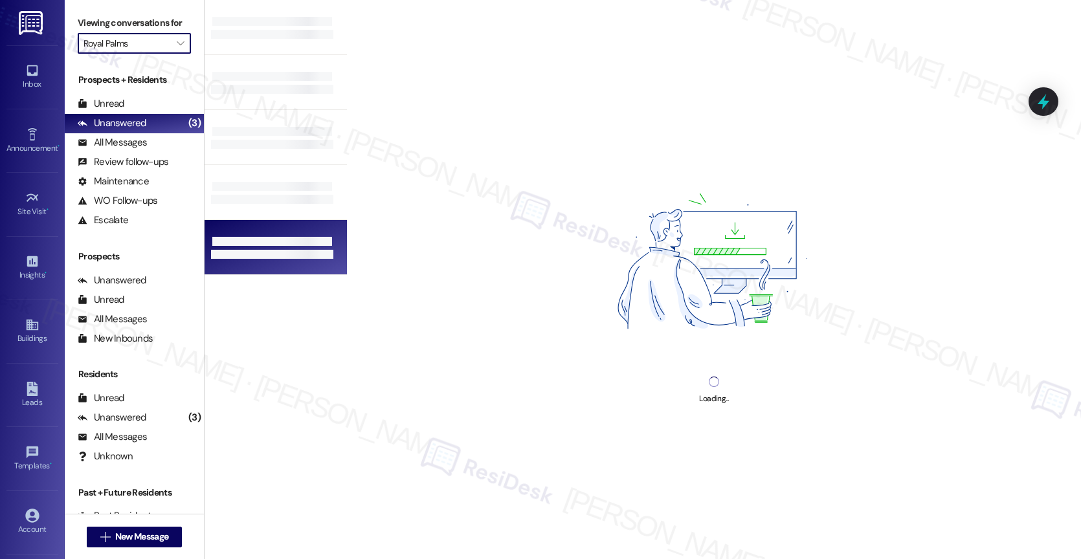
type input "Alon at Castle Hills"
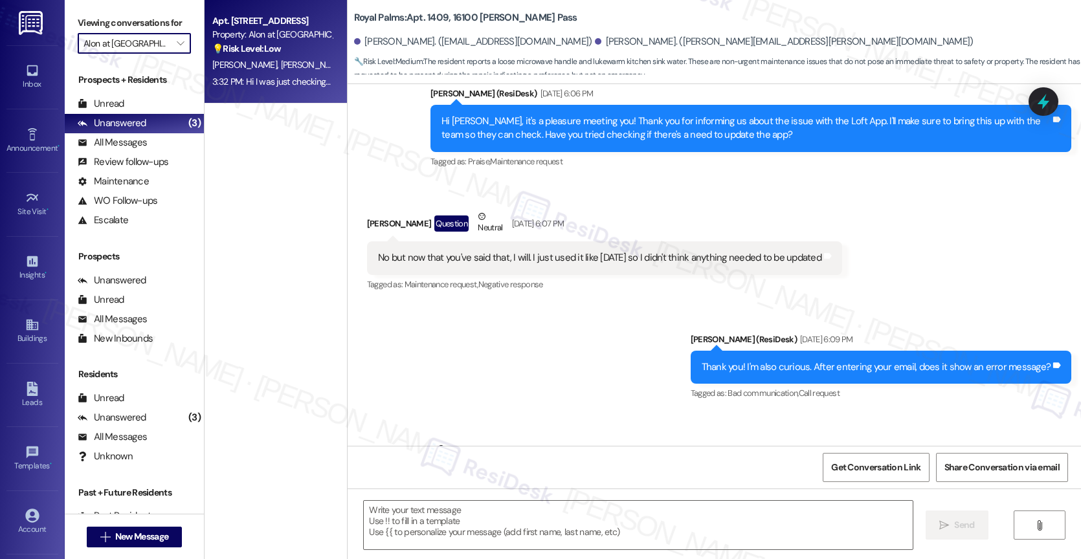
type textarea "Fetching suggested responses. Please feel free to read through the conversation…"
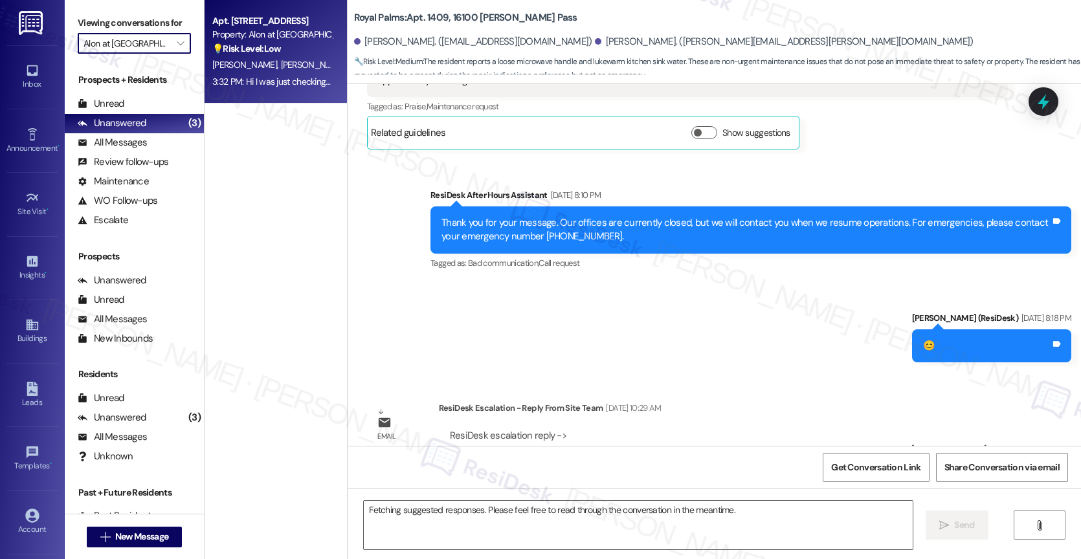
click at [280, 67] on span "K. Gutierrez" at bounding box center [312, 65] width 65 height 12
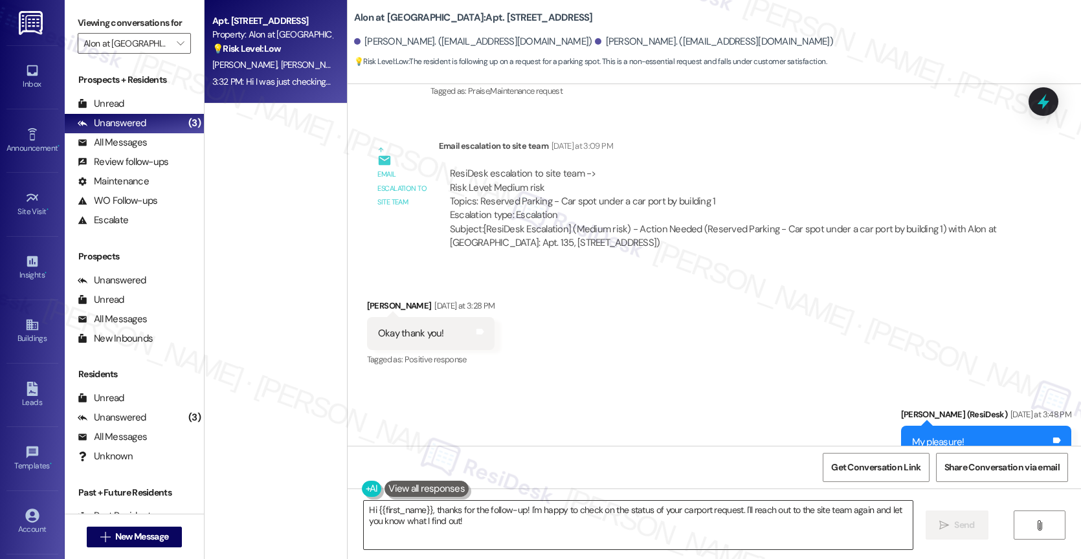
scroll to position [1110, 0]
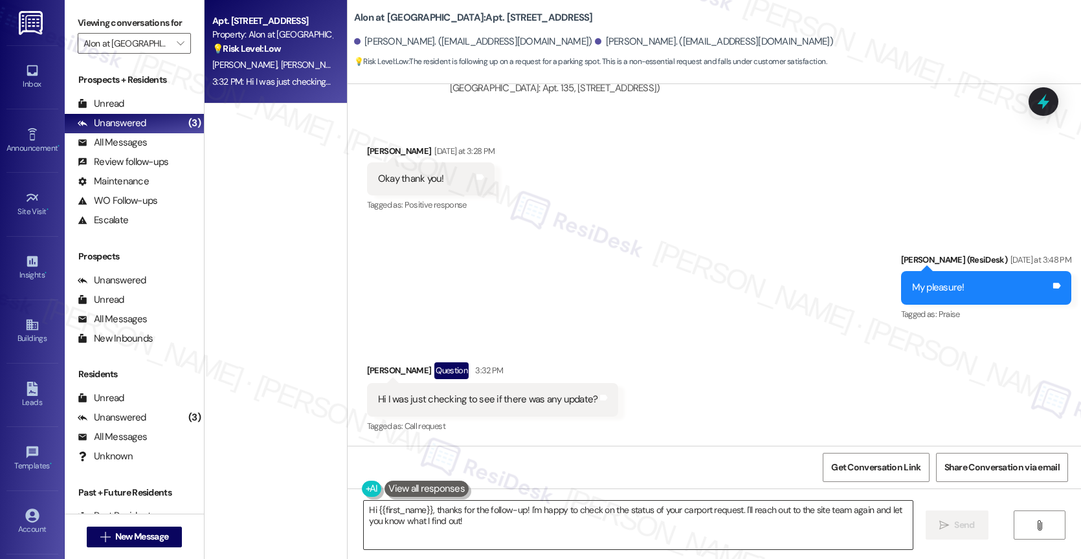
click at [413, 510] on textarea "Hi {{first_name}}, thanks for the follow-up! I'm happy to check on the status o…" at bounding box center [638, 525] width 549 height 49
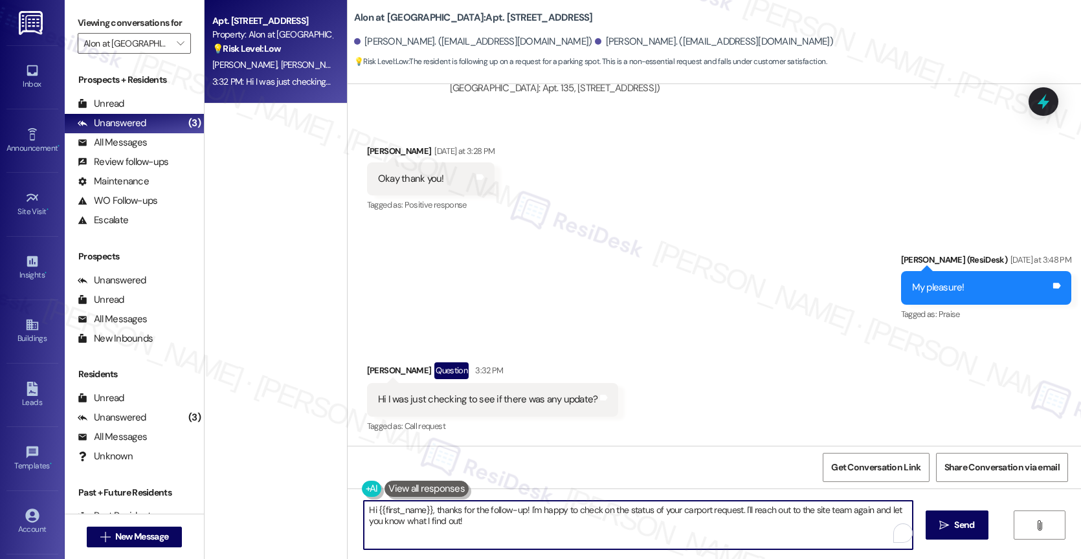
click at [413, 510] on textarea "Hi {{first_name}}, thanks for the follow-up! I'm happy to check on the status o…" at bounding box center [638, 525] width 549 height 49
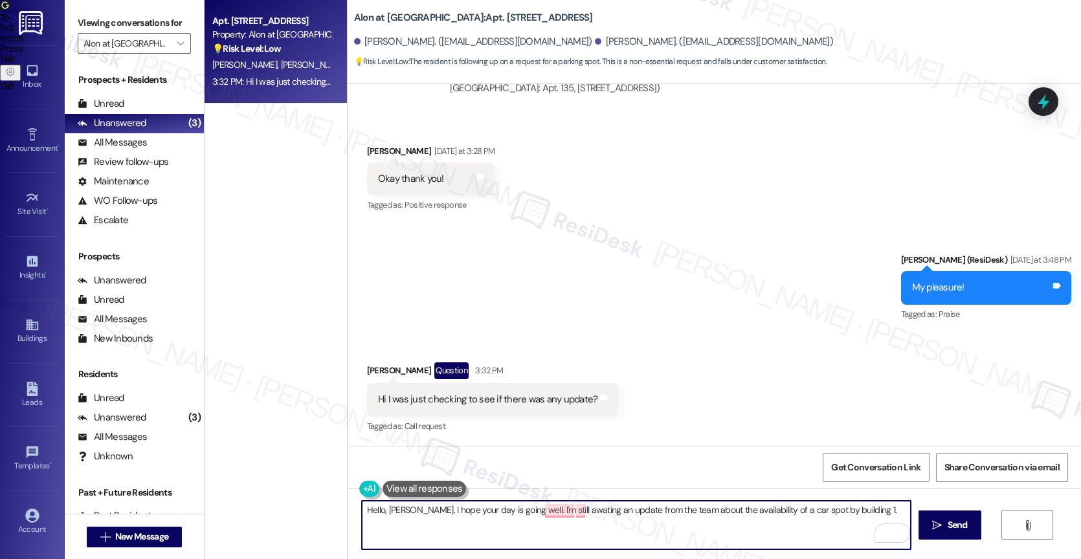
scroll to position [947, 0]
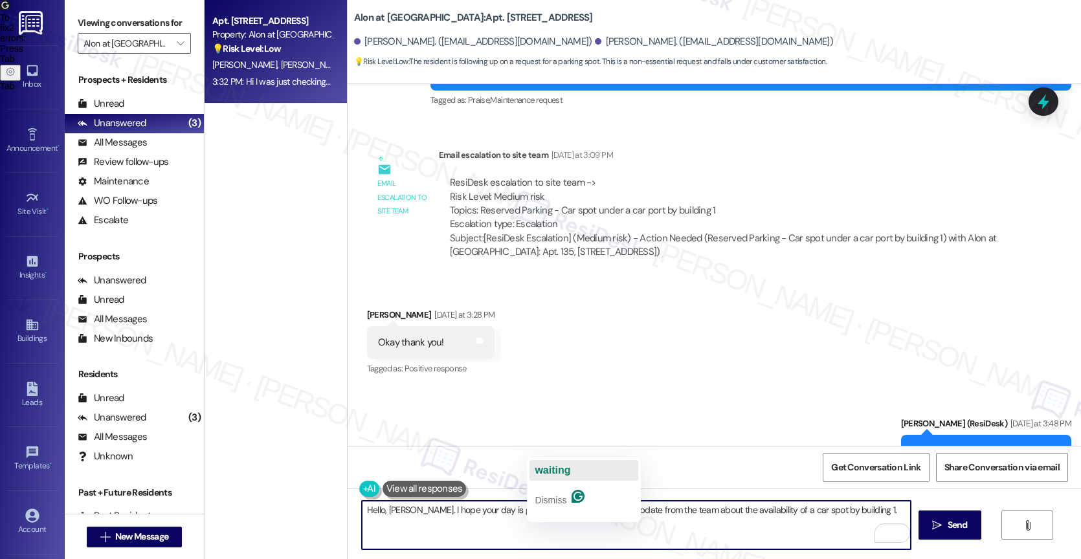
click at [563, 467] on span "waiting" at bounding box center [553, 470] width 36 height 11
click at [580, 470] on span "button" at bounding box center [579, 470] width 5 height 11
click at [862, 507] on textarea "Hello, Kayla. I hope your day is going well. I'm still waiting for an update fr…" at bounding box center [636, 525] width 549 height 49
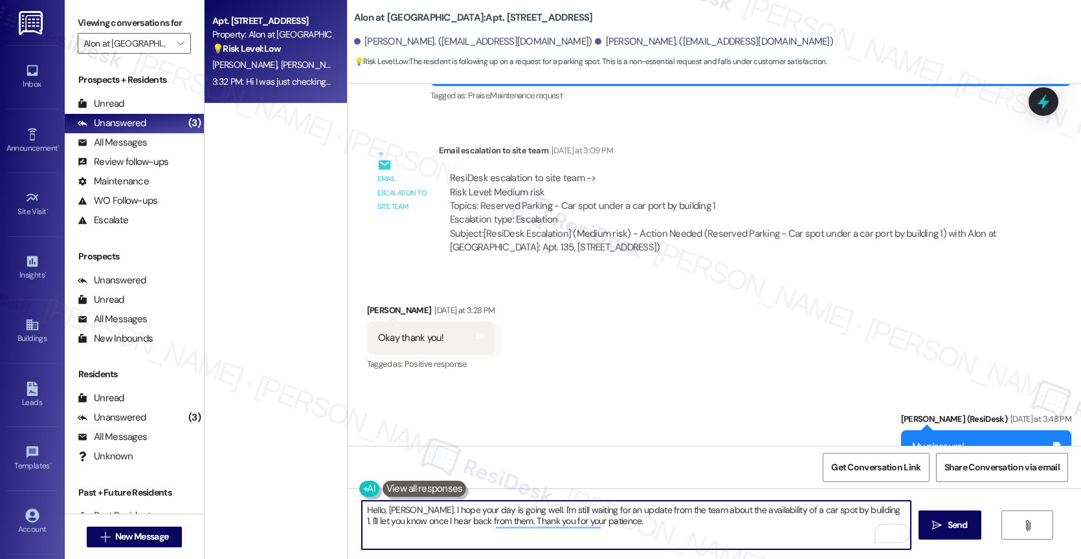
scroll to position [1110, 0]
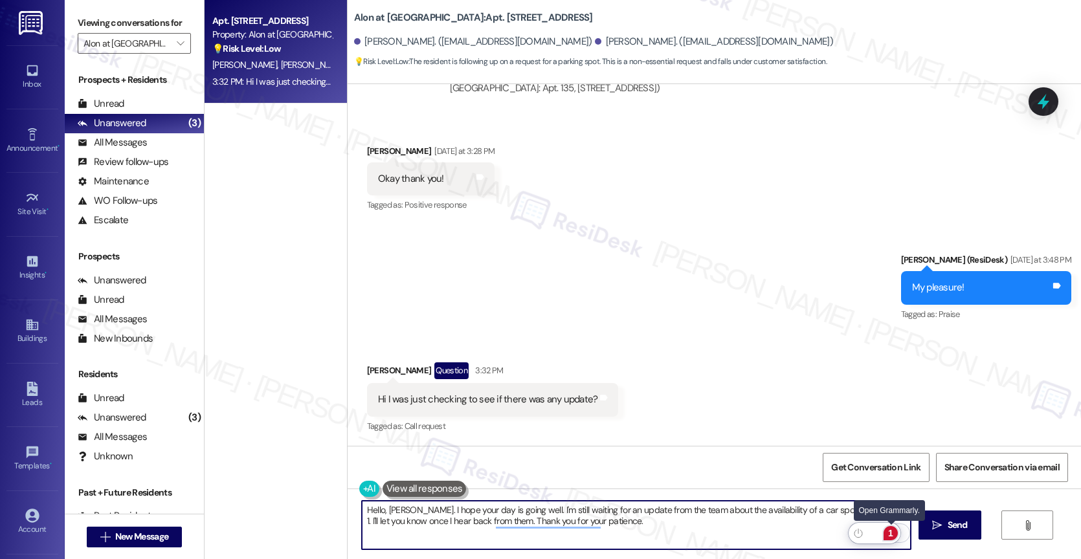
click at [893, 526] on div "1" at bounding box center [890, 533] width 14 height 14
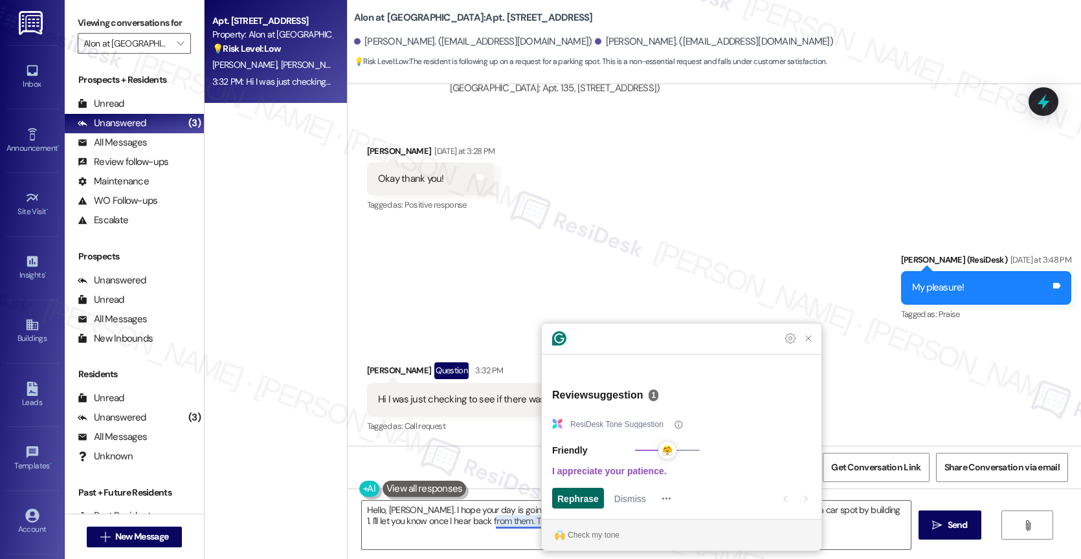
click at [591, 496] on span "Rephrase" at bounding box center [577, 499] width 41 height 14
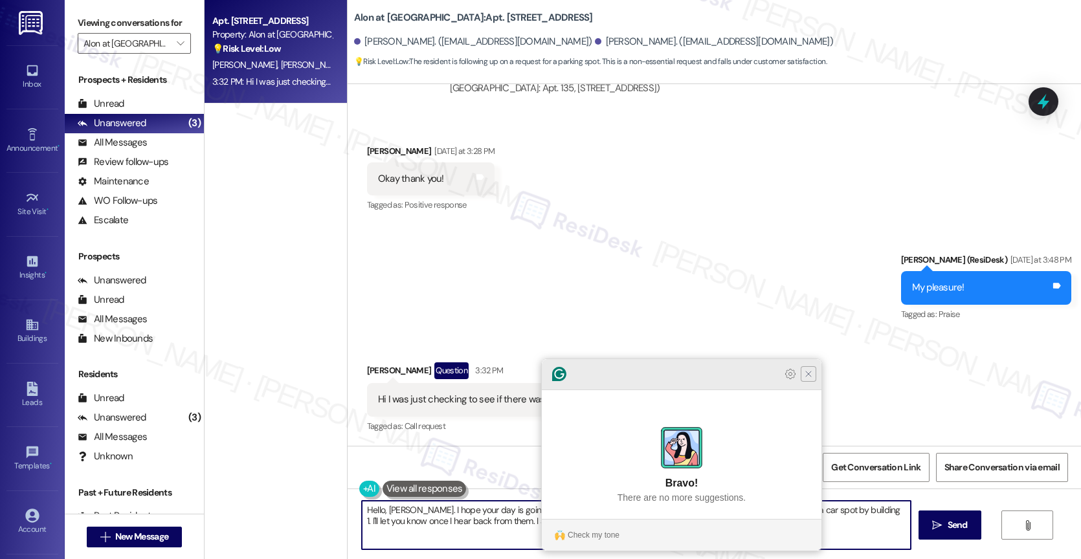
type textarea "Hello, Kayla. I hope your day is going well. I'm still waiting for an update fr…"
click at [814, 382] on icon "Close Grammarly Assistant" at bounding box center [808, 374] width 16 height 16
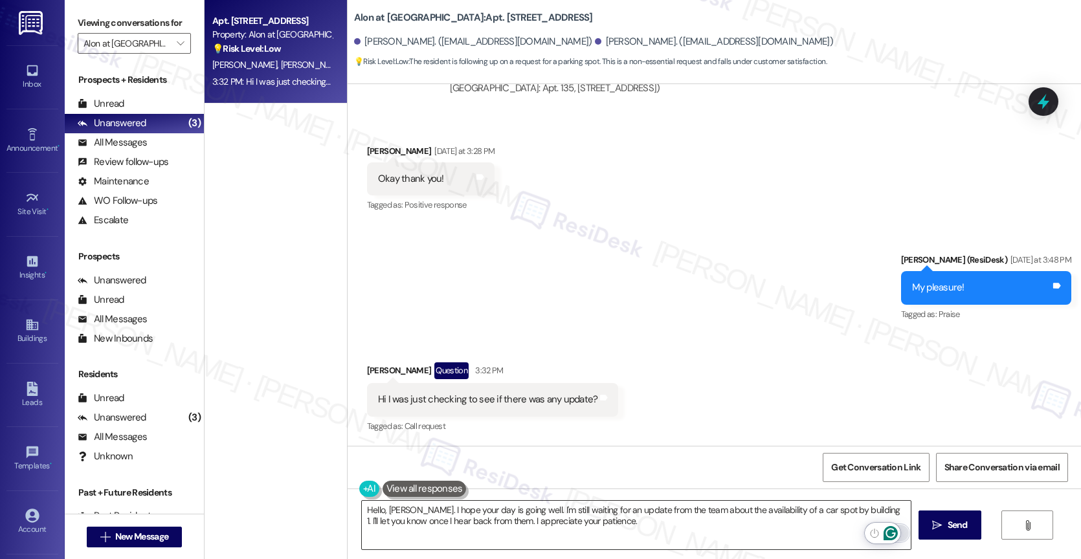
click at [893, 531] on icon "Open Grammarly. 0 Suggestions." at bounding box center [890, 533] width 14 height 14
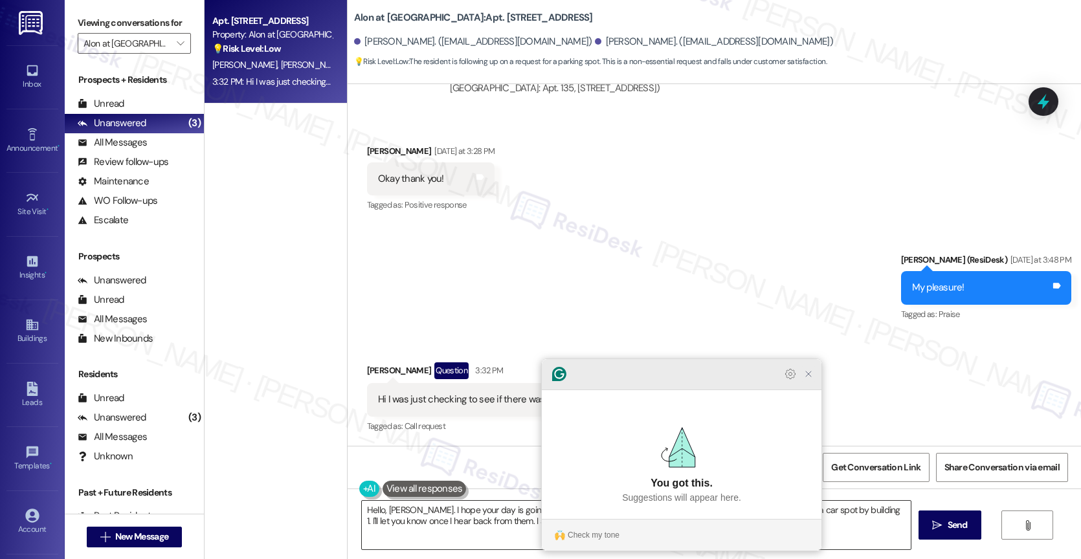
click at [810, 379] on icon "Close Grammarly Assistant" at bounding box center [808, 374] width 10 height 10
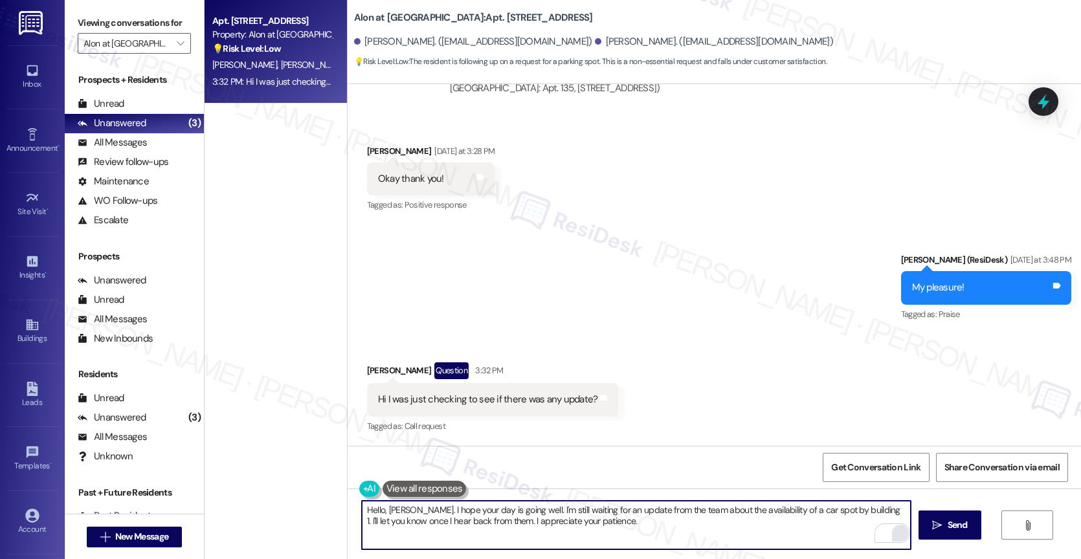
click at [703, 525] on textarea "Hello, Kayla. I hope your day is going well. I'm still waiting for an update fr…" at bounding box center [636, 525] width 549 height 49
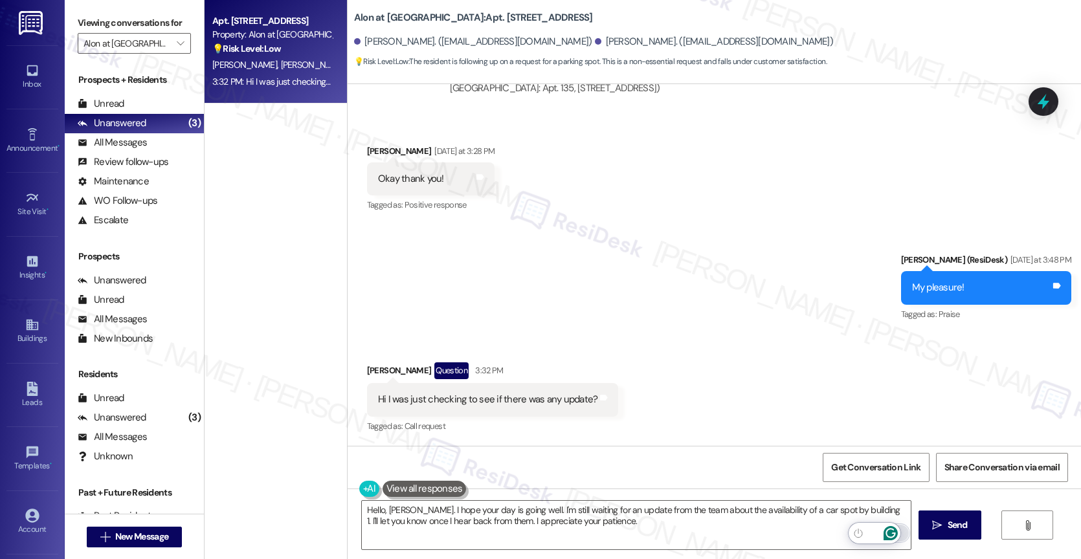
click at [891, 529] on icon "Open Grammarly. 0 Suggestions." at bounding box center [890, 534] width 10 height 10
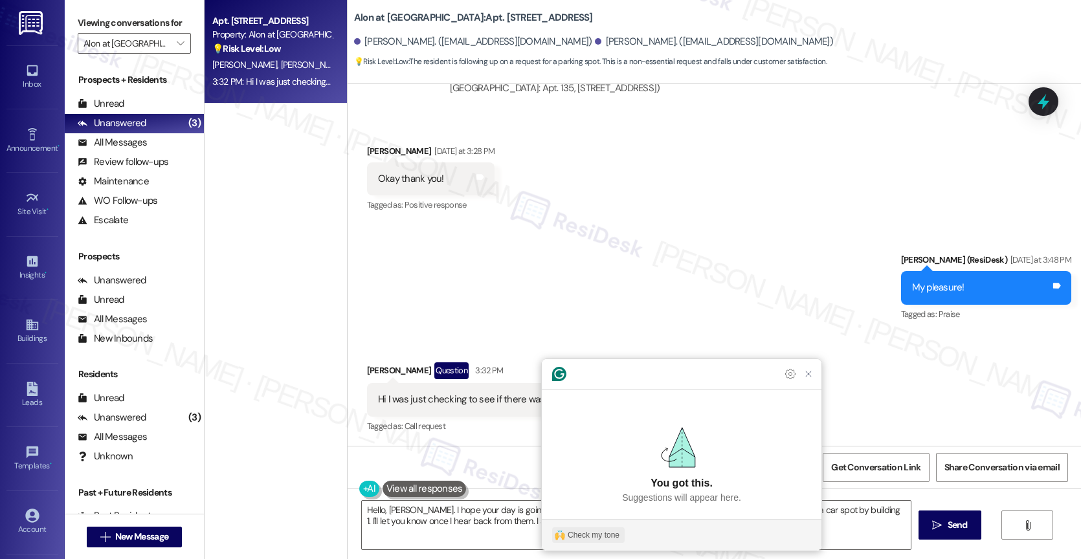
click at [600, 531] on div "Check my tone" at bounding box center [594, 535] width 52 height 12
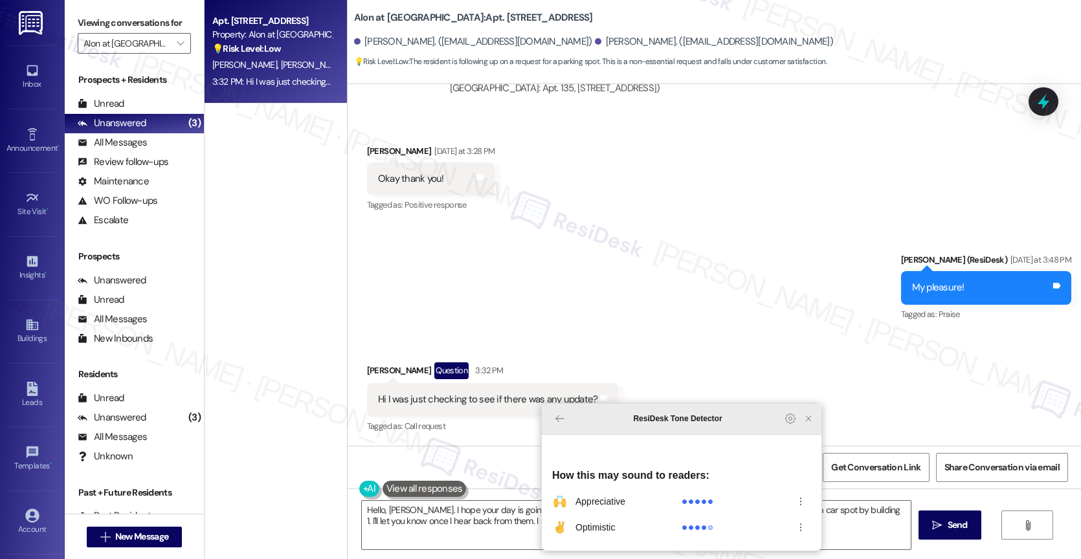
click at [806, 421] on icon "Close Grammarly Assistant" at bounding box center [808, 418] width 5 height 5
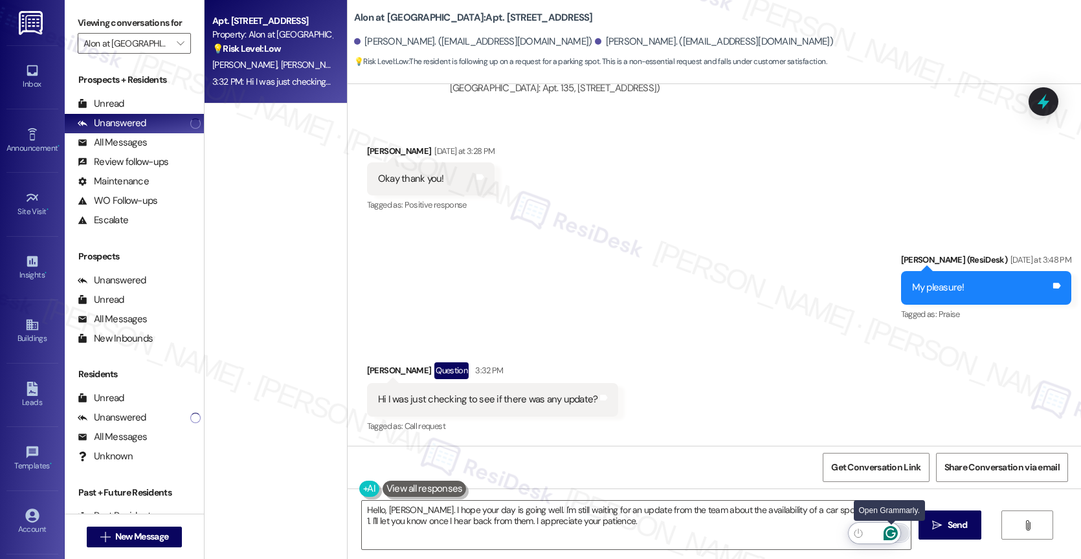
click at [894, 528] on icon "Open Grammarly. 0 Suggestions." at bounding box center [890, 533] width 14 height 14
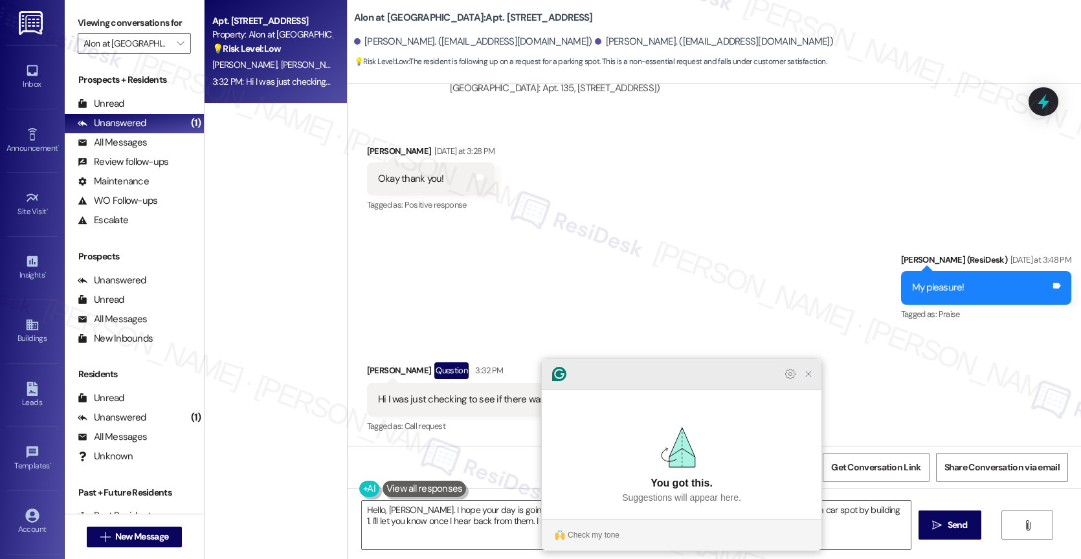
click at [808, 379] on icon "Close Grammarly Assistant" at bounding box center [808, 374] width 10 height 10
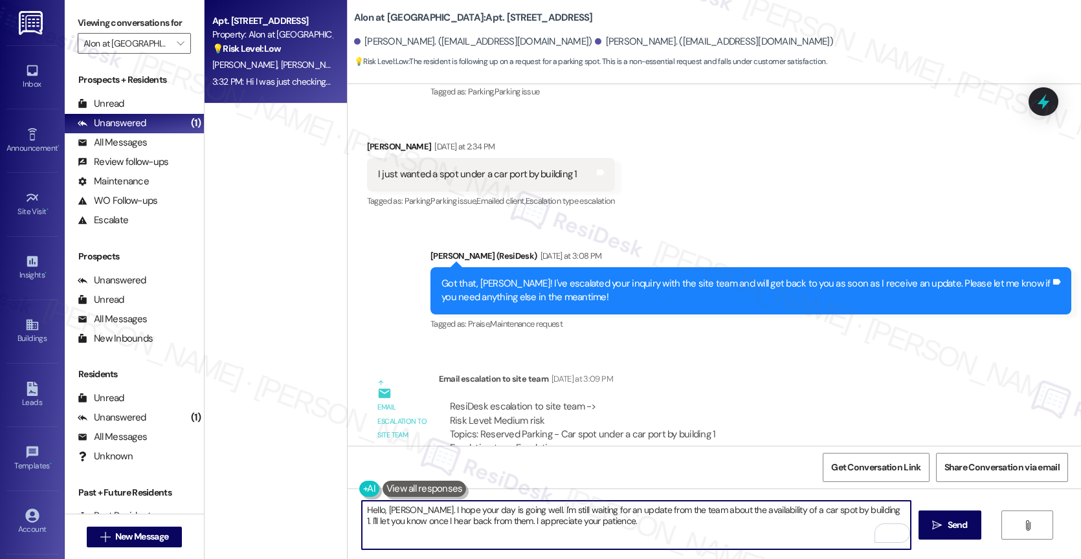
scroll to position [1110, 0]
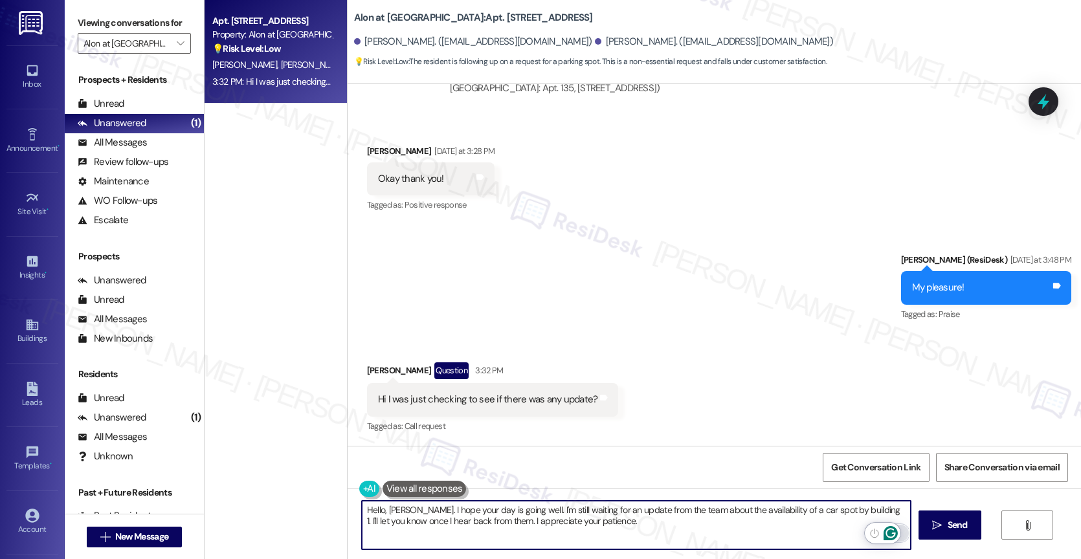
click at [892, 531] on icon "Open Grammarly. 0 Suggestions." at bounding box center [890, 533] width 14 height 14
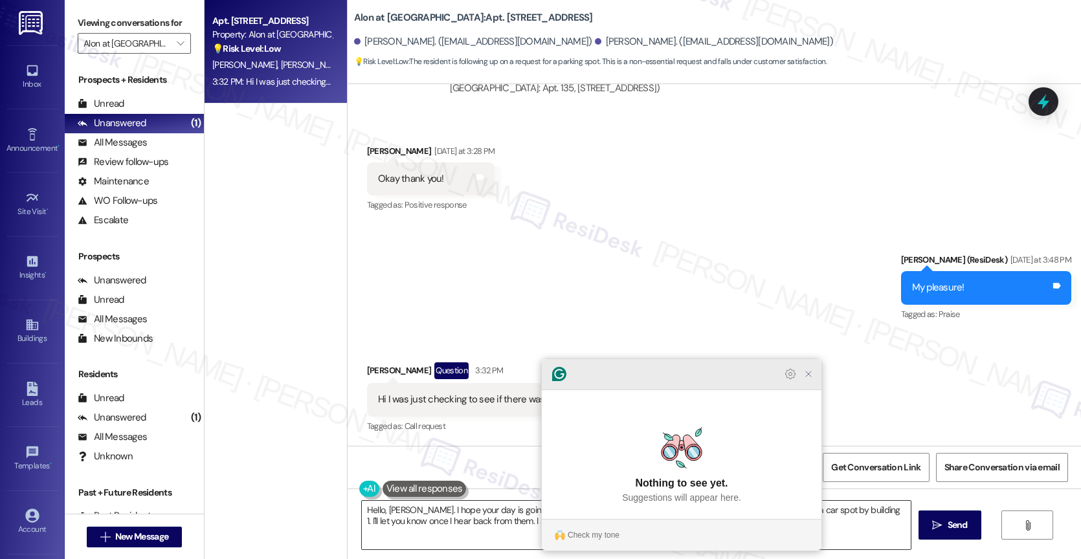
click at [811, 379] on icon "Close Grammarly Assistant" at bounding box center [808, 374] width 10 height 10
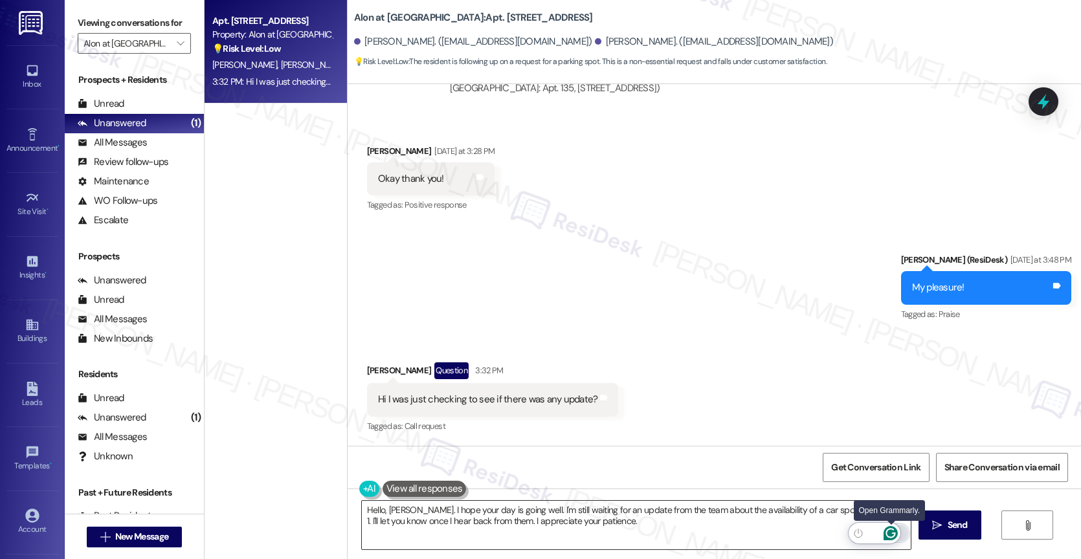
click at [891, 527] on icon "Open Grammarly. 0 Suggestions." at bounding box center [890, 533] width 14 height 14
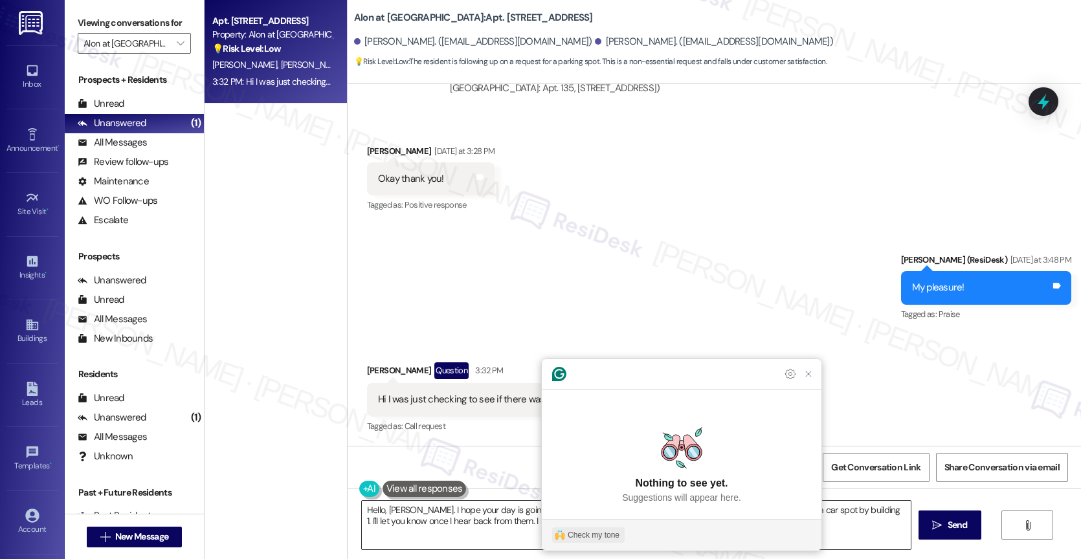
click at [569, 540] on div "Check my tone" at bounding box center [594, 535] width 52 height 12
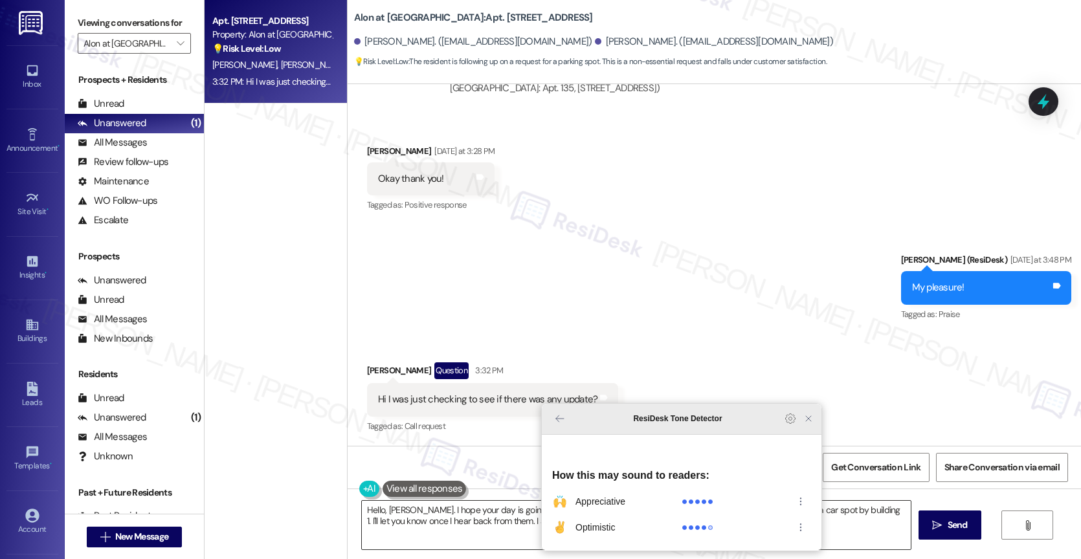
click at [804, 424] on icon "Close Grammarly Assistant" at bounding box center [808, 418] width 10 height 10
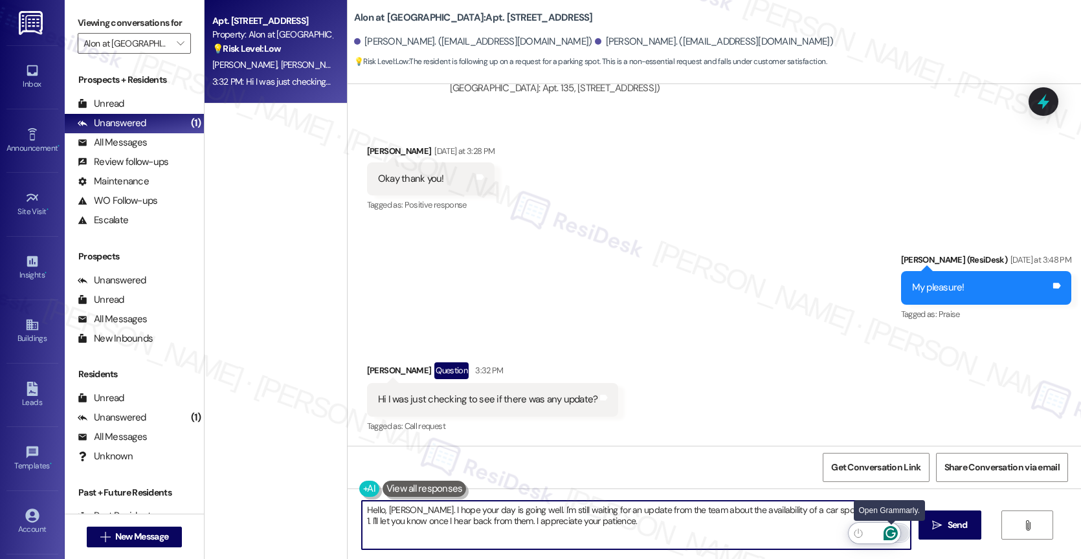
click at [890, 531] on icon "Open Grammarly. 0 Suggestions." at bounding box center [890, 533] width 14 height 14
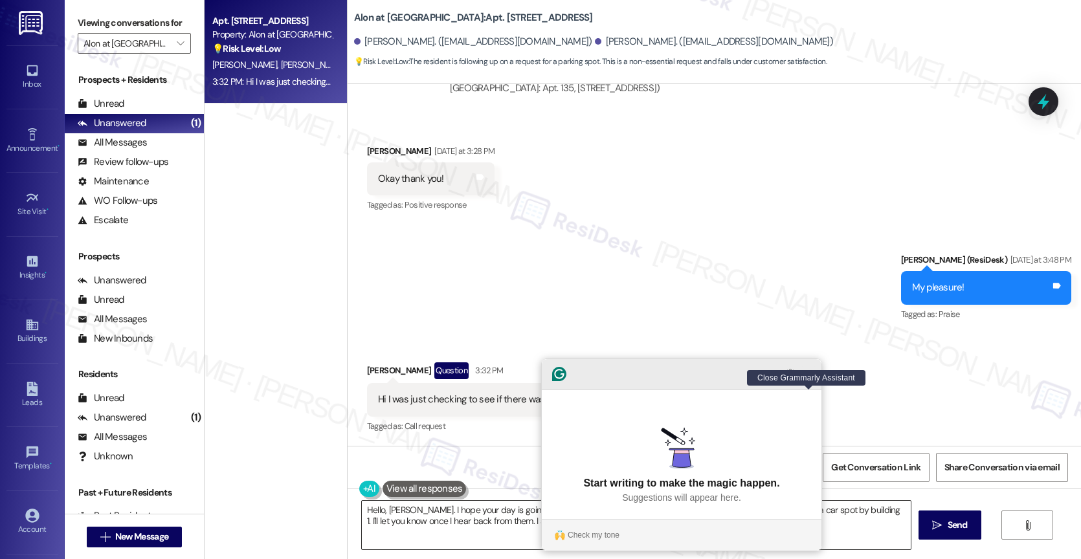
click at [806, 379] on icon "Close Grammarly Assistant" at bounding box center [808, 374] width 10 height 10
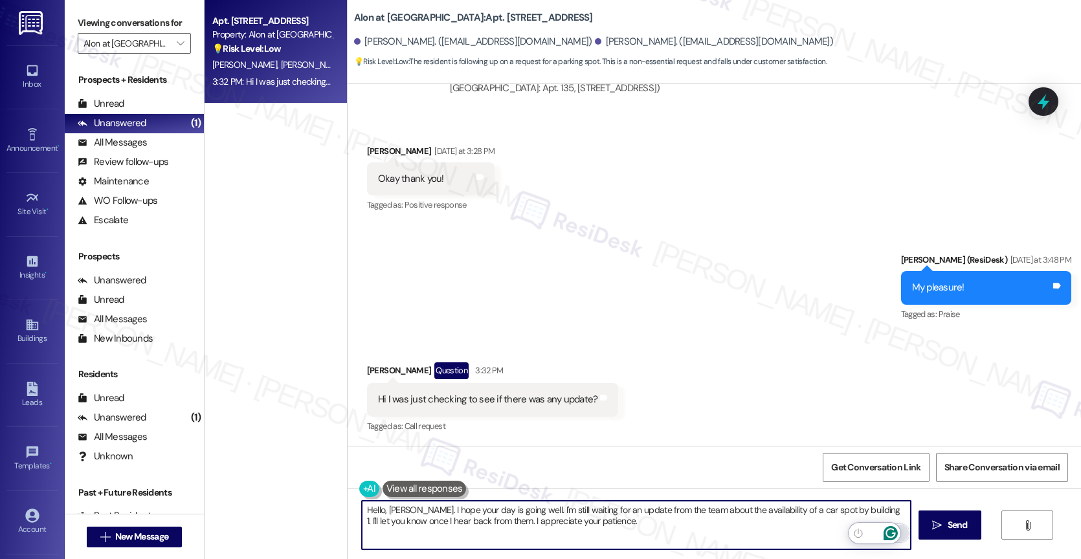
click at [888, 528] on icon "Open Grammarly. 0 Suggestions." at bounding box center [890, 533] width 14 height 14
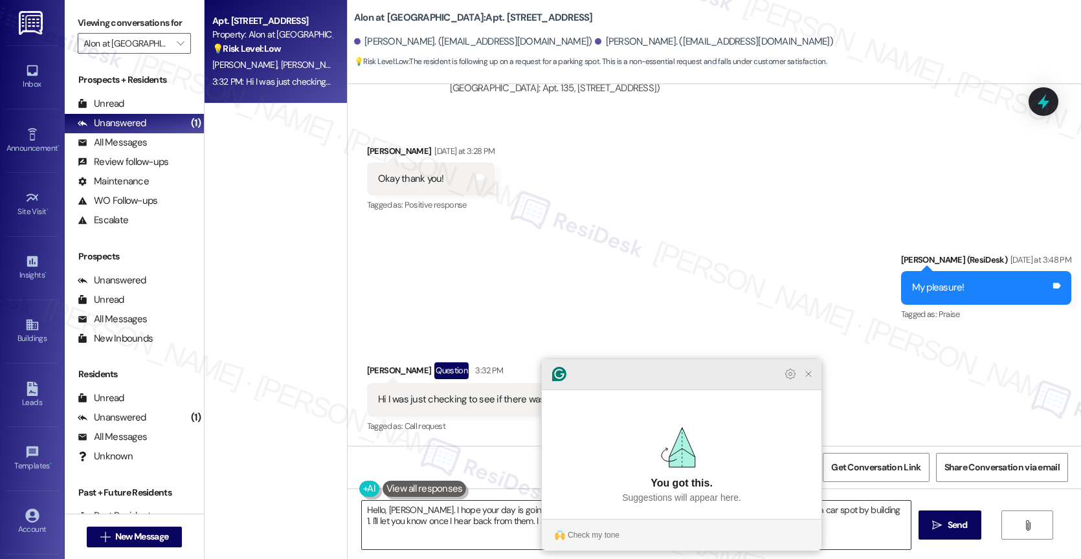
click at [801, 382] on icon "Close Grammarly Assistant" at bounding box center [808, 374] width 16 height 16
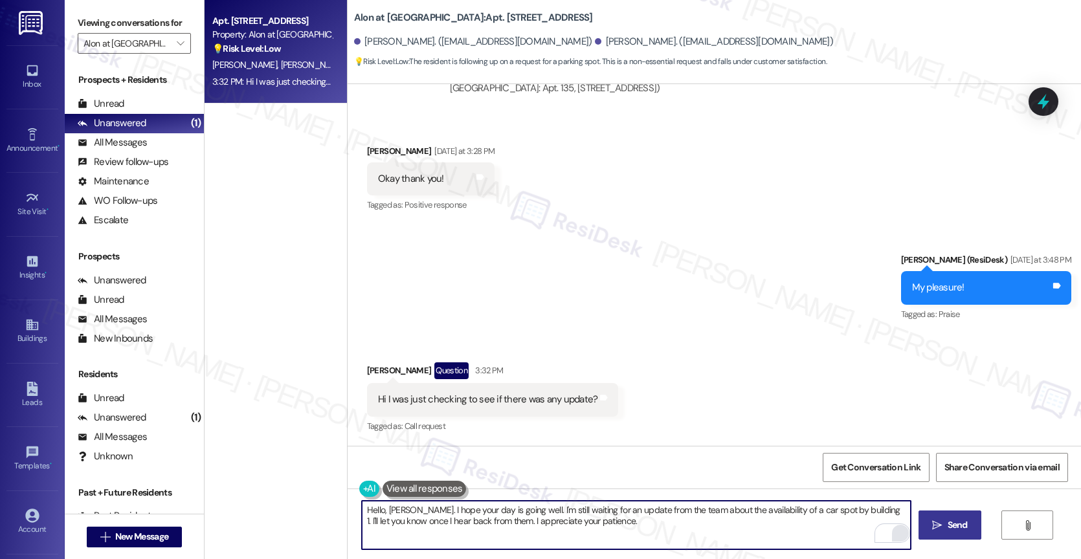
click at [941, 524] on span " Send" at bounding box center [949, 525] width 41 height 14
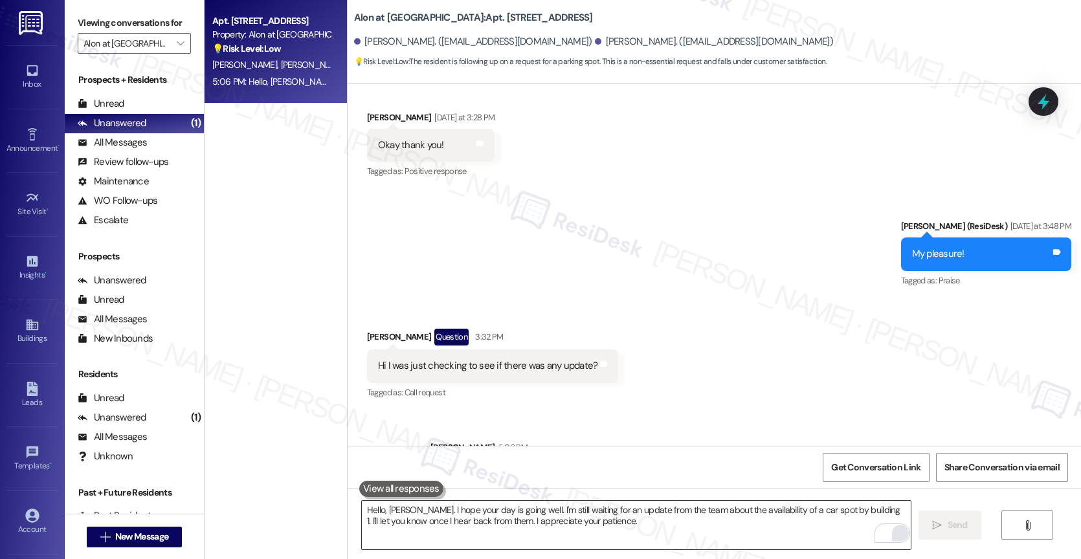
scroll to position [1215, 0]
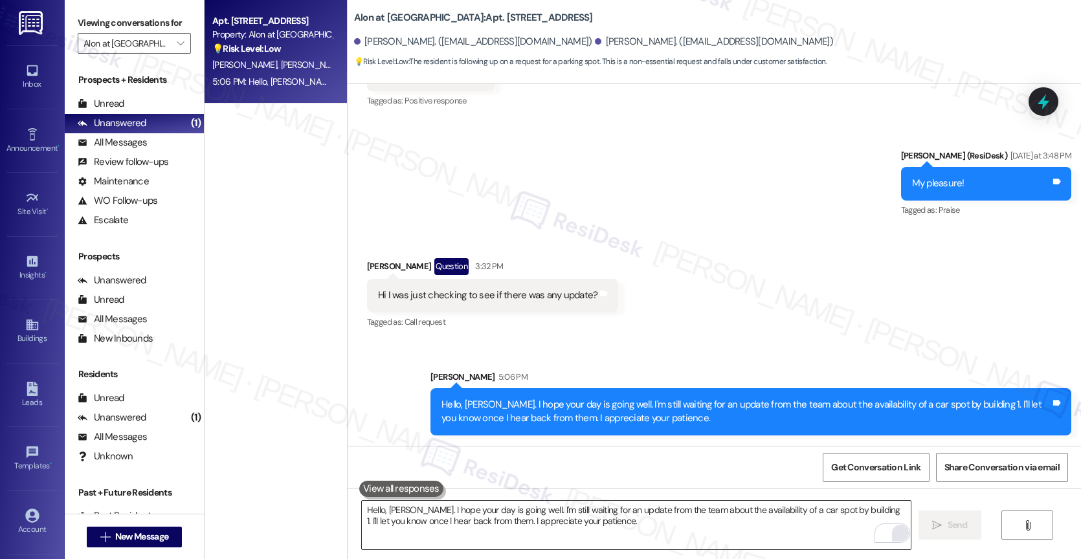
click at [689, 282] on div "Received via SMS [PERSON_NAME] Question 3:32 PM Hi I was just checking to see i…" at bounding box center [713, 285] width 733 height 112
click at [177, 49] on icon "" at bounding box center [180, 43] width 7 height 10
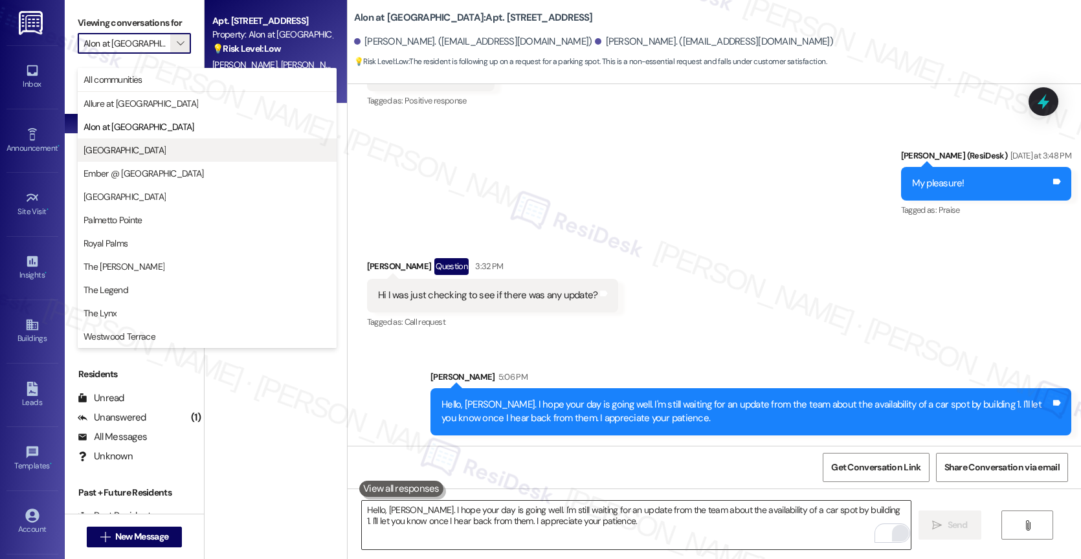
click at [135, 151] on span "[GEOGRAPHIC_DATA]" at bounding box center [206, 150] width 247 height 13
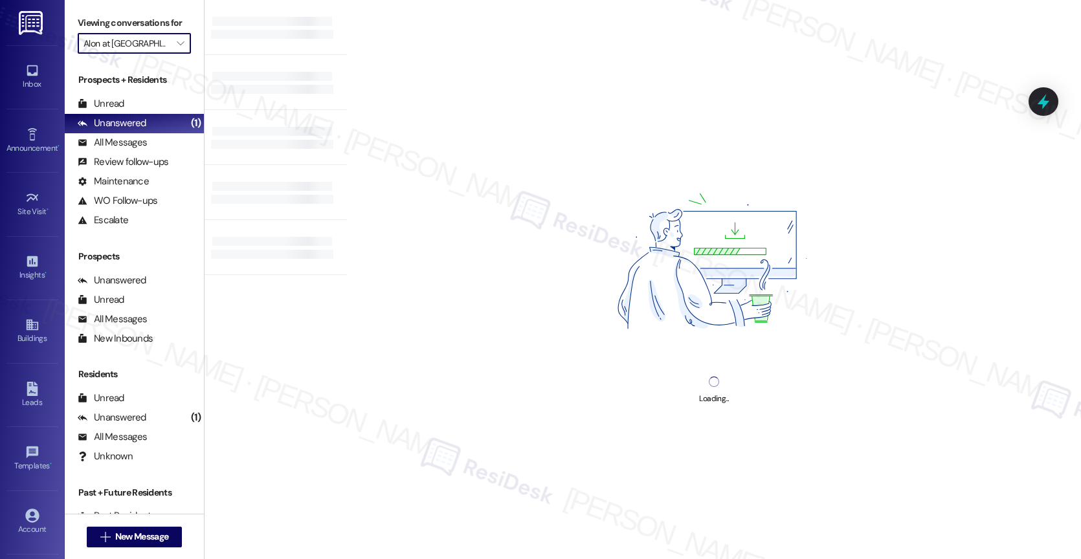
type input "[GEOGRAPHIC_DATA]"
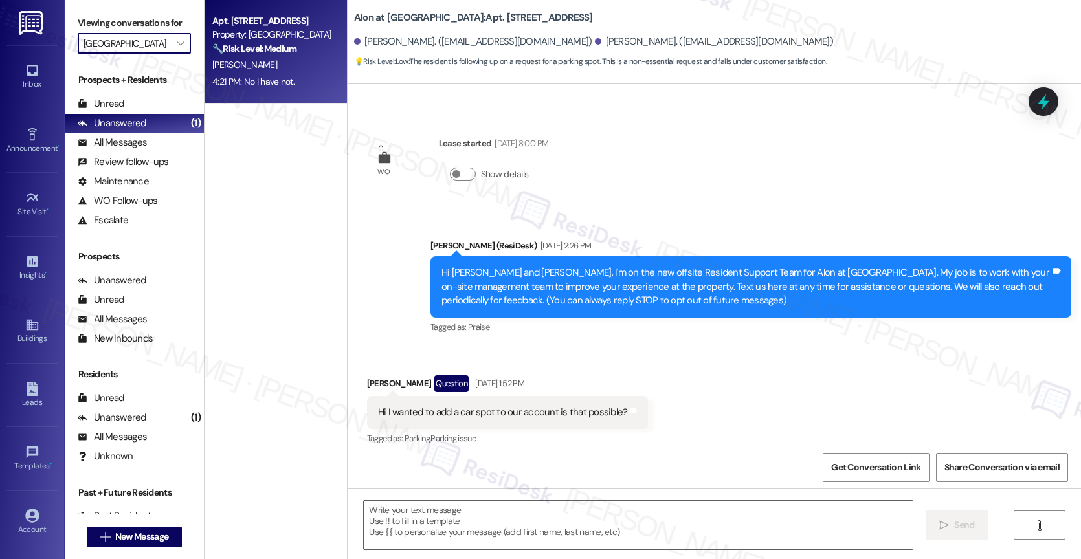
click at [269, 70] on div "[PERSON_NAME]" at bounding box center [272, 65] width 122 height 16
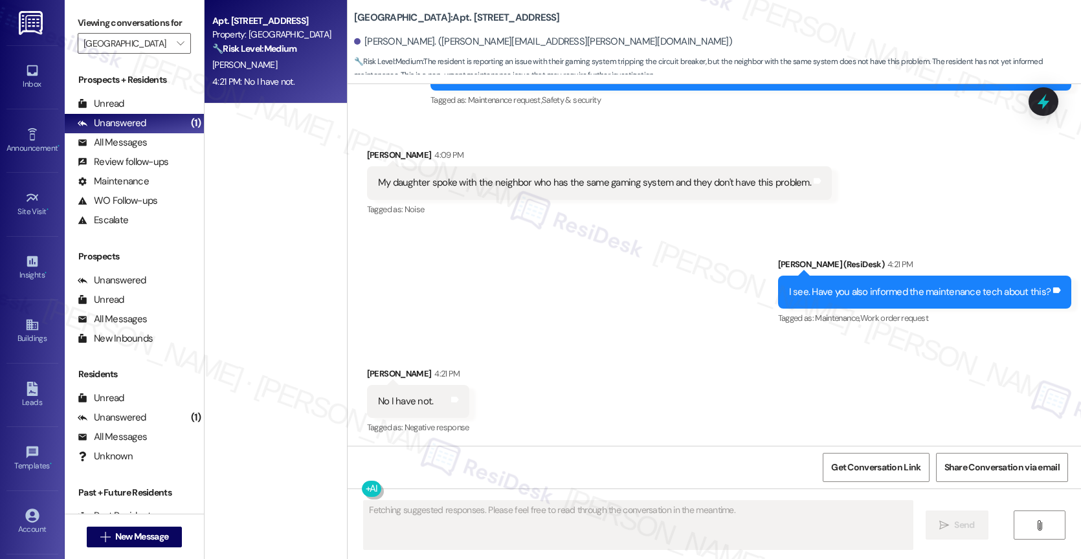
scroll to position [1301, 0]
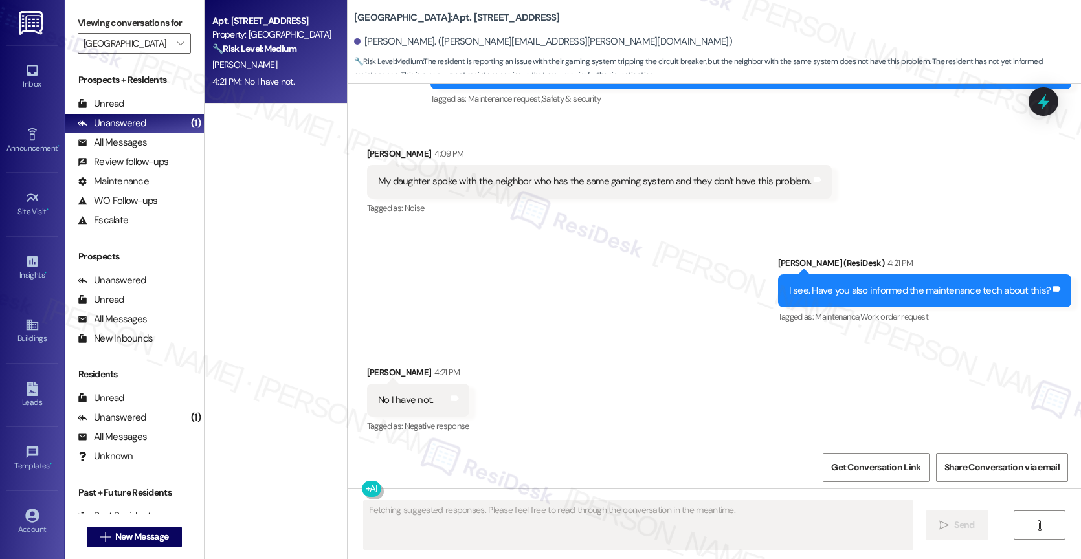
click at [600, 355] on div "Received via SMS [PERSON_NAME] 4:21 PM No I have not. Tags and notes Tagged as:…" at bounding box center [713, 390] width 733 height 109
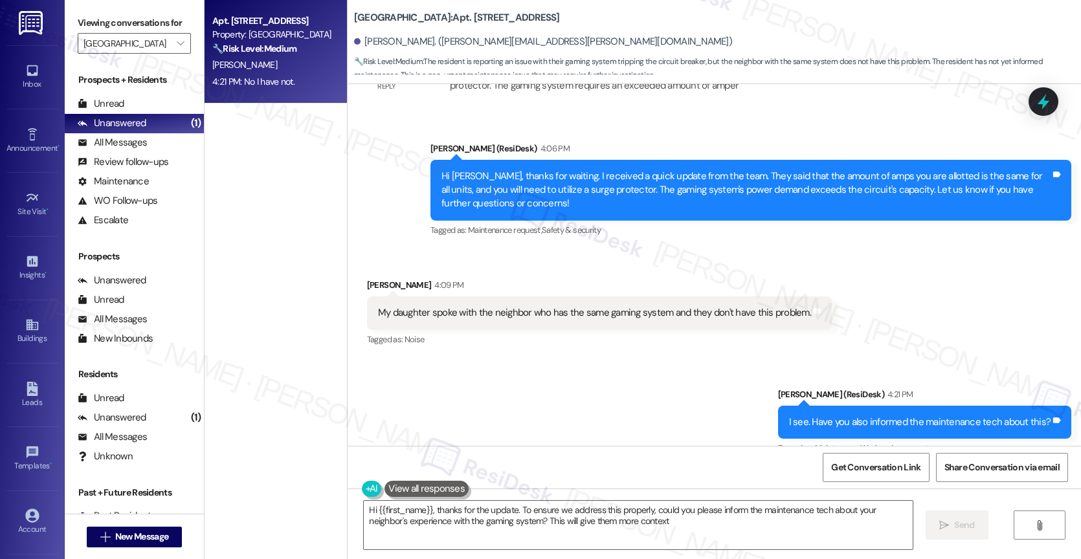
type textarea "Hi {{first_name}}, thanks for the update. To ensure we address this properly, c…"
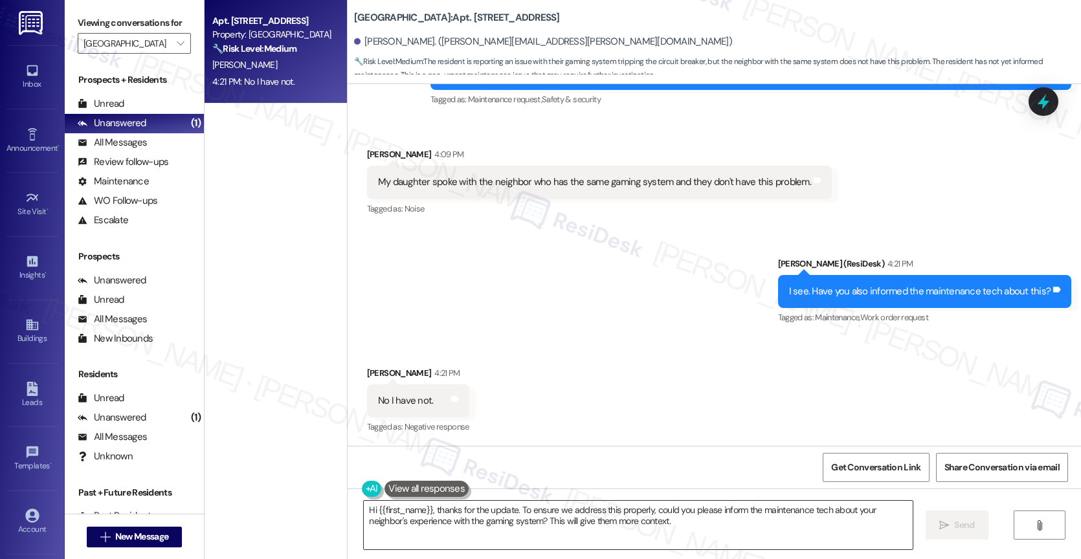
scroll to position [1301, 0]
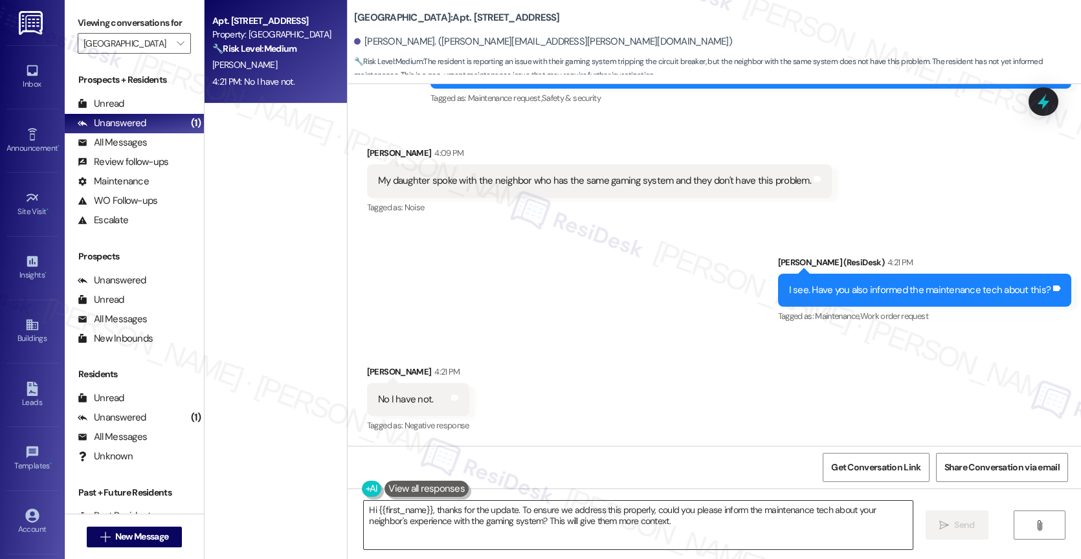
click at [459, 519] on textarea "Hi {{first_name}}, thanks for the update. To ensure we address this properly, c…" at bounding box center [638, 525] width 549 height 49
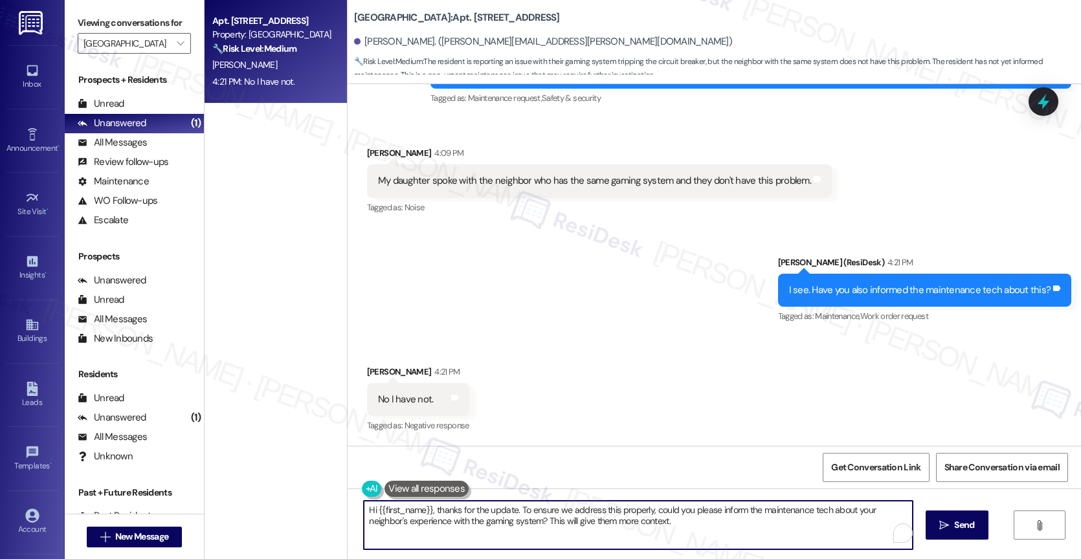
click at [459, 518] on textarea "Hi {{first_name}}, thanks for the update. To ensure we address this properly, c…" at bounding box center [638, 525] width 549 height 49
click at [529, 508] on textarea "Hi {{first_name}}, thanks for the update. To ensure we address this properly, c…" at bounding box center [636, 525] width 549 height 49
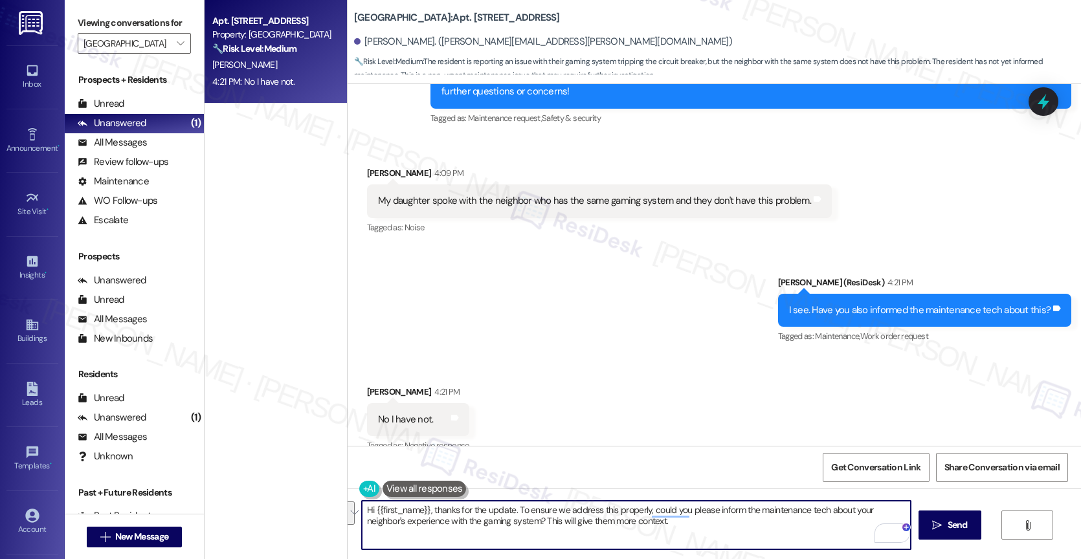
scroll to position [1271, 0]
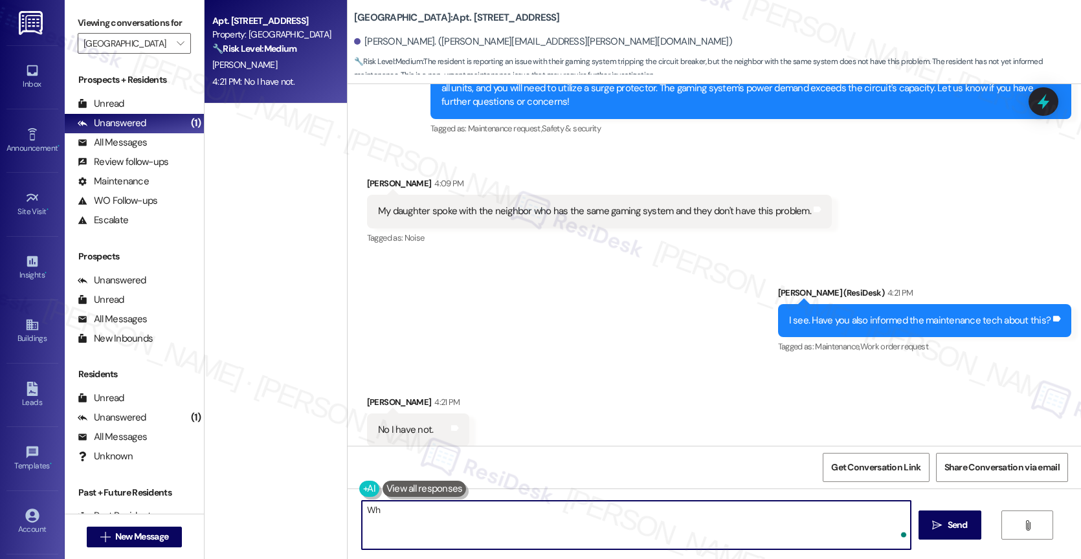
type textarea "W"
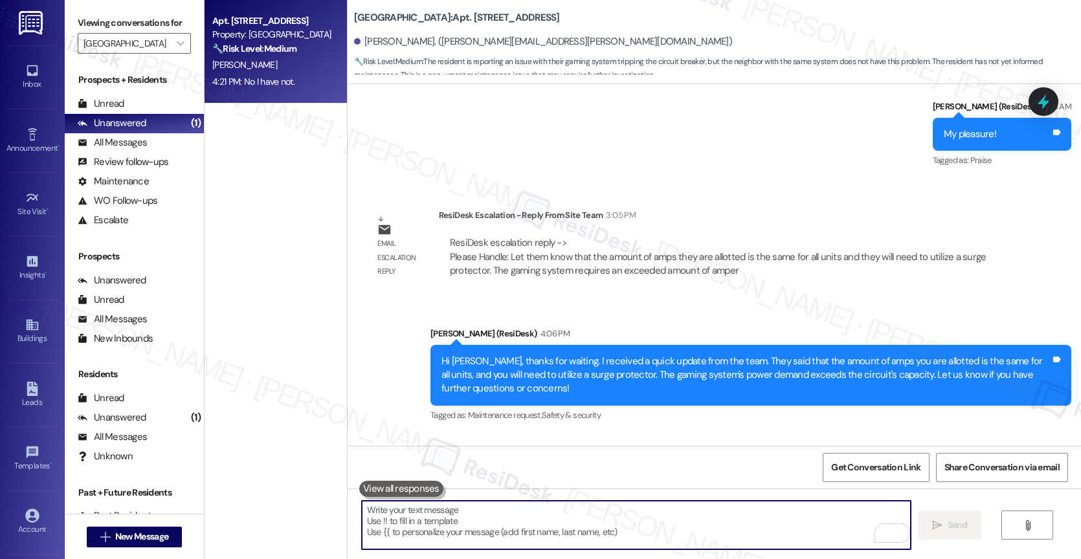
scroll to position [984, 0]
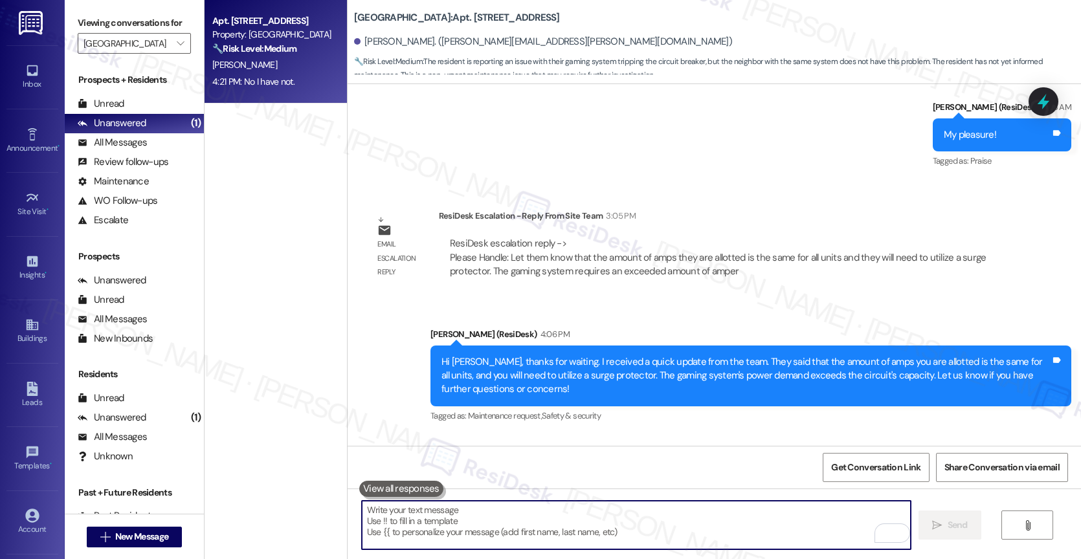
click at [591, 311] on div "Sent via SMS [PERSON_NAME] (ResiDesk) 4:06 PM Hi [PERSON_NAME], thanks for wait…" at bounding box center [713, 366] width 733 height 137
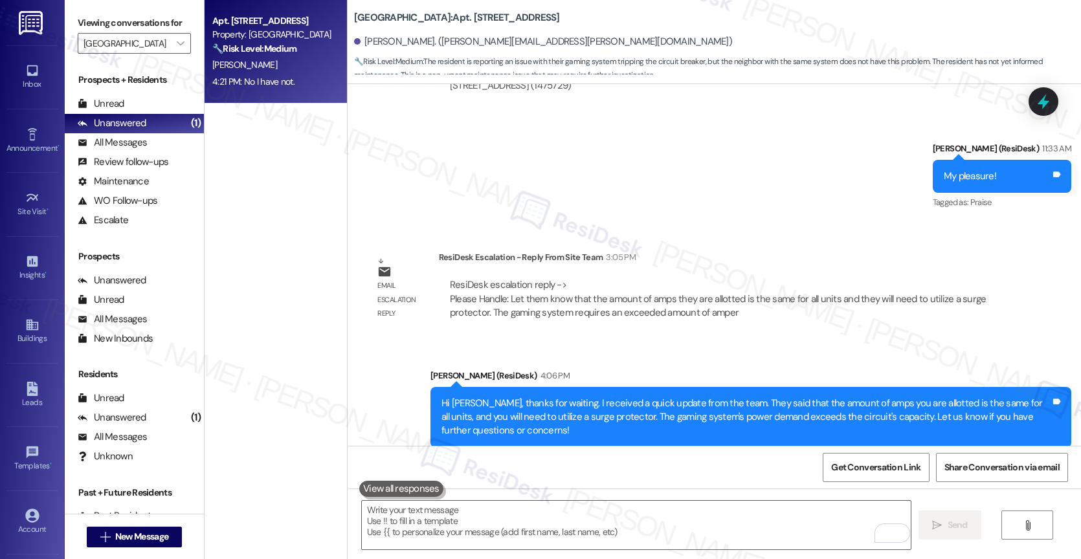
scroll to position [1127, 0]
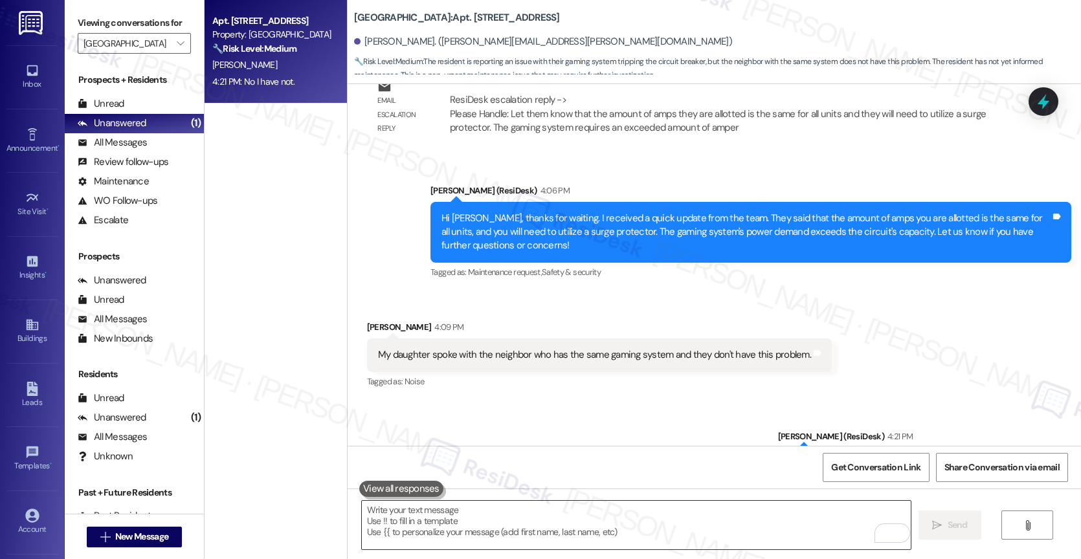
click at [415, 534] on textarea "To enrich screen reader interactions, please activate Accessibility in Grammarl…" at bounding box center [636, 525] width 549 height 49
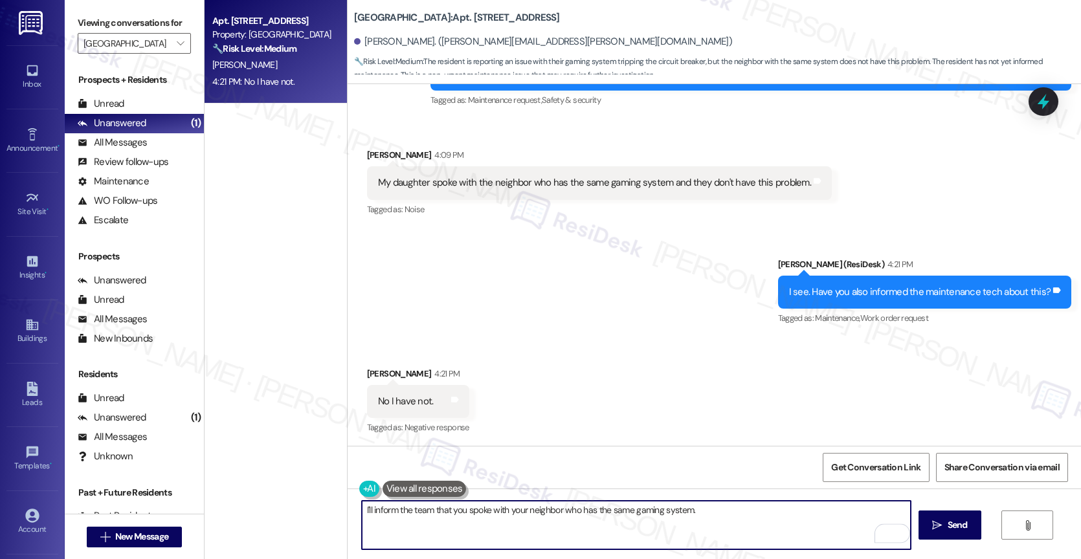
scroll to position [1301, 0]
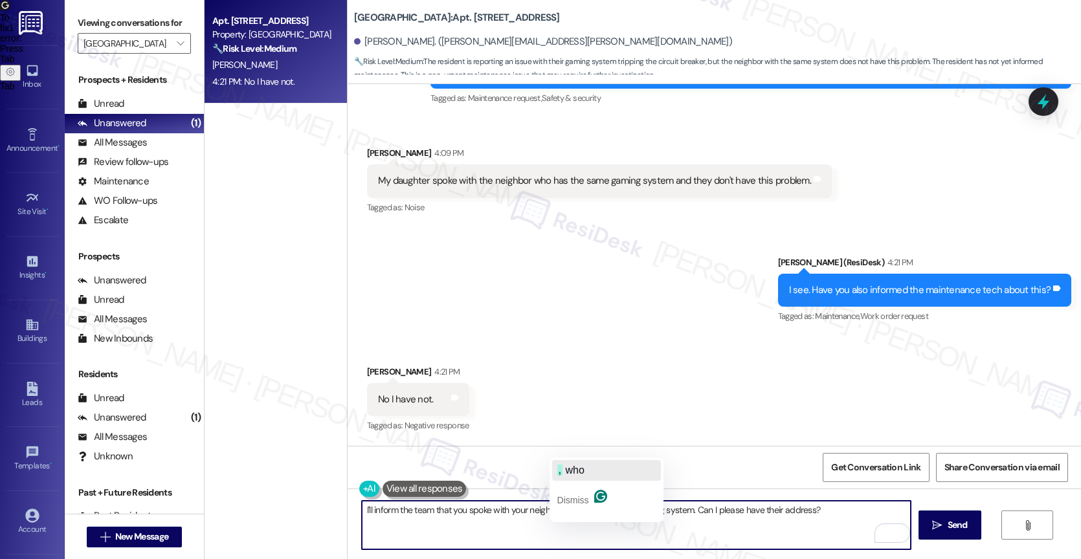
click at [590, 465] on button ", who" at bounding box center [606, 470] width 109 height 21
click at [815, 518] on textarea "I'll inform the team that you spoke with your neighbor, who has the same gaming…" at bounding box center [636, 525] width 549 height 49
drag, startPoint x: 735, startPoint y: 512, endPoint x: 711, endPoint y: 509, distance: 24.2
click at [711, 509] on textarea "I'll inform the team that you spoke with your neighbor, who has the same gaming…" at bounding box center [636, 525] width 549 height 49
drag, startPoint x: 811, startPoint y: 514, endPoint x: 771, endPoint y: 513, distance: 40.8
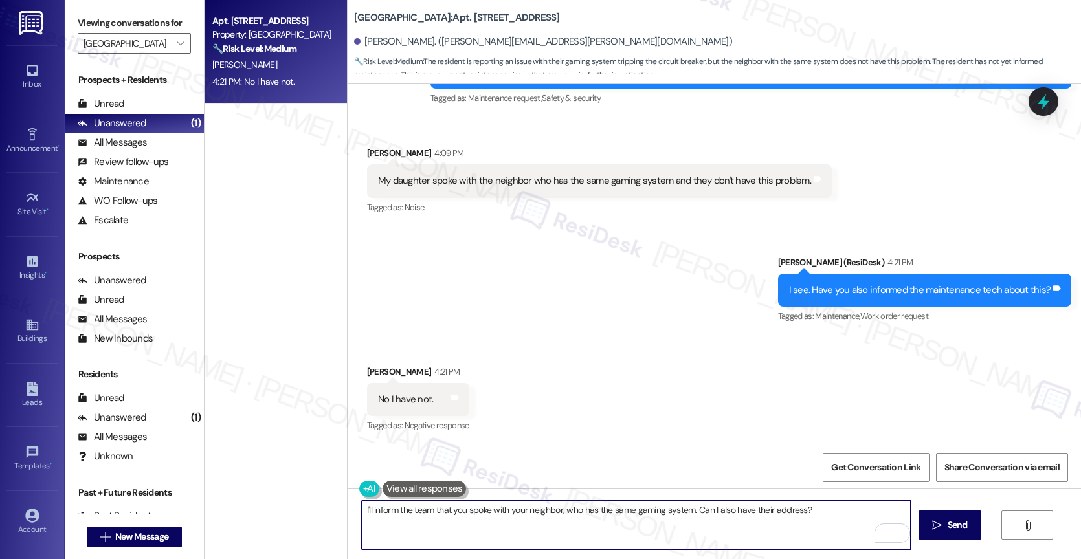
click at [771, 513] on textarea "I'll inform the team that you spoke with your neighbor, who has the same gaming…" at bounding box center [636, 525] width 549 height 49
click at [850, 516] on textarea "I'll inform the team that you spoke with your neighbor, who has the same gaming…" at bounding box center [636, 525] width 549 height 49
click at [690, 511] on textarea "I'll inform the team that you spoke with your neighbor, who has the same gaming…" at bounding box center [636, 525] width 549 height 49
click at [840, 512] on textarea "I'll inform the team that you spoke with your neighbor, who has the same gaming…" at bounding box center [636, 525] width 549 height 49
type textarea "I'll inform the team that you spoke with your neighbor, who has the same gaming…"
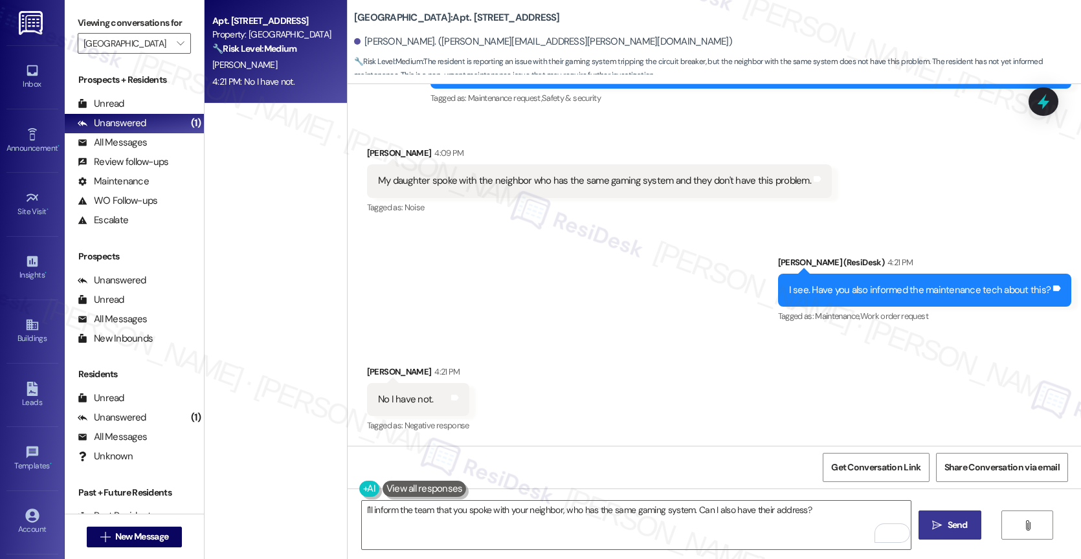
click at [938, 524] on icon "" at bounding box center [937, 525] width 10 height 10
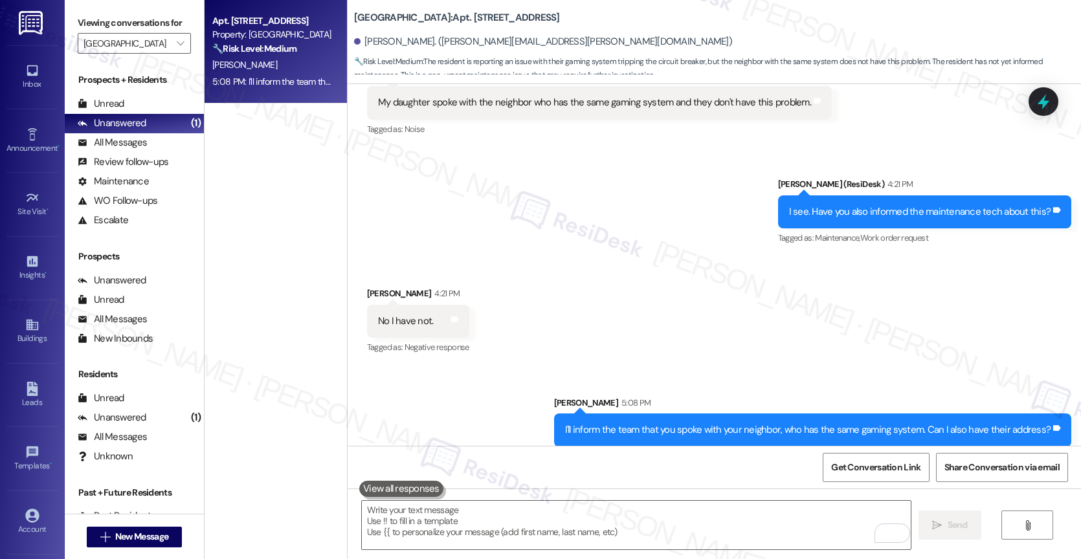
scroll to position [1391, 0]
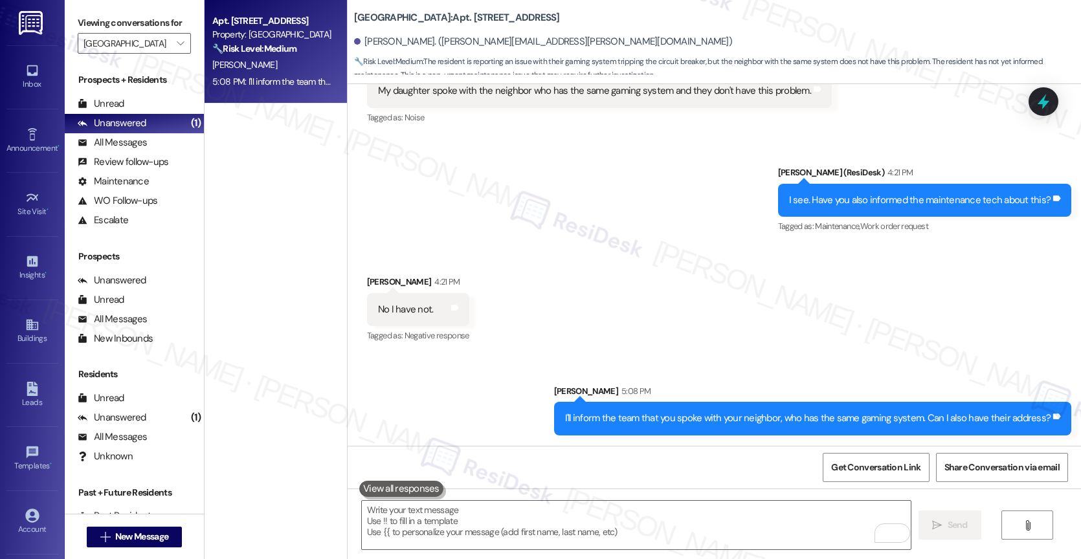
click at [613, 309] on div "Received via SMS [PERSON_NAME] 4:21 PM No I have not. Tags and notes Tagged as:…" at bounding box center [713, 300] width 733 height 109
click at [175, 54] on span "" at bounding box center [180, 43] width 12 height 21
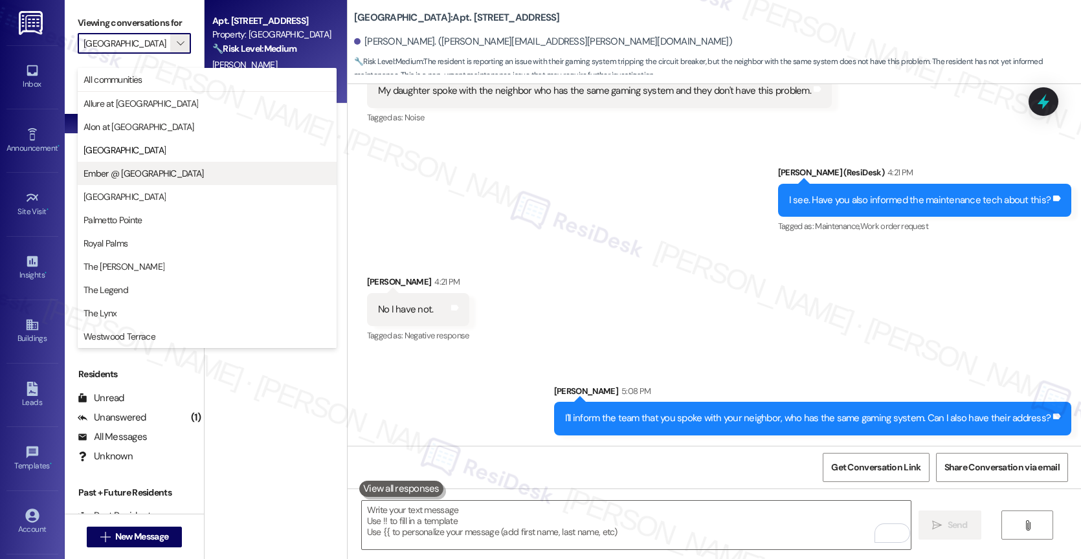
click at [158, 169] on span "Ember @ [GEOGRAPHIC_DATA]" at bounding box center [143, 173] width 120 height 13
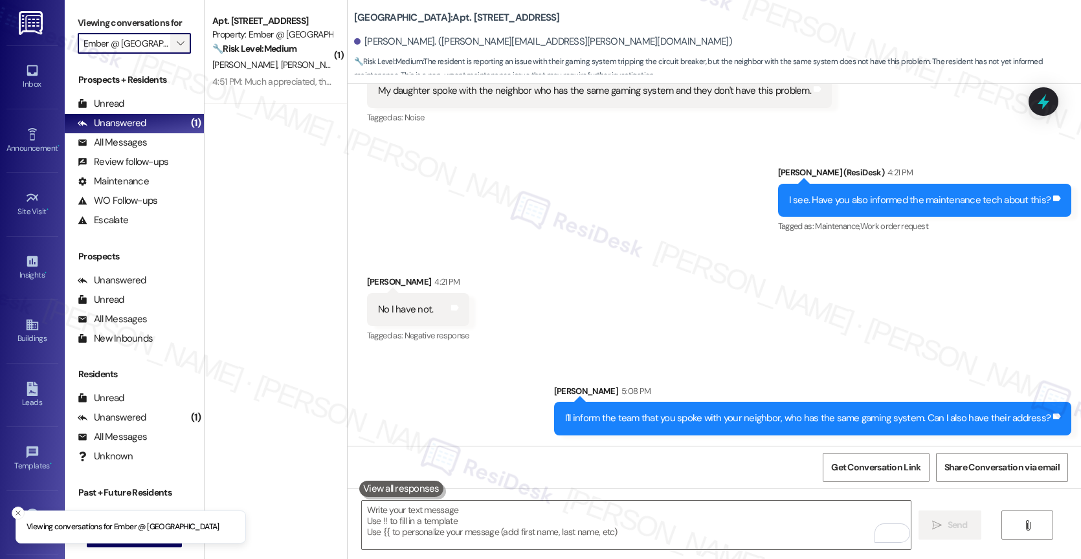
click at [175, 54] on span "" at bounding box center [180, 43] width 12 height 21
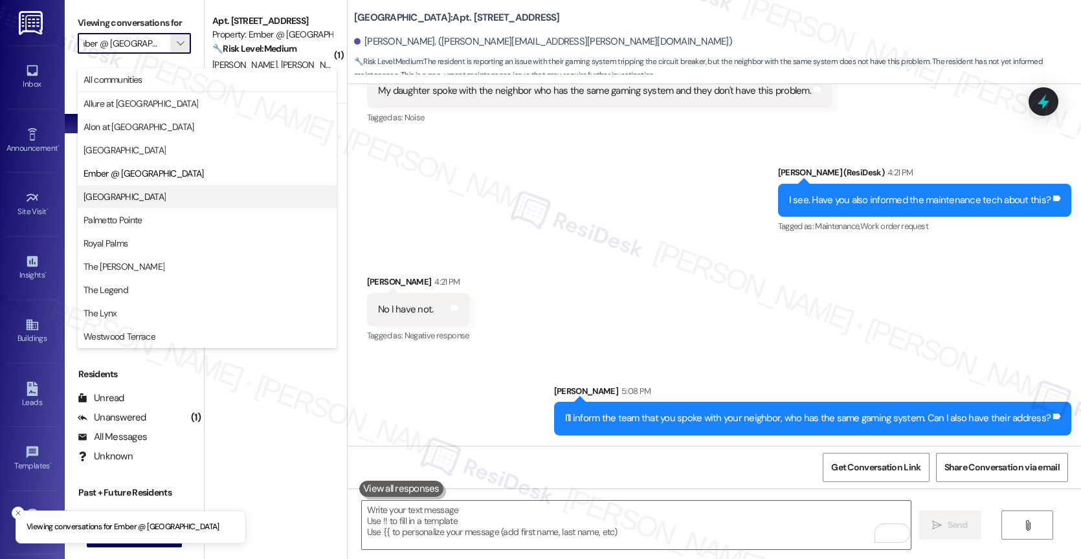
click at [153, 192] on span "[GEOGRAPHIC_DATA]" at bounding box center [206, 196] width 247 height 13
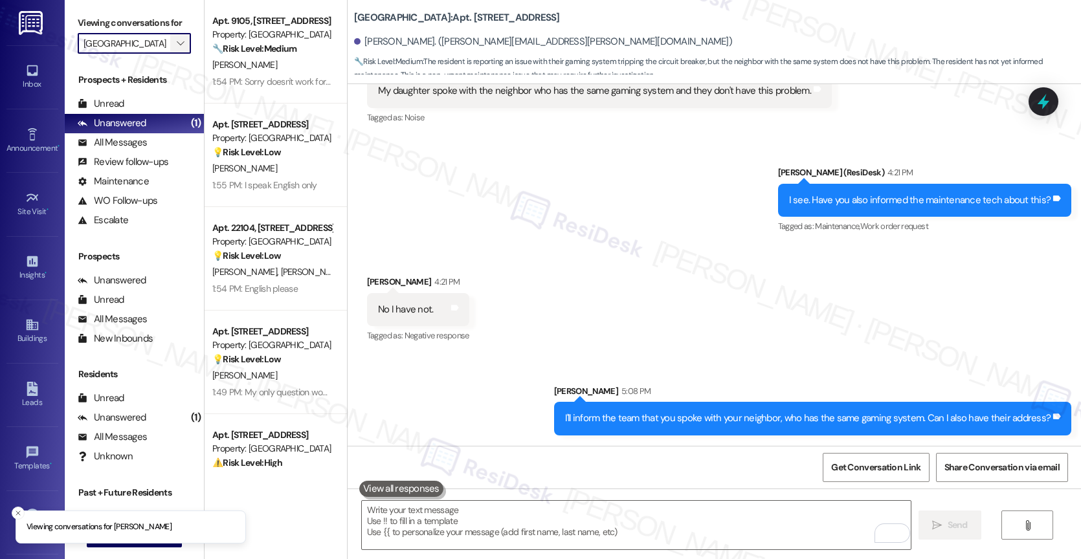
click at [177, 49] on icon "" at bounding box center [180, 43] width 7 height 10
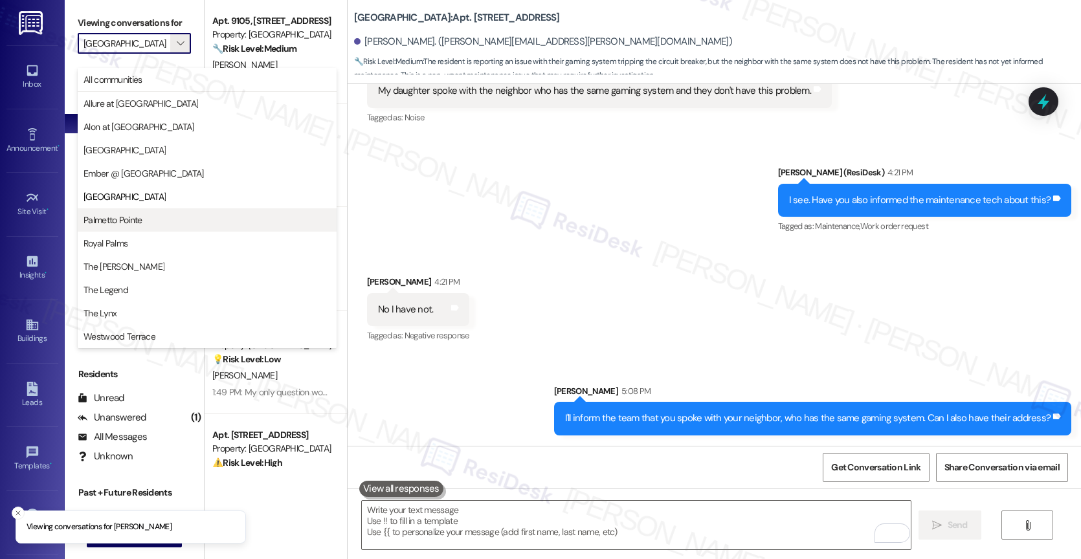
click at [143, 219] on span "Palmetto Pointe" at bounding box center [206, 220] width 247 height 13
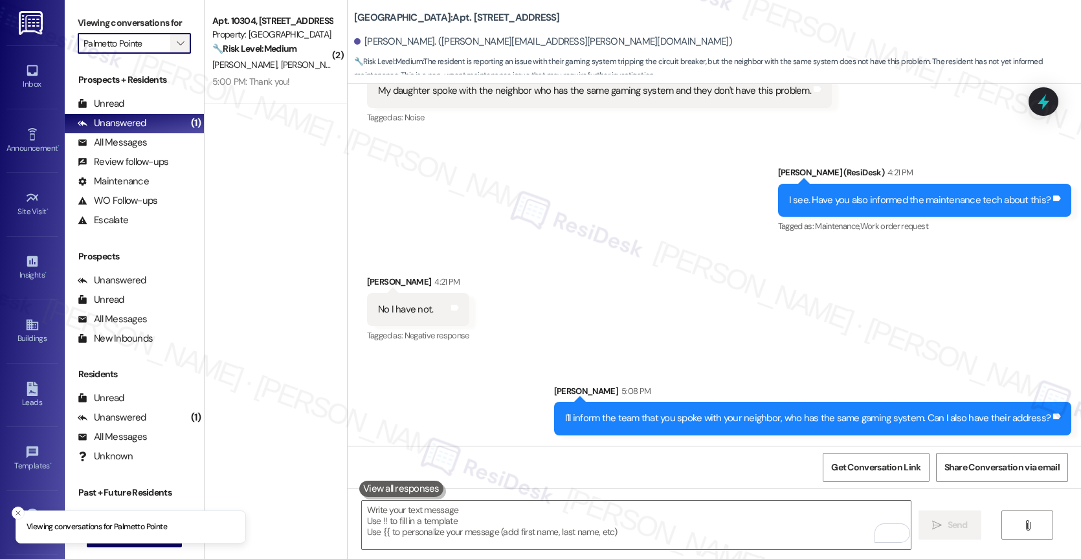
click at [177, 49] on icon "" at bounding box center [180, 43] width 7 height 10
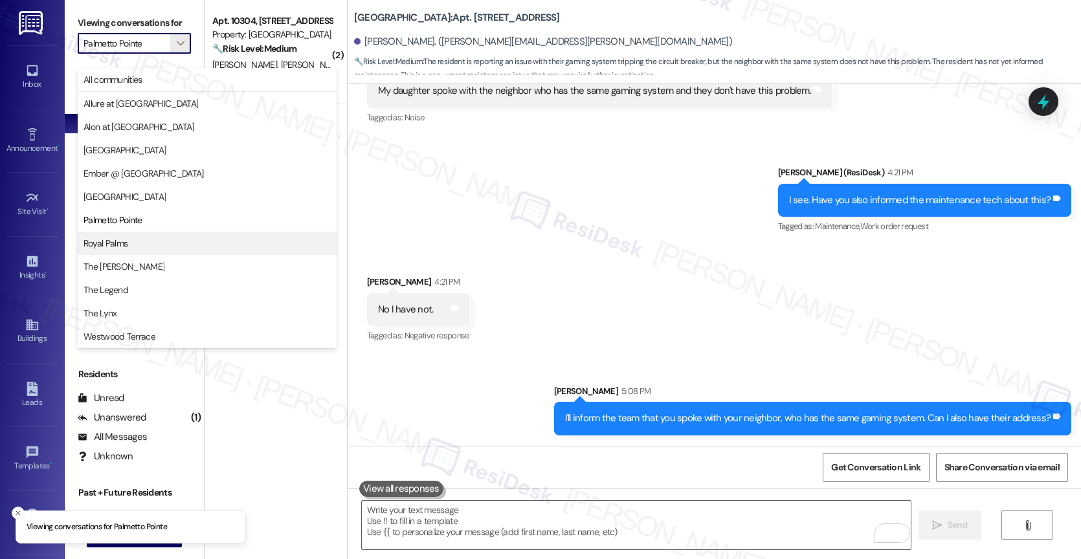
click at [140, 245] on span "Royal Palms" at bounding box center [206, 243] width 247 height 13
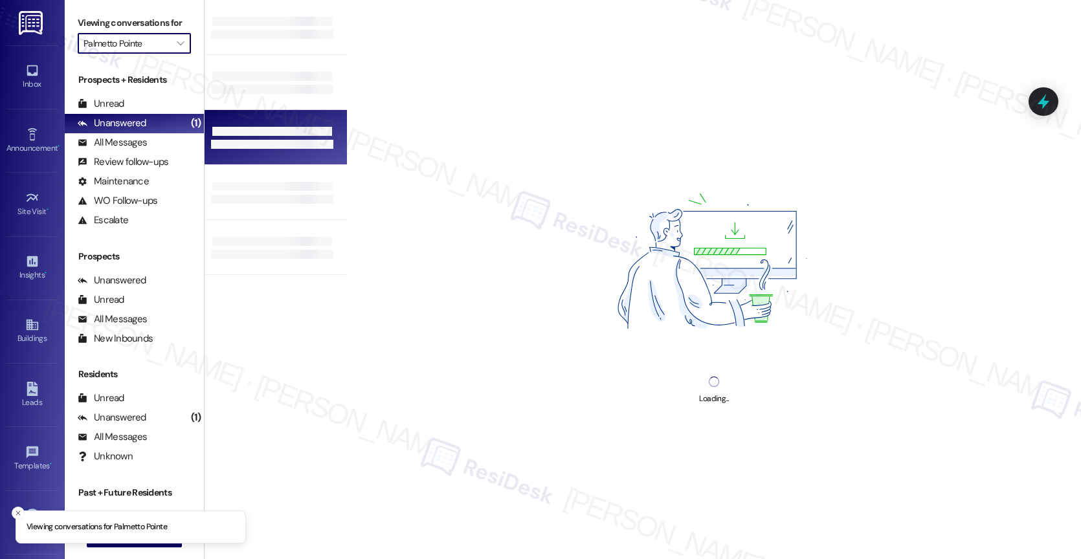
type input "Royal Palms"
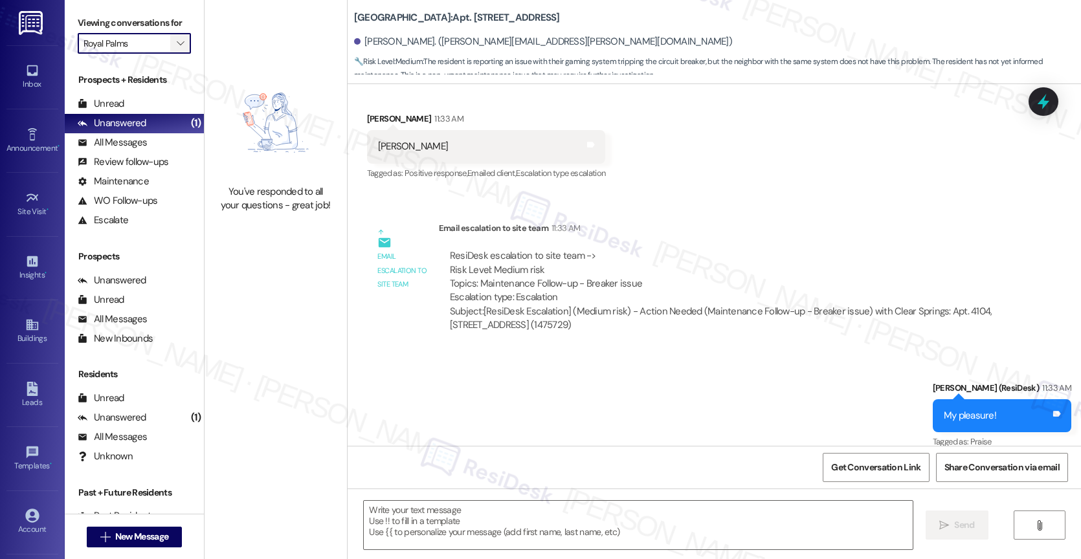
type textarea "Fetching suggested responses. Please feel free to read through the conversation…"
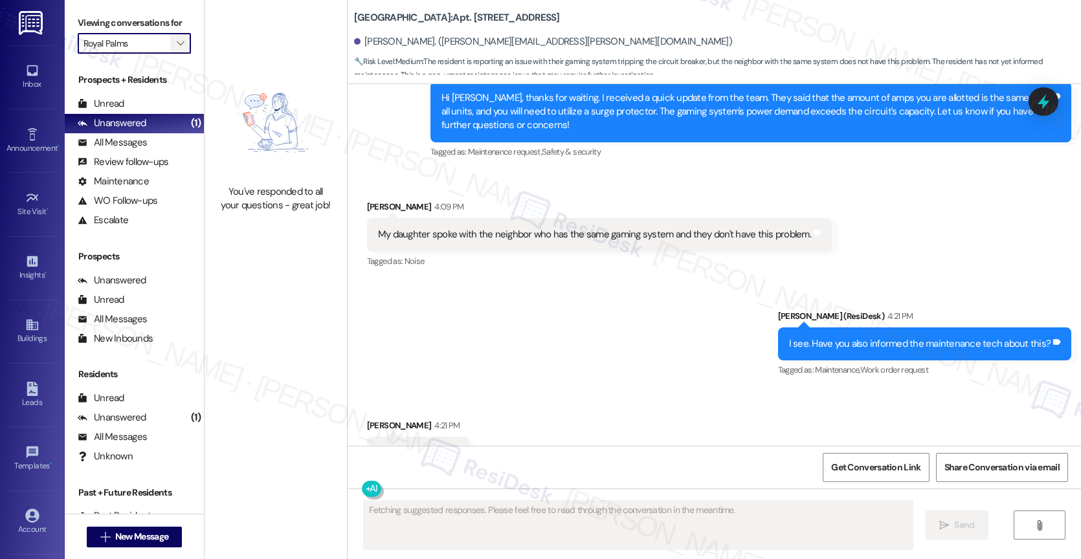
scroll to position [1301, 0]
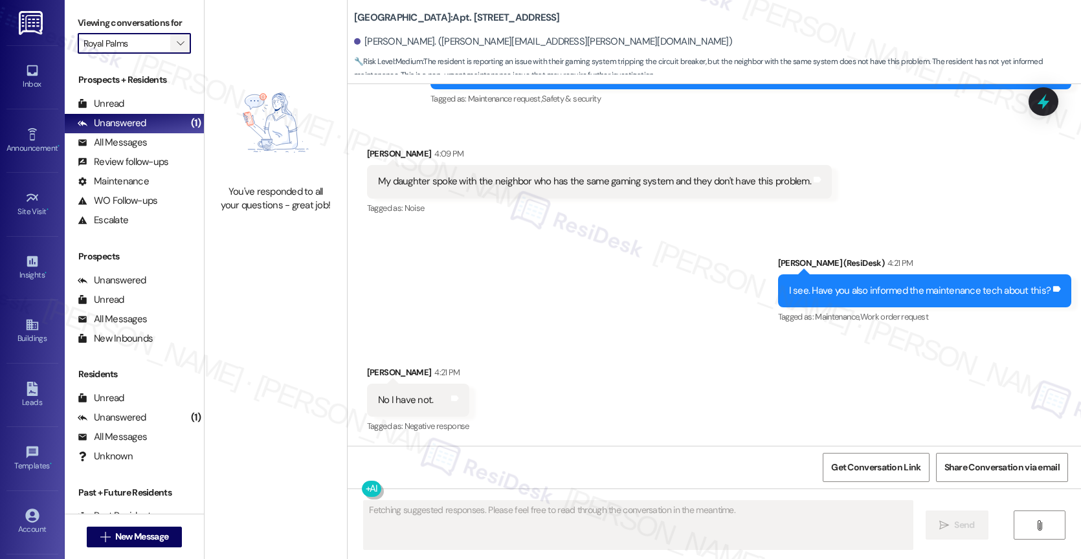
click at [174, 50] on span "" at bounding box center [180, 43] width 12 height 21
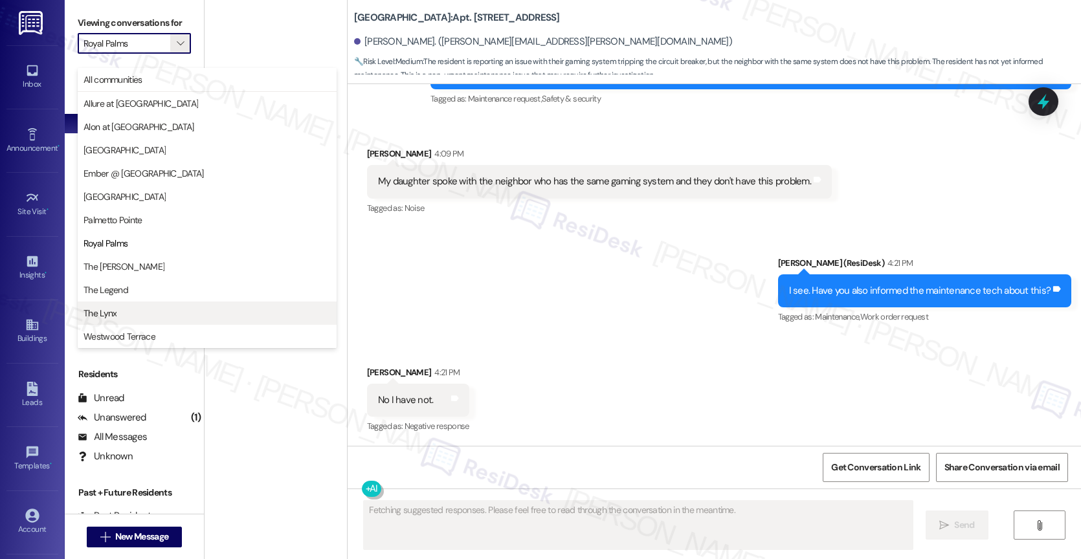
click at [136, 311] on span "The Lynx" at bounding box center [206, 313] width 247 height 13
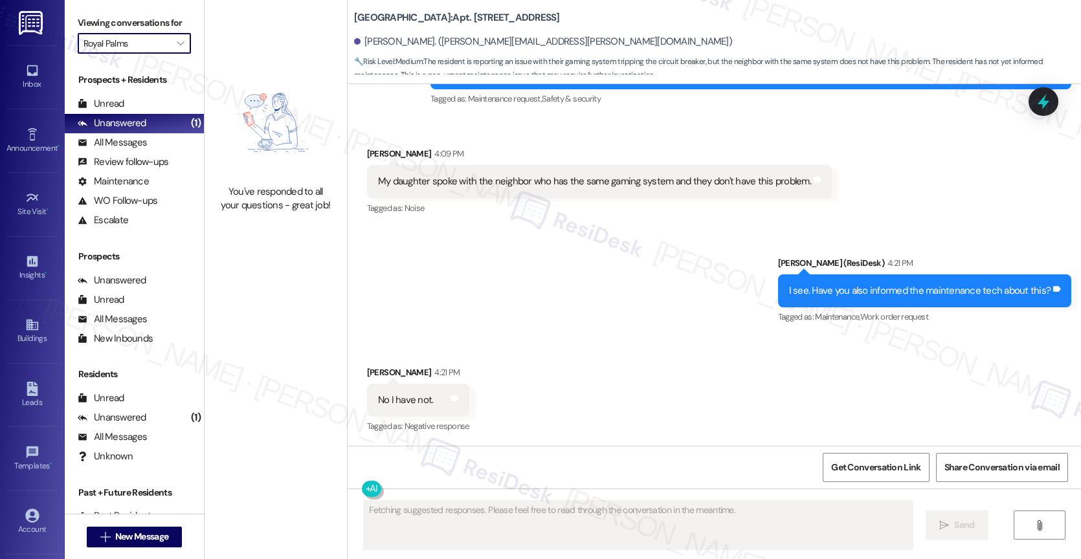
type input "The Lynx"
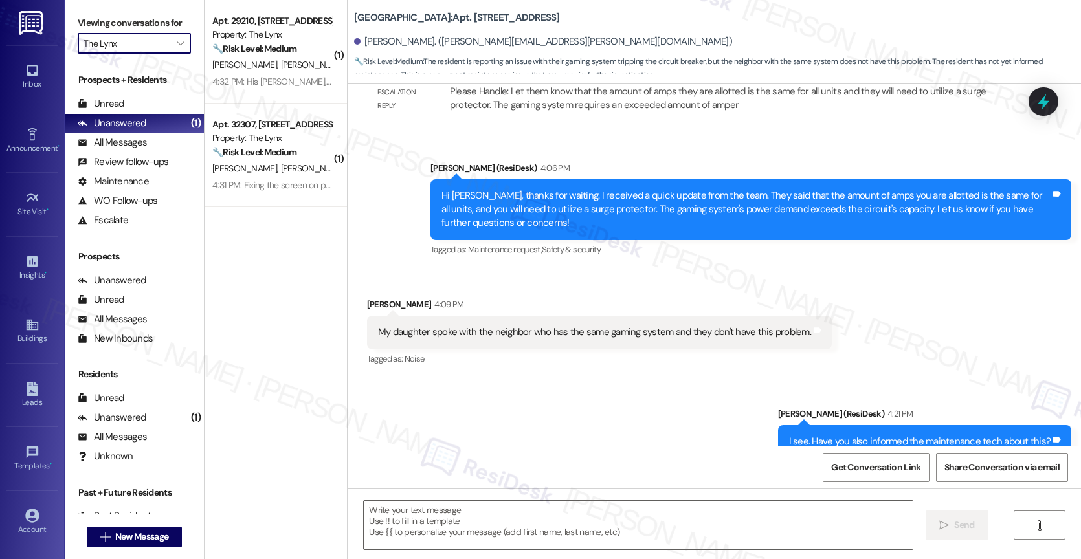
scroll to position [1301, 0]
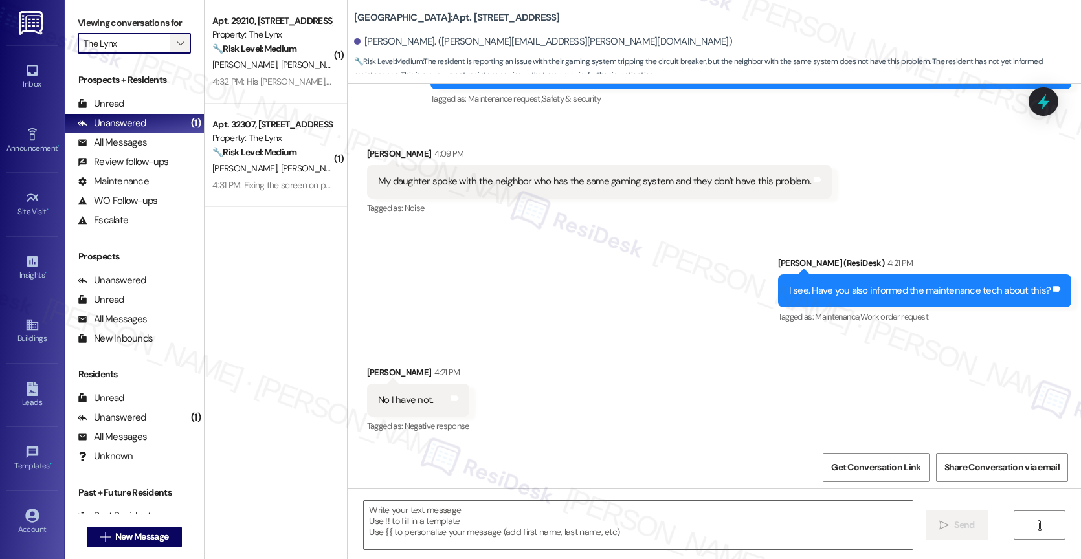
type textarea "Fetching suggested responses. Please feel free to read through the conversation…"
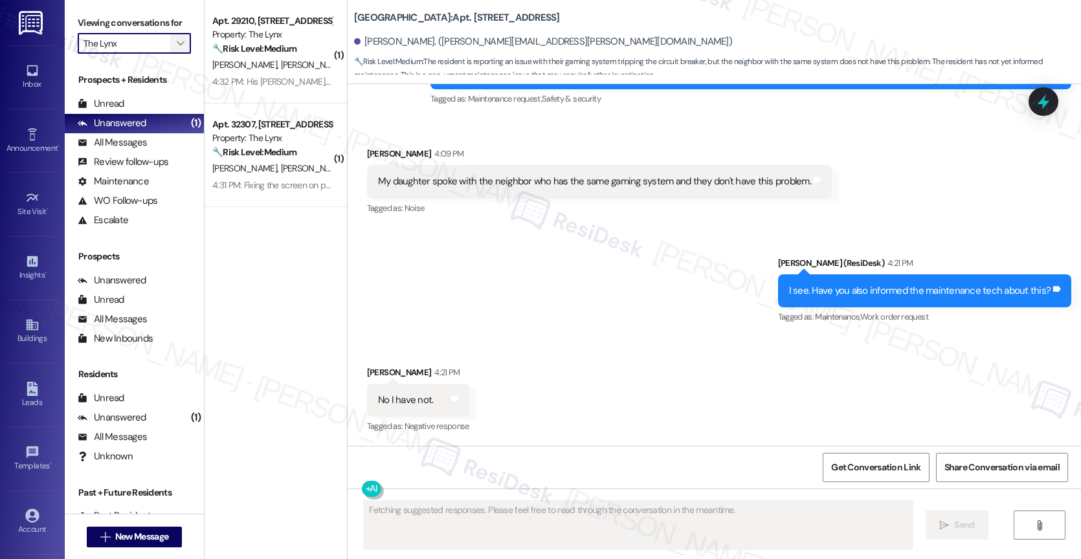
click at [174, 54] on span "" at bounding box center [180, 43] width 12 height 21
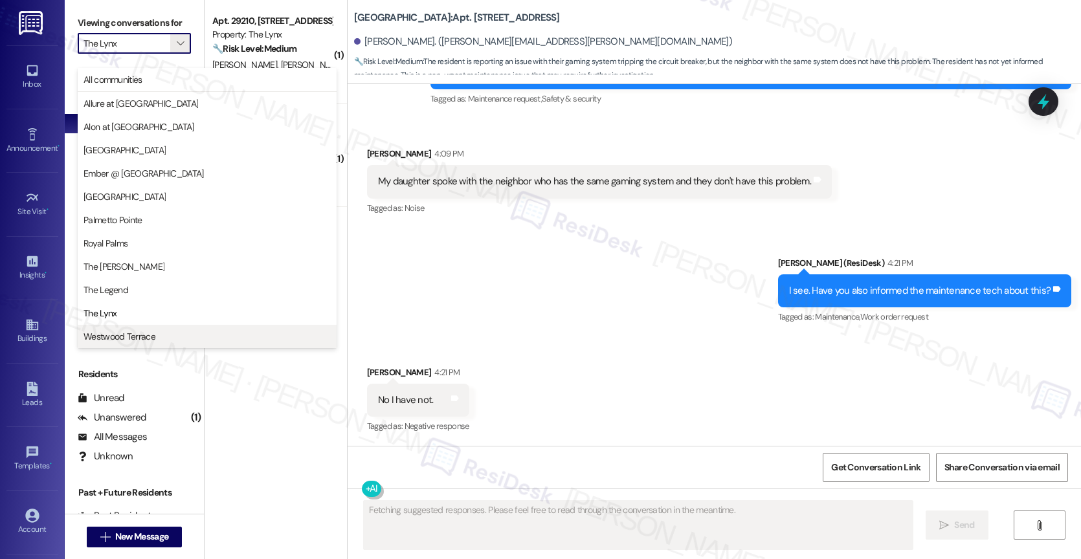
click at [127, 336] on span "Westwood Terrace" at bounding box center [119, 336] width 72 height 13
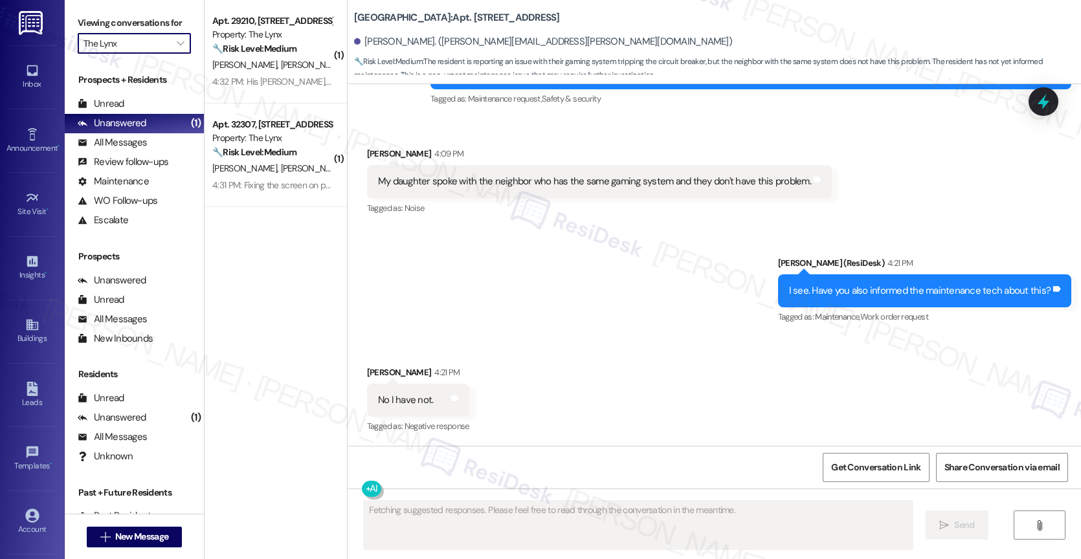
type input "Westwood Terrace"
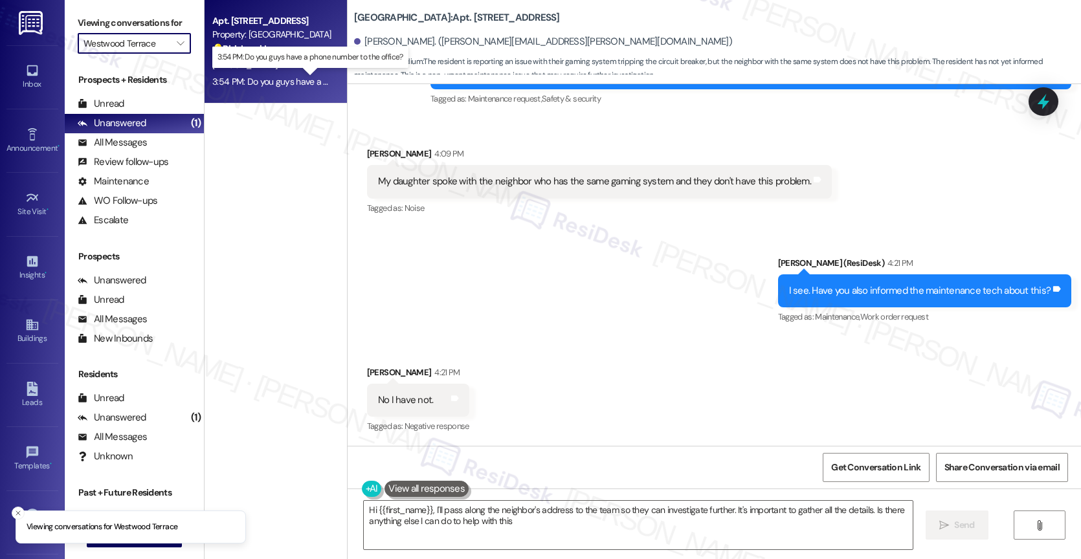
type textarea "Hi {{first_name}}, I'll pass along the neighbor's address to the team so they c…"
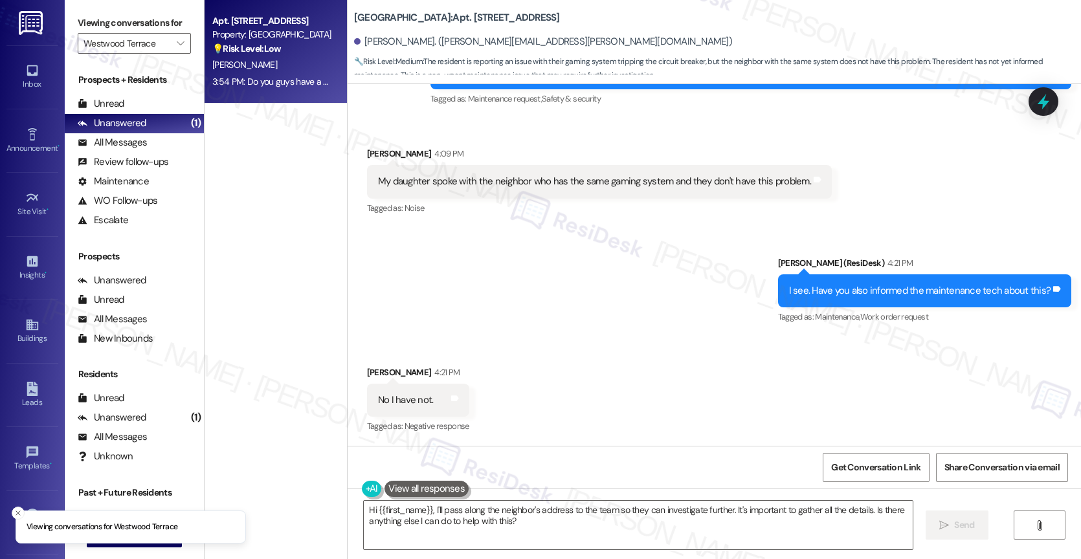
click at [263, 62] on div "[PERSON_NAME]" at bounding box center [272, 65] width 122 height 16
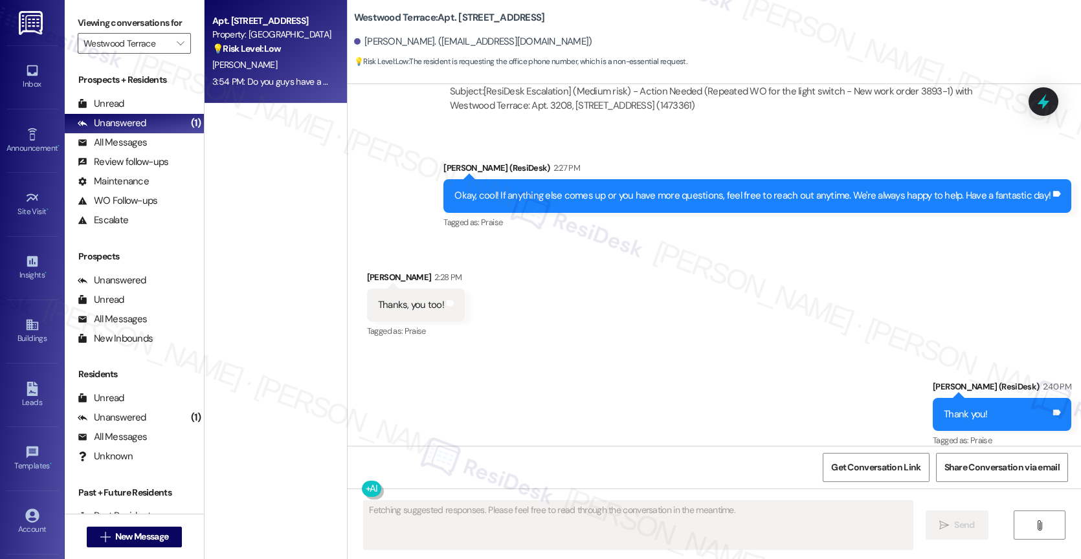
scroll to position [1471, 0]
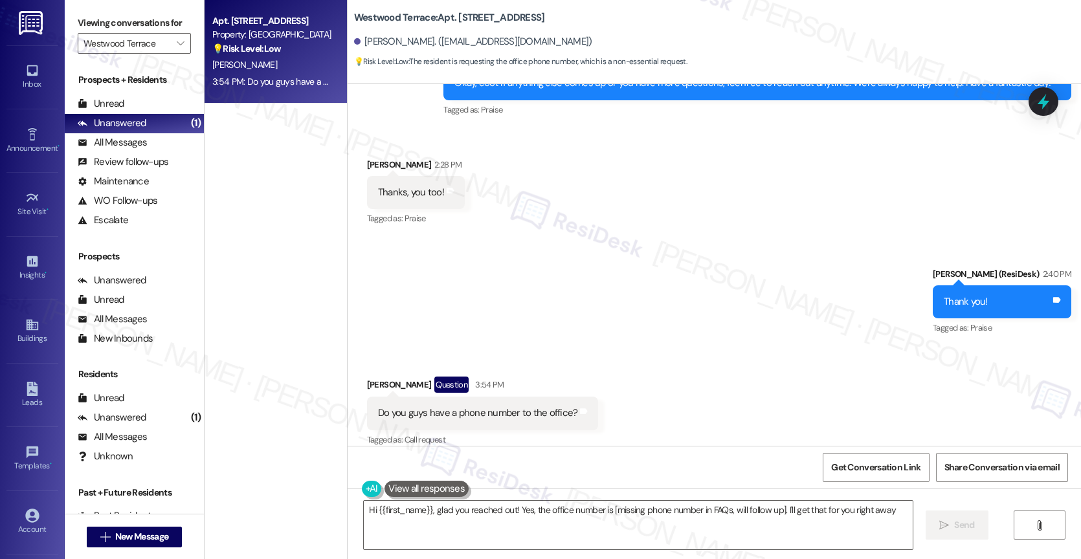
type textarea "Hi {{first_name}}, glad you reached out! Yes, the office number is [missing pho…"
drag, startPoint x: 421, startPoint y: 19, endPoint x: 343, endPoint y: 15, distance: 77.7
click at [347, 15] on div "Westwood Terrace: Apt. [STREET_ADDRESS] [PERSON_NAME]. ([EMAIL_ADDRESS][DOMAIN_…" at bounding box center [713, 35] width 733 height 65
click at [480, 17] on b "Westwood Terrace: Apt. [STREET_ADDRESS]" at bounding box center [449, 18] width 191 height 14
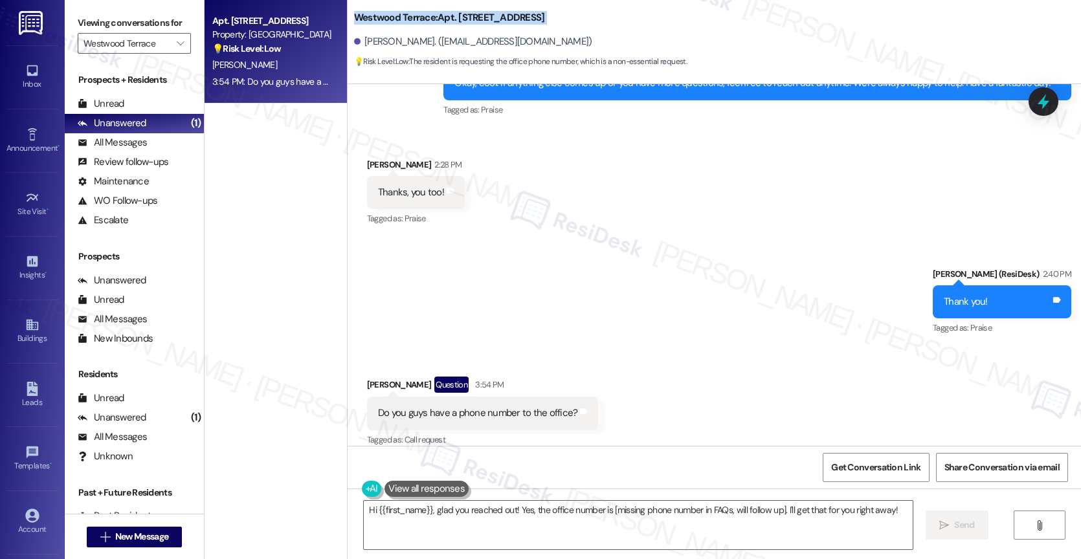
click at [480, 17] on b "Westwood Terrace: Apt. [STREET_ADDRESS]" at bounding box center [449, 18] width 191 height 14
copy div "Westwood Terrace: Apt. [STREET_ADDRESS]"
click at [177, 49] on icon "" at bounding box center [180, 43] width 7 height 10
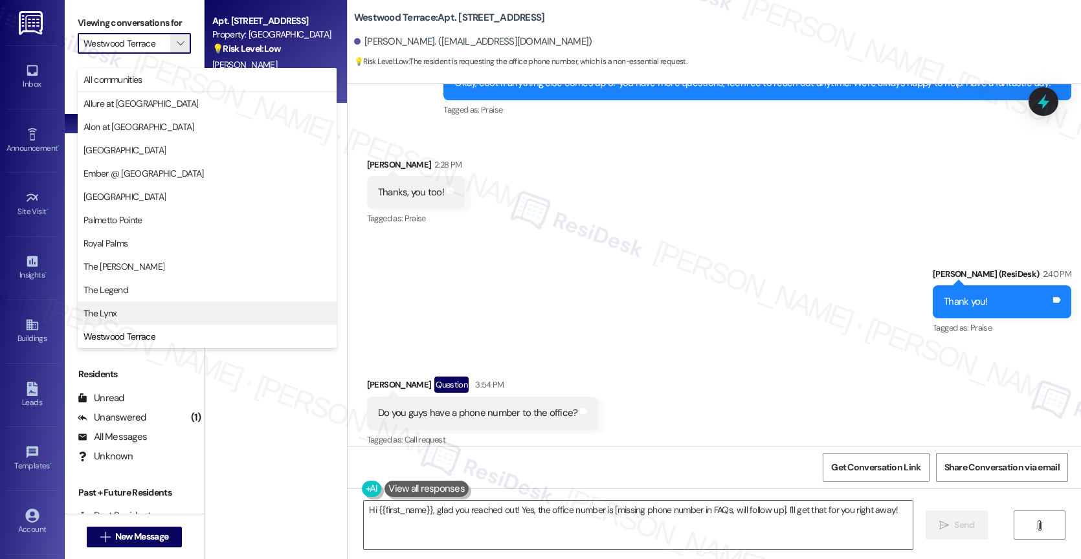
click at [125, 309] on span "The Lynx" at bounding box center [206, 313] width 247 height 13
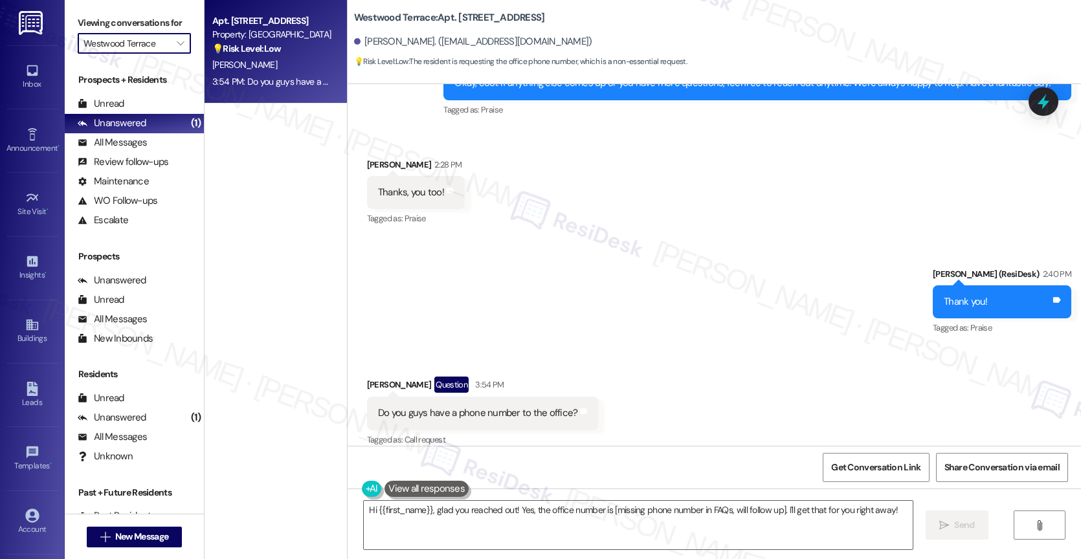
type input "The Lynx"
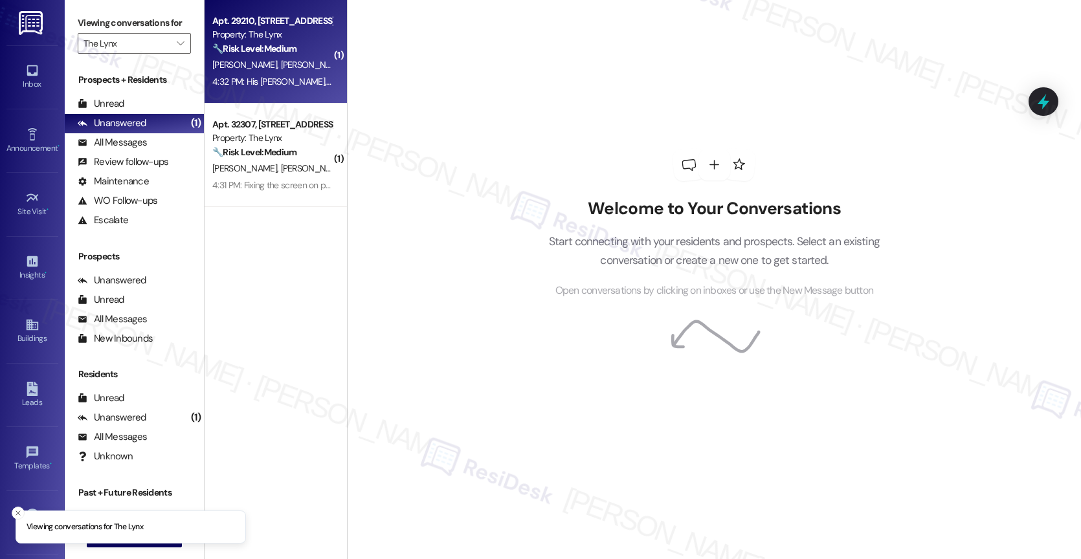
click at [267, 37] on div "Property: The Lynx" at bounding box center [272, 35] width 120 height 14
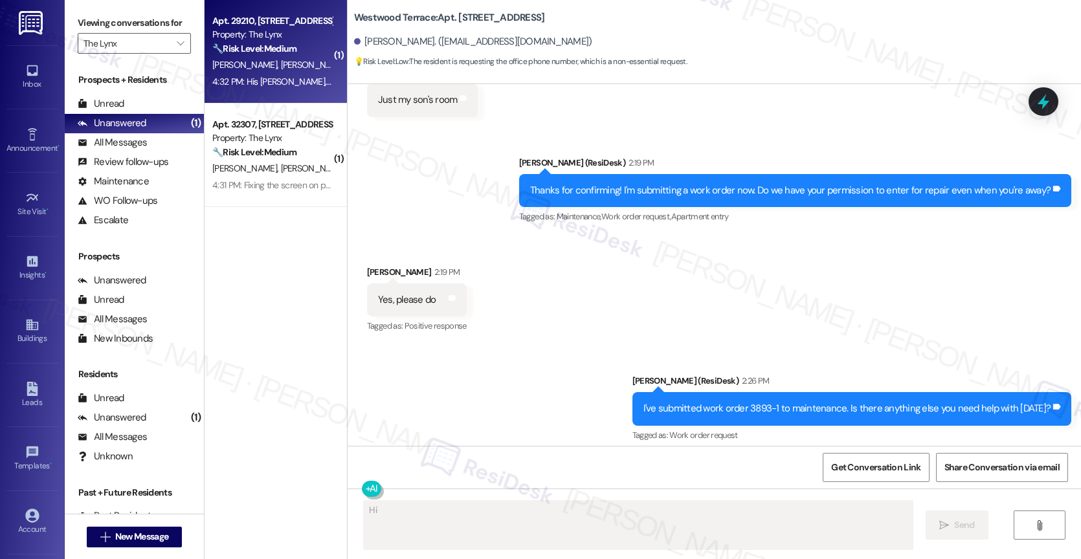
scroll to position [388, 0]
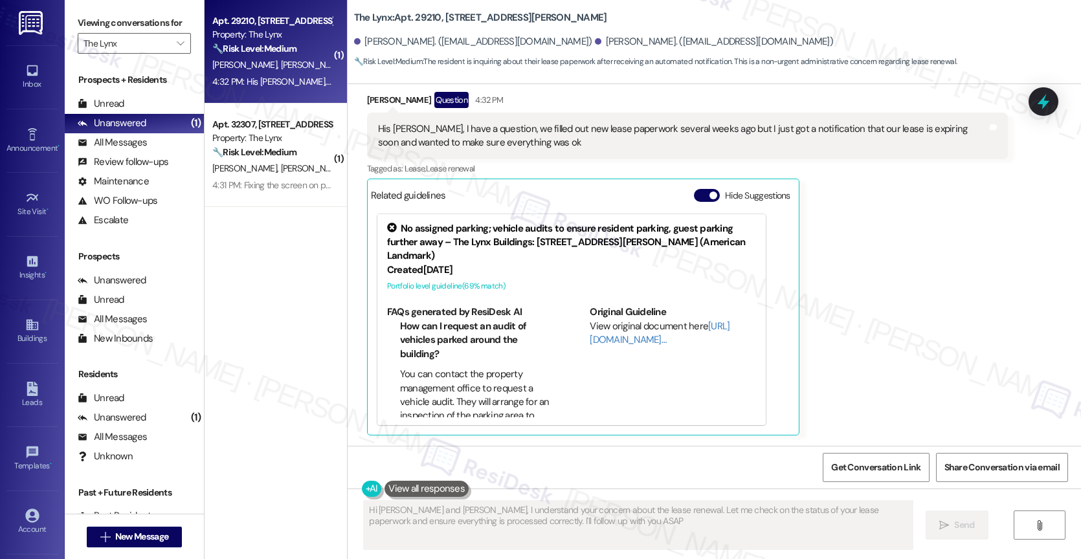
type textarea "Hi [PERSON_NAME] and [PERSON_NAME], I understand your concern about the lease r…"
click at [177, 49] on icon "" at bounding box center [180, 43] width 7 height 10
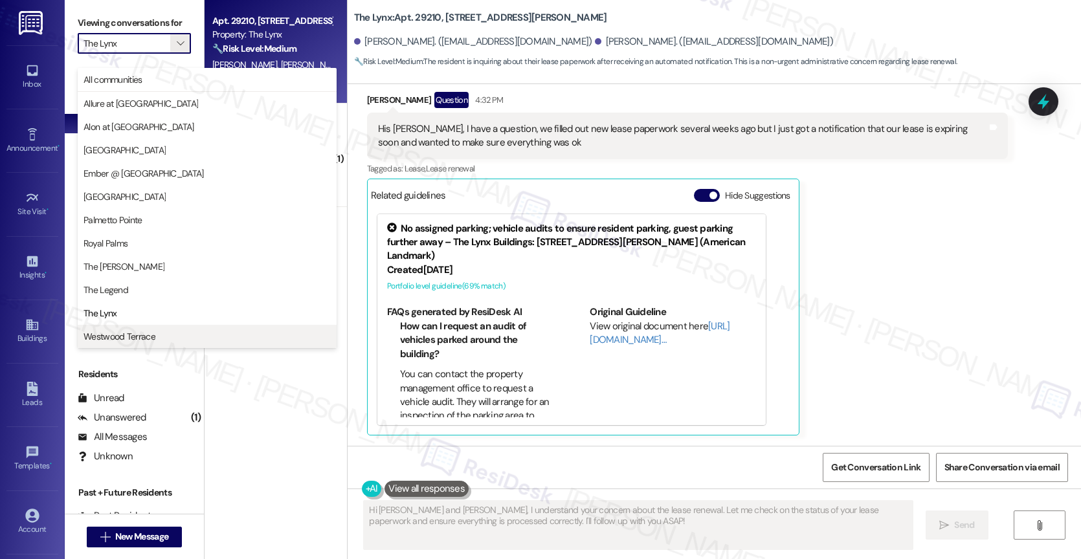
click at [155, 337] on span "Westwood Terrace" at bounding box center [206, 336] width 247 height 13
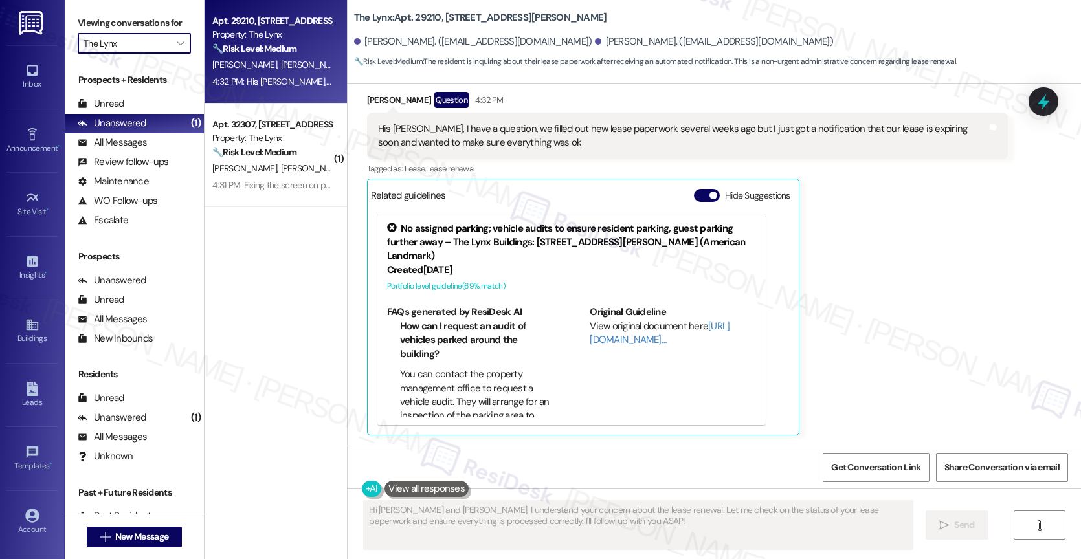
type input "Westwood Terrace"
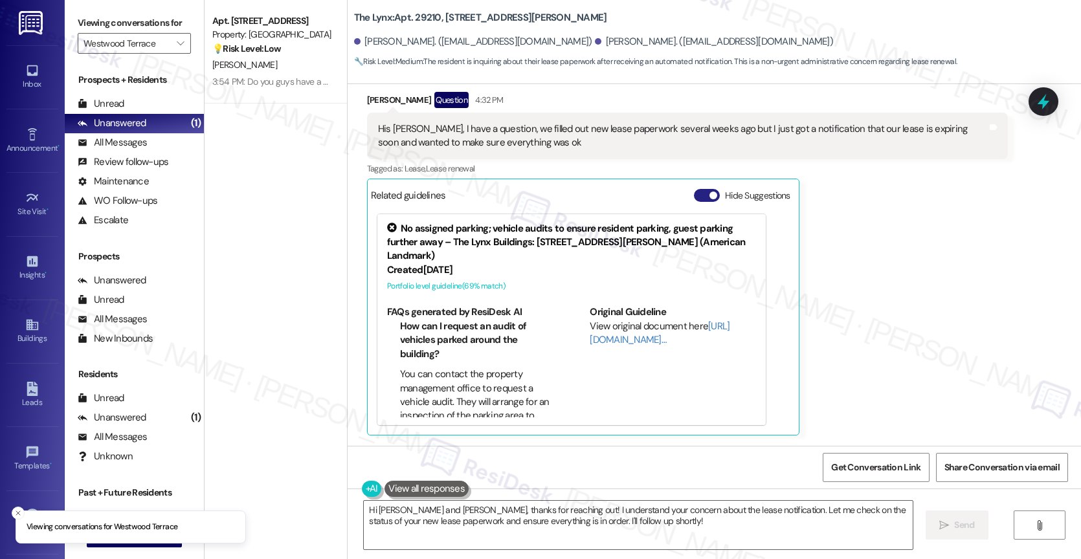
click at [694, 195] on button "Hide Suggestions" at bounding box center [707, 195] width 26 height 13
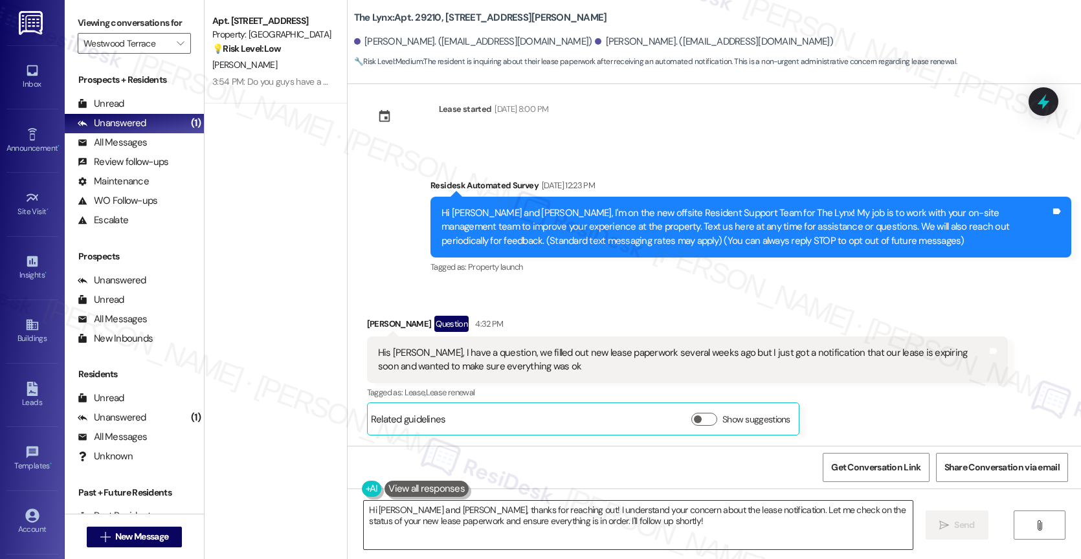
click at [412, 508] on textarea "Hi [PERSON_NAME] and [PERSON_NAME], thanks for reaching out! I understand your …" at bounding box center [638, 525] width 549 height 49
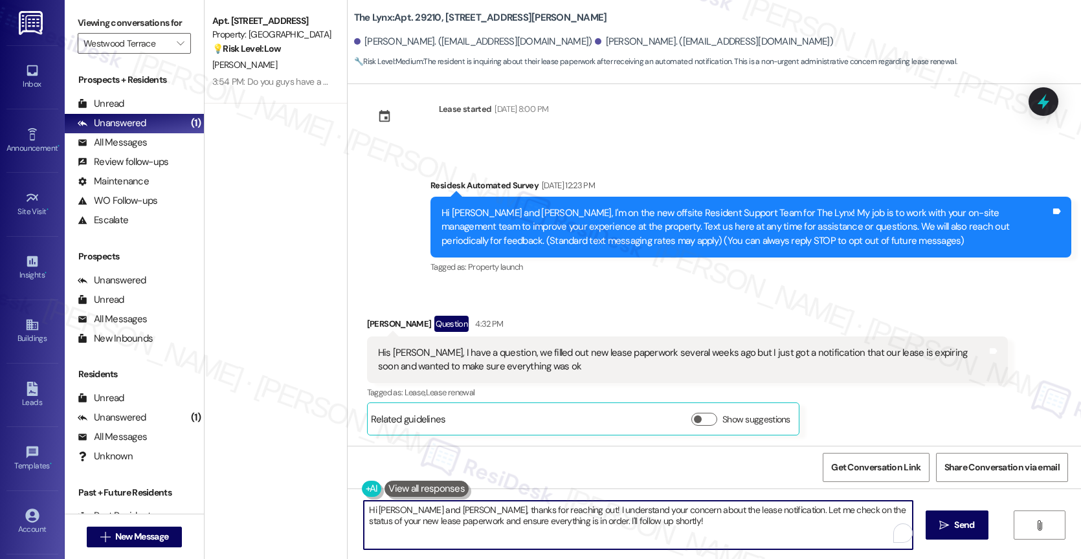
click at [412, 508] on textarea "Hi [PERSON_NAME] and [PERSON_NAME], thanks for reaching out! I understand your …" at bounding box center [638, 525] width 549 height 49
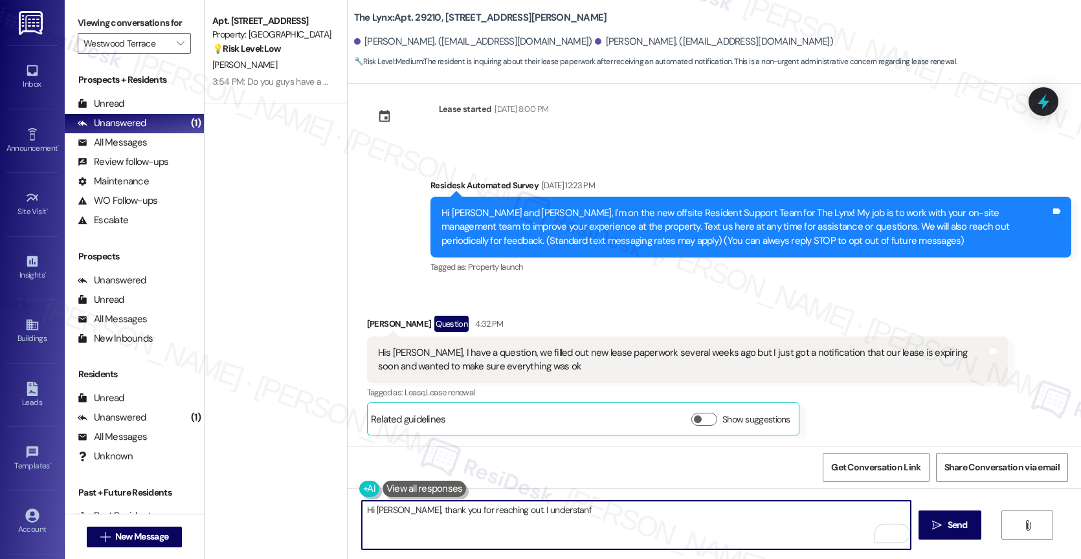
click at [408, 486] on button at bounding box center [424, 489] width 84 height 16
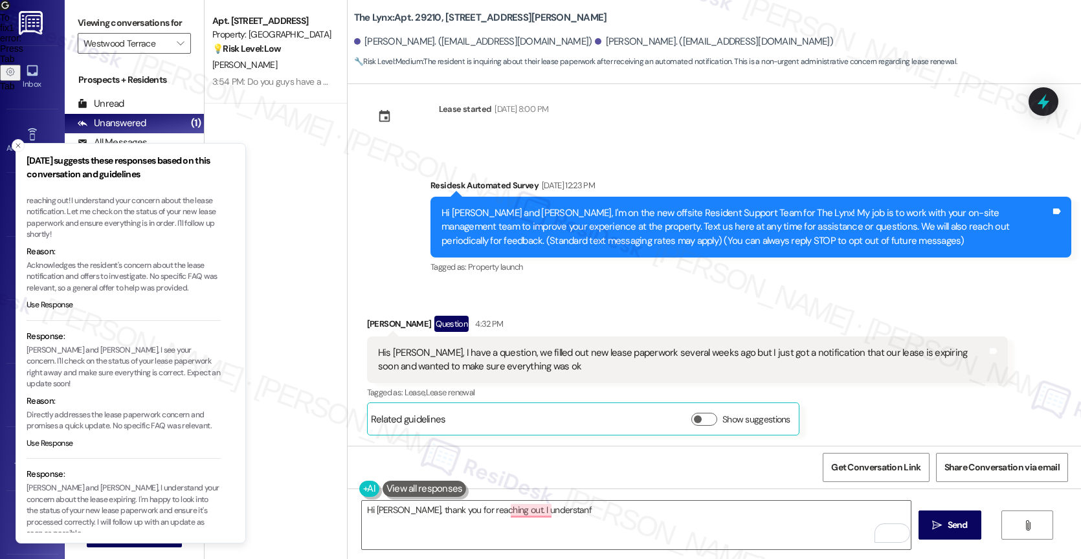
scroll to position [0, 0]
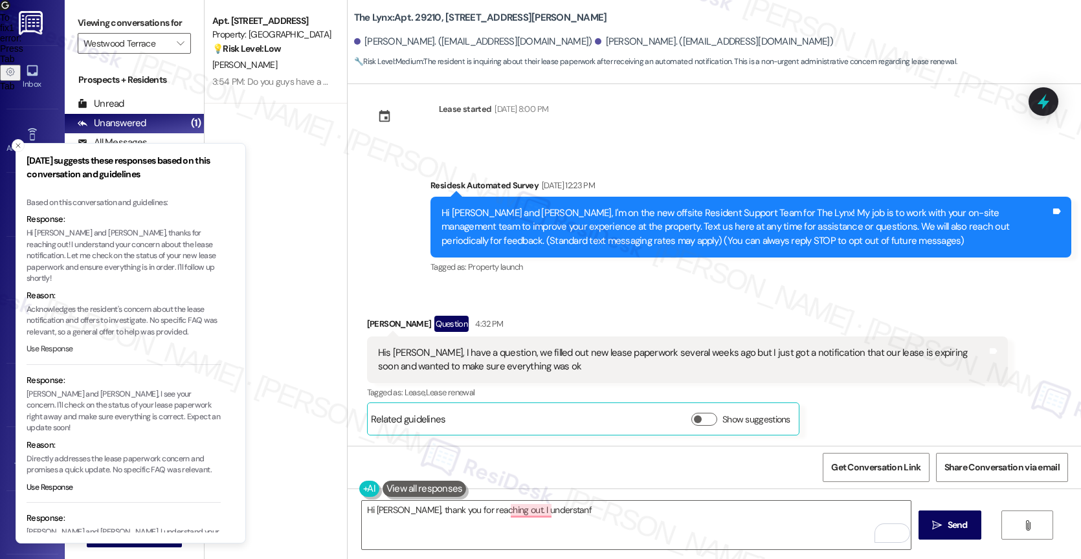
click at [55, 344] on button "Use Response" at bounding box center [50, 350] width 47 height 12
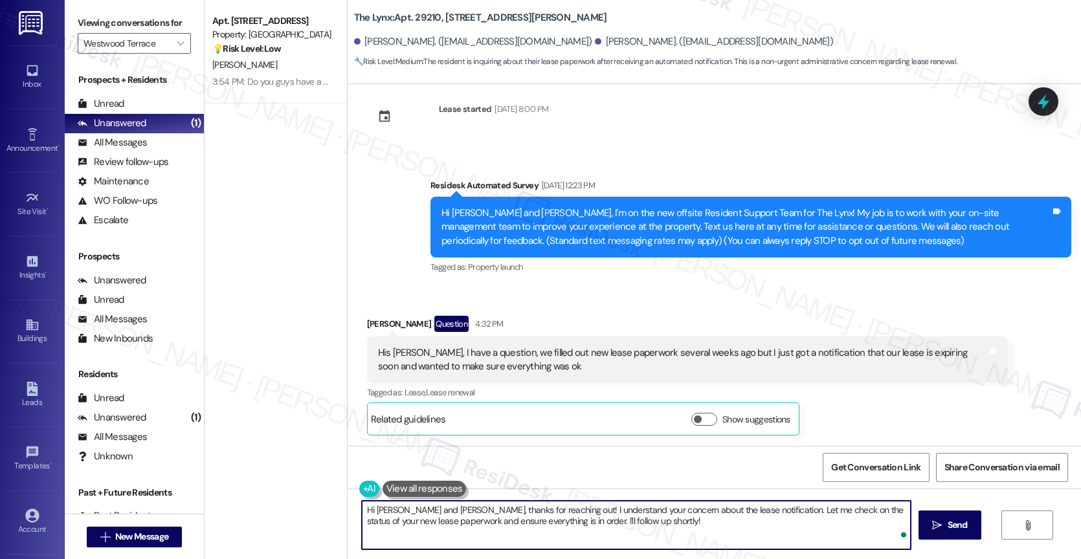
drag, startPoint x: 402, startPoint y: 507, endPoint x: 333, endPoint y: 507, distance: 69.2
click at [333, 507] on div "Apt. [STREET_ADDRESS] Property: [GEOGRAPHIC_DATA] 💡 Risk Level: Low The residen…" at bounding box center [642, 279] width 876 height 559
drag, startPoint x: 695, startPoint y: 511, endPoint x: 705, endPoint y: 529, distance: 20.6
click at [705, 529] on textarea "Hi [PERSON_NAME], thanks for reaching out! I understand your concern about the …" at bounding box center [636, 525] width 549 height 49
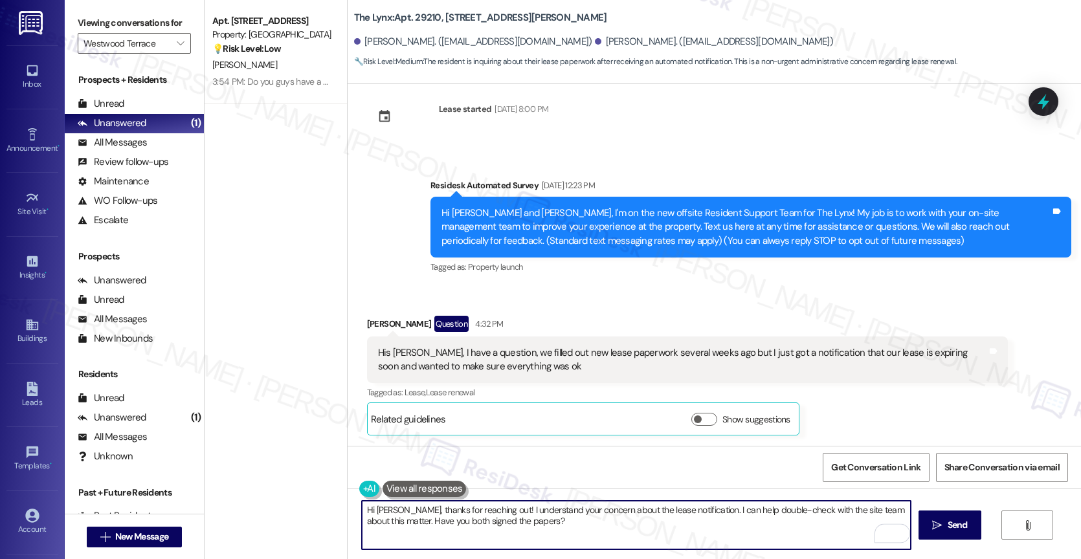
drag, startPoint x: 484, startPoint y: 525, endPoint x: 584, endPoint y: 523, distance: 100.3
click at [584, 523] on textarea "Hi [PERSON_NAME], thanks for reaching out! I understand your concern about the …" at bounding box center [636, 525] width 549 height 49
click at [545, 527] on textarea "Hi [PERSON_NAME], thanks for reaching out! I understand your concern about the …" at bounding box center [636, 525] width 549 height 49
drag, startPoint x: 496, startPoint y: 522, endPoint x: 630, endPoint y: 531, distance: 134.9
click at [623, 531] on textarea "Hi [PERSON_NAME], thanks for reaching out! I understand your concern about the …" at bounding box center [636, 525] width 549 height 49
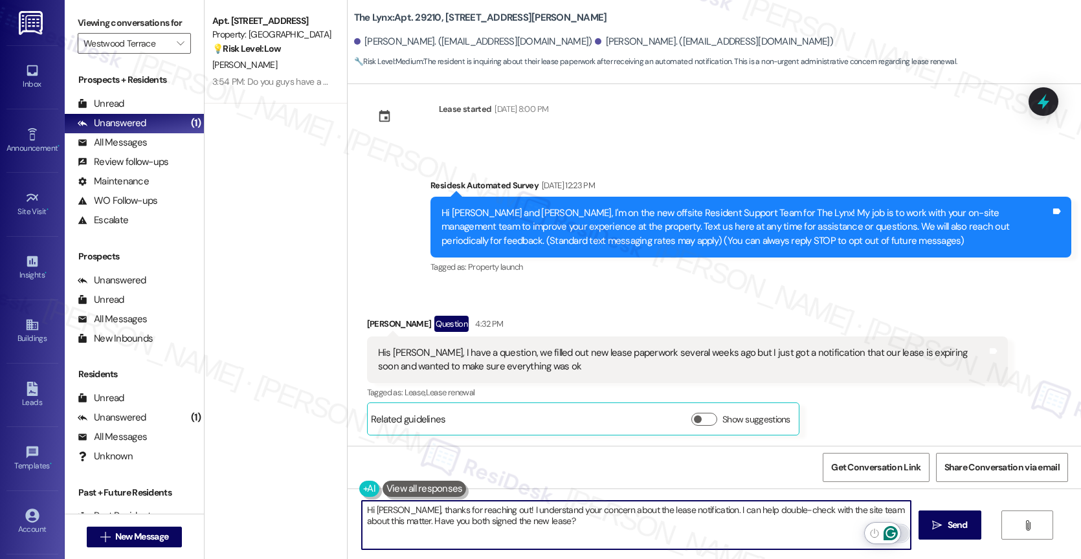
type textarea "Hi [PERSON_NAME], thanks for reaching out! I understand your concern about the …"
click at [893, 529] on icon "Open Grammarly. 0 Suggestions." at bounding box center [890, 534] width 10 height 10
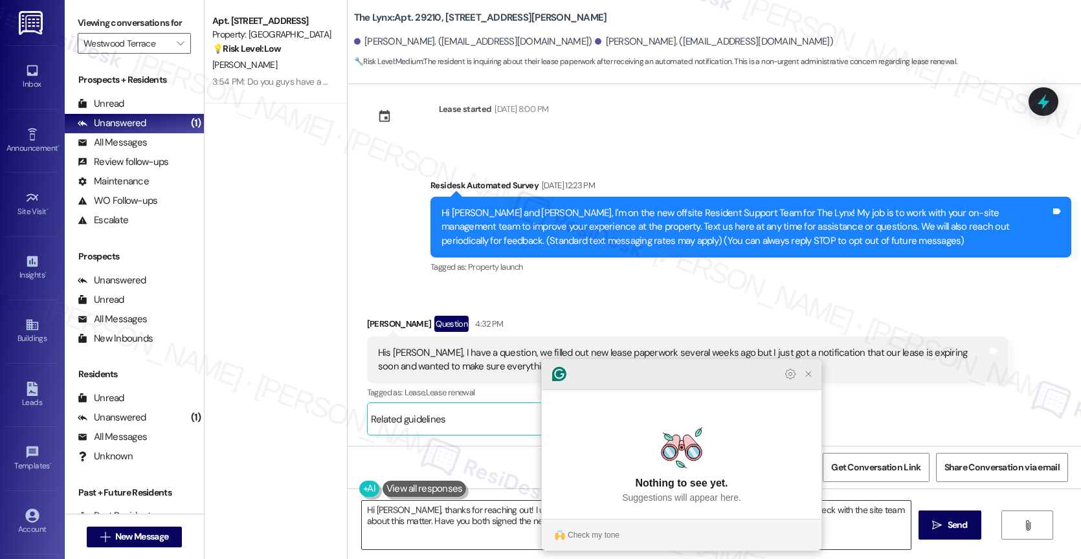
click at [808, 379] on icon "Close Grammarly Assistant" at bounding box center [808, 374] width 10 height 10
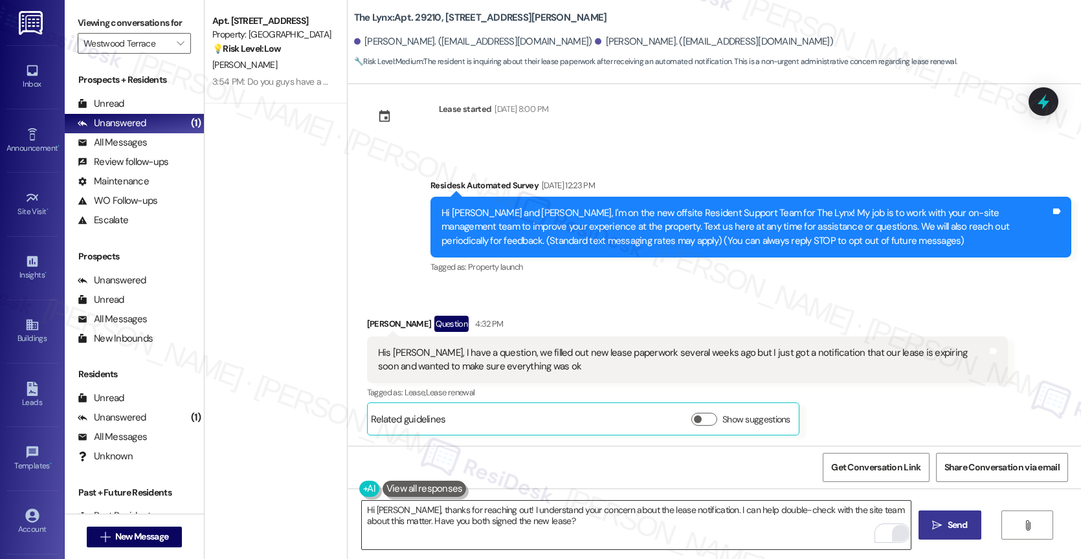
click at [933, 524] on icon "" at bounding box center [937, 525] width 10 height 10
type textarea "Hi [PERSON_NAME] and [PERSON_NAME], thanks for reaching out! I understand your …"
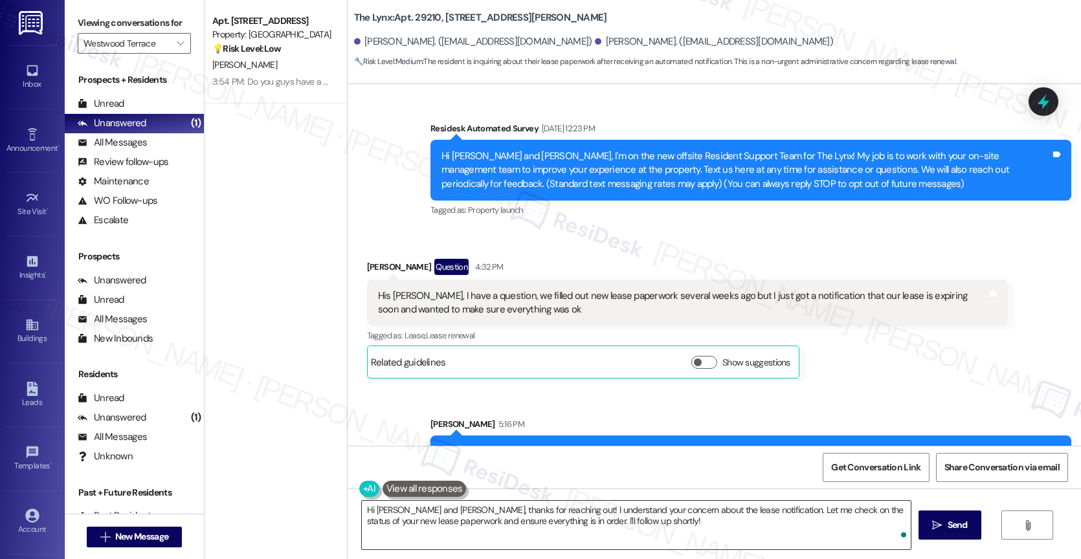
scroll to position [268, 0]
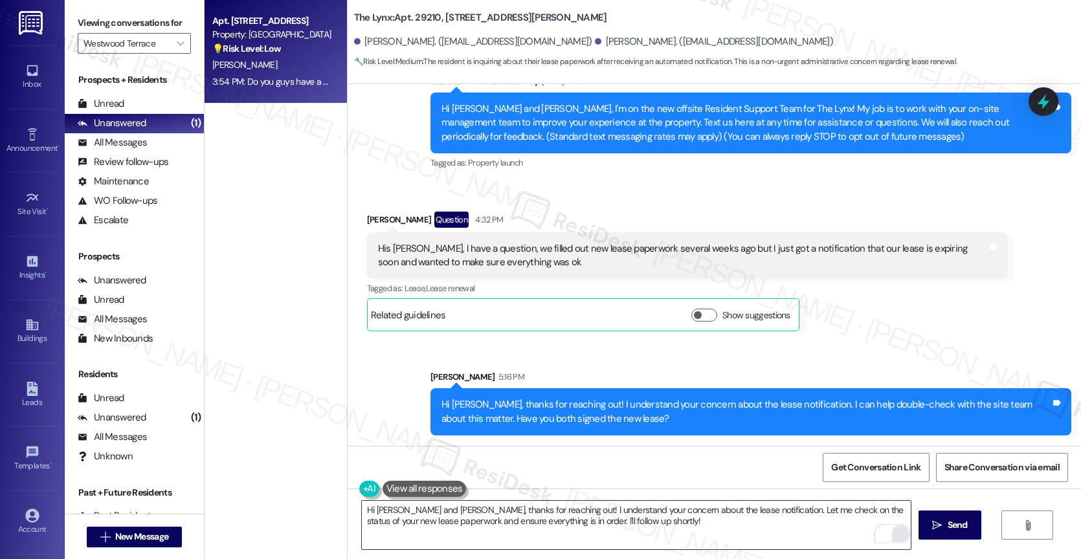
click at [258, 55] on div "💡 Risk Level: Low The resident is requesting the office phone number, which is …" at bounding box center [272, 49] width 120 height 14
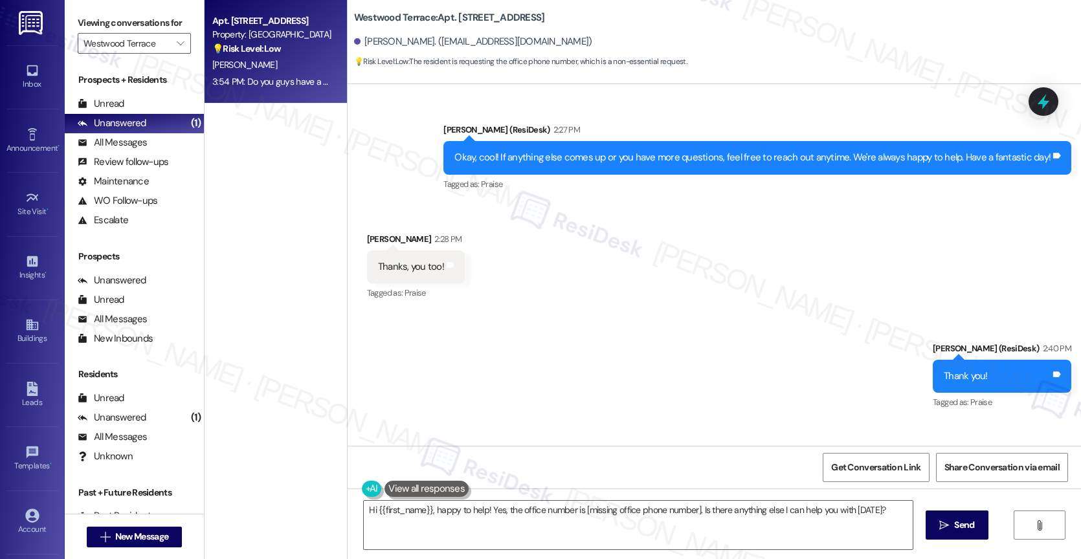
scroll to position [1471, 0]
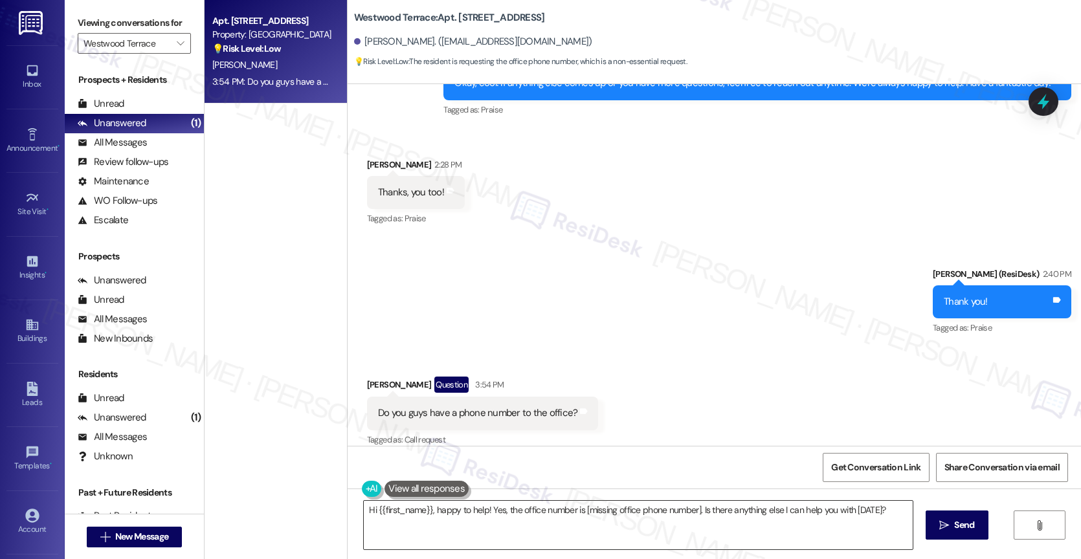
click at [486, 522] on textarea "Hi {{first_name}}, happy to help! Yes, the office number is [missing office pho…" at bounding box center [638, 525] width 549 height 49
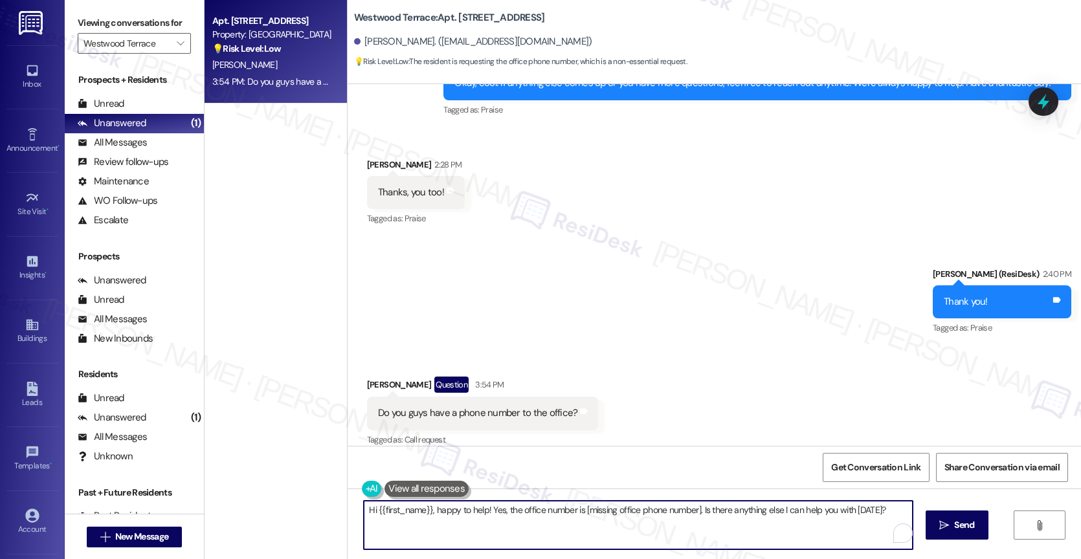
click at [486, 522] on textarea "Hi {{first_name}}, happy to help! Yes, the office number is [missing office pho…" at bounding box center [638, 525] width 549 height 49
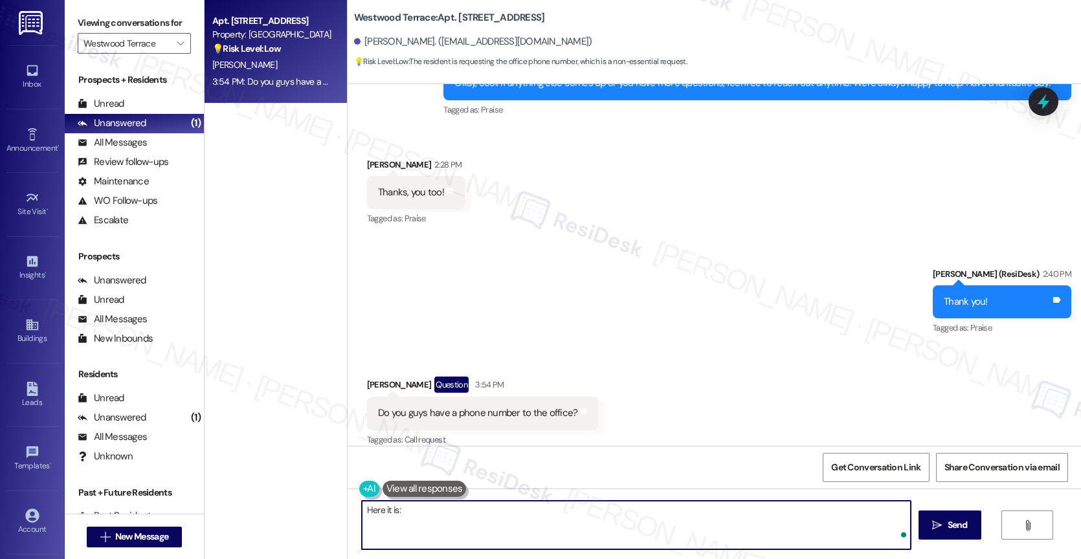
paste textarea "[PHONE_NUMBER]"
drag, startPoint x: 388, startPoint y: 513, endPoint x: 375, endPoint y: 513, distance: 12.9
click at [375, 513] on textarea "Here it is: [PHONE_NUMBER]" at bounding box center [636, 525] width 549 height 49
click at [514, 518] on textarea "Here: [PHONE_NUMBER]" at bounding box center [636, 525] width 549 height 49
type textarea "Here: [PHONE_NUMBER]"
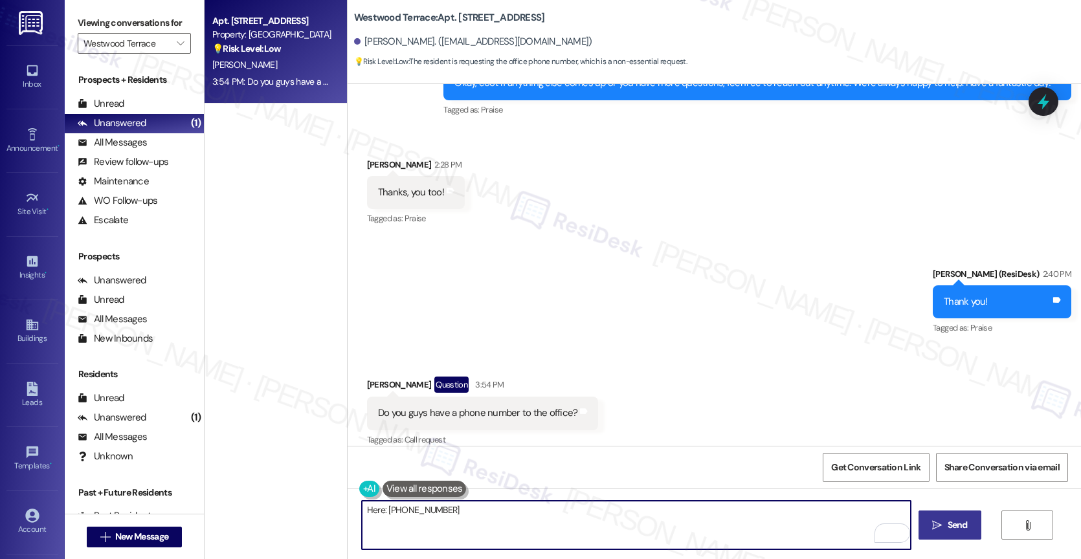
click at [958, 533] on button " Send" at bounding box center [949, 525] width 63 height 29
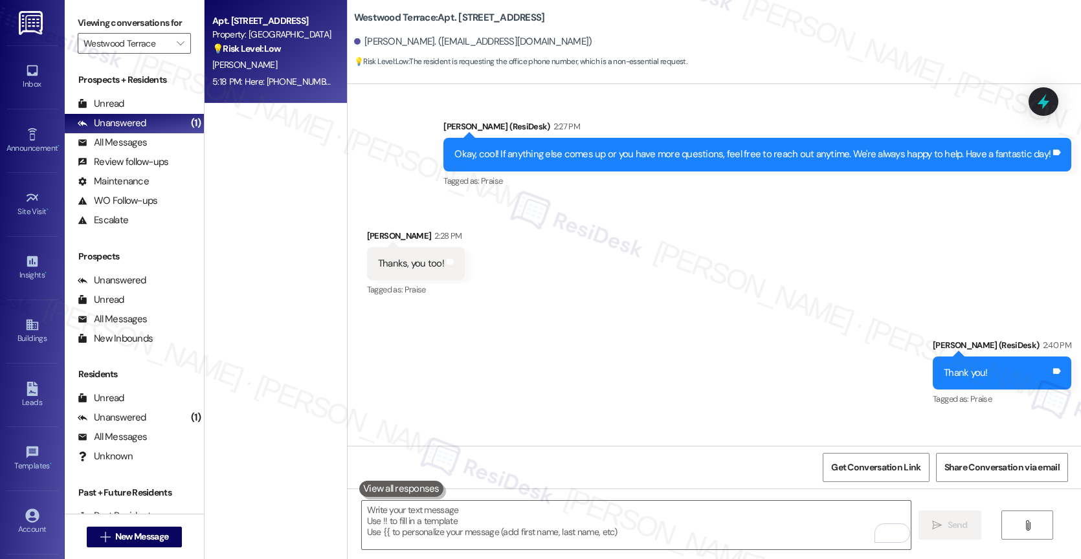
scroll to position [1561, 0]
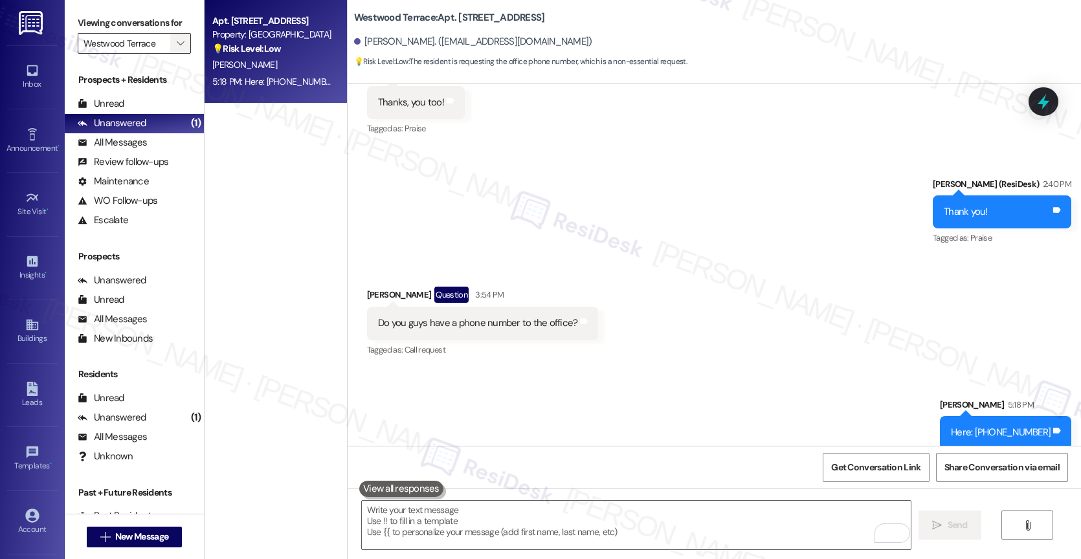
click at [174, 51] on span "" at bounding box center [180, 43] width 12 height 21
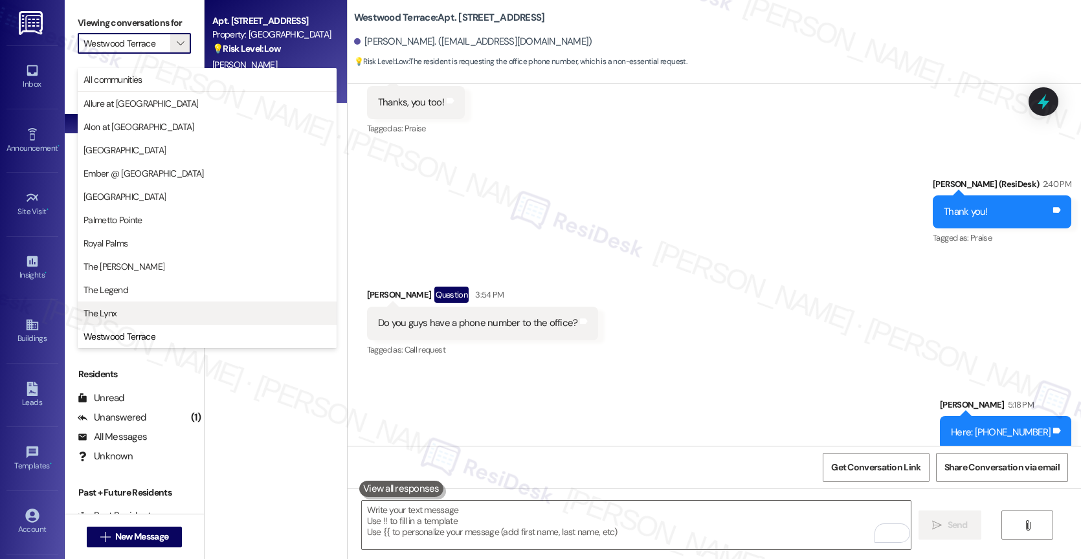
click at [151, 315] on span "The Lynx" at bounding box center [206, 313] width 247 height 13
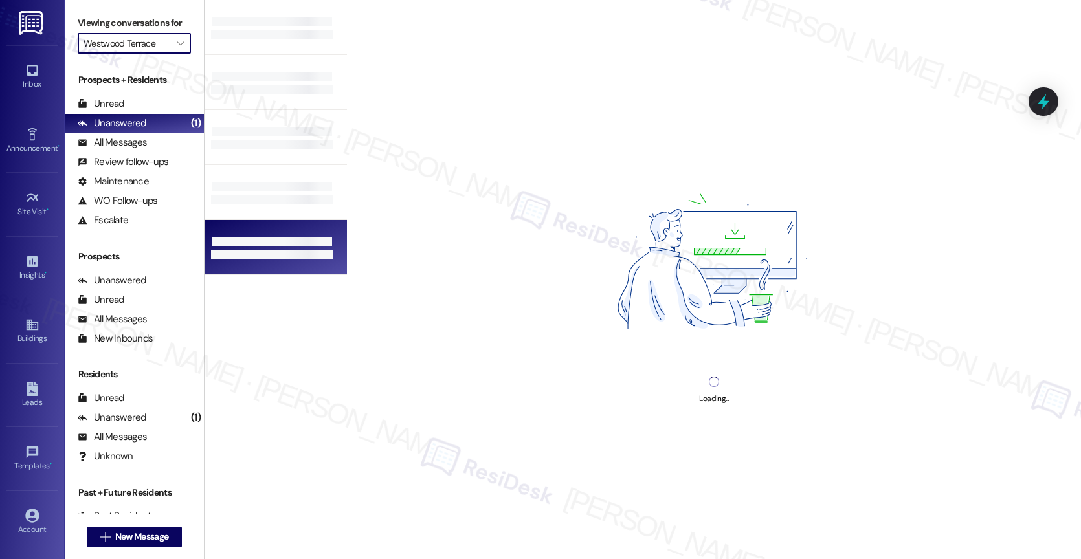
type input "The Lynx"
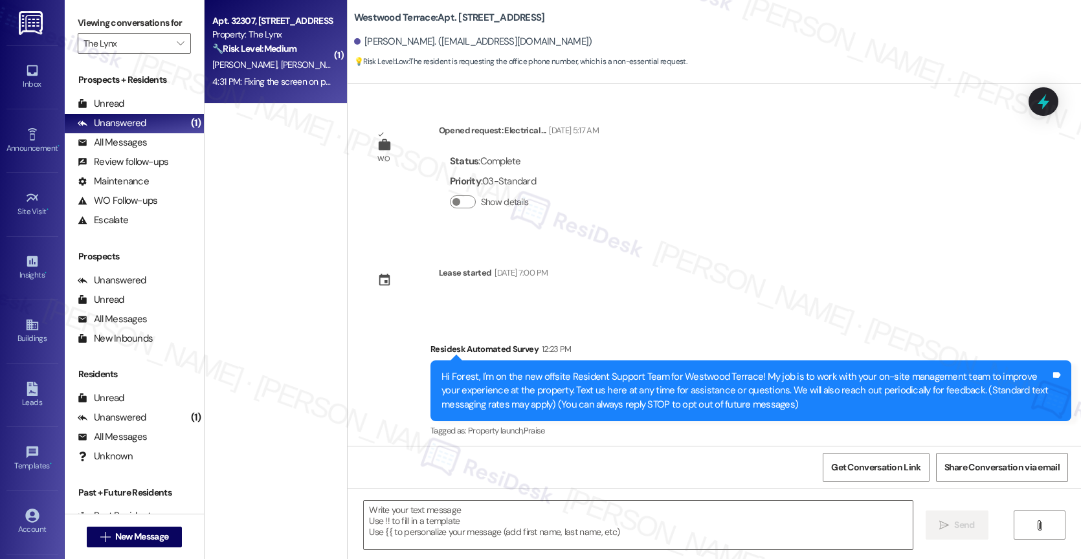
click at [280, 44] on strong "🔧 Risk Level: Medium" at bounding box center [254, 49] width 84 height 12
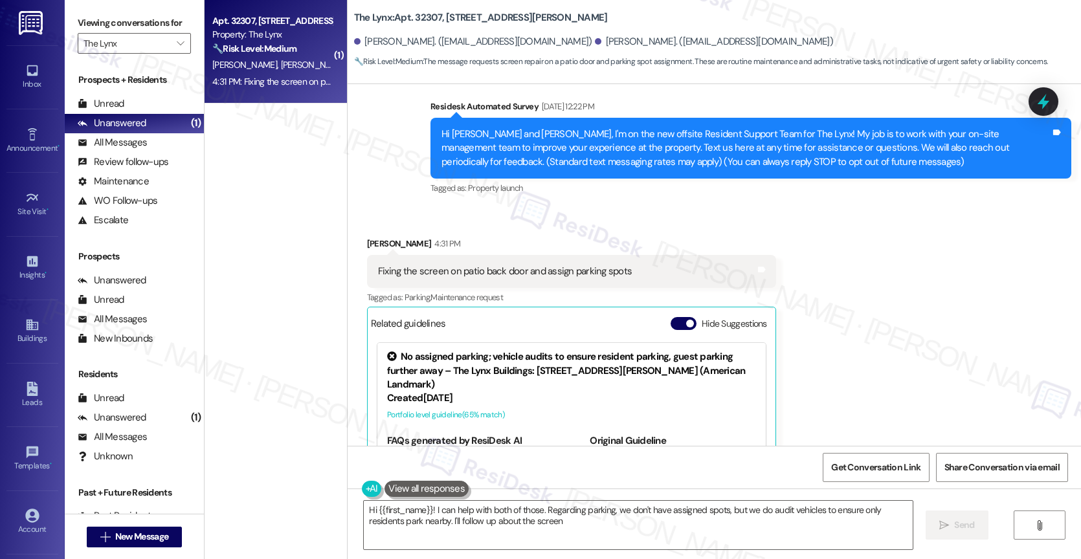
type textarea "Hi {{first_name}}! I can help with both of those. Regarding parking, we don't h…"
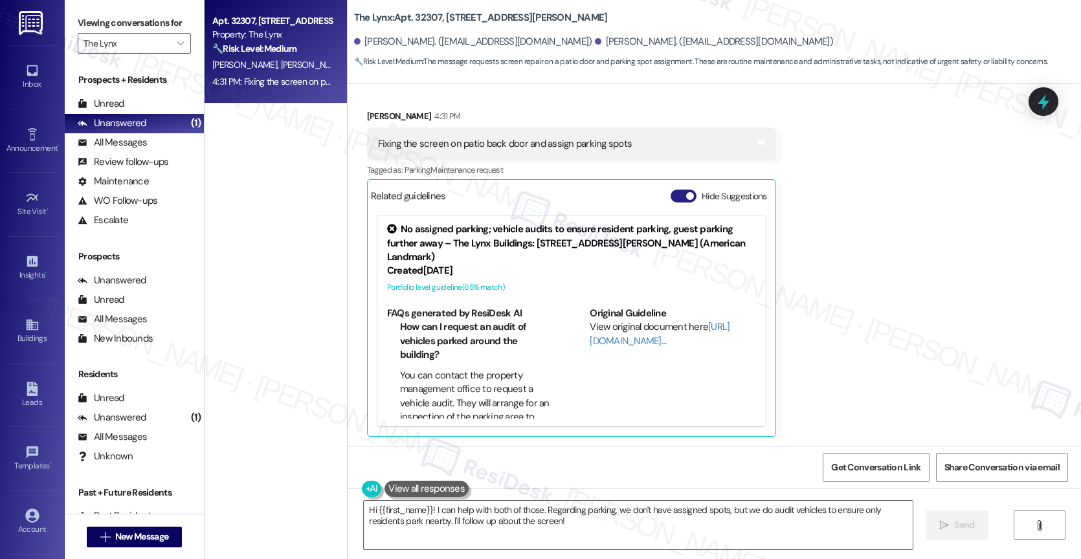
click at [676, 197] on button "Hide Suggestions" at bounding box center [683, 196] width 26 height 13
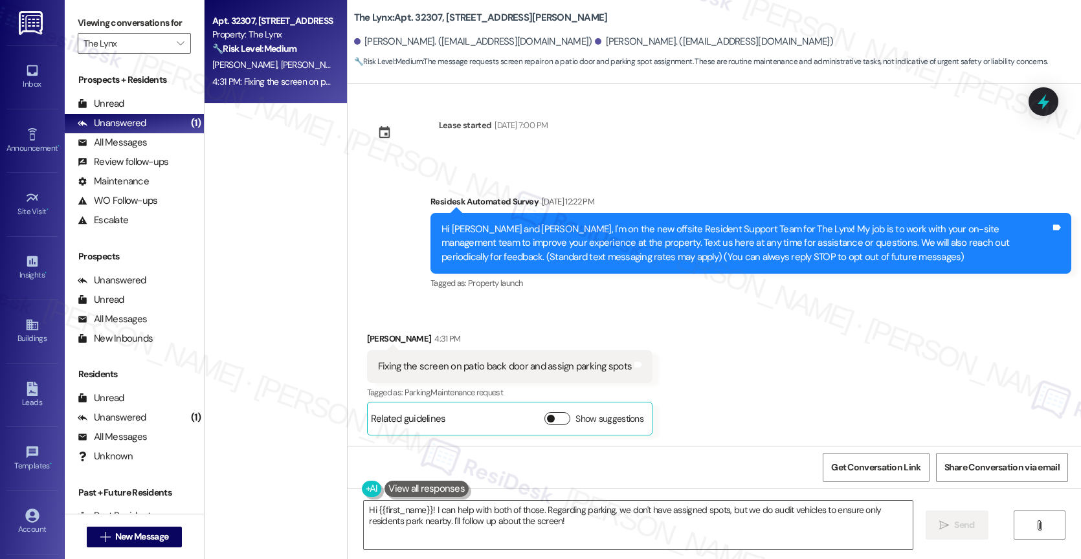
scroll to position [148, 0]
click at [123, 149] on div "All Messages" at bounding box center [112, 143] width 69 height 14
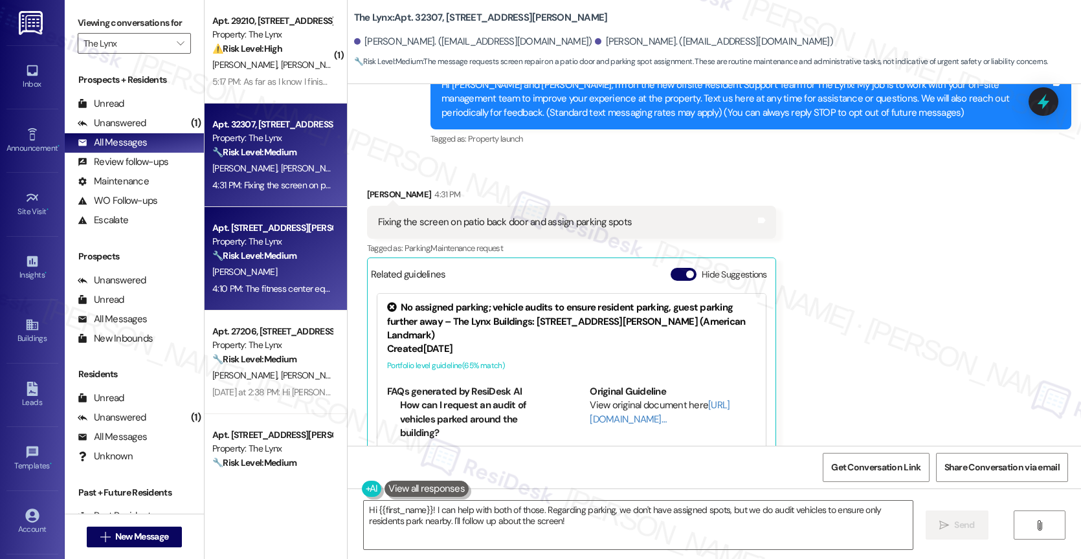
scroll to position [370, 0]
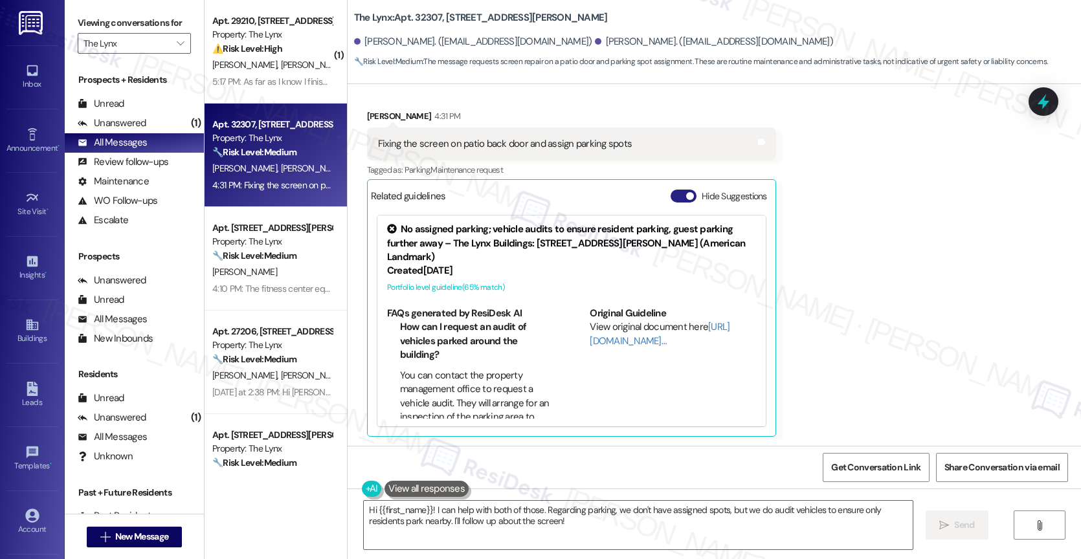
click at [686, 195] on span "button" at bounding box center [690, 196] width 8 height 8
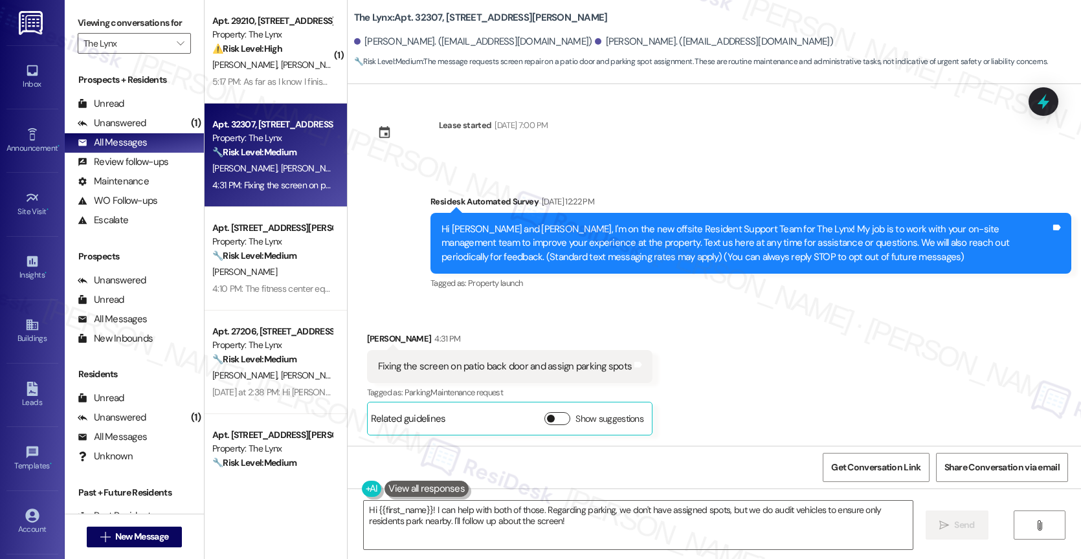
scroll to position [148, 0]
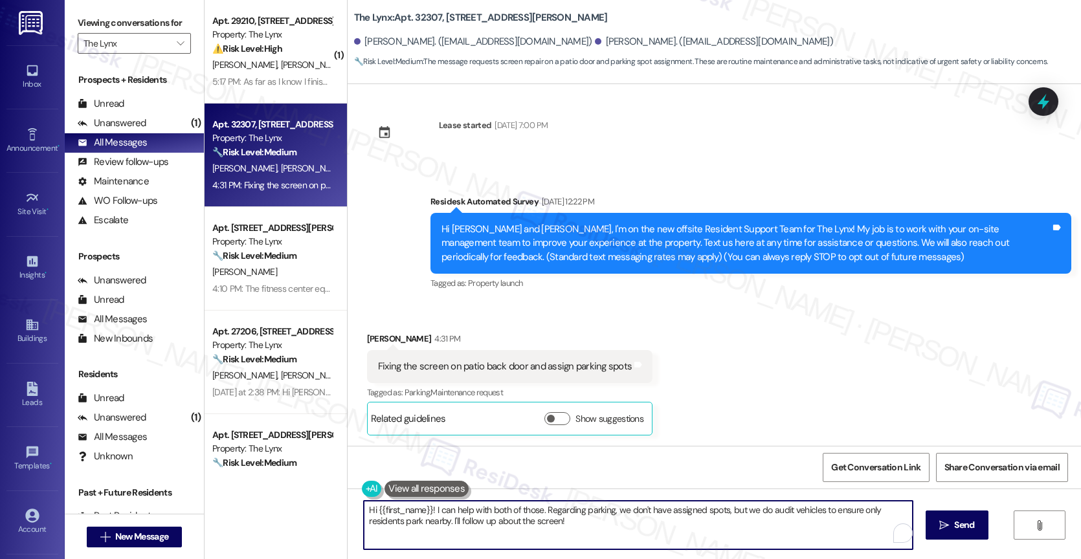
drag, startPoint x: 431, startPoint y: 513, endPoint x: 572, endPoint y: 522, distance: 141.3
click at [572, 522] on textarea "Hi {{first_name}}! I can help with both of those. Regarding parking, we don't h…" at bounding box center [638, 525] width 549 height 49
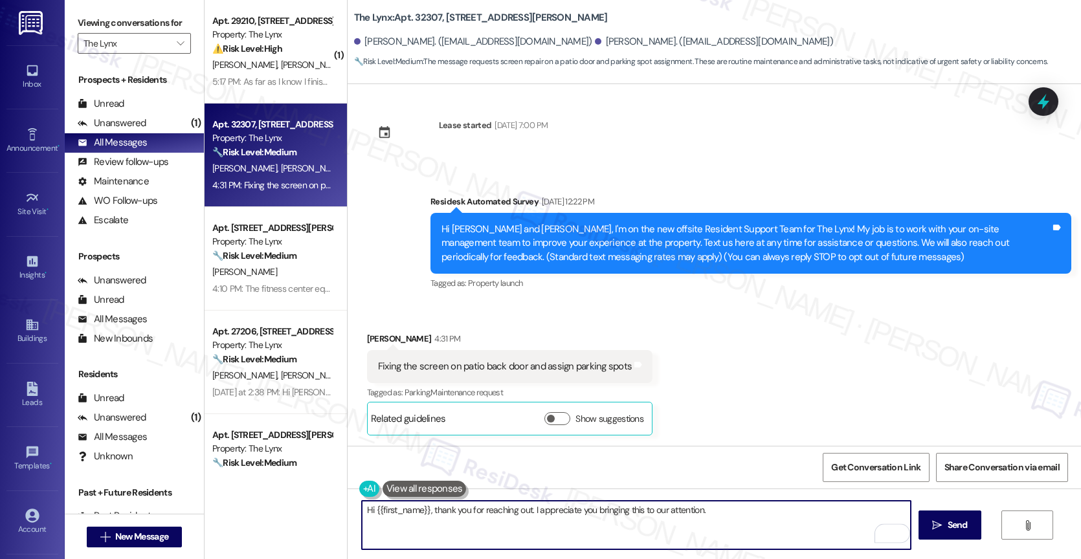
click at [414, 487] on button at bounding box center [424, 489] width 84 height 16
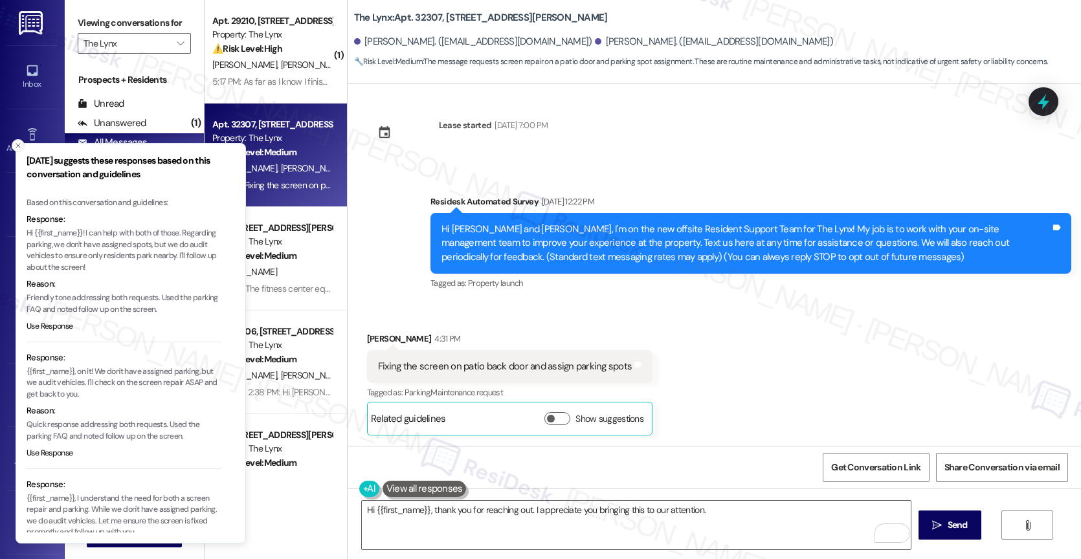
click at [17, 139] on button "Close toast" at bounding box center [18, 145] width 13 height 13
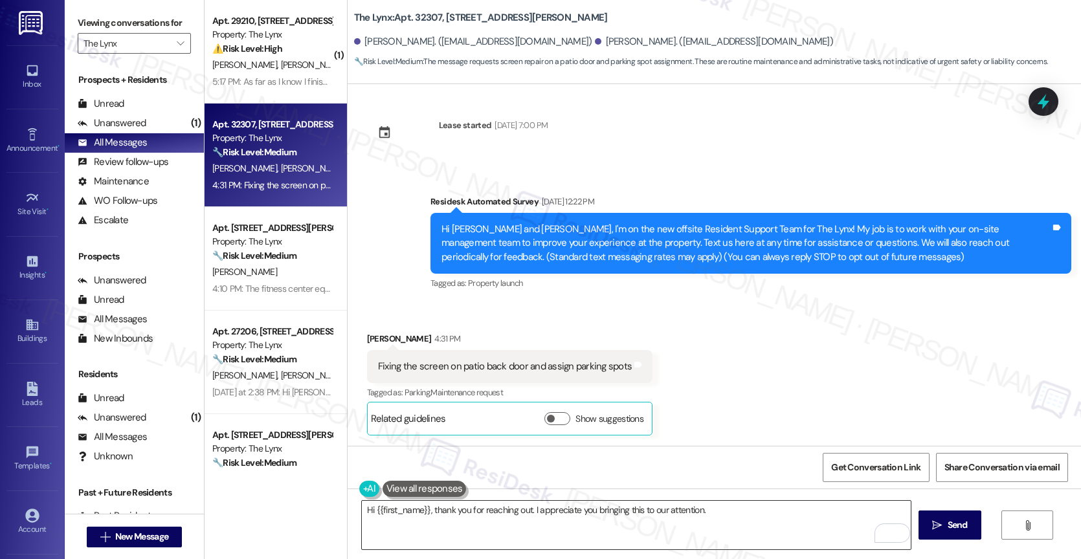
click at [738, 514] on textarea "Hi {{first_name}}, thank you for reaching out. I appreciate you bringing this t…" at bounding box center [636, 525] width 549 height 49
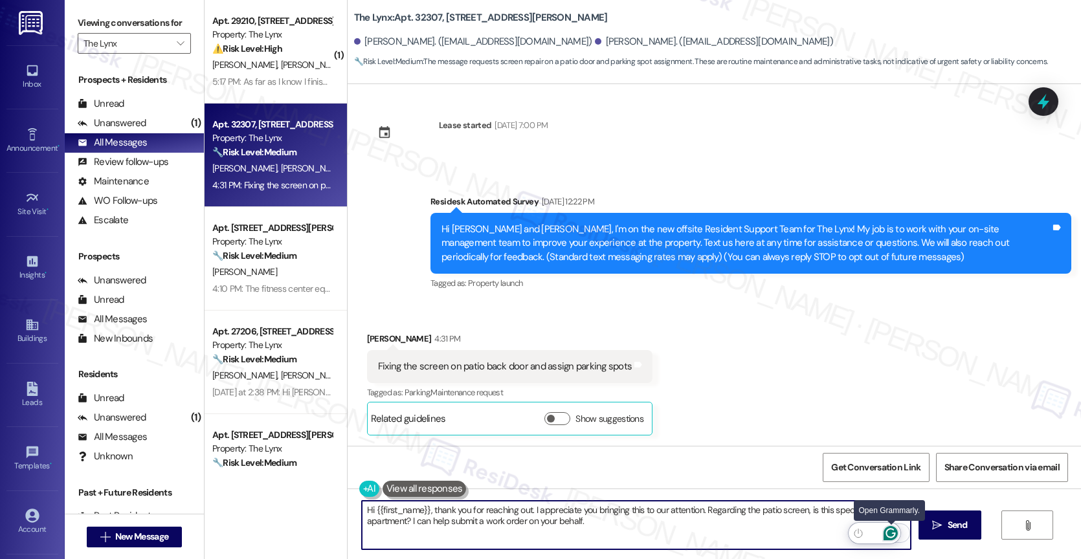
click at [894, 530] on icon "Open Grammarly. 0 Suggestions." at bounding box center [890, 533] width 14 height 14
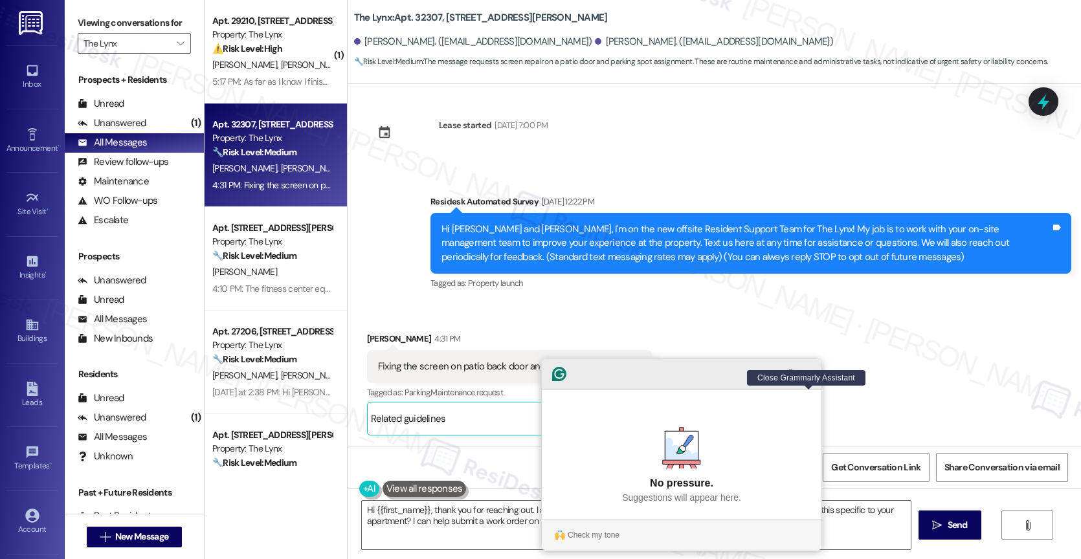
click at [810, 379] on icon "Close Grammarly Assistant" at bounding box center [808, 374] width 10 height 10
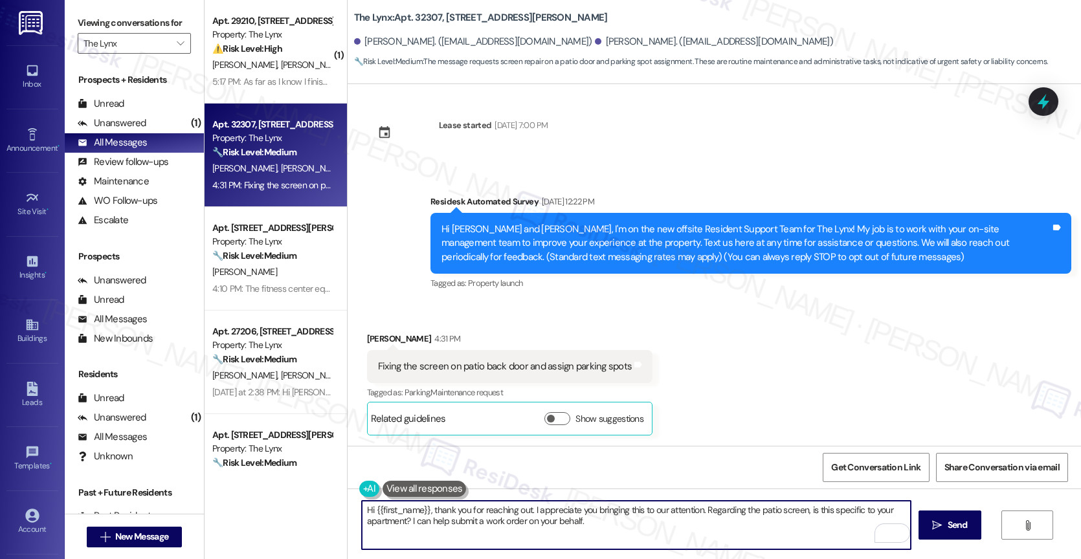
drag, startPoint x: 420, startPoint y: 507, endPoint x: 387, endPoint y: 507, distance: 33.0
click at [387, 507] on textarea "Hi {{first_name}}, thank you for reaching out. I appreciate you bringing this t…" at bounding box center [636, 525] width 549 height 49
click at [656, 520] on textarea "Hey [PERSON_NAME], thank you for reaching out. I appreciate you bringing this t…" at bounding box center [636, 525] width 549 height 49
type textarea "Hey [PERSON_NAME], thank you for reaching out. I appreciate you bringing this t…"
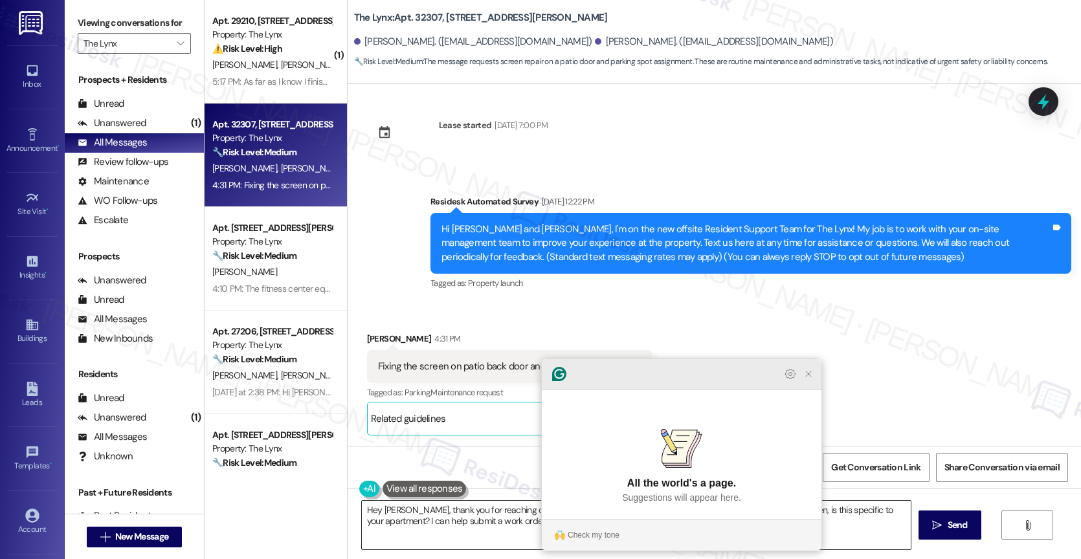
click at [809, 379] on icon "Close Grammarly Assistant" at bounding box center [808, 374] width 10 height 10
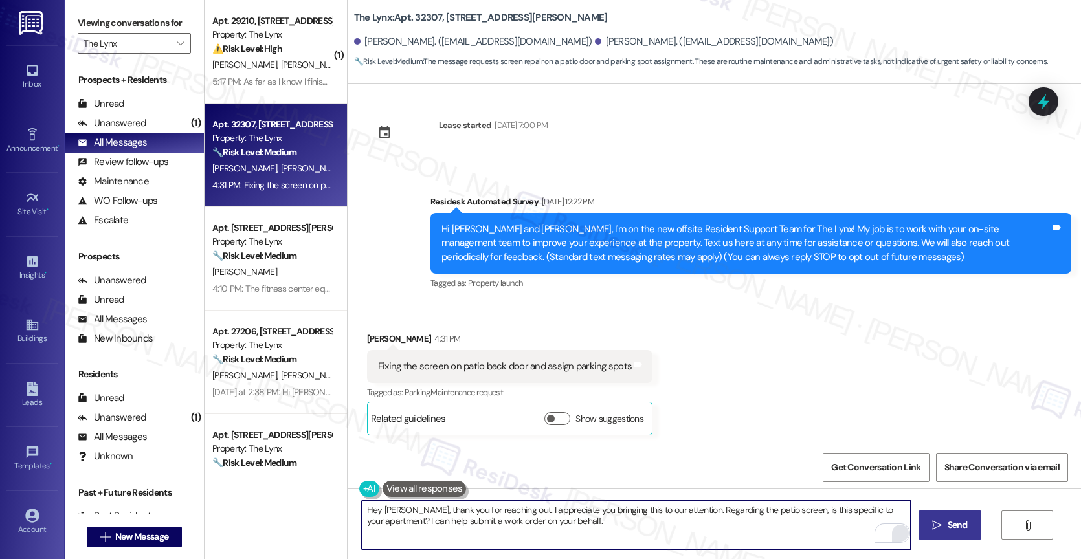
click at [958, 516] on button " Send" at bounding box center [949, 525] width 63 height 29
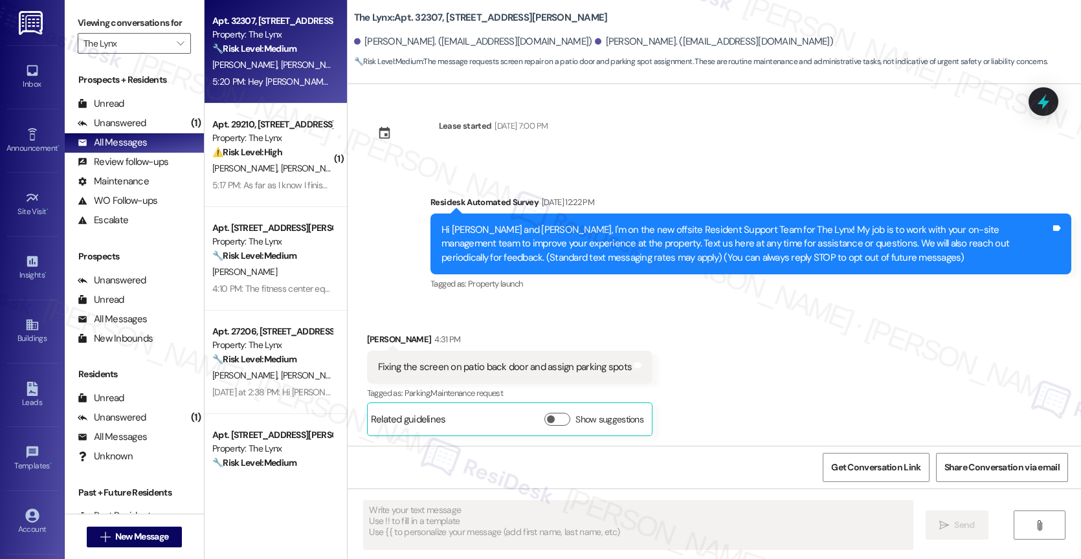
scroll to position [252, 0]
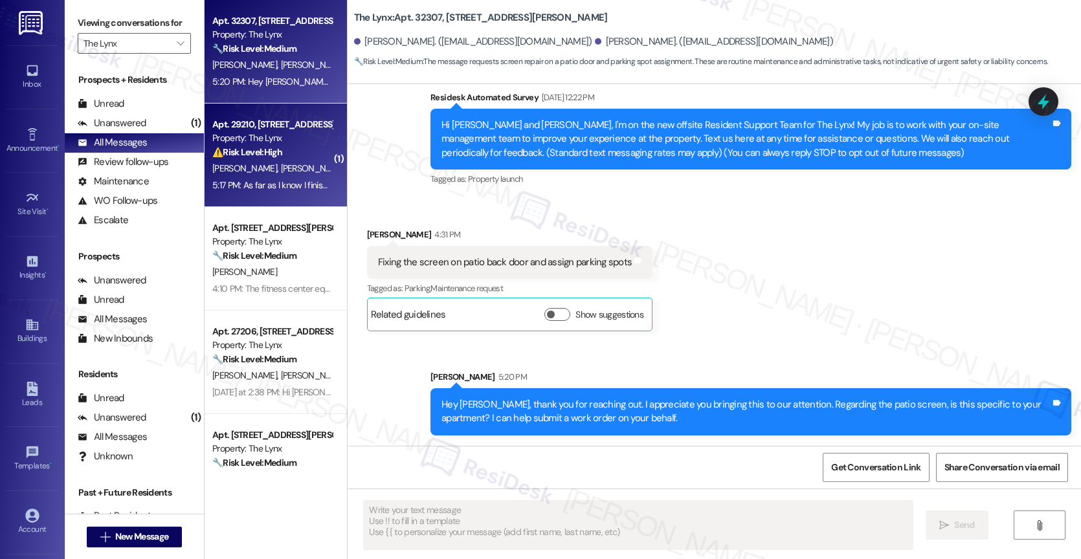
click at [280, 170] on span "[PERSON_NAME]" at bounding box center [312, 168] width 65 height 12
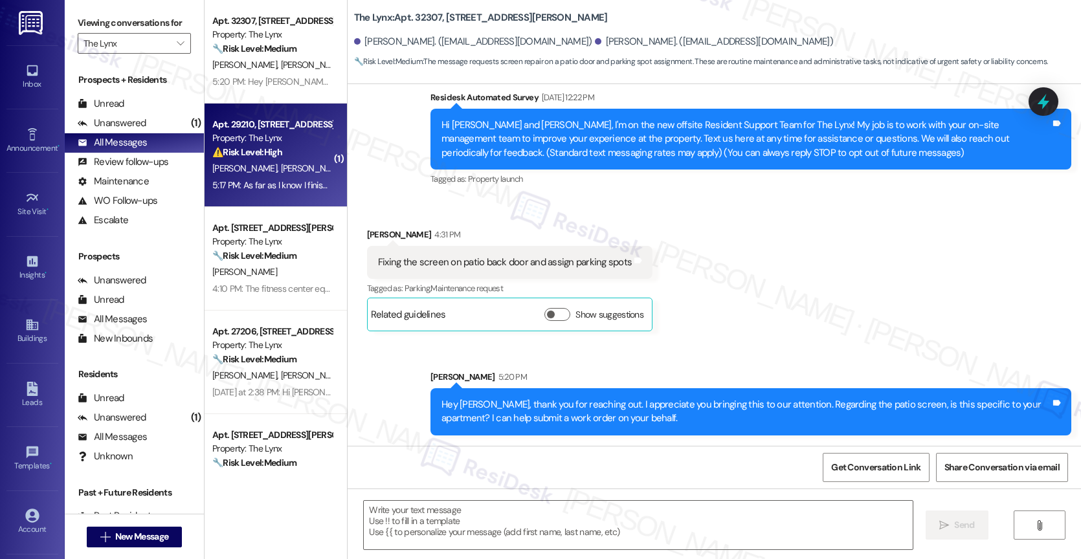
type textarea "Fetching suggested responses. Please feel free to read through the conversation…"
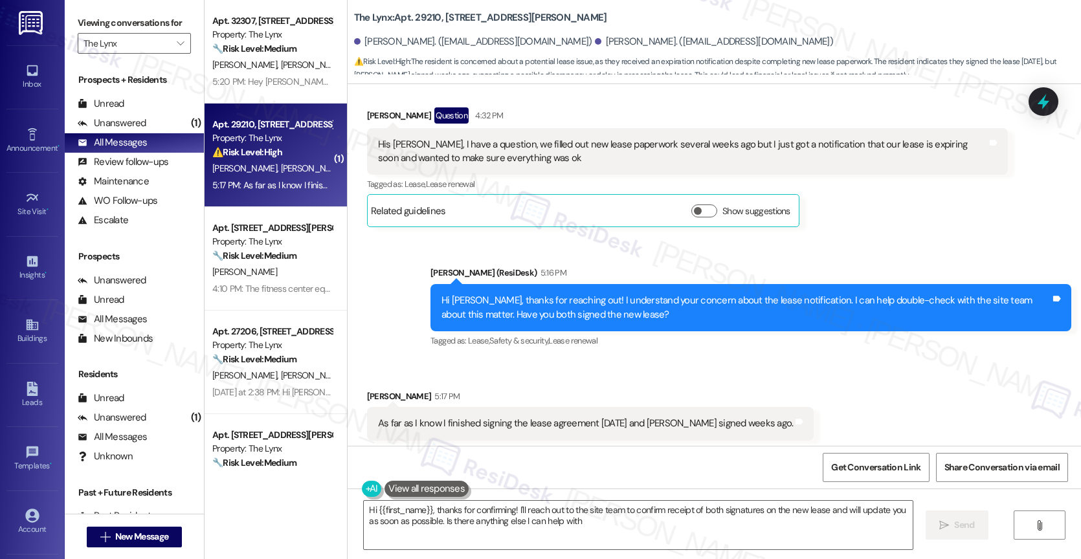
type textarea "Hi {{first_name}}, thanks for confirming! I'll reach out to the site team to co…"
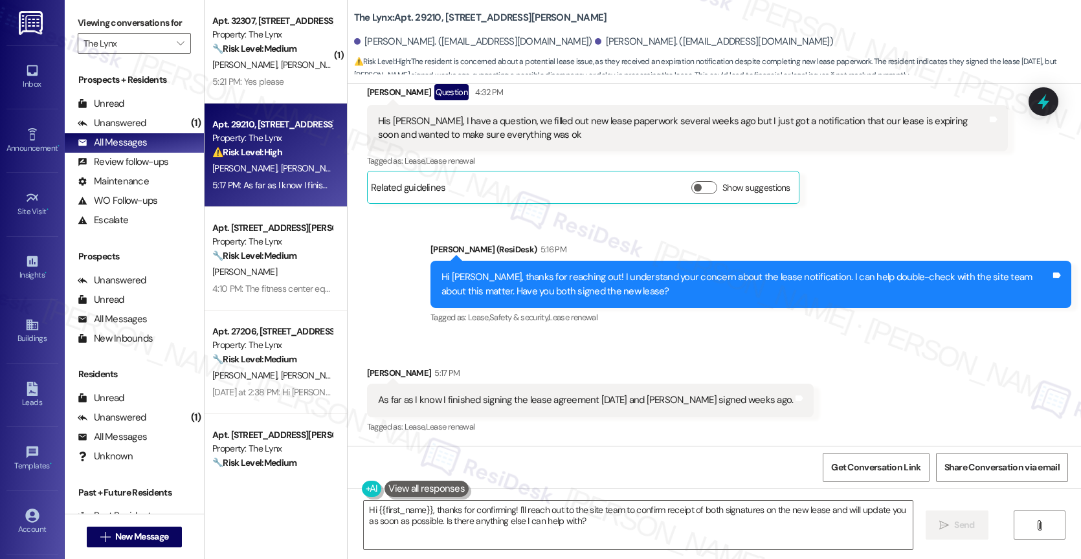
scroll to position [396, 0]
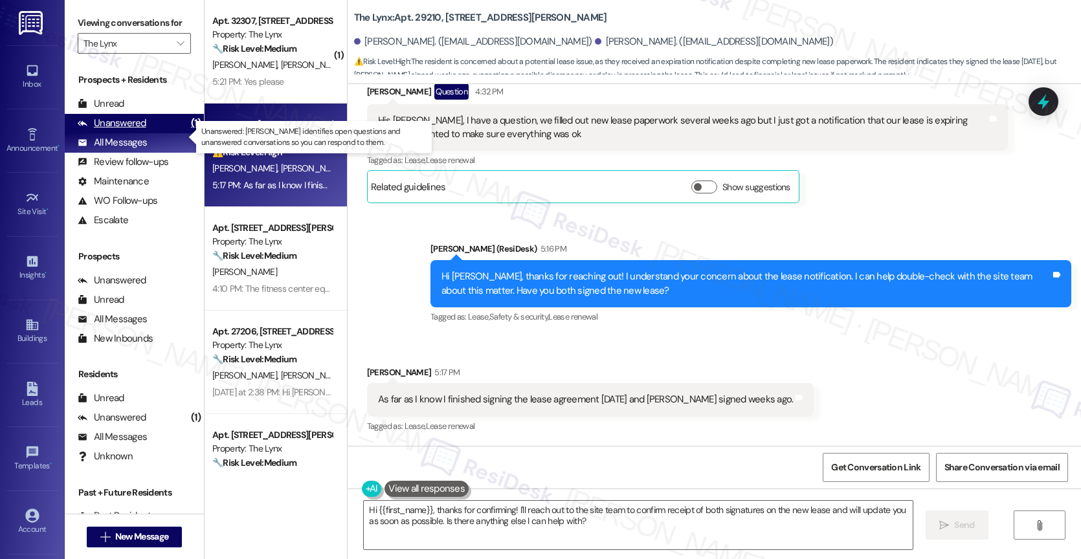
click at [137, 130] on div "Unanswered" at bounding box center [112, 123] width 69 height 14
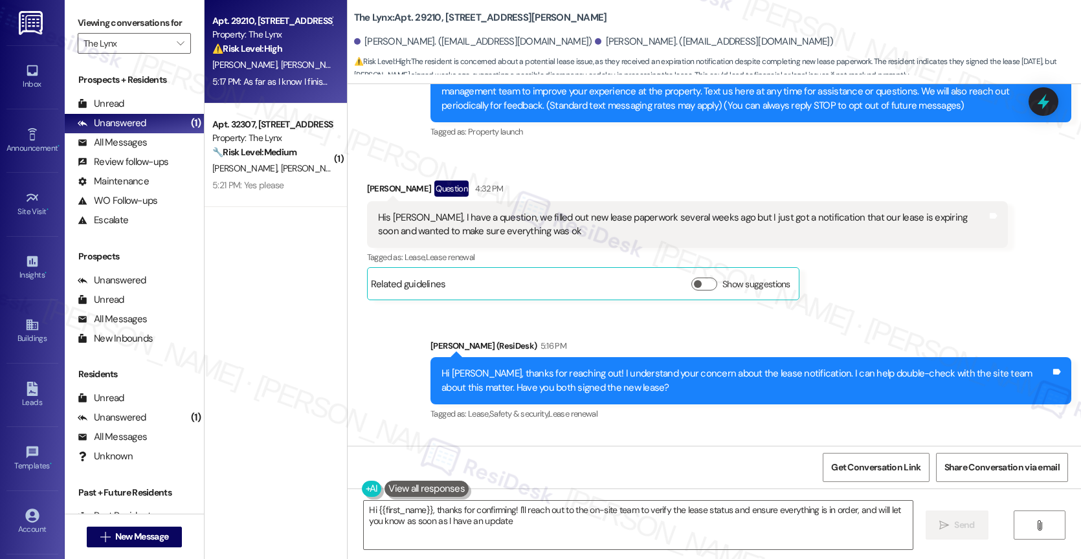
type textarea "Hi {{first_name}}, thanks for confirming! I'll reach out to the on-site team to…"
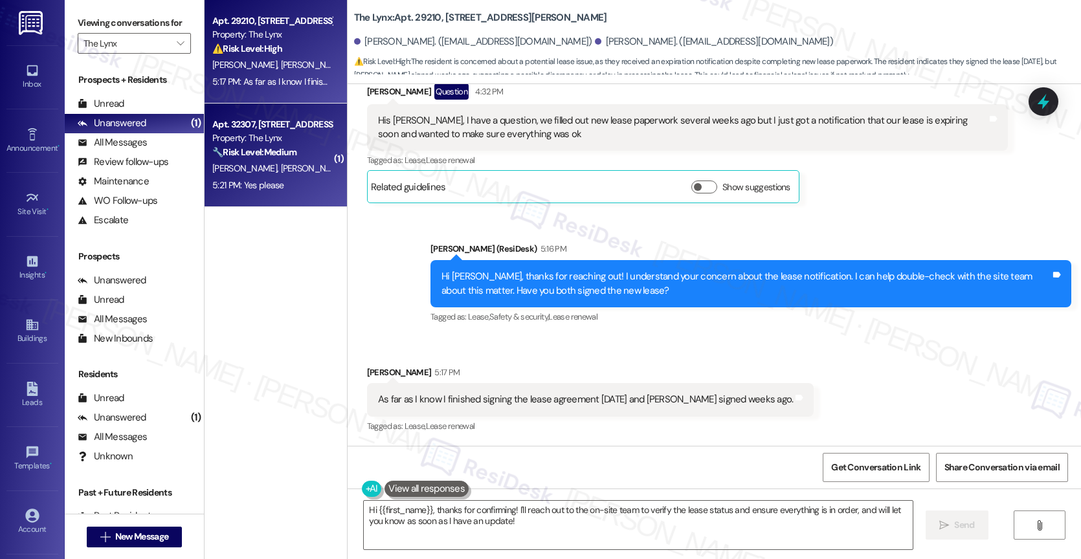
click at [280, 171] on span "[PERSON_NAME]" at bounding box center [312, 168] width 65 height 12
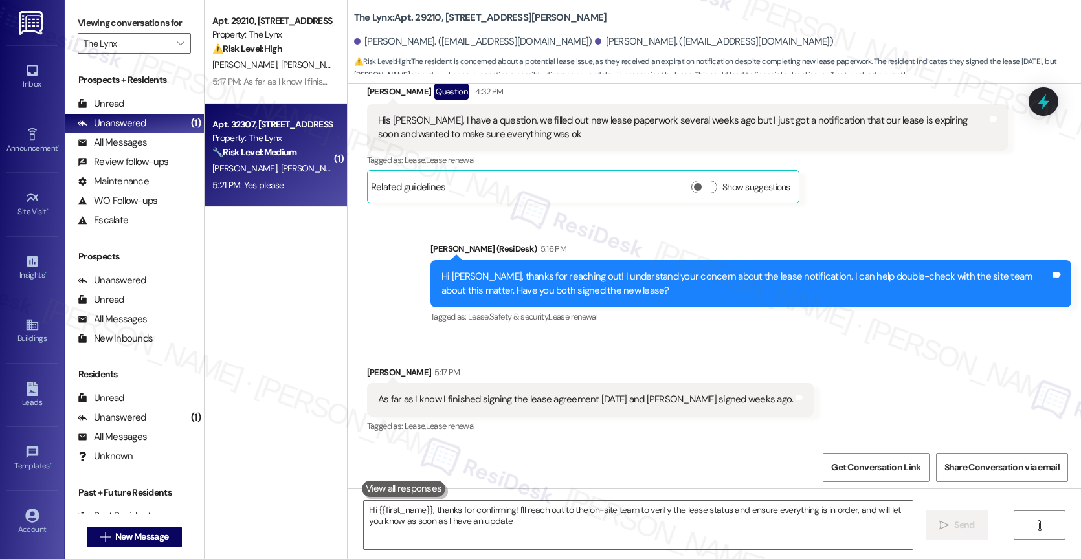
type textarea "Hi {{first_name}}, thanks for confirming! I'll reach out to the on-site team to…"
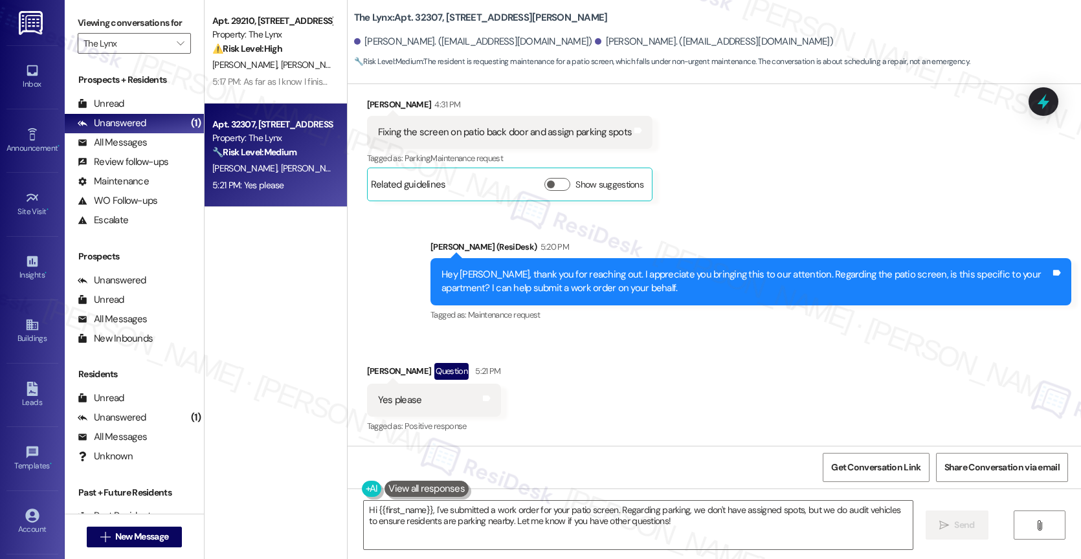
scroll to position [382, 0]
click at [472, 520] on textarea "Hi {{first_name}}, I've submitted a work order for your patio screen. Regarding…" at bounding box center [638, 525] width 549 height 49
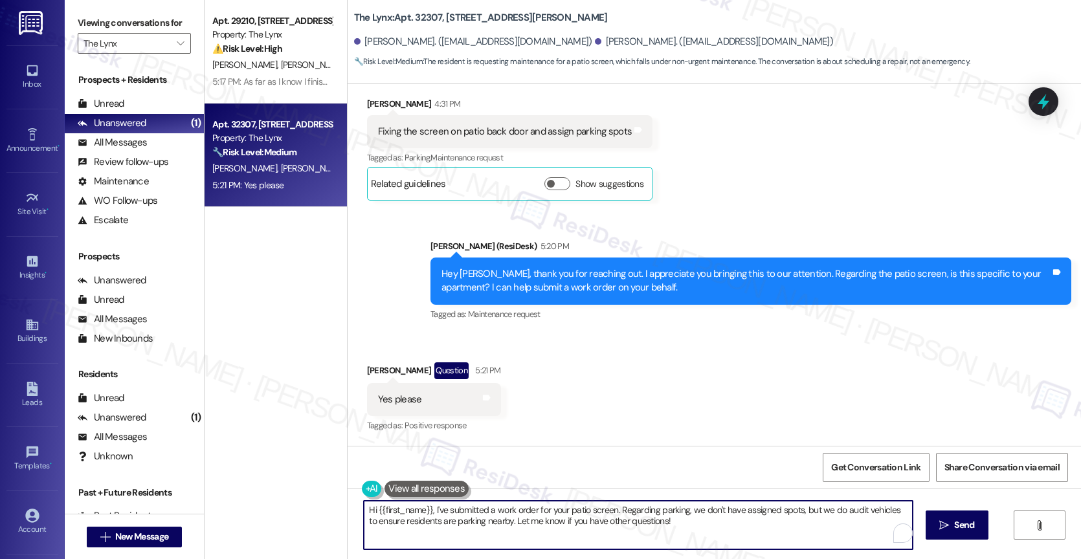
click at [472, 520] on textarea "Hi {{first_name}}, I've submitted a work order for your patio screen. Regarding…" at bounding box center [638, 525] width 549 height 49
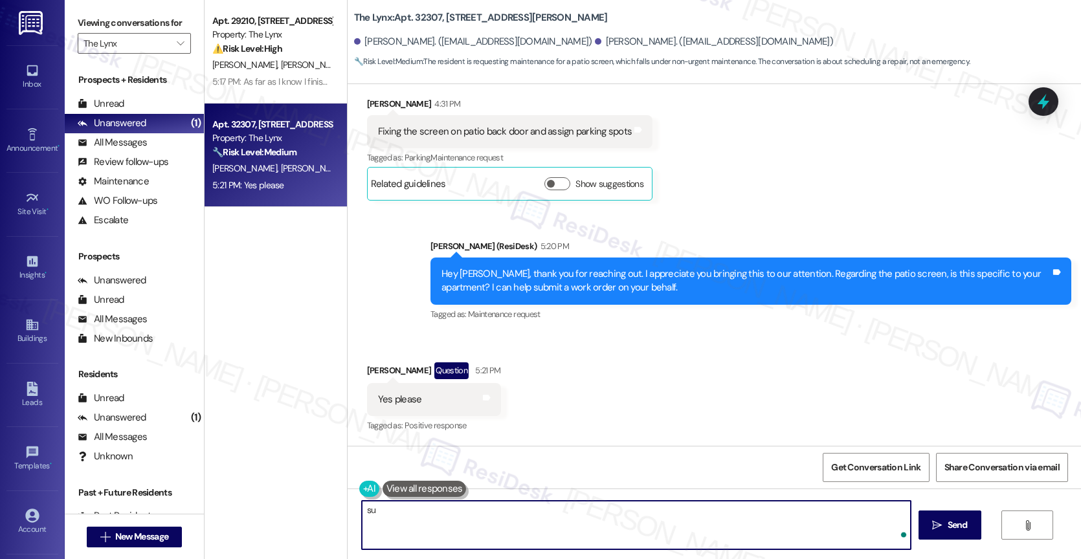
type textarea "s"
type textarea "Sure! What is the problem with the screen?"
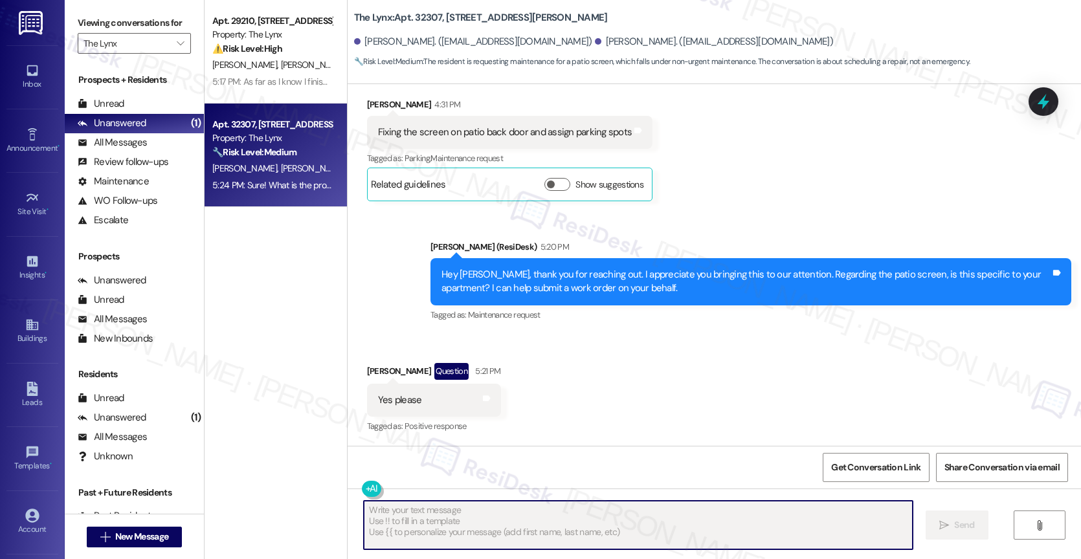
scroll to position [472, 0]
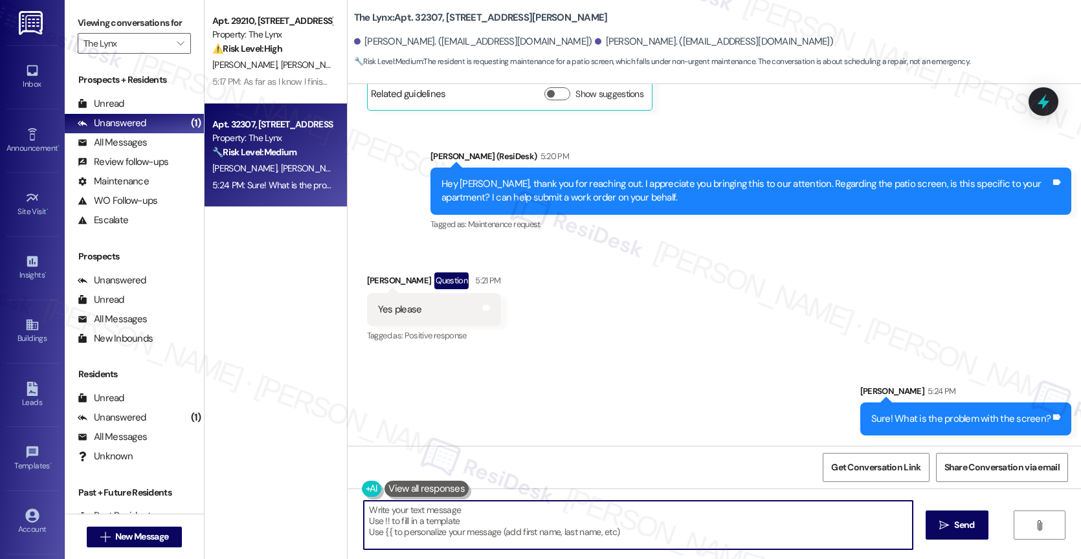
click at [472, 533] on textarea "Hey {{first_name}}, I'm happy to help with your patio screen! To submit the wor…" at bounding box center [638, 525] width 549 height 49
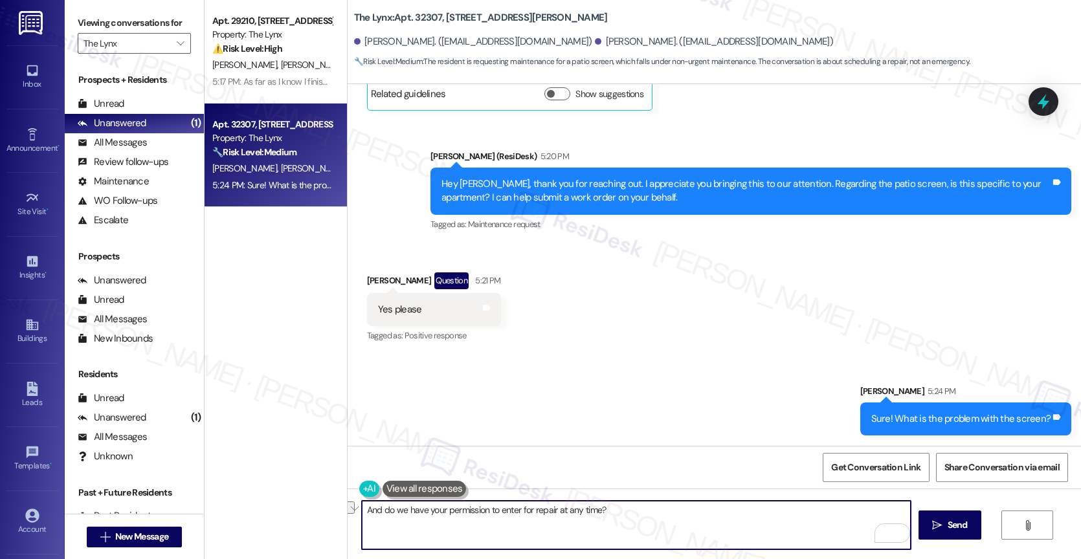
drag, startPoint x: 549, startPoint y: 511, endPoint x: 681, endPoint y: 514, distance: 132.1
click at [681, 514] on textarea "And do we have your permission to enter for repair at any time?" at bounding box center [636, 525] width 549 height 49
click at [942, 523] on span " Send" at bounding box center [949, 525] width 41 height 14
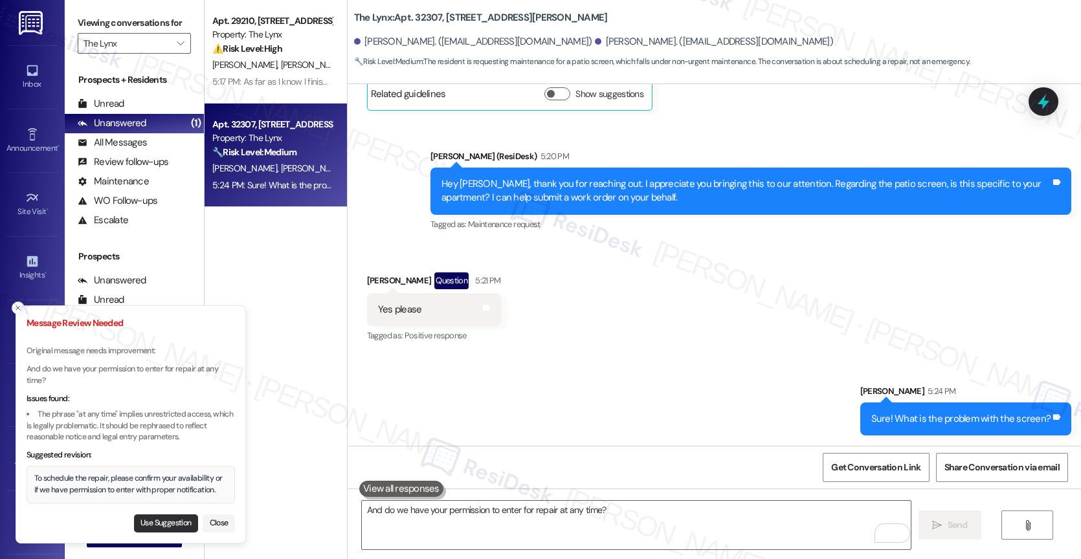
click at [170, 517] on button "Use Suggestion" at bounding box center [166, 523] width 64 height 18
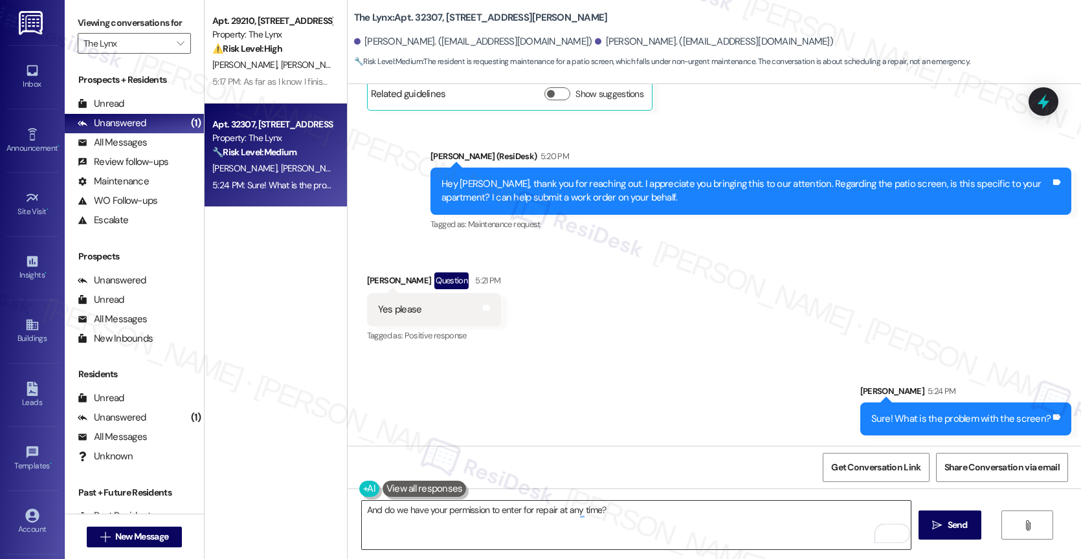
click at [362, 511] on textarea "To schedule the repair, please confirm your availability or if we have permissi…" at bounding box center [636, 525] width 549 height 49
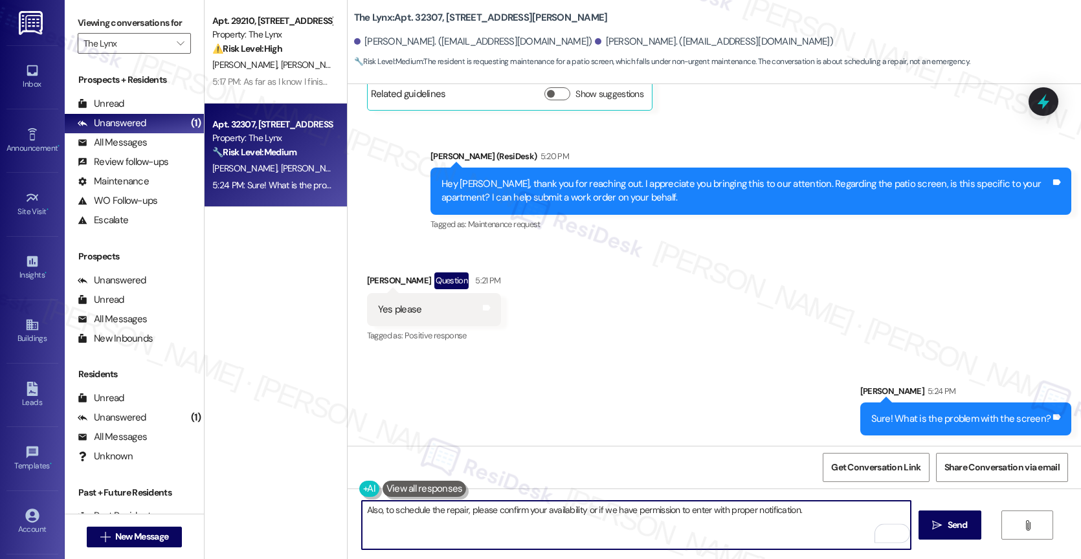
click at [810, 517] on textarea "Also, to schedule the repair, please confirm your availability or if we have pe…" at bounding box center [636, 525] width 549 height 49
click at [598, 469] on button ", or" at bounding box center [627, 470] width 109 height 21
drag, startPoint x: 626, startPoint y: 507, endPoint x: 668, endPoint y: 508, distance: 42.1
click at [628, 507] on textarea "Also, to schedule the repair, please confirm your availability, or if we have p…" at bounding box center [636, 525] width 549 height 49
drag, startPoint x: 722, startPoint y: 509, endPoint x: 919, endPoint y: 513, distance: 196.7
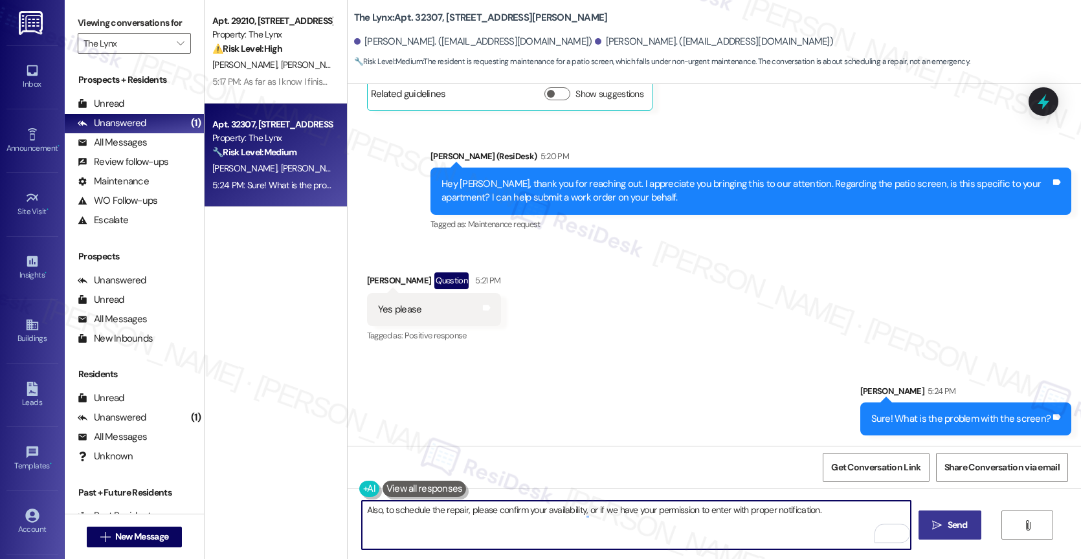
click at [919, 513] on div "Also, to schedule the repair, please confirm your availability, or if we have y…" at bounding box center [713, 537] width 733 height 97
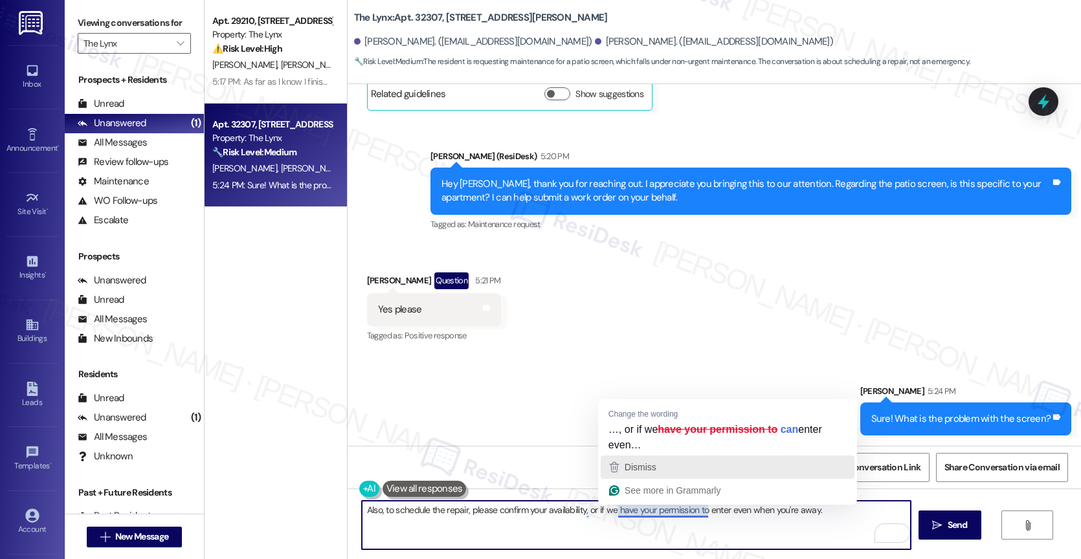
click at [690, 465] on div "Dismiss" at bounding box center [727, 467] width 242 height 19
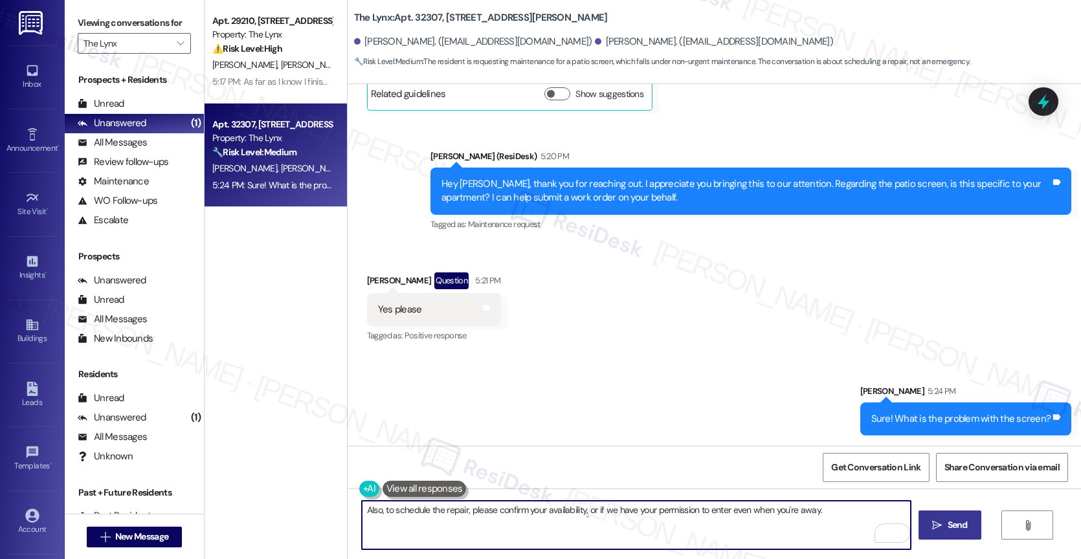
type textarea "Also, to schedule the repair, please confirm your availability, or if we have y…"
click at [940, 527] on span " Send" at bounding box center [949, 525] width 41 height 14
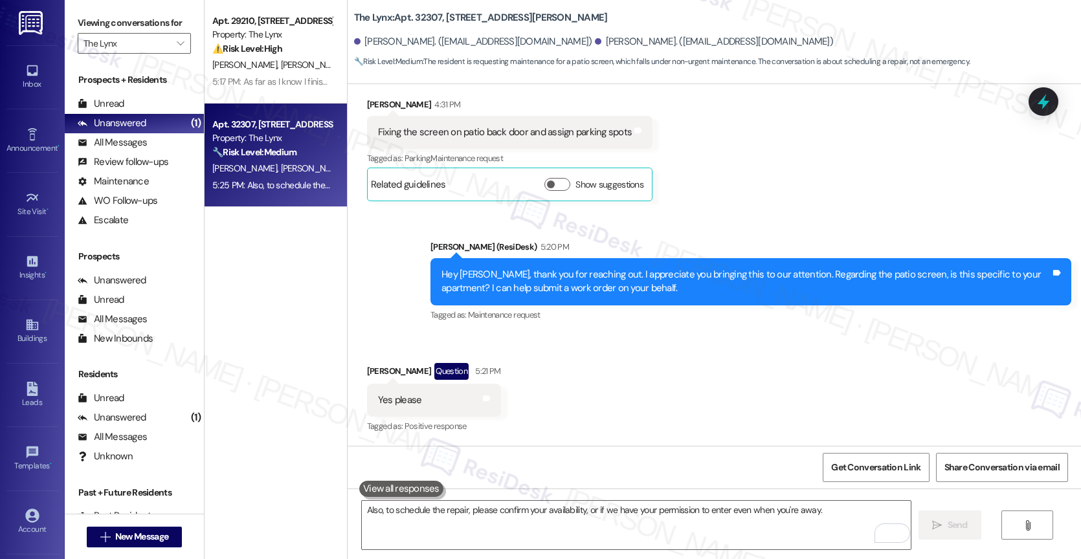
scroll to position [562, 0]
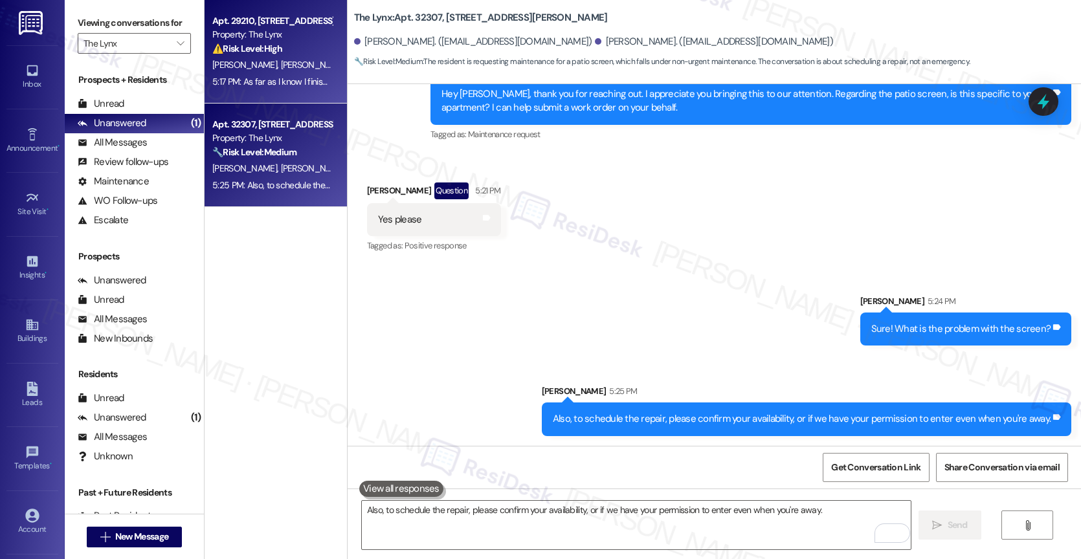
click at [271, 66] on div "[PERSON_NAME] [PERSON_NAME]" at bounding box center [272, 65] width 122 height 16
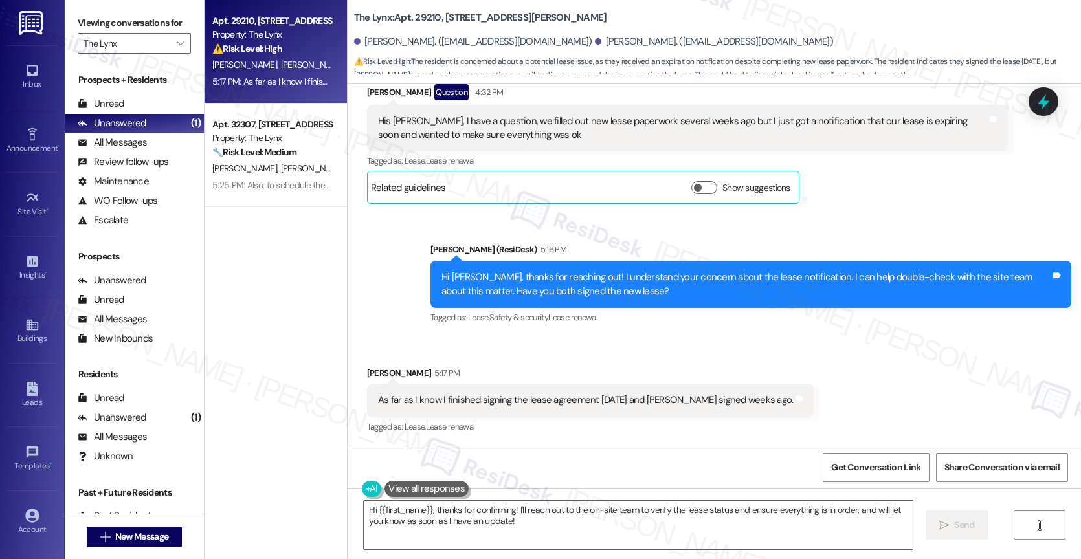
scroll to position [396, 0]
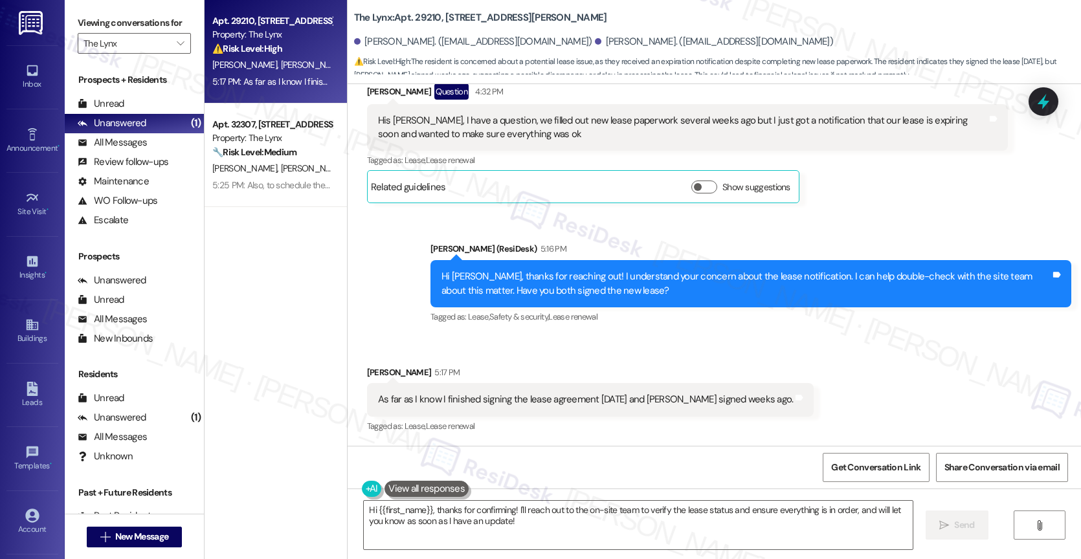
click at [623, 350] on div "Received via SMS [PERSON_NAME] 5:17 PM As far as I know I finished signing the …" at bounding box center [713, 390] width 733 height 109
click at [522, 520] on textarea "Hi {{first_name}}, thanks for confirming! I'll reach out to the on-site team to…" at bounding box center [638, 525] width 549 height 49
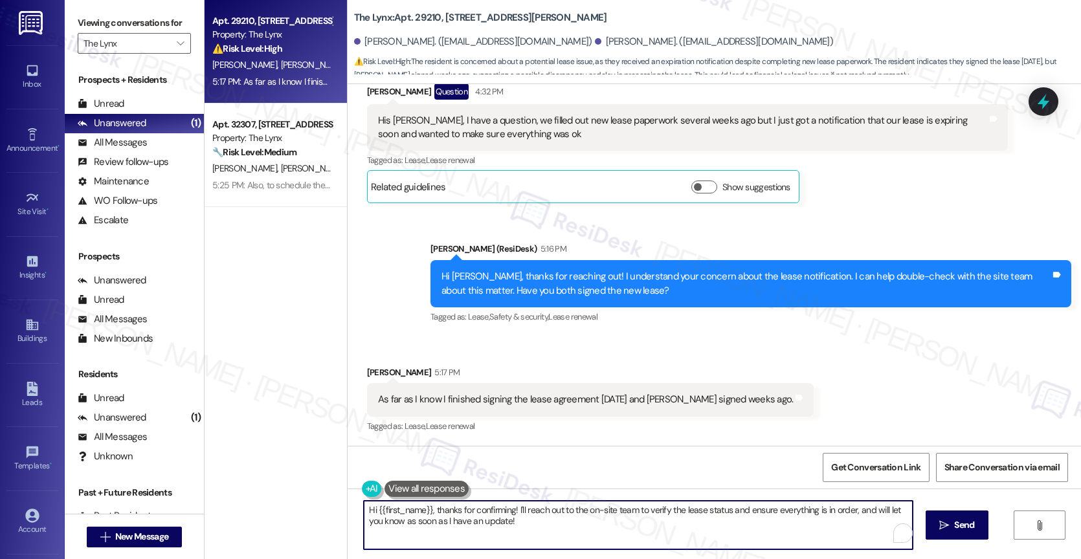
click at [522, 520] on textarea "Hi {{first_name}}, thanks for confirming! I'll reach out to the on-site team to…" at bounding box center [638, 525] width 549 height 49
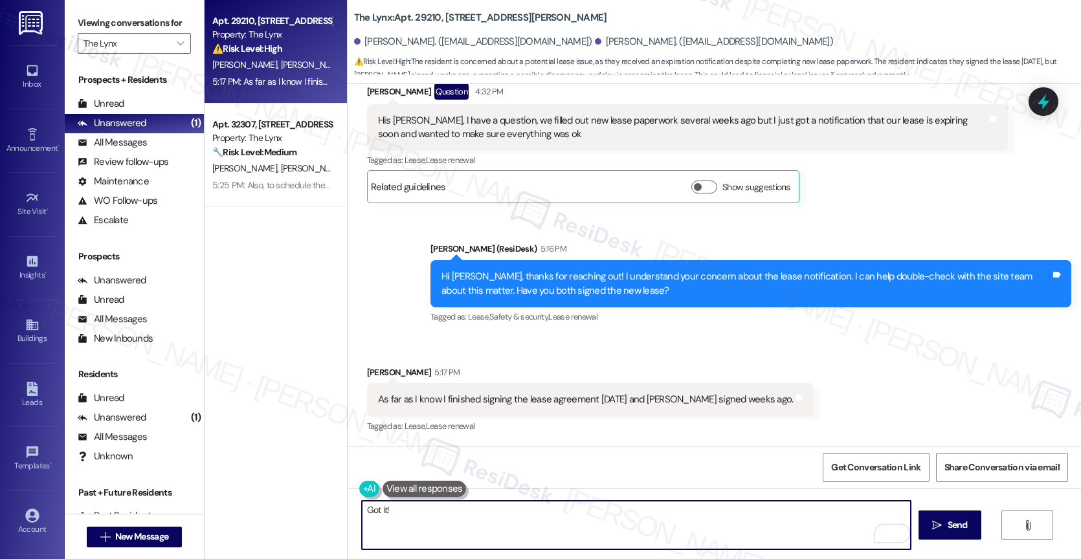
click at [474, 515] on textarea "Got it!" at bounding box center [636, 525] width 549 height 49
drag, startPoint x: 386, startPoint y: 509, endPoint x: 592, endPoint y: 527, distance: 207.3
click at [592, 527] on textarea "Got it! I think you" at bounding box center [636, 525] width 549 height 49
click at [666, 507] on textarea "Got it! I'll check with the team if everything's good with your new lease and c…" at bounding box center [636, 525] width 549 height 49
click at [739, 513] on textarea "Got it! I'll check with the team if everything's good with your new lease and c…" at bounding box center [636, 525] width 549 height 49
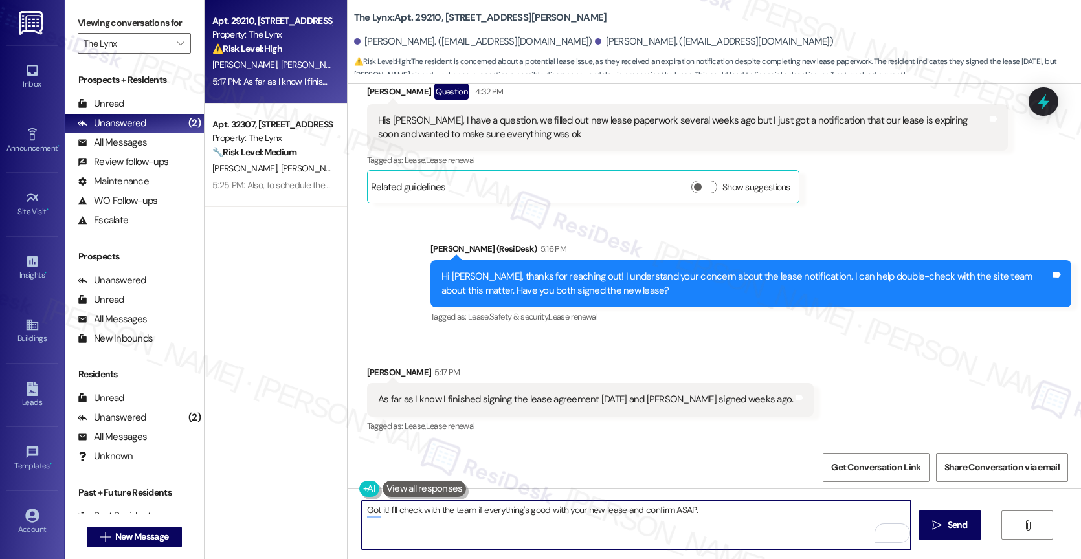
drag, startPoint x: 662, startPoint y: 504, endPoint x: 782, endPoint y: 515, distance: 120.9
click at [782, 515] on textarea "Got it! I'll check with the team if everything's good with your new lease and c…" at bounding box center [636, 525] width 549 height 49
click at [736, 512] on textarea "Got it! I'll check with the team if everything's good with your new lease and c…" at bounding box center [636, 525] width 549 height 49
drag, startPoint x: 665, startPoint y: 508, endPoint x: 742, endPoint y: 514, distance: 76.6
click at [742, 514] on textarea "Got it! I'll check with the team if everything's good with your new lease and c…" at bounding box center [636, 525] width 549 height 49
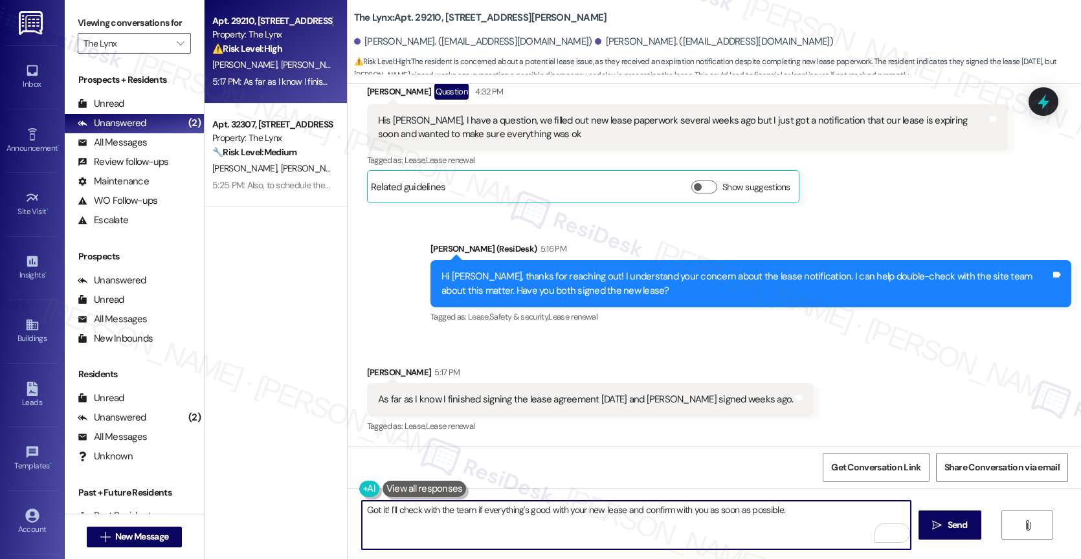
click at [806, 515] on textarea "Got it! I'll check with the team if everything's good with your new lease and c…" at bounding box center [636, 525] width 549 height 49
click at [949, 517] on button " Send" at bounding box center [949, 525] width 63 height 29
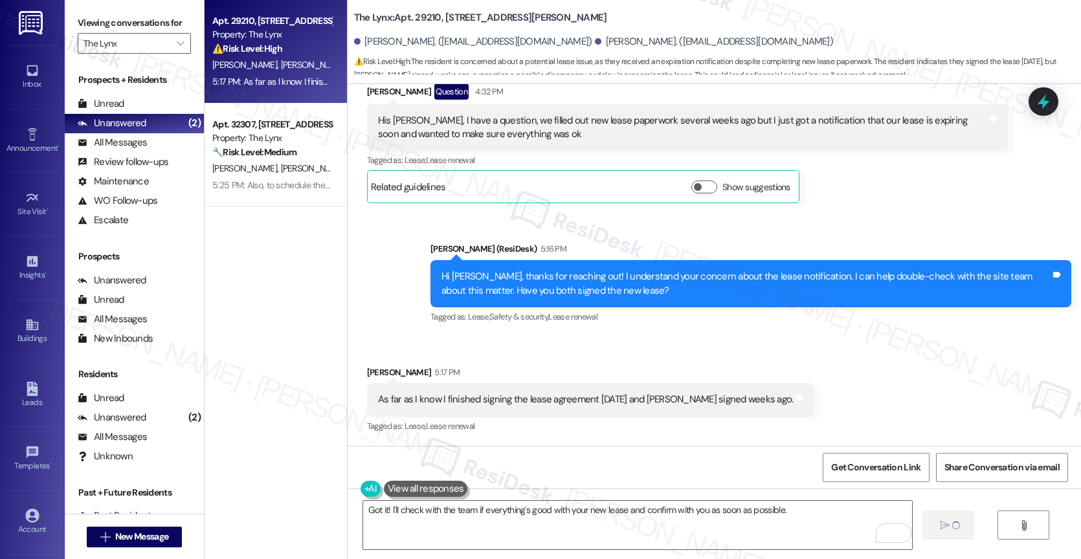
type textarea "Fetching suggested responses. Please feel free to read through the conversation…"
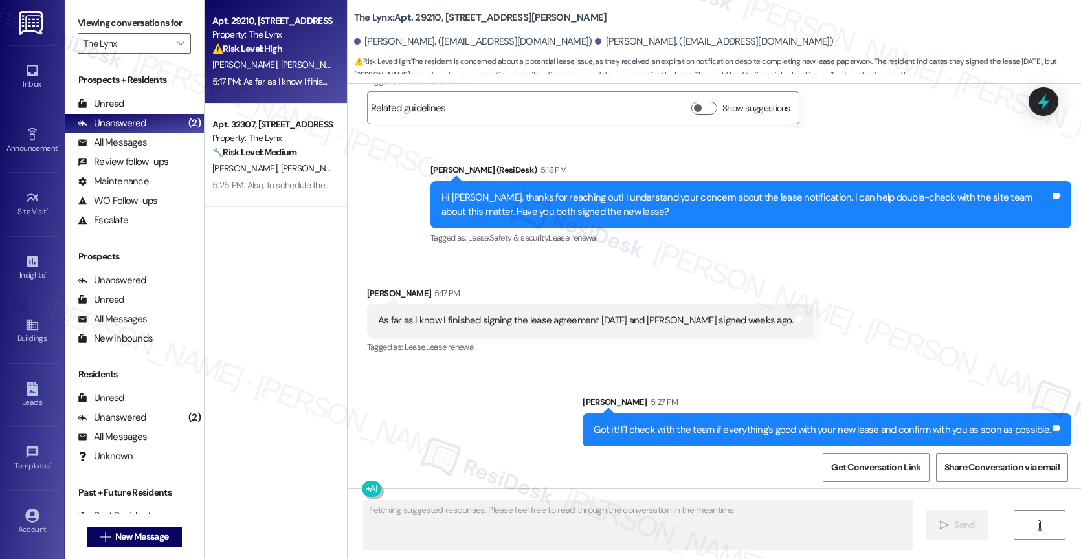
scroll to position [487, 0]
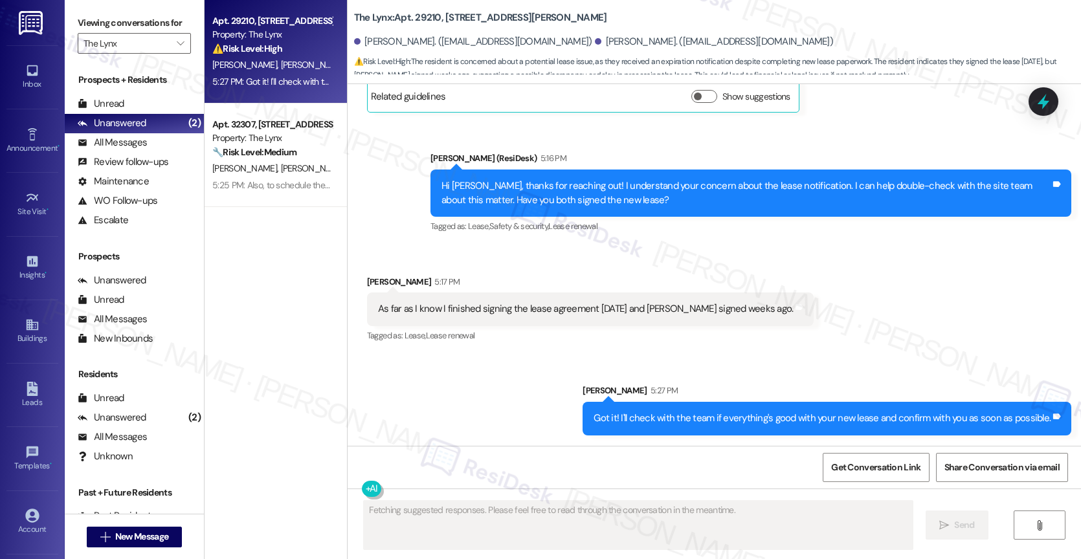
click at [490, 384] on div "Sent via SMS [PERSON_NAME] 5:27 PM Got it! I'll check with the team if everythi…" at bounding box center [713, 400] width 733 height 90
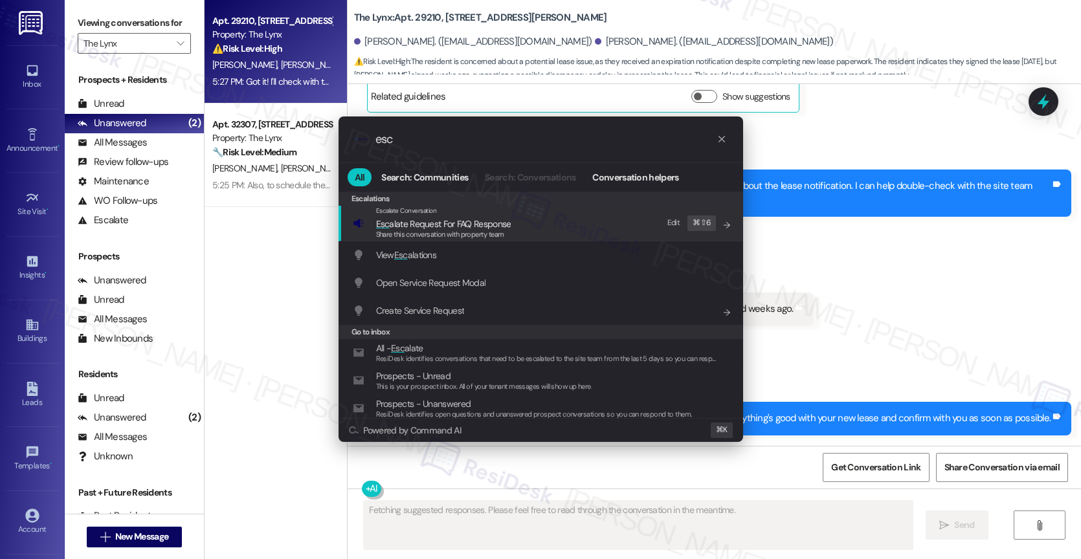
type input "esca"
type textarea "Hi"
type input "escal"
type textarea "Hi [PERSON_NAME],"
type input "escala"
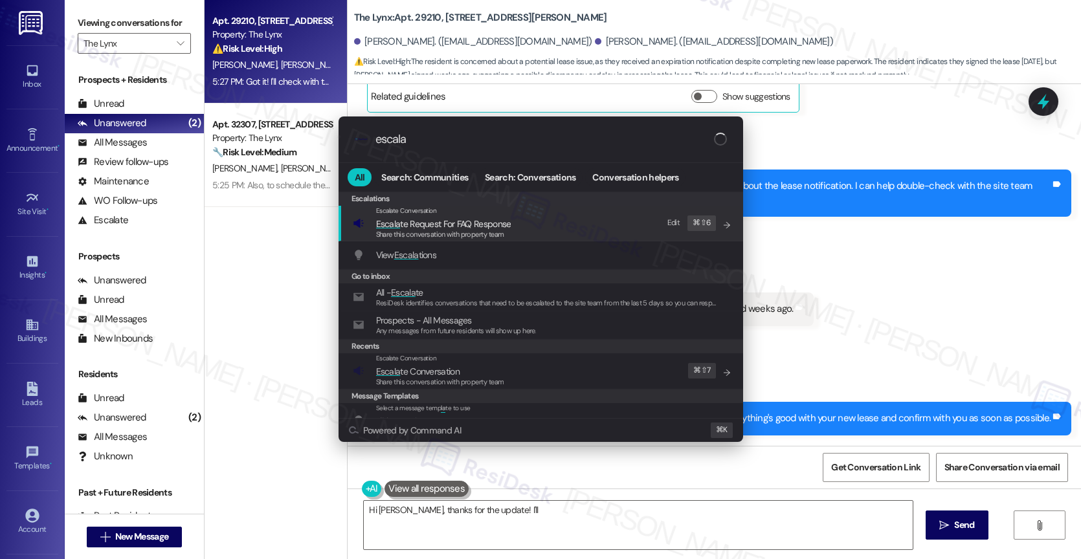
type textarea "Hi [PERSON_NAME], thanks for the update! I'll follow"
type input "escalat"
type textarea "Hi [PERSON_NAME], thanks for the update! I'll follow"
type input "escalate"
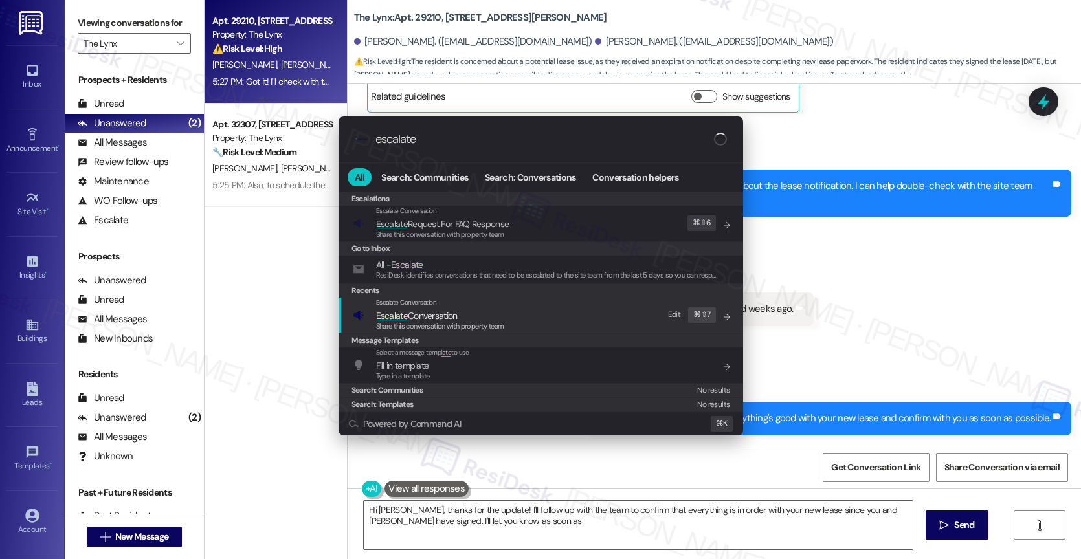
type textarea "Hi [PERSON_NAME], thanks for the update! I'll follow up with the team to confir…"
type input "escalate"
type textarea "Hi [PERSON_NAME], thanks for the update! I'll follow up with the team to confir…"
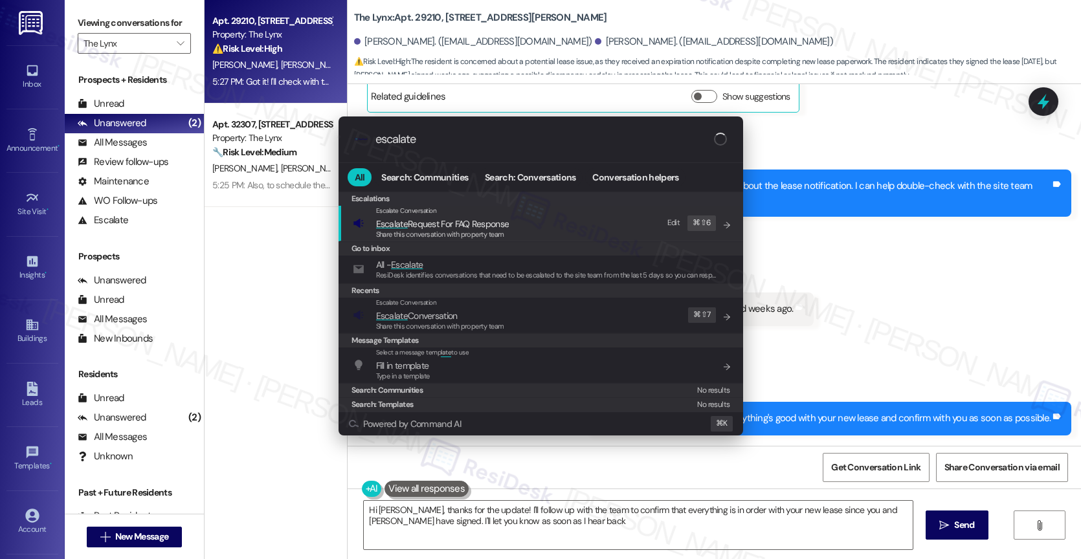
click at [408, 315] on span "Escalate Conversation" at bounding box center [417, 316] width 82 height 12
type textarea "Hi [PERSON_NAME], thanks for the update! I'll follow up with the team to confir…"
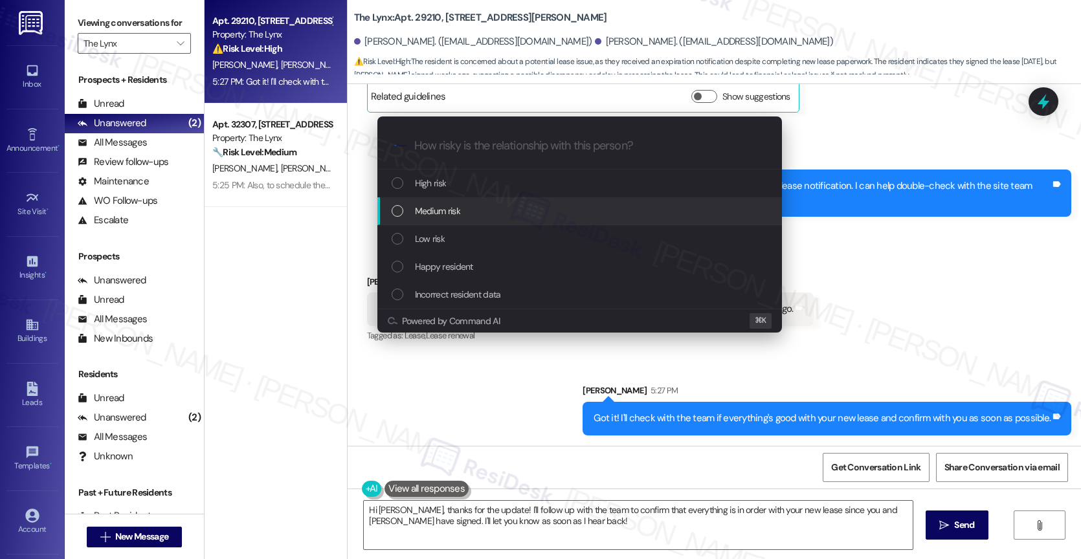
click at [444, 215] on span "Medium risk" at bounding box center [437, 211] width 45 height 14
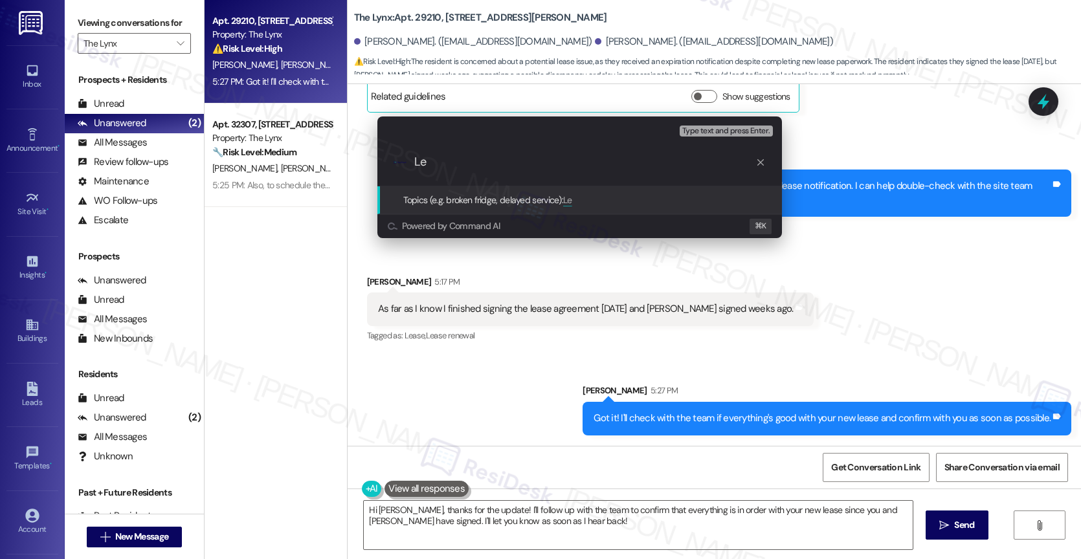
type input "L"
type input "New Lease - Confirmation Request"
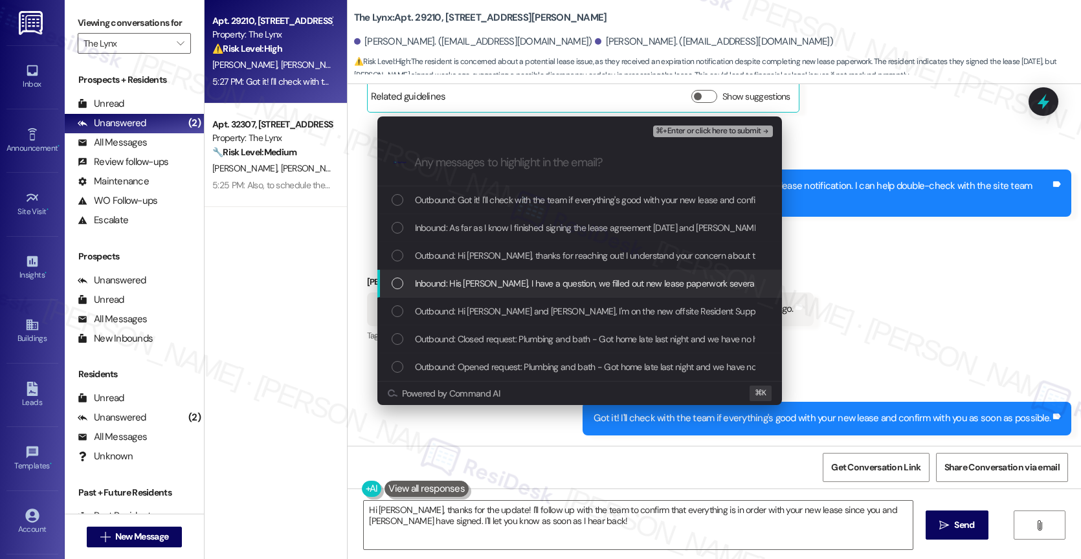
drag, startPoint x: 489, startPoint y: 289, endPoint x: 489, endPoint y: 263, distance: 25.2
click at [489, 282] on span "Inbound: His [PERSON_NAME], I have a question, we filled out new lease paperwor…" at bounding box center [797, 283] width 764 height 14
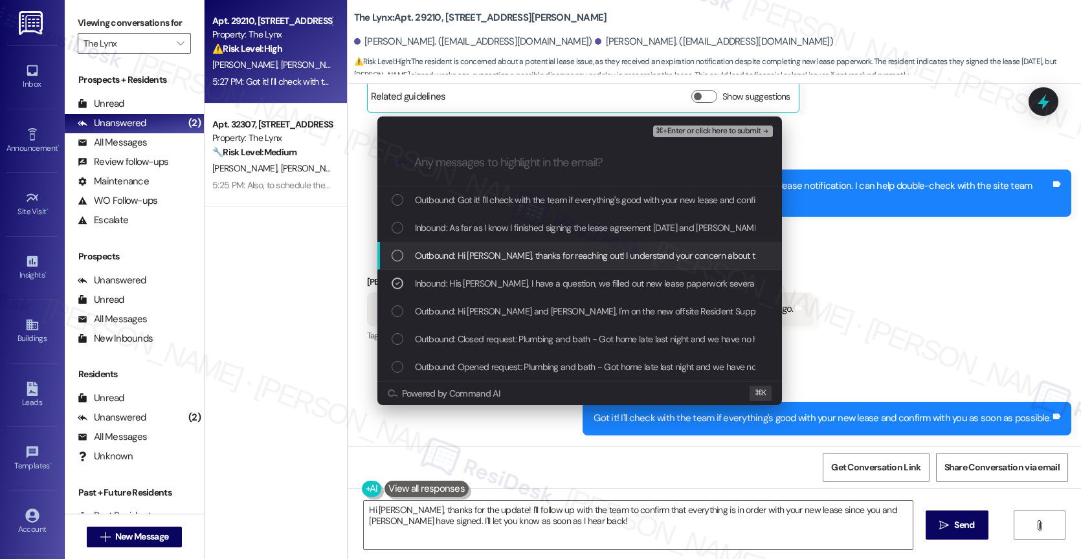
drag, startPoint x: 489, startPoint y: 261, endPoint x: 490, endPoint y: 250, distance: 11.1
click at [490, 250] on span "Outbound: Hi [PERSON_NAME], thanks for reaching out! I understand your concern …" at bounding box center [810, 255] width 791 height 14
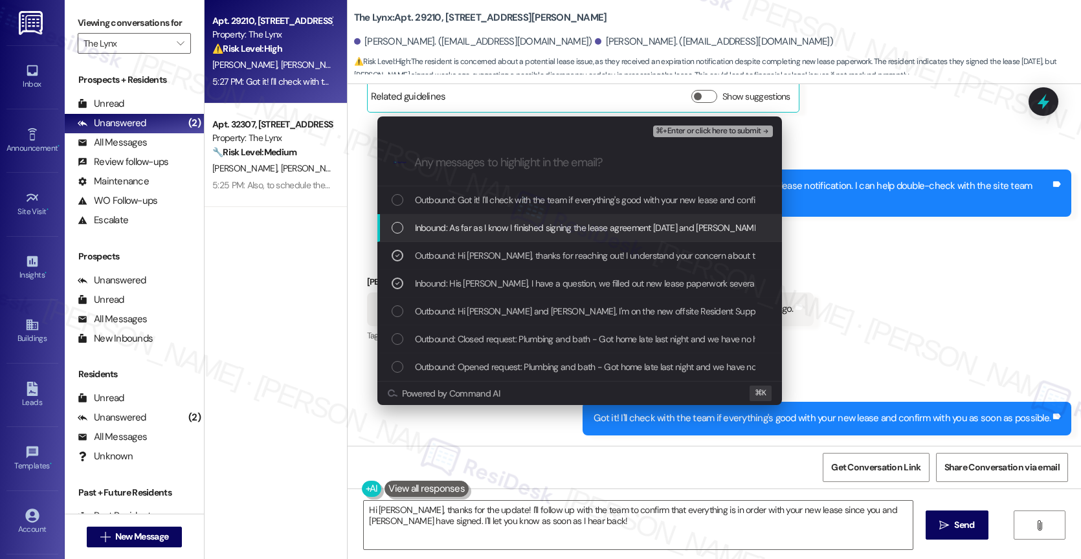
drag, startPoint x: 494, startPoint y: 229, endPoint x: 508, endPoint y: 204, distance: 29.0
click at [494, 228] on span "Inbound: As far as I know I finished signing the lease agreement [DATE] and [PE…" at bounding box center [623, 228] width 417 height 14
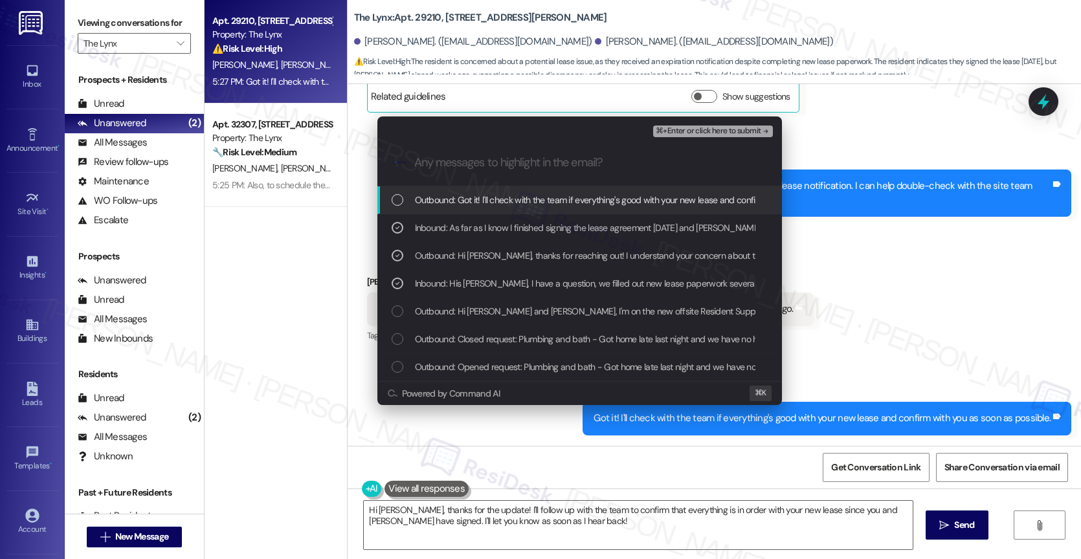
drag, startPoint x: 508, startPoint y: 204, endPoint x: 791, endPoint y: 91, distance: 304.6
click at [509, 204] on span "Outbound: Got it! I'll check with the team if everything's good with your new l…" at bounding box center [645, 200] width 461 height 14
click at [733, 127] on span "⌘+Enter or click here to submit" at bounding box center [708, 131] width 105 height 9
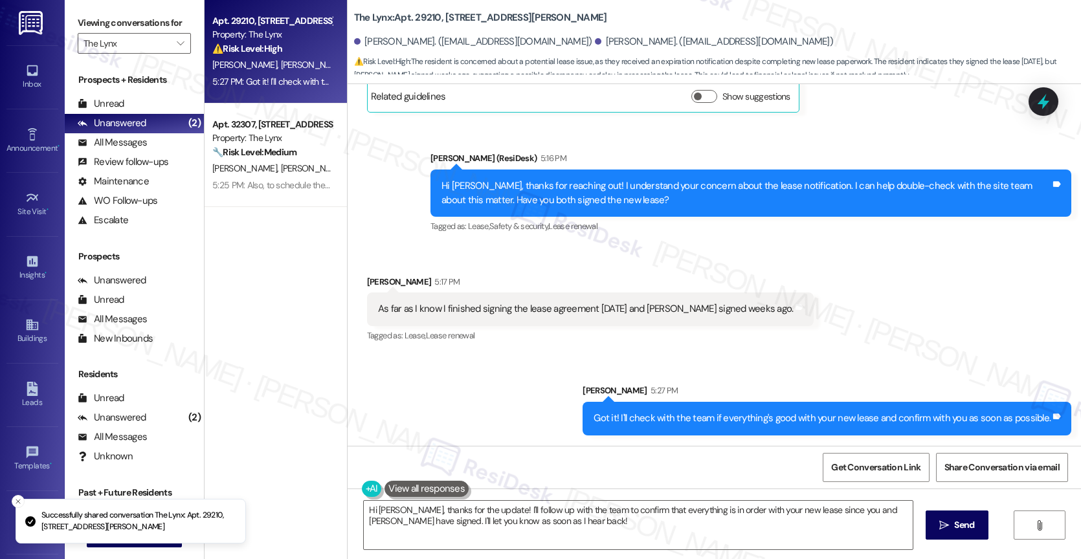
scroll to position [395, 0]
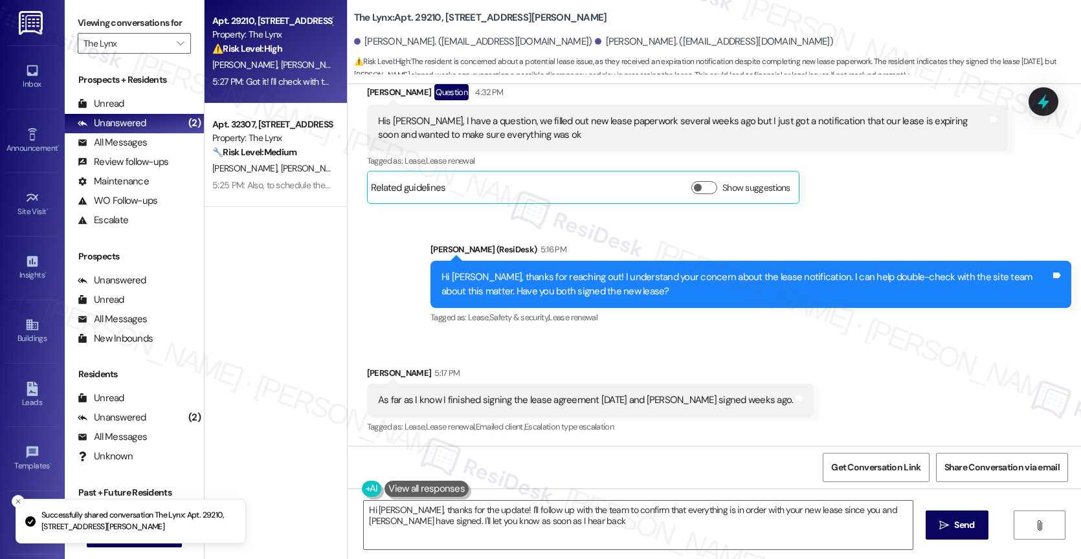
type textarea "Hi [PERSON_NAME], thanks for the update! I'll follow up with the team to confir…"
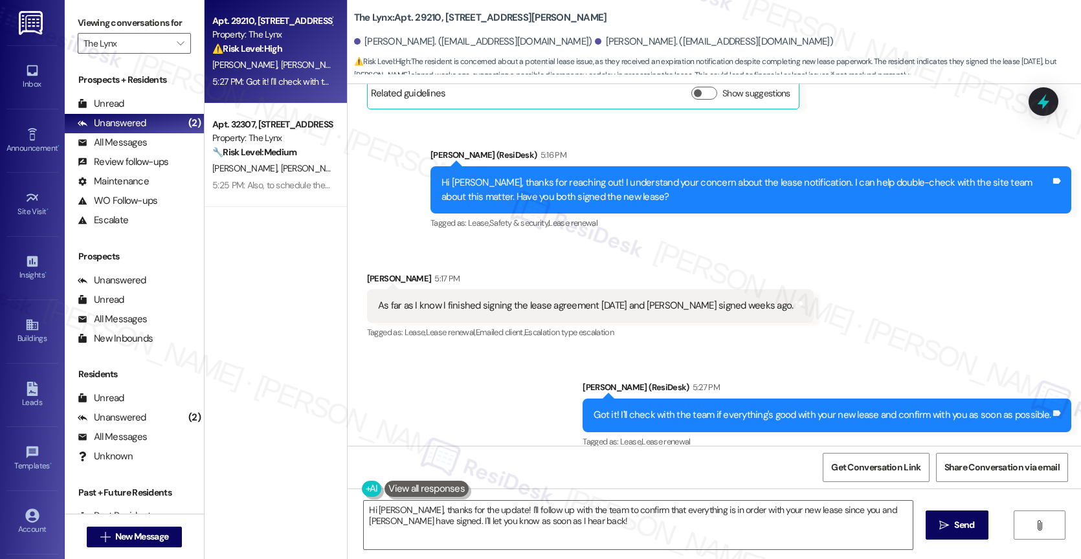
scroll to position [505, 0]
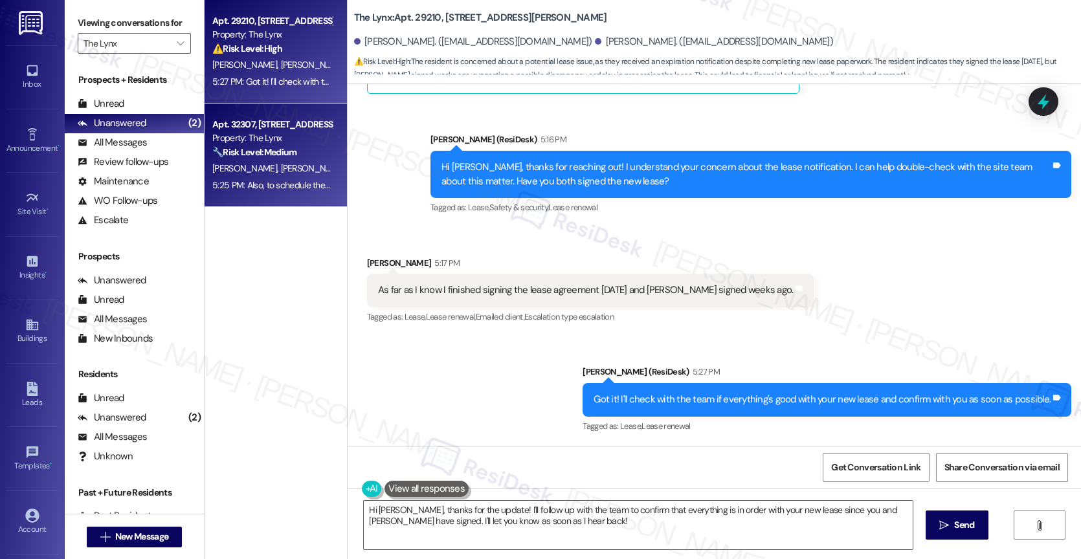
click at [265, 177] on div "5:25 PM: Also, to schedule the repair, please confirm your availability, or if …" at bounding box center [272, 185] width 122 height 16
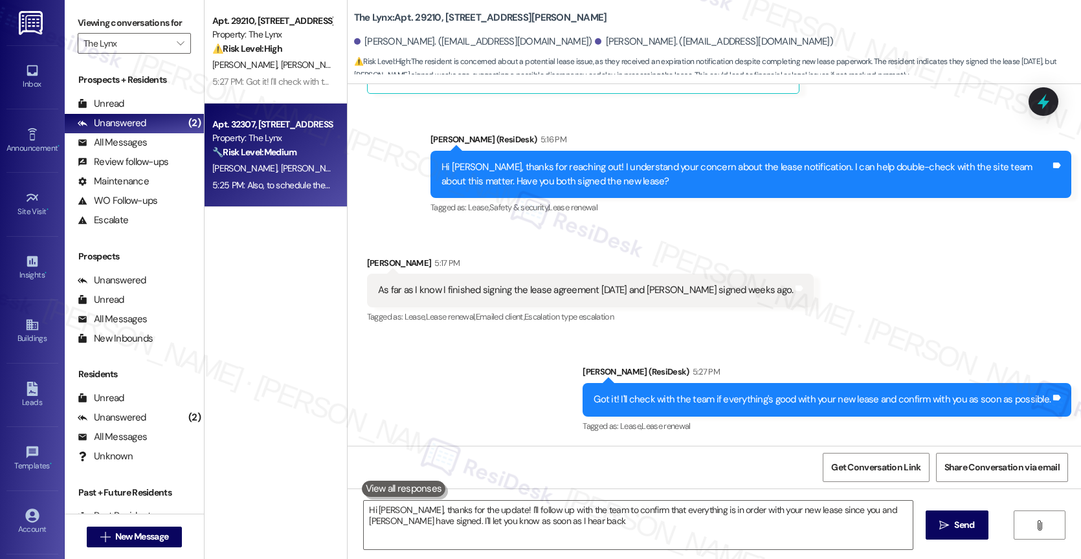
type textarea "Hi [PERSON_NAME], thanks for the update! I'll follow up with the team to confir…"
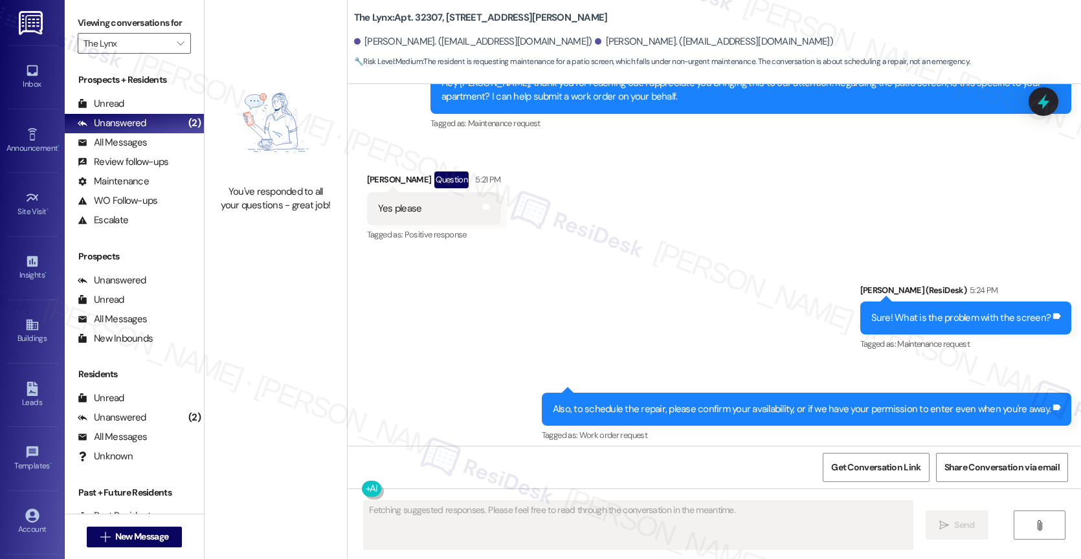
scroll to position [560, 0]
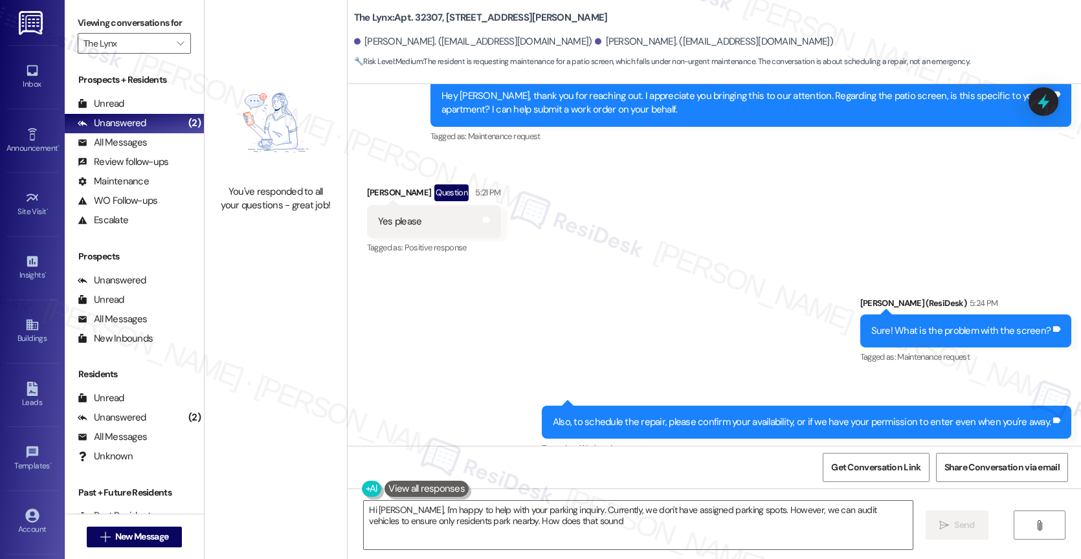
type textarea "Hi [PERSON_NAME], I'm happy to help with your parking inquiry. Currently, we do…"
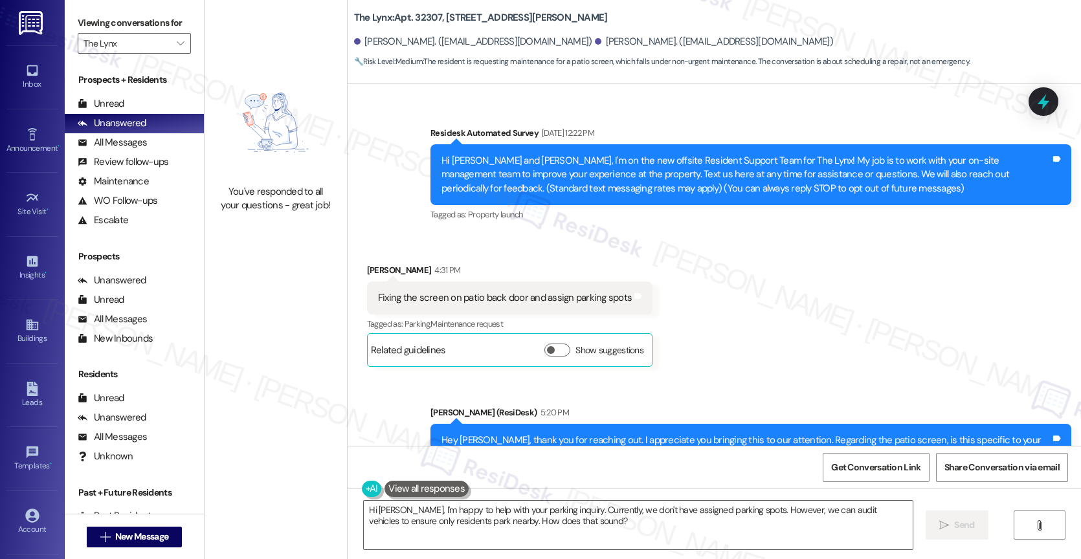
scroll to position [582, 0]
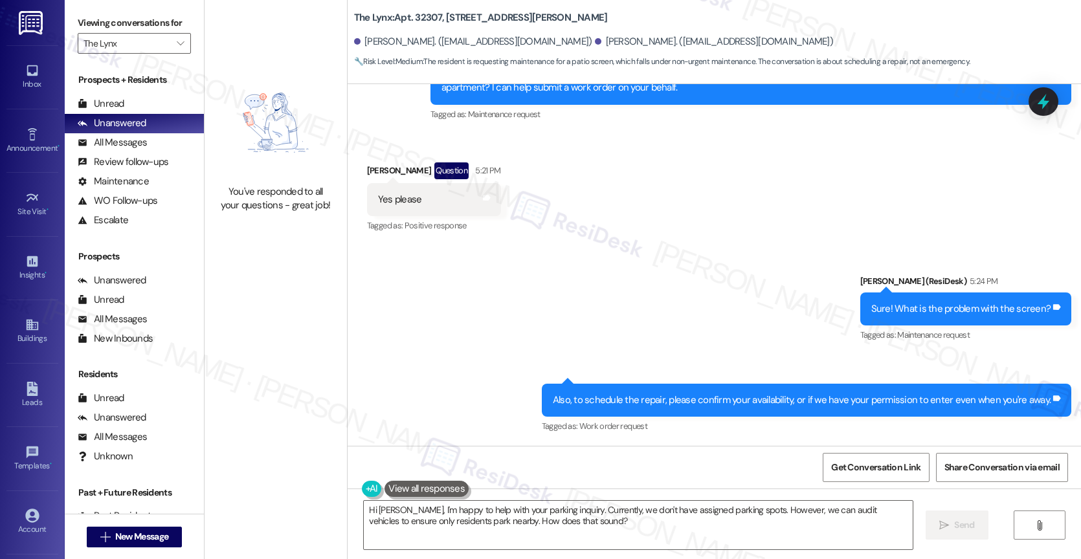
click at [491, 280] on div "Sent via SMS [PERSON_NAME] (ResiDesk) 5:24 PM Sure! What is the problem with th…" at bounding box center [713, 345] width 733 height 201
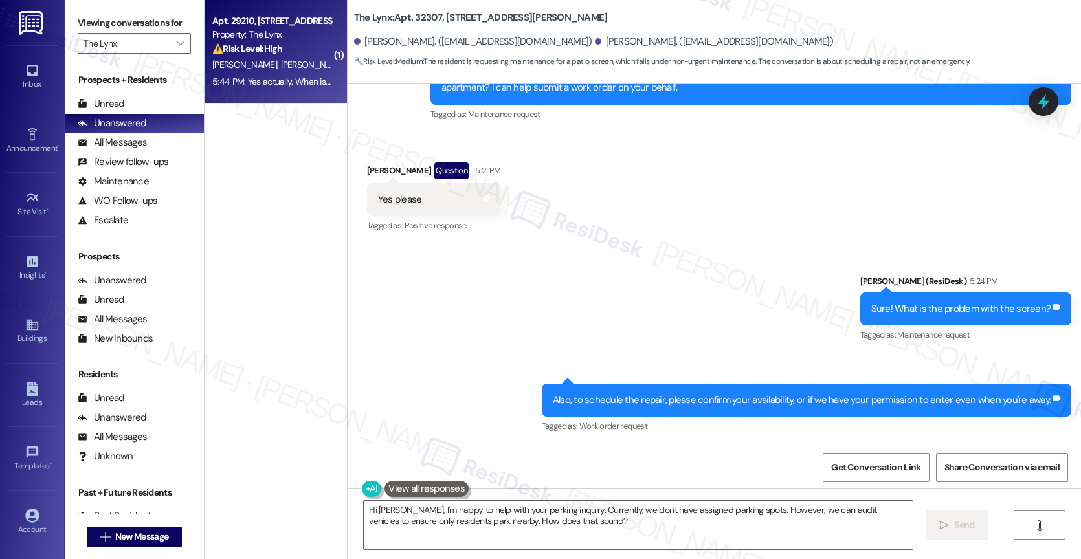
click at [271, 67] on div "[PERSON_NAME] [PERSON_NAME]" at bounding box center [272, 65] width 122 height 16
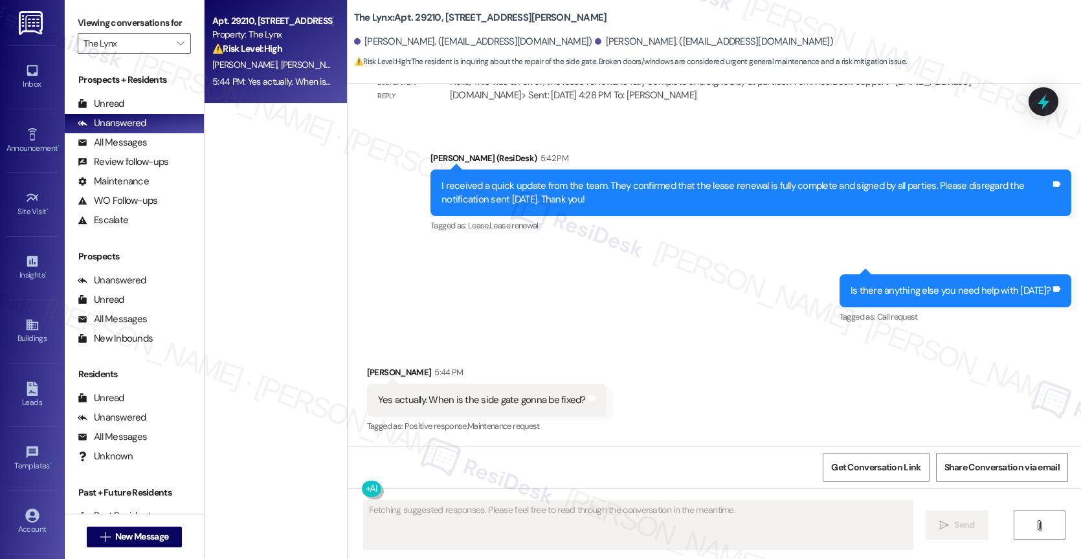
scroll to position [1107, 0]
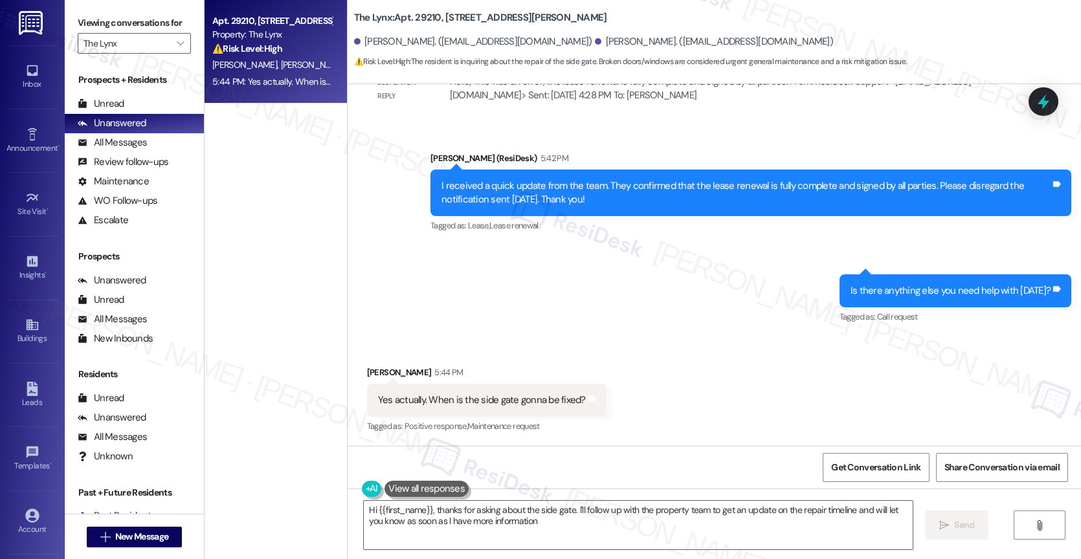
type textarea "Hi {{first_name}}, thanks for asking about the side gate. I'll follow up with t…"
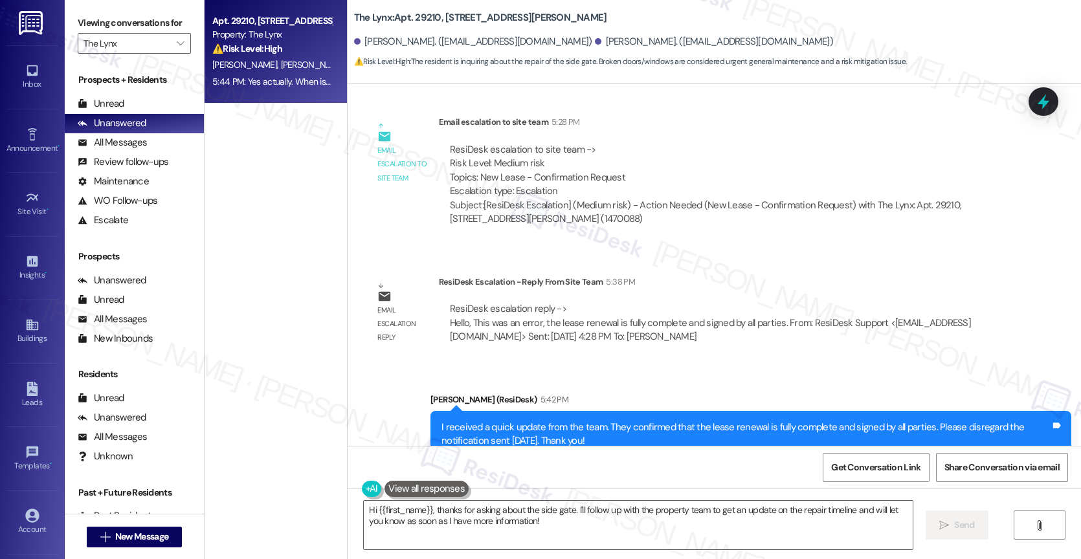
scroll to position [751, 0]
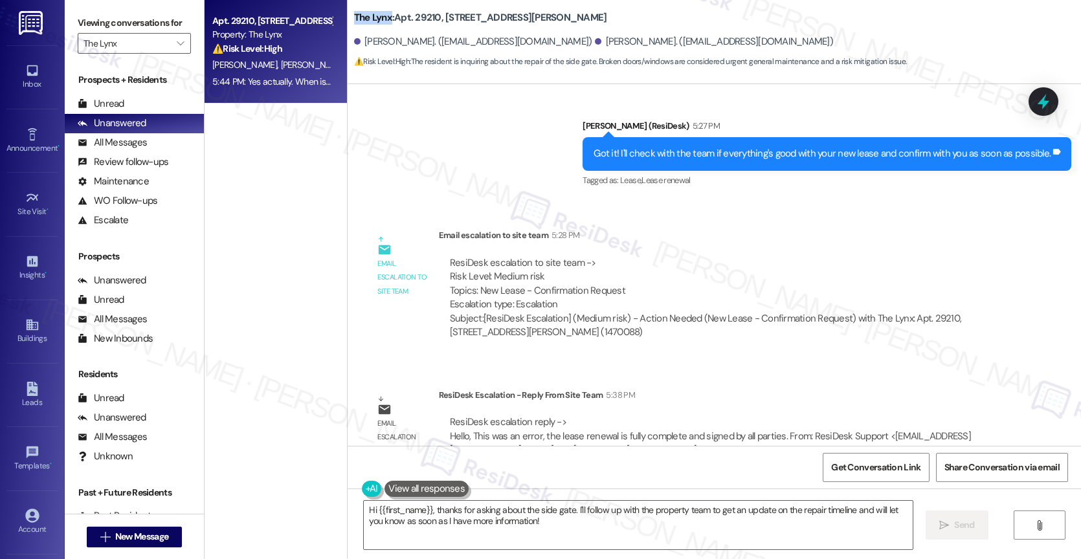
drag, startPoint x: 347, startPoint y: 14, endPoint x: 380, endPoint y: 19, distance: 34.0
click at [380, 19] on b "The Lynx: Apt. 29210, [STREET_ADDRESS][PERSON_NAME]" at bounding box center [480, 18] width 253 height 14
copy b "The Lynx"
click at [472, 140] on div "Sent via SMS [PERSON_NAME] (ResiDesk) 5:27 PM Got it! I'll check with the team …" at bounding box center [713, 144] width 733 height 109
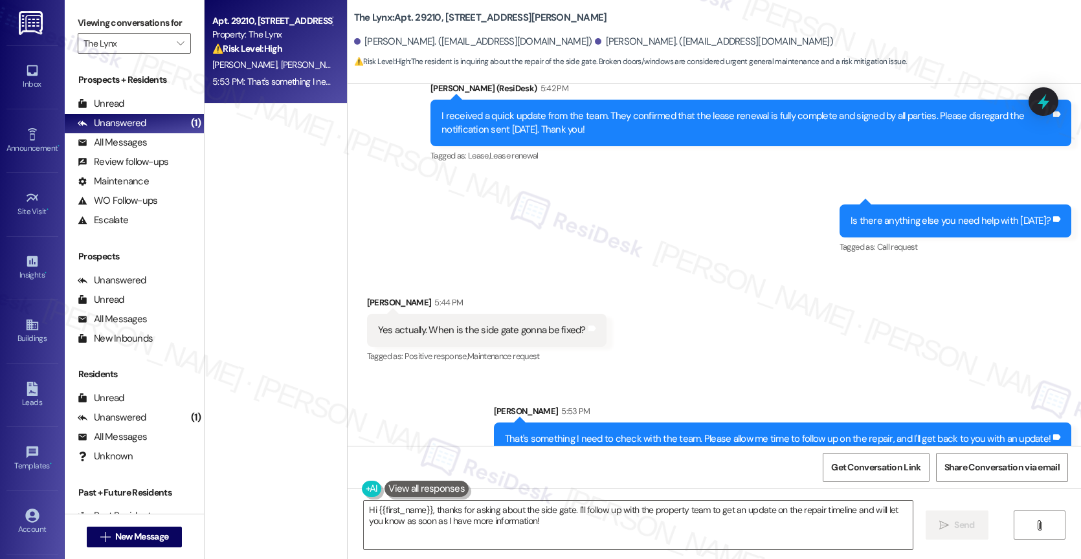
scroll to position [1196, 0]
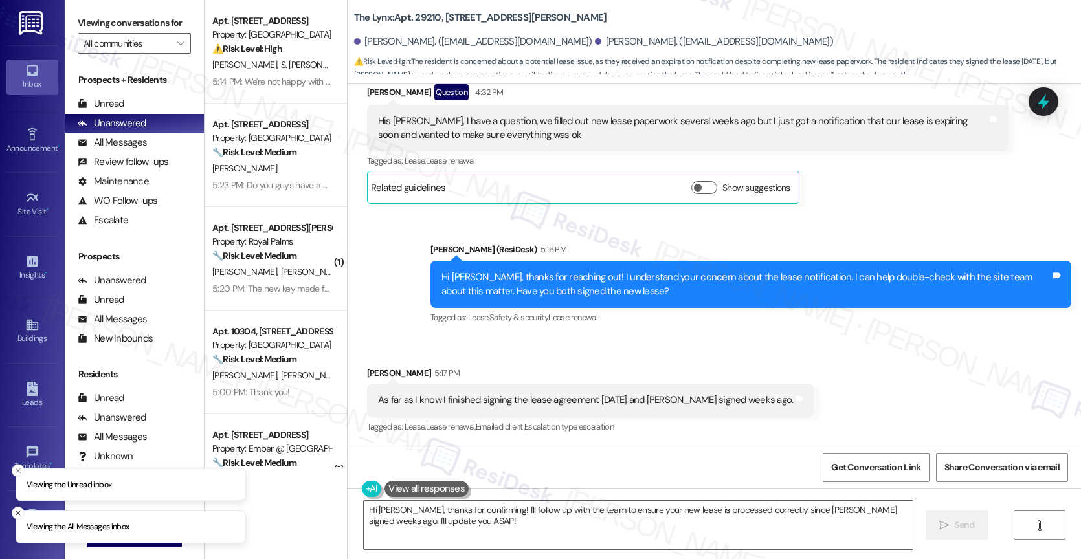
scroll to position [783, 0]
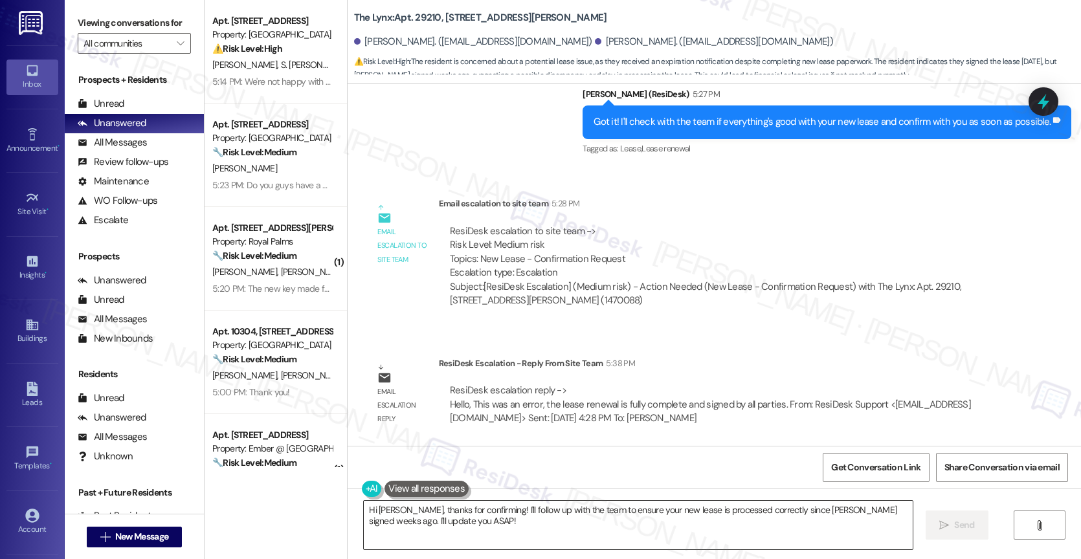
click at [448, 520] on textarea "Hi [PERSON_NAME], thanks for confirming! I'll follow up with the team to ensure…" at bounding box center [638, 525] width 549 height 49
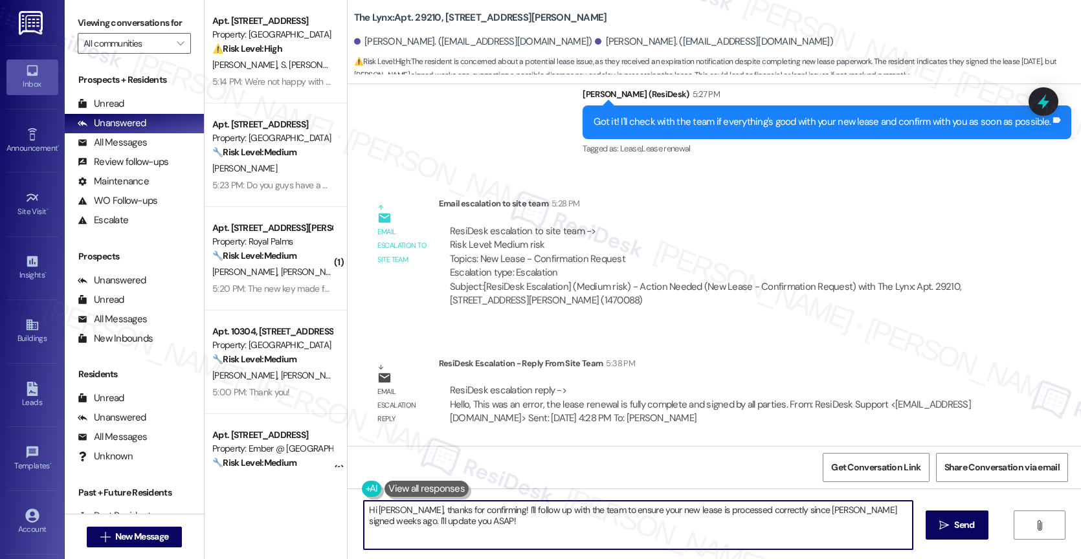
click at [448, 520] on textarea "Hi [PERSON_NAME], thanks for confirming! I'll follow up with the team to ensure…" at bounding box center [638, 525] width 549 height 49
click at [464, 526] on textarea "Hi [PERSON_NAME], thanks for confirming! I'll follow up with the team to ensure…" at bounding box center [636, 525] width 549 height 49
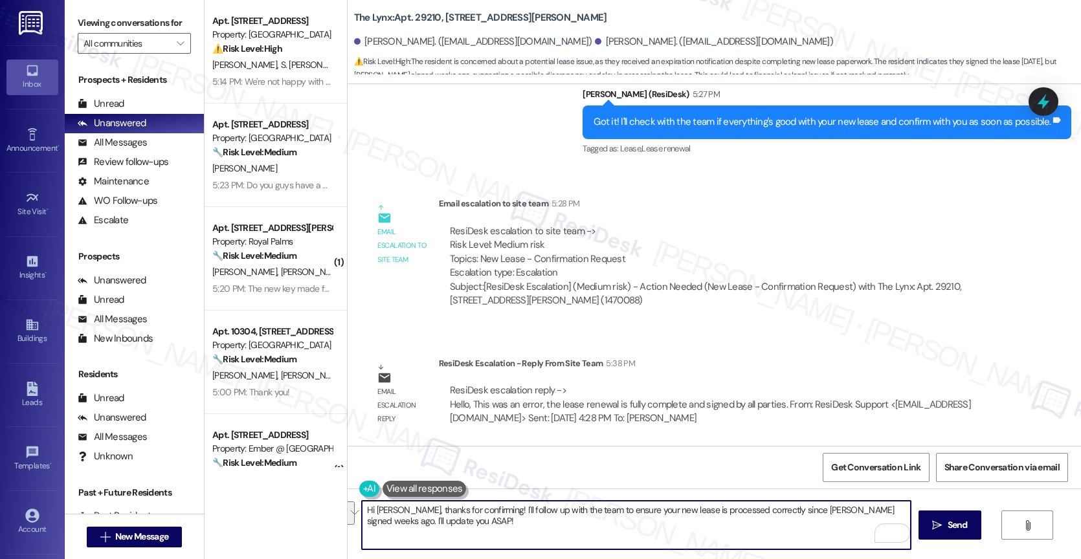
click at [464, 526] on textarea "Hi [PERSON_NAME], thanks for confirming! I'll follow up with the team to ensure…" at bounding box center [636, 525] width 549 height 49
click at [419, 527] on textarea "Hi [PERSON_NAME], thanks for confirming! I'll follow up with the team to ensure…" at bounding box center [636, 525] width 549 height 49
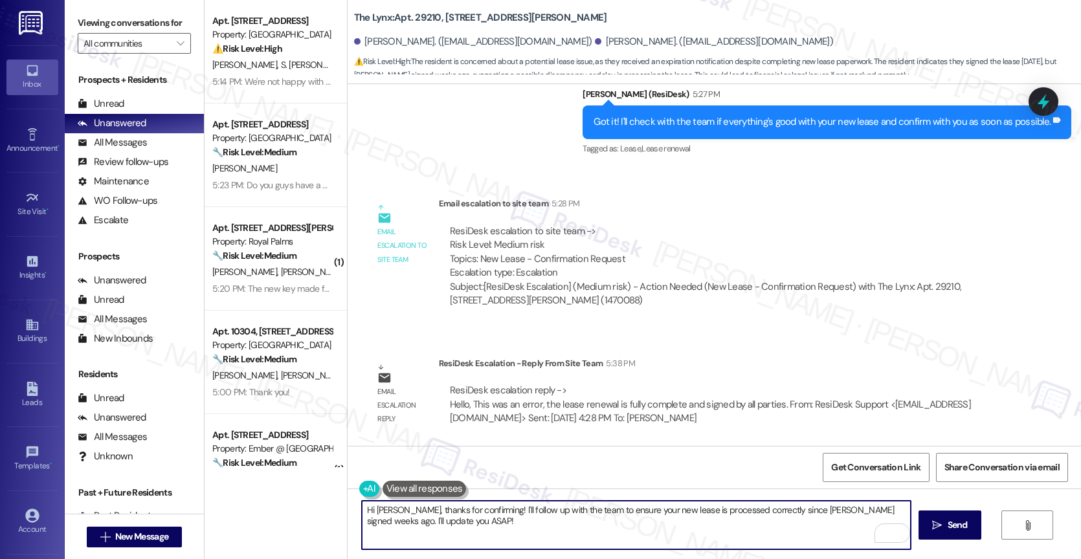
click at [419, 527] on textarea "Hi [PERSON_NAME], thanks for confirming! I'll follow up with the team to ensure…" at bounding box center [636, 525] width 549 height 49
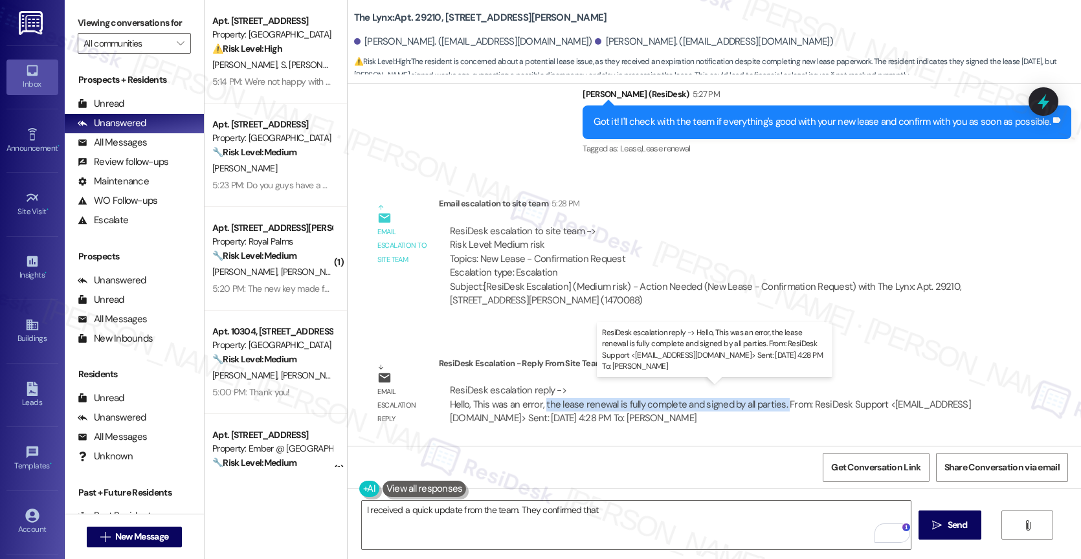
drag, startPoint x: 535, startPoint y: 406, endPoint x: 772, endPoint y: 402, distance: 237.5
click at [772, 402] on div "ResiDesk escalation reply -> Hello, This was an error, the lease renewal is ful…" at bounding box center [710, 404] width 521 height 41
copy div "the lease renewal is fully complete and signed by all parties."
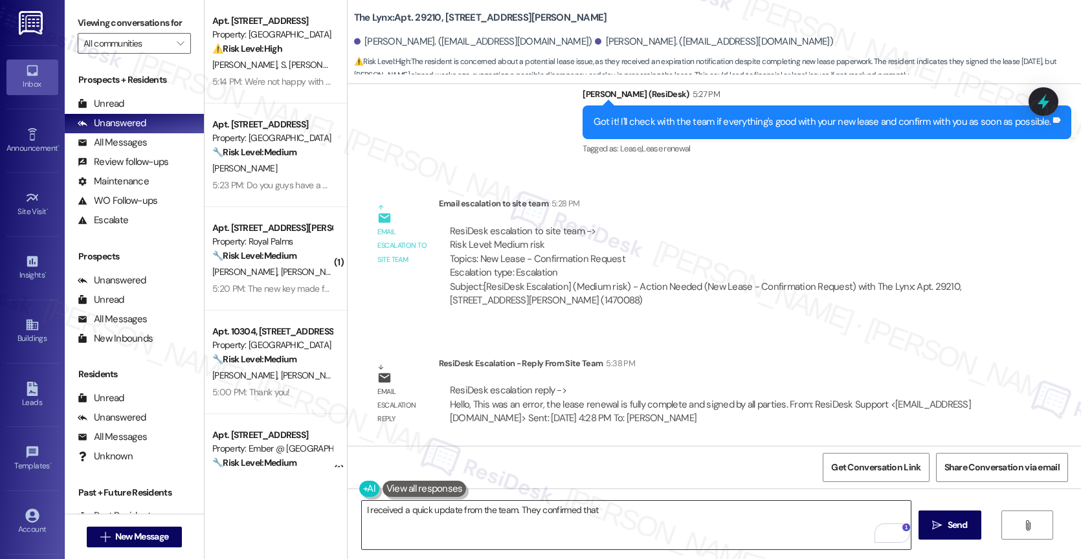
click at [650, 514] on textarea "I received a quick update from the team. They confirmed that" at bounding box center [636, 525] width 549 height 49
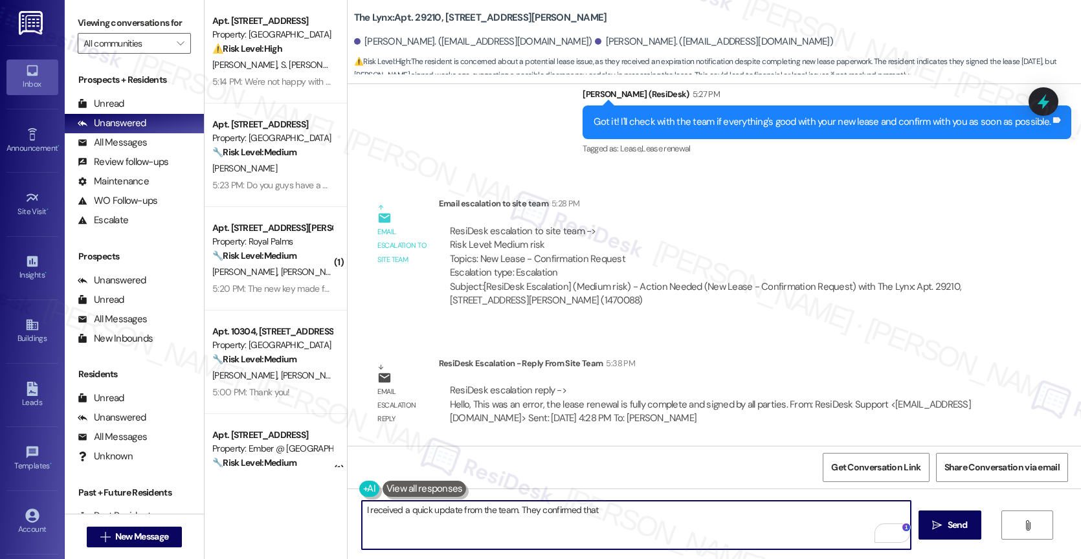
paste textarea "the lease renewal is fully complete and signed by all parties."
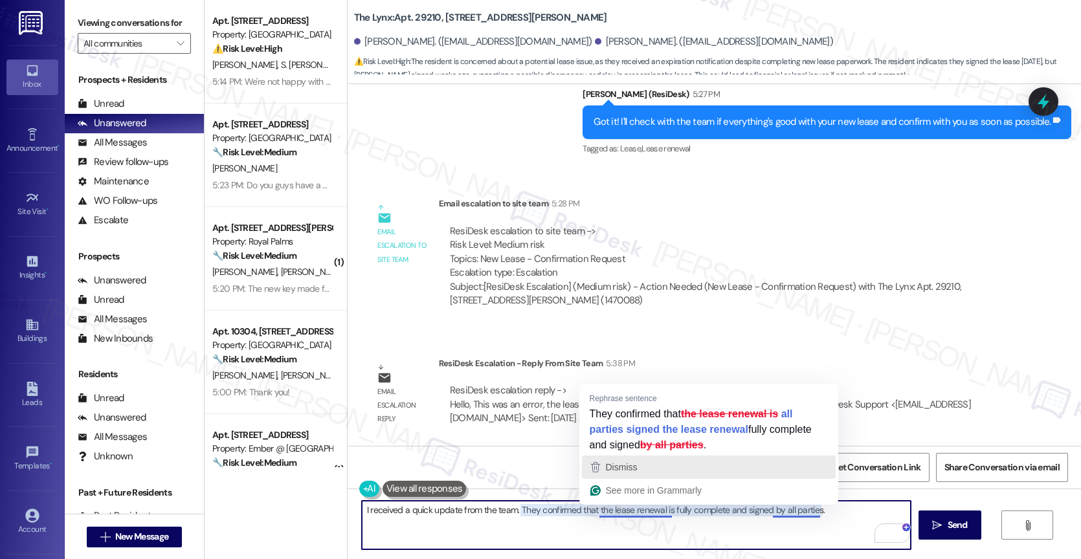
click at [643, 470] on div "Dismiss" at bounding box center [709, 467] width 242 height 19
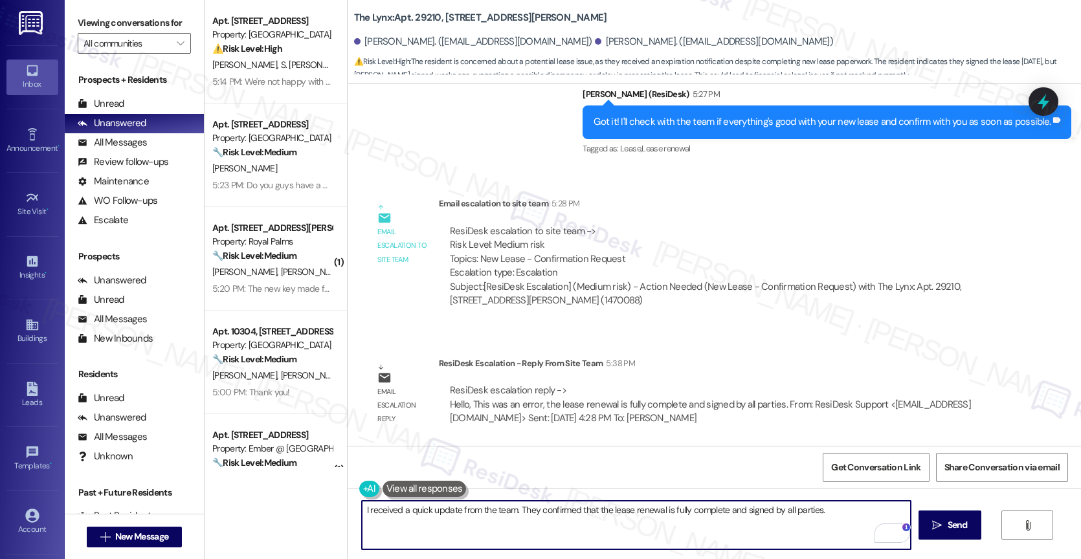
click at [839, 513] on textarea "I received a quick update from the team. They confirmed that the lease renewal …" at bounding box center [636, 525] width 549 height 49
type textarea "I received a quick update from the team. They confirmed that the lease renewal …"
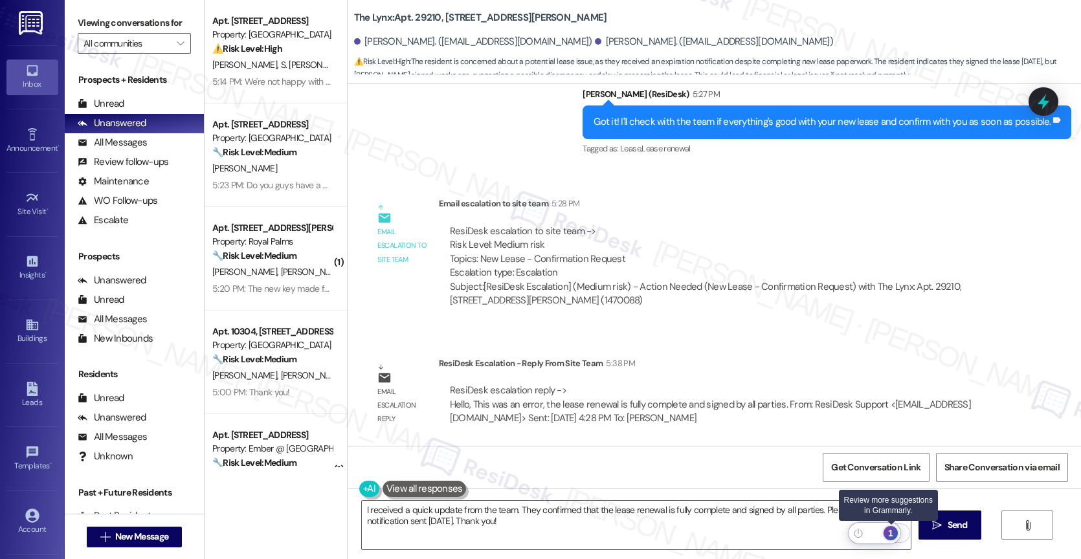
click at [894, 529] on div "1" at bounding box center [890, 533] width 14 height 14
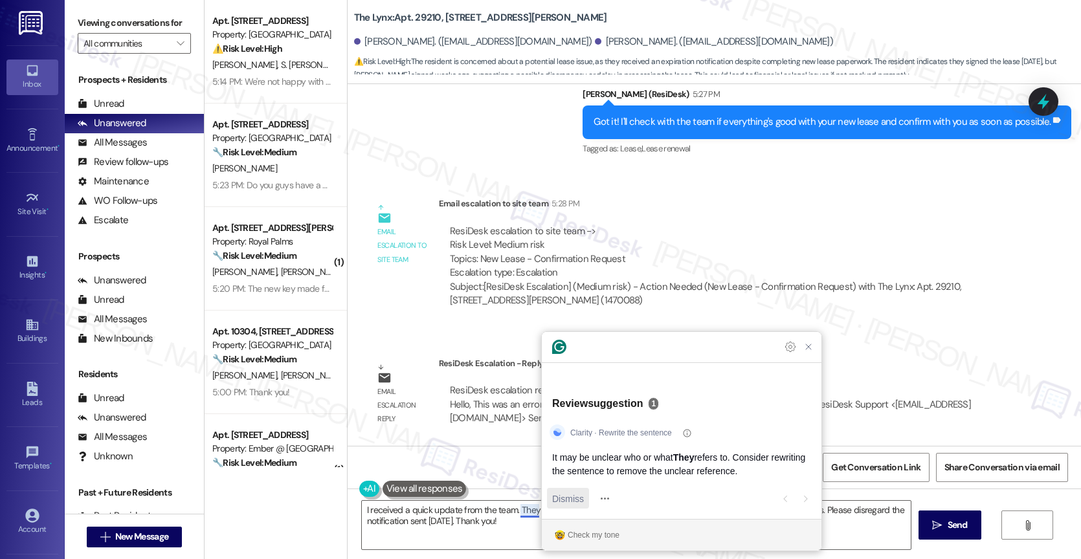
click at [558, 500] on span "Dismiss" at bounding box center [568, 499] width 32 height 14
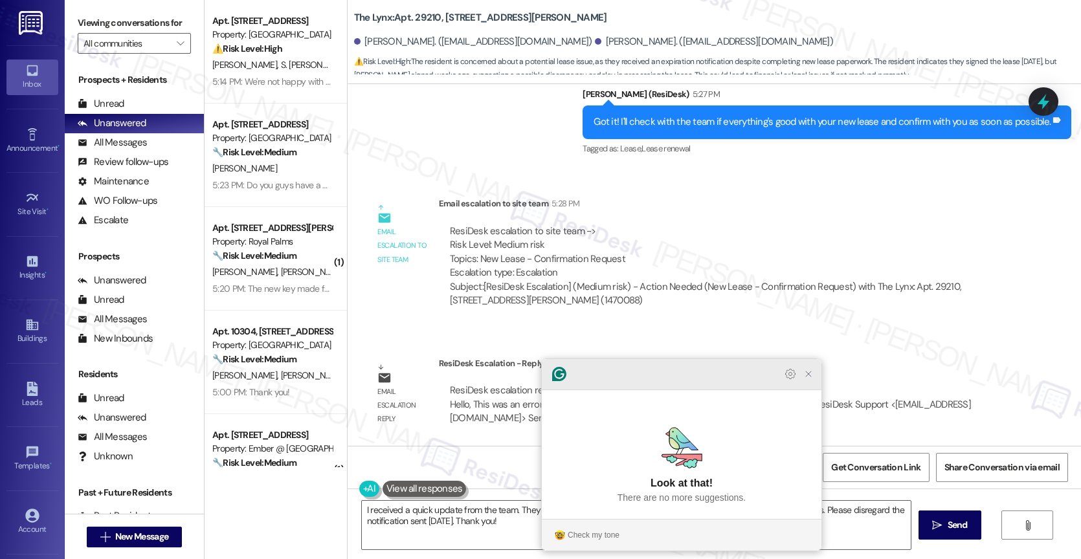
click at [804, 379] on icon "Close Grammarly Assistant" at bounding box center [808, 374] width 10 height 10
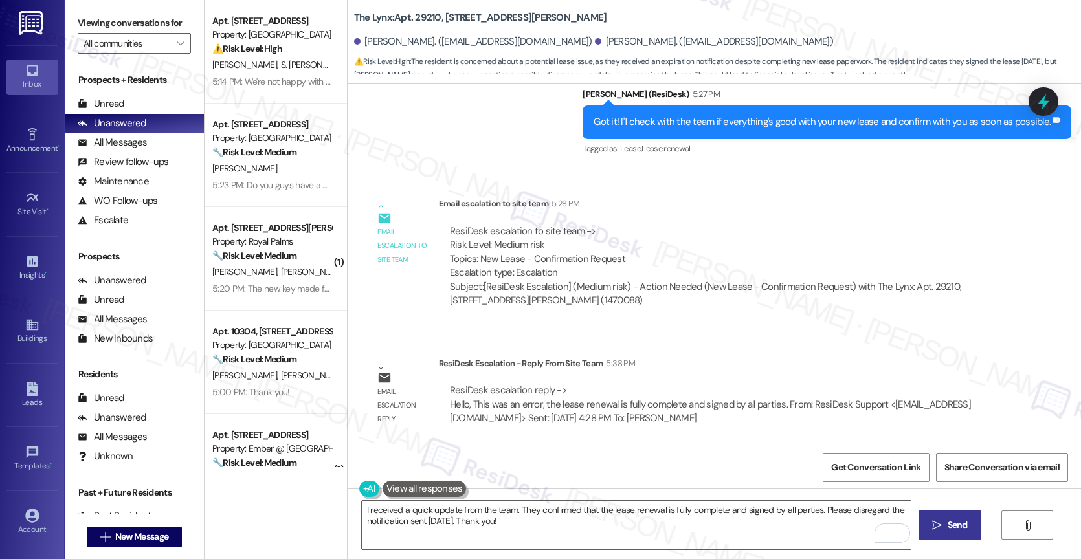
click at [956, 519] on span "Send" at bounding box center [957, 525] width 20 height 14
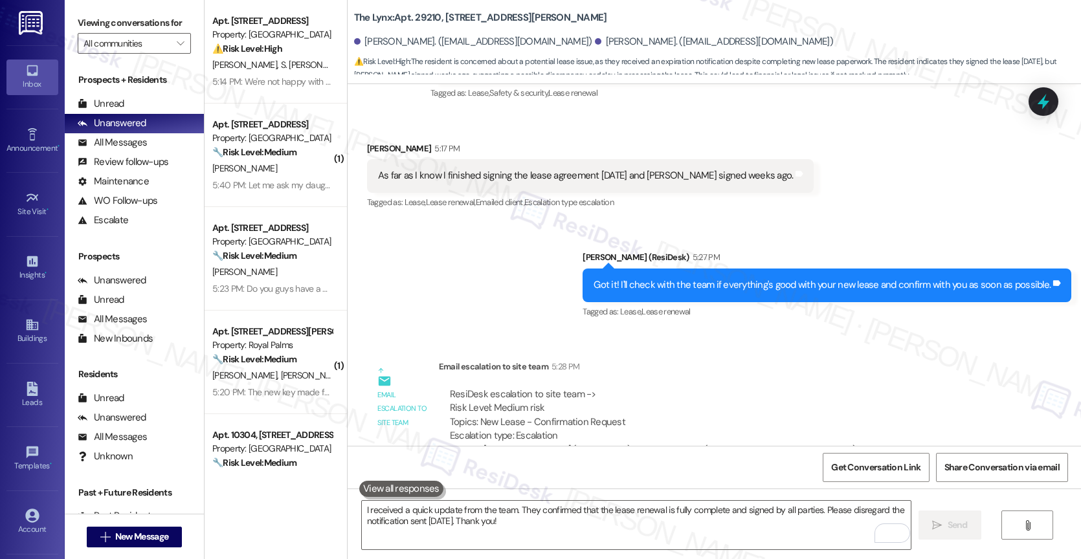
scroll to position [887, 0]
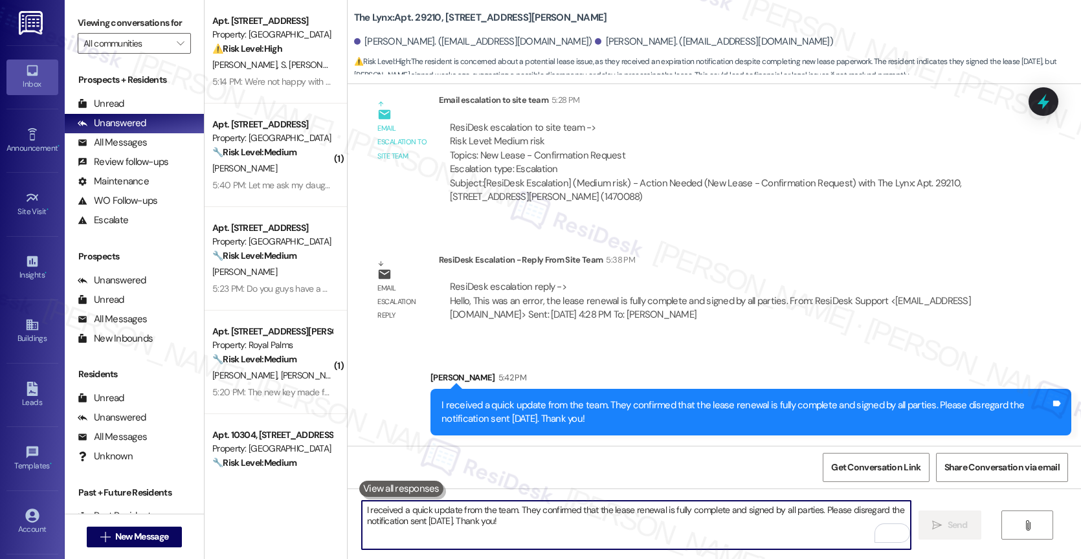
click at [456, 531] on textarea "I received a quick update from the team. They confirmed that the lease renewal …" at bounding box center [636, 525] width 549 height 49
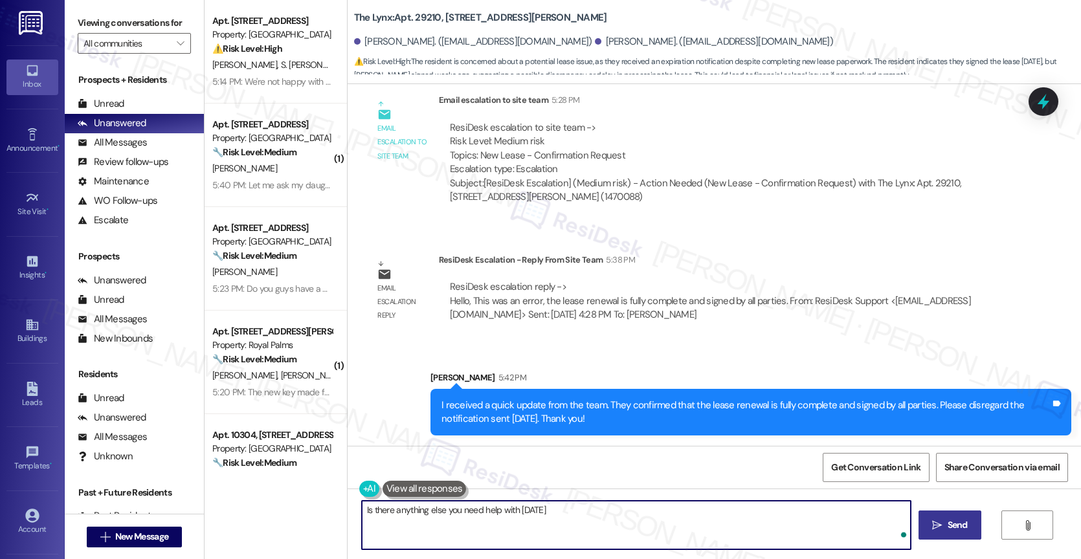
type textarea "Is there anything else you need help with [DATE]?"
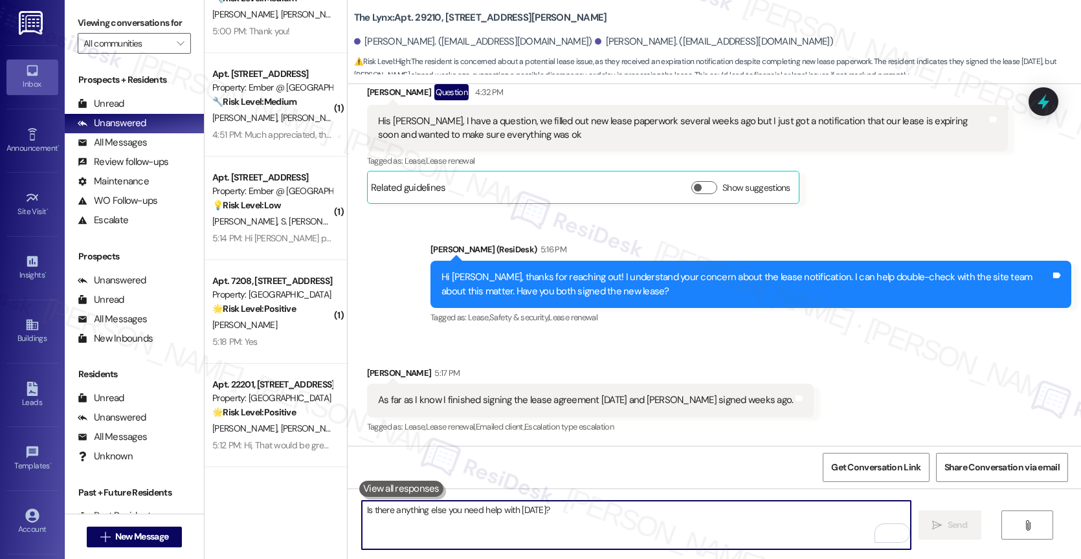
scroll to position [0, 0]
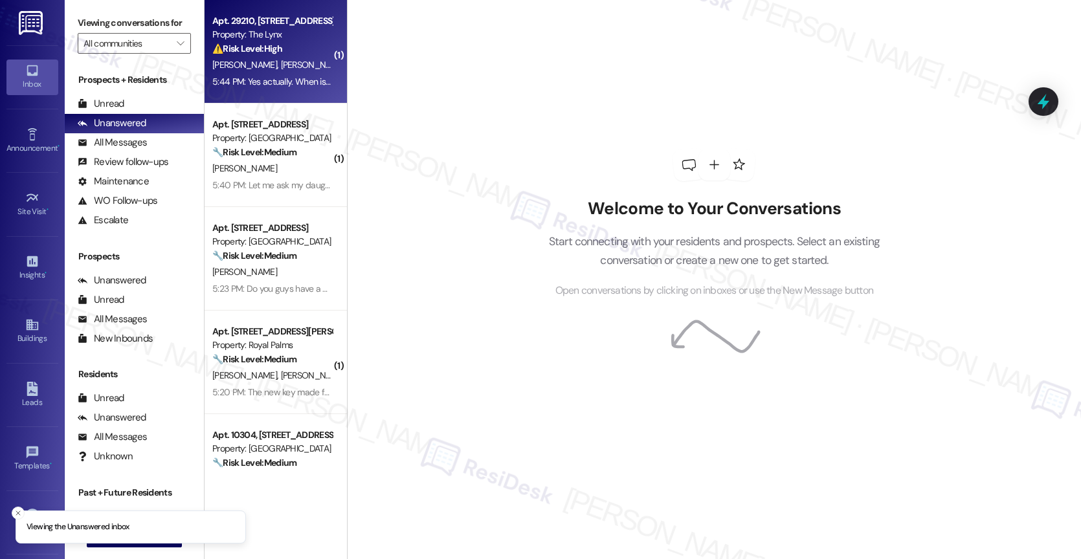
click at [261, 54] on strong "⚠️ Risk Level: High" at bounding box center [247, 49] width 70 height 12
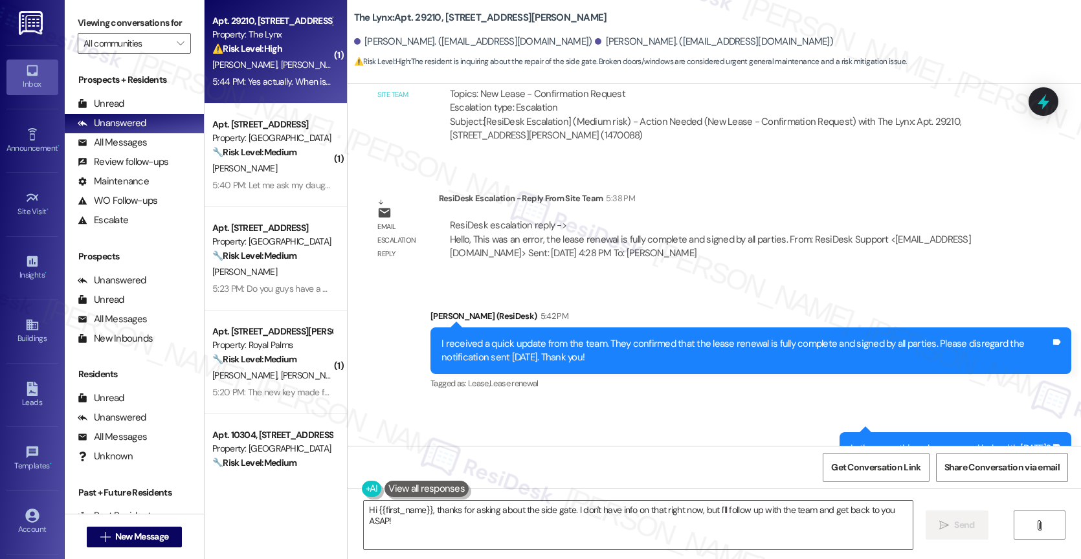
scroll to position [1107, 0]
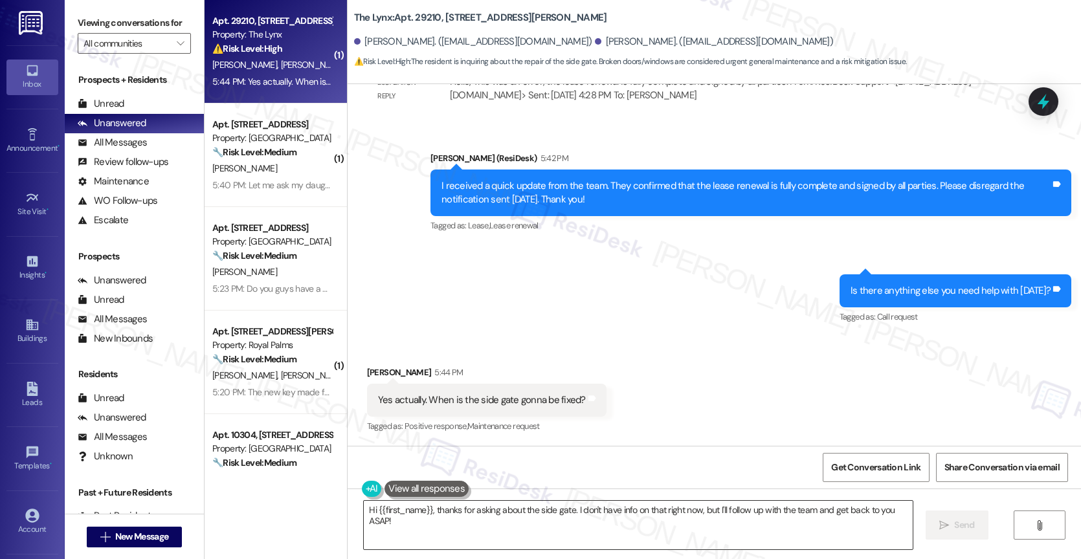
click at [452, 526] on textarea "Hi {{first_name}}, thanks for asking about the side gate. I don't have info on …" at bounding box center [638, 525] width 549 height 49
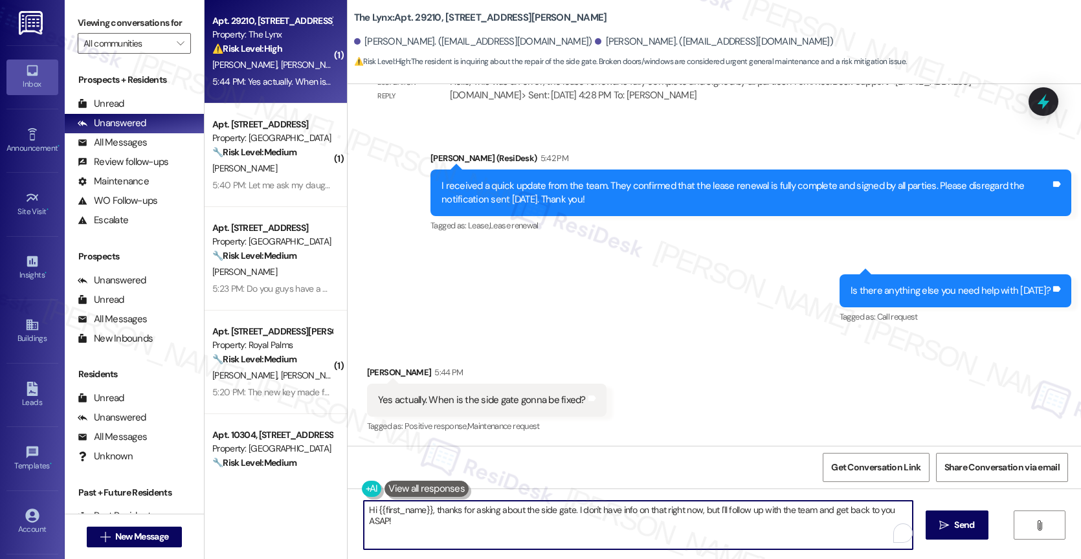
click at [452, 526] on textarea "Hi {{first_name}}, thanks for asking about the side gate. I don't have info on …" at bounding box center [638, 525] width 549 height 49
click at [481, 523] on textarea "Hi {{first_name}}, thanks for asking about the side gate. I don't have info on …" at bounding box center [636, 525] width 549 height 49
drag, startPoint x: 533, startPoint y: 512, endPoint x: 344, endPoint y: 509, distance: 188.3
click at [355, 509] on div "Hi {{first_name}}, thanks for asking about the side gate. I don't have info on …" at bounding box center [630, 525] width 550 height 50
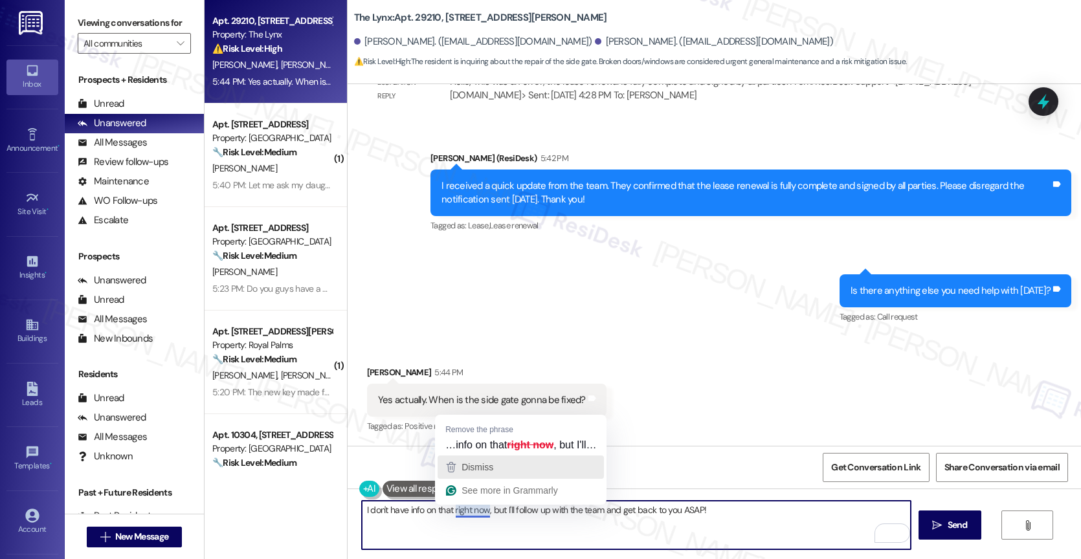
click at [489, 467] on span "Dismiss" at bounding box center [477, 467] width 32 height 10
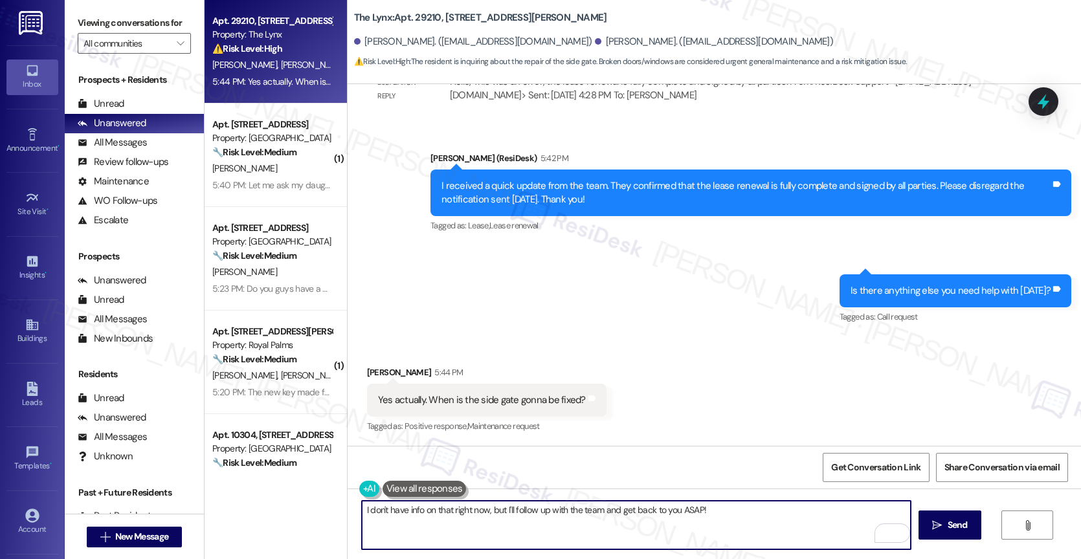
click at [742, 516] on textarea "I don't have info on that right now, but I'll follow up with the team and get b…" at bounding box center [636, 525] width 549 height 49
click at [505, 505] on textarea "I don't have info on that right now, but I'll follow up with the team and get b…" at bounding box center [636, 525] width 549 height 49
drag, startPoint x: 599, startPoint y: 513, endPoint x: 764, endPoint y: 518, distance: 165.8
click at [764, 518] on textarea "I don't have info on that right now, but I'll do my best to follow up with the …" at bounding box center [636, 525] width 549 height 49
type textarea "I don't have info on that right now, but I'll do my best to follow up and updat…"
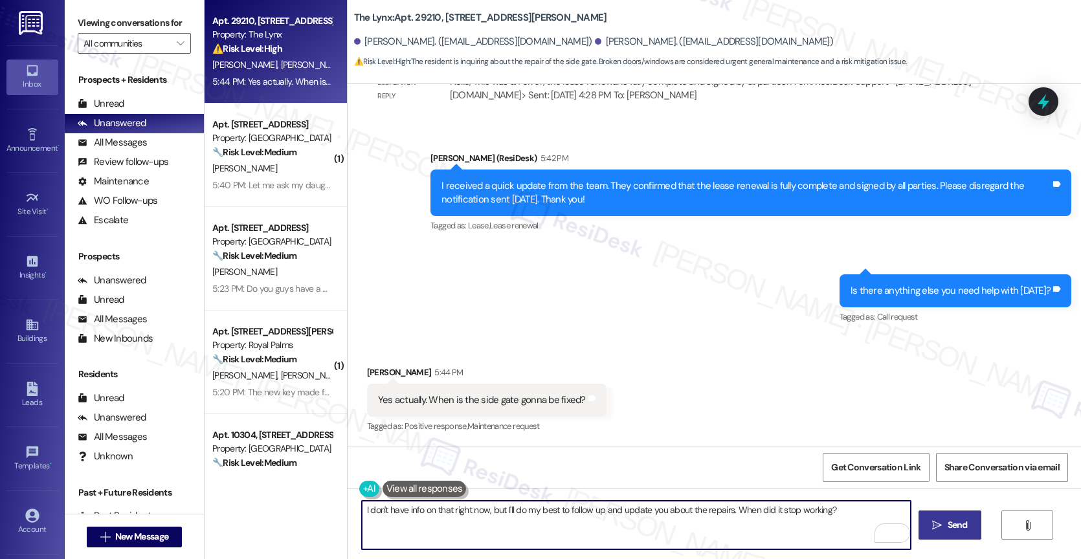
click at [942, 526] on span " Send" at bounding box center [949, 525] width 41 height 14
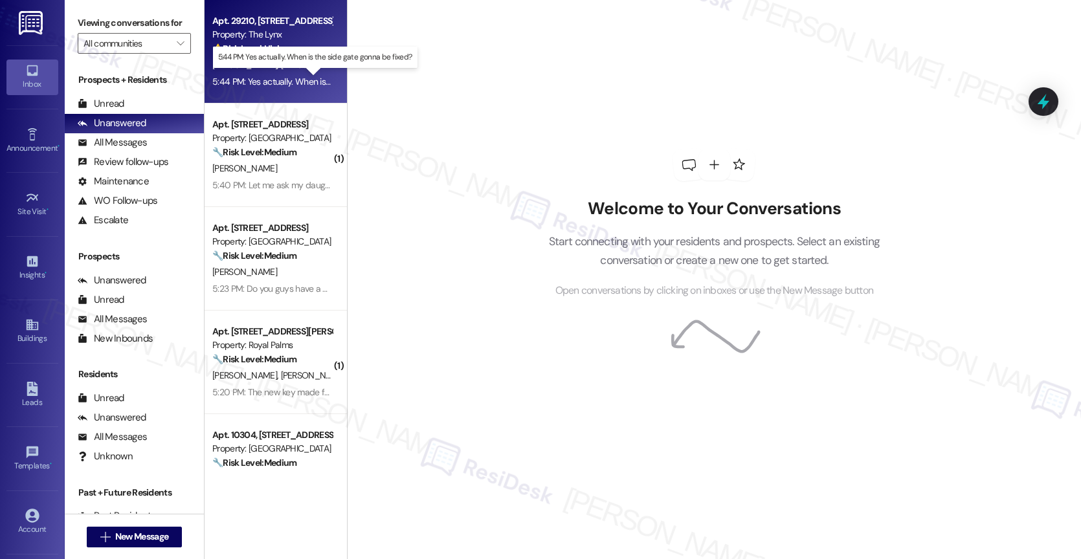
click at [263, 80] on div "5:44 PM: Yes actually. When is the side gate gonna be fixed? 5:44 PM: Yes actua…" at bounding box center [325, 82] width 227 height 12
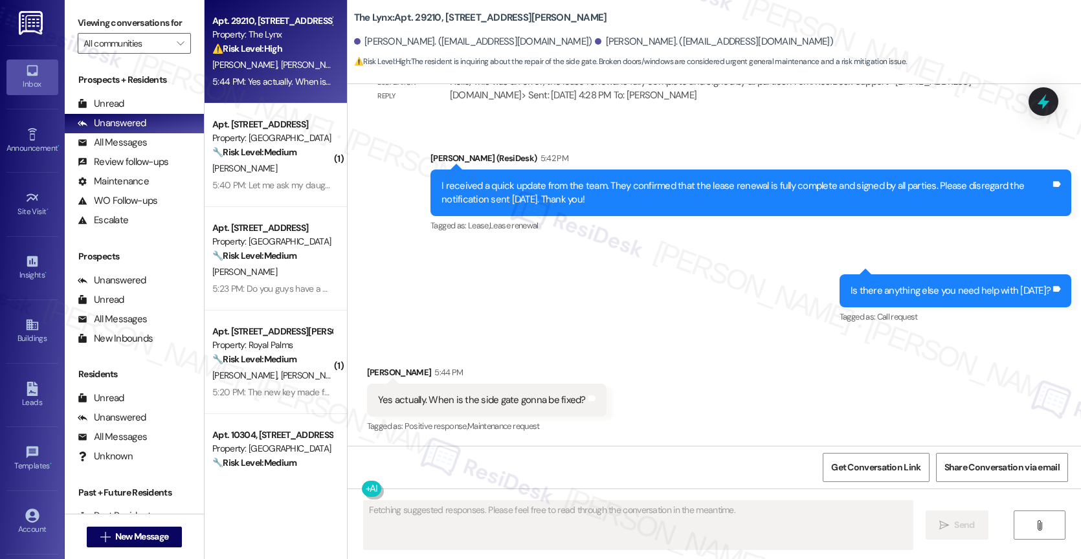
scroll to position [1107, 0]
click at [601, 303] on div "Sent via SMS [PERSON_NAME] (ResiDesk) 5:42 PM I received a quick update from th…" at bounding box center [713, 229] width 733 height 214
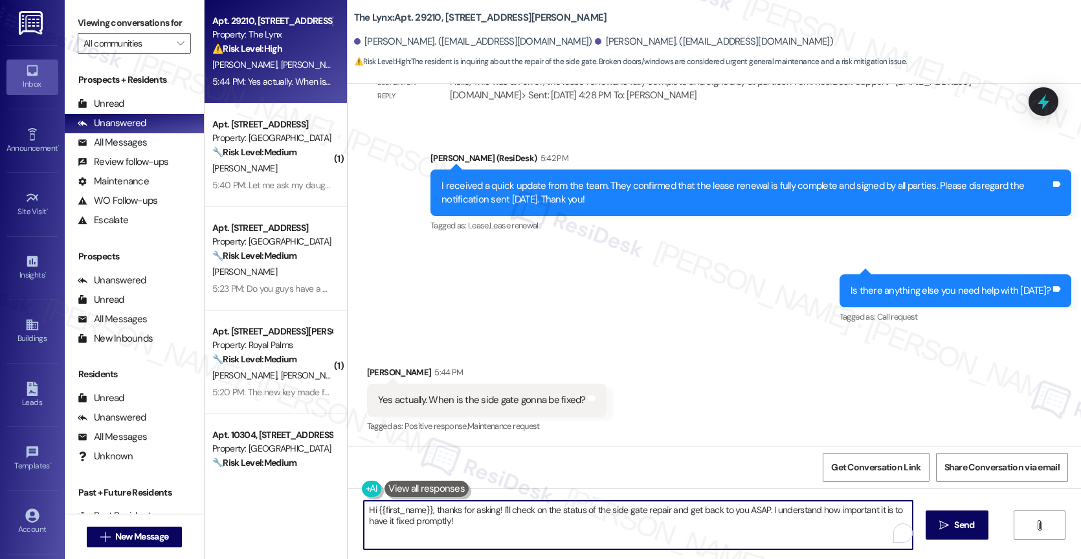
drag, startPoint x: 492, startPoint y: 509, endPoint x: 356, endPoint y: 503, distance: 136.7
click at [364, 503] on textarea "Hi {{first_name}}, thanks for asking! I'll check on the status of the side gate…" at bounding box center [638, 525] width 549 height 49
click at [527, 511] on textarea "I'll check on the status of the side gate repair and get back to you ASAP. I un…" at bounding box center [636, 525] width 549 height 49
drag, startPoint x: 542, startPoint y: 507, endPoint x: 905, endPoint y: 513, distance: 363.1
click at [905, 513] on textarea "I'll check on the status of the side gate repair and get back to you ASAP. I un…" at bounding box center [636, 525] width 549 height 49
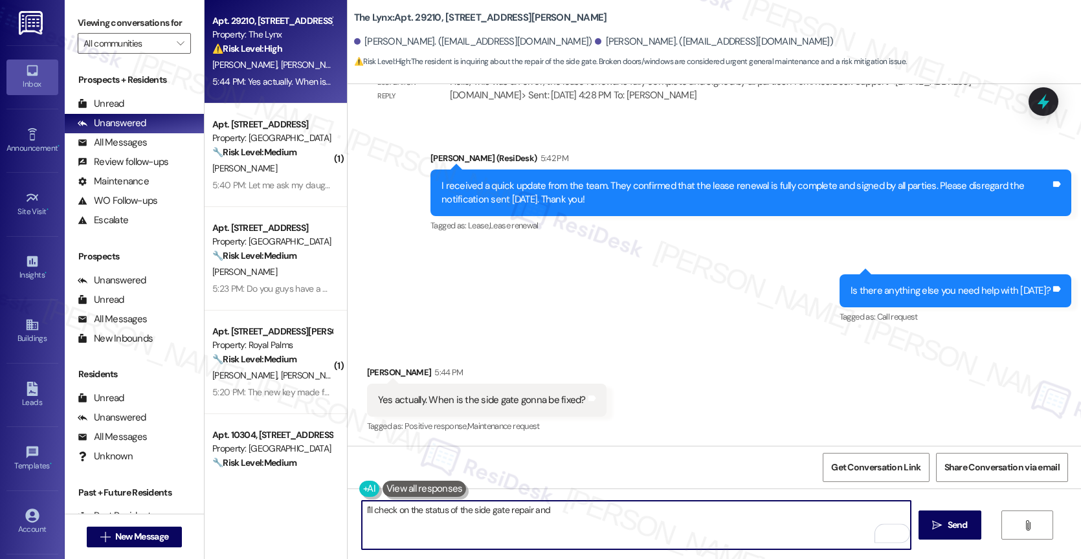
click at [362, 511] on textarea "I'll check on the status of the side gate repair and" at bounding box center [636, 525] width 549 height 49
drag, startPoint x: 539, startPoint y: 510, endPoint x: 801, endPoint y: 519, distance: 262.2
click at [801, 519] on textarea "That's something I need to check with the team. I'll check on the status of the…" at bounding box center [636, 525] width 549 height 49
drag, startPoint x: 723, startPoint y: 510, endPoint x: 865, endPoint y: 520, distance: 141.4
click at [865, 520] on textarea "That's something I need to check with the team. Please allow me time to follow …" at bounding box center [636, 525] width 549 height 49
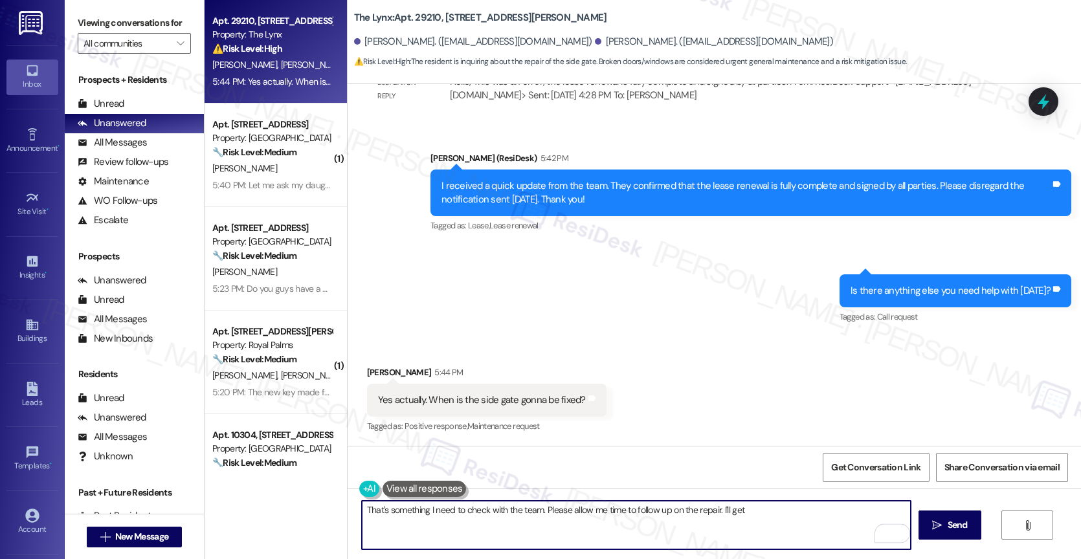
drag, startPoint x: 714, startPoint y: 513, endPoint x: 752, endPoint y: 507, distance: 38.5
click at [722, 511] on textarea "That's something I need to check with the team. Please allow me time to follow …" at bounding box center [636, 525] width 549 height 49
click at [752, 507] on textarea "That's something I need to check with the team. Please allow me time to follow …" at bounding box center [636, 525] width 549 height 49
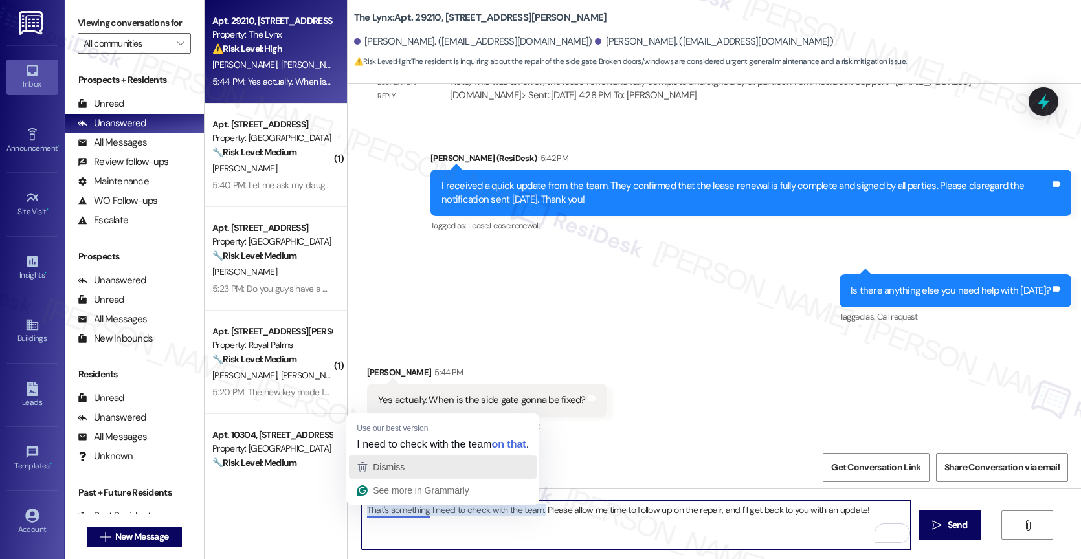
click at [412, 469] on div "Dismiss" at bounding box center [443, 467] width 176 height 19
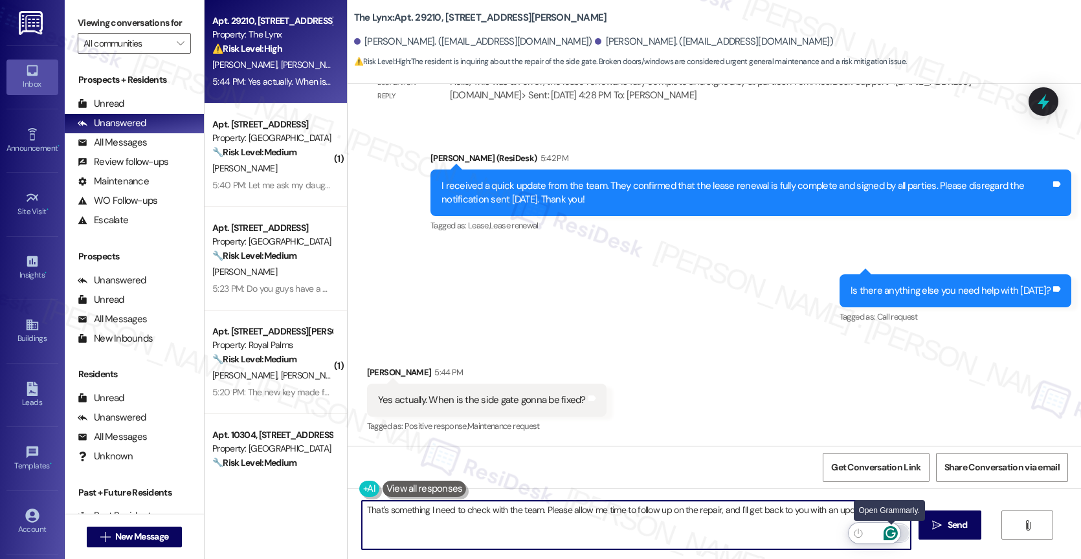
type textarea "That's something I need to check with the team. Please allow me time to follow …"
click at [891, 527] on icon "Open Grammarly. 0 Suggestions." at bounding box center [890, 533] width 14 height 14
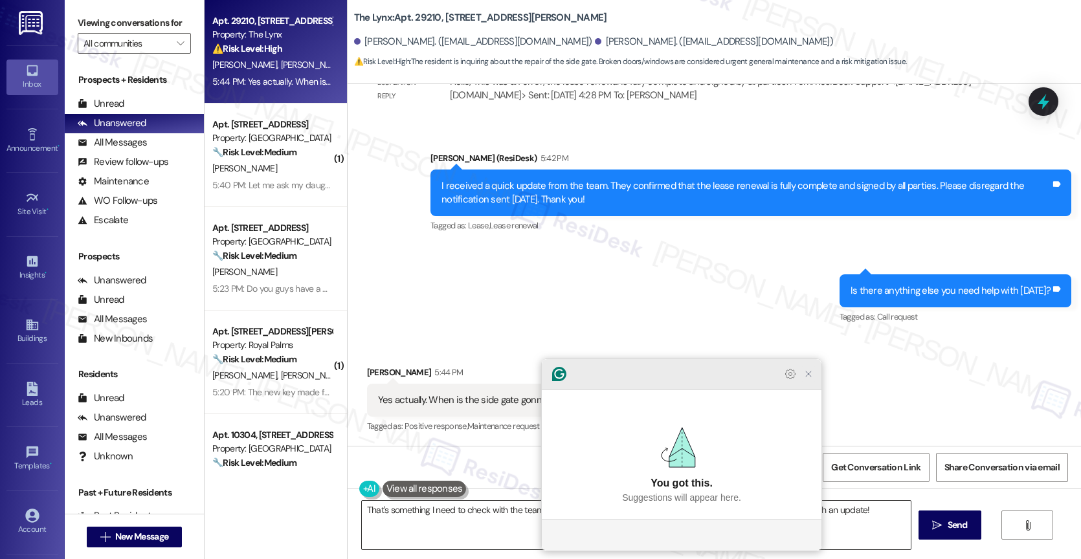
click at [808, 379] on icon "Close Grammarly Assistant" at bounding box center [808, 374] width 10 height 10
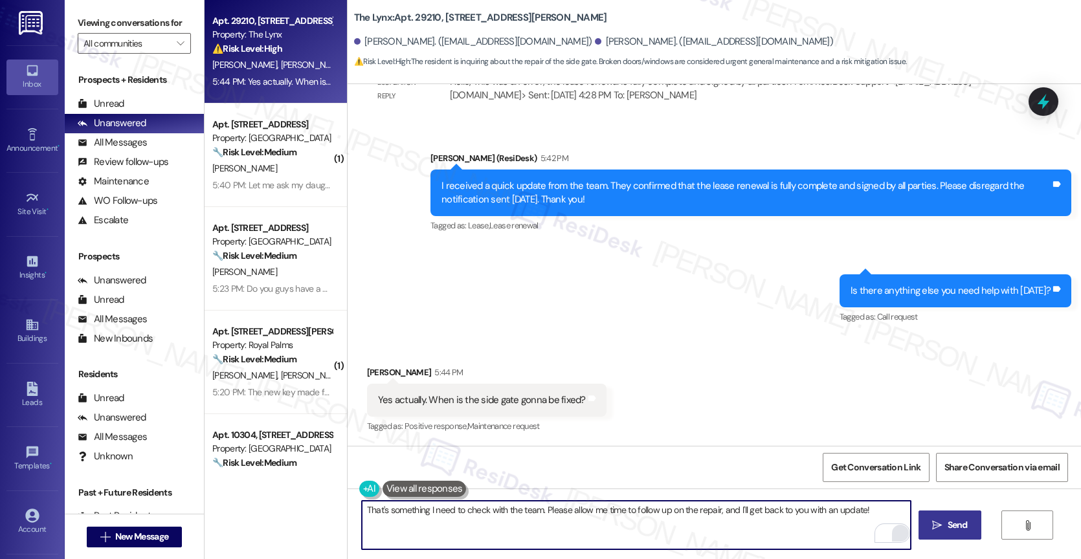
click at [942, 524] on span " Send" at bounding box center [949, 525] width 41 height 14
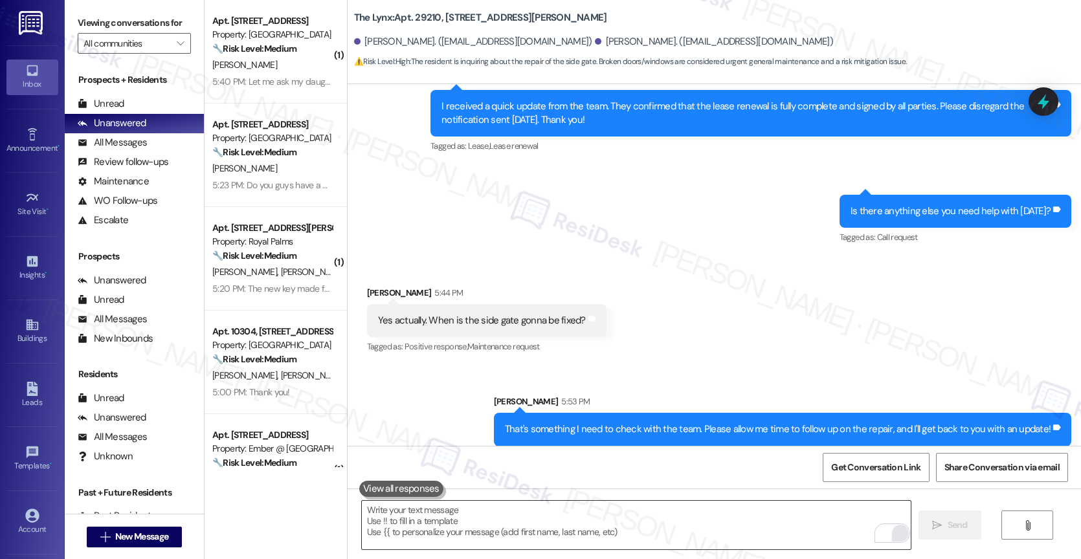
scroll to position [1196, 0]
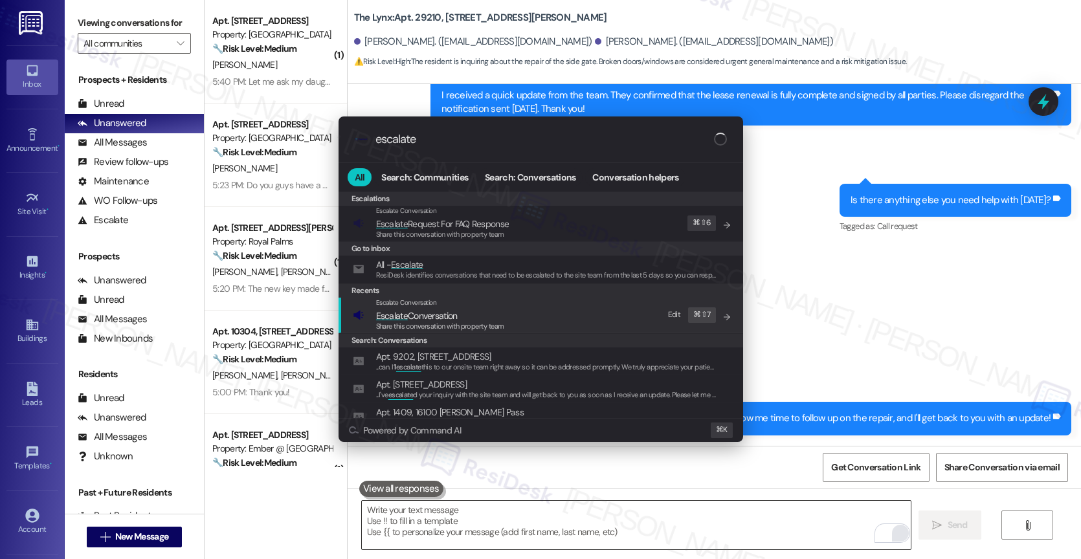
type input "escalate"
click at [461, 317] on span "Escalate Conversation" at bounding box center [440, 316] width 128 height 14
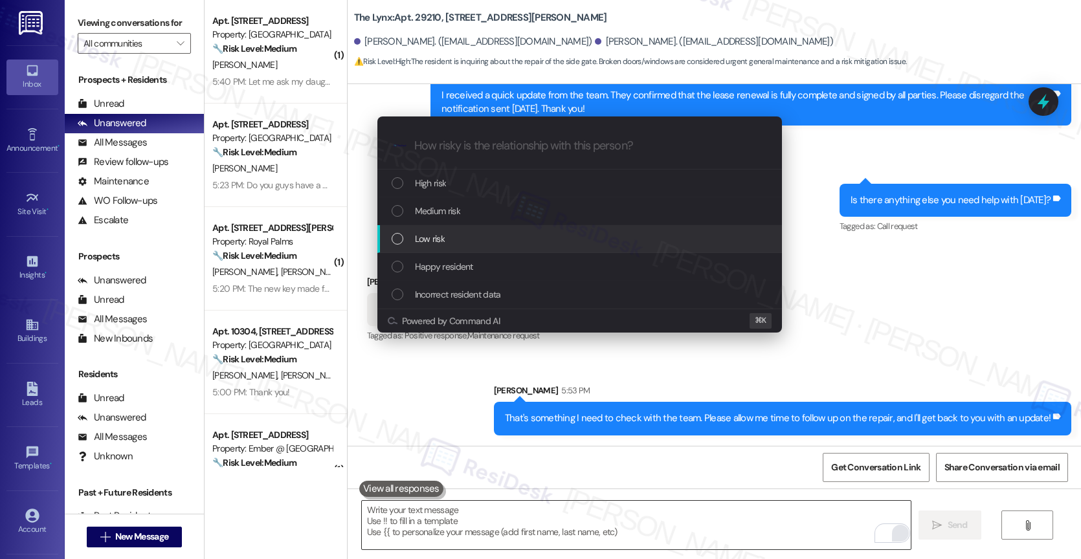
click at [452, 237] on div "Low risk" at bounding box center [580, 239] width 379 height 14
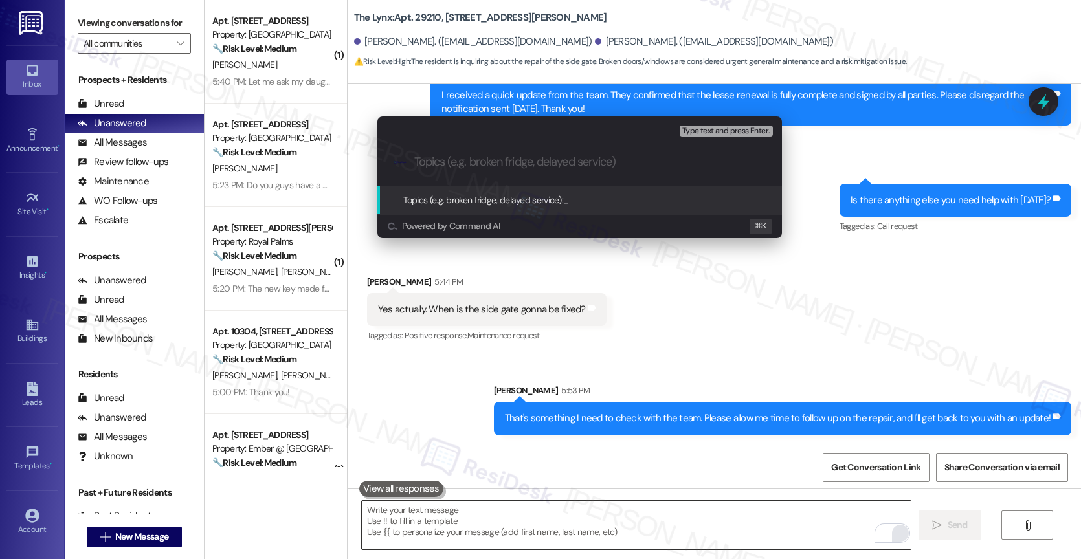
click at [449, 162] on input "Topics (e.g. broken fridge, delayed service)" at bounding box center [589, 162] width 351 height 14
type input "Follow-up: Side gate repair"
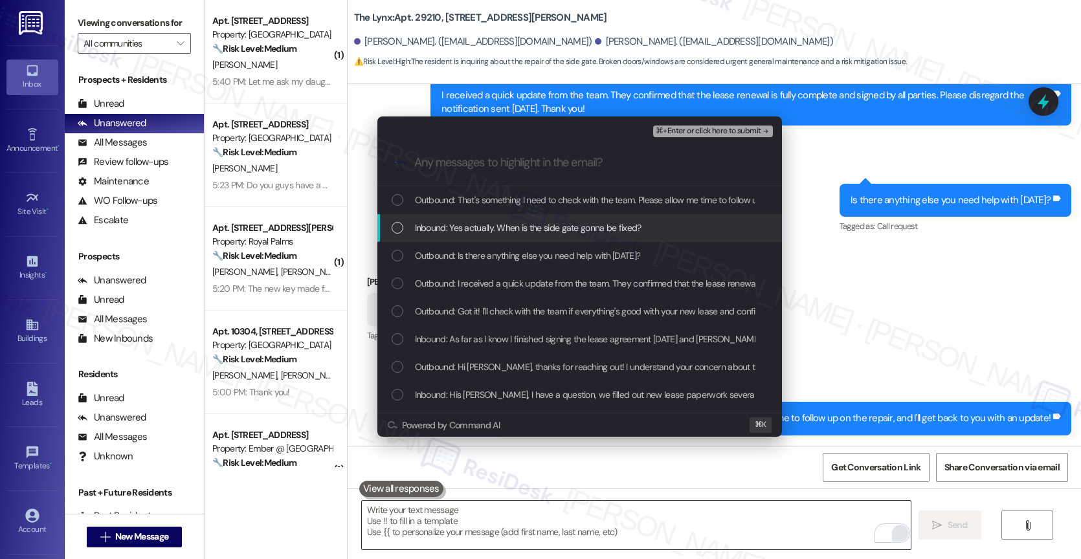
click at [506, 234] on span "Inbound: Yes actually. When is the side gate gonna be fixed?" at bounding box center [528, 228] width 226 height 14
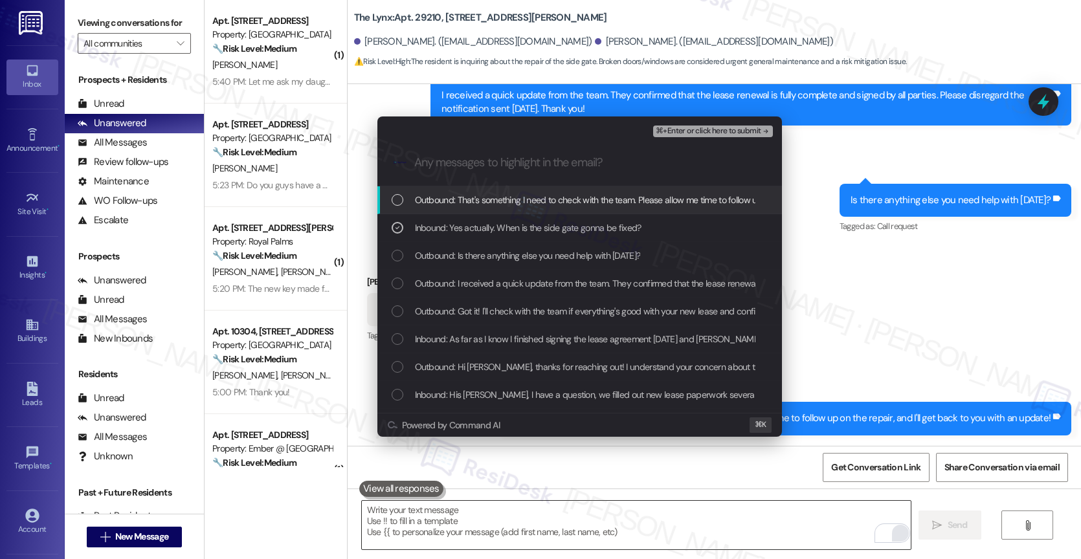
click at [575, 203] on span "Outbound: That's something I need to check with the team. Please allow me time …" at bounding box center [688, 200] width 546 height 14
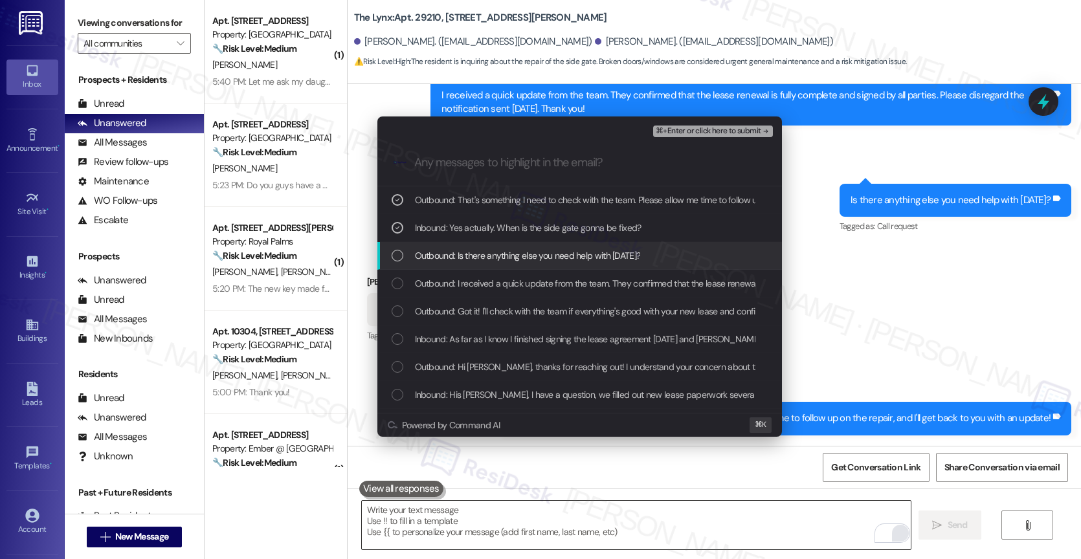
click at [553, 251] on span "Outbound: Is there anything else you need help with [DATE]?" at bounding box center [528, 255] width 226 height 14
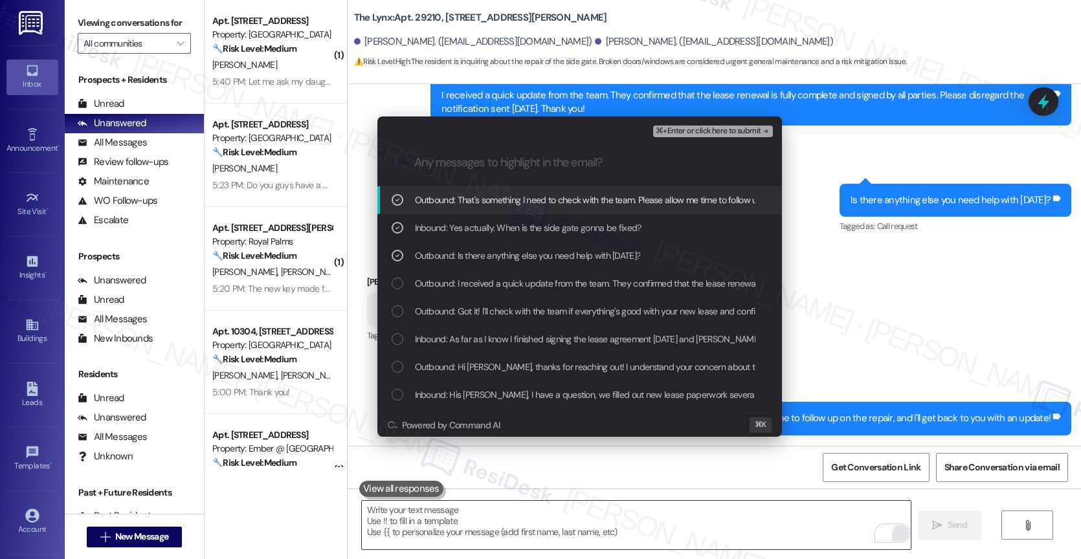
click at [755, 127] on span "⌘+Enter or click here to submit" at bounding box center [708, 131] width 105 height 9
